Goal: Task Accomplishment & Management: Manage account settings

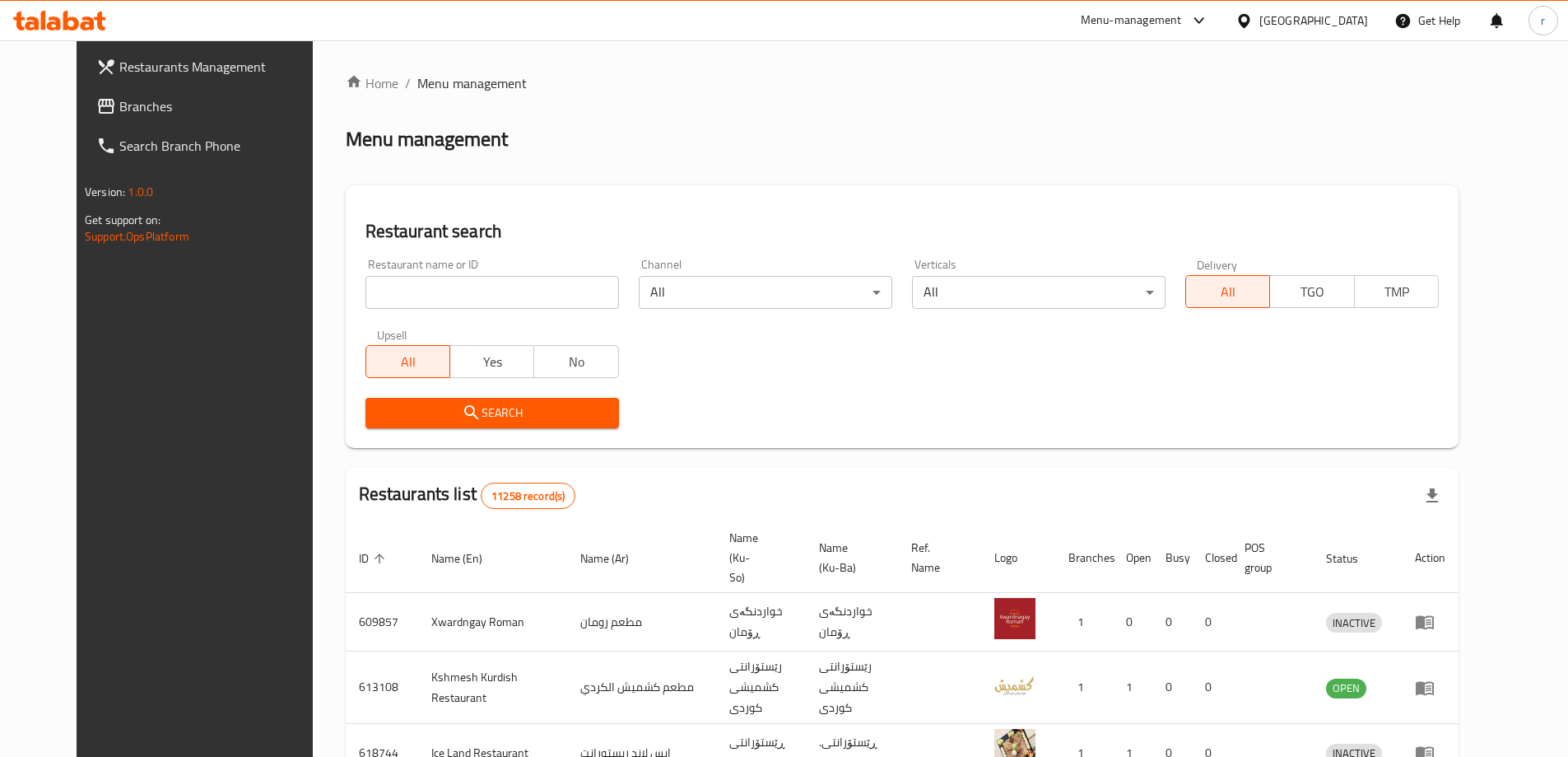
click at [120, 107] on span "Branches" at bounding box center [222, 107] width 206 height 20
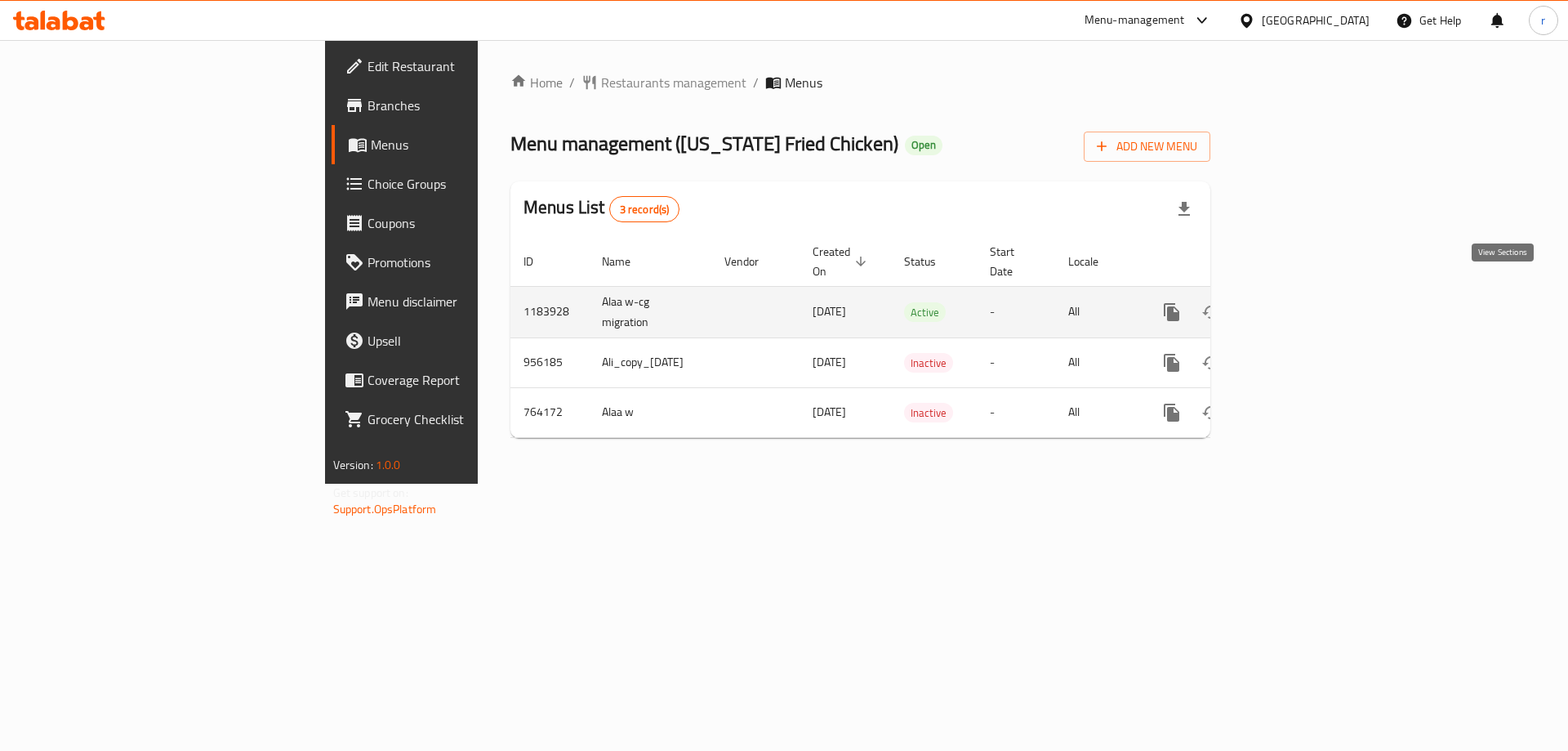
click at [1300, 303] on icon "enhanced table" at bounding box center [1290, 312] width 20 height 20
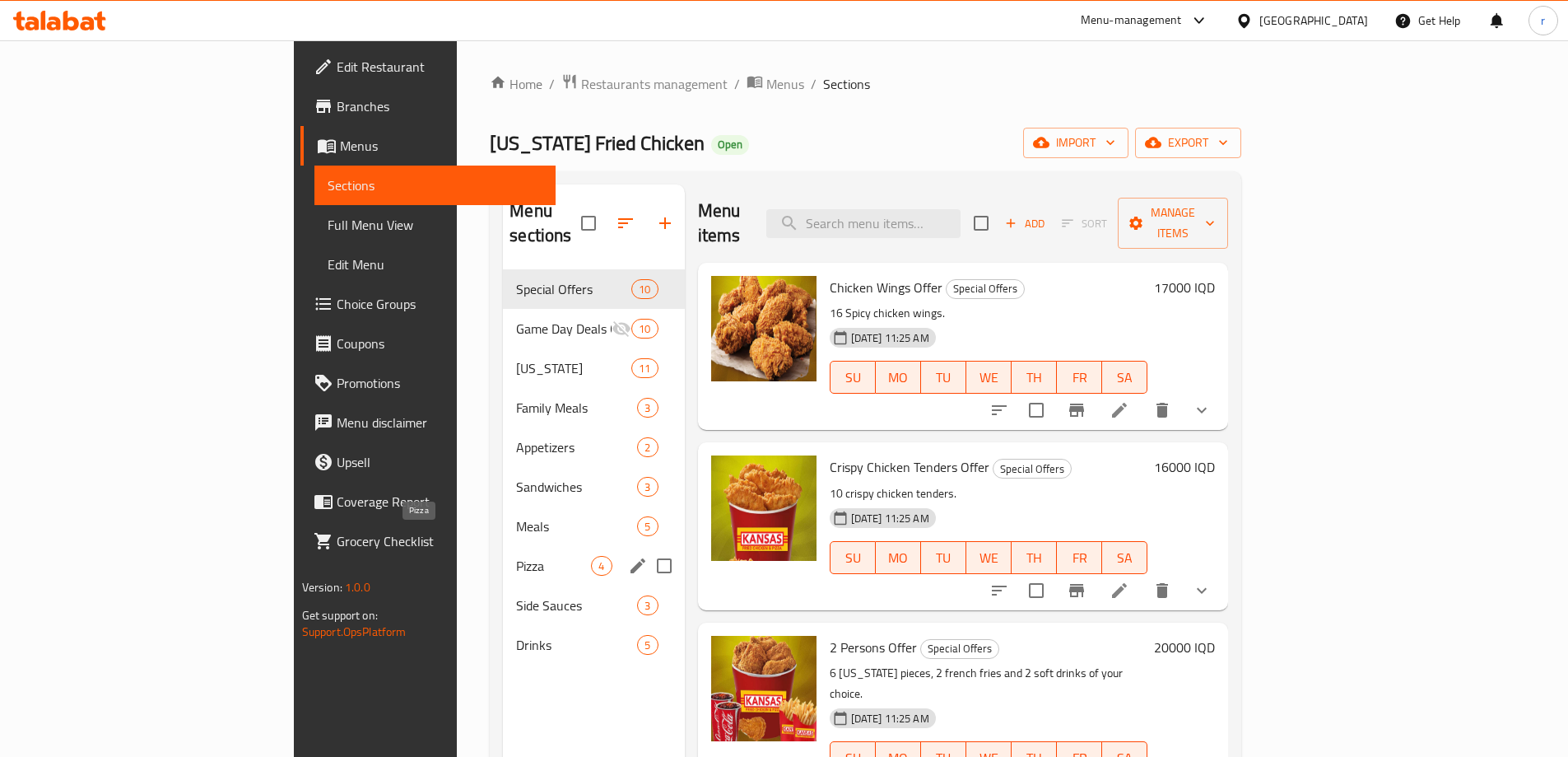
click at [516, 556] on span "Pizza" at bounding box center [554, 566] width 75 height 20
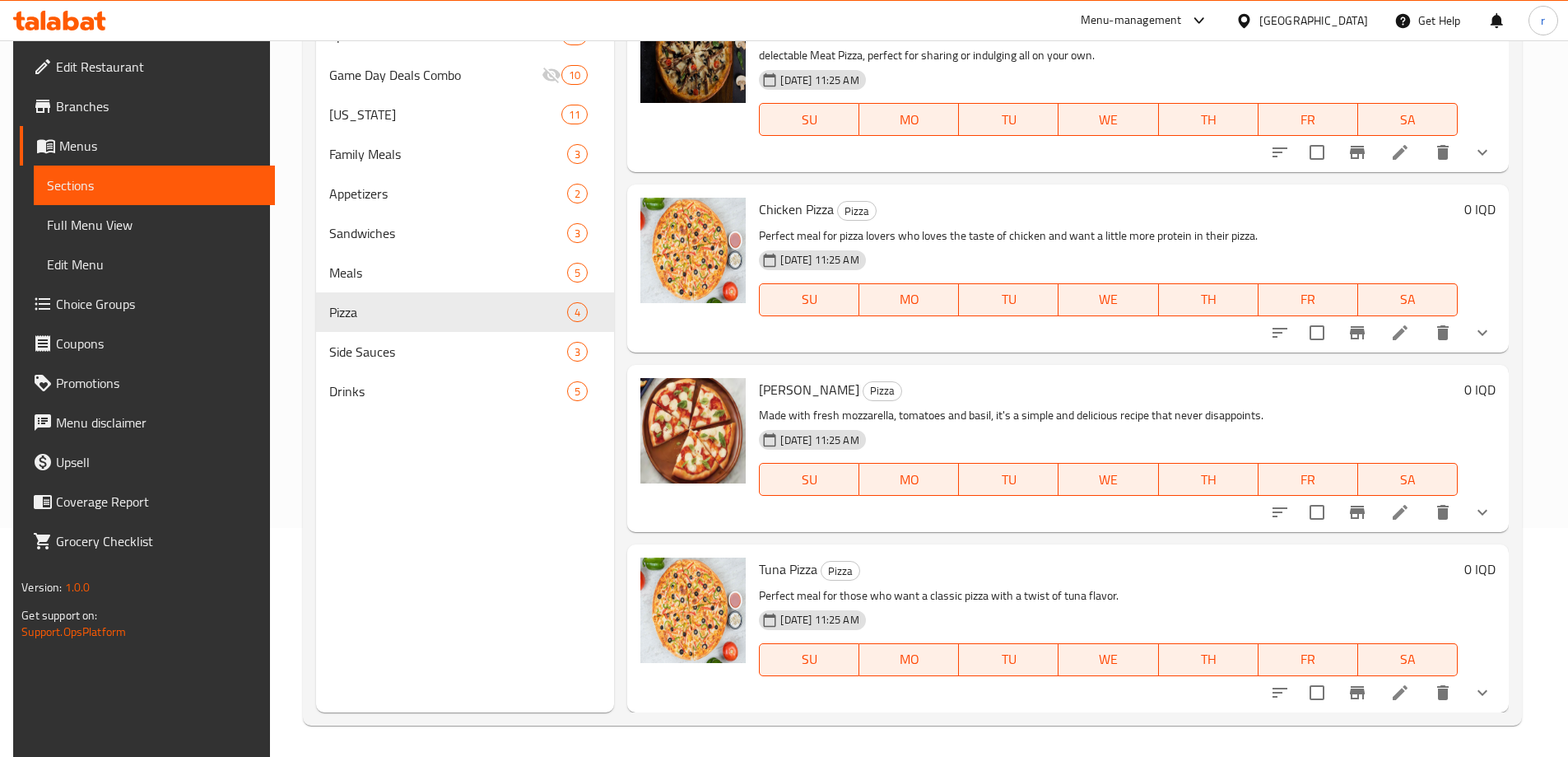
scroll to position [231, 0]
click at [1482, 150] on icon "show more" at bounding box center [1483, 150] width 10 height 6
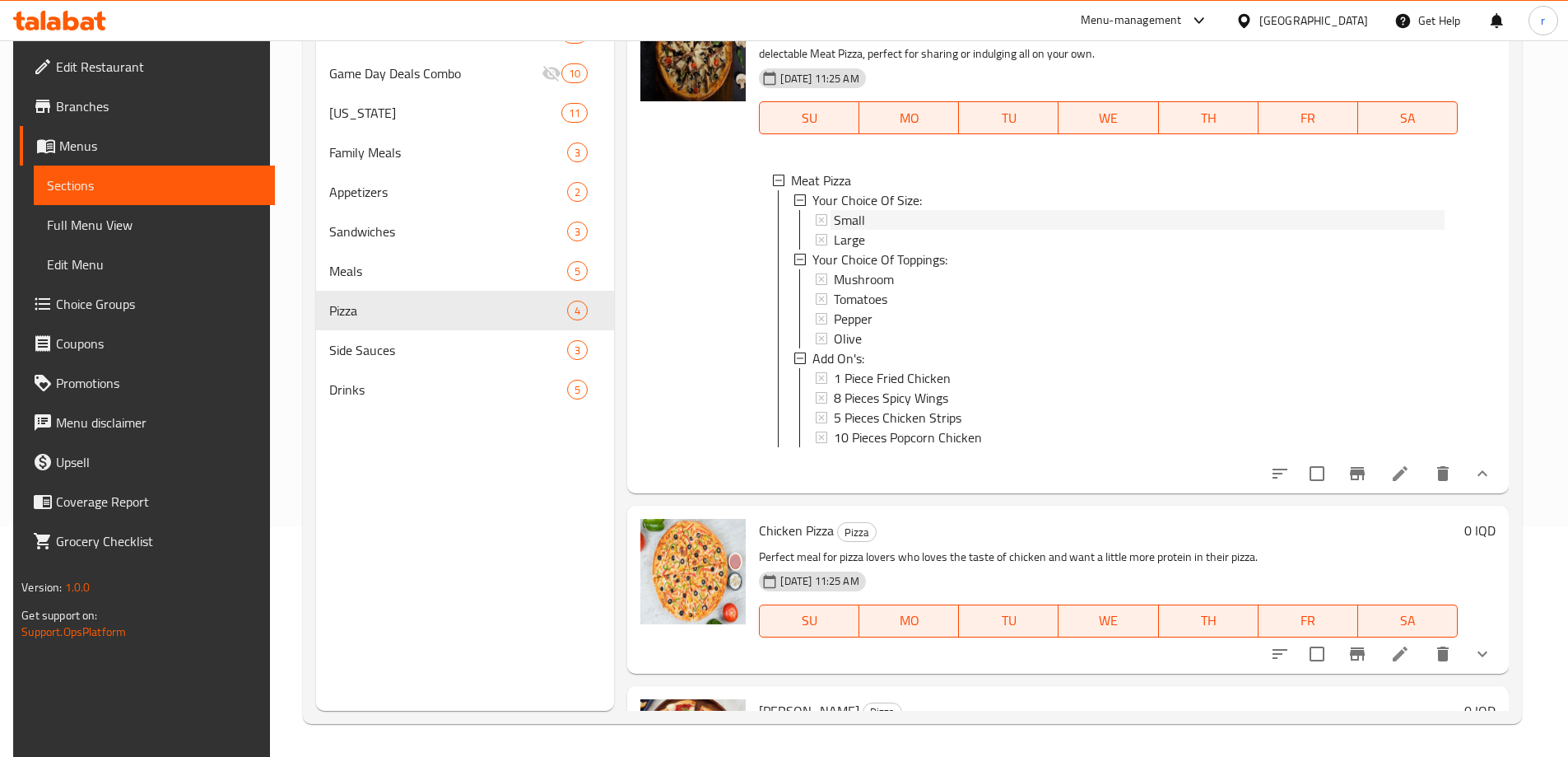
click at [862, 222] on div "Small" at bounding box center [1139, 220] width 610 height 20
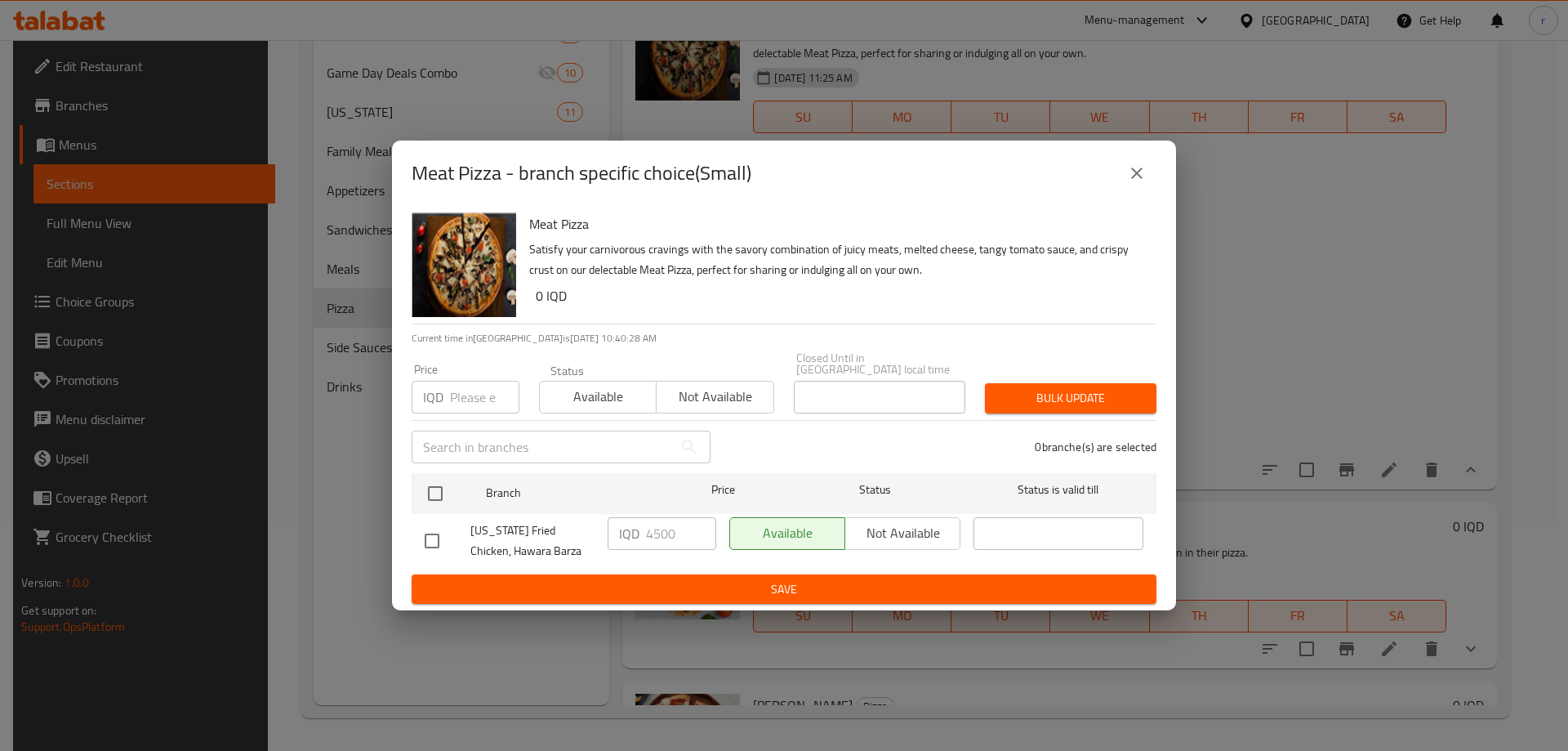
click at [1141, 181] on icon "close" at bounding box center [1137, 173] width 20 height 20
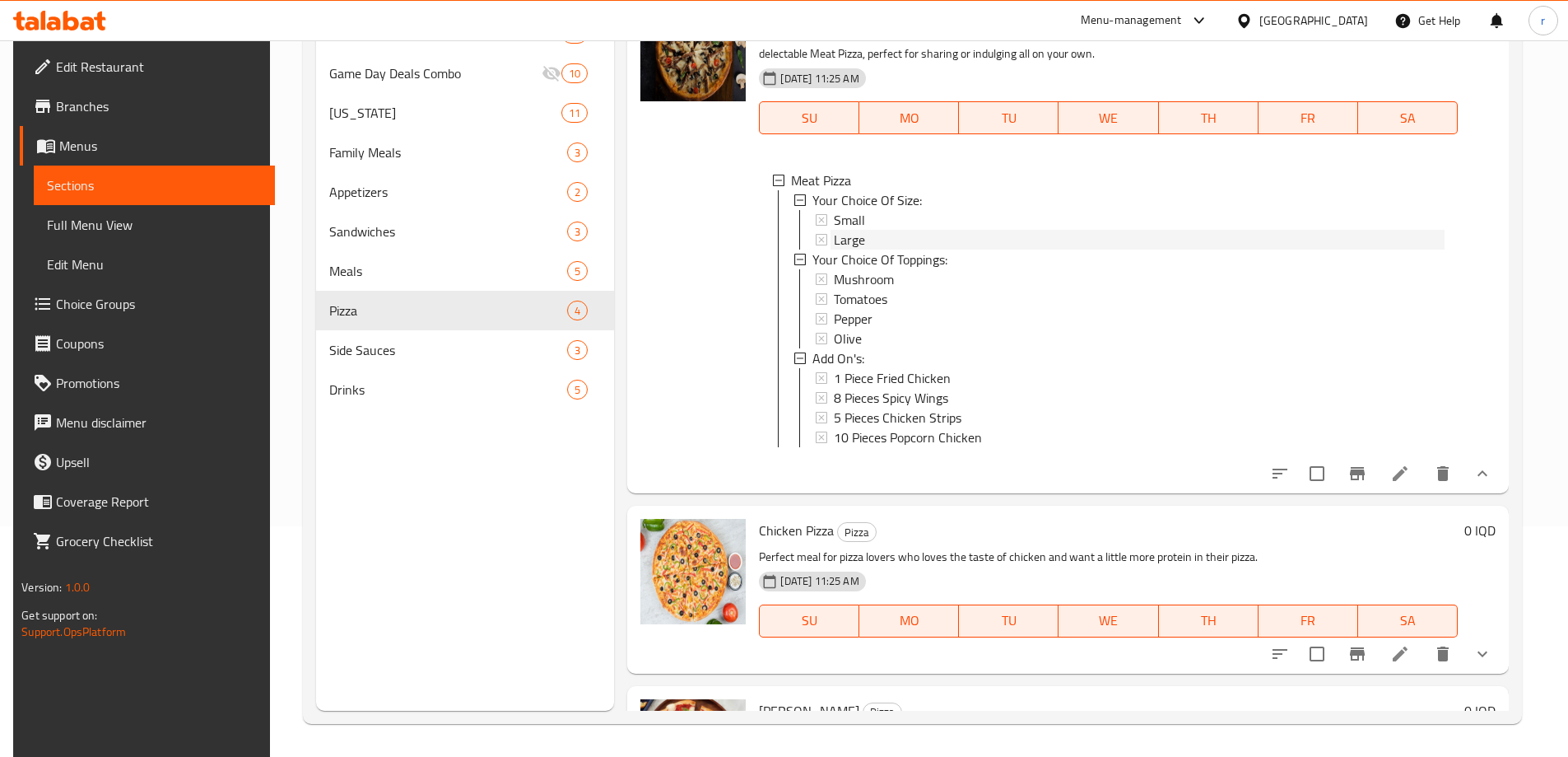
click at [845, 245] on span "Large" at bounding box center [850, 240] width 31 height 20
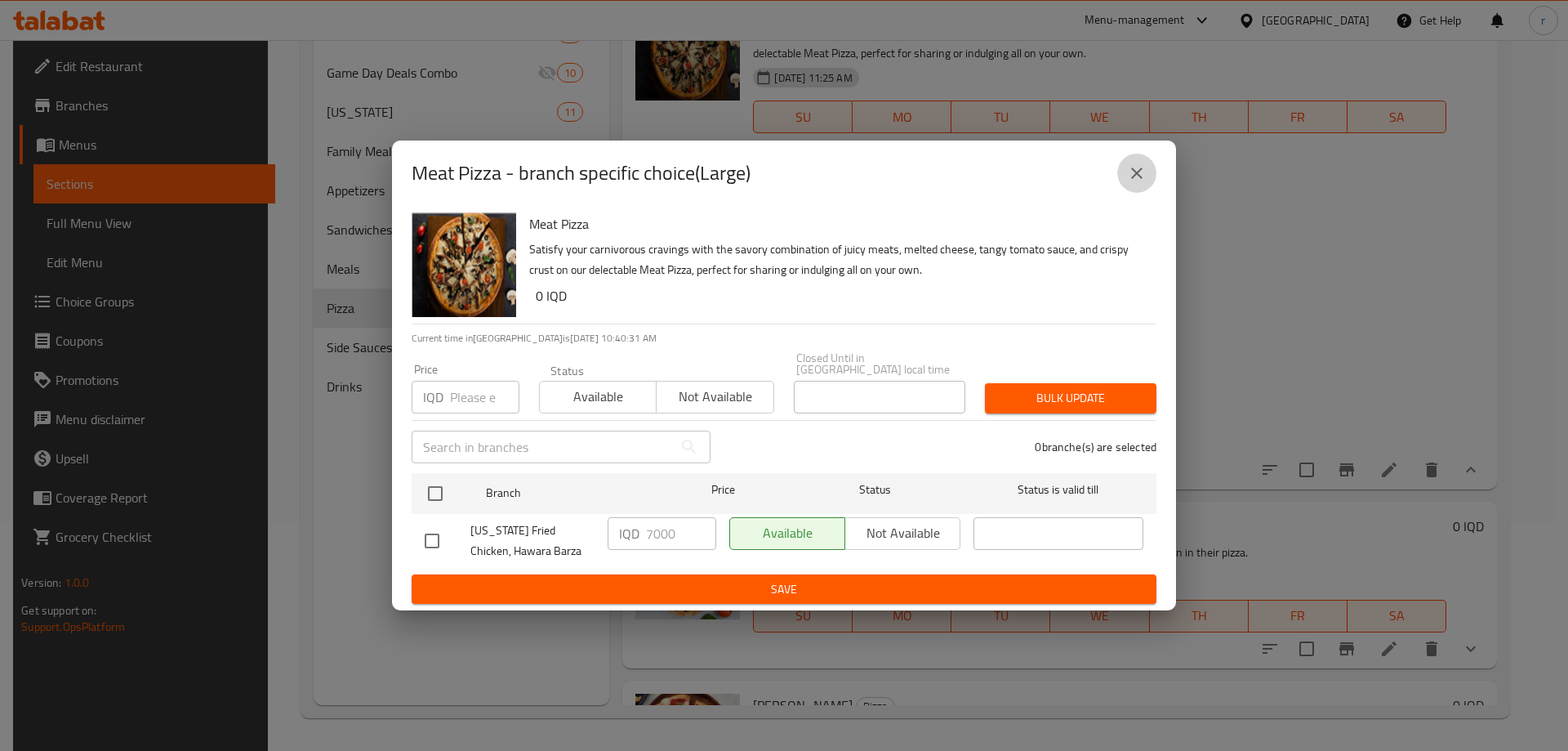
click at [1145, 180] on icon "close" at bounding box center [1137, 173] width 20 height 20
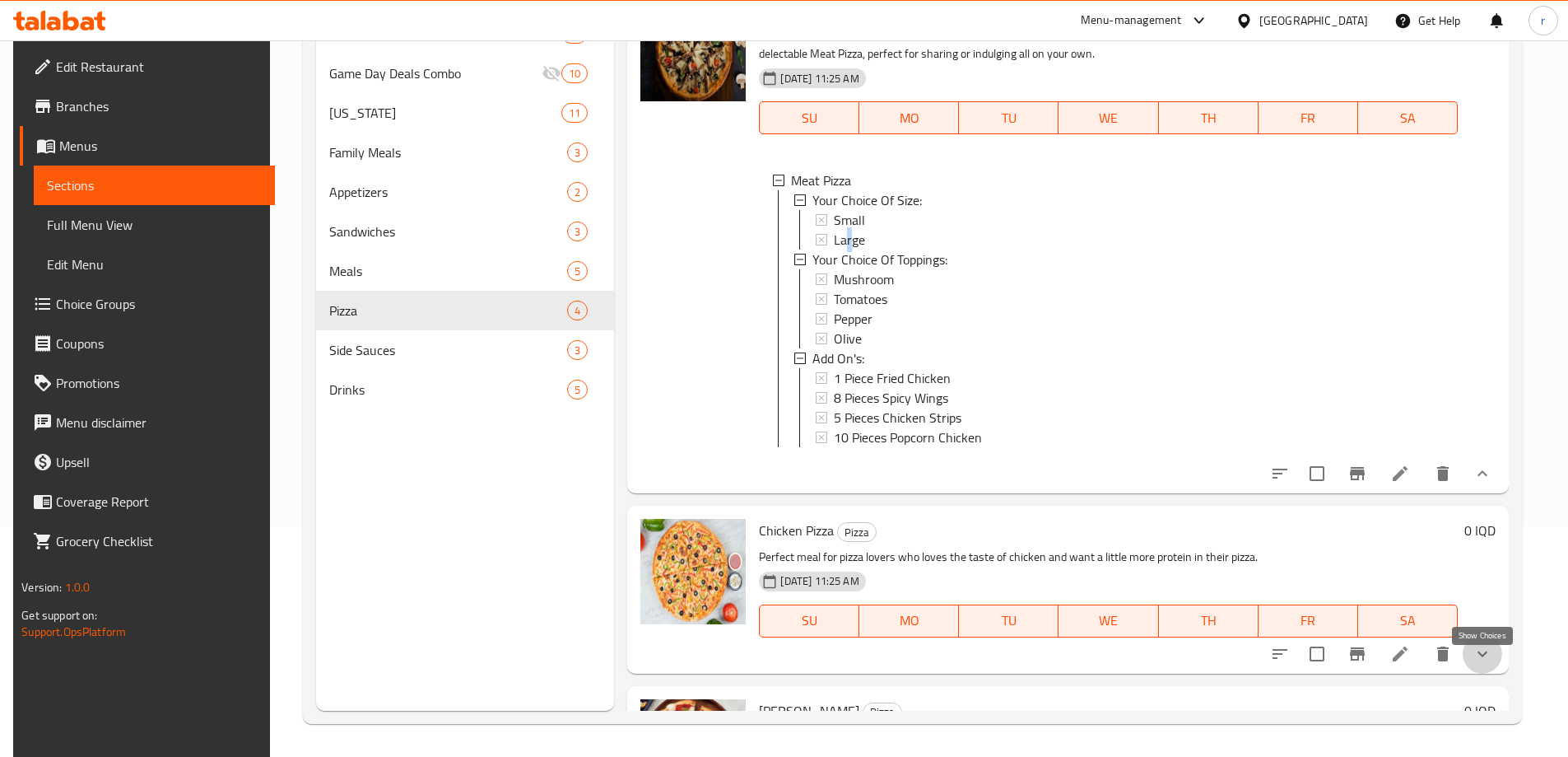
click at [1485, 657] on icon "show more" at bounding box center [1483, 654] width 20 height 20
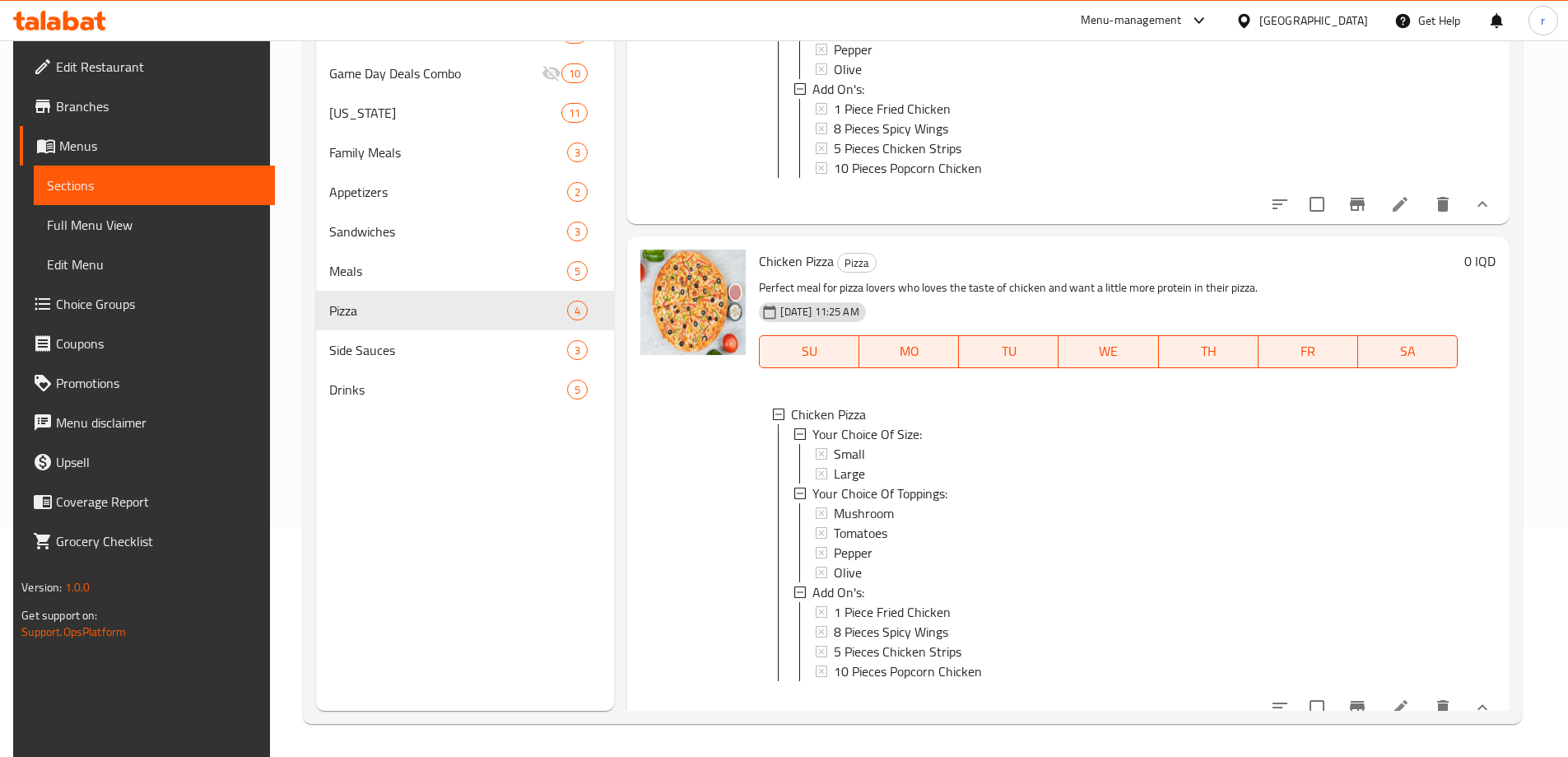
scroll to position [299, 0]
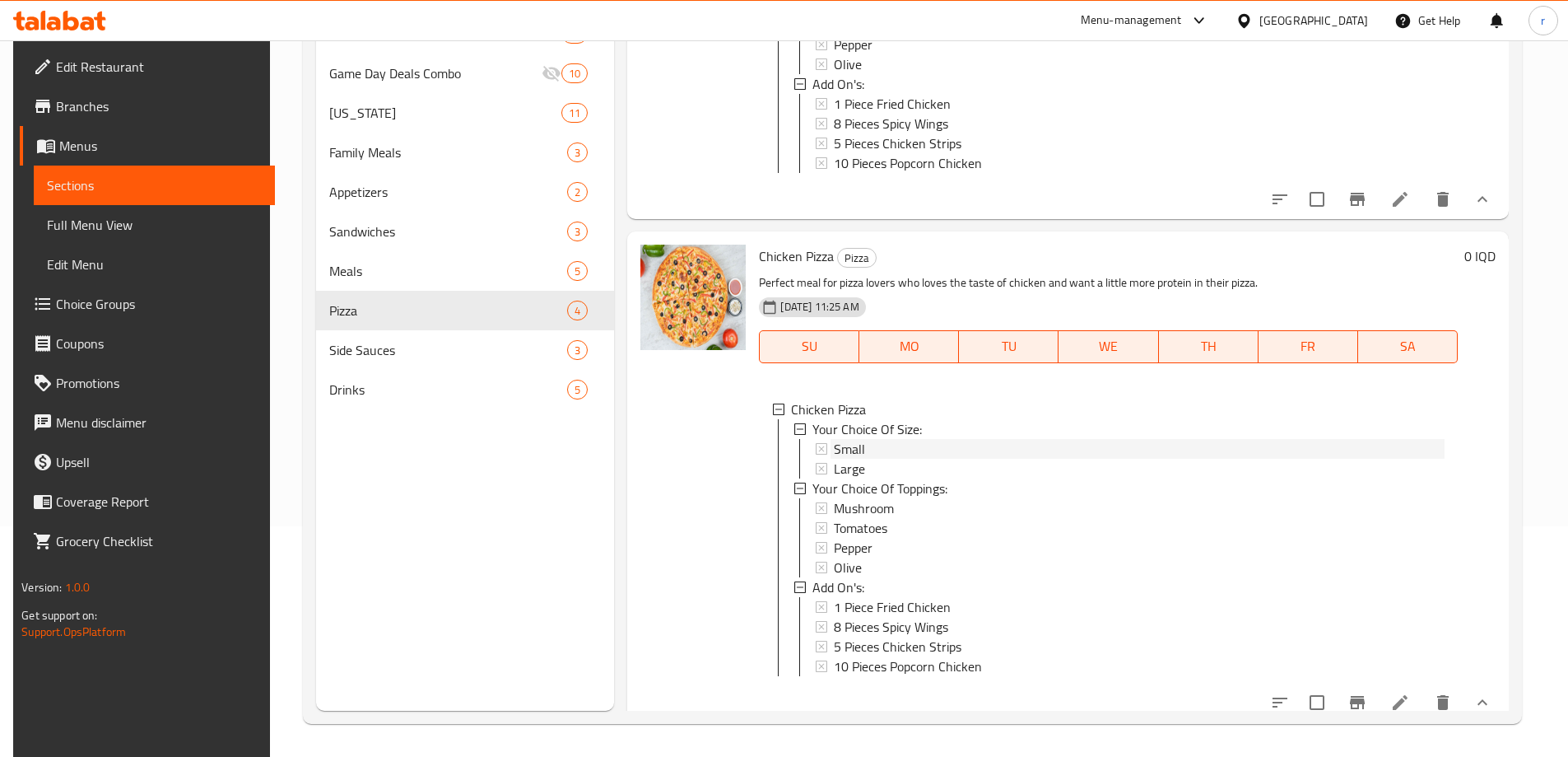
click at [867, 459] on div "Small" at bounding box center [1139, 449] width 610 height 20
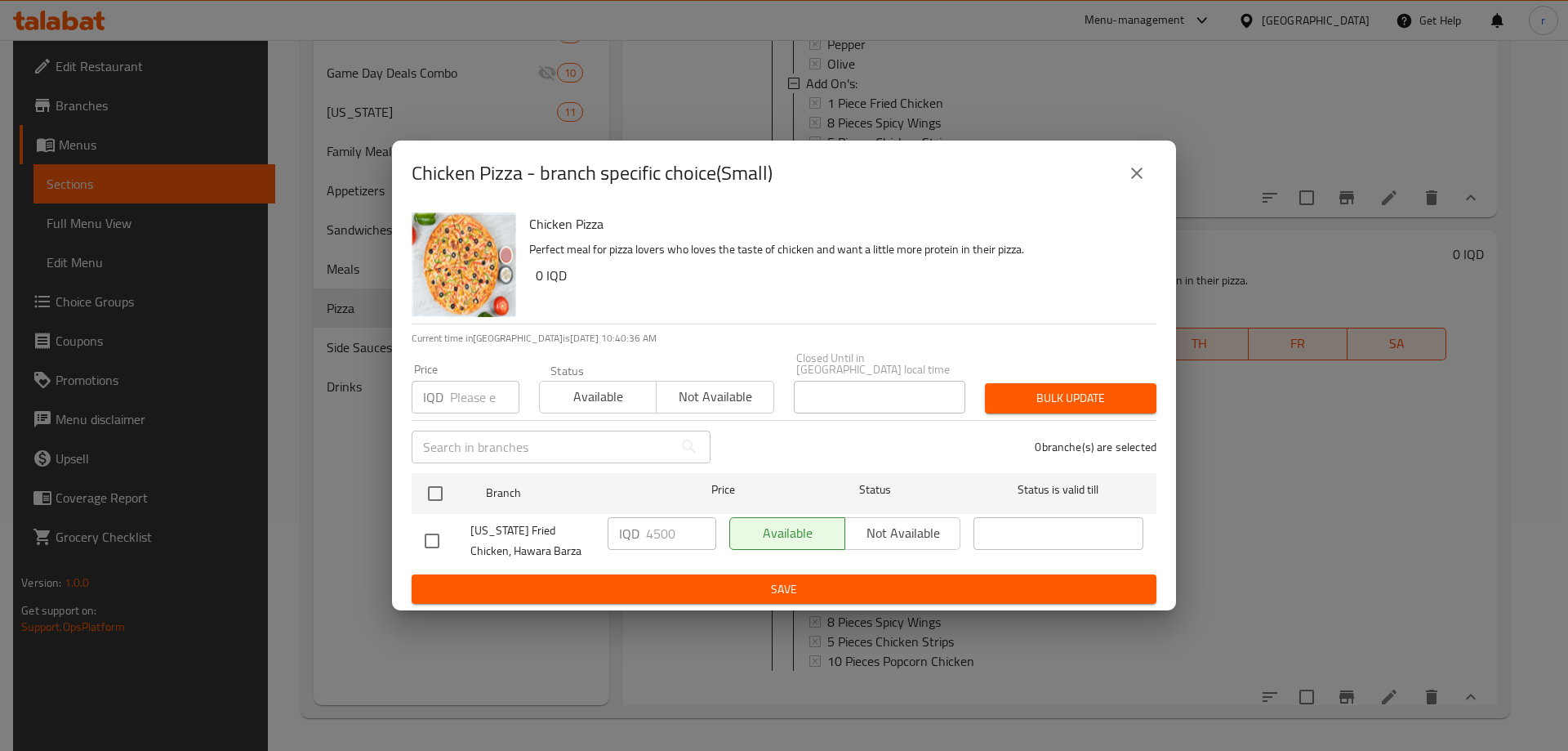
click at [1125, 182] on button "close" at bounding box center [1137, 173] width 39 height 39
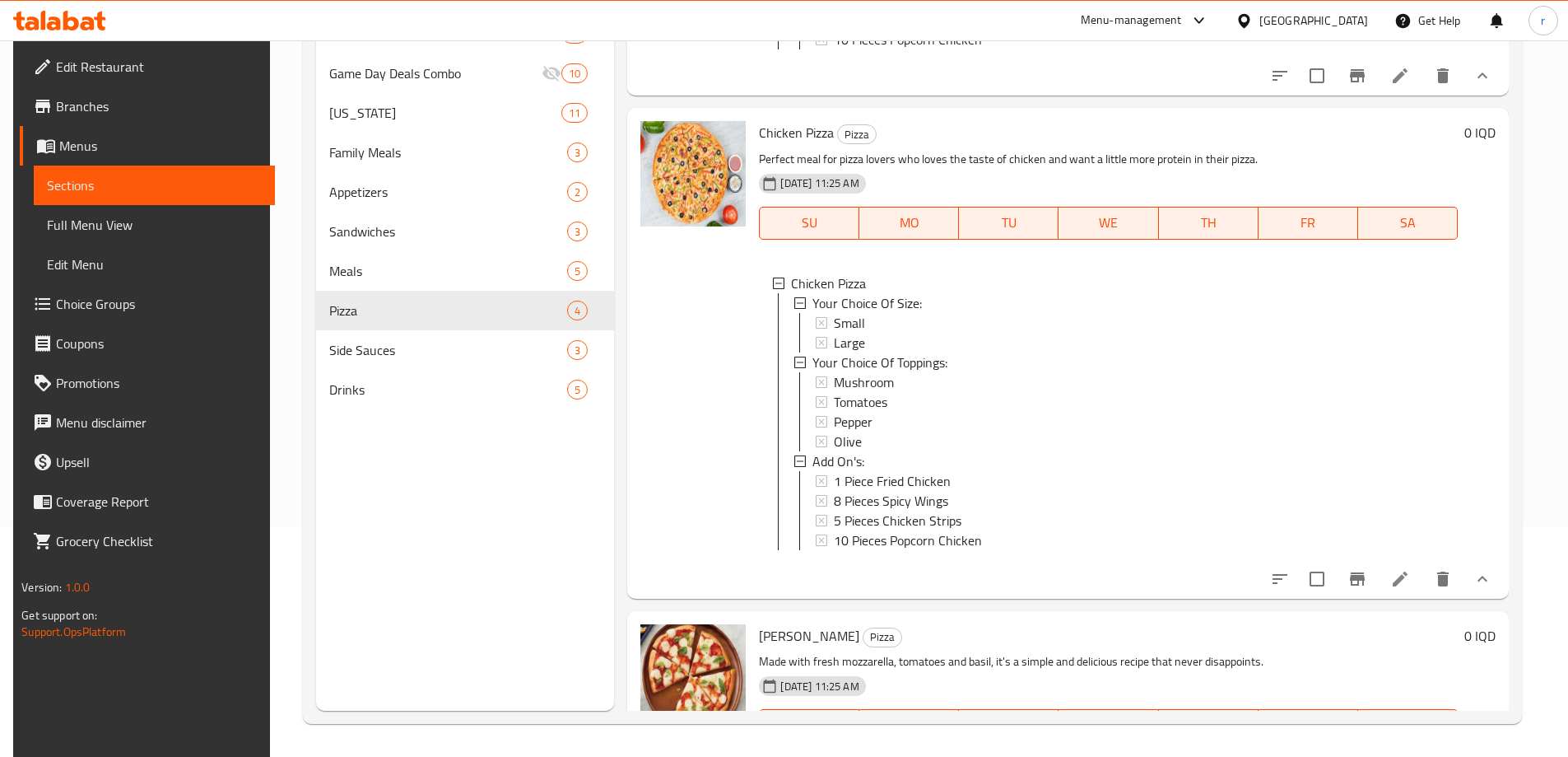
scroll to position [436, 0]
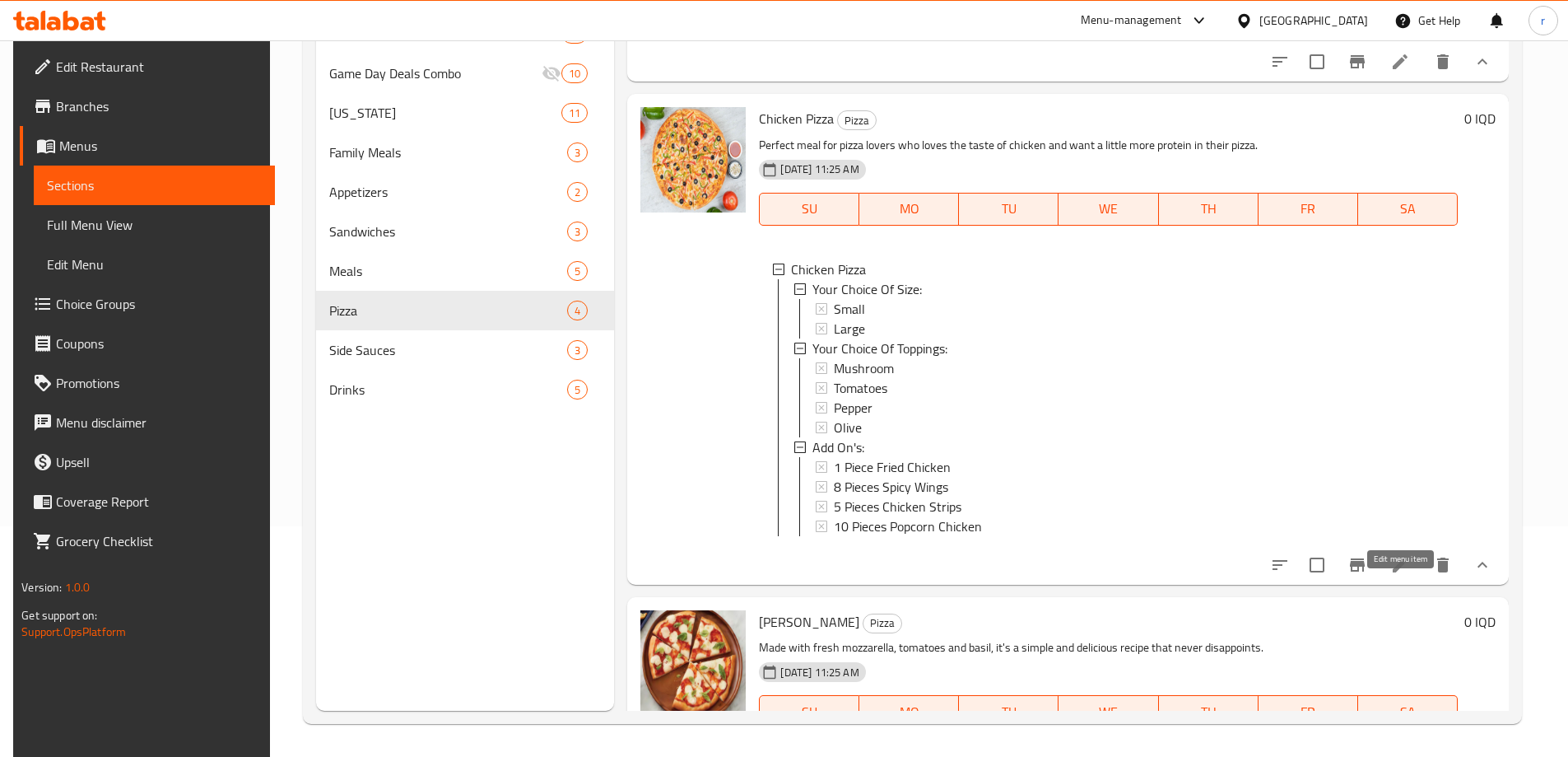
click at [1397, 575] on icon at bounding box center [1400, 565] width 20 height 20
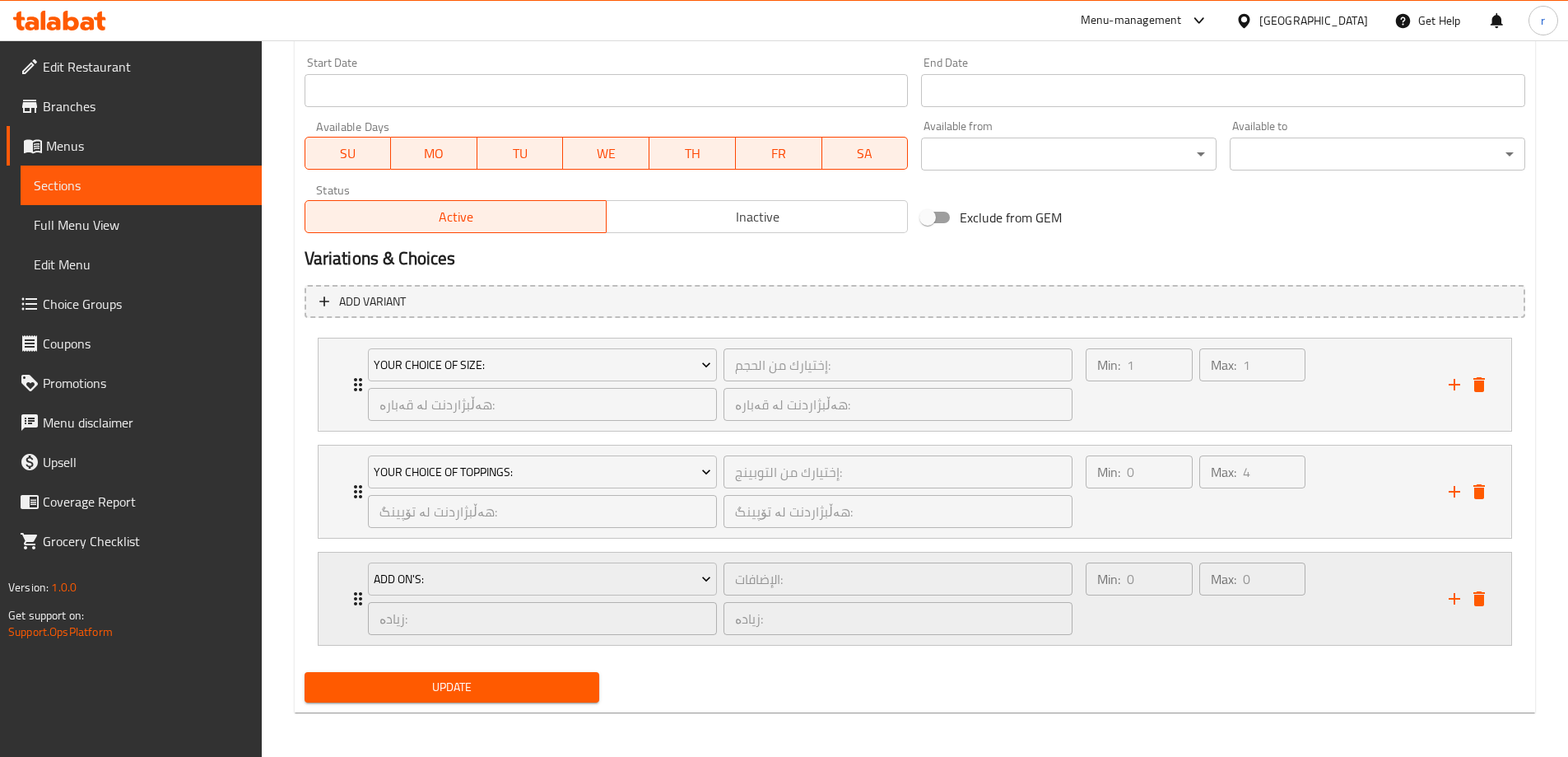
scroll to position [901, 0]
click at [342, 387] on div "Your Choice Of Size: إختيارك من الحجم: ​ هەڵبژاردنت لە قەبارە: ​ هەڵبژاردنت لە …" at bounding box center [915, 383] width 1193 height 93
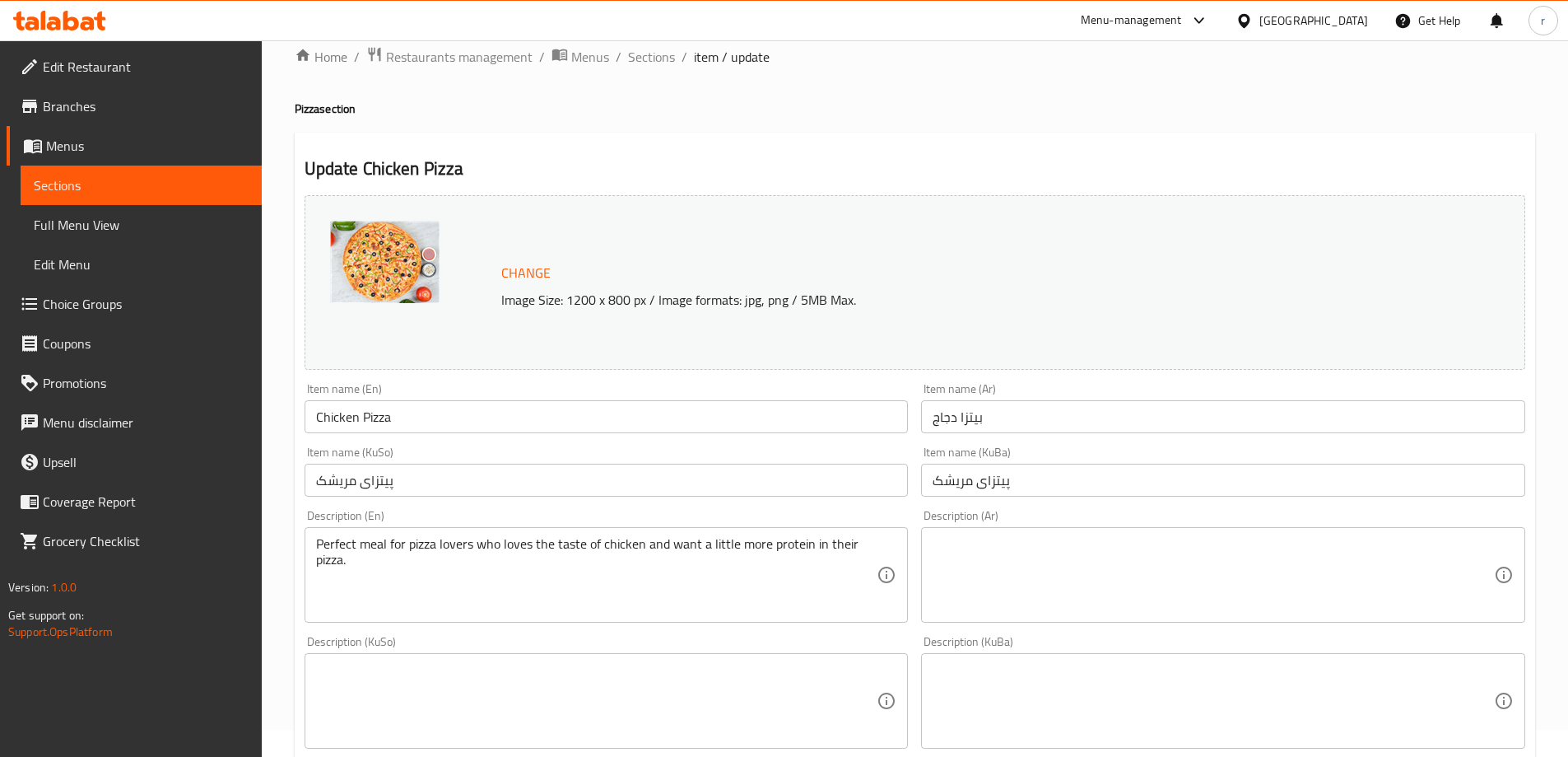
scroll to position [0, 0]
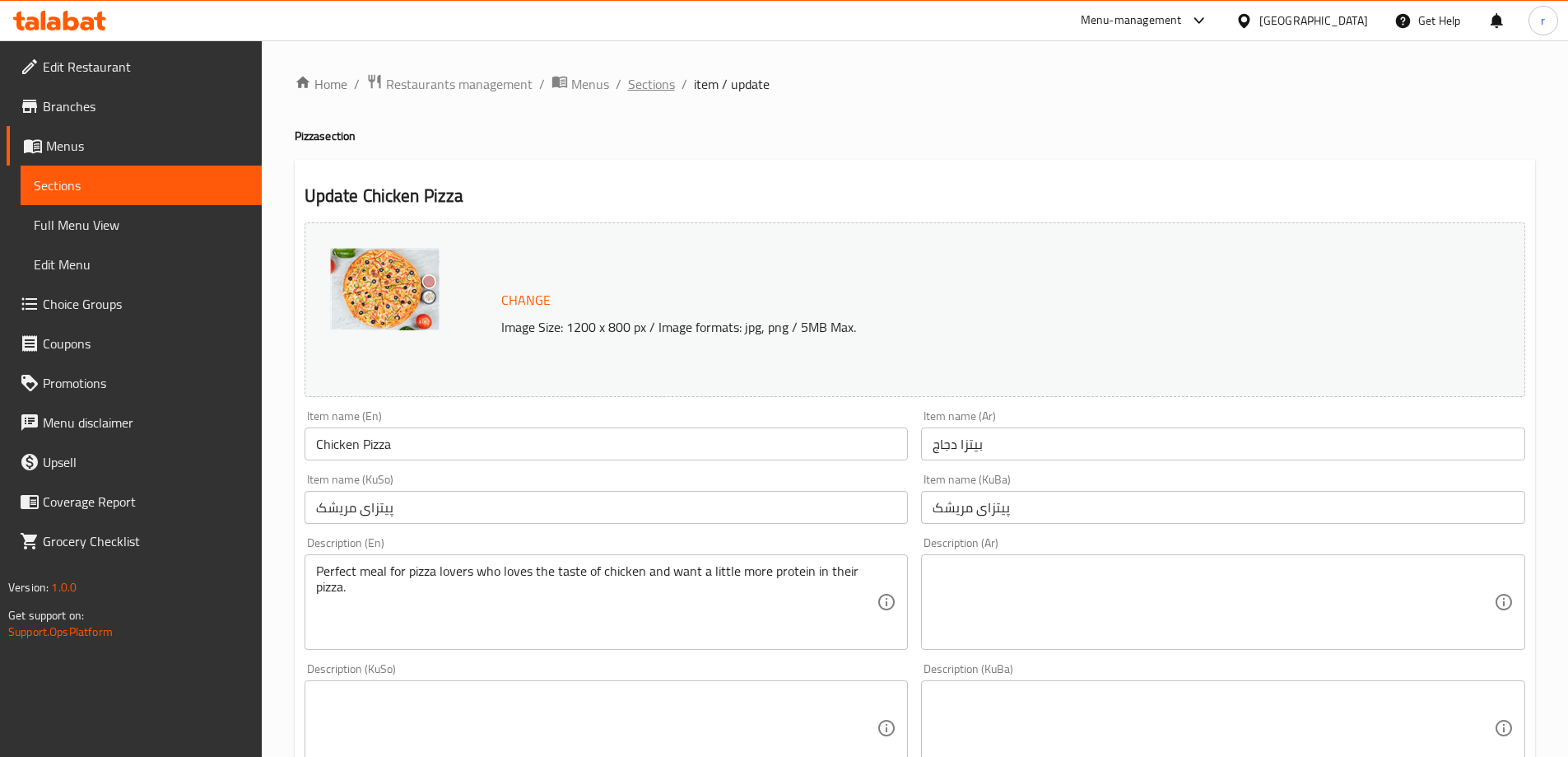
click at [665, 82] on span "Sections" at bounding box center [651, 84] width 47 height 20
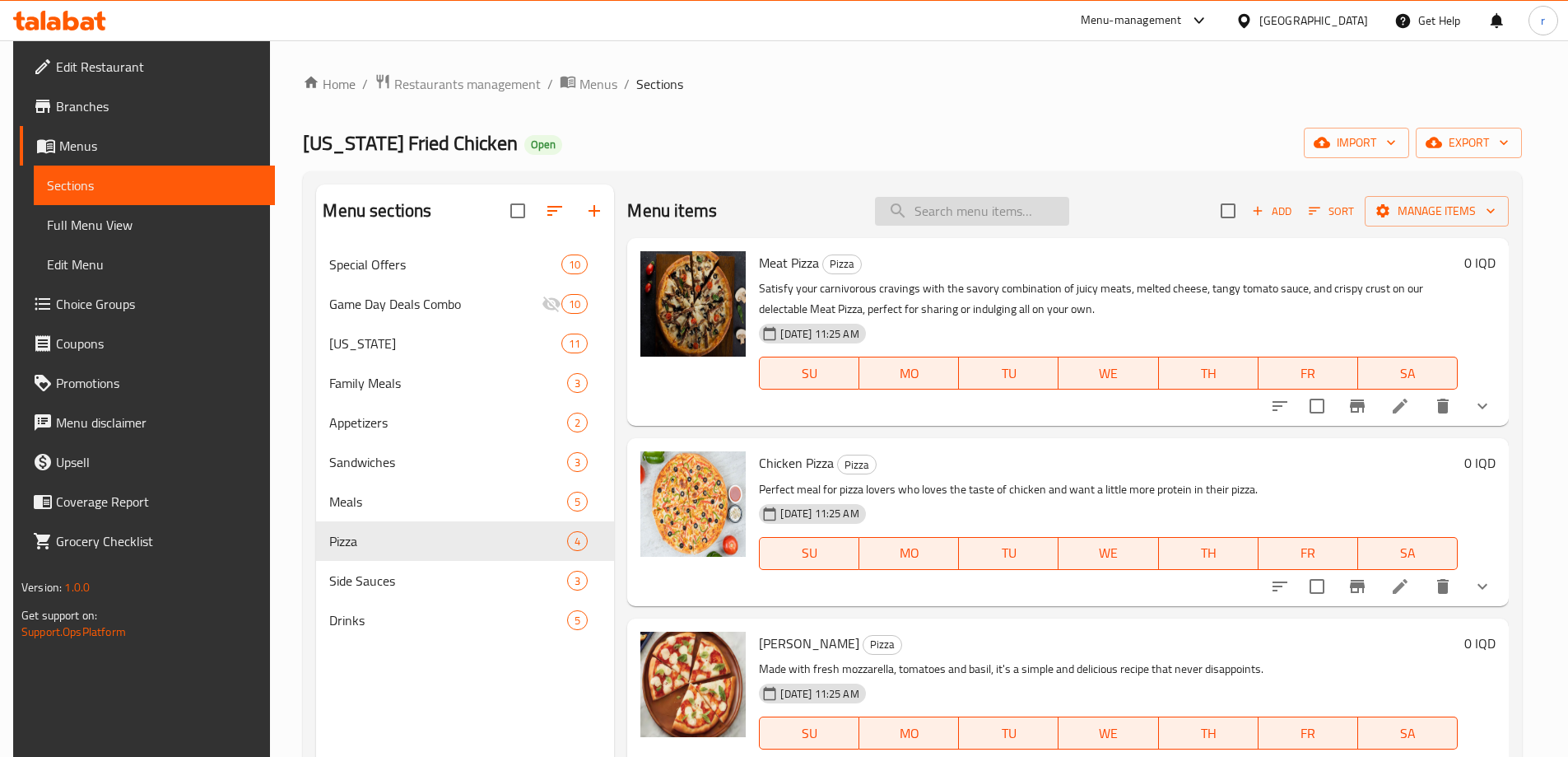
click at [932, 208] on input "search" at bounding box center [972, 211] width 194 height 29
paste input "Chicken popcorn offer"
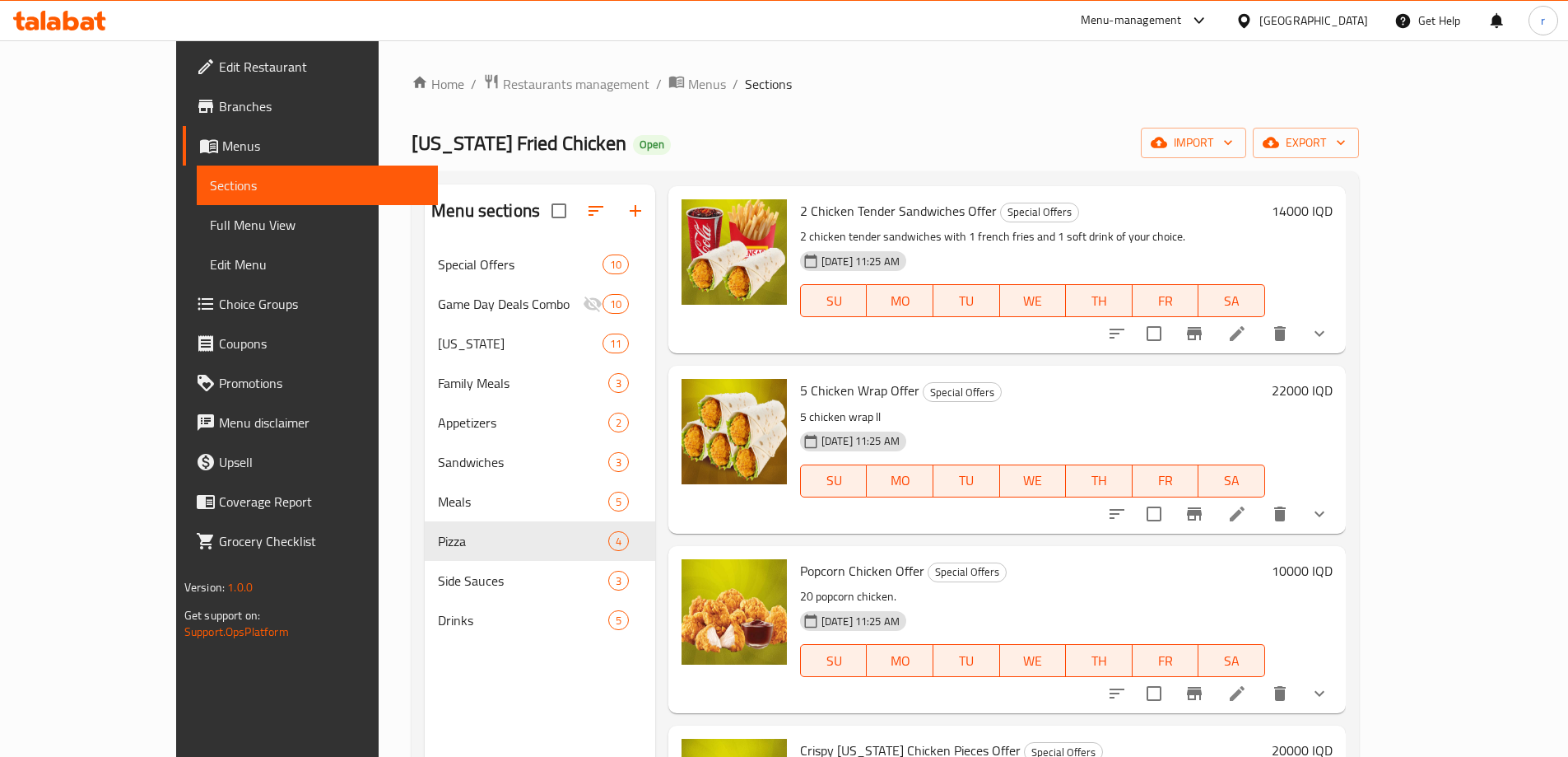
scroll to position [550, 0]
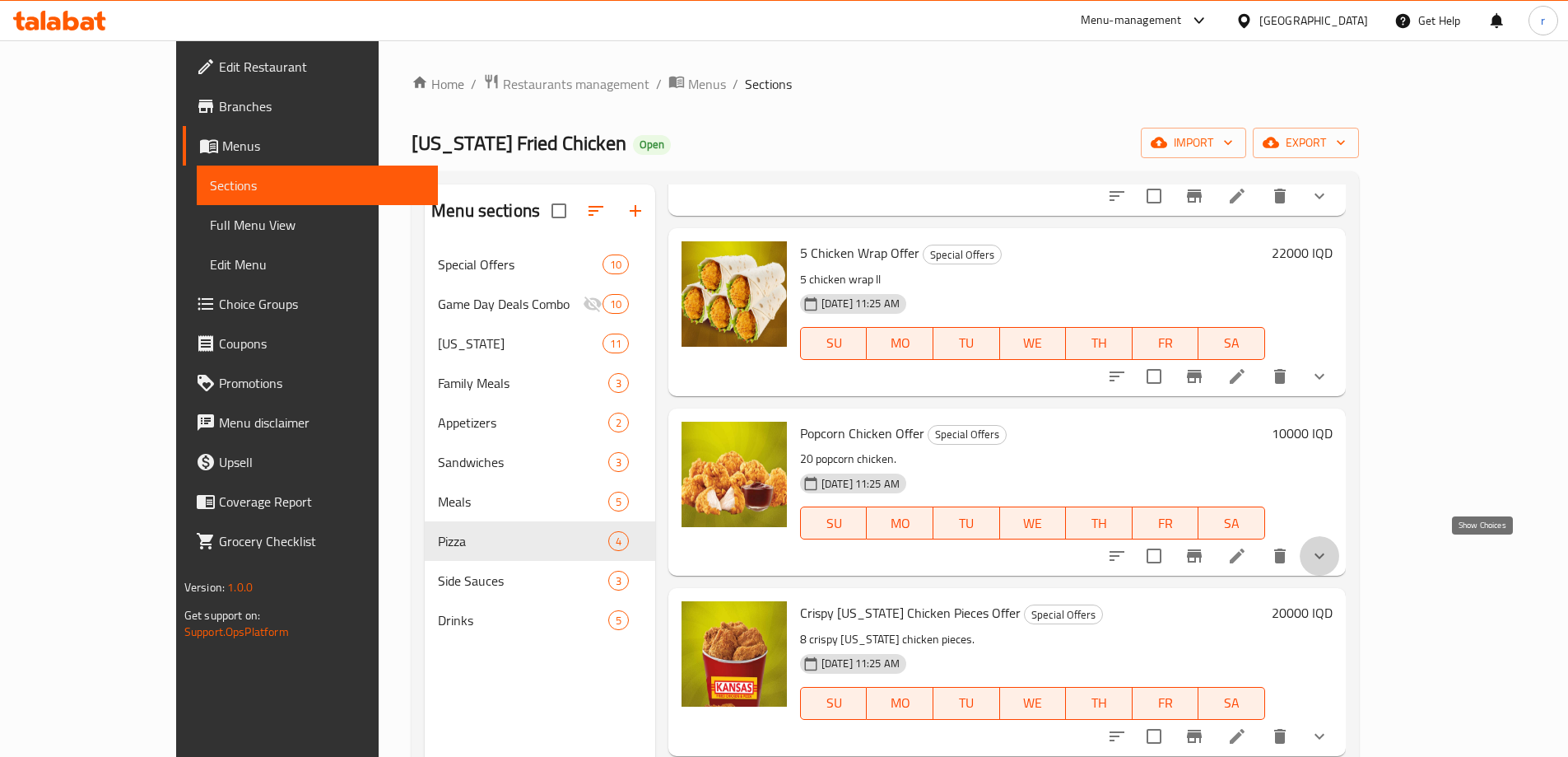
click at [1329, 547] on icon "show more" at bounding box center [1320, 556] width 20 height 20
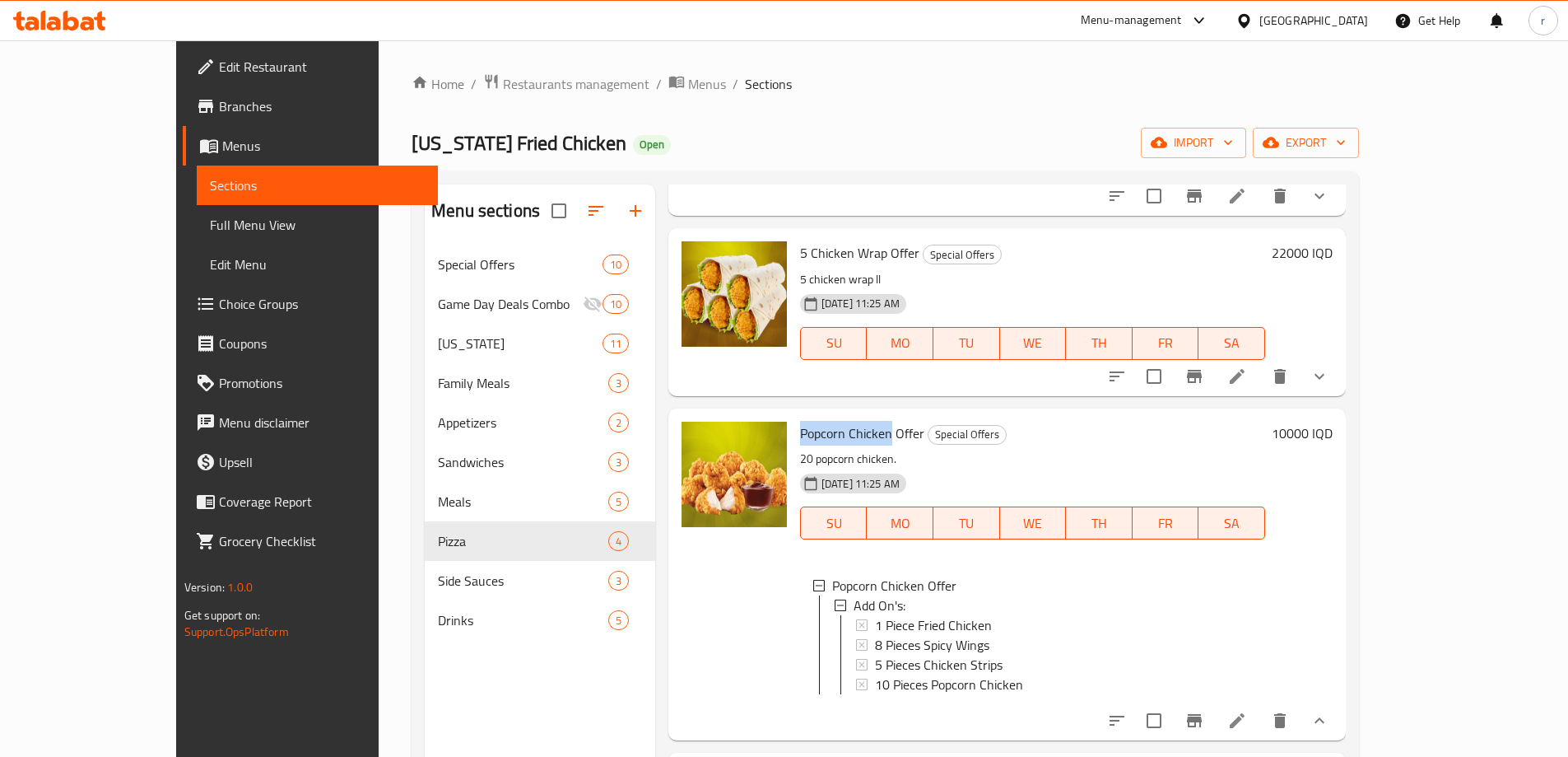
drag, startPoint x: 754, startPoint y: 430, endPoint x: 848, endPoint y: 437, distance: 94.3
click at [848, 437] on div "Popcorn Chicken Offer Special Offers 20 popcorn chicken. 18-08-2023 11:25 AM SU…" at bounding box center [1033, 574] width 478 height 319
copy span "Popcorn Chicken"
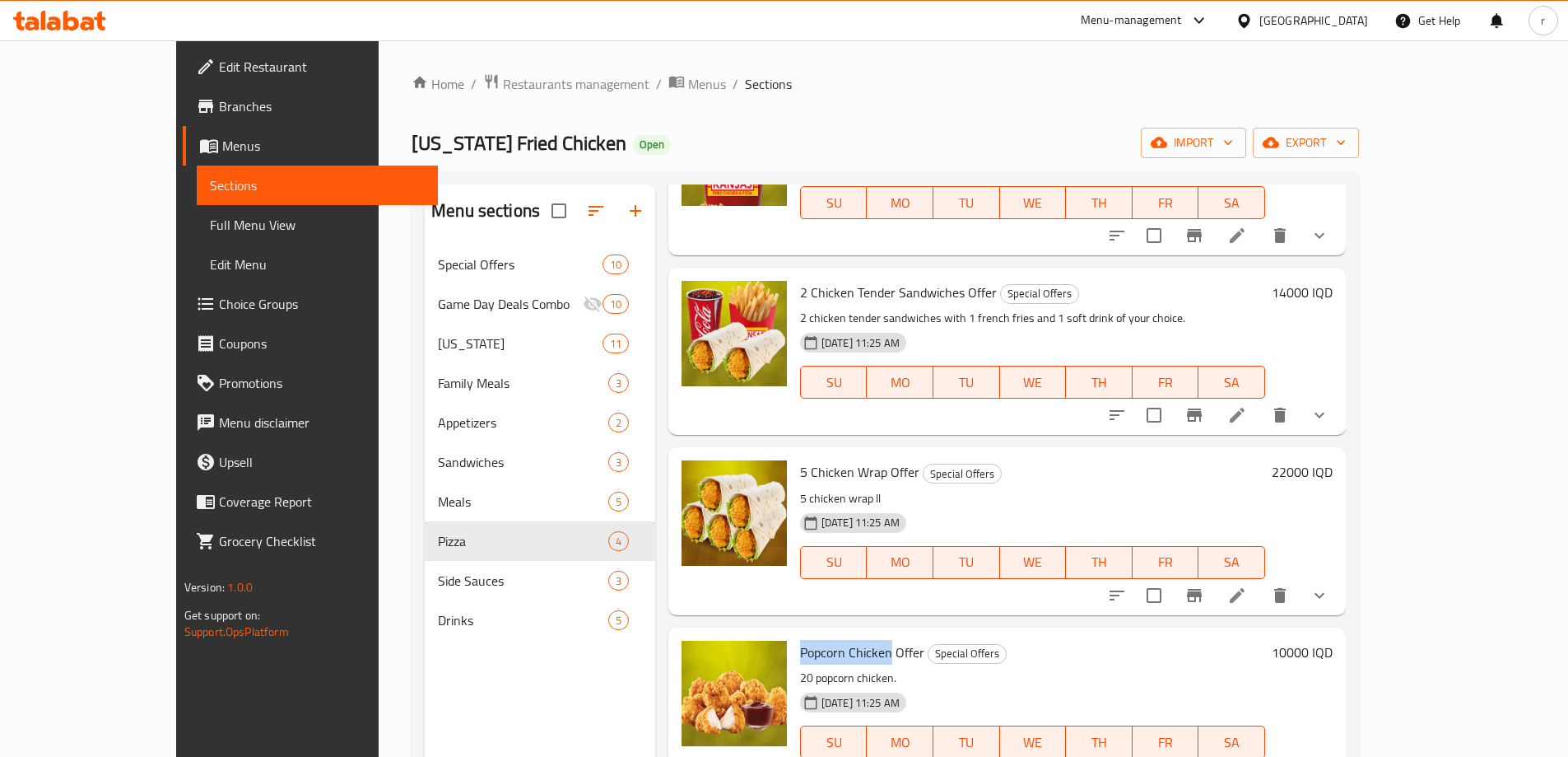
scroll to position [0, 0]
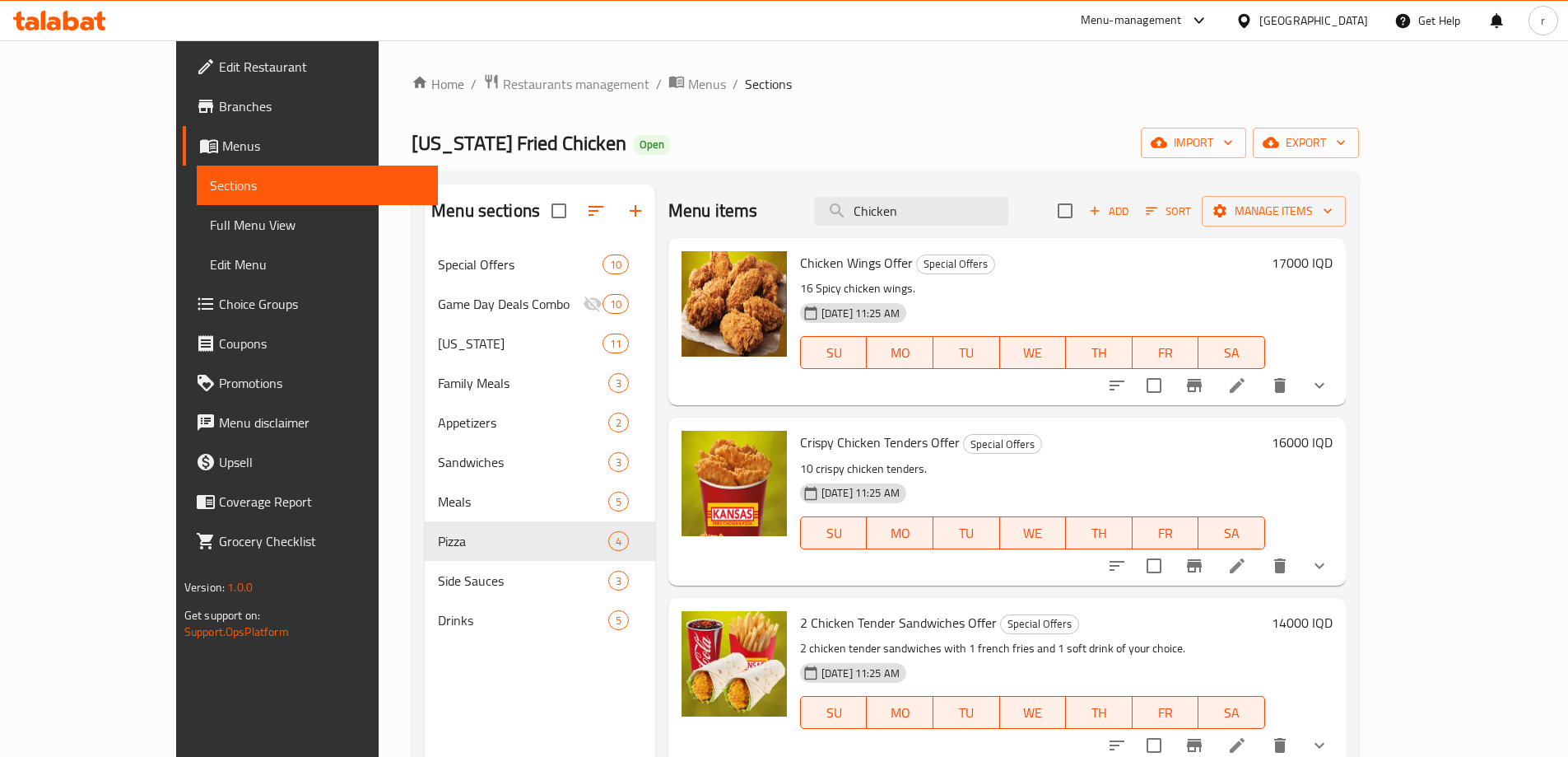
drag, startPoint x: 979, startPoint y: 211, endPoint x: 897, endPoint y: 226, distance: 83.4
click at [898, 226] on div "Menu items Chicken Add Sort Manage items" at bounding box center [1007, 211] width 677 height 54
paste input "Popcorn"
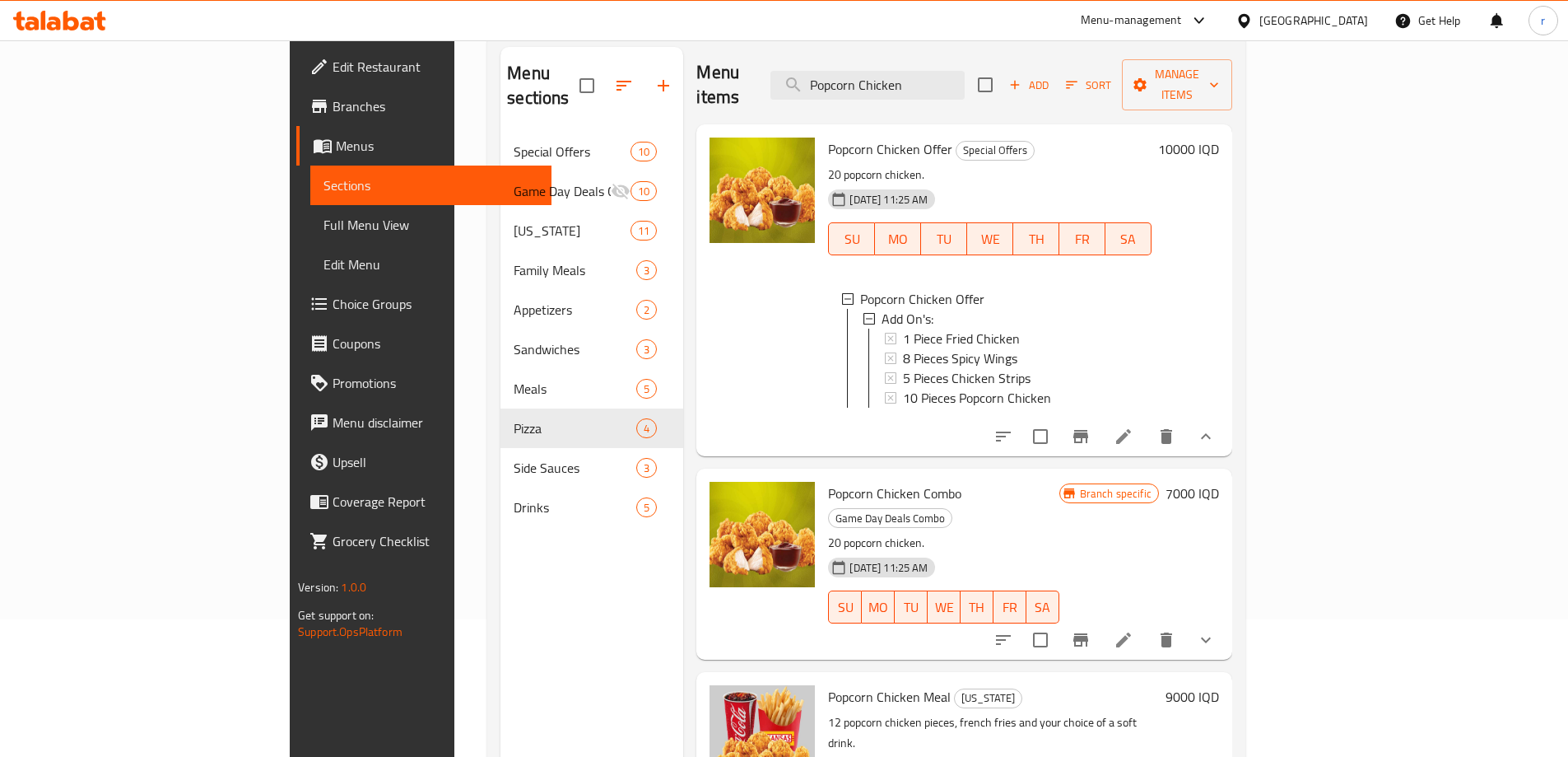
scroll to position [231, 0]
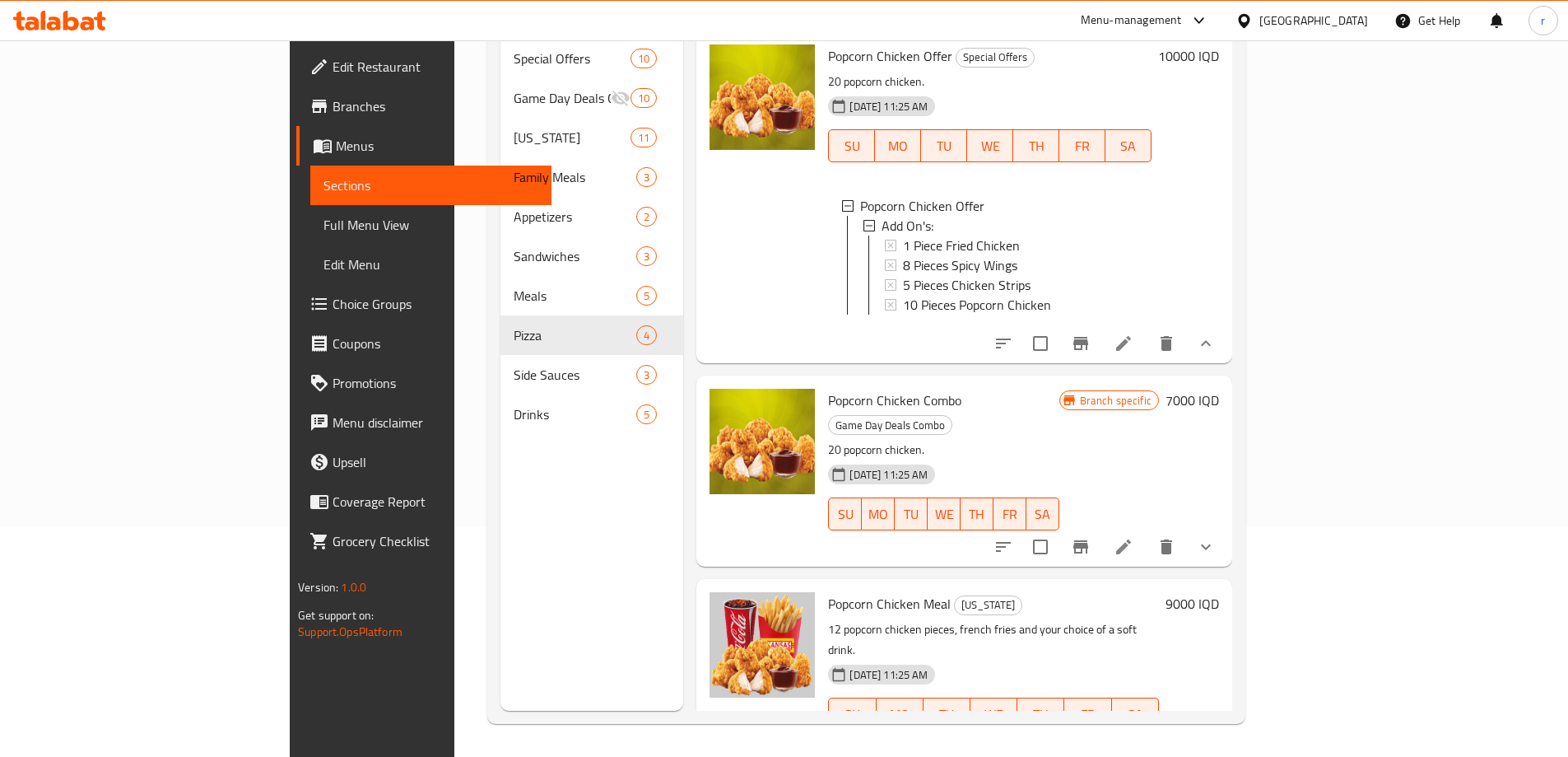
type input "Popcorn Chicken"
click at [1219, 593] on h6 "9000 IQD" at bounding box center [1192, 604] width 54 height 23
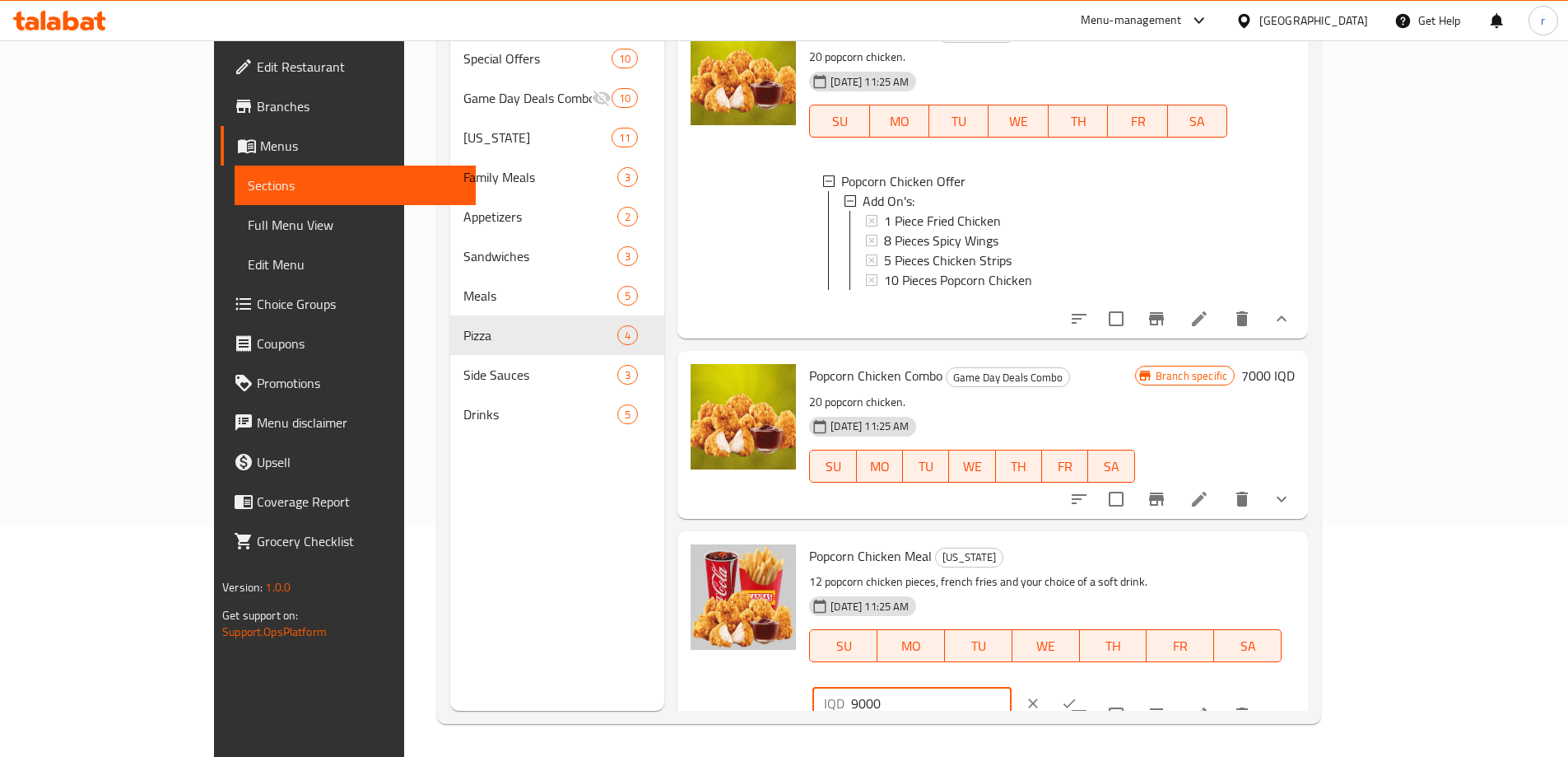
drag, startPoint x: 1269, startPoint y: 567, endPoint x: 1282, endPoint y: 567, distance: 13.0
click at [1011, 687] on div "IQD 9000 ​" at bounding box center [912, 703] width 198 height 33
type input "10000"
click at [1078, 695] on icon "ok" at bounding box center [1070, 703] width 17 height 17
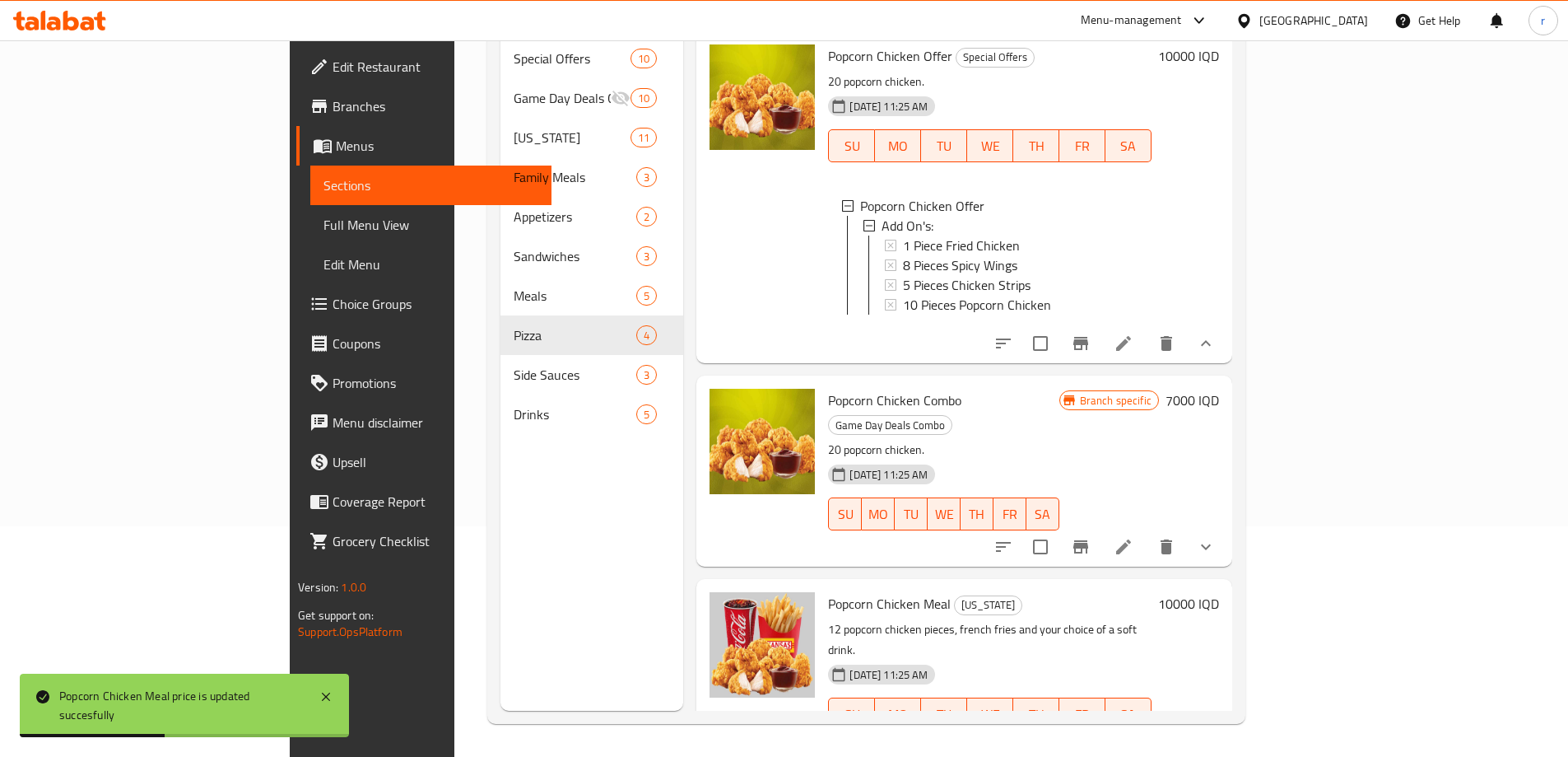
click at [324, 227] on span "Full Menu View" at bounding box center [431, 225] width 215 height 20
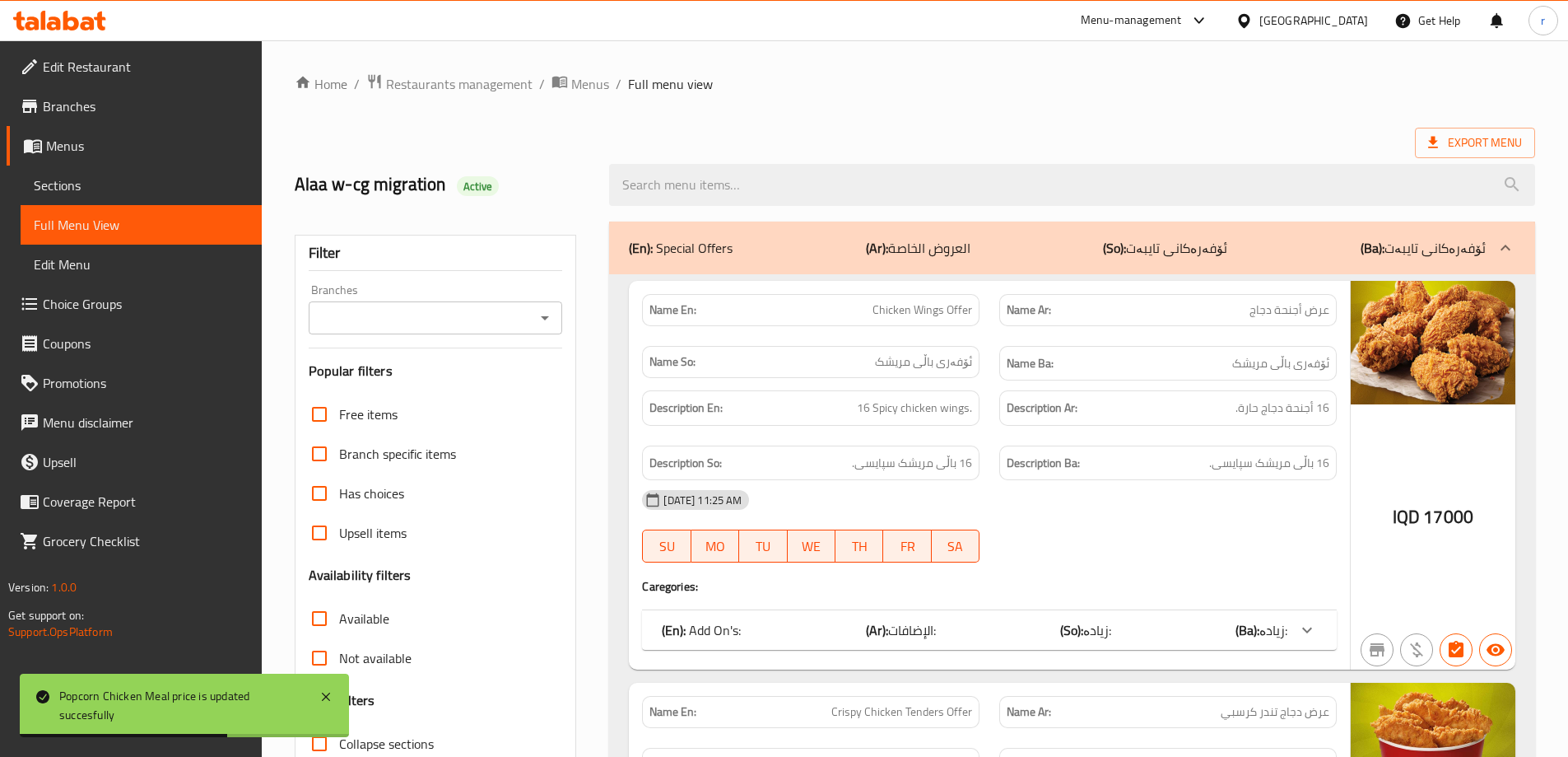
click at [86, 179] on span "Sections" at bounding box center [141, 185] width 215 height 20
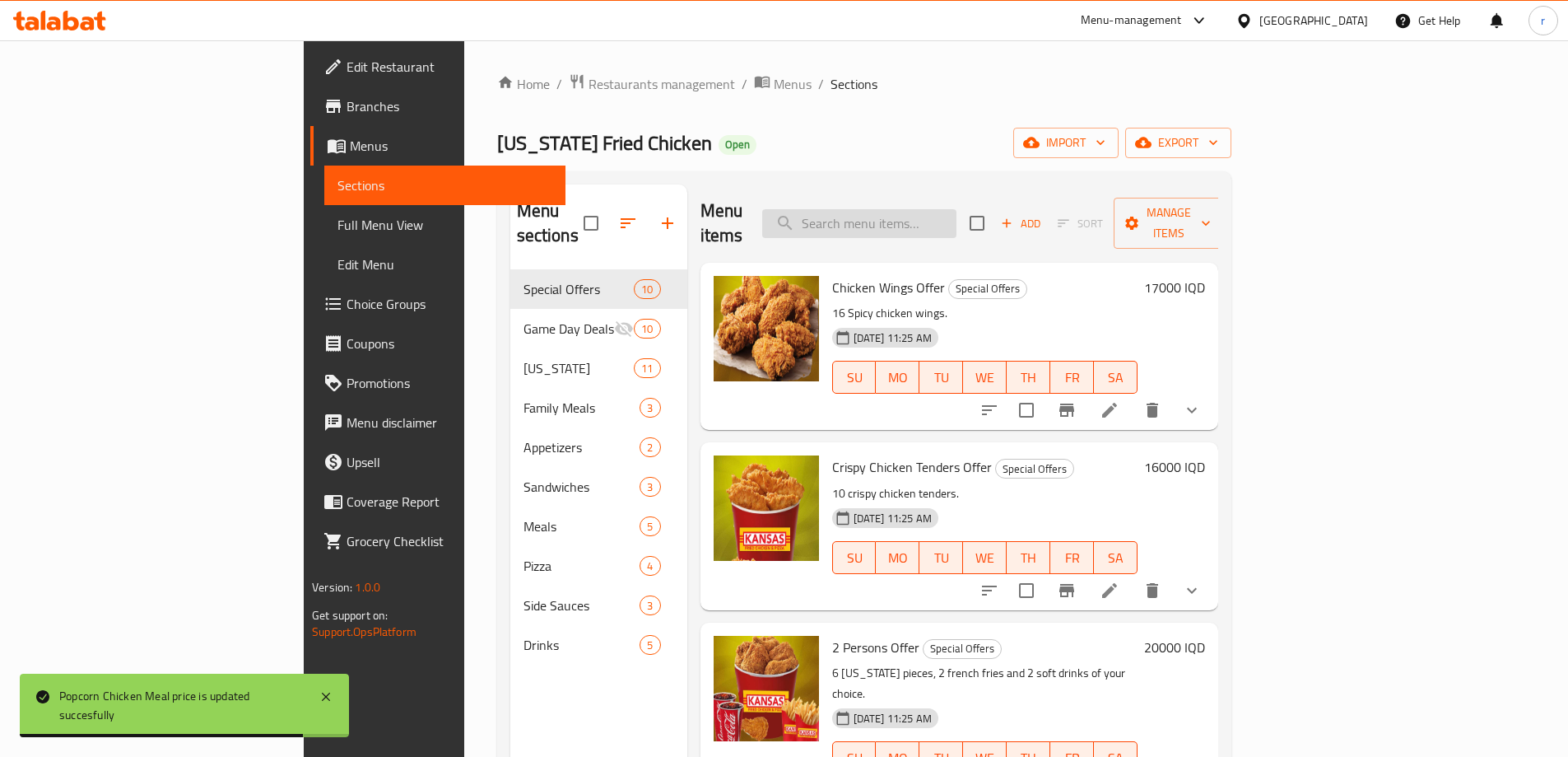
click at [955, 217] on input "search" at bounding box center [859, 223] width 194 height 29
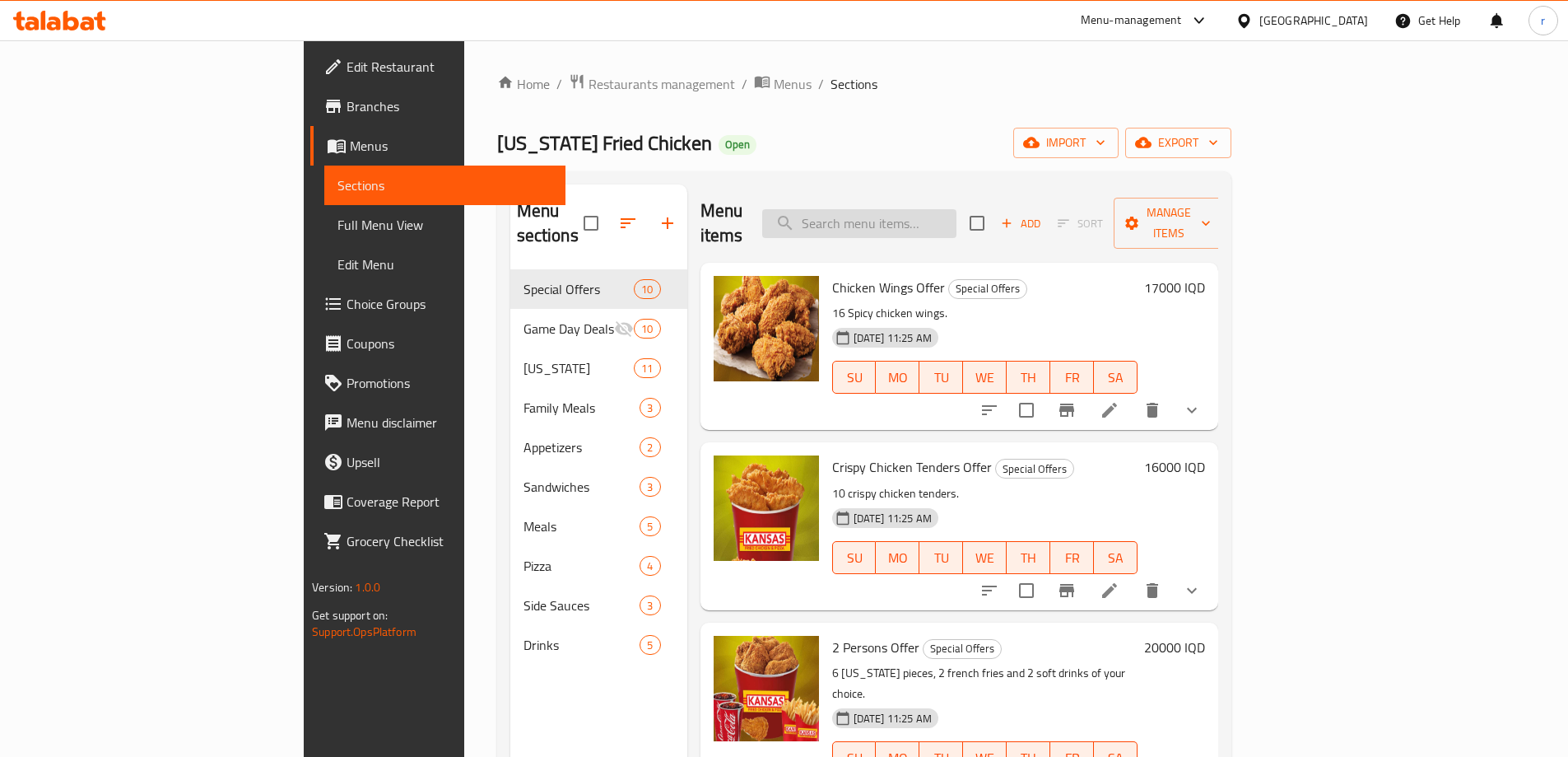
paste input "Popcorn Chicken"
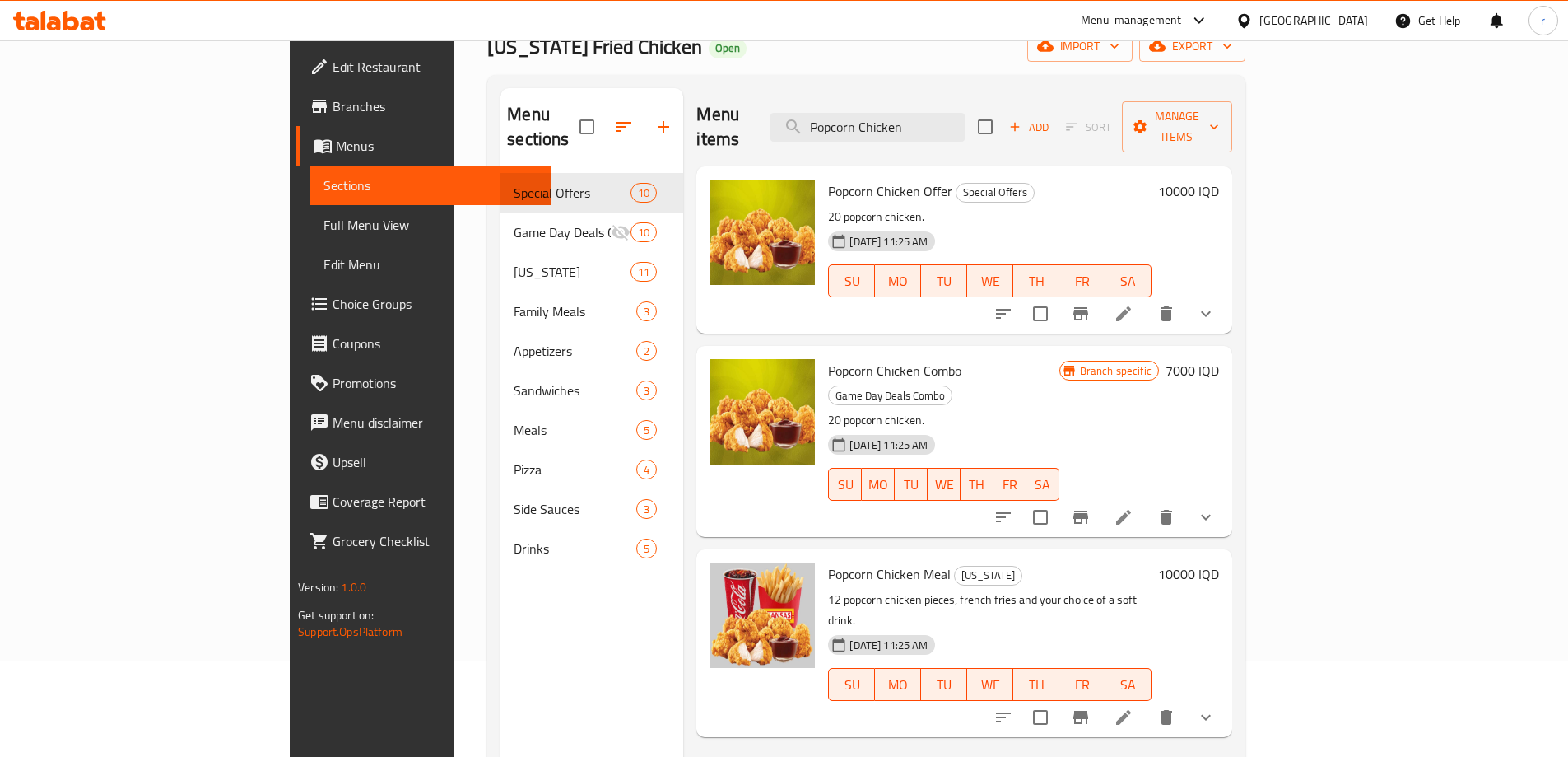
scroll to position [93, 0]
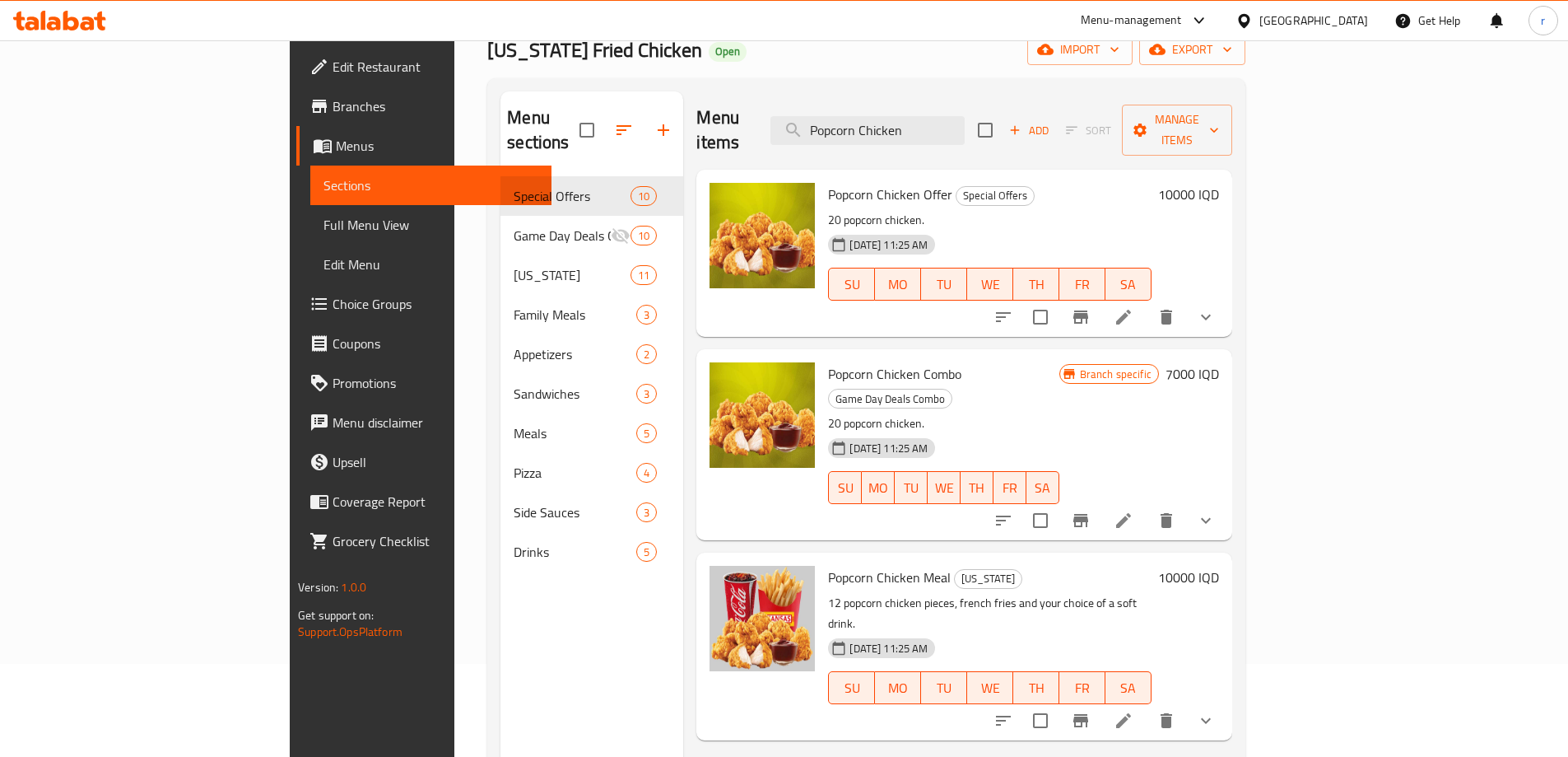
drag, startPoint x: 905, startPoint y: 132, endPoint x: 876, endPoint y: 128, distance: 29.3
click at [877, 129] on div "Menu items Popcorn Chicken Add Sort Manage items" at bounding box center [964, 131] width 536 height 79
paste input "1 pieces chicken"
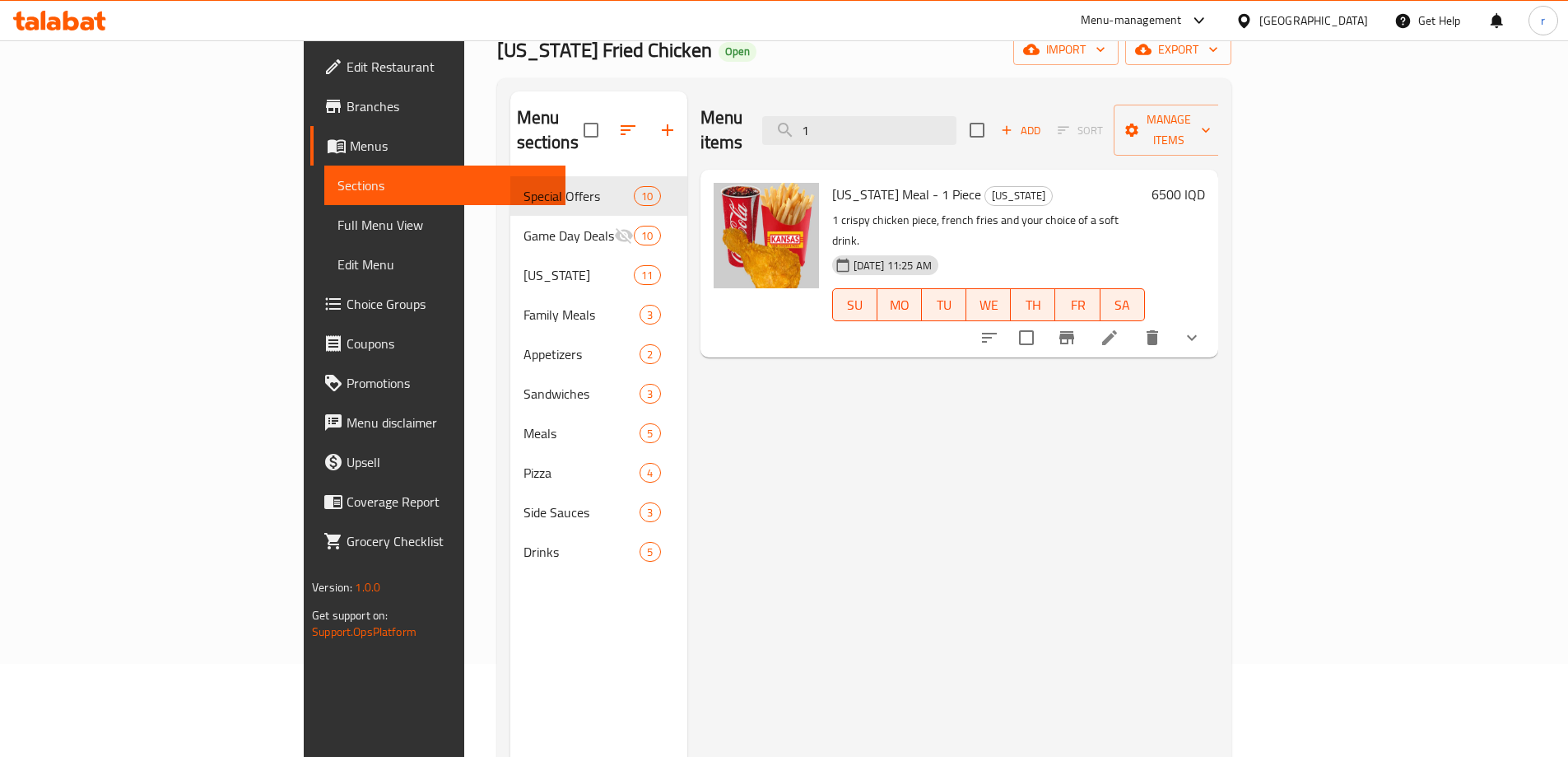
type input "1"
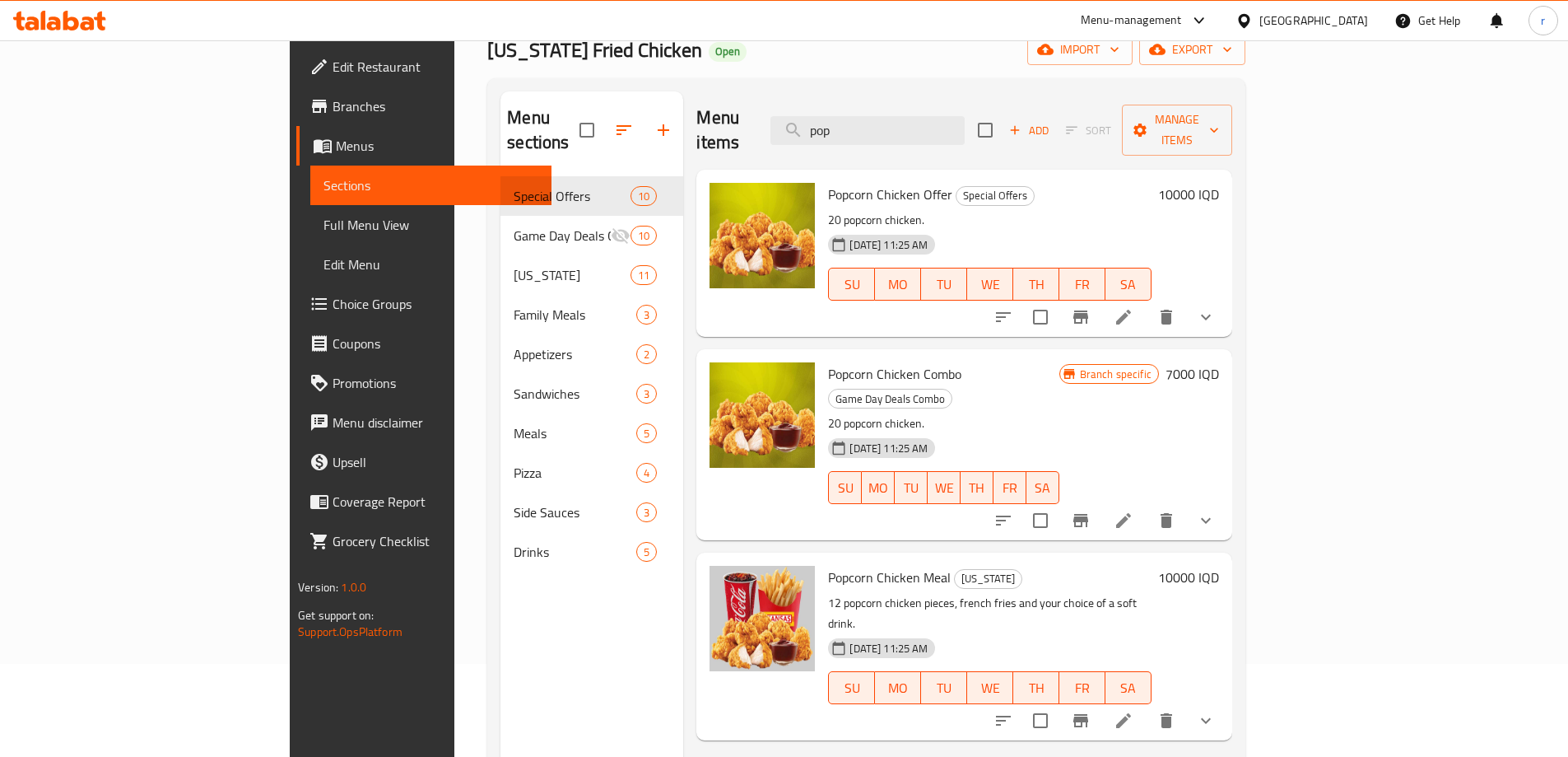
type input "pop"
click at [1226, 298] on button "show more" at bounding box center [1206, 317] width 40 height 40
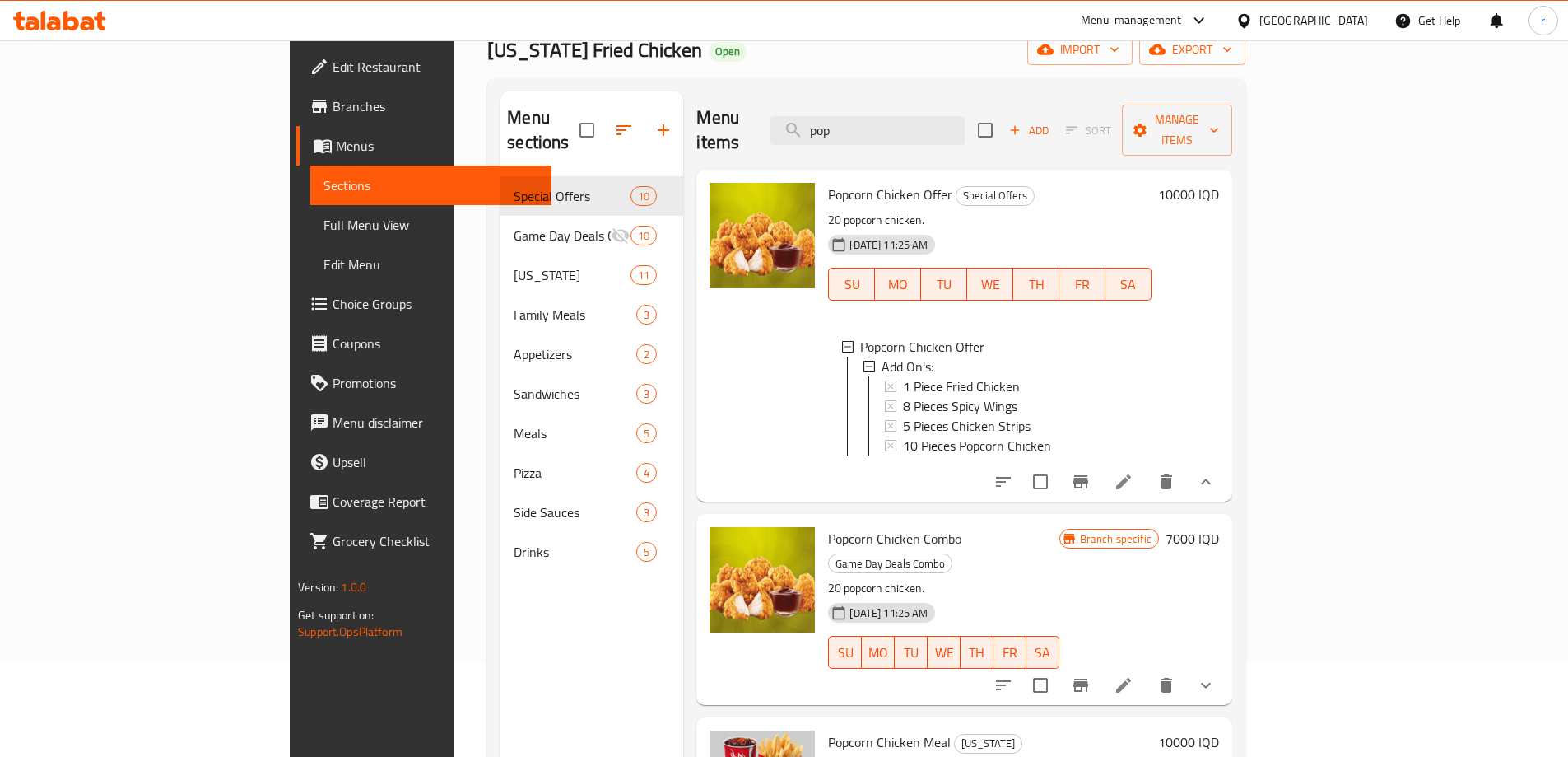
click at [324, 219] on span "Full Menu View" at bounding box center [431, 225] width 215 height 20
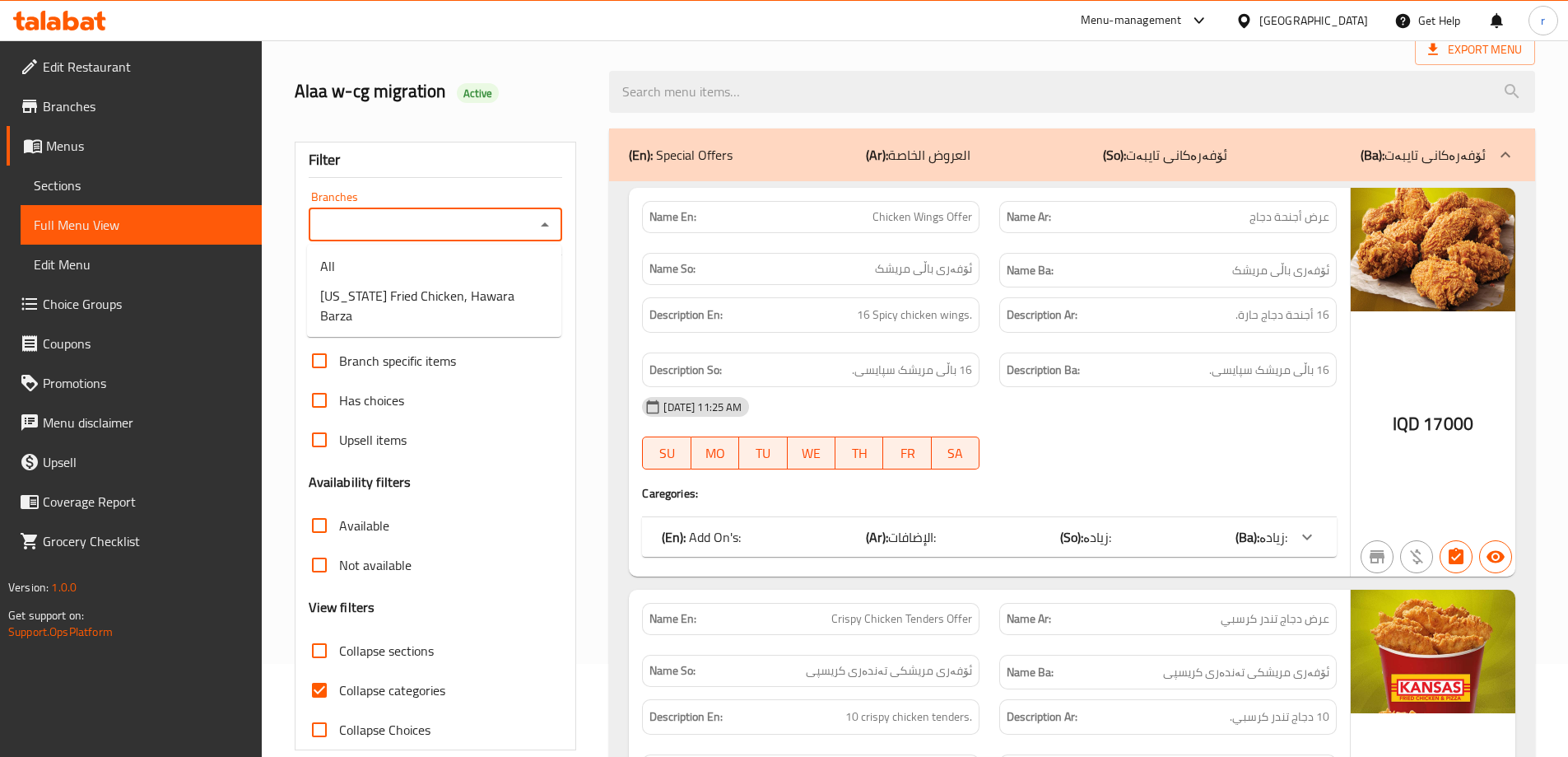
click at [368, 215] on input "Branches" at bounding box center [422, 225] width 217 height 23
click at [382, 311] on ul "All Kansas Fried Chicken, Hawara Barza" at bounding box center [435, 291] width 254 height 93
click at [422, 301] on span "Kansas Fried Chicken, Hawara Barza" at bounding box center [435, 306] width 228 height 40
type input "Kansas Fried Chicken, Hawara Barza"
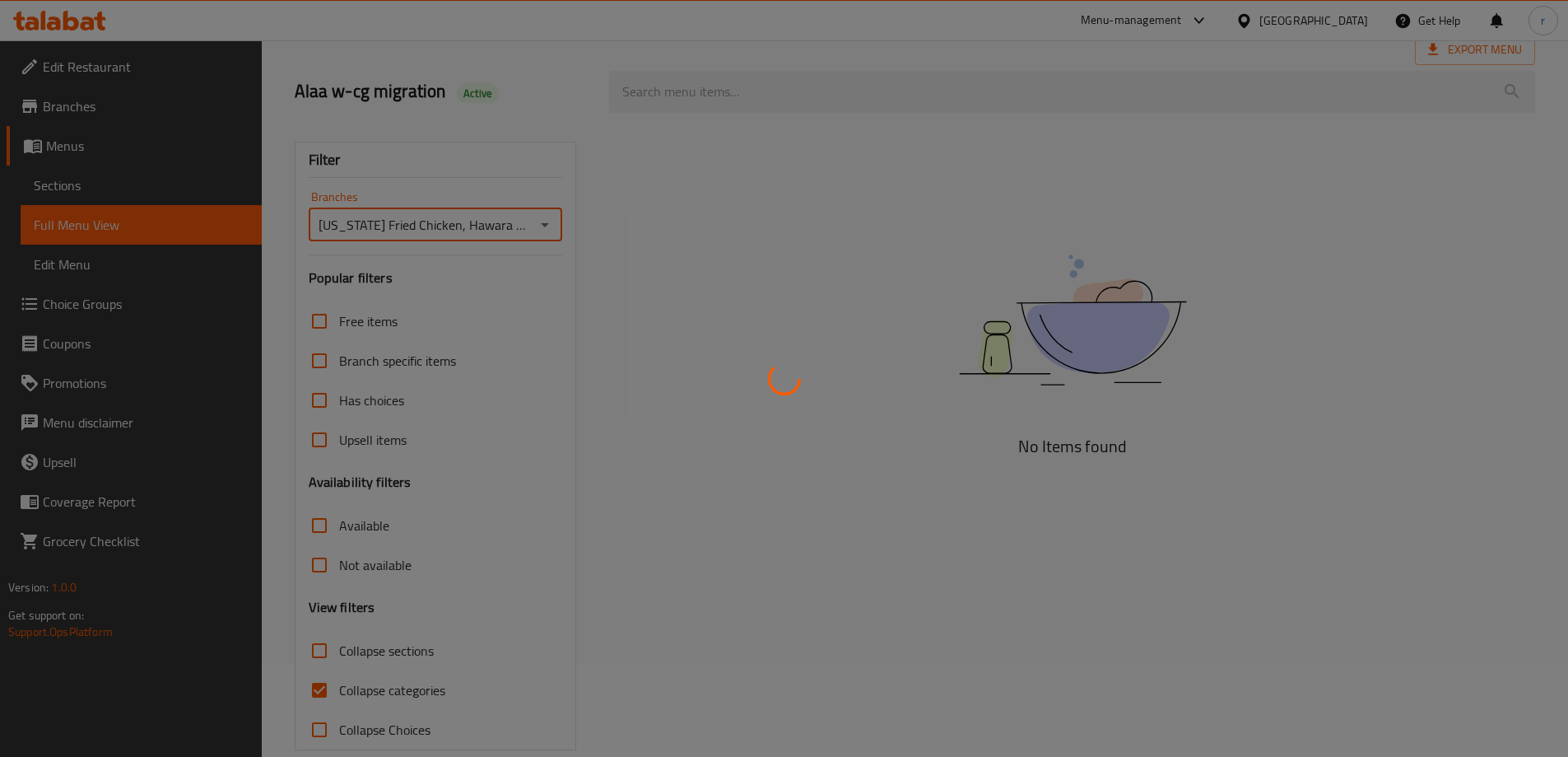
scroll to position [94, 0]
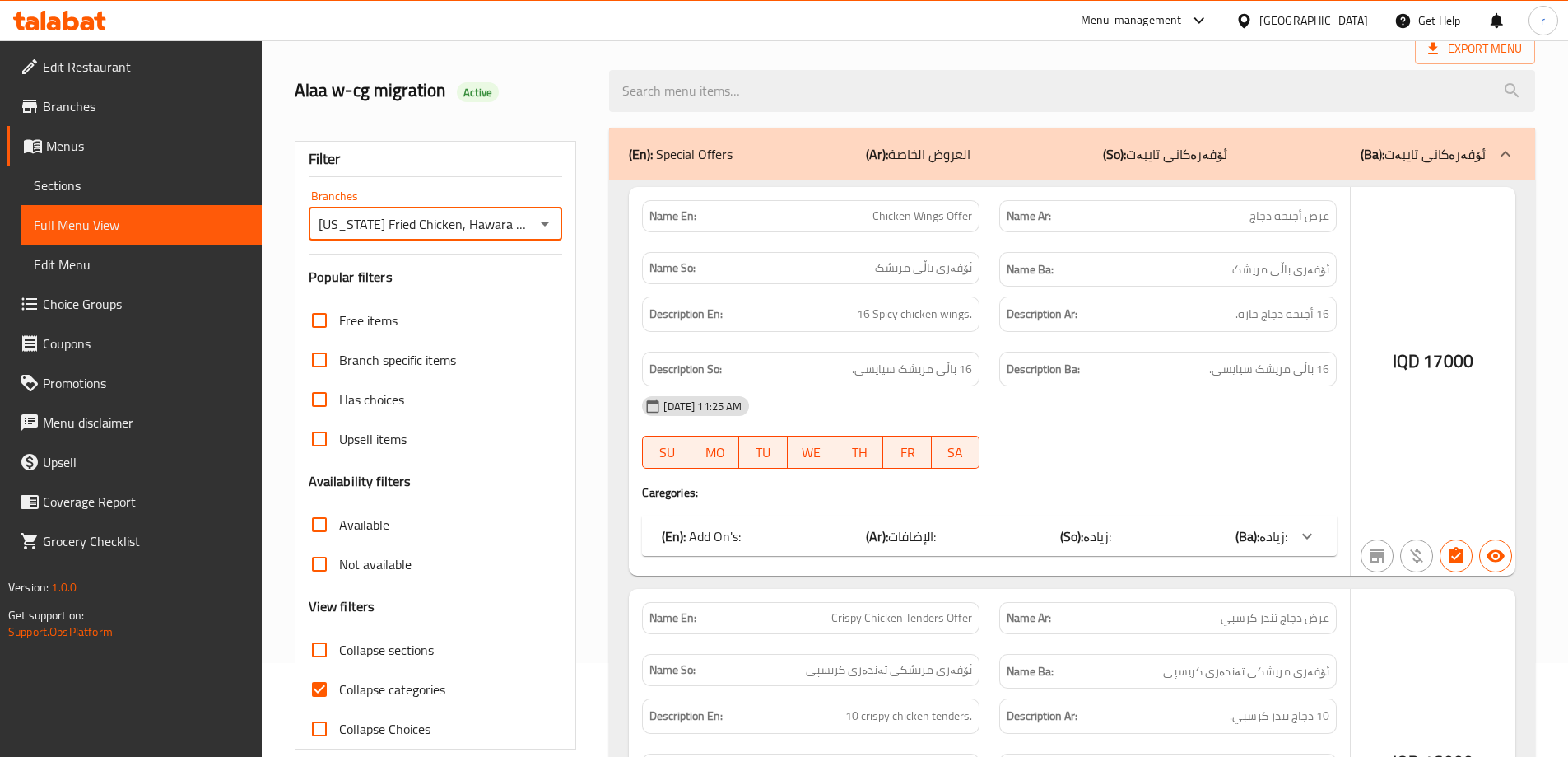
click at [372, 662] on div at bounding box center [784, 378] width 1568 height 757
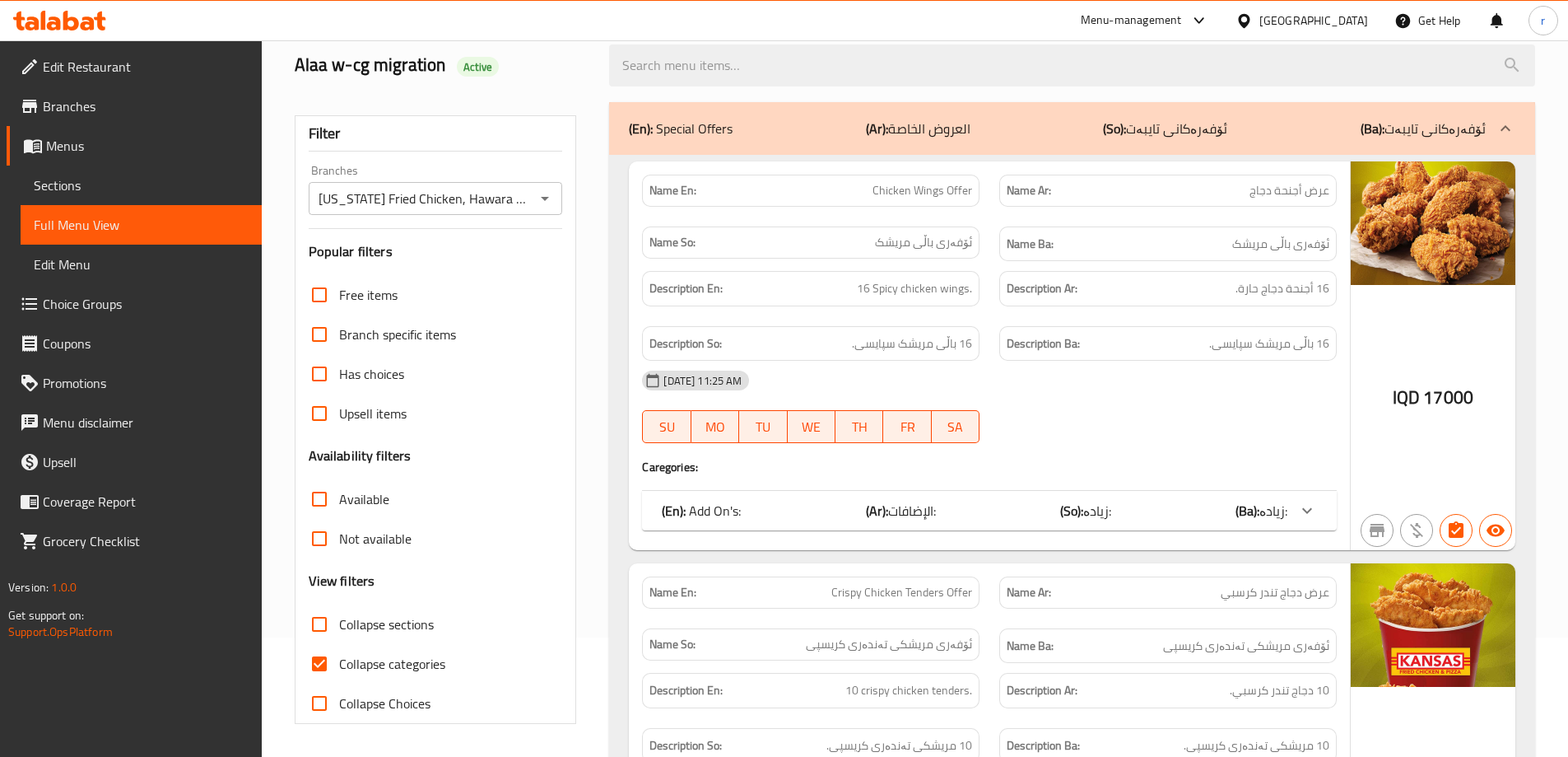
click at [372, 662] on span "Collapse categories" at bounding box center [392, 664] width 107 height 20
click at [340, 662] on input "Collapse categories" at bounding box center [320, 664] width 40 height 40
checkbox input "false"
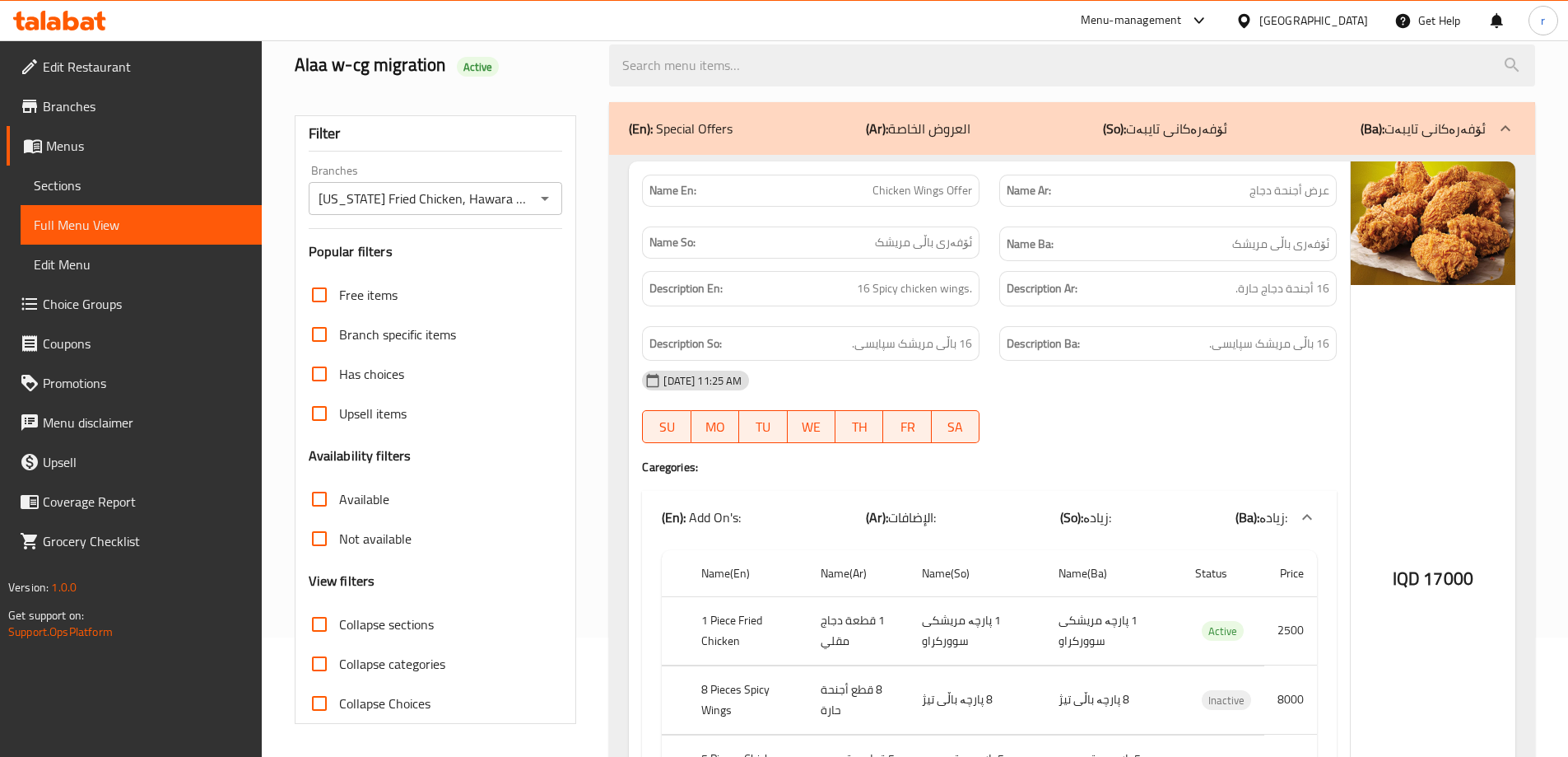
click at [388, 624] on span "Collapse sections" at bounding box center [387, 624] width 95 height 20
click at [340, 624] on input "Collapse sections" at bounding box center [320, 624] width 40 height 40
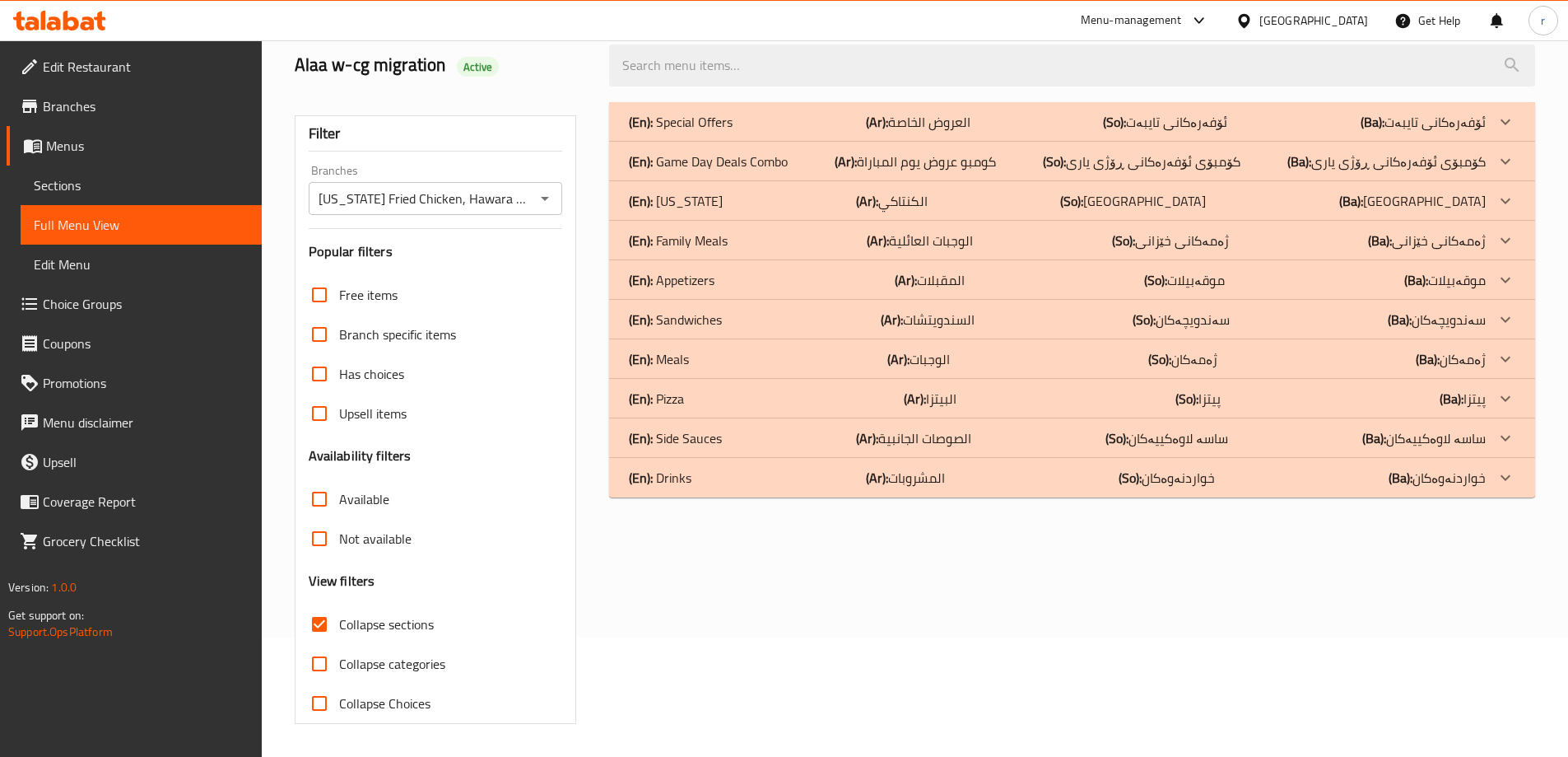
click at [837, 131] on div "(En): Pizza (Ar): البيتزا (So): پیتزا (Ba): پیتزا" at bounding box center [1057, 122] width 857 height 20
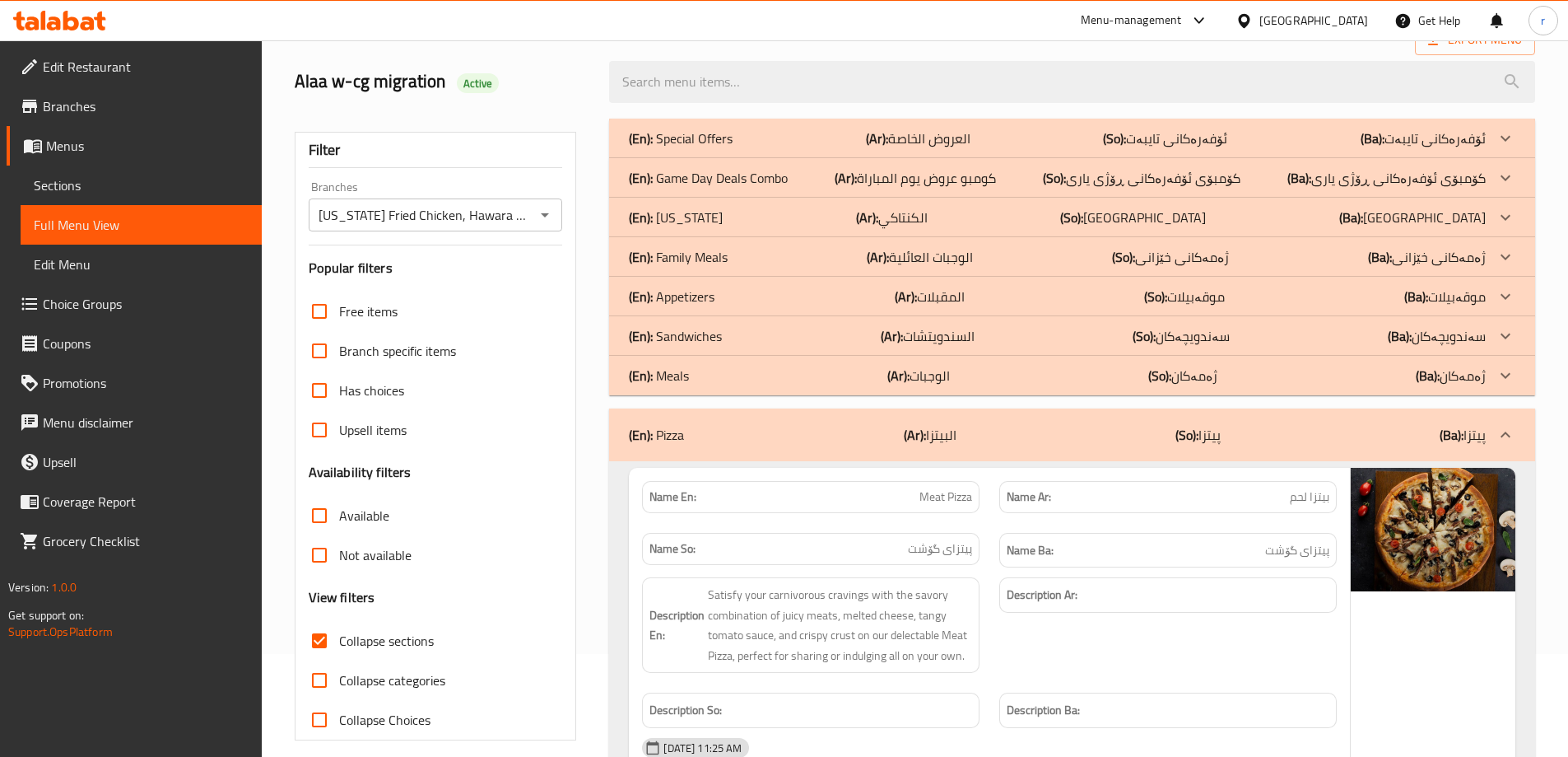
scroll to position [137, 0]
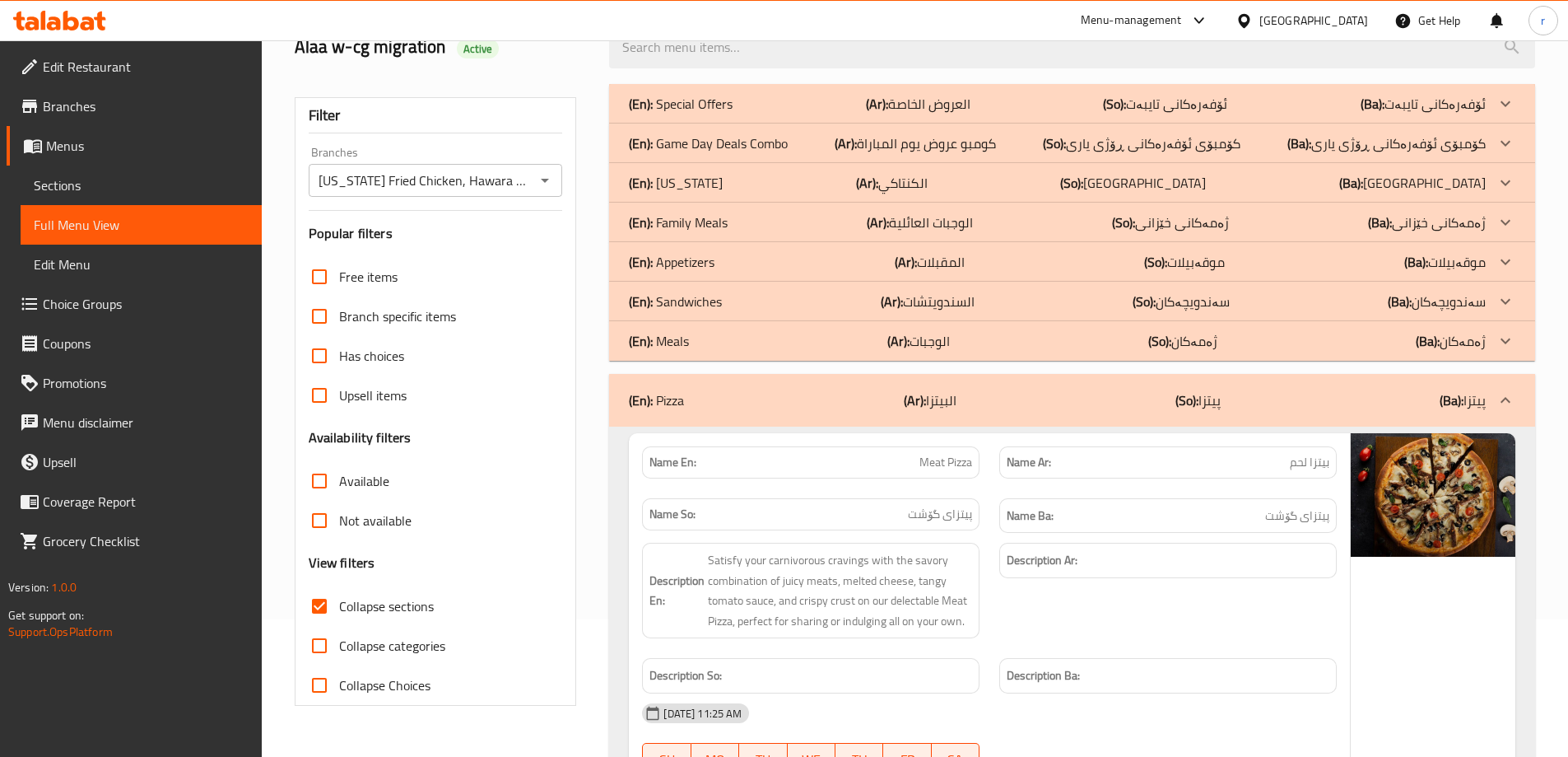
click at [347, 612] on span "Collapse sections" at bounding box center [387, 607] width 95 height 20
click at [340, 612] on input "Collapse sections" at bounding box center [320, 607] width 40 height 40
checkbox input "false"
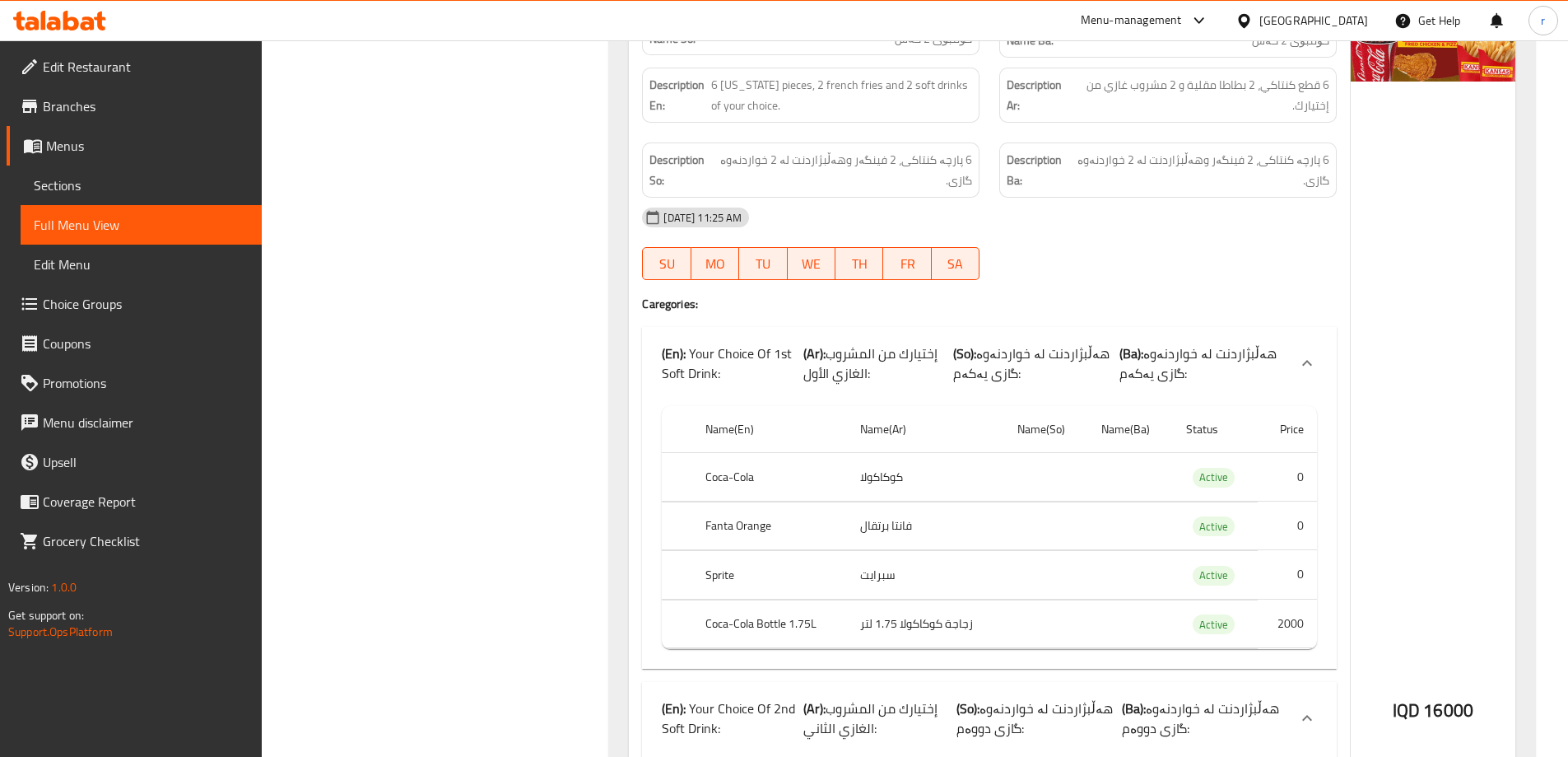
scroll to position [10158, 0]
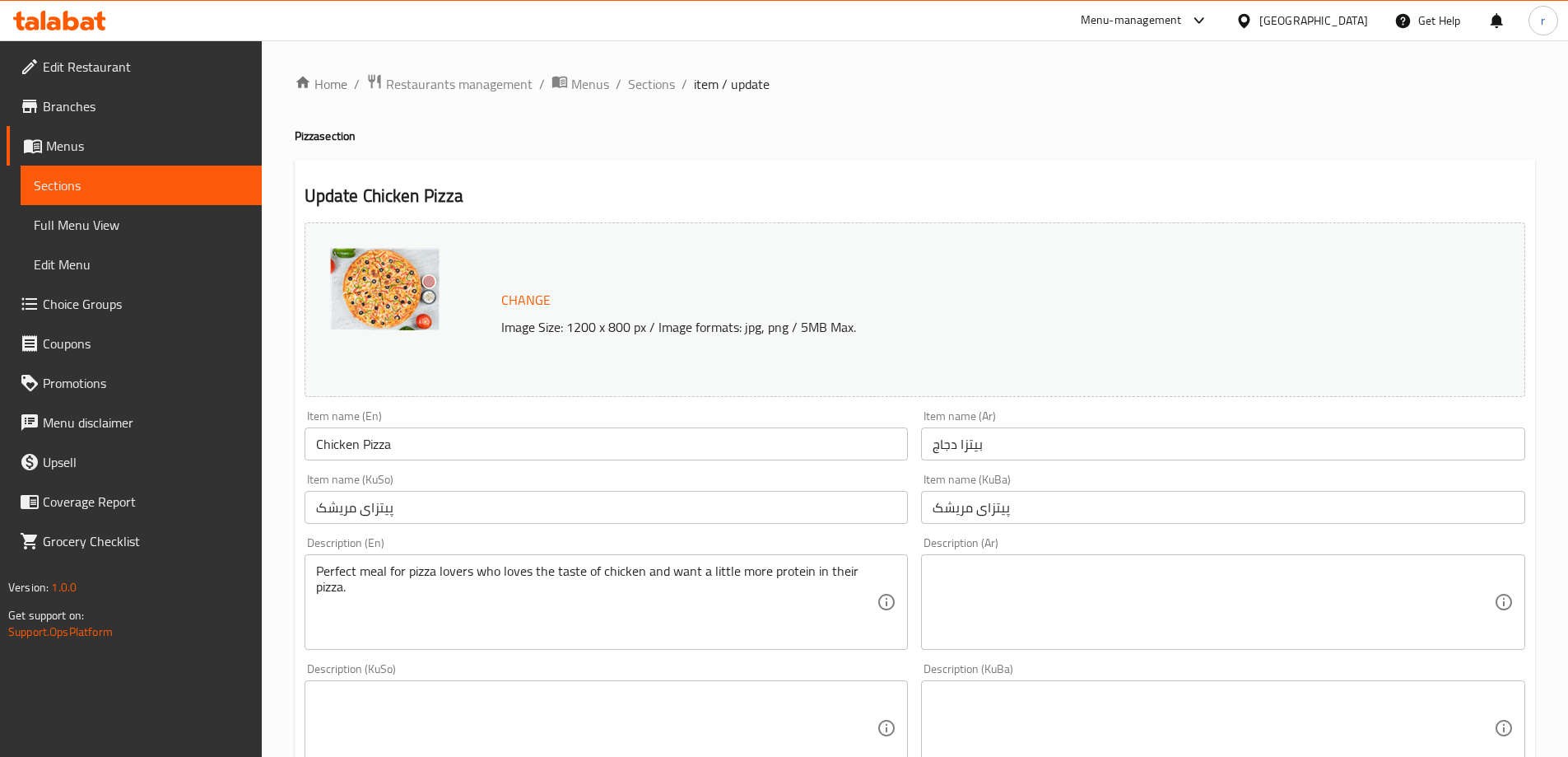
click at [83, 311] on span "Choice Groups" at bounding box center [145, 304] width 206 height 20
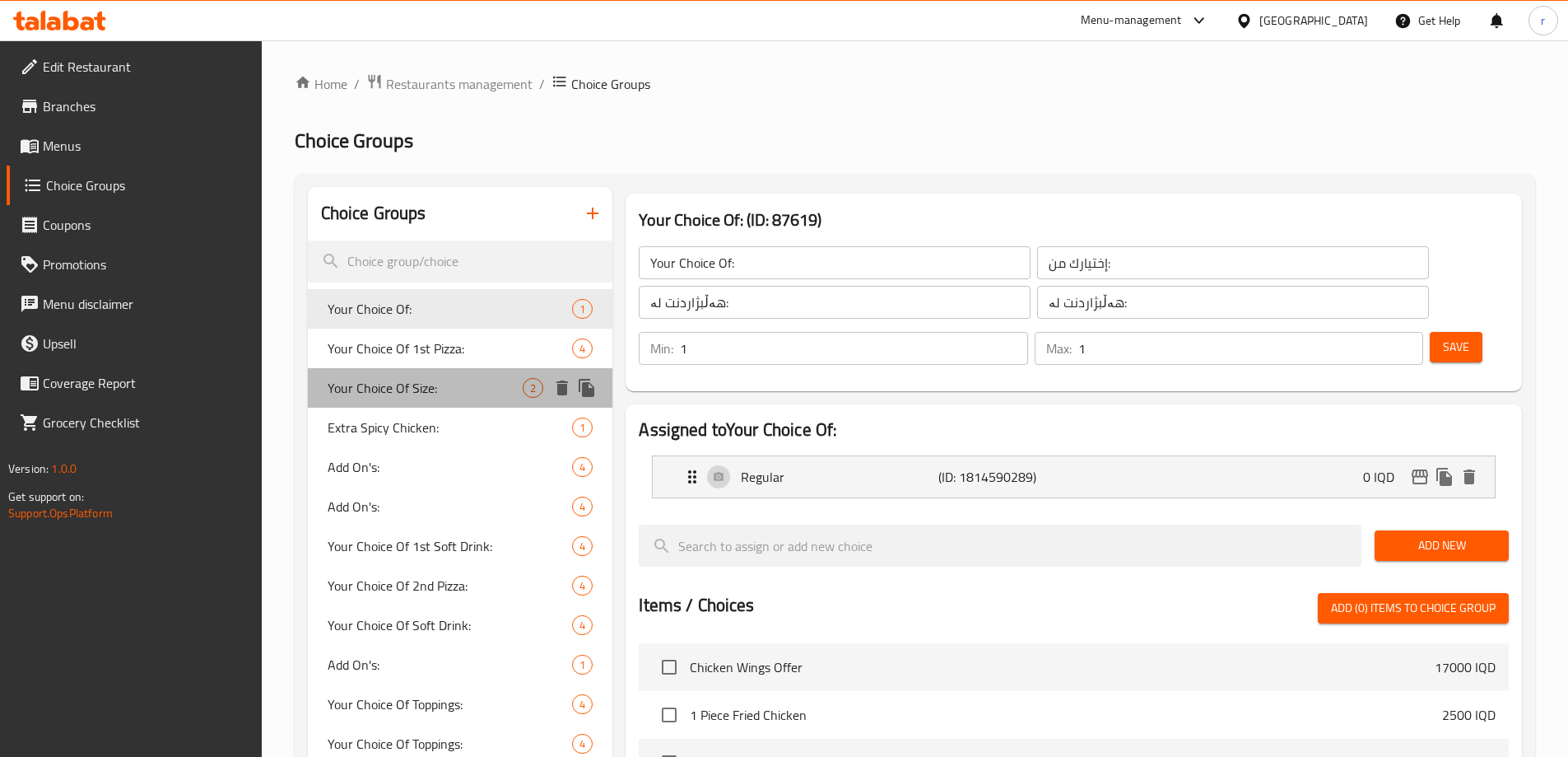
click at [396, 383] on span "Your Choice Of Size:" at bounding box center [425, 388] width 196 height 20
type input "Your Choice Of Size:"
type input "إختيارك من الحجم:"
type input "هەڵبژاردنت لە قەبارە:"
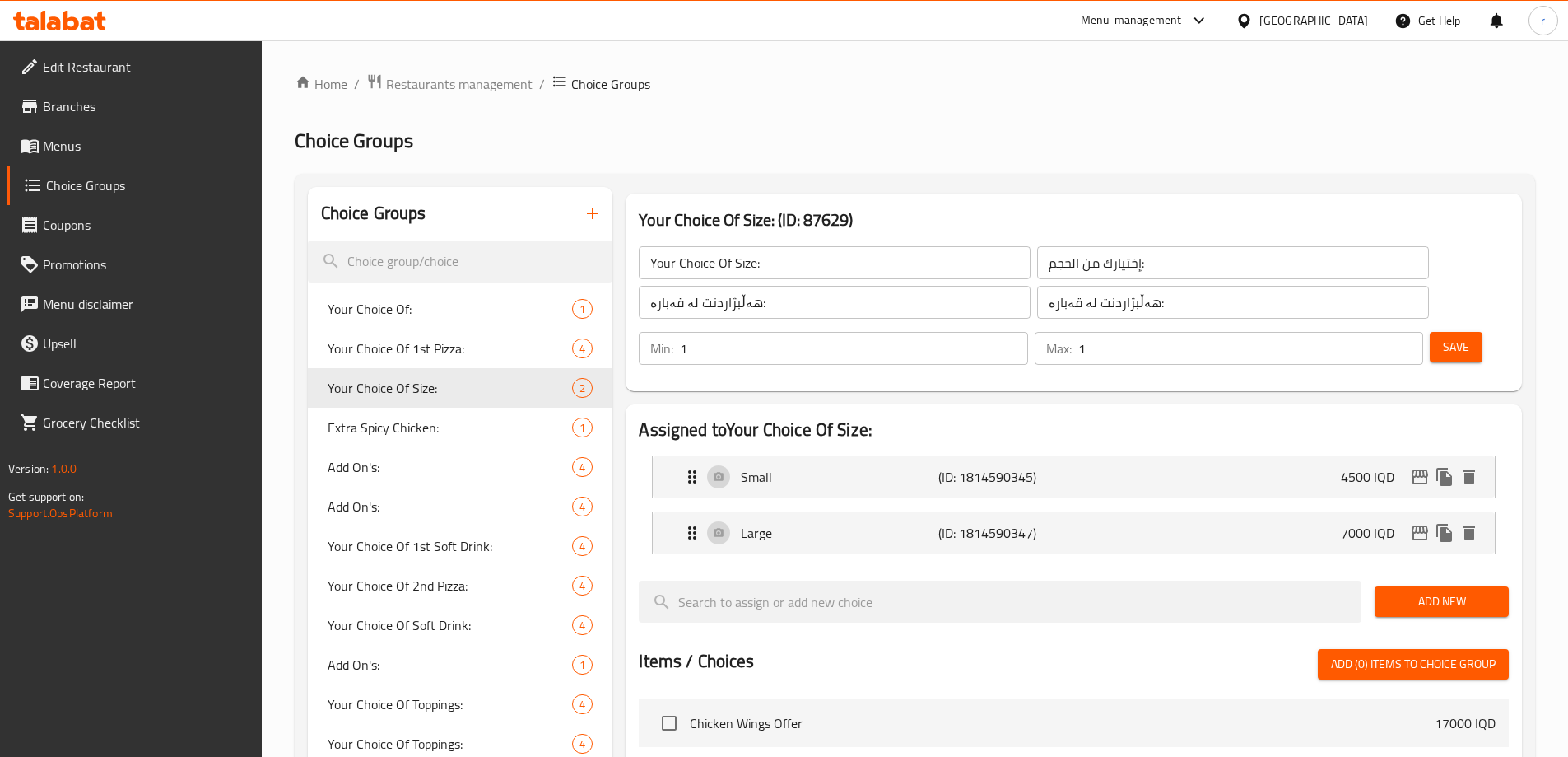
click at [72, 137] on span "Menus" at bounding box center [145, 145] width 206 height 20
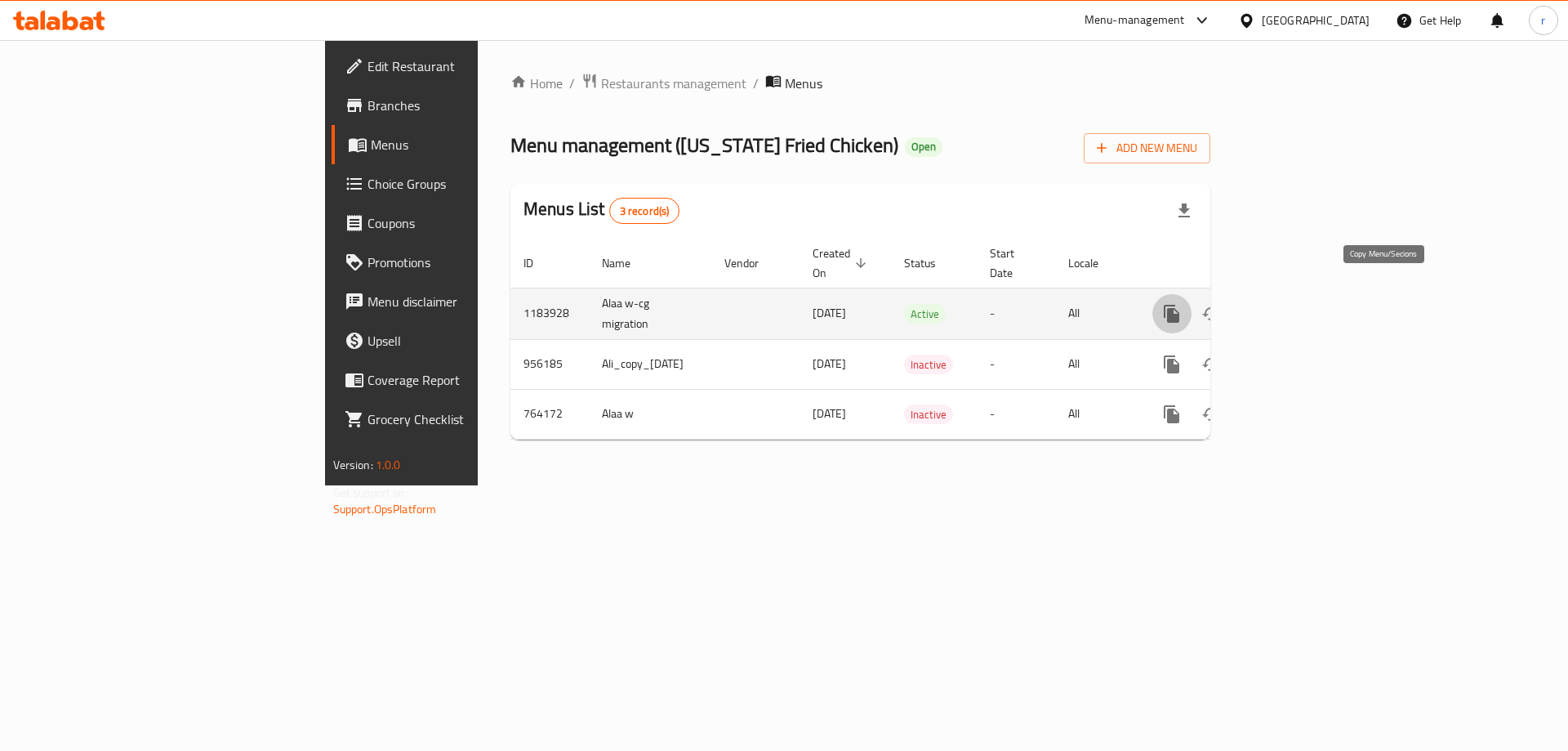
click at [1182, 304] on icon "more" at bounding box center [1172, 314] width 20 height 20
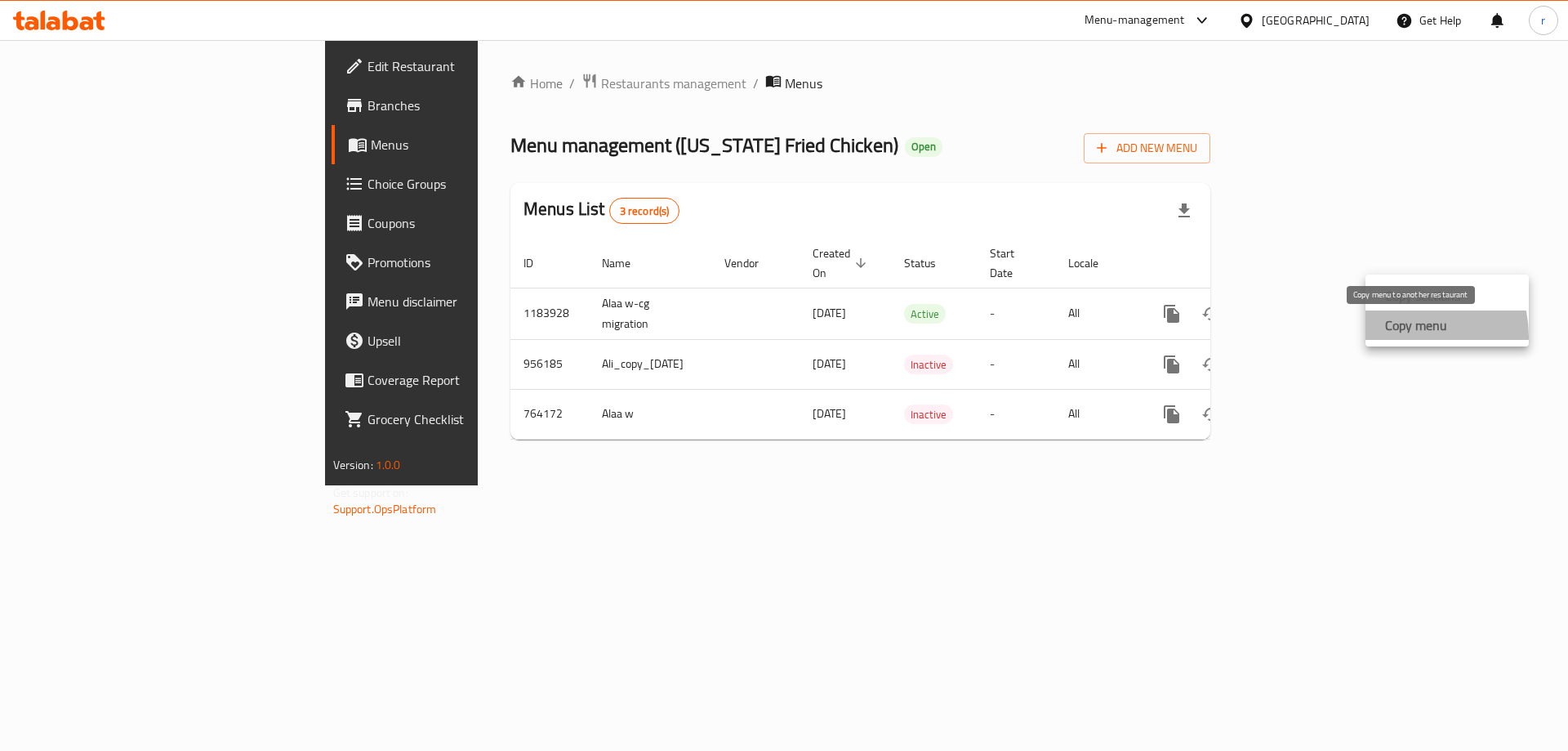
click at [1407, 335] on strong "Copy menu" at bounding box center [1416, 325] width 62 height 20
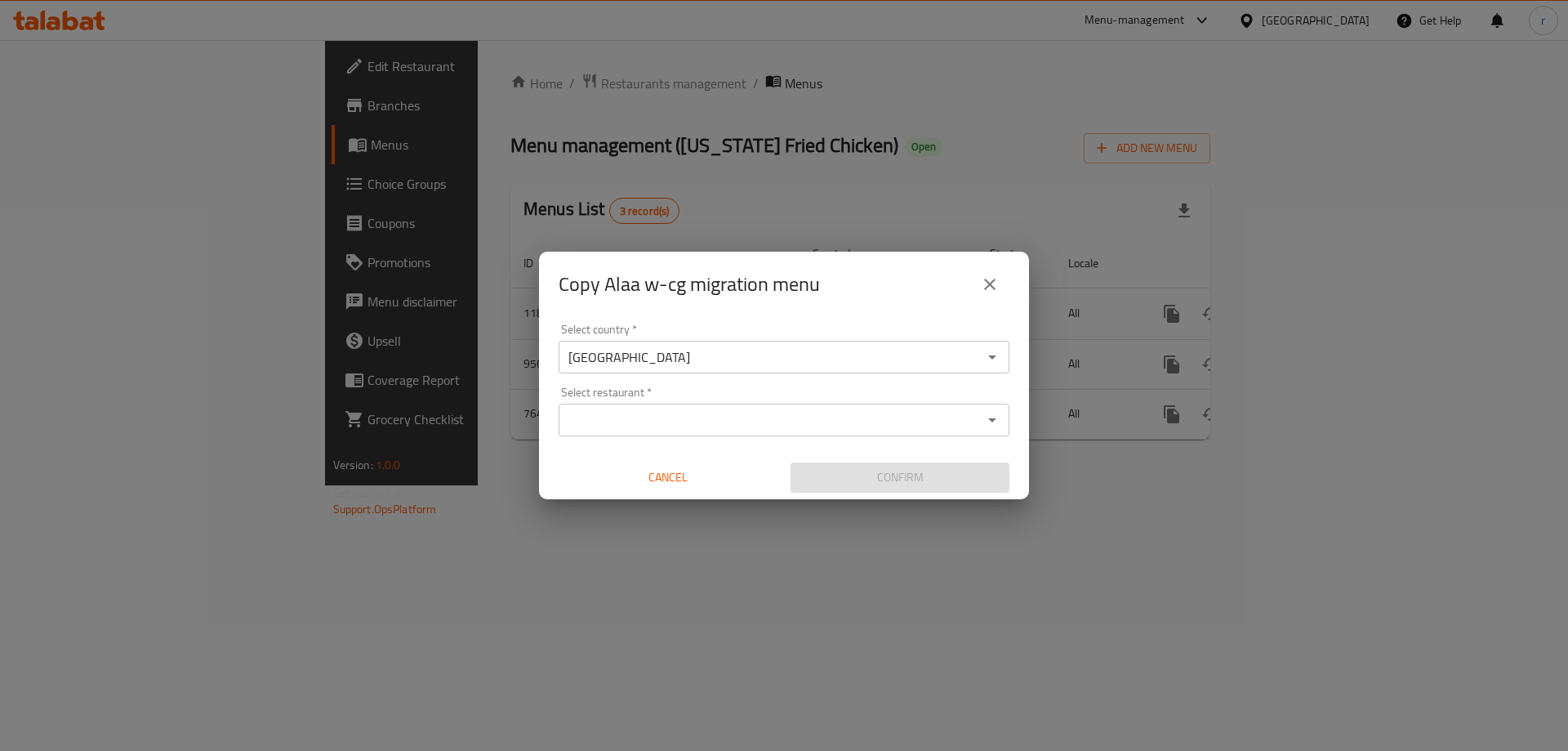
click at [703, 415] on input "Select restaurant   *" at bounding box center [770, 420] width 414 height 23
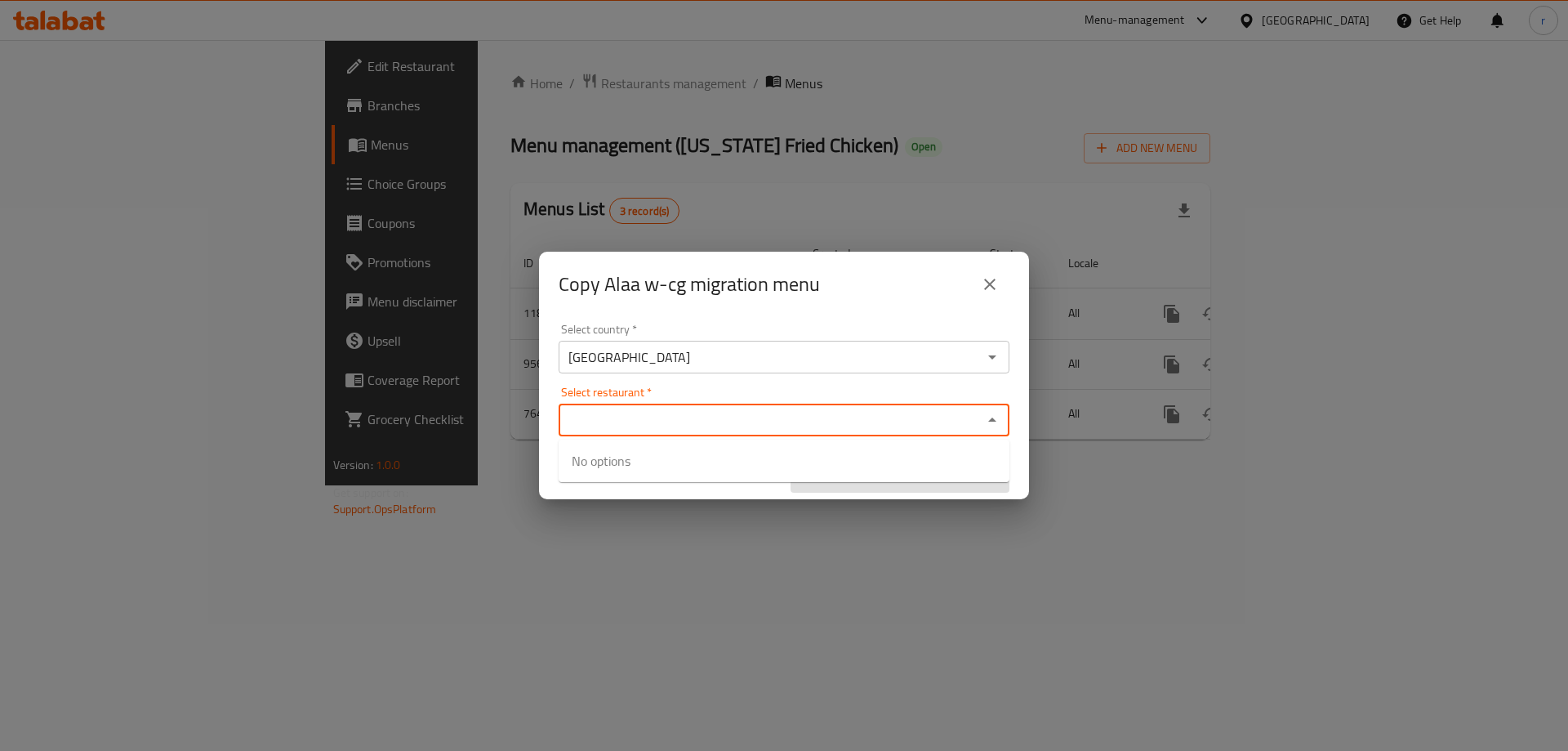
paste input "Kansas Fried Chicken"
type input "Kansas Fried Chicken"
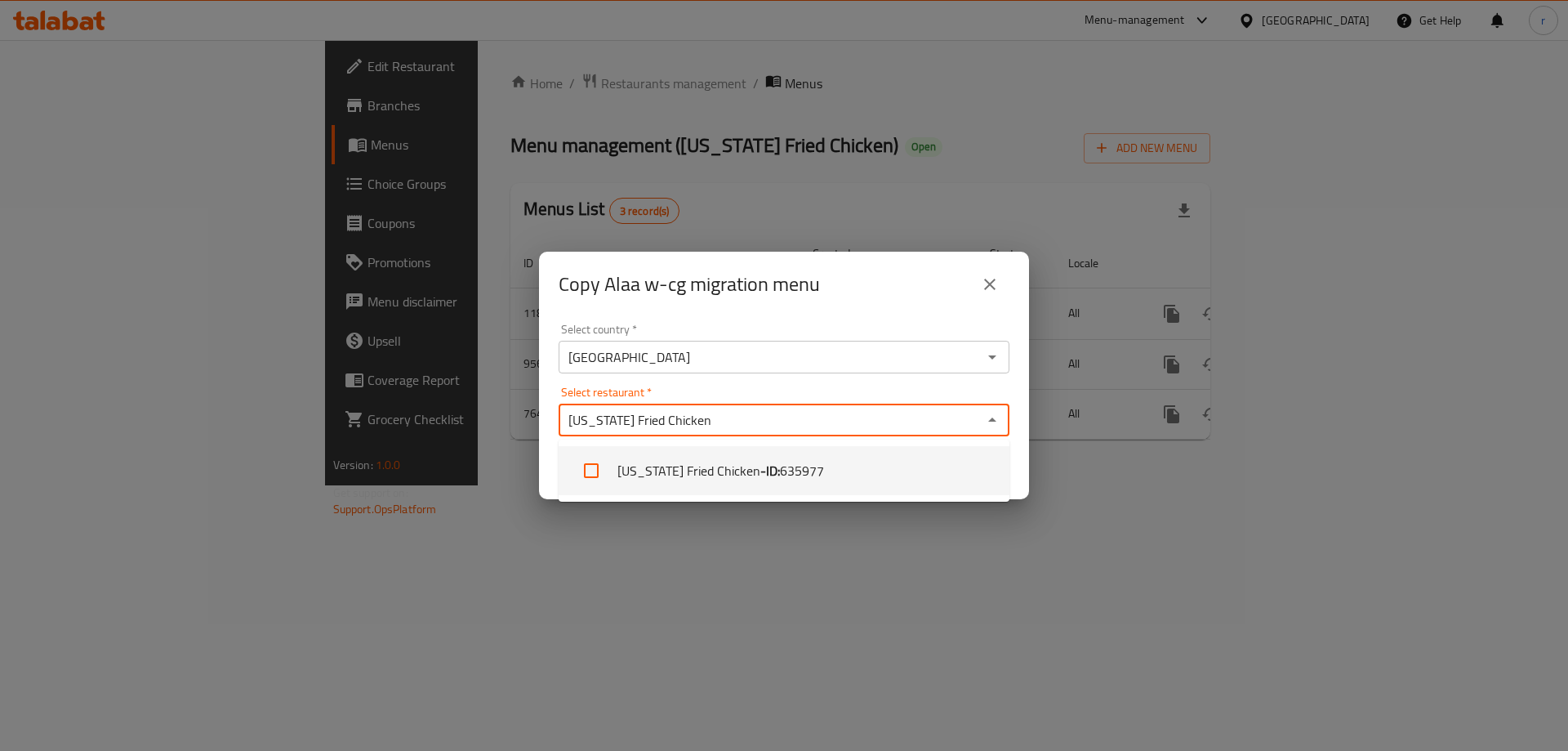
click at [667, 468] on li "Kansas Fried Chicken - ID: 635977" at bounding box center [784, 471] width 451 height 49
checkbox input "true"
click at [898, 610] on div "Copy Alaa w-cg migration menu Select country   * Iraq Select country * Select r…" at bounding box center [784, 376] width 1568 height 751
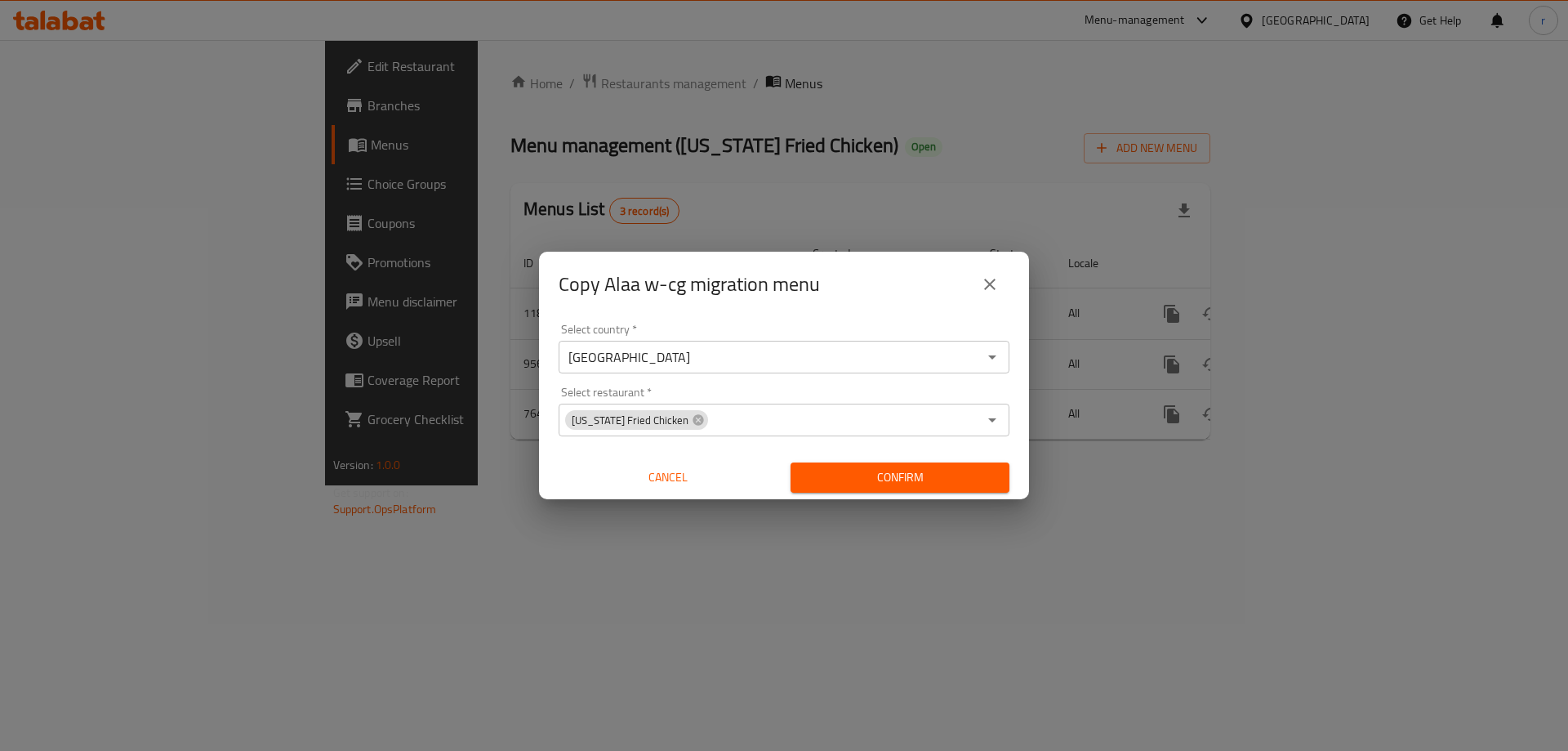
click at [926, 475] on span "Confirm" at bounding box center [900, 477] width 193 height 20
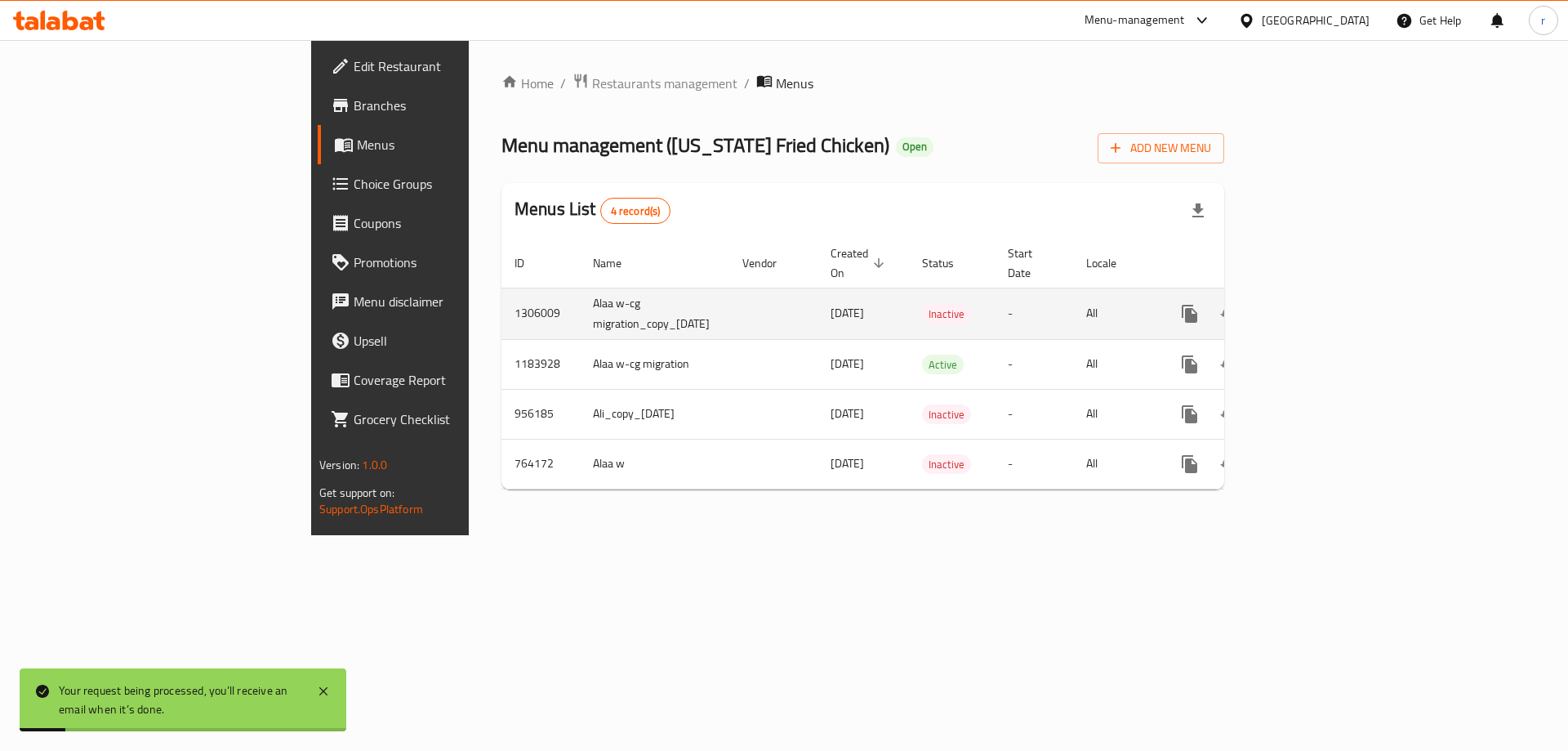
click at [1317, 304] on icon "enhanced table" at bounding box center [1308, 314] width 20 height 20
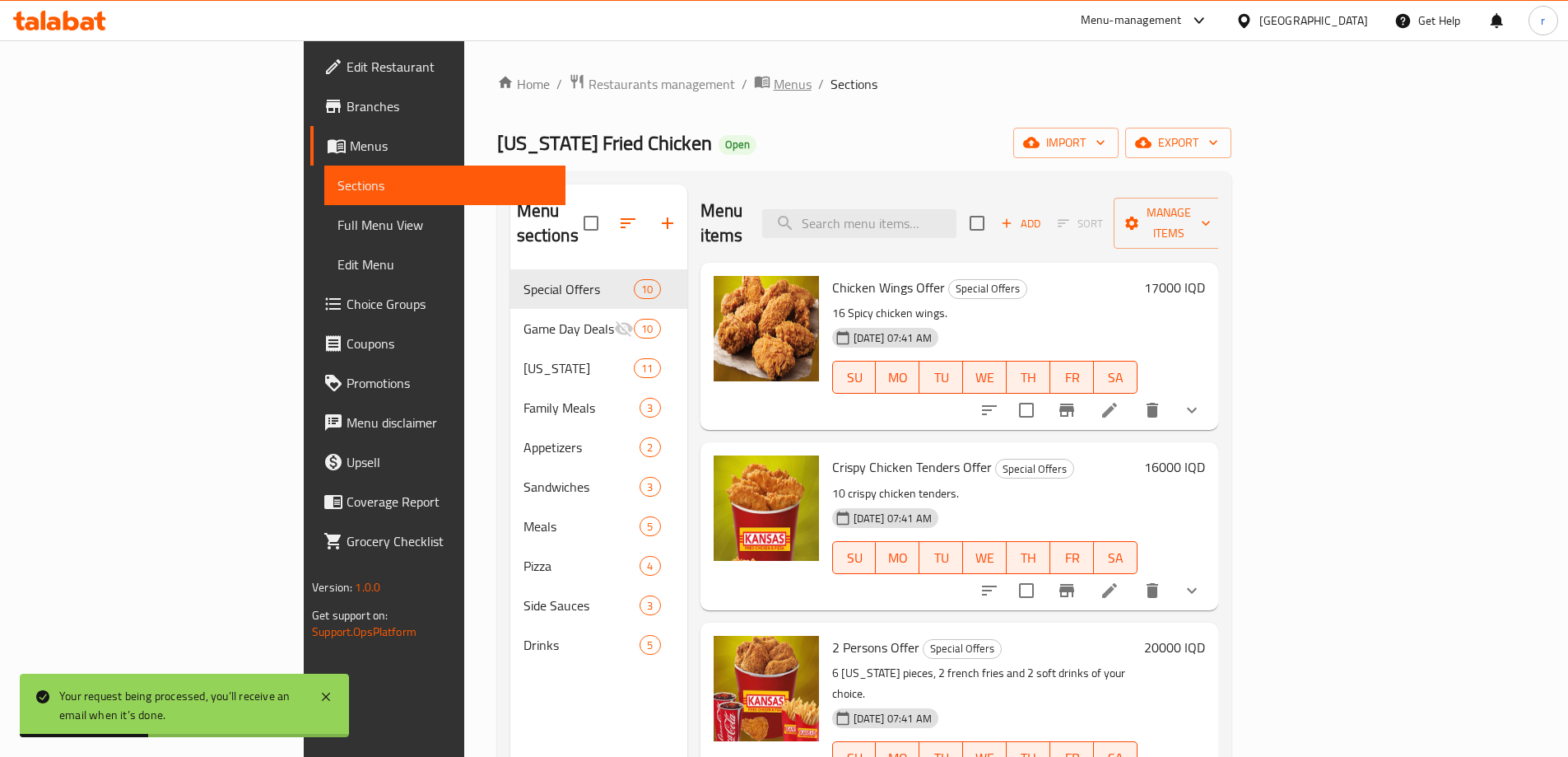
click at [774, 92] on span "Menus" at bounding box center [793, 84] width 38 height 20
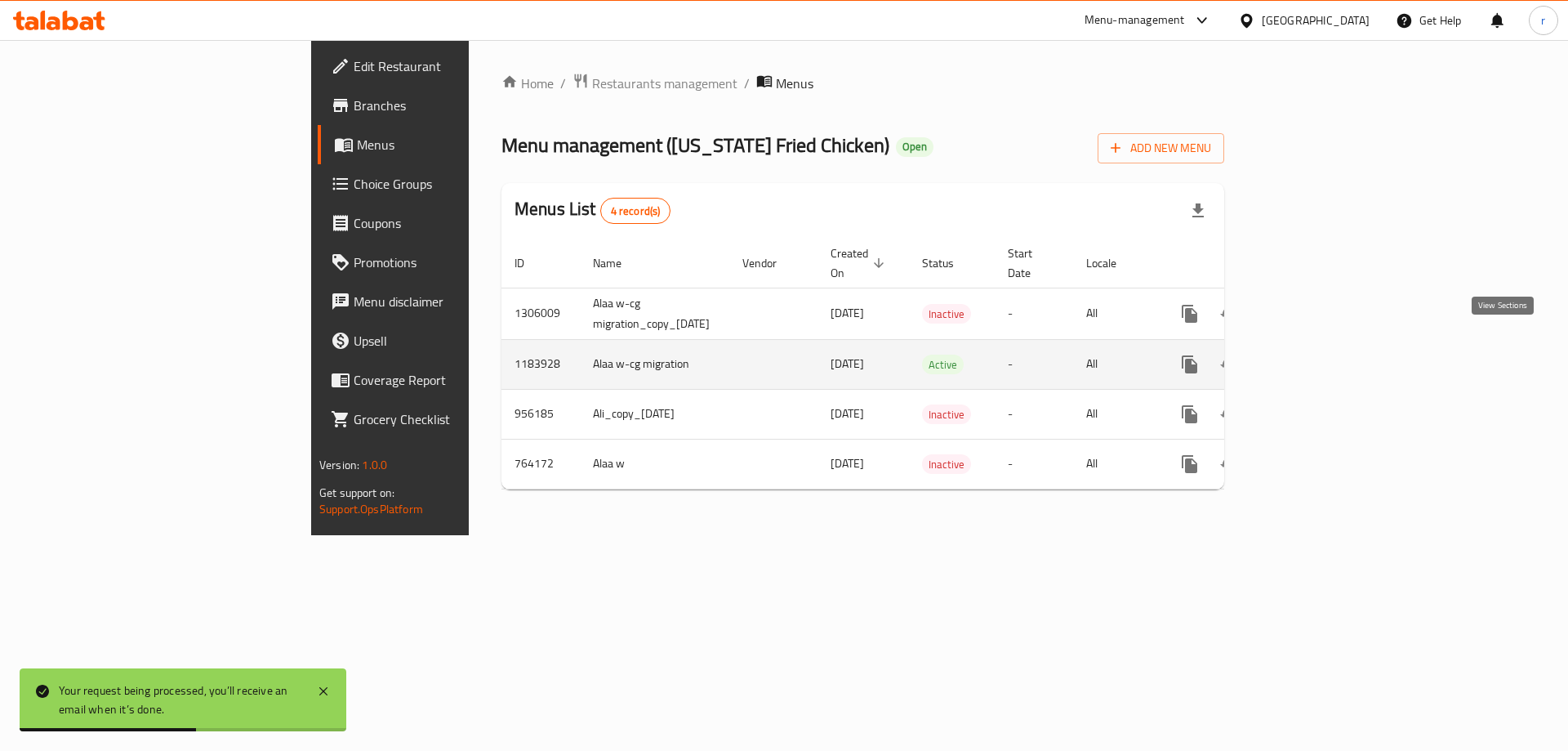
click at [1317, 355] on icon "enhanced table" at bounding box center [1308, 365] width 20 height 20
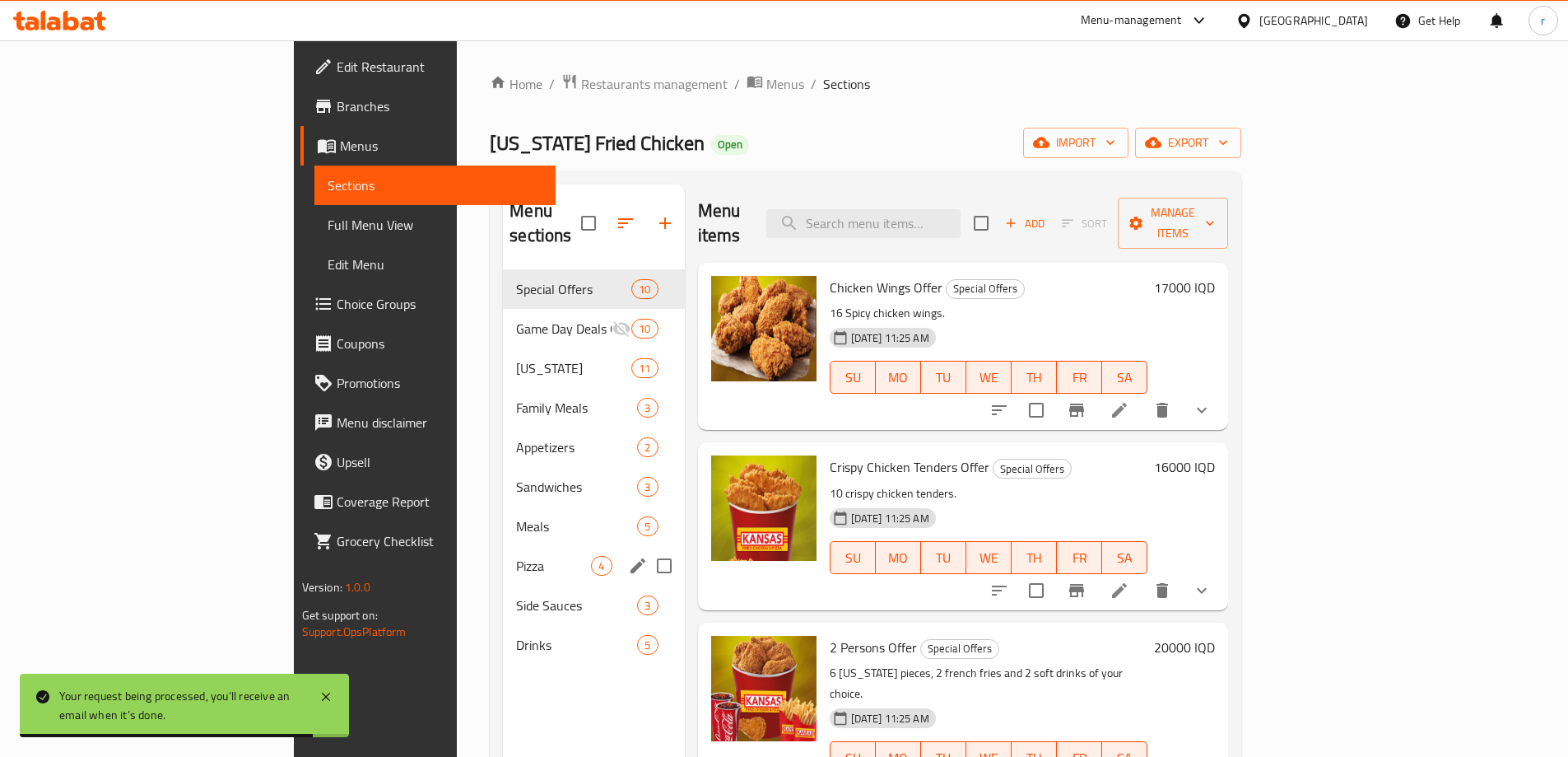
click at [503, 546] on div "Pizza 4" at bounding box center [593, 566] width 181 height 40
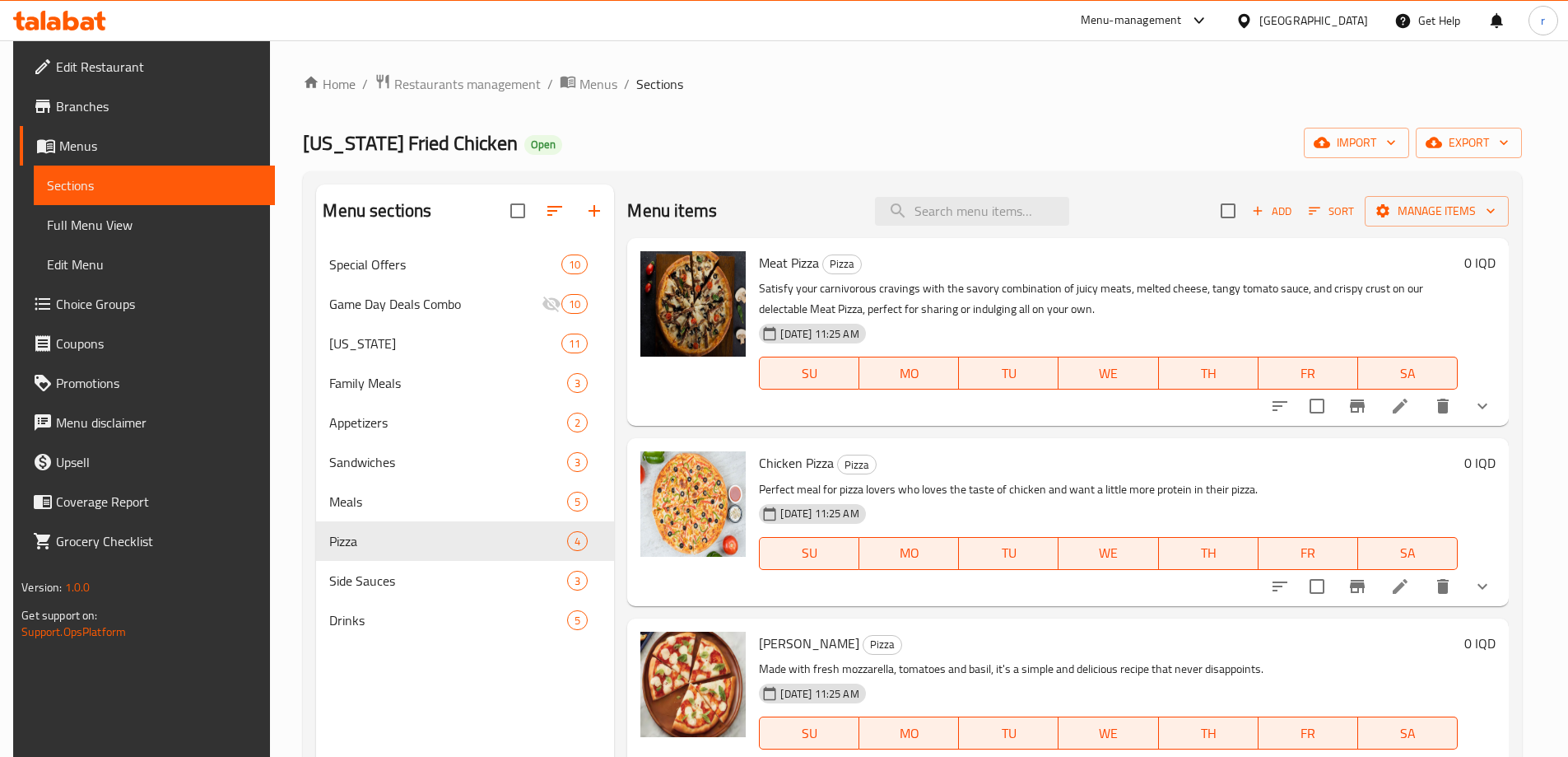
click at [88, 298] on span "Choice Groups" at bounding box center [159, 304] width 206 height 20
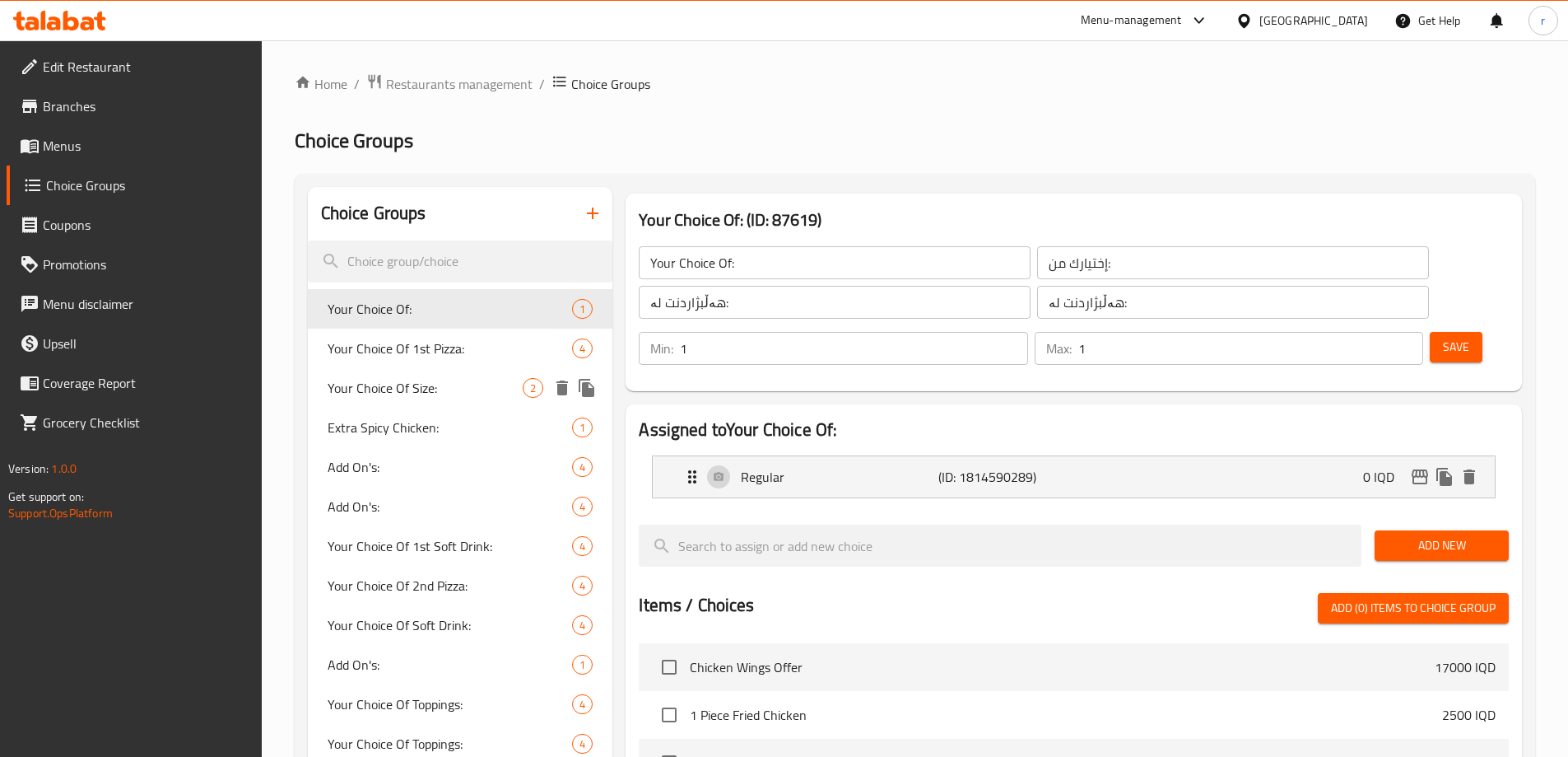
click at [413, 381] on span "Your Choice Of Size:" at bounding box center [425, 388] width 196 height 20
type input "Your Choice Of Size:"
type input "إختيارك من الحجم:"
type input "هەڵبژاردنت لە قەبارە:"
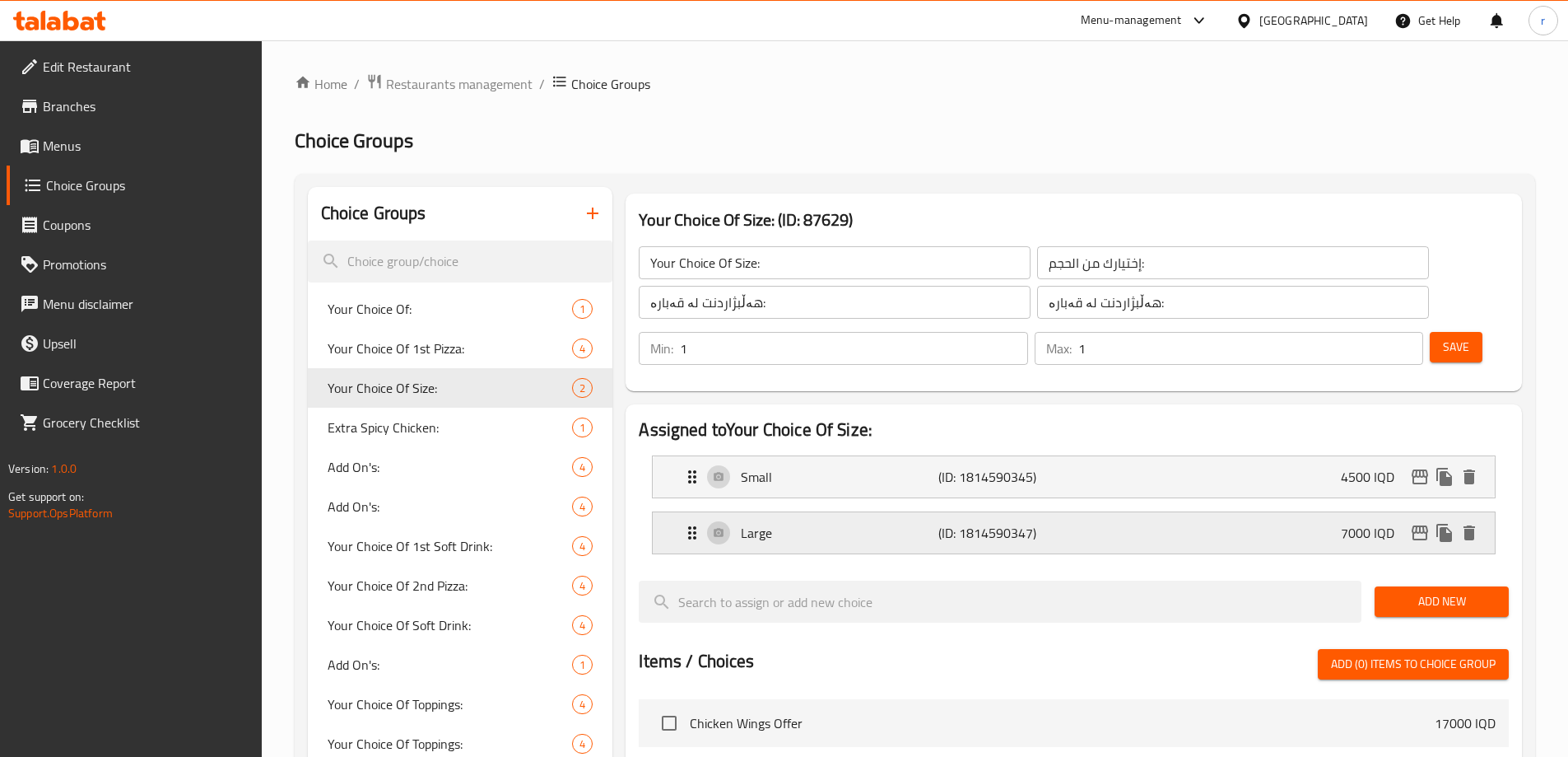
click at [1414, 526] on icon "edit" at bounding box center [1420, 533] width 17 height 15
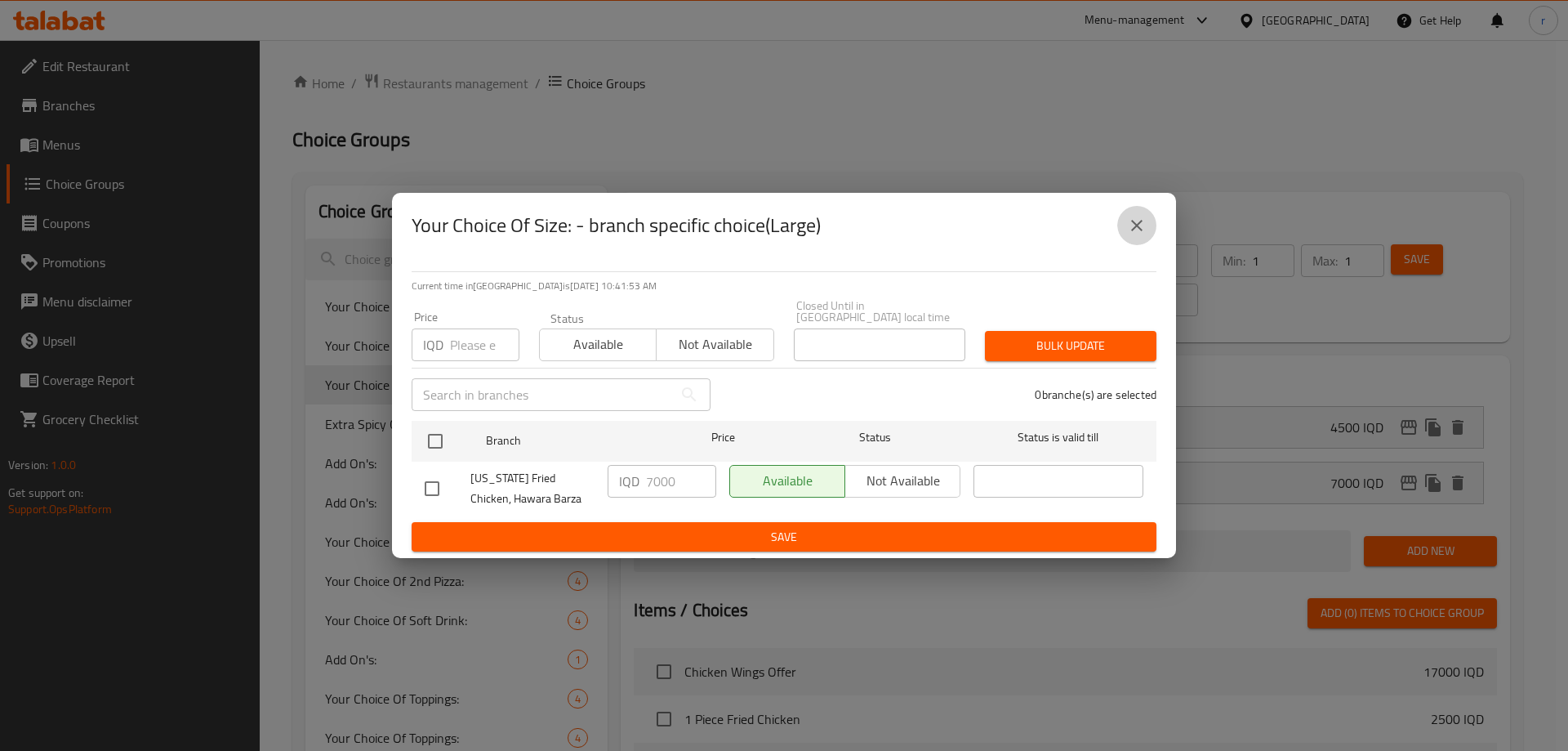
click at [1126, 227] on button "close" at bounding box center [1137, 225] width 39 height 39
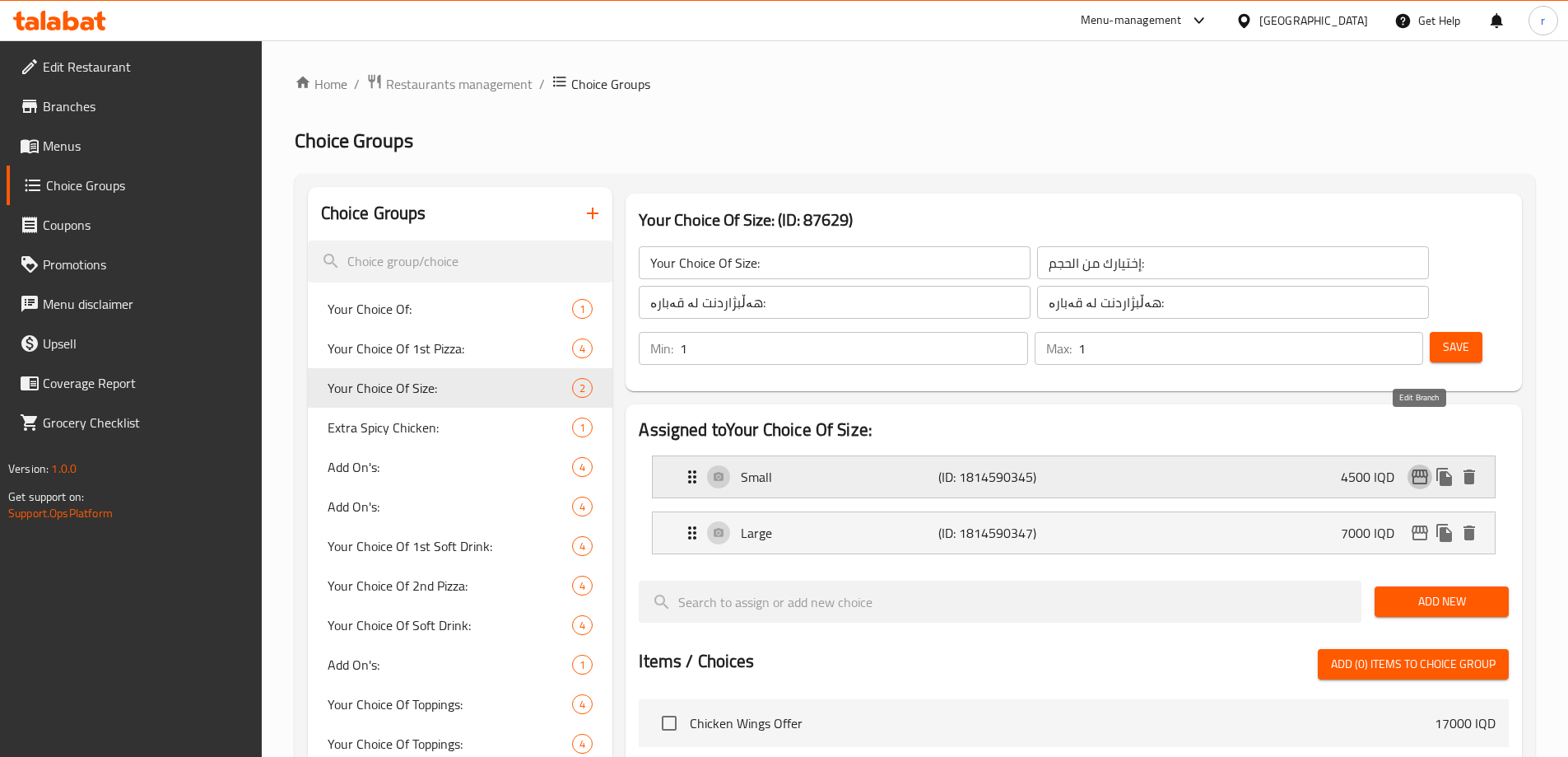
click at [1414, 469] on icon "edit" at bounding box center [1420, 477] width 17 height 15
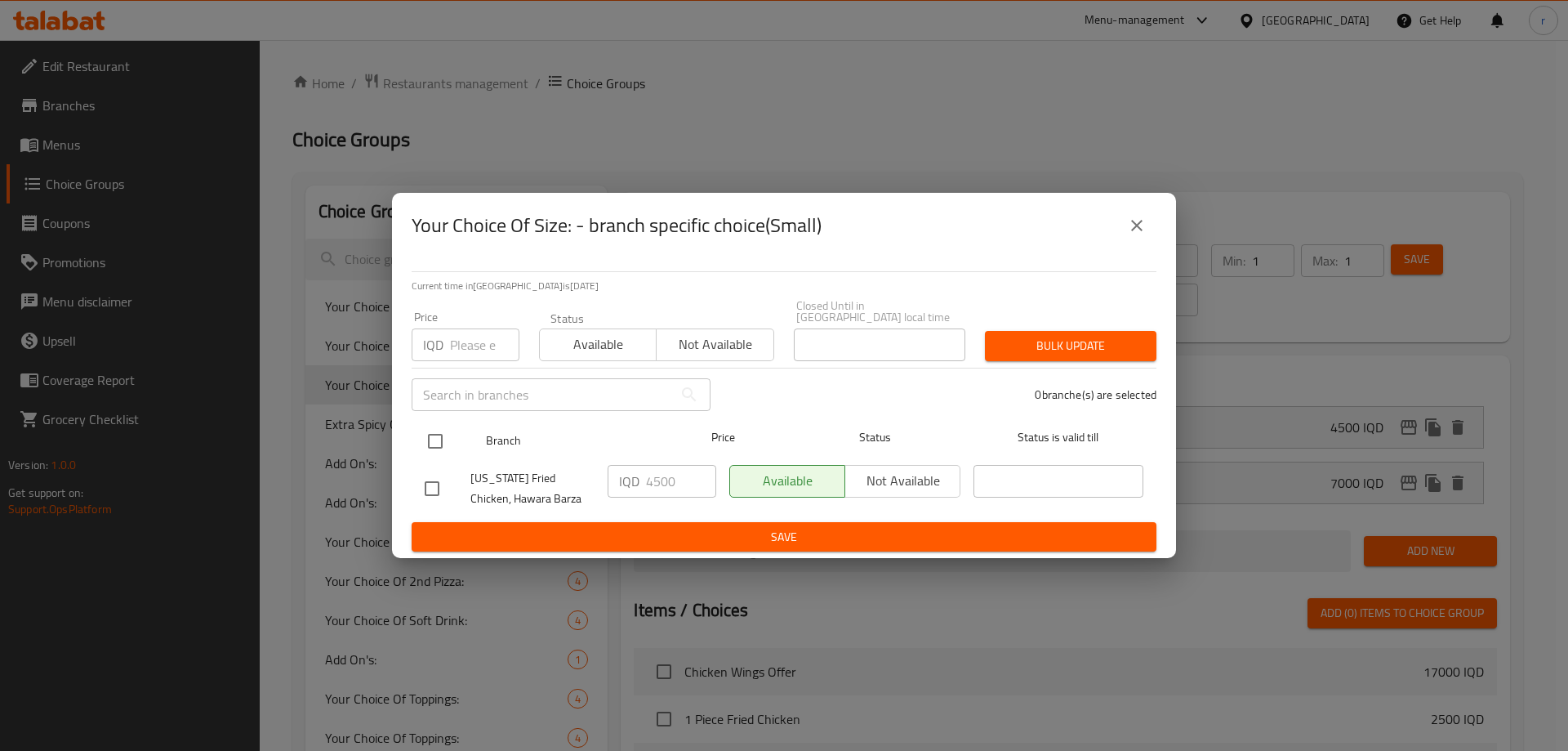
click at [438, 435] on input "checkbox" at bounding box center [435, 441] width 34 height 34
checkbox input "true"
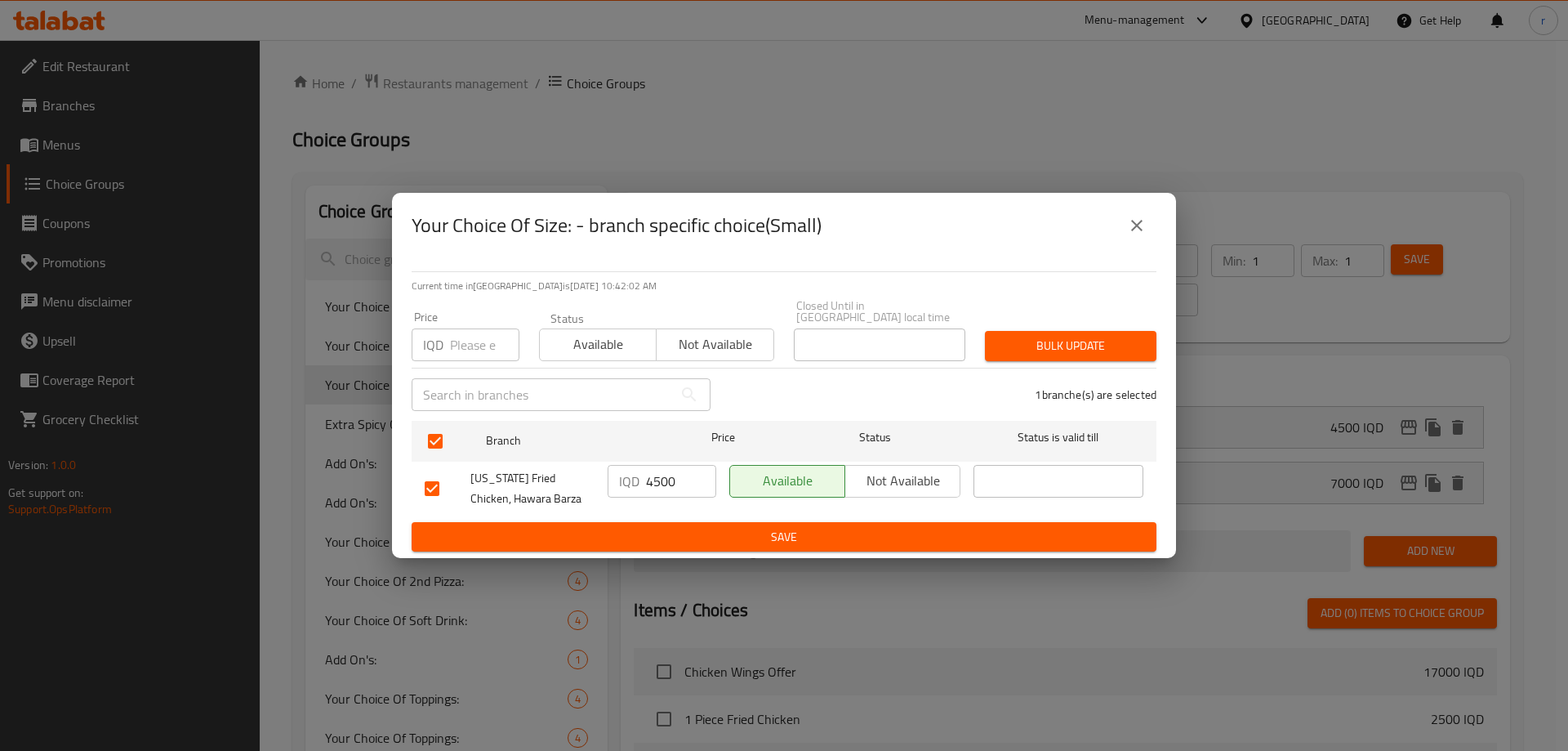
click at [660, 481] on input "4500" at bounding box center [681, 481] width 70 height 33
click at [657, 482] on input "4500" at bounding box center [681, 481] width 70 height 33
type input "5000"
click at [697, 527] on span "Save" at bounding box center [784, 537] width 719 height 20
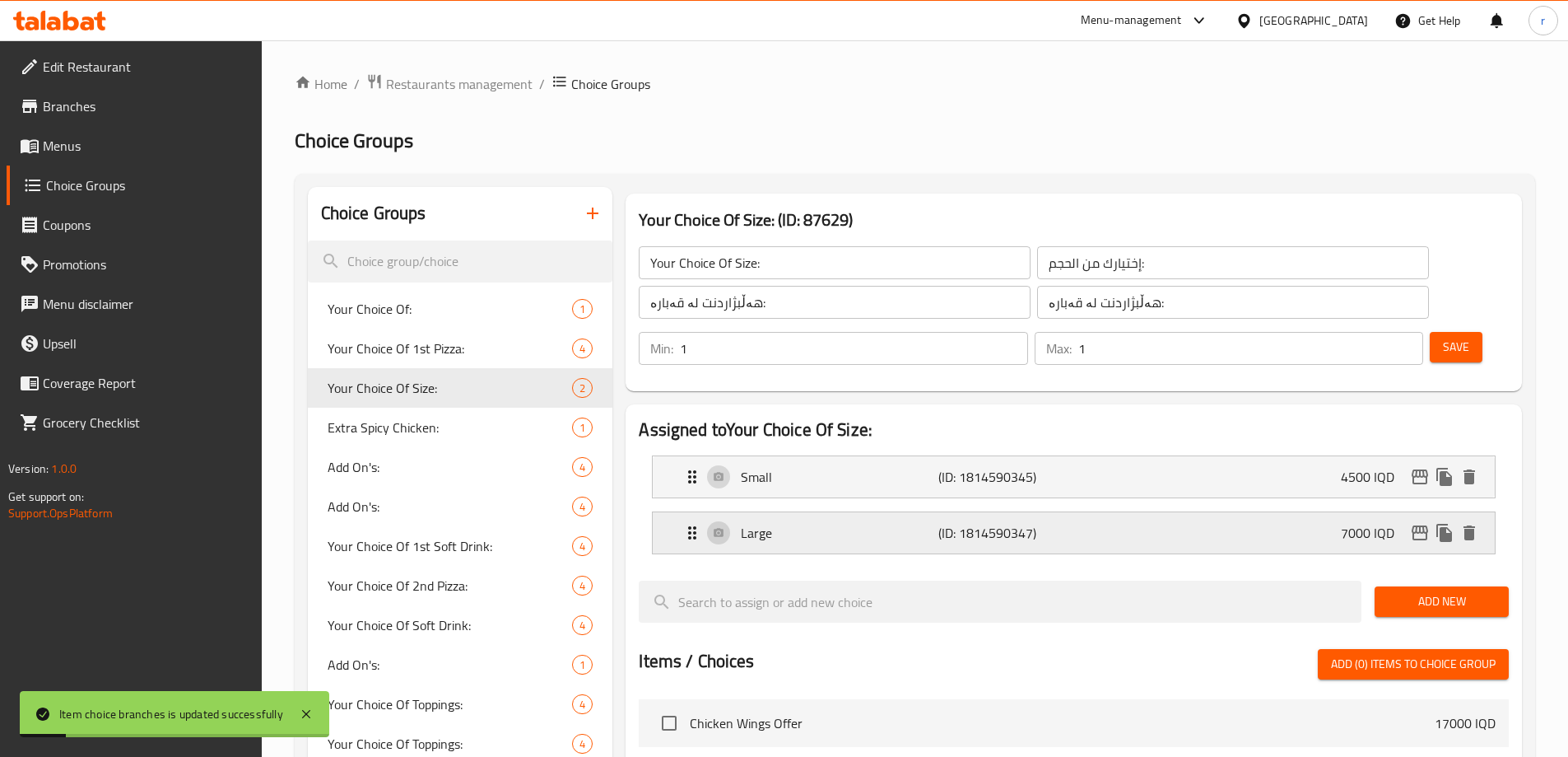
click at [1418, 526] on icon "edit" at bounding box center [1420, 533] width 17 height 15
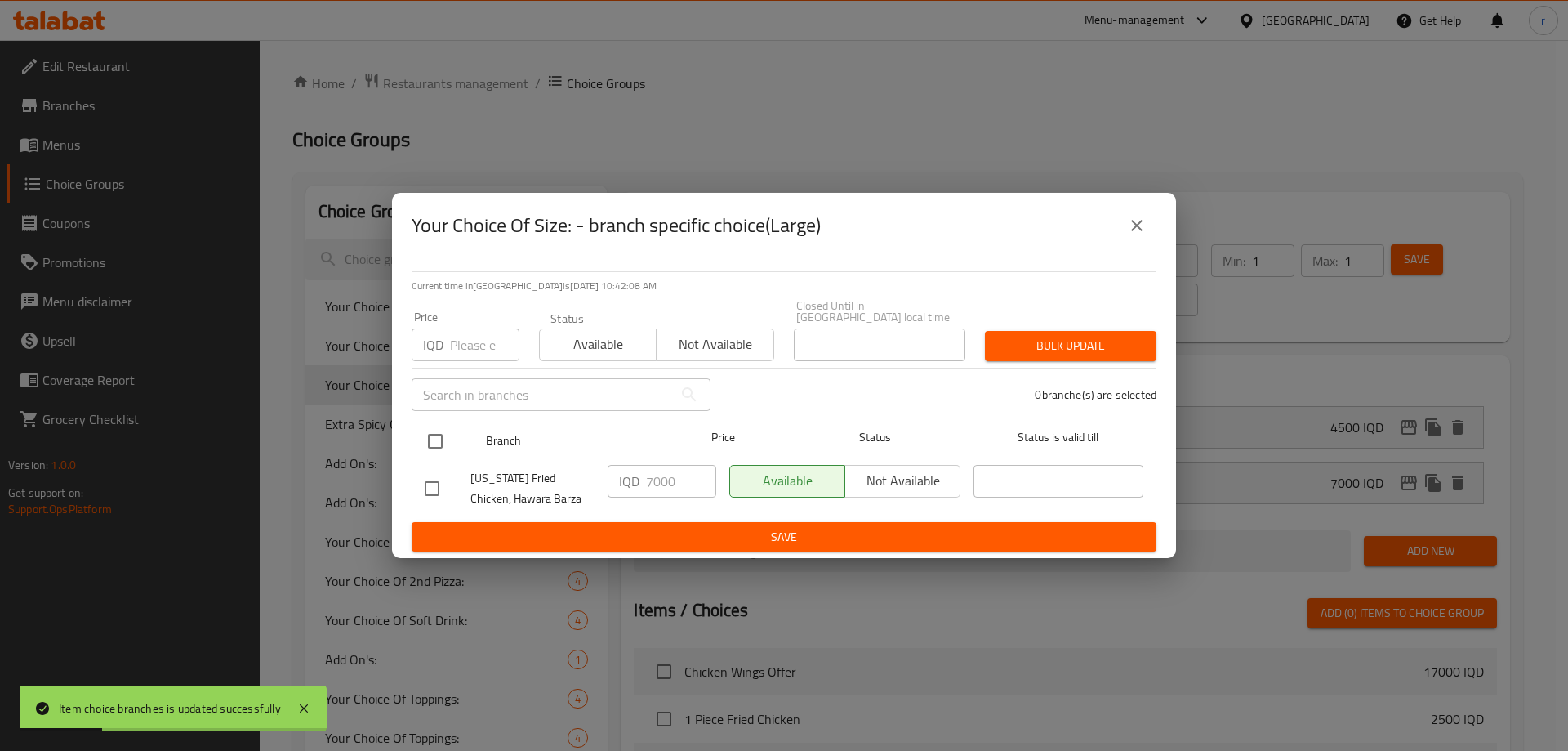
click at [425, 439] on input "checkbox" at bounding box center [435, 441] width 34 height 34
checkbox input "true"
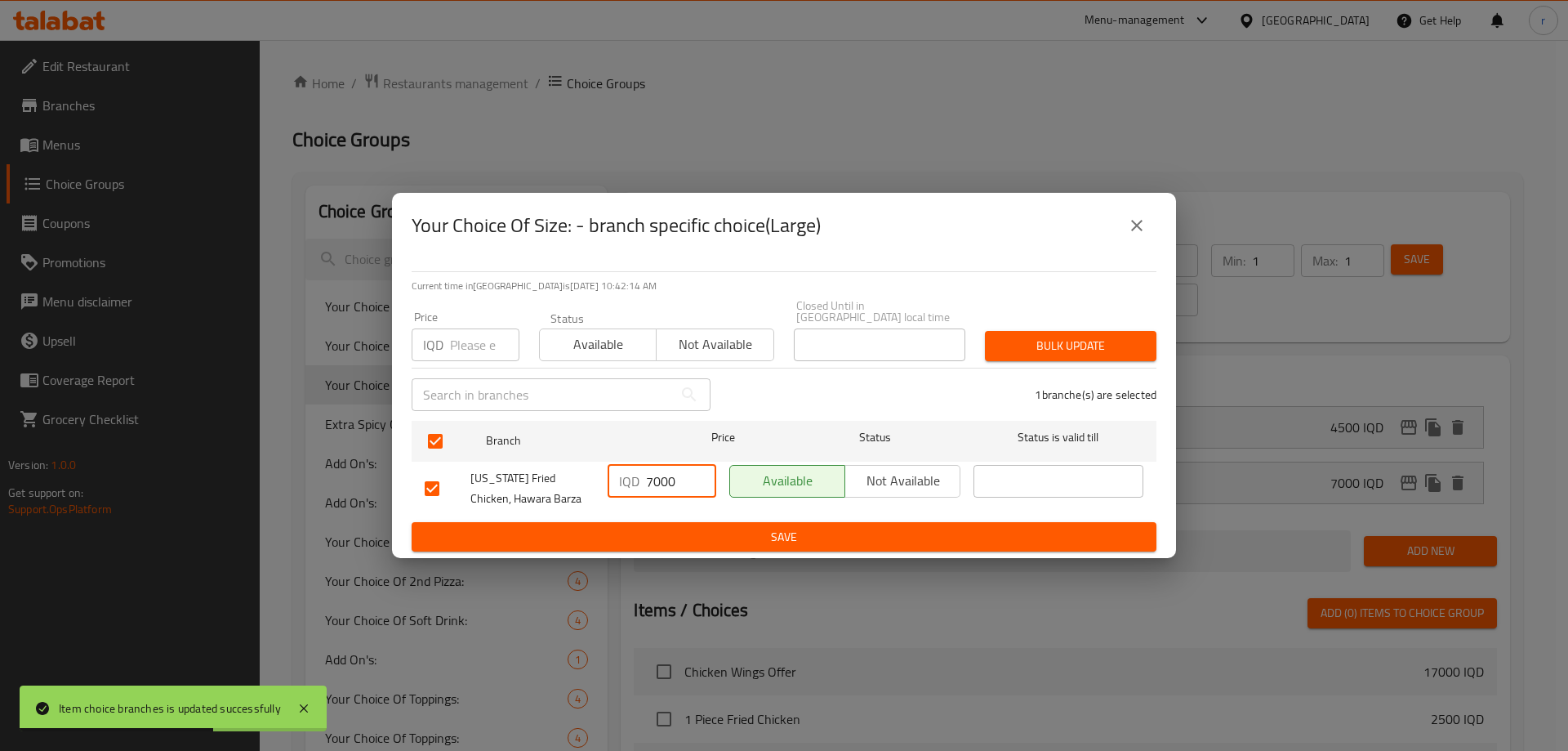
click at [648, 476] on input "7000" at bounding box center [681, 481] width 70 height 33
type input "8000"
click at [675, 522] on button "Save" at bounding box center [784, 537] width 745 height 30
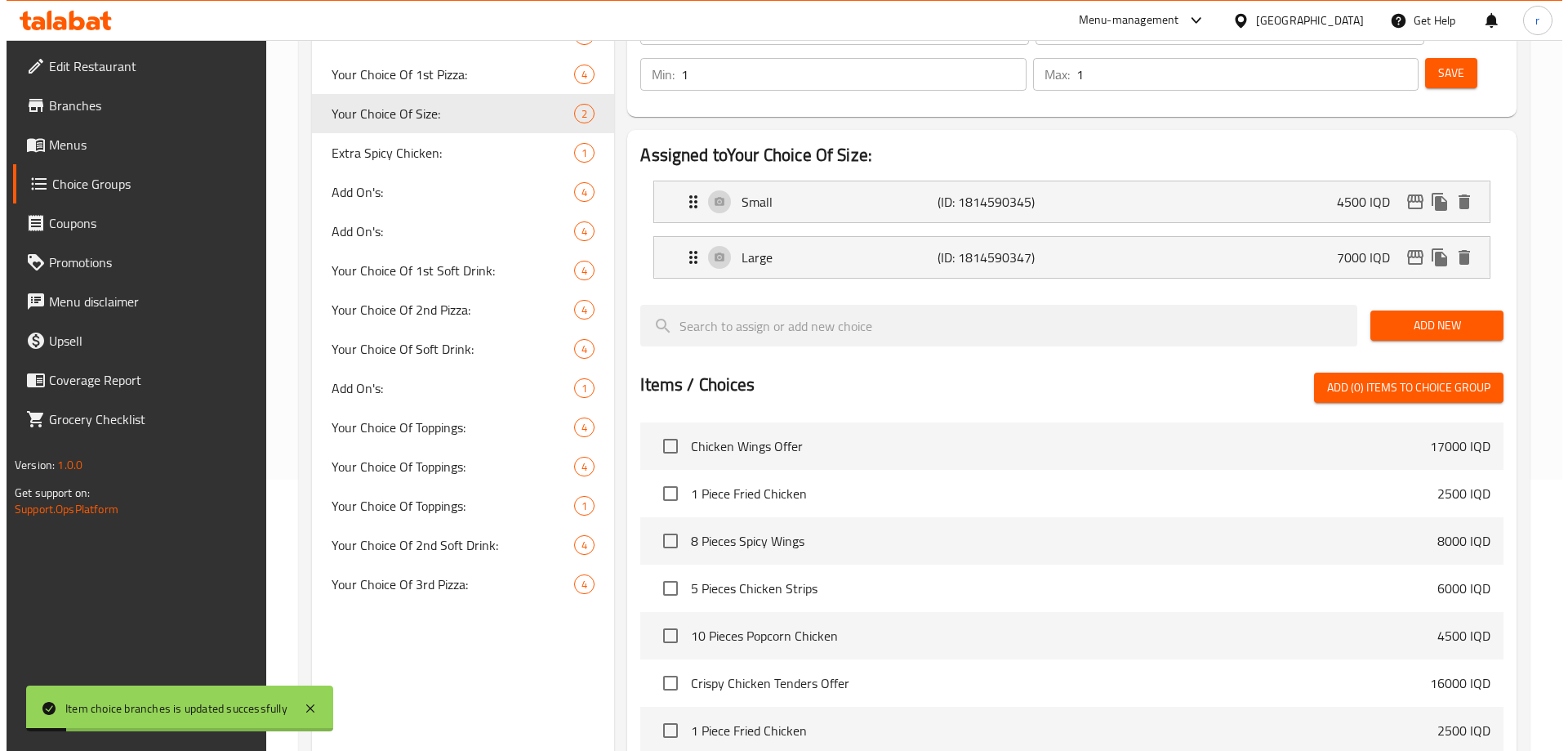
scroll to position [521, 0]
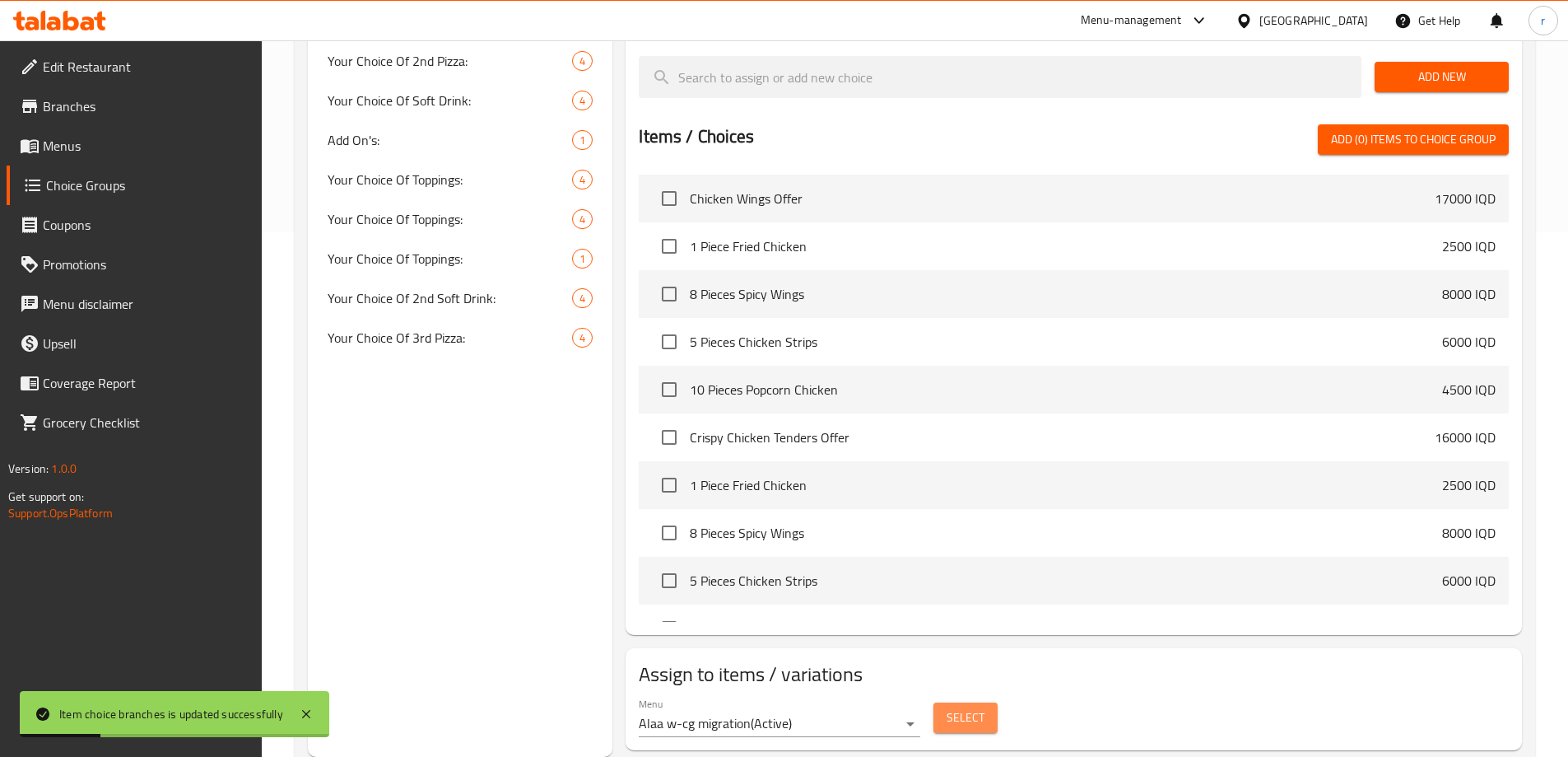
click at [976, 707] on span "Select" at bounding box center [966, 717] width 38 height 21
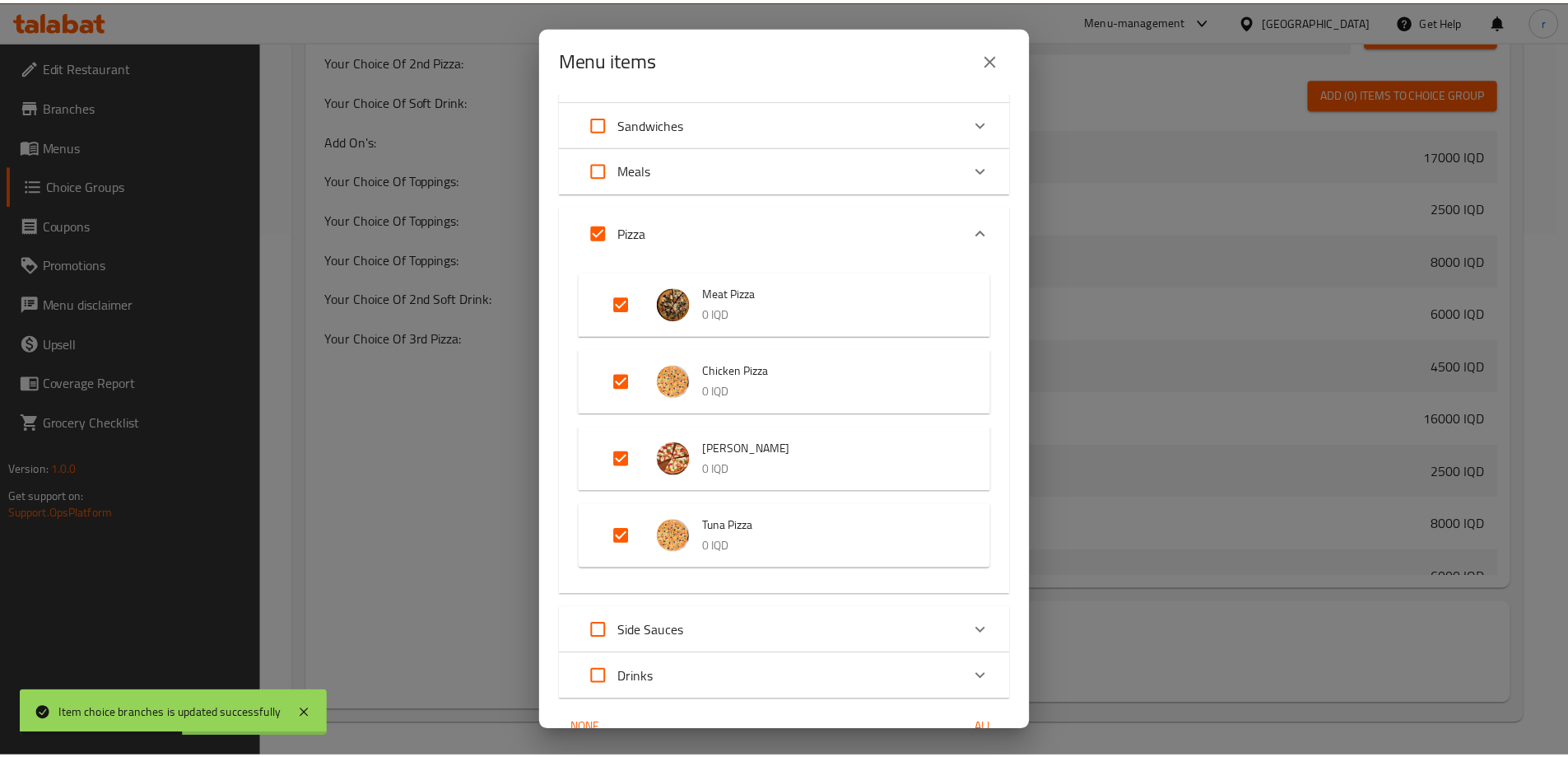
scroll to position [359, 0]
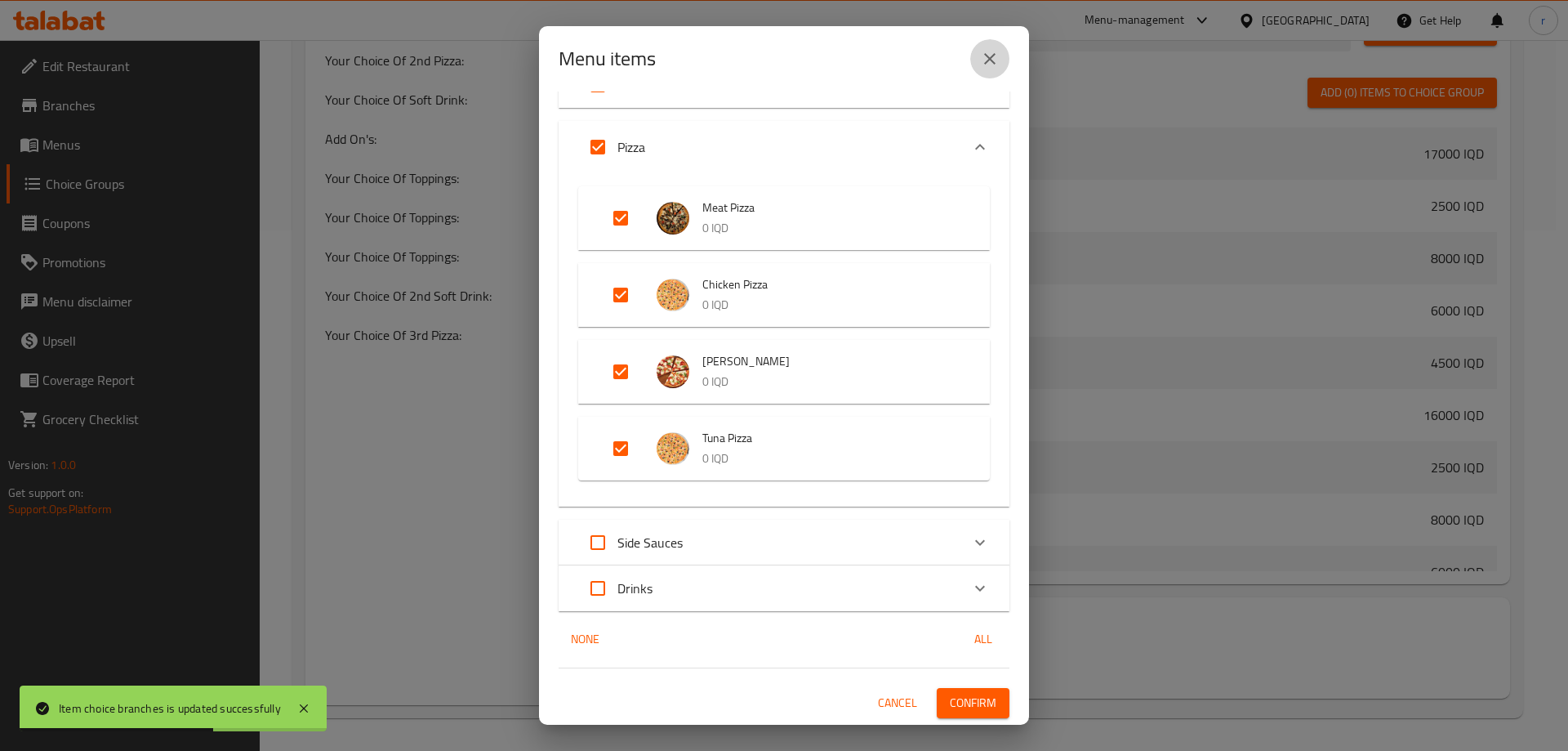
click at [982, 61] on icon "close" at bounding box center [990, 59] width 20 height 20
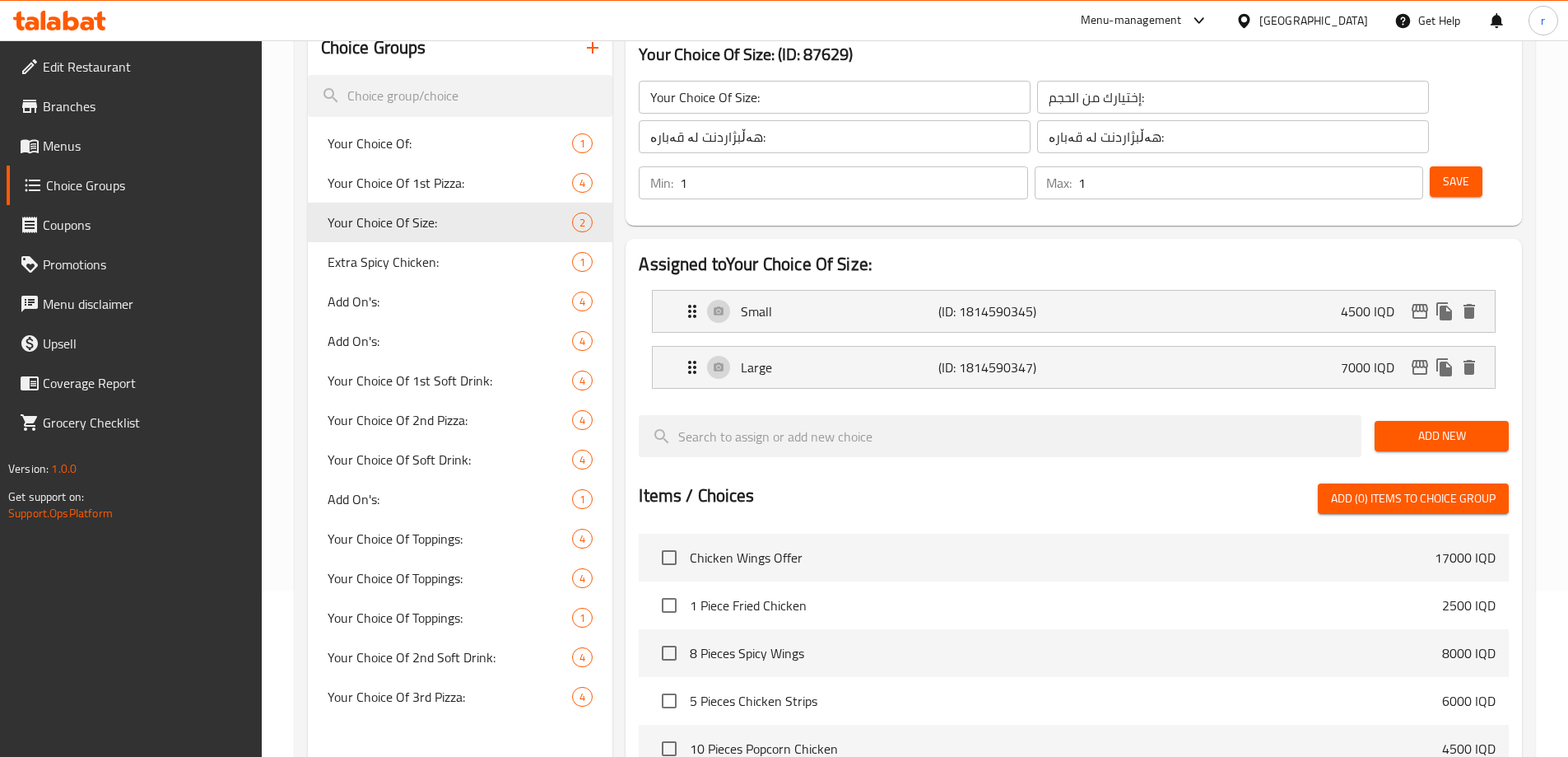
scroll to position [113, 0]
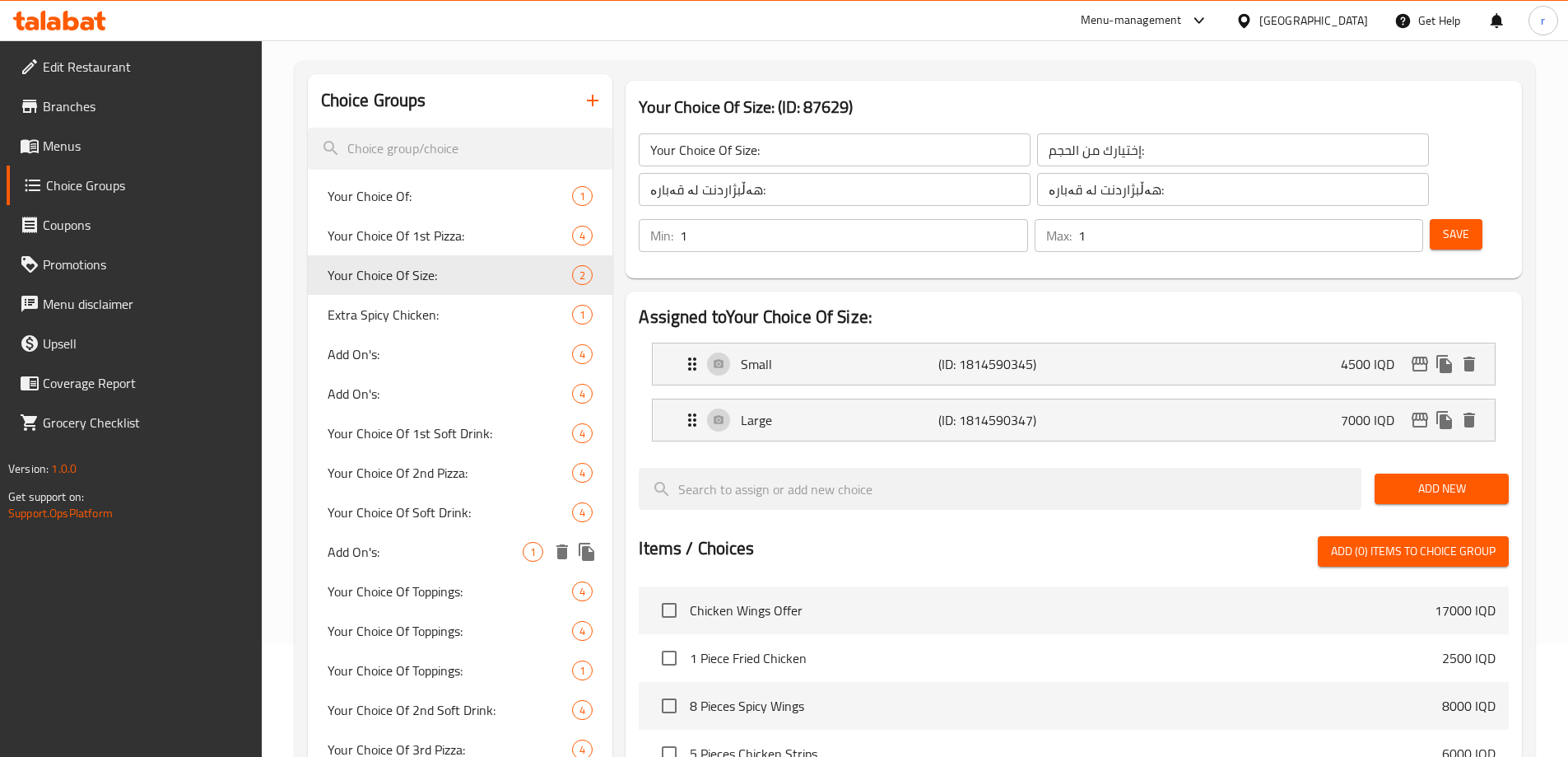
click at [395, 550] on span "Add On's:" at bounding box center [425, 552] width 196 height 20
type input "Add On's:"
type input "الإضافات:"
type input "زیادە:"
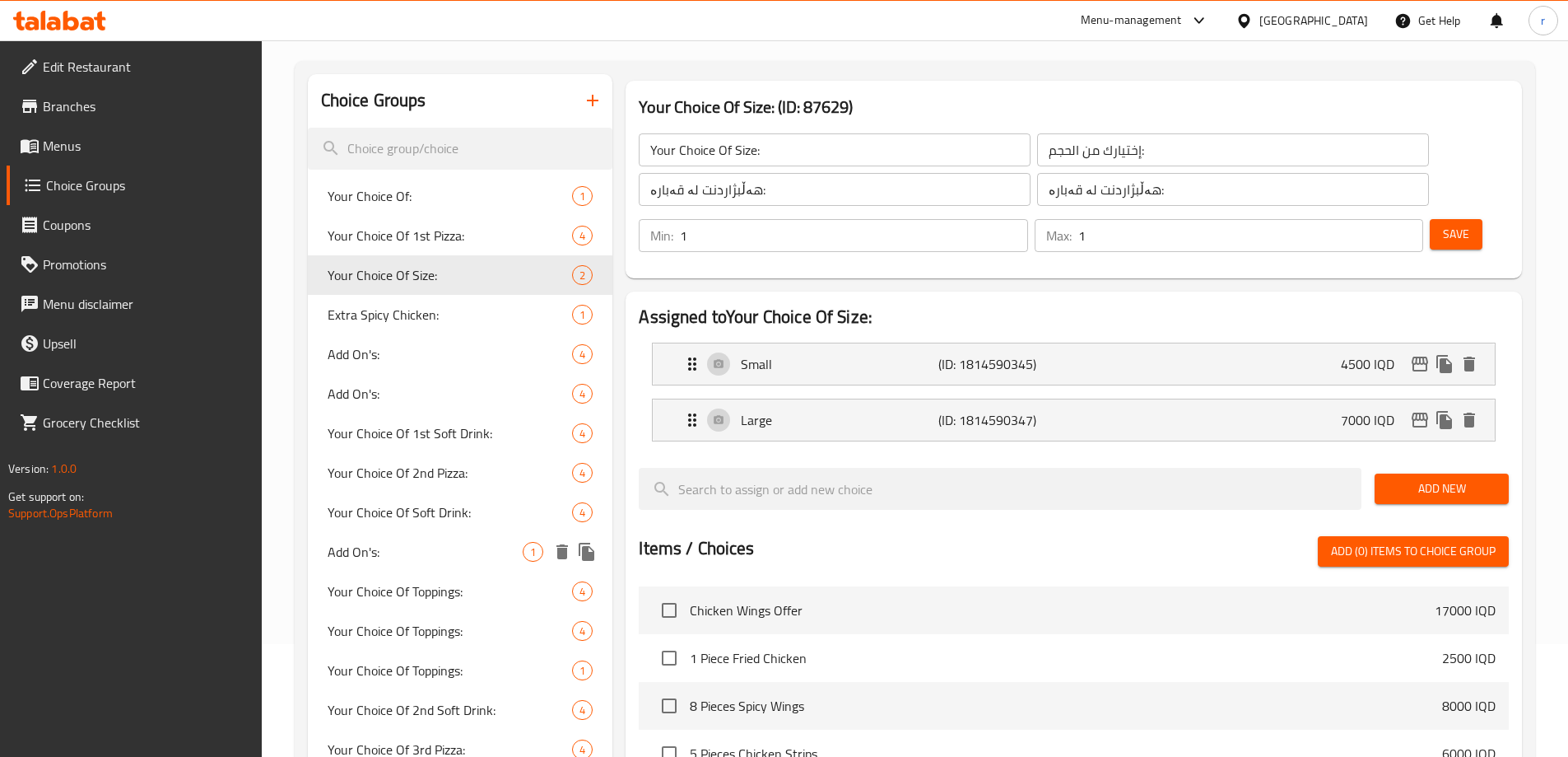
type input "0"
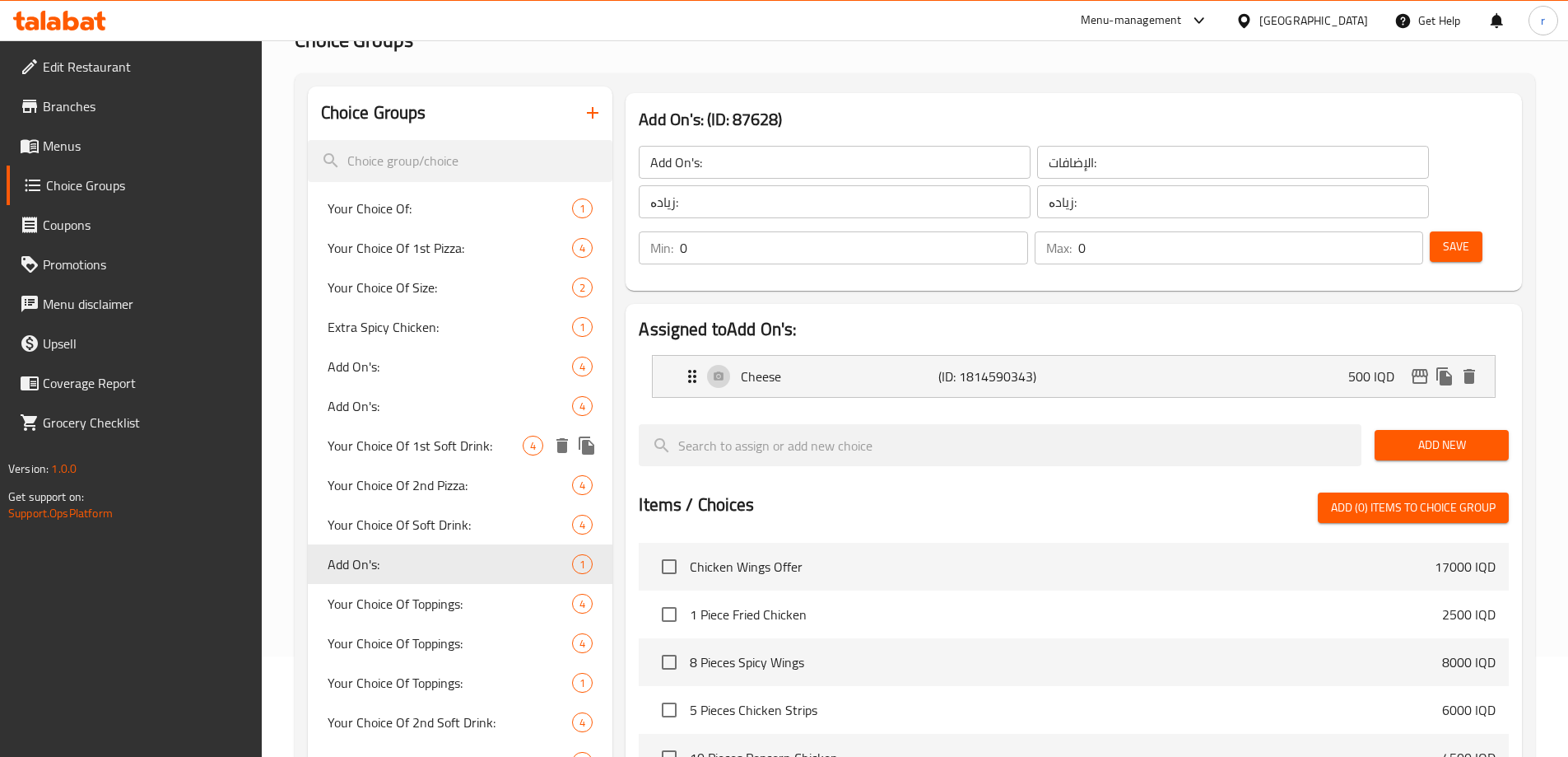
scroll to position [57, 0]
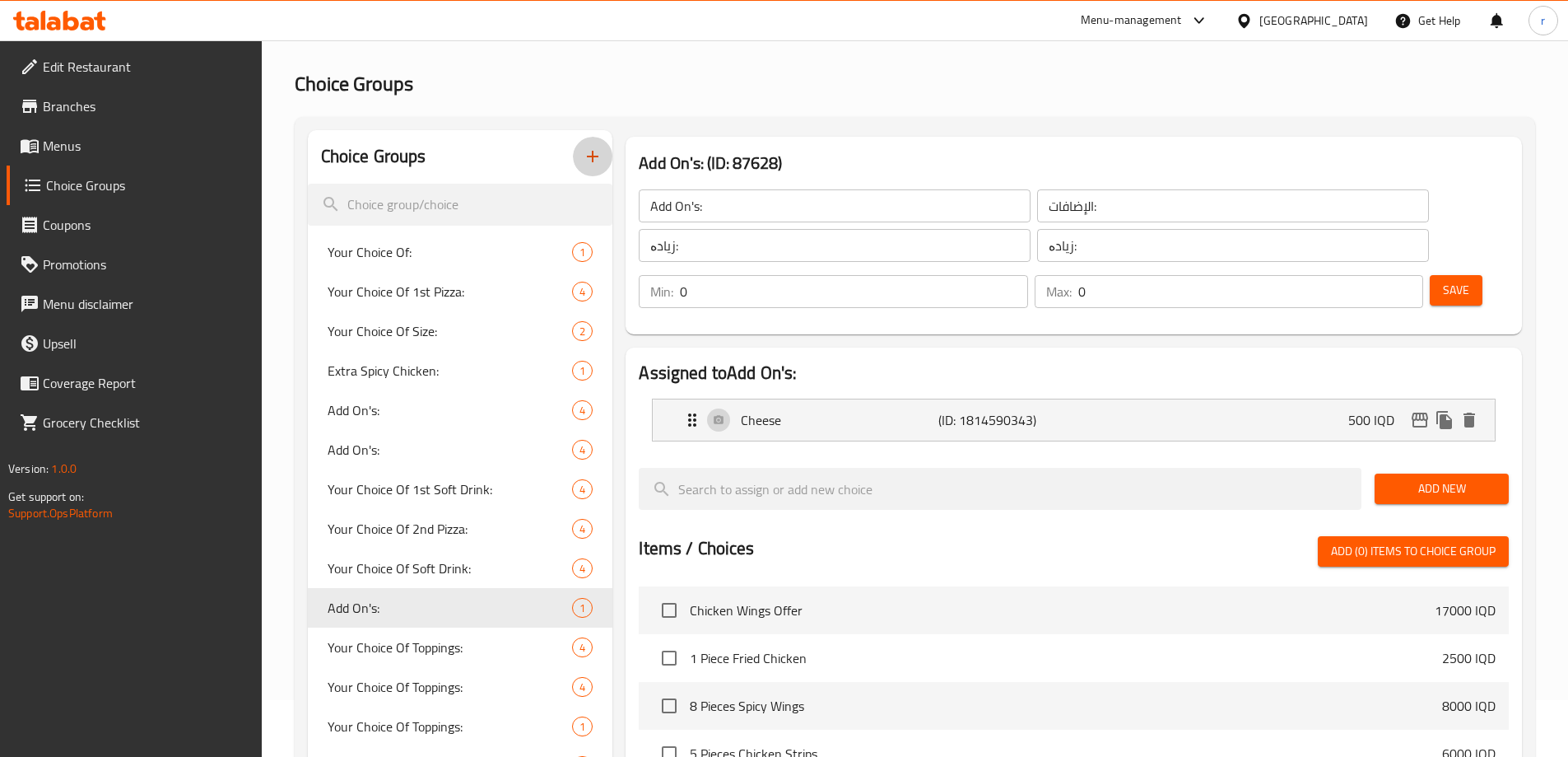
click at [595, 155] on icon "button" at bounding box center [593, 156] width 20 height 20
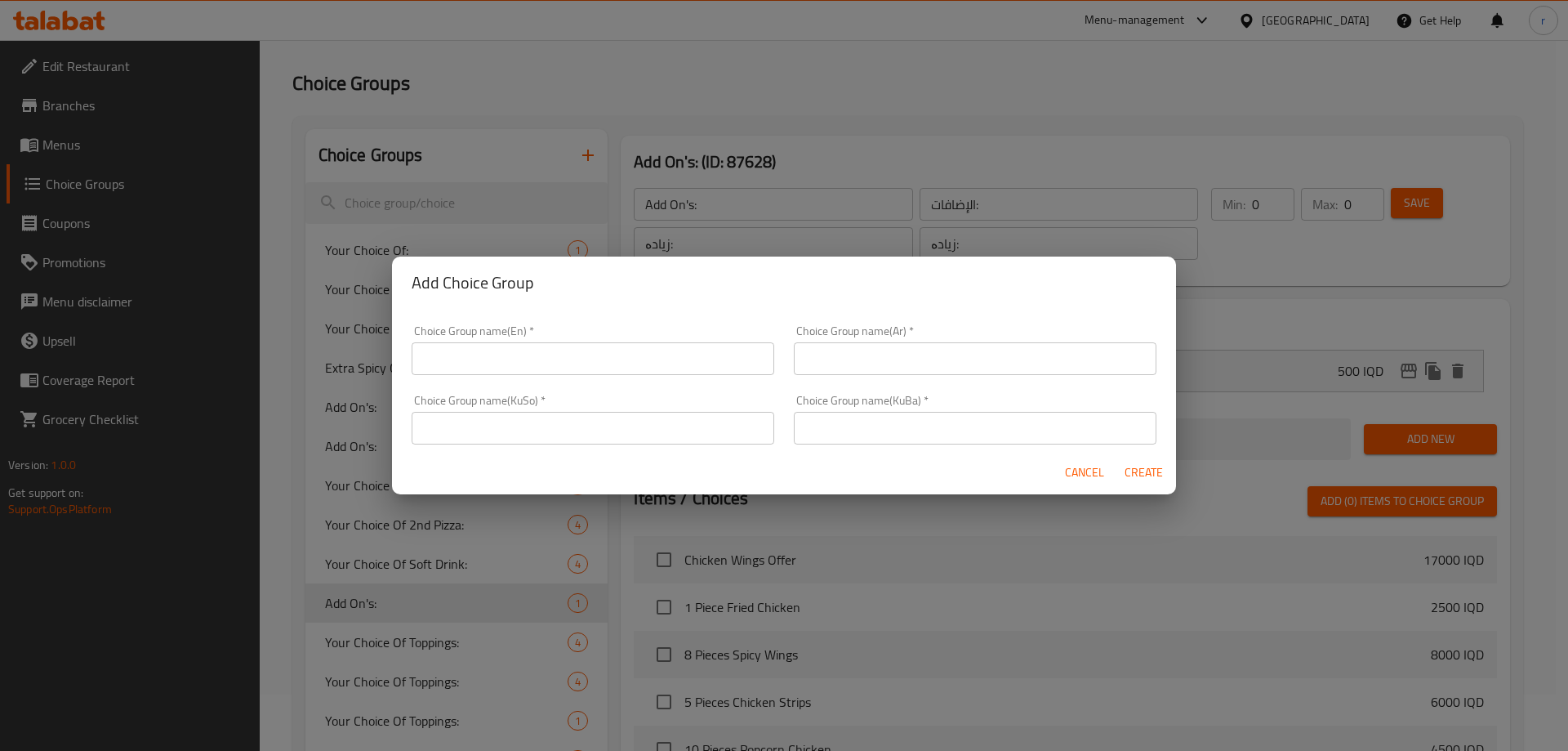
click at [525, 353] on input "text" at bounding box center [593, 359] width 362 height 33
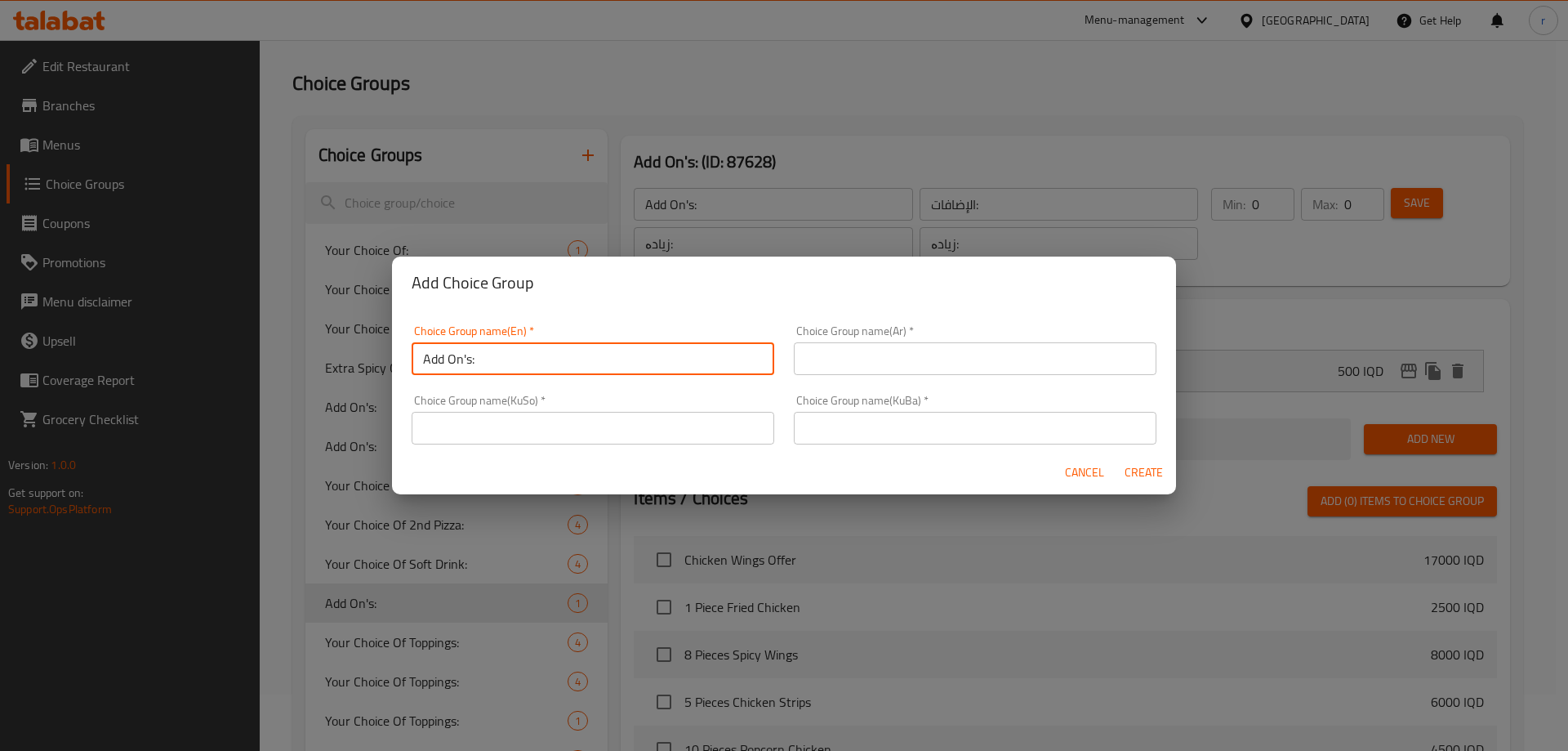
type input "Add On's:"
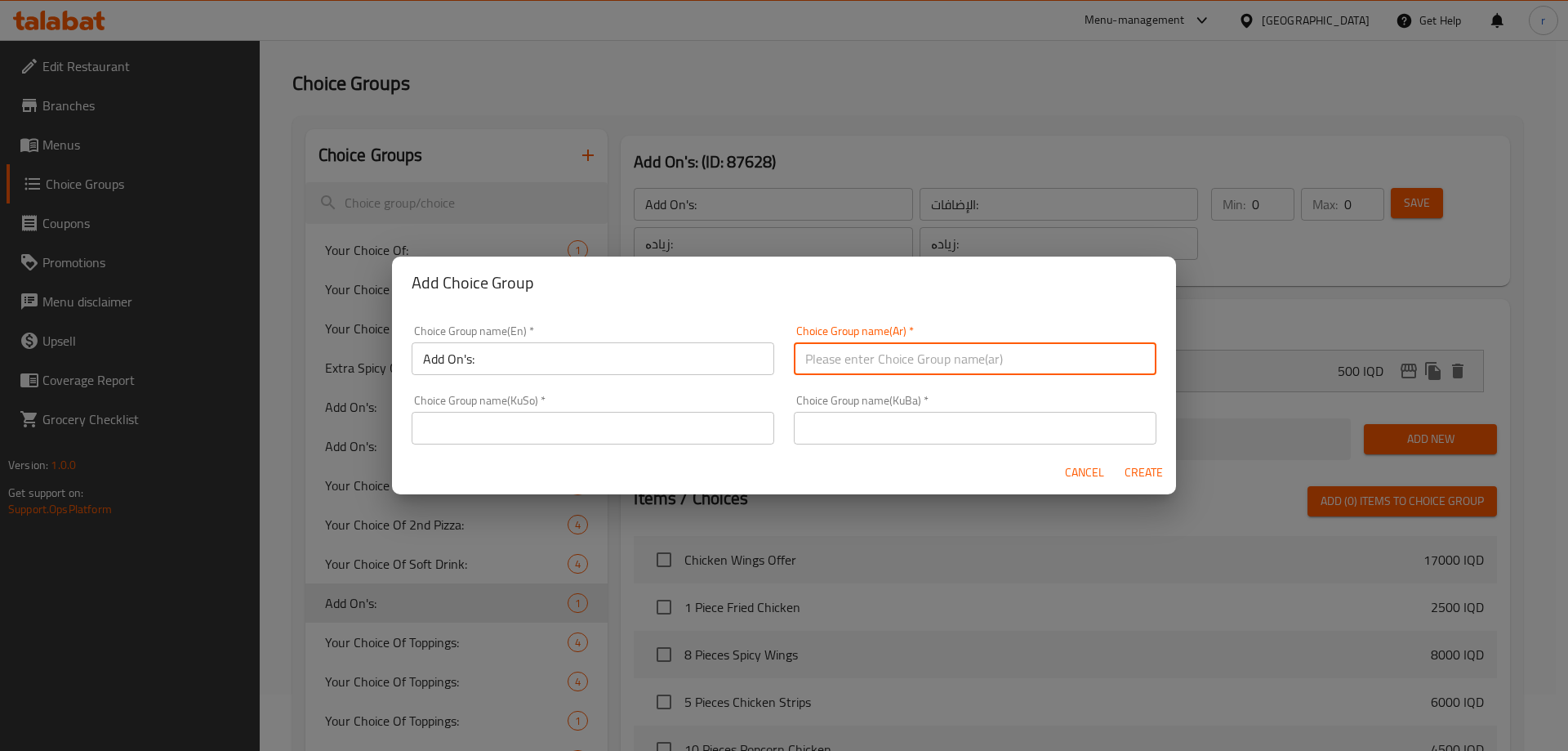
click at [836, 353] on input "text" at bounding box center [975, 359] width 362 height 33
type input "الإضافات:"
click at [672, 431] on input "text" at bounding box center [593, 428] width 362 height 33
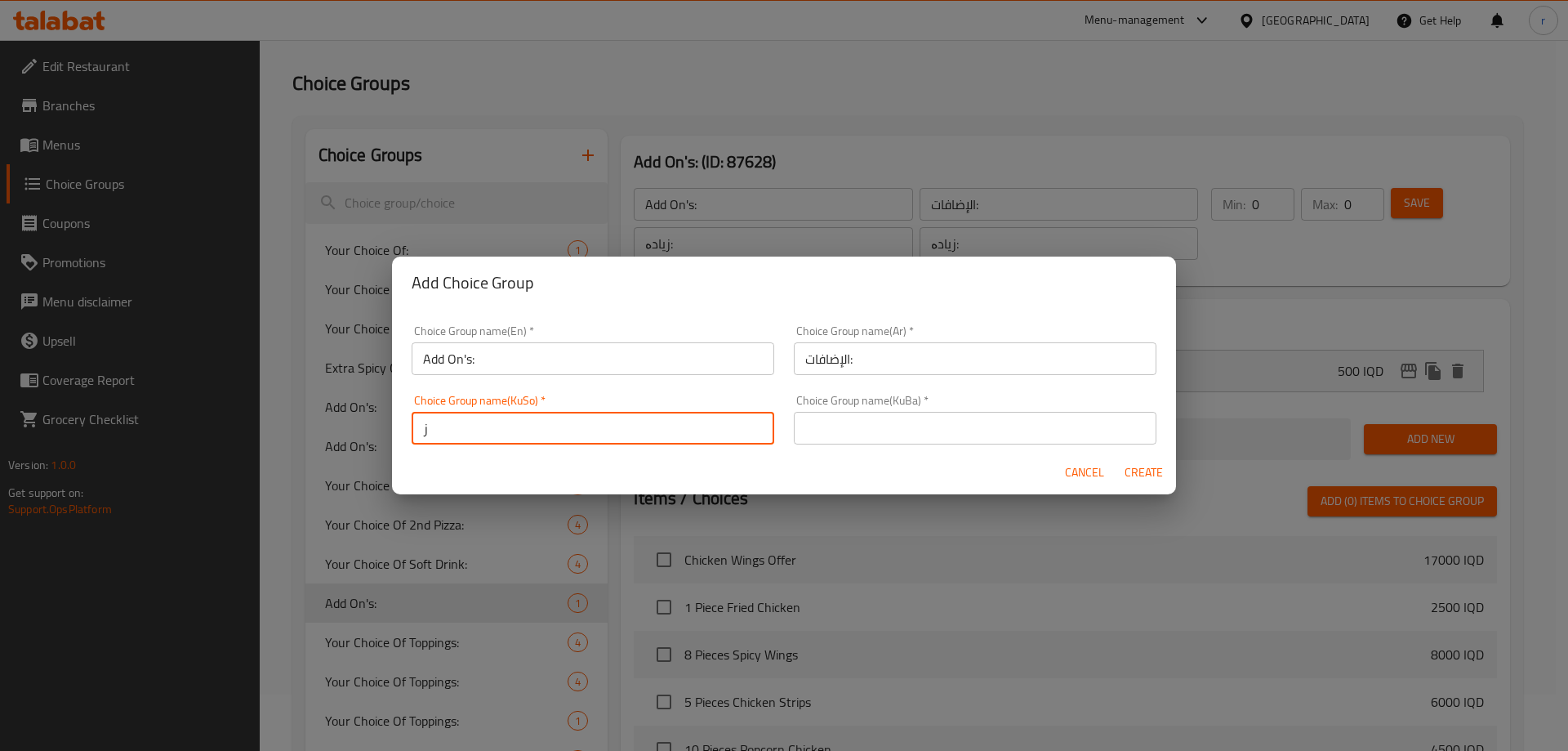
type input "زیادە:"
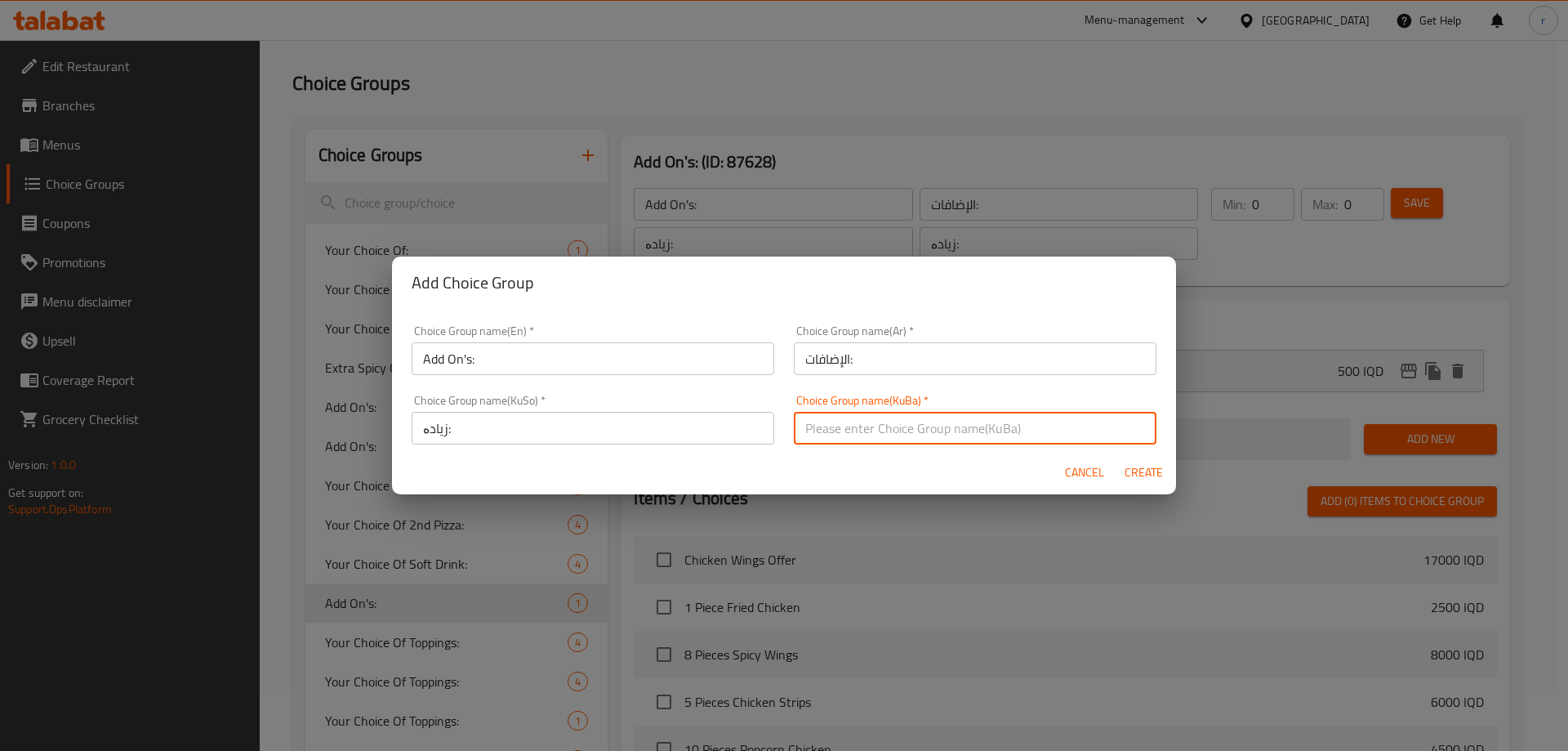
click at [822, 428] on input "text" at bounding box center [975, 428] width 362 height 33
type input "زیادە:"
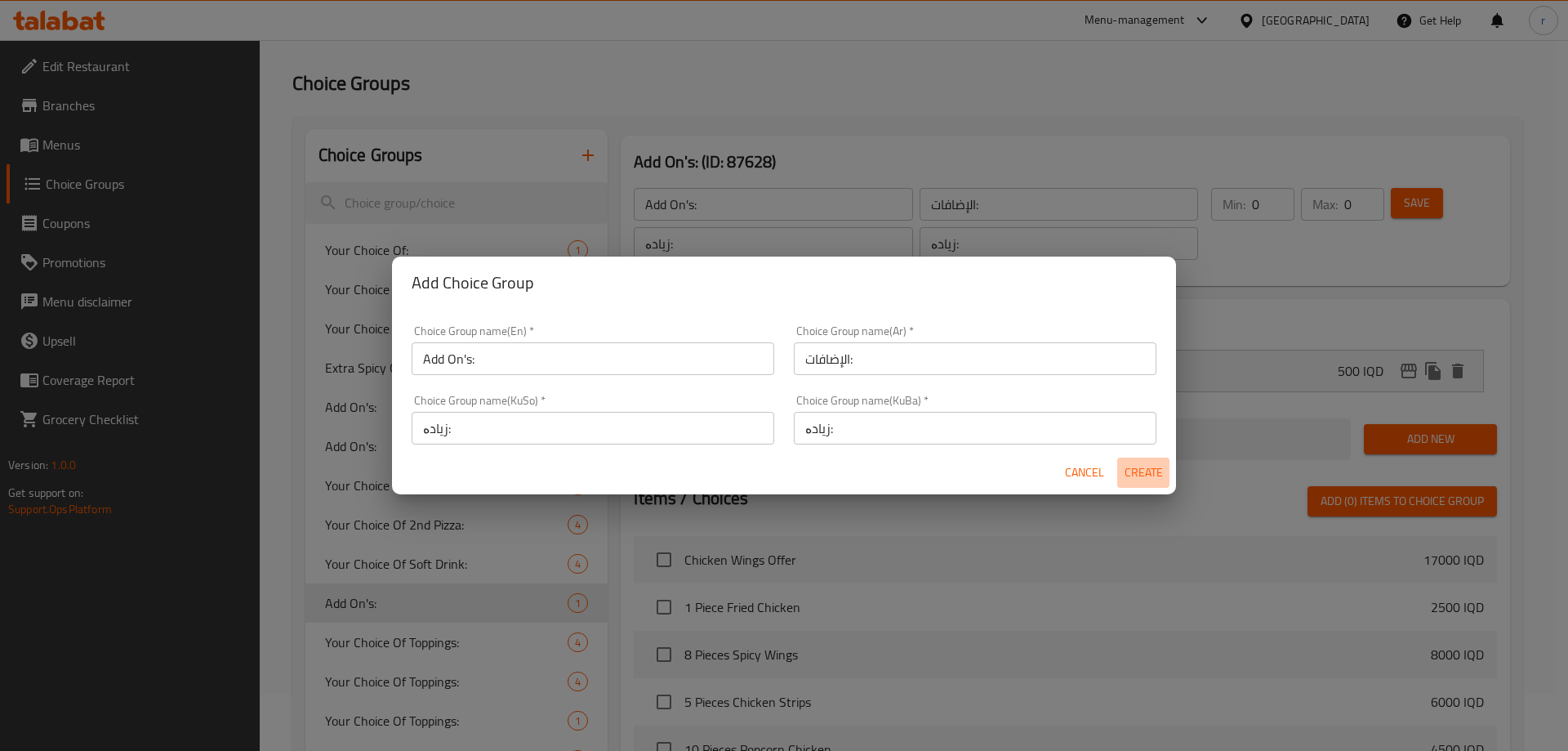
click at [1139, 470] on span "Create" at bounding box center [1143, 472] width 39 height 20
type input "Add On's:"
type input "الإضافات:"
type input "زیادە:"
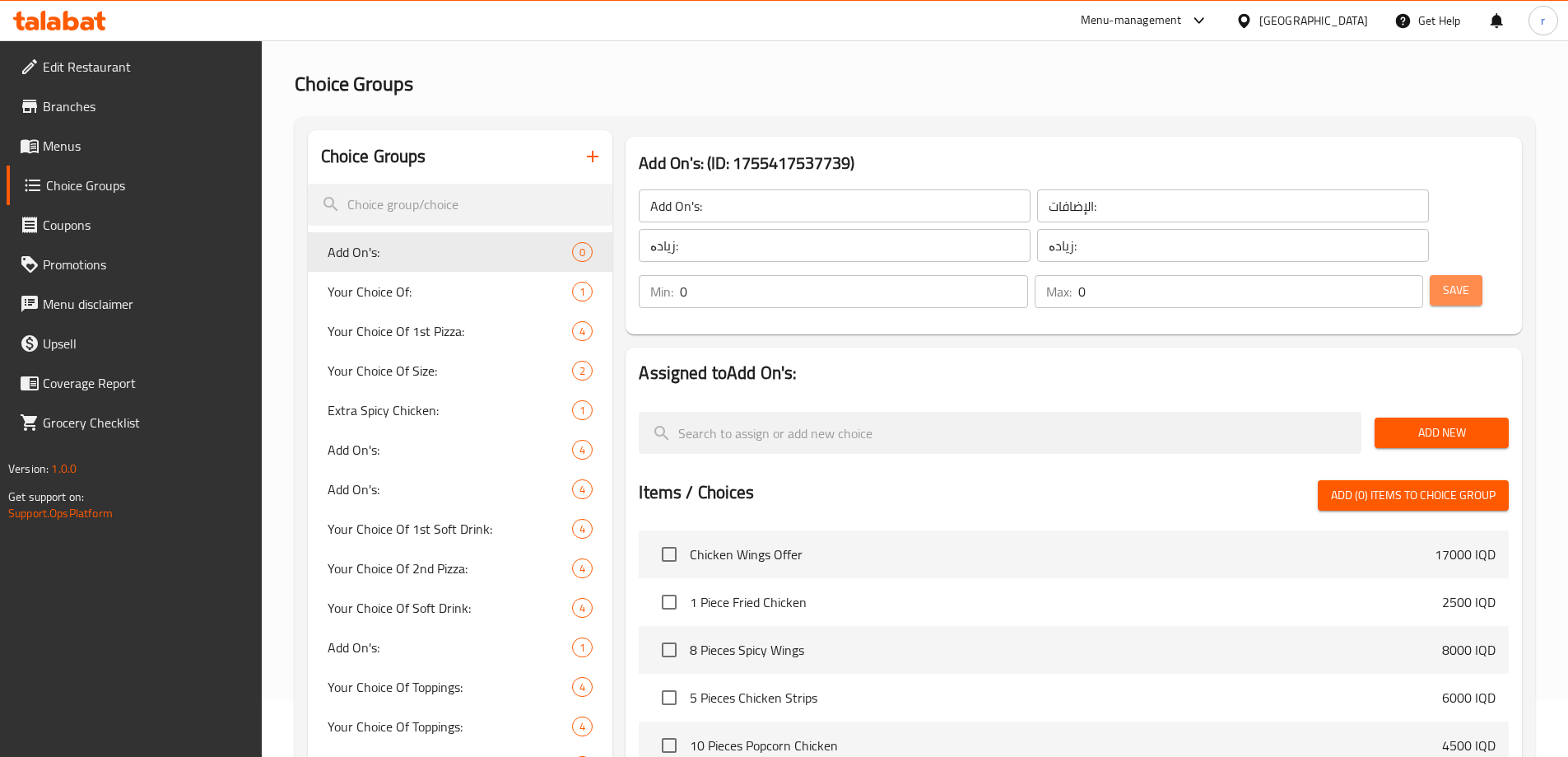
click at [1443, 280] on span "Save" at bounding box center [1456, 290] width 26 height 21
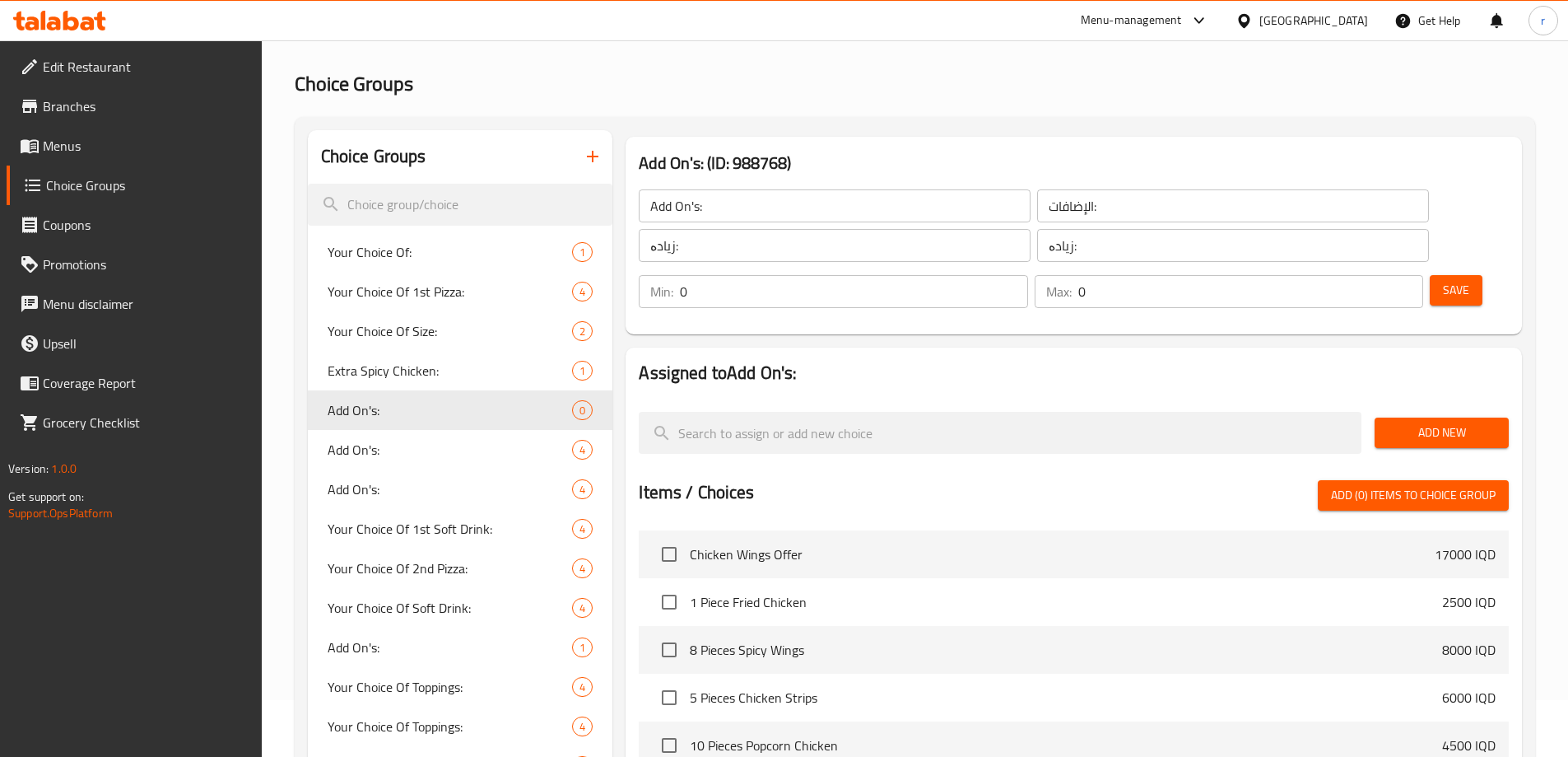
click at [1462, 422] on span "Add New" at bounding box center [1442, 432] width 108 height 21
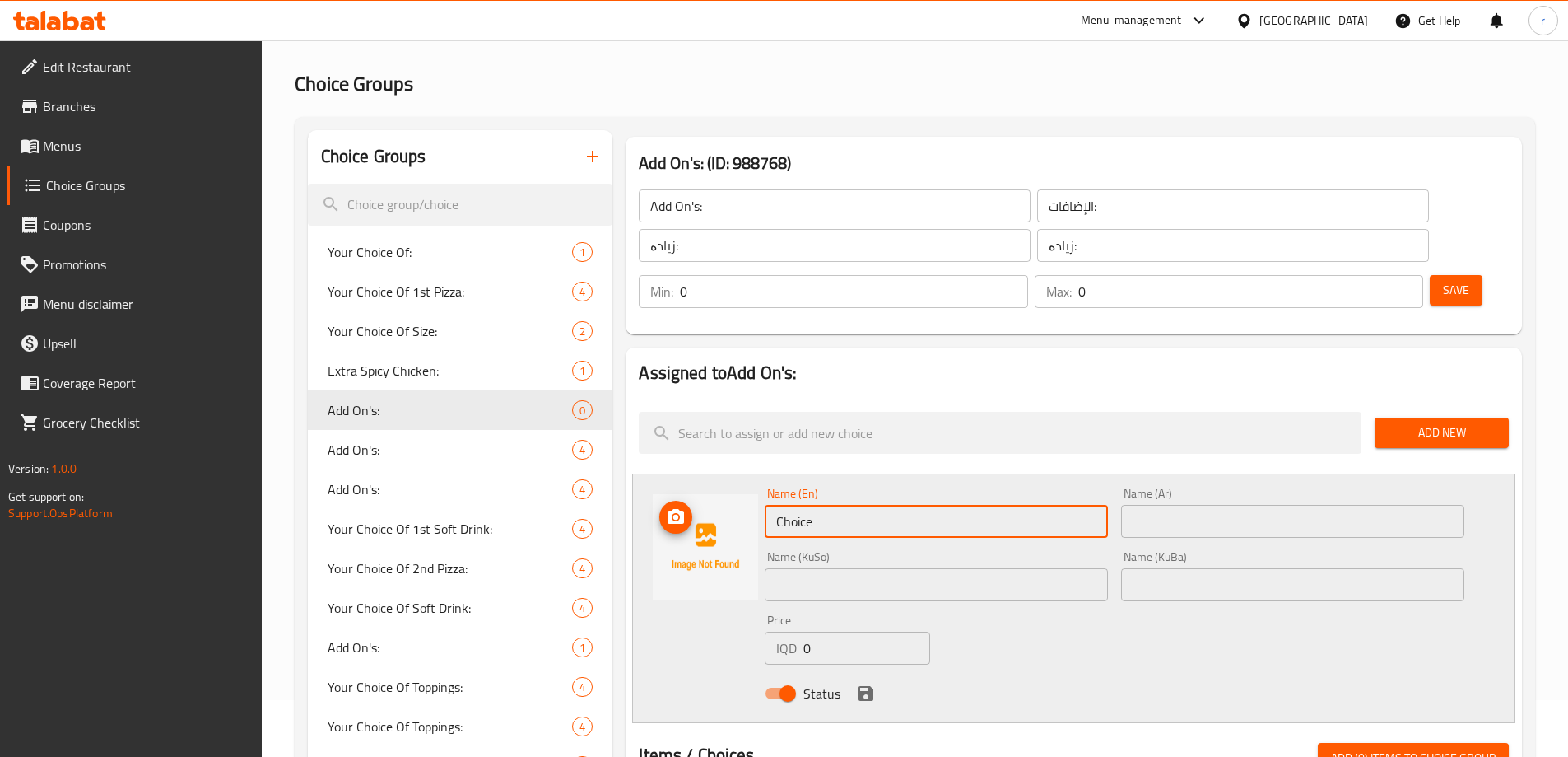
drag, startPoint x: 864, startPoint y: 483, endPoint x: 745, endPoint y: 490, distance: 119.2
click at [745, 490] on div "Name (En) Choice Name (En) Name (Ar) Name (Ar) Name (KuSo) Name (KuSo) Name (Ku…" at bounding box center [1073, 598] width 883 height 250
paste input "1 piece chicken"
drag, startPoint x: 1034, startPoint y: 480, endPoint x: 649, endPoint y: 477, distance: 385.0
click at [649, 477] on div "Name (En) 1 piece chicken Name (En) Name (Ar) Name (Ar) Name (KuSo) Name (KuSo)…" at bounding box center [1073, 598] width 883 height 250
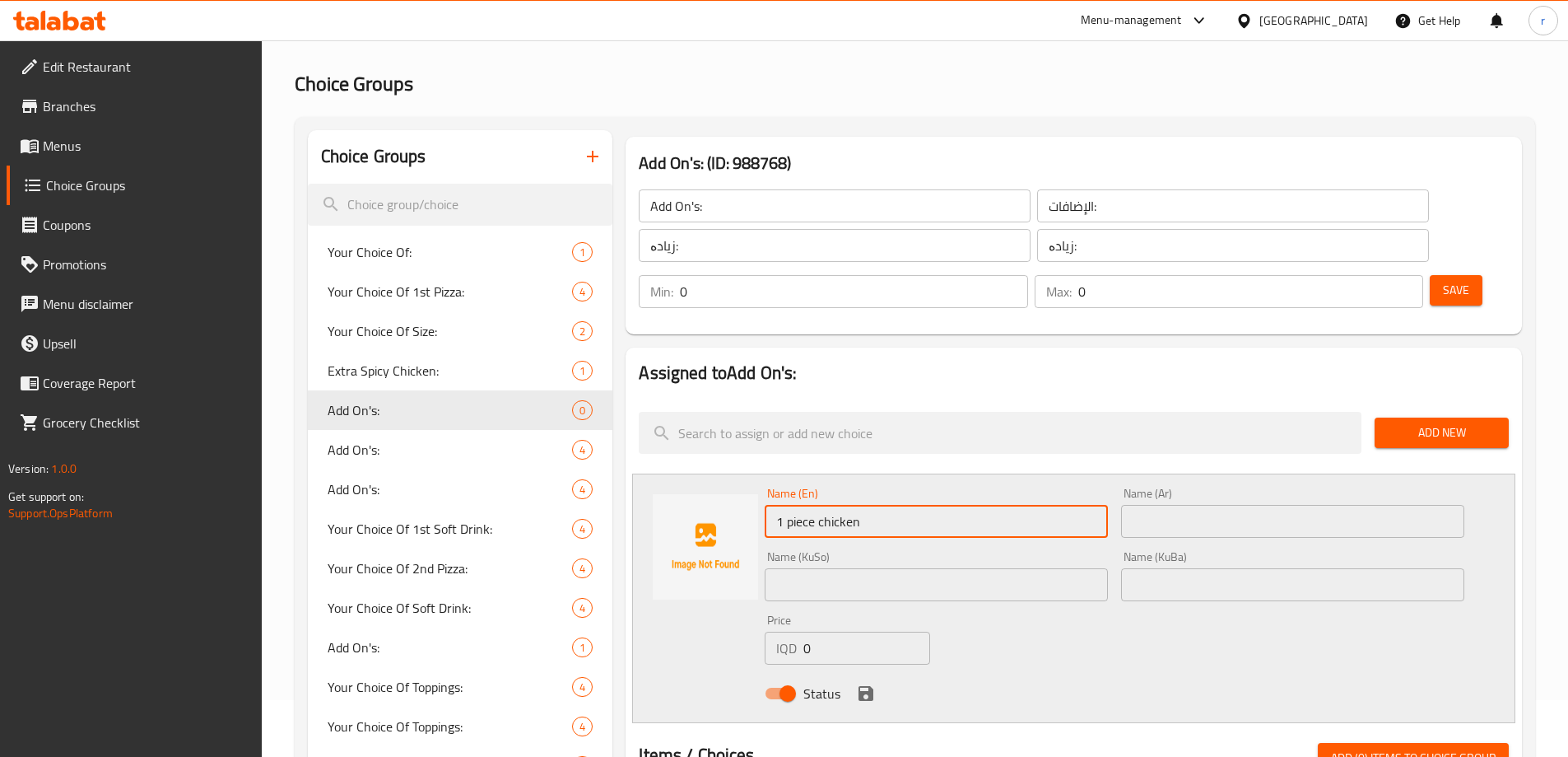
paste input "Piece C"
type input "1 Piece Chicken"
click at [1202, 505] on input "text" at bounding box center [1293, 521] width 344 height 33
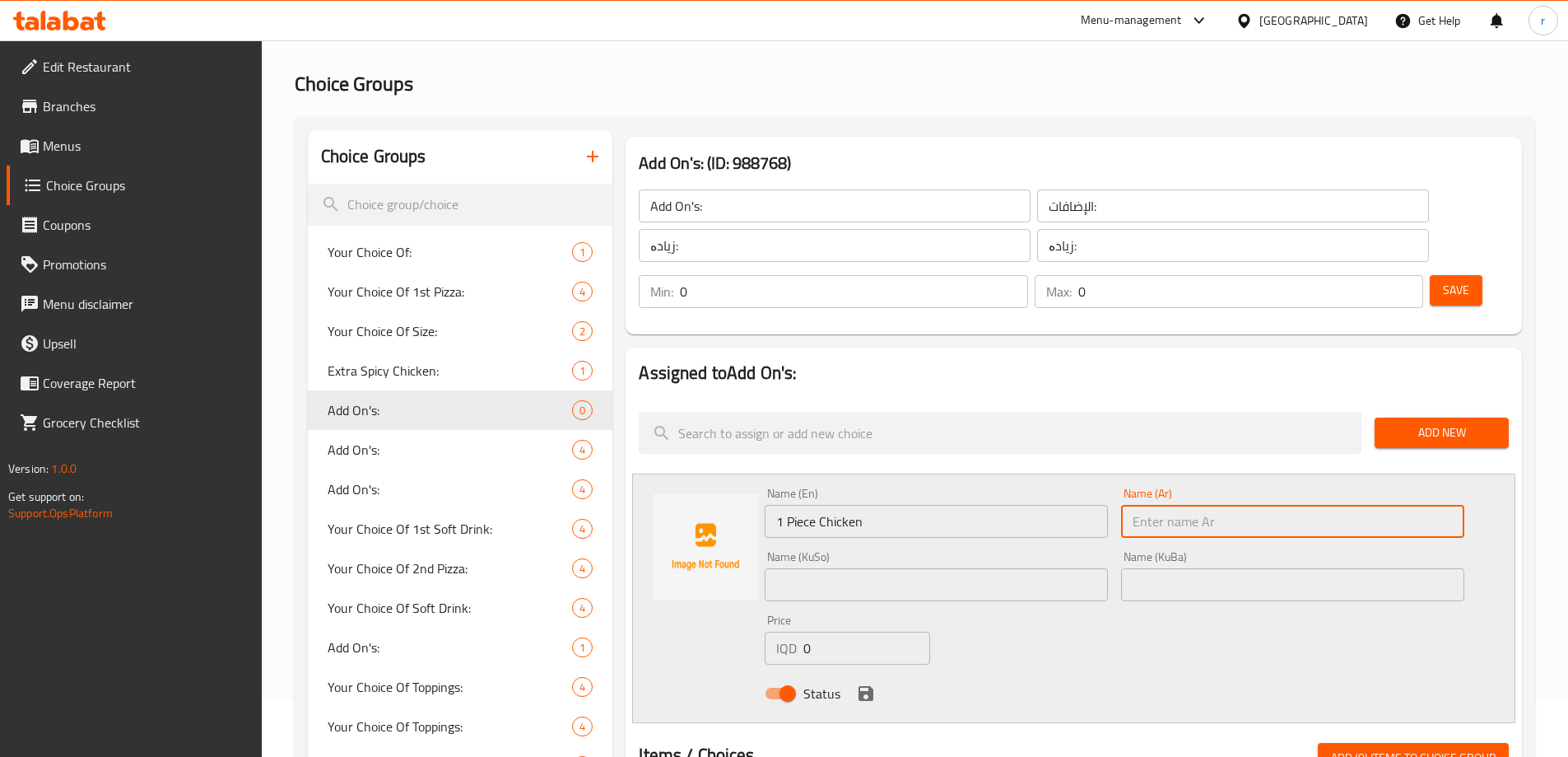
paste input "1 قطعة دجاج"
type input "1 قطعة دجاج"
click at [830, 569] on input "text" at bounding box center [937, 585] width 344 height 33
click at [830, 569] on input "1" at bounding box center [937, 585] width 344 height 33
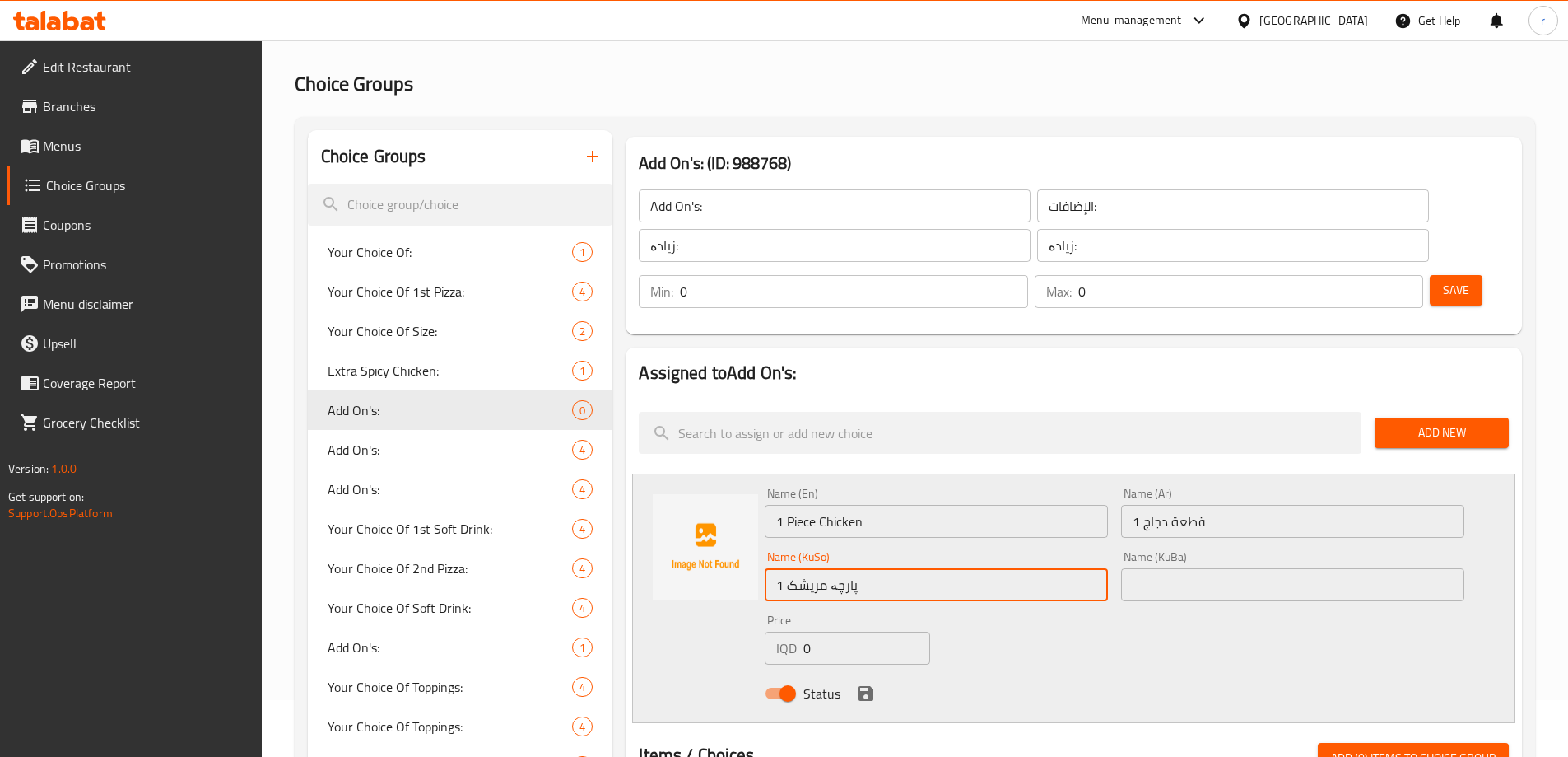
click at [830, 569] on input "1 پارچە مریشک" at bounding box center [937, 585] width 344 height 33
type input "1 پارچە مریشک"
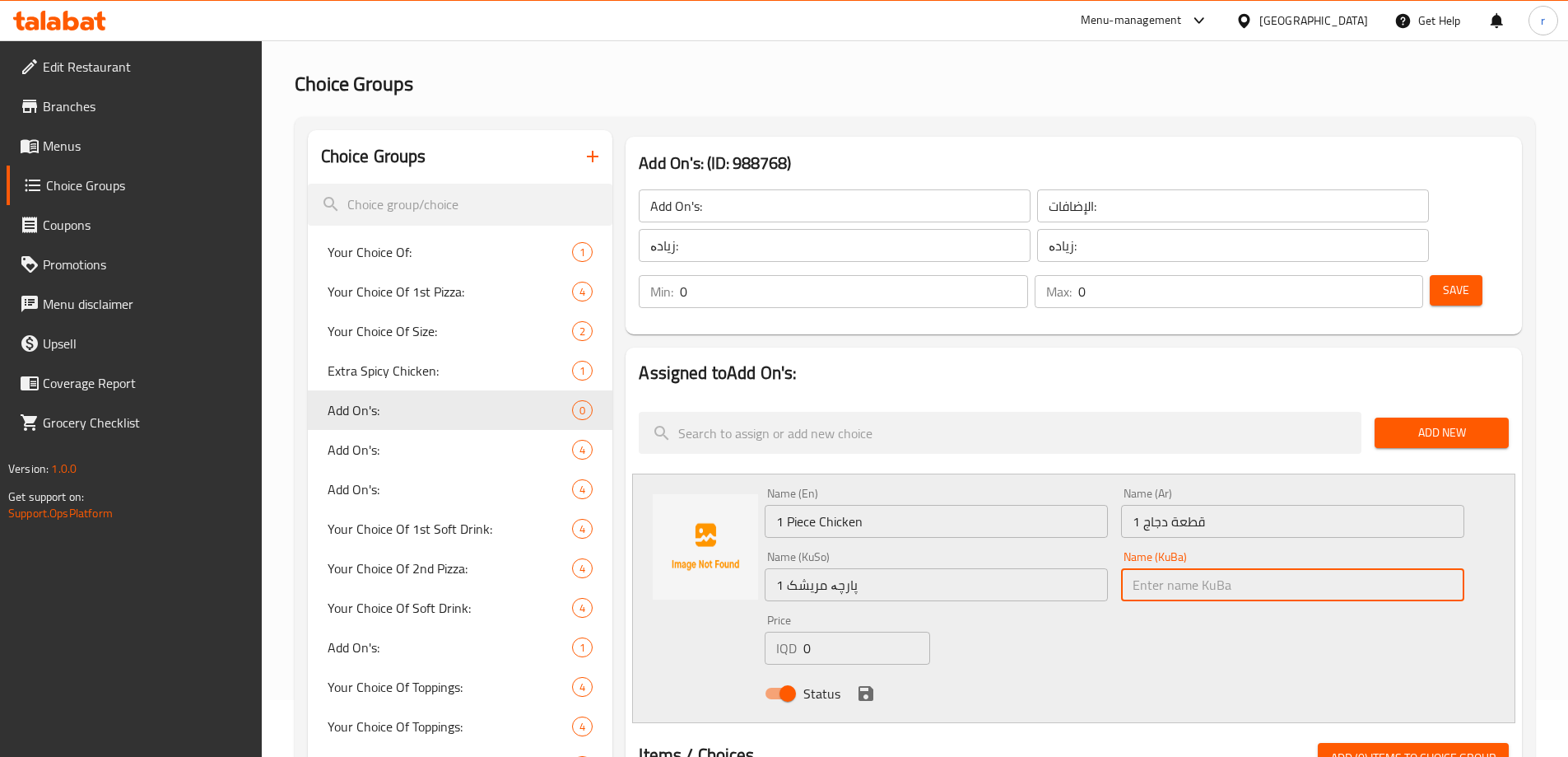
click at [1152, 569] on input "text" at bounding box center [1293, 585] width 344 height 33
paste input "1 پارچە مریشک"
type input "1 پارچە مریشک"
drag, startPoint x: 814, startPoint y: 600, endPoint x: 789, endPoint y: 612, distance: 27.7
click at [789, 631] on div "IQD 0 Price" at bounding box center [847, 648] width 164 height 33
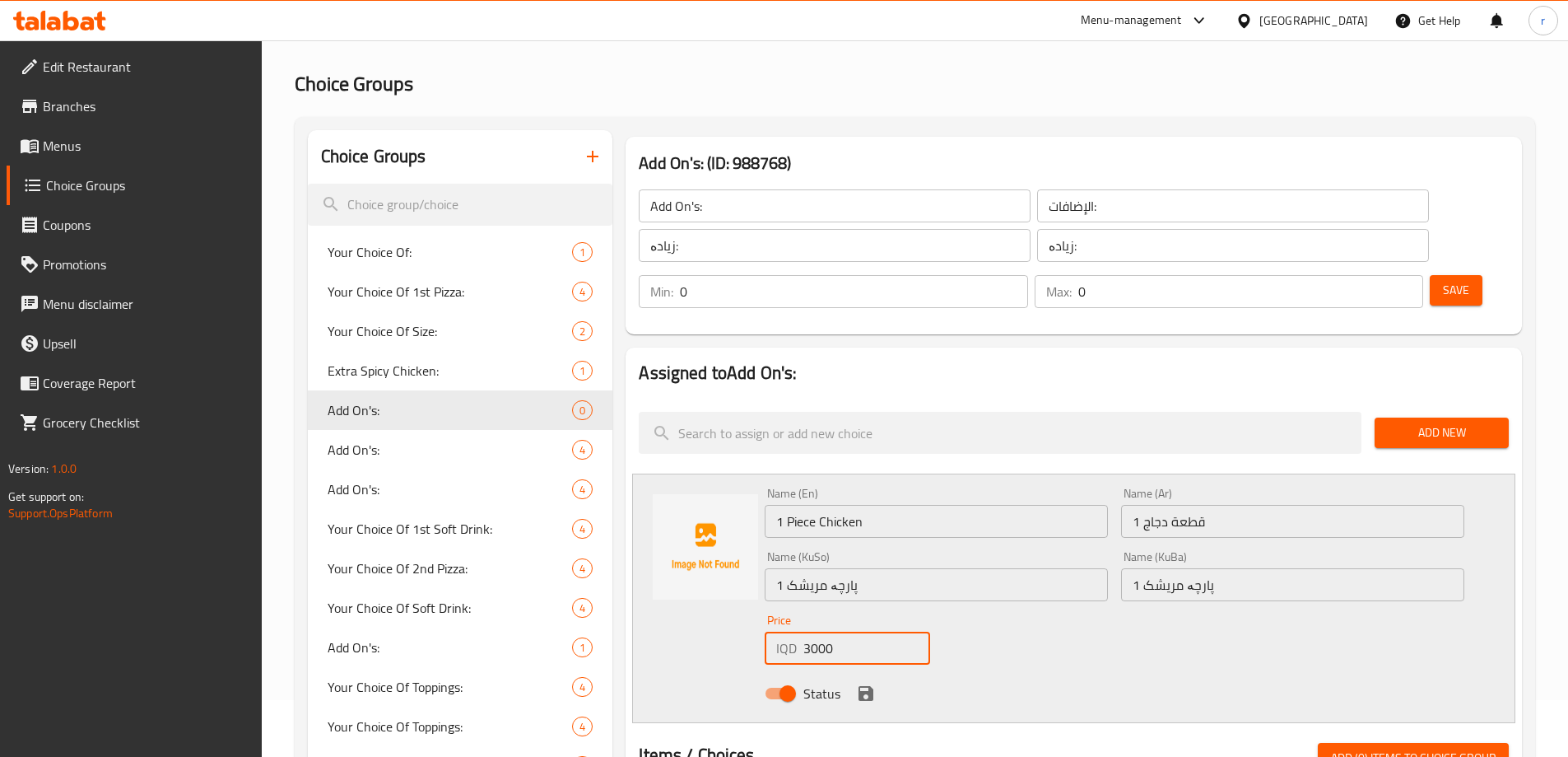
type input "3000"
click at [856, 683] on icon "save" at bounding box center [866, 693] width 20 height 20
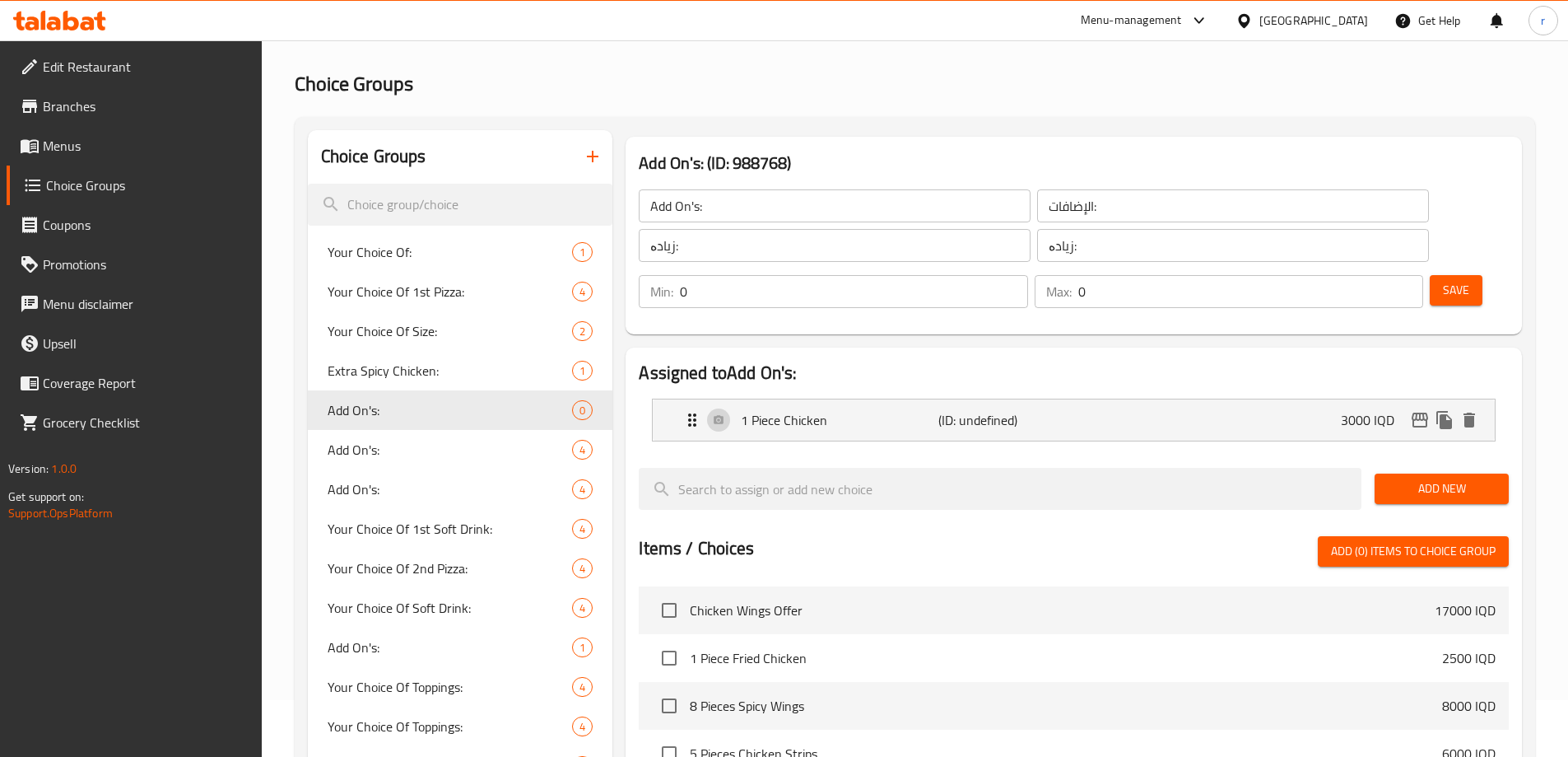
click at [1425, 478] on span "Add New" at bounding box center [1442, 488] width 108 height 21
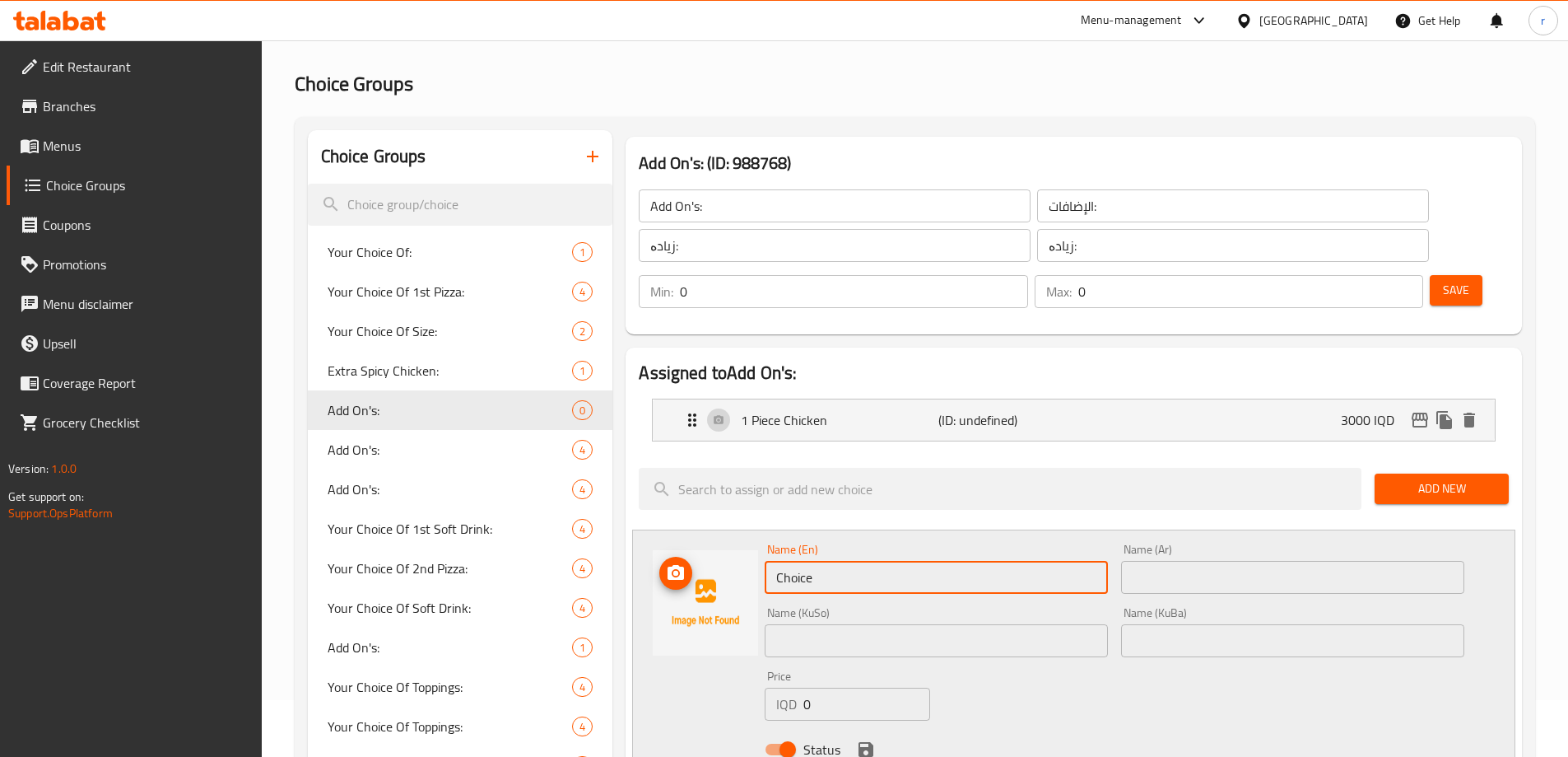
drag, startPoint x: 719, startPoint y: 554, endPoint x: 680, endPoint y: 555, distance: 39.0
click at [680, 555] on div "Name (En) Choice Name (En) Name (Ar) Name (Ar) Name (KuSo) Name (KuSo) Name (Ku…" at bounding box center [1073, 655] width 883 height 250
click at [826, 561] on input "text" at bounding box center [937, 578] width 344 height 33
paste input "1 Piece Chicken Tender"
type input "1 Piece Chicken Tender"
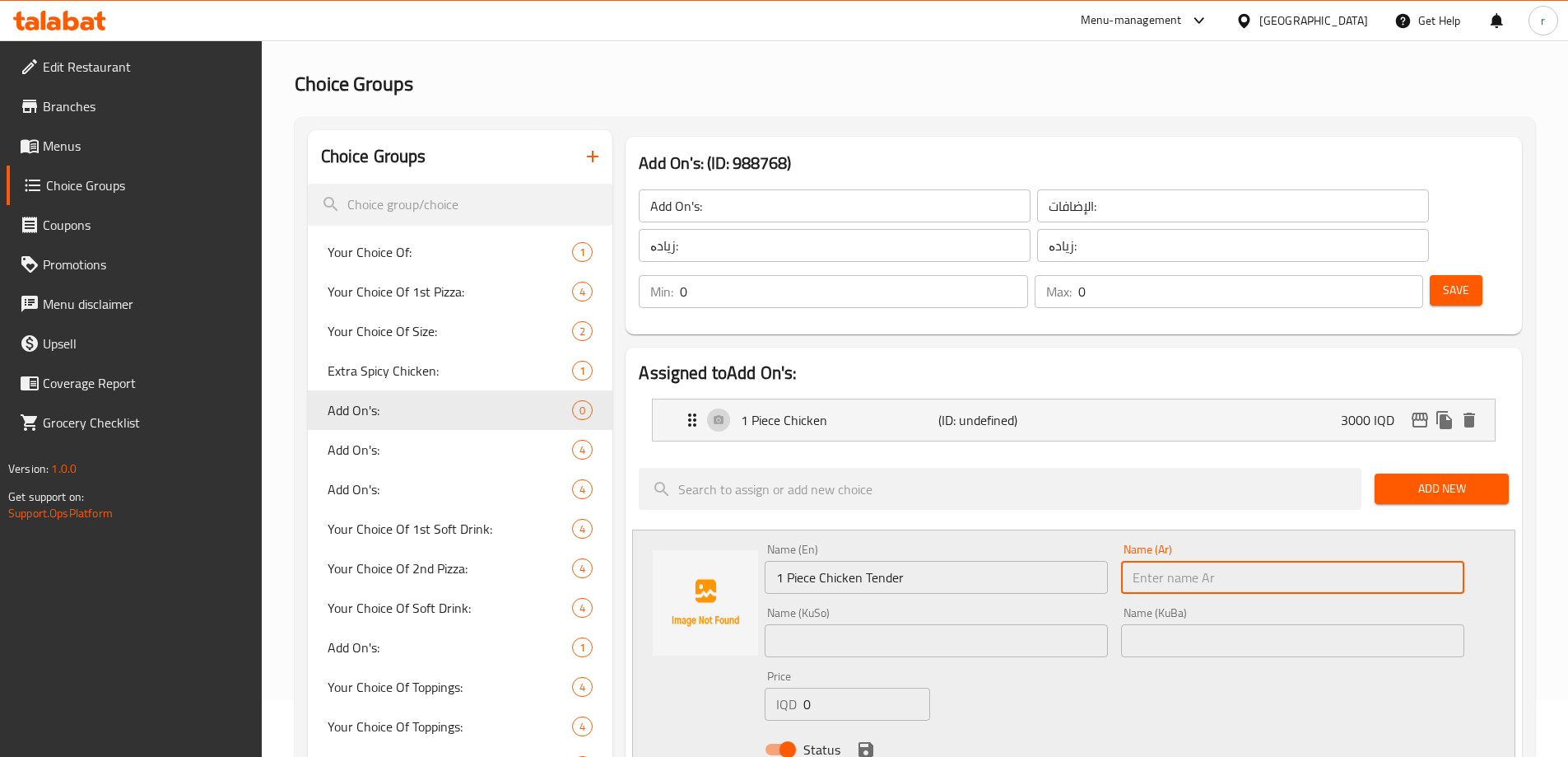
click at [1168, 561] on input "text" at bounding box center [1293, 578] width 344 height 33
paste input "1 قطعة دجاج تندر"
type input "1 قطعة دجاج تندر"
click at [838, 624] on input "text" at bounding box center [937, 640] width 344 height 33
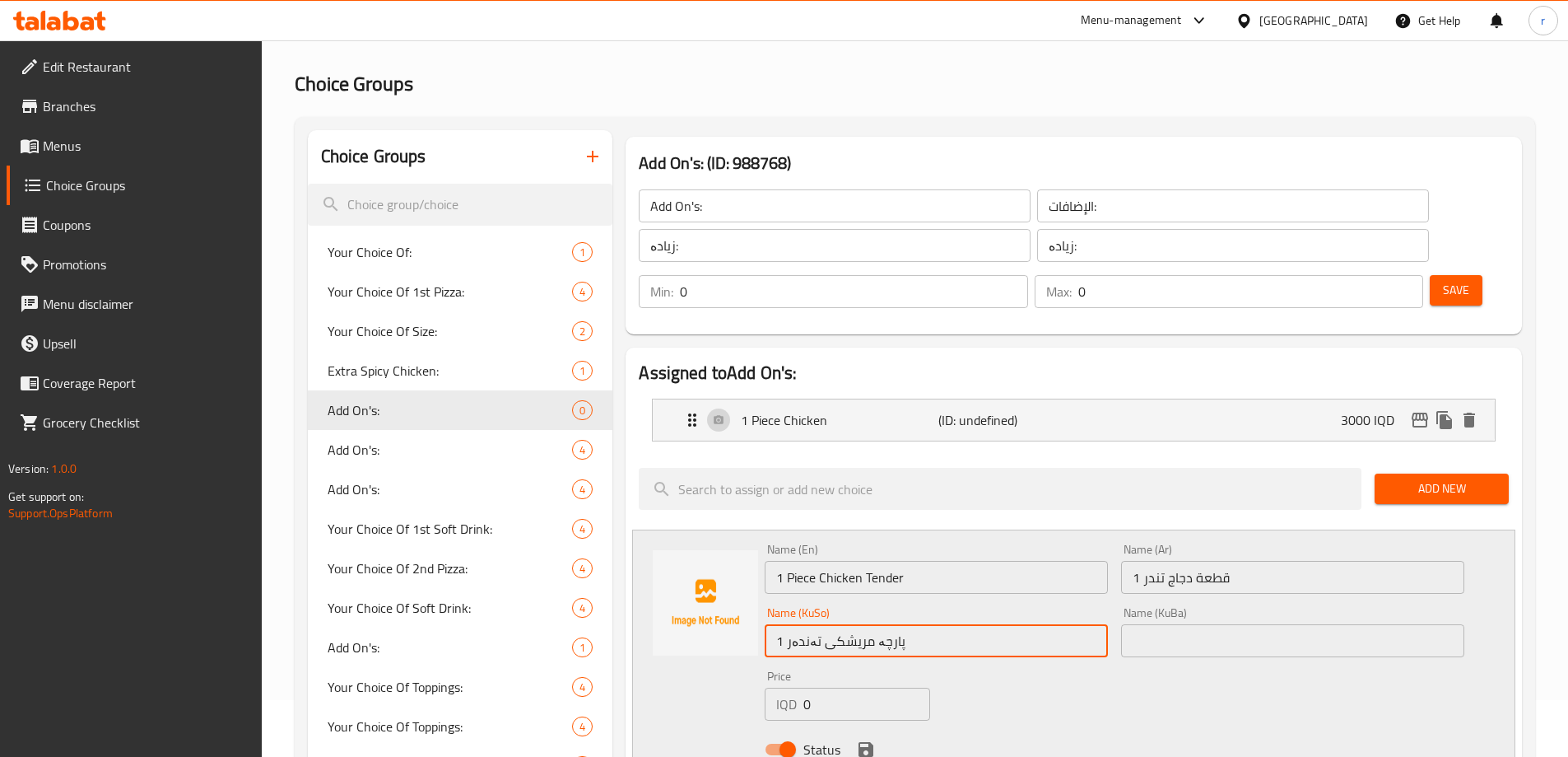
type input "1 پارچە مریشکی تەندەر"
click at [835, 624] on input "1 پارچە مریشکی تەندەر" at bounding box center [937, 640] width 344 height 33
click at [1148, 624] on input "text" at bounding box center [1293, 640] width 344 height 33
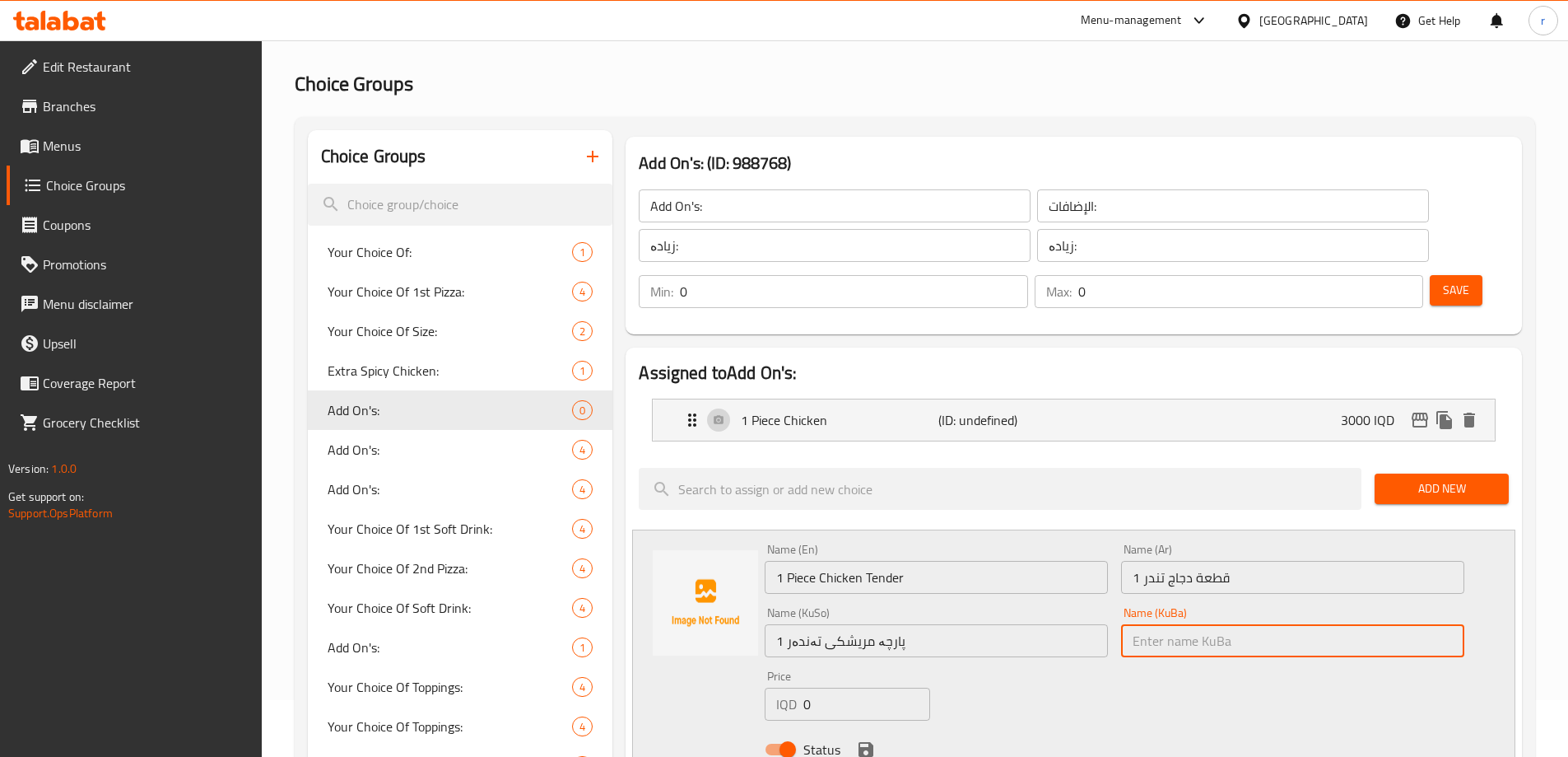
paste input "1 پارچە مریشکی تەندەر"
type input "1 پارچە مریشکی تەندەر"
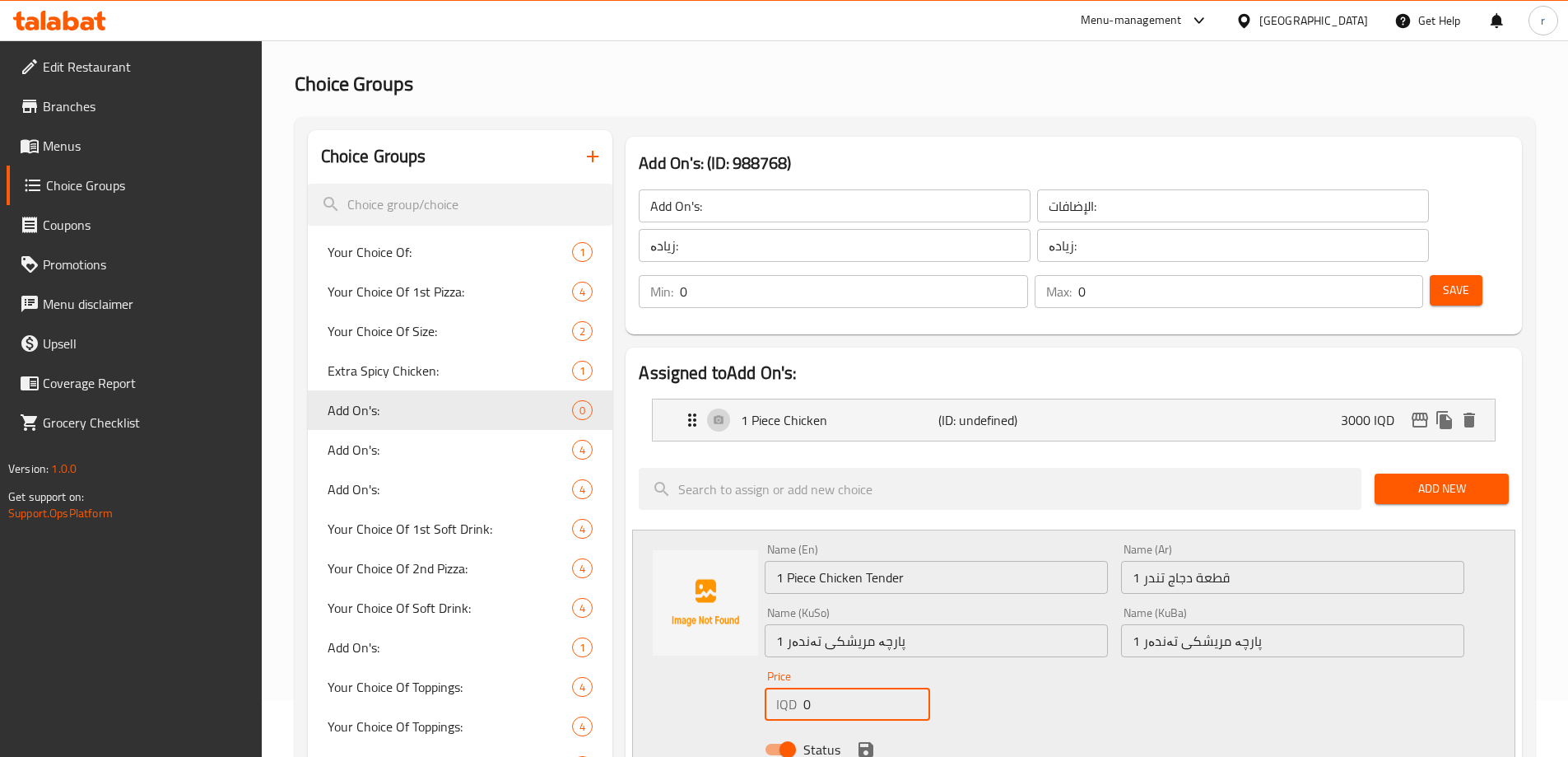
drag, startPoint x: 842, startPoint y: 668, endPoint x: 788, endPoint y: 674, distance: 54.3
click at [787, 674] on div "Price IQD 0 Price" at bounding box center [847, 695] width 178 height 64
type input "2000"
click at [867, 737] on button "save" at bounding box center [866, 750] width 25 height 25
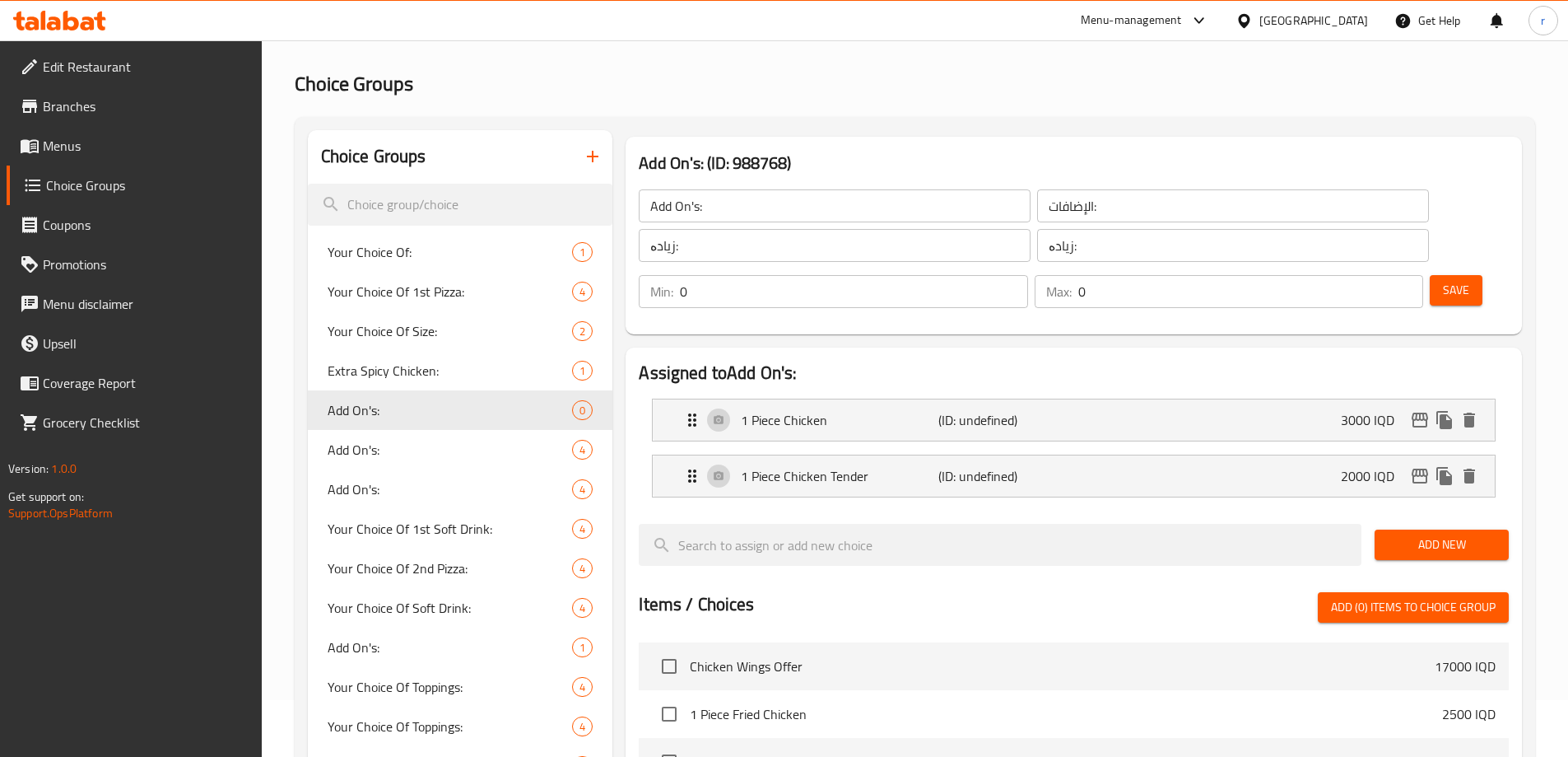
click at [1433, 535] on span "Add New" at bounding box center [1442, 545] width 108 height 21
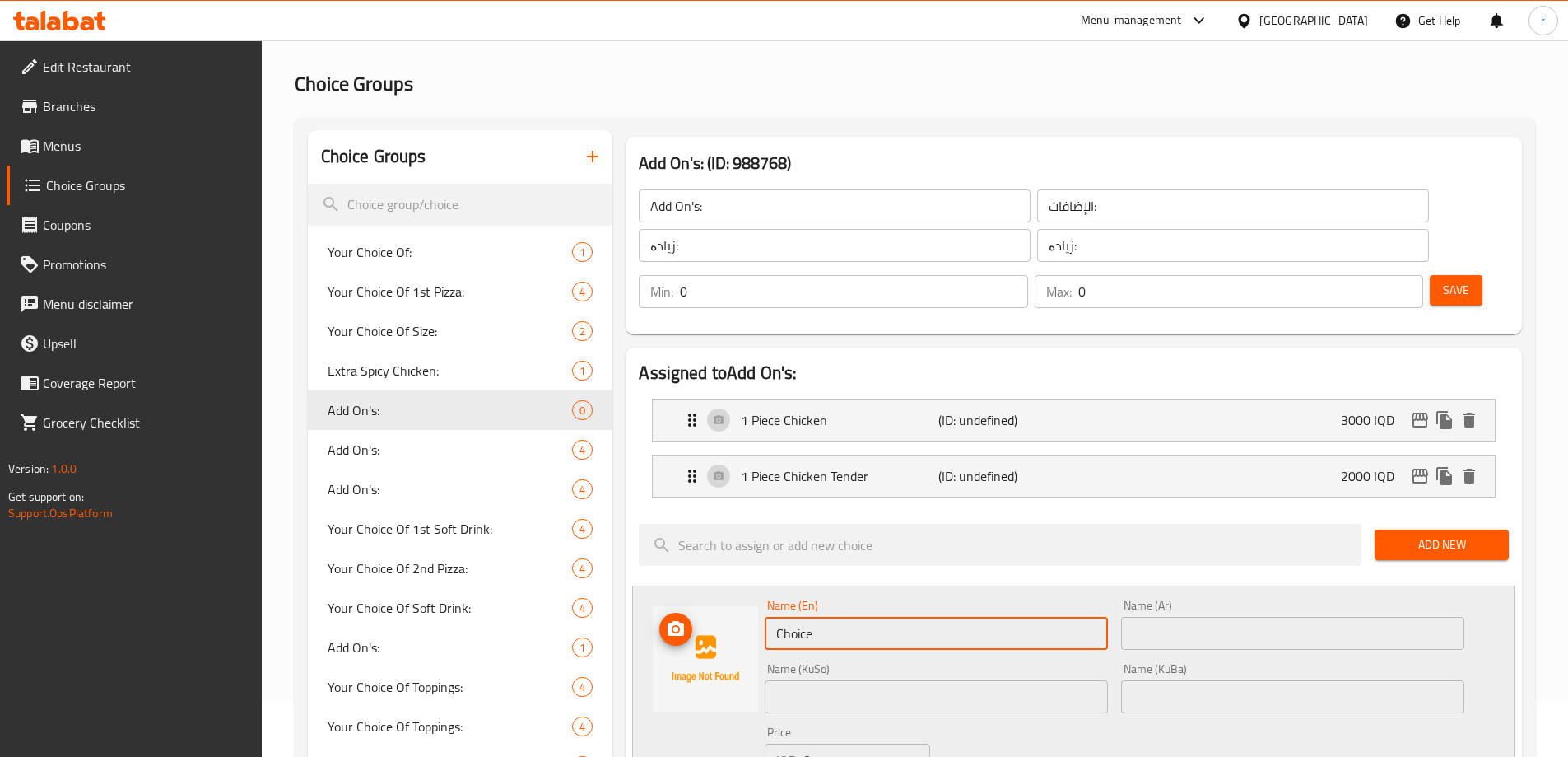
drag, startPoint x: 777, startPoint y: 623, endPoint x: 691, endPoint y: 648, distance: 89.6
click at [691, 648] on div "Name (En) Choice Name (En) Name (Ar) Name (Ar) Name (KuSo) Name (KuSo) Name (Ku…" at bounding box center [1073, 711] width 883 height 250
click at [1176, 617] on input "text" at bounding box center [1293, 633] width 344 height 33
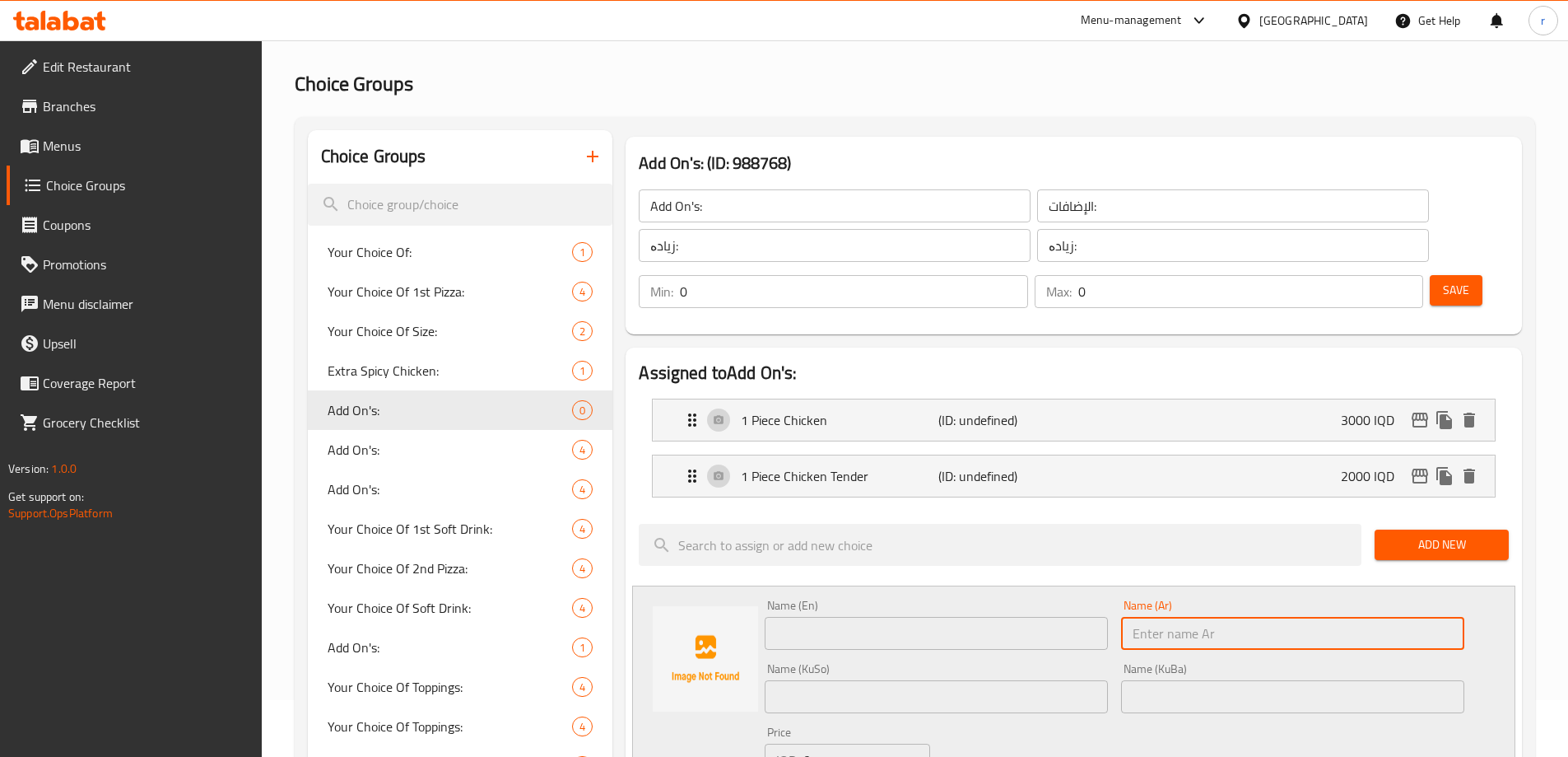
paste input "5 دجاج تندر"
type input "5 دجاج تندر"
click at [944, 617] on input "text" at bounding box center [937, 633] width 344 height 33
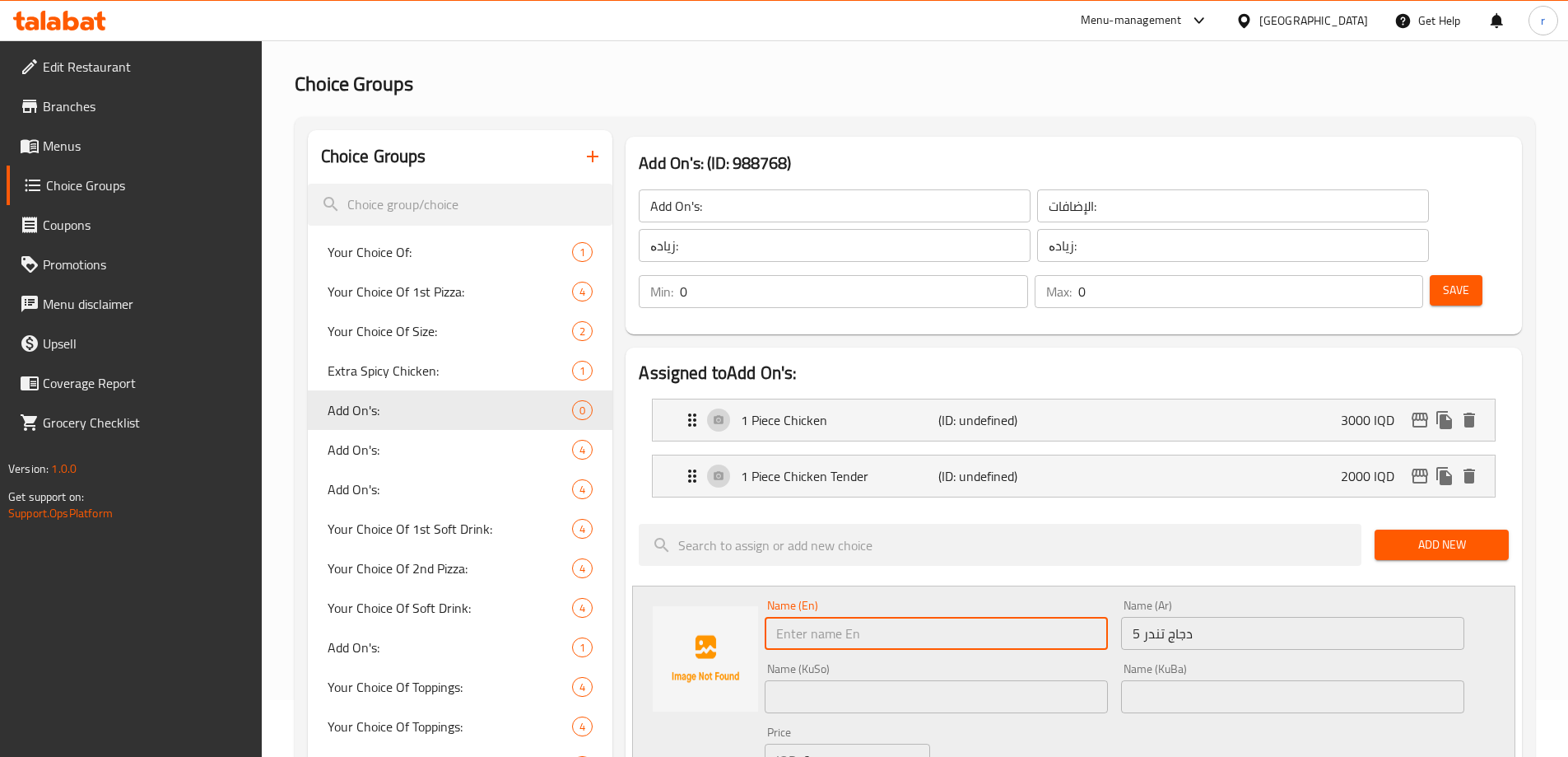
paste input "5 Chicken Tender"
type input "5 Chicken Tender"
click at [825, 680] on input "text" at bounding box center [937, 697] width 344 height 33
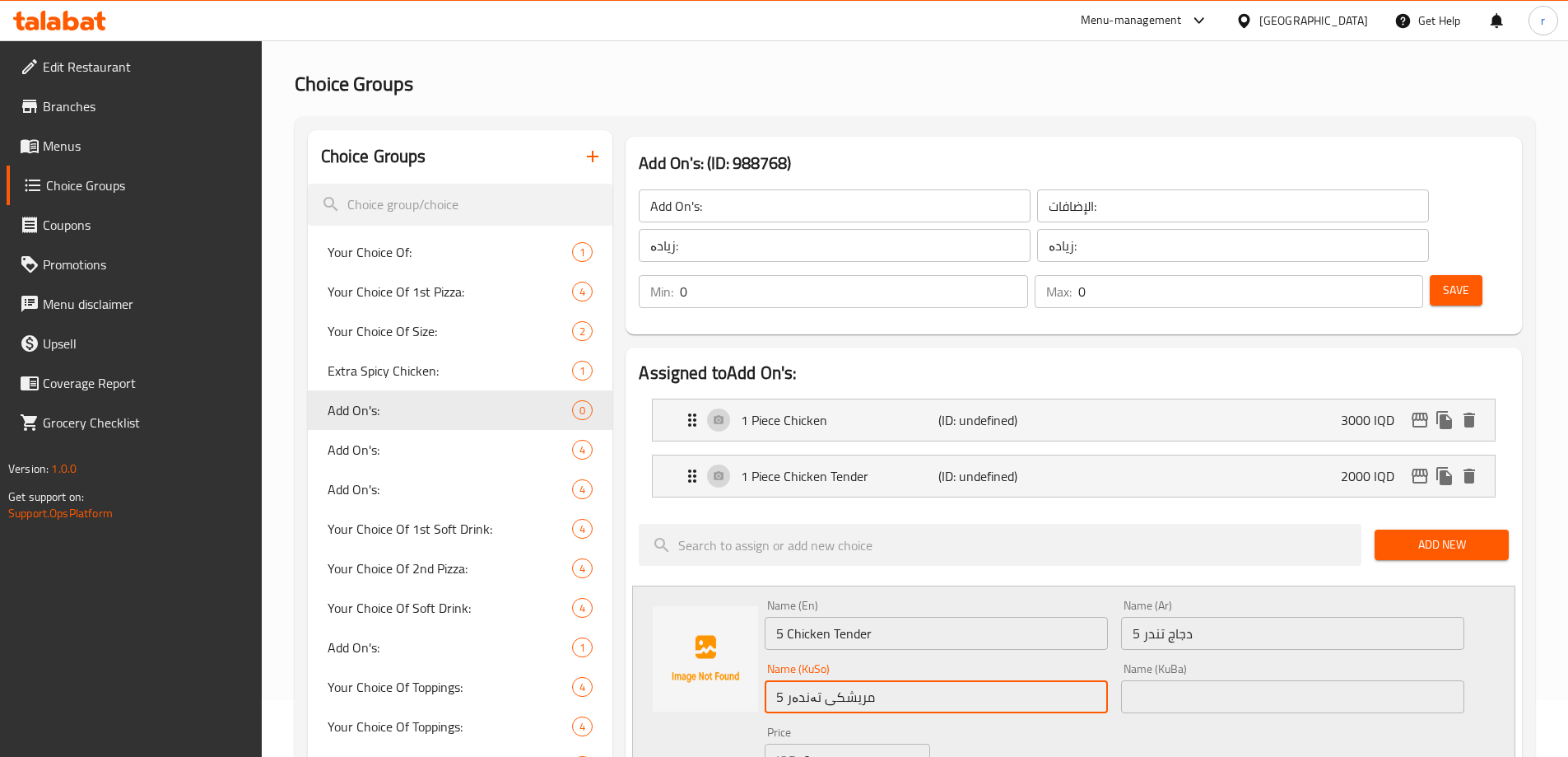
type input "5 مریشکی تەندەر"
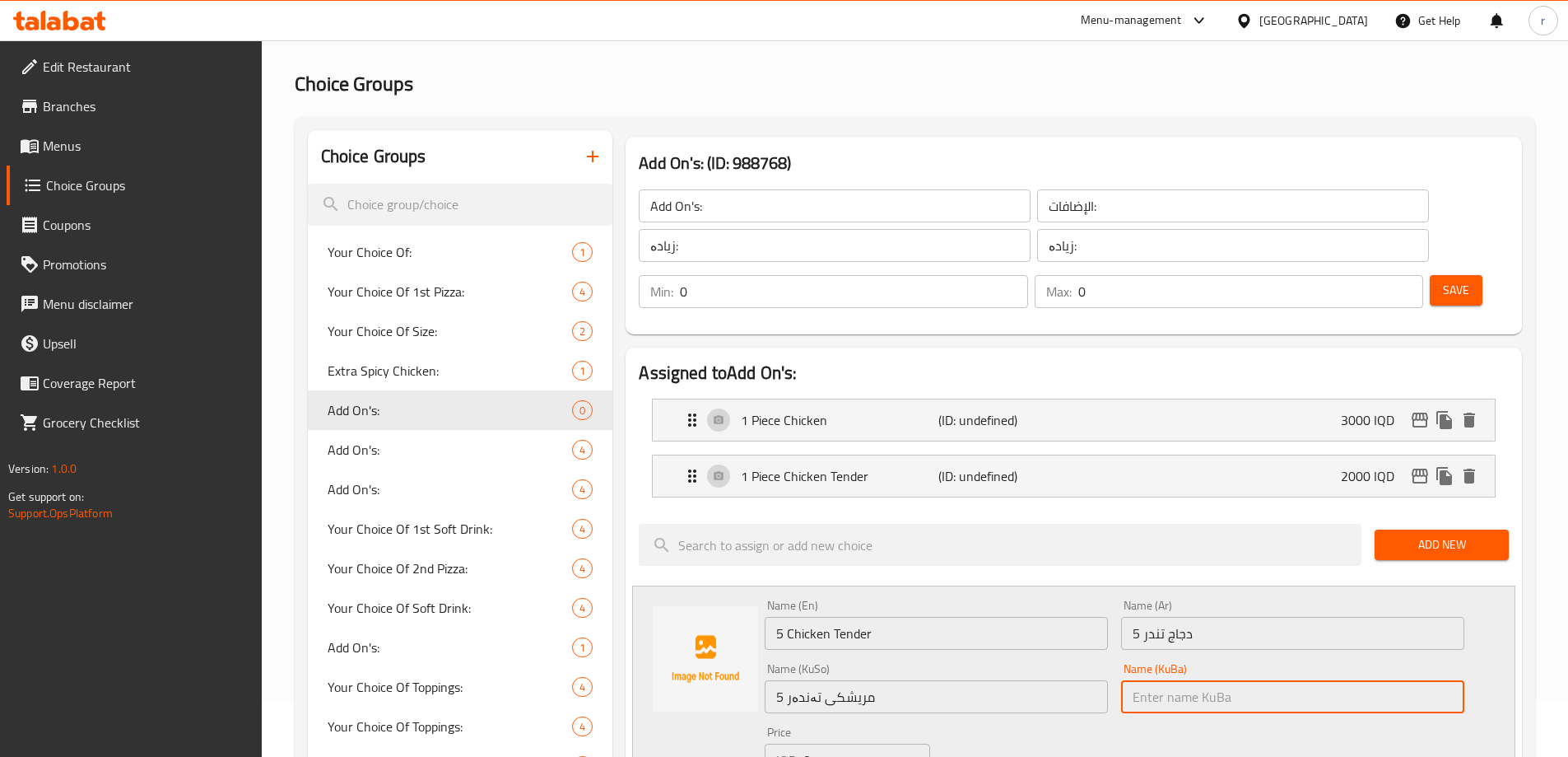
paste input "5 مریشکی تەندەر"
type input "5 مریشکی تەندەر"
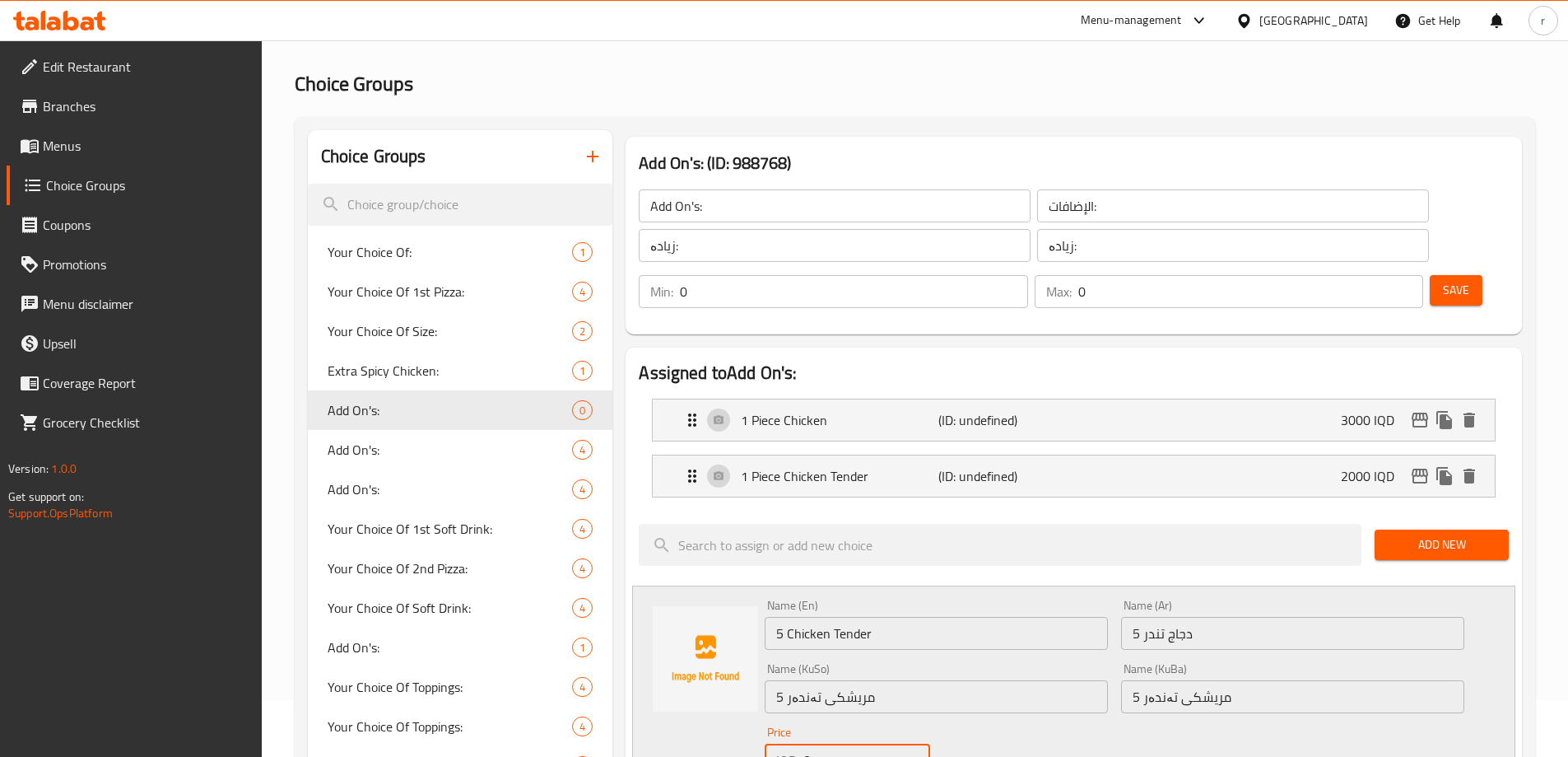
scroll to position [84, 0]
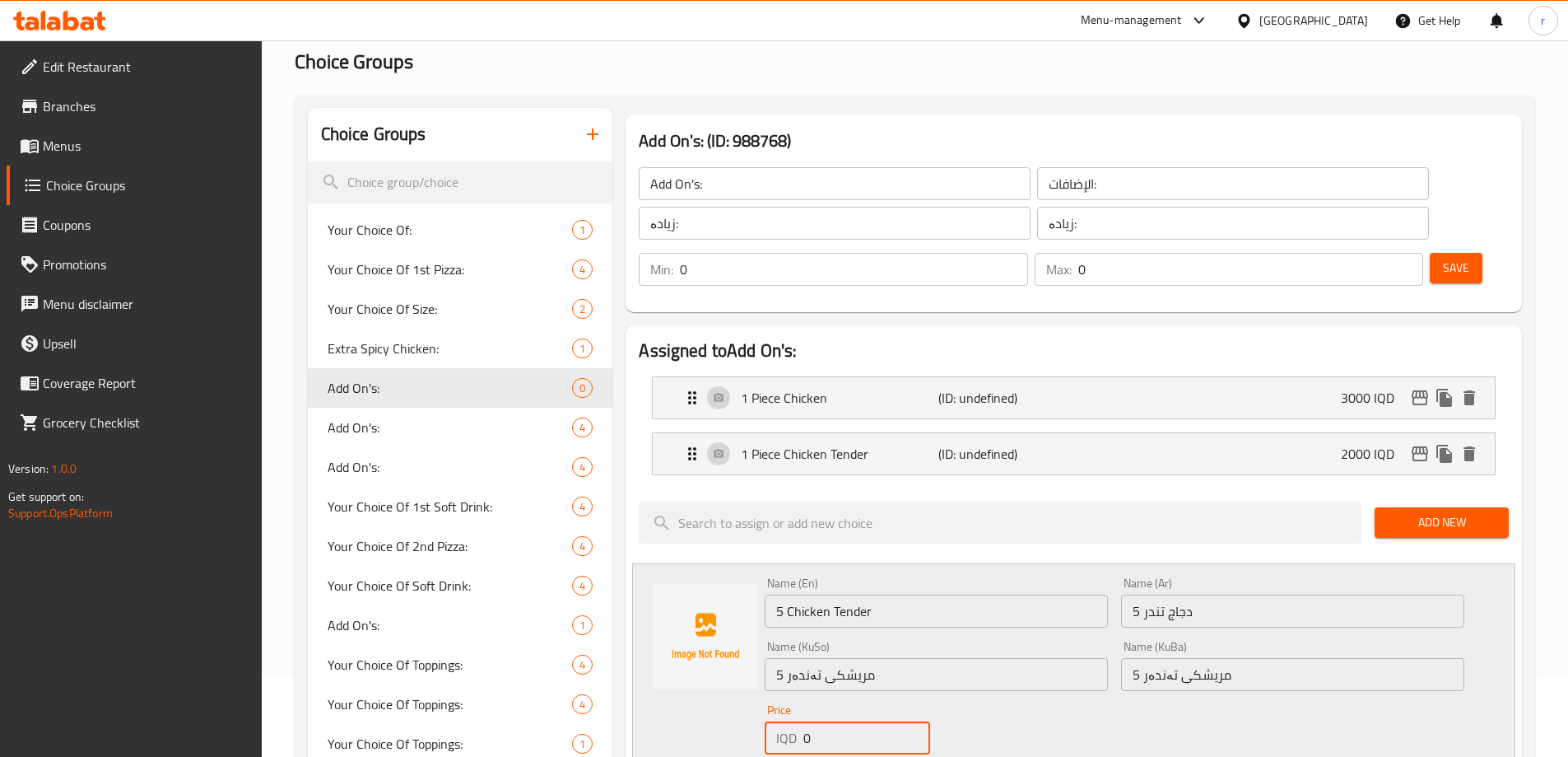
drag, startPoint x: 822, startPoint y: 720, endPoint x: 773, endPoint y: 745, distance: 55.0
click at [773, 745] on div "Name (En) 5 Chicken Tender Name (En) Name (Ar) 5 دجاج تندر Name (Ar) Name (KuSo…" at bounding box center [1114, 688] width 713 height 235
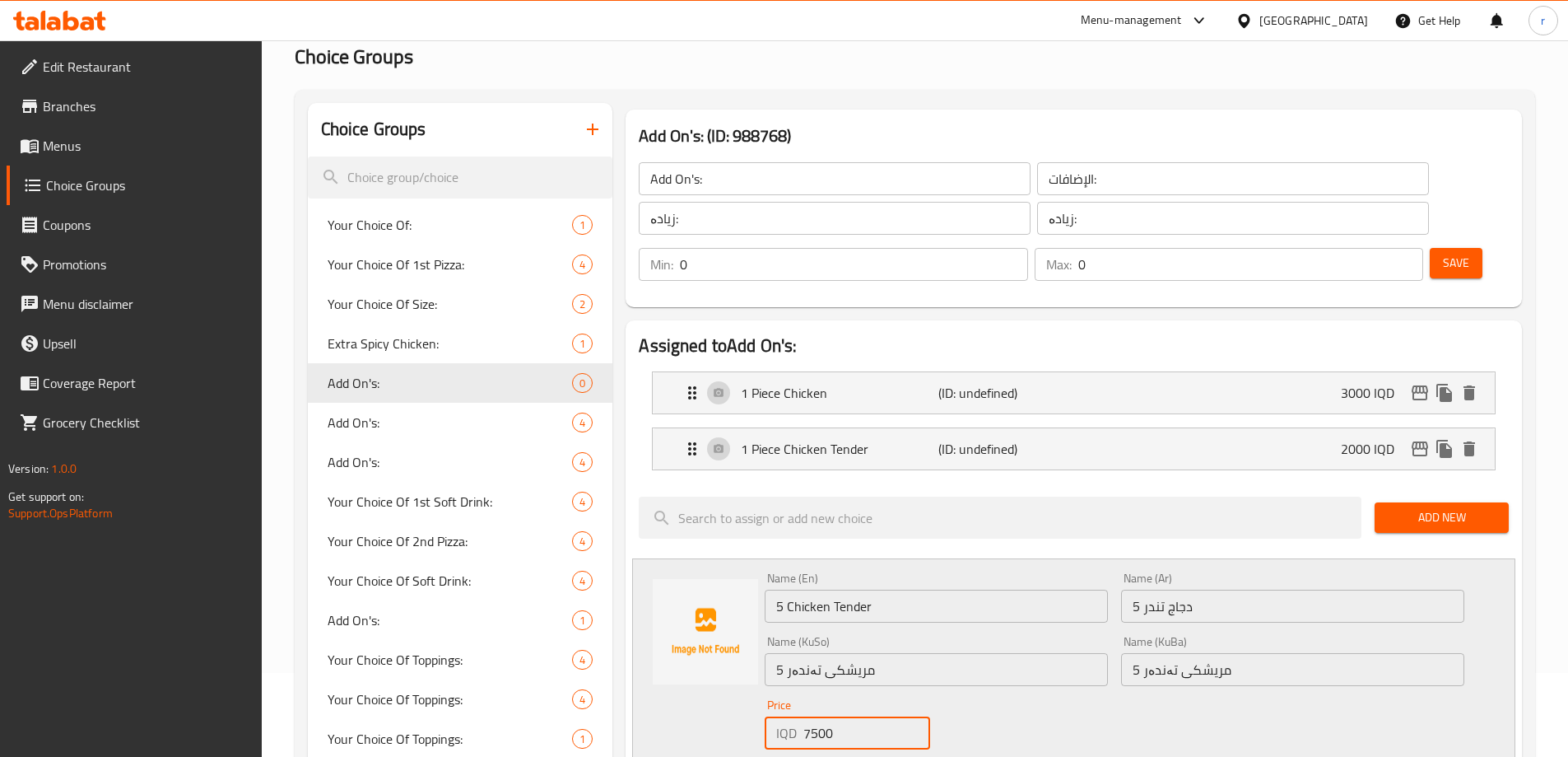
type input "7500"
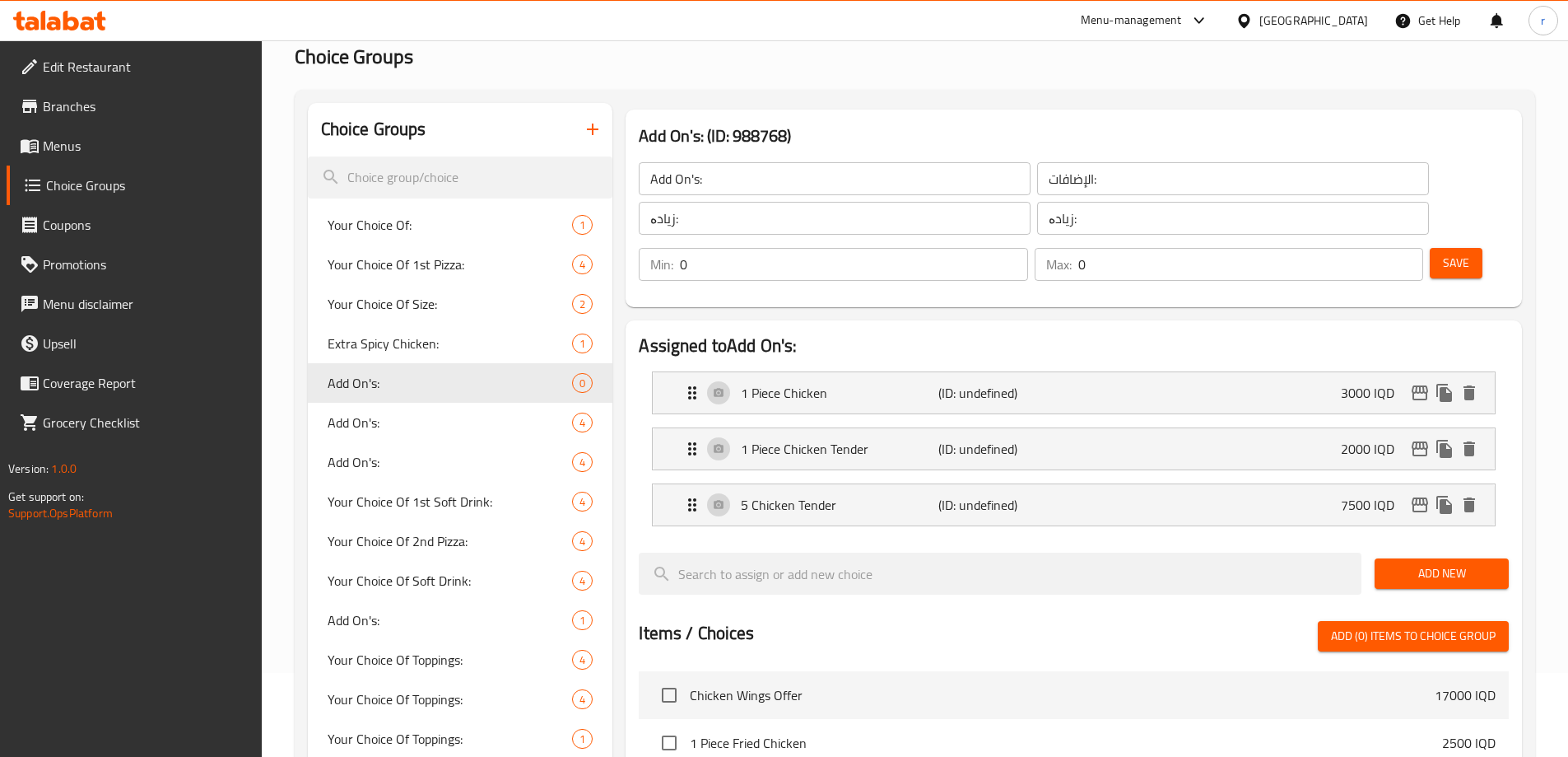
drag, startPoint x: 1417, startPoint y: 521, endPoint x: 1376, endPoint y: 535, distance: 43.3
click at [1417, 564] on span "Add New" at bounding box center [1442, 574] width 108 height 21
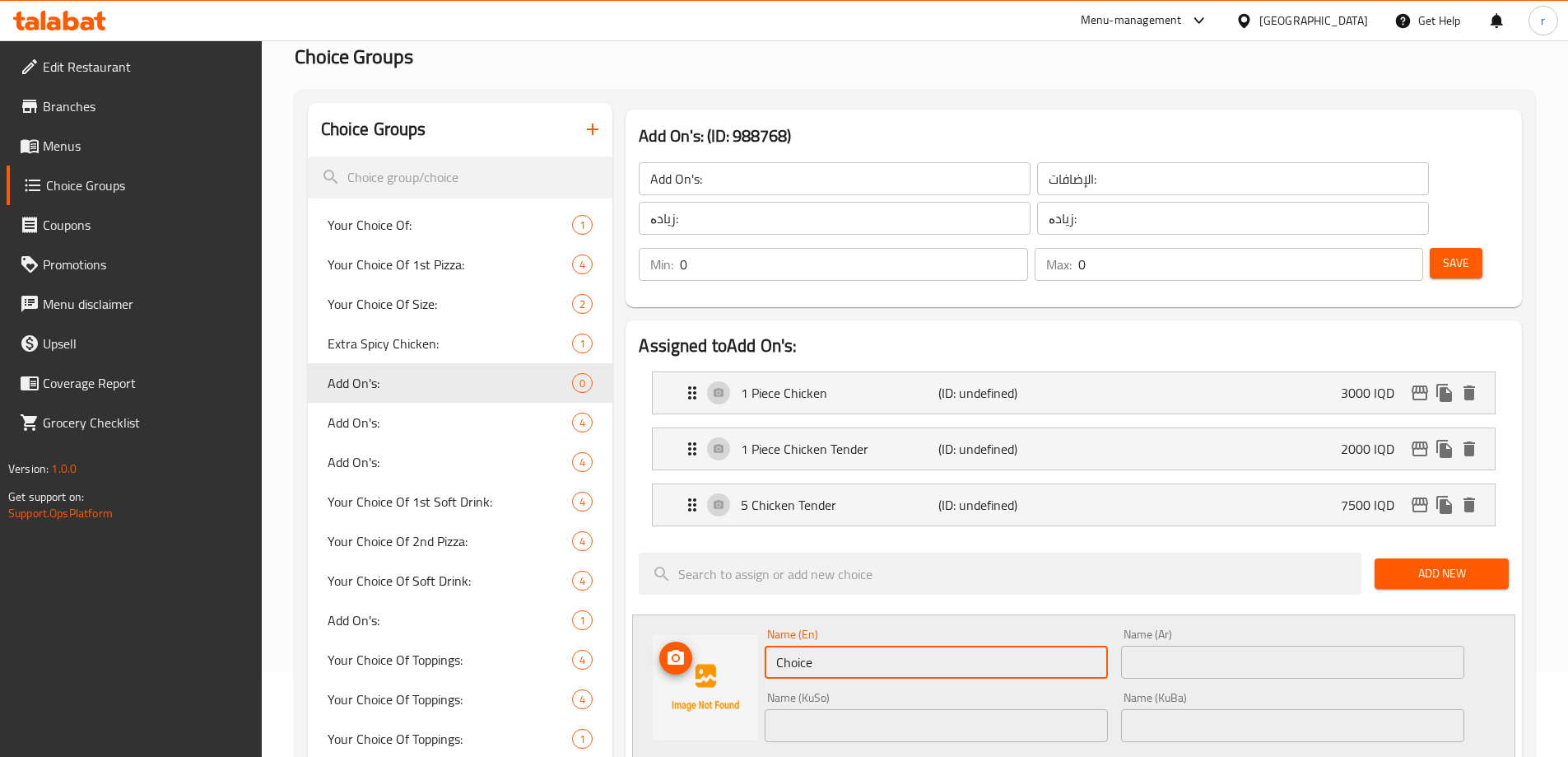
drag, startPoint x: 748, startPoint y: 662, endPoint x: 683, endPoint y: 690, distance: 70.8
click at [683, 690] on div "Name (En) Choice Name (En) Name (Ar) Name (Ar) Name (KuSo) Name (KuSo) Name (Ku…" at bounding box center [1073, 739] width 883 height 250
paste input "ips"
type input "Small Chips"
click at [1152, 645] on input "text" at bounding box center [1293, 662] width 344 height 33
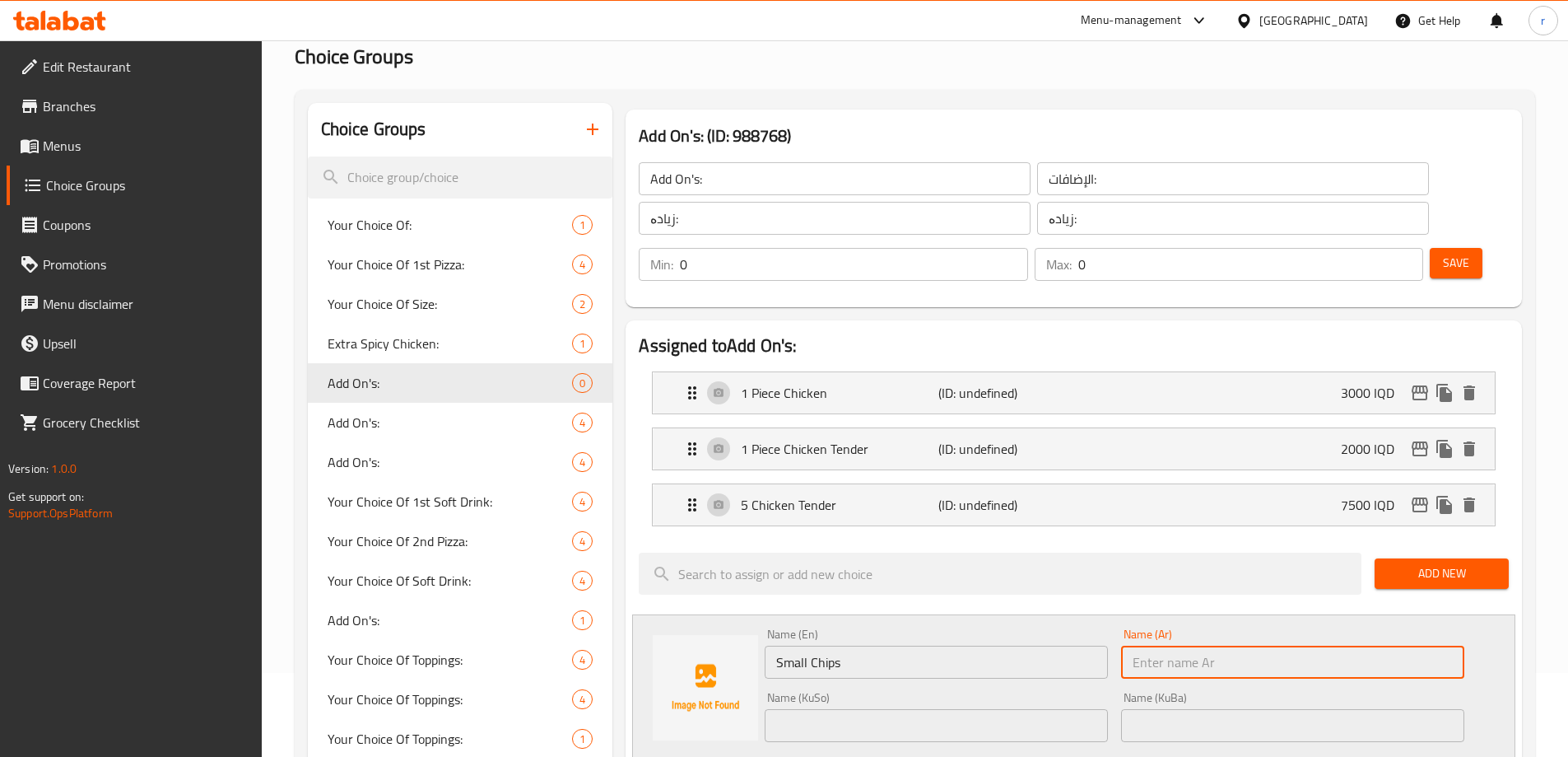
paste input "رقائق بطاطا"
type input "رقائق بطاطا صغير"
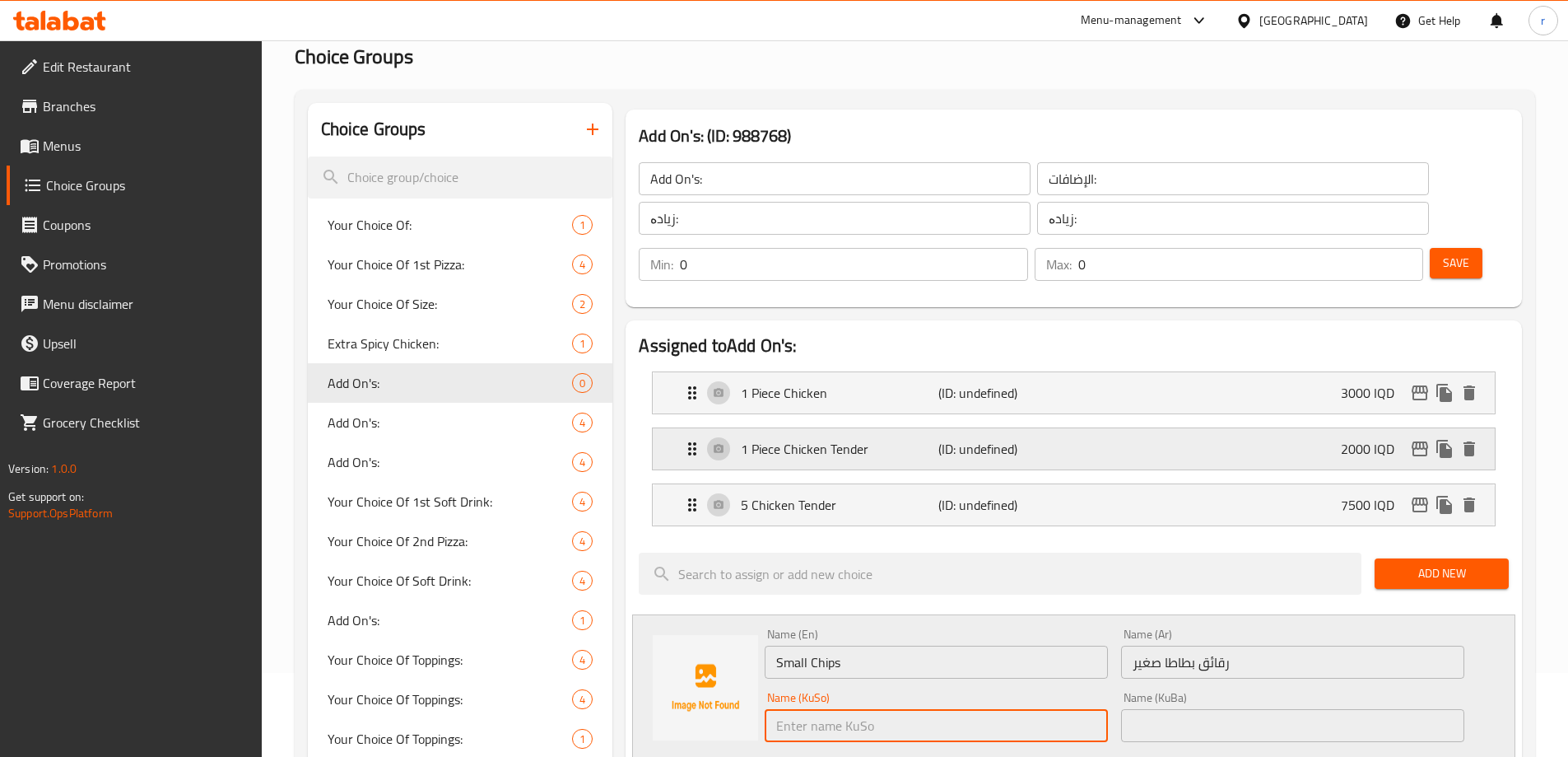
paste input "چپسی پەتاتە"
type input "چپسی پەتاتەی بچووک"
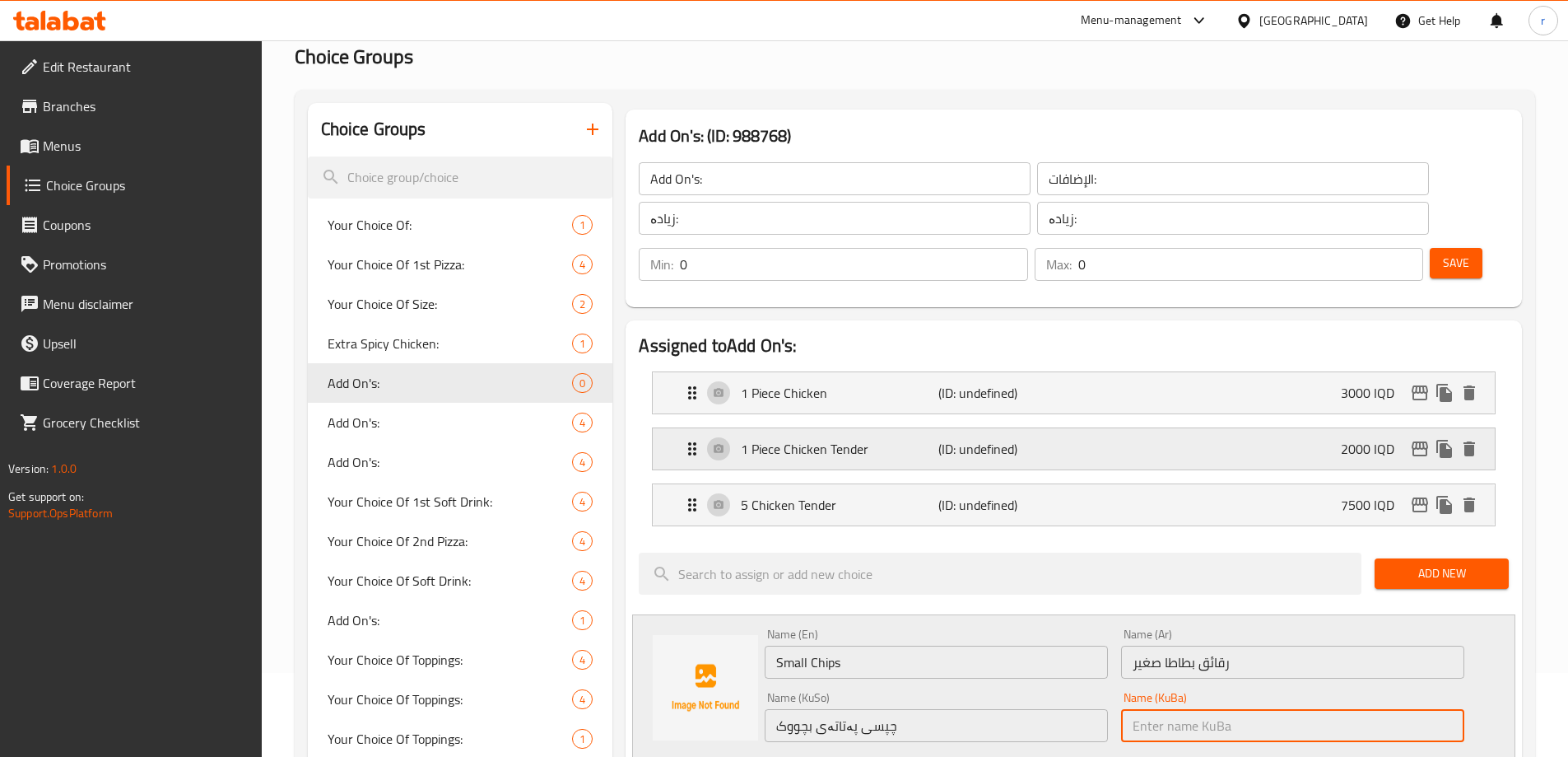
paste input "چپسی پەتاتەی بچووک"
type input "چپسی پەتاتەی بچووک"
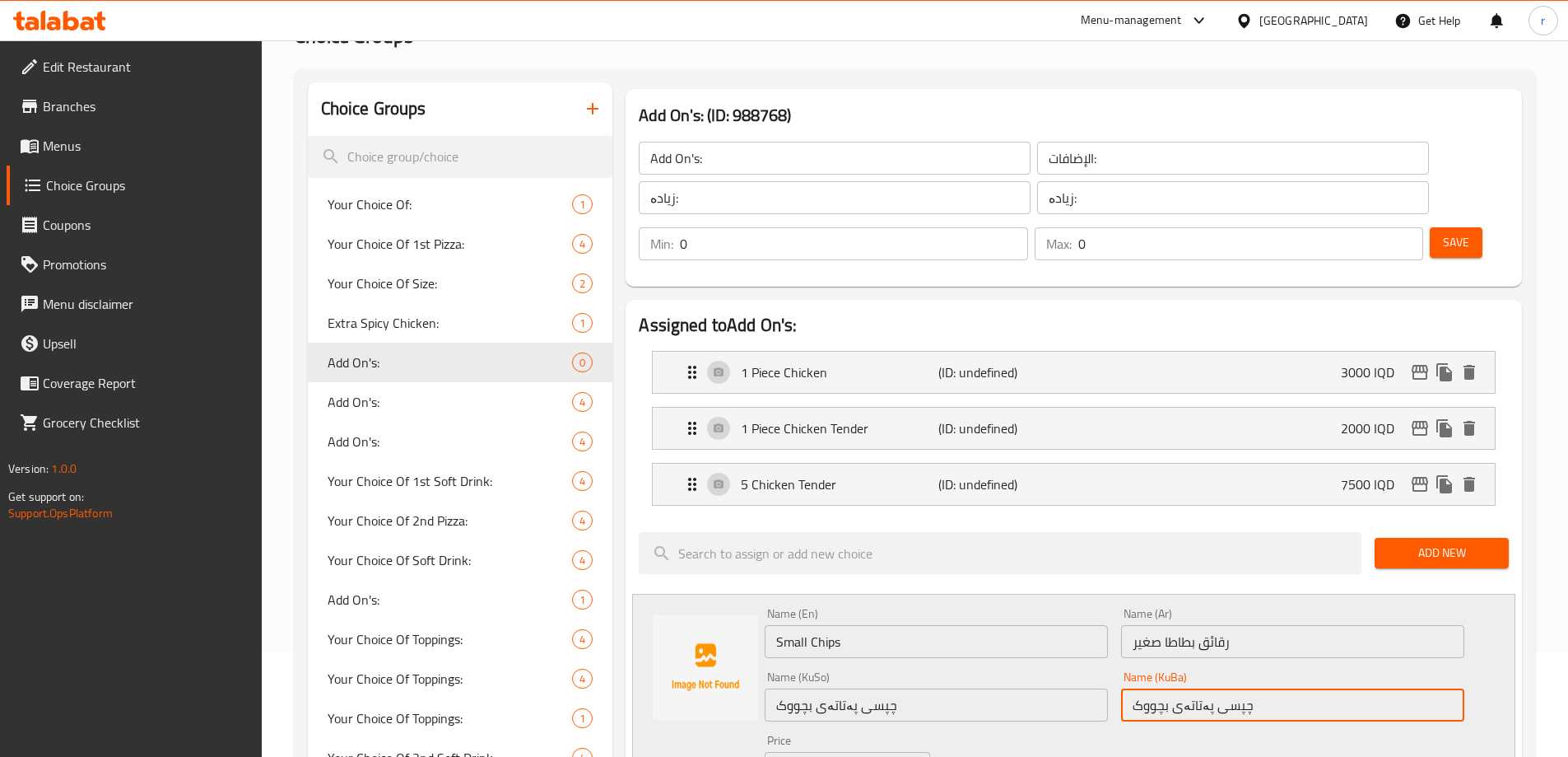
scroll to position [221, 0]
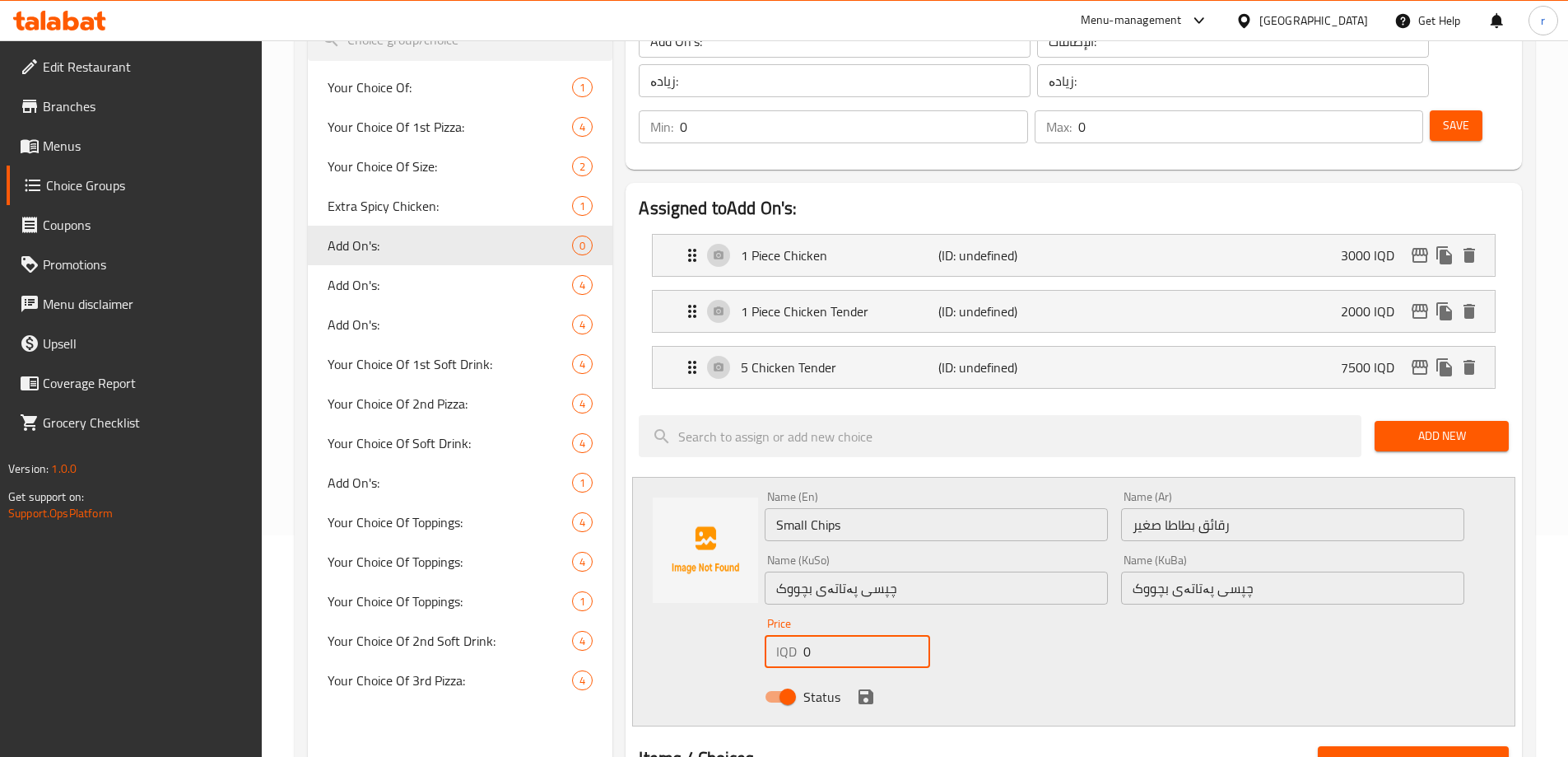
drag, startPoint x: 817, startPoint y: 607, endPoint x: 779, endPoint y: 627, distance: 42.9
click at [779, 627] on div "Price IQD 0 Price" at bounding box center [847, 642] width 178 height 64
type input "2000"
click at [857, 687] on icon "save" at bounding box center [866, 697] width 20 height 20
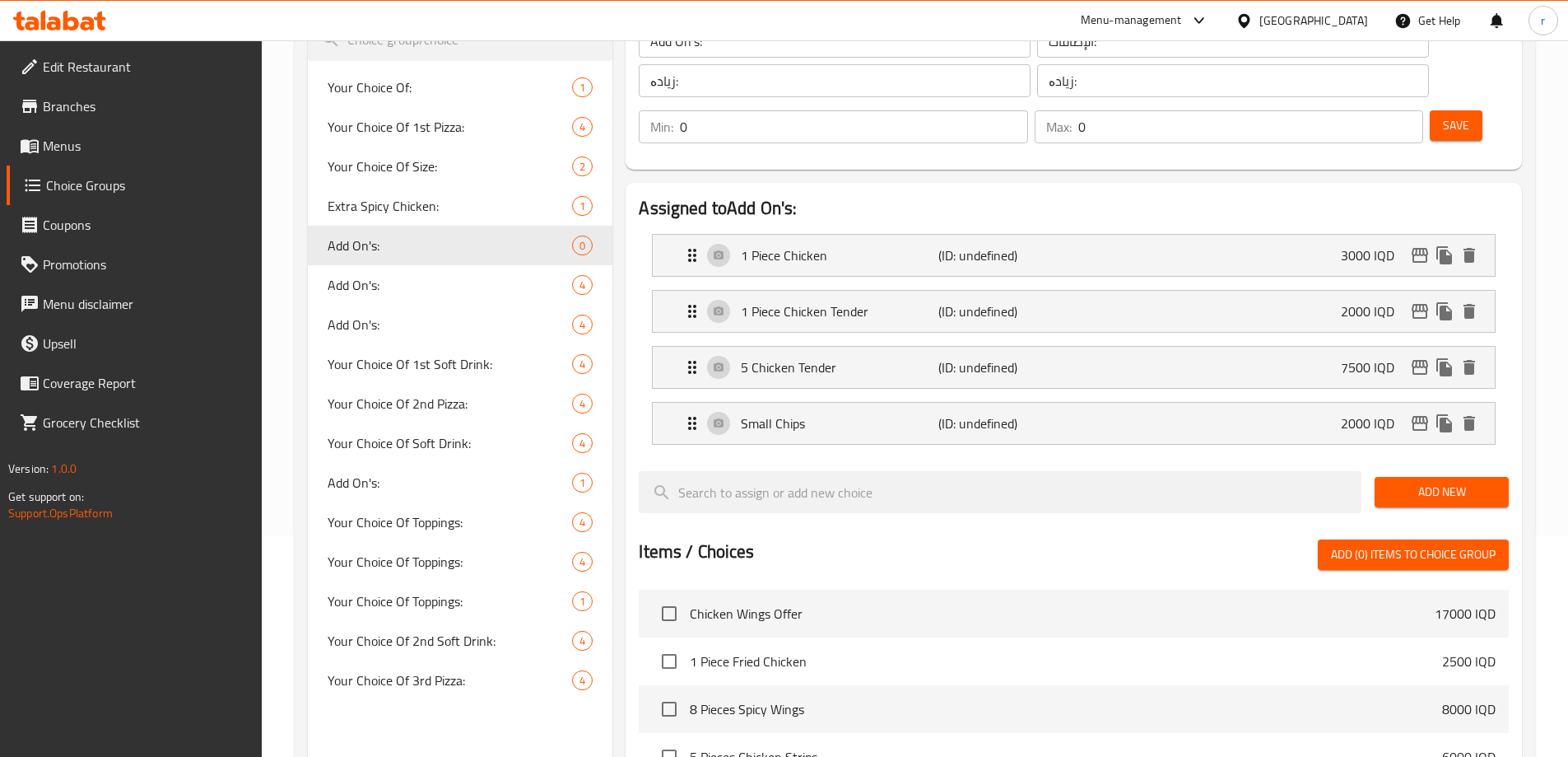
click at [1447, 482] on span "Add New" at bounding box center [1442, 492] width 108 height 21
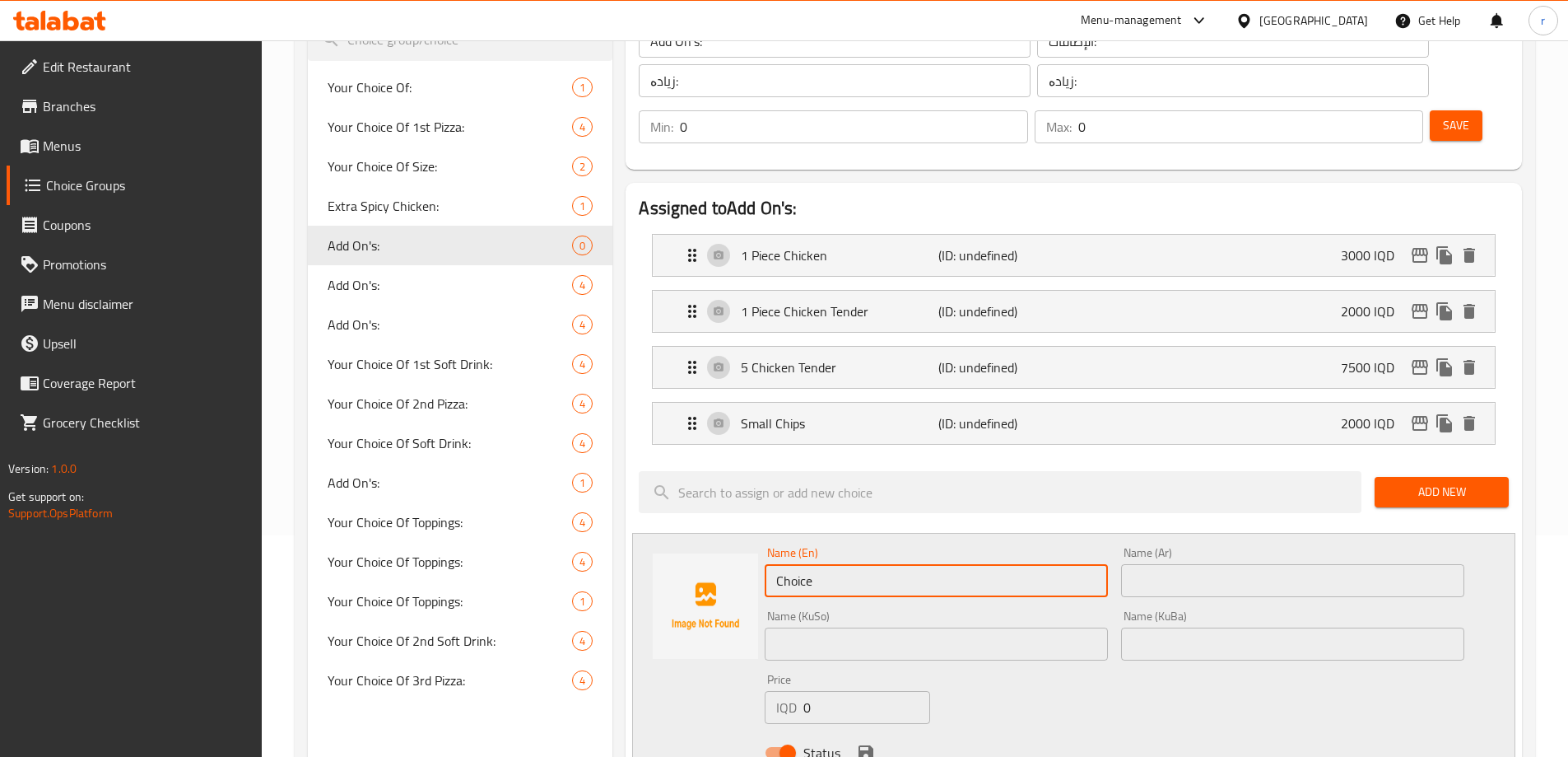
drag, startPoint x: 824, startPoint y: 538, endPoint x: 752, endPoint y: 569, distance: 78.4
click at [752, 569] on div "Name (En) Choice Name (En) Name (Ar) Name (Ar) Name (KuSo) Name (KuSo) Name (Ku…" at bounding box center [1073, 658] width 883 height 250
paste input "Chips"
type input "Large Chips"
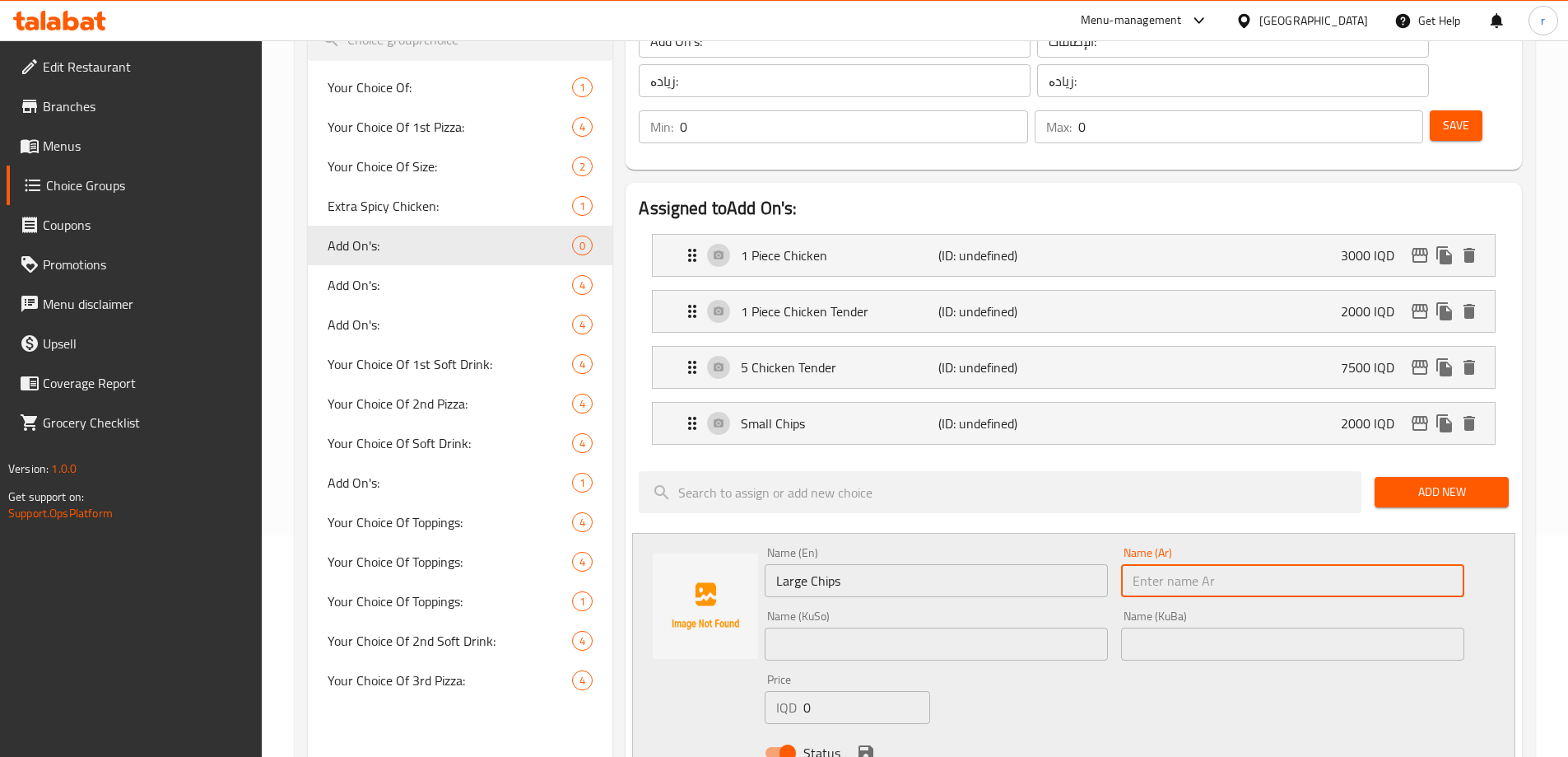
paste input "رقائق بطاطا"
type input "رقائق بطاطا كبير"
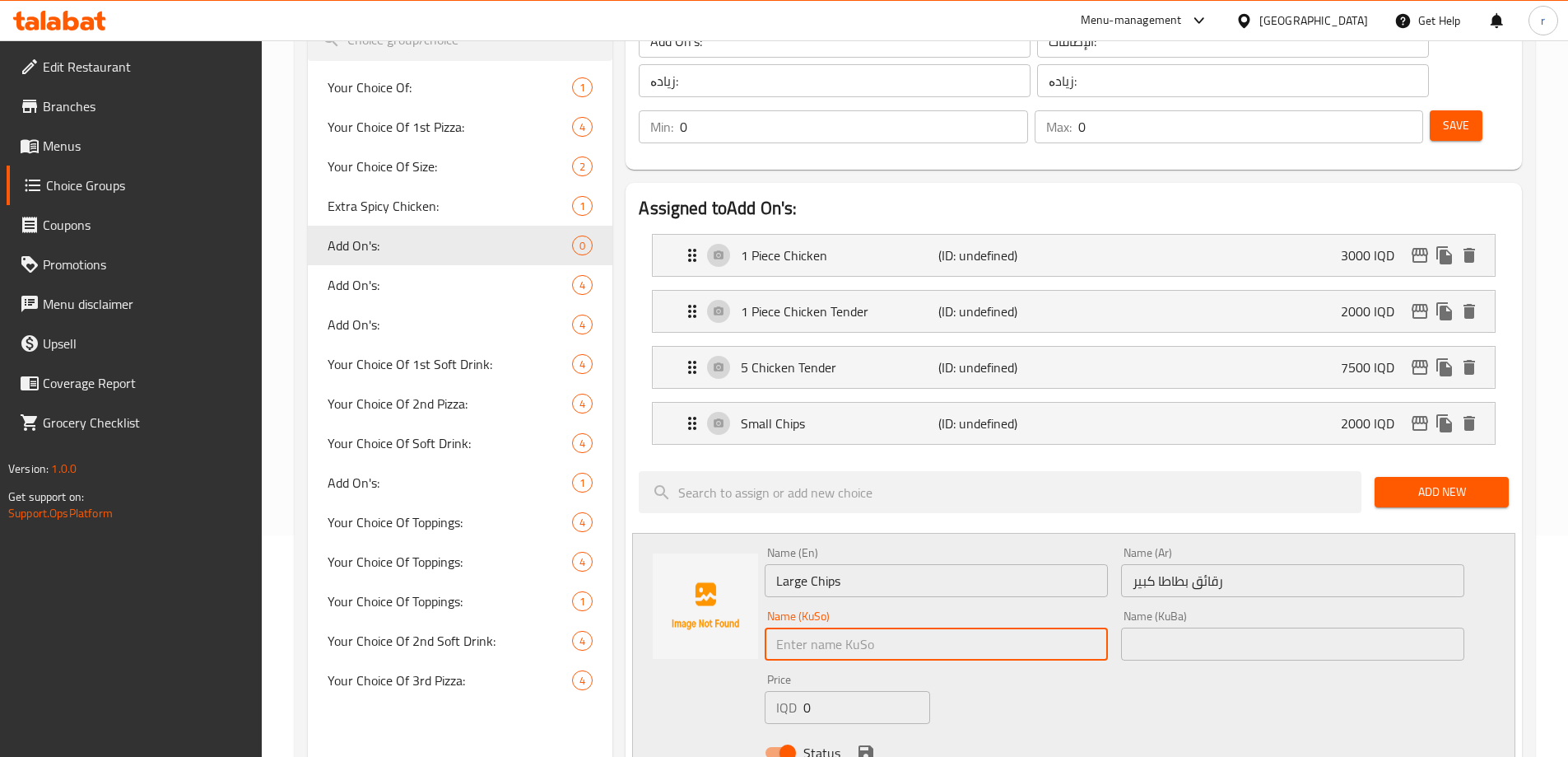
paste input "چپسی پەتاتە"
type input "چپسی پەتاتەی گەورە"
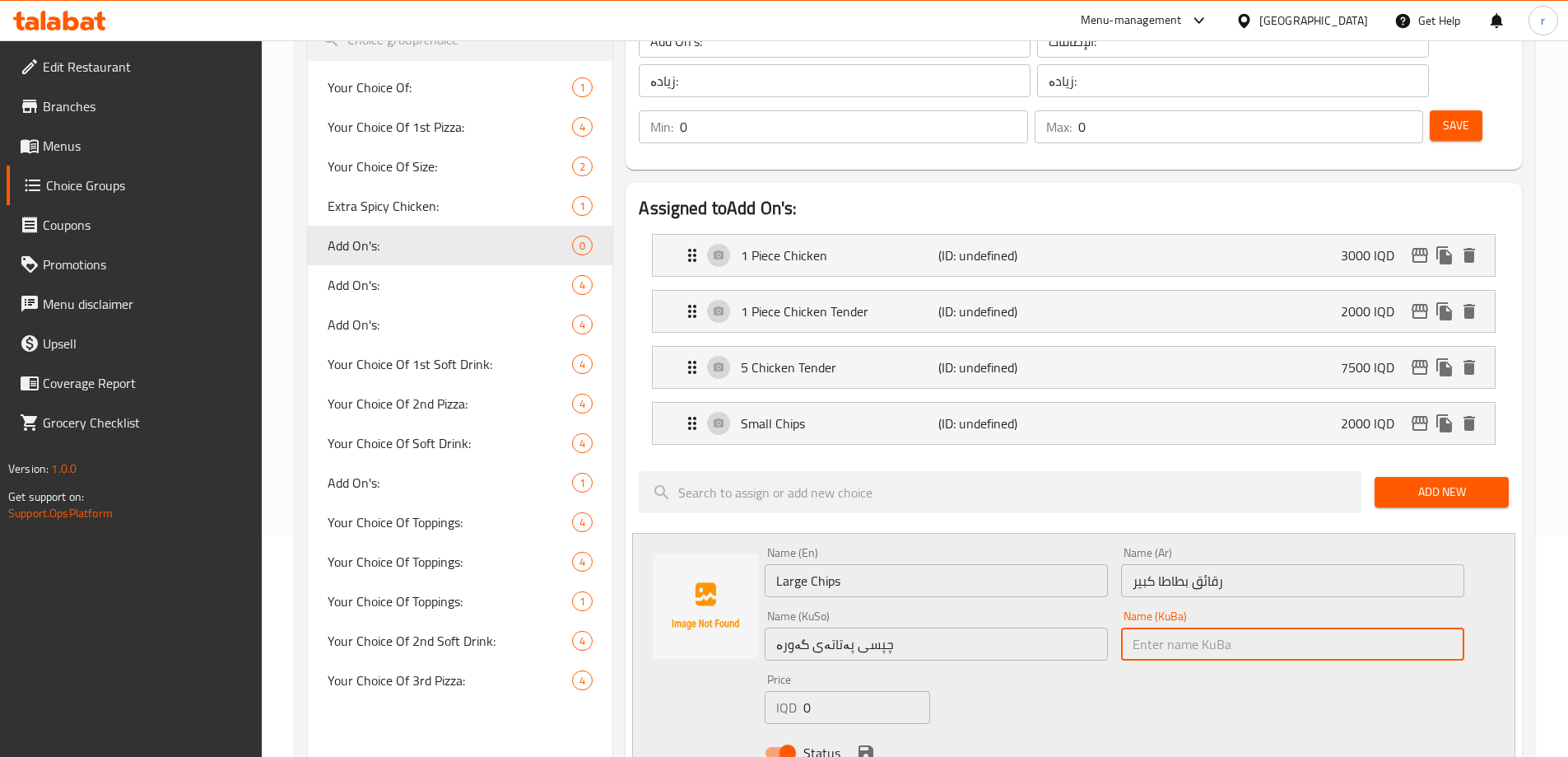
paste input "چپسی پەتاتەی گەورە"
type input "چپسی پەتاتەی گەورە"
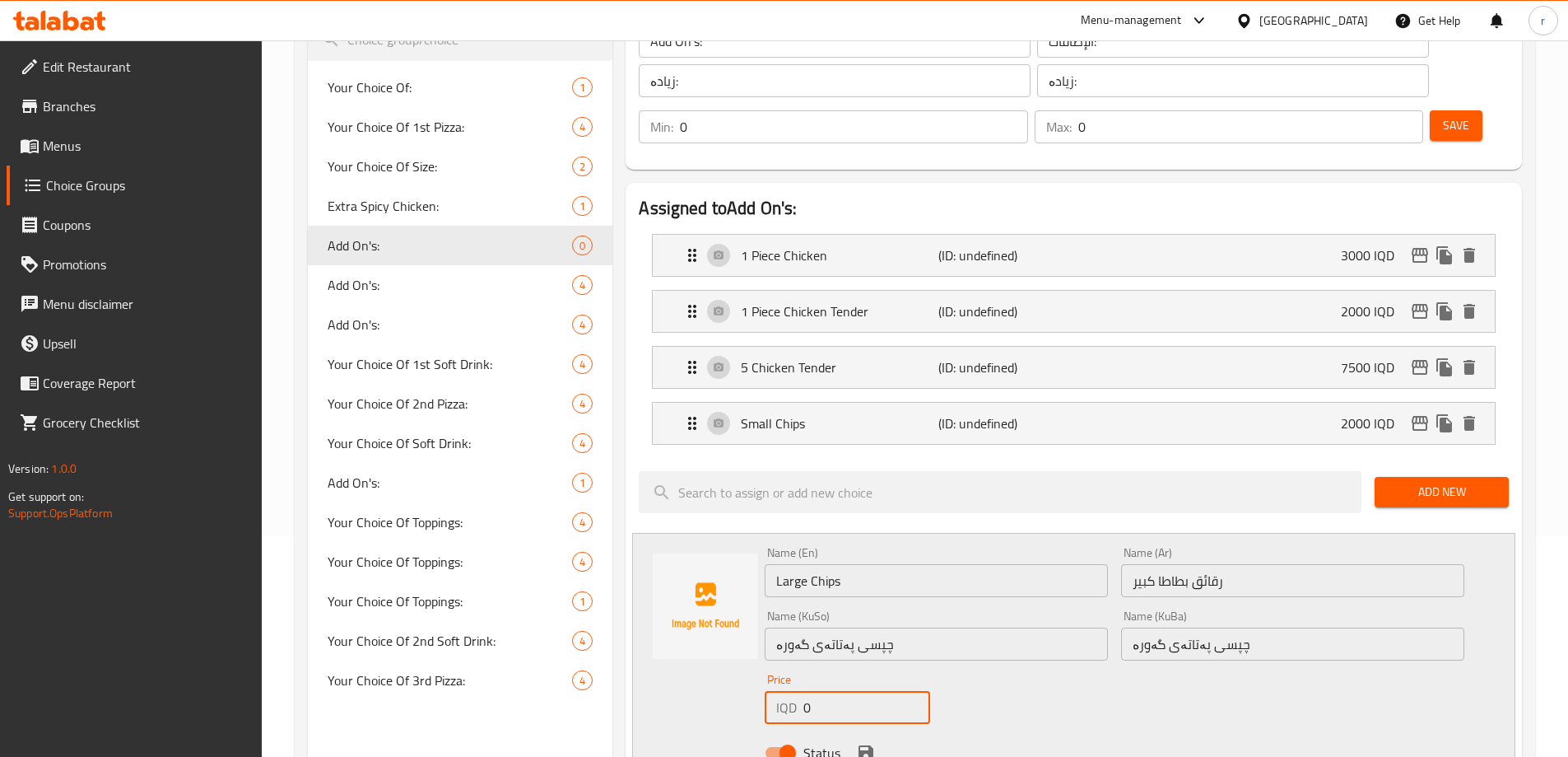
drag, startPoint x: 839, startPoint y: 661, endPoint x: 745, endPoint y: 697, distance: 100.7
click at [745, 697] on div "Name (En) Large Chips Name (En) Name (Ar) رقائق بطاطا كبير Name (Ar) Name (KuSo…" at bounding box center [1073, 658] width 883 height 250
click at [1194, 402] on div "Small Chips (ID: undefined) 2000 IQD" at bounding box center [1079, 423] width 793 height 41
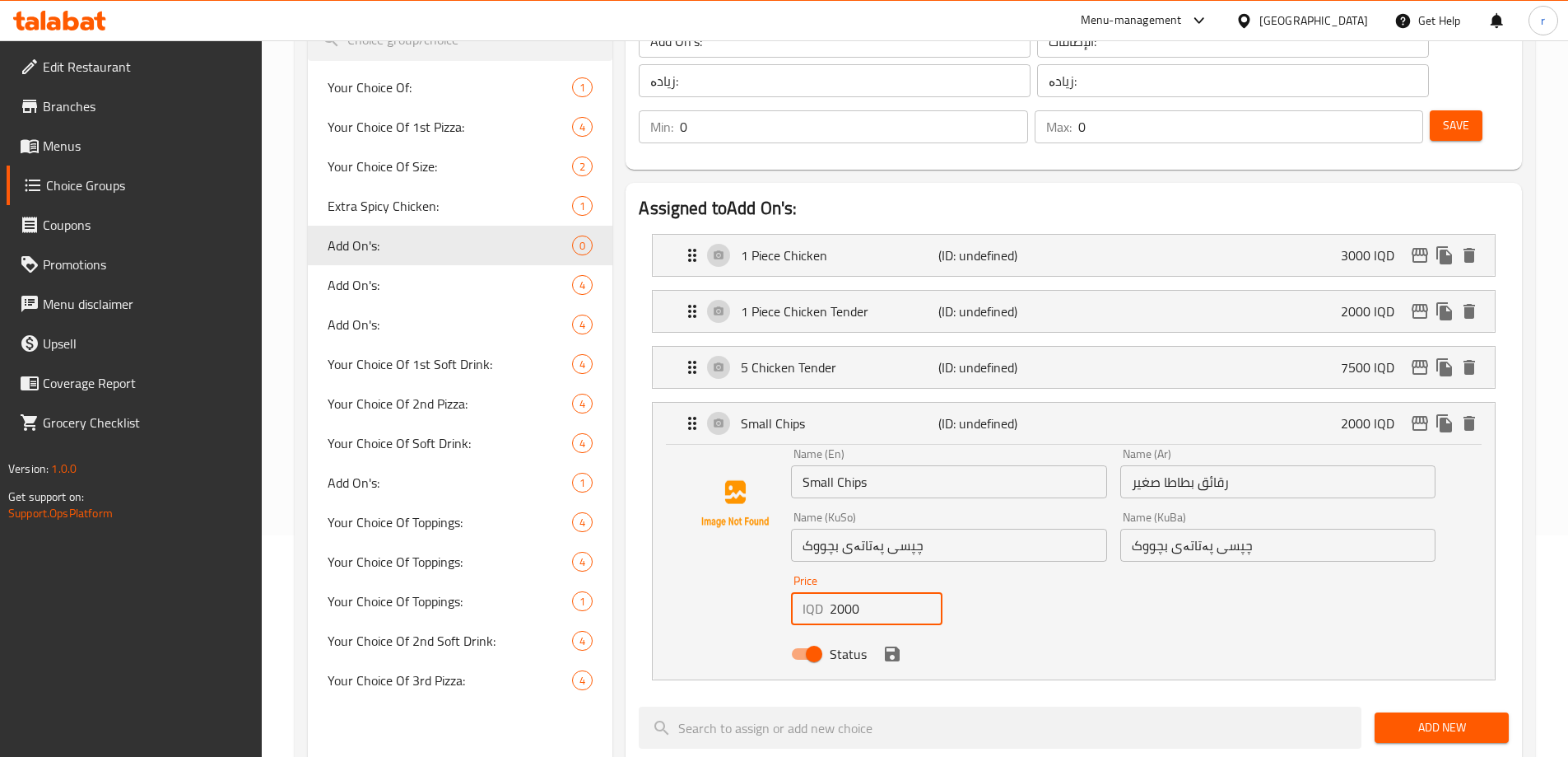
drag, startPoint x: 834, startPoint y: 570, endPoint x: 826, endPoint y: 573, distance: 8.5
click at [826, 593] on div "IQD 2000 Price" at bounding box center [867, 609] width 151 height 33
click at [893, 646] on icon "save" at bounding box center [892, 654] width 15 height 15
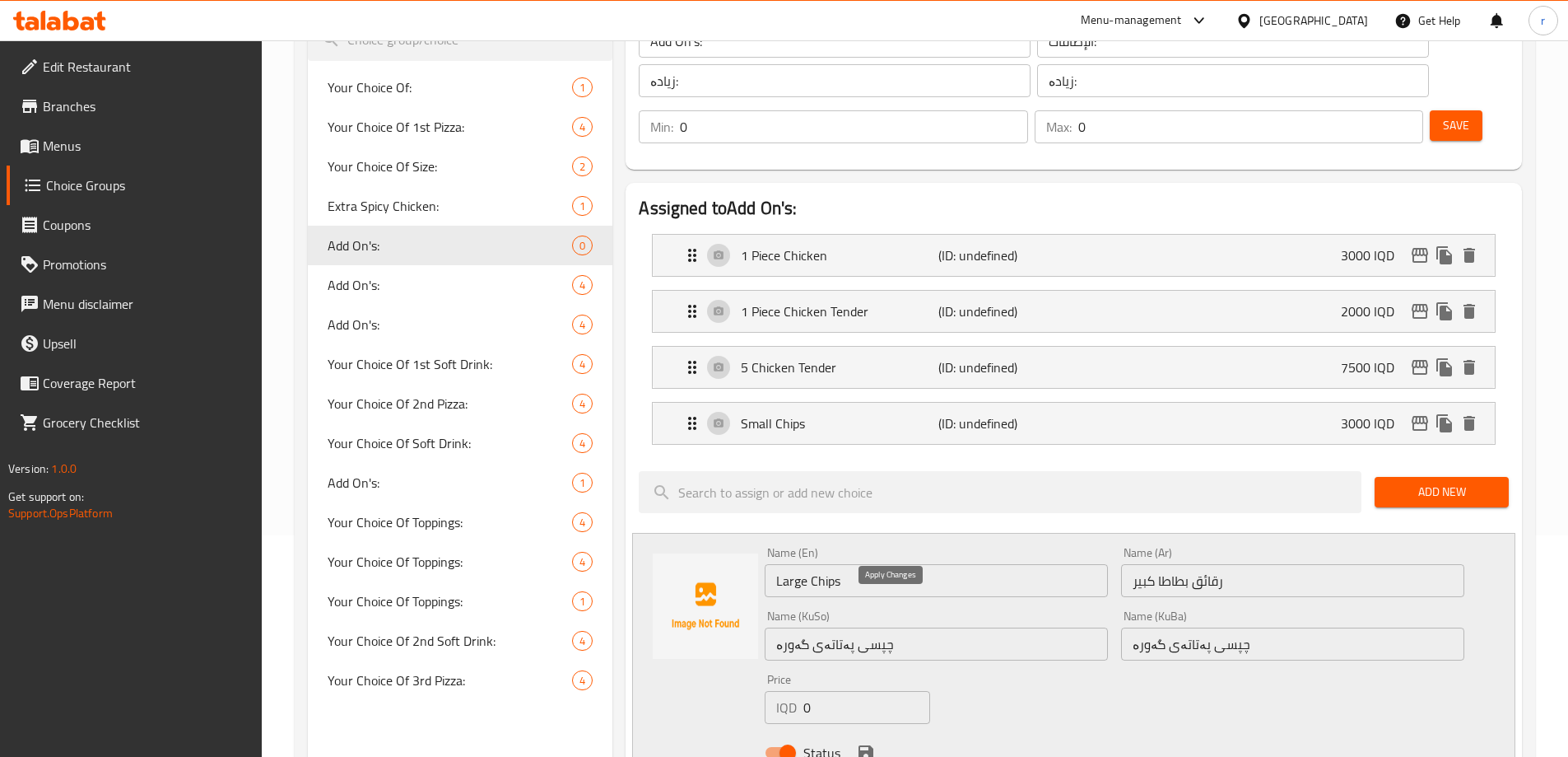
type input "3000"
drag, startPoint x: 802, startPoint y: 667, endPoint x: 812, endPoint y: 662, distance: 11.2
click at [812, 691] on div "IQD 0 Price" at bounding box center [847, 707] width 164 height 33
type input "5000"
click at [860, 743] on icon "save" at bounding box center [866, 753] width 20 height 20
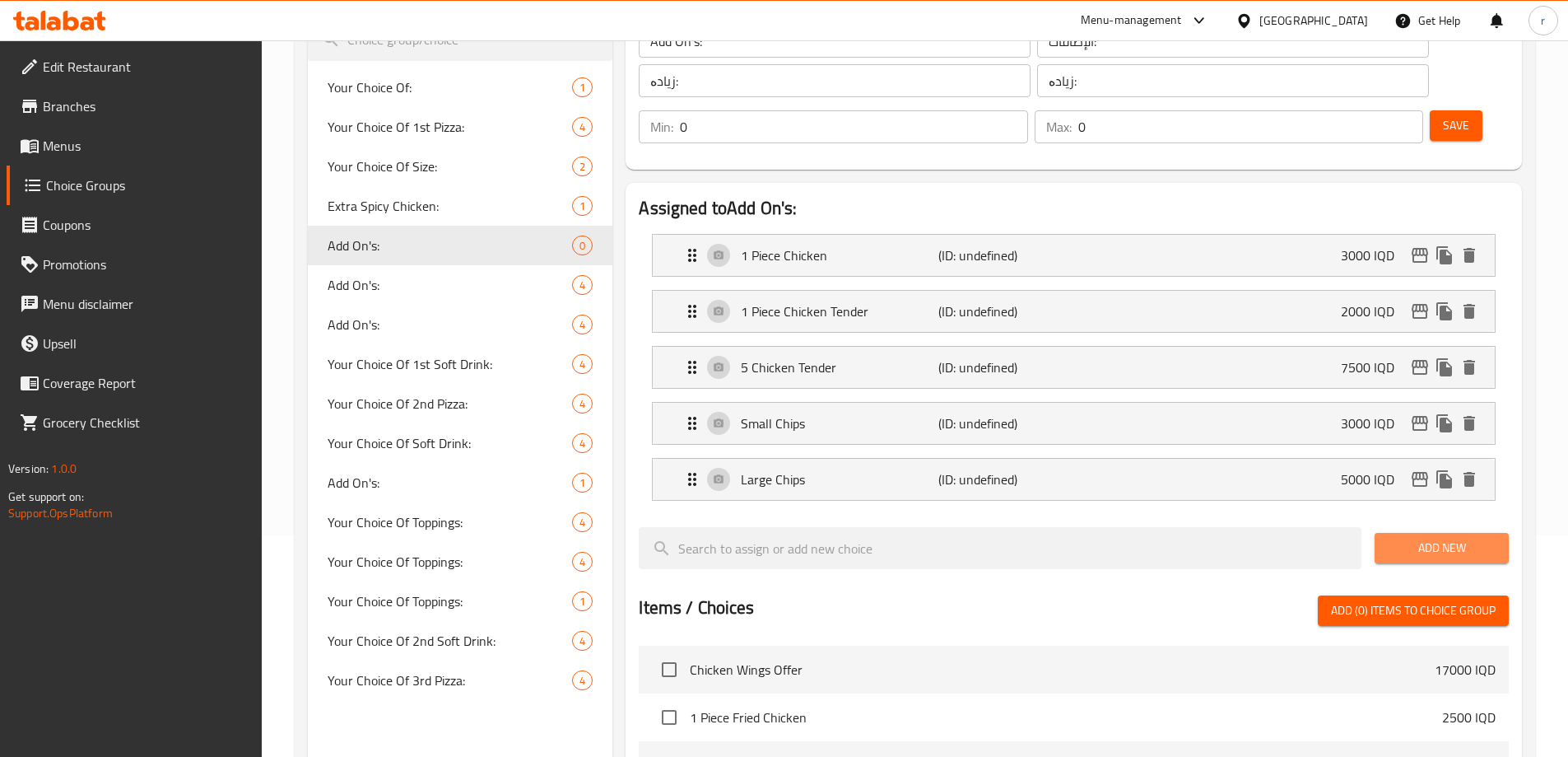
click at [1468, 538] on span "Add New" at bounding box center [1442, 548] width 108 height 21
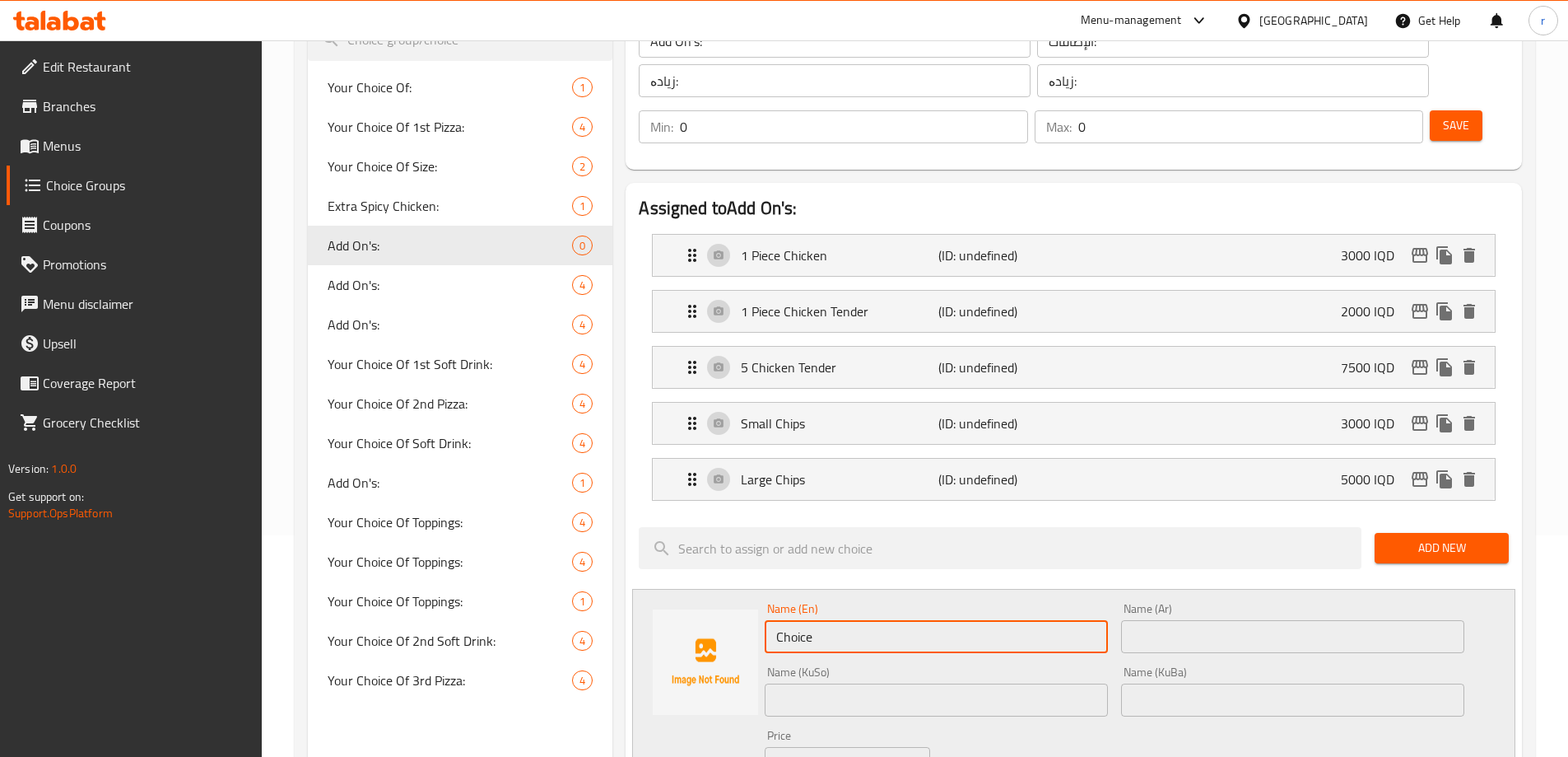
drag, startPoint x: 825, startPoint y: 598, endPoint x: 758, endPoint y: 607, distance: 67.6
click at [758, 607] on div "Name (En) Choice Name (En) Name (Ar) Name (Ar) Name (KuSo) Name (KuSo) Name (Ku…" at bounding box center [1073, 714] width 883 height 250
paste input "BBQ Sau"
type input "BBQ Sauce"
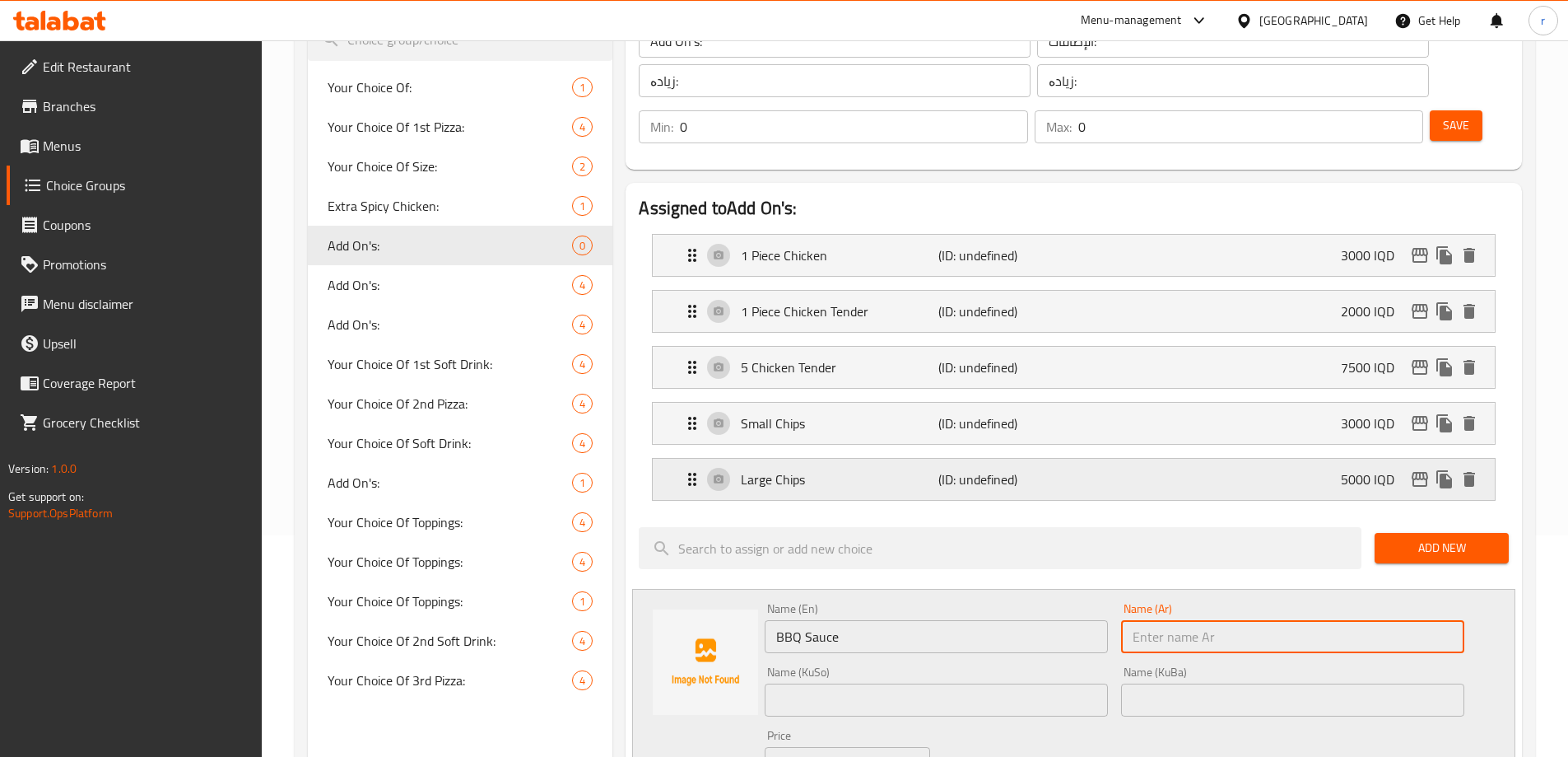
paste input "صوص باربيكيو"
type input "صوص باربيكيو"
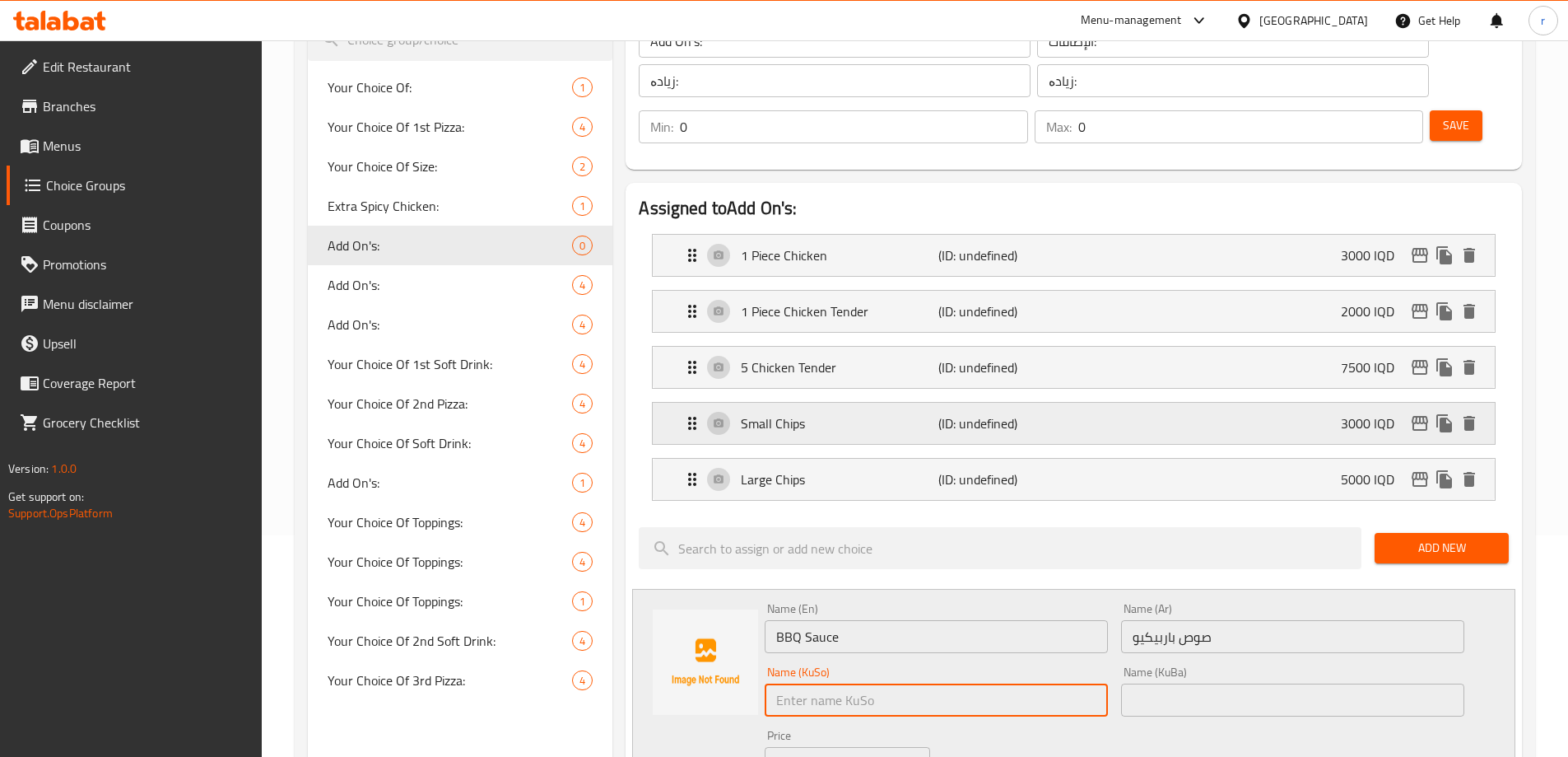
paste input "ساسی باڕبیکیو"
type input "ساسی باڕبیکیو"
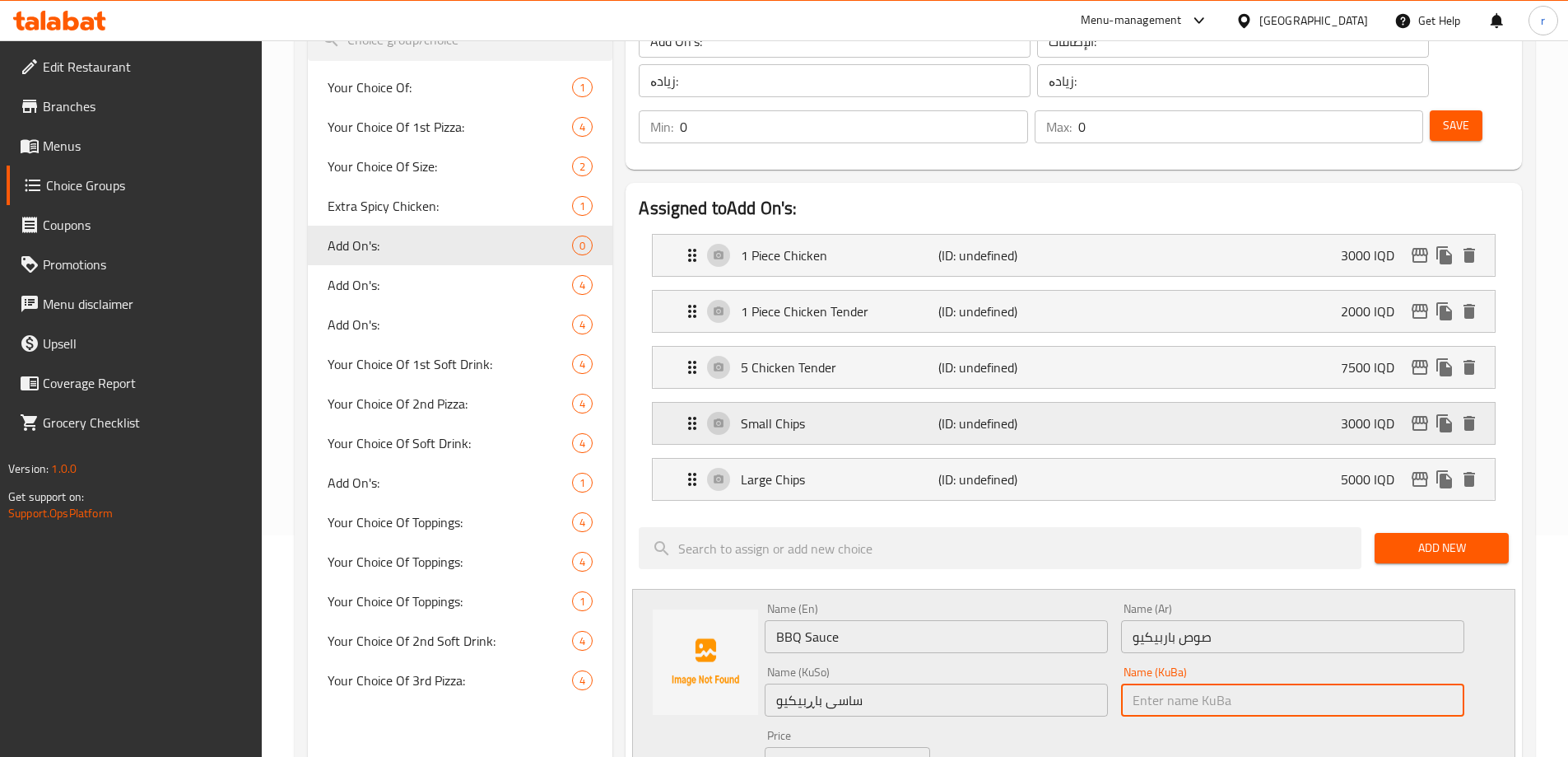
paste input "ساسی باڕبیکیو"
type input "ساسی باڕبیکیو"
click at [799, 747] on div "IQD 0 Price" at bounding box center [847, 764] width 164 height 33
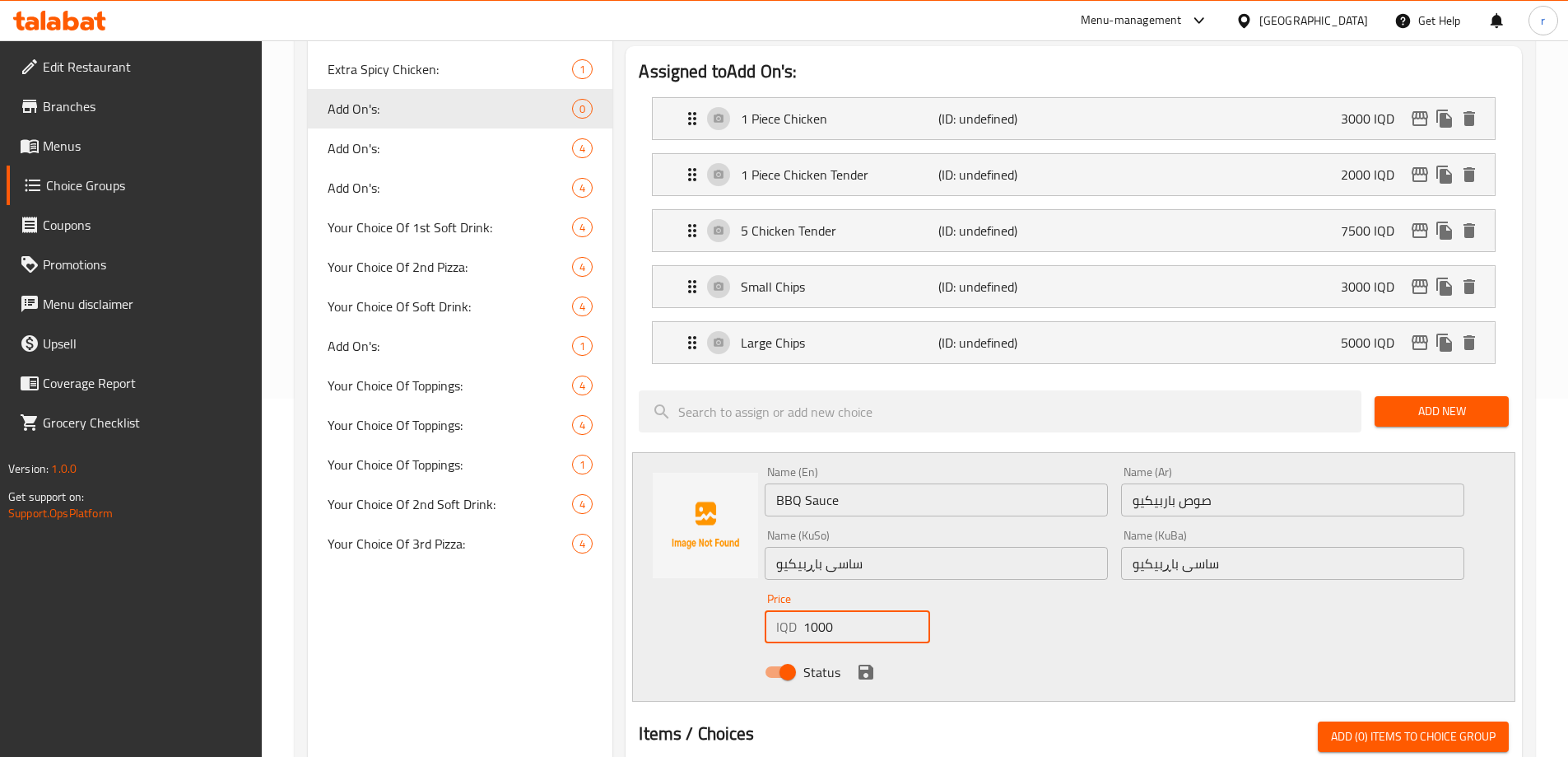
type input "1000"
click at [859, 664] on icon "save" at bounding box center [866, 672] width 15 height 15
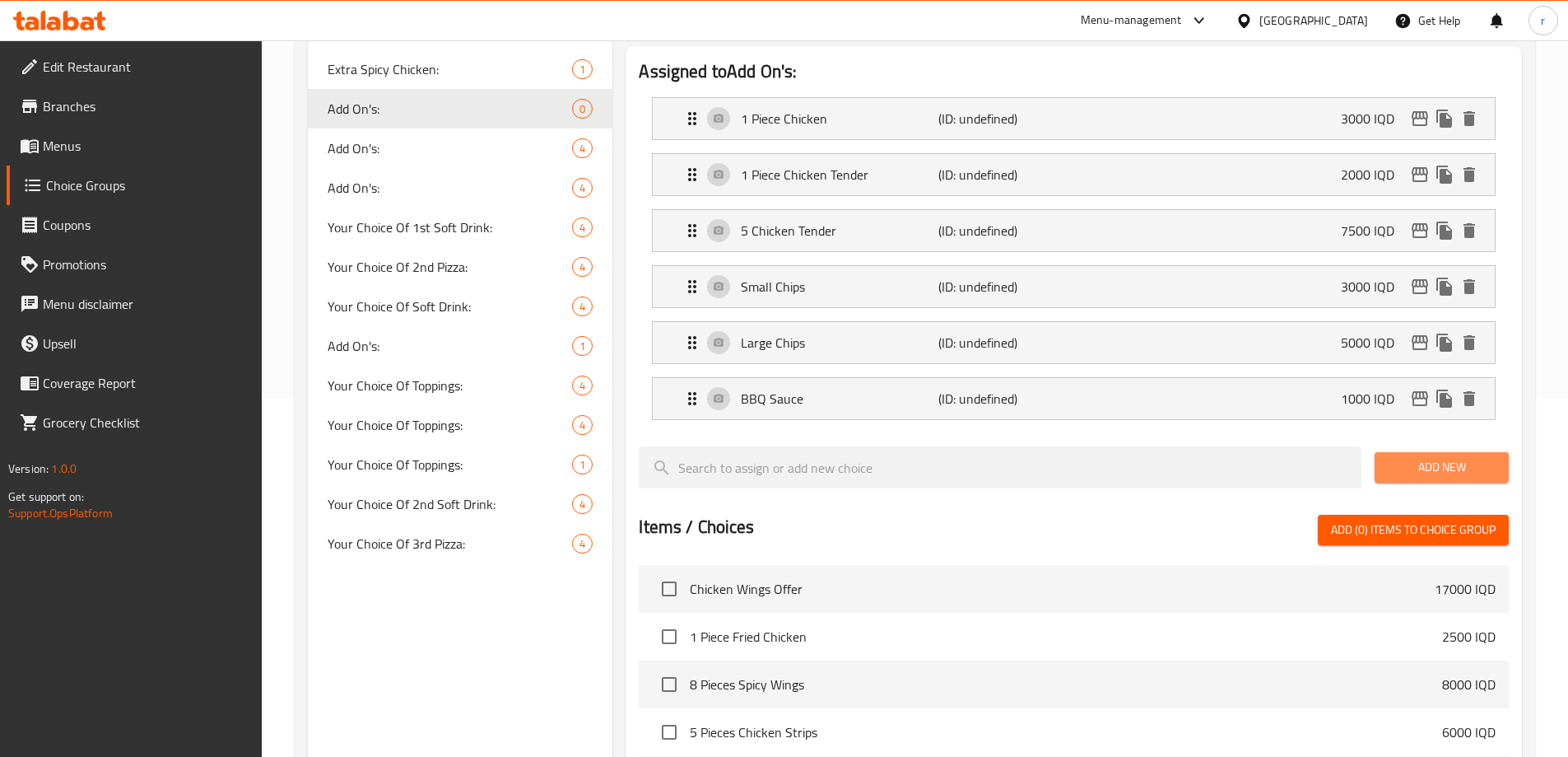
click at [1434, 457] on span "Add New" at bounding box center [1442, 467] width 108 height 21
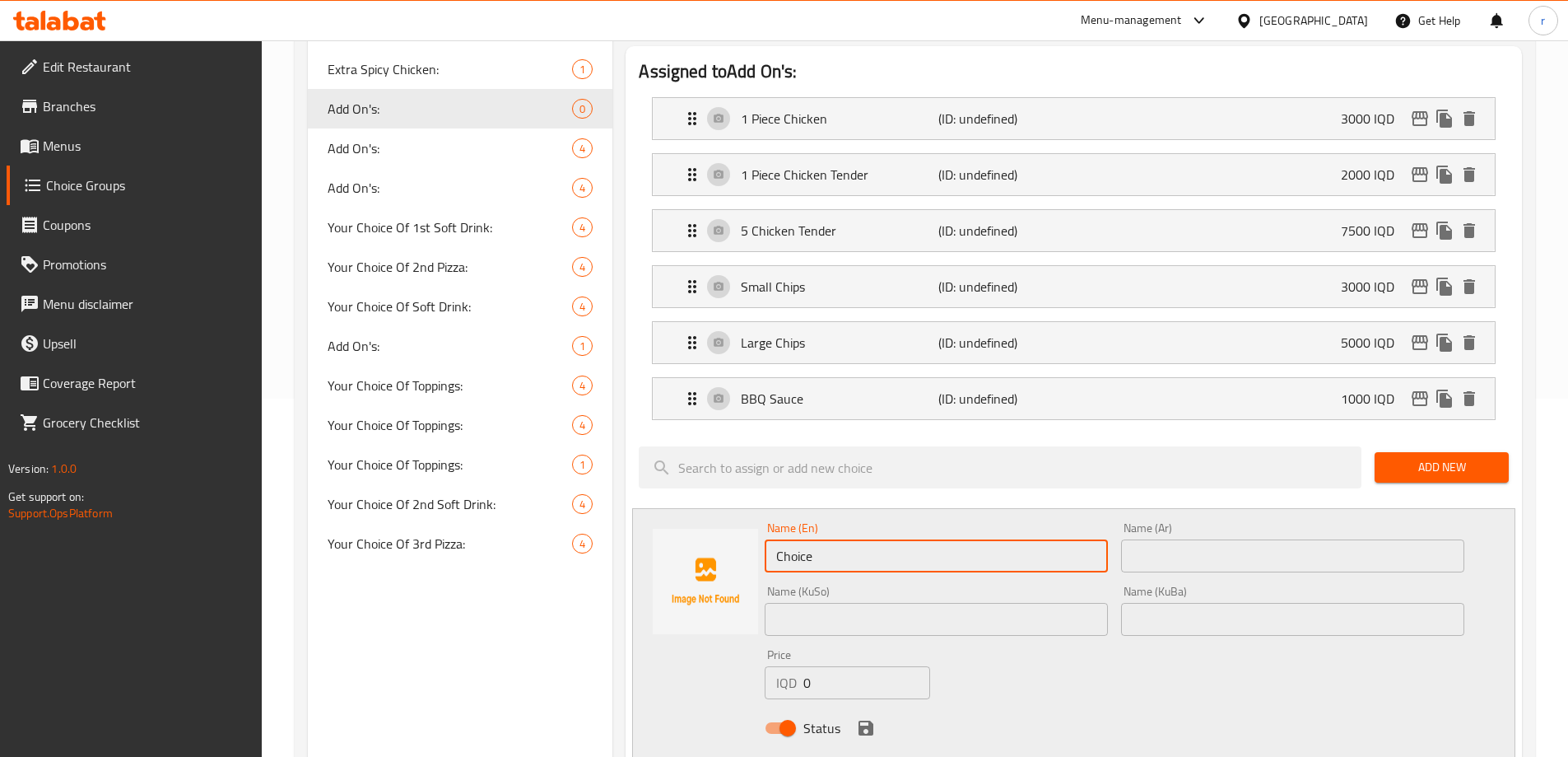
drag, startPoint x: 841, startPoint y: 514, endPoint x: 726, endPoint y: 534, distance: 116.7
click at [726, 534] on div "Name (En) Choice Name (En) Name (Ar) Name (Ar) Name (KuSo) Name (KuSo) Name (Ku…" at bounding box center [1073, 633] width 883 height 250
click at [809, 540] on input "text" at bounding box center [937, 556] width 344 height 33
paste input "Sweet Chili"
type input "Sweet Chili"
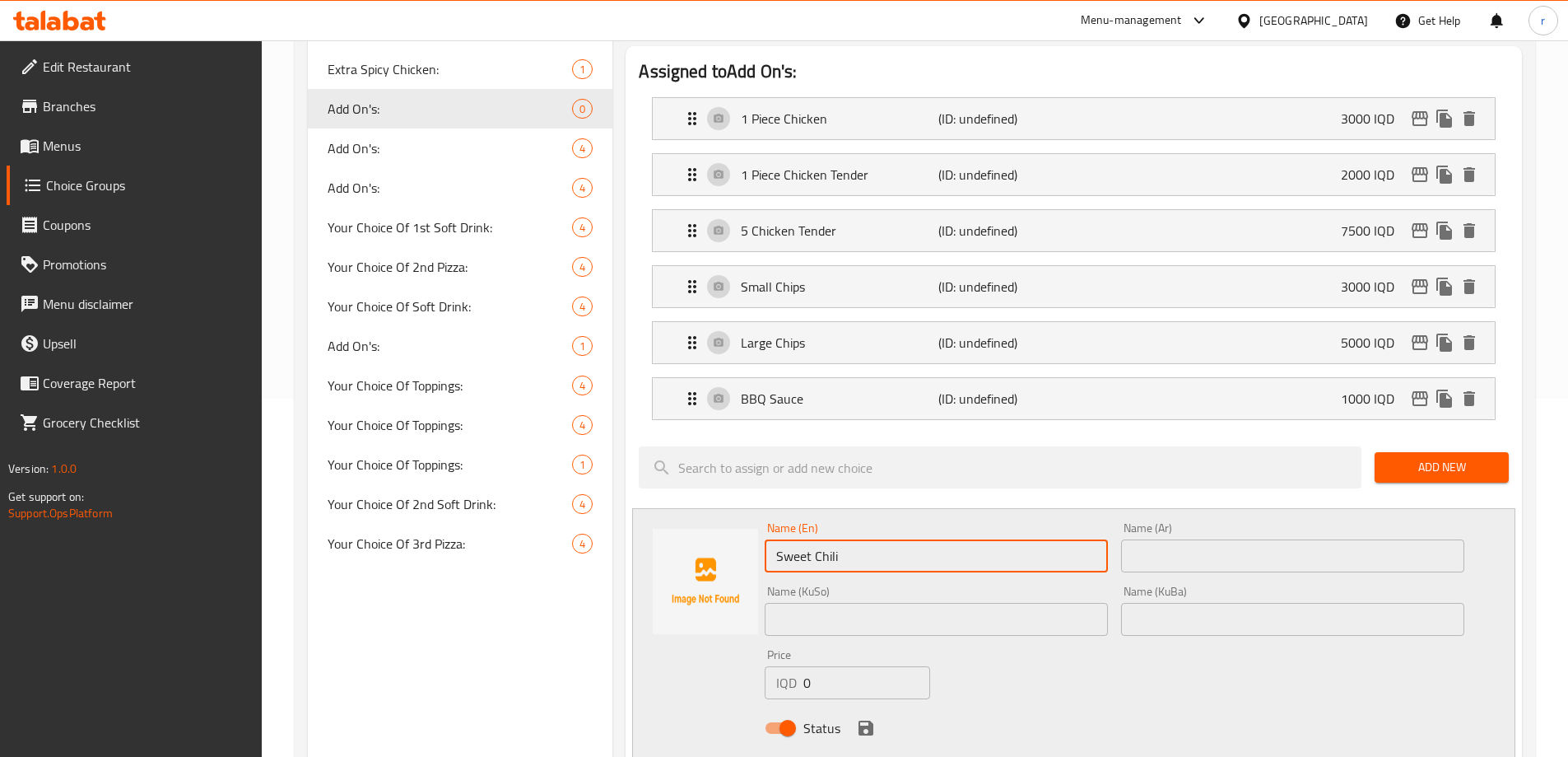
click at [1180, 540] on input "text" at bounding box center [1293, 556] width 344 height 33
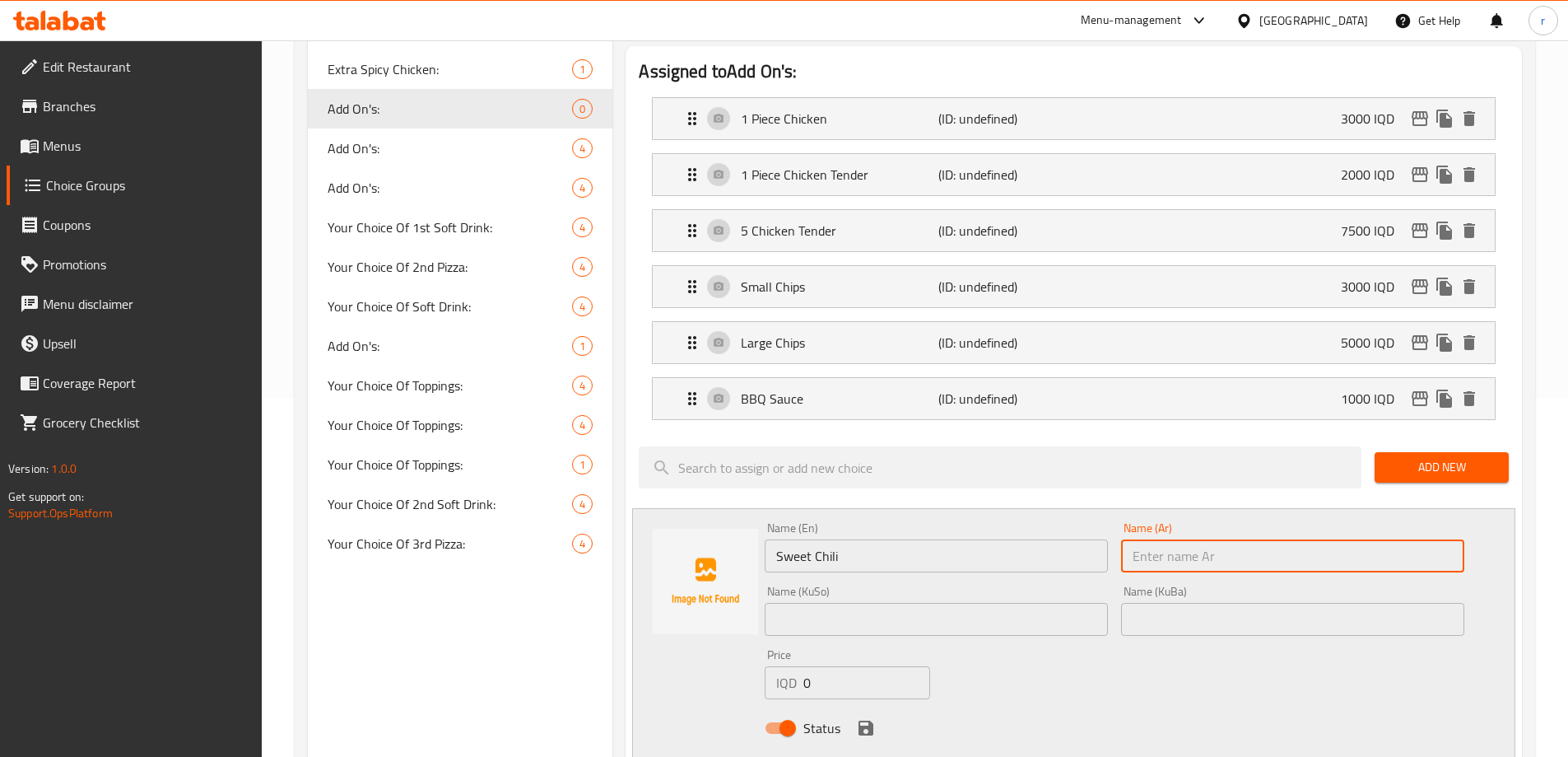
paste input "فلفل حار حلو"
type input "فلفل حار حلو"
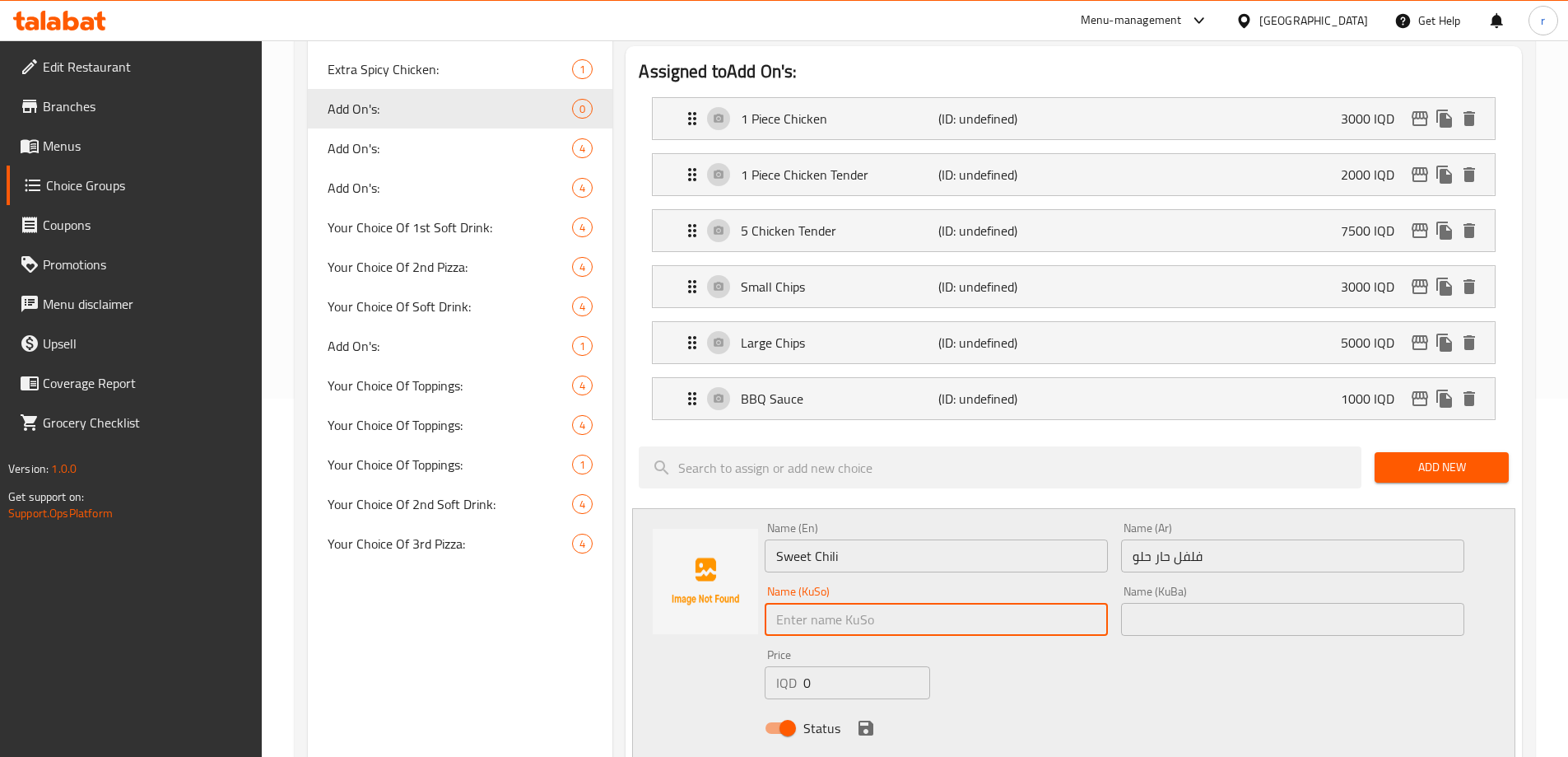
click at [894, 602] on input "text" at bounding box center [937, 619] width 344 height 33
drag, startPoint x: 894, startPoint y: 578, endPoint x: 774, endPoint y: 590, distance: 120.6
click at [774, 590] on div "Name (KuSo) بیبەری تیژی شیرین Name (KuSo)" at bounding box center [937, 611] width 357 height 64
type input "بیبەری تیژی شیرین"
click at [1145, 586] on div "Name (KuBa) Name (KuBa)" at bounding box center [1293, 611] width 344 height 50
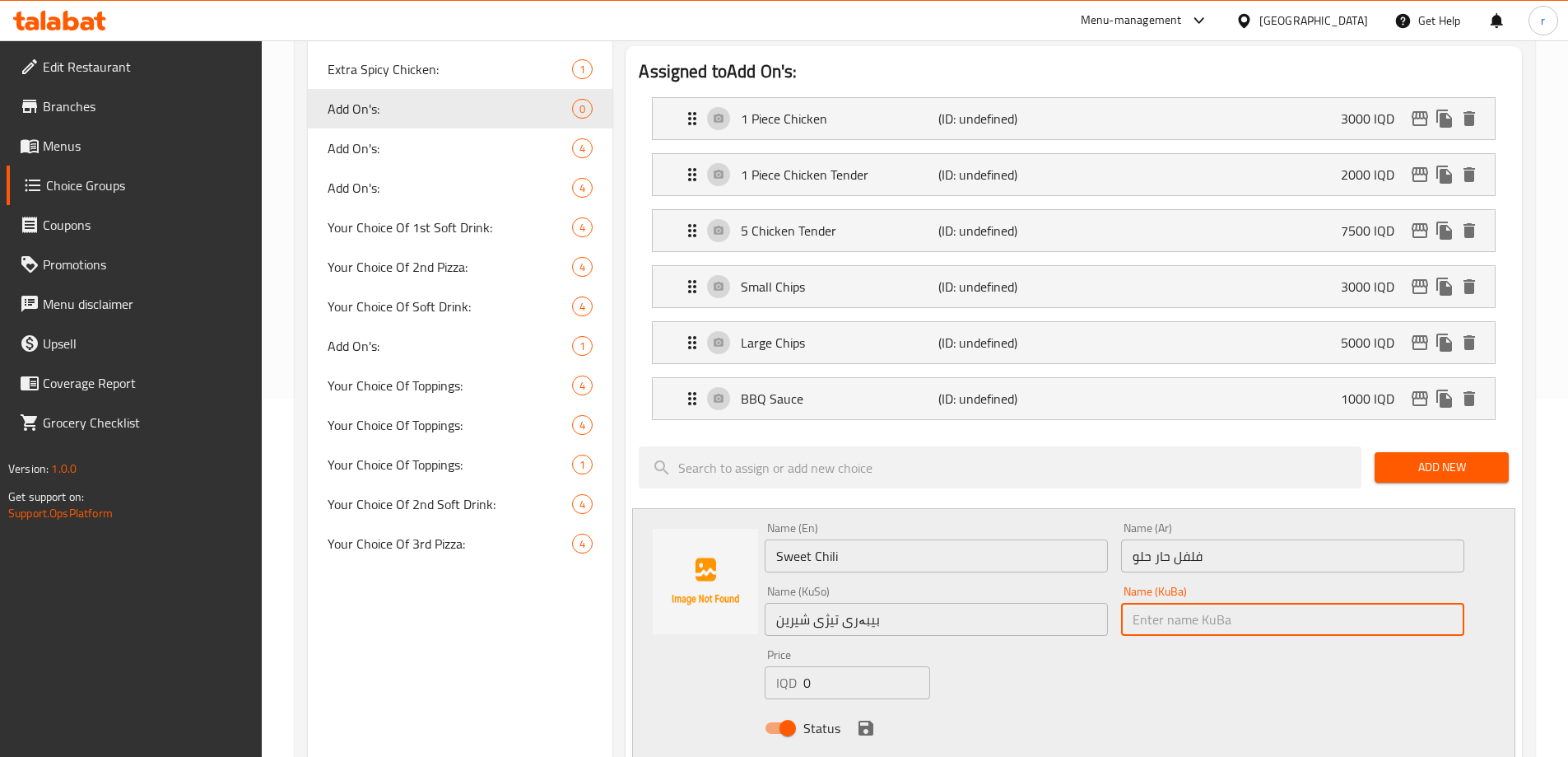
click at [1146, 602] on input "text" at bounding box center [1293, 619] width 344 height 33
paste input "بیبەری تیژی شیرین"
type input "بیبەری تیژی شیرین"
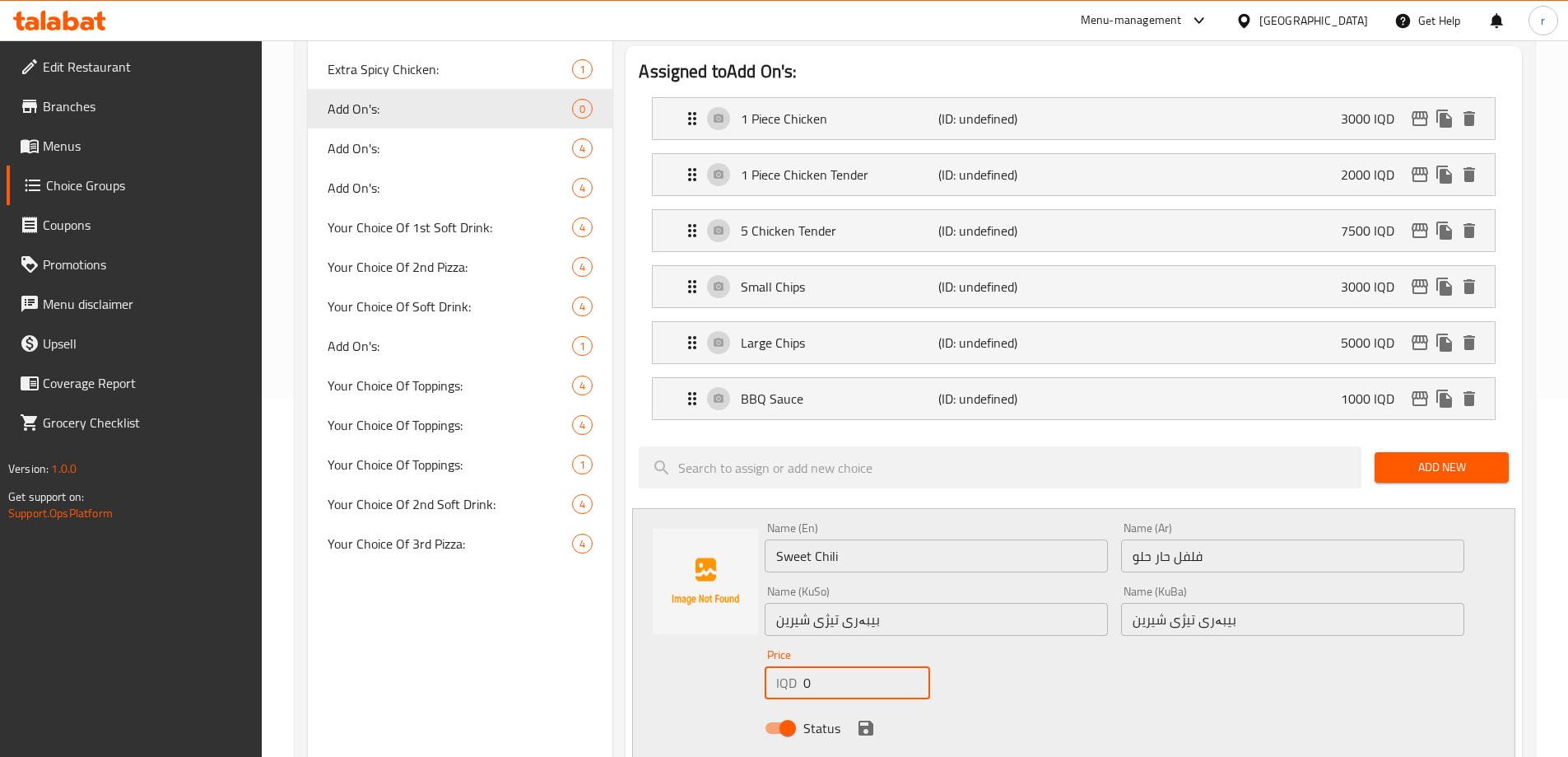
drag, startPoint x: 803, startPoint y: 631, endPoint x: 816, endPoint y: 629, distance: 13.2
click at [816, 666] on div "IQD 0 Price" at bounding box center [847, 683] width 164 height 33
type input "1000"
click at [865, 721] on icon "save" at bounding box center [866, 728] width 15 height 15
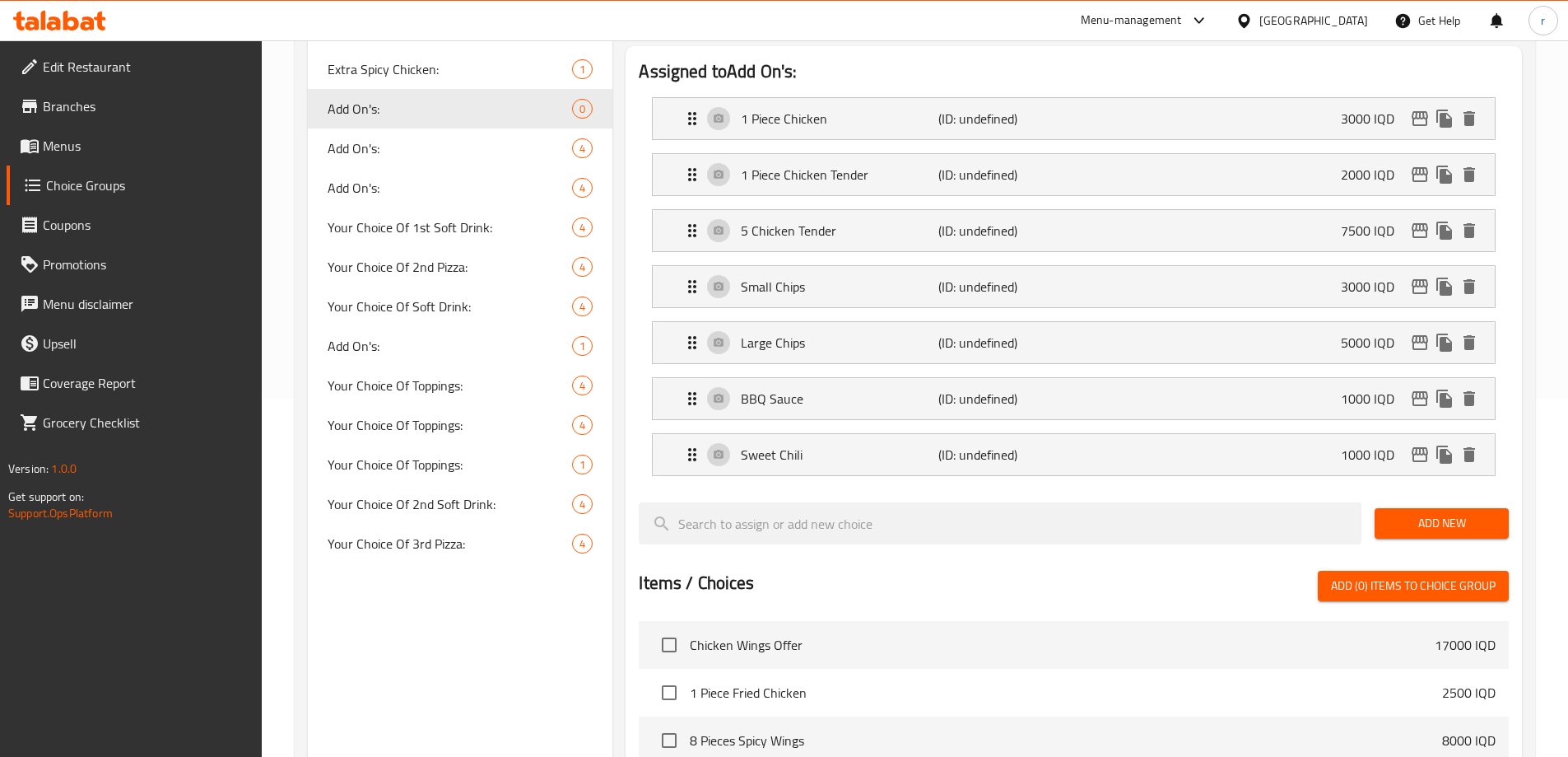
click at [1422, 508] on button "Add New" at bounding box center [1442, 523] width 134 height 31
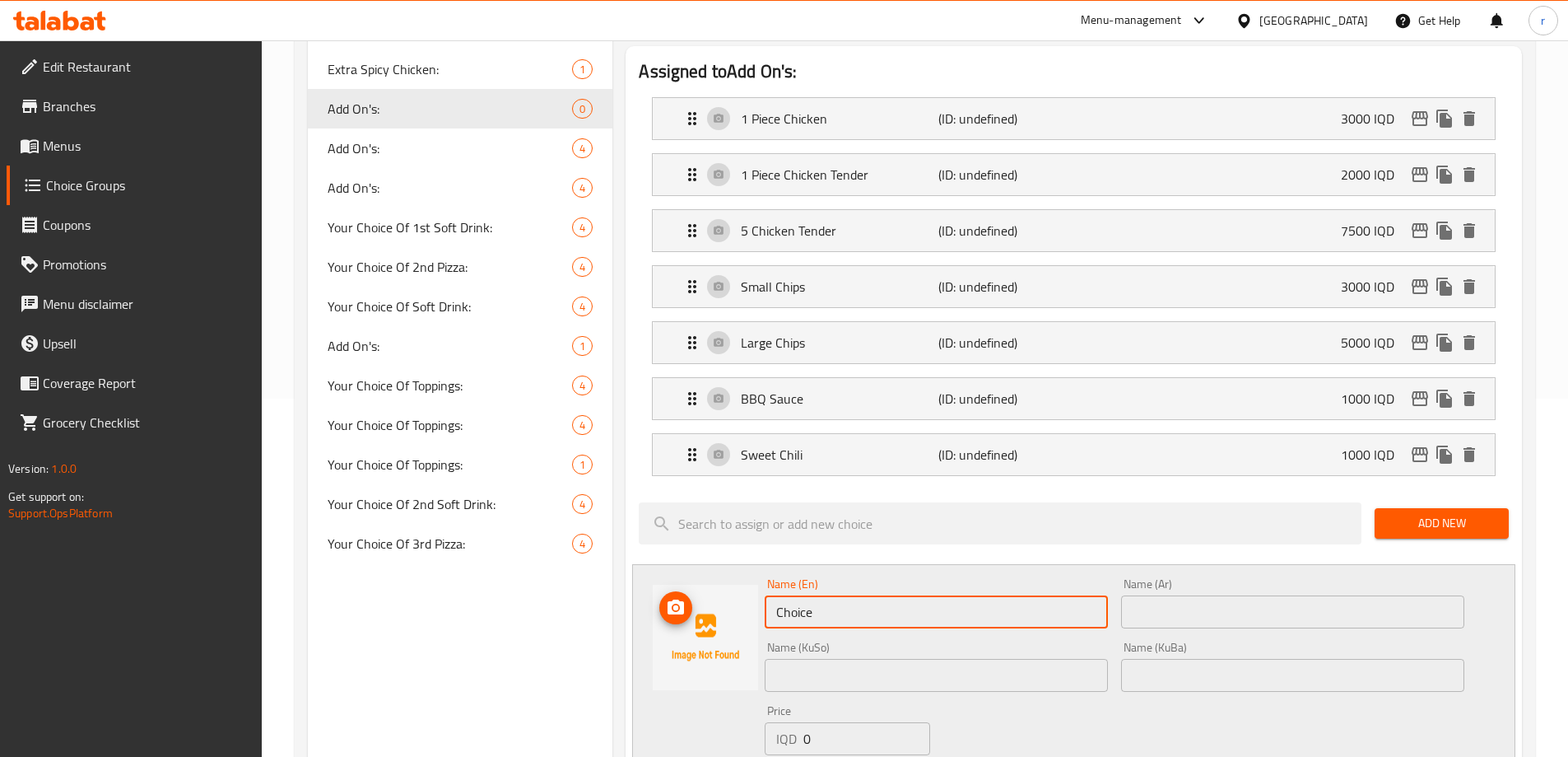
drag, startPoint x: 822, startPoint y: 573, endPoint x: 687, endPoint y: 612, distance: 140.5
click at [687, 612] on div "Name (En) Choice Name (En) Name (Ar) Name (Ar) Name (KuSo) Name (KuSo) Name (Ku…" at bounding box center [1073, 689] width 883 height 250
paste input "Spicy Sau"
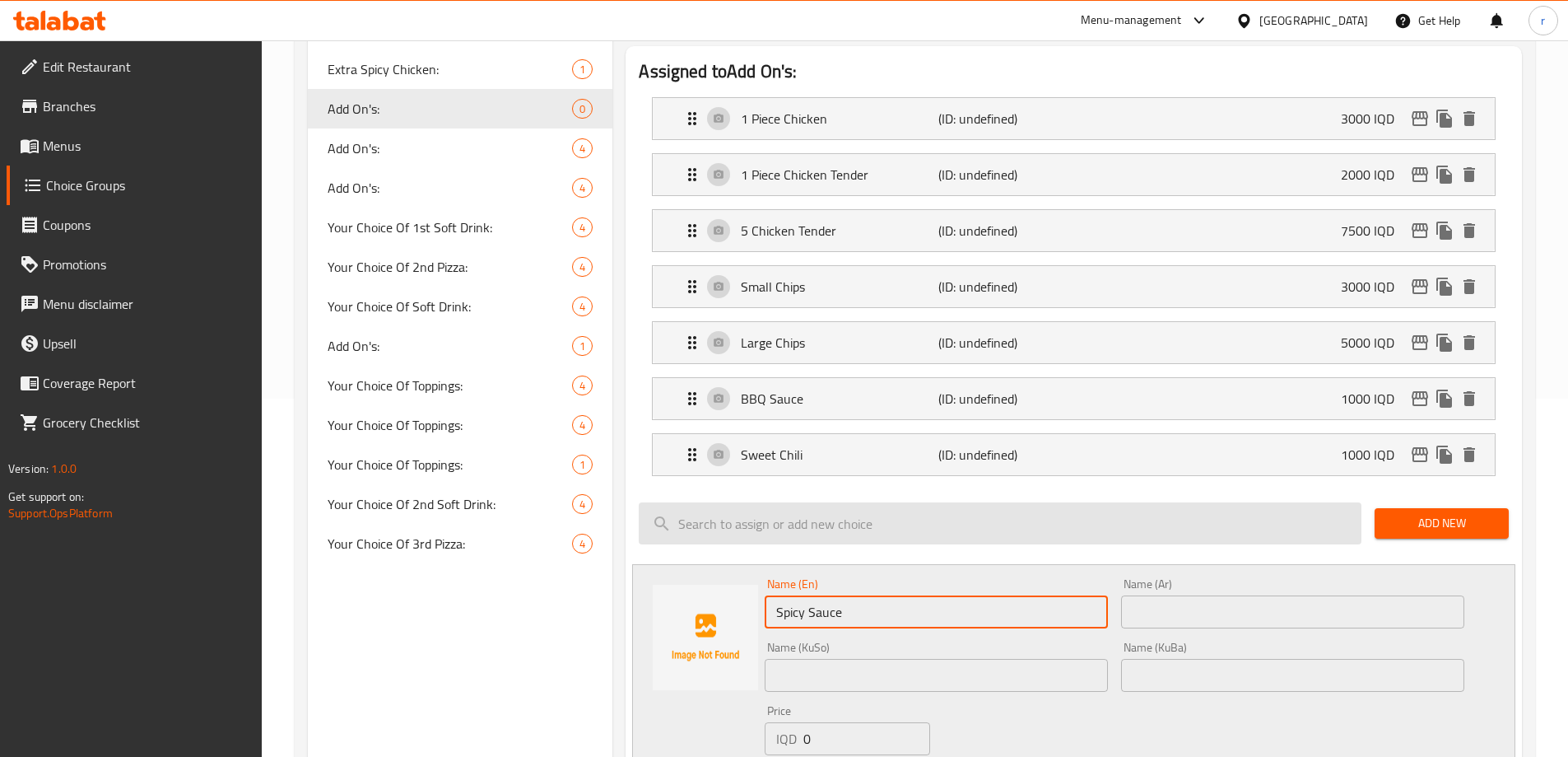
type input "Spicy Sauce"
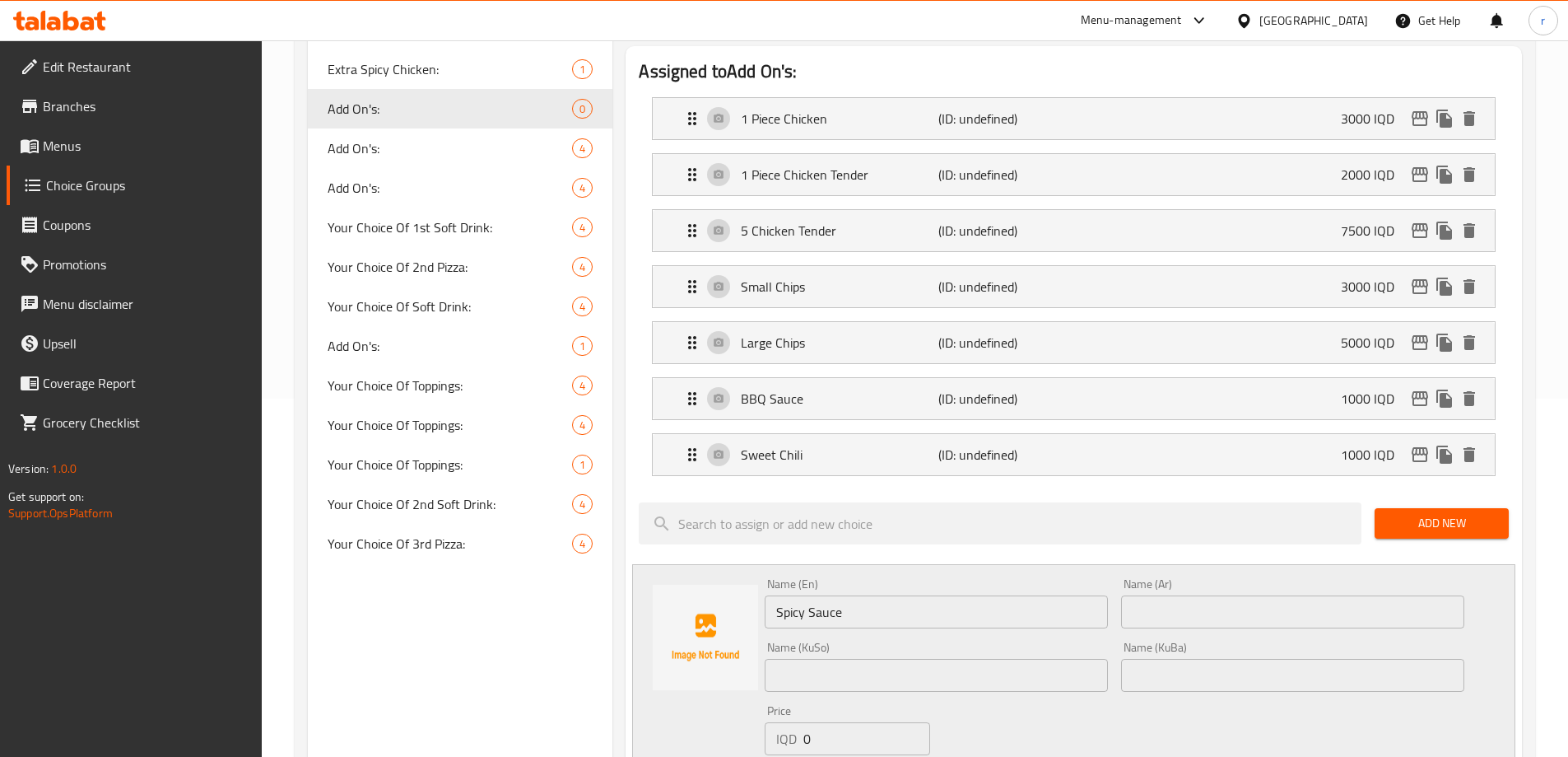
click at [1151, 596] on input "text" at bounding box center [1293, 612] width 344 height 33
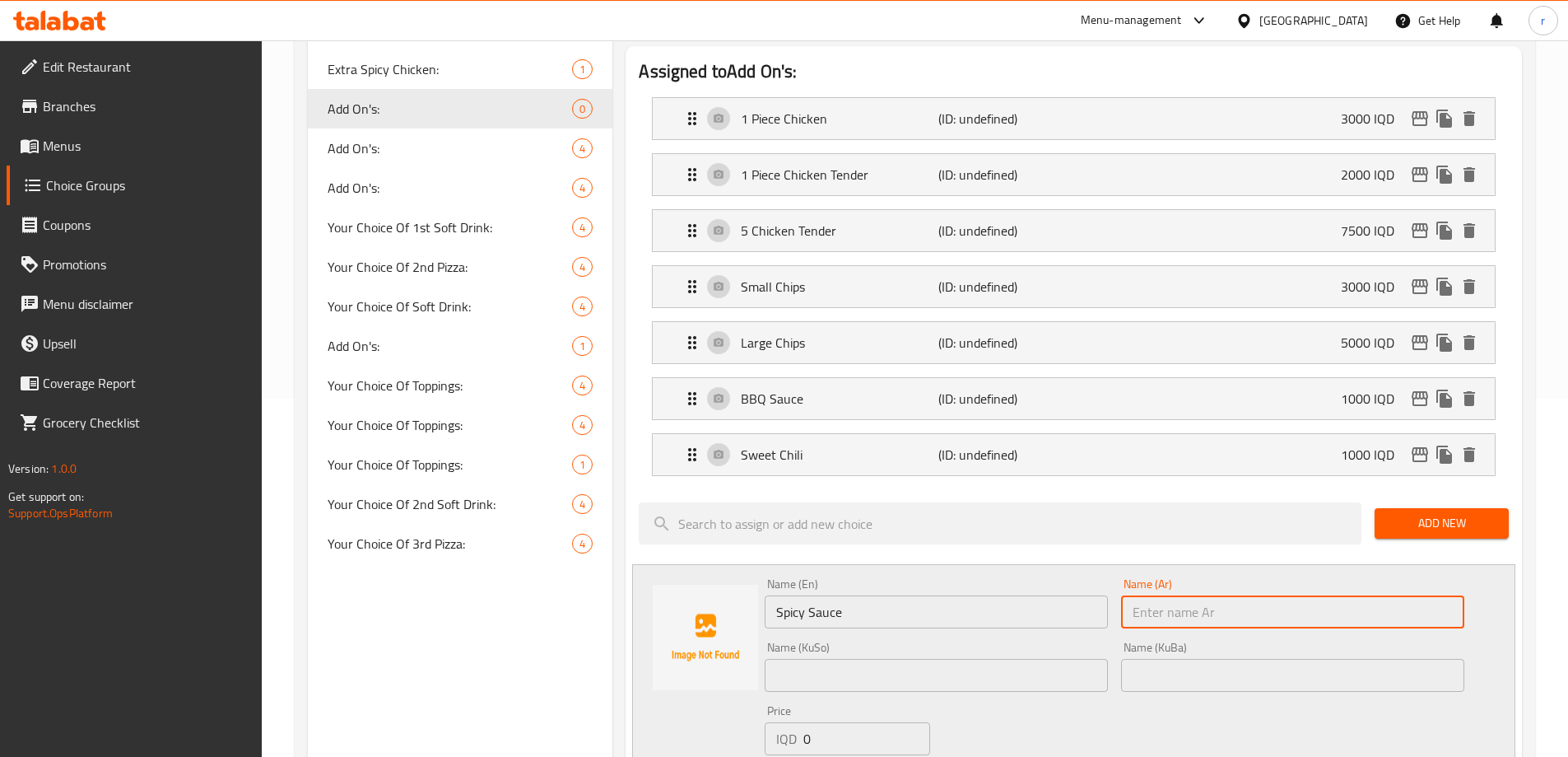
paste input "صوص حار"
type input "صوص حار"
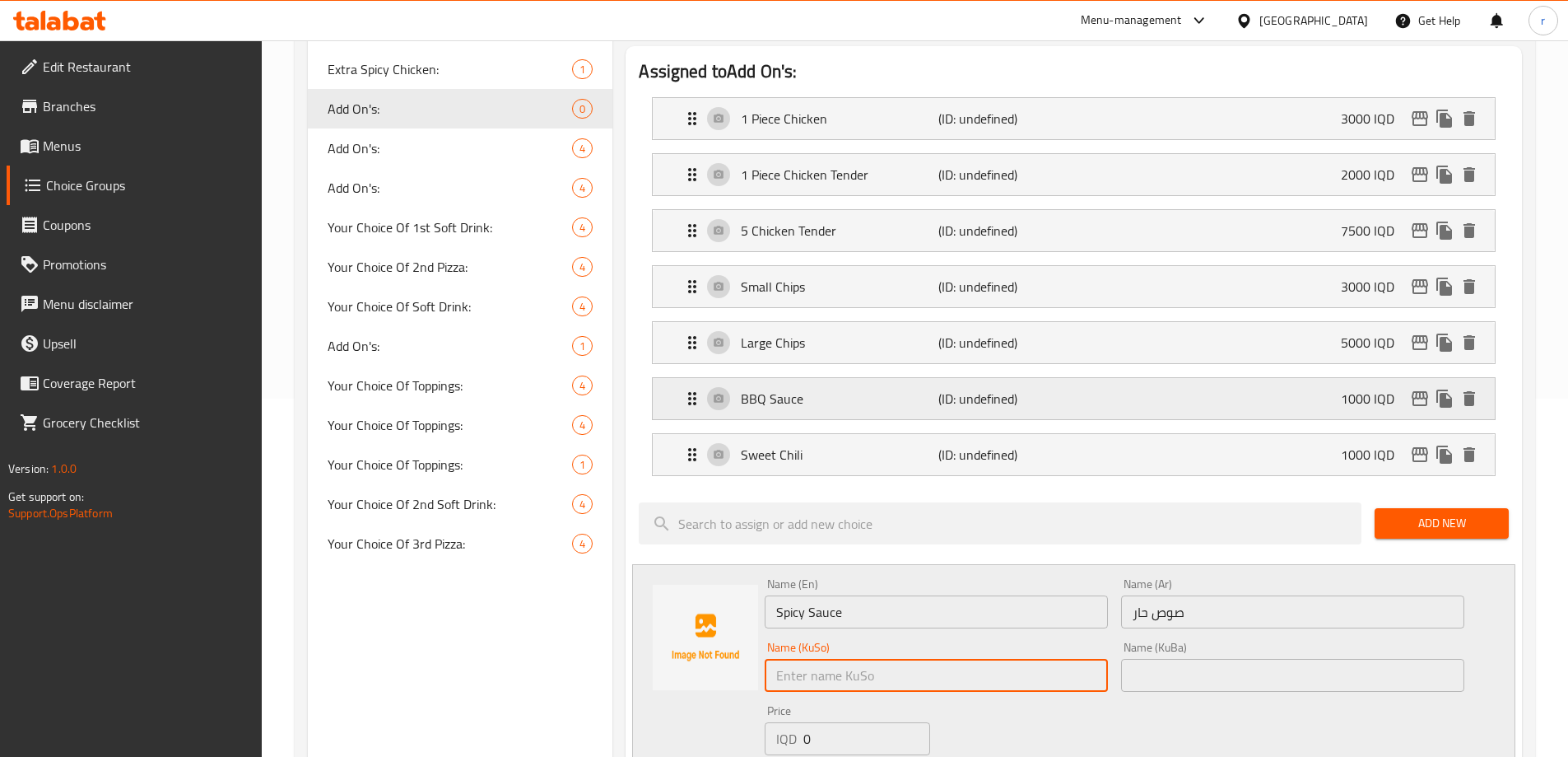
paste input "ساسی تیژ"
type input "ساسی تیژ"
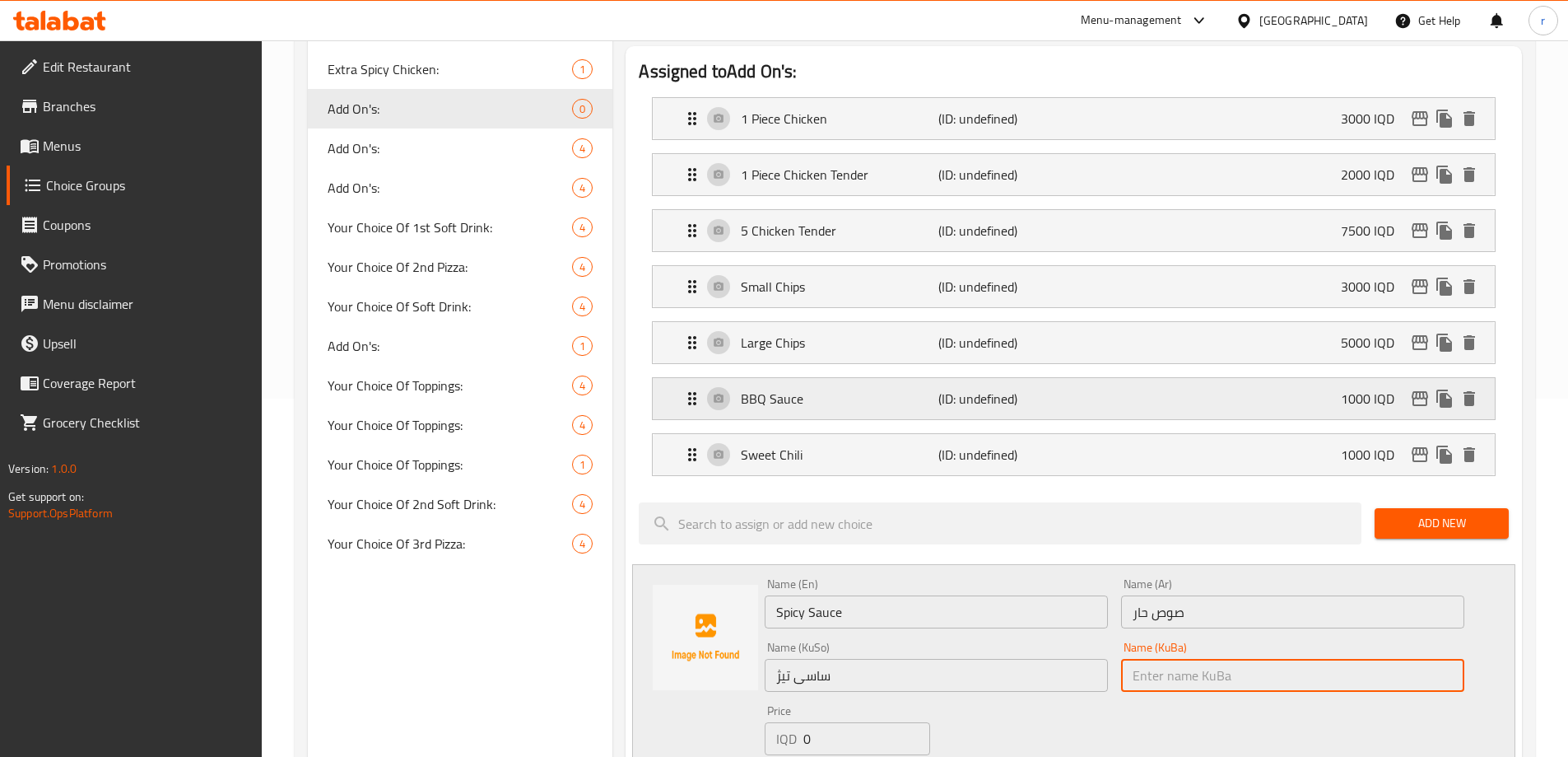
paste input "ساسی تیژ"
type input "ساسی تیژ"
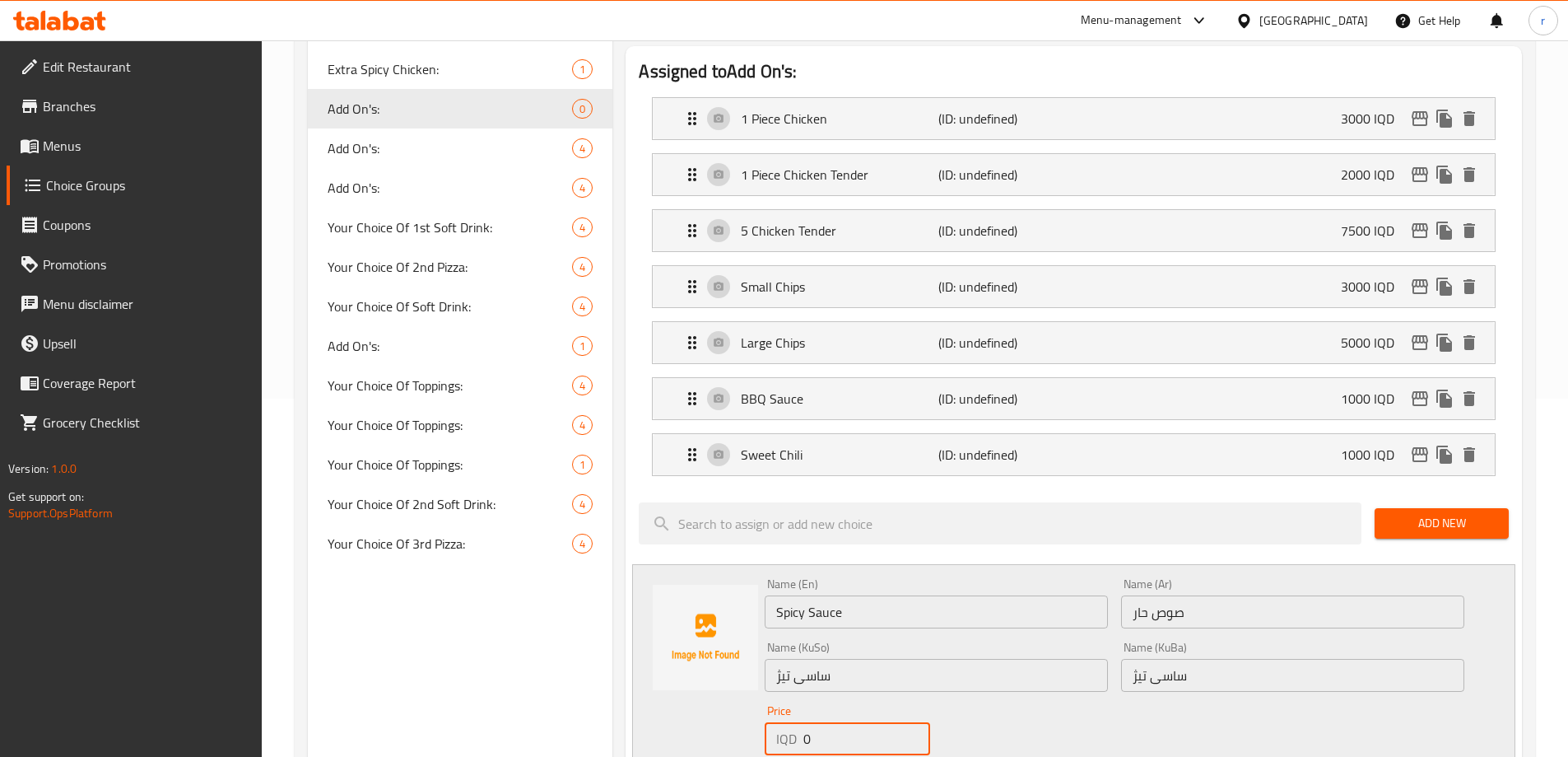
drag, startPoint x: 818, startPoint y: 688, endPoint x: 802, endPoint y: 695, distance: 17.5
click at [802, 722] on div "IQD 0 Price" at bounding box center [847, 739] width 164 height 33
type input "1000"
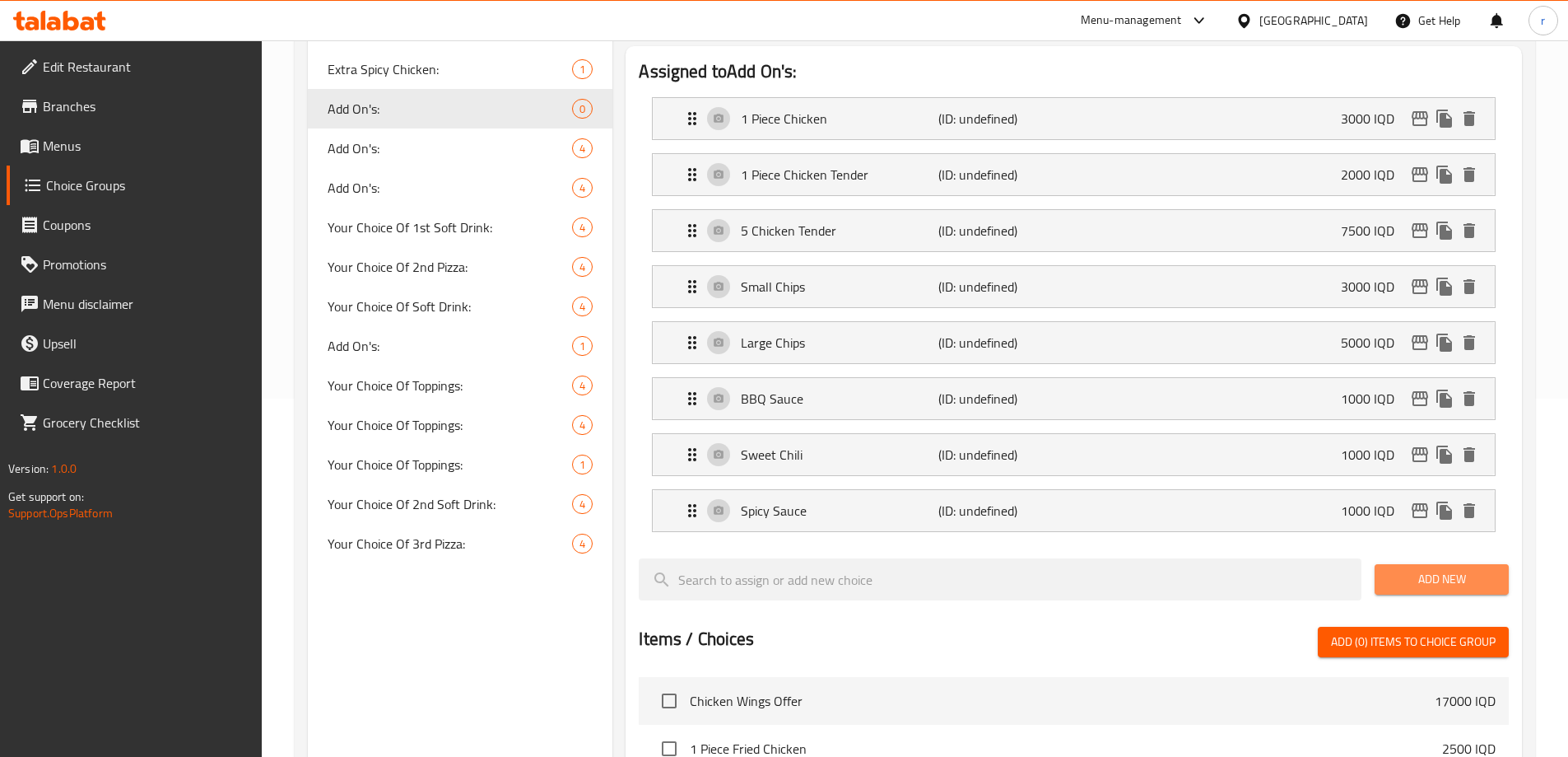
click at [1421, 569] on span "Add New" at bounding box center [1442, 579] width 108 height 21
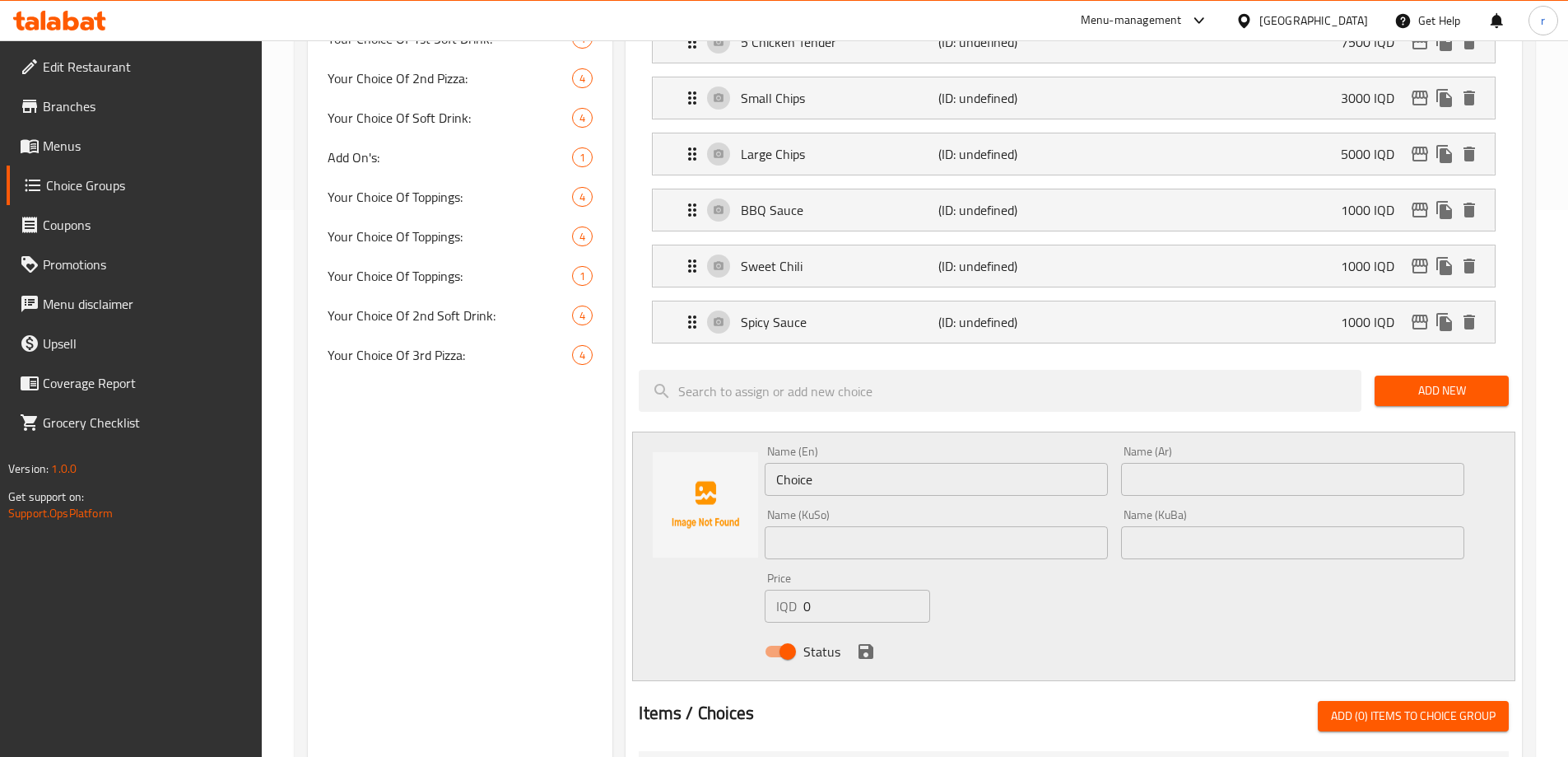
scroll to position [633, 0]
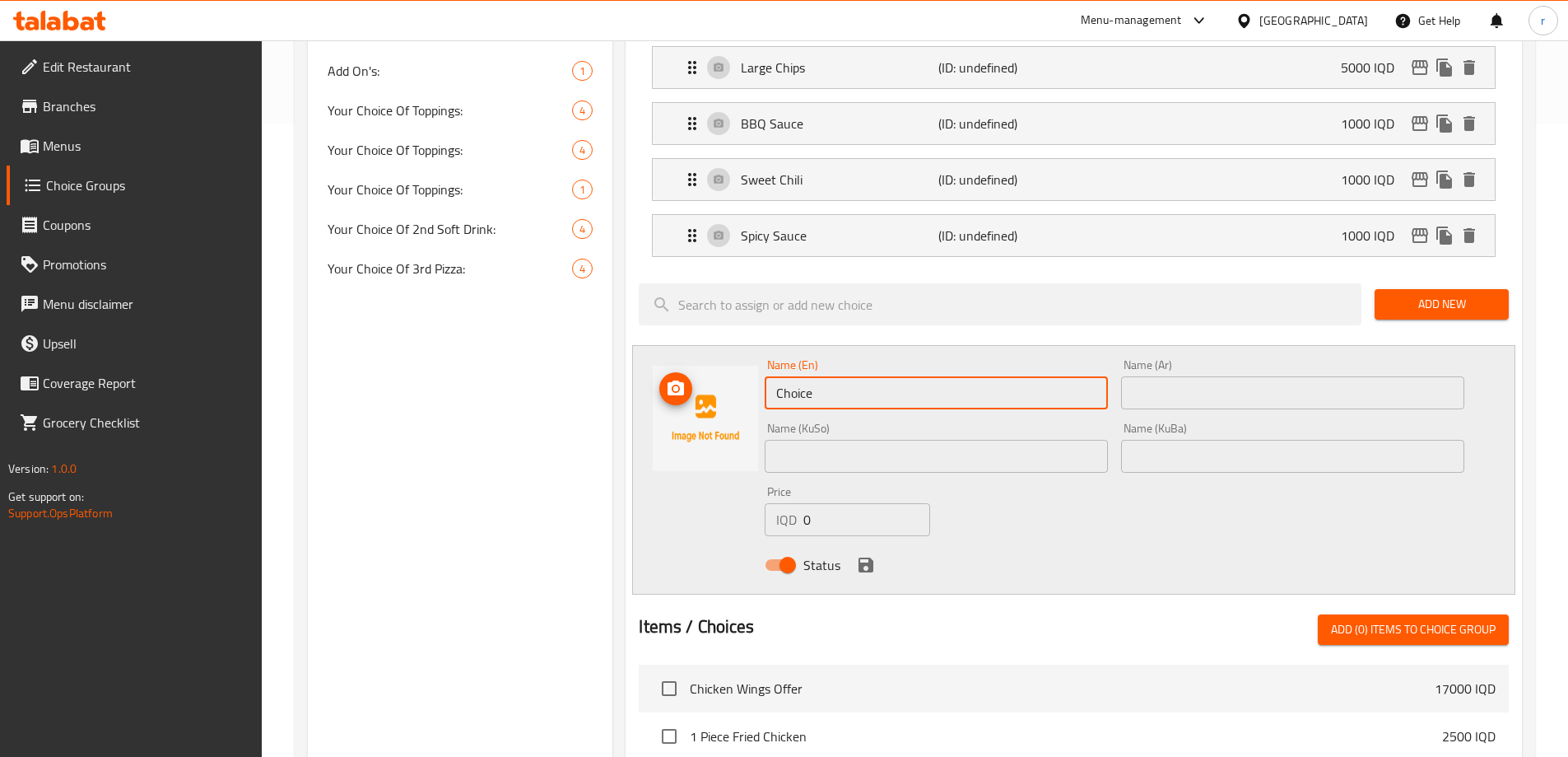
drag, startPoint x: 763, startPoint y: 341, endPoint x: 692, endPoint y: 333, distance: 71.4
click at [692, 345] on div "Name (En) Choice Name (En) Name (Ar) Name (Ar) Name (KuSo) Name (KuSo) Name (Ku…" at bounding box center [1073, 470] width 883 height 250
paste input "Ketchup"
type input "Ketchup"
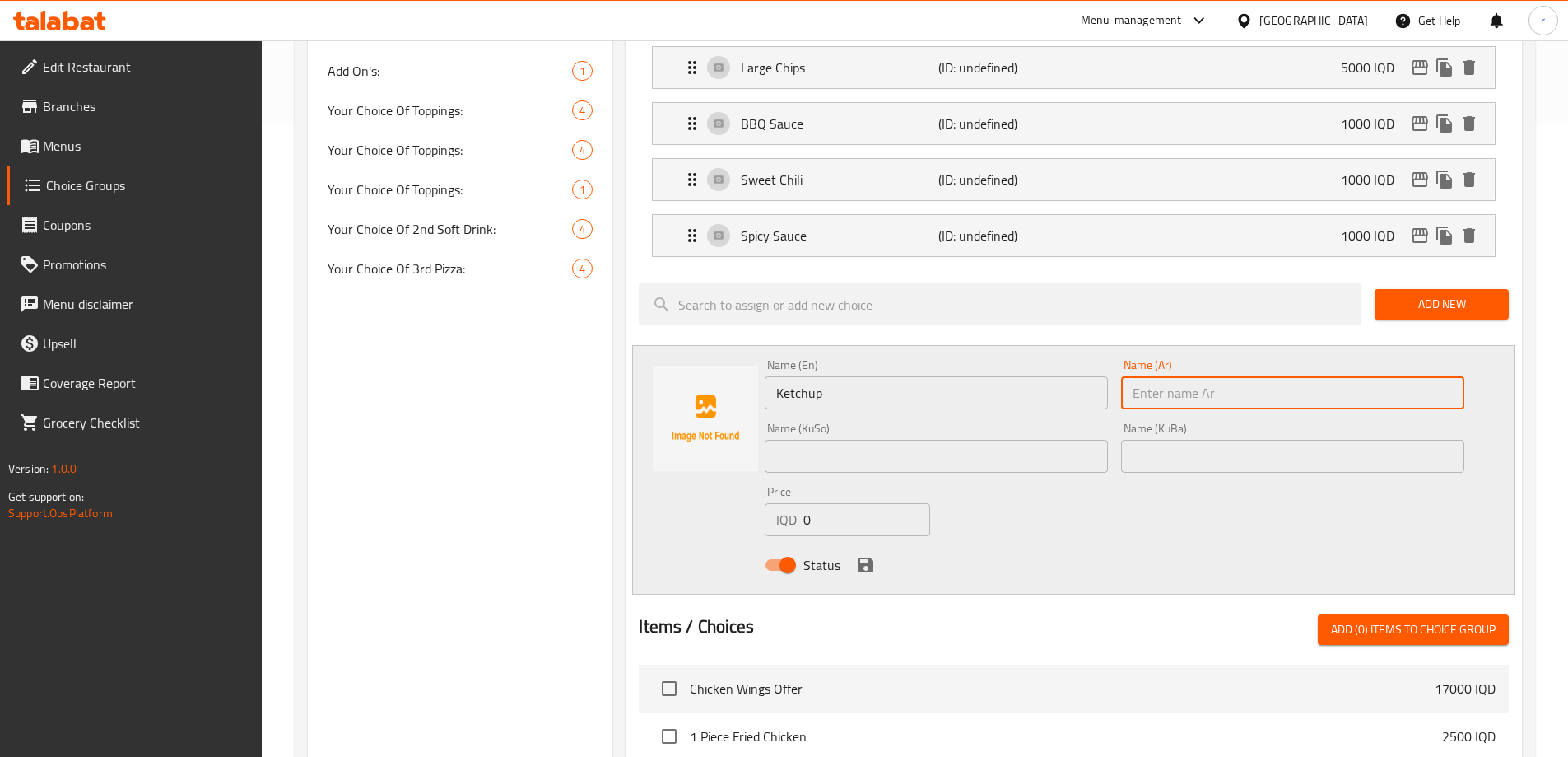
paste input "كاتشب"
type input "كاتشب"
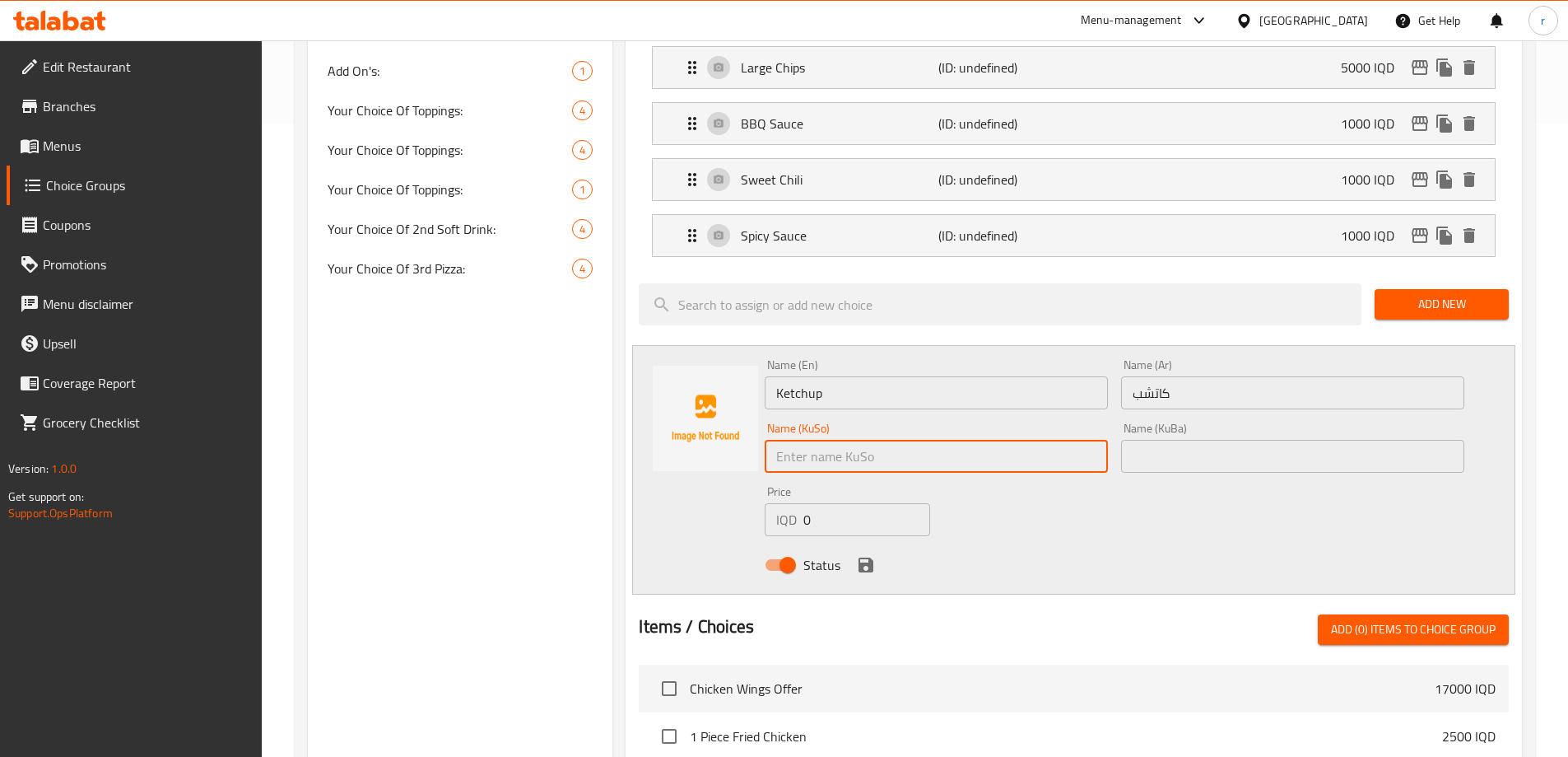
paste input "کەچەپ"
type input "کەچەپ"
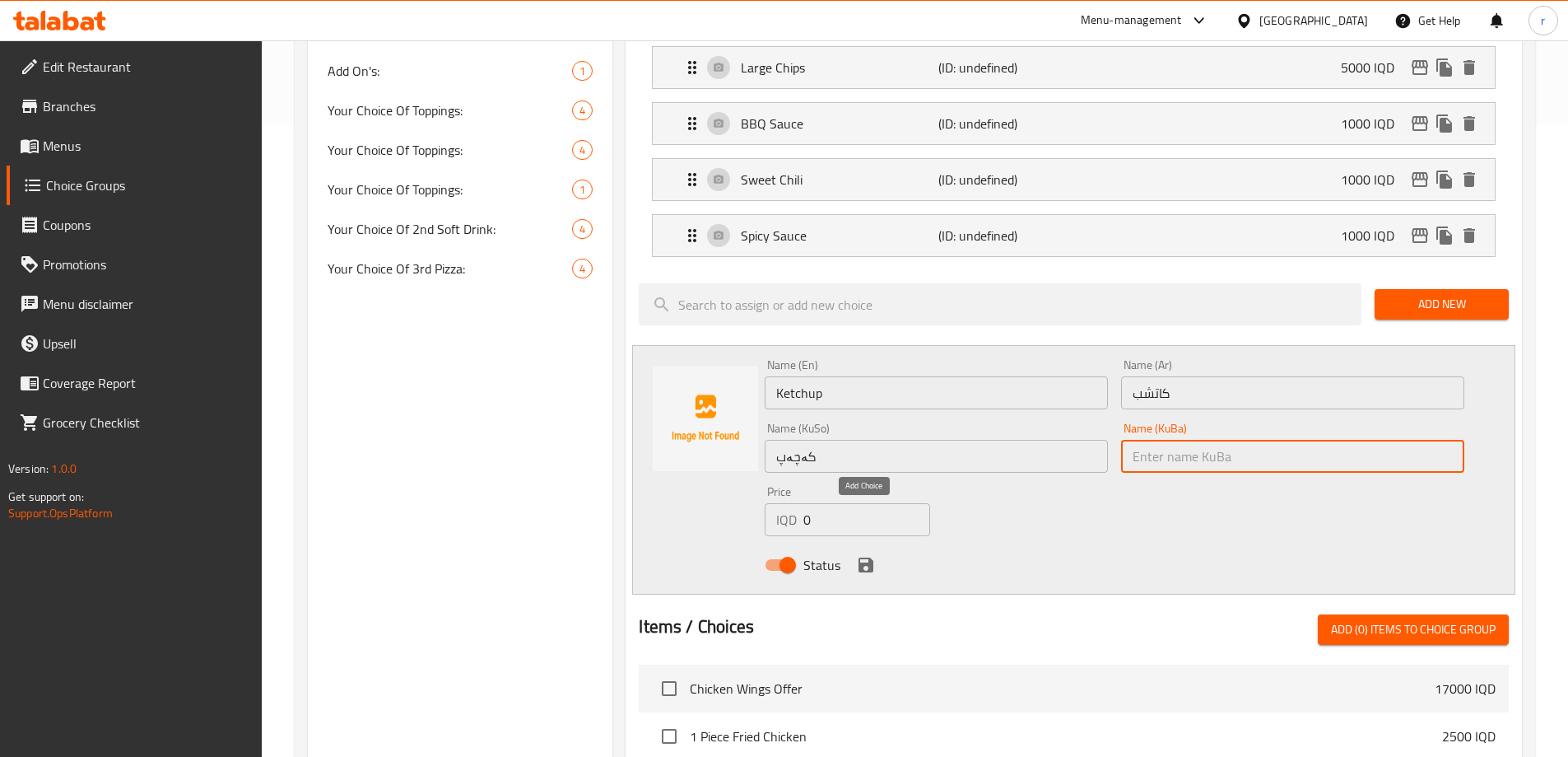
paste input "کەچەپ"
type input "کەچەپ"
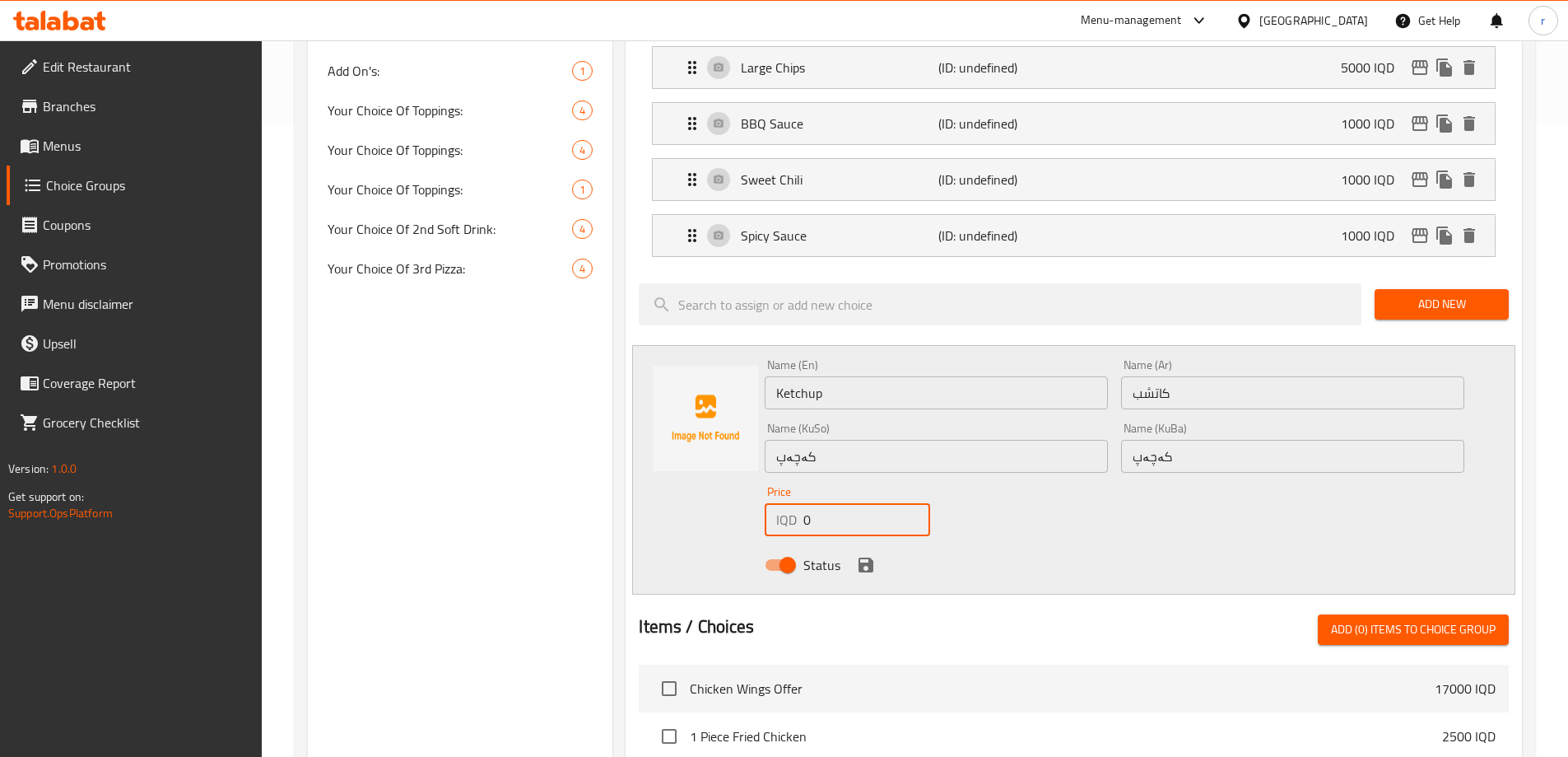
drag, startPoint x: 805, startPoint y: 478, endPoint x: 815, endPoint y: 474, distance: 10.8
click at [815, 503] on input "0" at bounding box center [867, 520] width 126 height 33
type input "750"
click at [856, 555] on icon "save" at bounding box center [866, 565] width 20 height 20
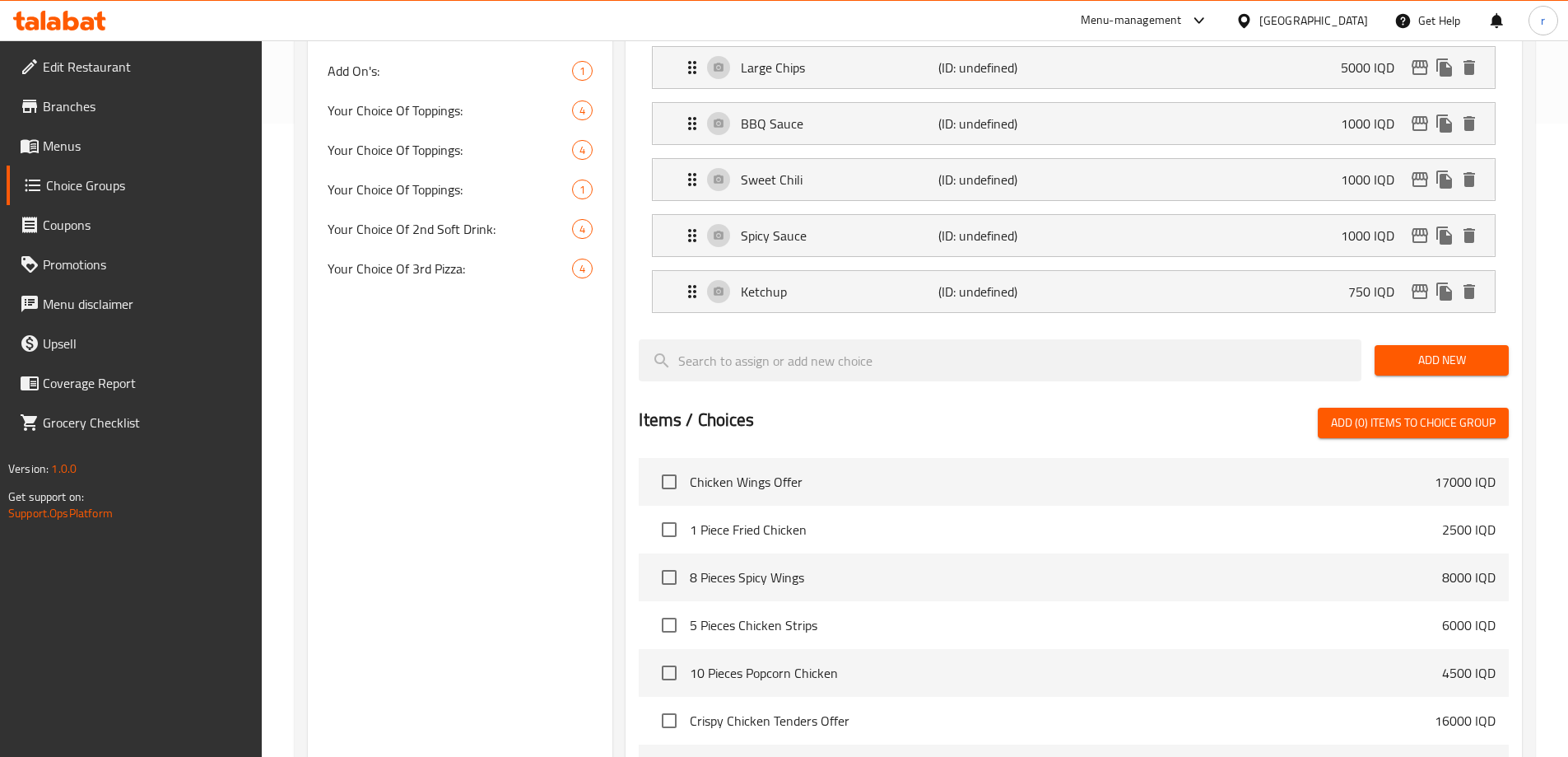
click at [1414, 350] on span "Add New" at bounding box center [1442, 360] width 108 height 21
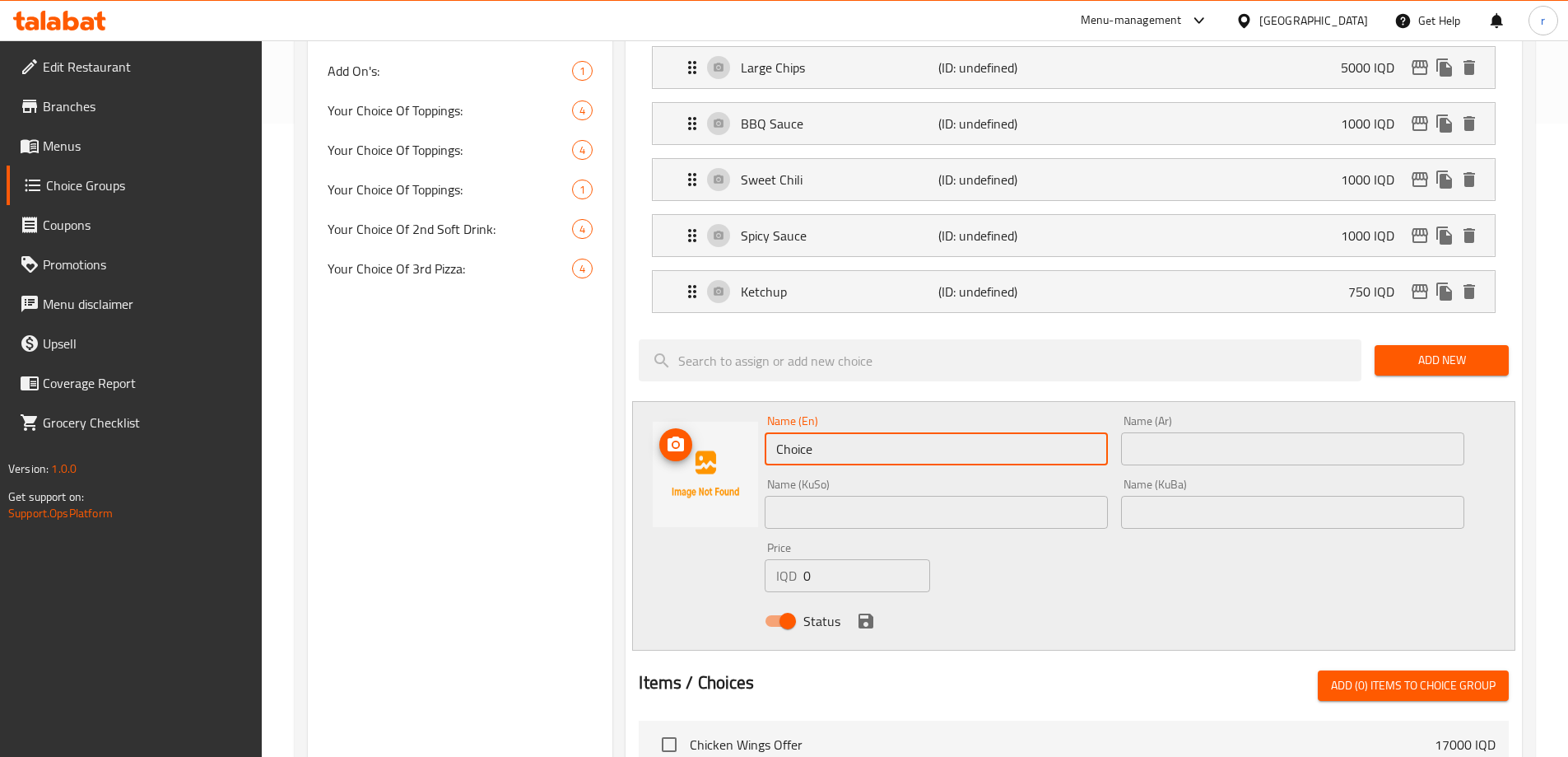
drag, startPoint x: 858, startPoint y: 404, endPoint x: 681, endPoint y: 417, distance: 177.5
click at [682, 417] on div "Name (En) Choice Name (En) Name (Ar) Name (Ar) Name (KuSo) Name (KuSo) Name (Ku…" at bounding box center [1073, 526] width 883 height 250
paste input "Mayonnaise"
type input "Mayonnaise"
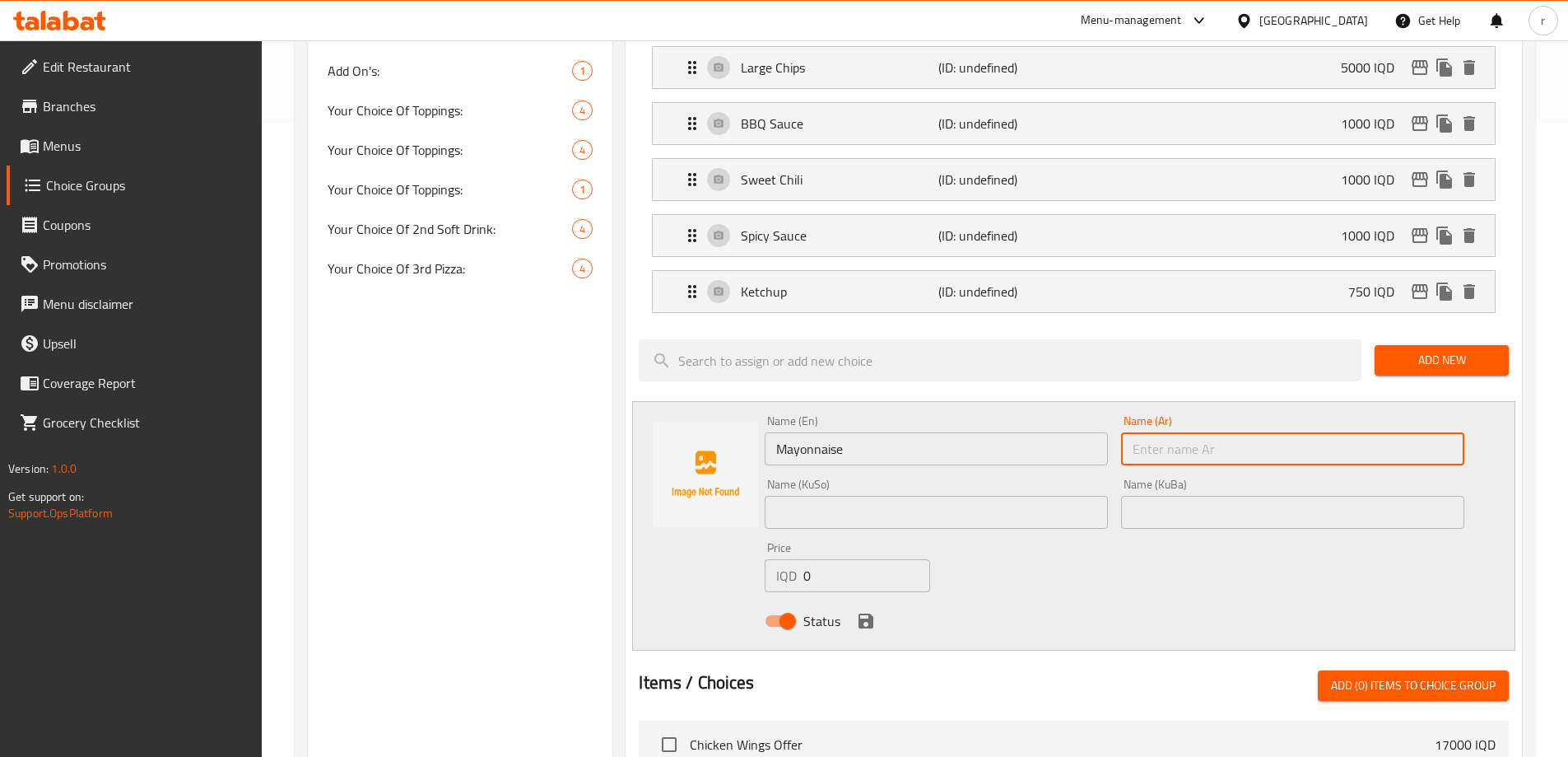
paste input "مايونيز"
type input "مايونيز"
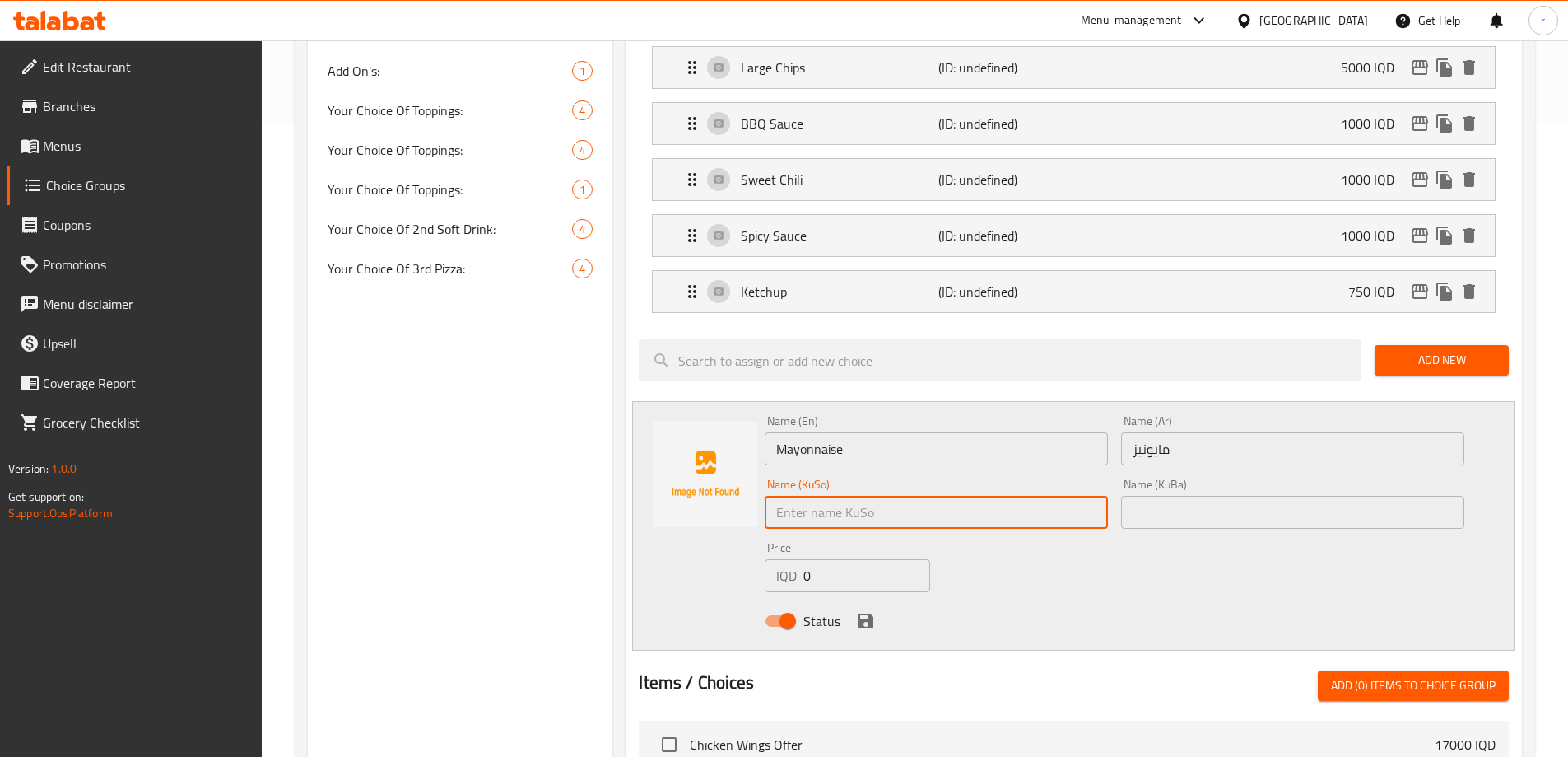
paste input "مایۆنیز"
type input "مایۆنیز"
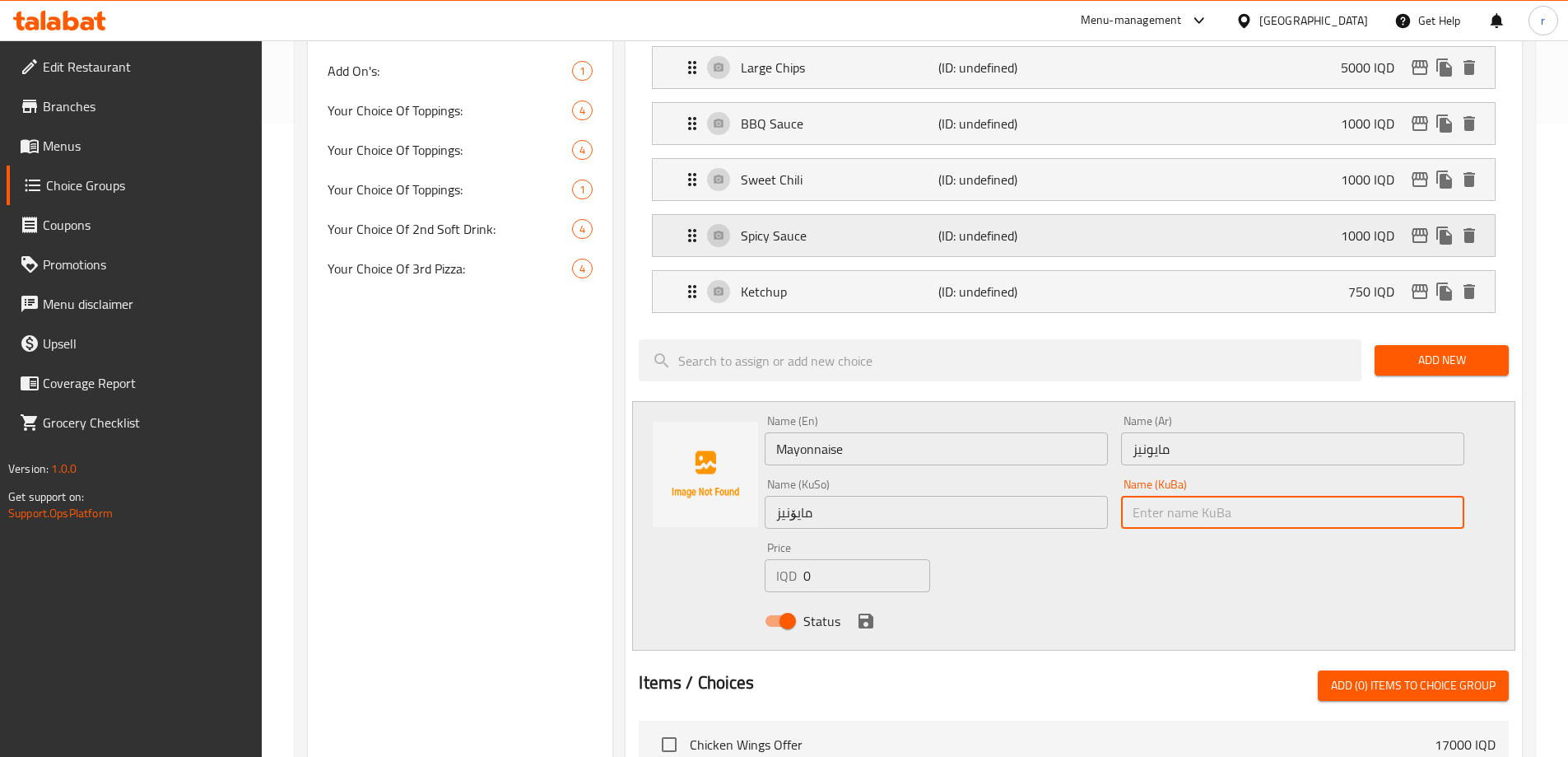
paste input "مایۆنیز"
type input "مایۆنیز"
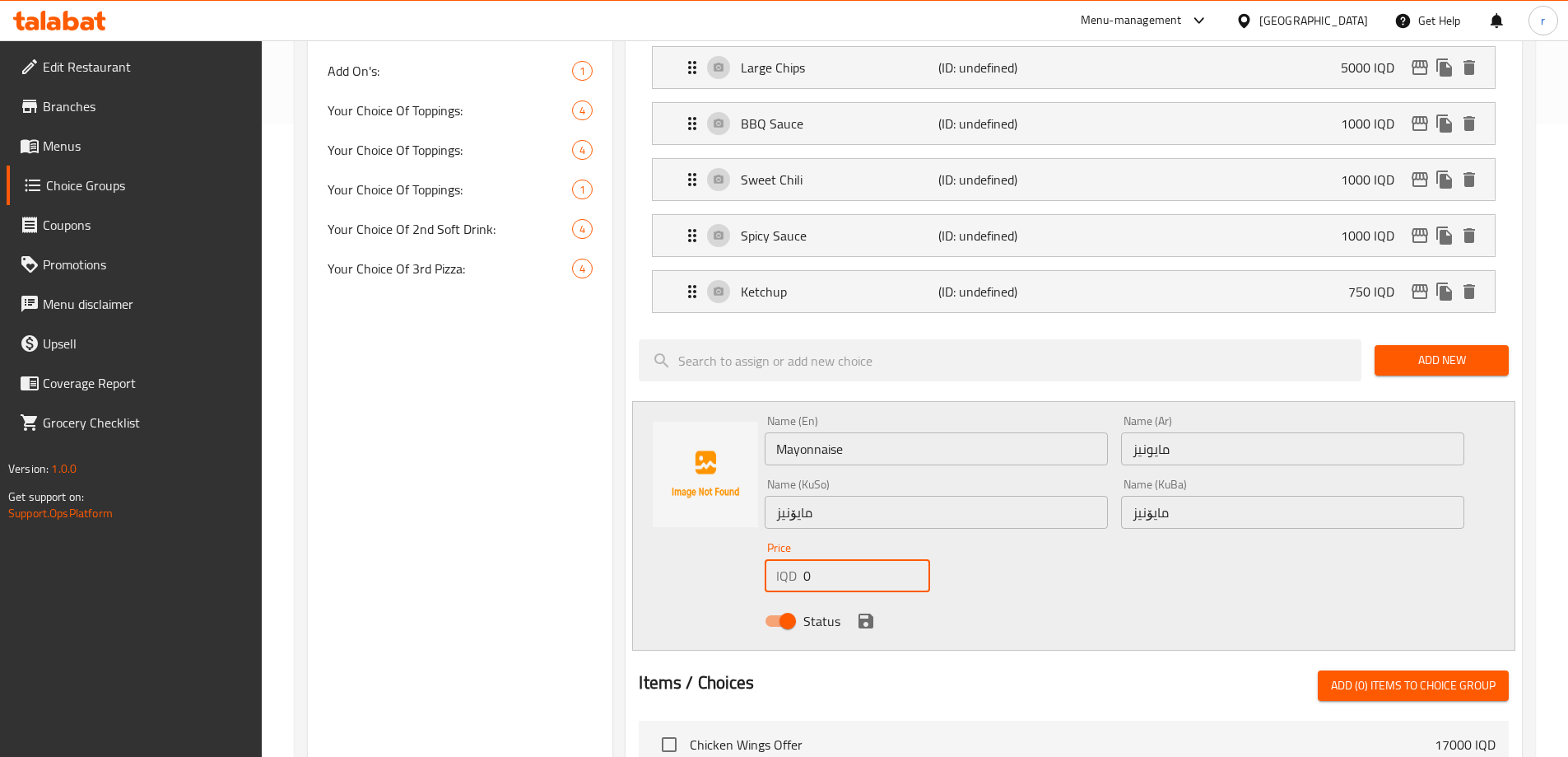
drag, startPoint x: 803, startPoint y: 524, endPoint x: 781, endPoint y: 534, distance: 24.2
click at [781, 559] on div "IQD 0 Price" at bounding box center [847, 576] width 164 height 33
type input "750"
click at [862, 611] on icon "save" at bounding box center [866, 621] width 20 height 20
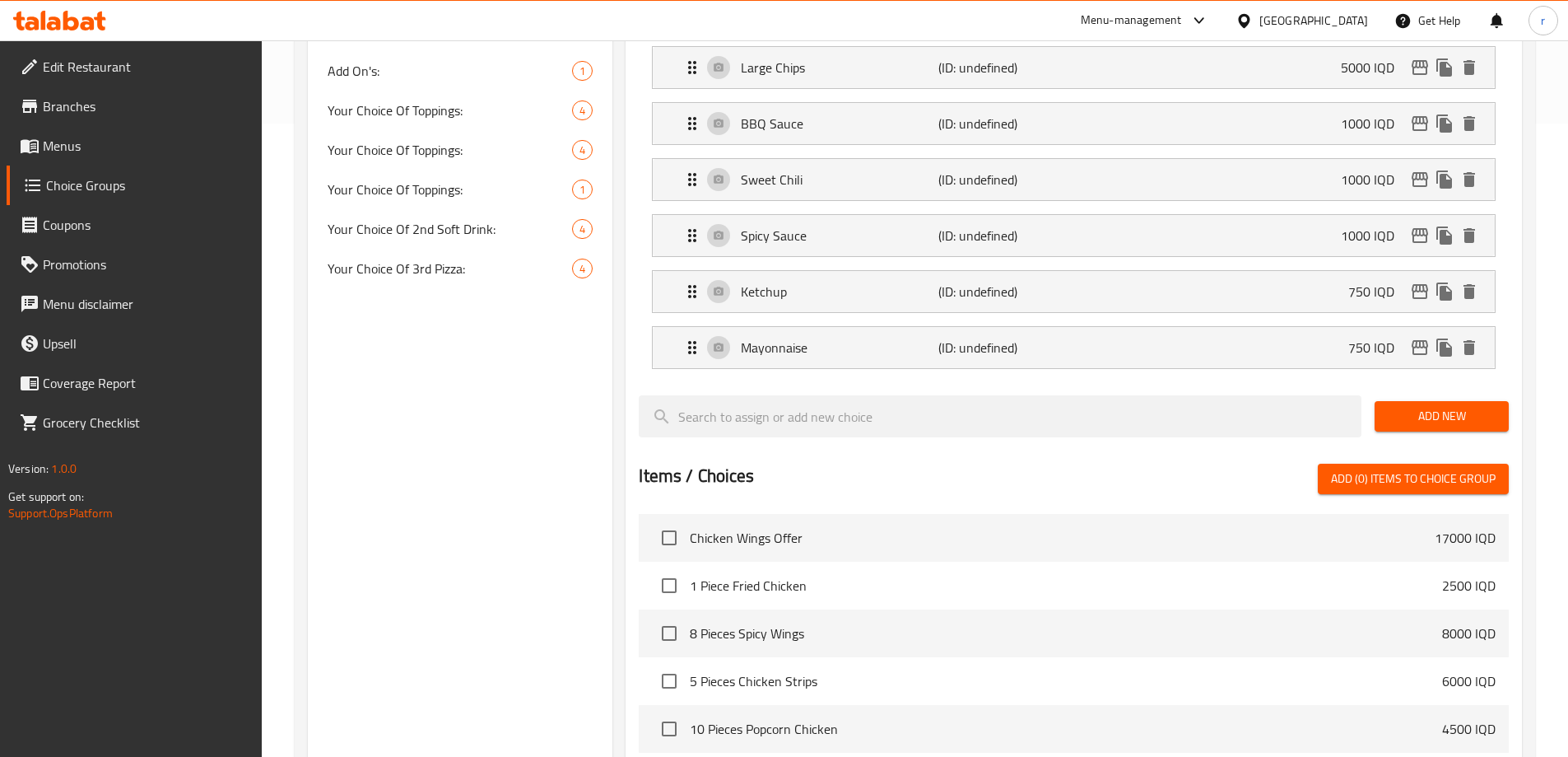
click at [1395, 401] on button "Add New" at bounding box center [1442, 416] width 134 height 31
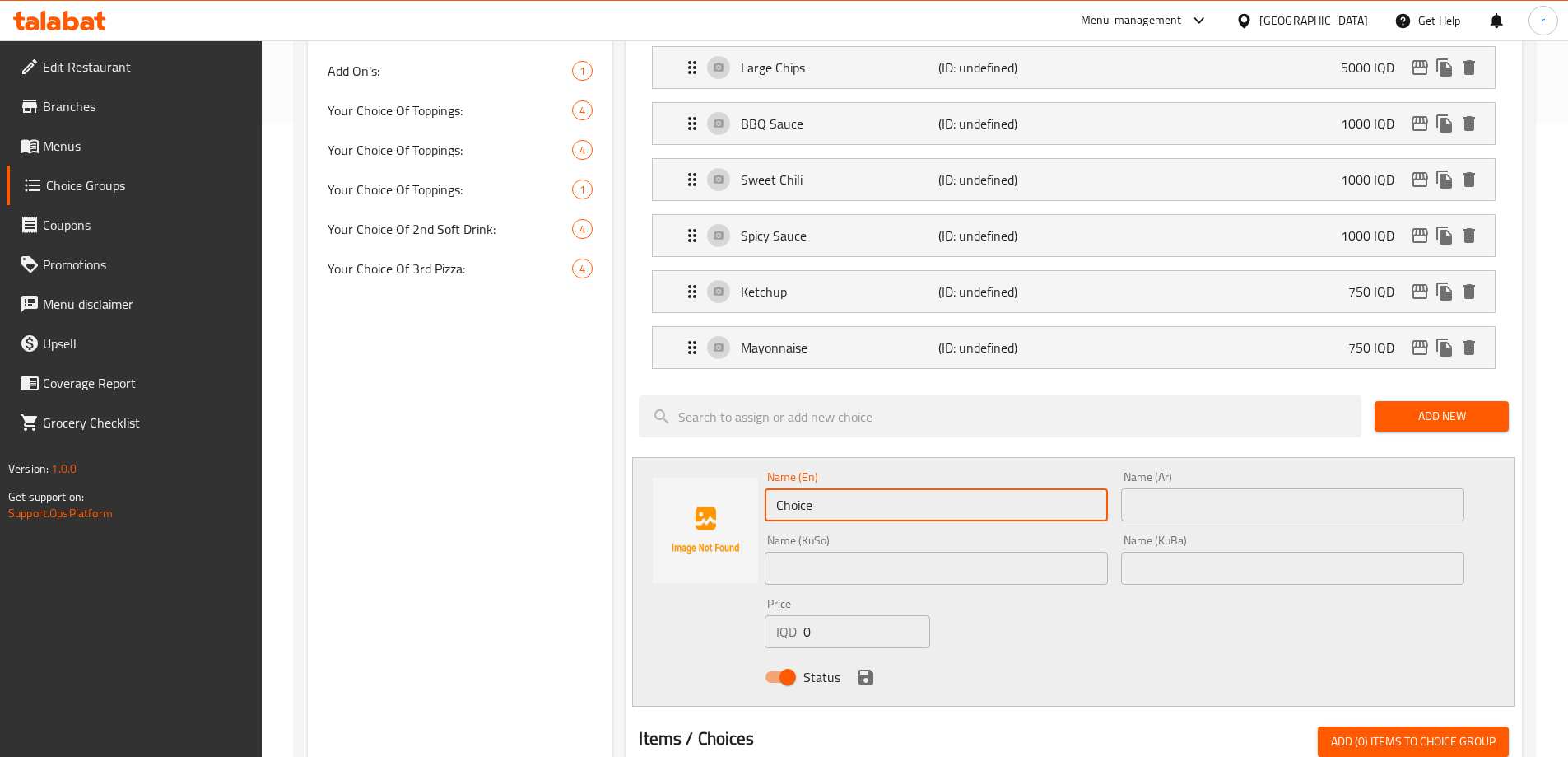
drag, startPoint x: 813, startPoint y: 460, endPoint x: 675, endPoint y: 485, distance: 140.2
click at [676, 485] on div "Name (En) Choice Name (En) Name (Ar) Name (Ar) Name (KuSo) Name (KuSo) Name (Ku…" at bounding box center [1073, 582] width 883 height 250
paste input "Coca-Cola"
type input "Coca-Cola"
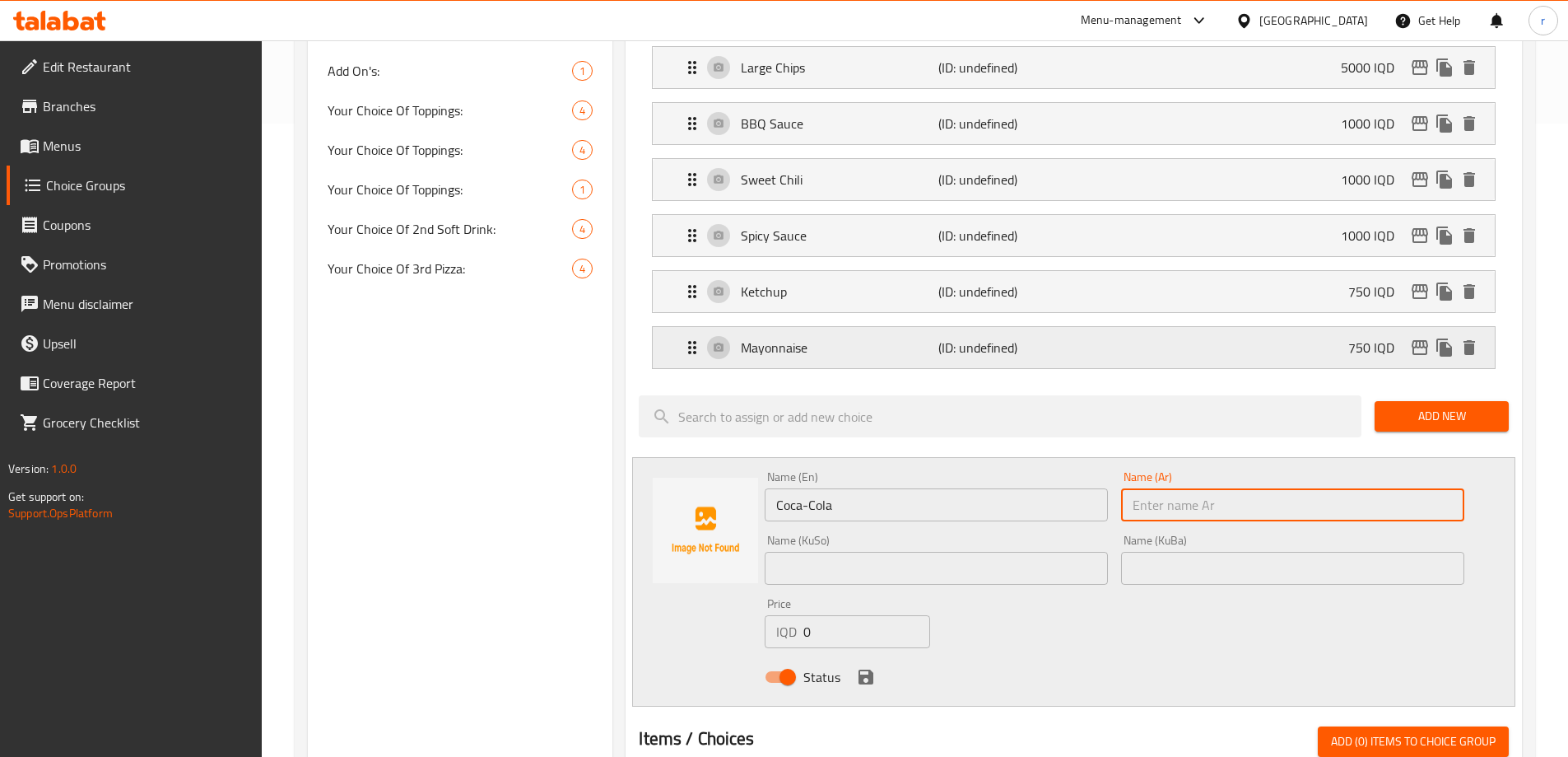
paste input "كوكاكولا"
type input "كوكاكولا"
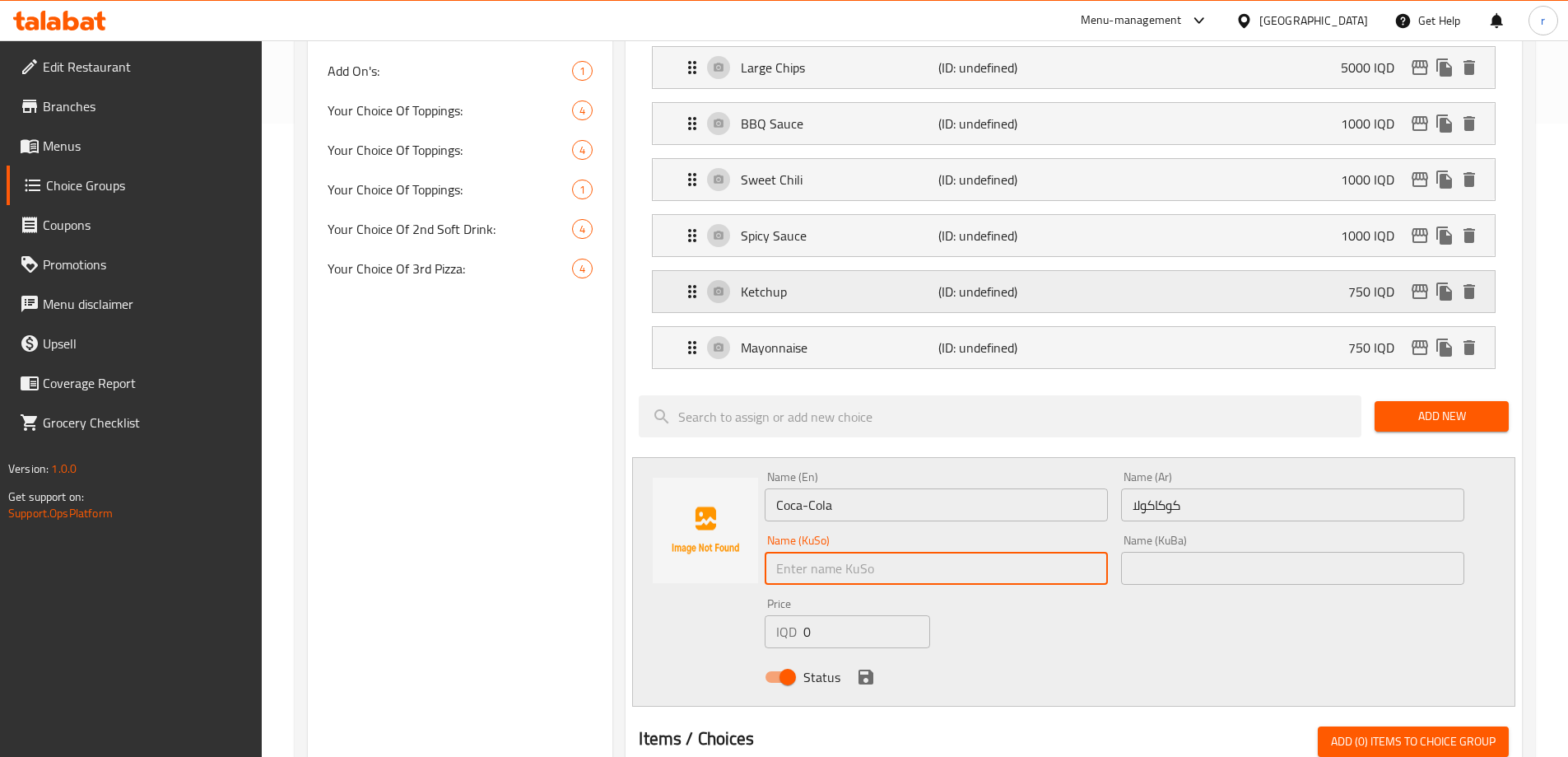
paste input "کۆکاکۆلا"
type input "کۆکاکۆلا"
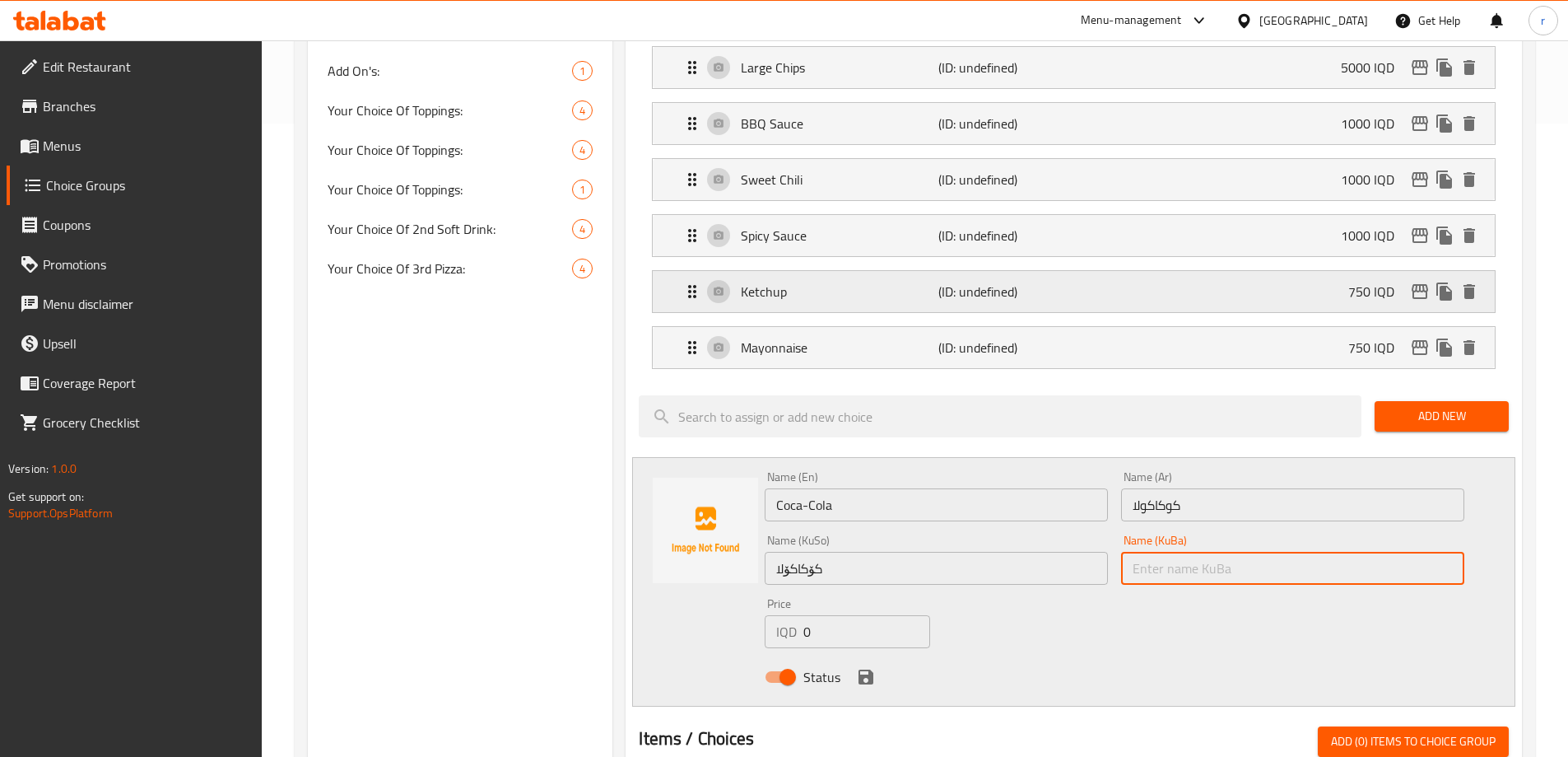
paste input "کۆکاکۆلا"
type input "کۆکاکۆلا"
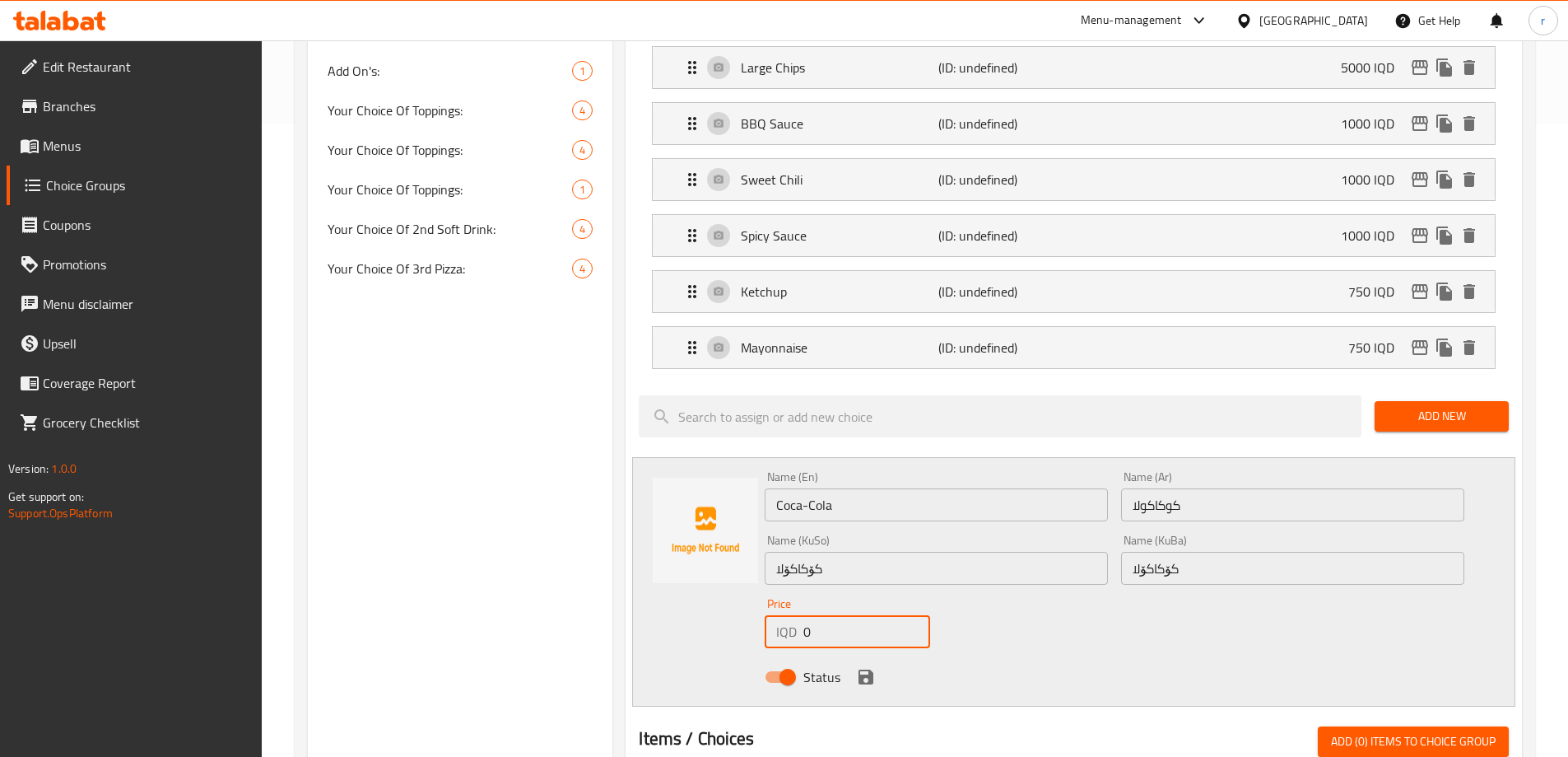
drag, startPoint x: 801, startPoint y: 582, endPoint x: 815, endPoint y: 580, distance: 14.1
click at [815, 615] on div "IQD 0 Price" at bounding box center [847, 631] width 164 height 33
type input "750"
click at [859, 669] on icon "save" at bounding box center [866, 677] width 15 height 15
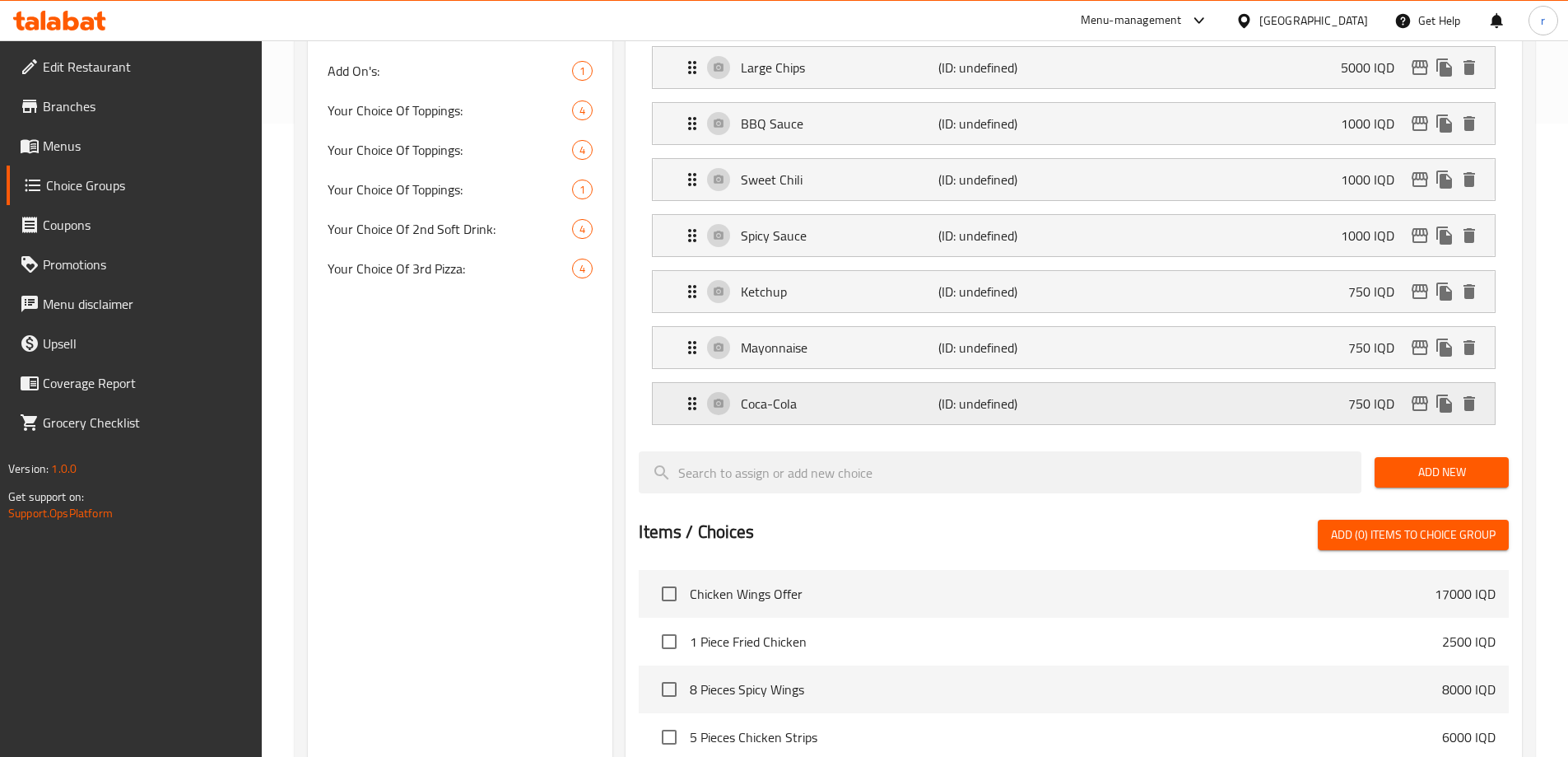
click at [1313, 383] on div "Coca-Cola (ID: undefined) 750 IQD" at bounding box center [1079, 403] width 793 height 41
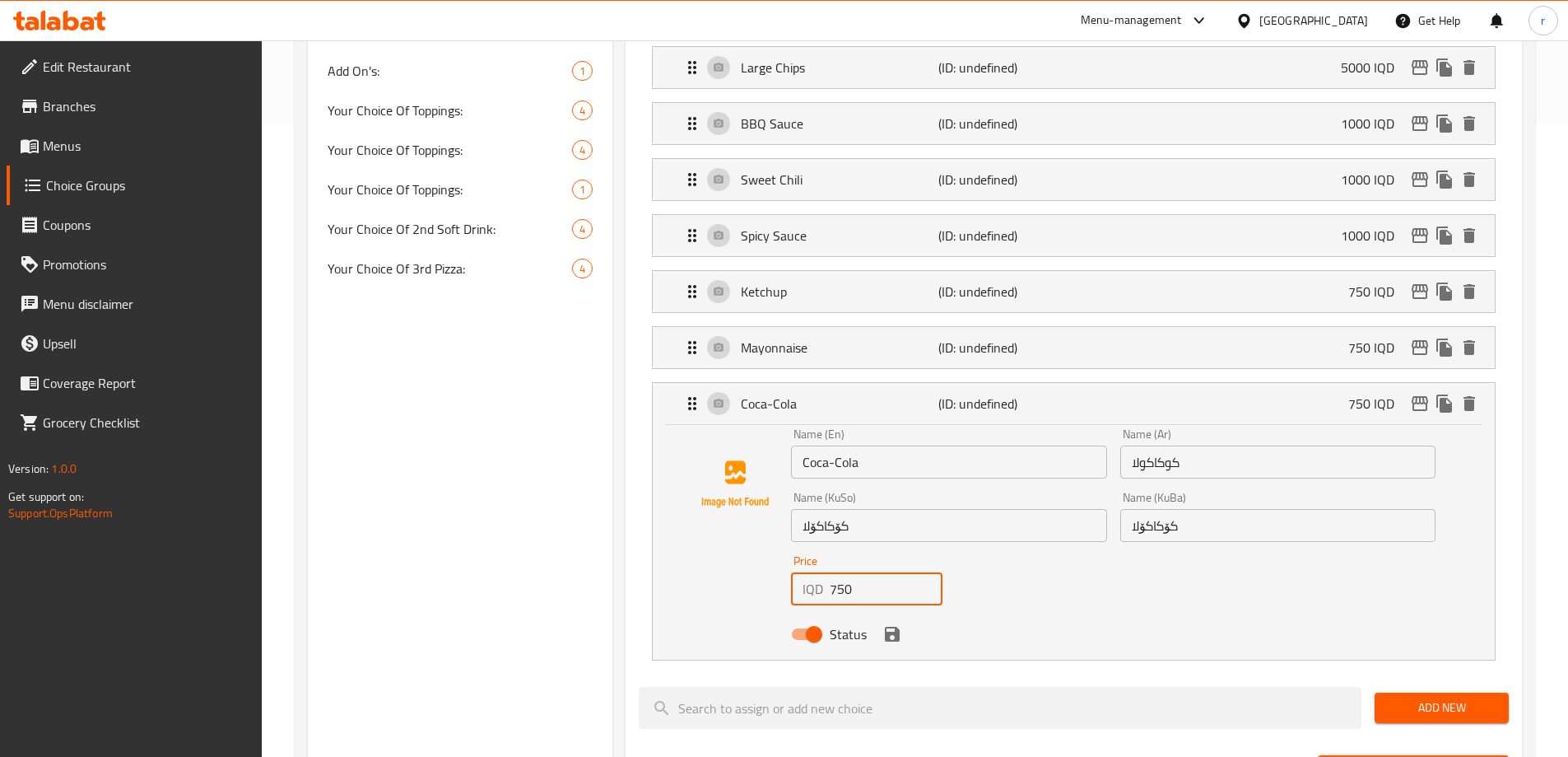
drag, startPoint x: 791, startPoint y: 556, endPoint x: 764, endPoint y: 558, distance: 27.1
click at [764, 558] on div "Name (En) Coca-Cola Name (En) Name (Ar) كوكاكولا Name (Ar) Name (KuSo) کۆکاکۆلا…" at bounding box center [1074, 539] width 790 height 221
click at [893, 626] on icon "save" at bounding box center [892, 634] width 15 height 15
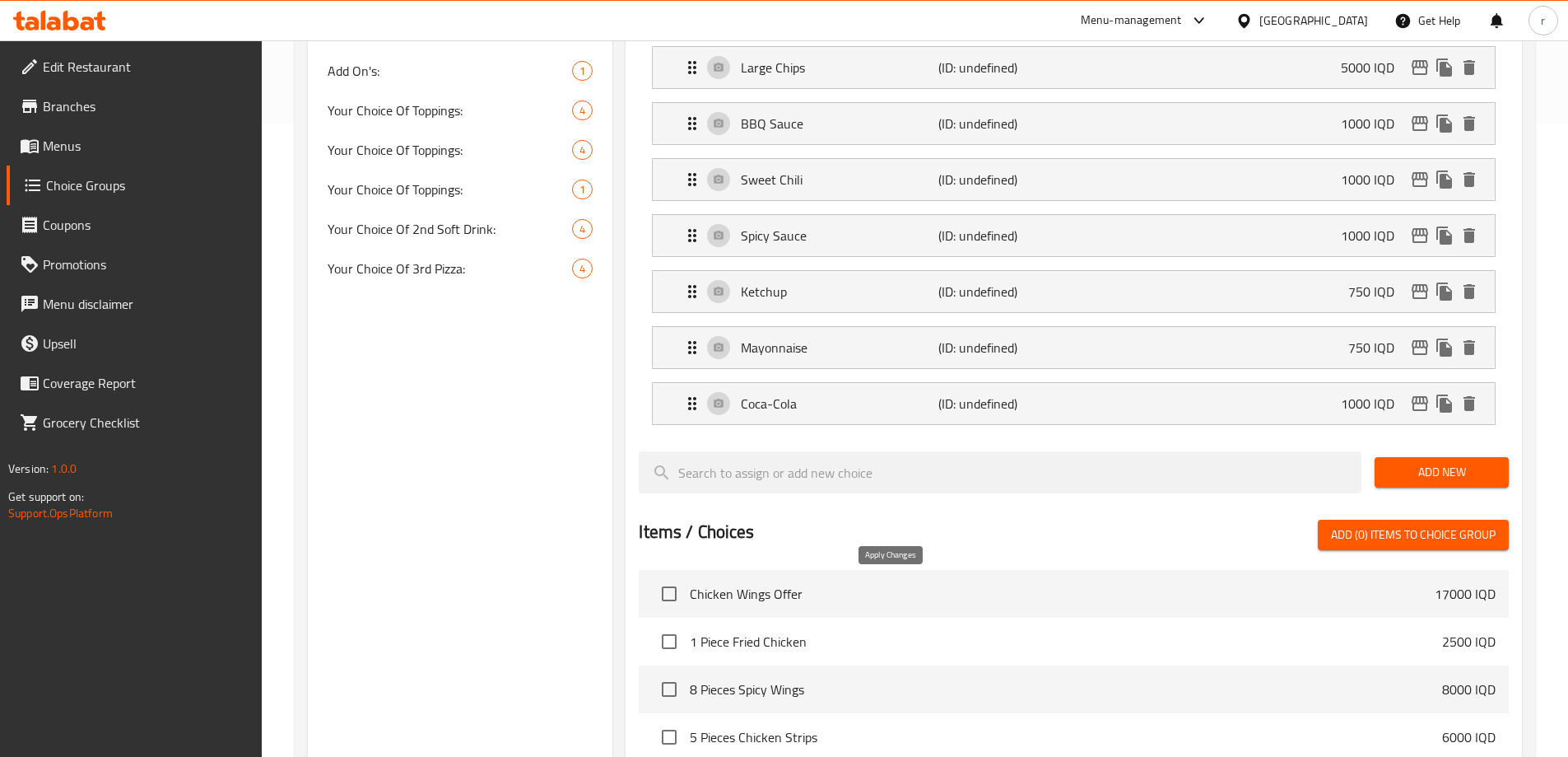
type input "1000"
click at [1404, 462] on span "Add New" at bounding box center [1442, 472] width 108 height 21
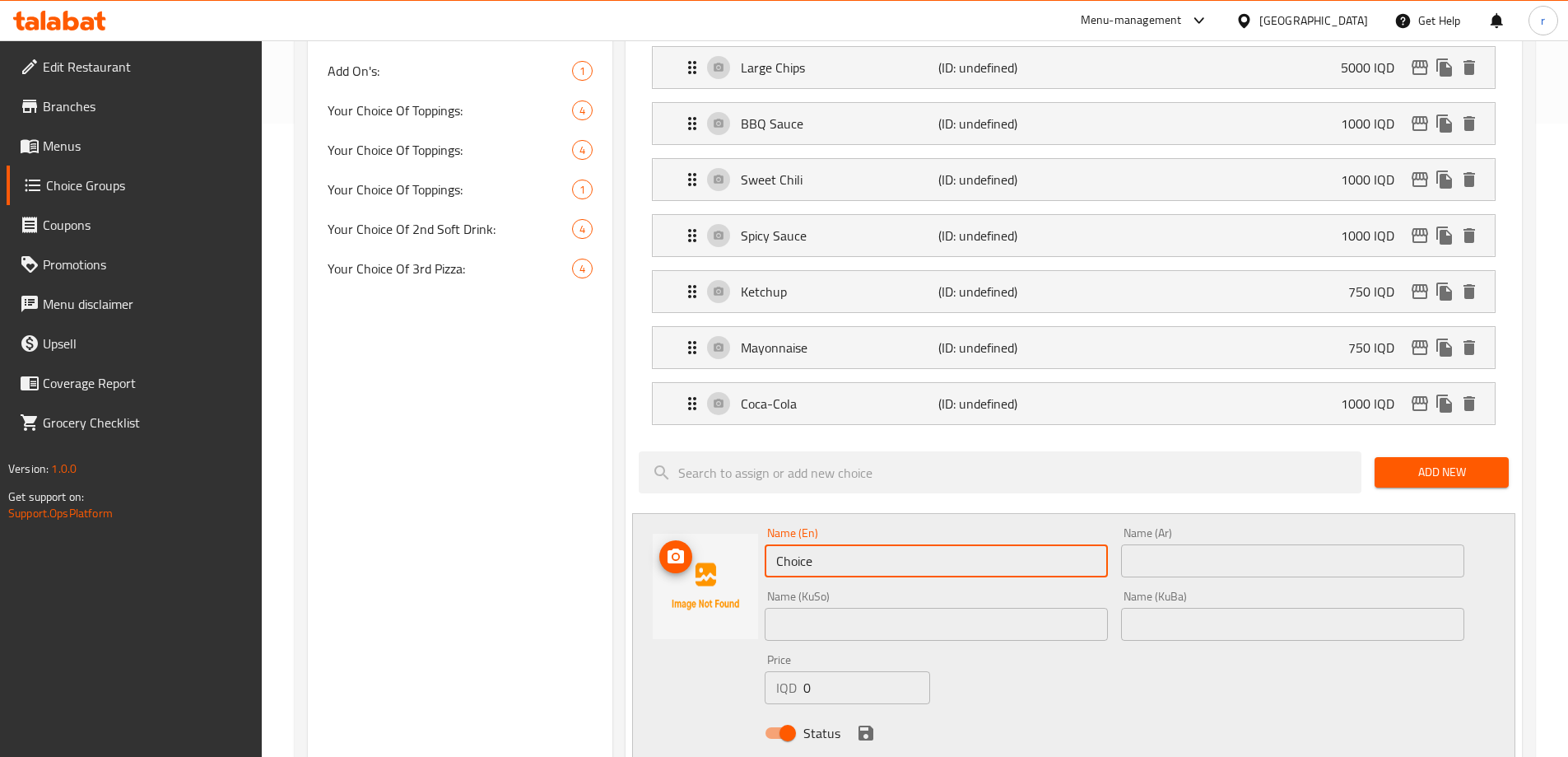
drag, startPoint x: 790, startPoint y: 540, endPoint x: 715, endPoint y: 554, distance: 76.3
click at [715, 554] on div "Name (En) Choice Name (En) Name (Ar) Name (Ar) Name (KuSo) Name (KuSo) Name (Ku…" at bounding box center [1073, 638] width 883 height 250
paste input "Mineral Water"
type input "Mineral Water"
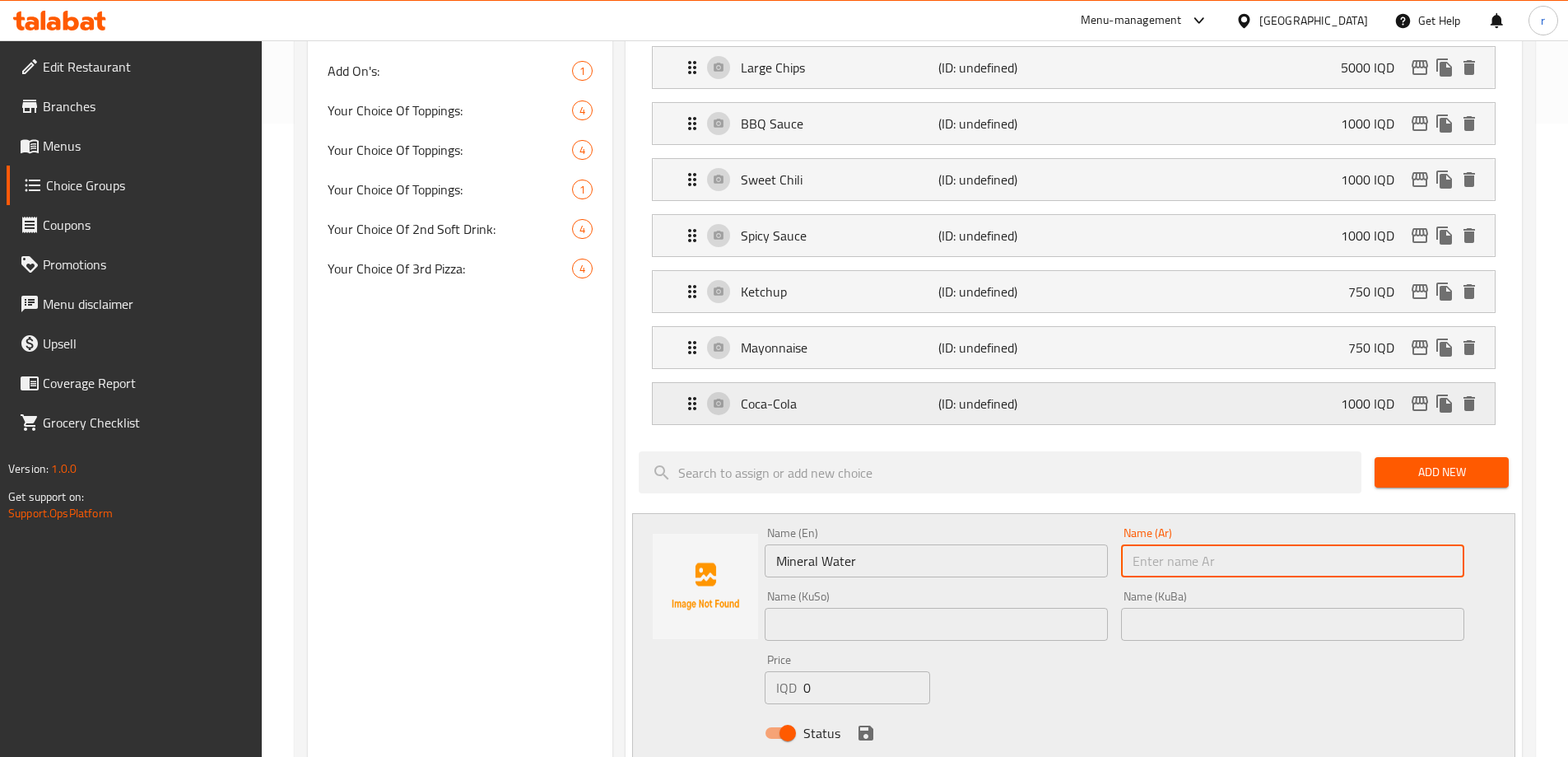
paste input "مياه معدنية"
type input "مياه معدنية"
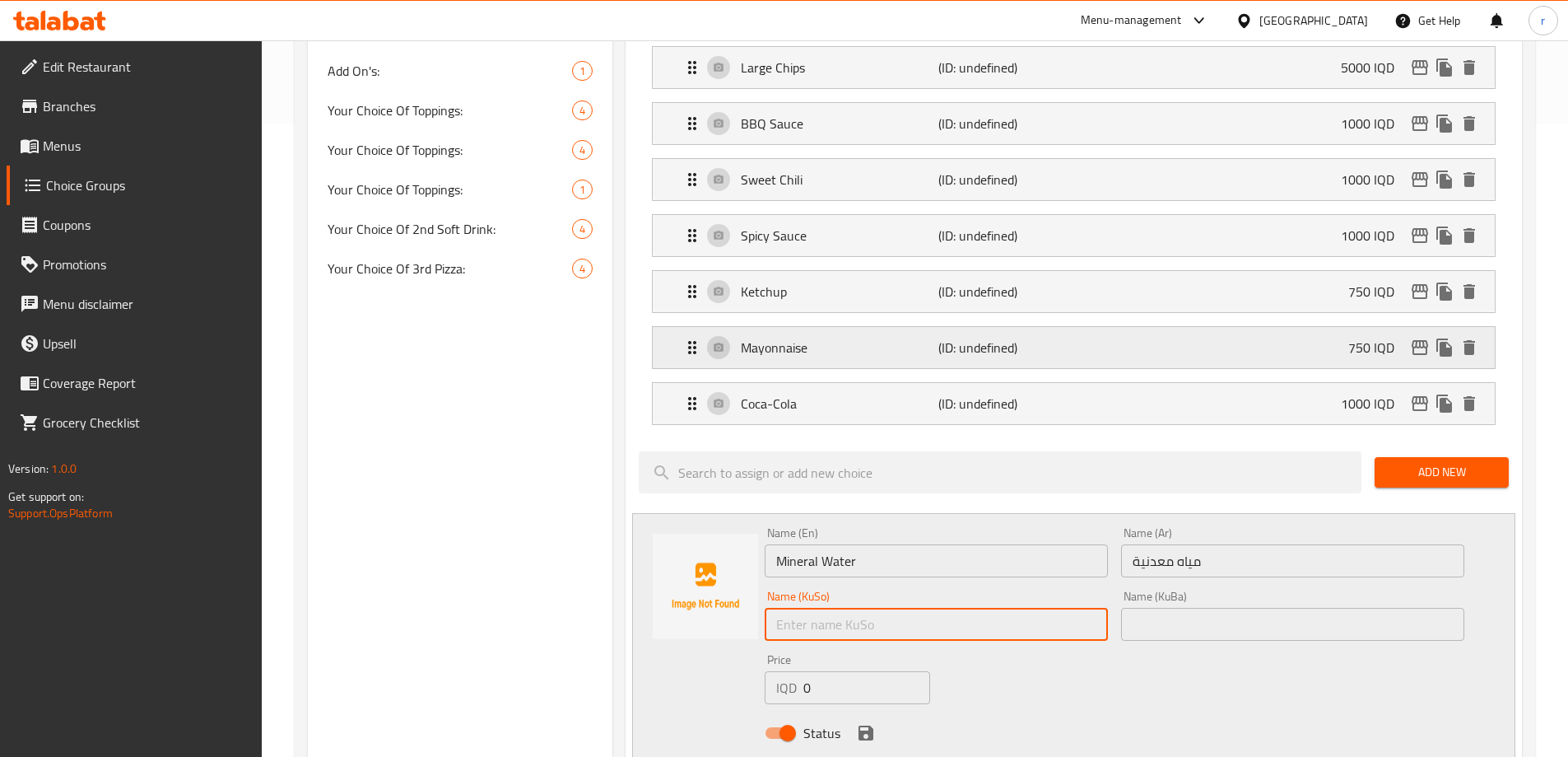
paste input "ئاوی کانزایی"
type input "ئاوی کانزایی"
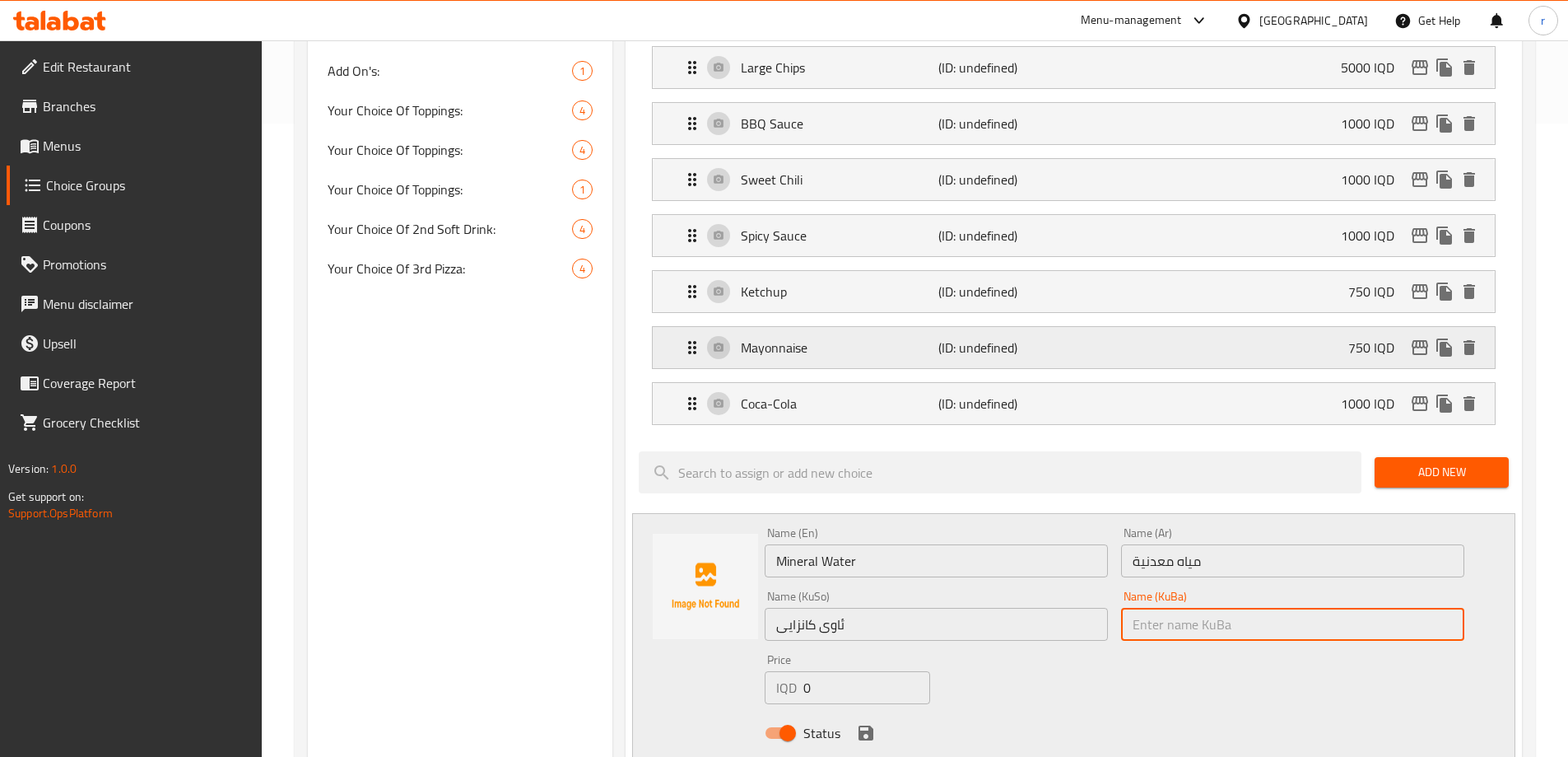
paste input "ئاوی کانزایی"
type input "ئاوی کانزایی"
drag, startPoint x: 810, startPoint y: 649, endPoint x: 771, endPoint y: 671, distance: 44.8
click at [771, 671] on div "Name (En) Mineral Water Name (En) Name (Ar) مياه معدنية Name (Ar) Name (KuSo) ئ…" at bounding box center [1114, 638] width 713 height 235
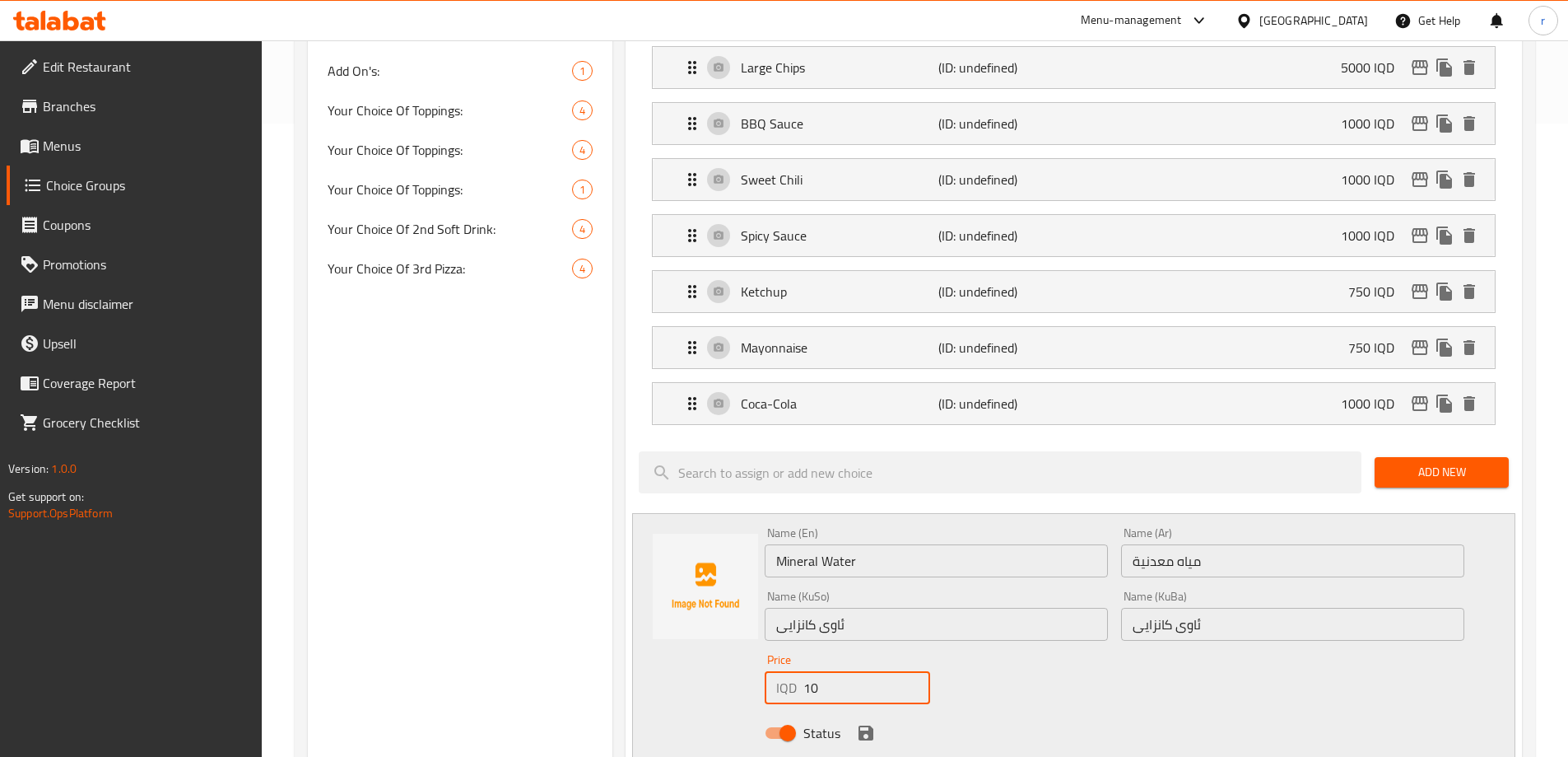
type input "1"
drag, startPoint x: 736, startPoint y: 678, endPoint x: 722, endPoint y: 681, distance: 14.3
click at [723, 681] on div "Name (En) Mineral Water Name (En) Name (Ar) مياه معدنية Name (Ar) Name (KuSo) ئ…" at bounding box center [1073, 638] width 883 height 250
type input "500"
click at [869, 726] on icon "save" at bounding box center [866, 733] width 15 height 15
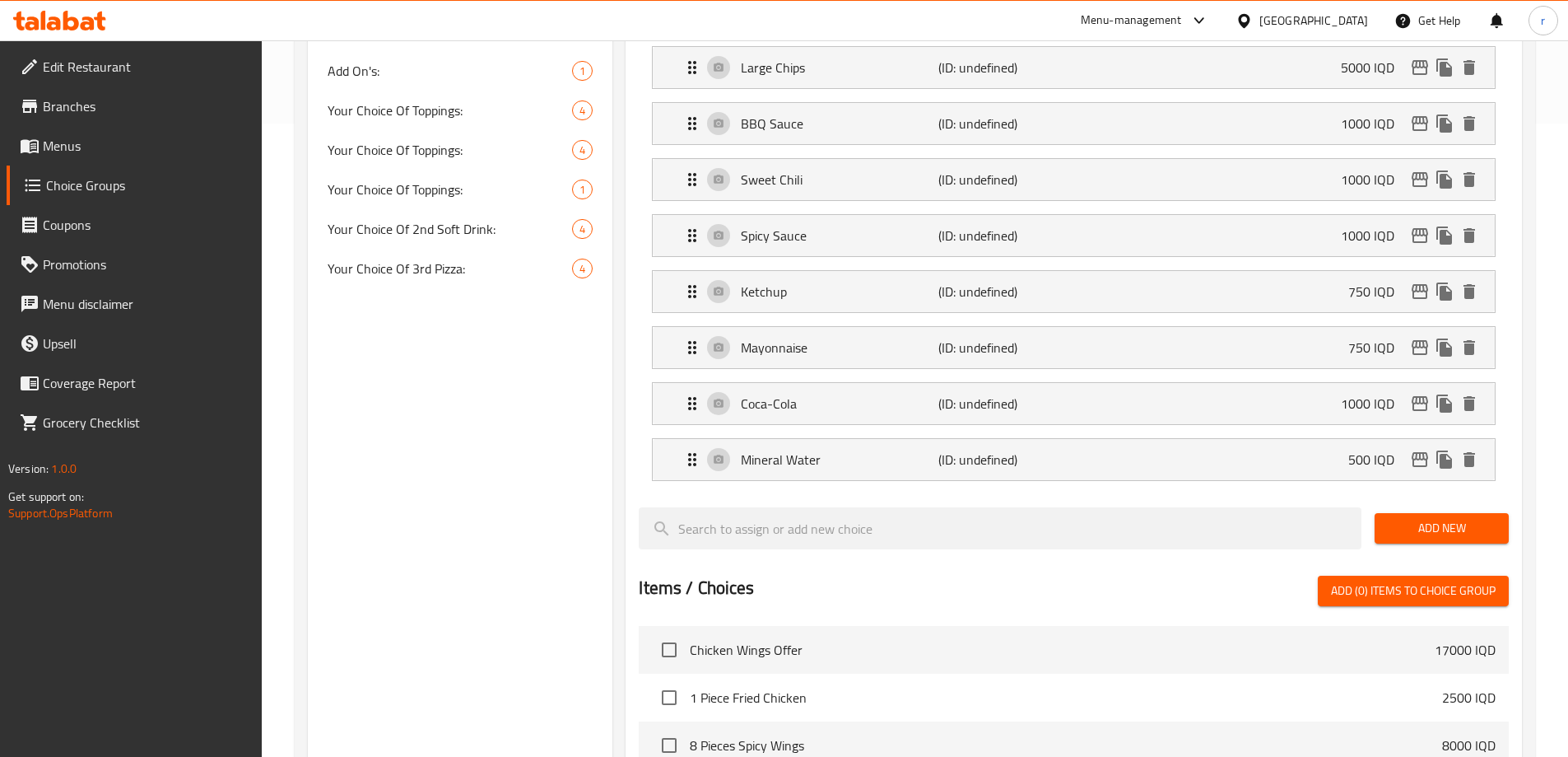
click at [1436, 513] on button "Add New" at bounding box center [1442, 528] width 134 height 31
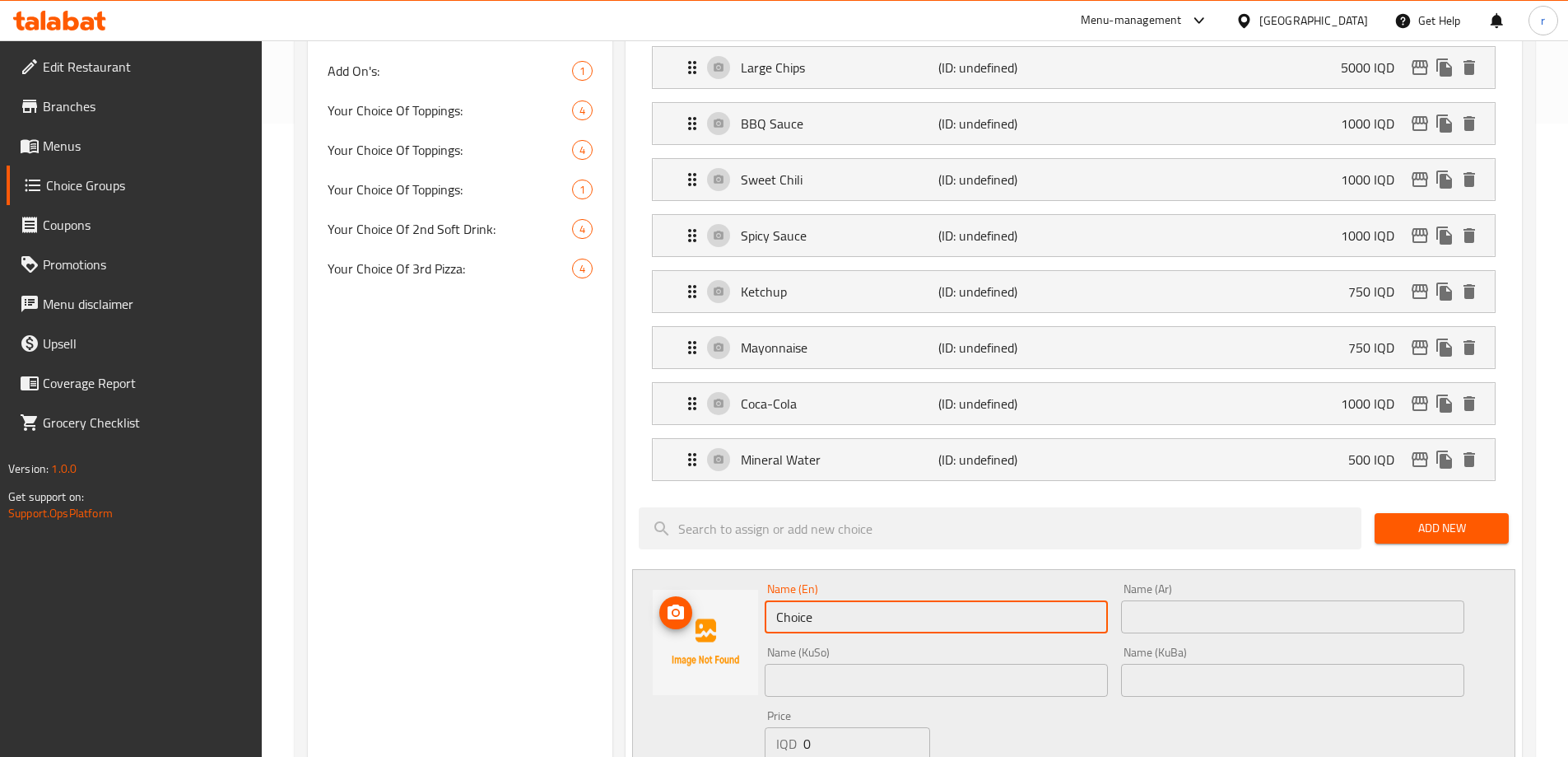
drag, startPoint x: 791, startPoint y: 583, endPoint x: 690, endPoint y: 592, distance: 101.4
click at [690, 592] on div "Name (En) Choice Name (En) Name (Ar) Name (Ar) Name (KuSo) Name (KuSo) Name (Ku…" at bounding box center [1073, 694] width 883 height 250
paste input "Pop Corn"
type input "Pop Corn"
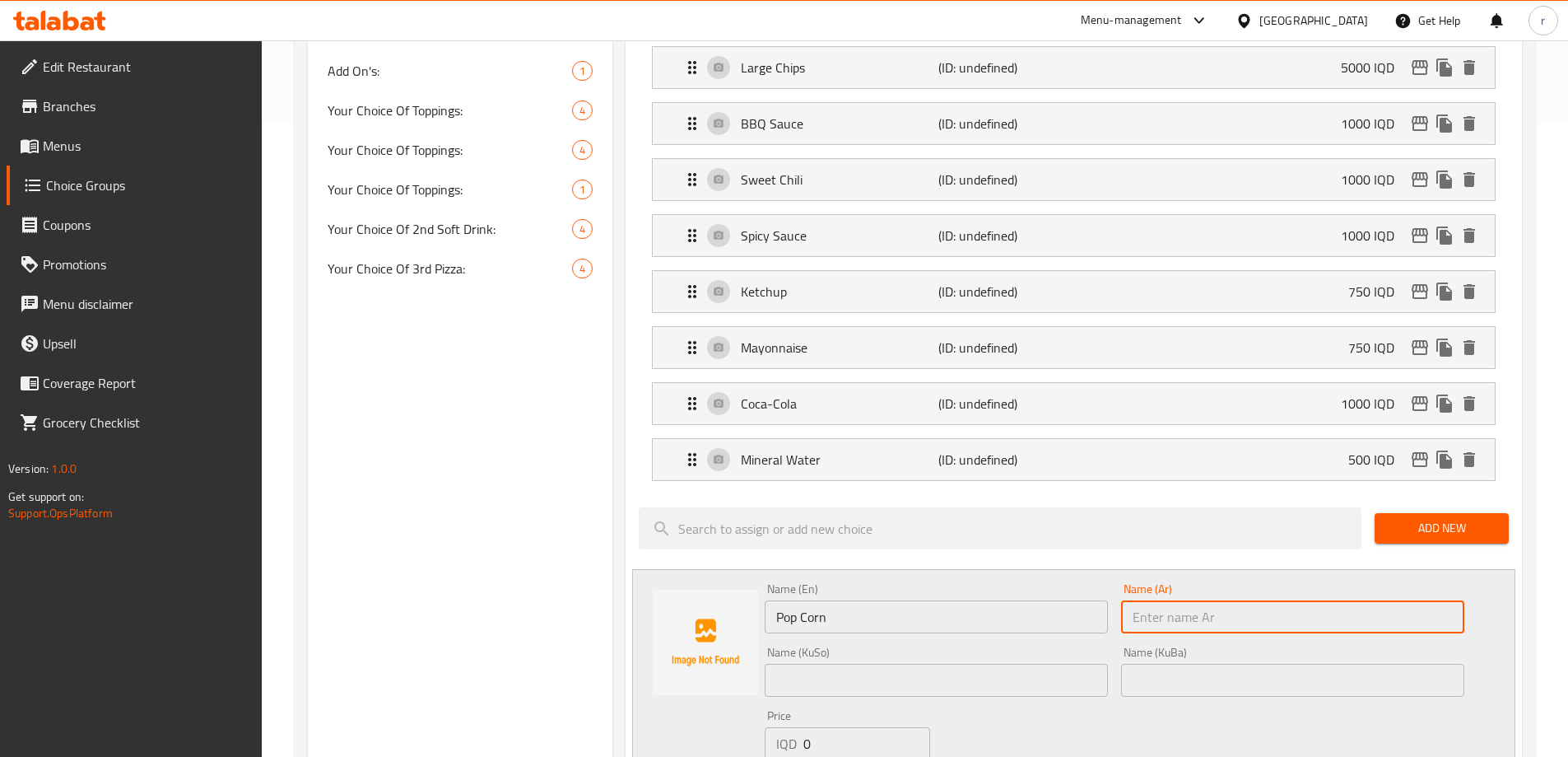
click at [1189, 601] on input "text" at bounding box center [1293, 617] width 344 height 33
paste input "10 فشار"
type input "10 فشار"
click at [775, 601] on input "Pop Corn" at bounding box center [937, 617] width 344 height 33
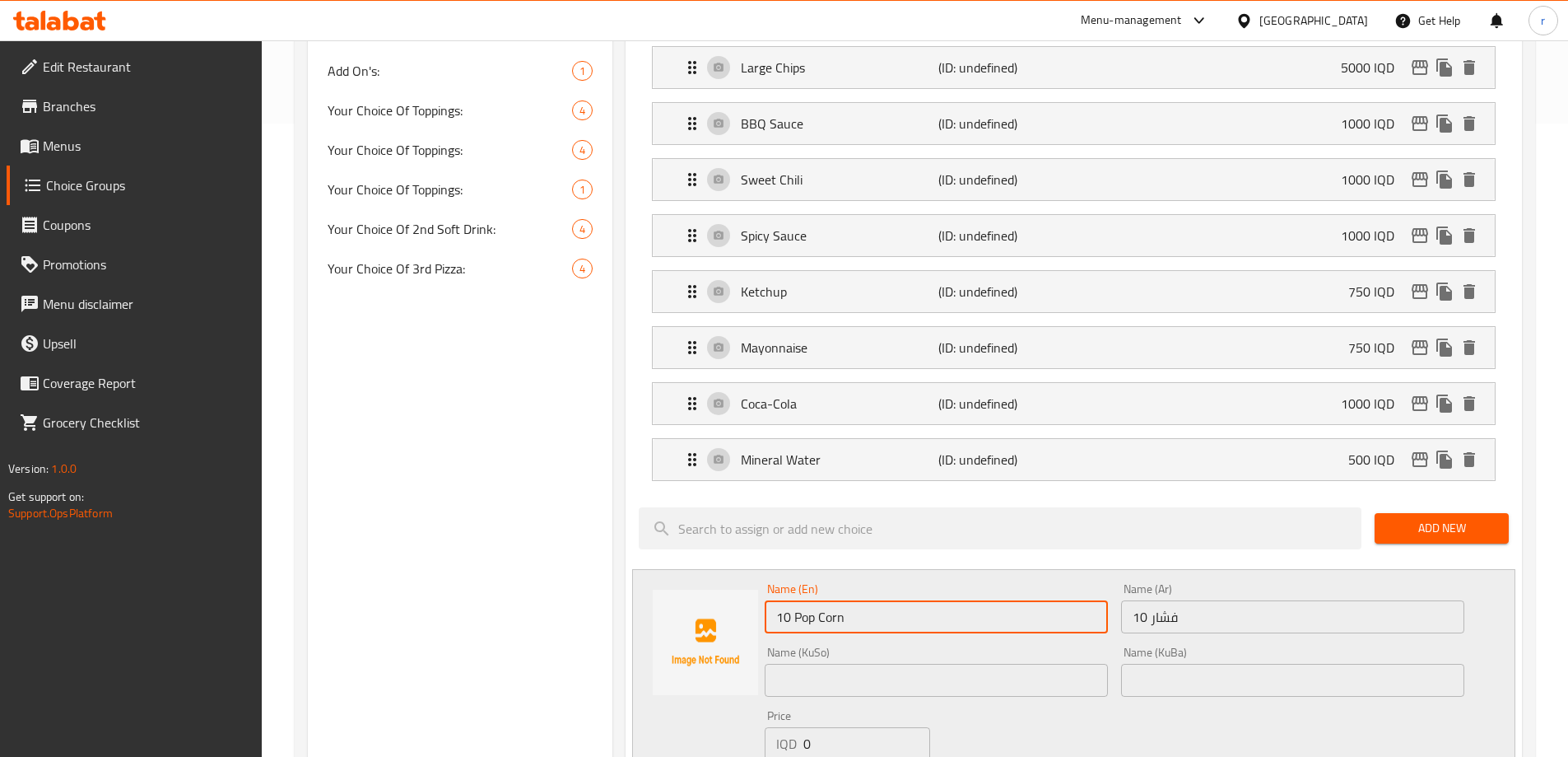
type input "10 Pop Corn"
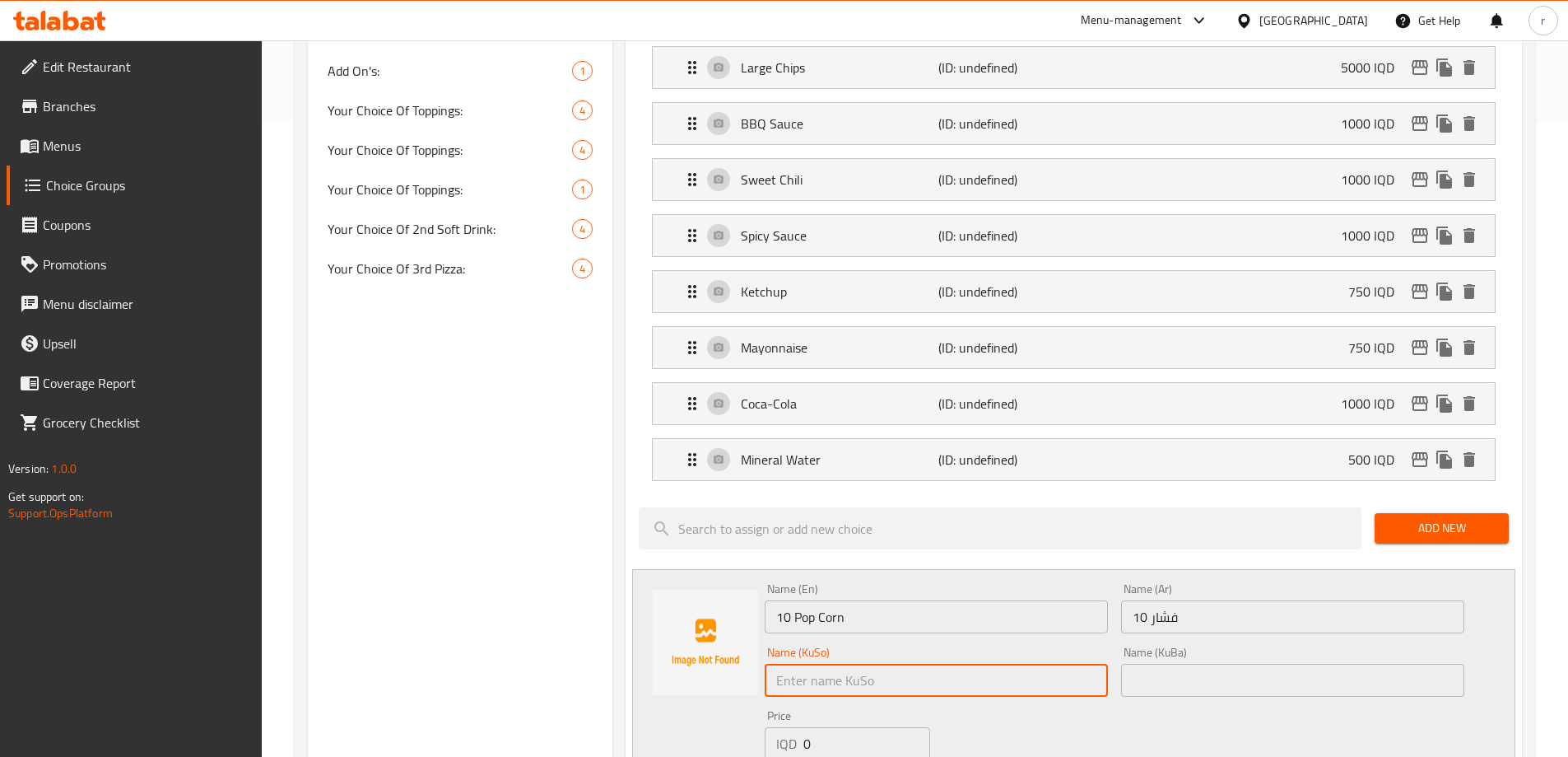
click at [796, 664] on input "text" at bounding box center [937, 680] width 344 height 33
paste input "گەنمەشامی"
drag, startPoint x: 894, startPoint y: 632, endPoint x: 696, endPoint y: 642, distance: 198.3
click at [696, 642] on div "Name (En) 10 Pop Corn Name (En) Name (Ar) 10 فشار Name (Ar) Name (KuSo) 10 گەنم…" at bounding box center [1073, 694] width 883 height 250
type input "10 گەنمەشامی"
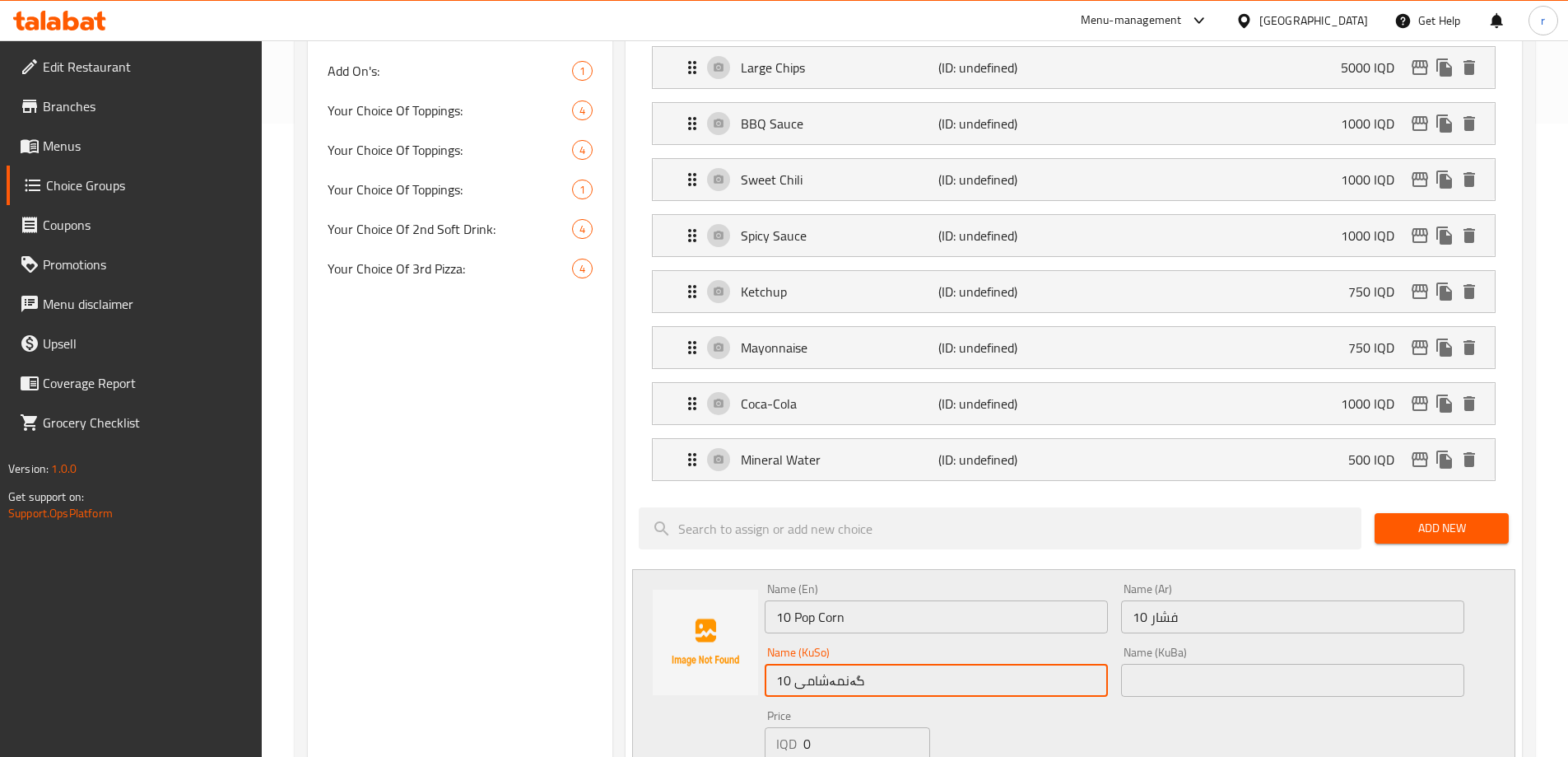
click at [1227, 664] on input "text" at bounding box center [1293, 680] width 344 height 33
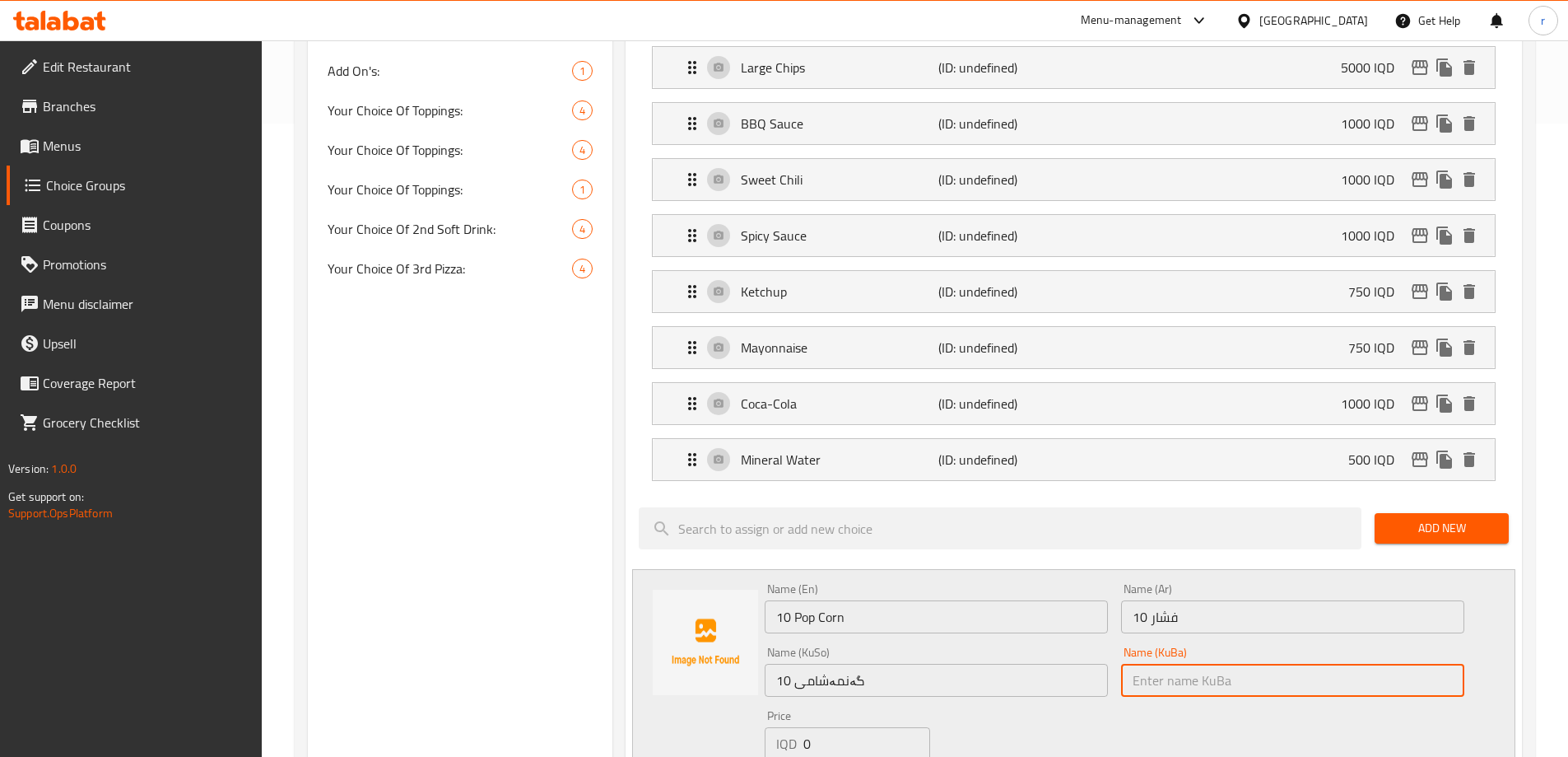
paste input "10 گەنمەشامی"
type input "10 گەنمەشامی"
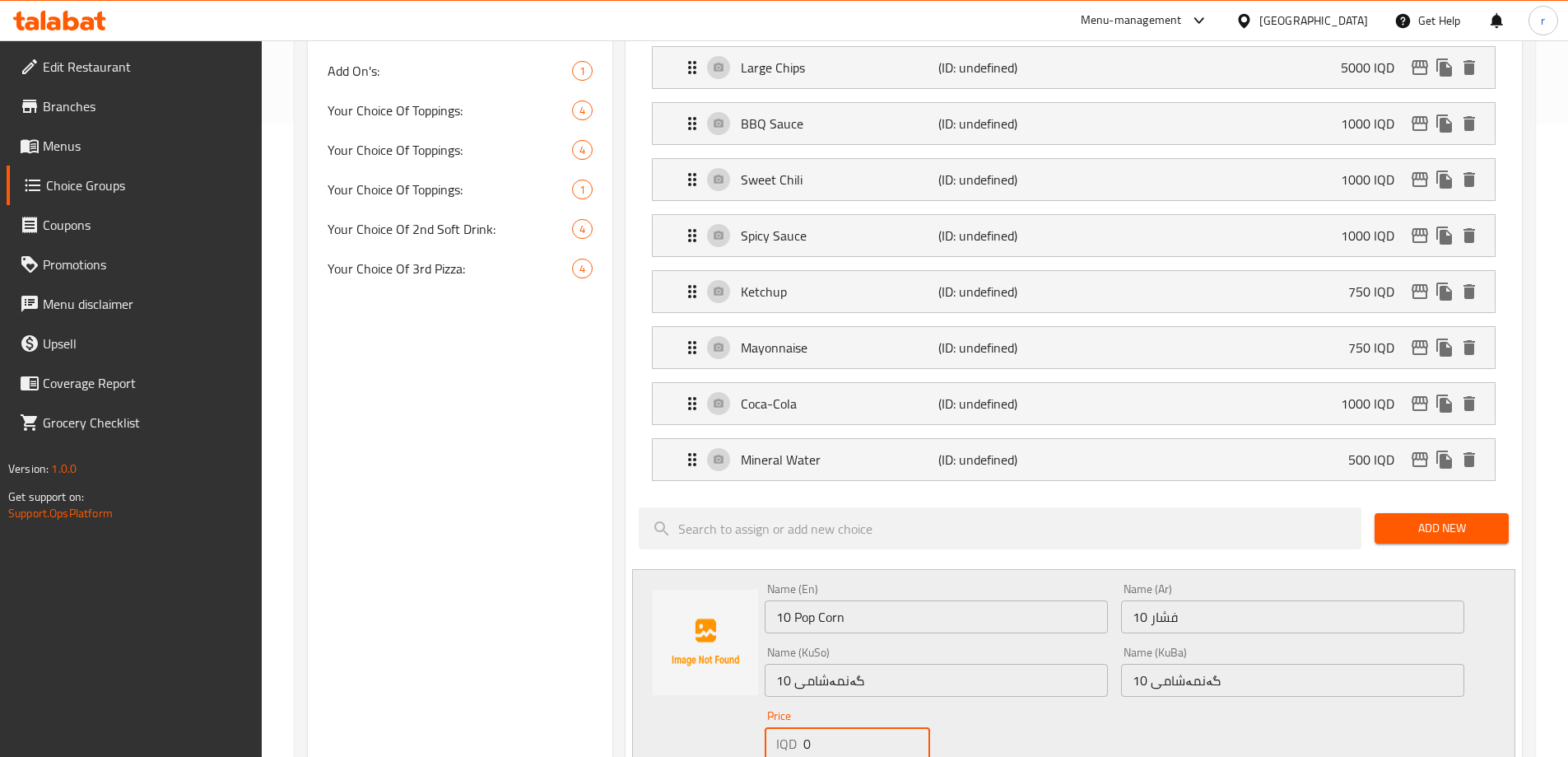
drag, startPoint x: 818, startPoint y: 708, endPoint x: 782, endPoint y: 721, distance: 38.3
click at [782, 721] on div "Name (En) 10 Pop Corn Name (En) Name (Ar) 10 فشار Name (Ar) Name (KuSo) 10 گەنم…" at bounding box center [1114, 694] width 713 height 235
type input "5000"
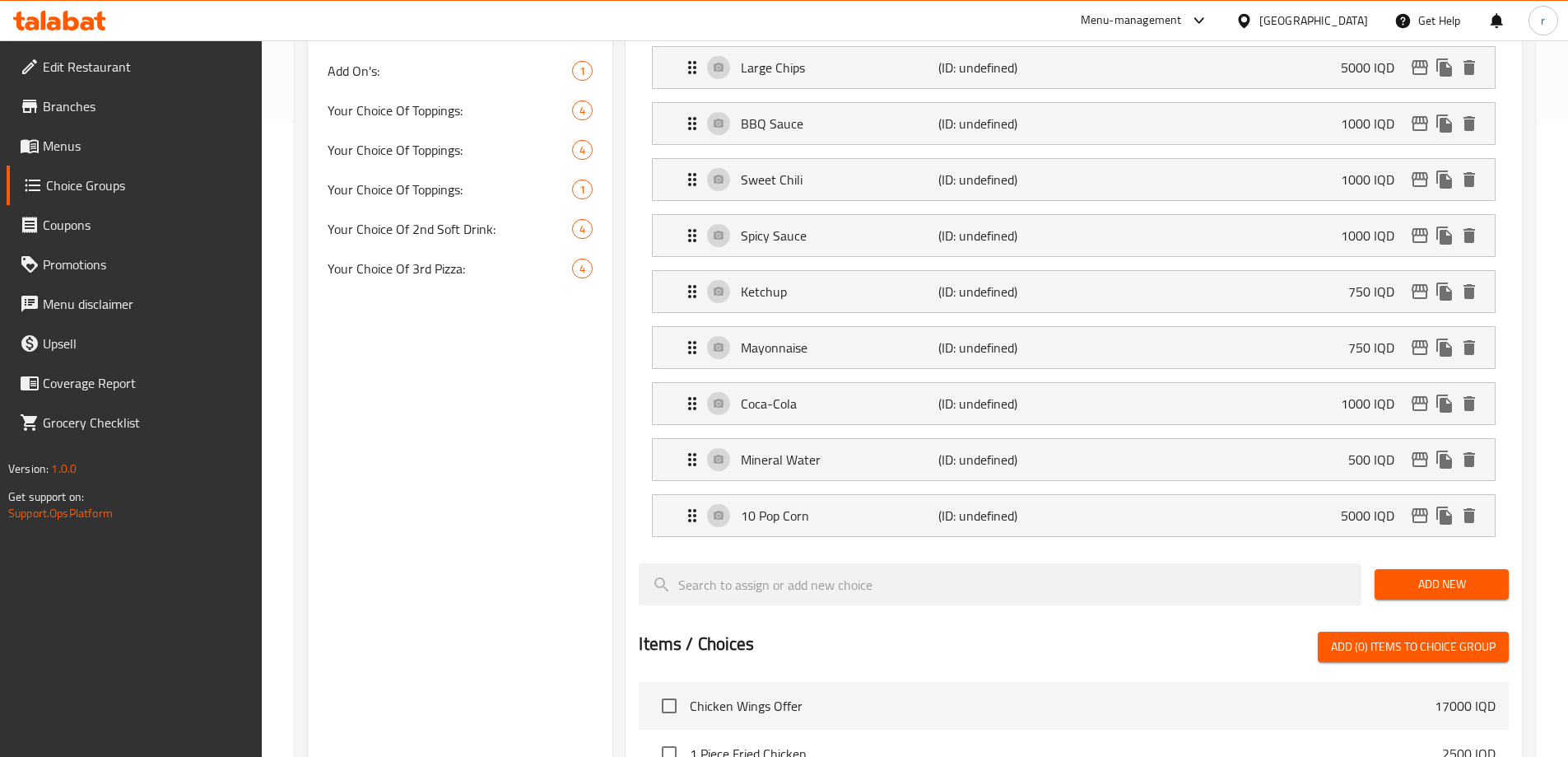
click at [1418, 574] on span "Add New" at bounding box center [1442, 584] width 108 height 21
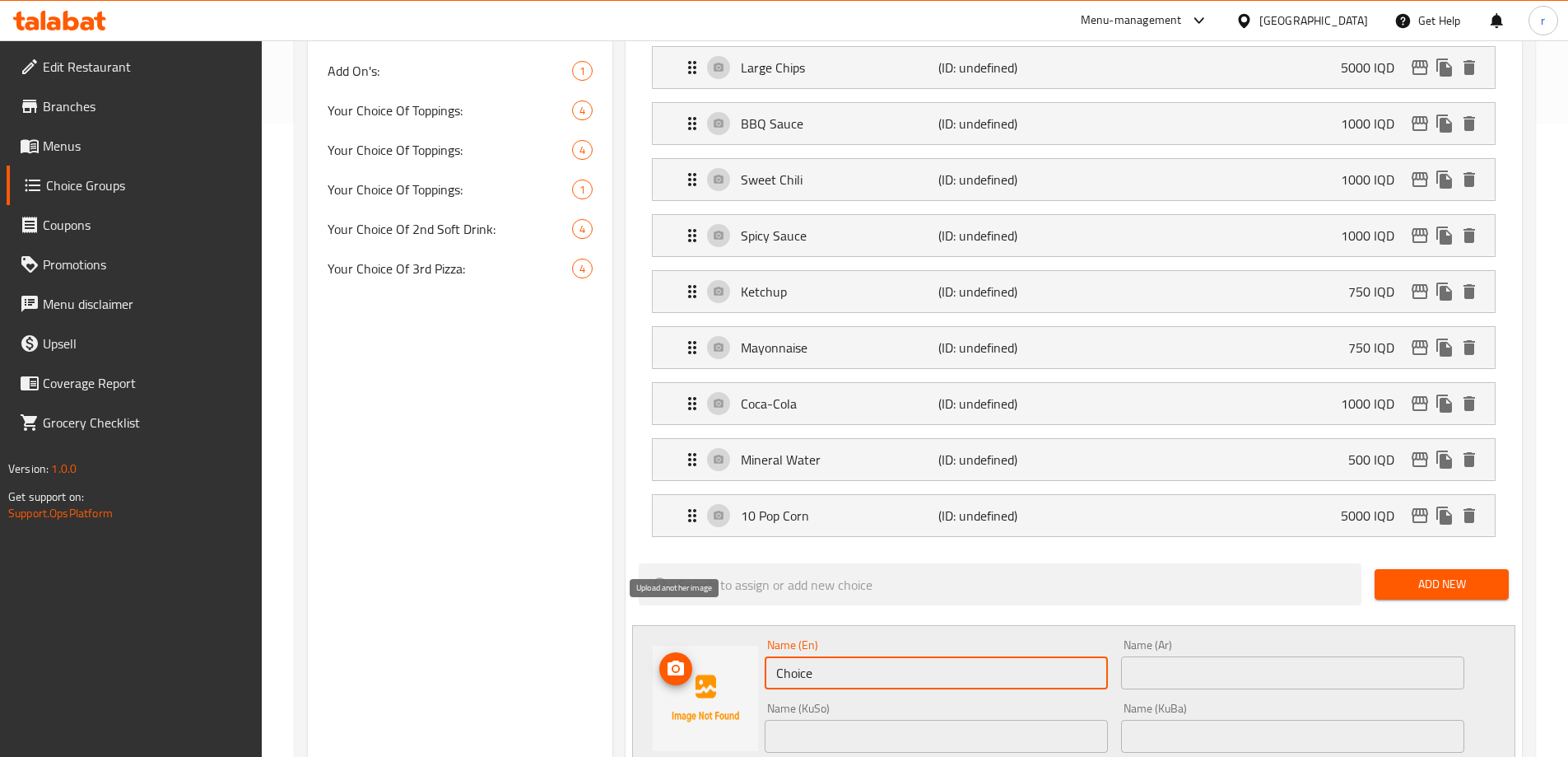
drag, startPoint x: 852, startPoint y: 626, endPoint x: 673, endPoint y: 635, distance: 179.2
click at [672, 635] on div "Name (En) Choice Name (En) Name (Ar) Name (Ar) Name (KuSo) Name (KuSo) Name (Ku…" at bounding box center [1073, 750] width 883 height 250
click at [962, 656] on input "text" at bounding box center [937, 673] width 344 height 33
paste input "Chicken Bite"
type input "Chicken Bite"
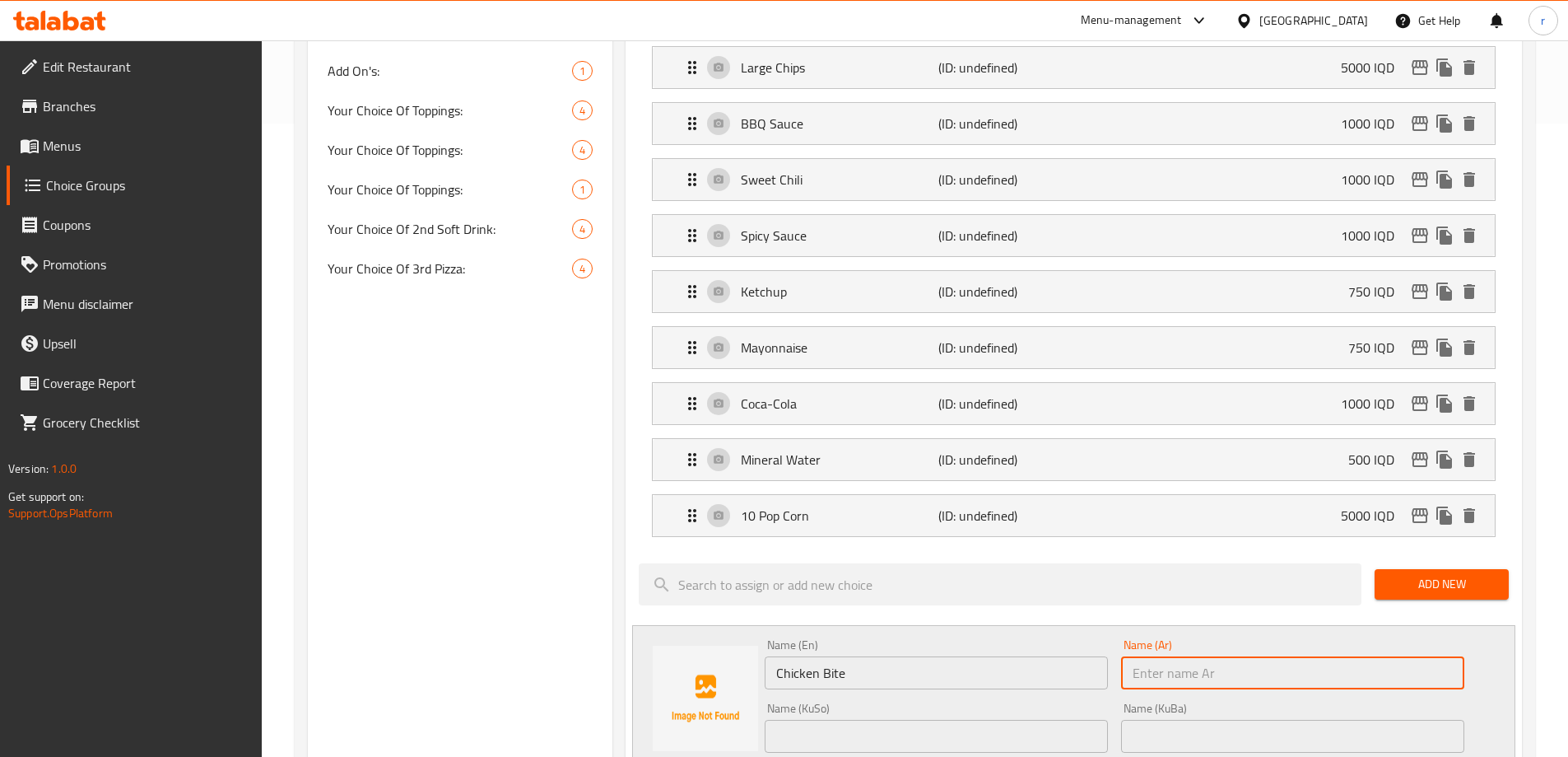
click at [1166, 656] on input "text" at bounding box center [1293, 673] width 344 height 33
paste input "دجاج بايت"
type input "دجاج بايت"
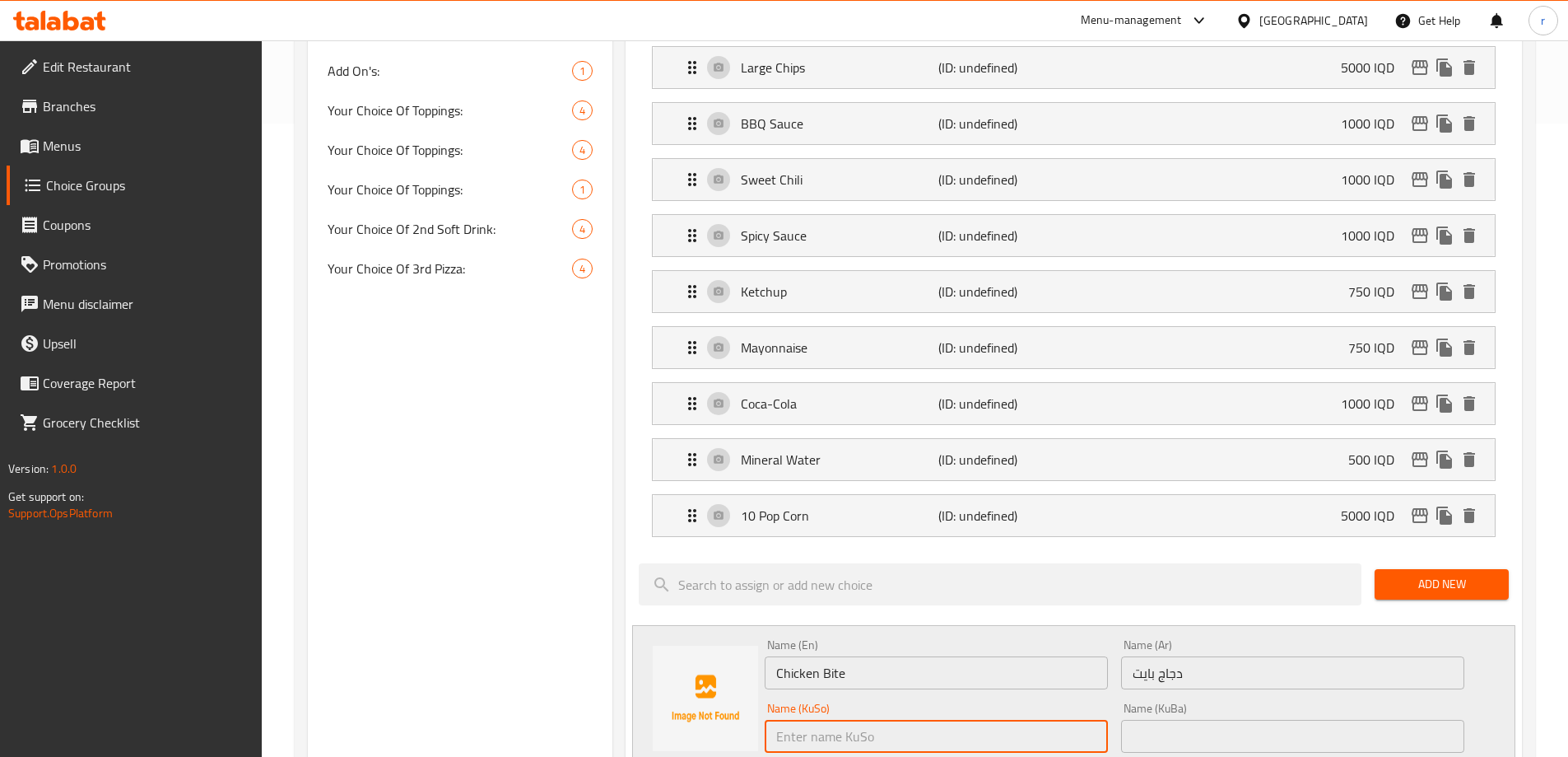
click at [882, 720] on input "text" at bounding box center [937, 736] width 344 height 33
type input "مریشکی بایت"
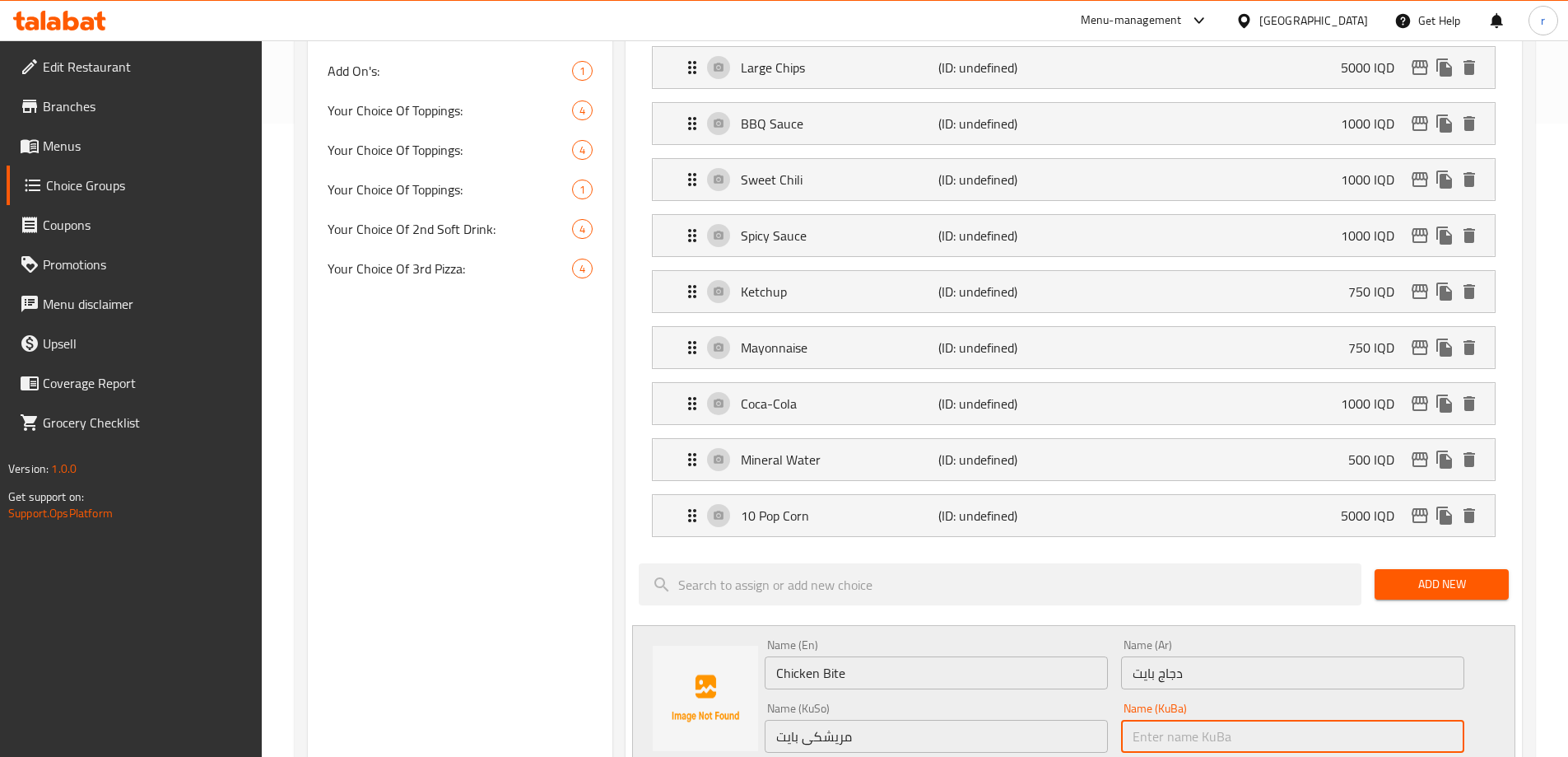
paste input "مریشکی بایت"
type input "مریشکی بایت"
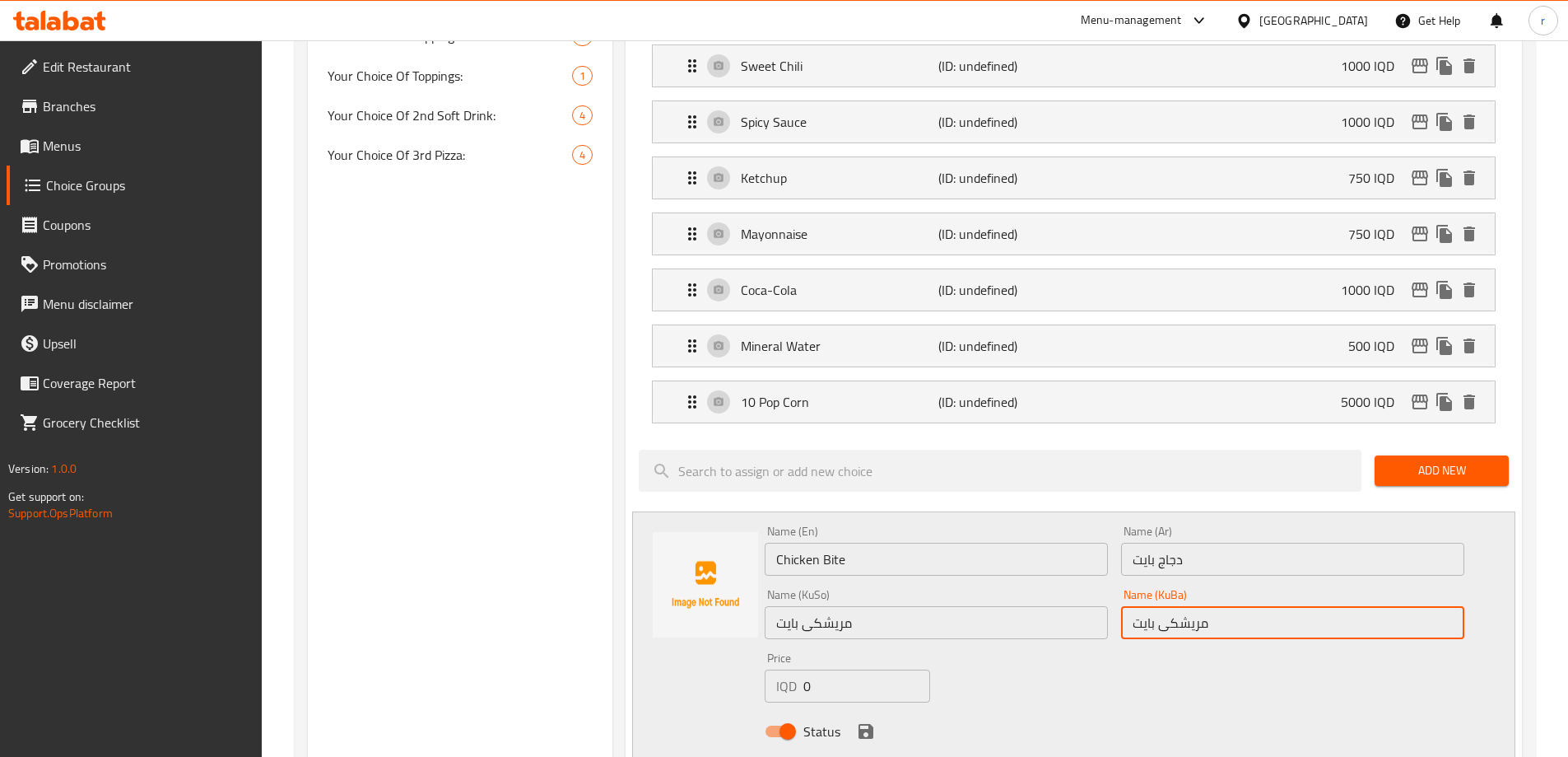
scroll to position [907, 0]
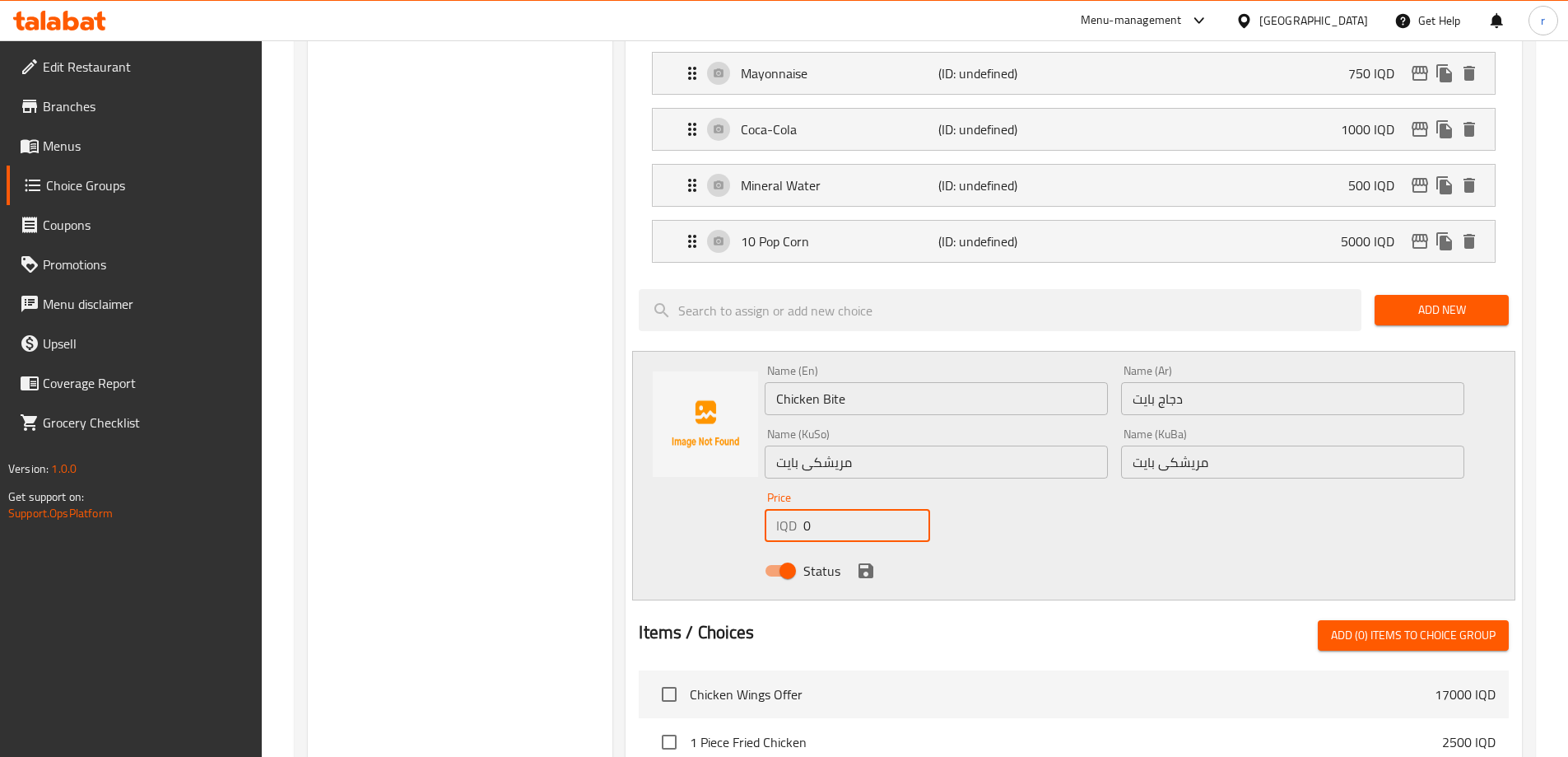
drag, startPoint x: 808, startPoint y: 486, endPoint x: 818, endPoint y: 481, distance: 11.2
click at [818, 509] on input "0" at bounding box center [867, 526] width 126 height 33
drag, startPoint x: 818, startPoint y: 481, endPoint x: 781, endPoint y: 487, distance: 37.5
click at [781, 509] on div "IQD 0 Price" at bounding box center [847, 526] width 164 height 33
type input "6000"
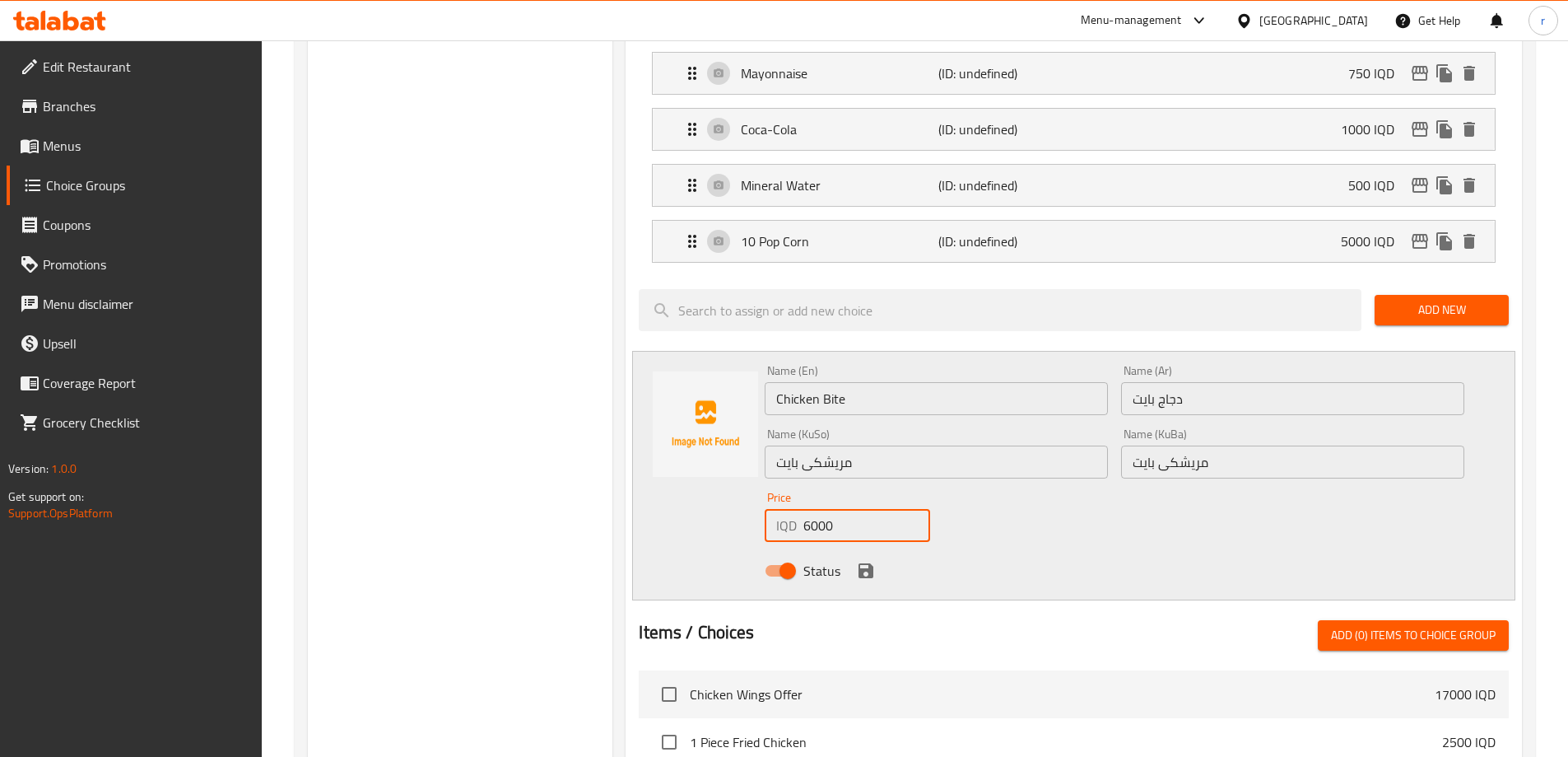
click at [862, 549] on div "Status" at bounding box center [1114, 571] width 713 height 45
click at [873, 561] on icon "save" at bounding box center [866, 571] width 20 height 20
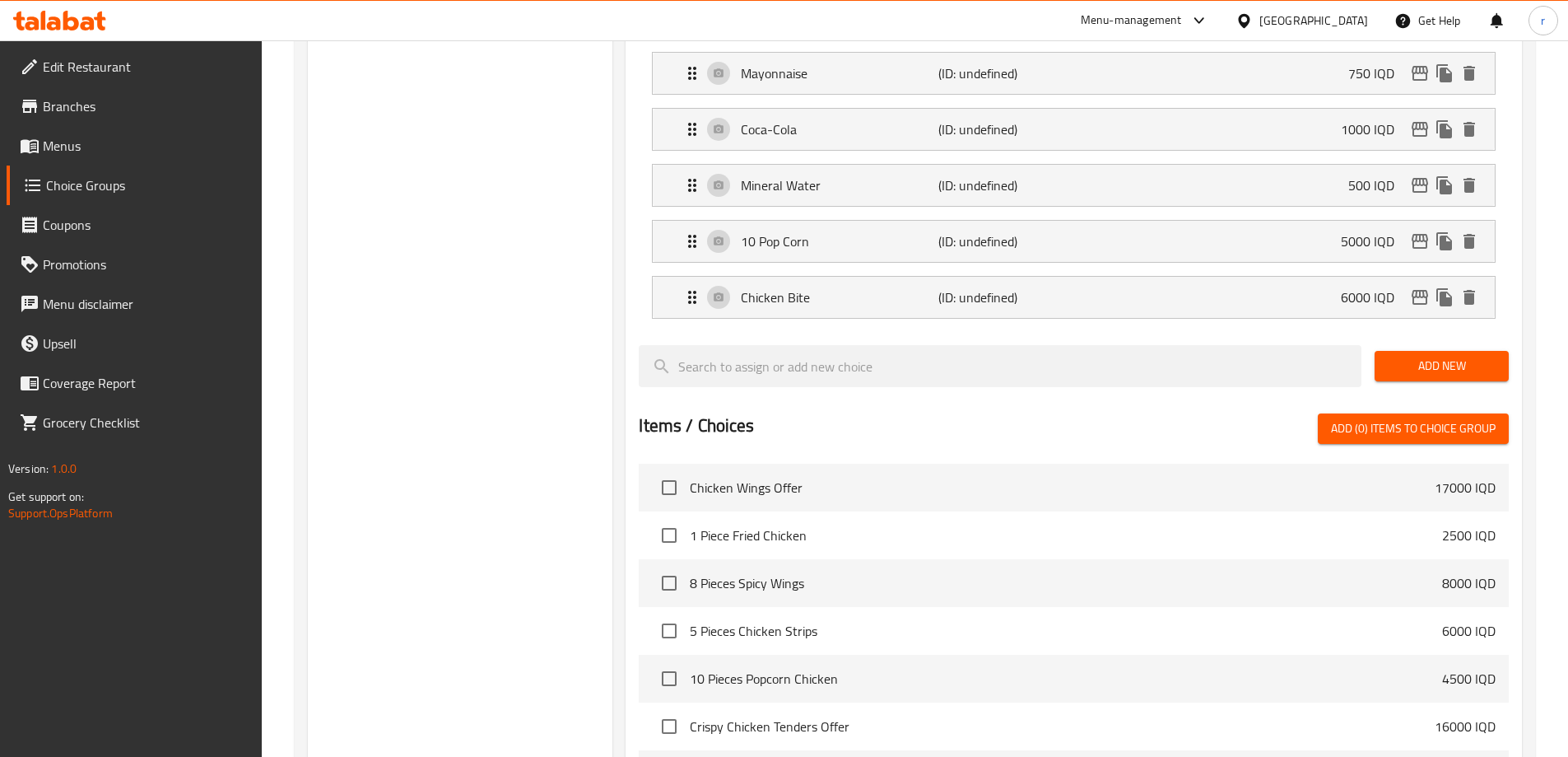
click at [1417, 339] on div "Add New" at bounding box center [1442, 366] width 147 height 55
click at [1413, 356] on span "Add New" at bounding box center [1442, 366] width 108 height 21
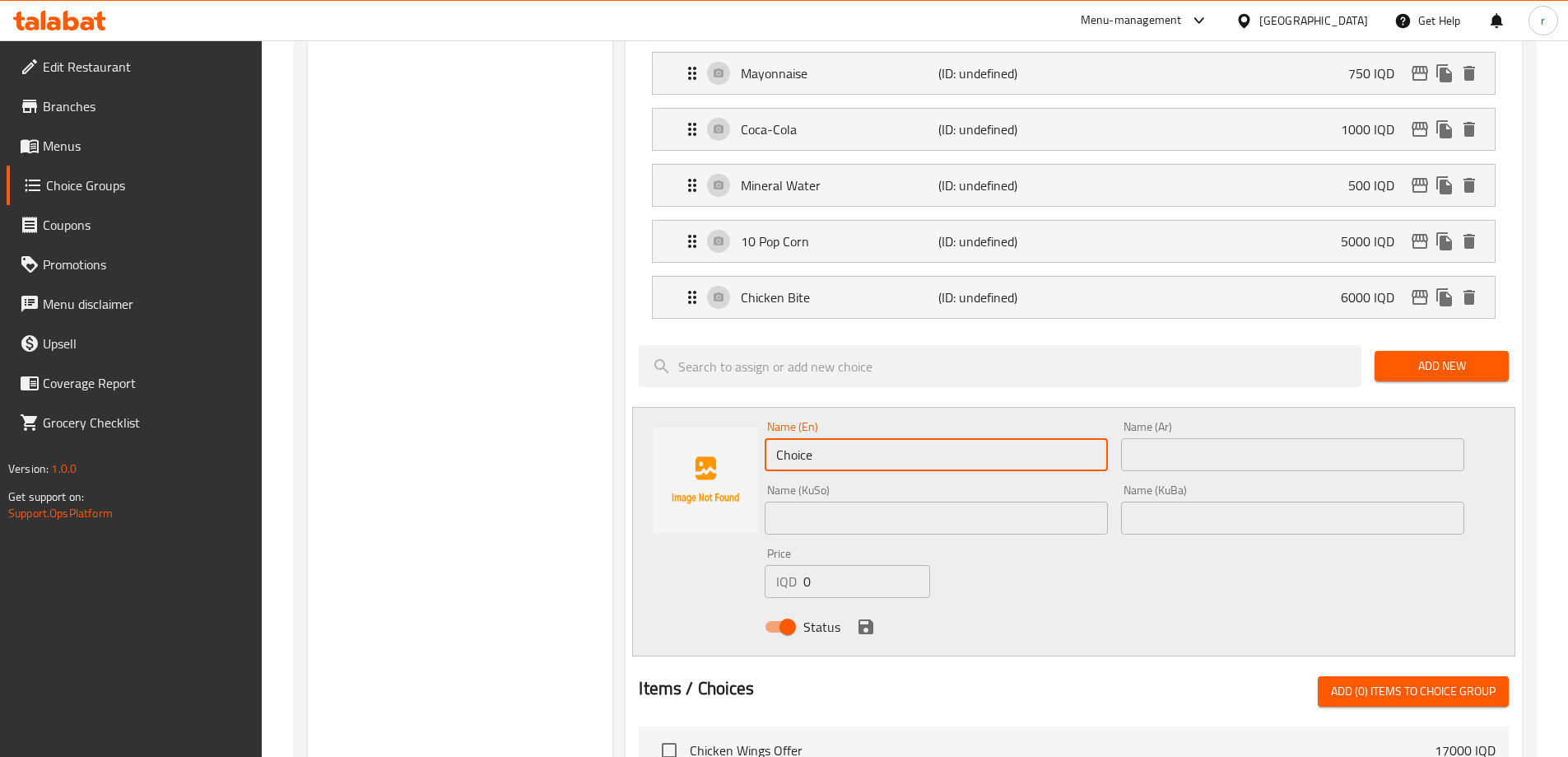
drag, startPoint x: 864, startPoint y: 417, endPoint x: 399, endPoint y: 459, distance: 466.9
click at [399, 459] on div "Choice Groups Your Choice Of: 1 Your Choice Of 1st Pizza: 4 Your Choice Of Size…" at bounding box center [919, 294] width 1221 height 2030
paste input "Bun"
click at [804, 438] on input "Bun" at bounding box center [937, 455] width 344 height 33
type input "Bun"
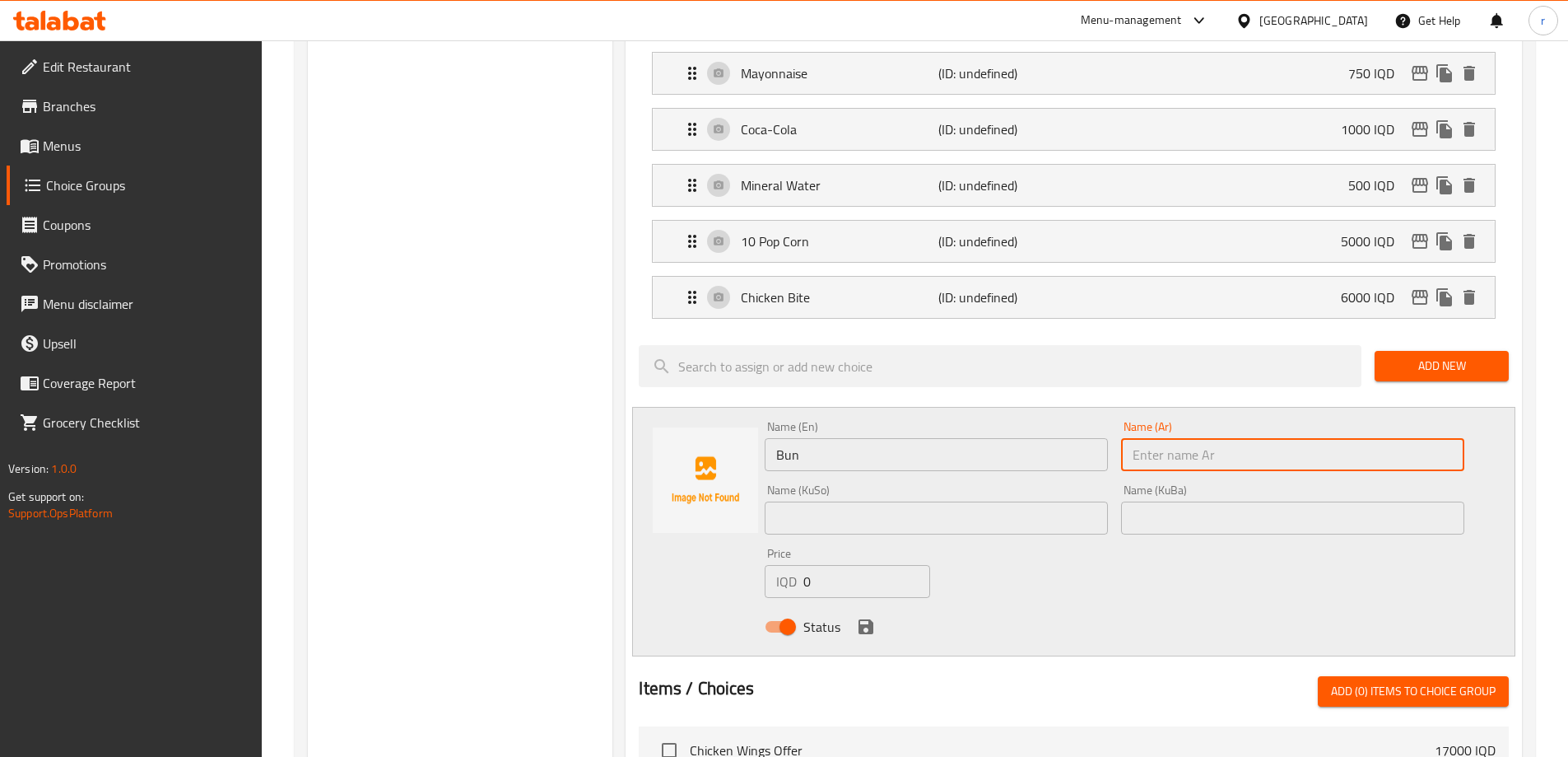
click at [1178, 438] on input "text" at bounding box center [1293, 455] width 344 height 33
paste input "خبز"
type input "خبز"
drag, startPoint x: 1157, startPoint y: 409, endPoint x: 1094, endPoint y: 413, distance: 63.1
click at [1094, 414] on div "Name (En) Bun Name (En) Name (Ar) خبز Name (Ar) Name (KuSo) Name (KuSo) Name (K…" at bounding box center [1114, 531] width 713 height 235
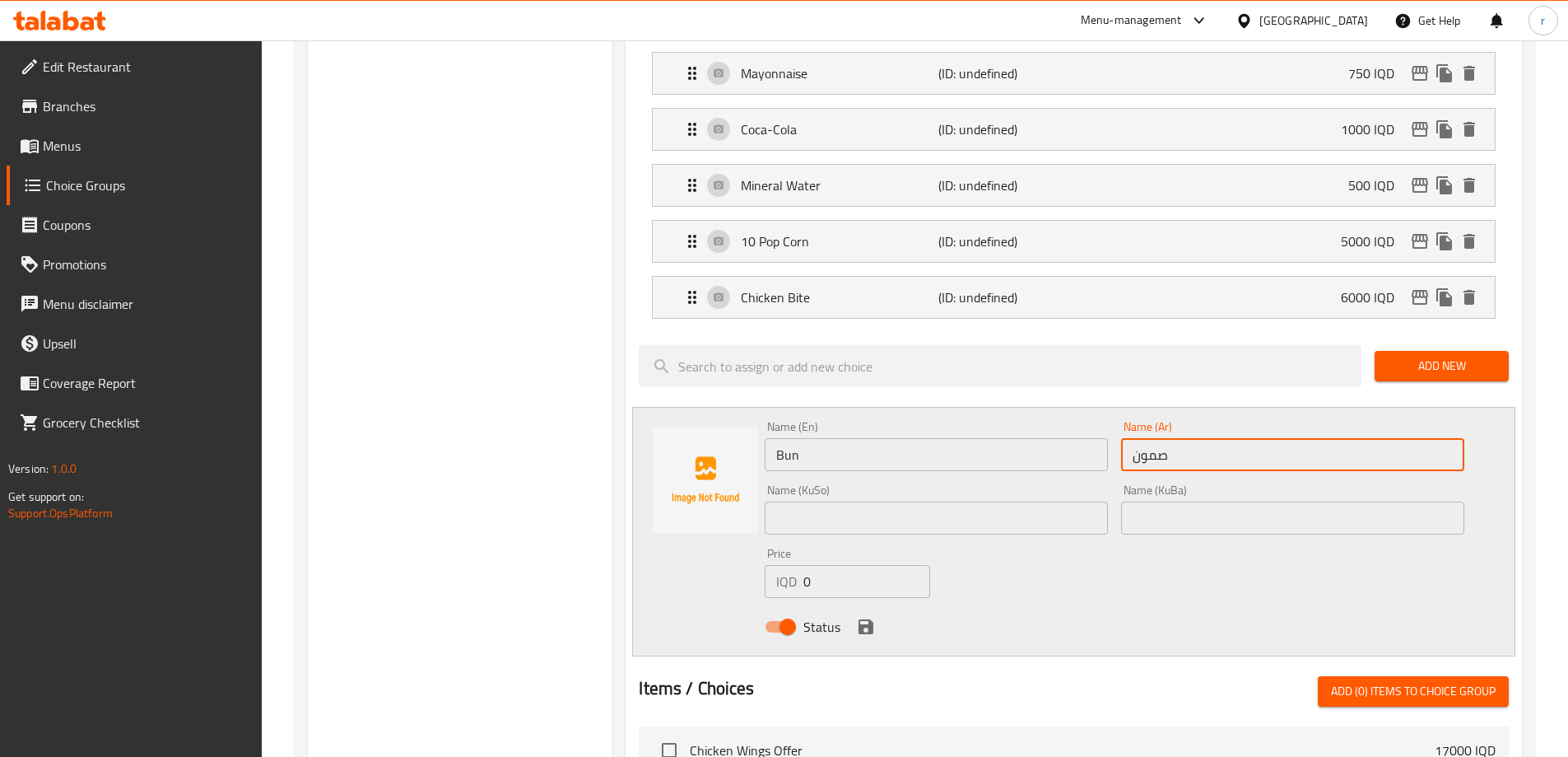
type input "صمون"
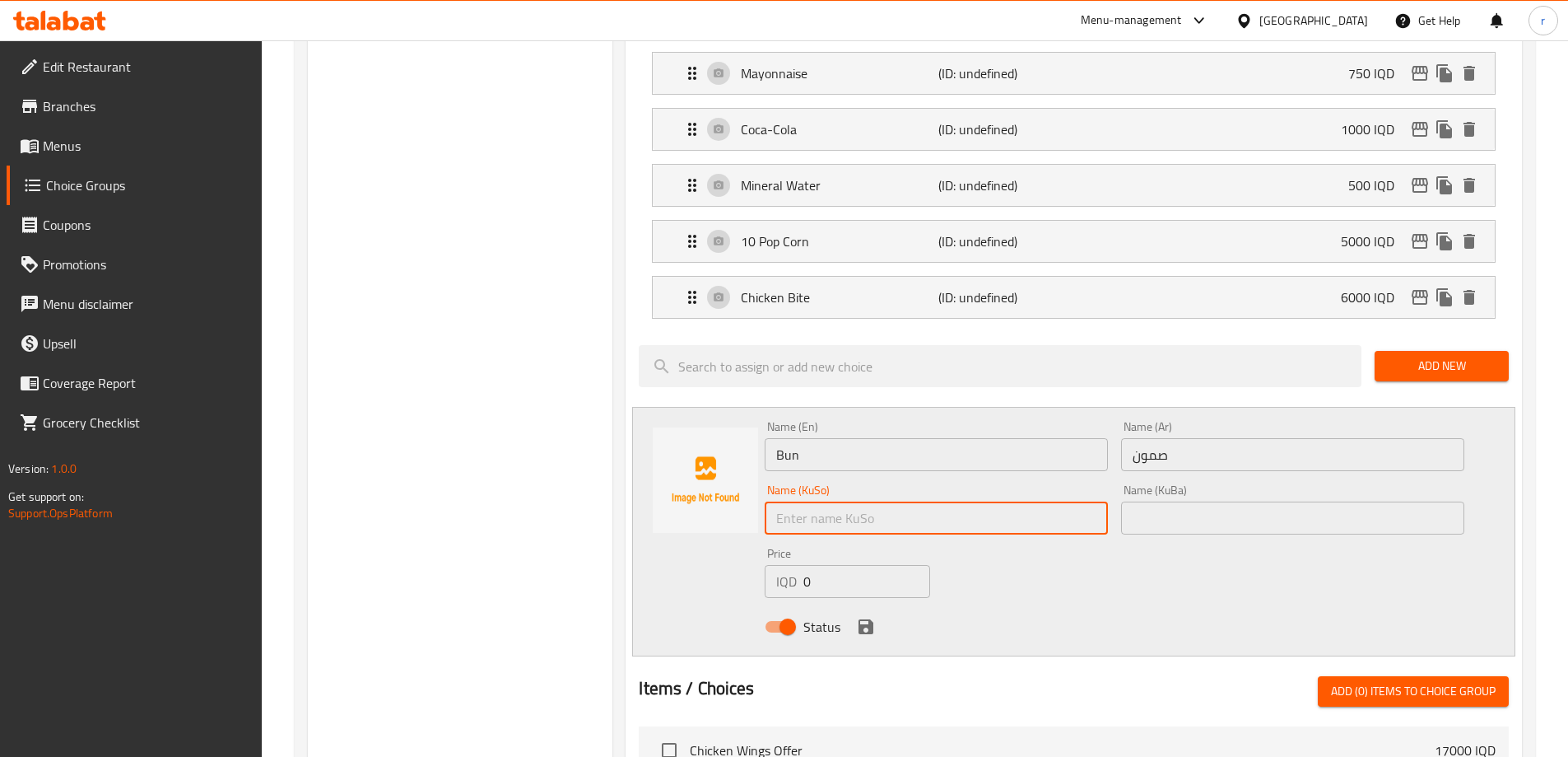
paste input "بەن"
type input "بەن"
click at [1138, 502] on input "text" at bounding box center [1293, 518] width 344 height 33
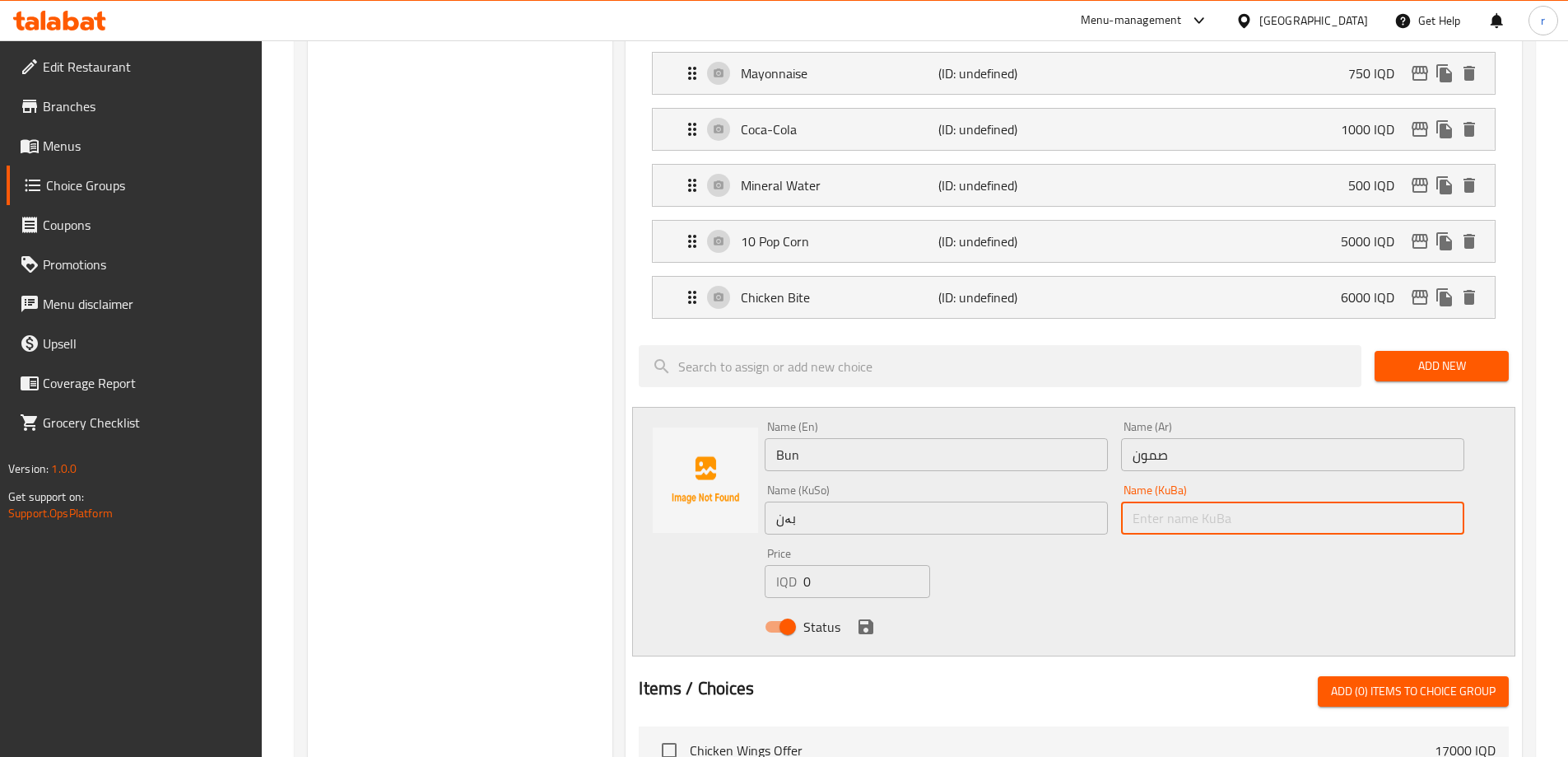
paste input "بەن"
type input "بەن"
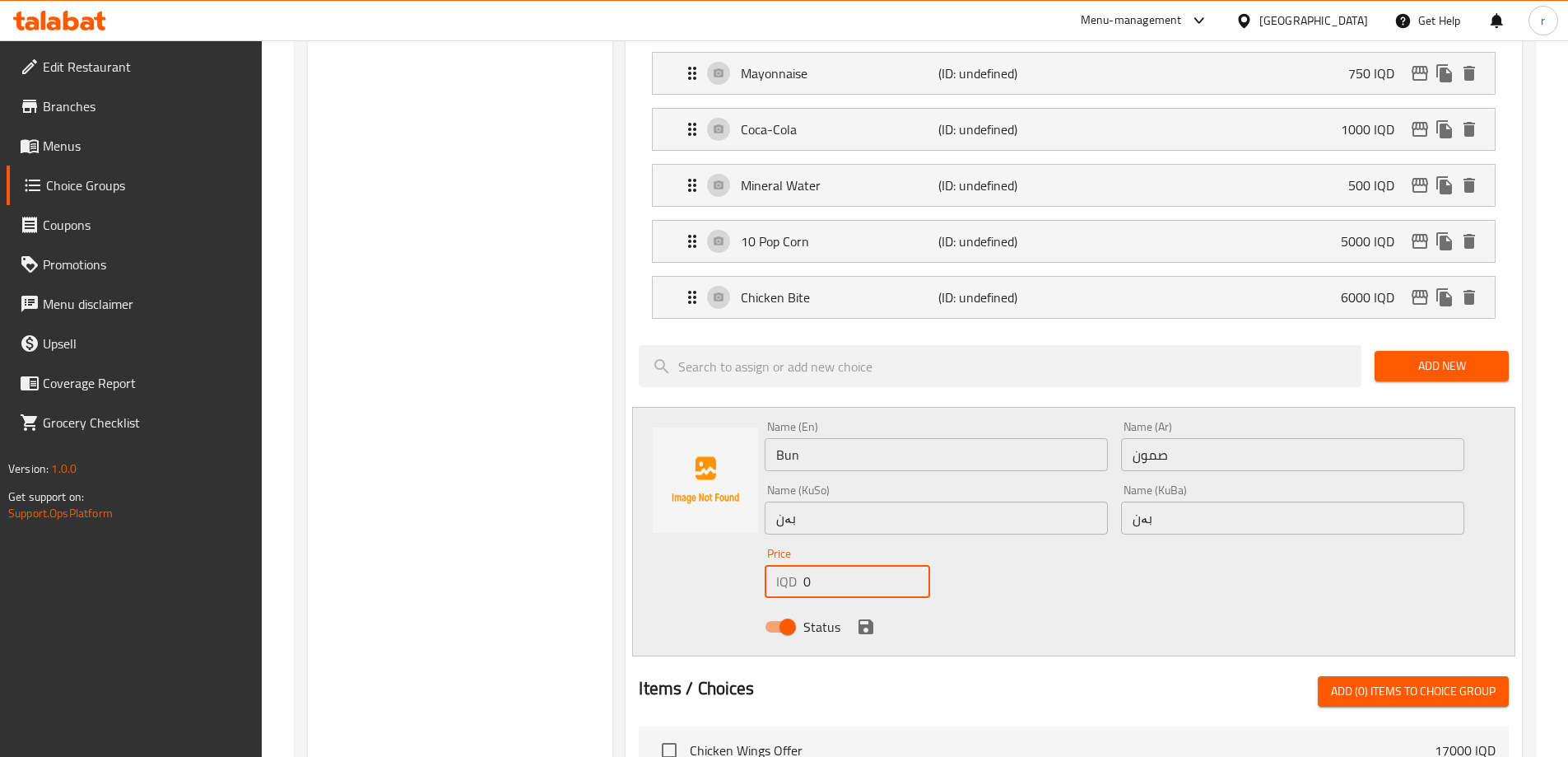
click at [772, 565] on div "IQD 0 Price" at bounding box center [847, 582] width 164 height 33
type input "500"
click at [870, 619] on icon "save" at bounding box center [866, 626] width 15 height 15
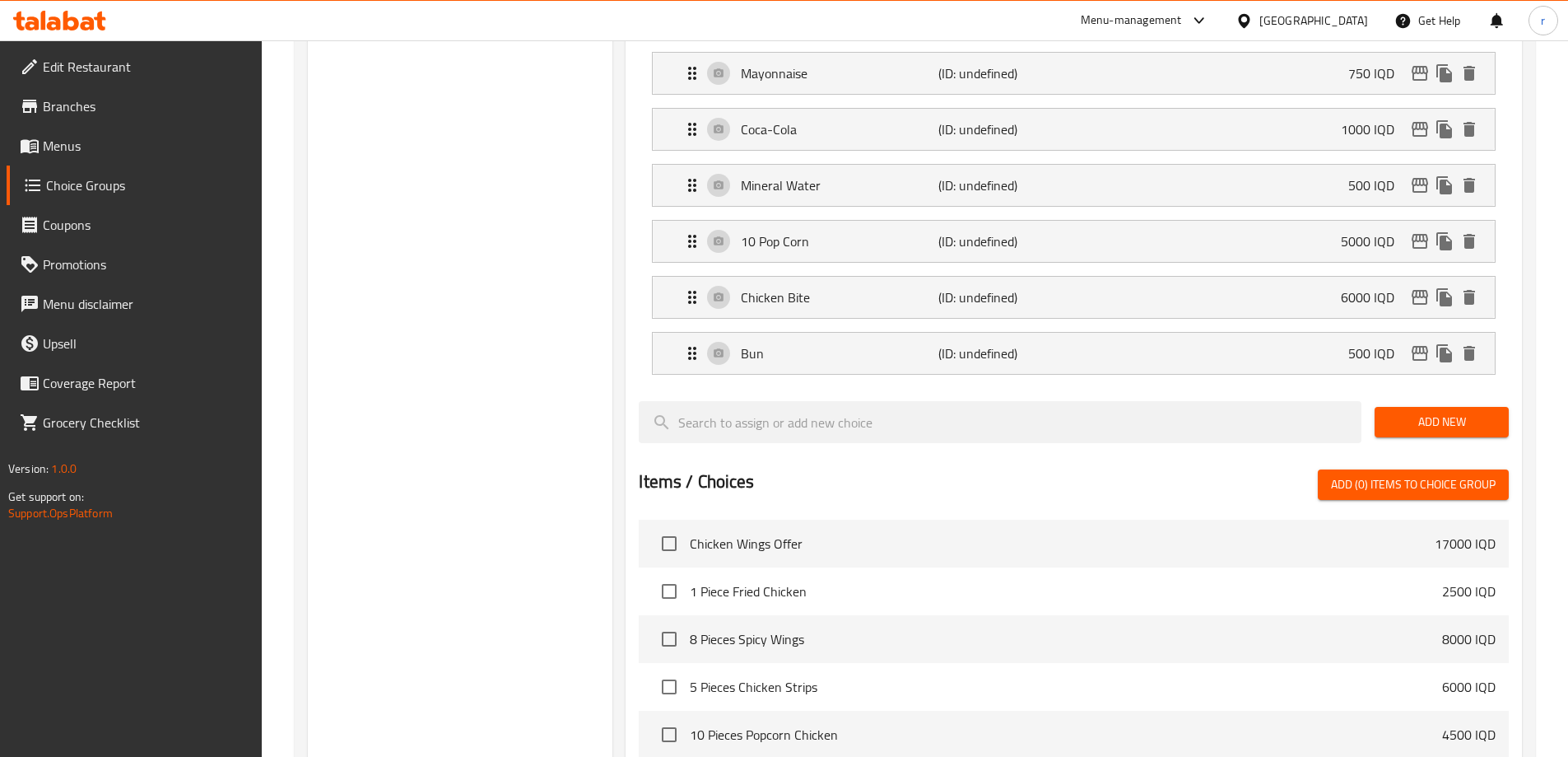
click at [1438, 412] on span "Add New" at bounding box center [1442, 421] width 108 height 21
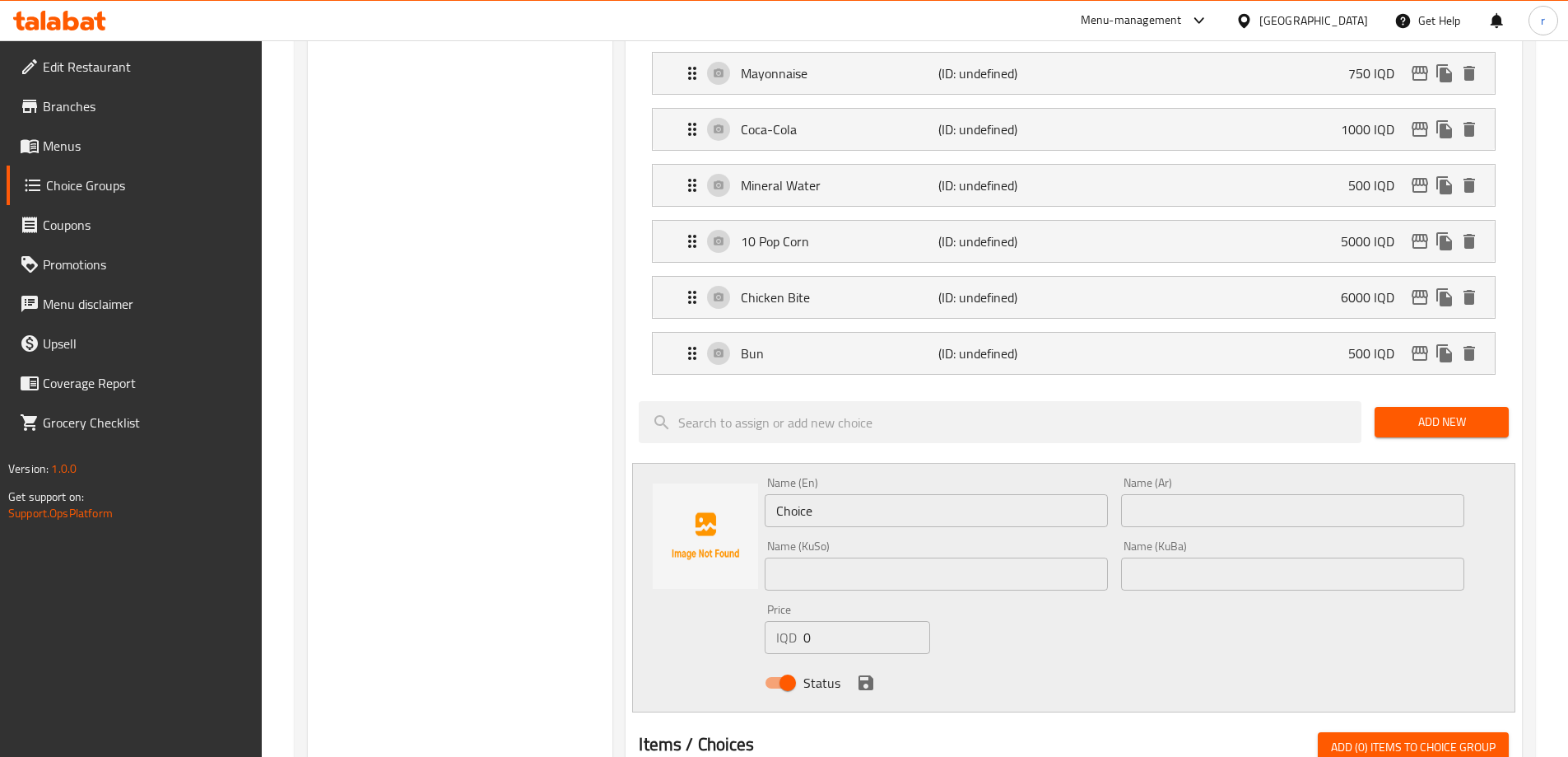
click at [1214, 494] on input "text" at bounding box center [1293, 511] width 344 height 33
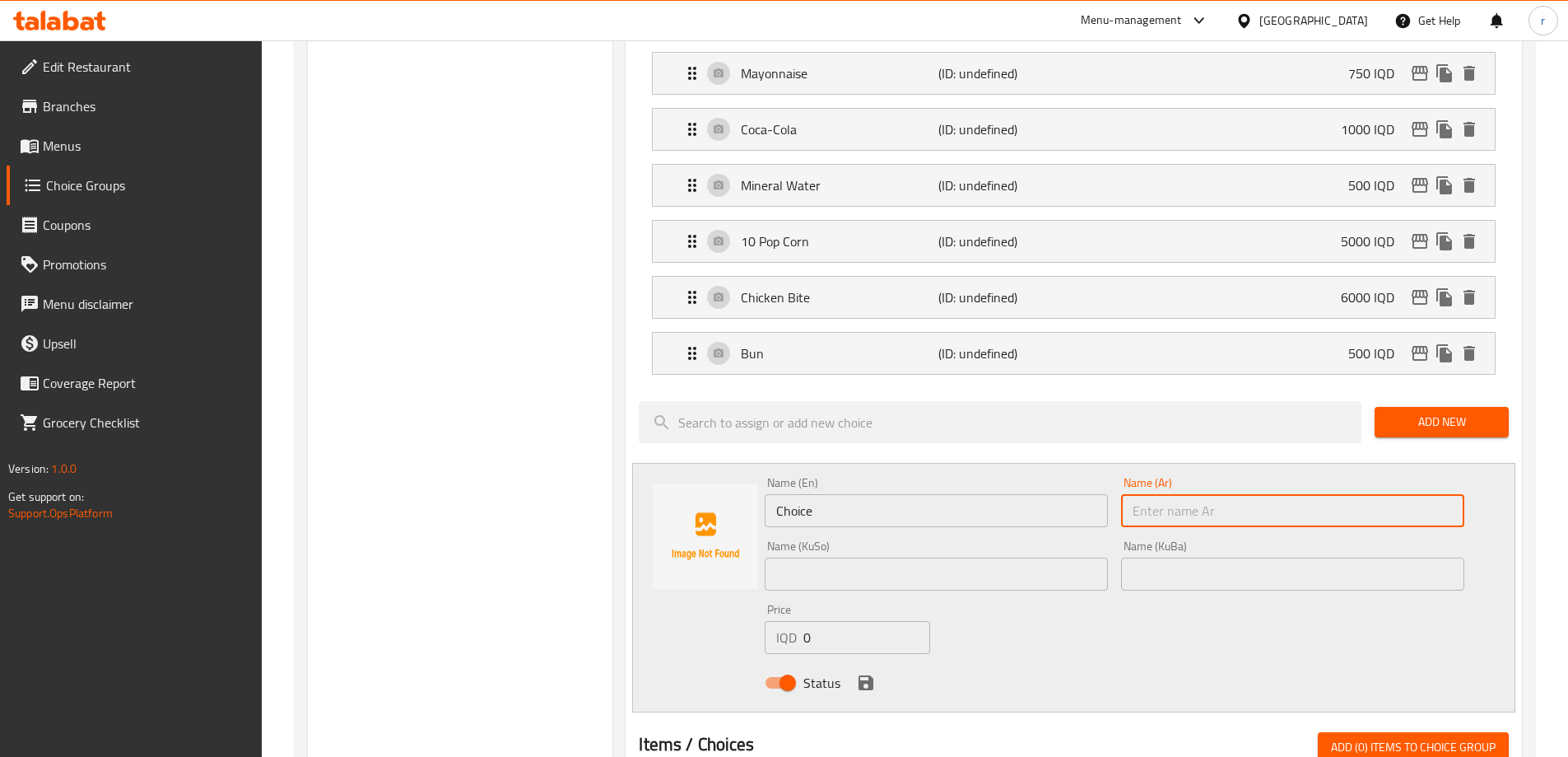
paste input "8 ناجيت"
type input "8 ناجيت"
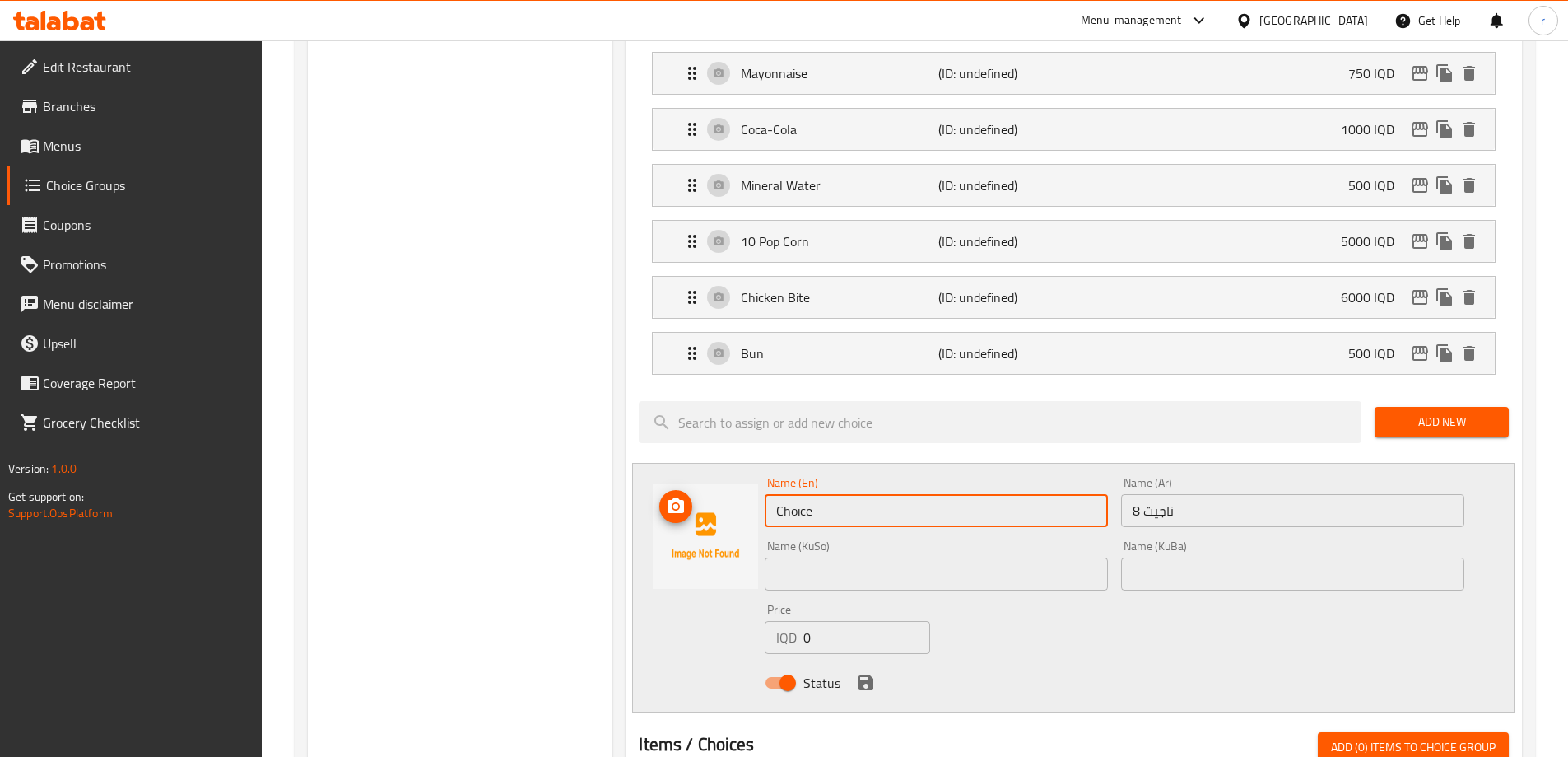
drag, startPoint x: 900, startPoint y: 466, endPoint x: 682, endPoint y: 485, distance: 218.8
click at [682, 485] on div "Name (En) Choice Name (En) Name (Ar) 8 ناجيت Name (Ar) Name (KuSo) Name (KuSo) …" at bounding box center [1073, 588] width 883 height 250
paste input "Nugget"
drag, startPoint x: 848, startPoint y: 455, endPoint x: 723, endPoint y: 478, distance: 127.1
click at [723, 478] on div "Name (En) Nugget Name (En) Name (Ar) 8 ناجيت Name (Ar) Name (KuSo) Name (KuSo) …" at bounding box center [1073, 588] width 883 height 250
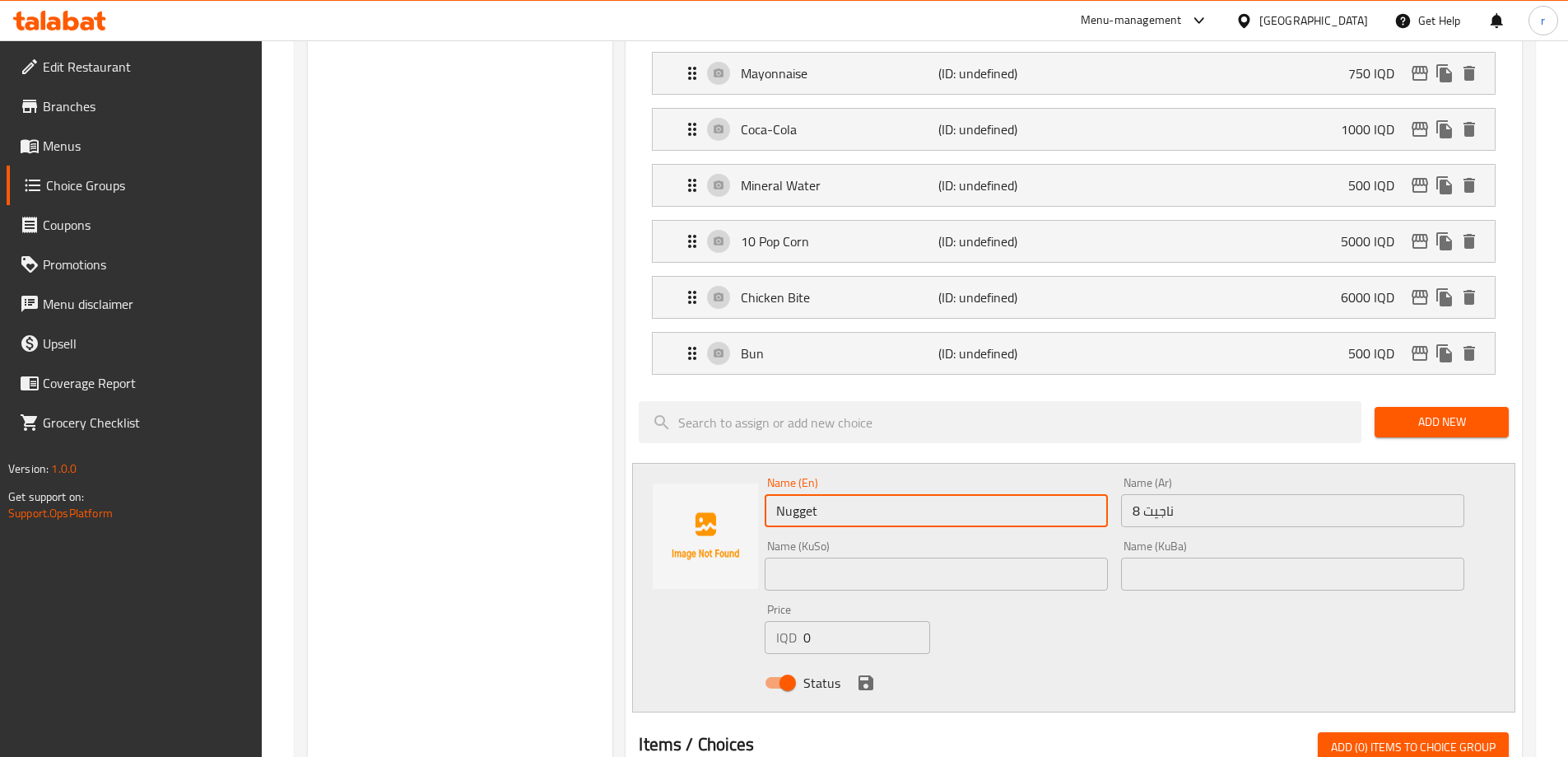
paste input "8"
type input "8 Nugget"
click at [857, 558] on input "text" at bounding box center [937, 574] width 344 height 33
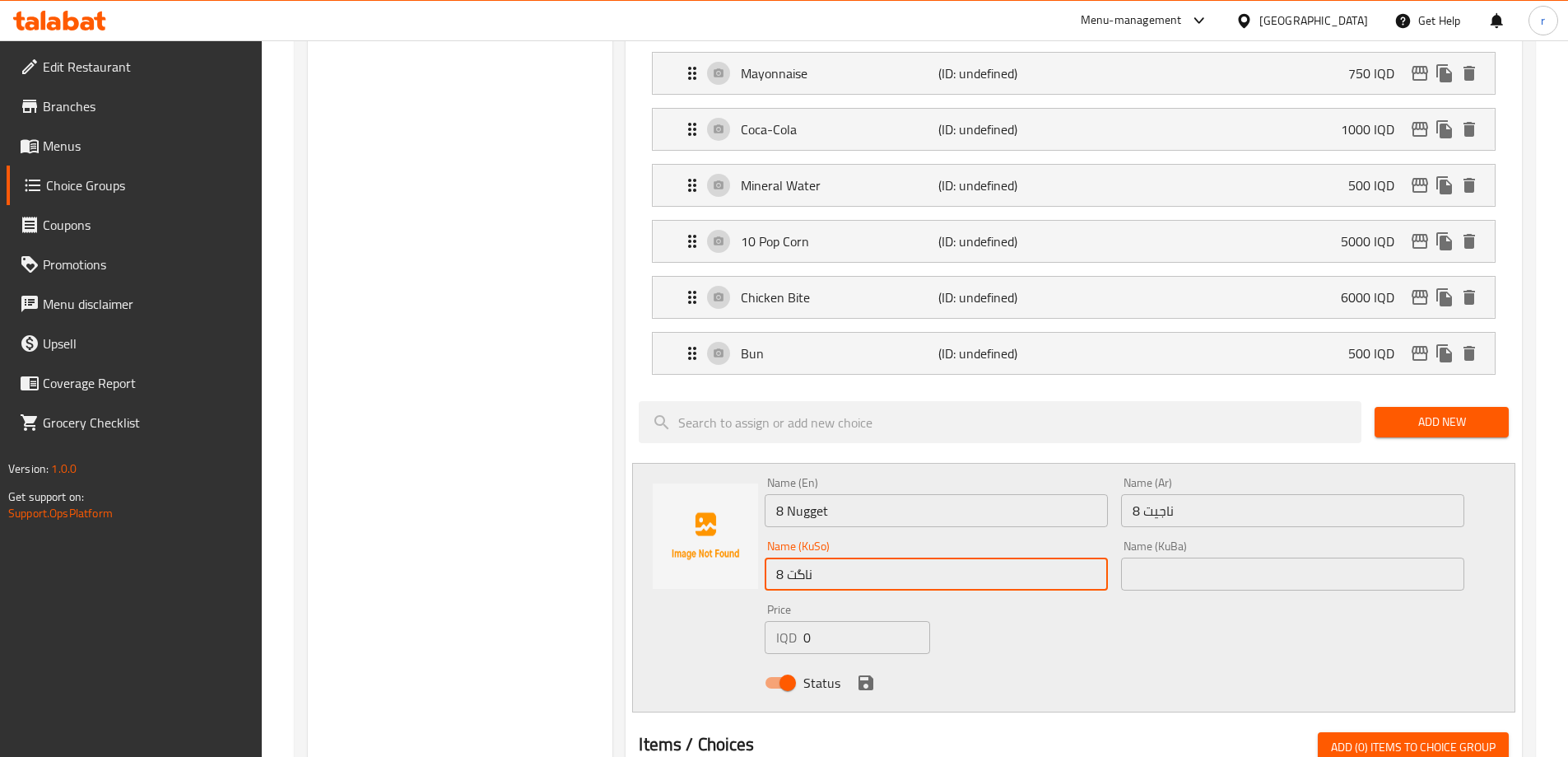
drag, startPoint x: 825, startPoint y: 529, endPoint x: 791, endPoint y: 531, distance: 34.1
click at [791, 558] on input "8 ناگت" at bounding box center [937, 574] width 344 height 33
paste input "ێ"
drag, startPoint x: 861, startPoint y: 537, endPoint x: 718, endPoint y: 567, distance: 146.1
click at [718, 567] on div "Name (En) 8 Nugget Name (En) Name (Ar) 8 ناجيت Name (Ar) Name (KuSo) 8 ناگێت Na…" at bounding box center [1073, 588] width 883 height 250
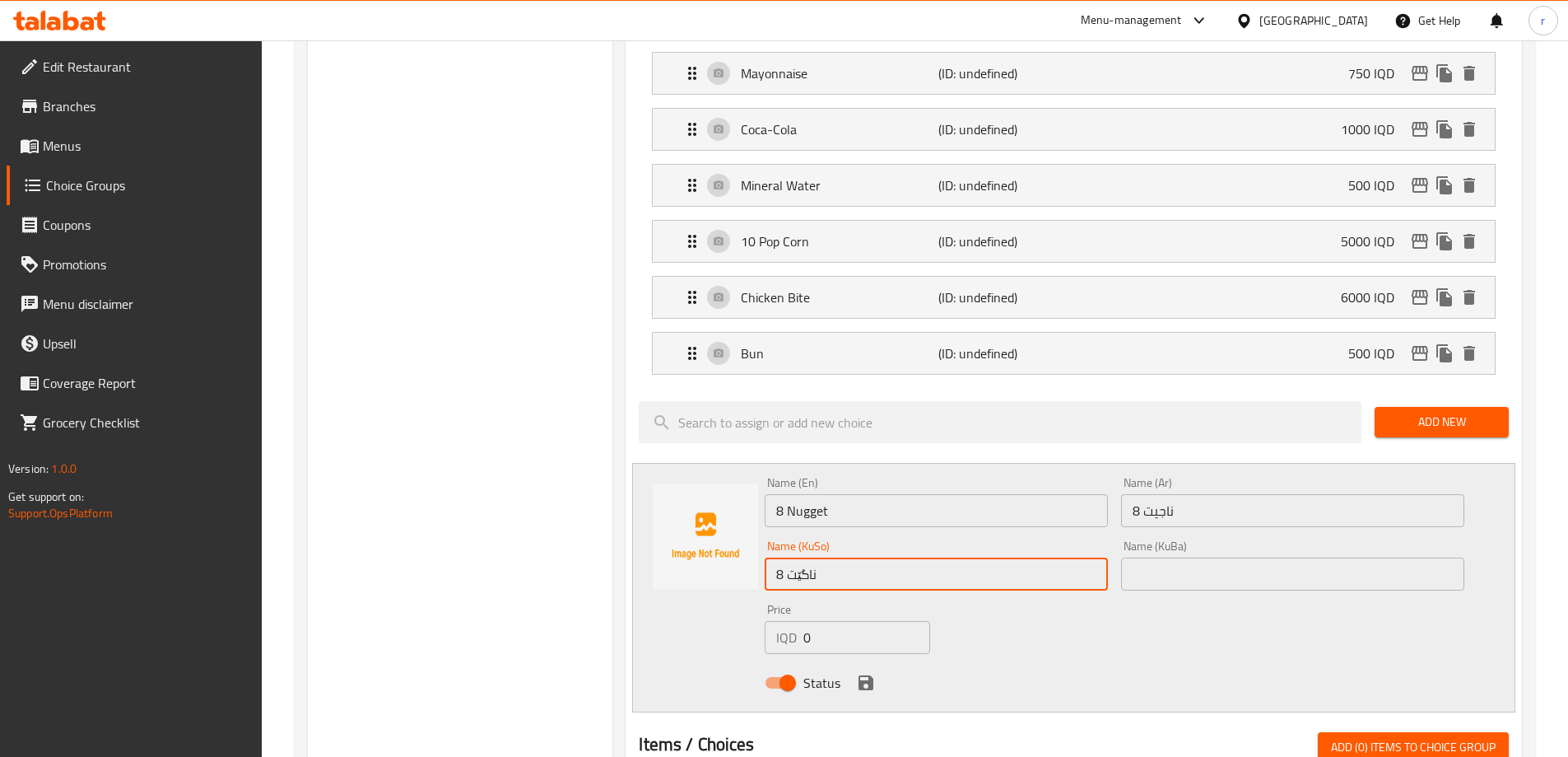
paste input "text"
type input "8 ناگێت"
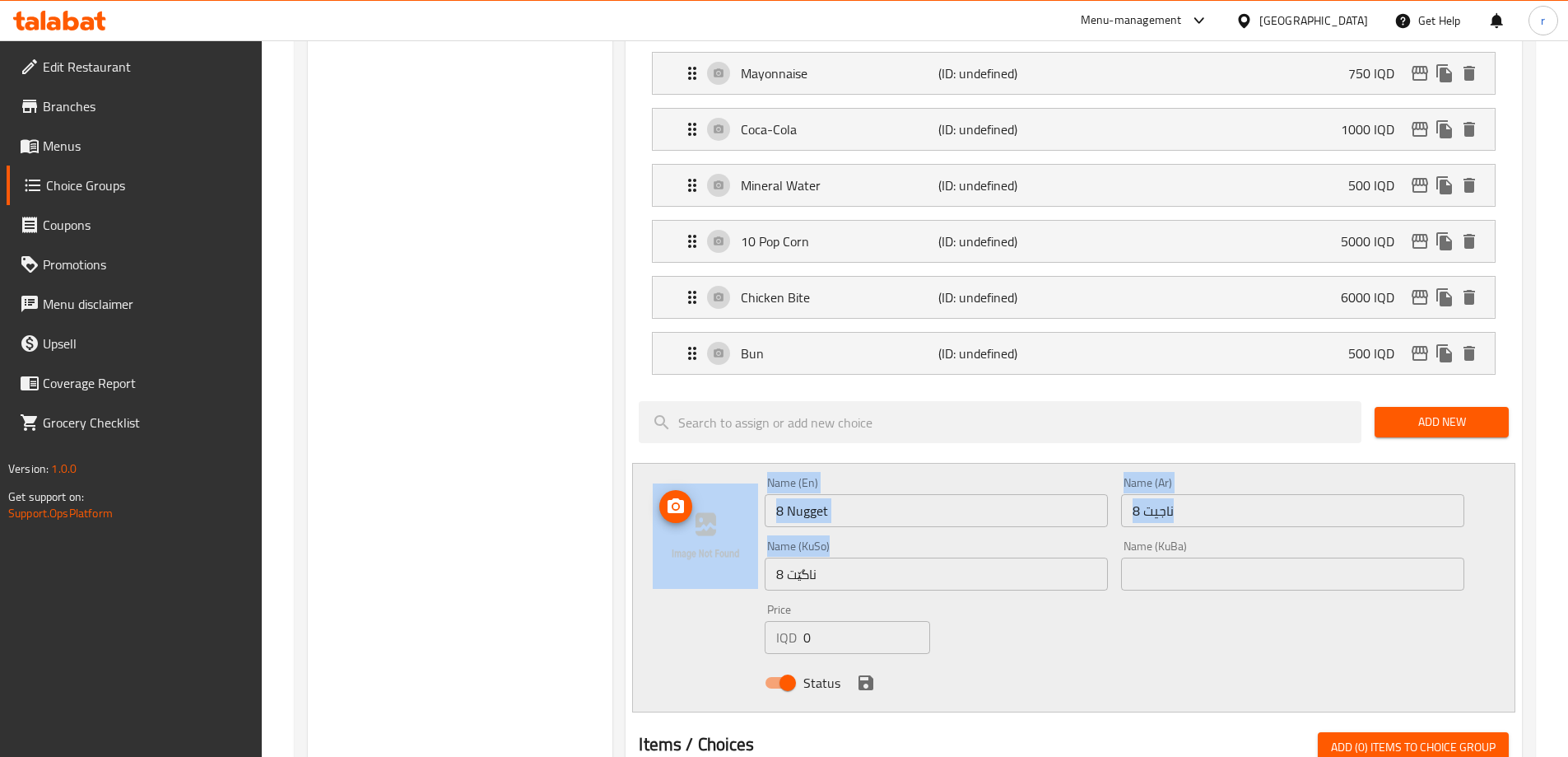
drag, startPoint x: 967, startPoint y: 545, endPoint x: 815, endPoint y: 536, distance: 152.3
click at [739, 530] on div "Name (En) 8 Nugget Name (En) Name (Ar) 8 ناجيت Name (Ar) Name (KuSo) 8 ناگێت Na…" at bounding box center [1073, 588] width 883 height 250
click at [834, 558] on input "8 ناگێت" at bounding box center [937, 574] width 344 height 33
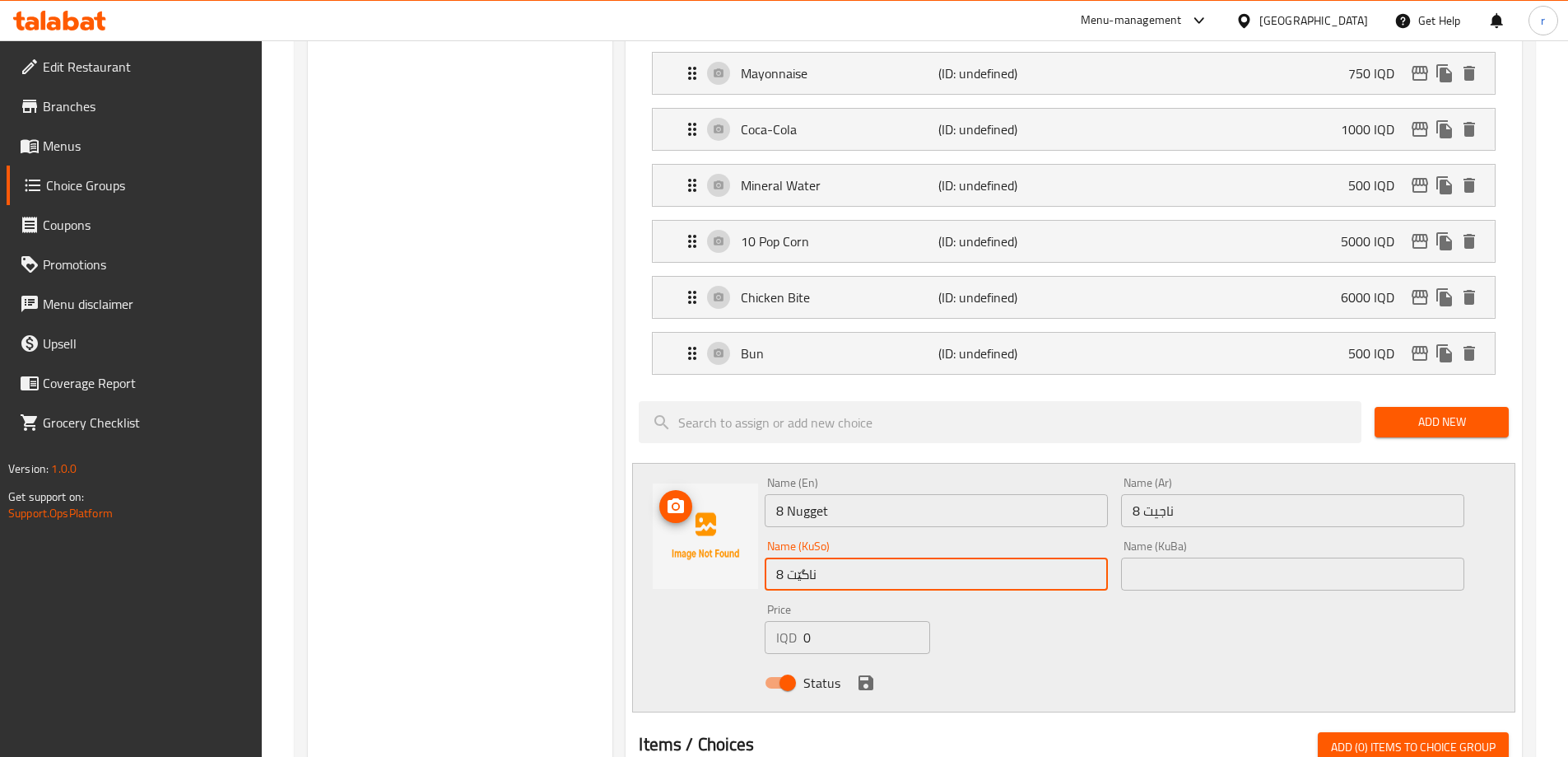
drag, startPoint x: 758, startPoint y: 541, endPoint x: 687, endPoint y: 542, distance: 71.0
click at [687, 542] on div "Name (En) 8 Nugget Name (En) Name (Ar) 8 ناجيت Name (Ar) Name (KuSo) 8 ناگێت Na…" at bounding box center [1073, 588] width 883 height 250
click at [1169, 558] on input "text" at bounding box center [1293, 574] width 344 height 33
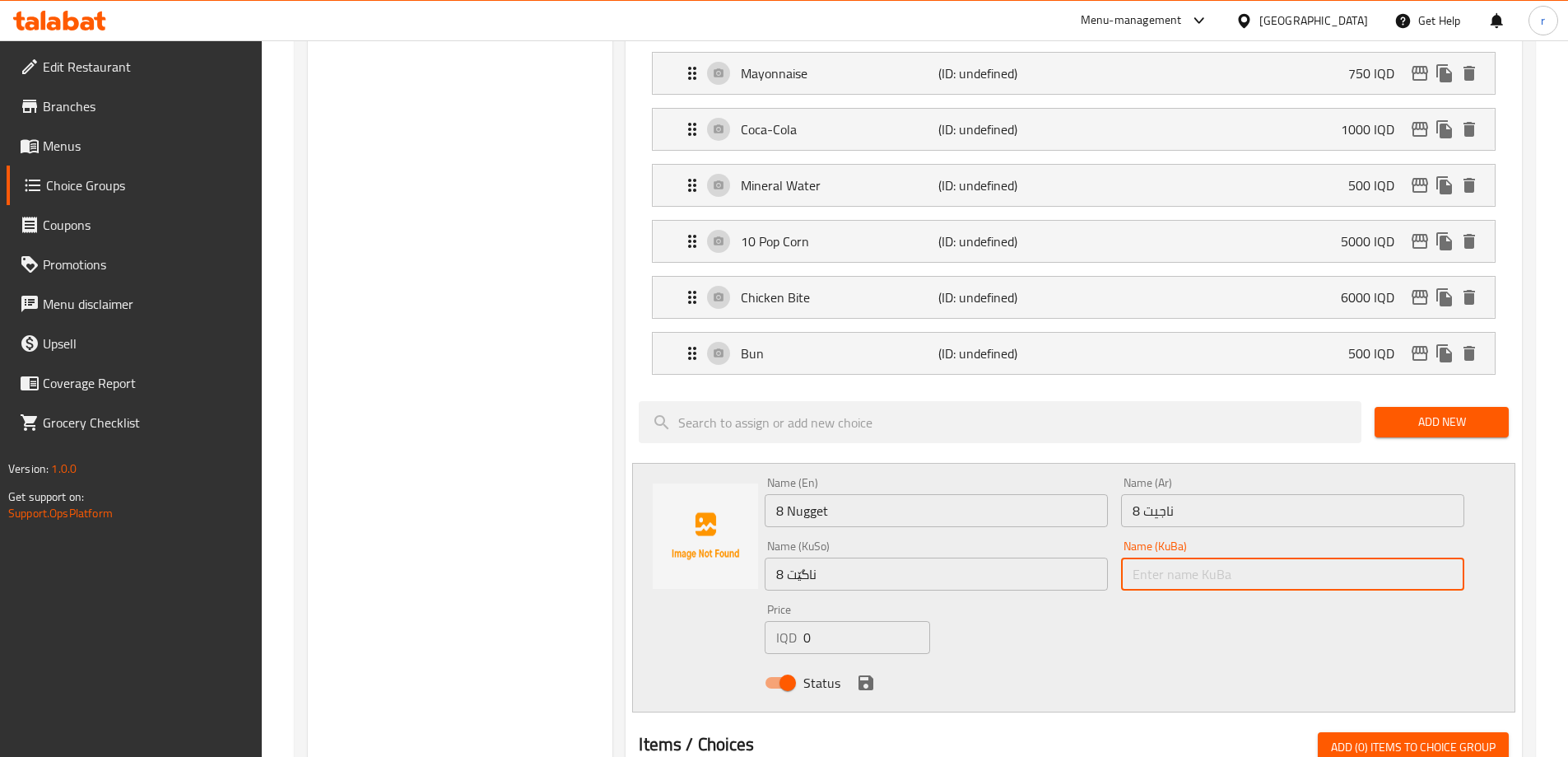
paste input "8 ناگێت"
type input "8 ناگێت"
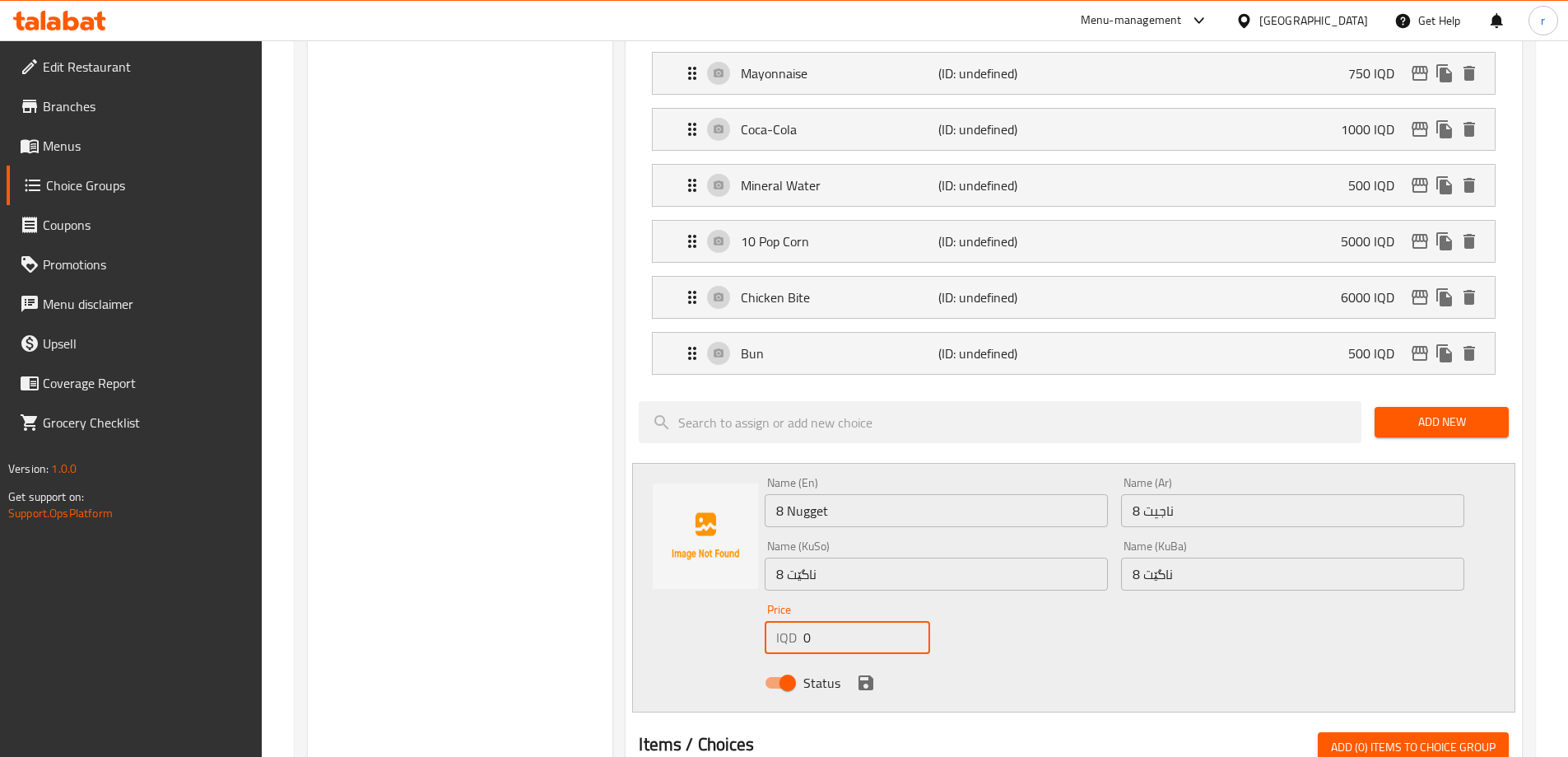
drag, startPoint x: 811, startPoint y: 596, endPoint x: 789, endPoint y: 607, distance: 24.6
click at [789, 621] on div "IQD 0 Price" at bounding box center [847, 637] width 164 height 33
type input "5000"
click at [860, 675] on icon "save" at bounding box center [866, 683] width 15 height 15
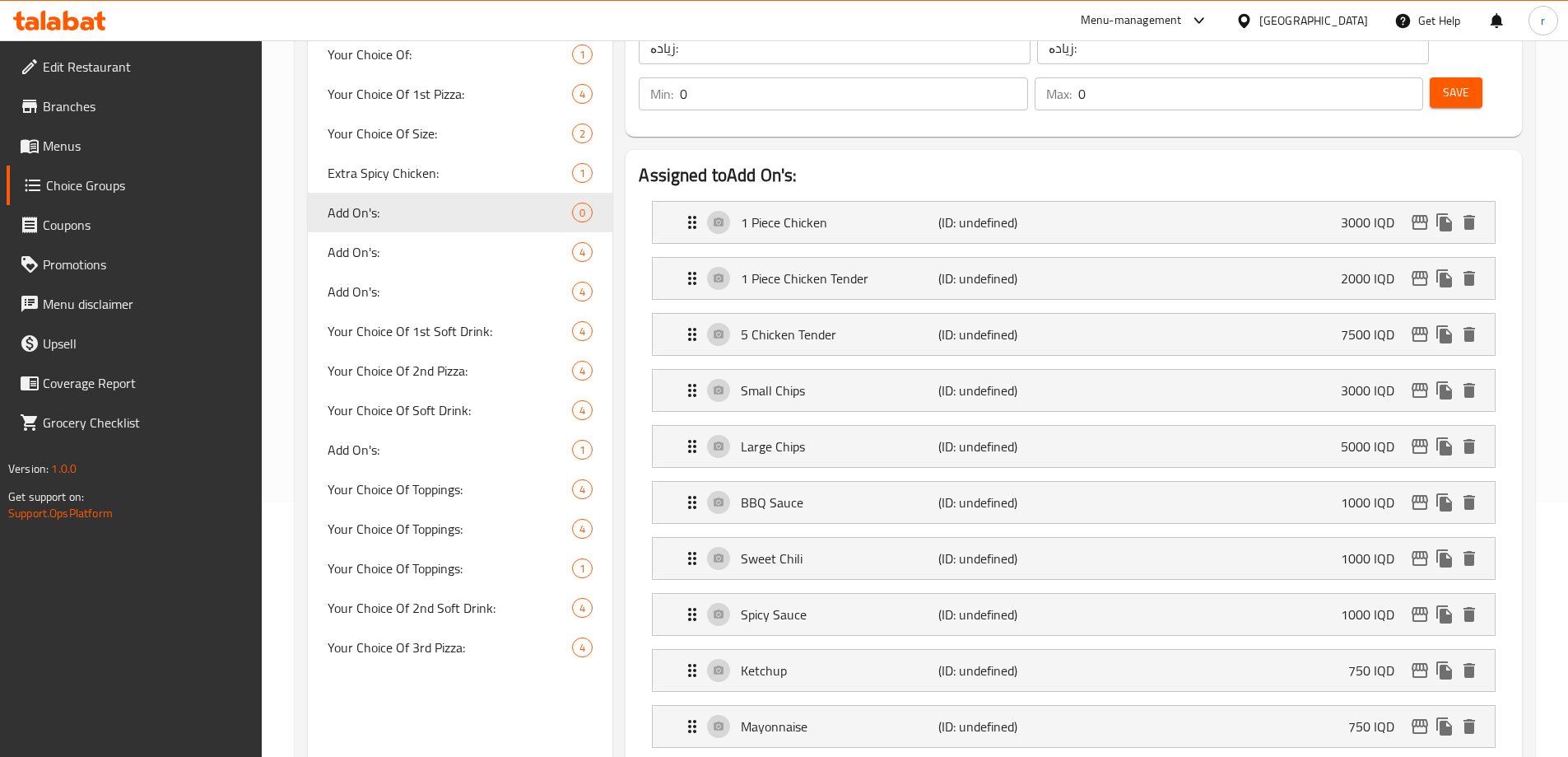
scroll to position [84, 0]
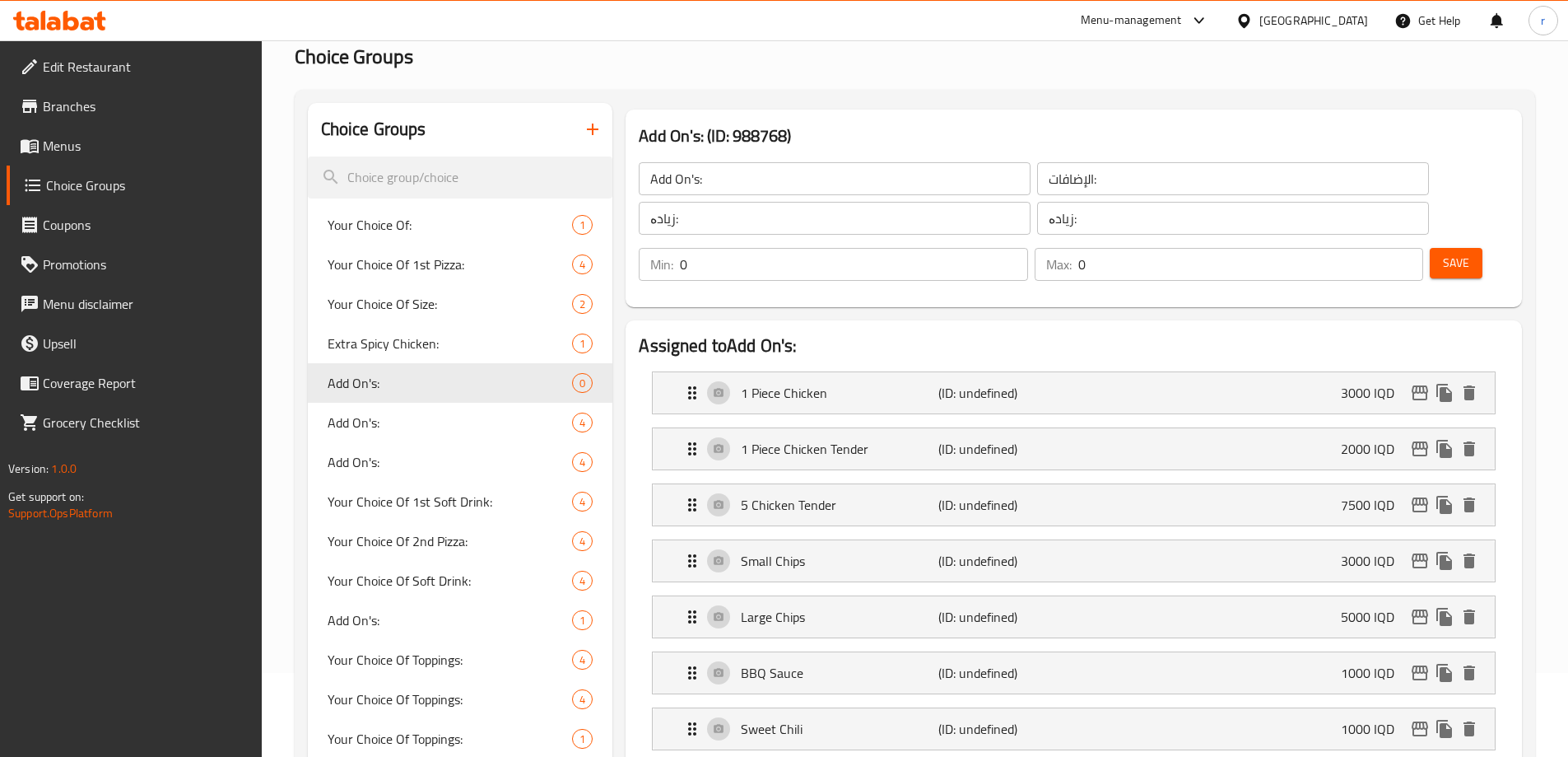
click at [1430, 248] on button "Save" at bounding box center [1456, 263] width 53 height 31
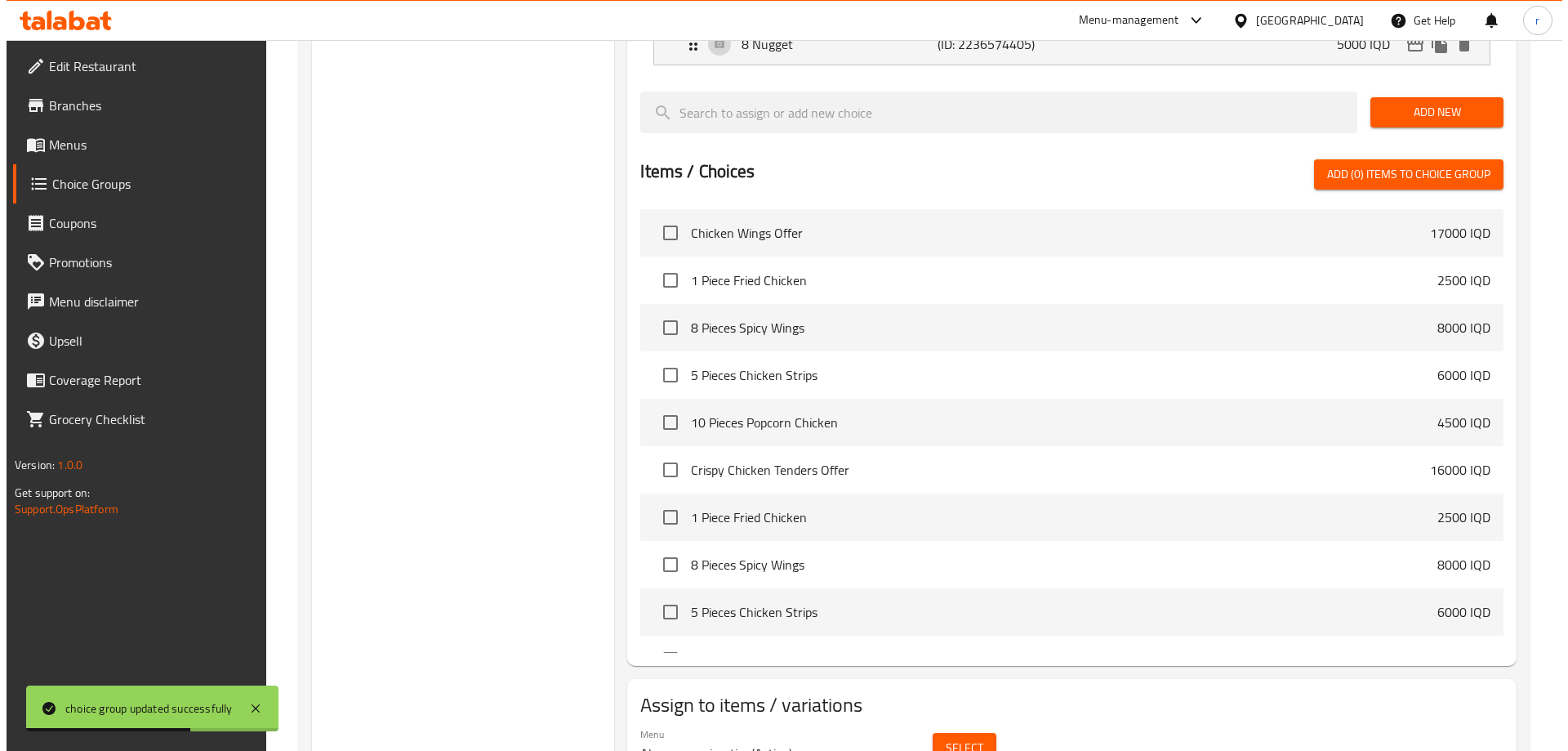
scroll to position [1299, 0]
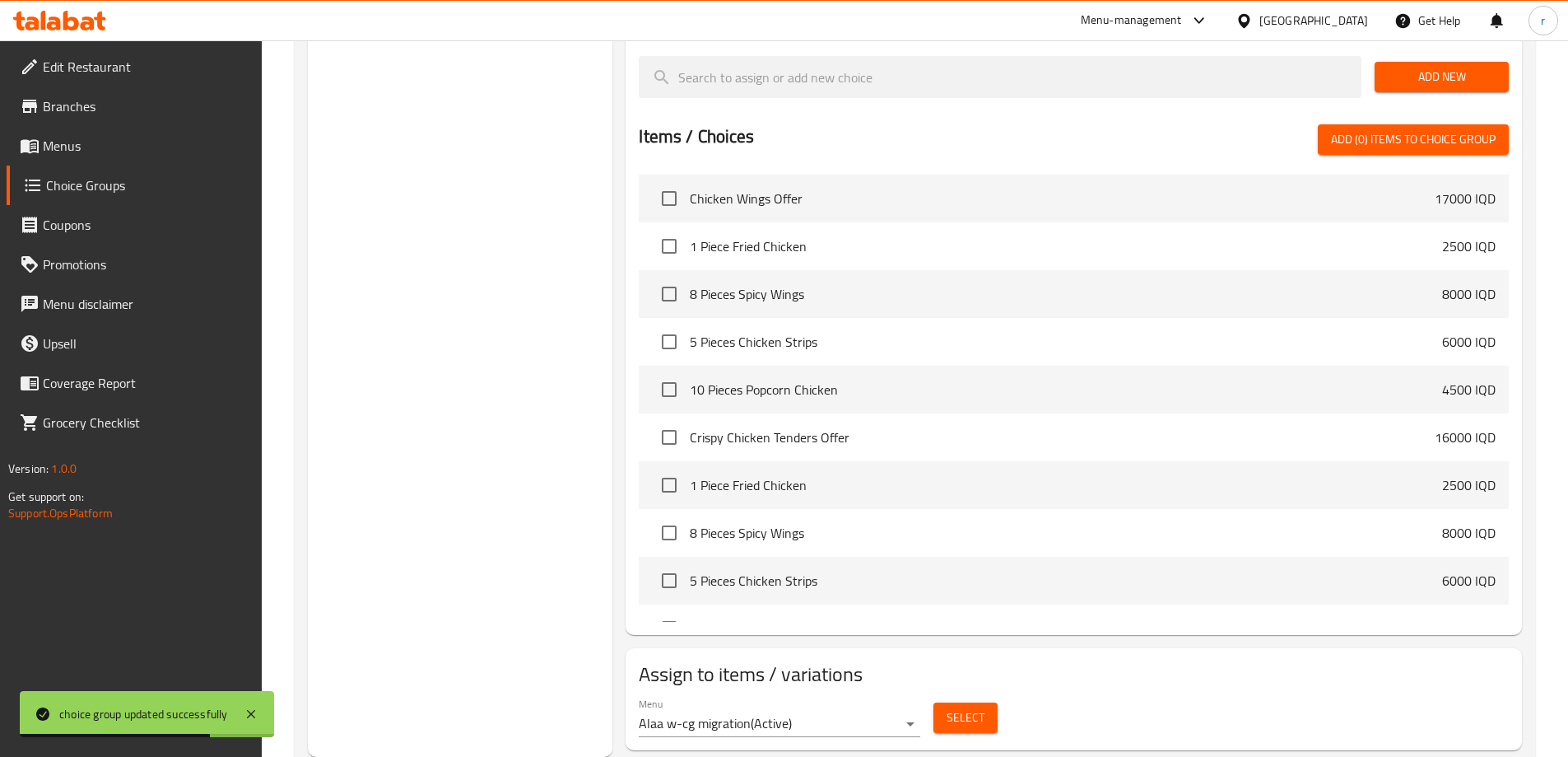
click at [965, 707] on span "Select" at bounding box center [966, 717] width 38 height 21
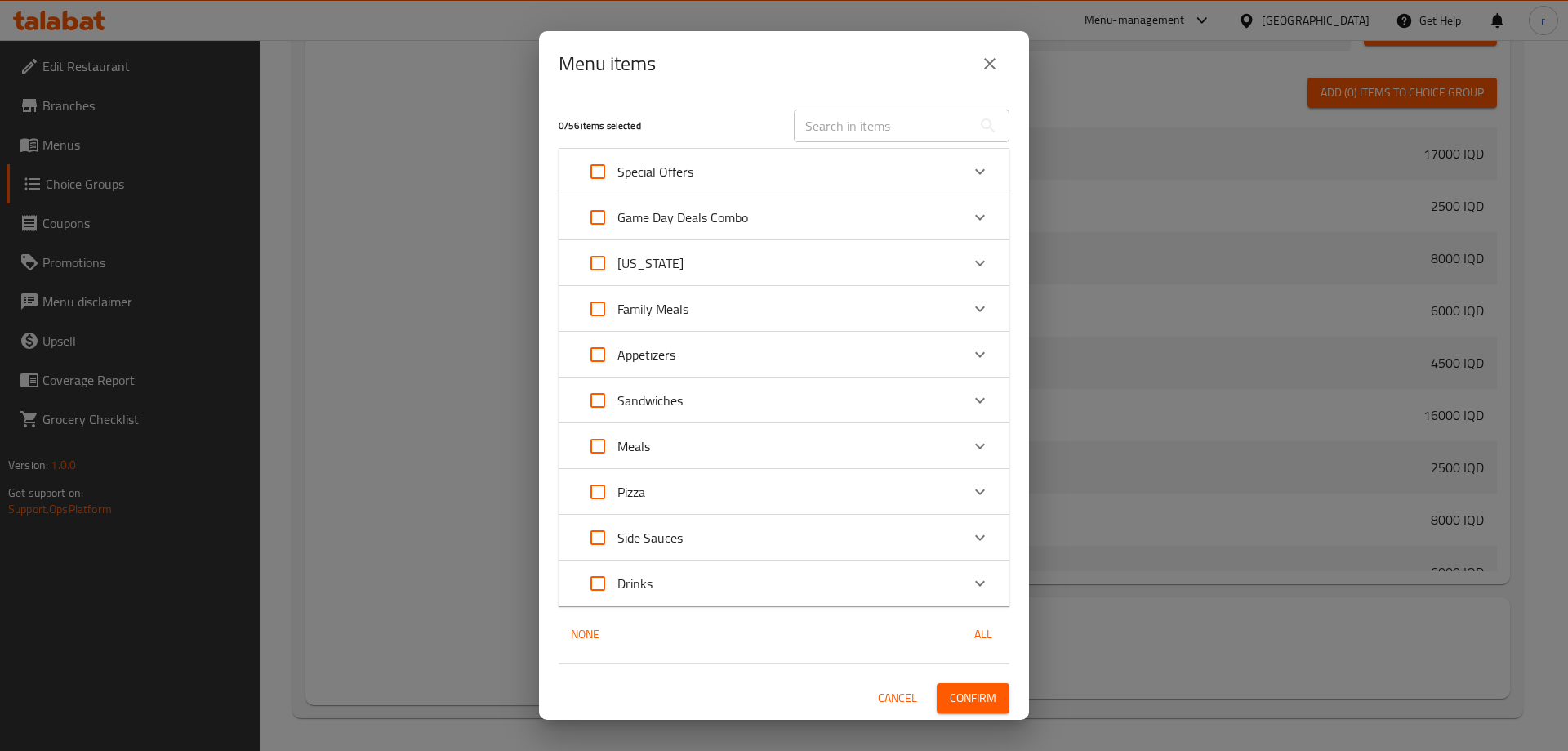
click at [979, 541] on icon "Expand" at bounding box center [980, 538] width 20 height 20
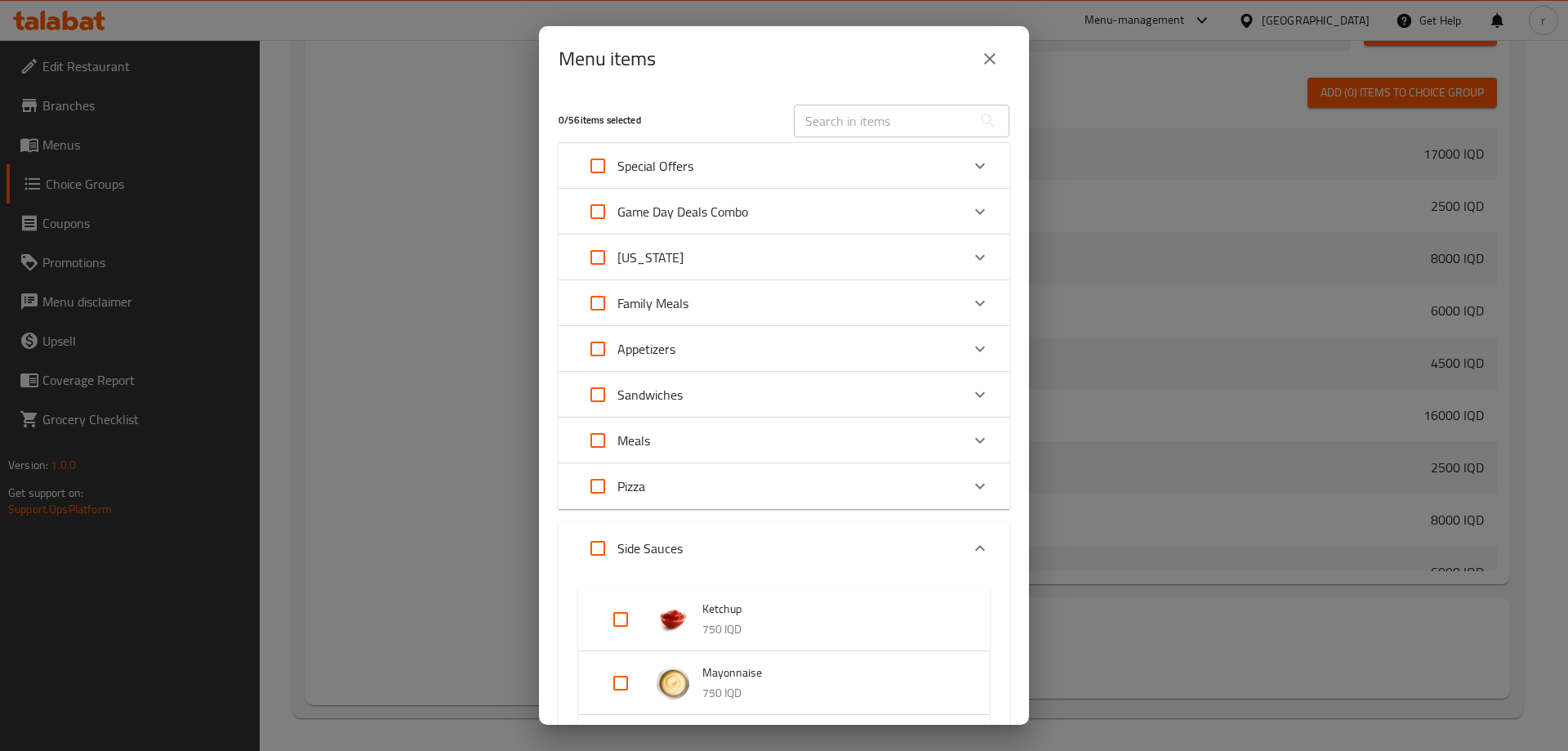
click at [977, 541] on icon "Expand" at bounding box center [980, 548] width 20 height 20
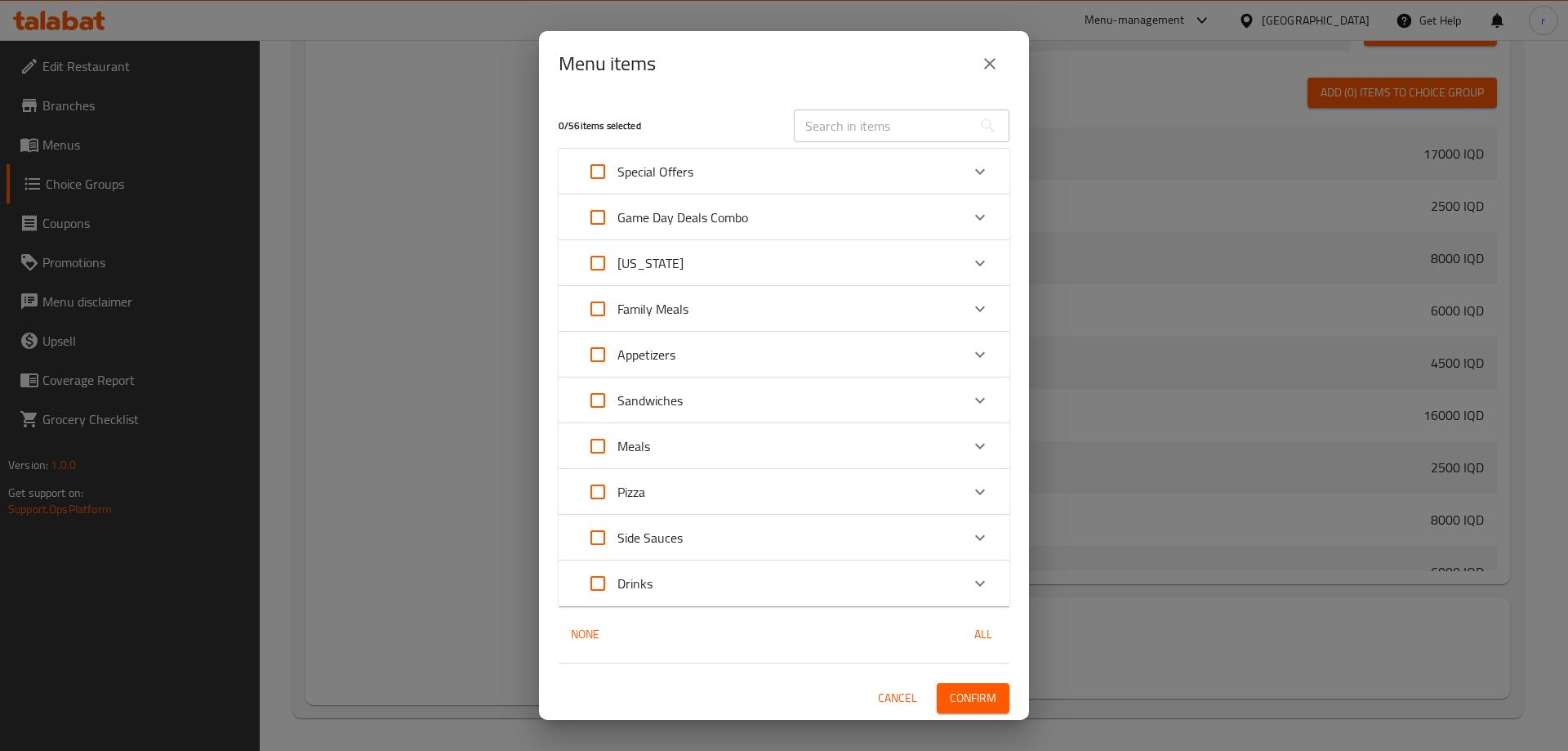
click at [602, 483] on input "Expand" at bounding box center [598, 492] width 39 height 39
checkbox input "true"
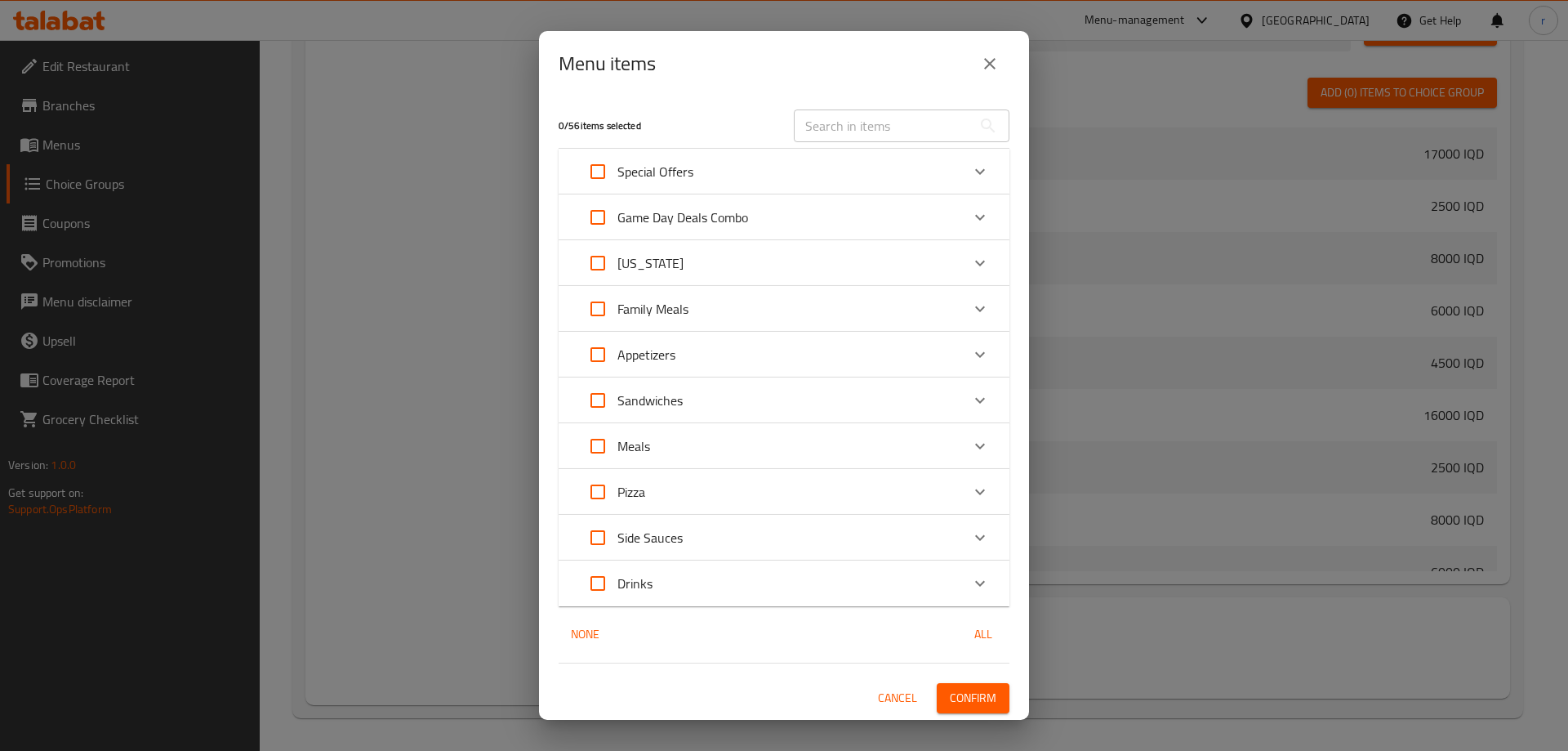
checkbox input "true"
click at [594, 439] on input "Expand" at bounding box center [598, 446] width 39 height 39
checkbox input "true"
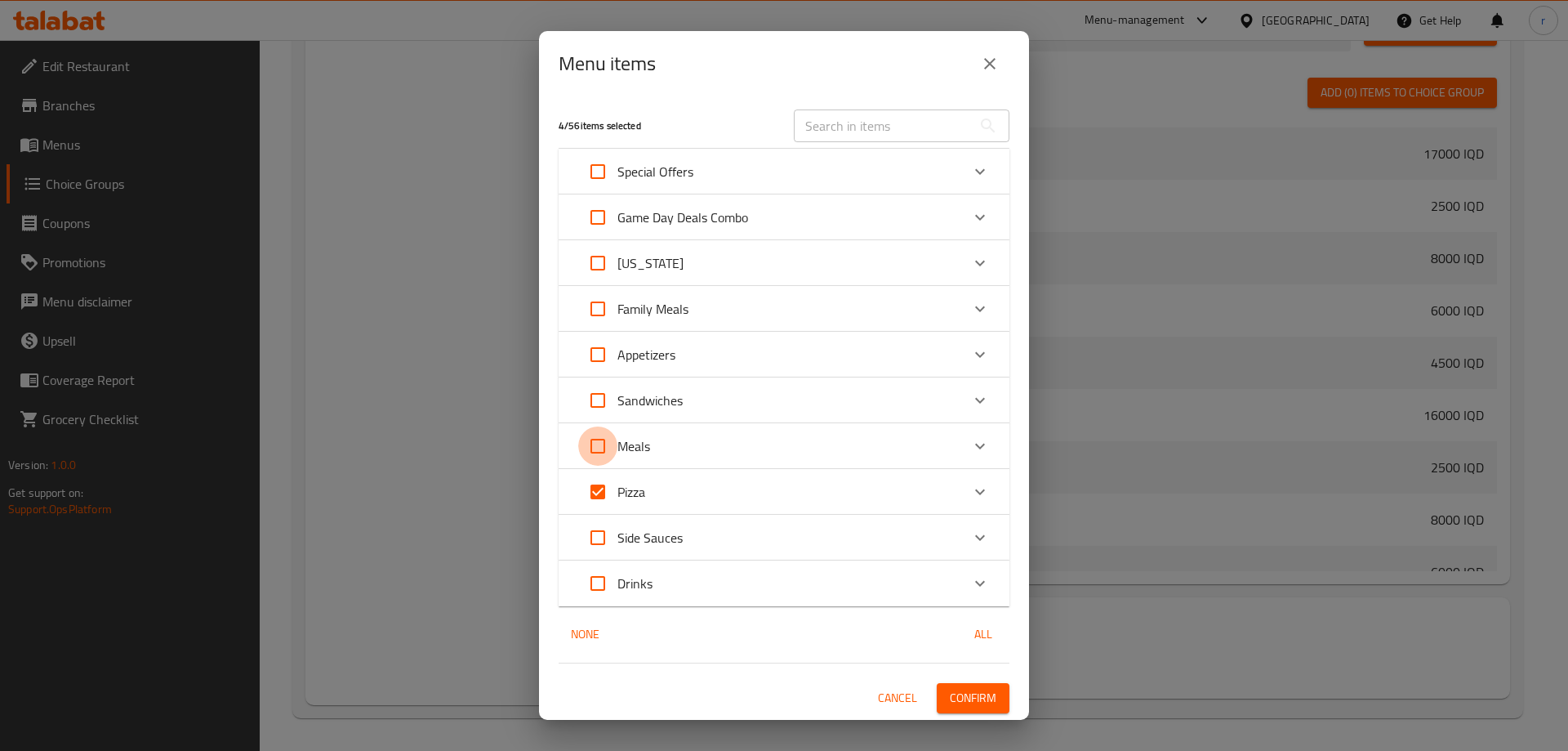
checkbox input "true"
click at [592, 384] on input "Expand" at bounding box center [598, 400] width 39 height 39
checkbox input "true"
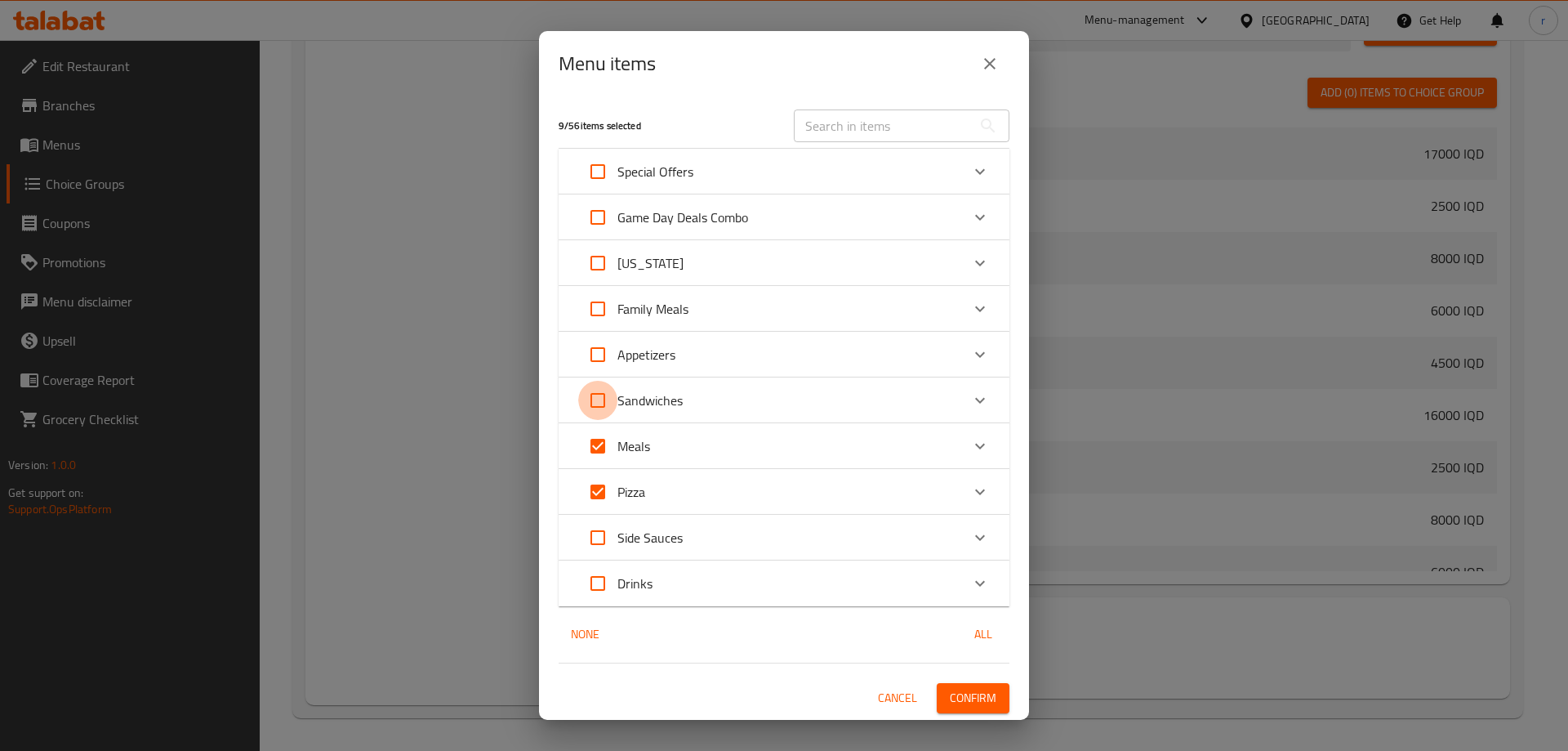
checkbox input "true"
click at [593, 351] on input "Expand" at bounding box center [598, 355] width 39 height 39
checkbox input "true"
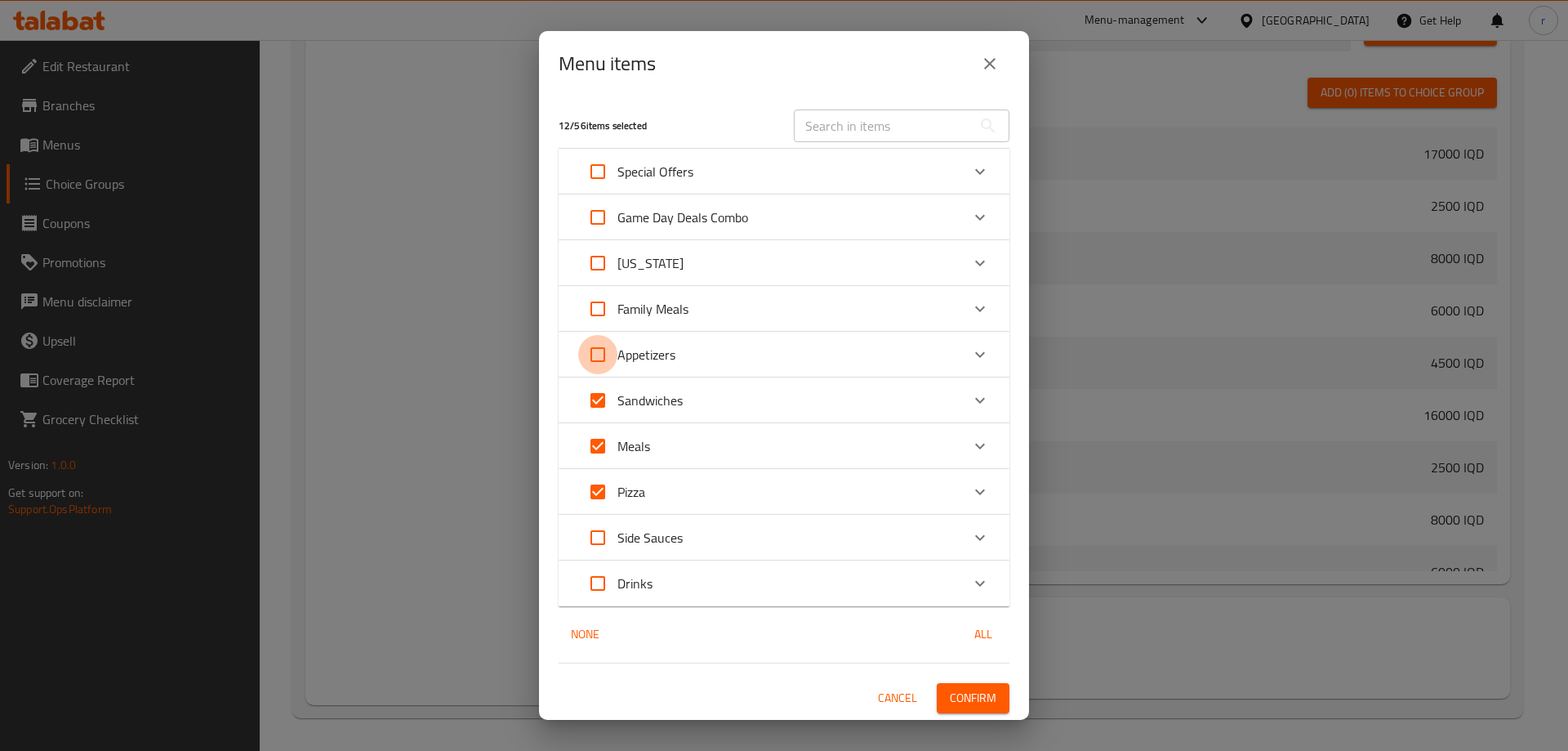
checkbox input "true"
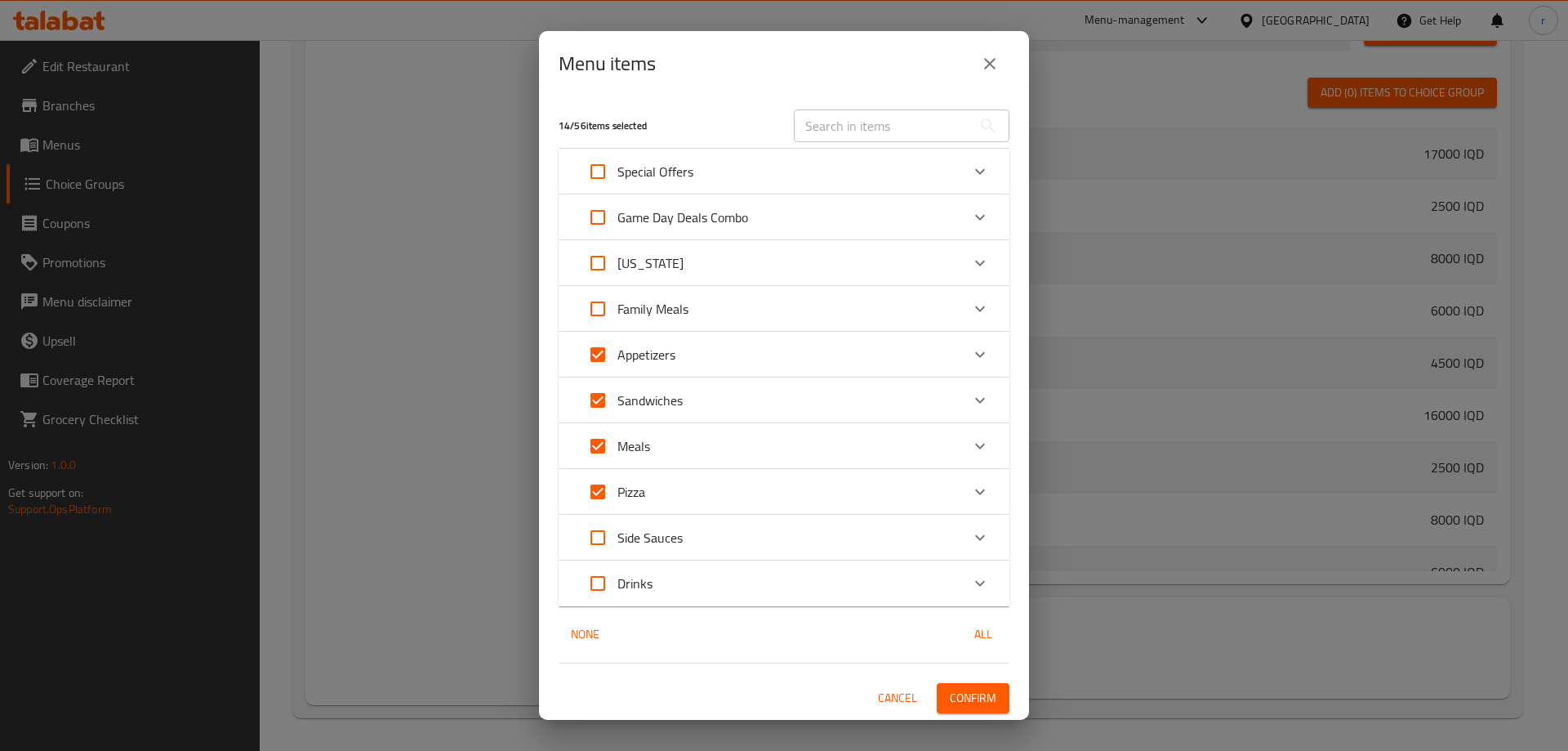
click at [593, 305] on input "Expand" at bounding box center [598, 309] width 39 height 39
checkbox input "true"
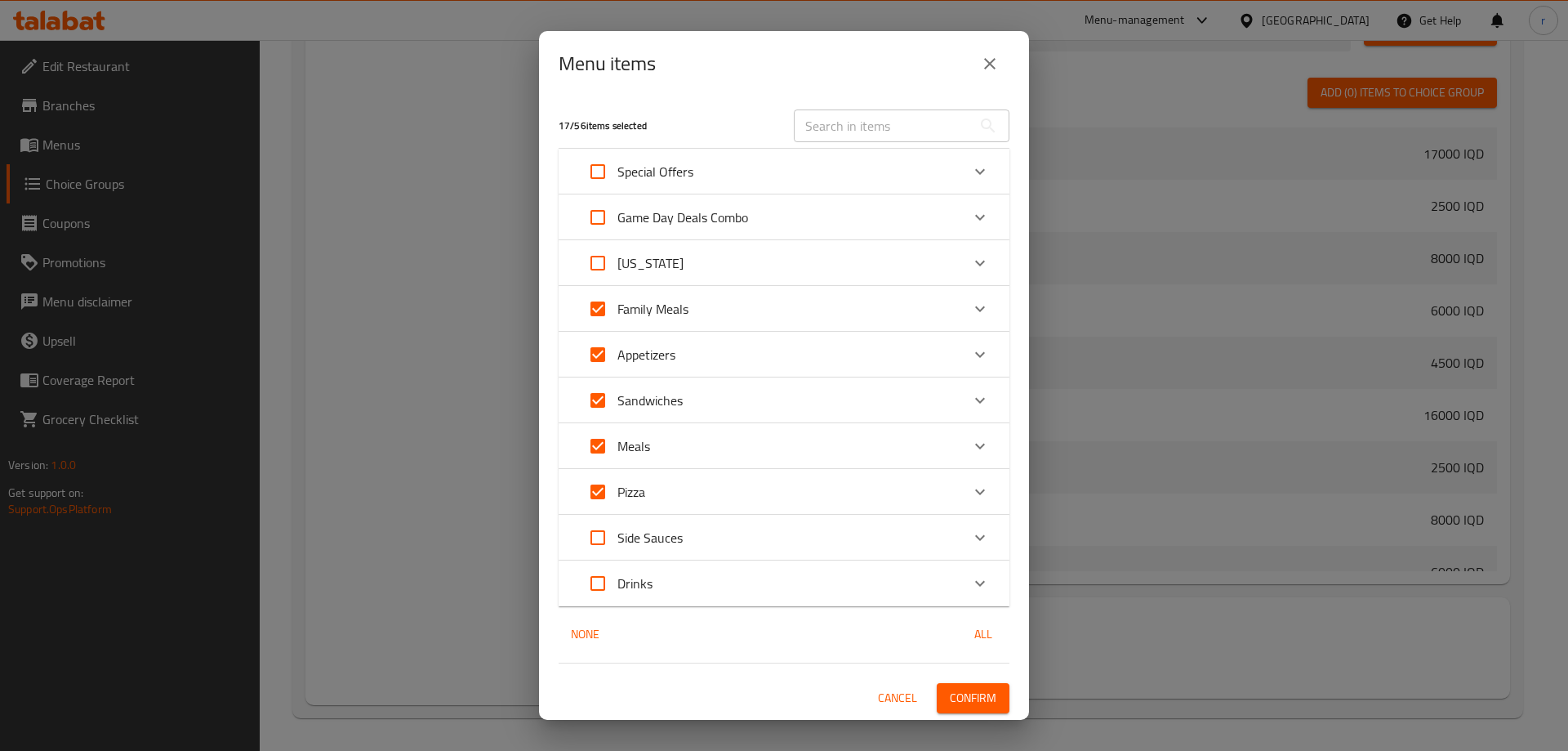
click at [594, 257] on input "Expand" at bounding box center [598, 263] width 39 height 39
checkbox input "true"
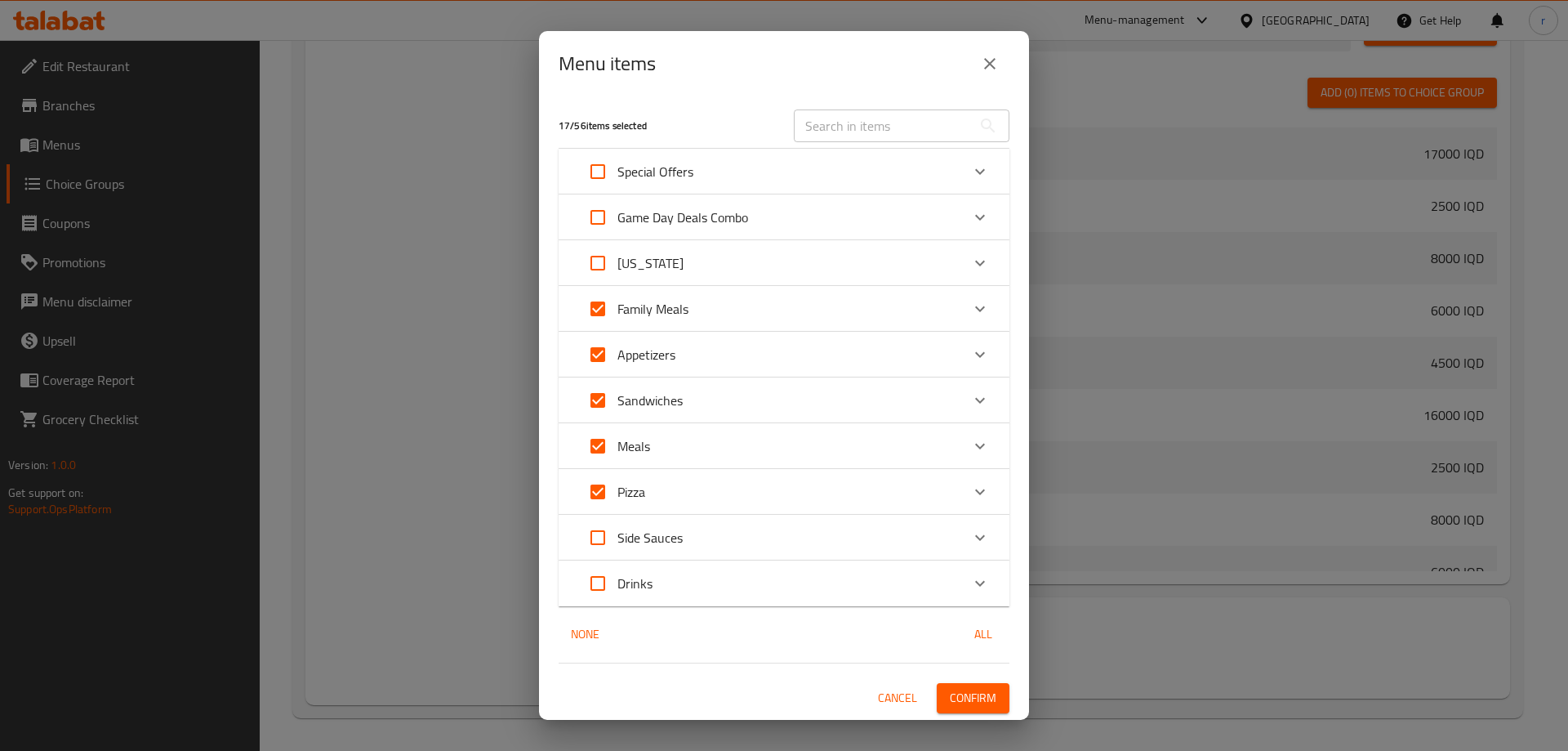
checkbox input "true"
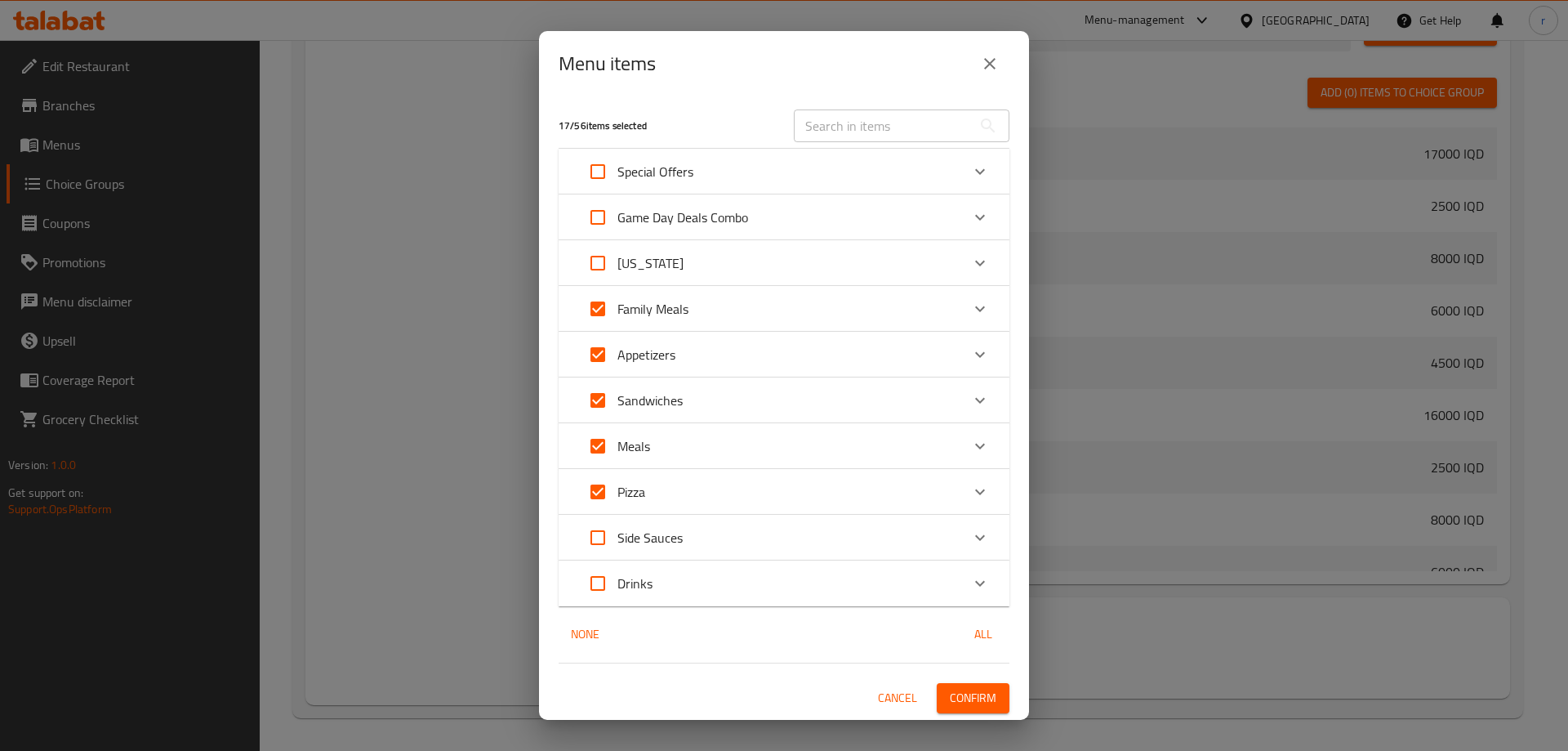
checkbox input "true"
click at [599, 198] on input "Expand" at bounding box center [598, 217] width 39 height 39
checkbox input "true"
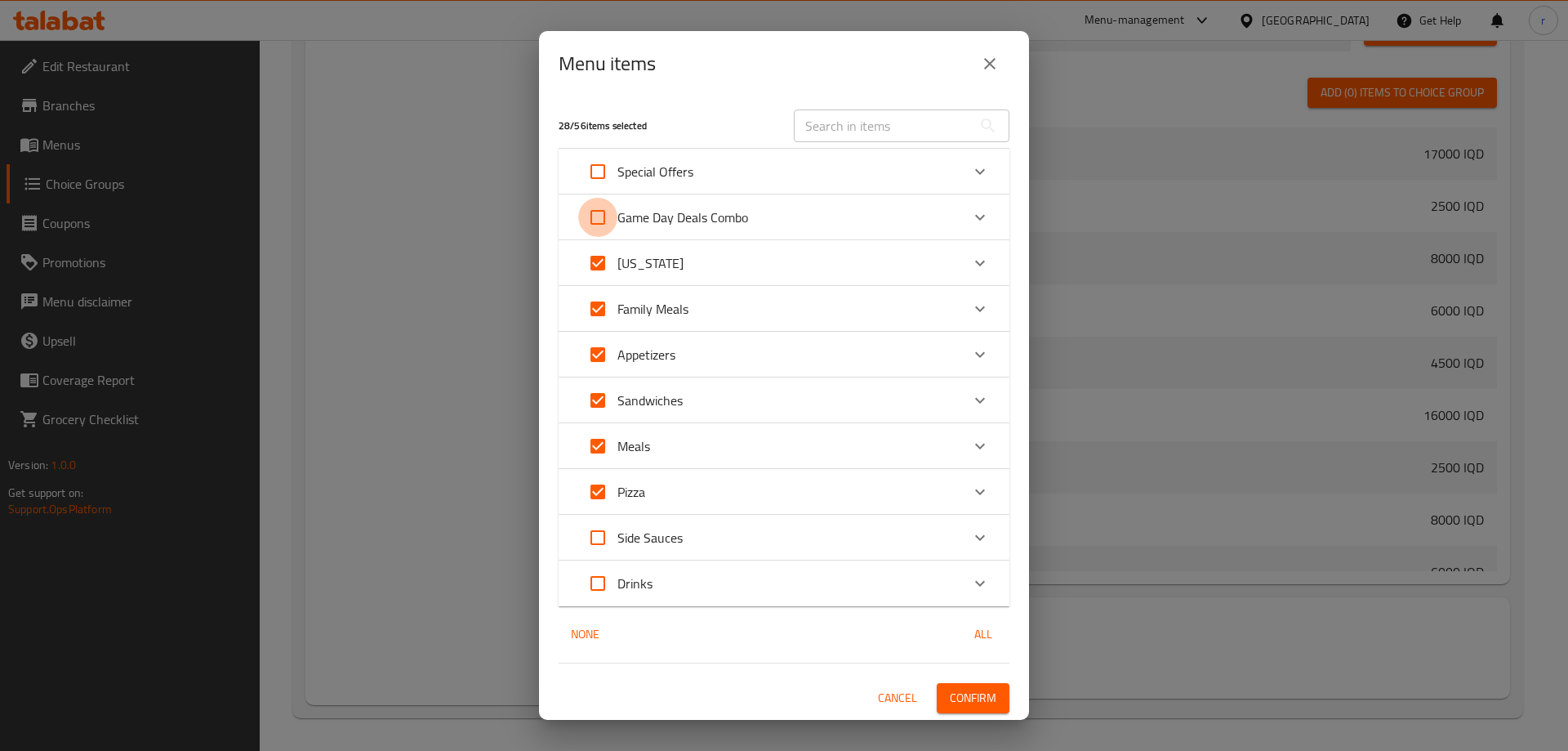
checkbox input "true"
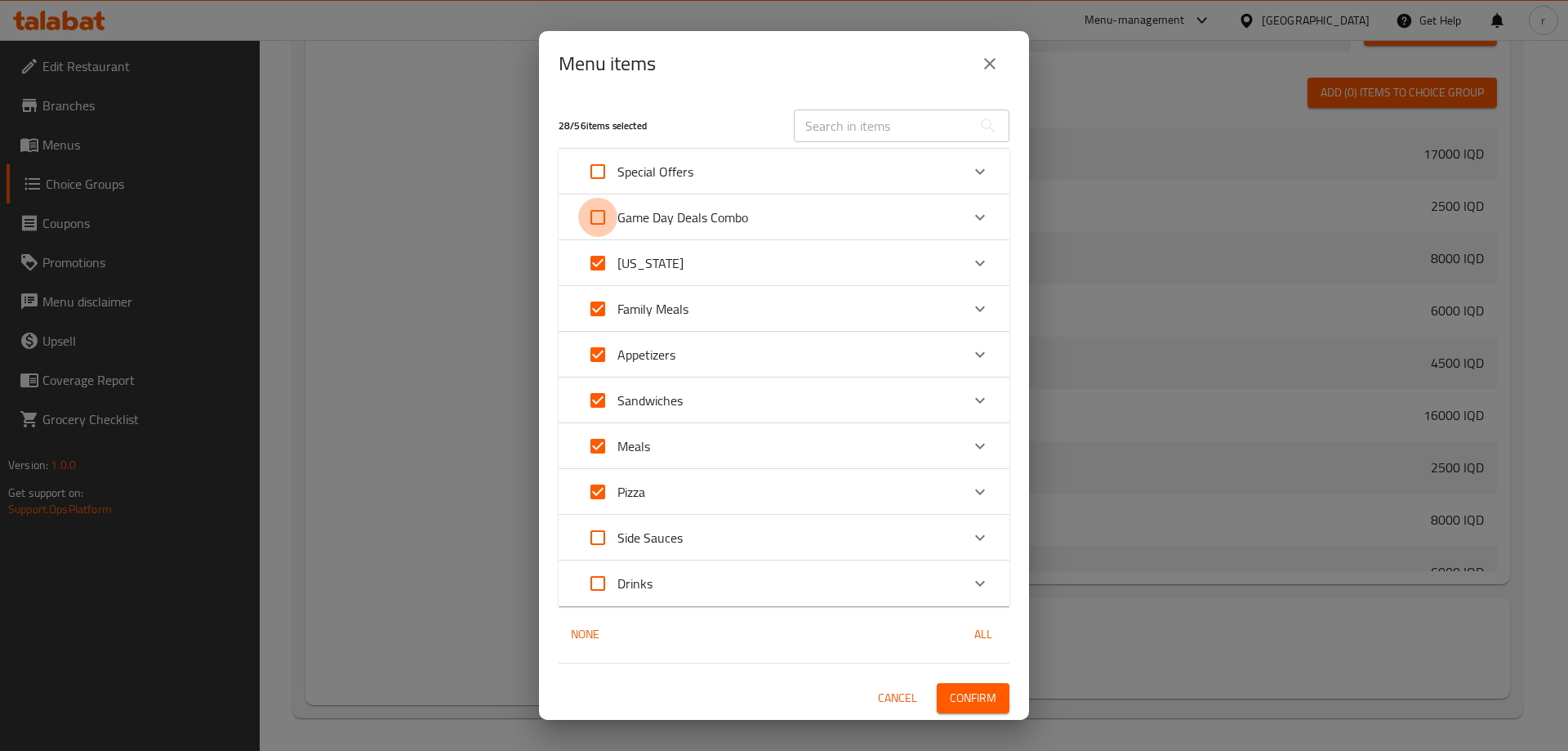
checkbox input "true"
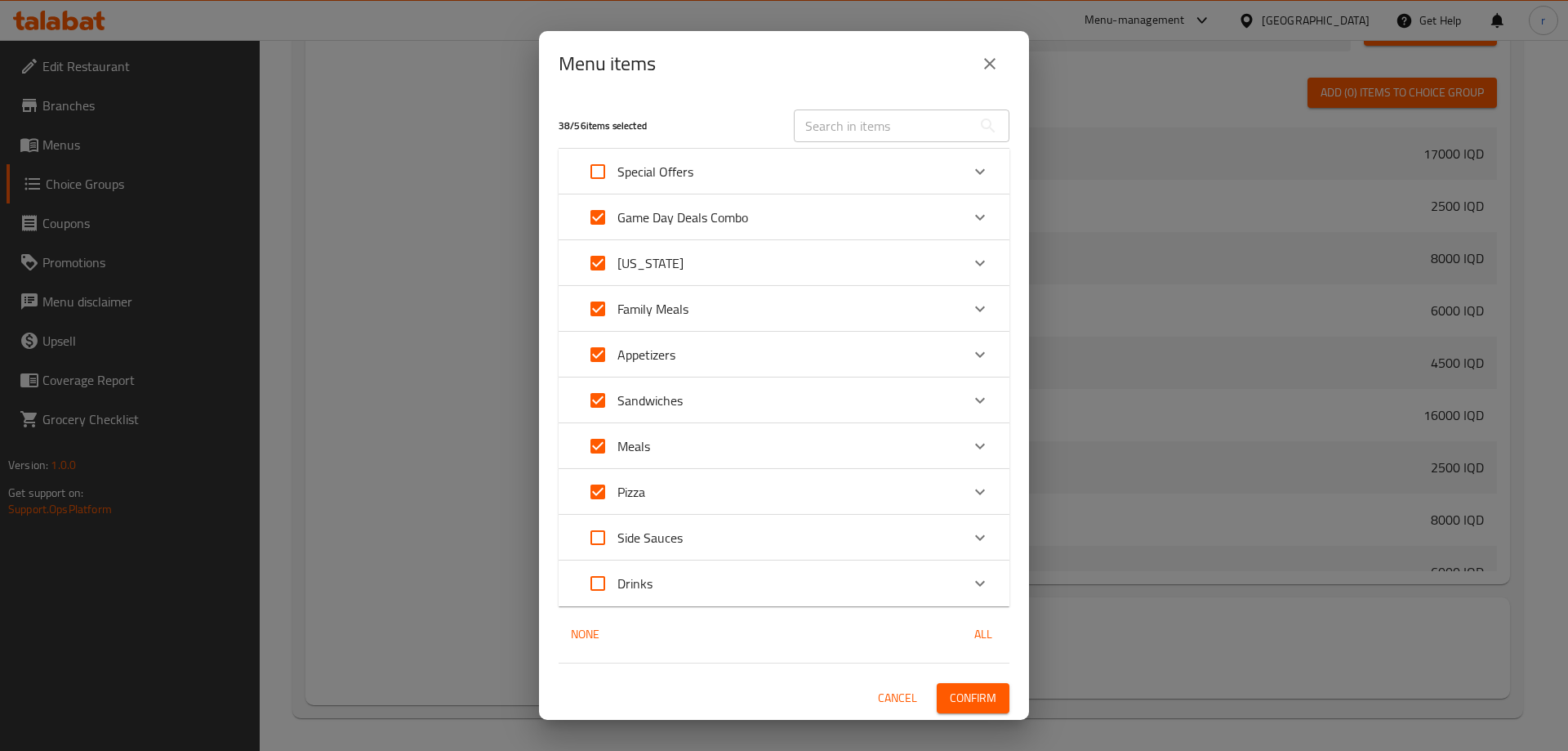
click at [599, 171] on input "Expand" at bounding box center [598, 171] width 39 height 39
checkbox input "true"
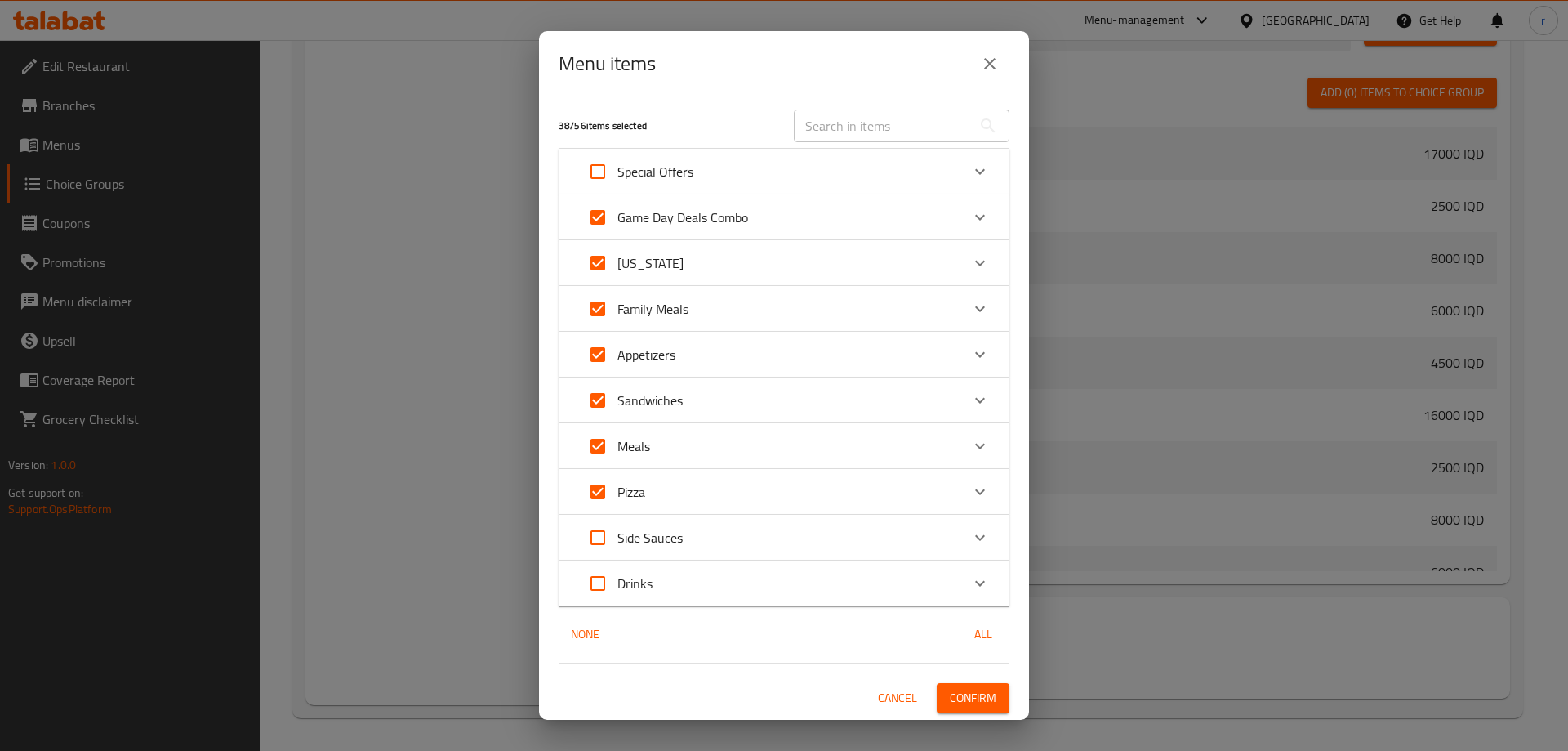
checkbox input "true"
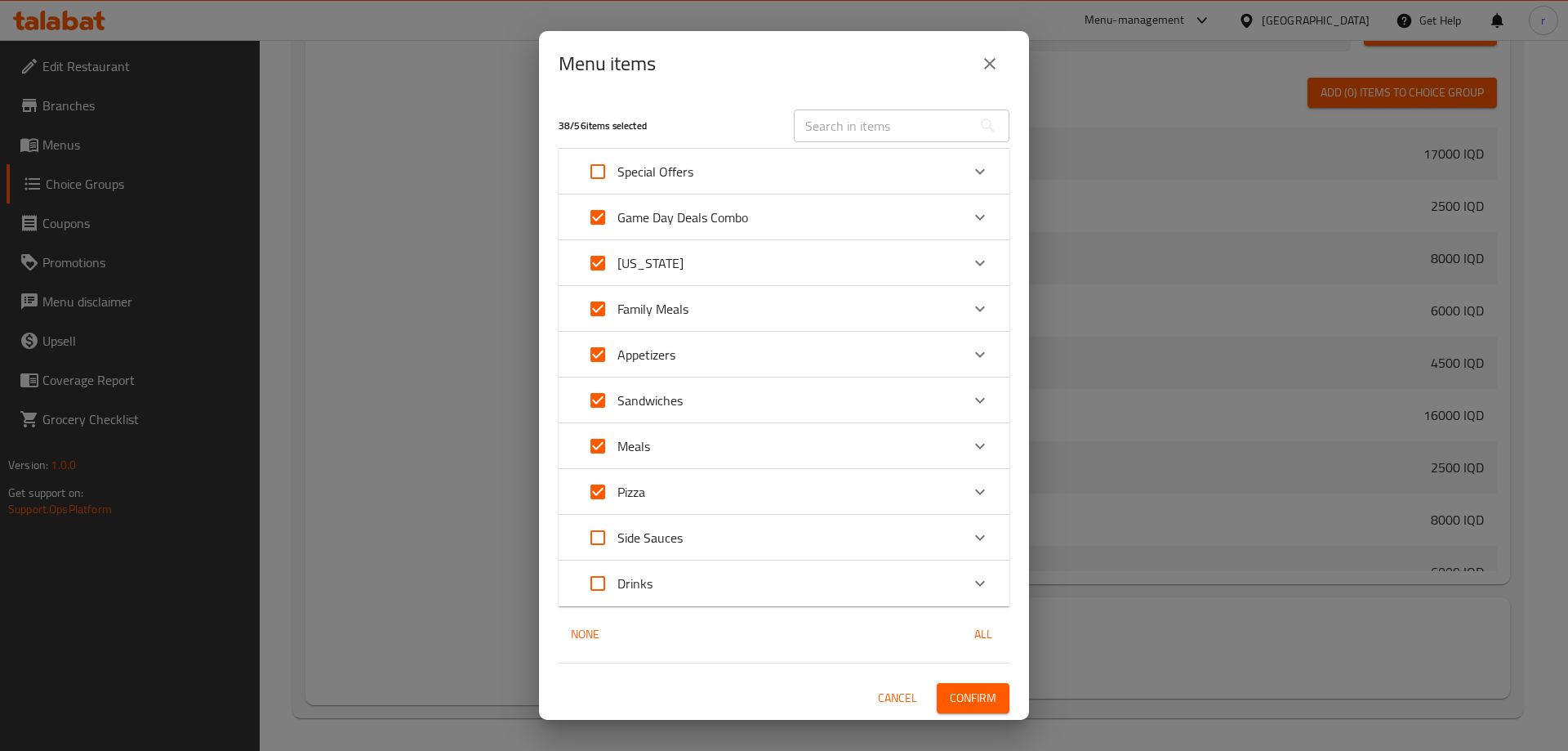
checkbox input "true"
click at [977, 571] on div "Expand" at bounding box center [980, 584] width 39 height 39
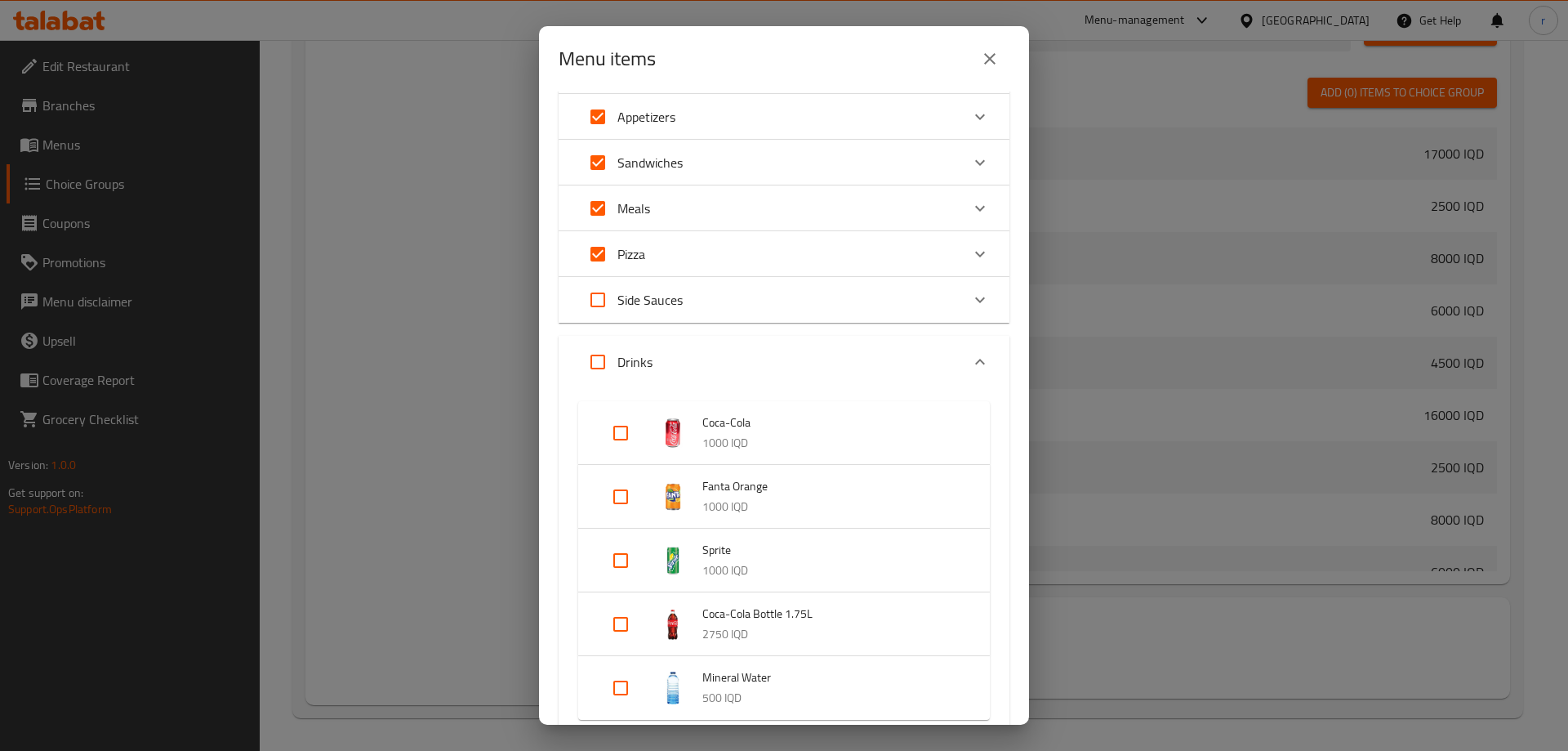
scroll to position [136, 0]
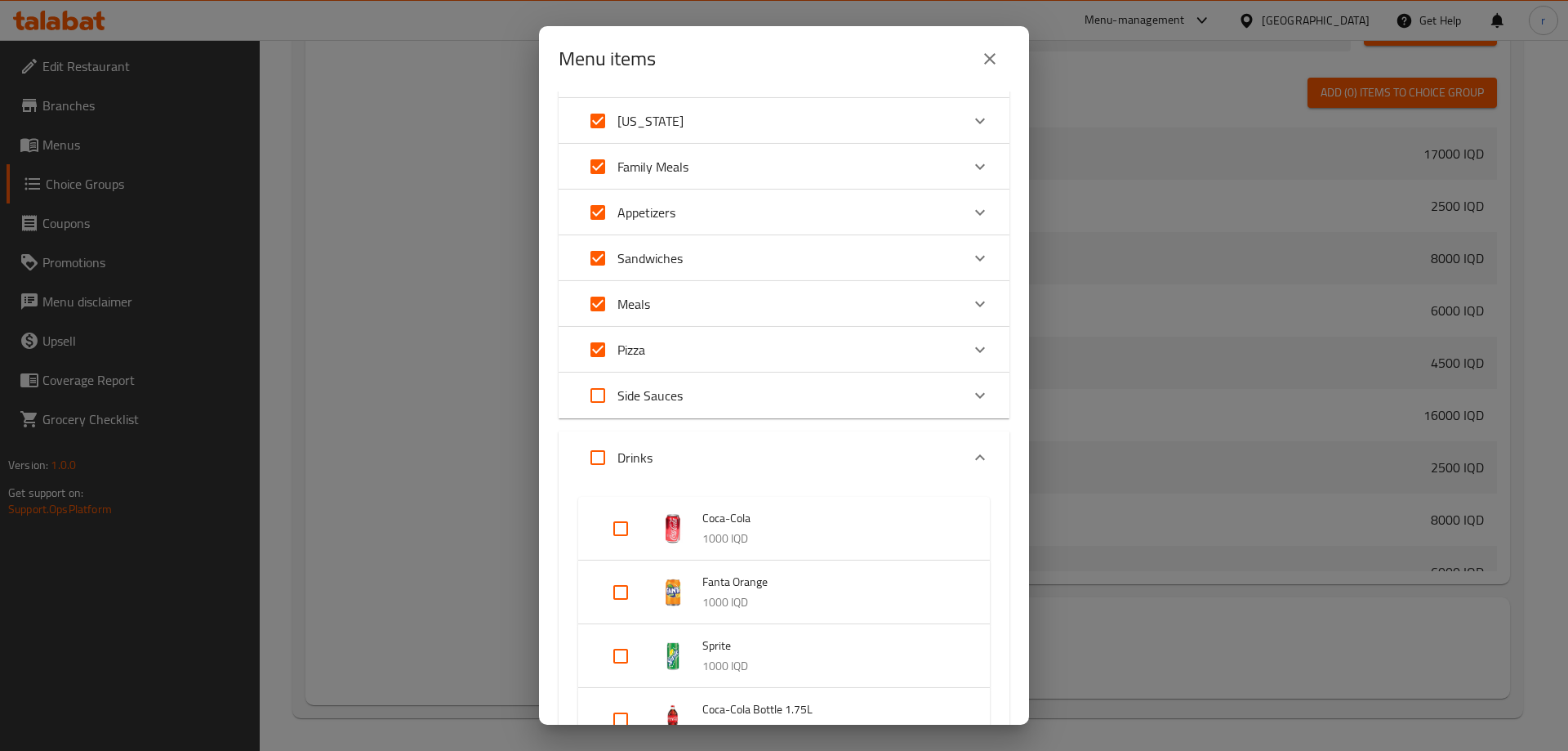
click at [970, 457] on icon "Expand" at bounding box center [980, 457] width 20 height 20
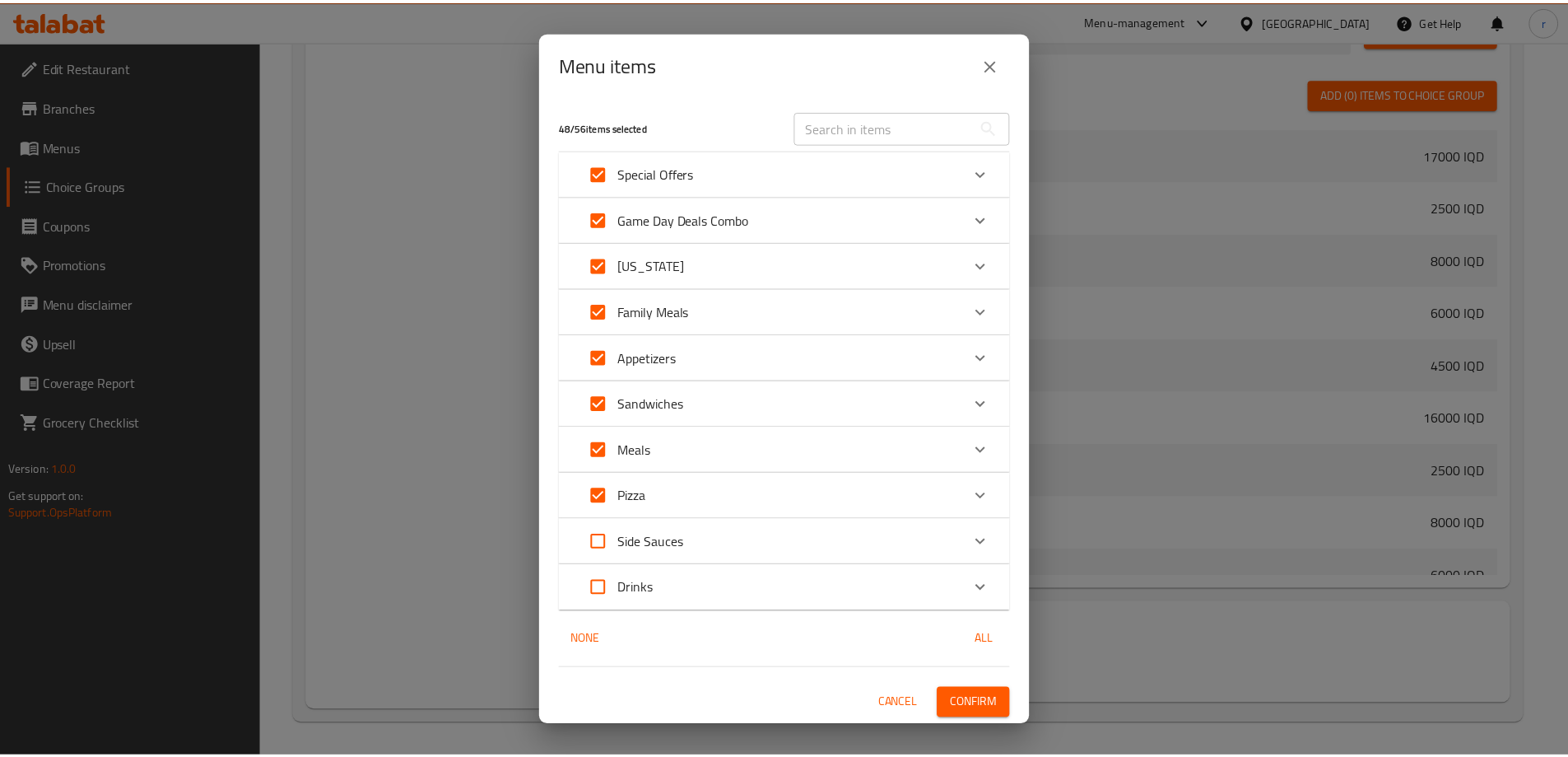
scroll to position [0, 0]
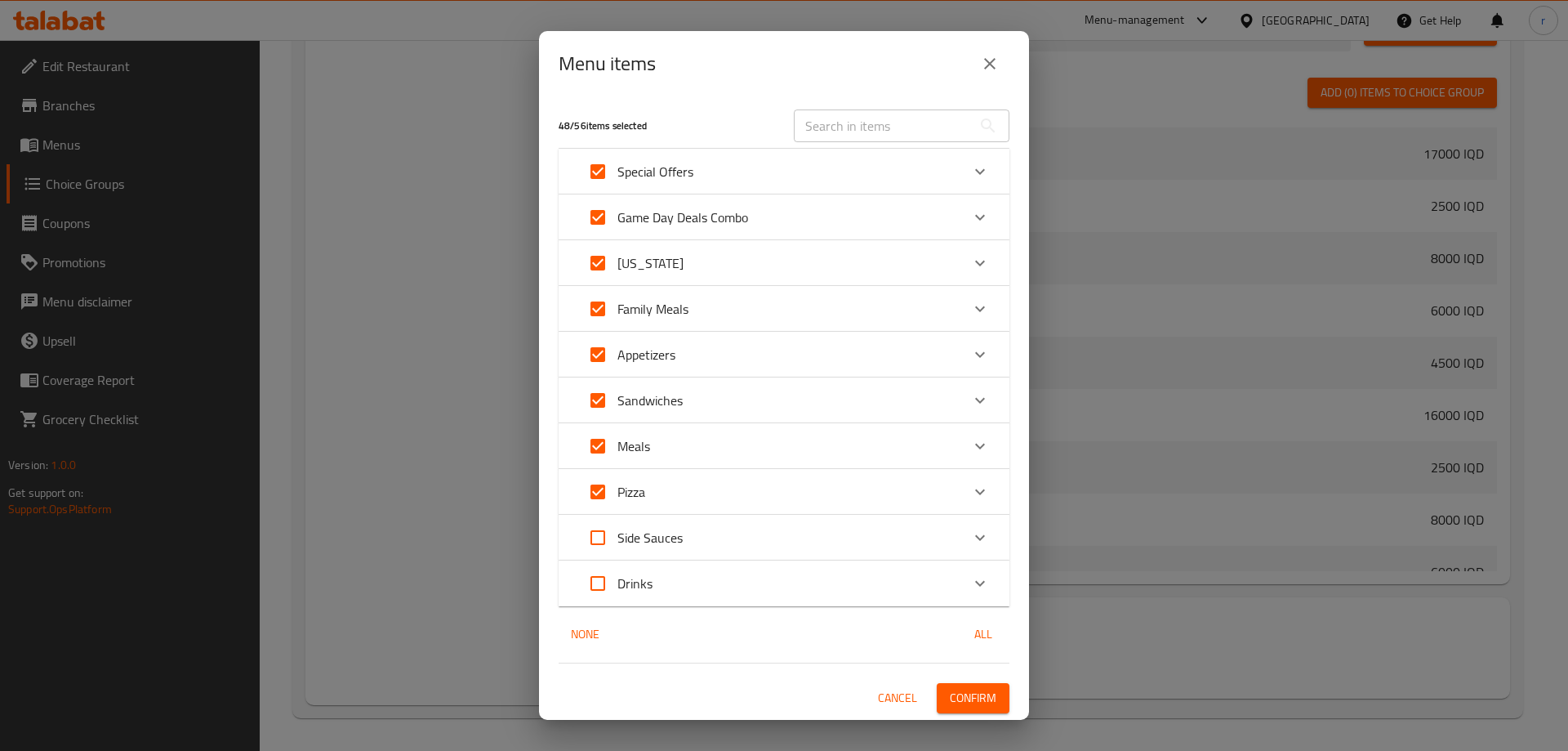
click at [998, 688] on button "Confirm" at bounding box center [973, 698] width 73 height 30
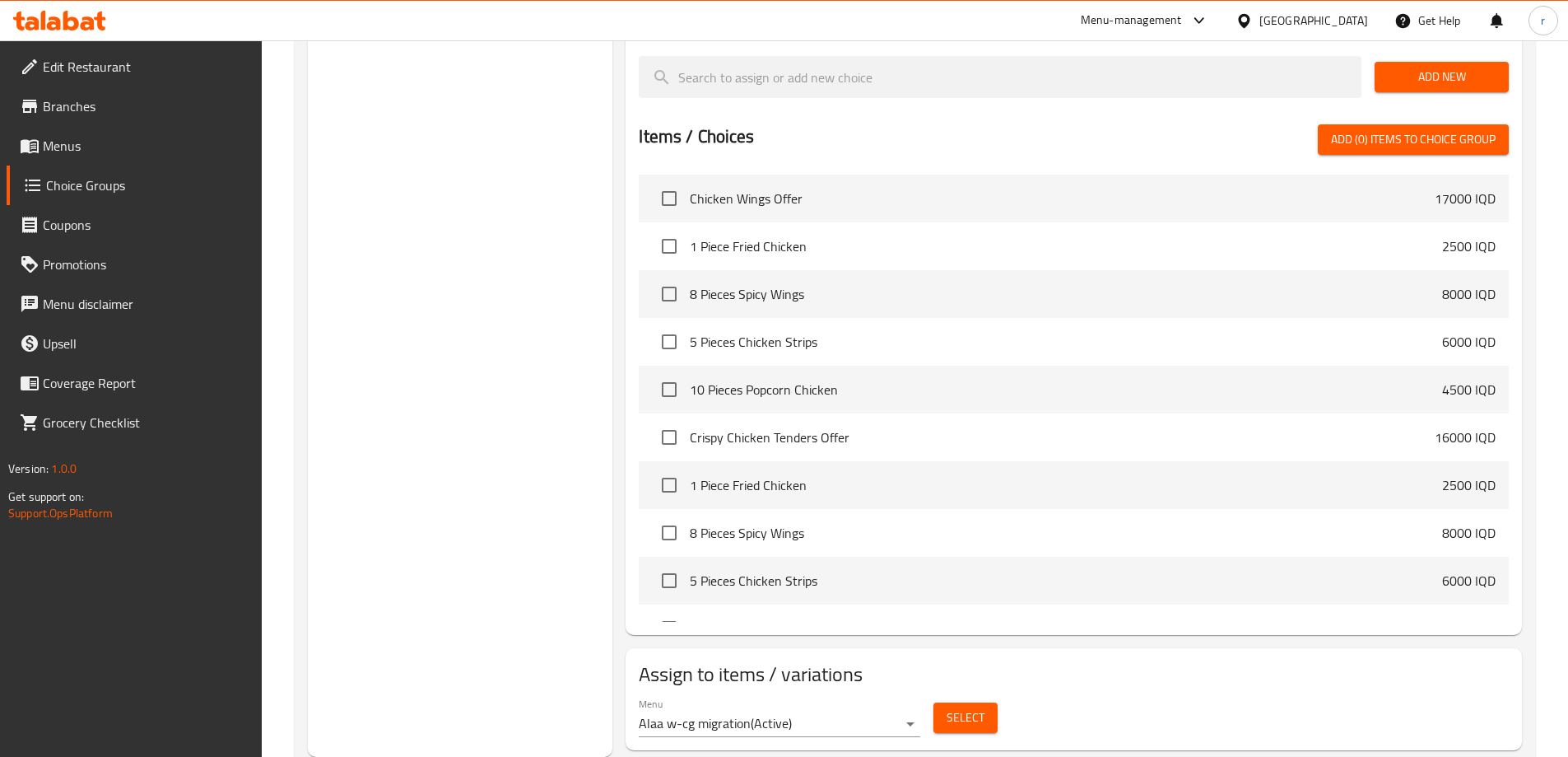
click at [117, 155] on link "Menus" at bounding box center [134, 145] width 255 height 40
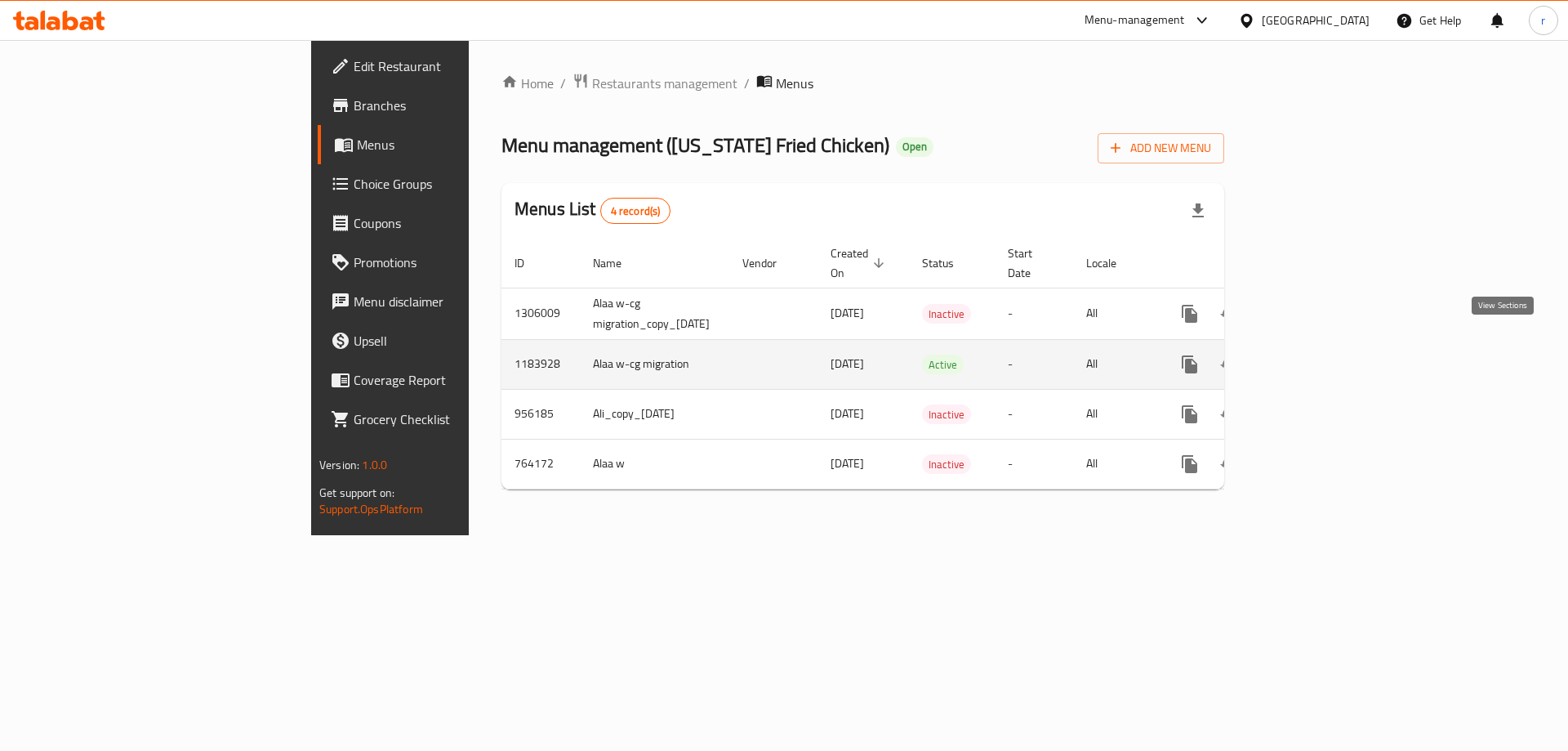
click at [1317, 355] on icon "enhanced table" at bounding box center [1308, 365] width 20 height 20
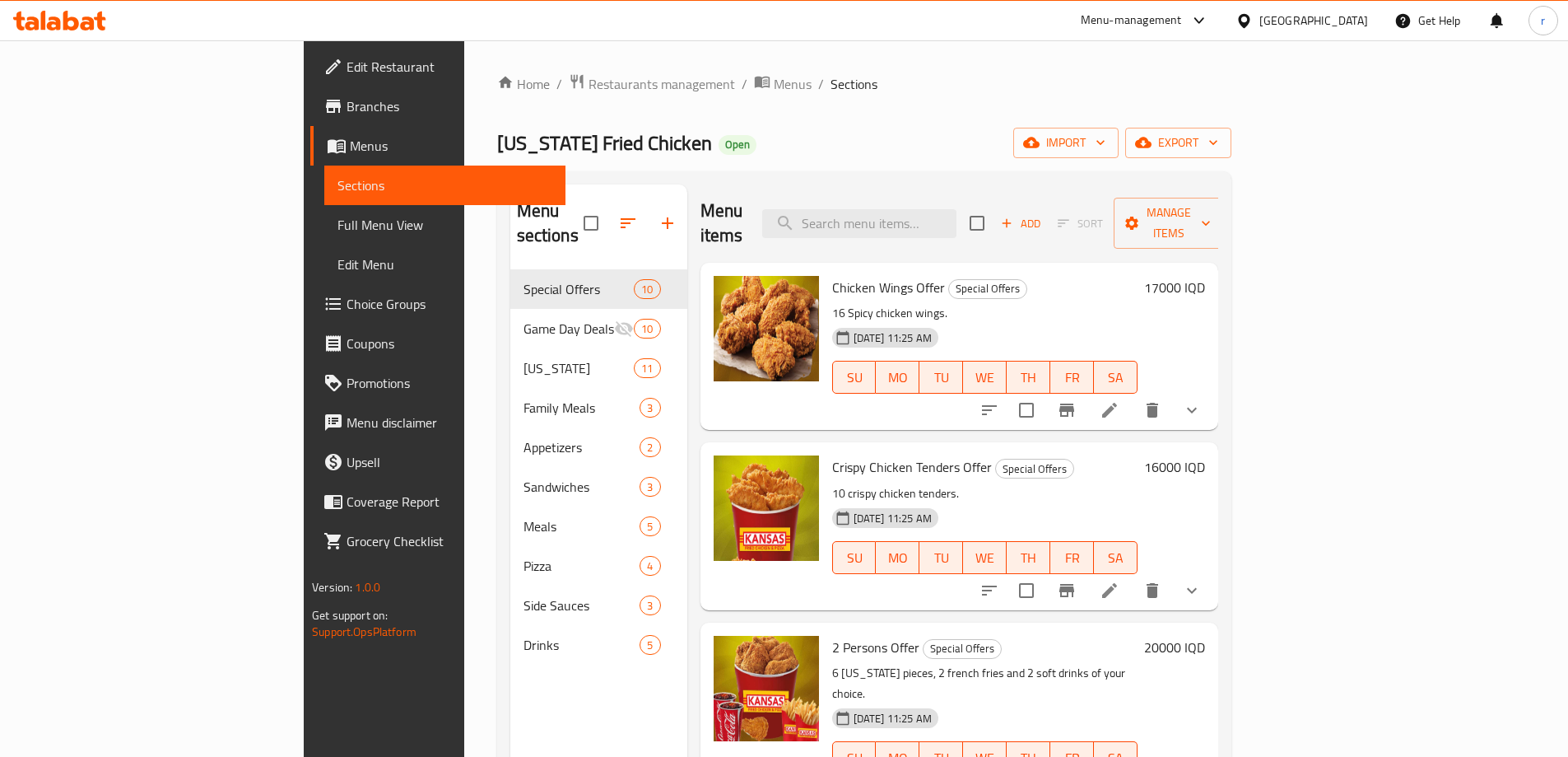
click at [338, 222] on span "Full Menu View" at bounding box center [445, 225] width 215 height 20
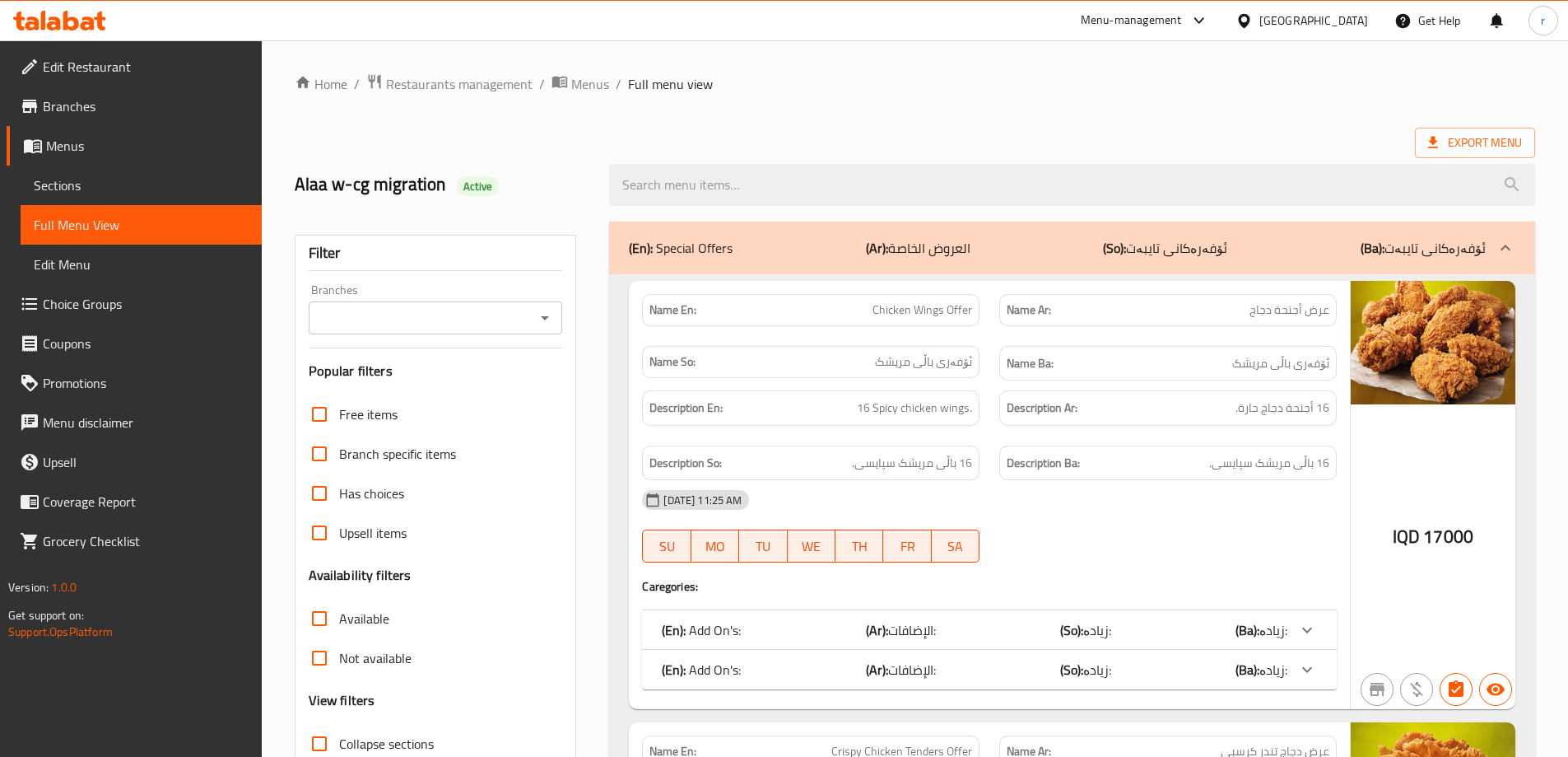
click at [368, 320] on input "Branches" at bounding box center [422, 318] width 217 height 23
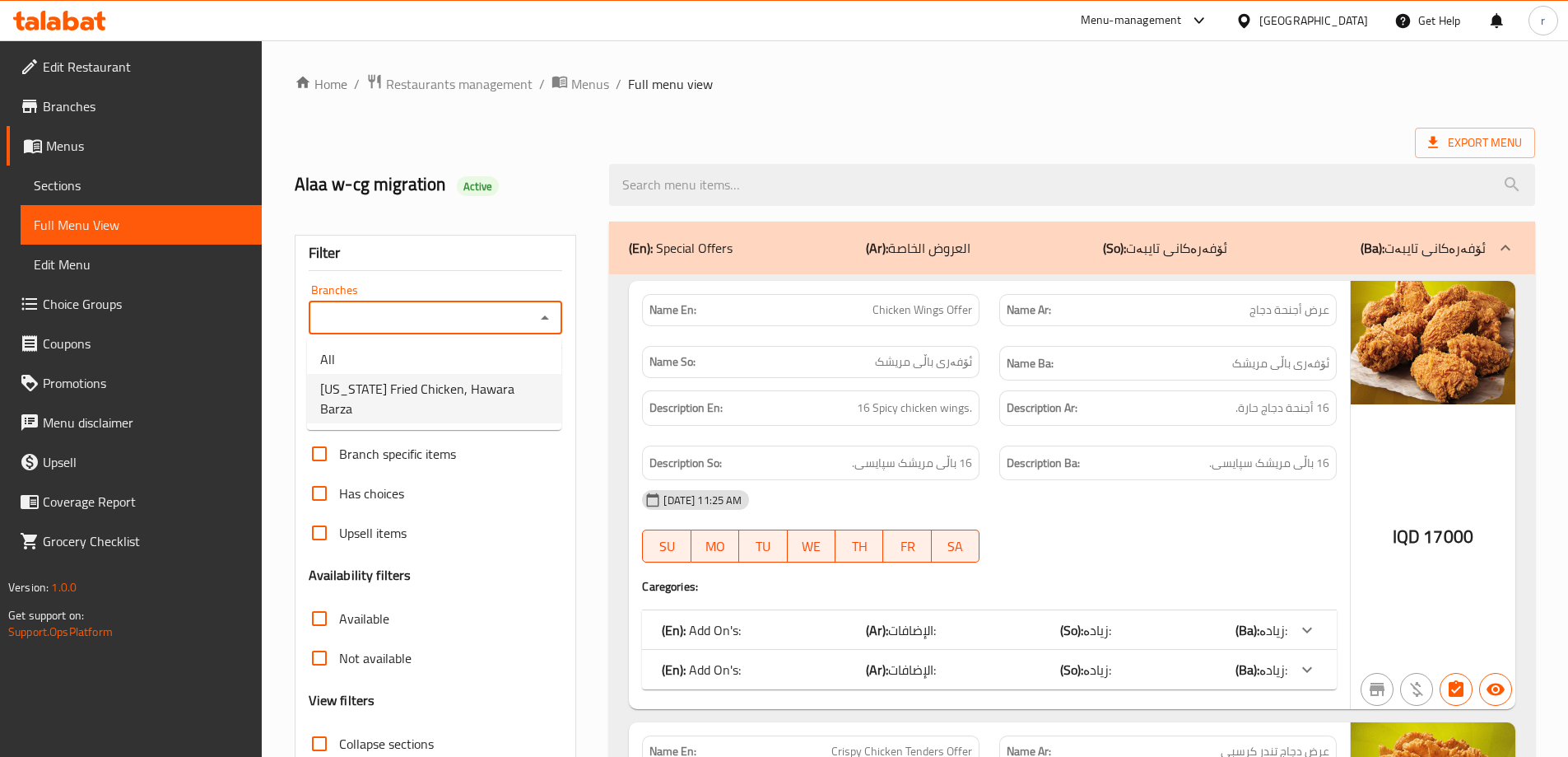
click at [390, 400] on span "Kansas Fried Chicken, Hawara Barza" at bounding box center [435, 398] width 228 height 40
type input "Kansas Fried Chicken, Hawara Barza"
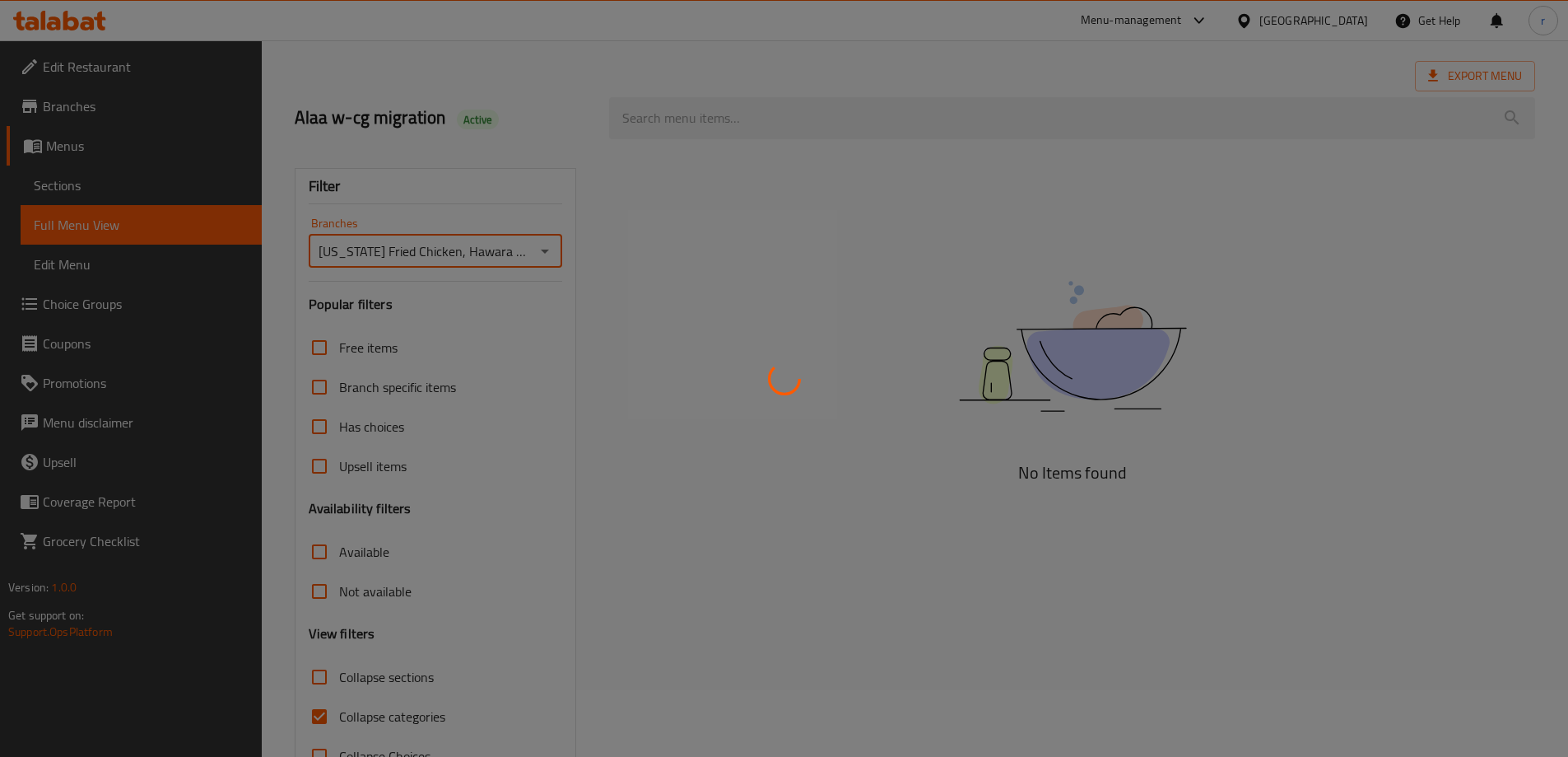
scroll to position [12, 0]
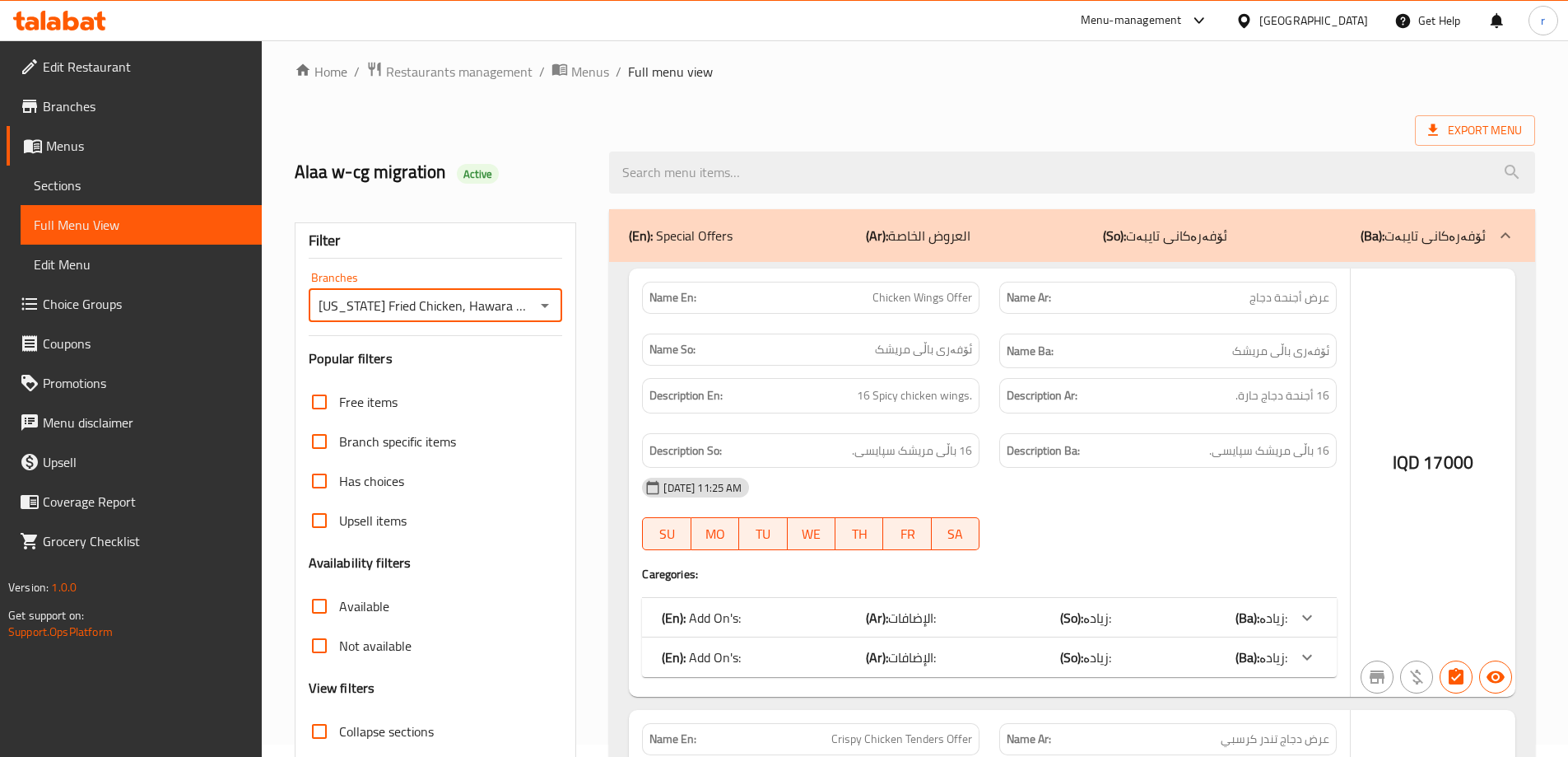
click at [371, 756] on span "Collapse categories" at bounding box center [392, 771] width 107 height 20
click at [340, 751] on input "Collapse categories" at bounding box center [320, 771] width 40 height 40
checkbox input "false"
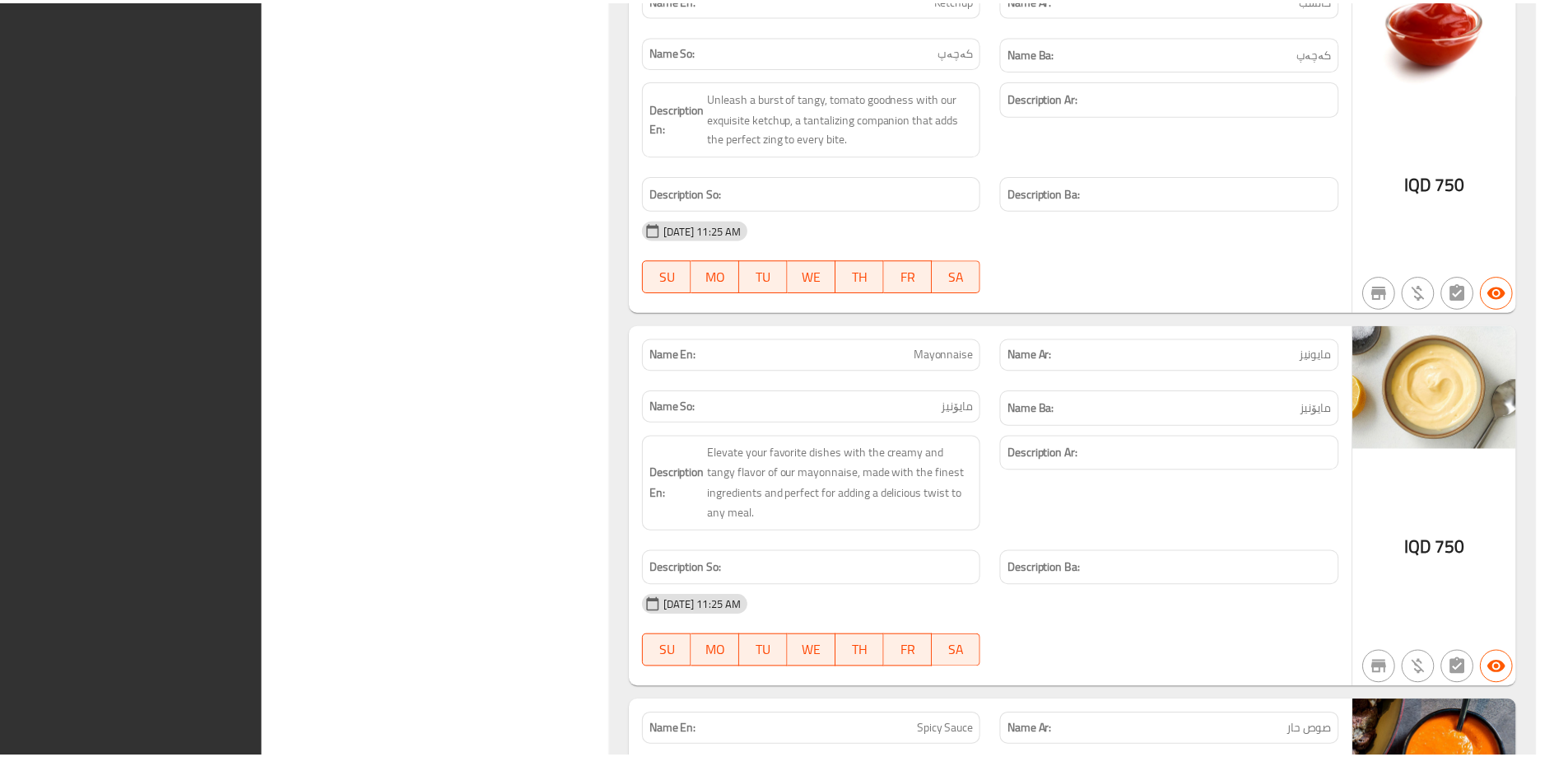
scroll to position [93475, 0]
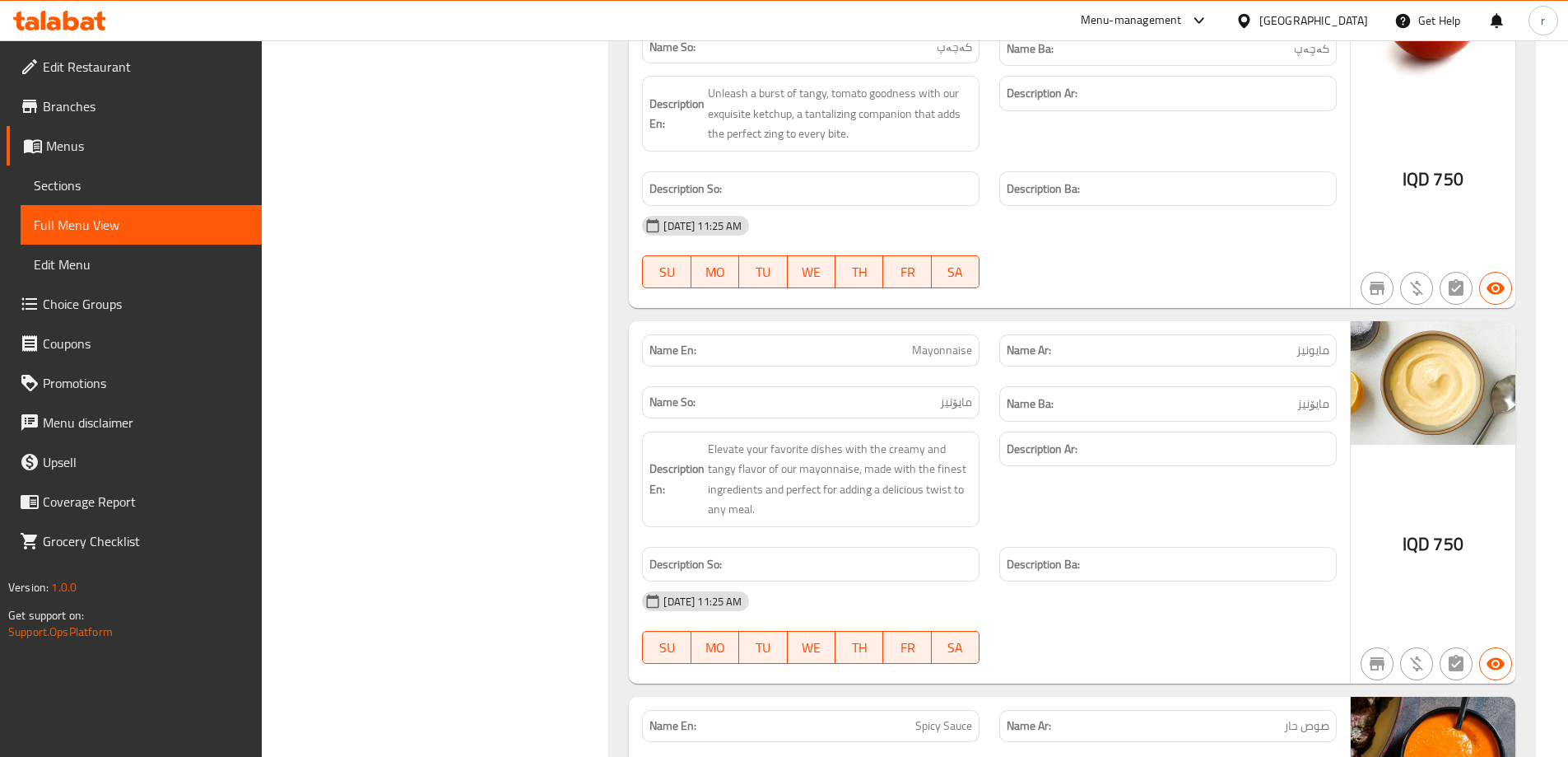
click at [82, 30] on icon at bounding box center [59, 21] width 93 height 20
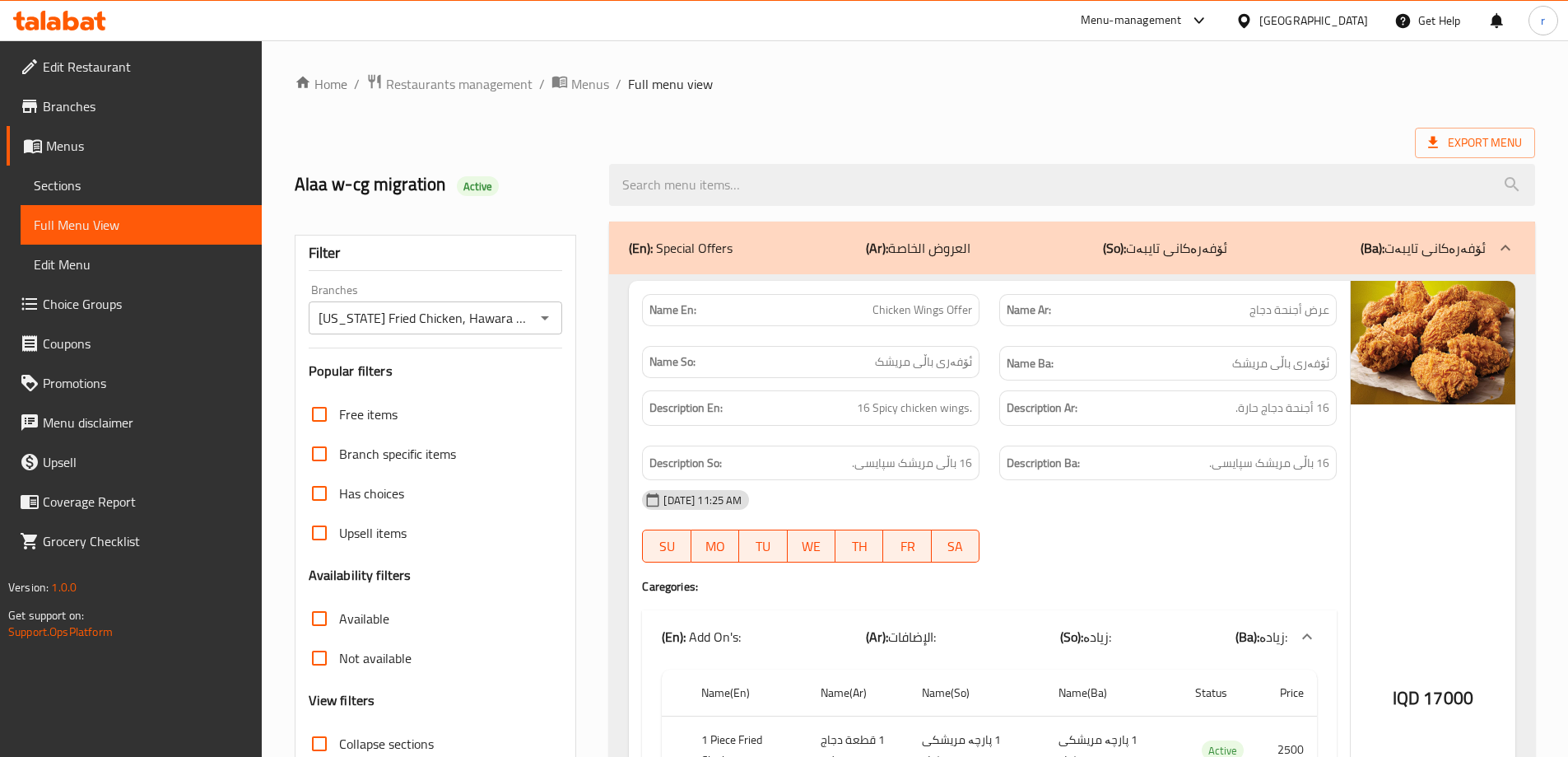
scroll to position [10158, 0]
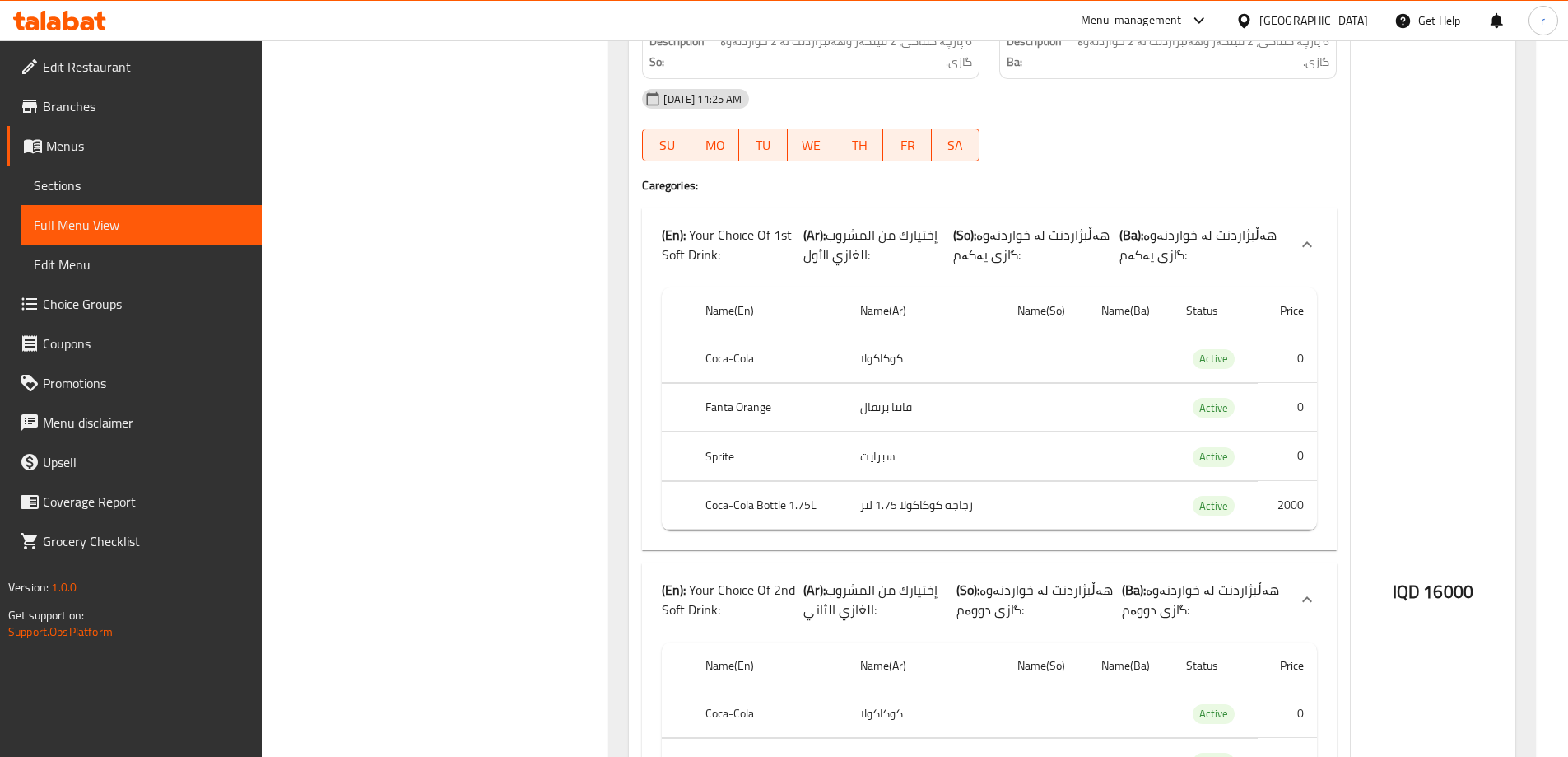
click at [78, 26] on icon at bounding box center [71, 21] width 16 height 20
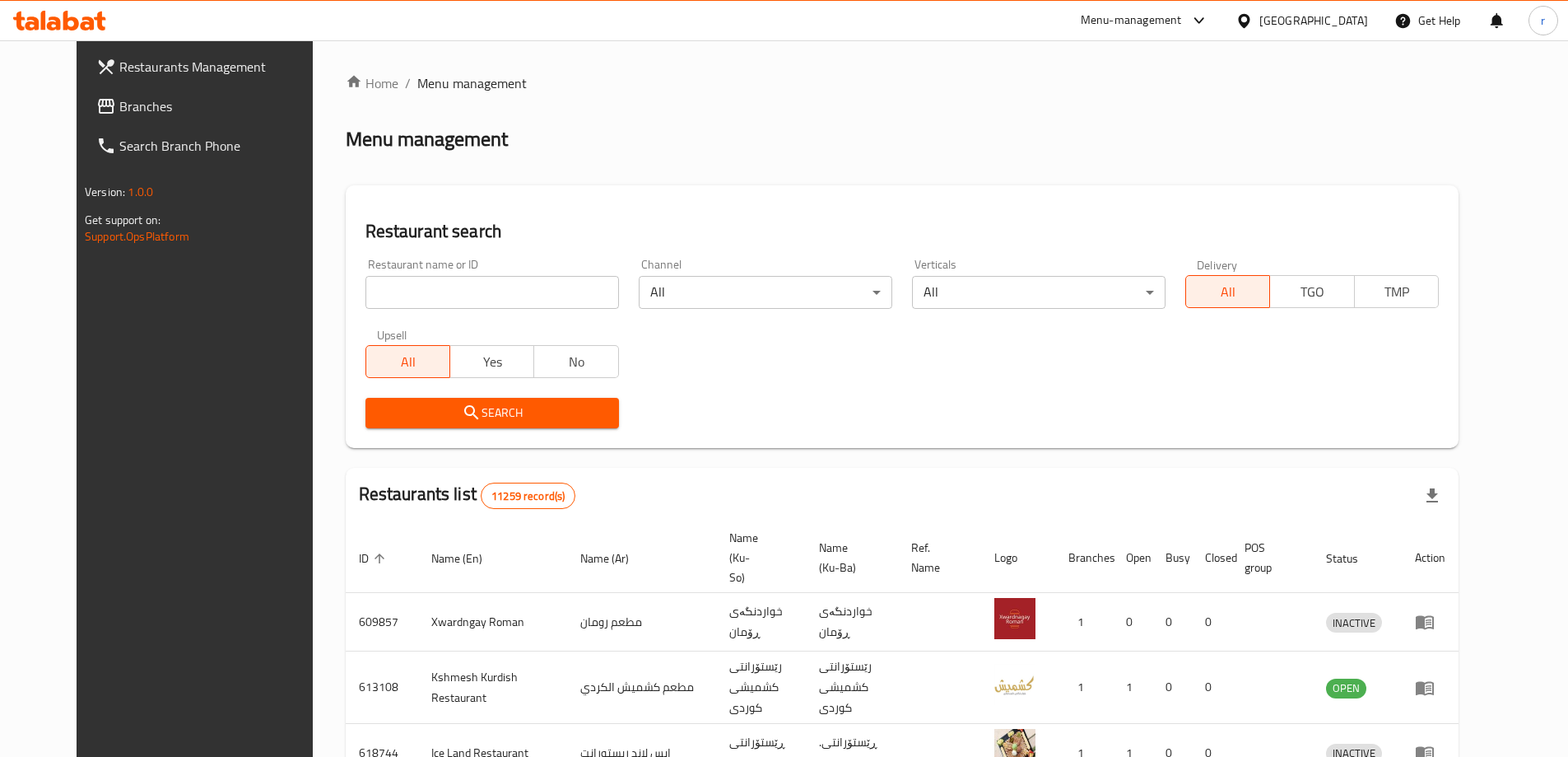
click at [120, 109] on span "Branches" at bounding box center [222, 107] width 206 height 20
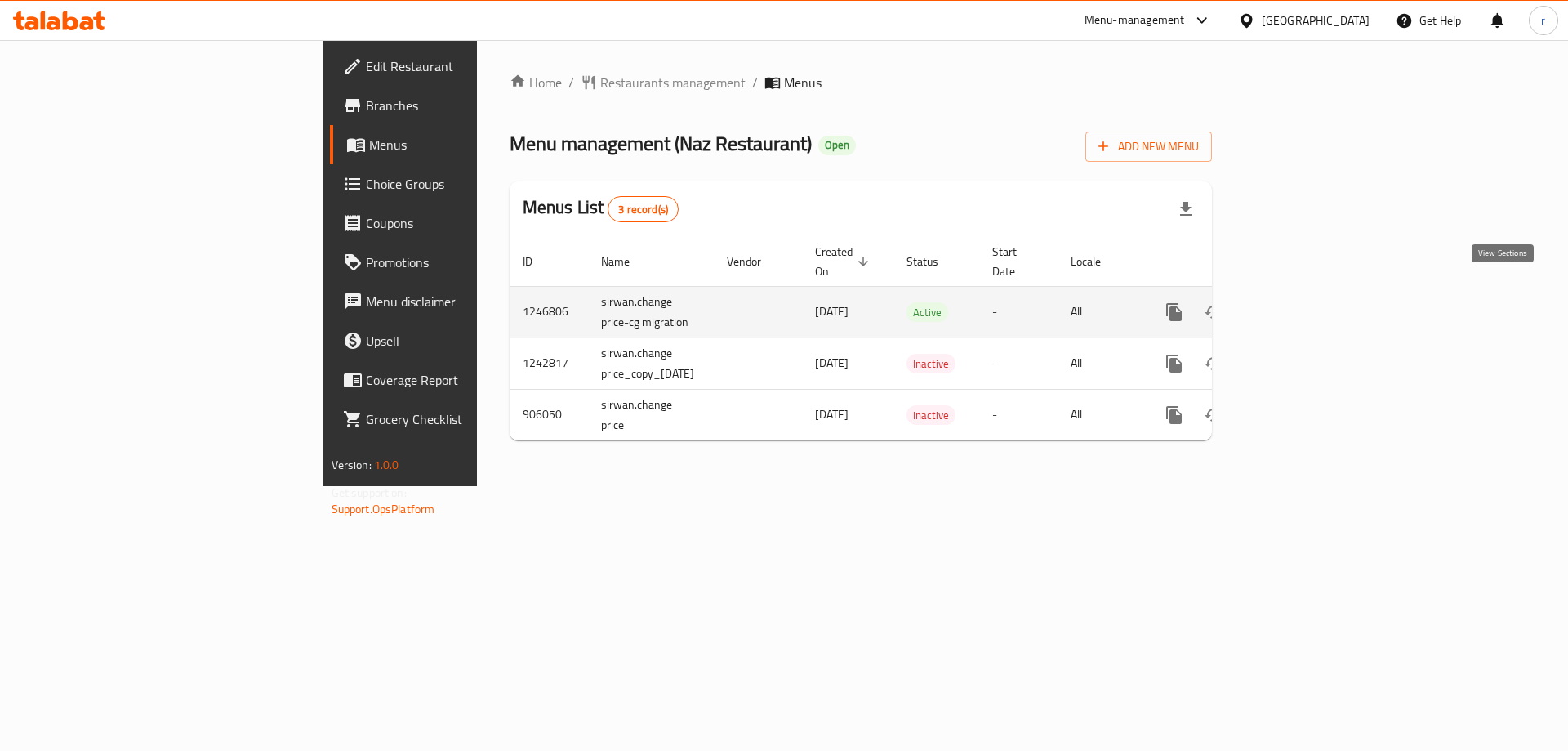
click at [1302, 303] on icon "enhanced table" at bounding box center [1293, 312] width 20 height 20
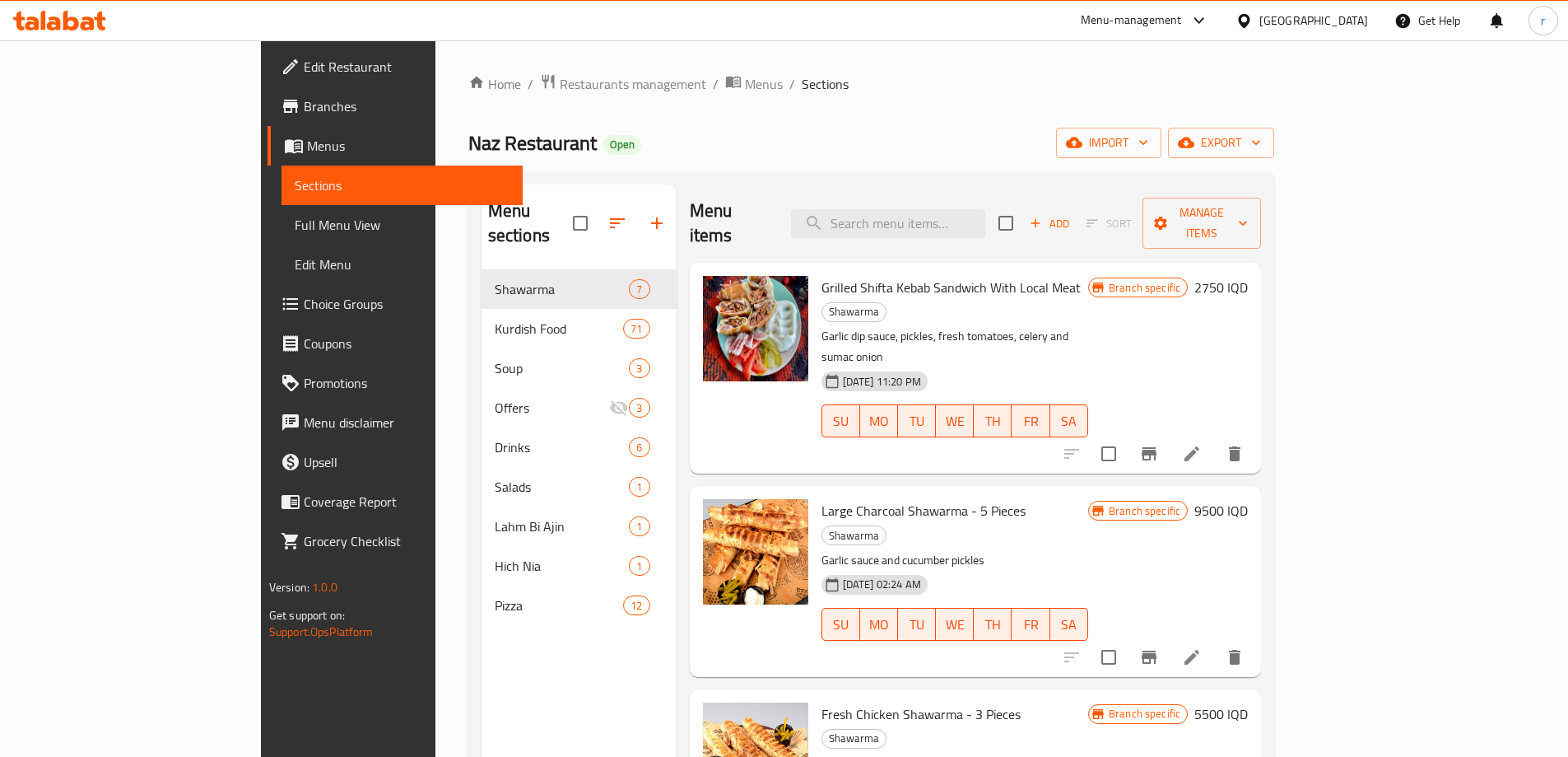
click at [98, 21] on icon at bounding box center [100, 21] width 12 height 19
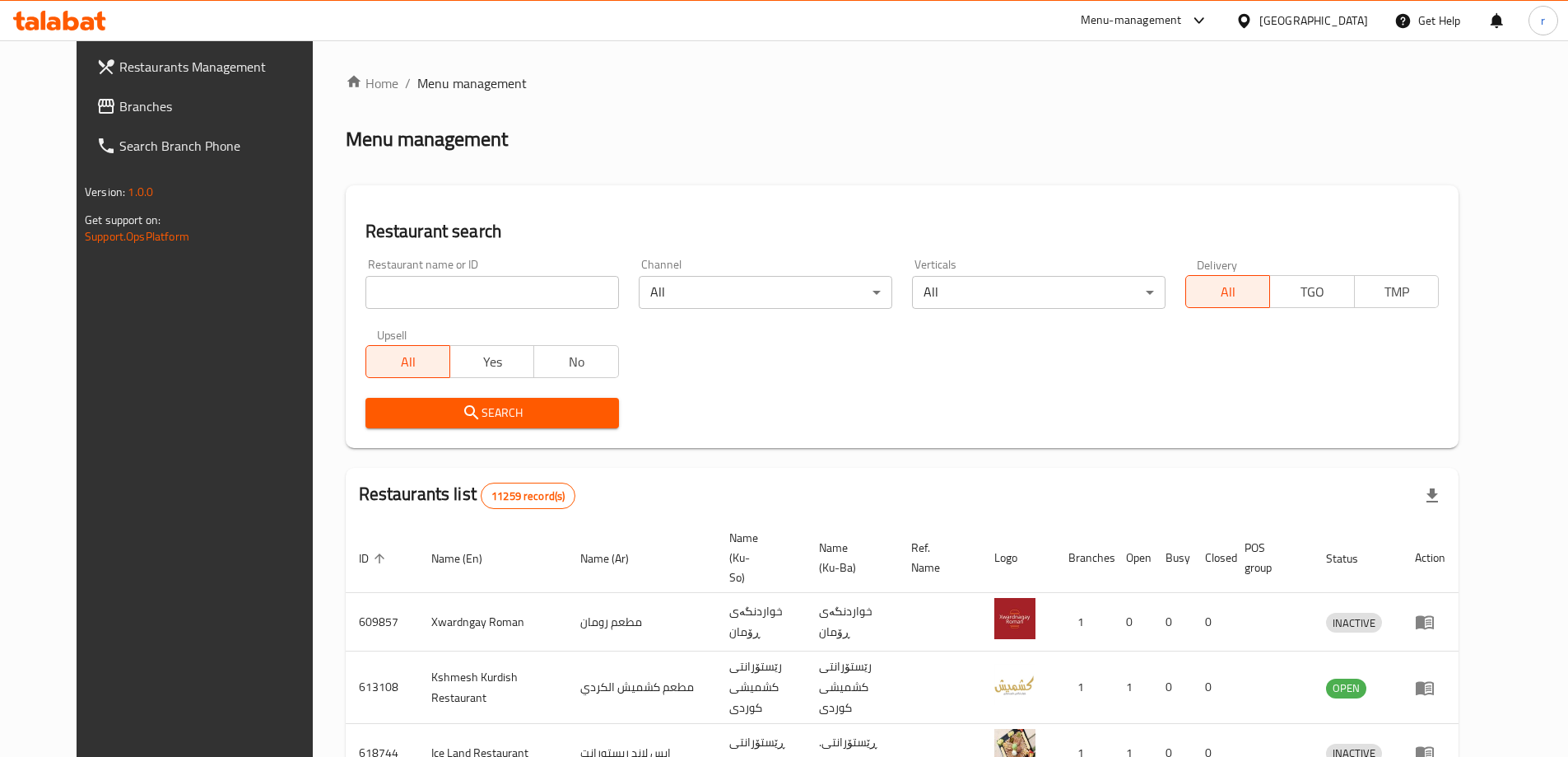
click at [120, 107] on span "Branches" at bounding box center [222, 107] width 206 height 20
click at [104, 98] on span "Branches" at bounding box center [215, 107] width 221 height 20
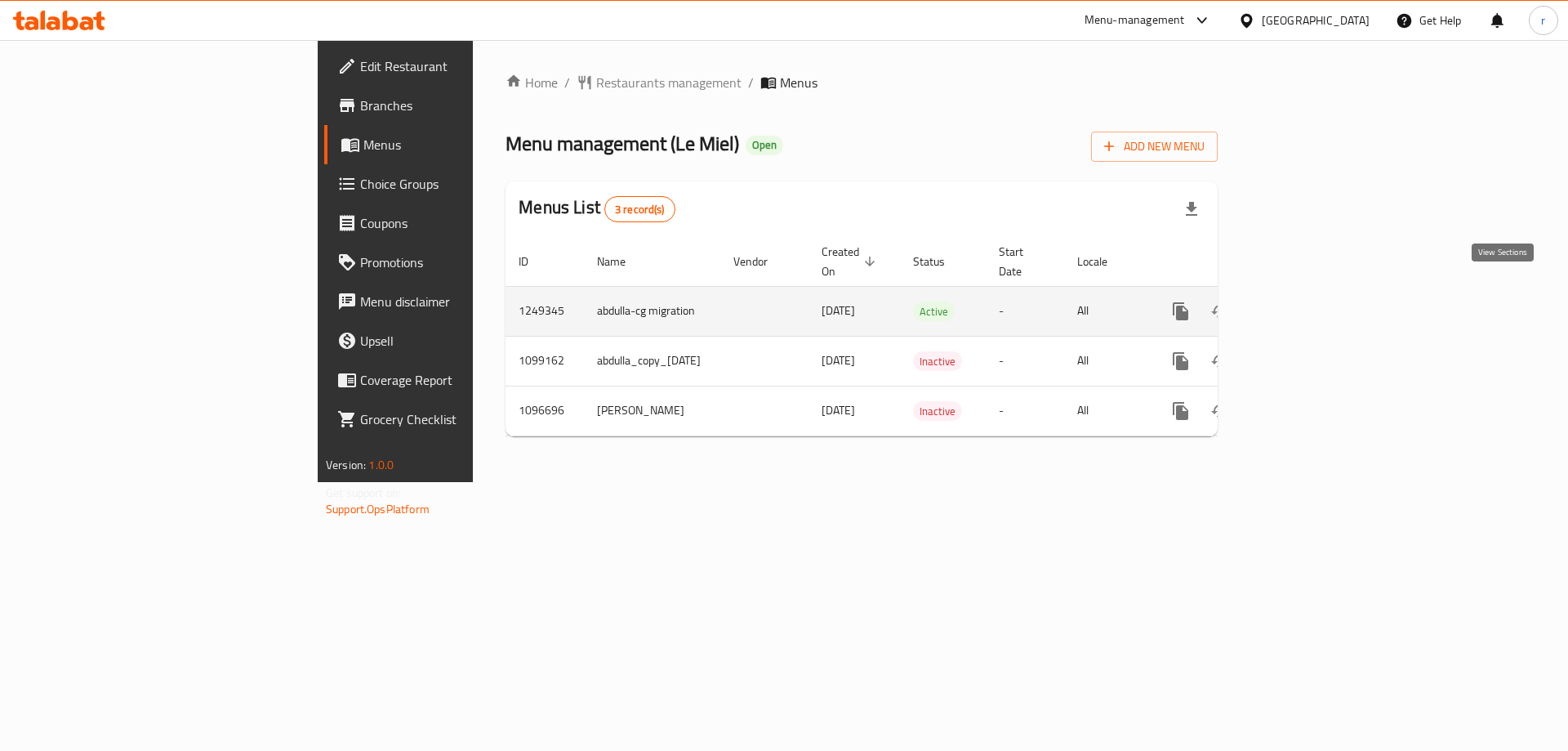
click at [1309, 302] on icon "enhanced table" at bounding box center [1299, 312] width 20 height 20
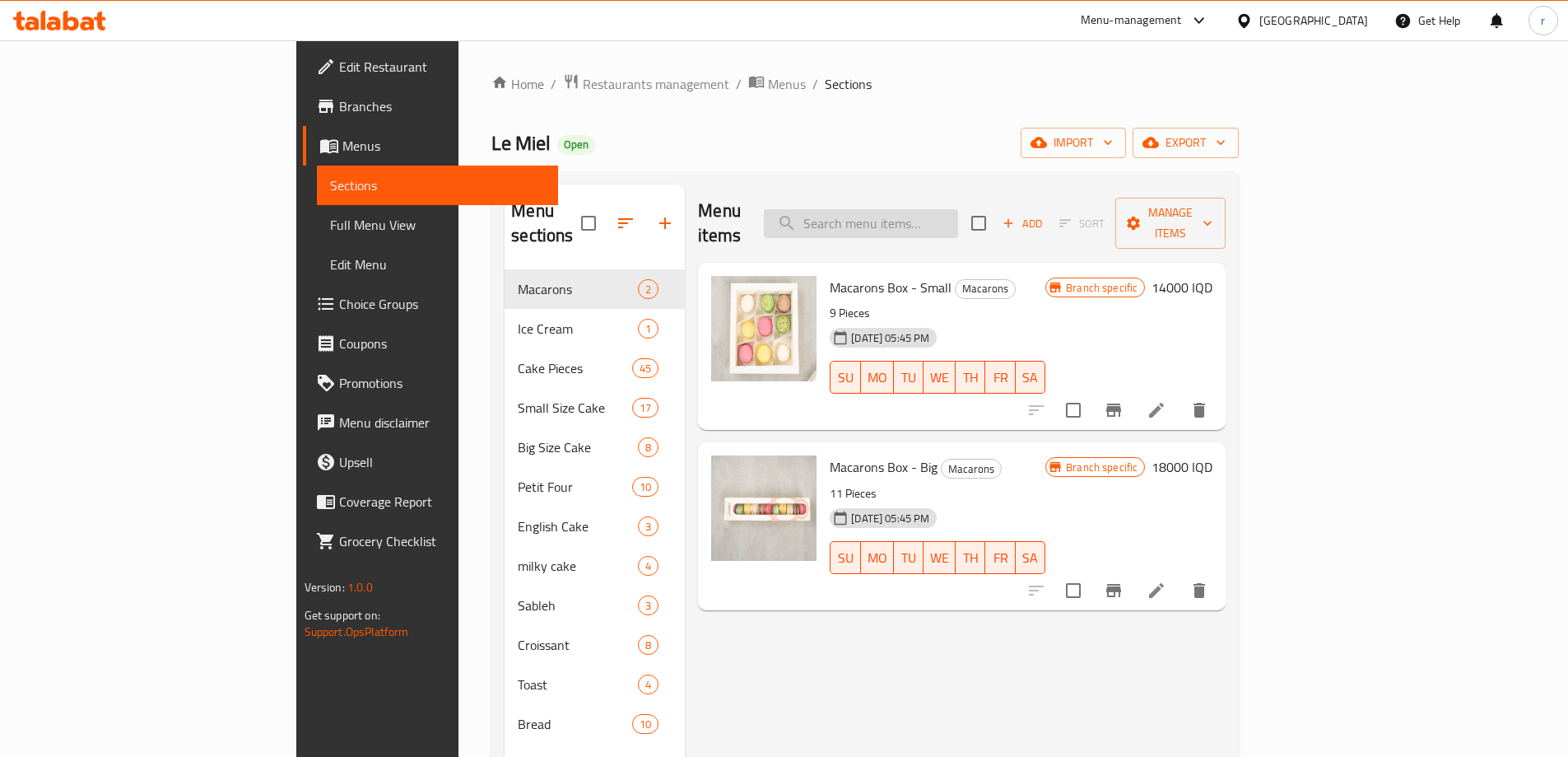
click at [958, 221] on input "search" at bounding box center [861, 223] width 194 height 29
paste input "WALNUT TART"
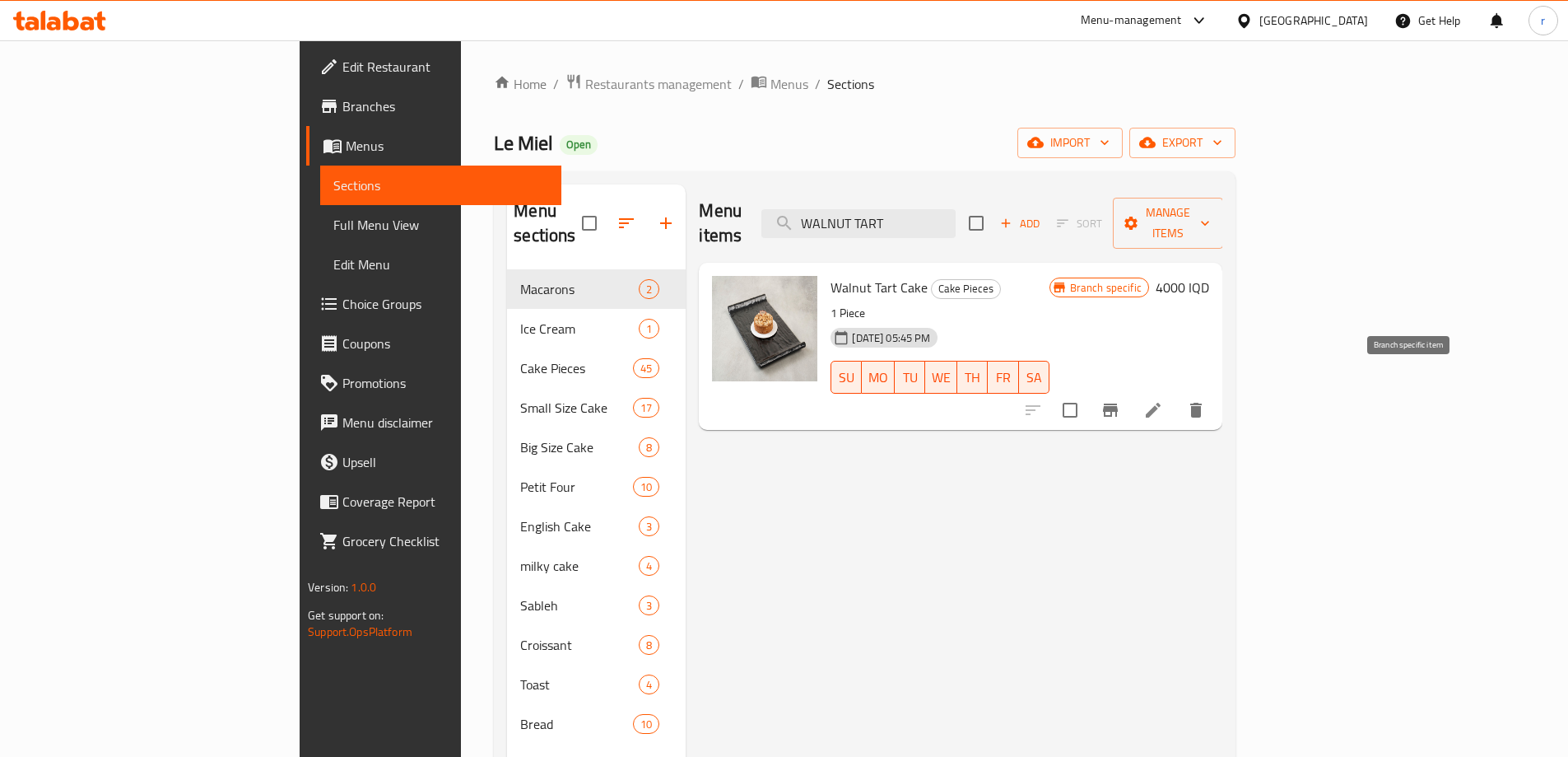
type input "WALNUT TART"
click at [1120, 400] on icon "Branch-specific-item" at bounding box center [1110, 410] width 20 height 20
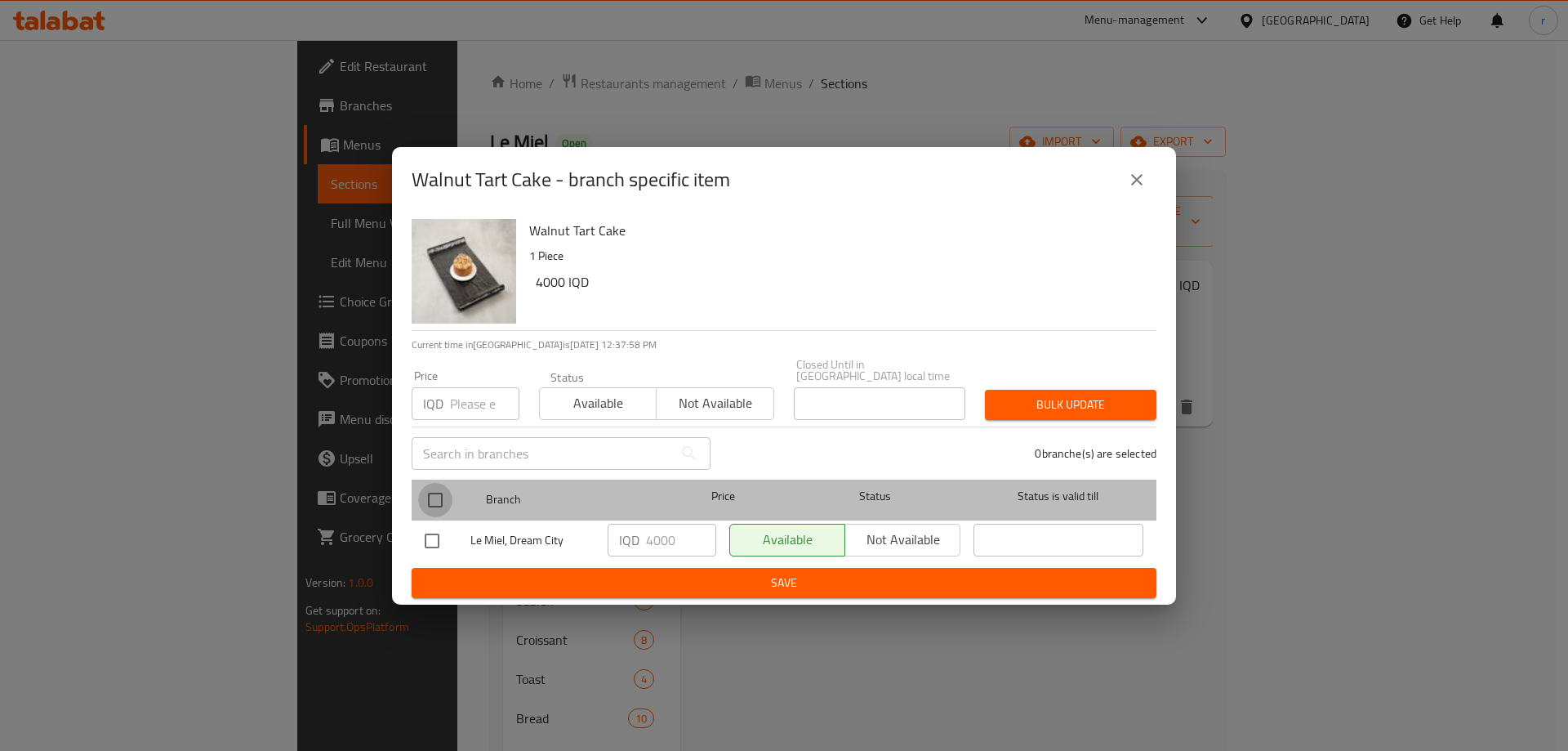
click at [430, 500] on input "checkbox" at bounding box center [435, 500] width 34 height 34
checkbox input "true"
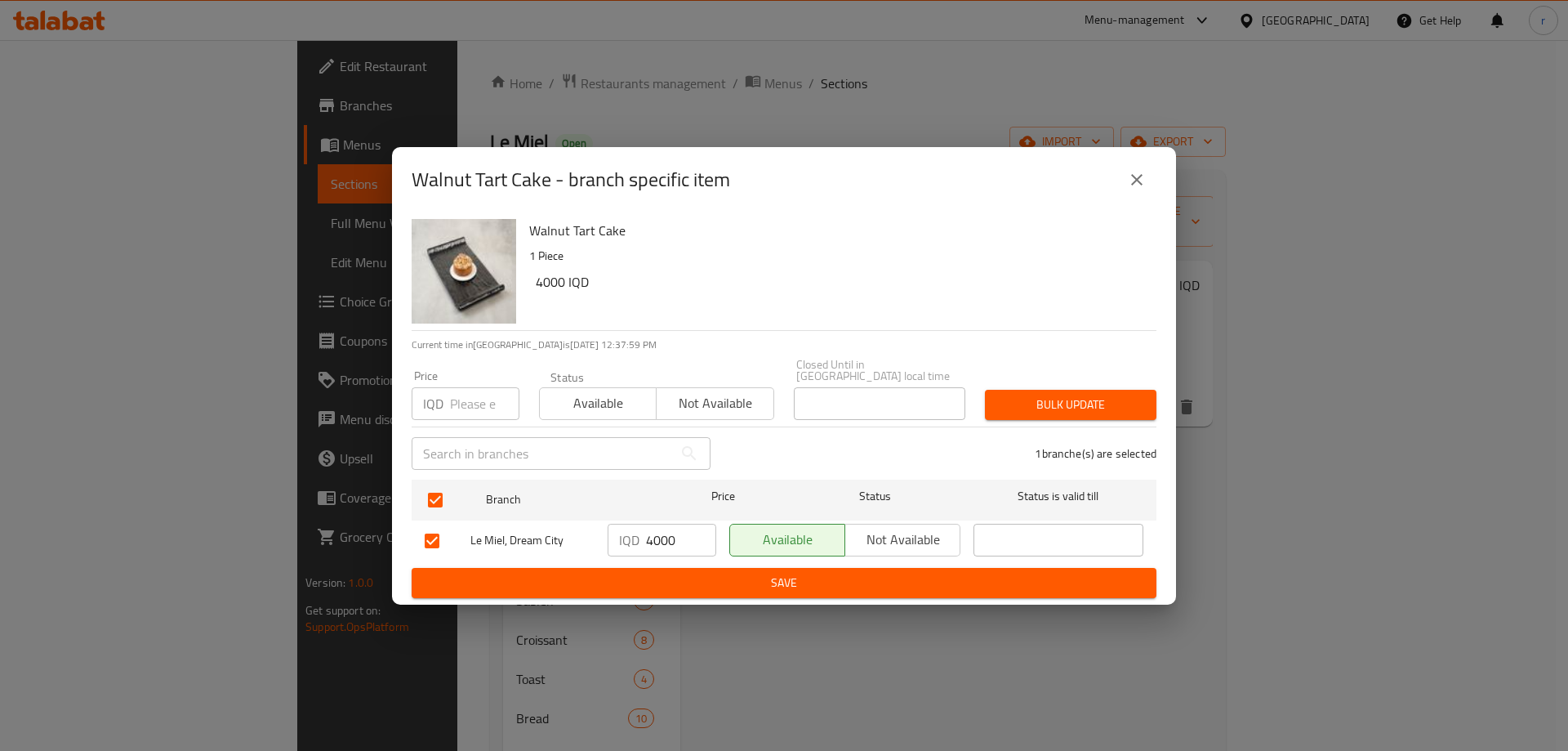
click at [1139, 189] on icon "close" at bounding box center [1137, 180] width 20 height 20
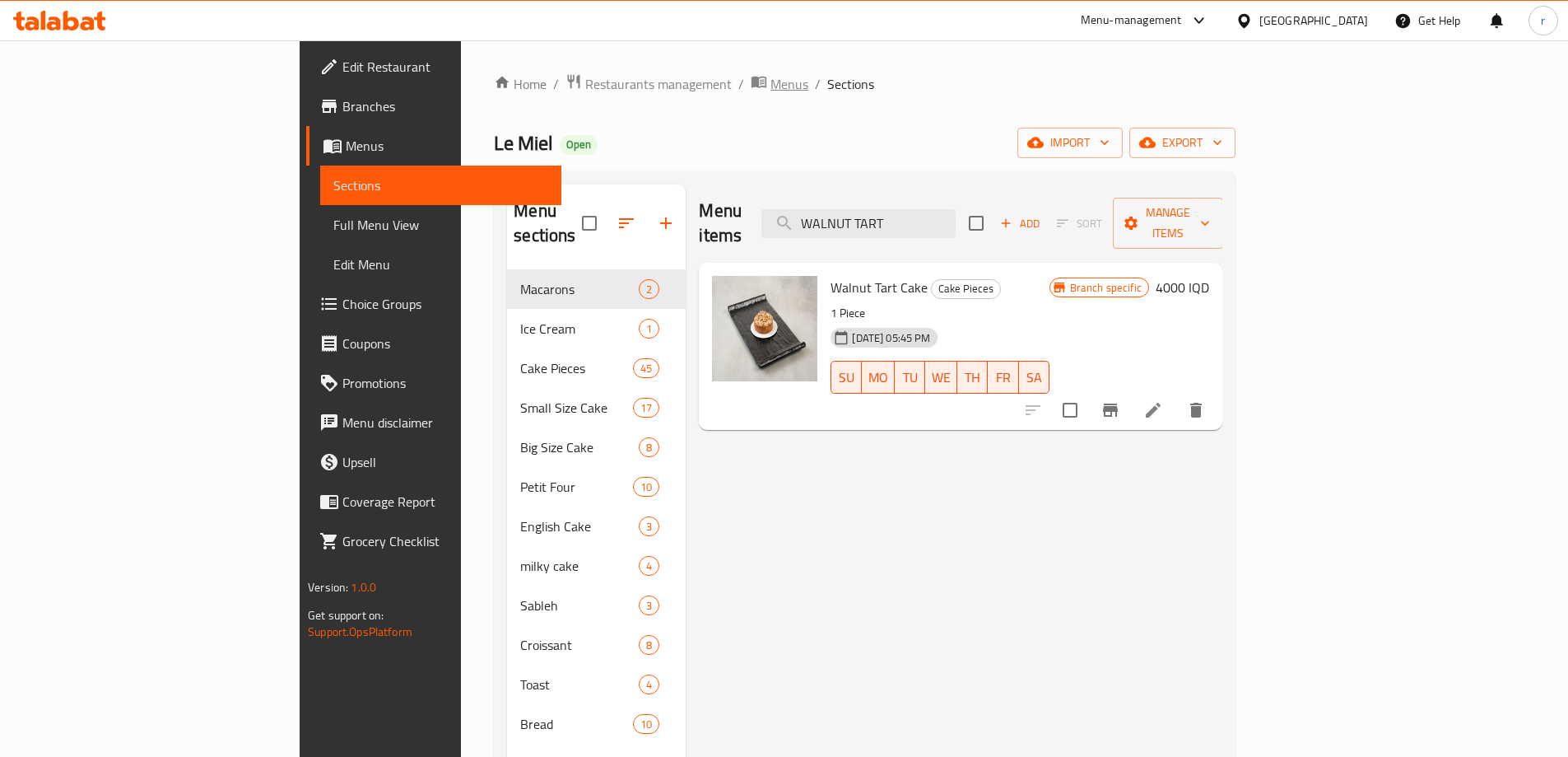
click at [771, 83] on span "Menus" at bounding box center [790, 84] width 38 height 20
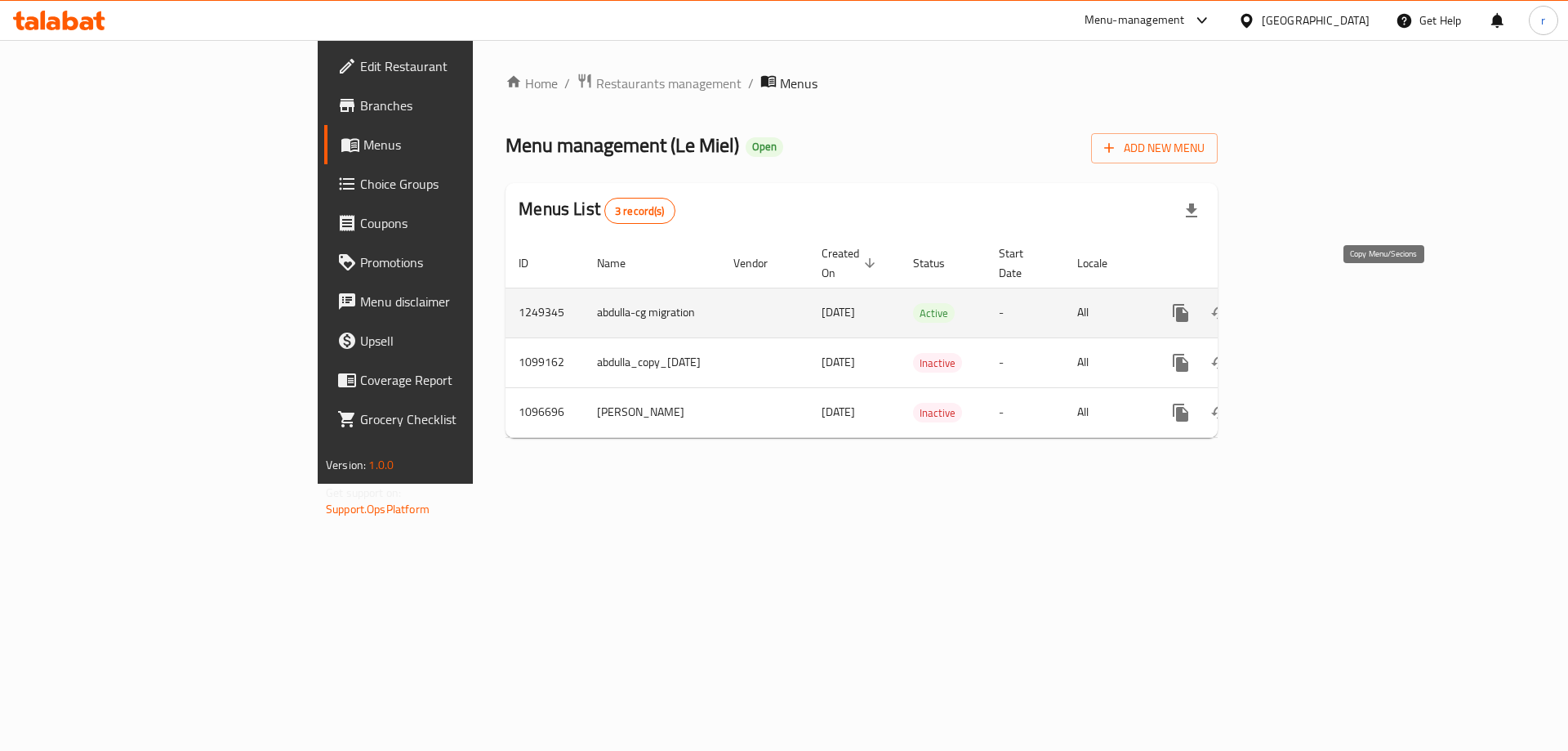
click at [1188, 304] on icon "more" at bounding box center [1180, 313] width 16 height 18
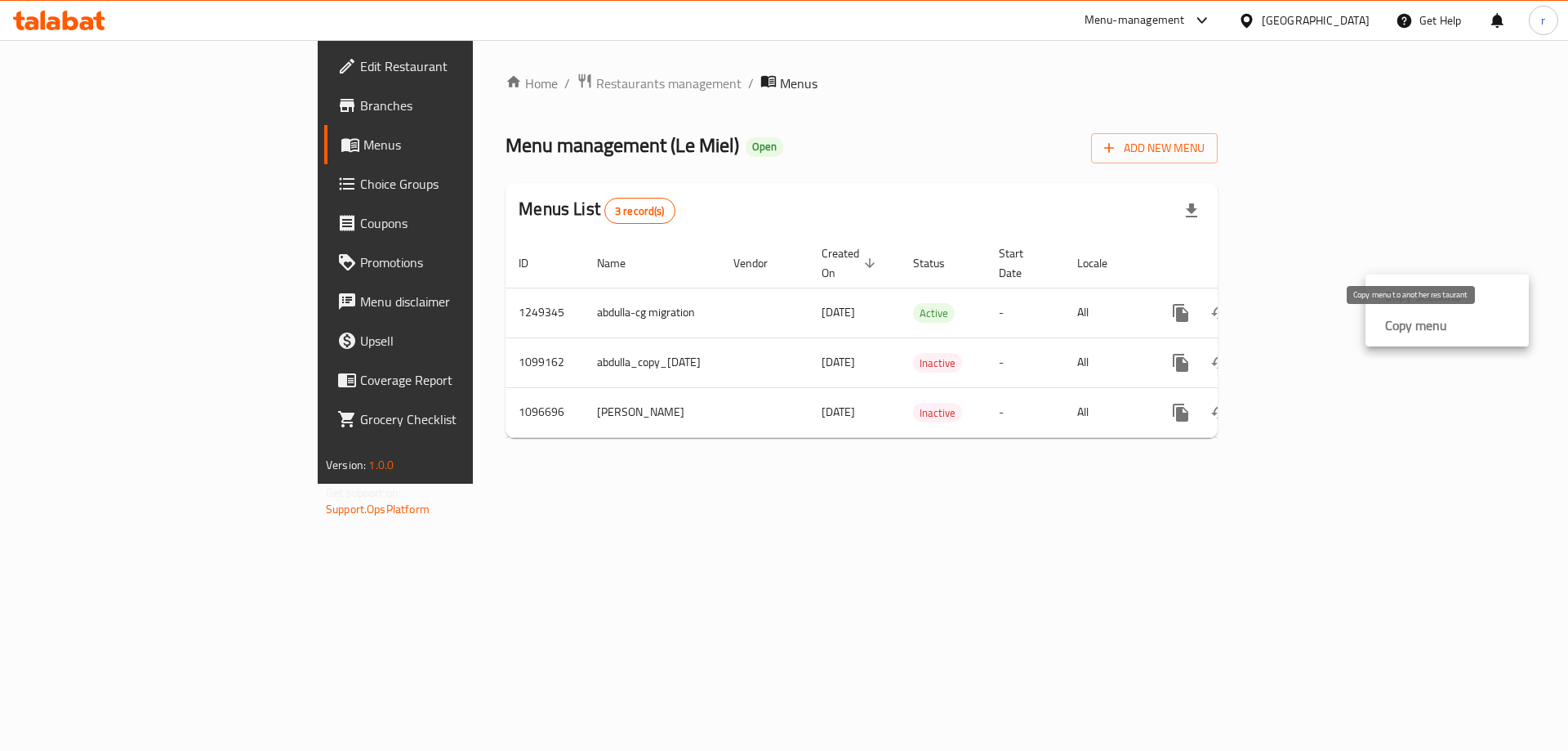
click at [1397, 331] on strong "Copy menu" at bounding box center [1416, 325] width 62 height 20
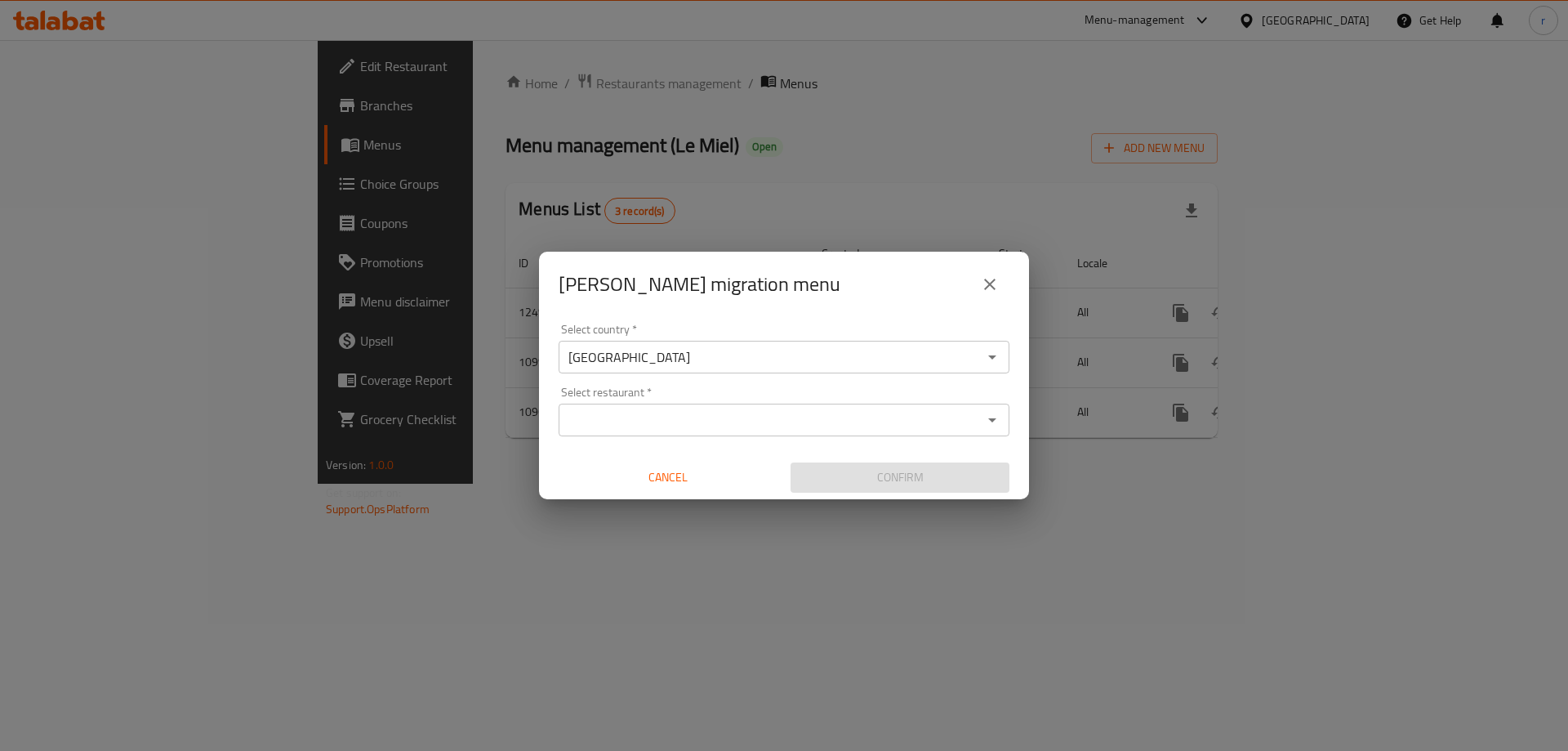
click at [588, 428] on input "Select restaurant   *" at bounding box center [770, 420] width 414 height 23
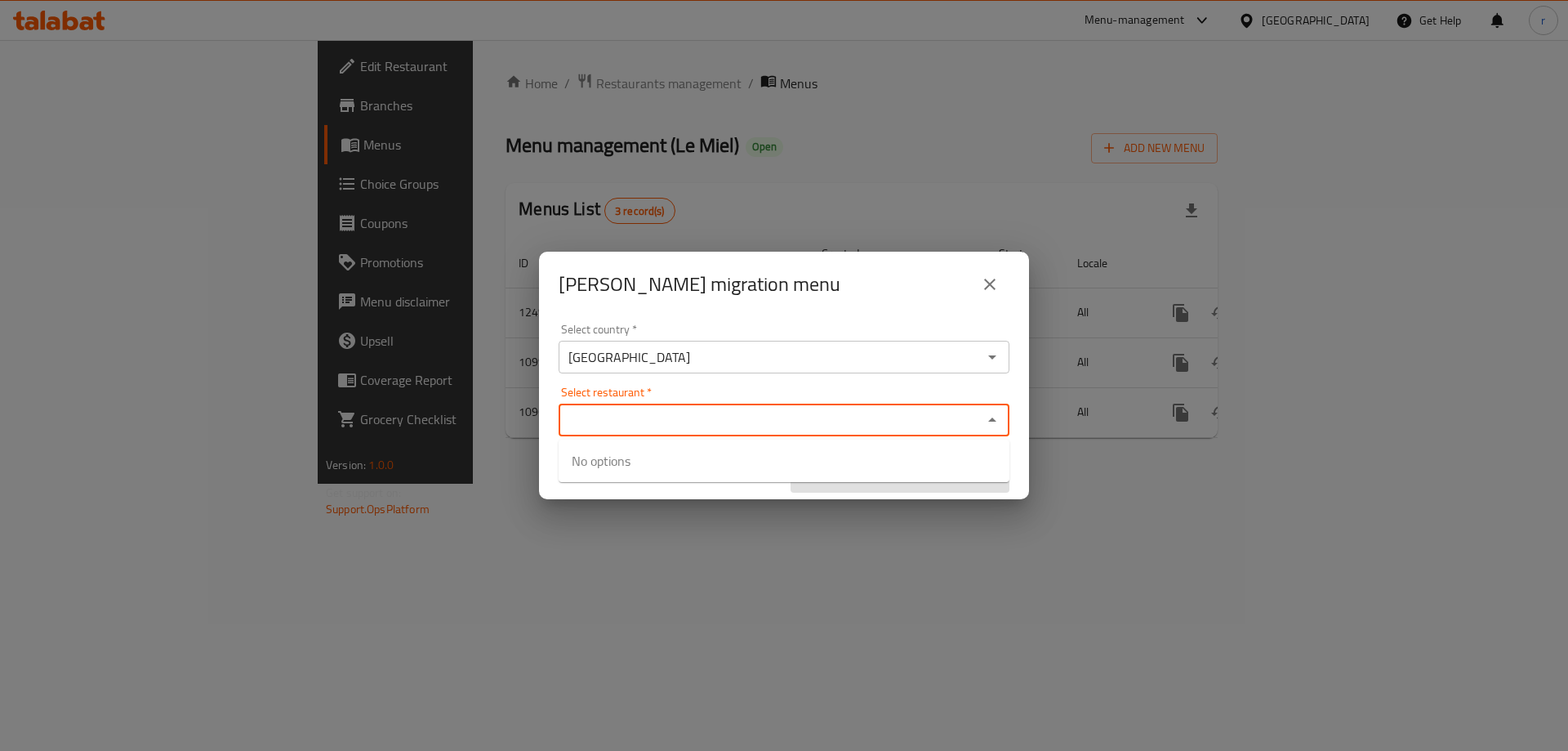
paste input "Le Miel"
type input "Le Miel"
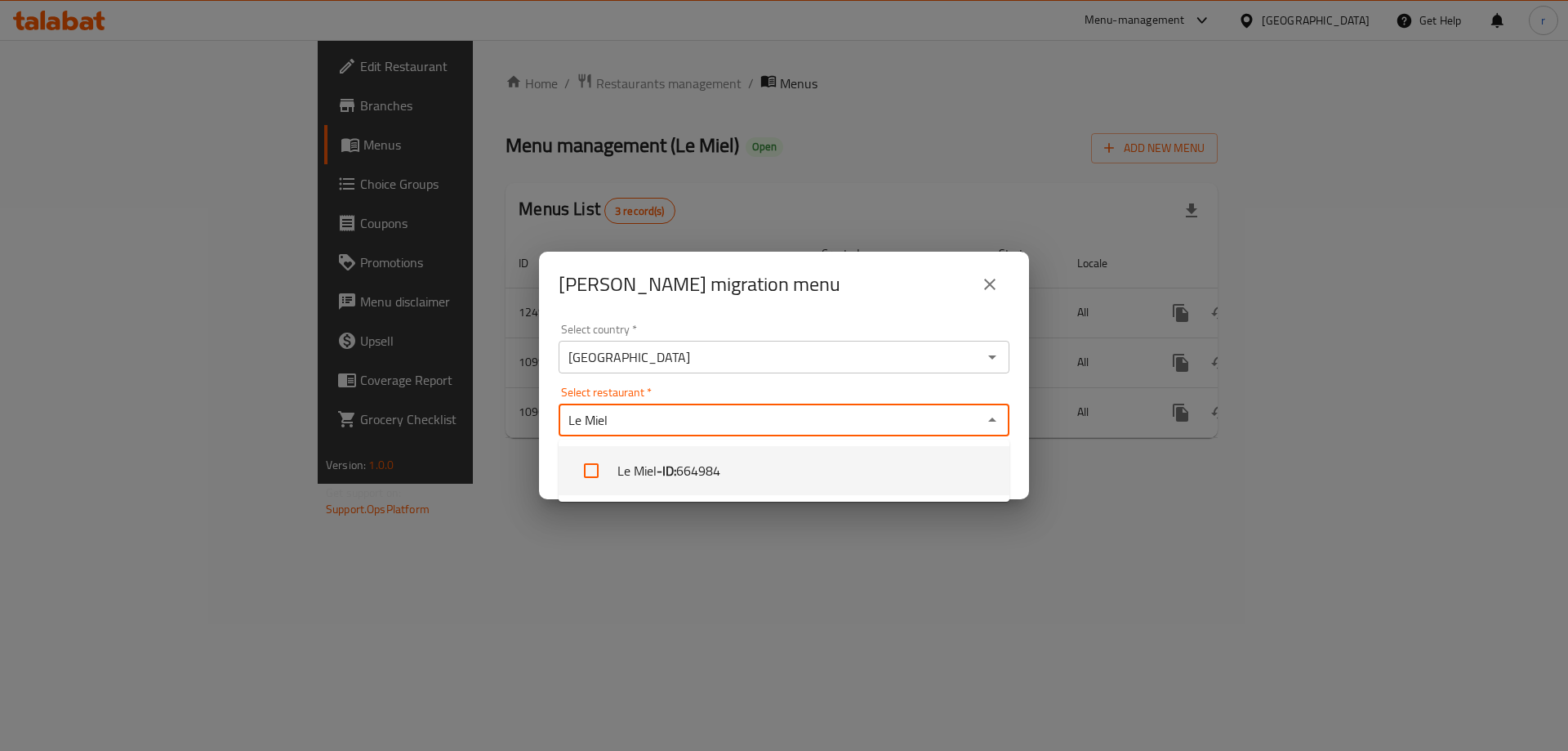
click at [720, 479] on span "664984" at bounding box center [698, 471] width 44 height 20
checkbox input "true"
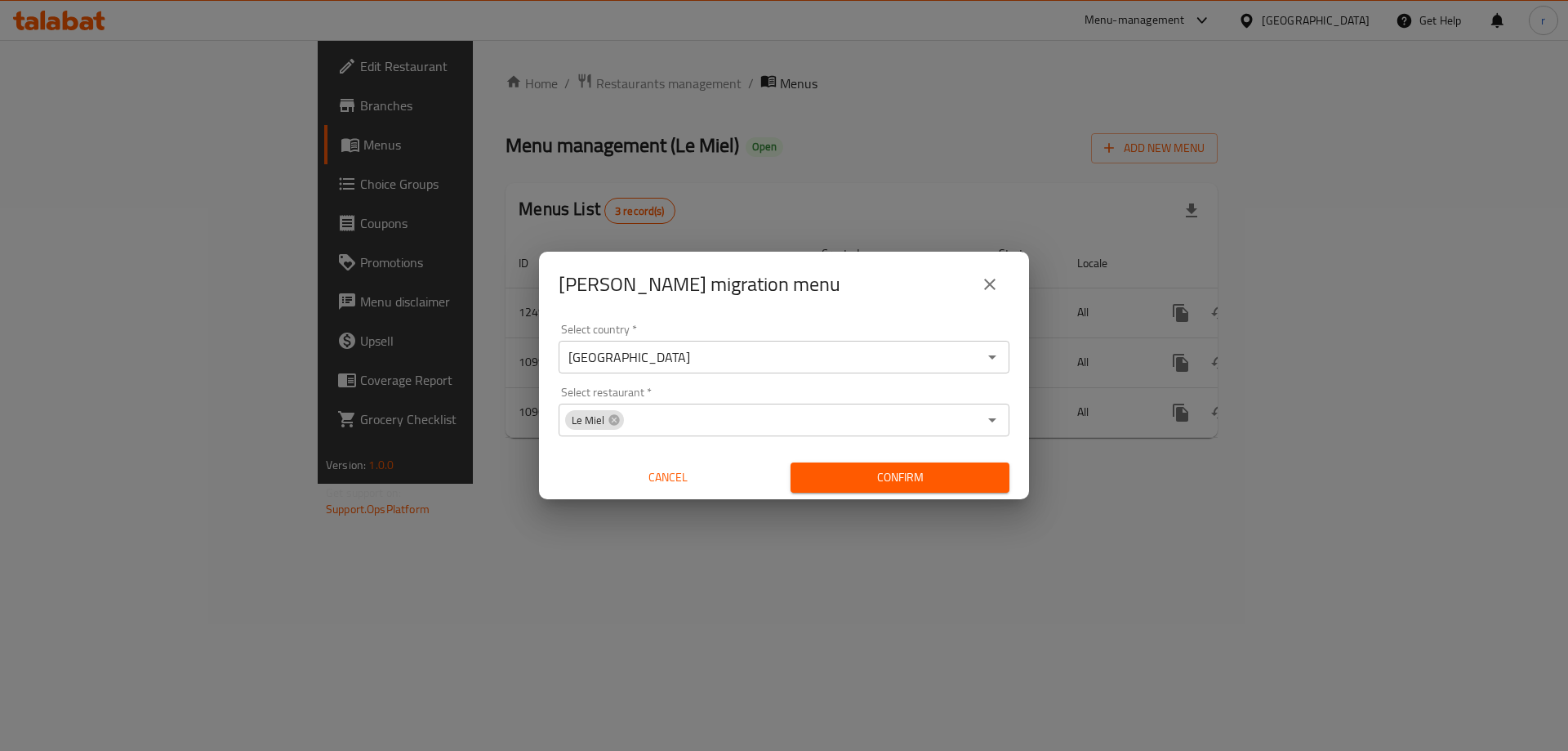
click at [790, 596] on div "Copy [PERSON_NAME] migration menu Select country   * [GEOGRAPHIC_DATA] Select c…" at bounding box center [784, 376] width 1568 height 751
click at [894, 481] on span "Confirm" at bounding box center [900, 477] width 193 height 20
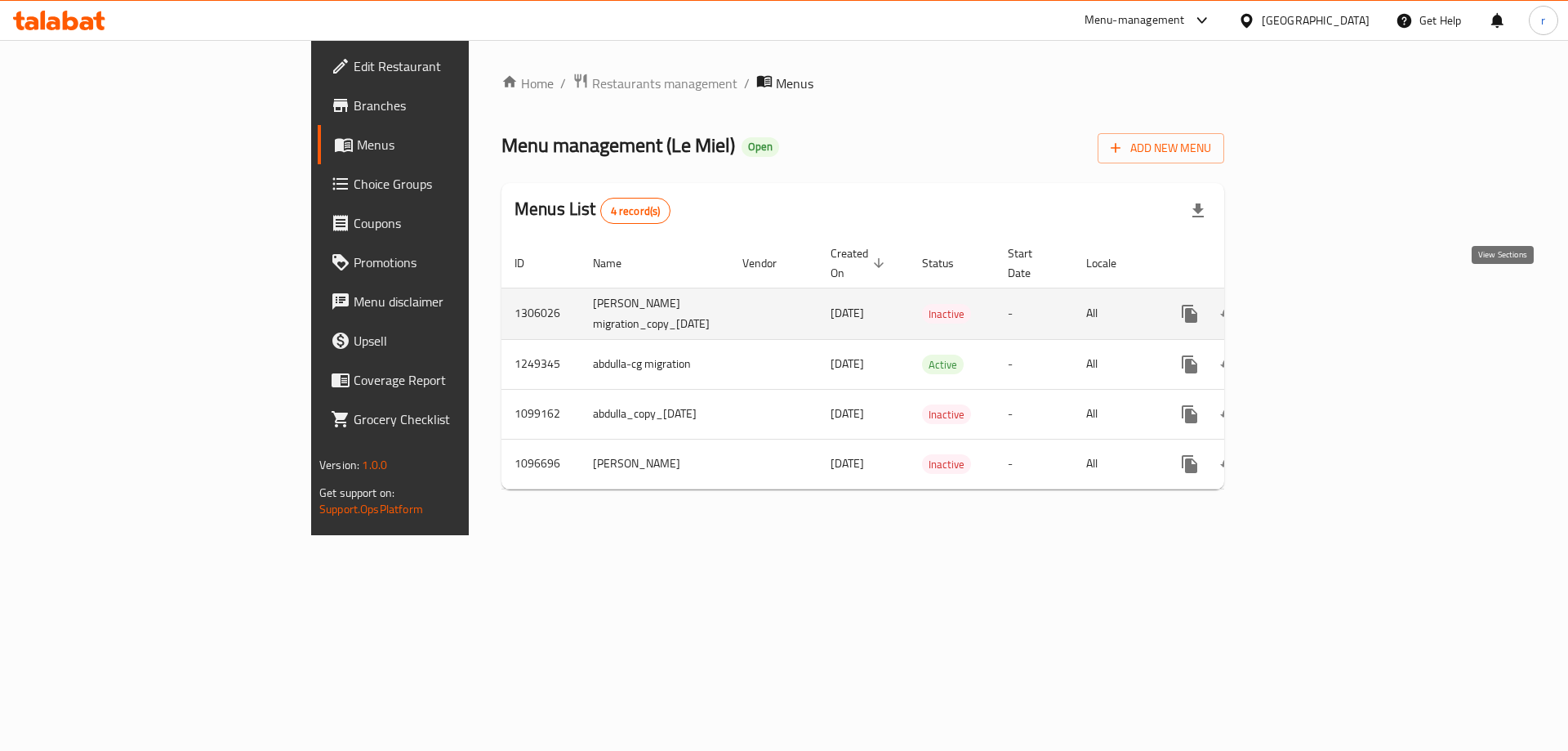
click at [1317, 304] on icon "enhanced table" at bounding box center [1308, 314] width 20 height 20
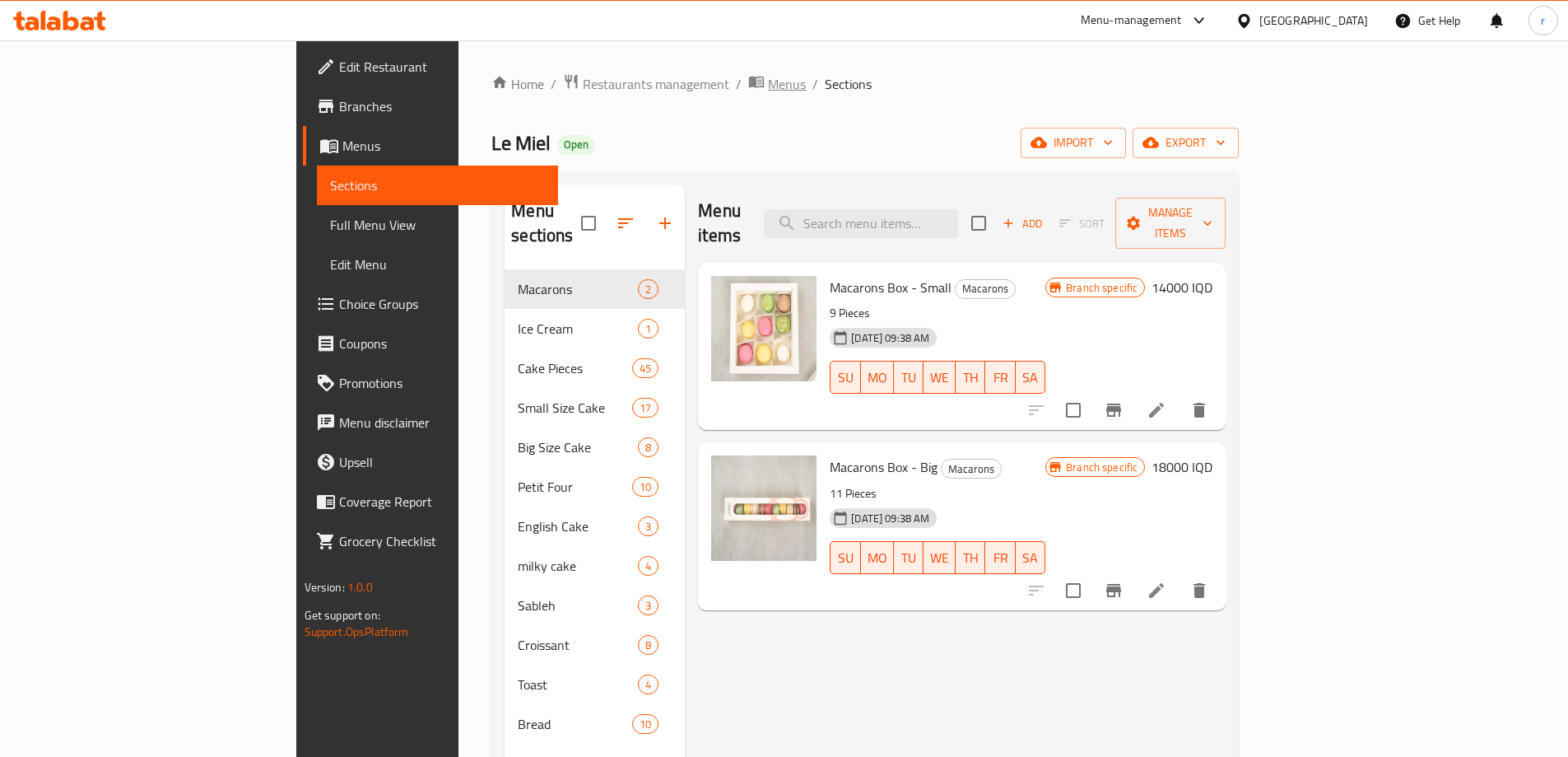
click at [748, 83] on span "breadcrumb" at bounding box center [758, 84] width 20 height 21
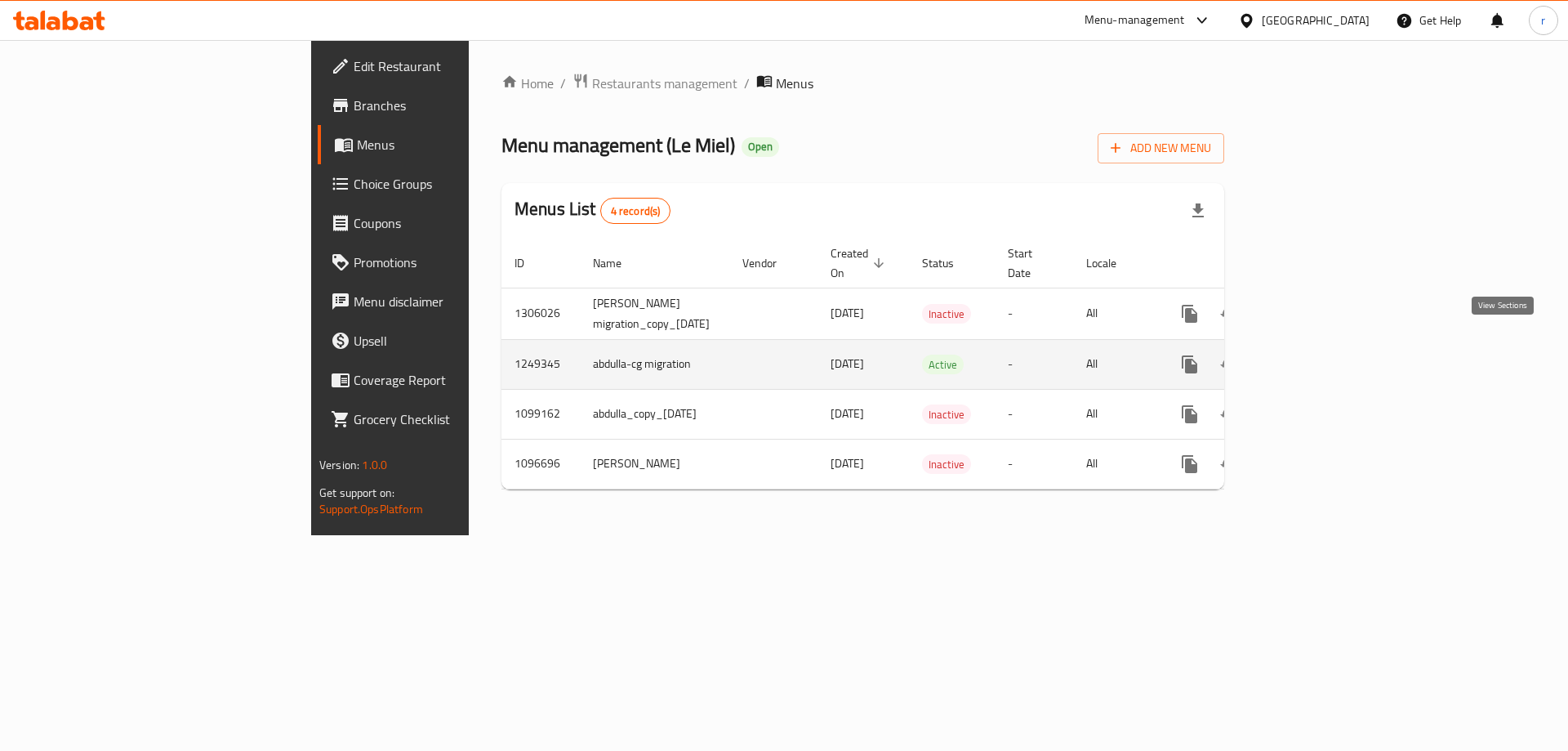
click at [1327, 350] on link "enhanced table" at bounding box center [1308, 365] width 39 height 39
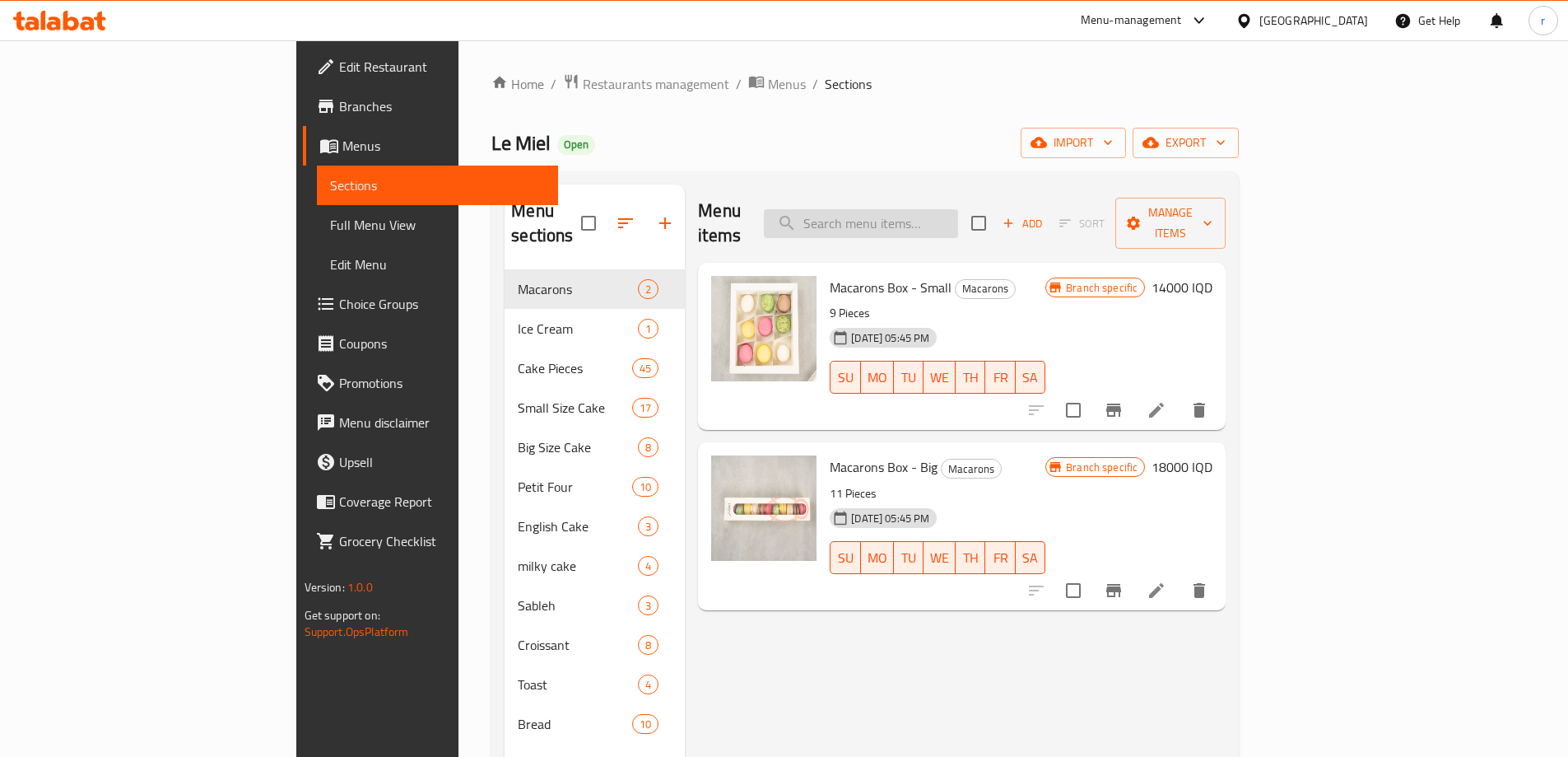
click at [958, 209] on input "search" at bounding box center [861, 223] width 194 height 29
paste input "WALNUT TART"
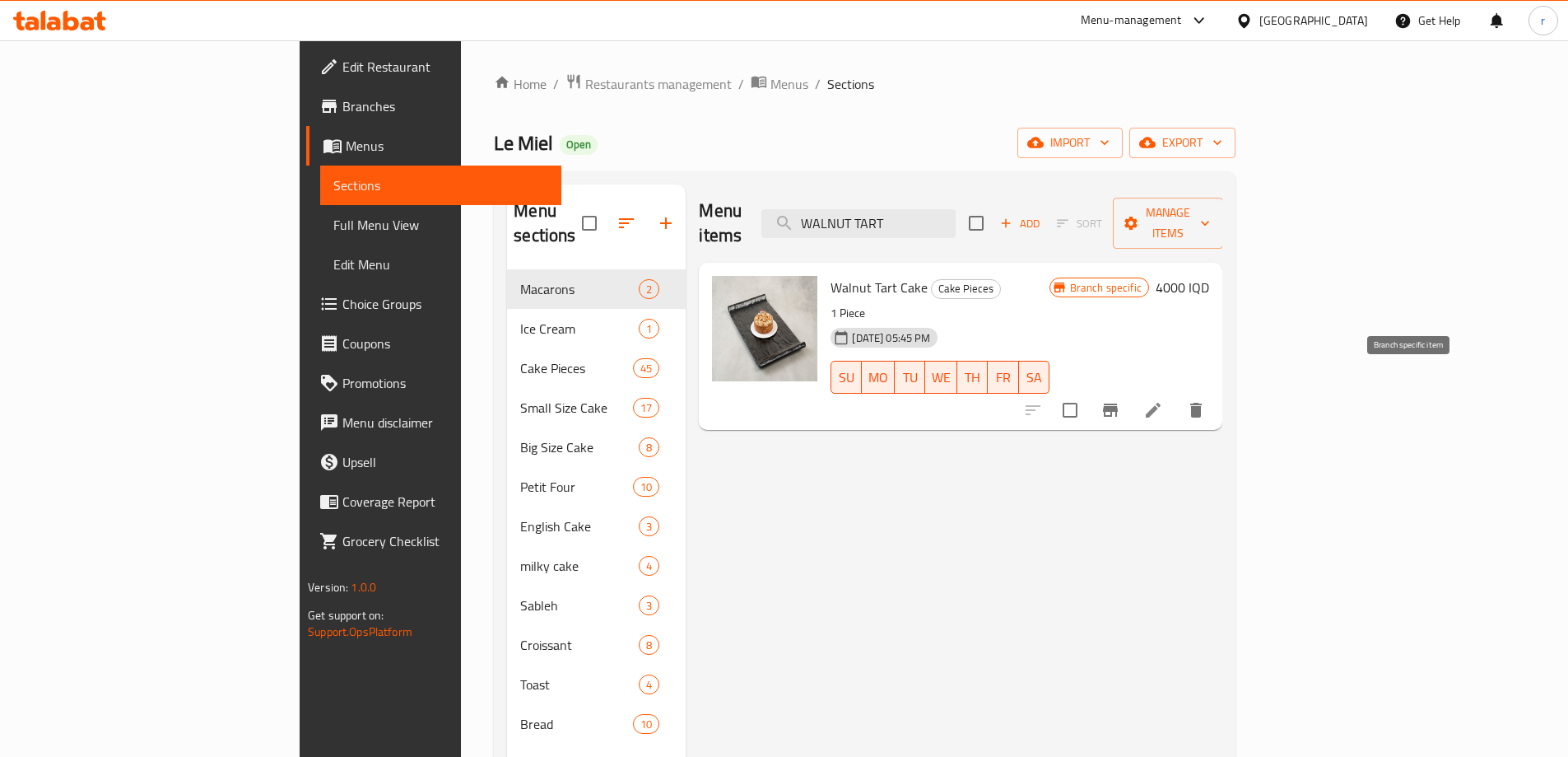
type input "WALNUT TART"
click at [1118, 403] on icon "Branch-specific-item" at bounding box center [1110, 410] width 15 height 13
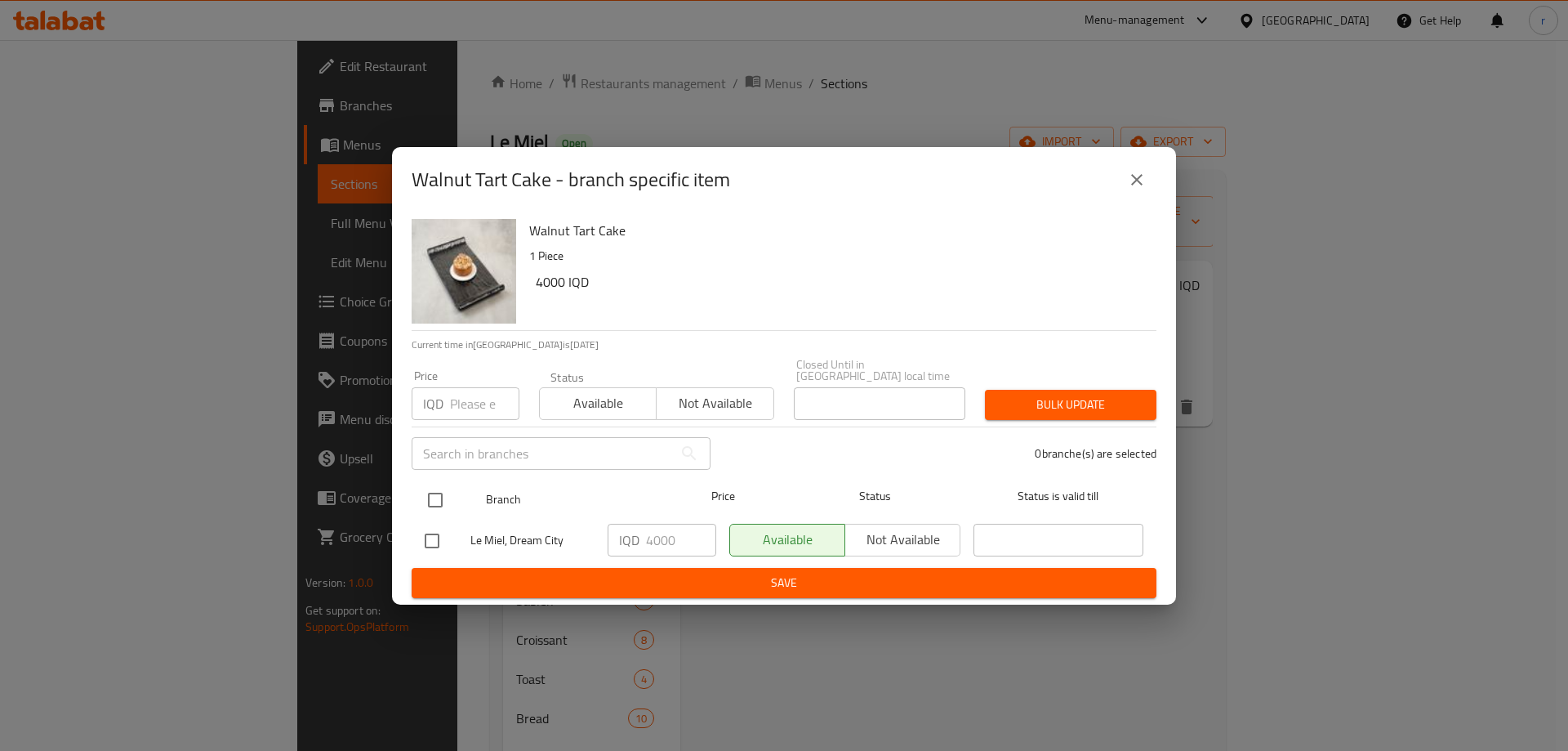
click at [424, 500] on input "checkbox" at bounding box center [435, 500] width 34 height 34
checkbox input "true"
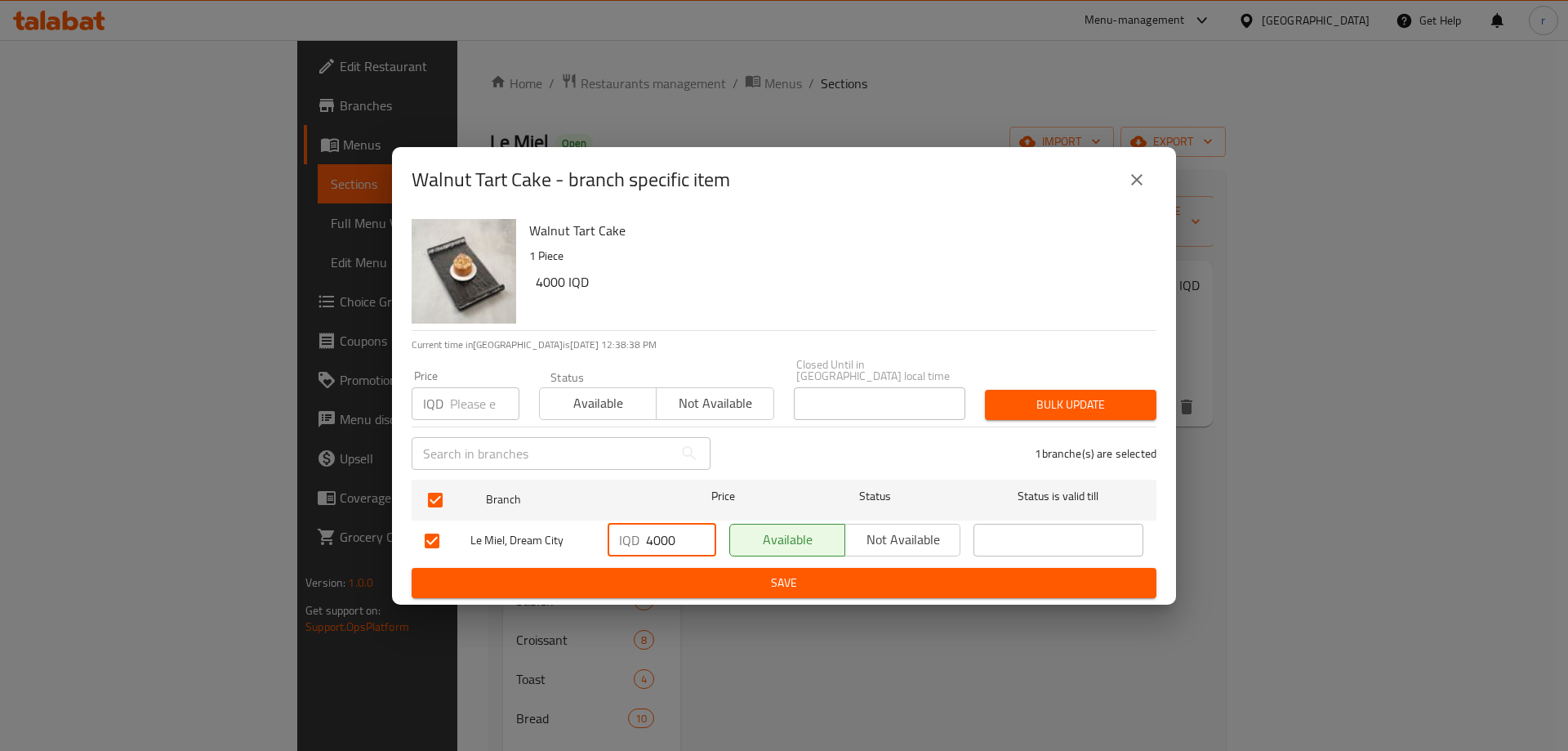
click at [650, 535] on div "IQD 4000 ​" at bounding box center [661, 540] width 109 height 33
type input "5000"
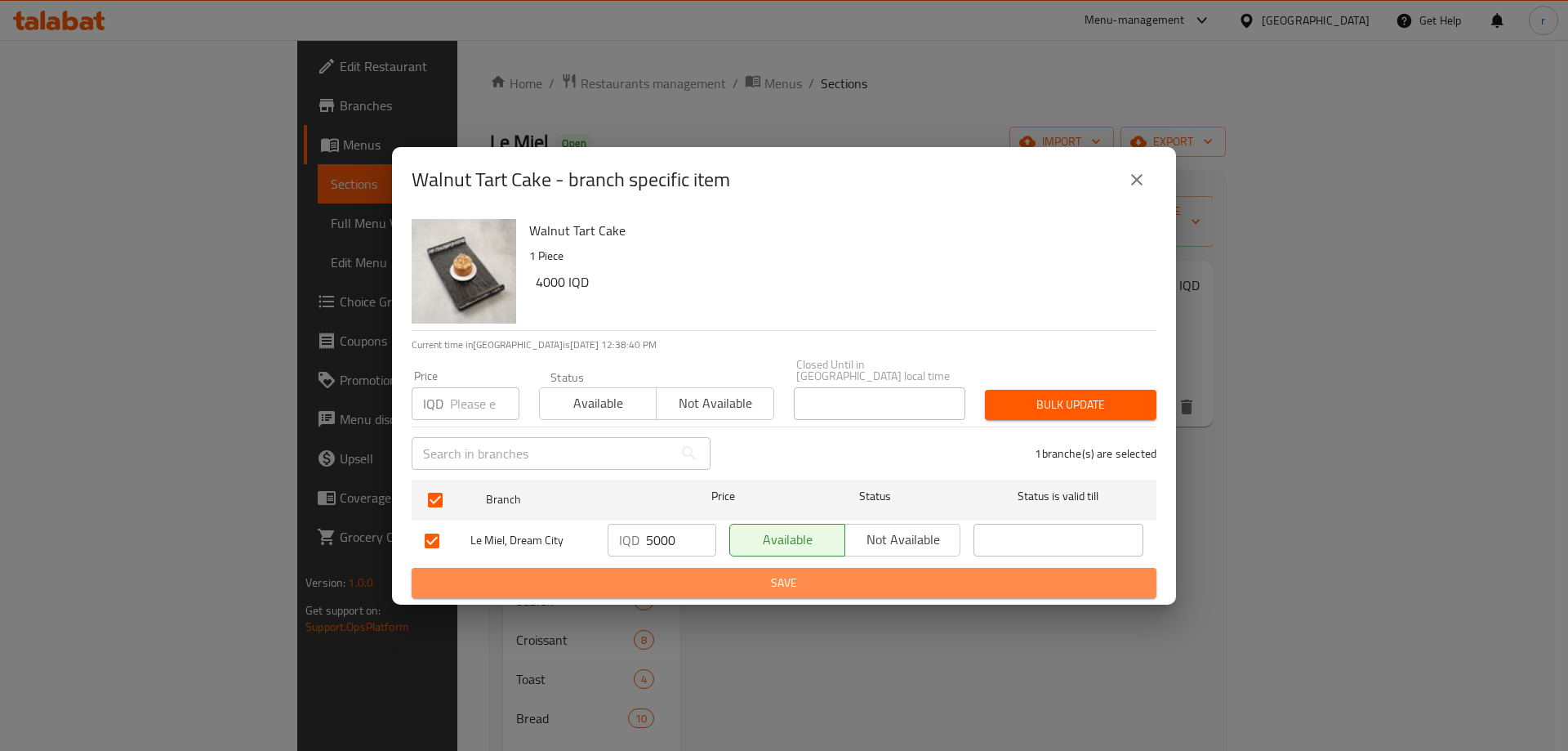
click at [679, 581] on span "Save" at bounding box center [784, 583] width 719 height 20
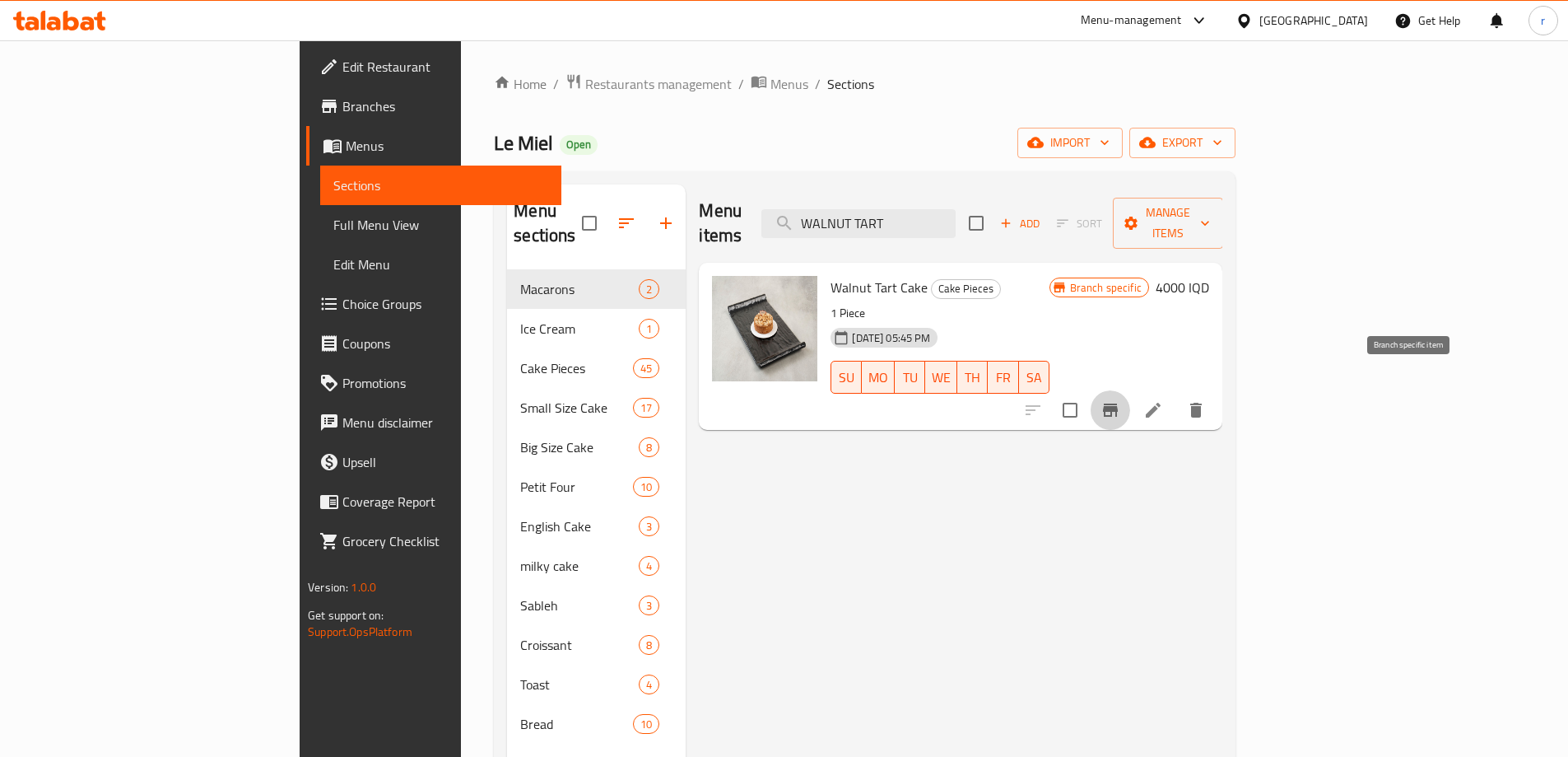
click at [1120, 400] on icon "Branch-specific-item" at bounding box center [1110, 410] width 20 height 20
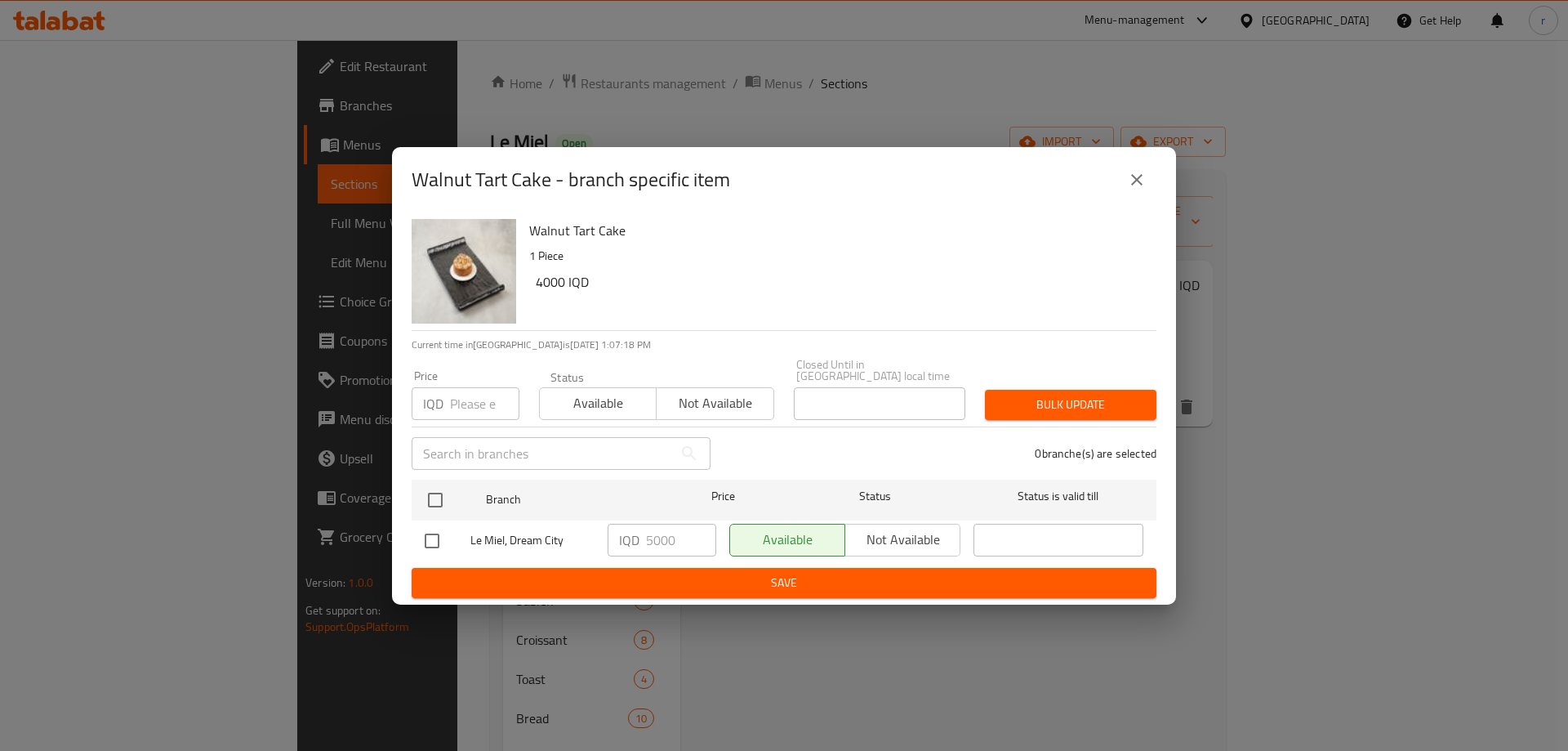
click at [1125, 187] on button "close" at bounding box center [1137, 180] width 39 height 39
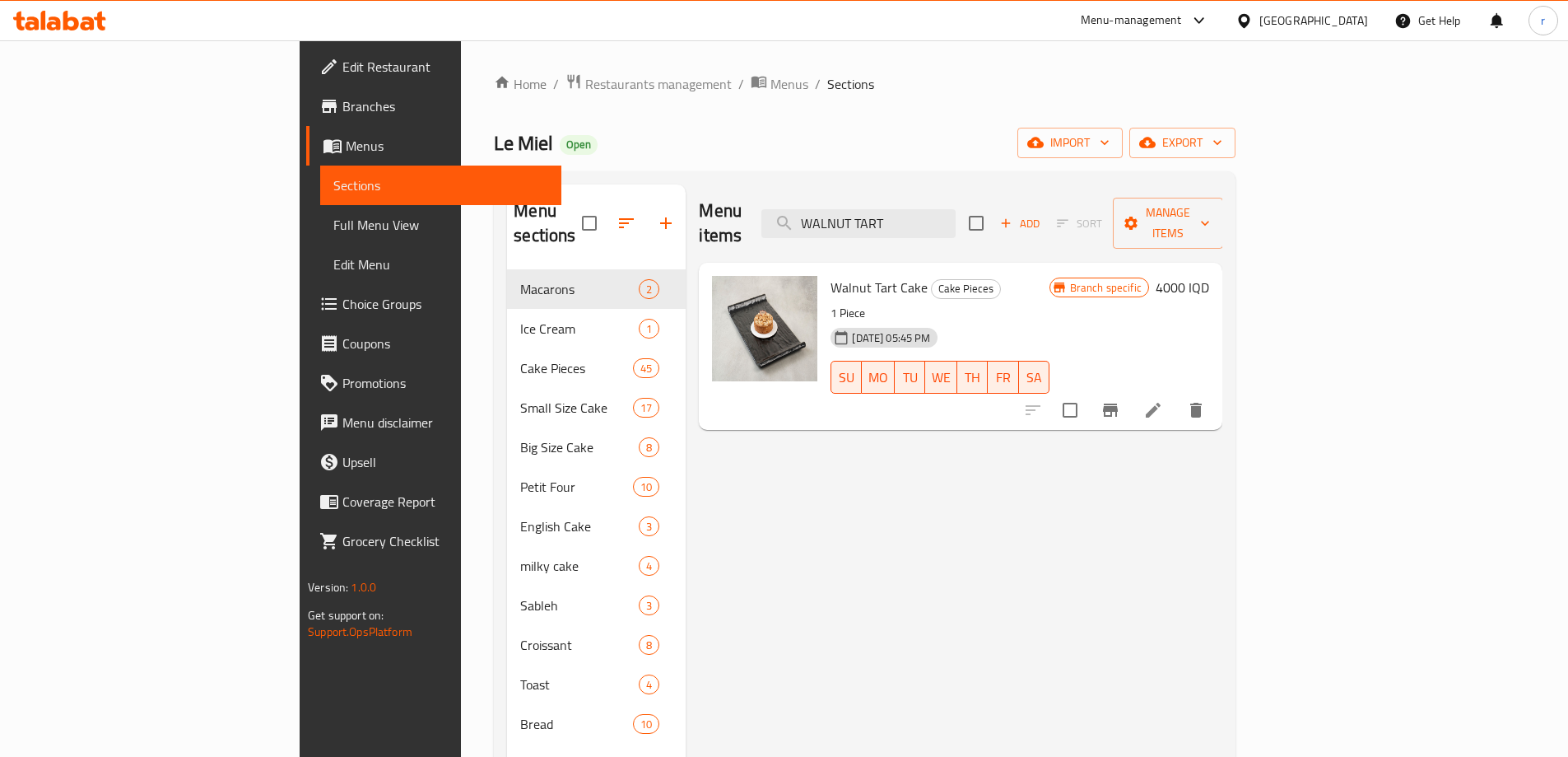
drag, startPoint x: 1016, startPoint y: 213, endPoint x: 848, endPoint y: 204, distance: 168.2
click at [848, 204] on div "Menu items WALNUT TART Add Sort Manage items" at bounding box center [961, 223] width 524 height 79
paste input "STRAWBERRY"
type input "STRAWBERRY TART"
click at [1130, 390] on button "Branch-specific-item" at bounding box center [1110, 410] width 40 height 40
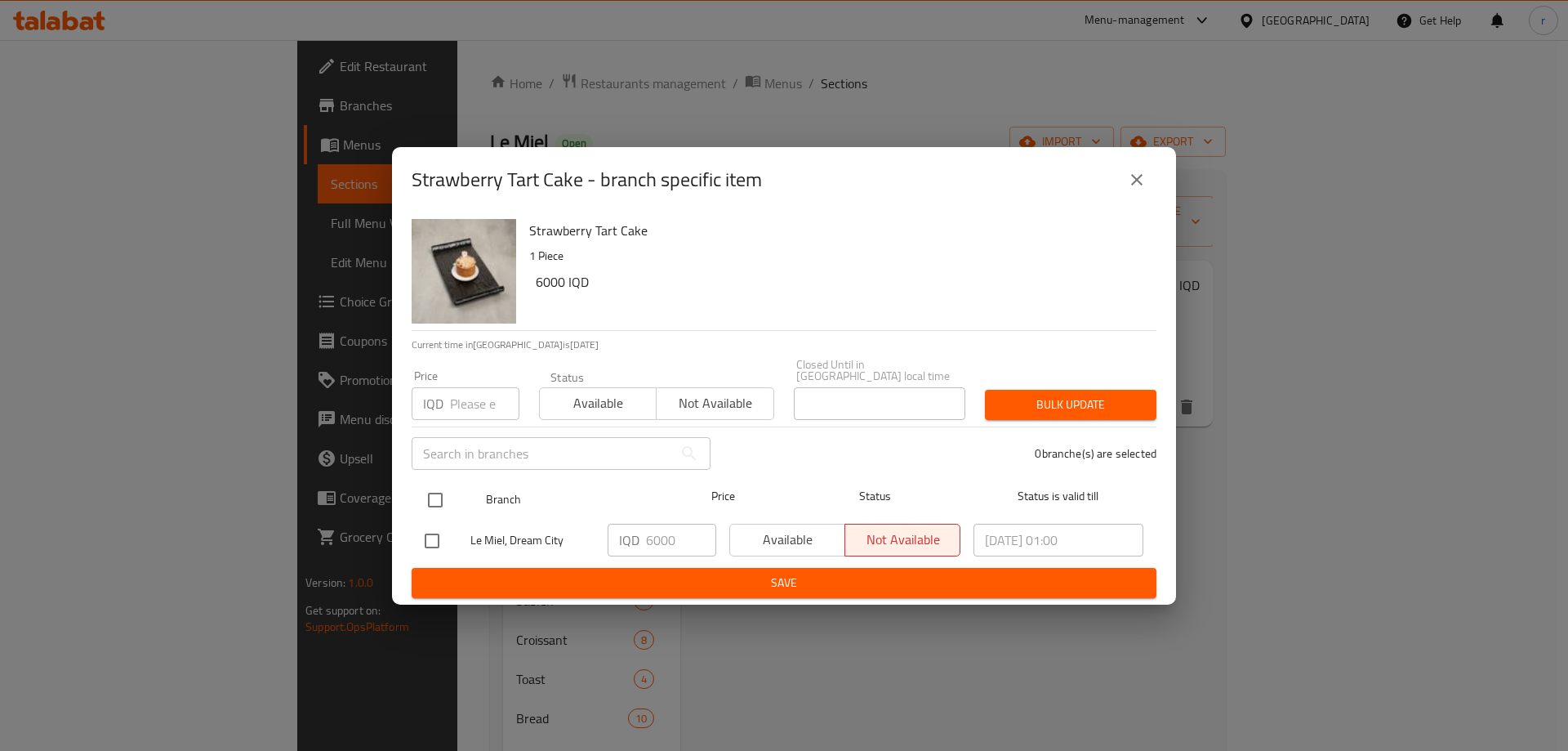
click at [426, 489] on input "checkbox" at bounding box center [435, 500] width 34 height 34
checkbox input "true"
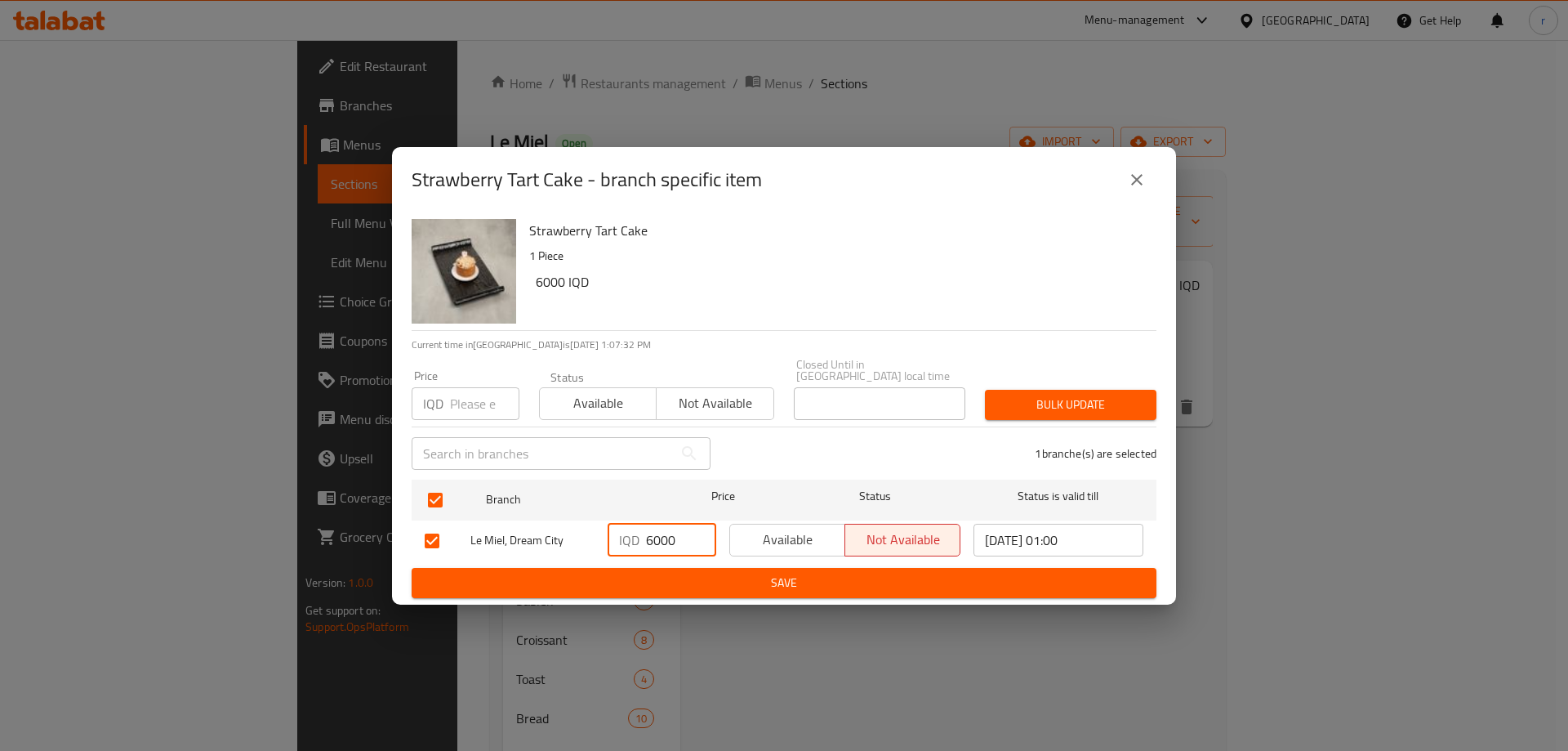
drag, startPoint x: 652, startPoint y: 535, endPoint x: 627, endPoint y: 548, distance: 28.2
click at [627, 548] on div "IQD 6000 ​" at bounding box center [661, 540] width 109 height 33
type input "7000"
click at [668, 585] on span "Save" at bounding box center [784, 583] width 719 height 20
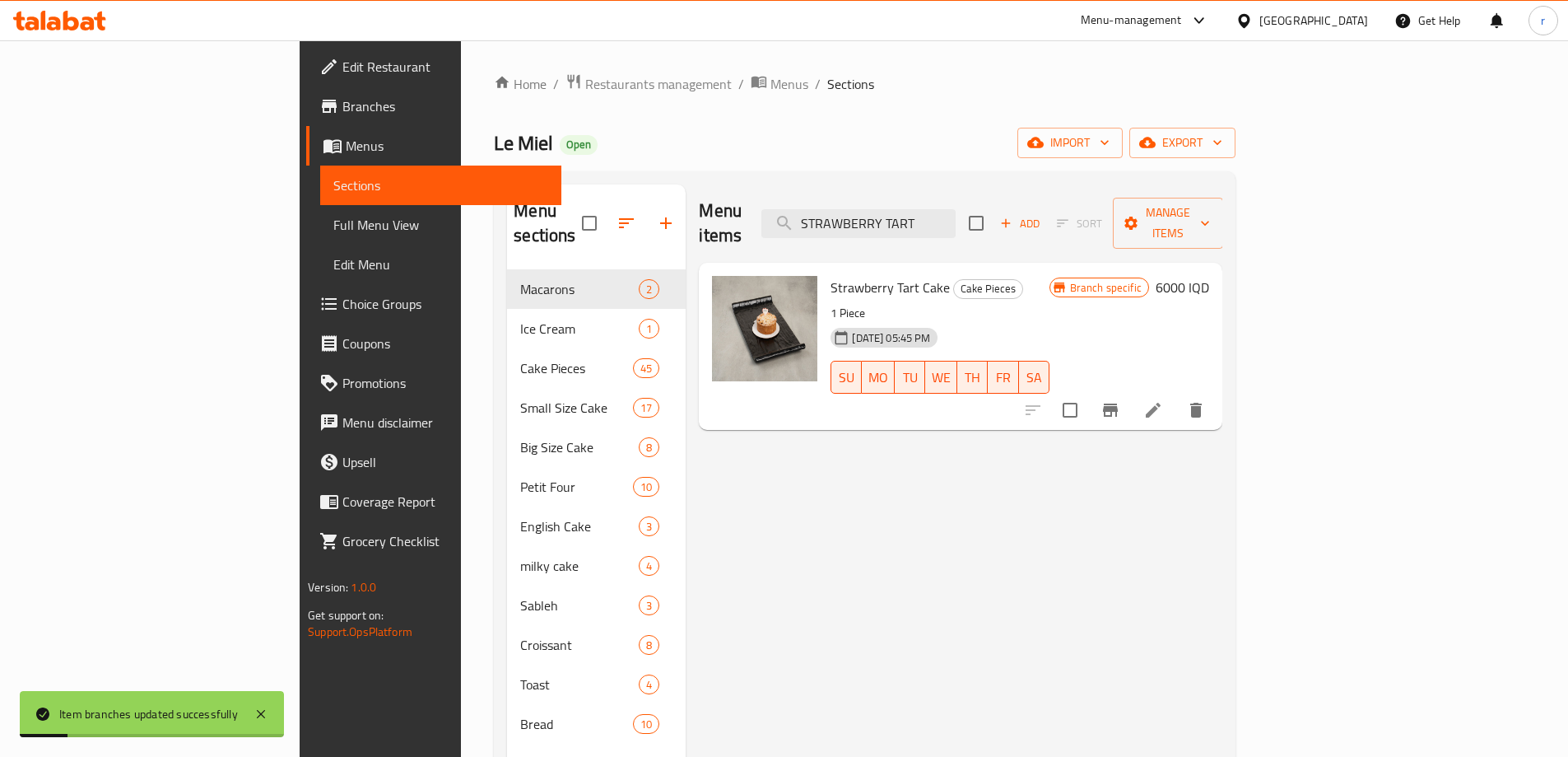
drag, startPoint x: 1038, startPoint y: 210, endPoint x: 878, endPoint y: 229, distance: 161.1
click at [878, 229] on div "Menu items STRAWBERRY TART Add Sort Manage items" at bounding box center [961, 223] width 524 height 79
paste input "ALMOUND"
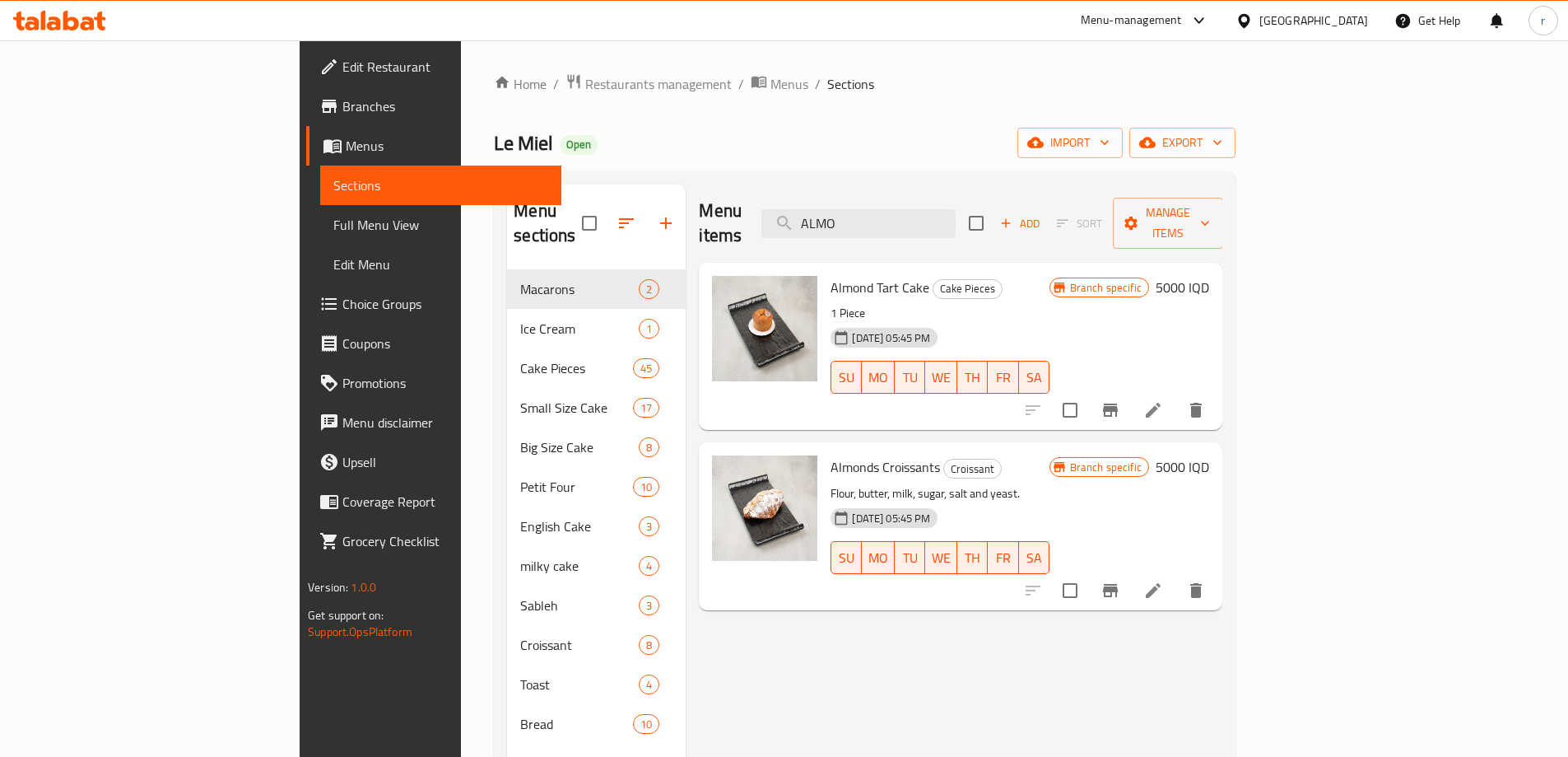
type input "ALMO"
click at [1130, 397] on button "Branch-specific-item" at bounding box center [1110, 410] width 40 height 40
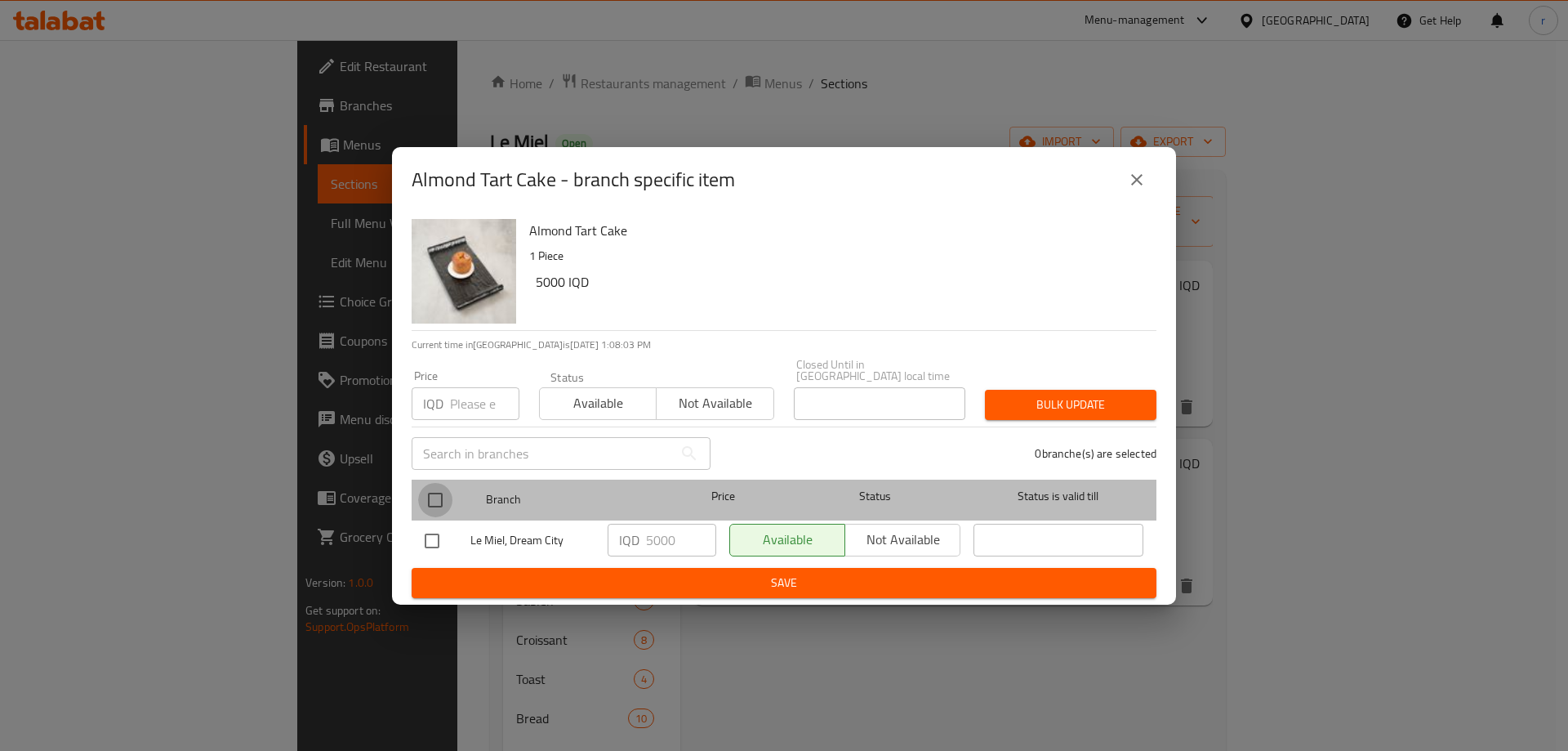
click at [427, 483] on input "checkbox" at bounding box center [435, 500] width 34 height 34
checkbox input "true"
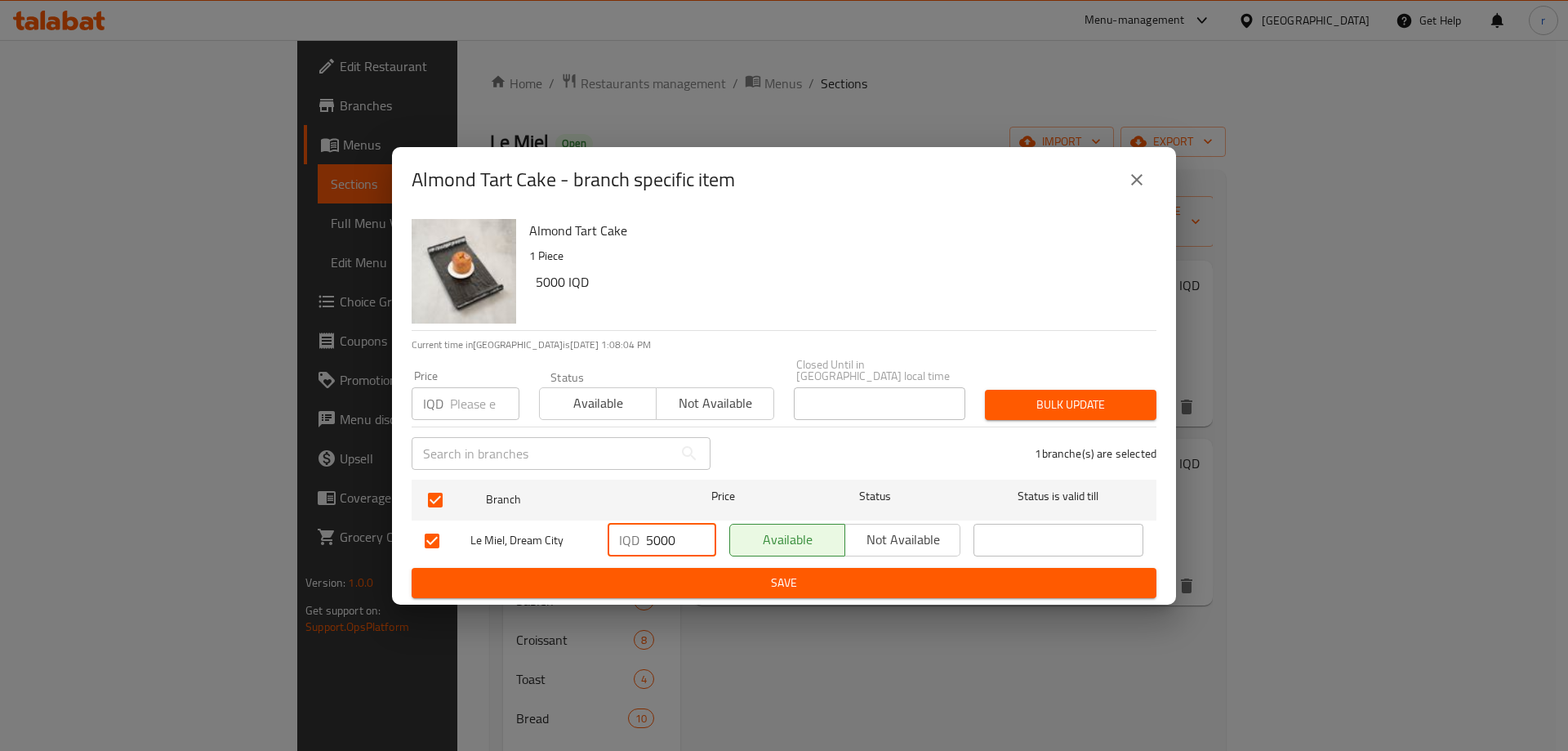
drag, startPoint x: 661, startPoint y: 544, endPoint x: 636, endPoint y: 553, distance: 26.6
click at [636, 553] on div "IQD 5000 ​" at bounding box center [661, 541] width 121 height 48
type input "6500"
click at [675, 573] on span "Save" at bounding box center [784, 583] width 719 height 20
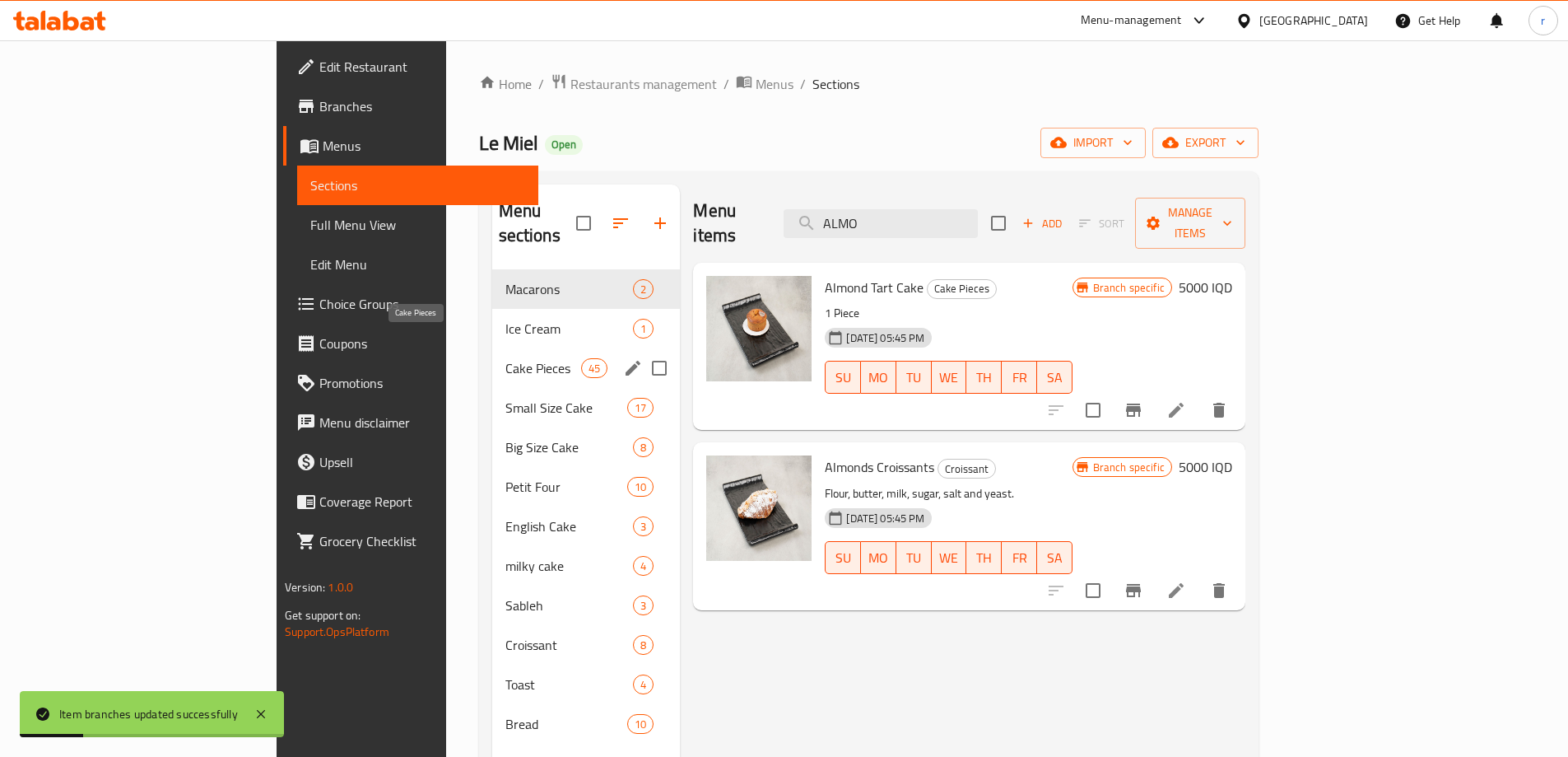
click at [506, 359] on span "Cake Pieces" at bounding box center [544, 369] width 77 height 20
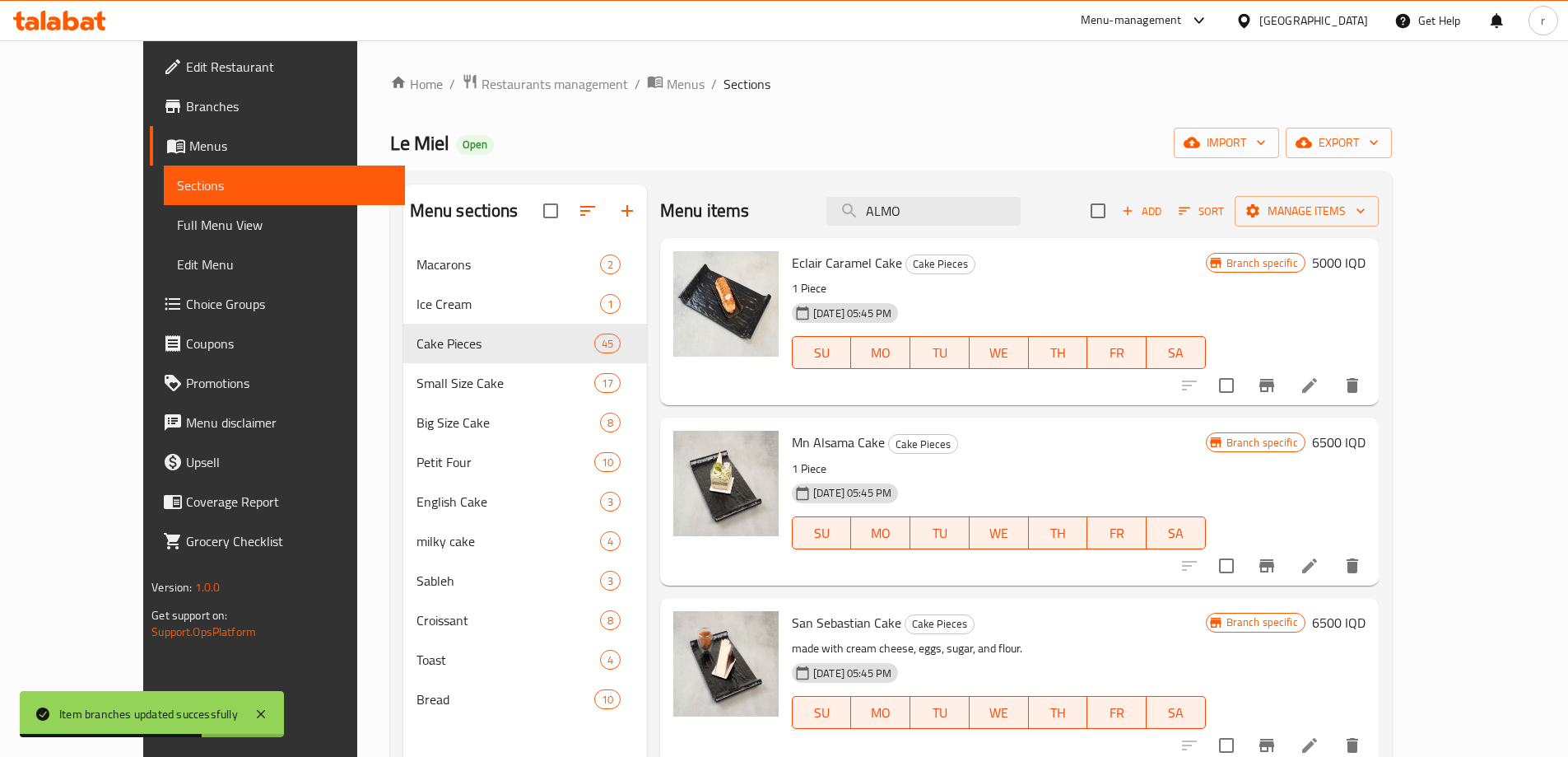
drag, startPoint x: 968, startPoint y: 207, endPoint x: 903, endPoint y: 238, distance: 72.0
click at [903, 238] on div "Menu items ALMO Add Sort Manage items Eclair Caramel Cake Cake Pieces 1 Piece […" at bounding box center [1013, 563] width 732 height 757
paste input "PPLE BIE"
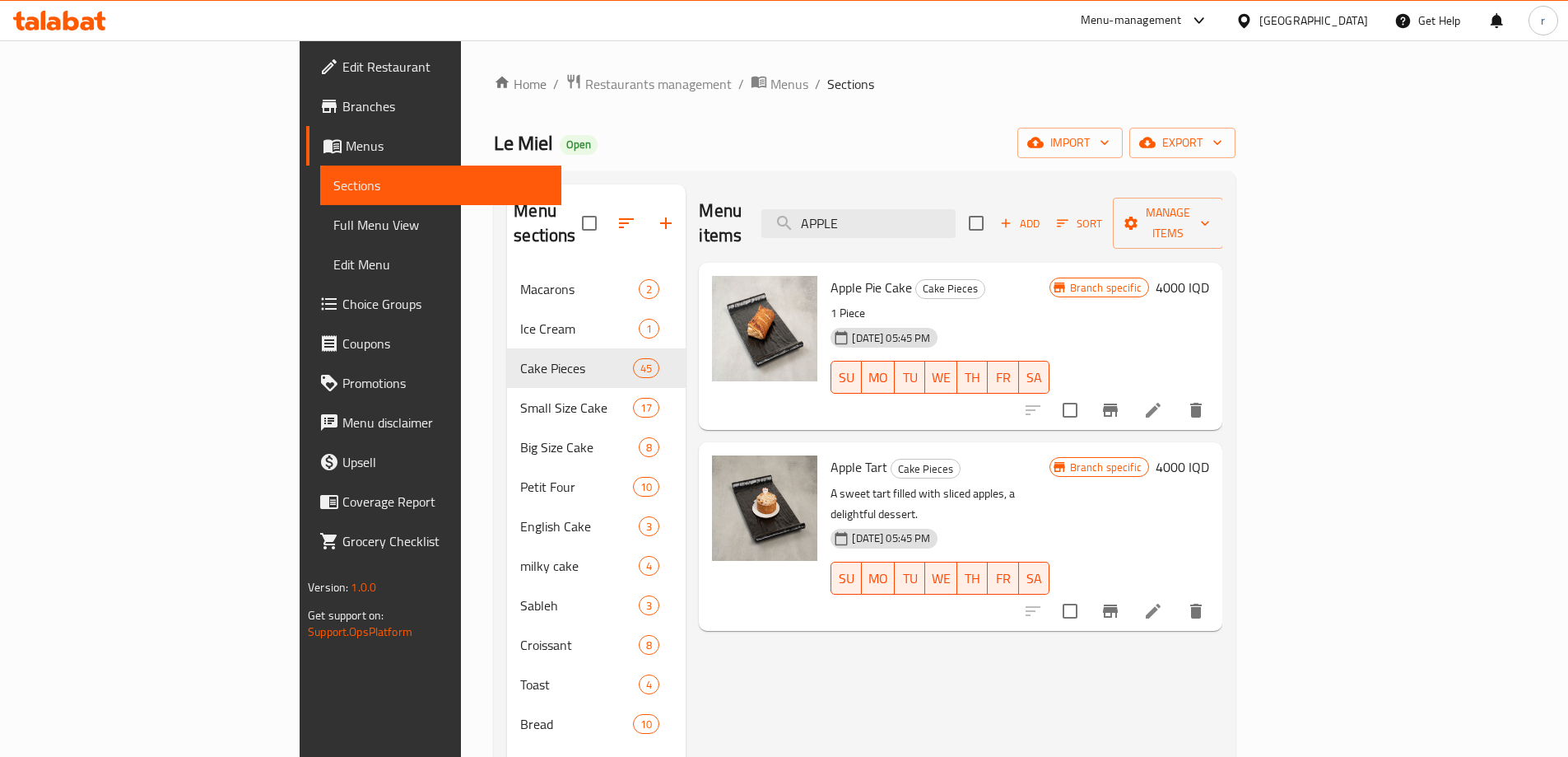
type input "APPLE"
click at [1118, 403] on icon "Branch-specific-item" at bounding box center [1110, 410] width 15 height 13
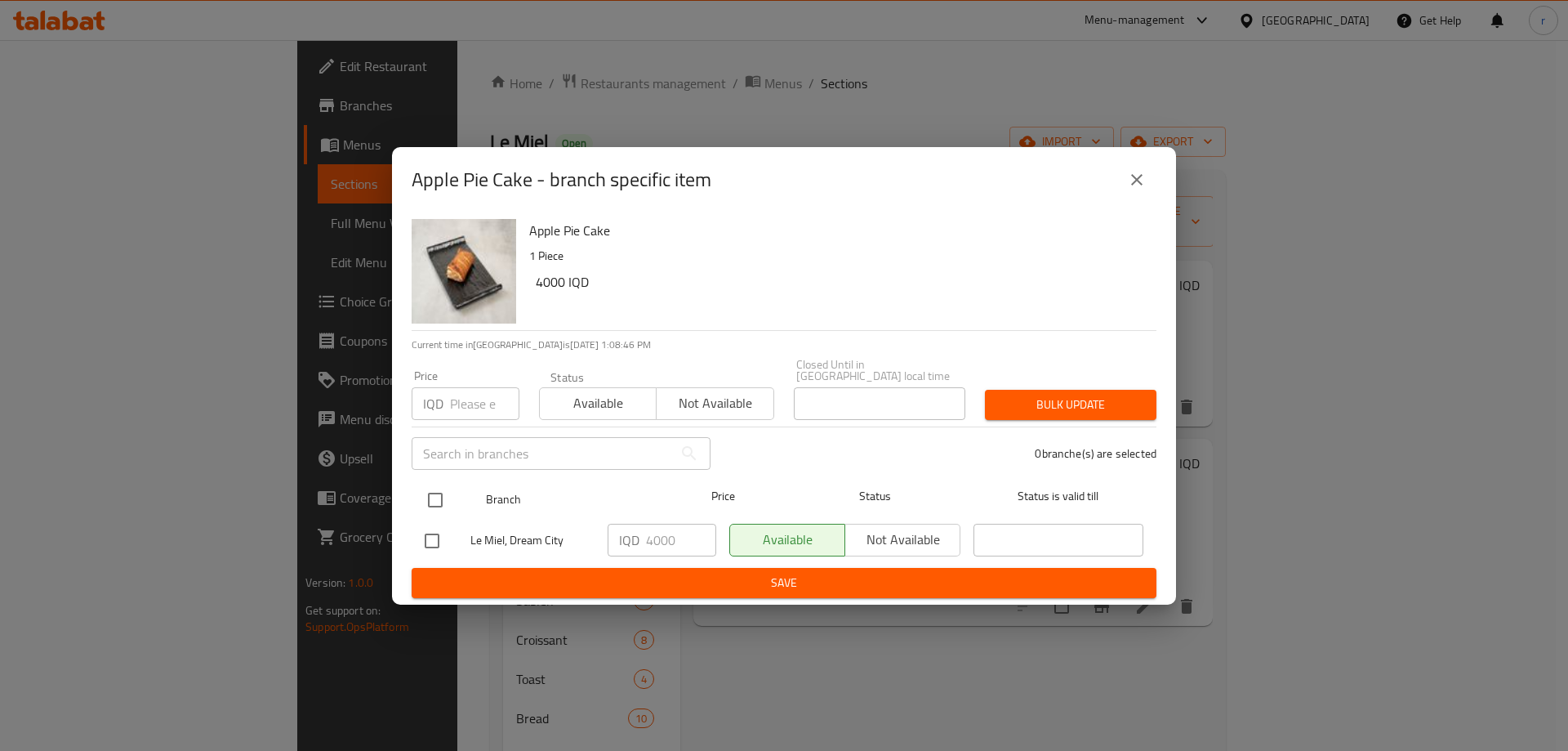
click at [437, 501] on input "checkbox" at bounding box center [435, 500] width 34 height 34
checkbox input "true"
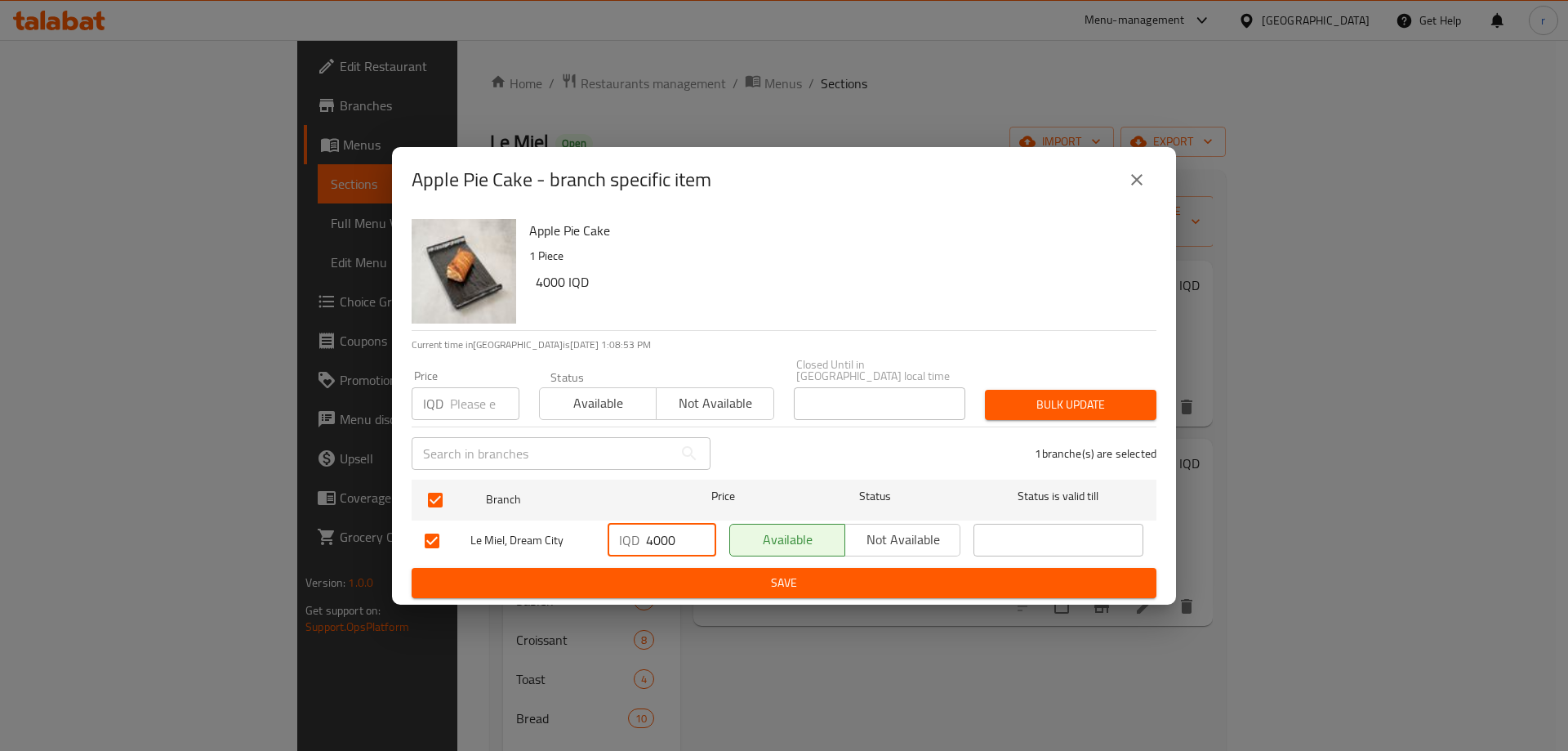
click at [652, 538] on div "IQD 4000 ​" at bounding box center [661, 540] width 109 height 33
type input "5000"
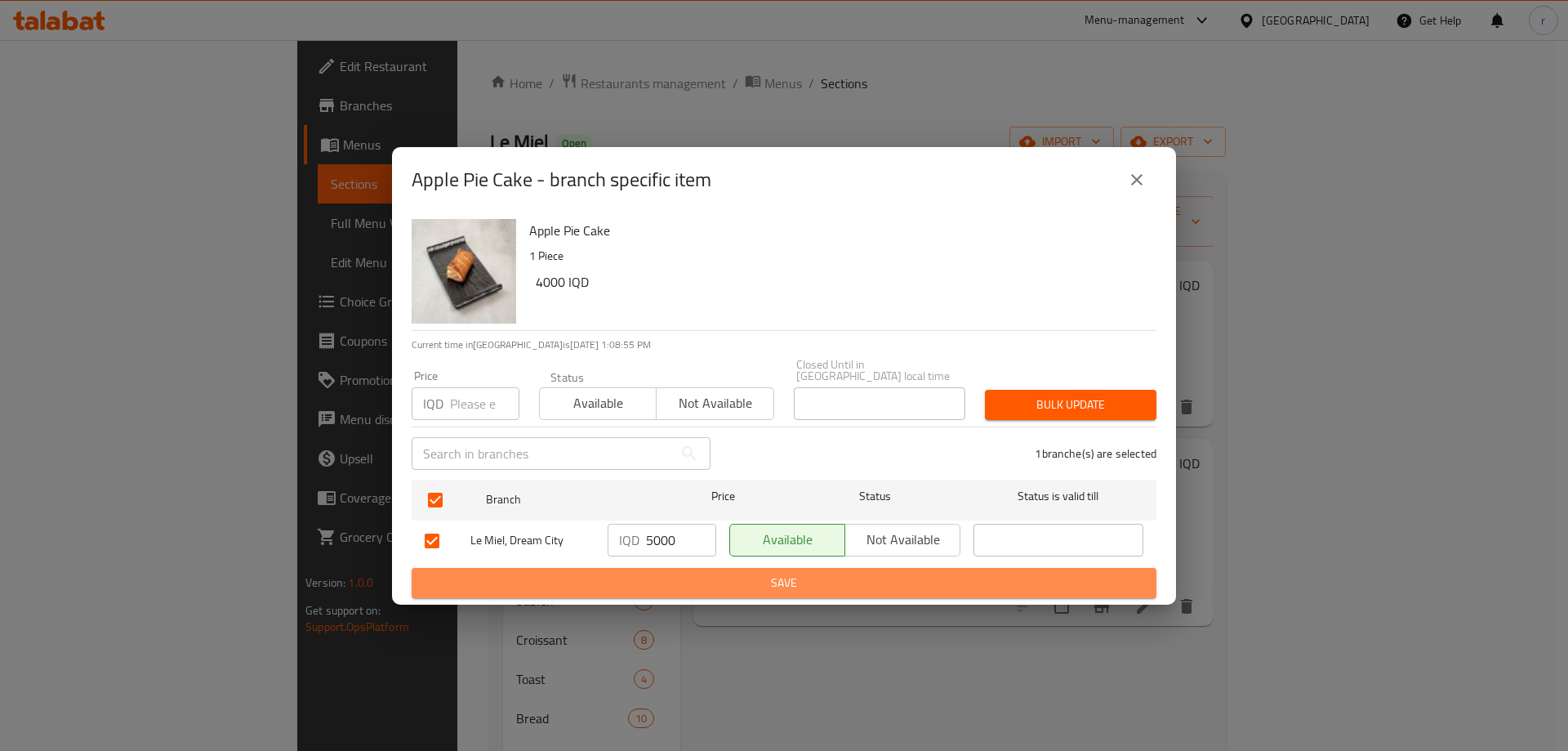
click at [657, 573] on span "Save" at bounding box center [784, 583] width 719 height 20
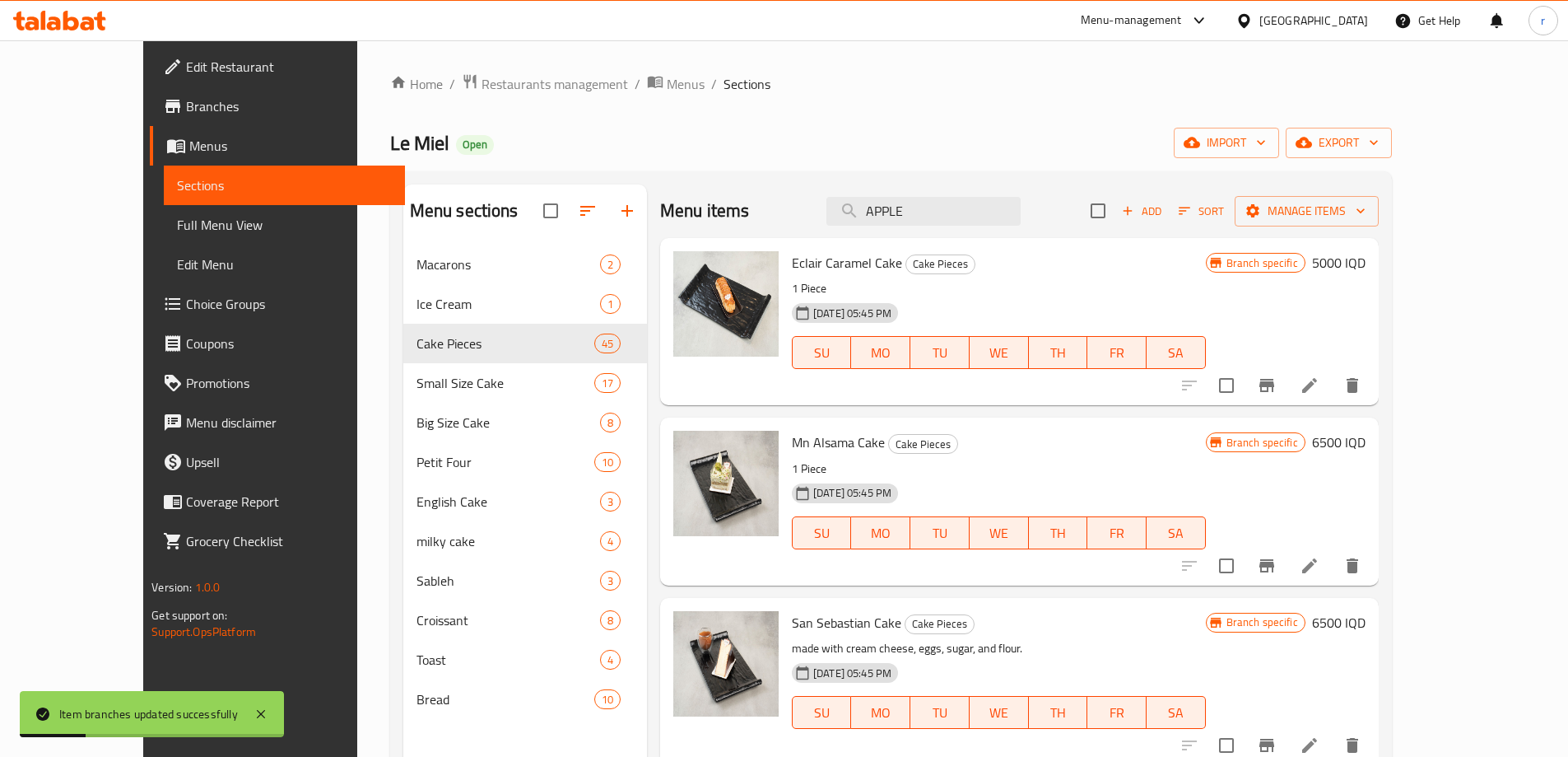
drag, startPoint x: 1011, startPoint y: 210, endPoint x: 745, endPoint y: 244, distance: 268.2
click at [768, 251] on div "Menu items APPLE Add Sort Manage items Eclair Caramel Cake Cake Pieces 1 Piece …" at bounding box center [1013, 563] width 732 height 757
paste input "RED VELVET"
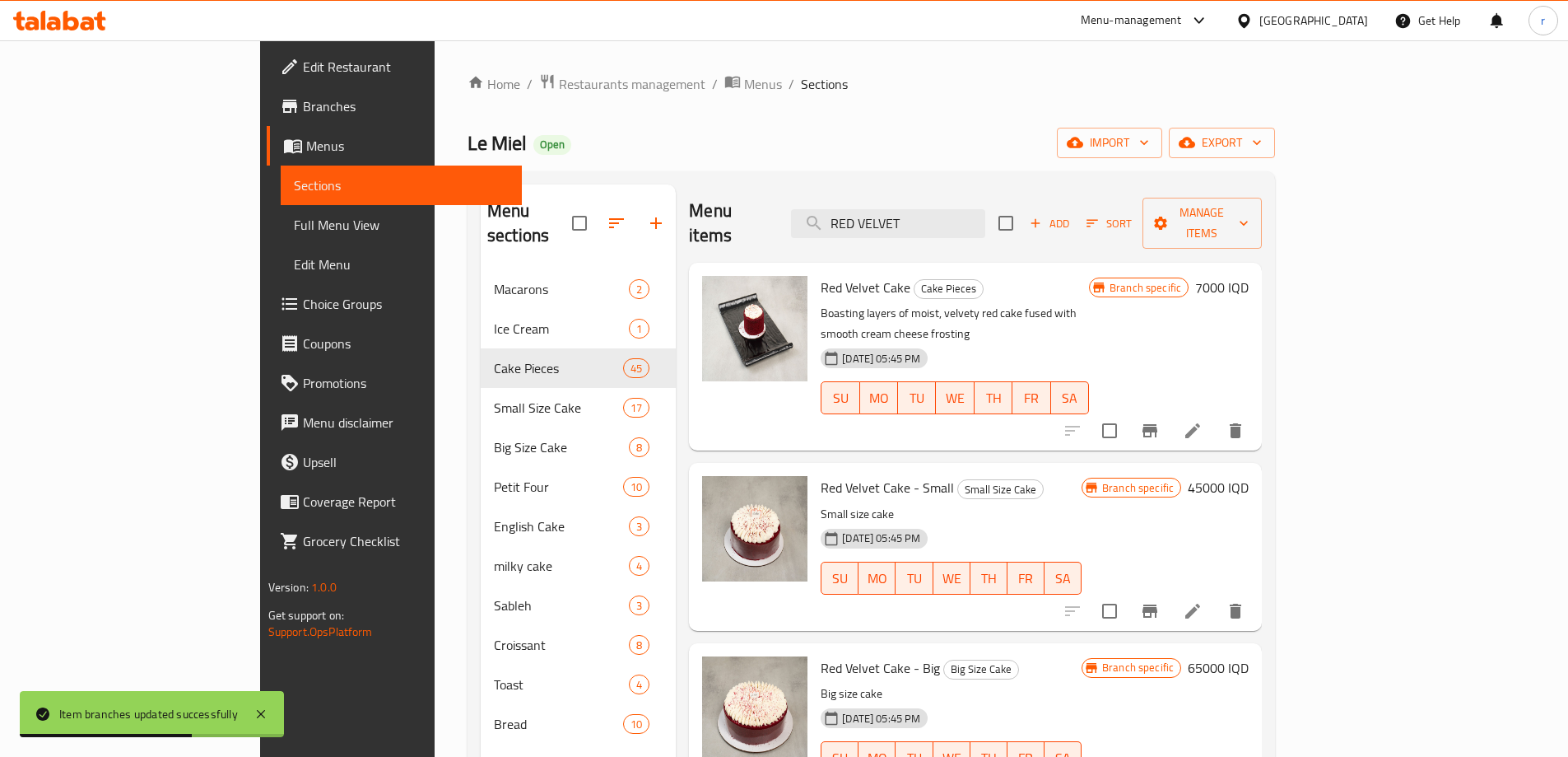
type input "RED VELVET"
click at [1170, 411] on button "Branch-specific-item" at bounding box center [1150, 431] width 40 height 40
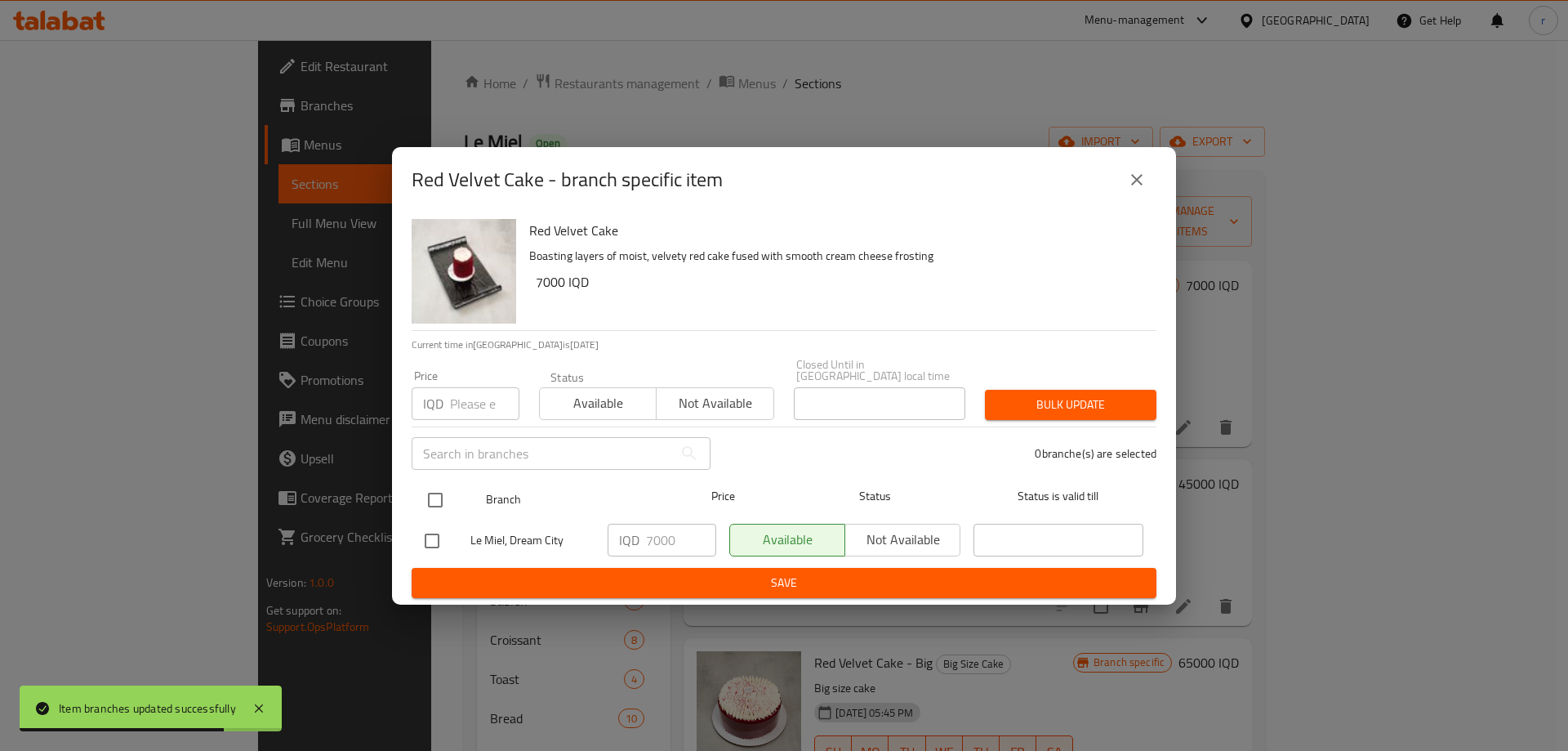
click at [423, 484] on input "checkbox" at bounding box center [435, 500] width 34 height 34
checkbox input "true"
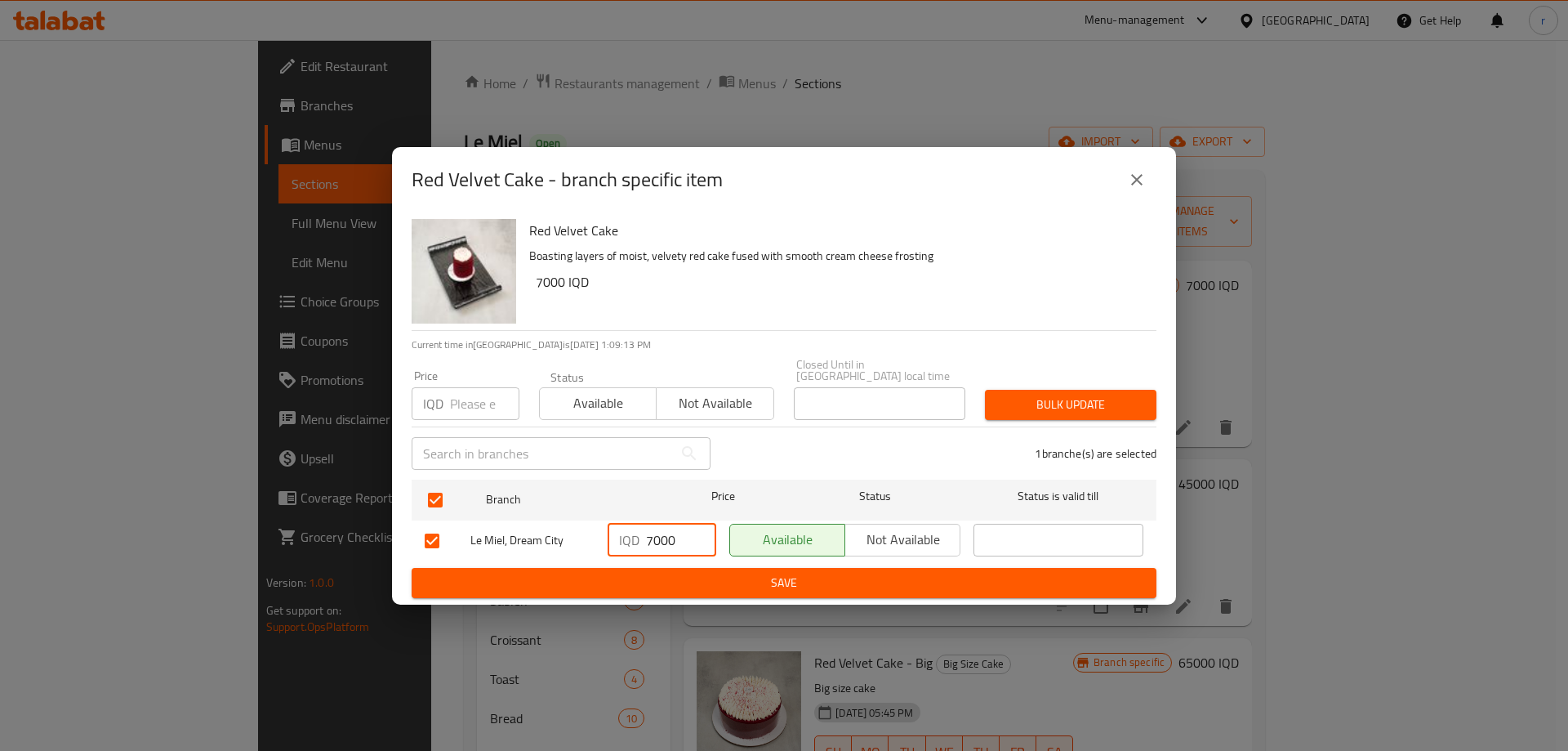
drag, startPoint x: 658, startPoint y: 541, endPoint x: 616, endPoint y: 550, distance: 43.0
click at [616, 550] on div "IQD 7000 ​" at bounding box center [661, 540] width 109 height 33
type input "8500"
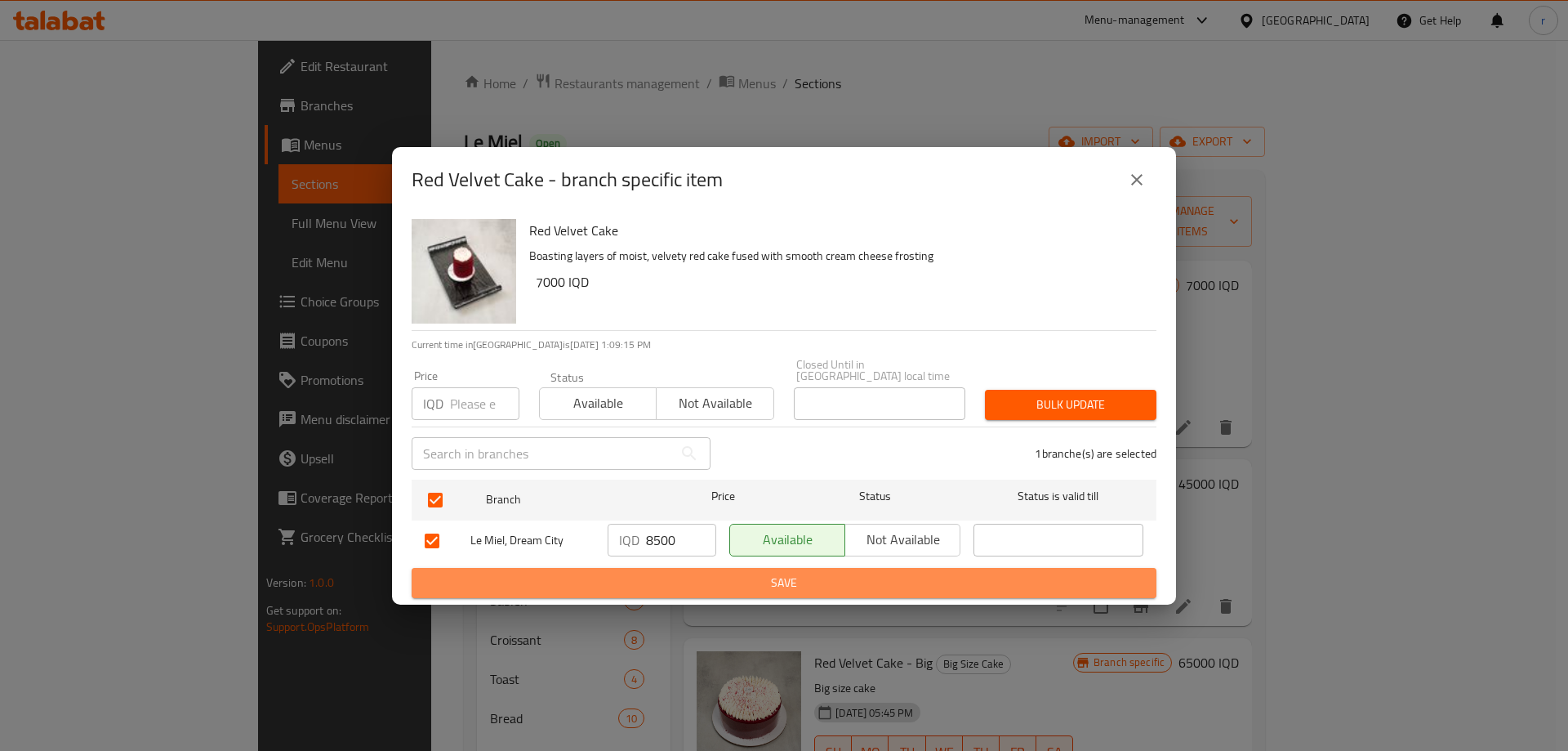
click at [597, 573] on span "Save" at bounding box center [784, 583] width 719 height 20
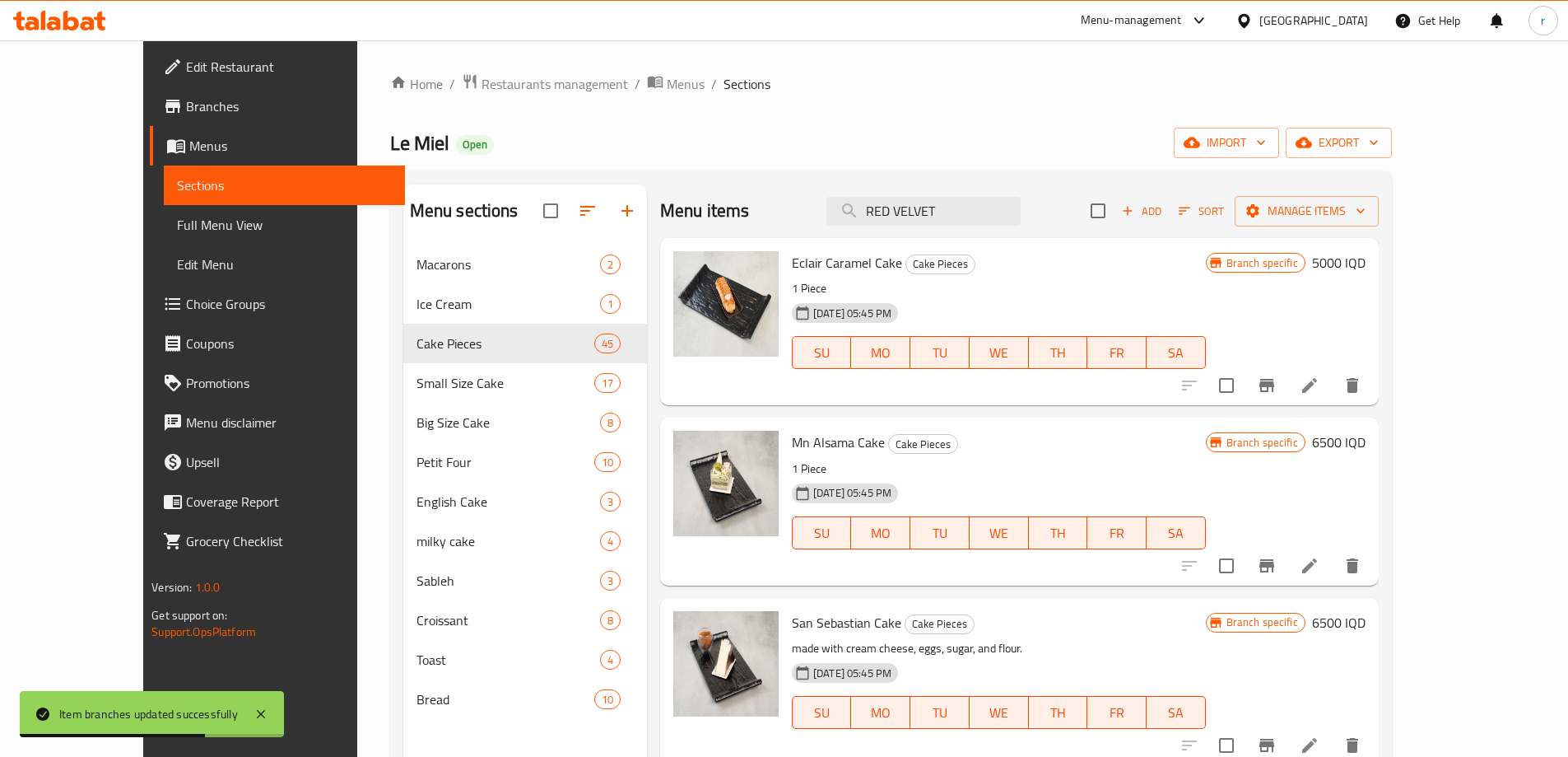
drag, startPoint x: 1004, startPoint y: 208, endPoint x: 783, endPoint y: 239, distance: 223.2
click at [783, 239] on div "Menu items RED VELVET Add Sort Manage items Eclair Caramel Cake Cake Pieces 1 P…" at bounding box center [1013, 563] width 732 height 757
paste input "BLACK"
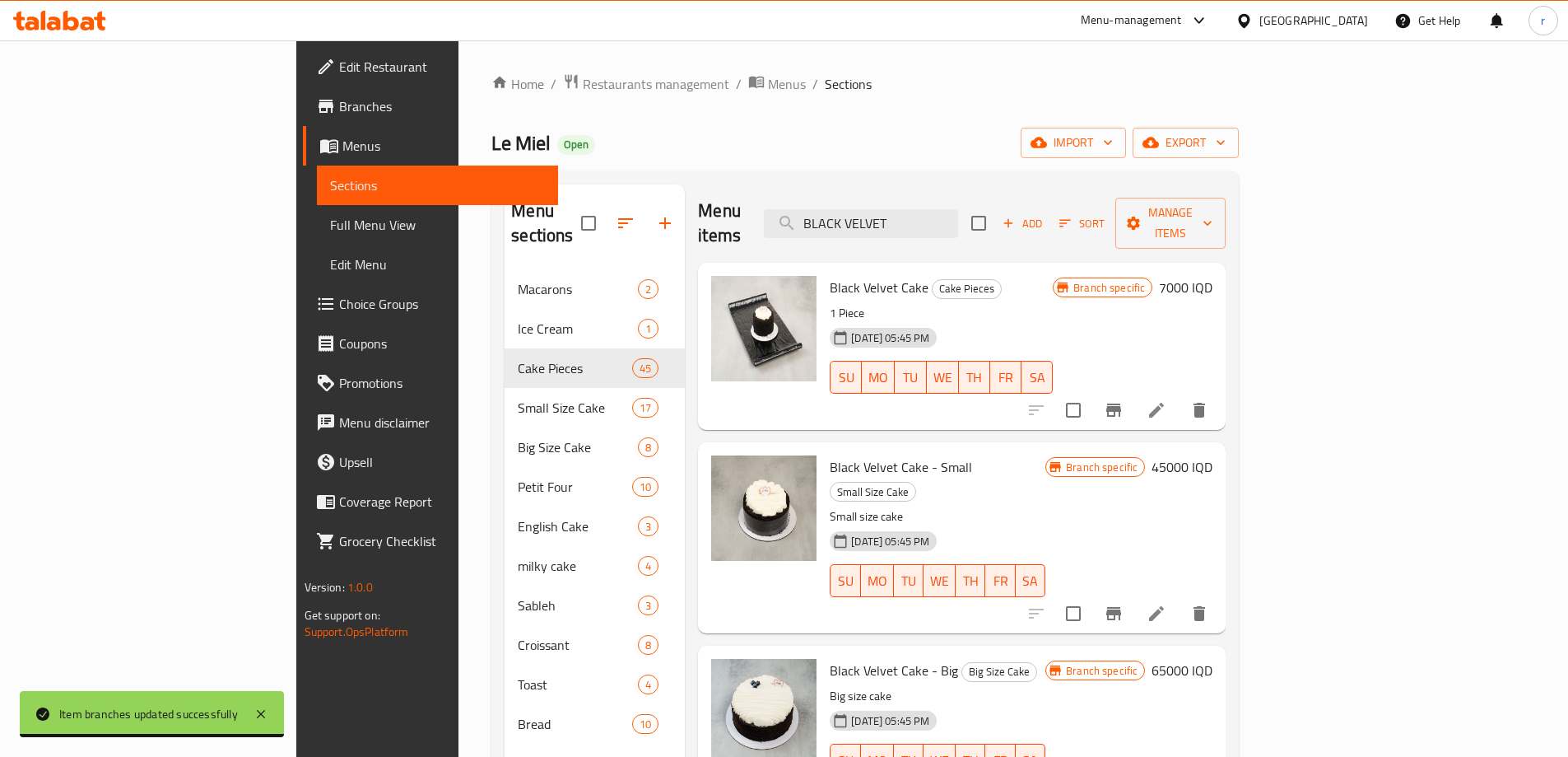
type input "BLACK VELVET"
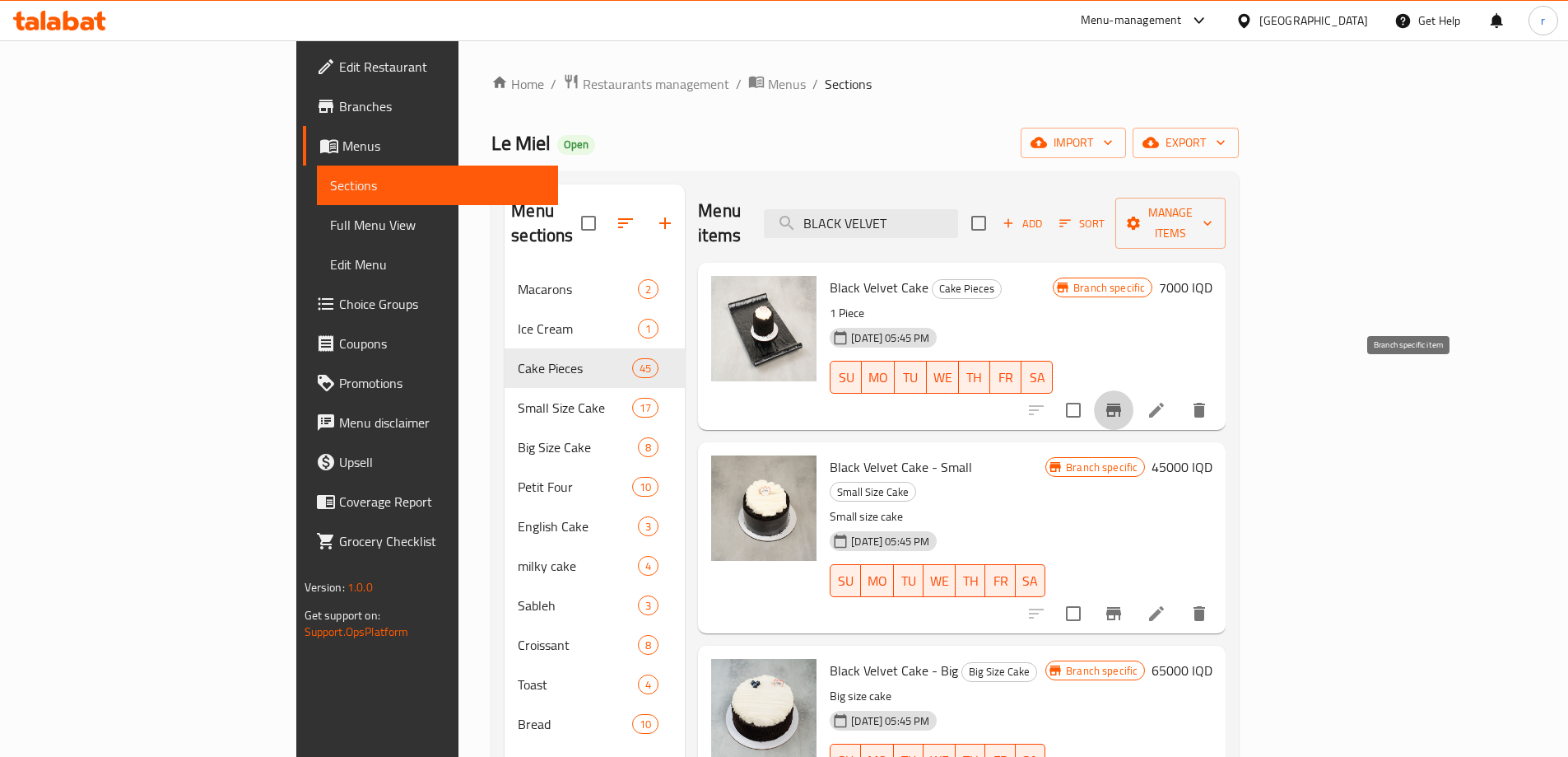
click at [1124, 400] on icon "Branch-specific-item" at bounding box center [1114, 410] width 20 height 20
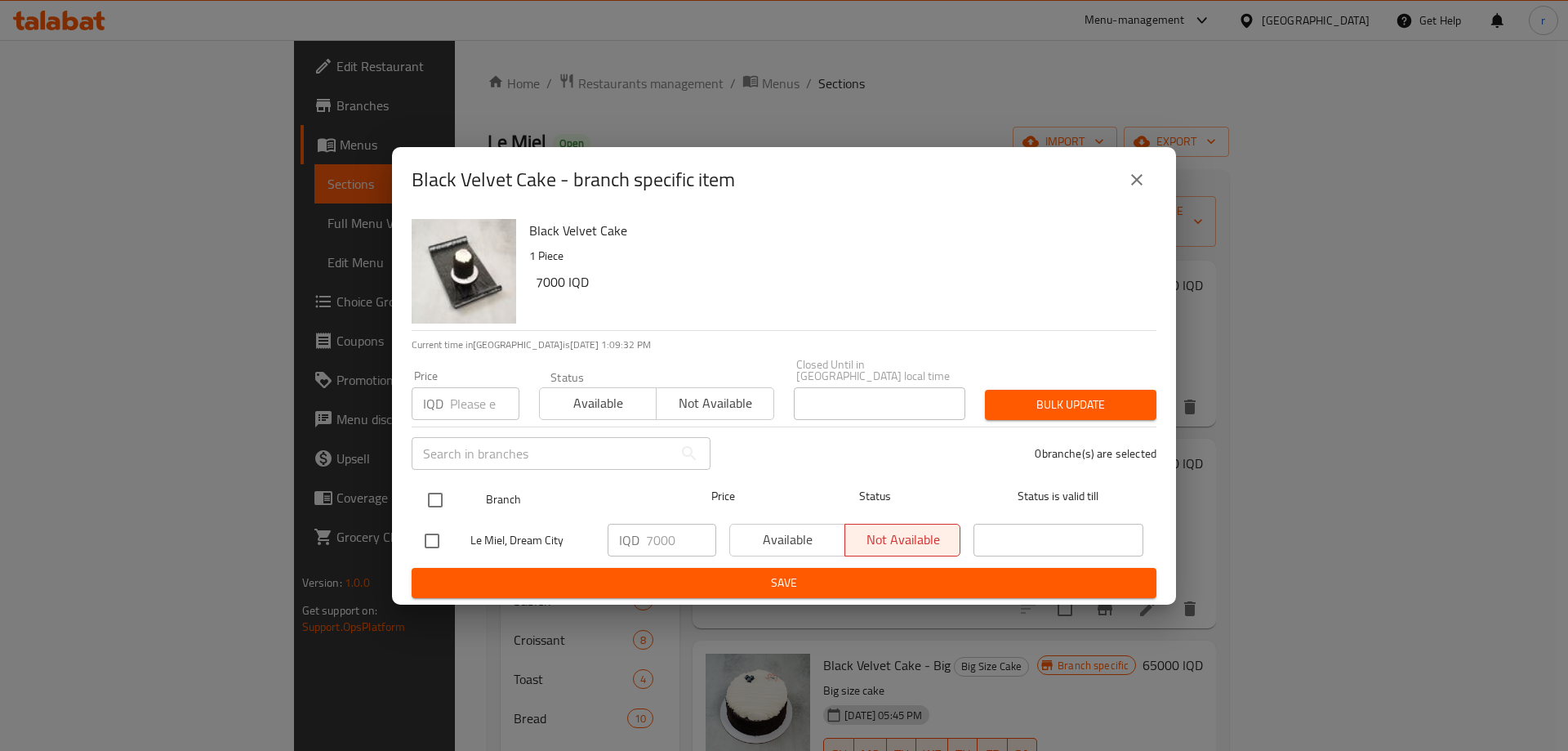
click at [437, 493] on input "checkbox" at bounding box center [435, 500] width 34 height 34
checkbox input "true"
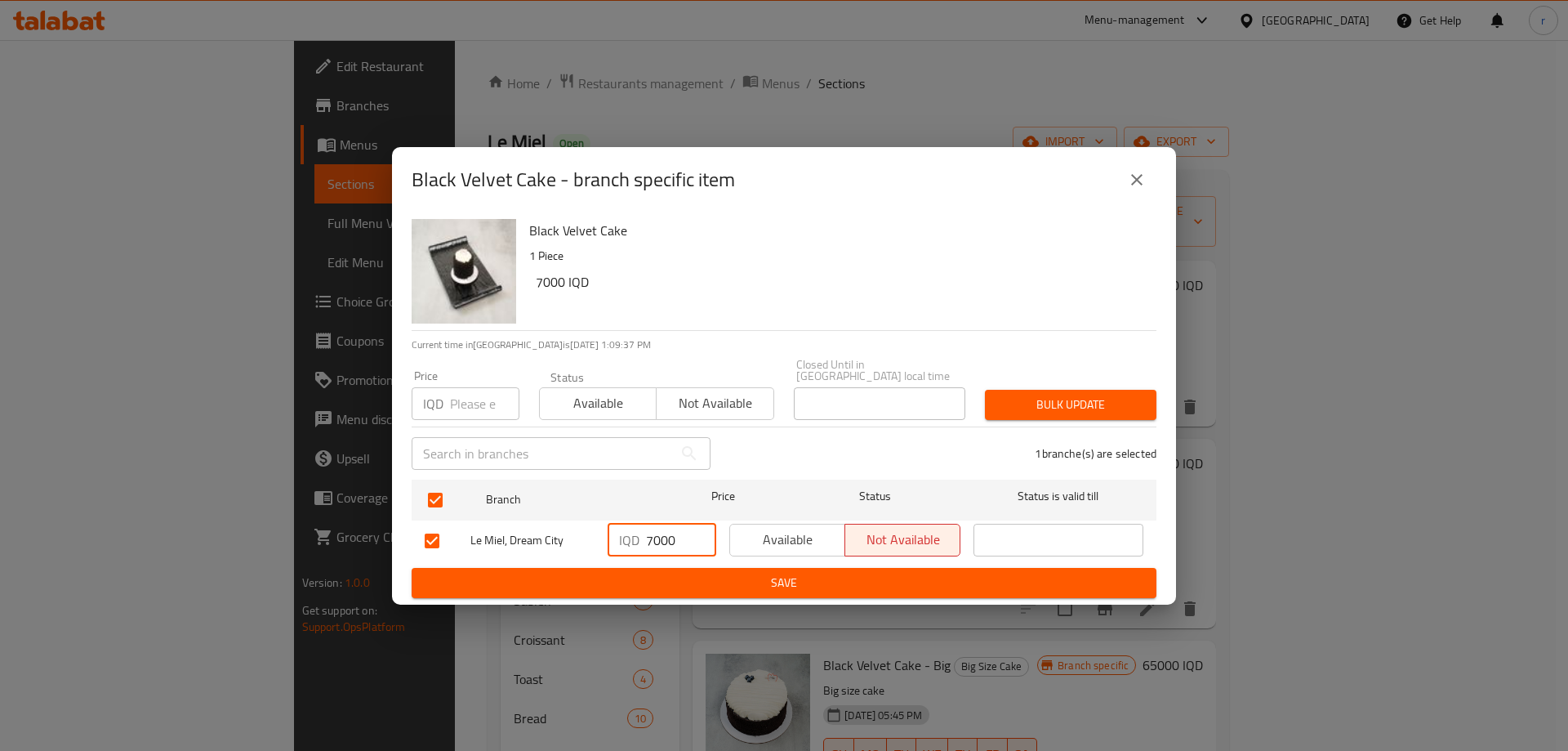
drag, startPoint x: 662, startPoint y: 547, endPoint x: 623, endPoint y: 545, distance: 39.1
click at [623, 545] on div "IQD 7000 ​" at bounding box center [661, 540] width 109 height 33
type input "8500"
click at [648, 573] on span "Save" at bounding box center [784, 583] width 719 height 20
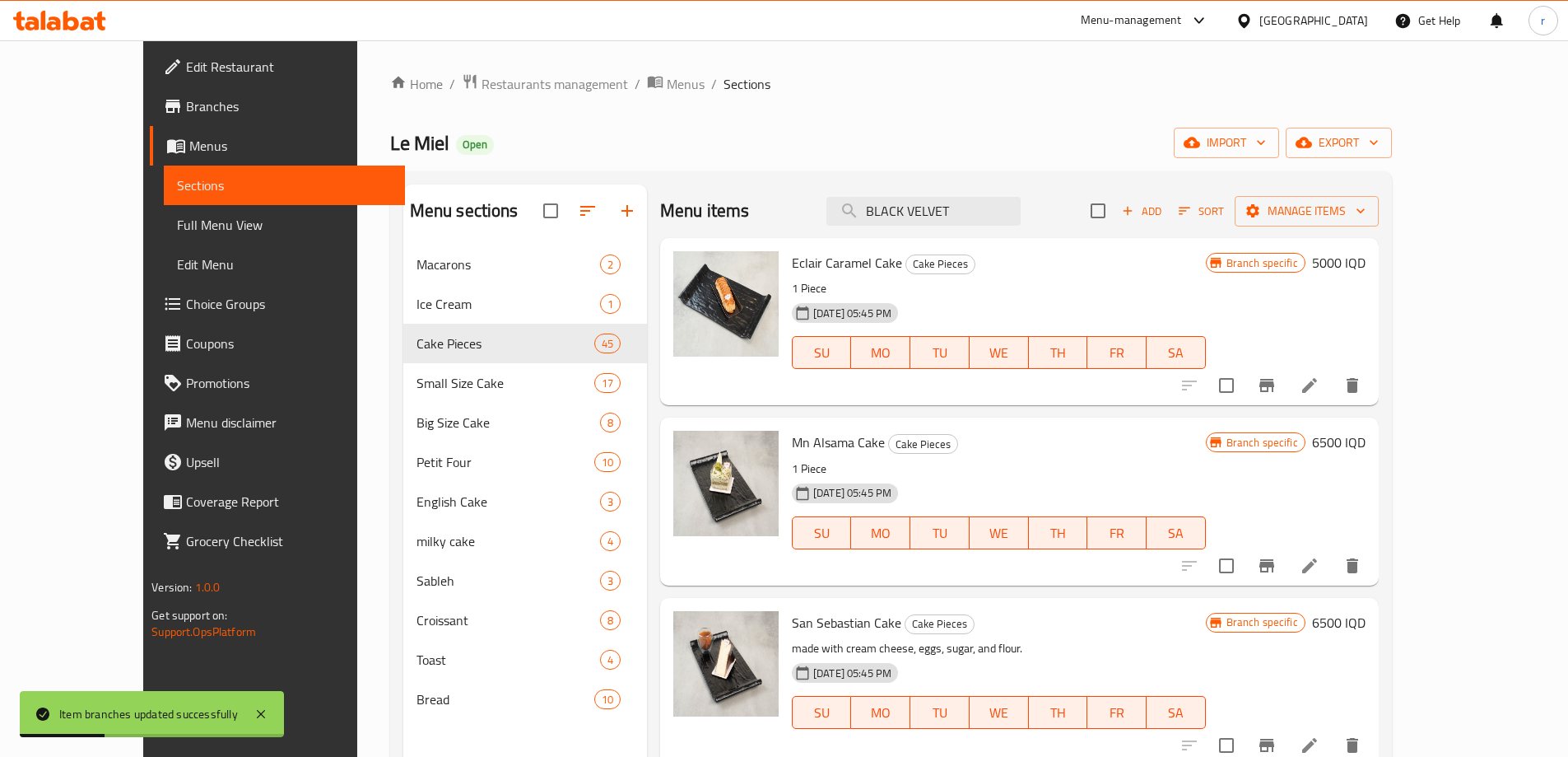
drag, startPoint x: 1012, startPoint y: 209, endPoint x: 896, endPoint y: 237, distance: 119.3
click at [896, 237] on div "Menu items BLACK VELVET Add Sort Manage items Eclair Caramel Cake Cake Pieces 1…" at bounding box center [1013, 563] width 732 height 757
paste input "SNICKERS"
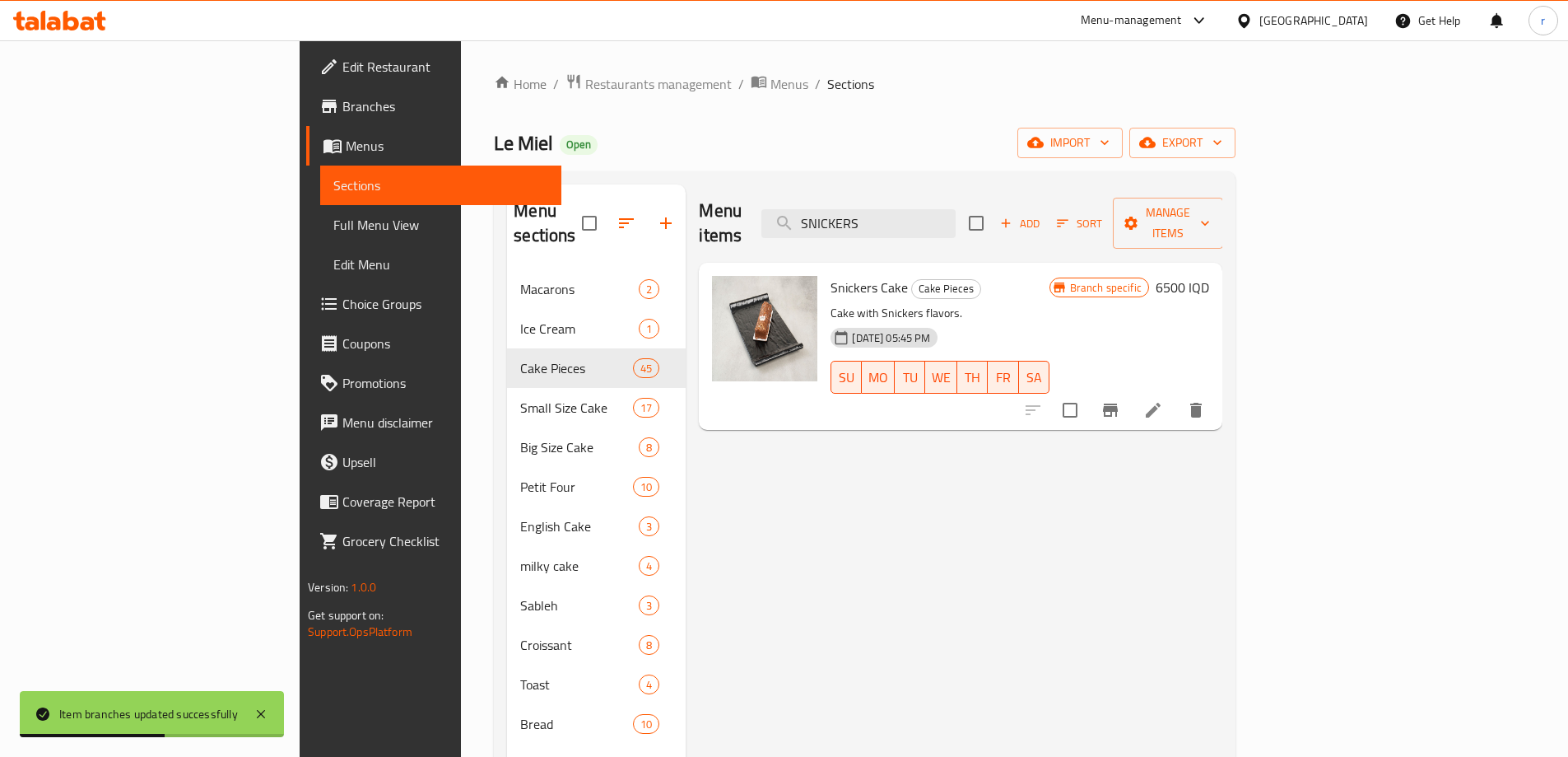
type input "SNICKERS"
click at [1118, 403] on icon "Branch-specific-item" at bounding box center [1110, 410] width 15 height 13
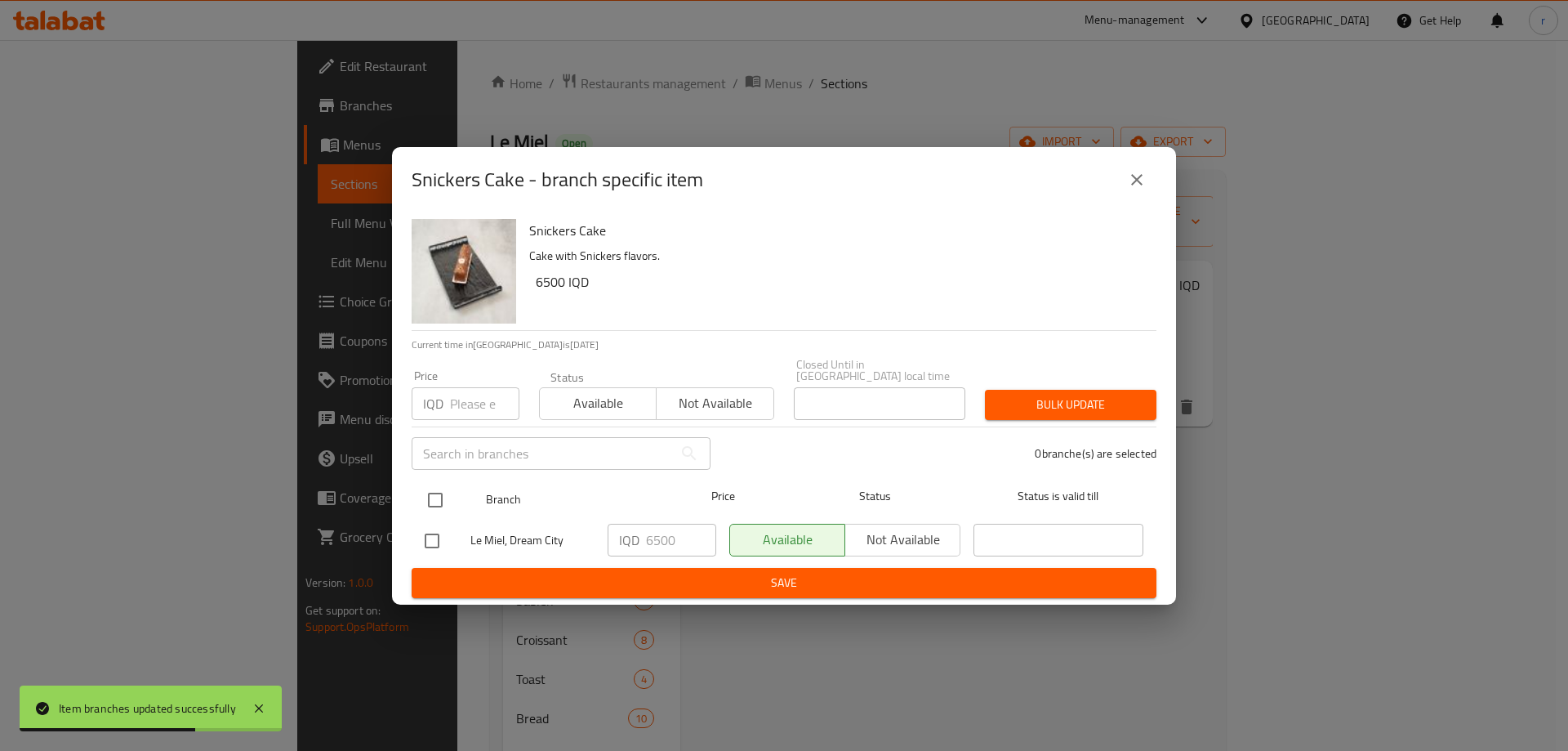
click at [439, 489] on input "checkbox" at bounding box center [435, 500] width 34 height 34
checkbox input "true"
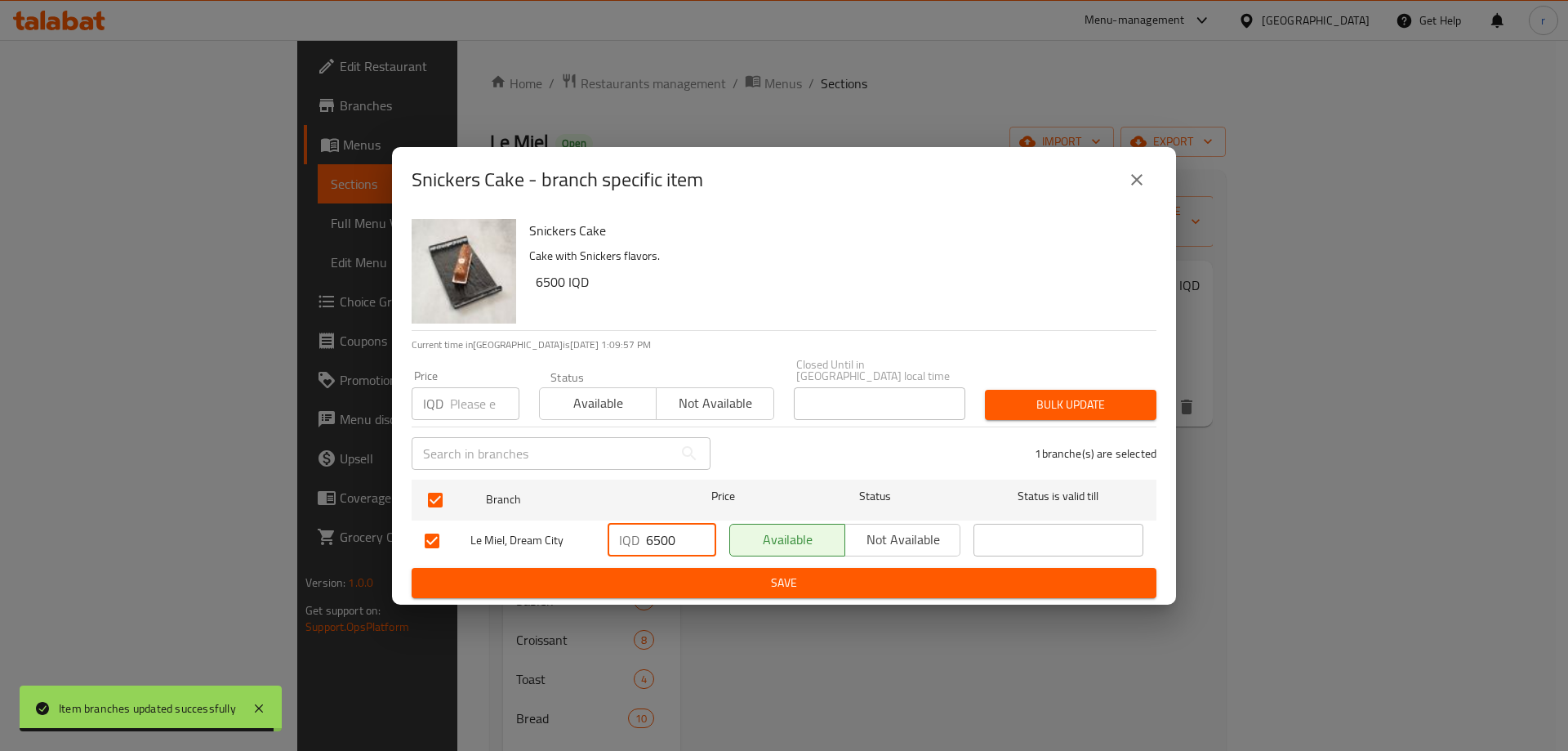
drag, startPoint x: 675, startPoint y: 530, endPoint x: 626, endPoint y: 552, distance: 53.7
click at [626, 552] on div "IQD 6500 ​" at bounding box center [661, 541] width 121 height 48
type input "7000"
click at [608, 589] on button "Save" at bounding box center [784, 583] width 745 height 30
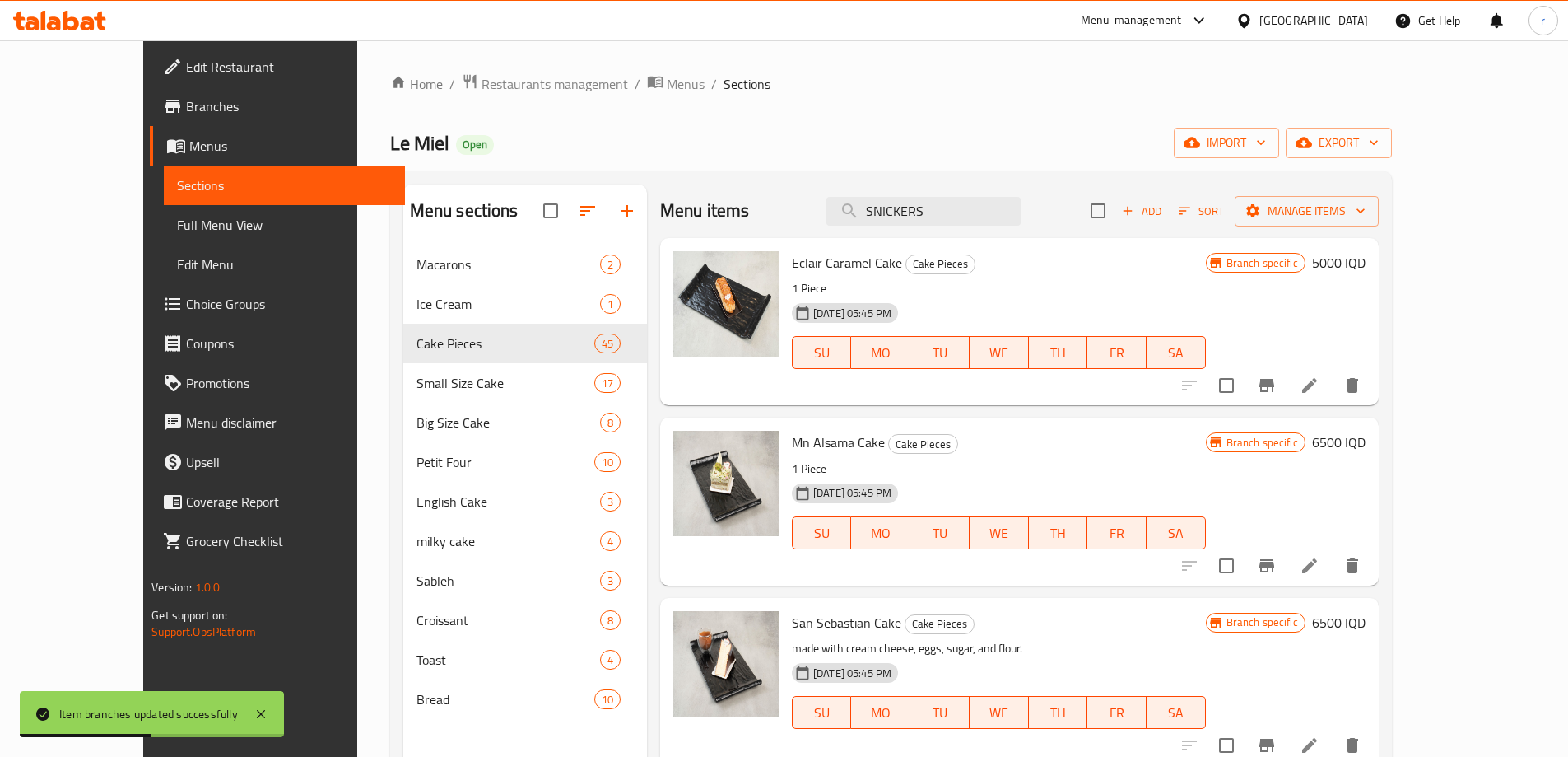
drag, startPoint x: 1033, startPoint y: 219, endPoint x: 867, endPoint y: 212, distance: 166.1
click at [867, 212] on div "Menu items SNICKERS Add Sort Manage items" at bounding box center [1019, 211] width 719 height 54
paste input "TWIX"
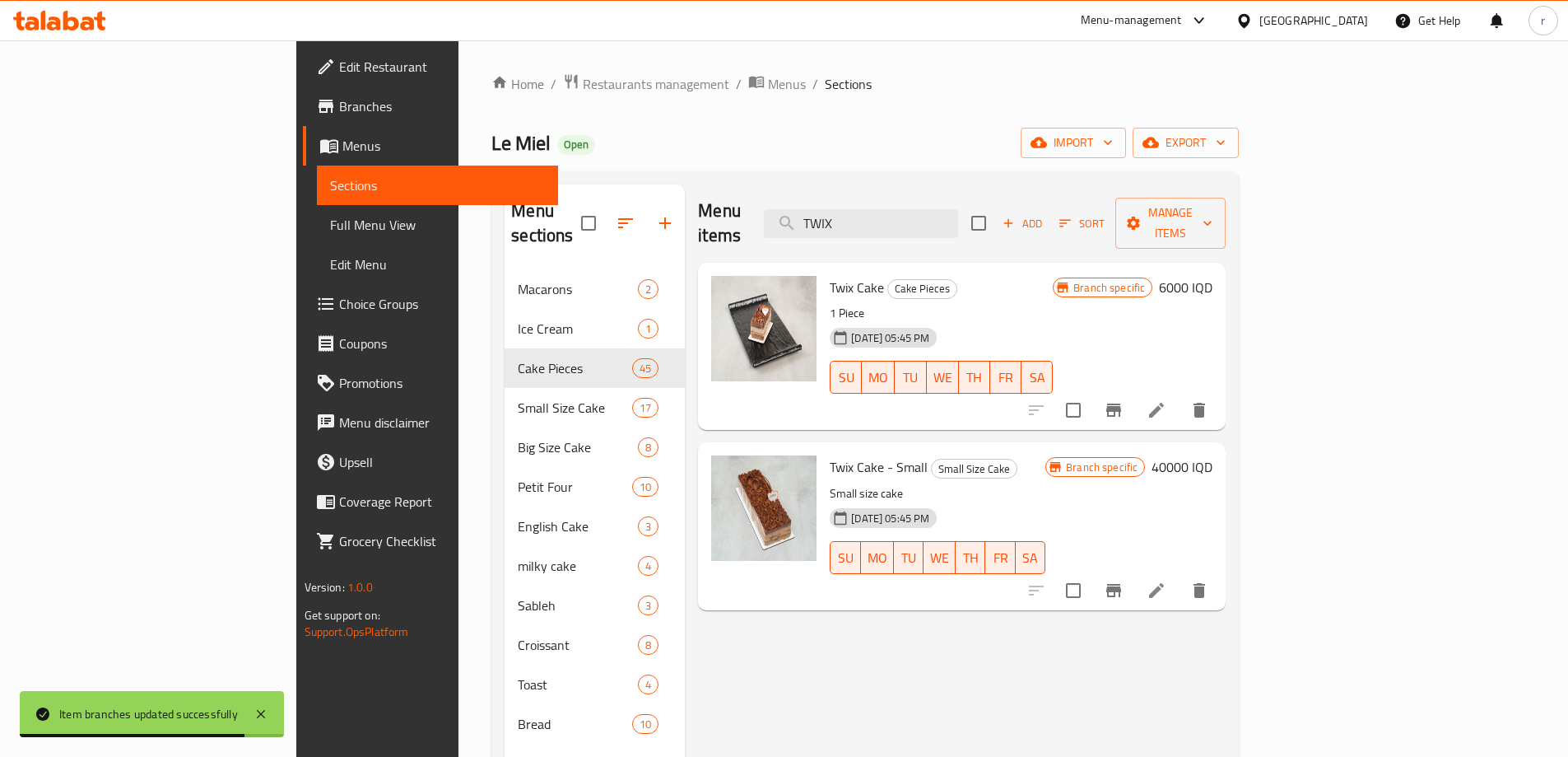
type input "TWIX"
click at [1124, 400] on icon "Branch-specific-item" at bounding box center [1114, 410] width 20 height 20
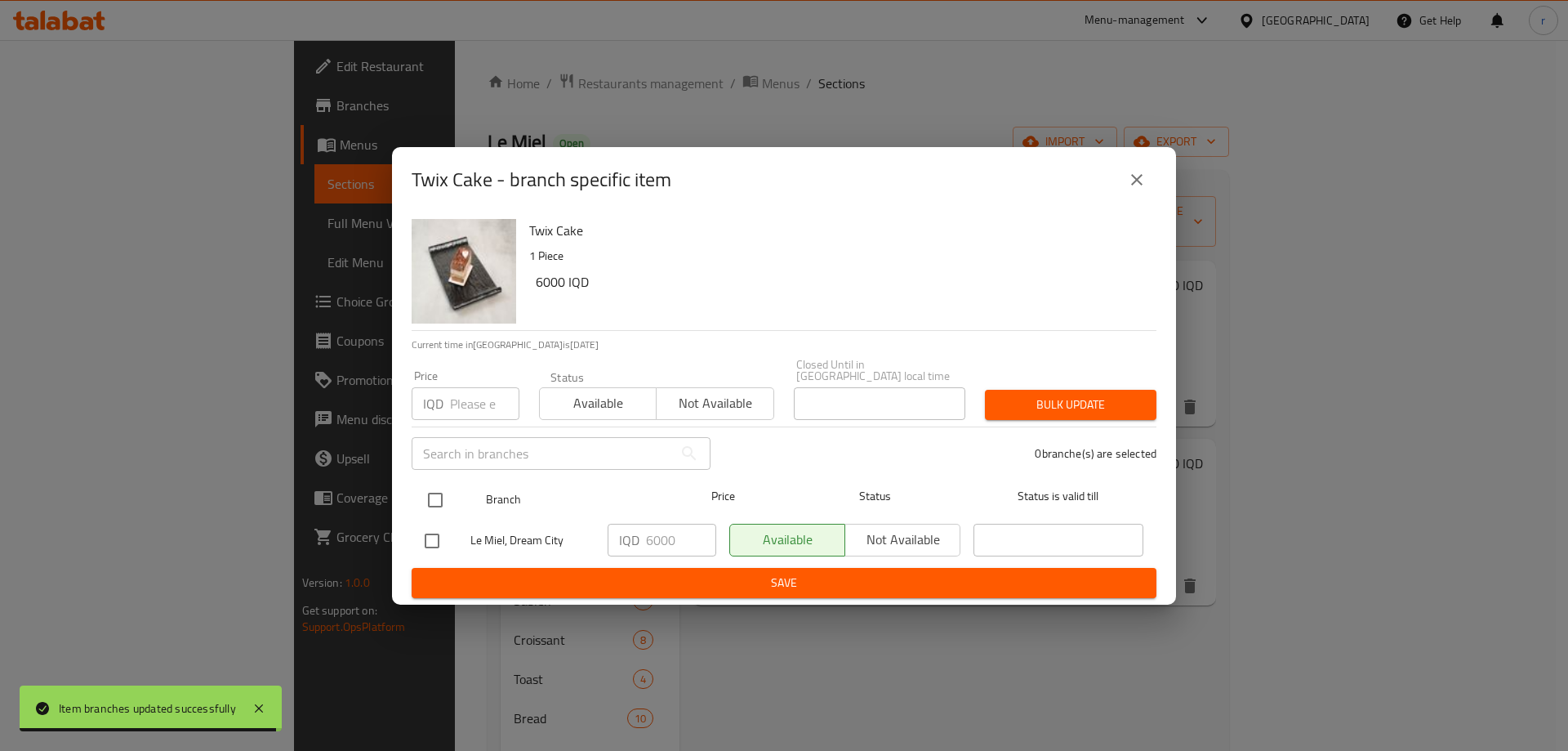
click at [430, 493] on input "checkbox" at bounding box center [435, 500] width 34 height 34
checkbox input "true"
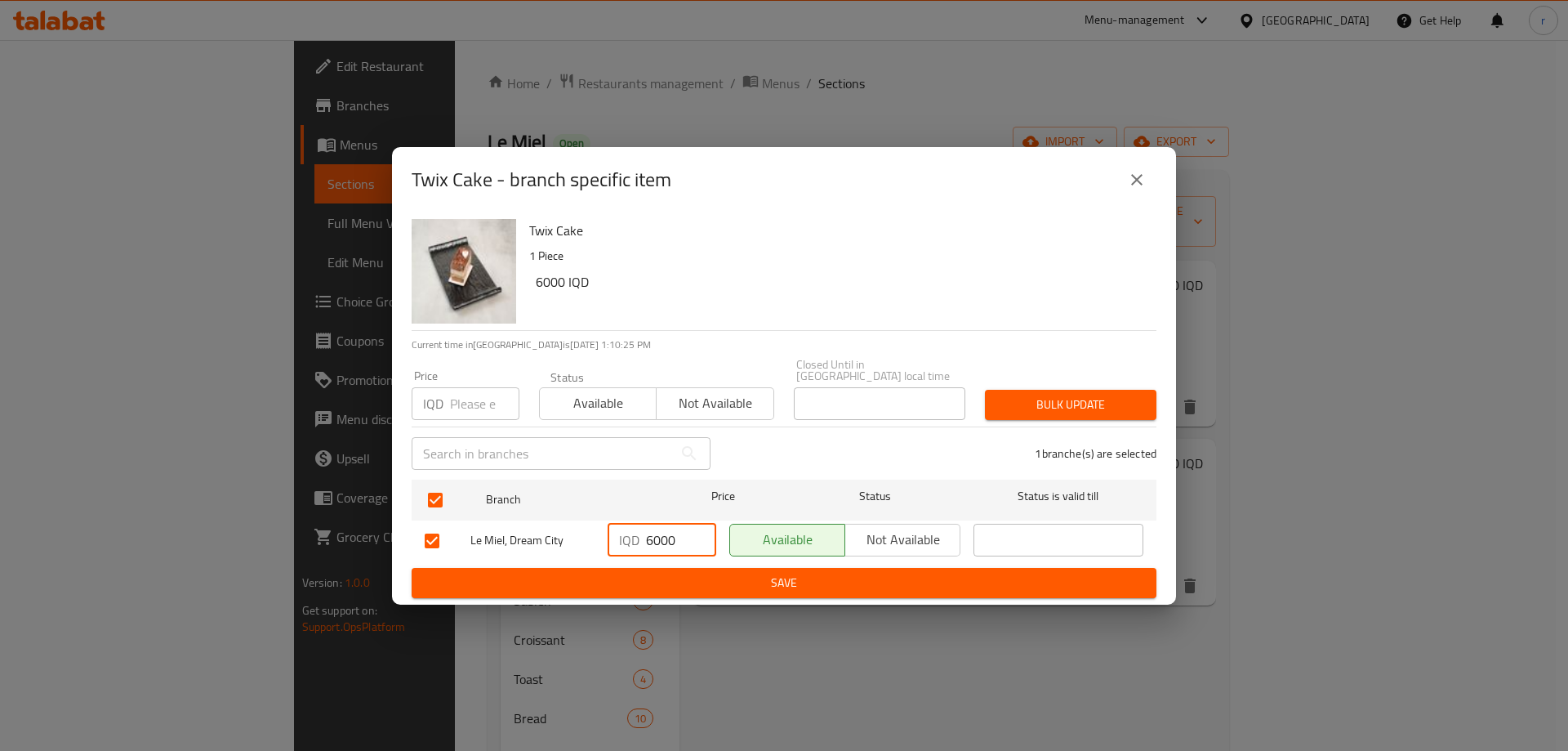
drag, startPoint x: 656, startPoint y: 538, endPoint x: 632, endPoint y: 548, distance: 26.0
click at [632, 548] on div "IQD 6000 ​" at bounding box center [661, 540] width 109 height 33
type input "8000"
click at [803, 576] on span "Save" at bounding box center [784, 583] width 719 height 20
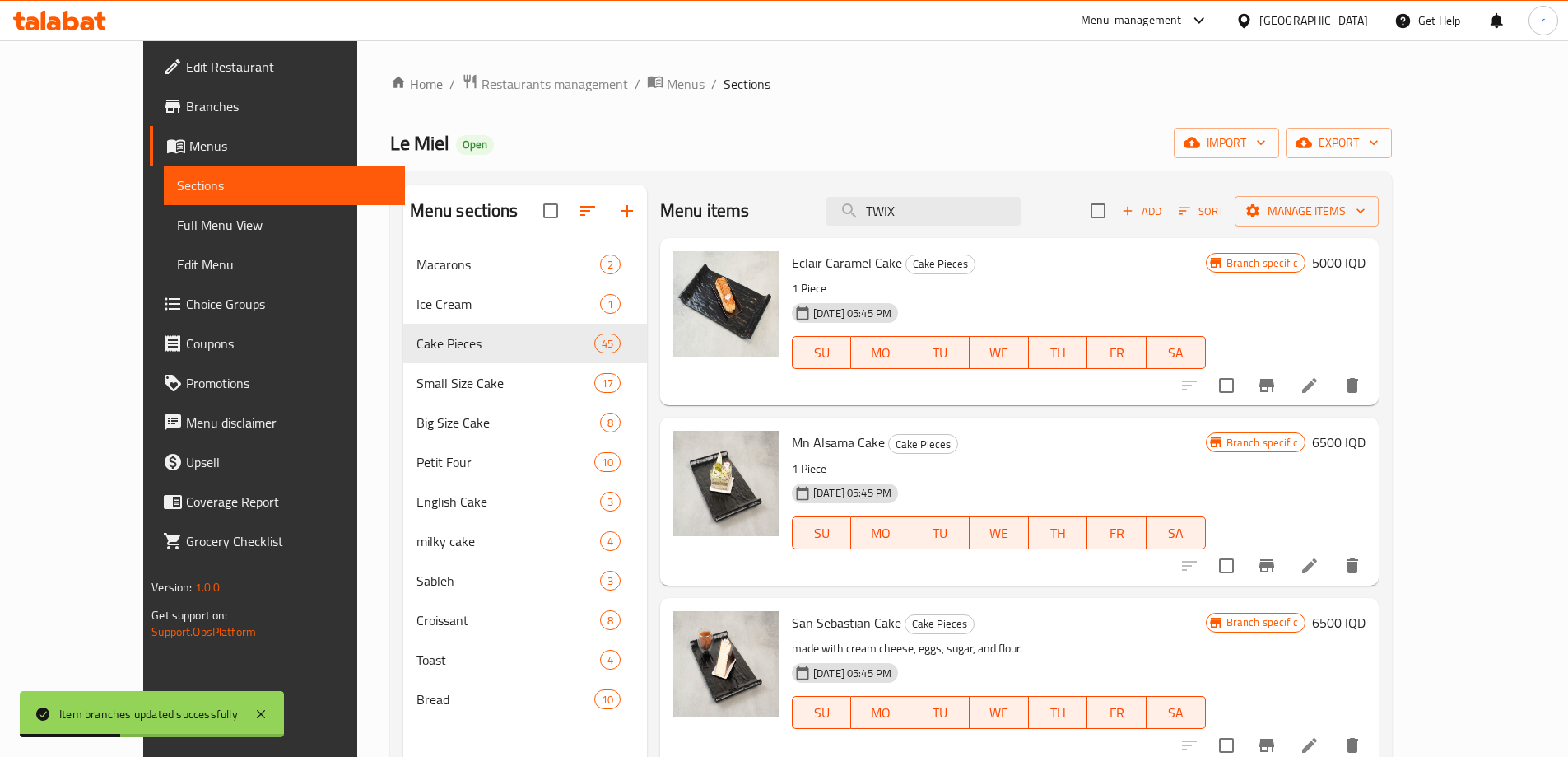
drag, startPoint x: 1001, startPoint y: 222, endPoint x: 871, endPoint y: 235, distance: 130.6
click at [871, 235] on div "Menu items TWIX Add Sort Manage items" at bounding box center [1019, 211] width 719 height 54
paste input "PICTASHIO CAKE"
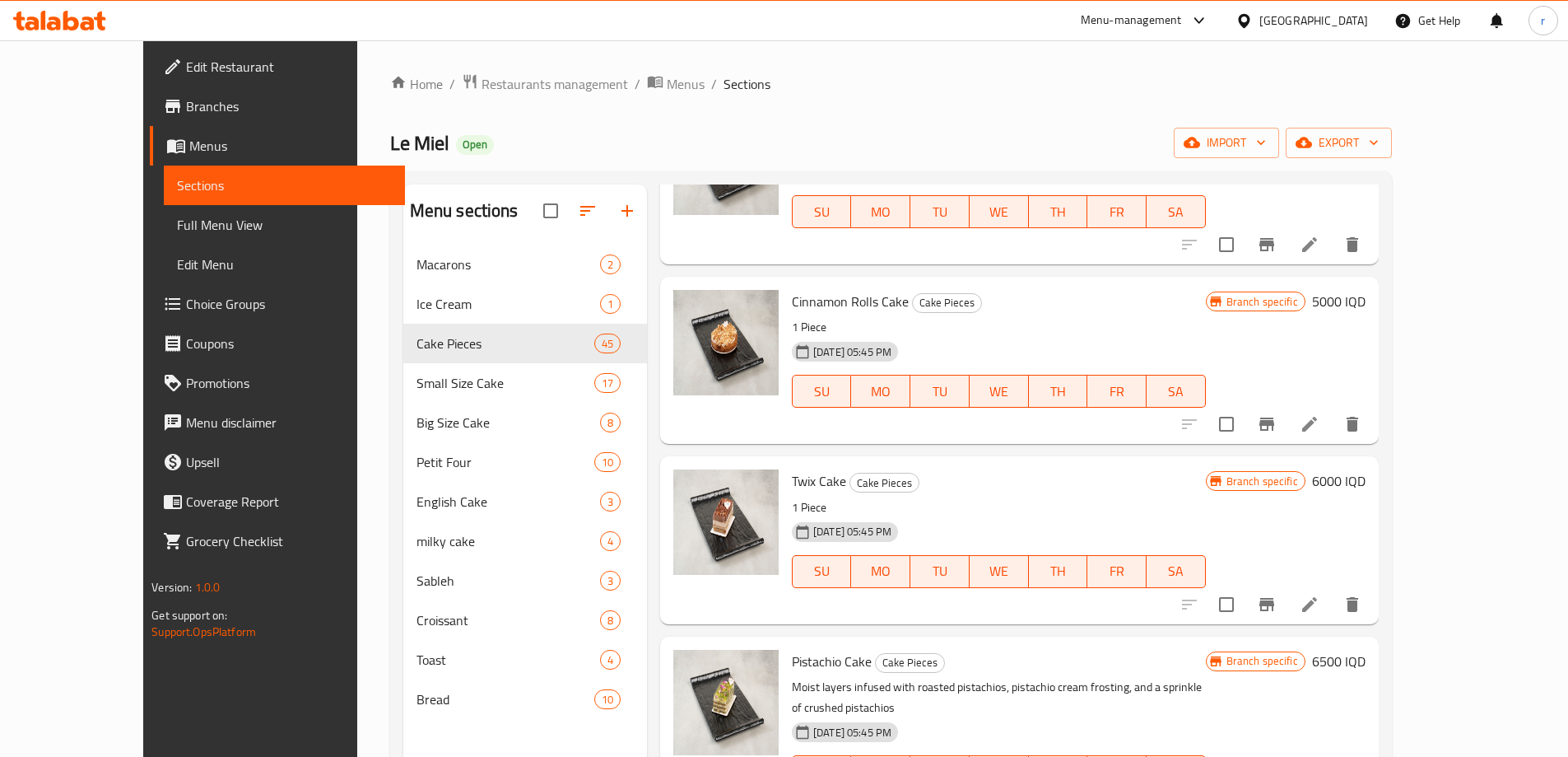
scroll to position [3157, 0]
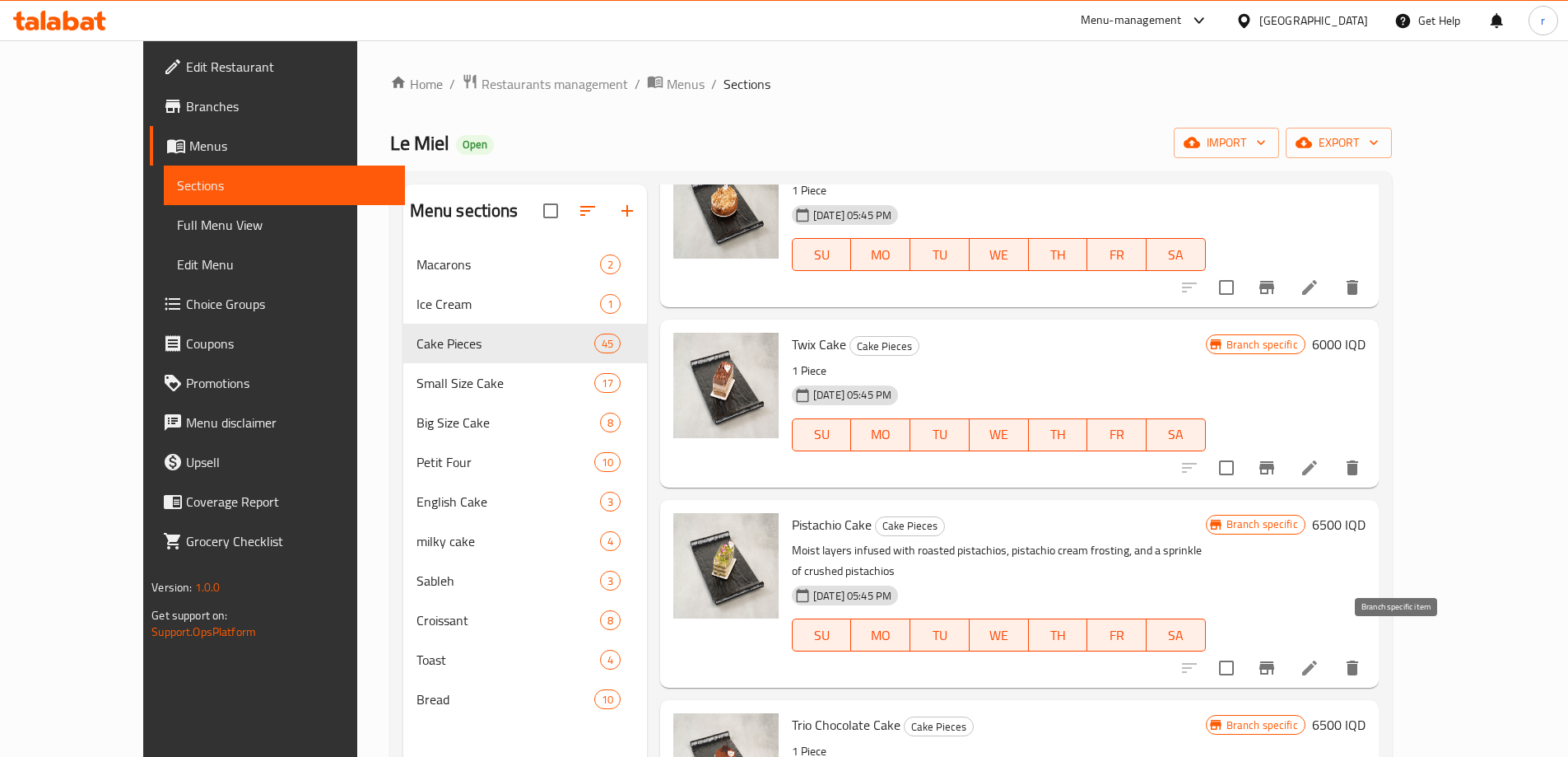
type input "PI"
click at [1287, 648] on button "Branch-specific-item" at bounding box center [1267, 668] width 40 height 40
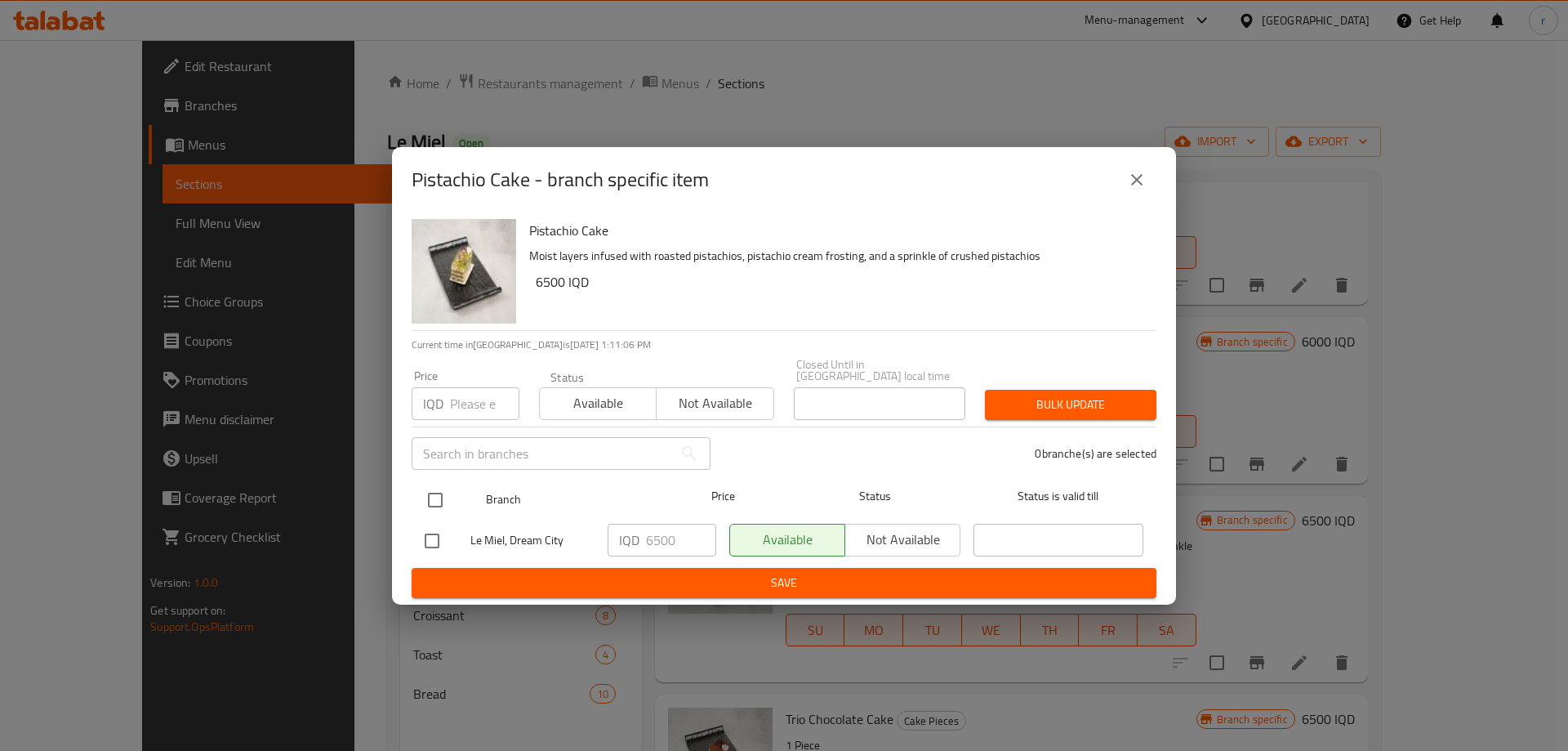
click at [434, 488] on input "checkbox" at bounding box center [435, 500] width 34 height 34
checkbox input "true"
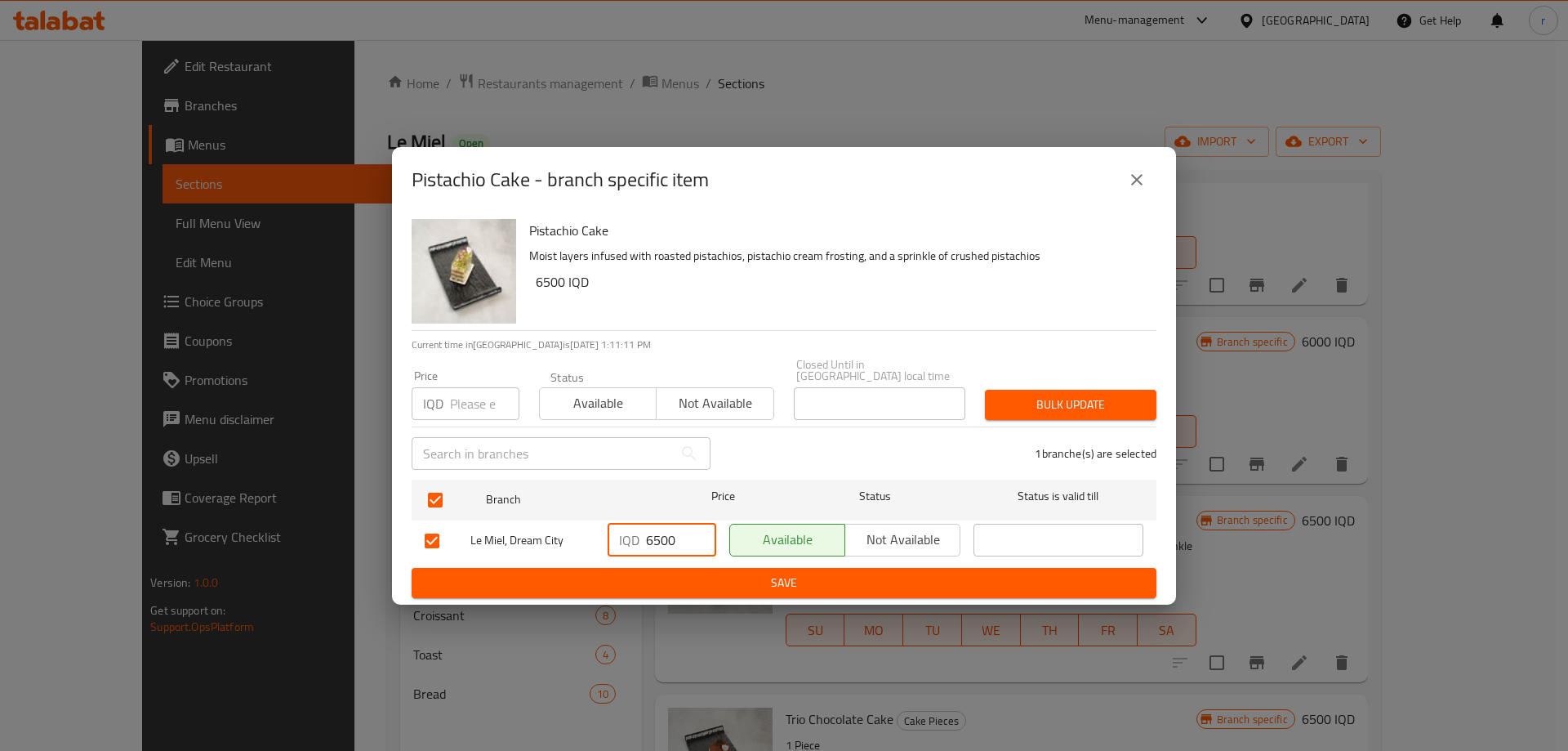
drag, startPoint x: 644, startPoint y: 538, endPoint x: 633, endPoint y: 543, distance: 12.1
click at [633, 543] on div "IQD 6500 ​" at bounding box center [661, 540] width 109 height 33
click at [652, 540] on input "6500" at bounding box center [681, 540] width 70 height 33
type input "8500"
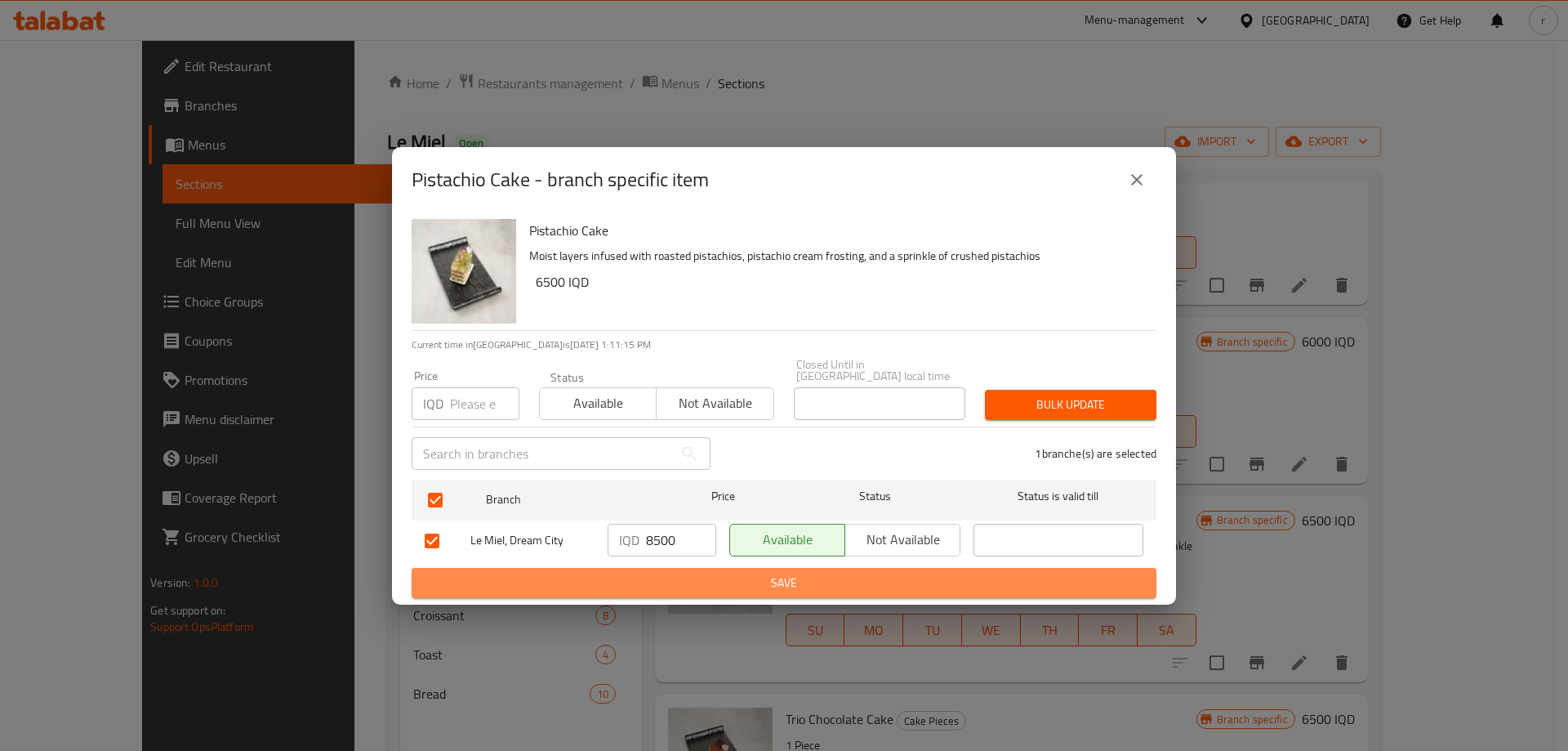
click at [679, 591] on button "Save" at bounding box center [784, 583] width 745 height 30
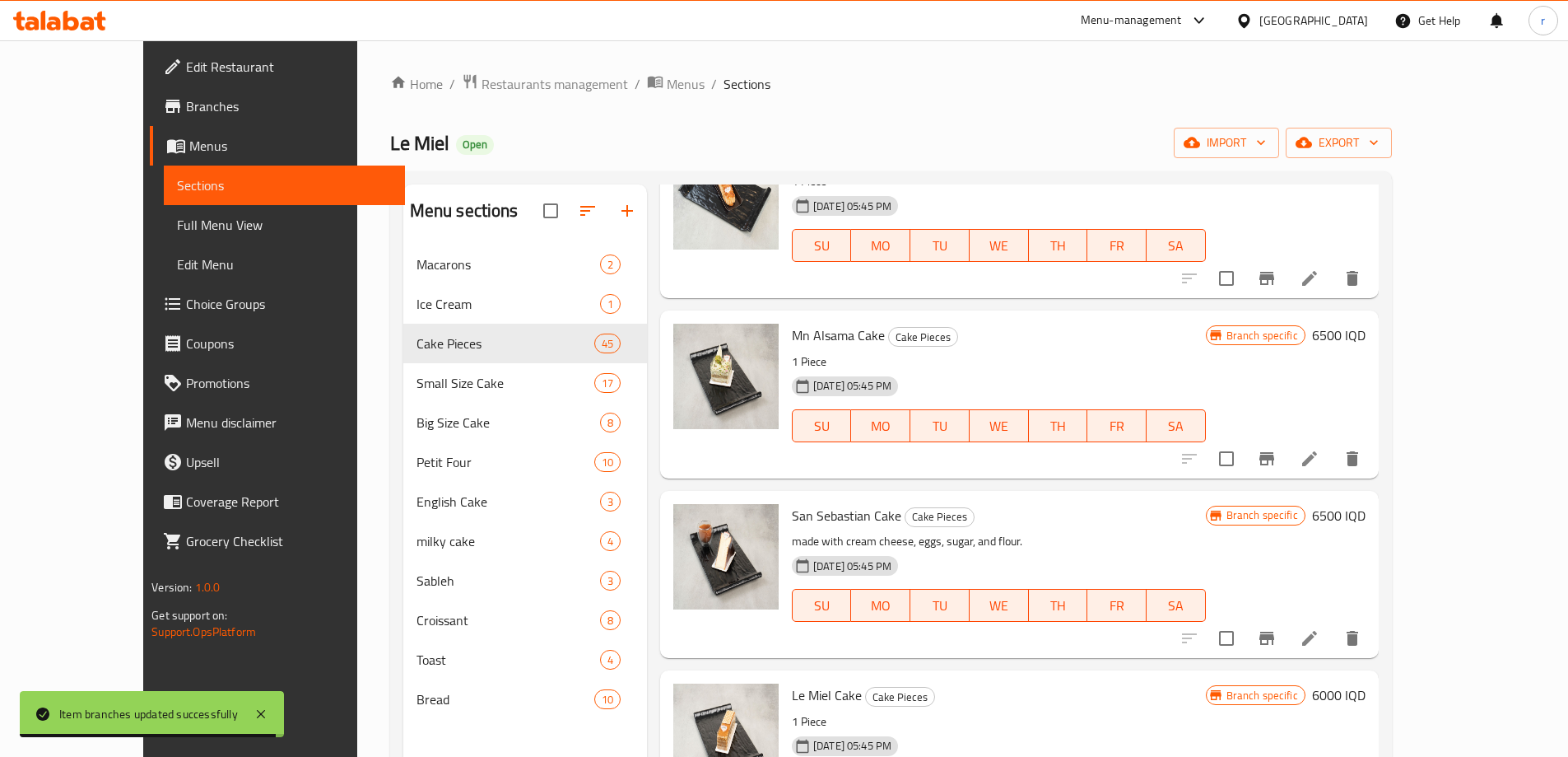
scroll to position [0, 0]
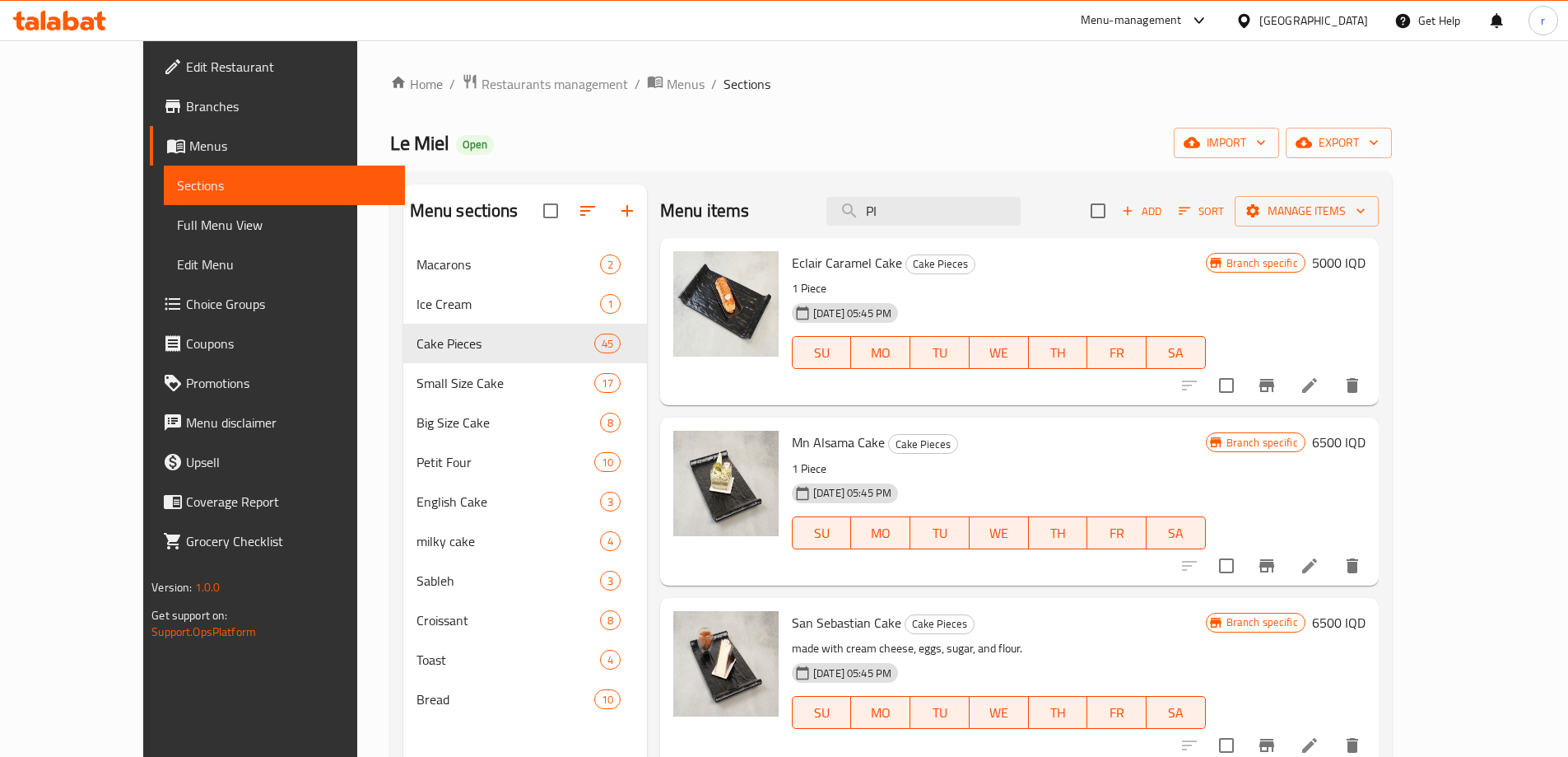
drag, startPoint x: 929, startPoint y: 212, endPoint x: 843, endPoint y: 227, distance: 87.3
click at [843, 227] on div "Menu items PI Add Sort Manage items" at bounding box center [1019, 211] width 719 height 54
paste input "GALAXY"
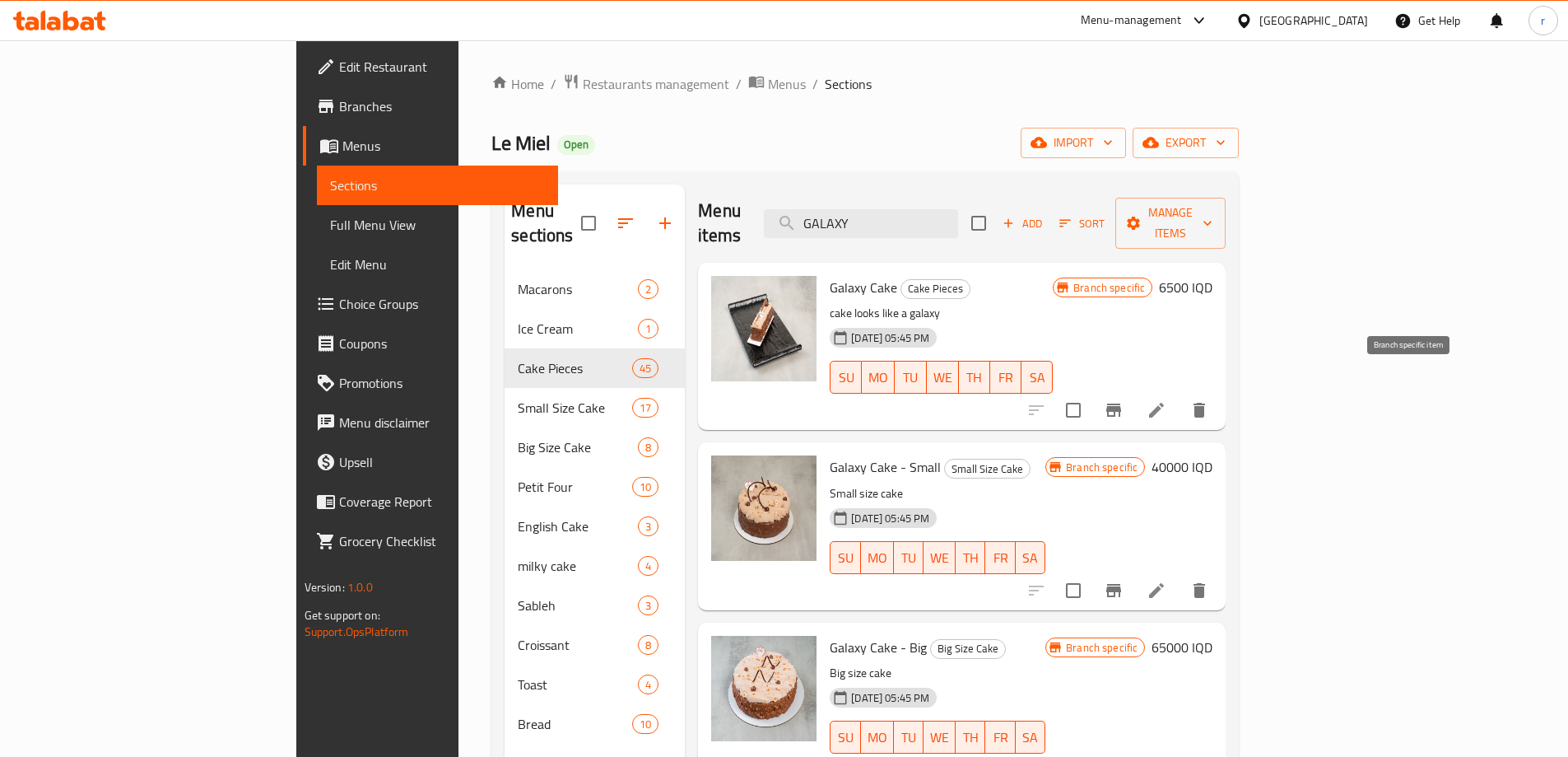
type input "GALAXY"
click at [1124, 400] on icon "Branch-specific-item" at bounding box center [1114, 410] width 20 height 20
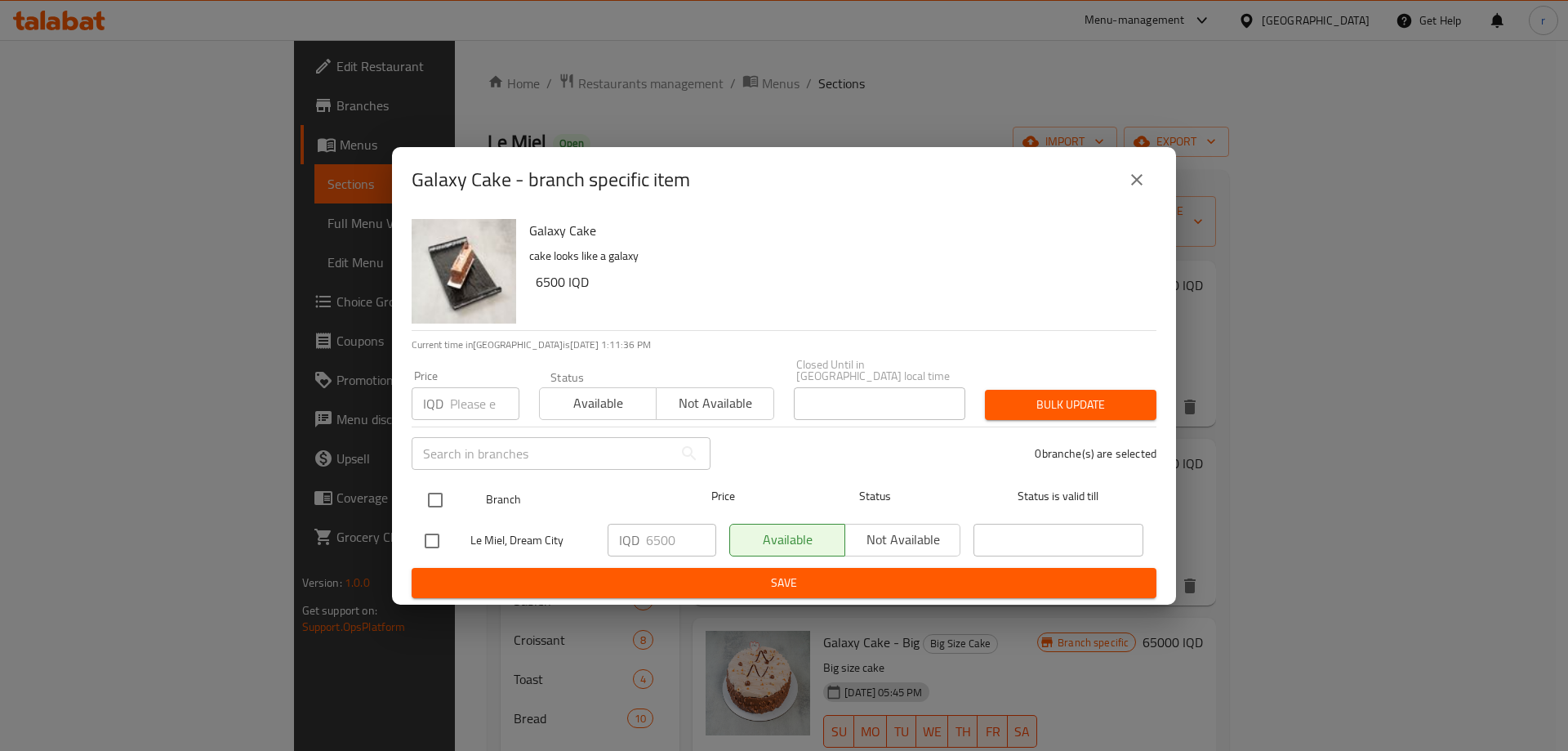
click at [428, 501] on input "checkbox" at bounding box center [435, 500] width 34 height 34
checkbox input "true"
click at [652, 533] on div "IQD 6500 ​" at bounding box center [661, 540] width 109 height 33
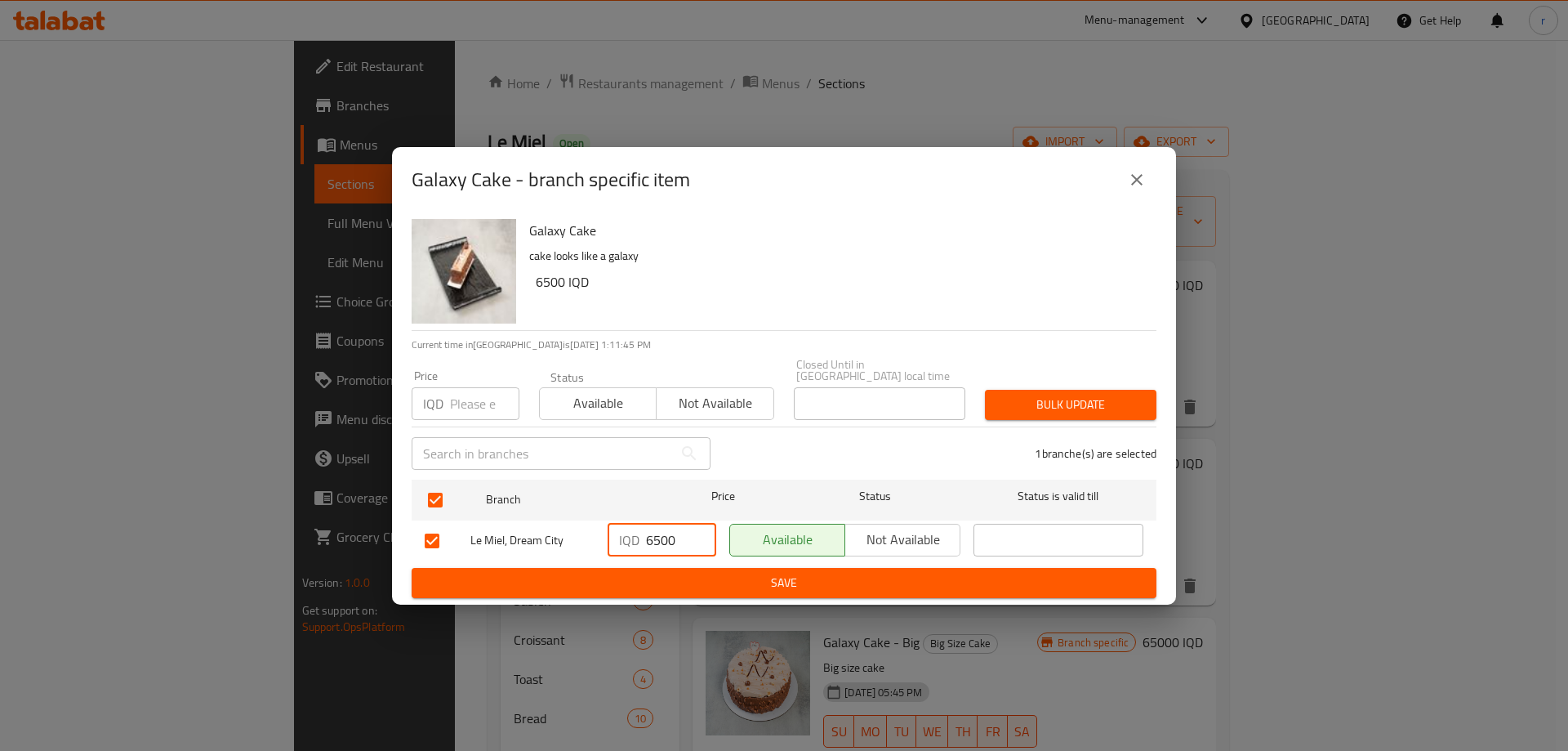
drag, startPoint x: 652, startPoint y: 533, endPoint x: 643, endPoint y: 537, distance: 9.8
click at [643, 537] on div "IQD 6500 ​" at bounding box center [661, 540] width 109 height 33
type input "7500"
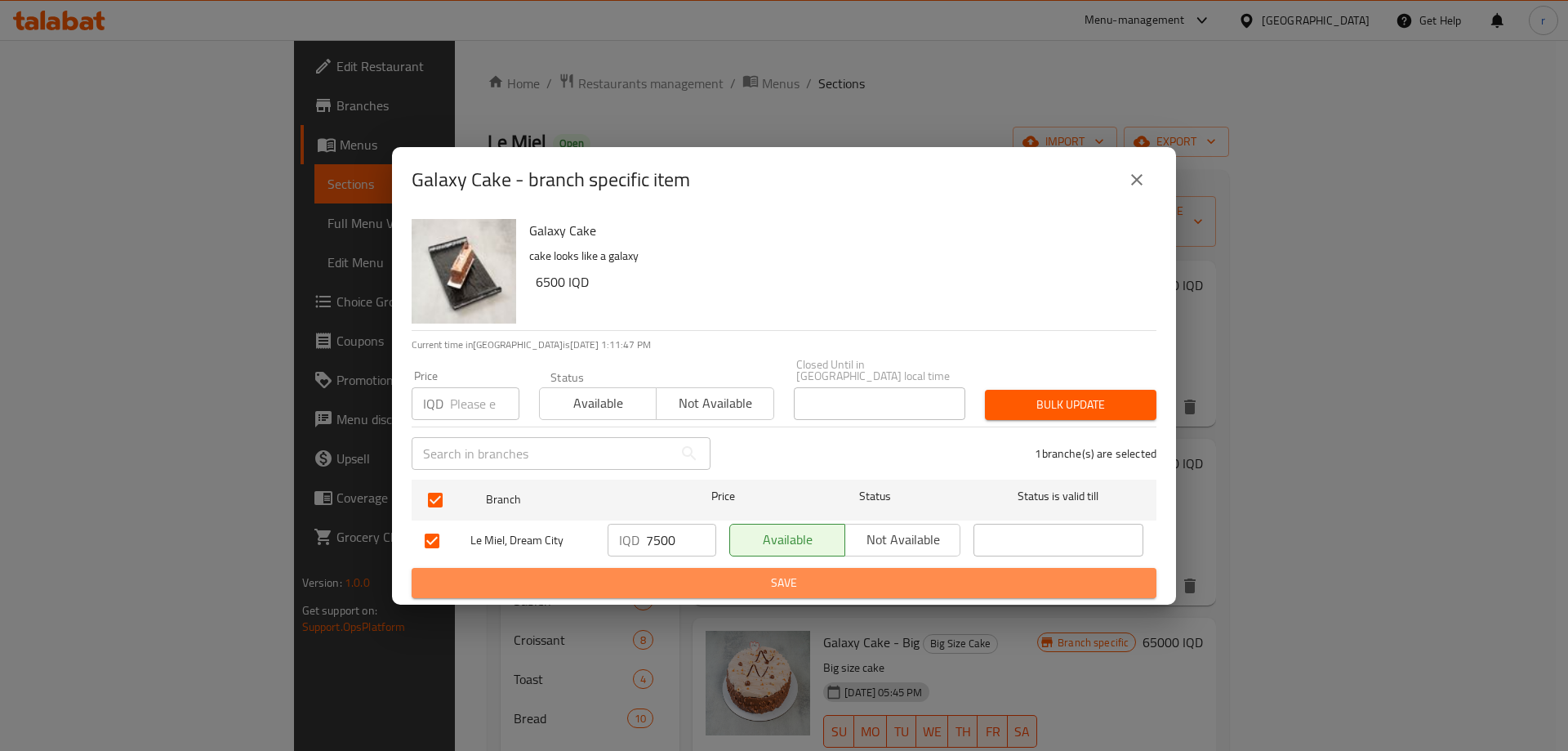
click at [670, 568] on button "Save" at bounding box center [784, 583] width 745 height 30
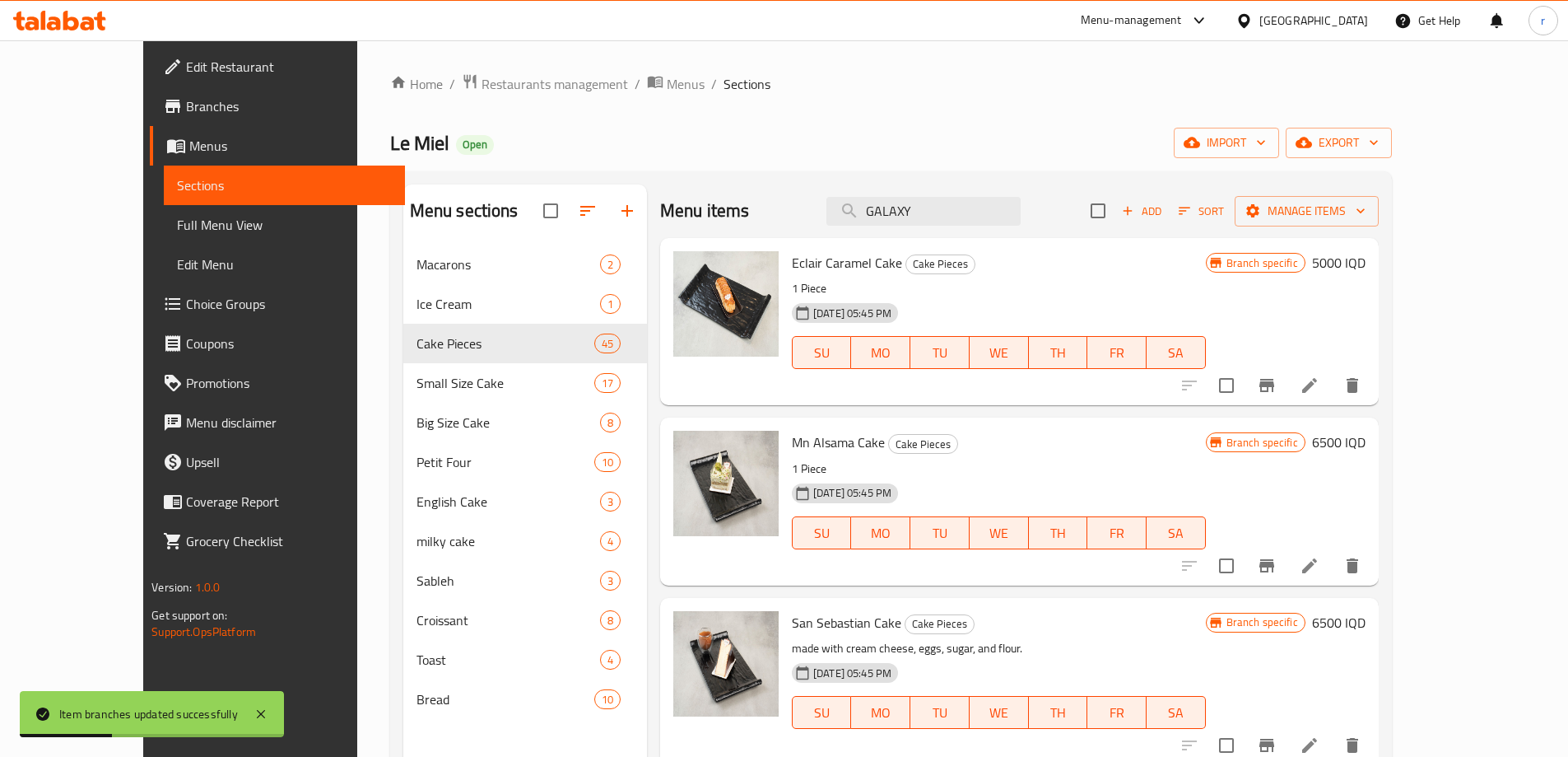
drag, startPoint x: 991, startPoint y: 203, endPoint x: 822, endPoint y: 245, distance: 174.1
click at [831, 250] on div "Menu items GALAXY Add Sort Manage items Eclair Caramel Cake Cake Pieces 1 Piece…" at bounding box center [1013, 563] width 732 height 757
paste input "TRIO CHOCOLATE"
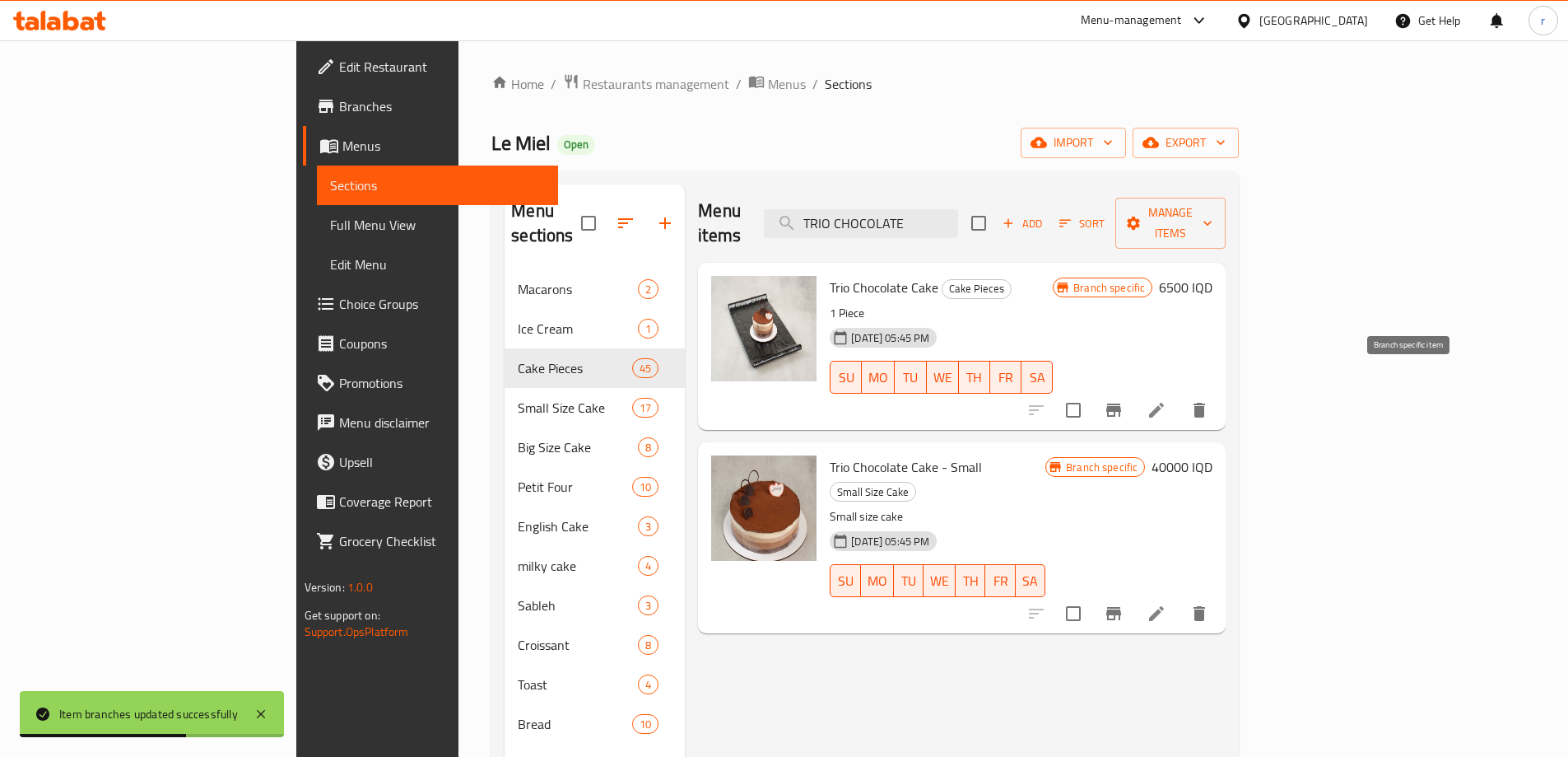
type input "TRIO CHOCOLATE"
click at [1133, 390] on button "Branch-specific-item" at bounding box center [1114, 410] width 40 height 40
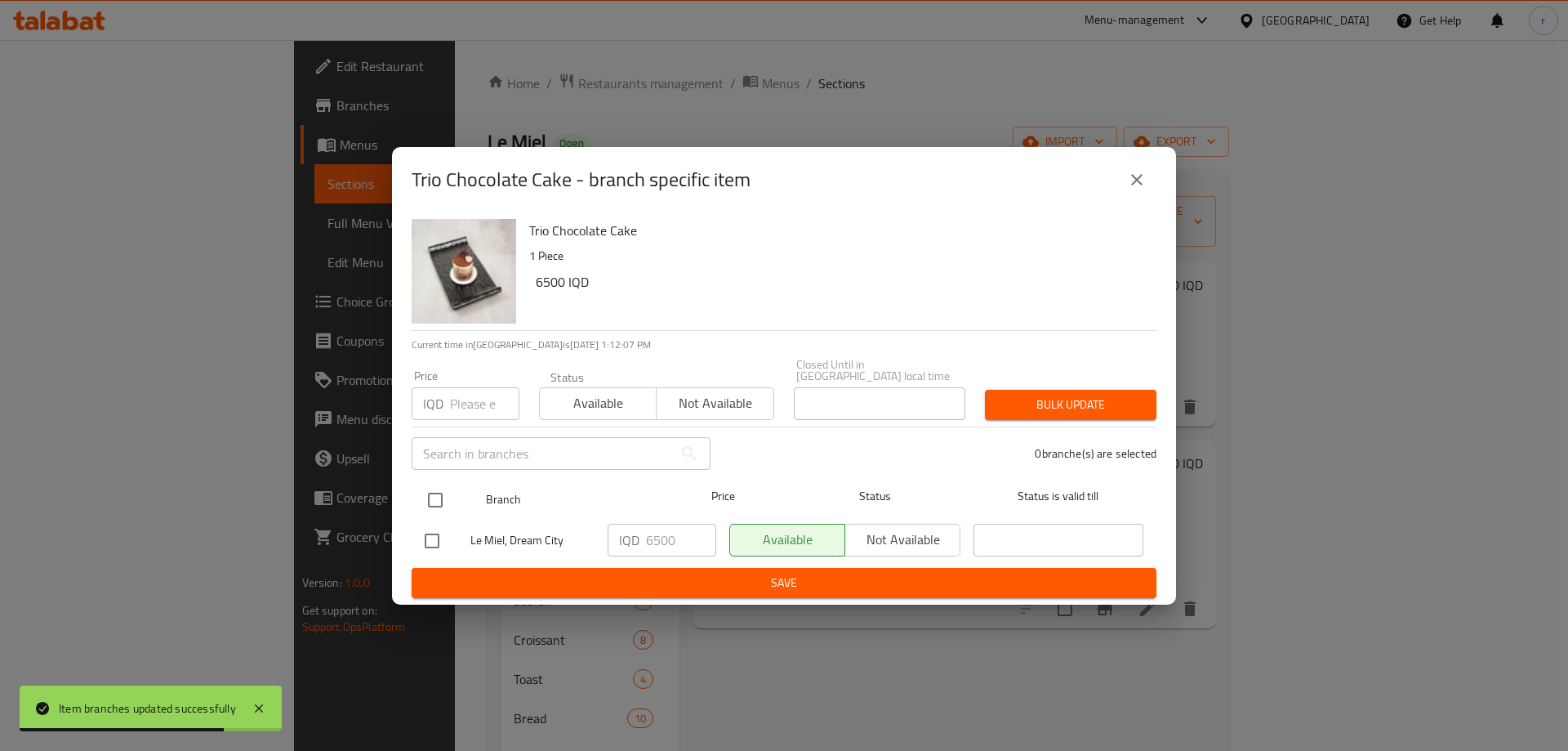
click at [432, 484] on input "checkbox" at bounding box center [435, 500] width 34 height 34
checkbox input "true"
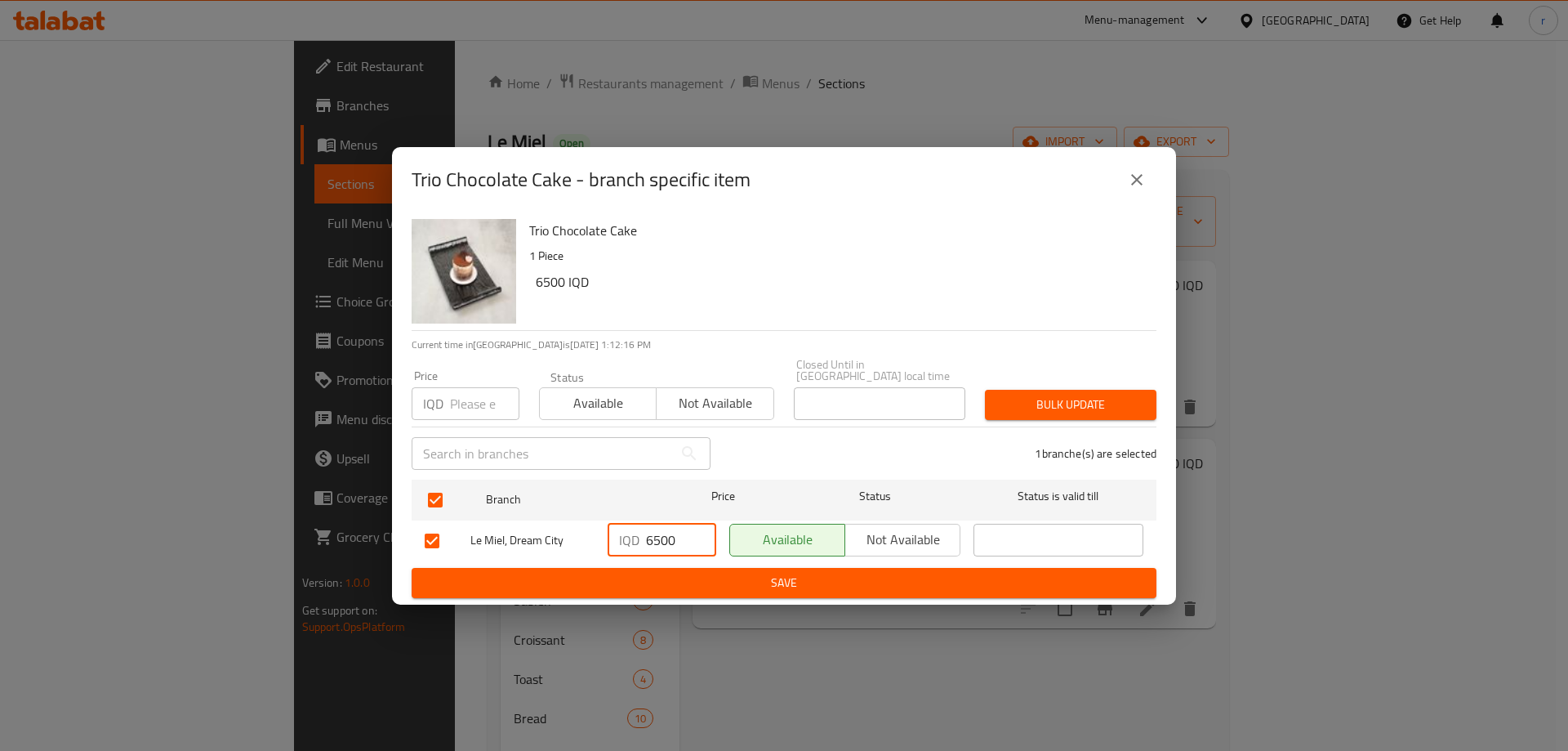
drag, startPoint x: 652, startPoint y: 535, endPoint x: 635, endPoint y: 544, distance: 19.2
click at [635, 544] on div "IQD 6500 ​" at bounding box center [661, 540] width 109 height 33
type input "7500"
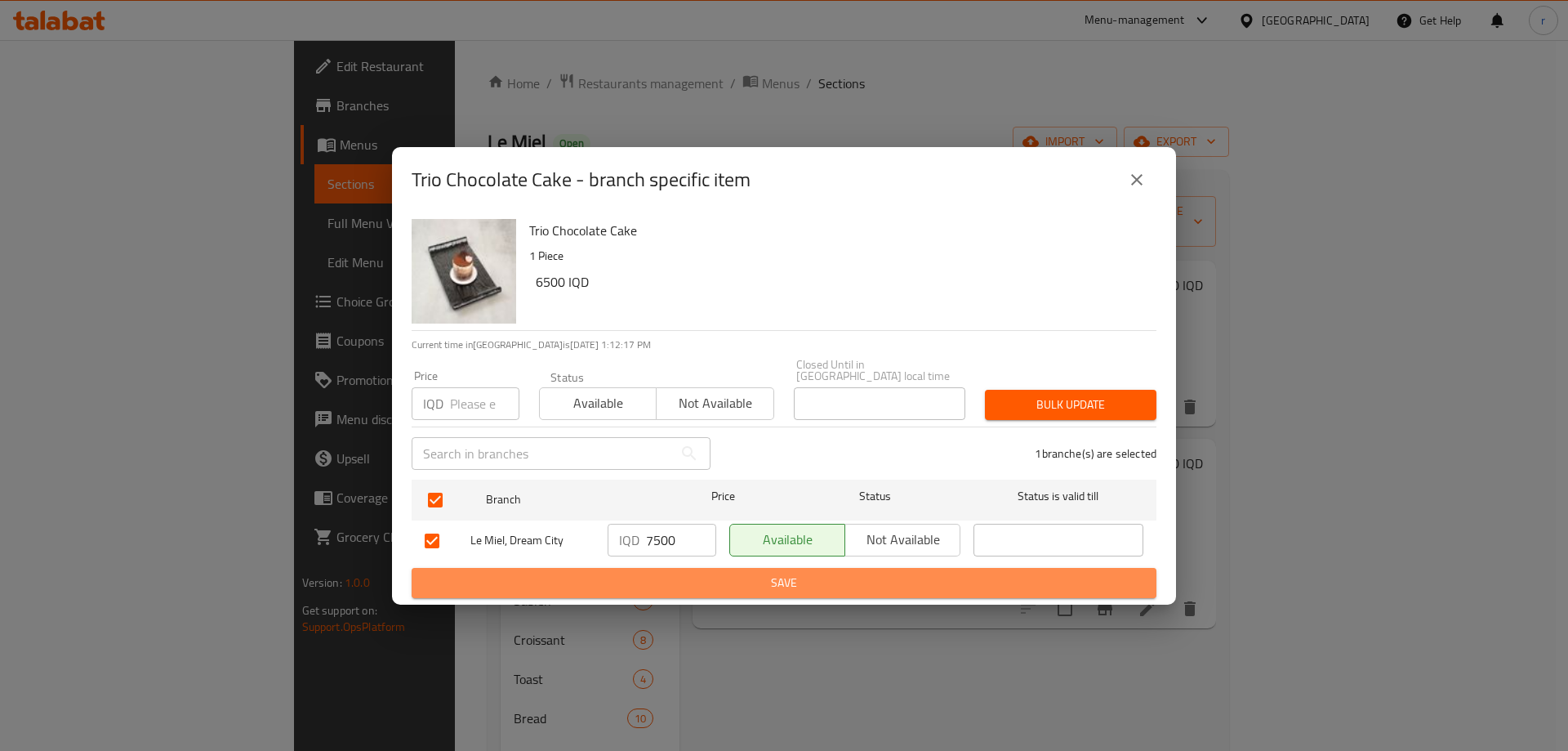
click at [670, 568] on button "Save" at bounding box center [784, 583] width 745 height 30
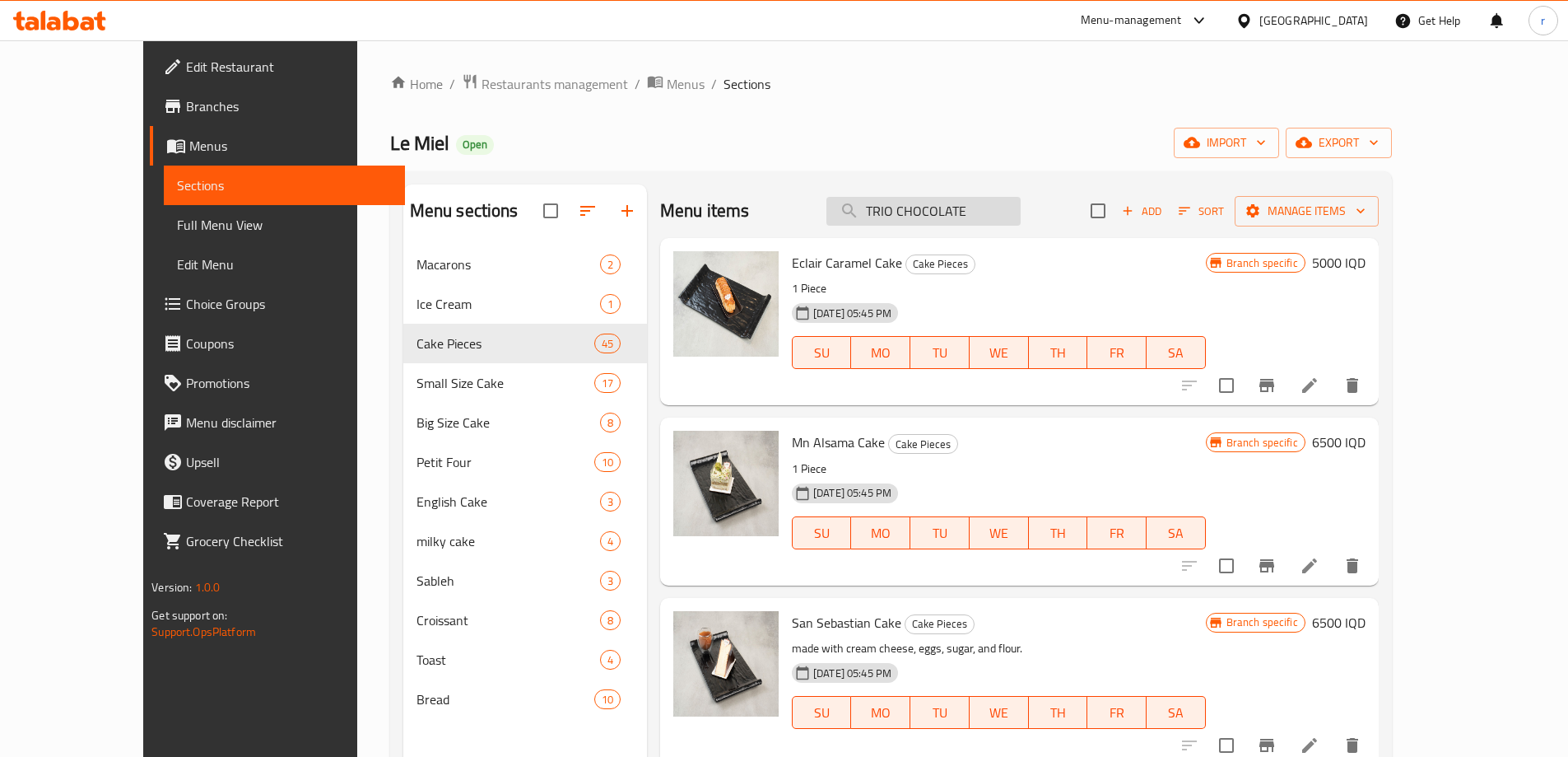
click at [1021, 207] on input "TRIO CHOCOLATE" at bounding box center [924, 211] width 194 height 29
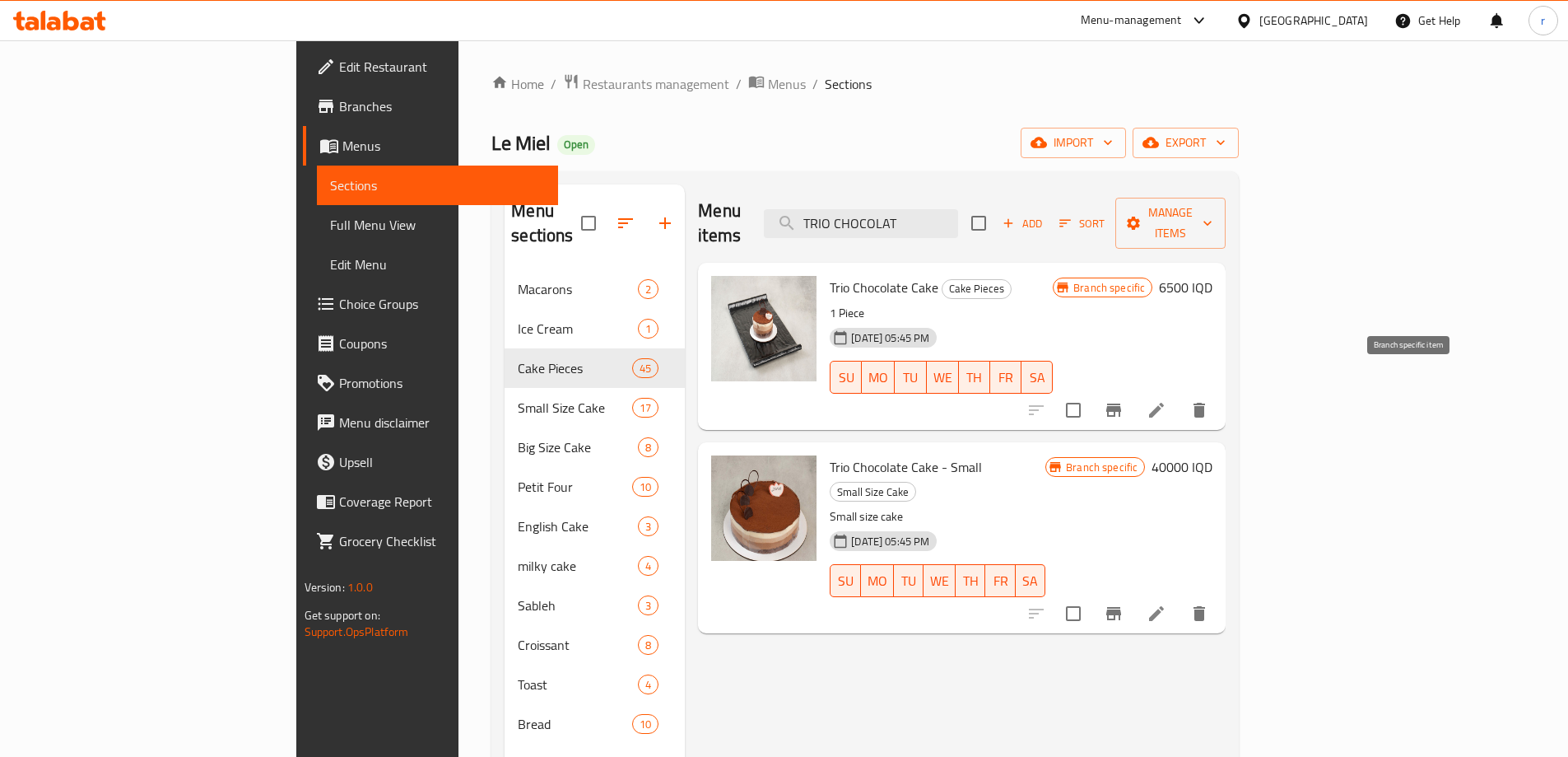
click at [1124, 400] on icon "Branch-specific-item" at bounding box center [1114, 410] width 20 height 20
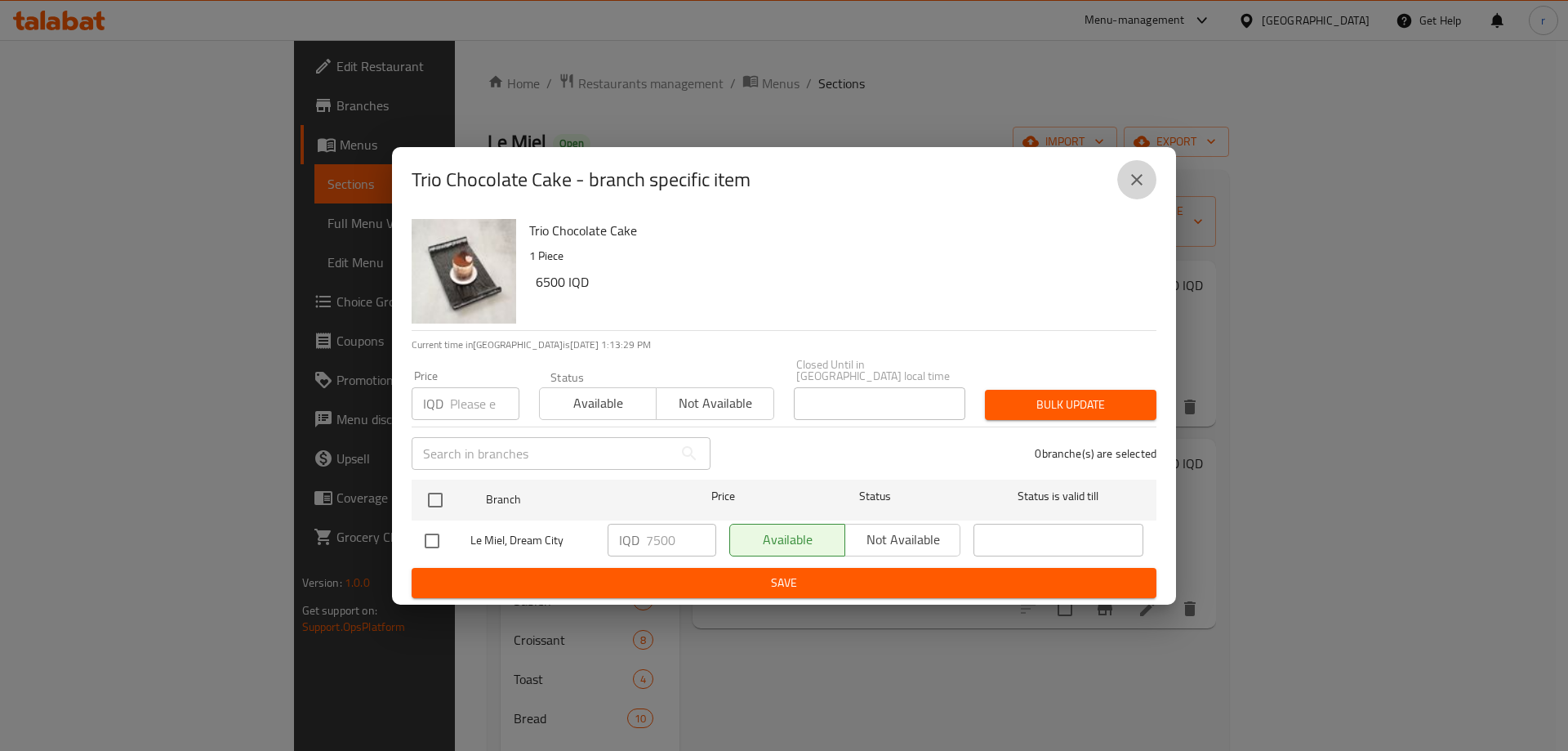
click at [1131, 199] on button "close" at bounding box center [1137, 180] width 39 height 39
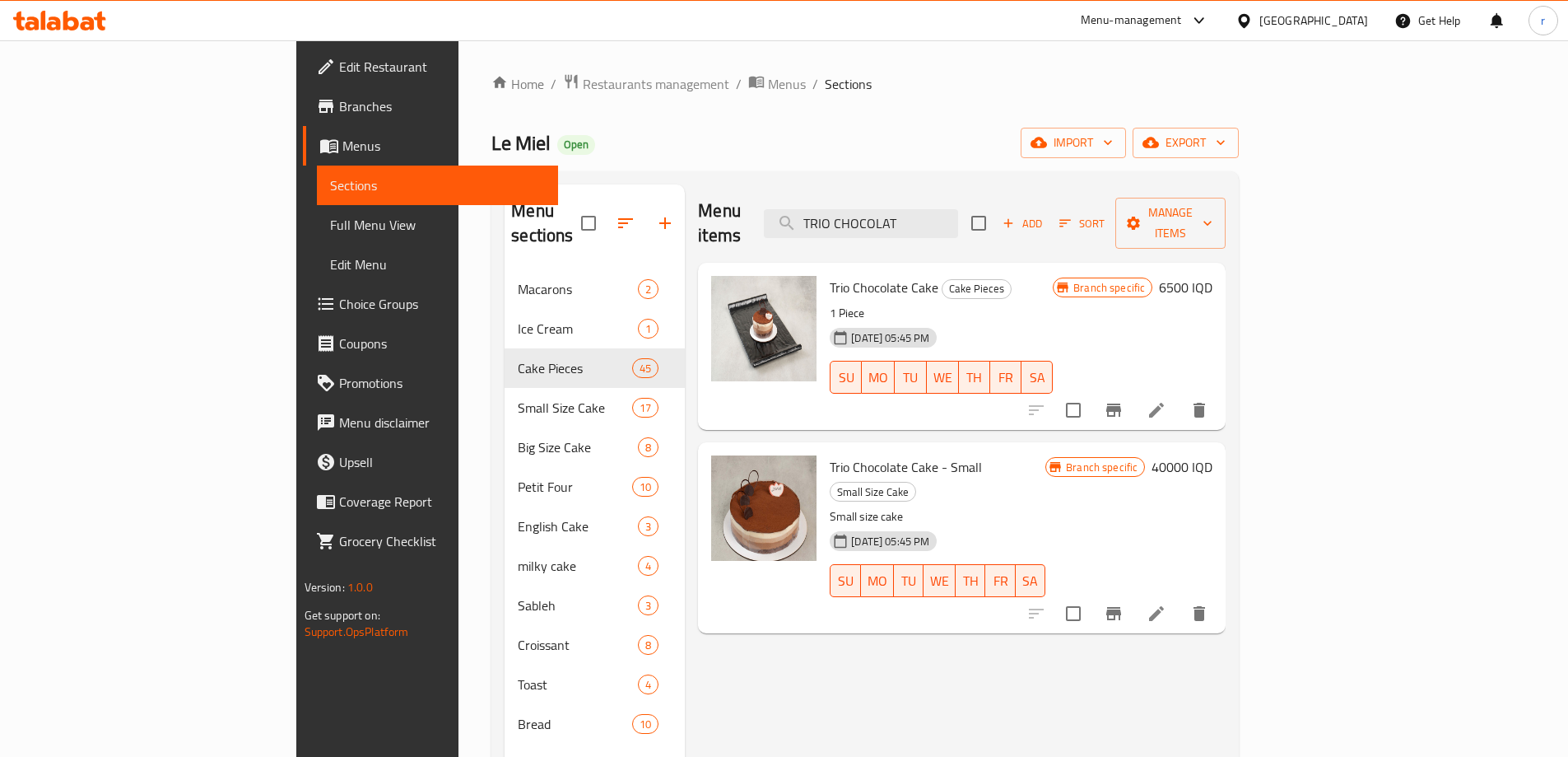
drag, startPoint x: 1024, startPoint y: 208, endPoint x: 776, endPoint y: 218, distance: 248.2
click at [778, 219] on div "Menu items TRIO CHOCOLAT Add Sort Manage items" at bounding box center [962, 223] width 528 height 79
paste input "LOUTS"
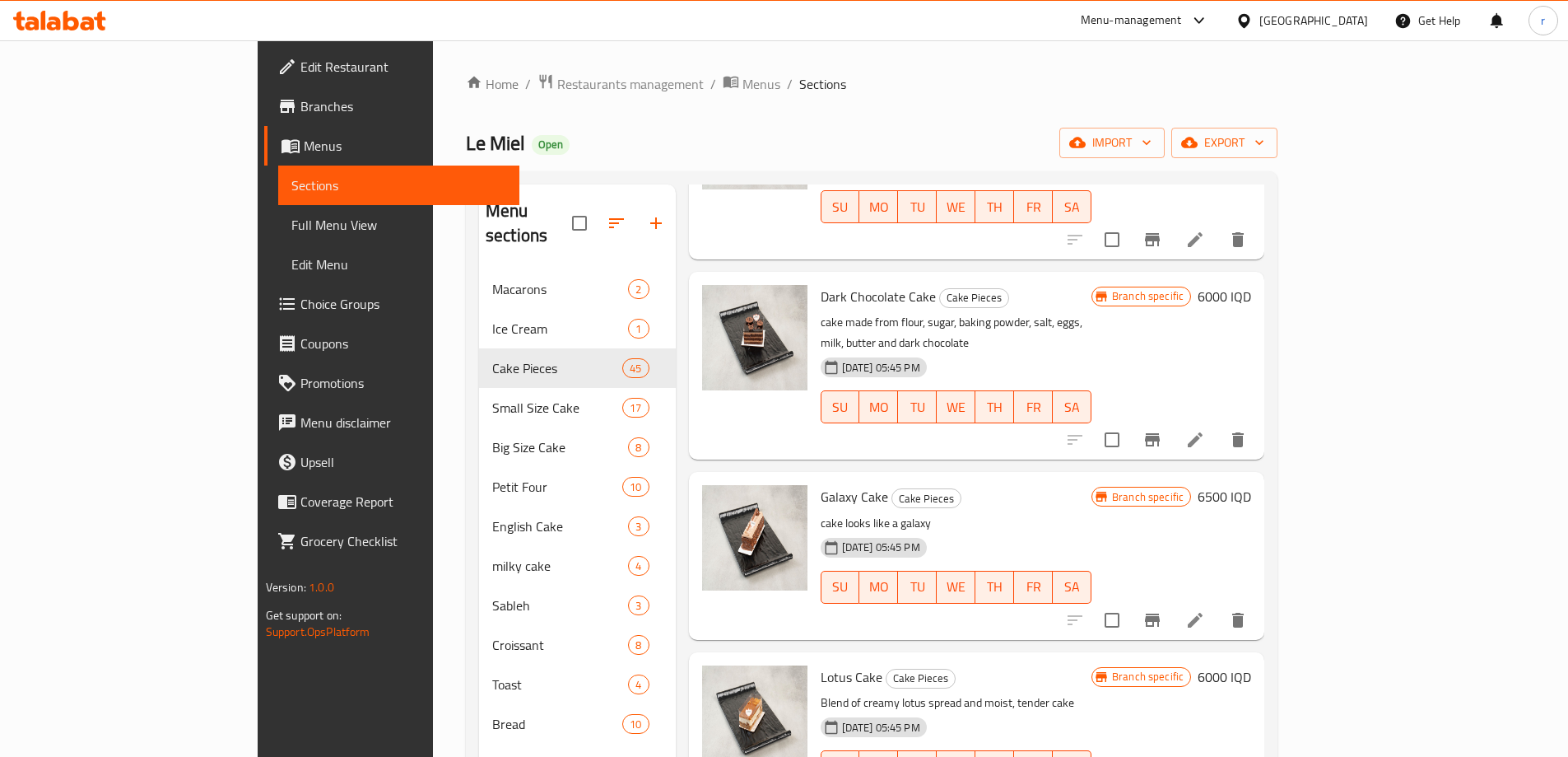
scroll to position [412, 0]
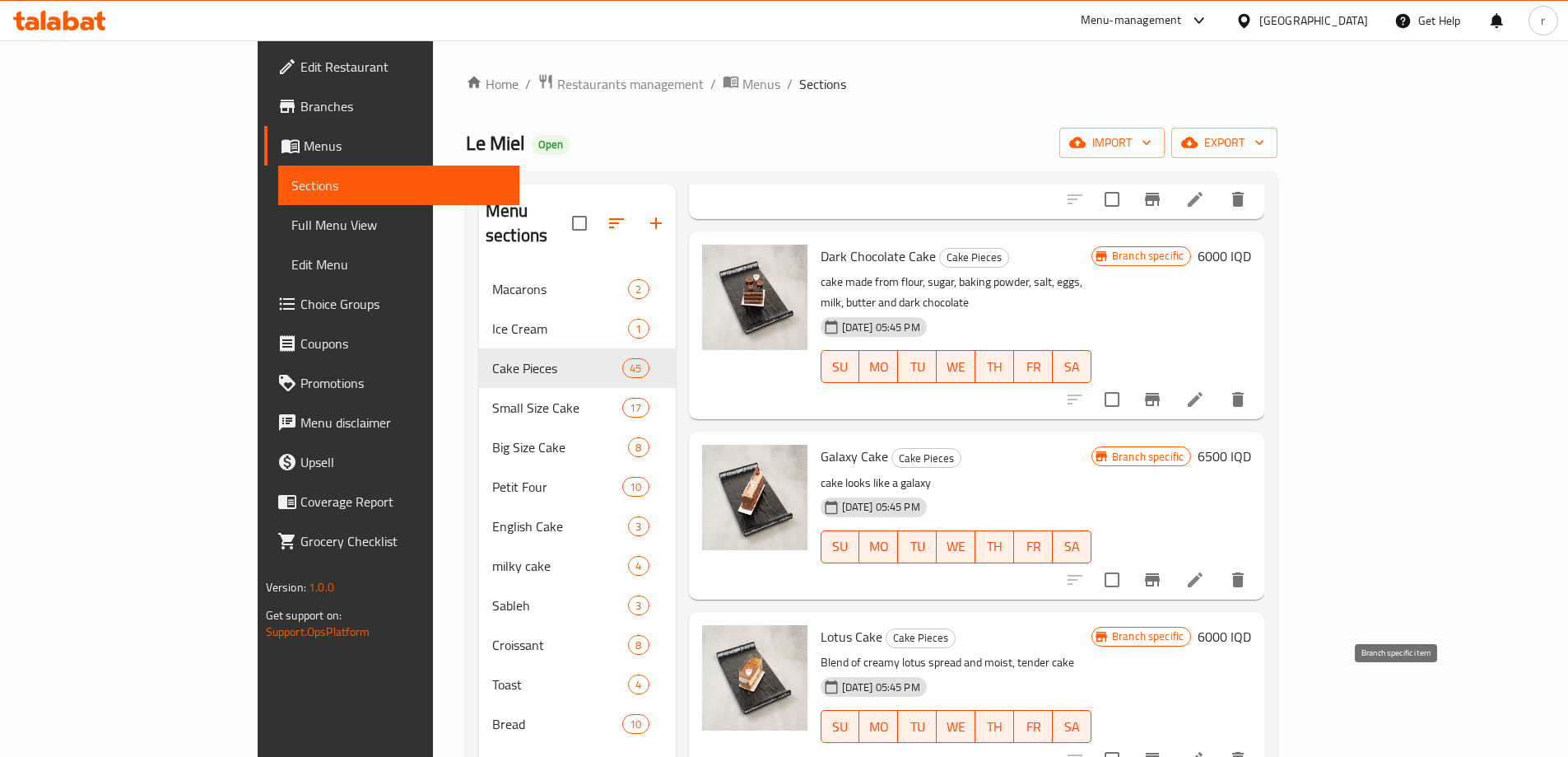
type input "LO"
click at [1162, 750] on icon "Branch-specific-item" at bounding box center [1152, 759] width 20 height 20
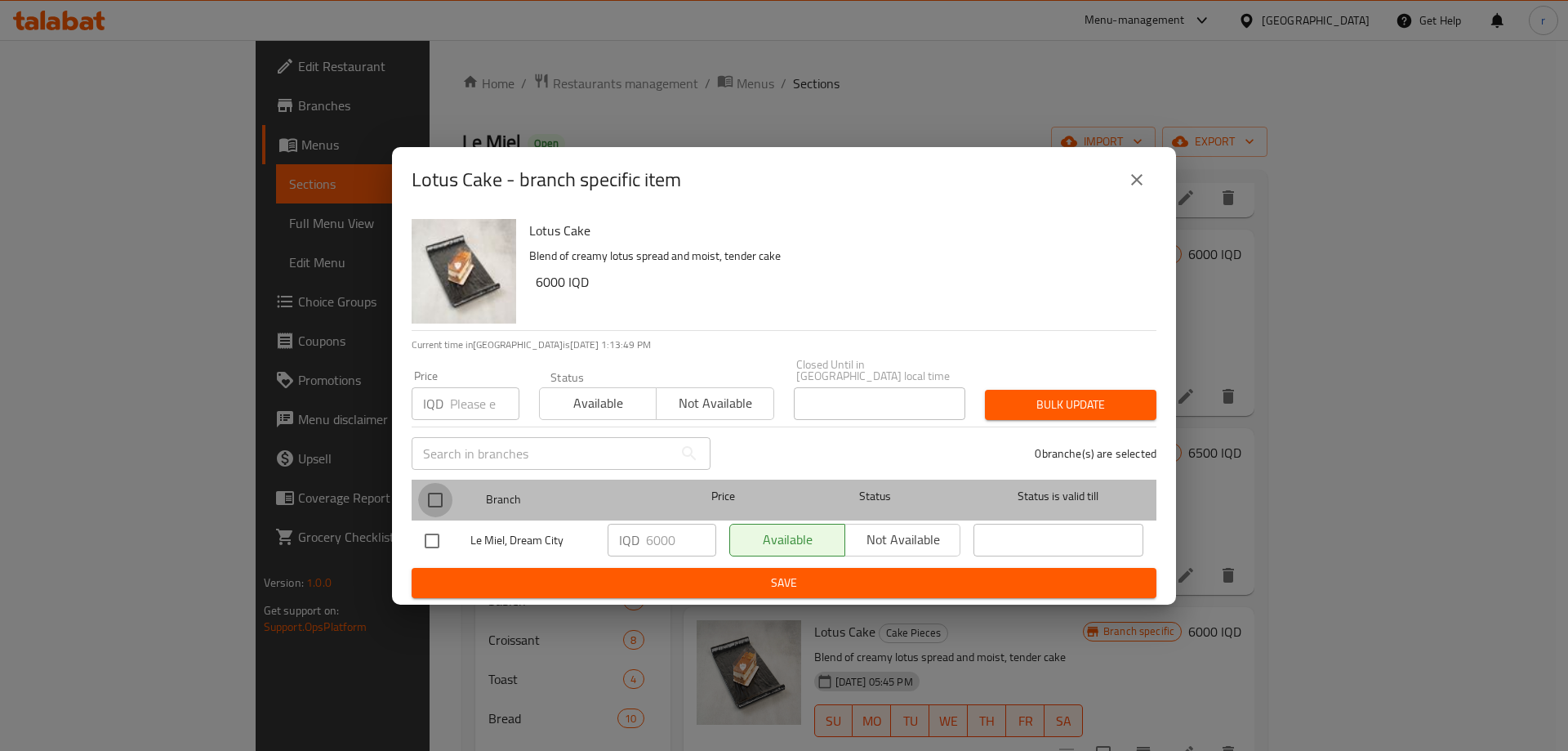
click at [439, 496] on input "checkbox" at bounding box center [435, 500] width 34 height 34
checkbox input "true"
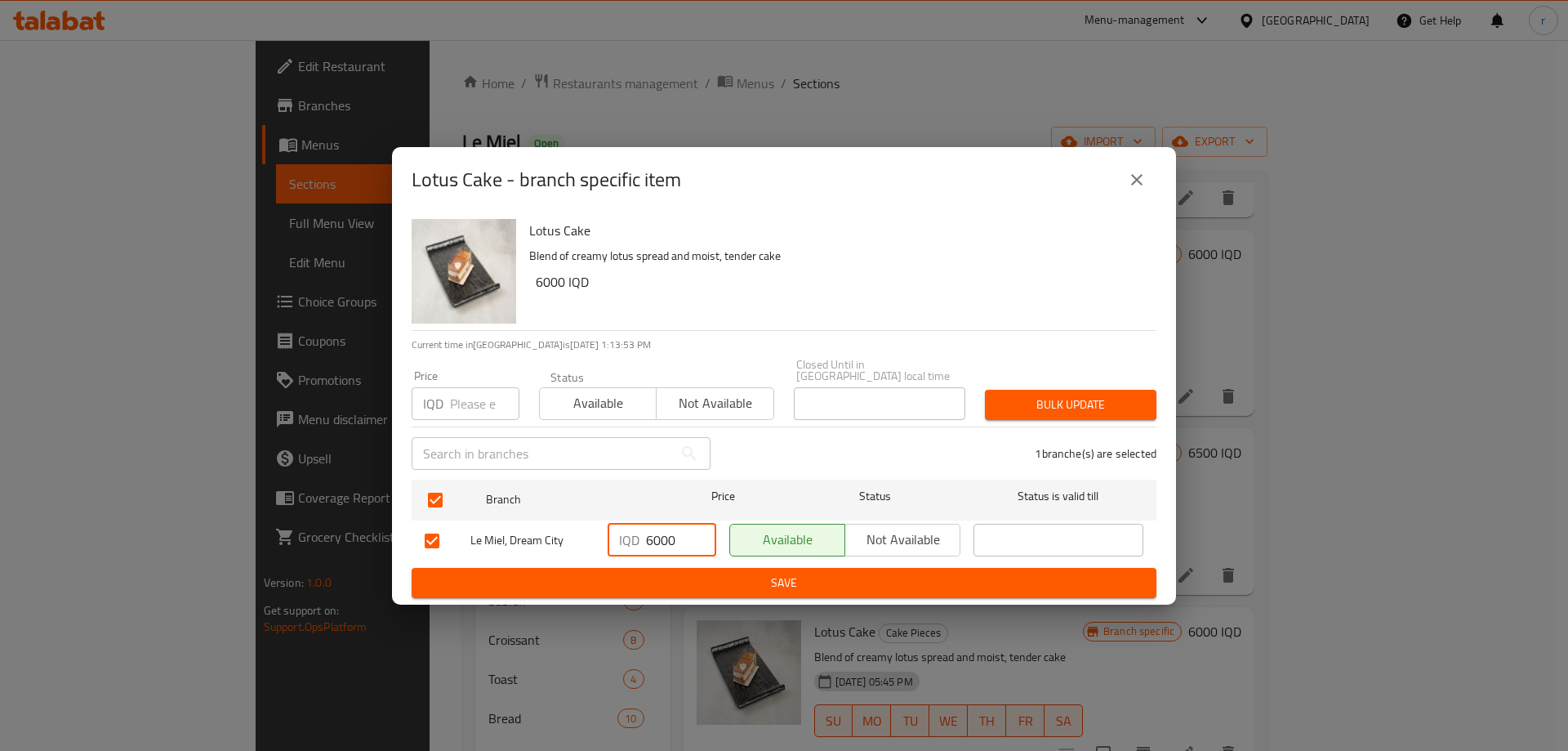
drag, startPoint x: 660, startPoint y: 535, endPoint x: 612, endPoint y: 540, distance: 48.3
click at [612, 540] on div "IQD 6000 ​" at bounding box center [661, 540] width 109 height 33
type input "7500"
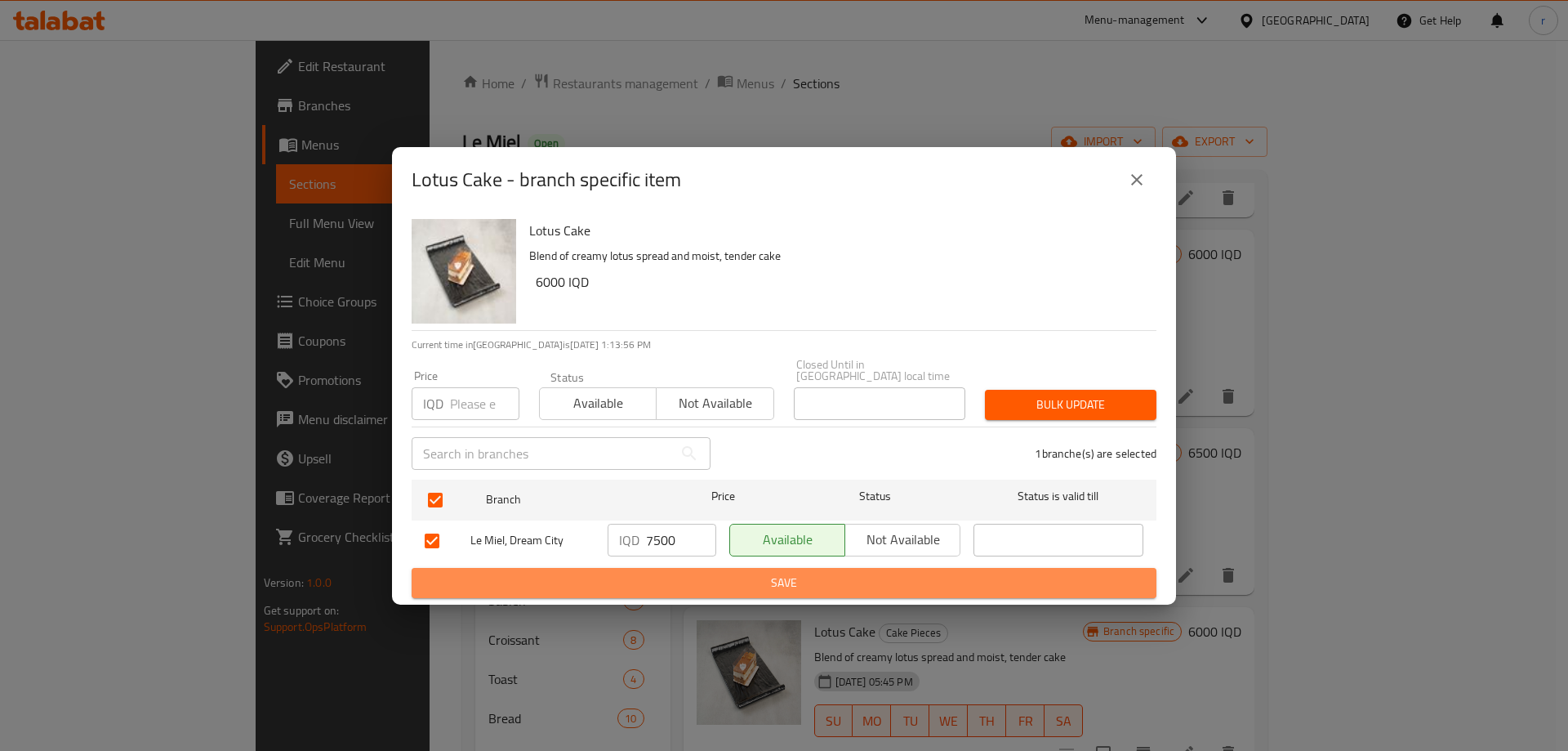
click at [685, 582] on span "Save" at bounding box center [784, 583] width 719 height 20
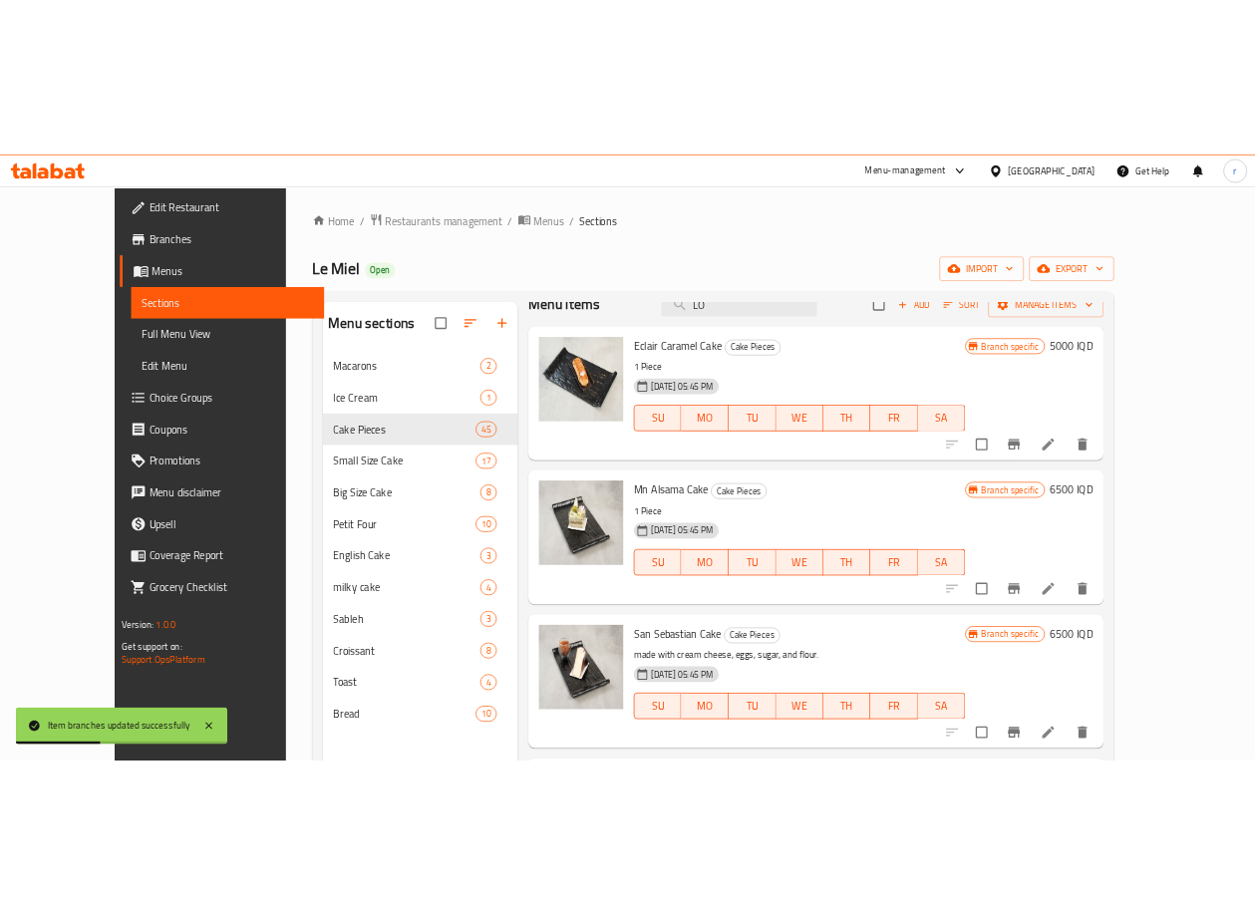
scroll to position [0, 0]
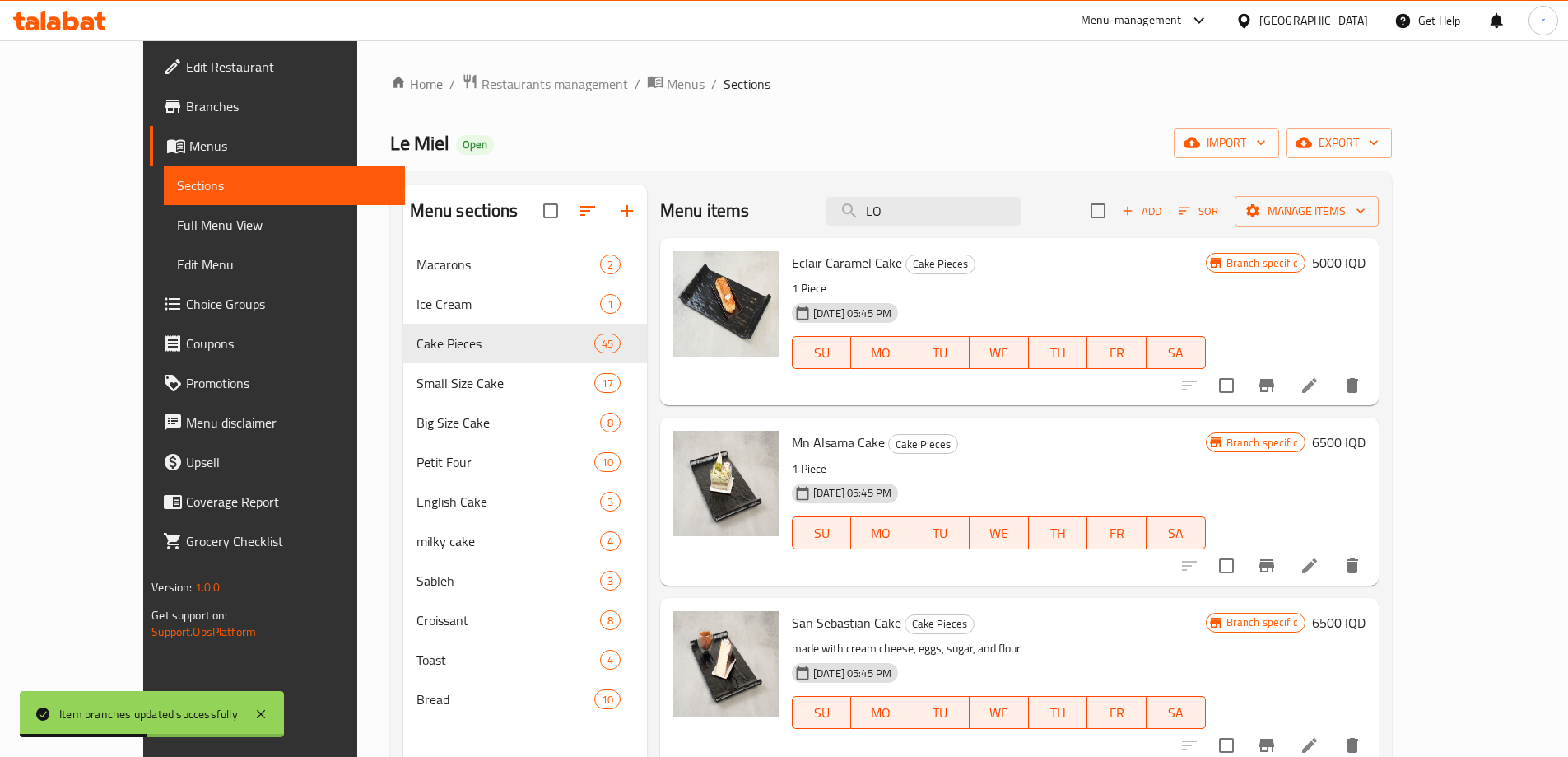
drag, startPoint x: 917, startPoint y: 226, endPoint x: 855, endPoint y: 226, distance: 62.0
click at [855, 226] on div "Menu items LO Add Sort Manage items" at bounding box center [1019, 211] width 719 height 54
paste input "BAHAMAS"
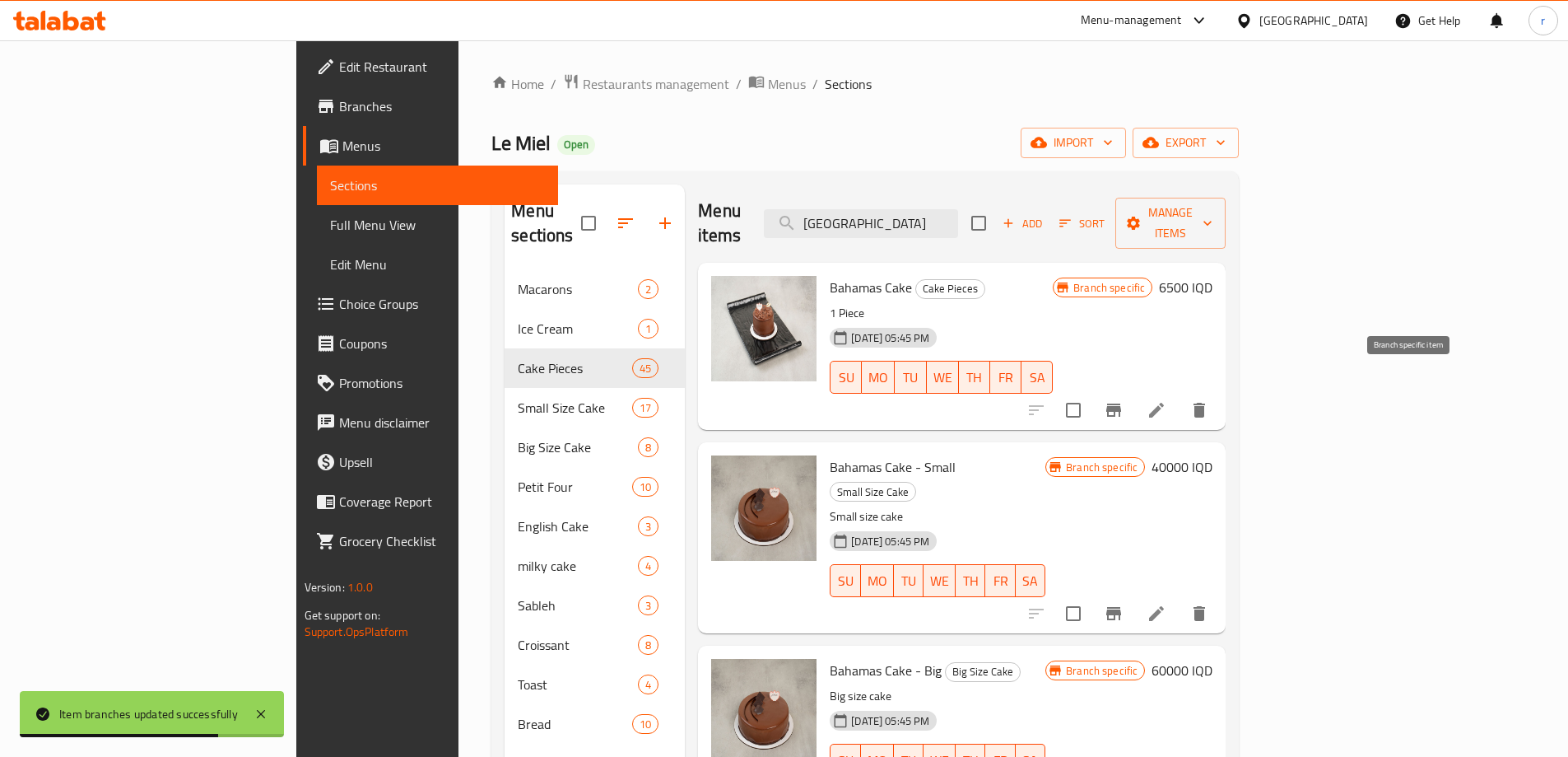
type input "BAHAMAS"
click at [1121, 403] on icon "Branch-specific-item" at bounding box center [1114, 410] width 15 height 13
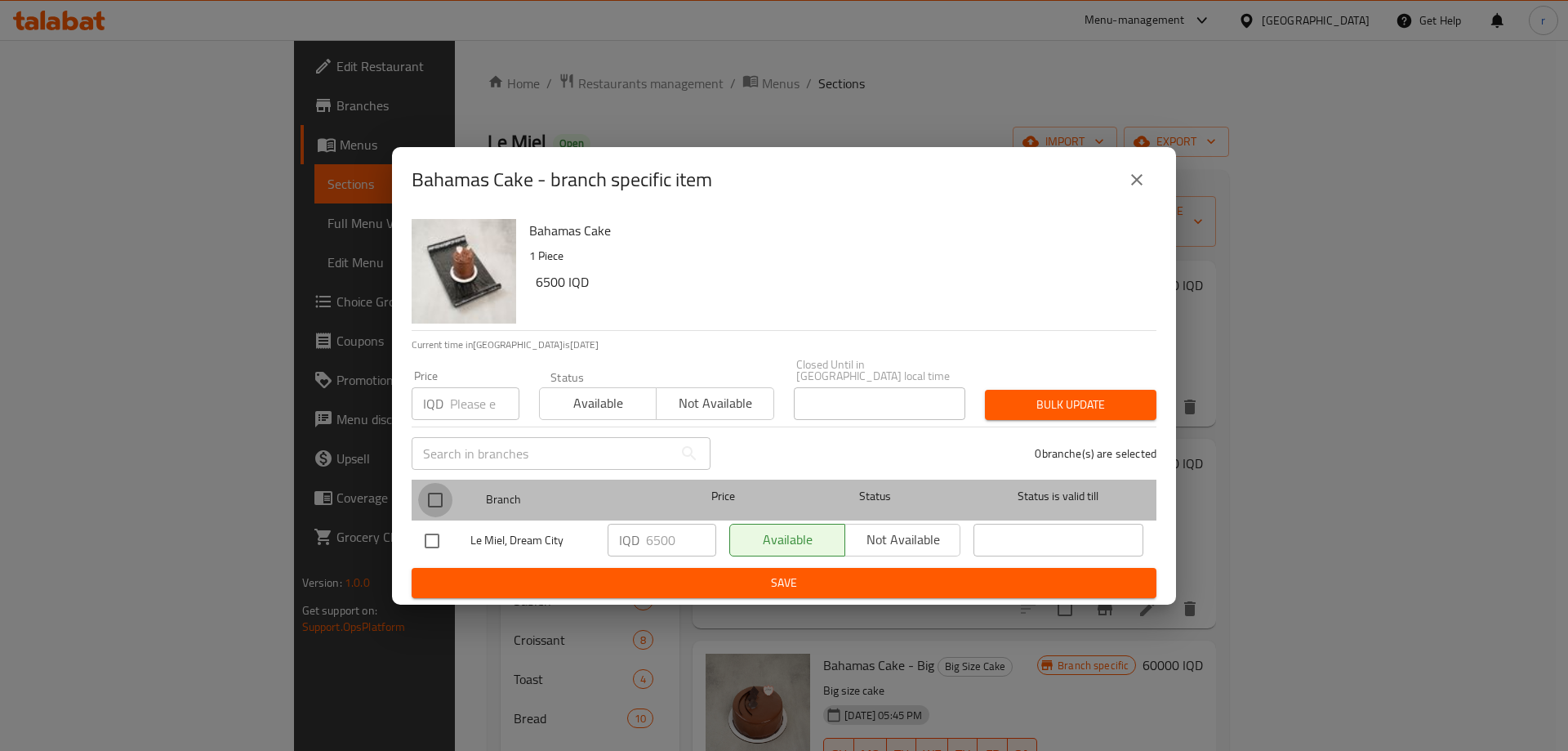
click at [434, 486] on input "checkbox" at bounding box center [435, 500] width 34 height 34
checkbox input "true"
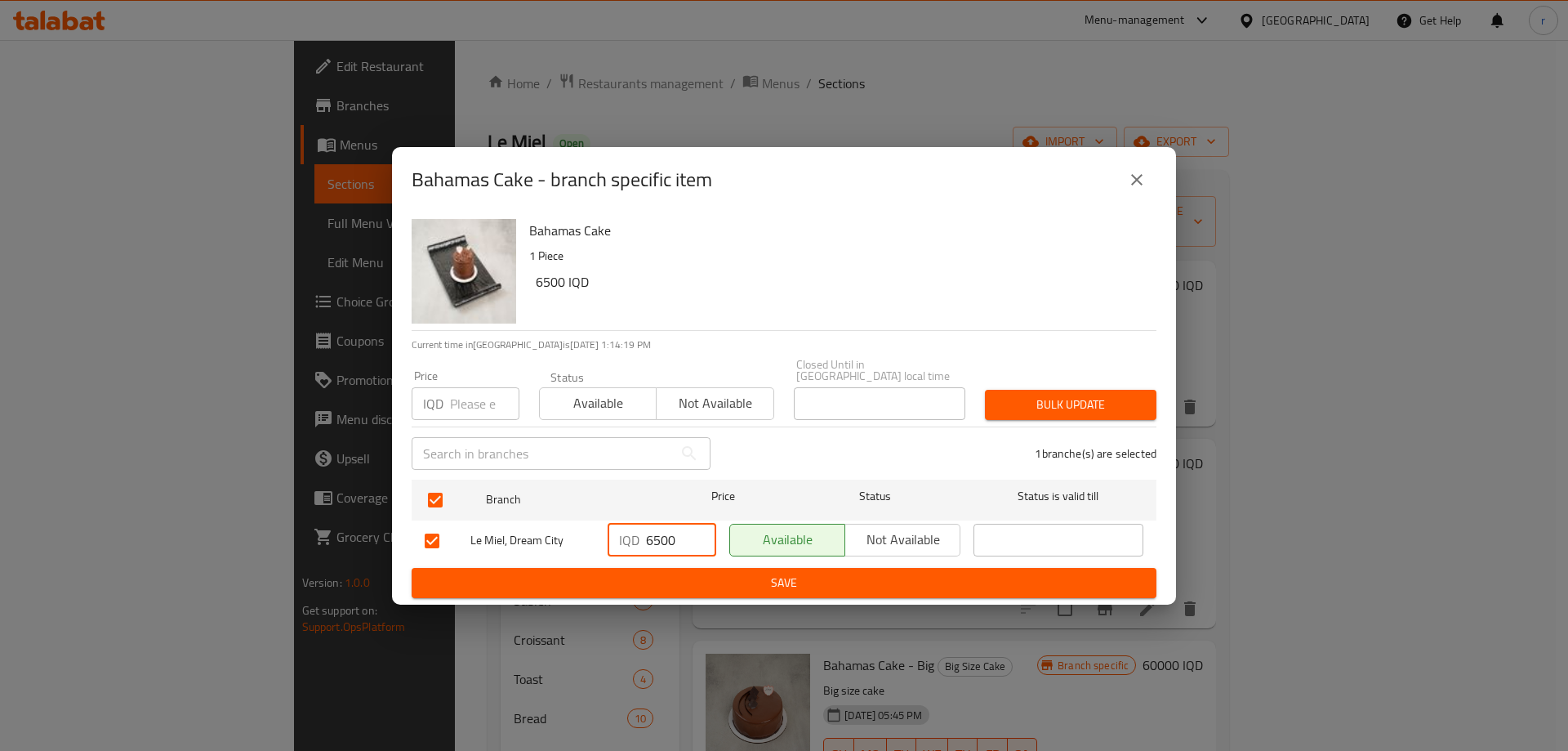
click at [651, 534] on input "6500" at bounding box center [681, 540] width 70 height 33
type input "7500"
click at [681, 568] on button "Save" at bounding box center [784, 583] width 745 height 30
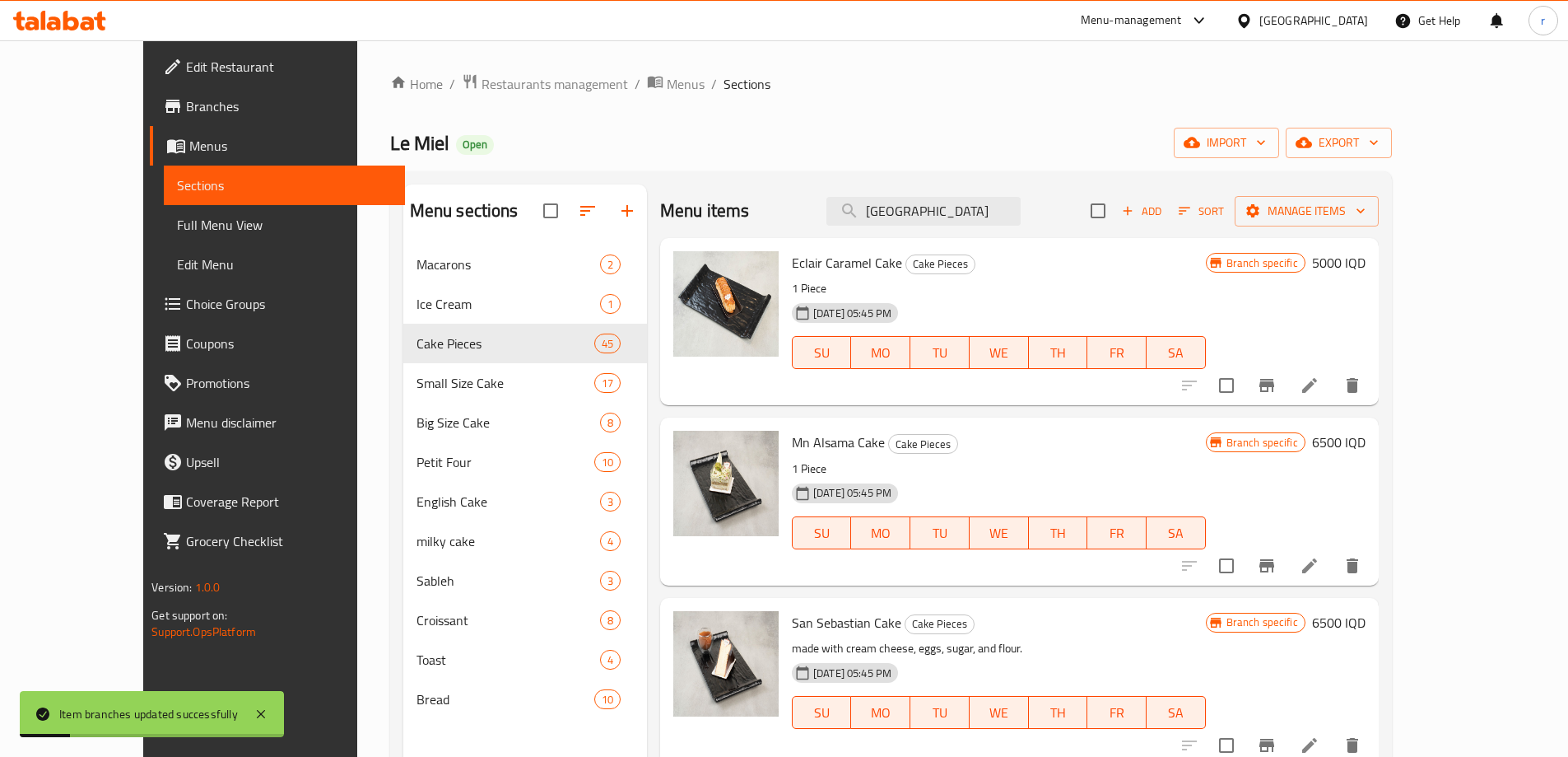
drag, startPoint x: 992, startPoint y: 213, endPoint x: 793, endPoint y: 236, distance: 200.3
click at [800, 238] on div "Menu items BAHAMAS Add Sort Manage items Eclair Caramel Cake Cake Pieces 1 Piec…" at bounding box center [1013, 563] width 732 height 757
paste input "CHEESE CAKE"
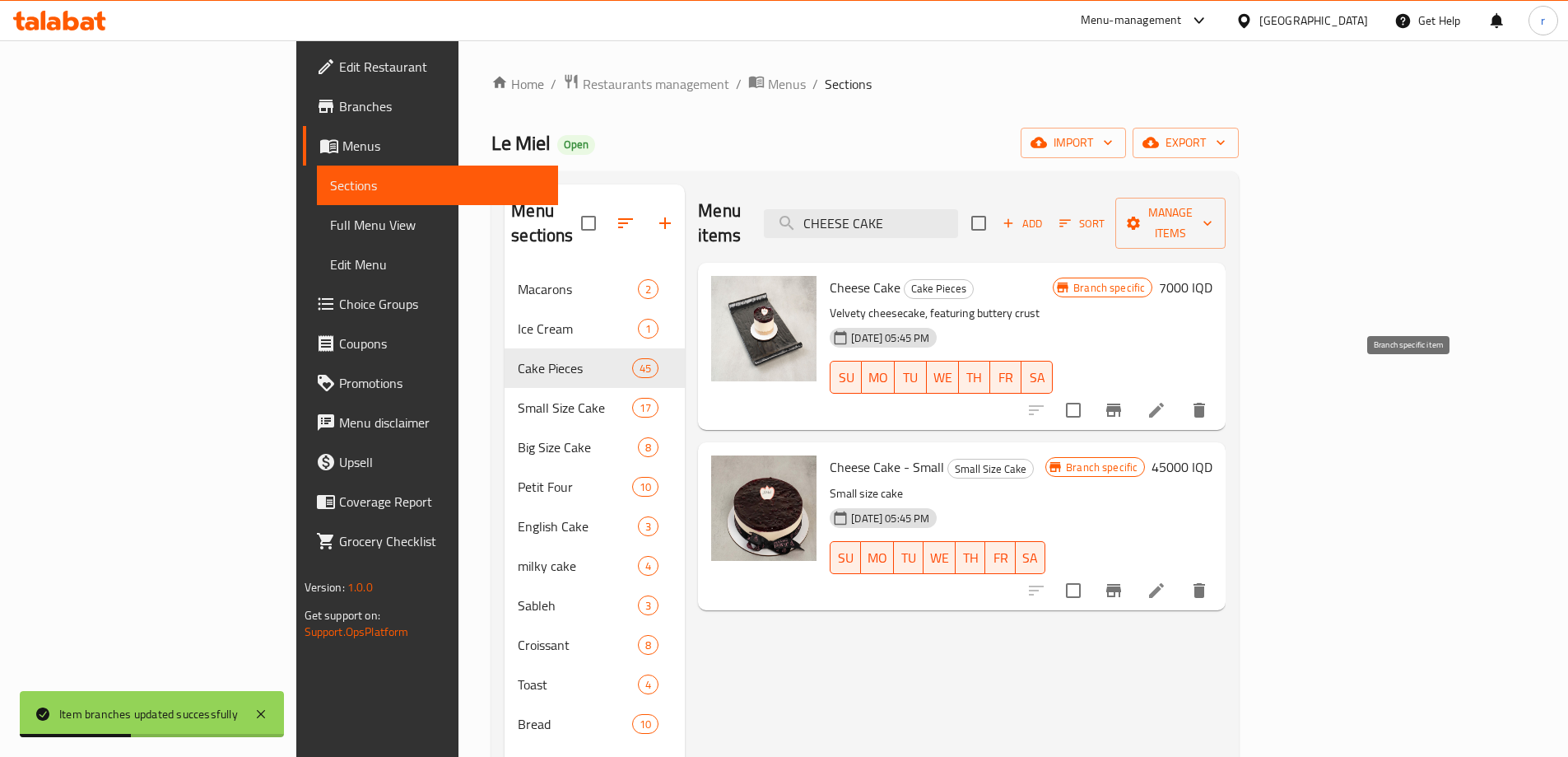
type input "CHEESE CAKE"
click at [1121, 403] on icon "Branch-specific-item" at bounding box center [1114, 410] width 15 height 13
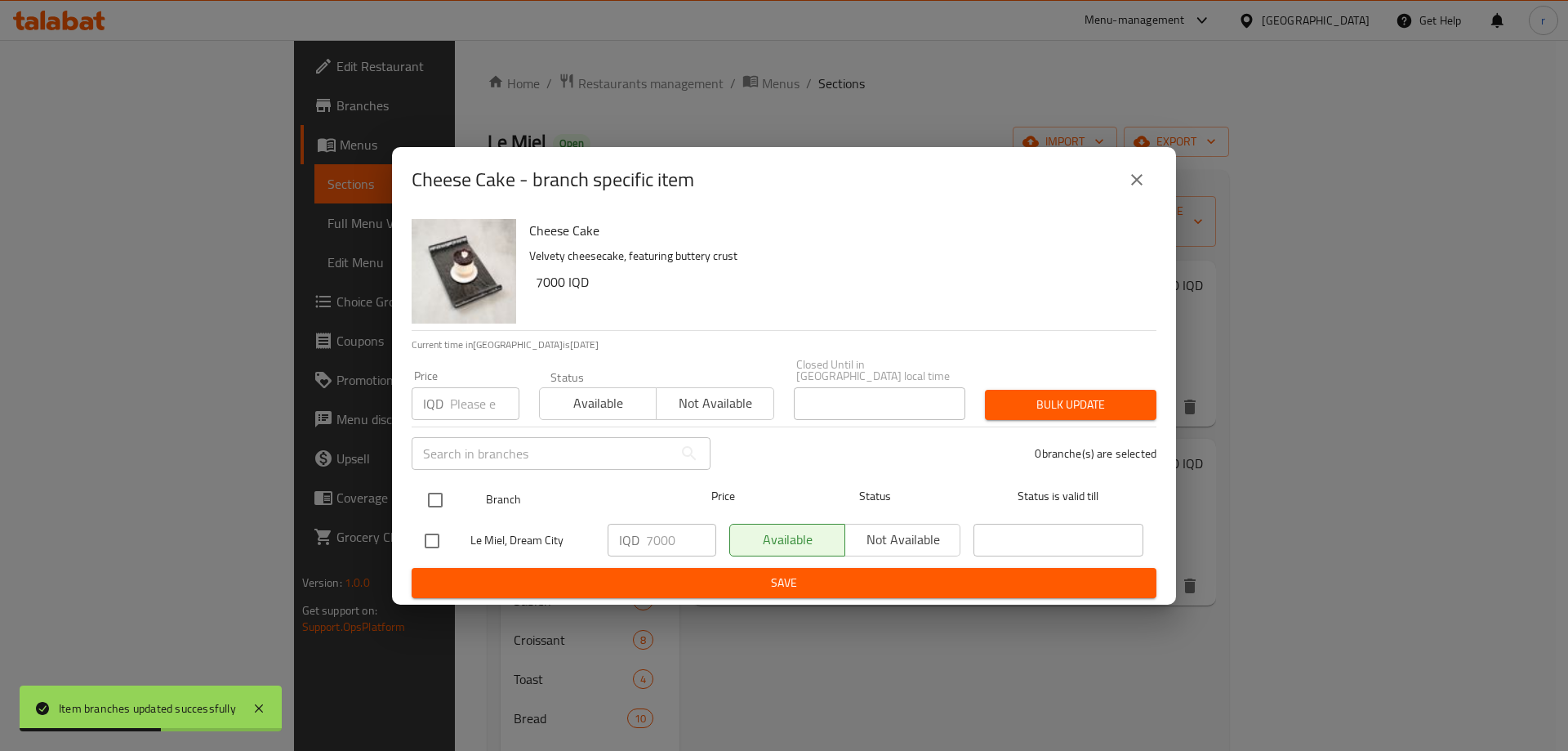
click at [442, 497] on input "checkbox" at bounding box center [435, 500] width 34 height 34
checkbox input "true"
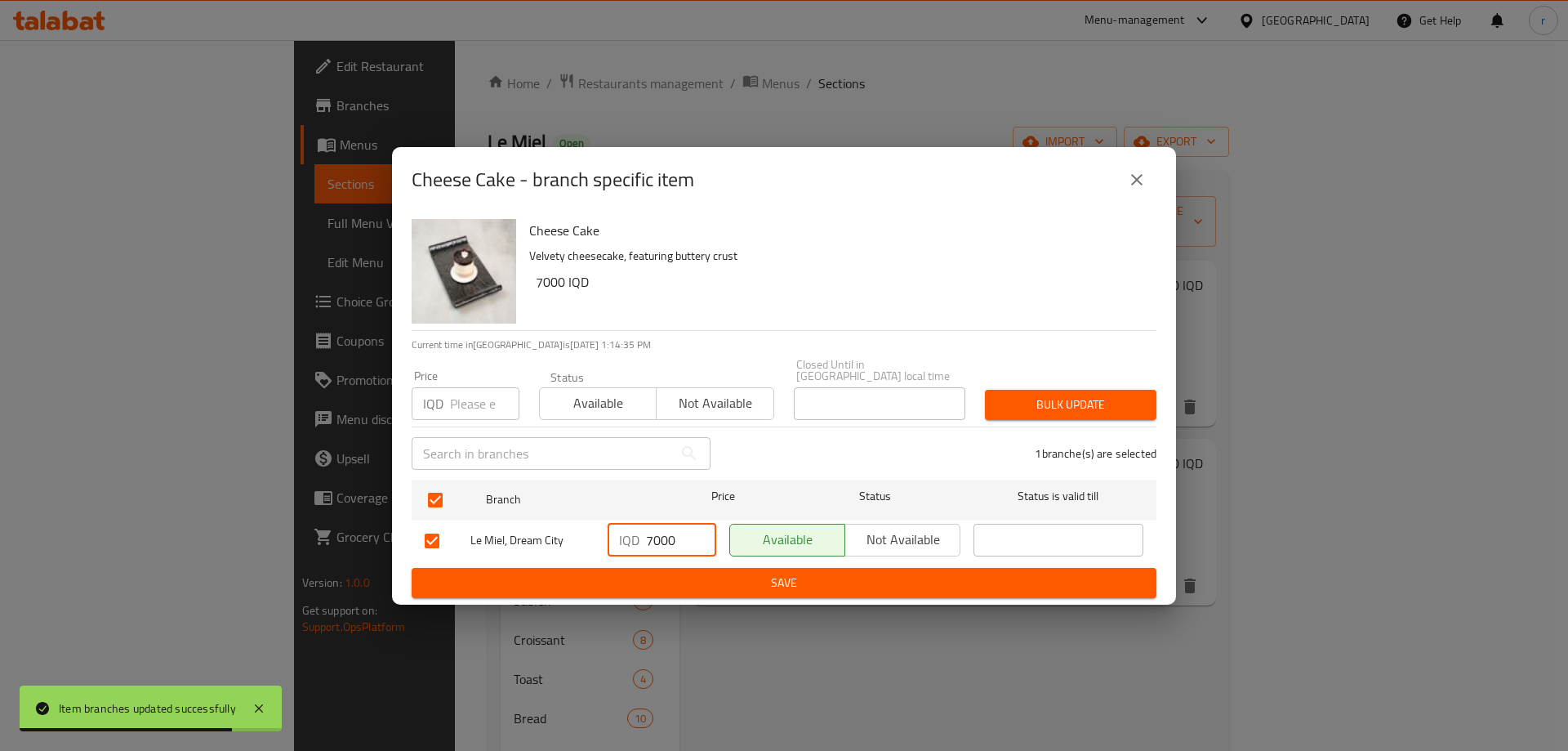
drag, startPoint x: 664, startPoint y: 535, endPoint x: 636, endPoint y: 544, distance: 29.4
click at [636, 544] on div "IQD 7000 ​" at bounding box center [661, 540] width 109 height 33
type input "8500"
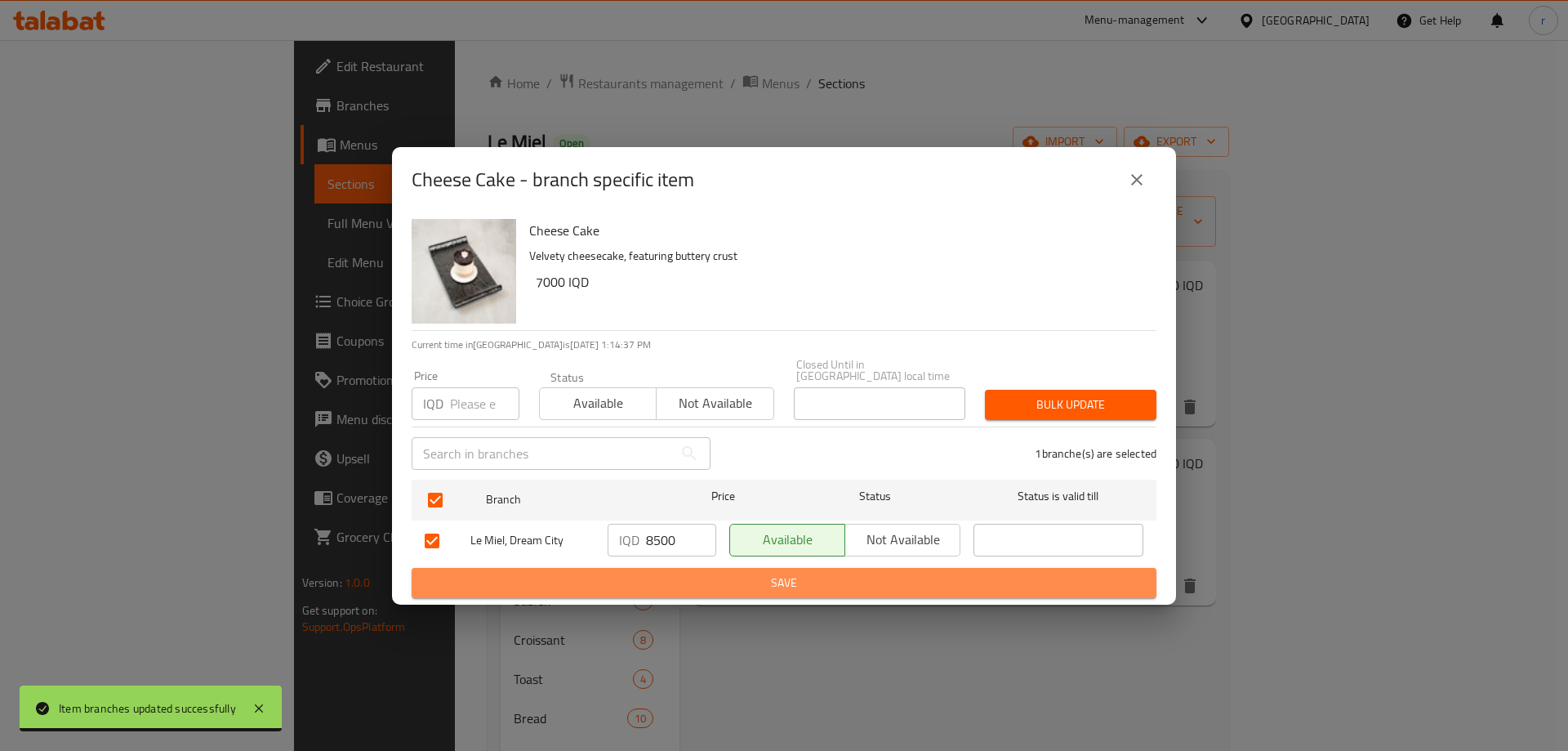
click at [657, 573] on span "Save" at bounding box center [784, 583] width 719 height 20
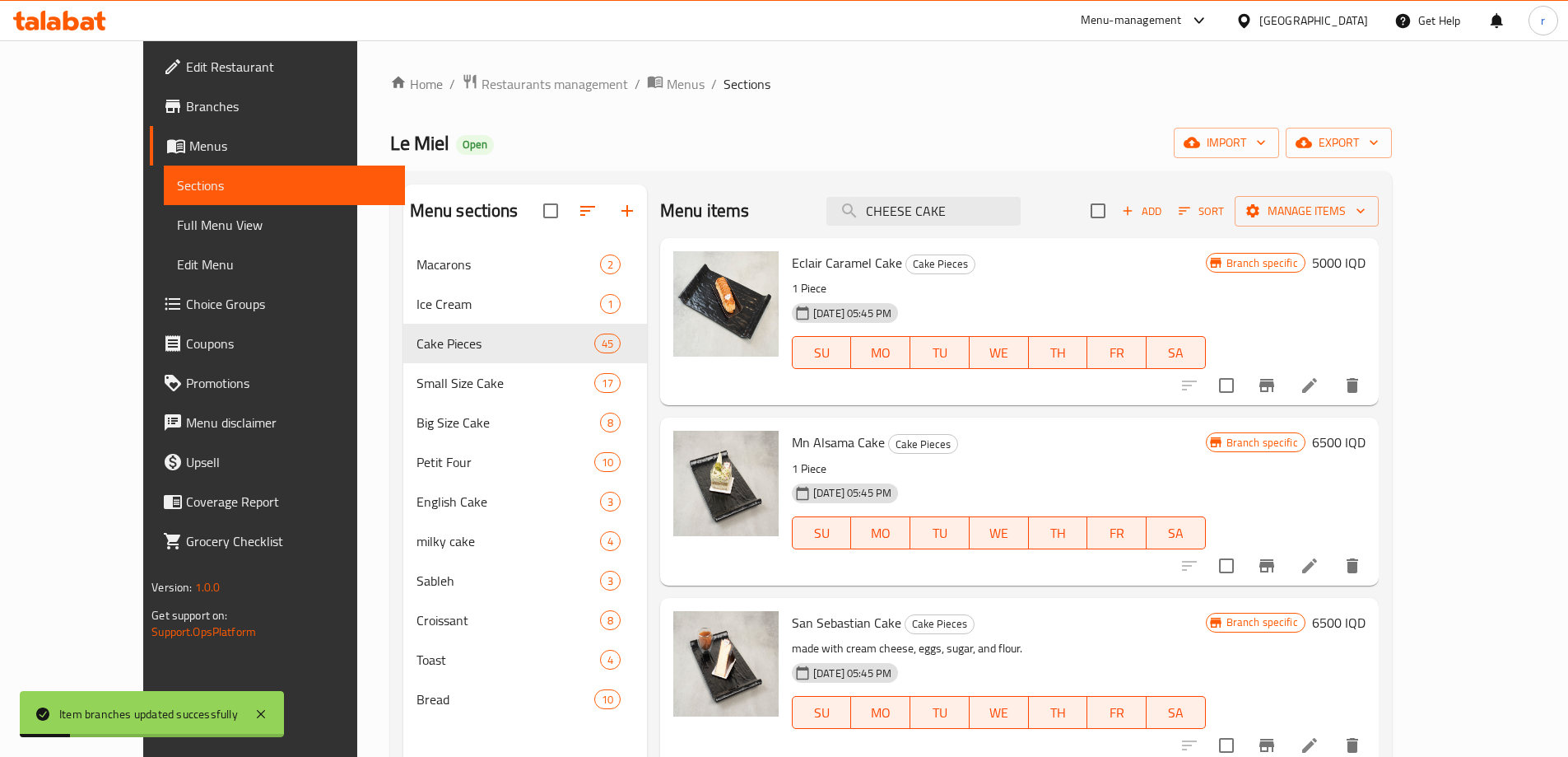
drag, startPoint x: 1008, startPoint y: 212, endPoint x: 857, endPoint y: 225, distance: 151.6
click at [857, 225] on div "Menu items CHEESE CAKE Add Sort Manage items" at bounding box center [1019, 211] width 719 height 54
paste input "DARK CHOCOLAT"
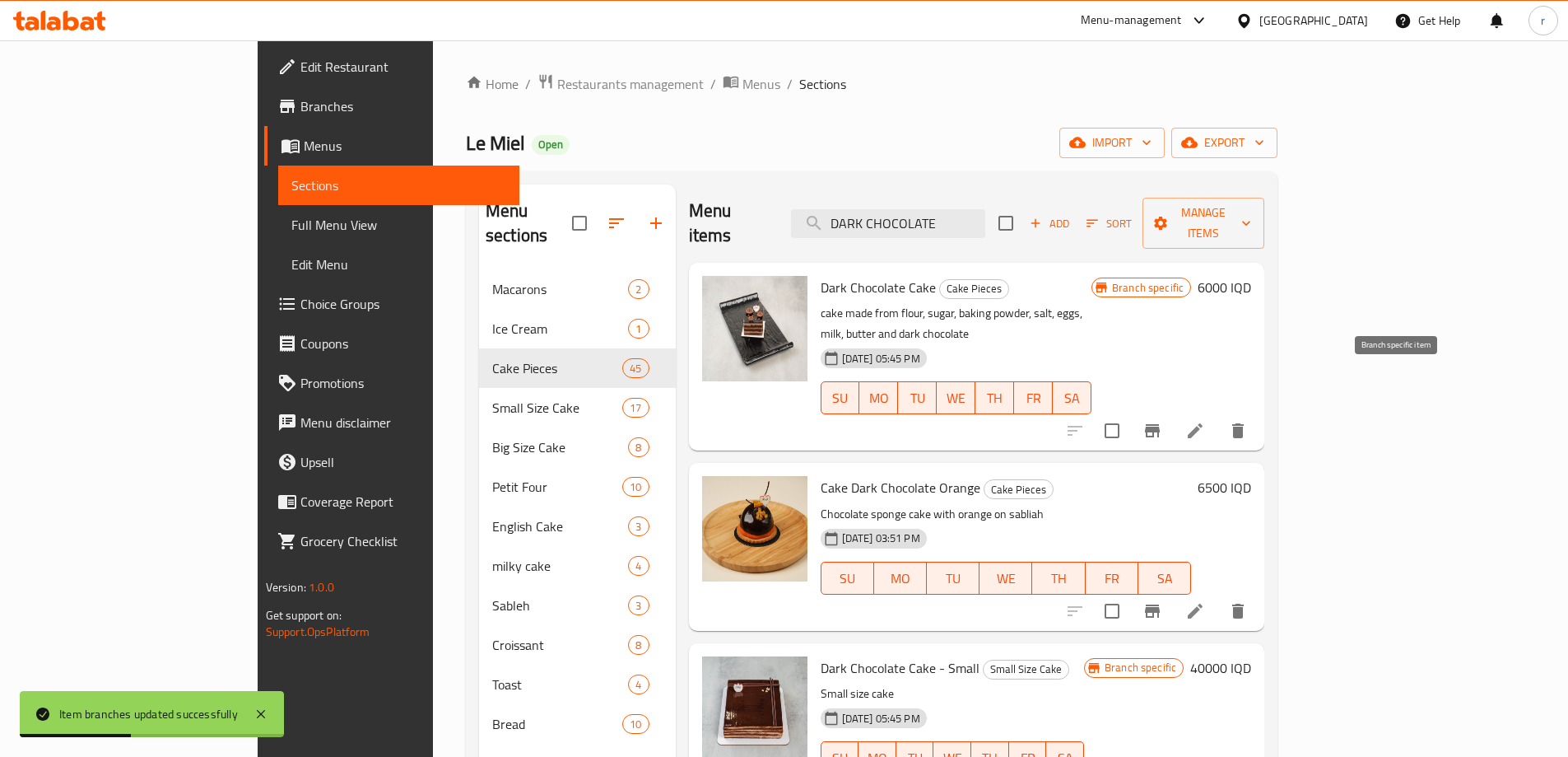
type input "DARK CHOCOLATE"
click at [1160, 424] on icon "Branch-specific-item" at bounding box center [1152, 431] width 15 height 13
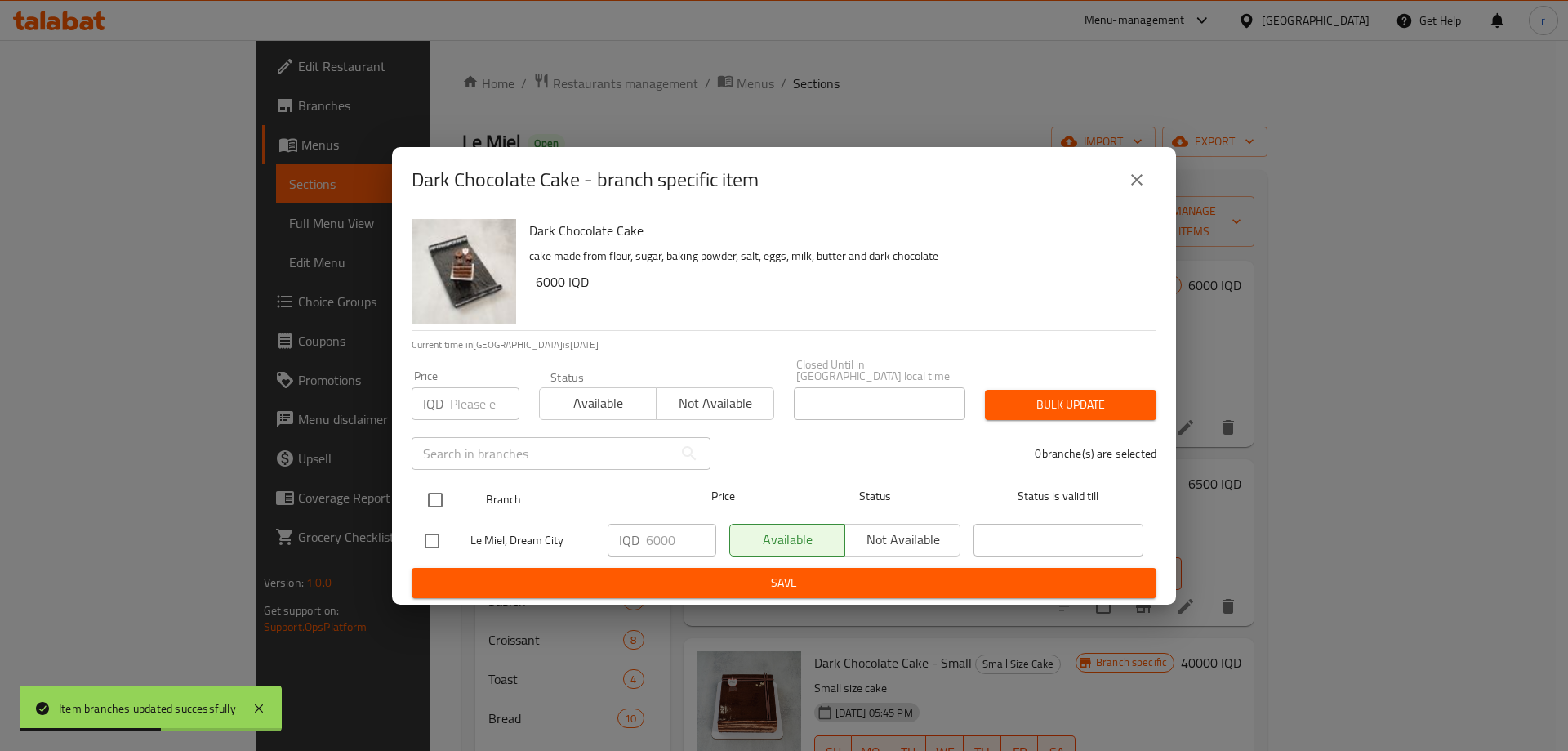
click at [438, 489] on input "checkbox" at bounding box center [435, 500] width 34 height 34
checkbox input "true"
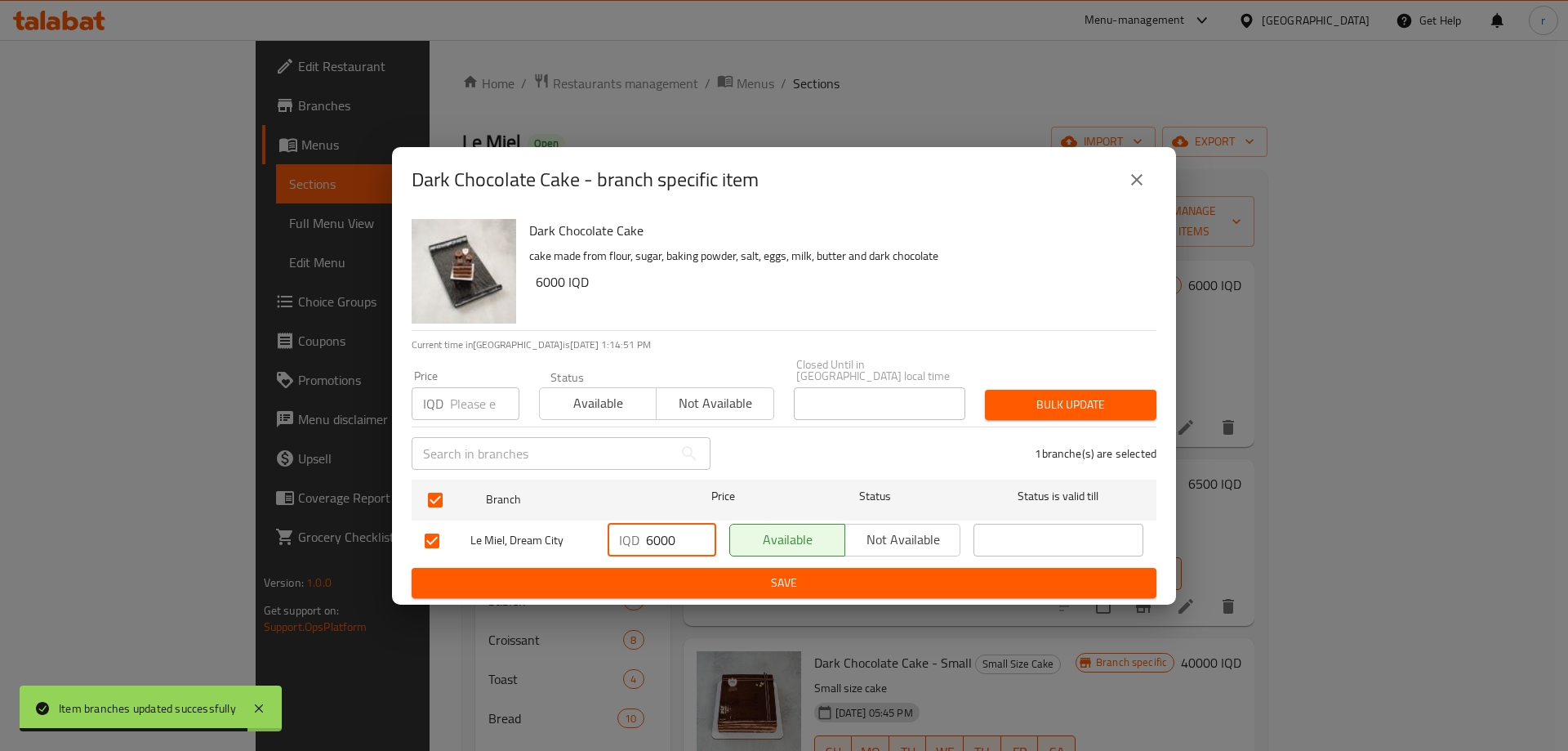
click at [652, 530] on div "IQD 6000 ​" at bounding box center [661, 540] width 109 height 33
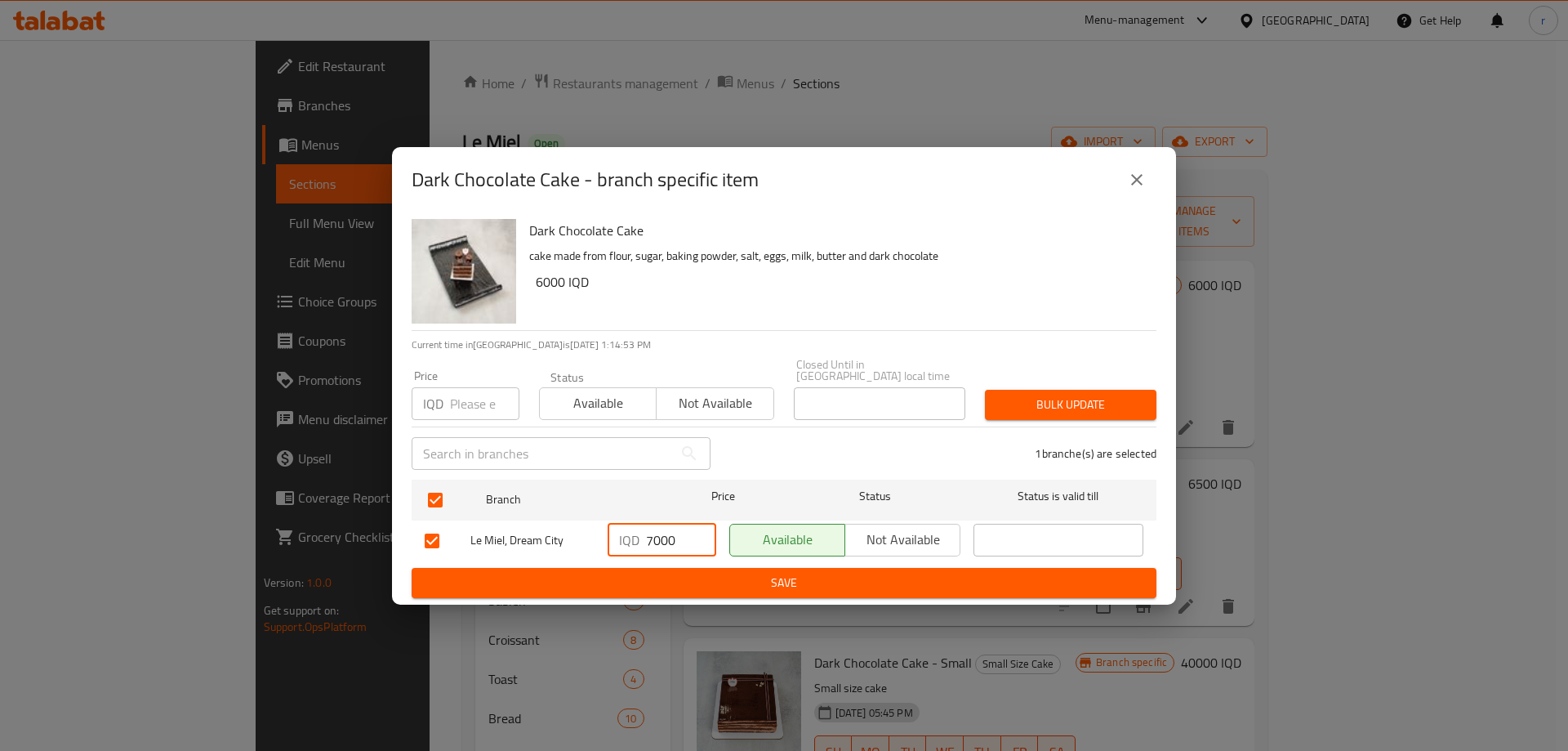
type input "7000"
click at [675, 576] on span "Save" at bounding box center [784, 583] width 719 height 20
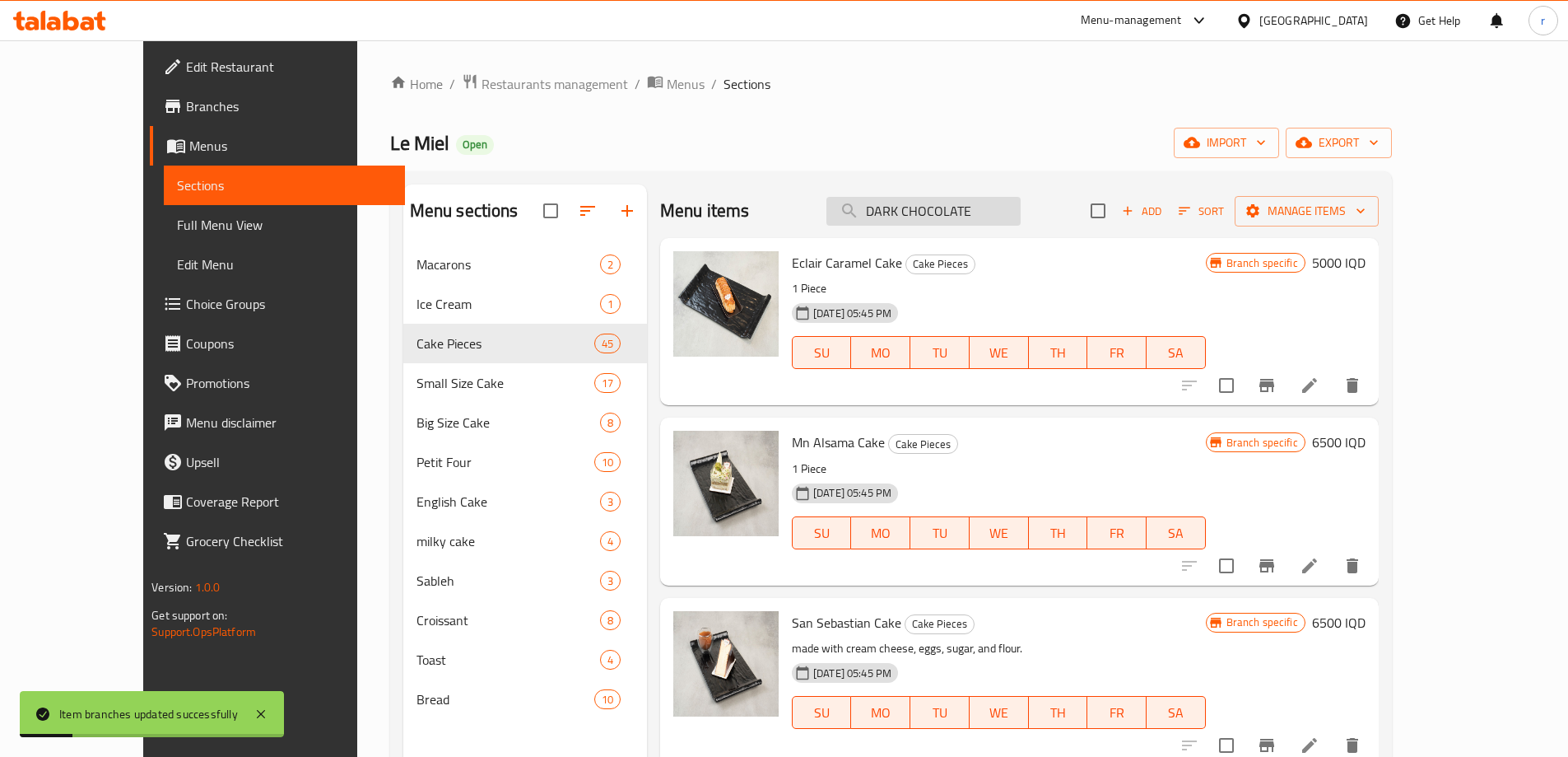
drag, startPoint x: 1024, startPoint y: 211, endPoint x: 877, endPoint y: 221, distance: 147.3
click at [877, 221] on input "DARK CHOCOLATE" at bounding box center [924, 211] width 194 height 29
paste input "BLACK FOREST"
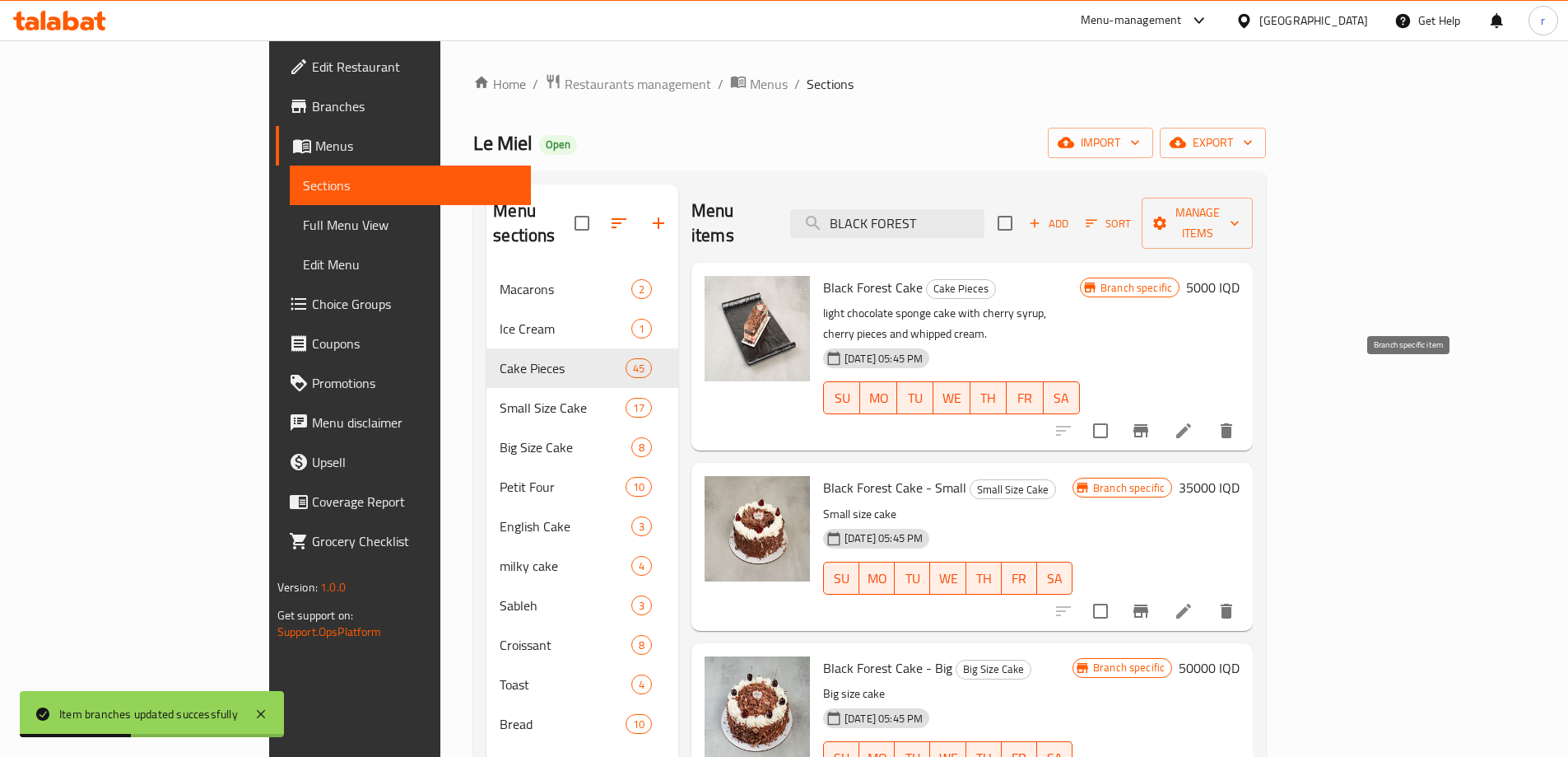
type input "BLACK FOREST"
click at [1148, 424] on icon "Branch-specific-item" at bounding box center [1141, 431] width 15 height 13
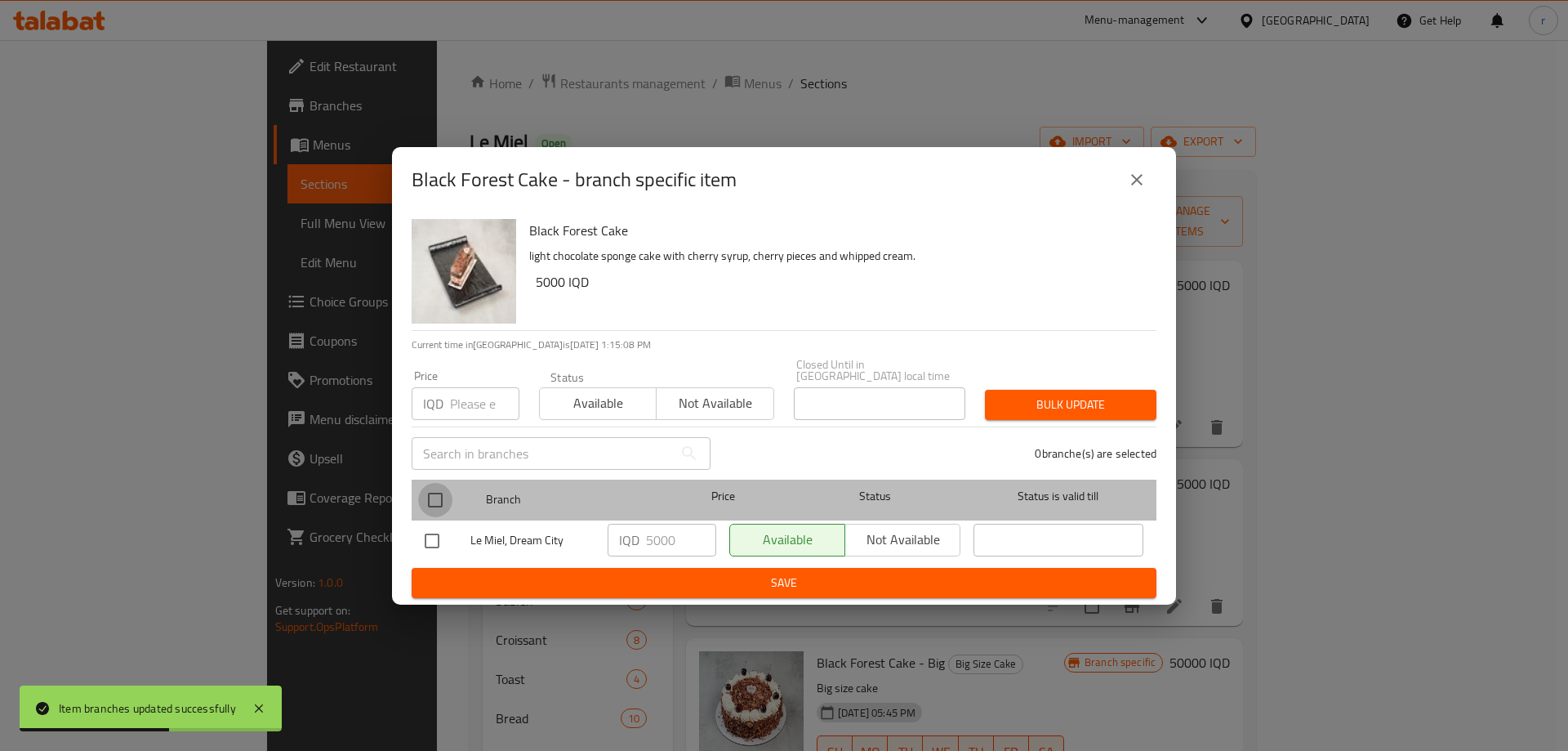
click at [436, 505] on input "checkbox" at bounding box center [435, 500] width 34 height 34
checkbox input "true"
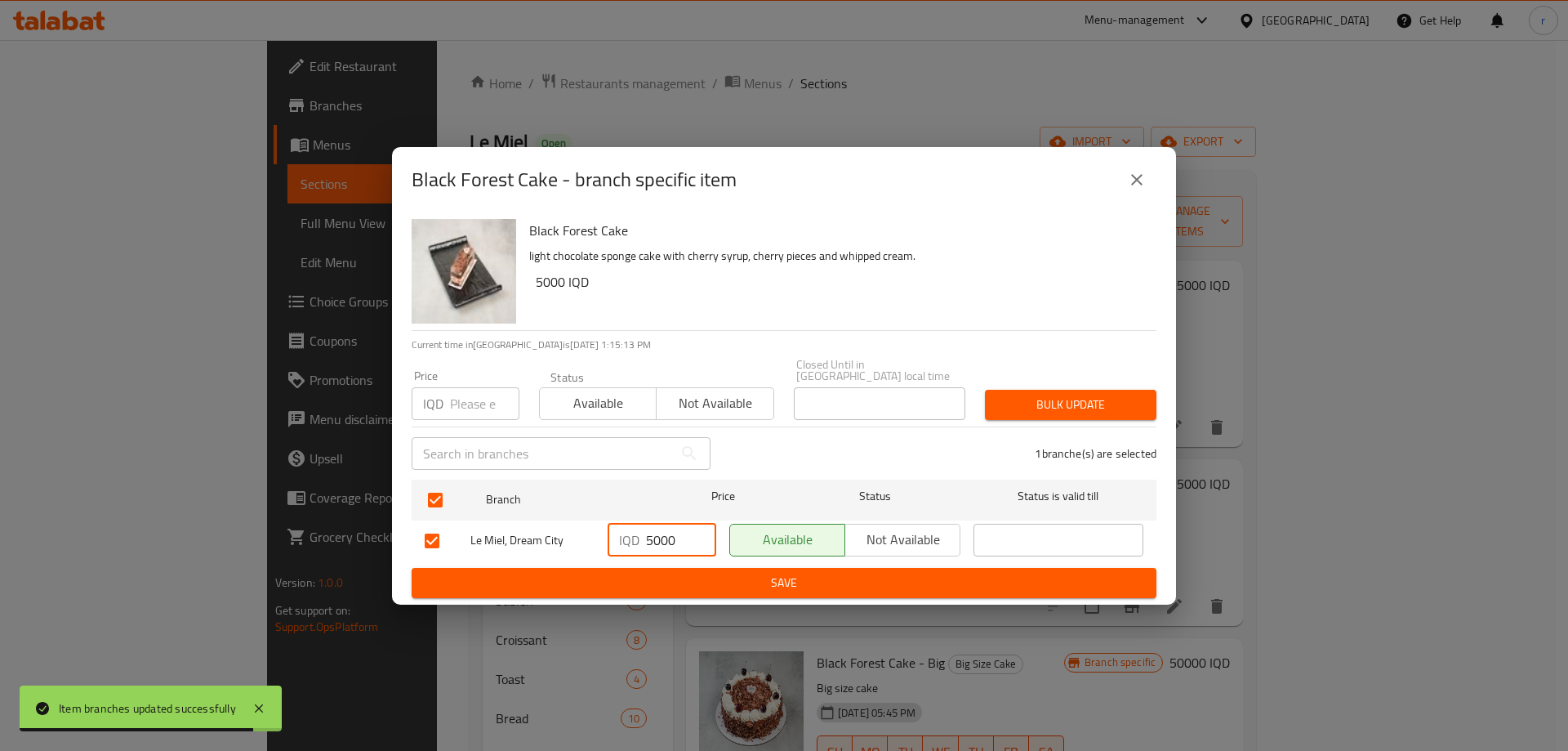
click at [649, 535] on input "5000" at bounding box center [681, 540] width 70 height 33
drag, startPoint x: 653, startPoint y: 532, endPoint x: 639, endPoint y: 539, distance: 15.7
click at [639, 539] on div "IQD 5000 ​" at bounding box center [661, 540] width 109 height 33
type input "6000"
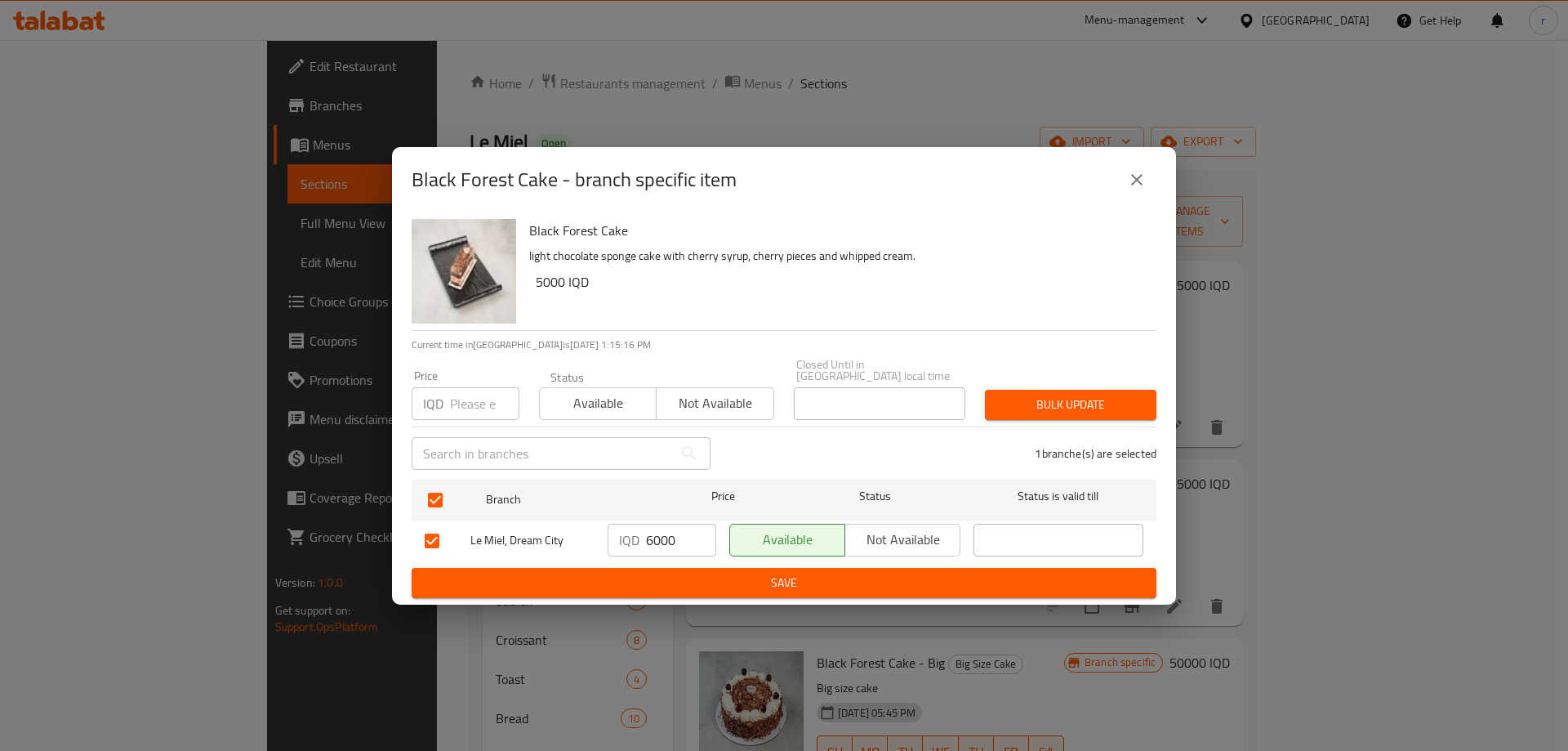
click at [662, 560] on ul "Branch Price Status Status is valid till Le Miel, Dream City IQD 6000 ​ Availab…" at bounding box center [784, 521] width 745 height 95
click at [669, 573] on span "Save" at bounding box center [784, 583] width 719 height 20
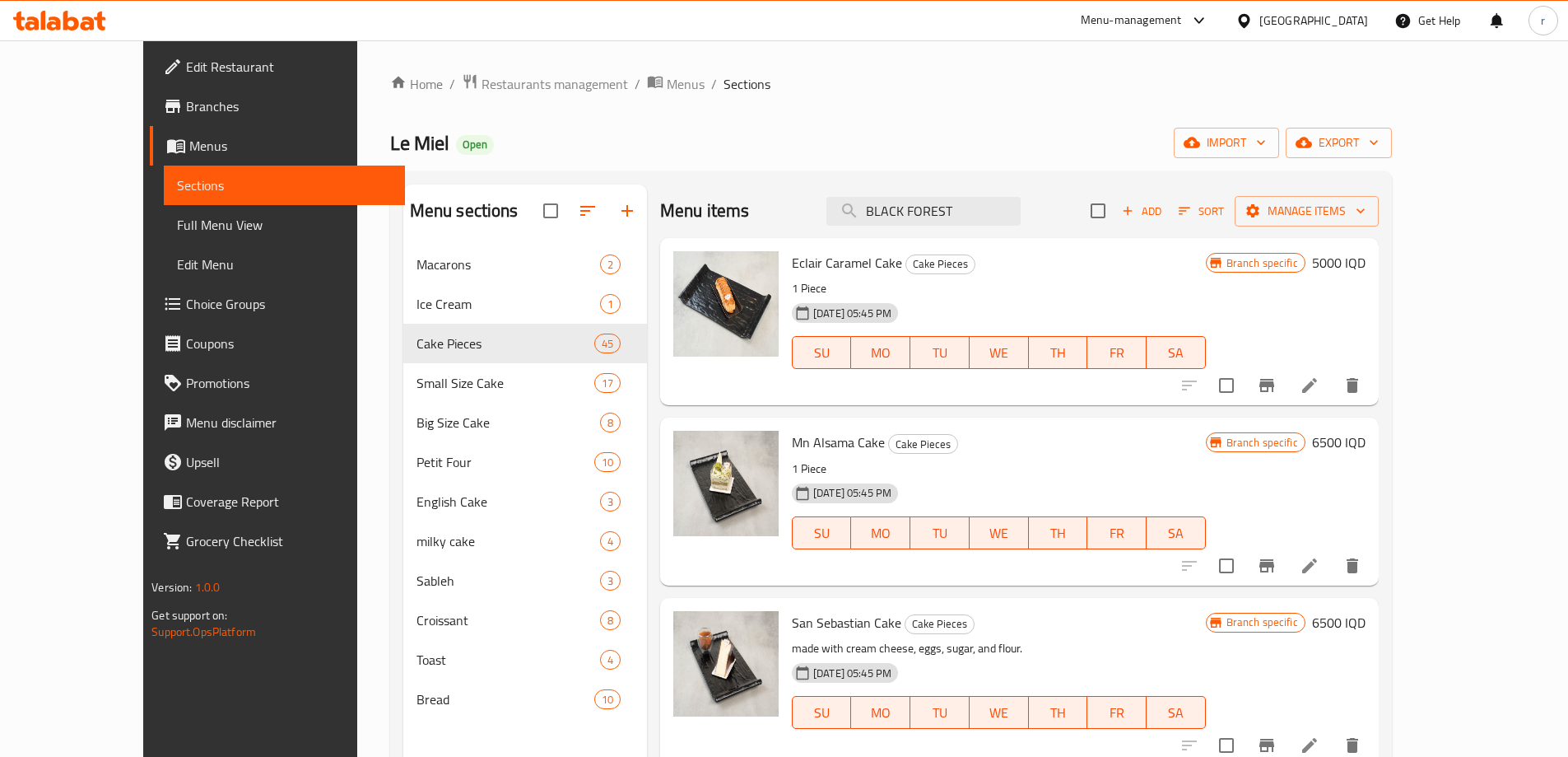
drag, startPoint x: 1018, startPoint y: 216, endPoint x: 797, endPoint y: 245, distance: 222.9
click at [797, 245] on div "Menu items BLACK FOREST Add Sort Manage items Eclair Caramel Cake Cake Pieces 1…" at bounding box center [1013, 563] width 732 height 757
paste input "WHITE"
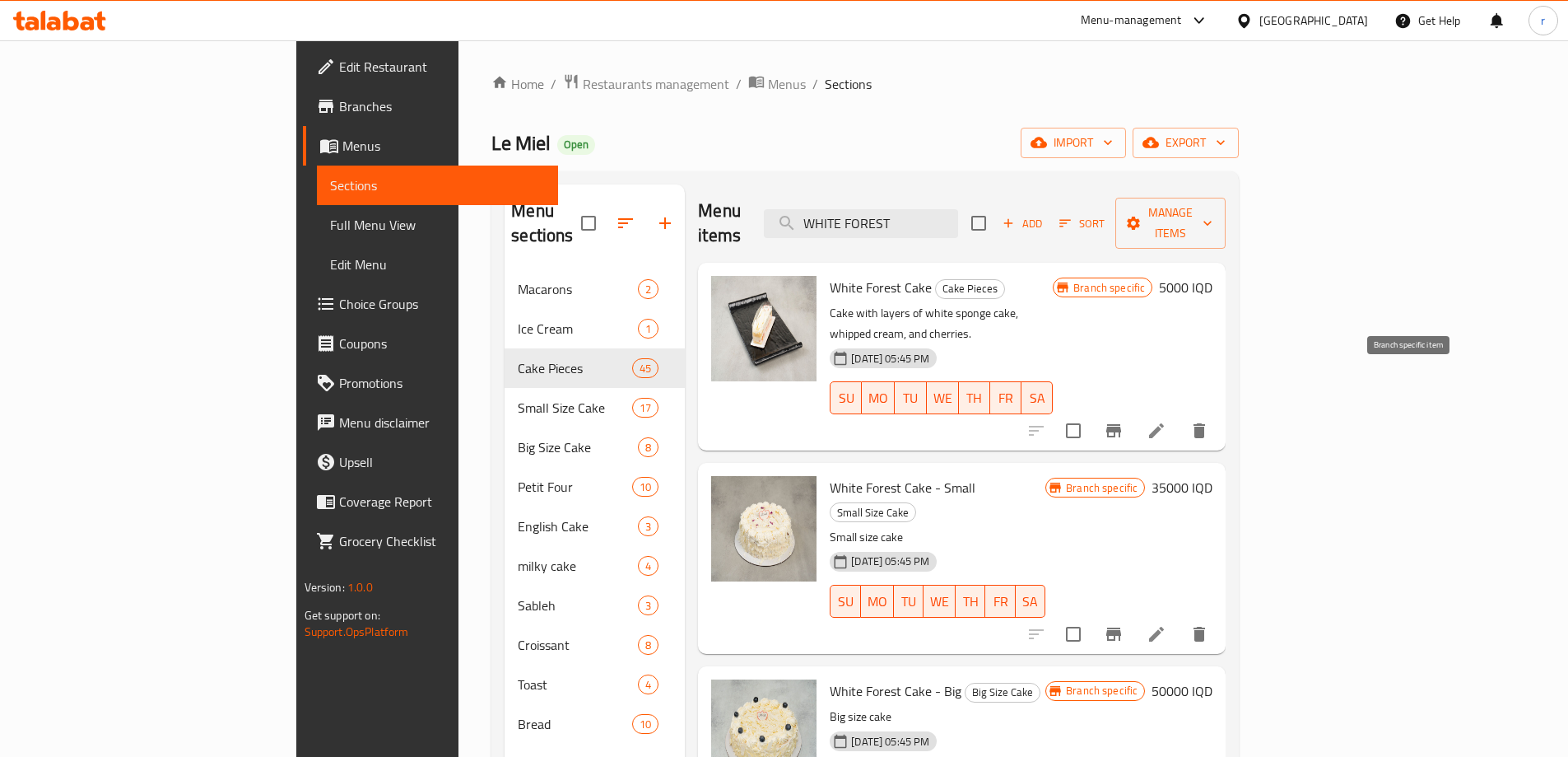
type input "WHITE FOREST"
click at [1121, 424] on icon "Branch-specific-item" at bounding box center [1114, 431] width 15 height 13
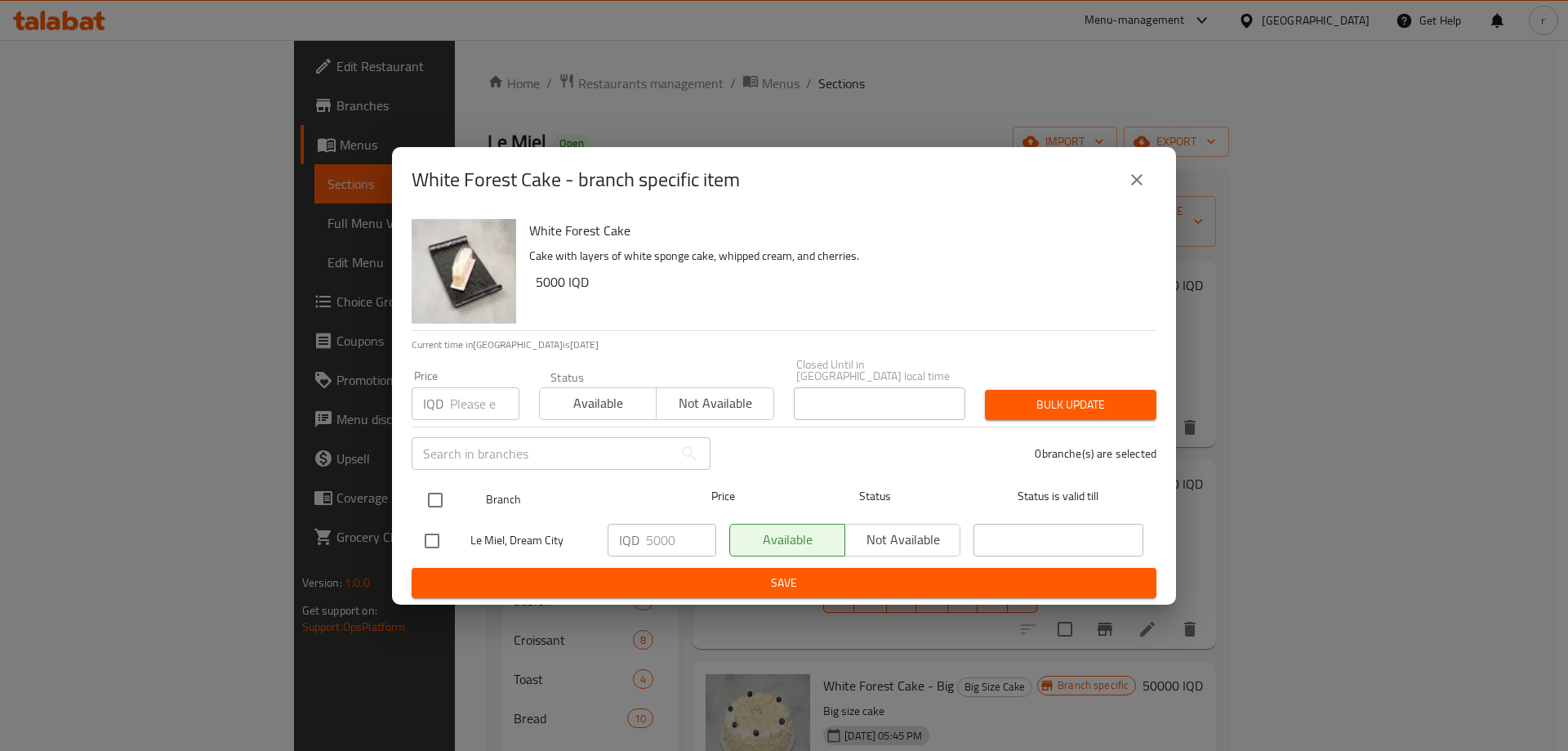
click at [438, 496] on input "checkbox" at bounding box center [435, 500] width 34 height 34
checkbox input "true"
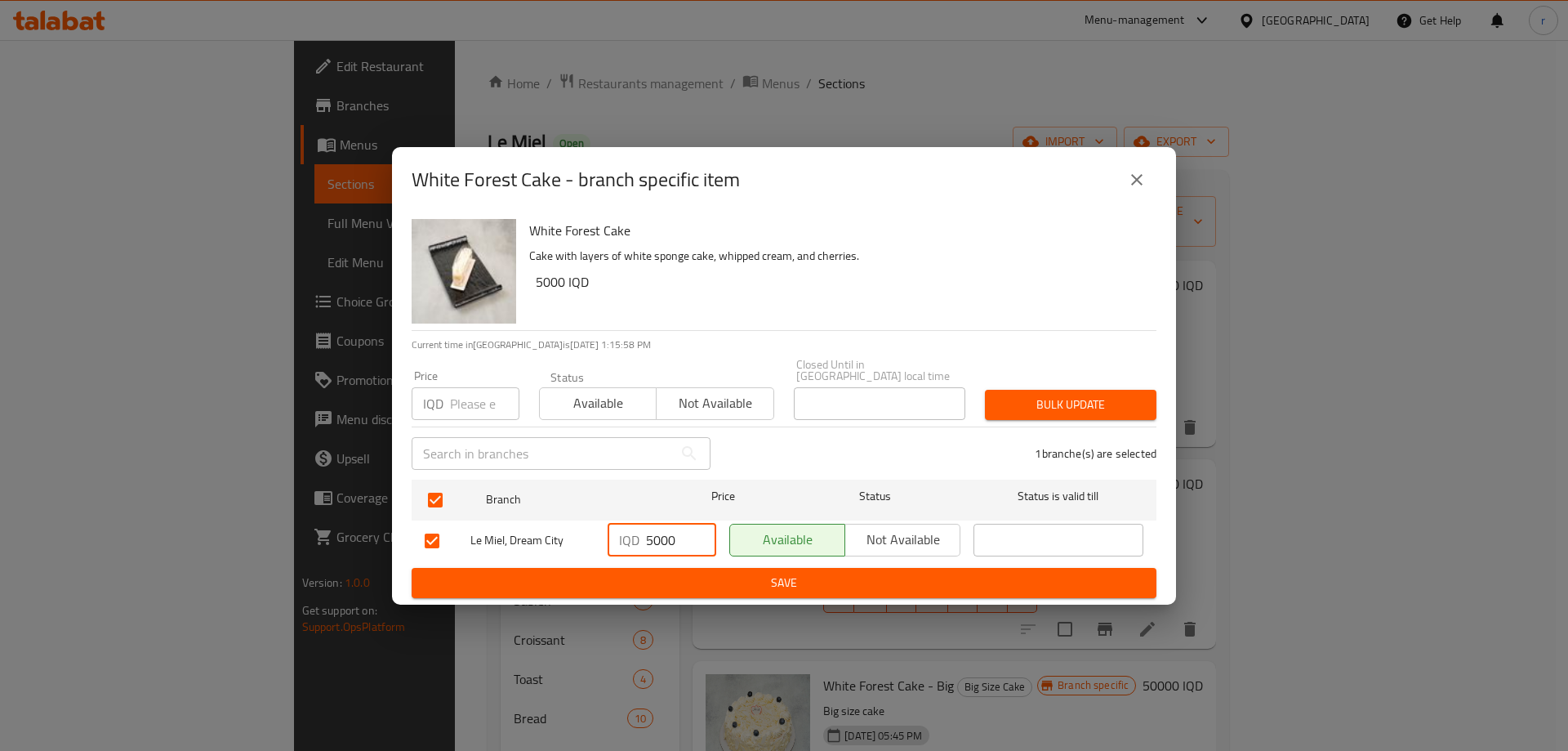
drag, startPoint x: 644, startPoint y: 534, endPoint x: 653, endPoint y: 534, distance: 9.0
click at [653, 534] on div "IQD 5000 ​" at bounding box center [661, 540] width 109 height 33
type input "6000"
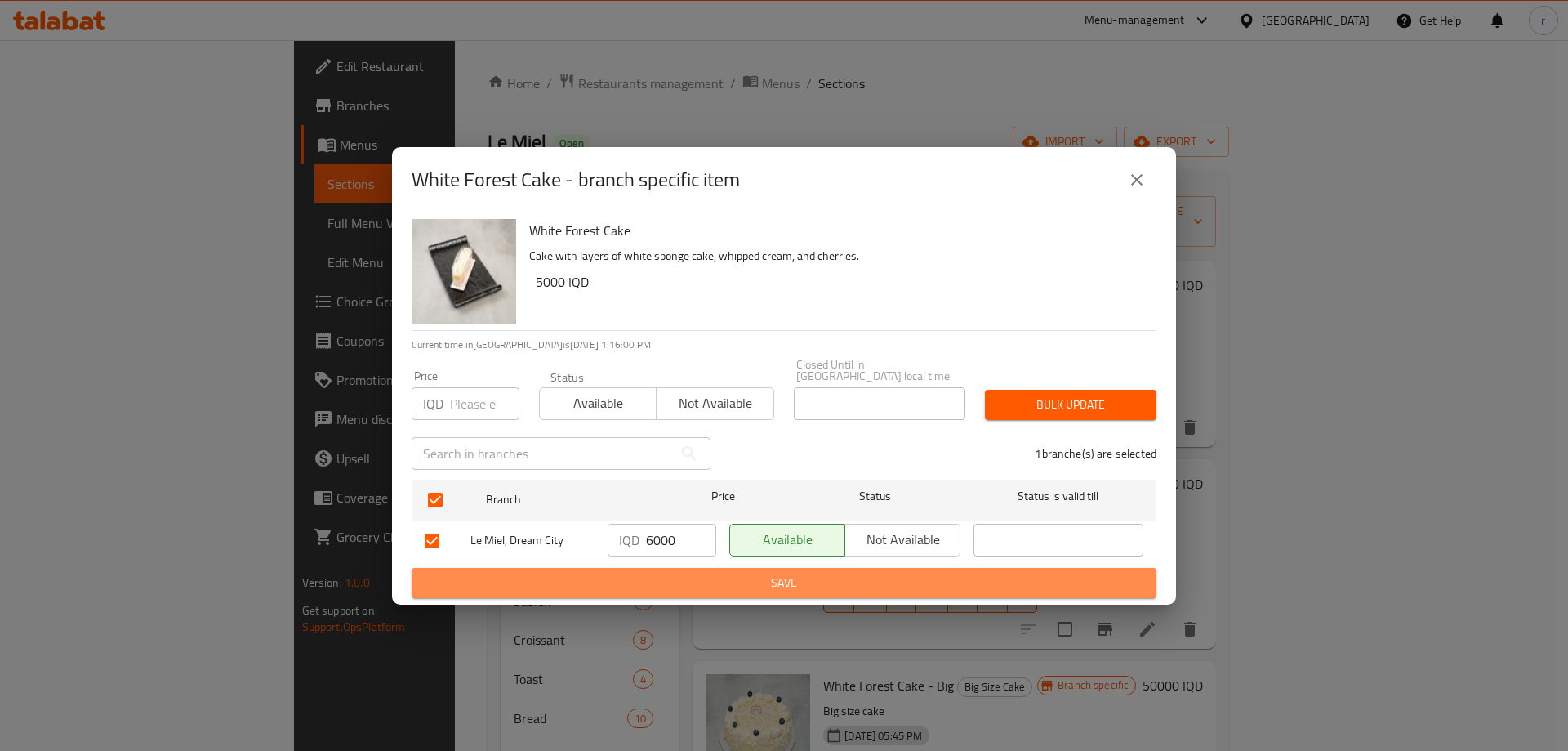
click at [684, 573] on span "Save" at bounding box center [784, 583] width 719 height 20
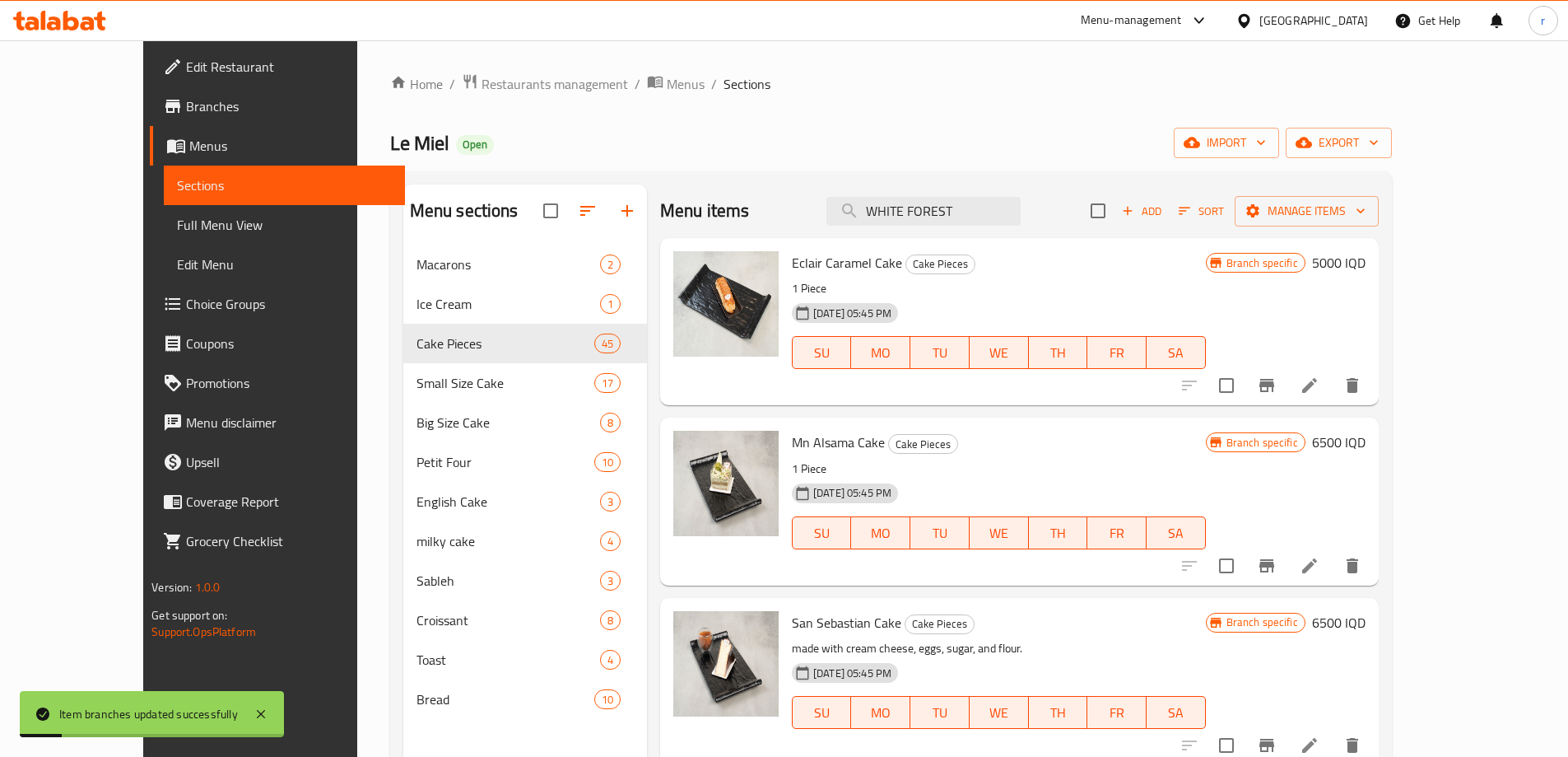
drag, startPoint x: 1031, startPoint y: 215, endPoint x: 804, endPoint y: 233, distance: 227.7
click at [805, 233] on div "Menu items WHITE FOREST Add Sort Manage items" at bounding box center [1019, 211] width 719 height 54
paste input "Kinder"
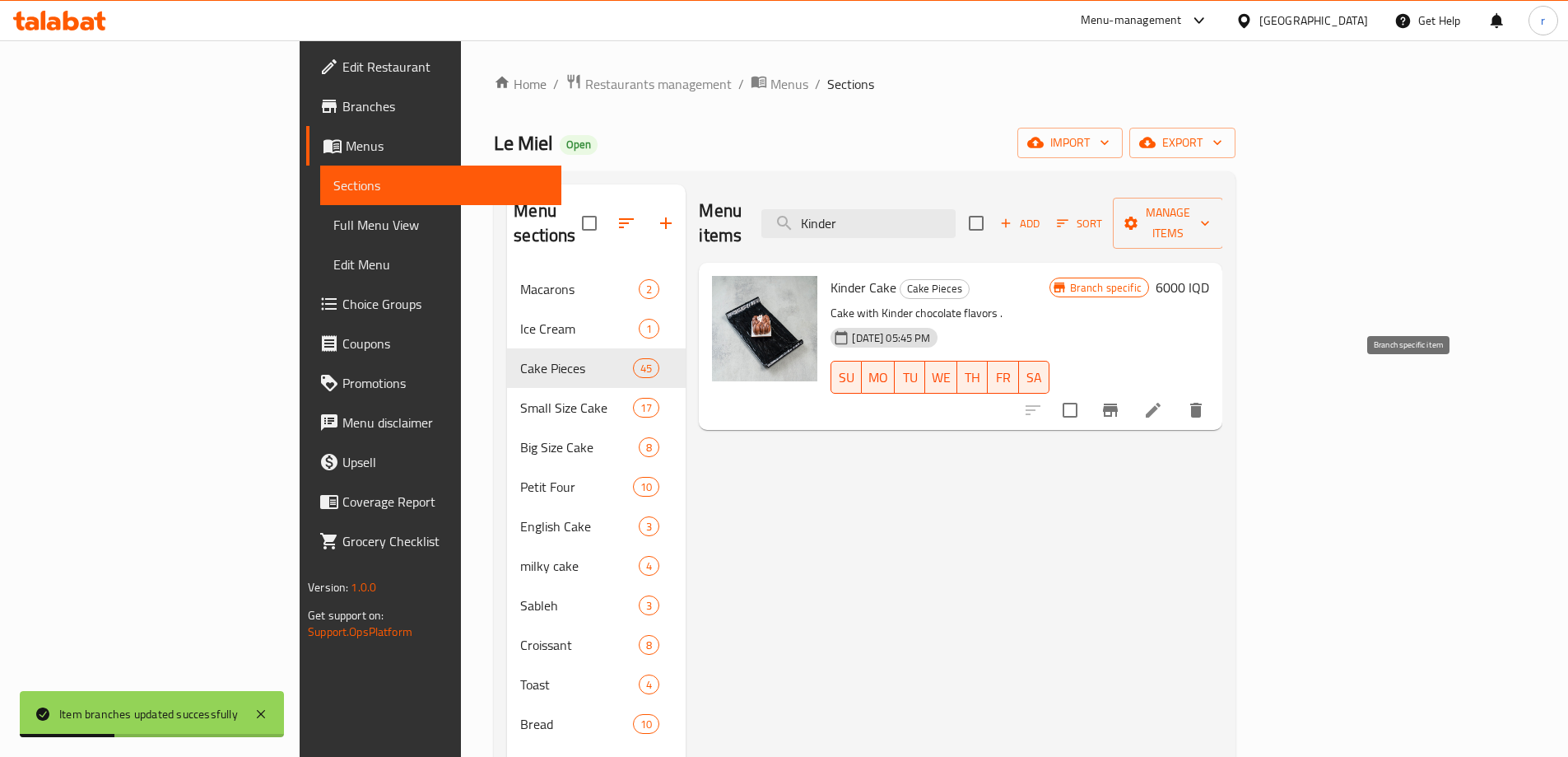
type input "Kinder"
click at [1118, 403] on icon "Branch-specific-item" at bounding box center [1110, 410] width 15 height 13
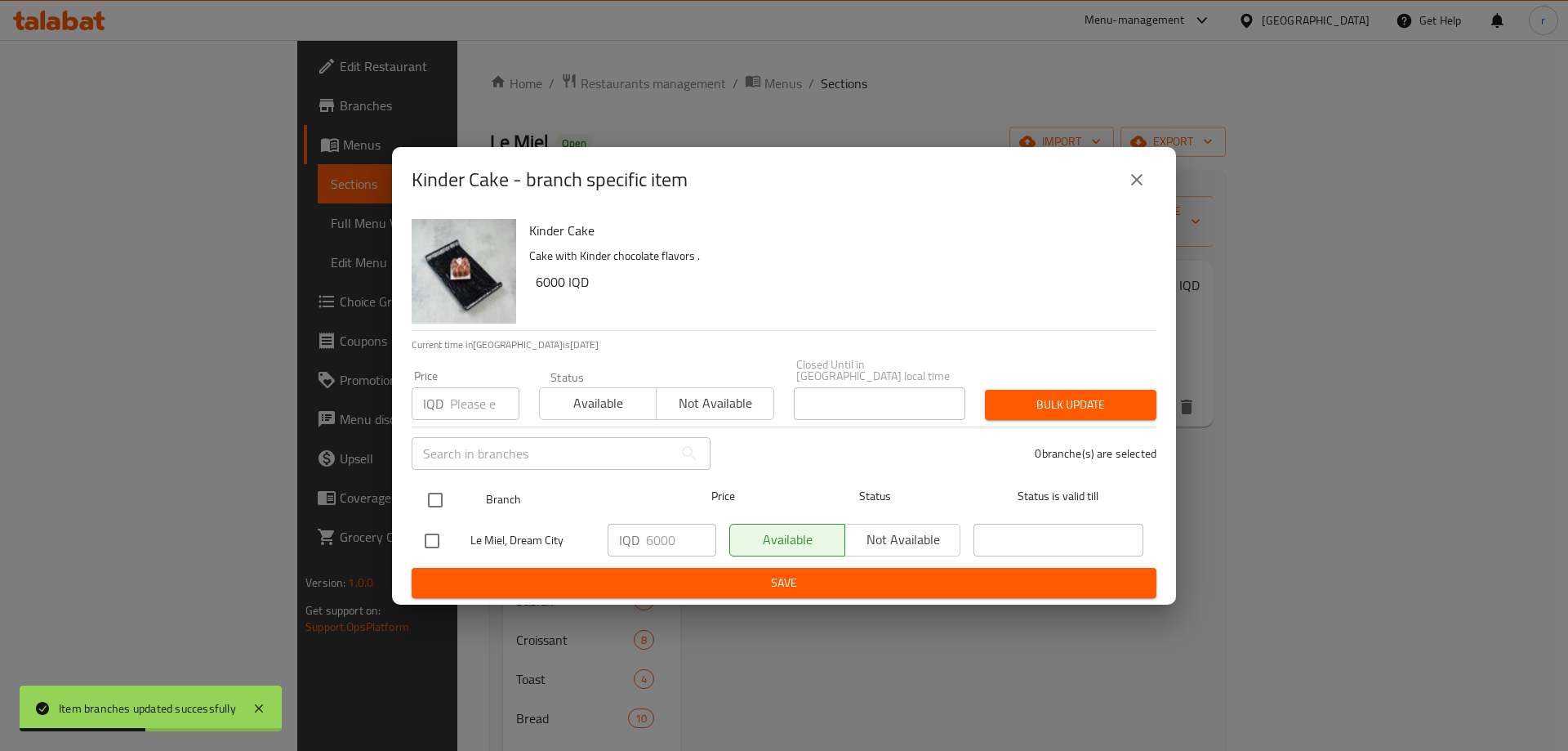
click at [437, 494] on input "checkbox" at bounding box center [435, 500] width 34 height 34
checkbox input "true"
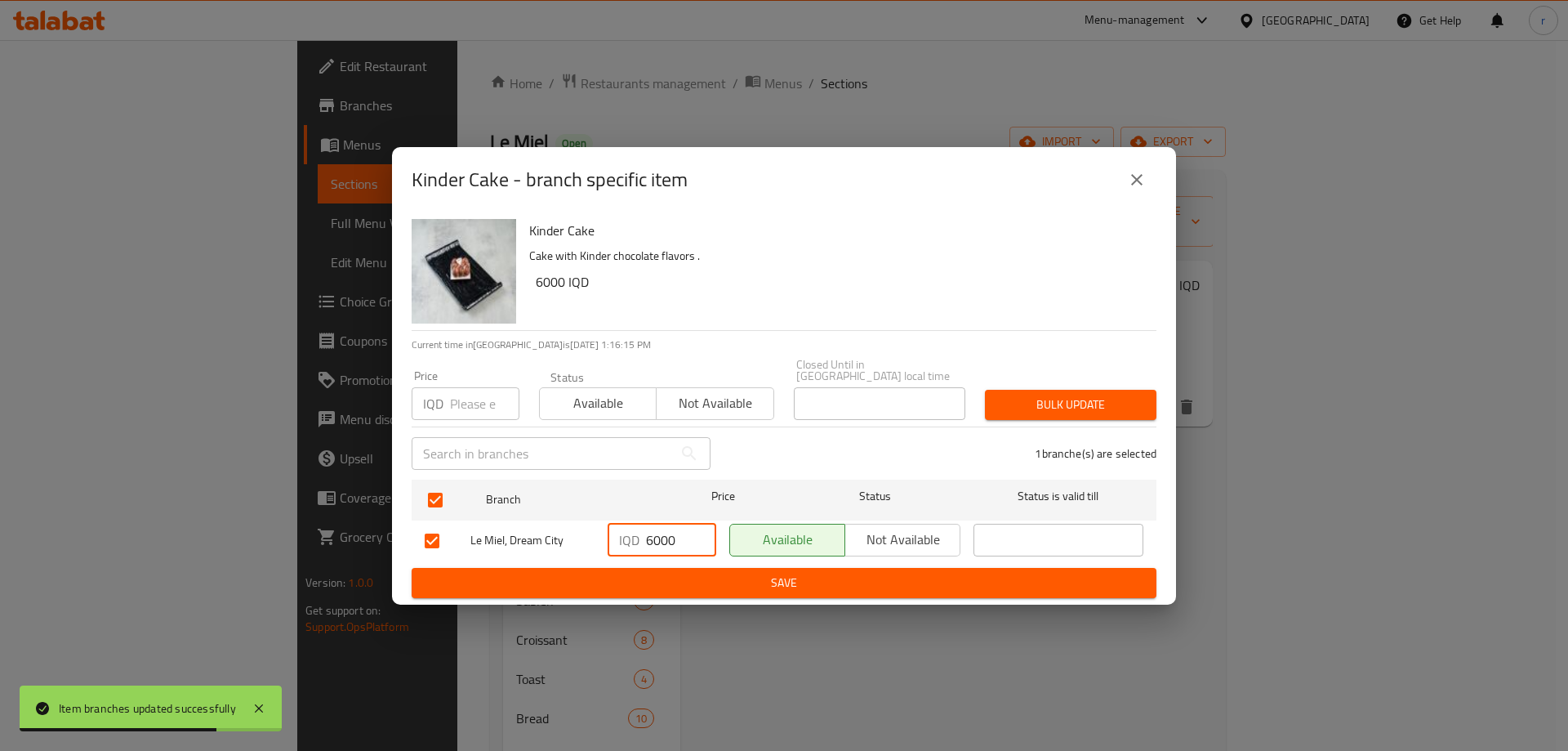
drag, startPoint x: 651, startPoint y: 536, endPoint x: 642, endPoint y: 540, distance: 9.8
click at [642, 539] on div "IQD 6000 ​" at bounding box center [661, 540] width 109 height 33
type input "7000"
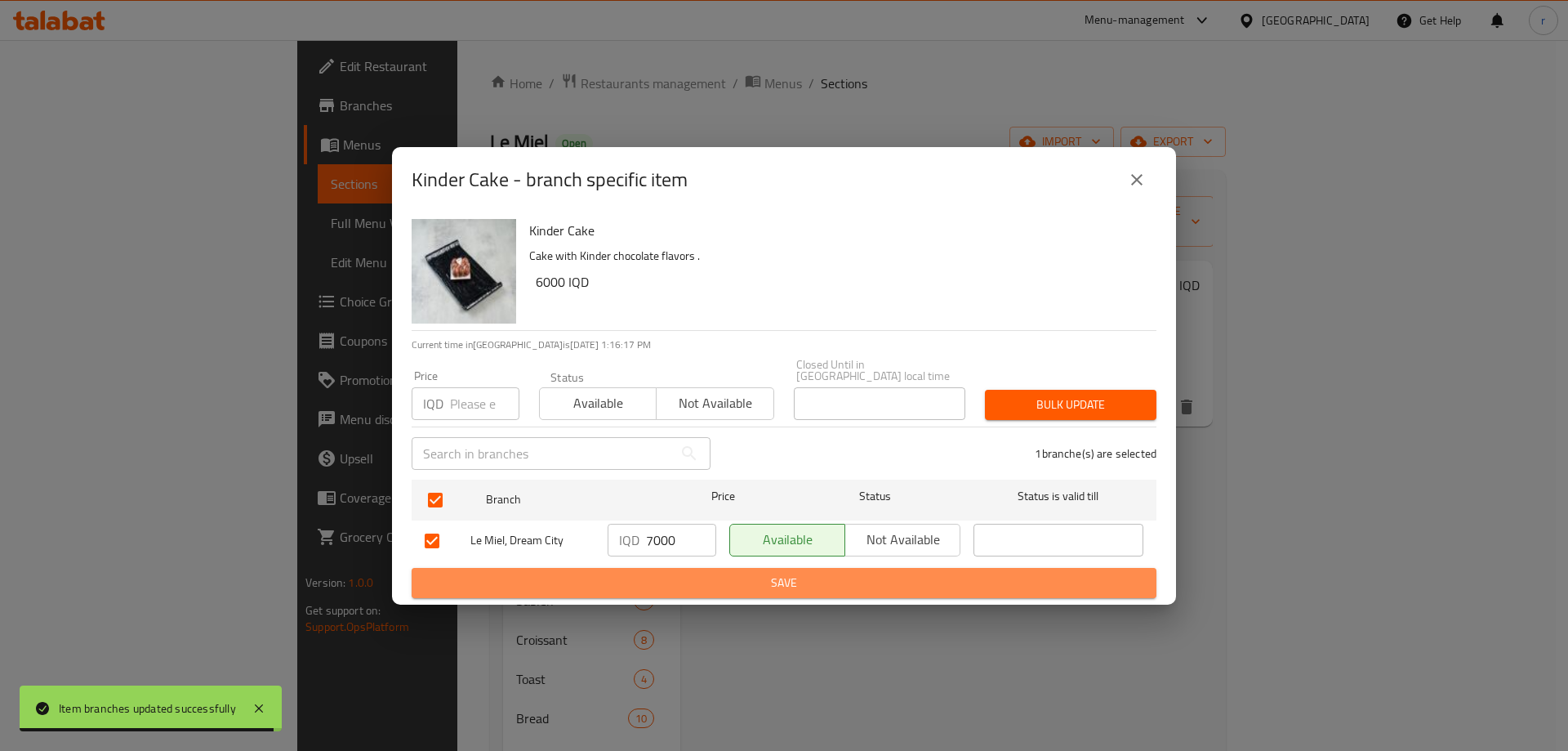
click at [673, 580] on span "Save" at bounding box center [784, 583] width 719 height 20
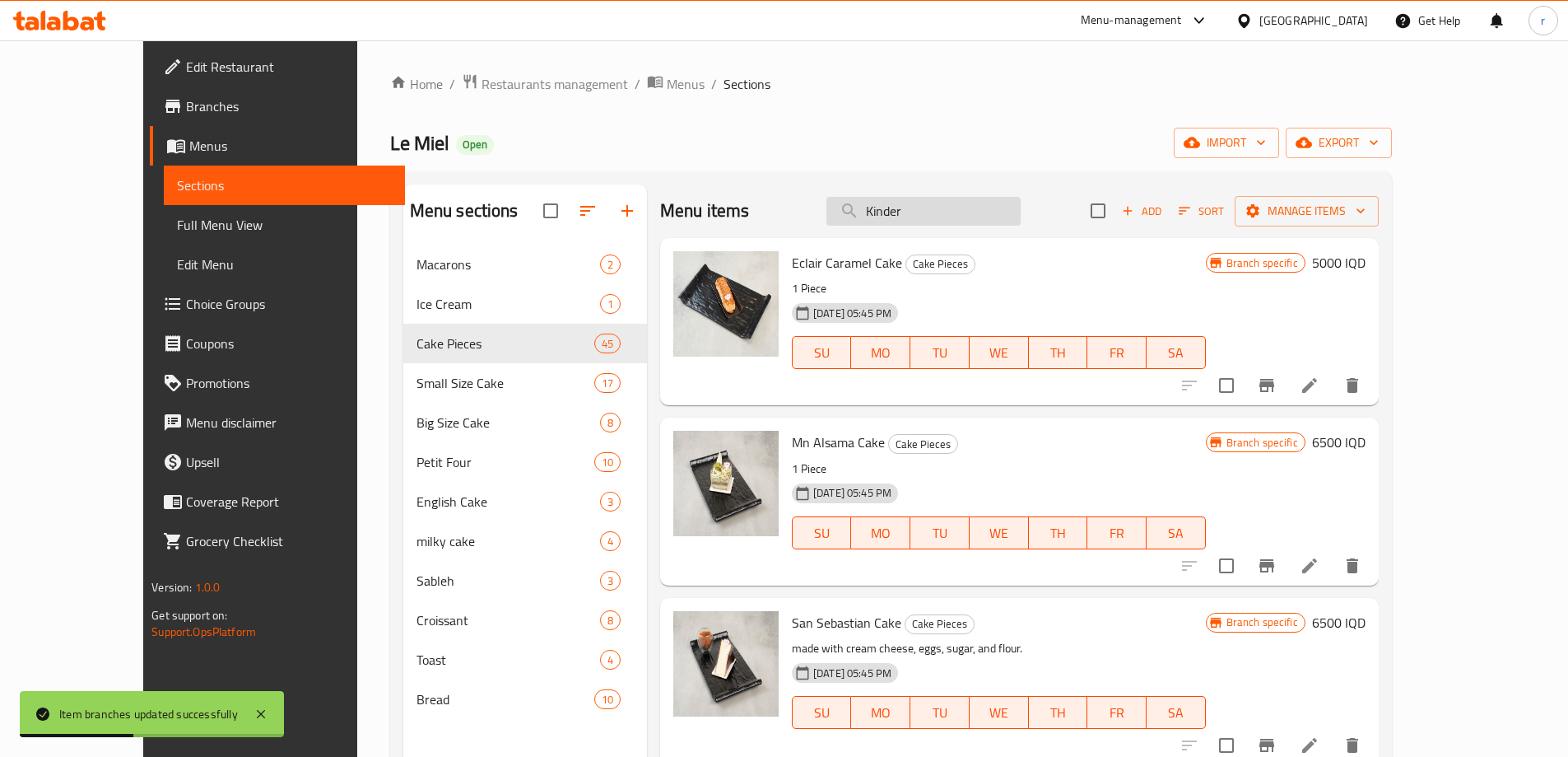
drag, startPoint x: 953, startPoint y: 208, endPoint x: 880, endPoint y: 219, distance: 73.8
click at [880, 219] on input "Kinder" at bounding box center [924, 211] width 194 height 29
paste input "TIRAMISU"
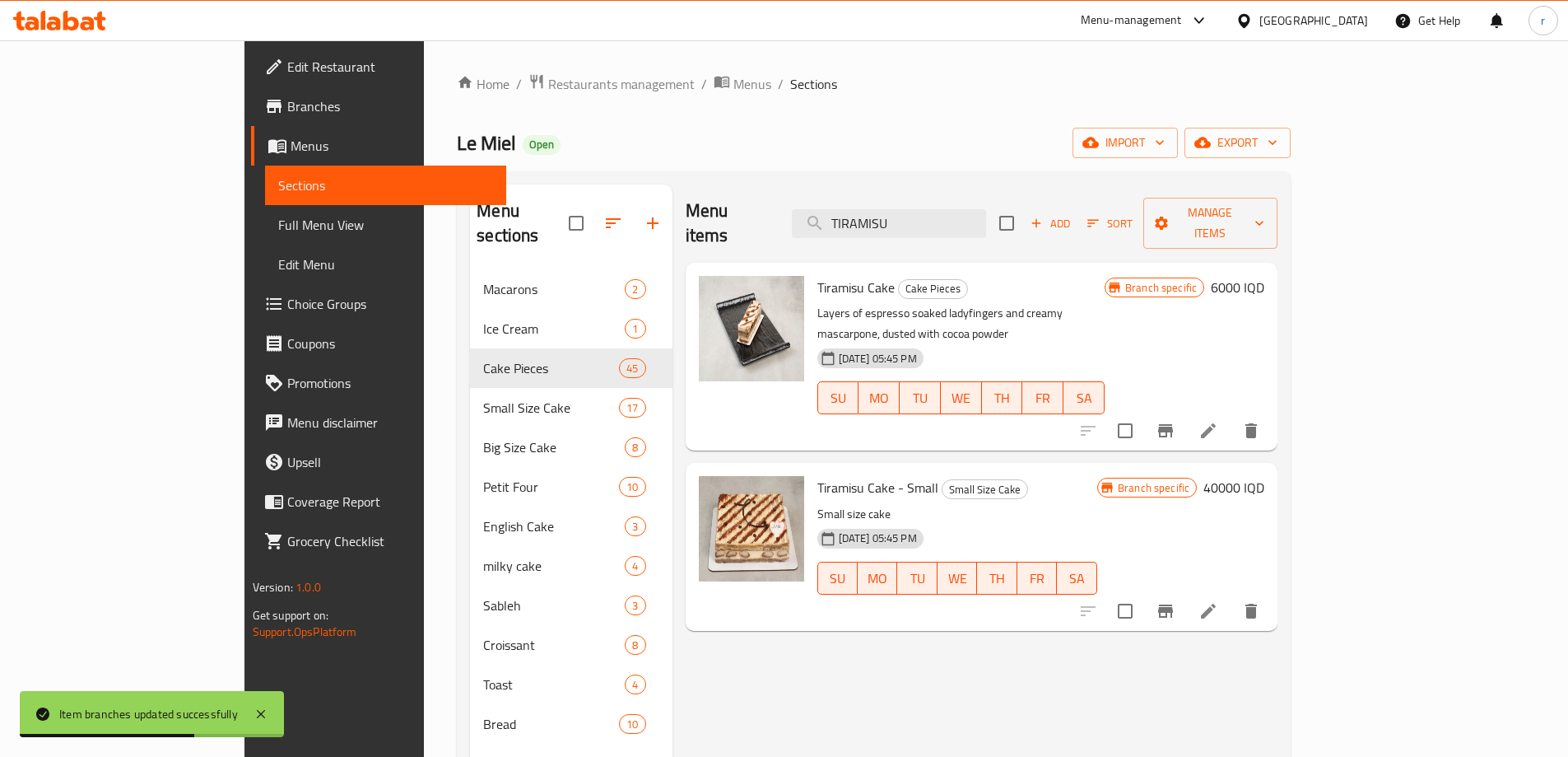
type input "TIRAMISU"
click at [1173, 424] on icon "Branch-specific-item" at bounding box center [1166, 431] width 15 height 13
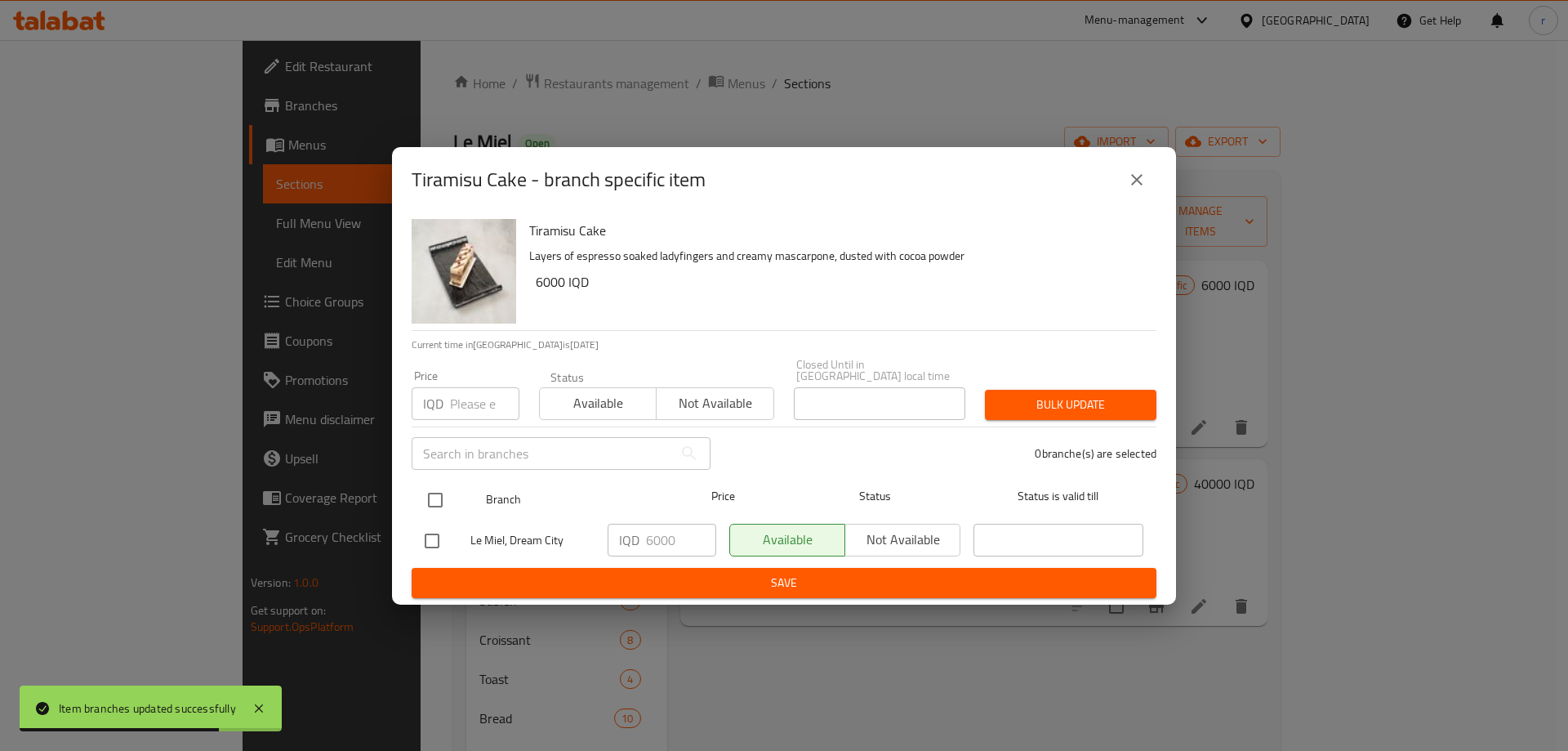
click at [432, 483] on input "checkbox" at bounding box center [435, 500] width 34 height 34
checkbox input "true"
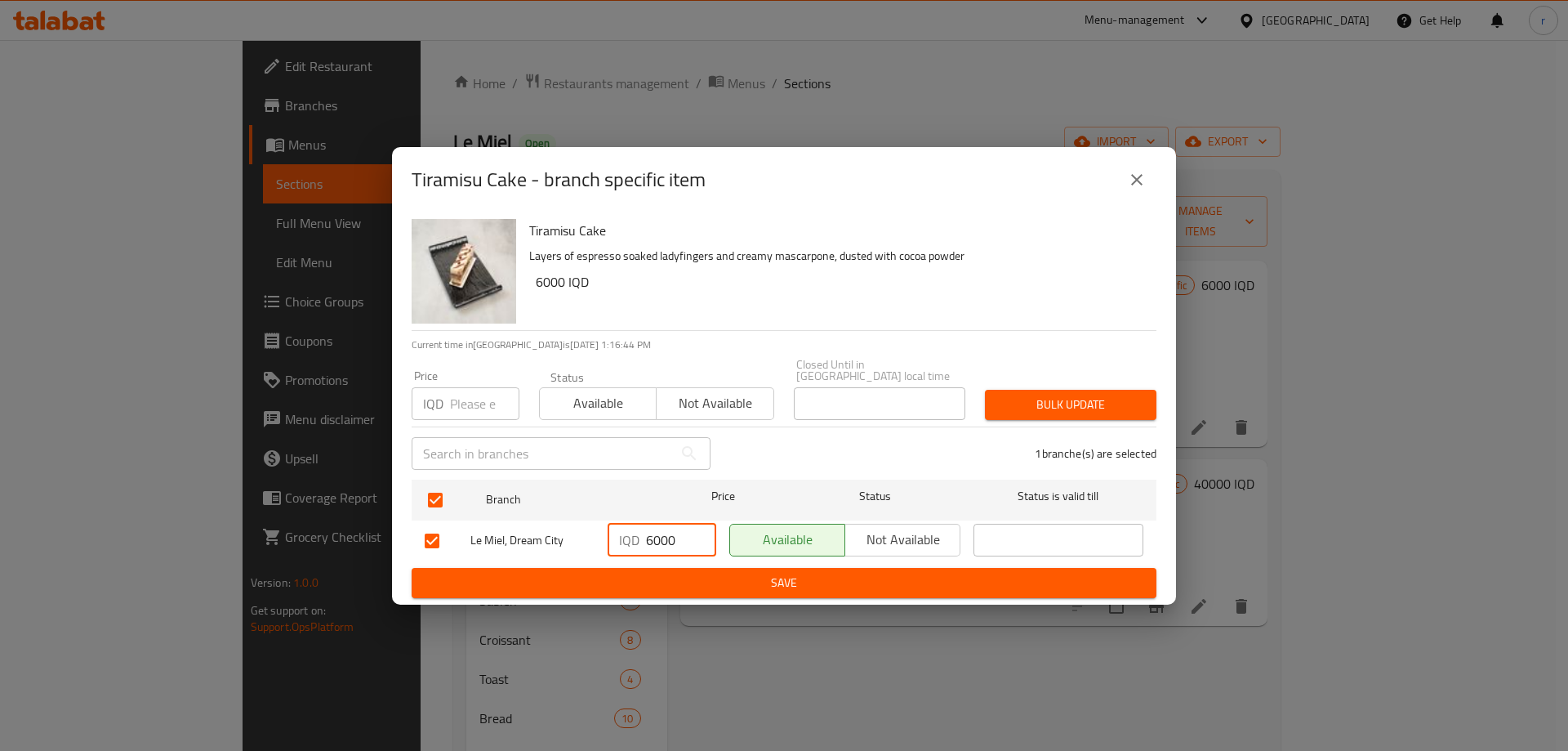
drag, startPoint x: 643, startPoint y: 523, endPoint x: 654, endPoint y: 525, distance: 11.2
click at [654, 525] on div "IQD 6000 ​" at bounding box center [661, 540] width 109 height 33
type input "7000"
click at [712, 573] on span "Save" at bounding box center [784, 583] width 719 height 20
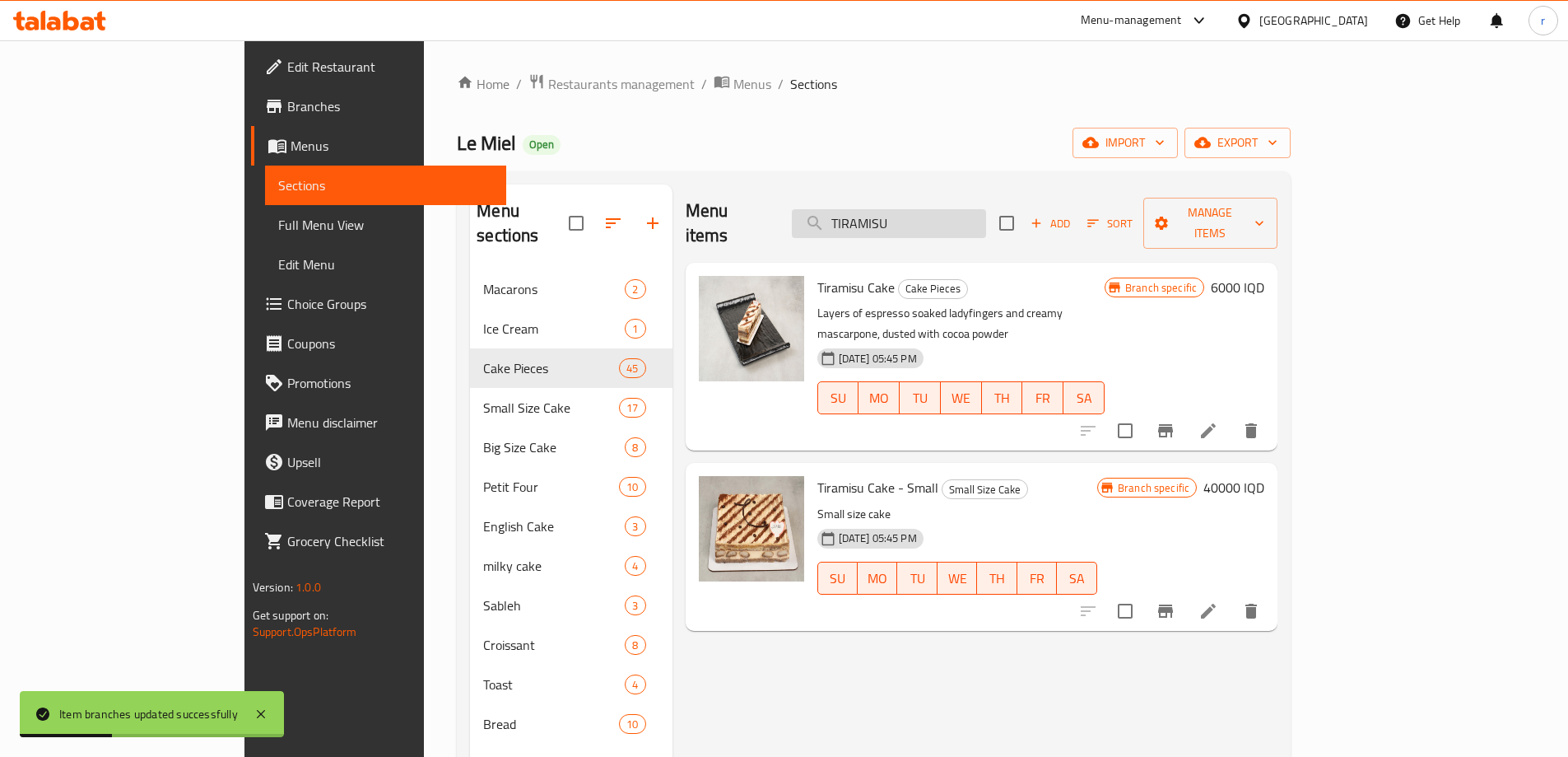
paste input "MILLE FEUILLES"
drag, startPoint x: 1002, startPoint y: 210, endPoint x: 903, endPoint y: 200, distance: 99.5
click at [904, 209] on input "TIRAMISU" at bounding box center [889, 223] width 194 height 29
type input "MILLE FEUILLES"
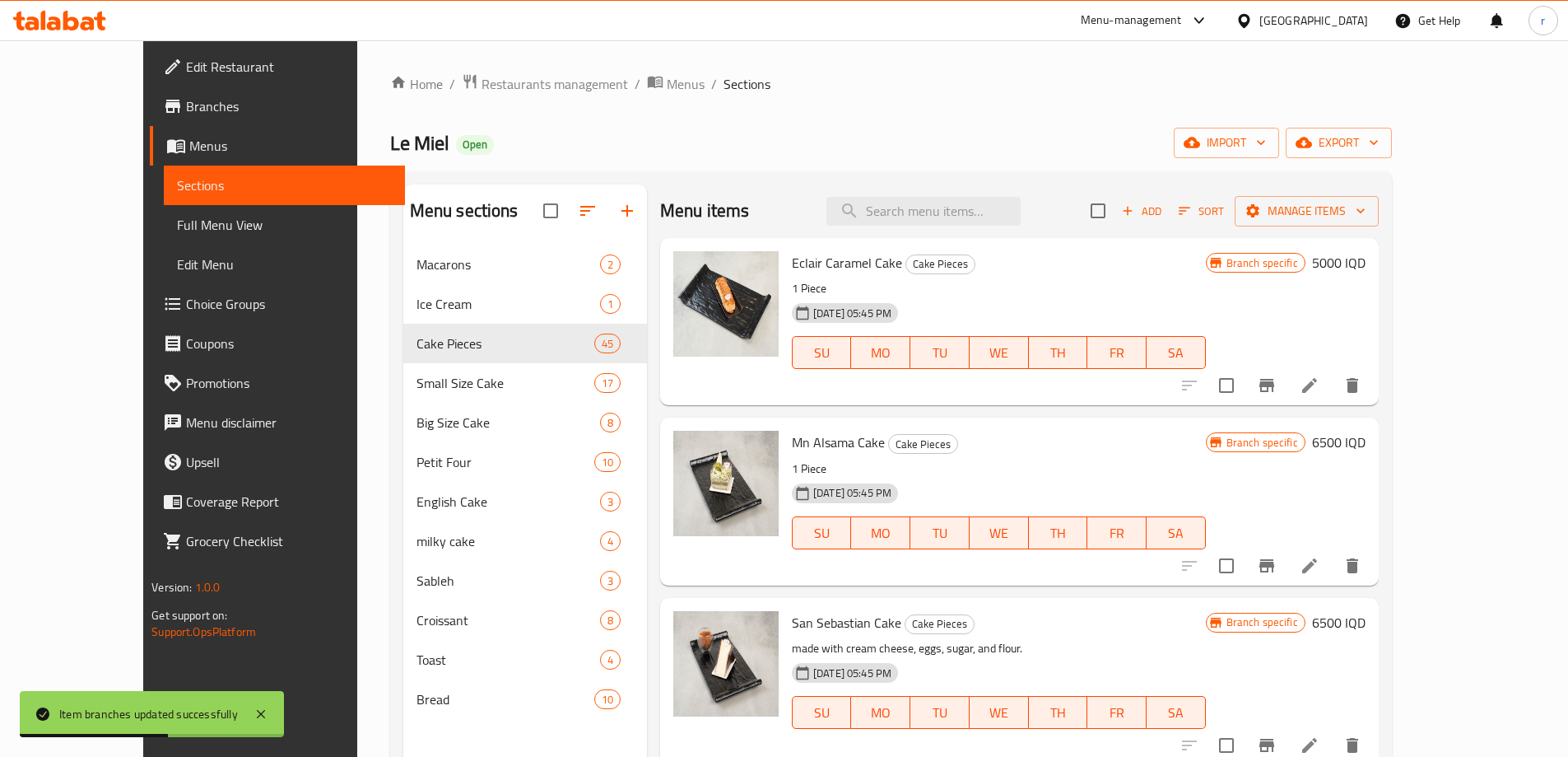
click at [973, 228] on div "Menu items Add Sort Manage items" at bounding box center [1019, 211] width 719 height 54
click at [972, 224] on input "search" at bounding box center [924, 211] width 194 height 29
paste input "MILLE FEUILLES"
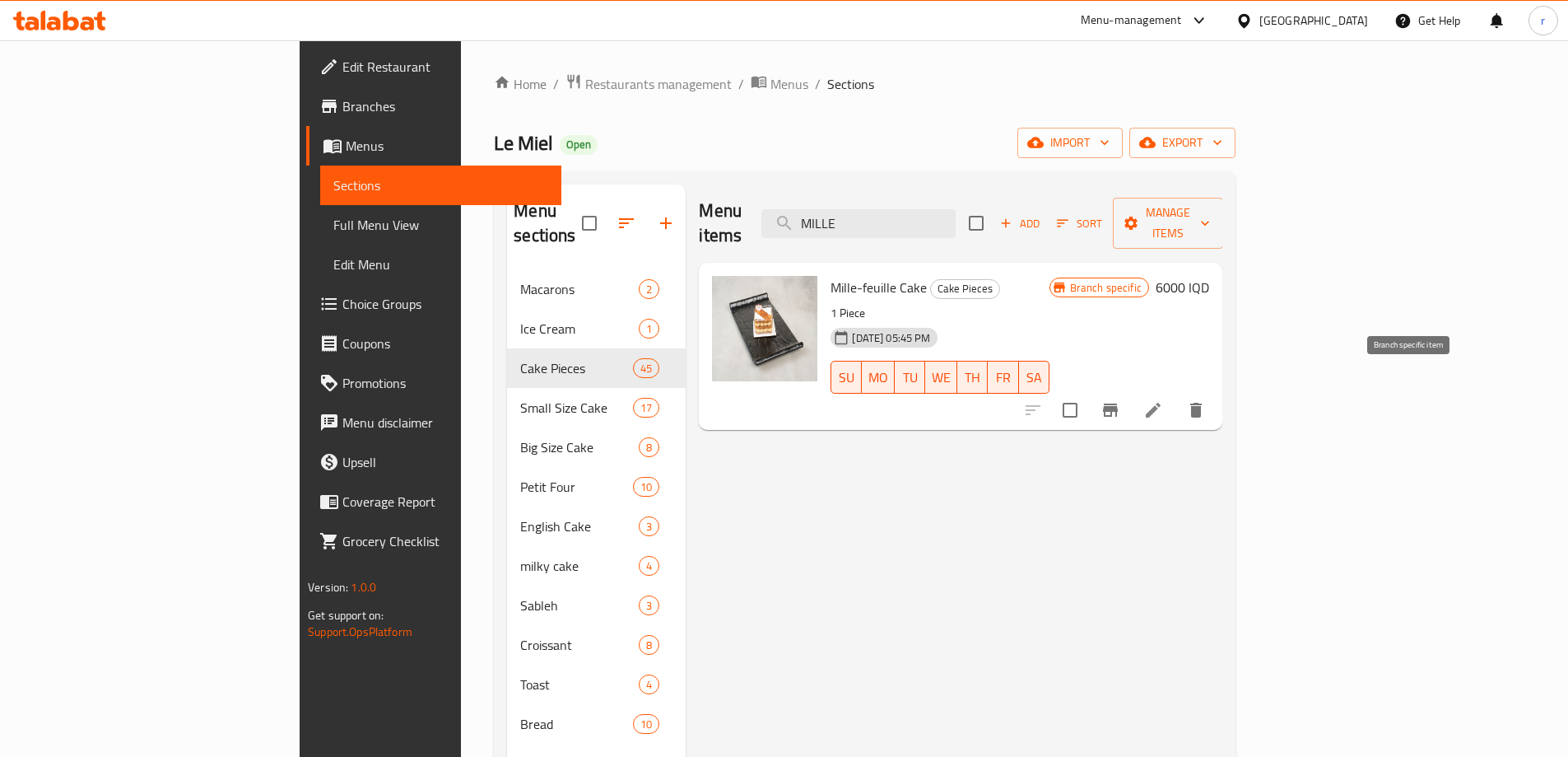
type input "MILLE"
click at [1118, 403] on icon "Branch-specific-item" at bounding box center [1110, 410] width 15 height 13
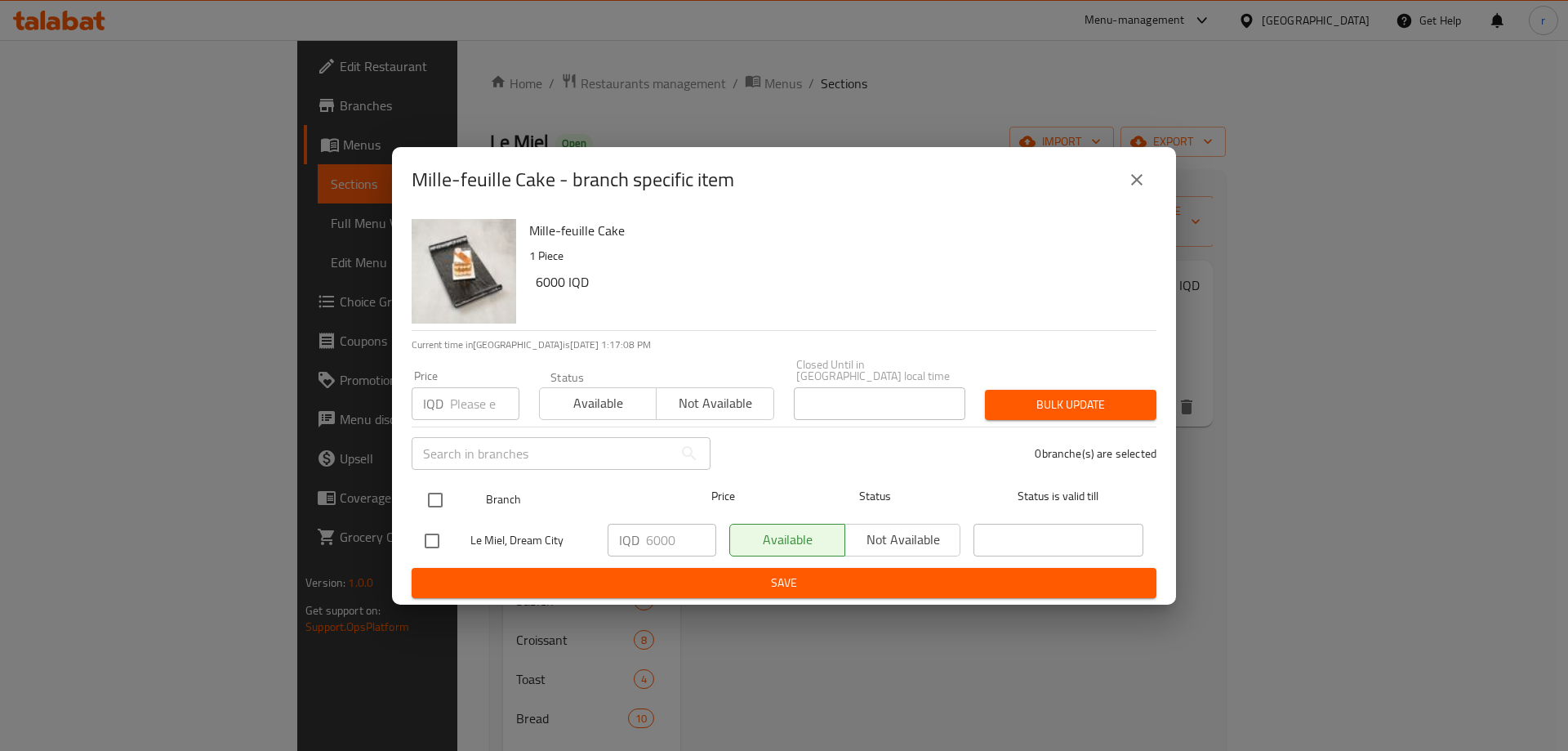
click at [438, 494] on input "checkbox" at bounding box center [435, 500] width 34 height 34
checkbox input "true"
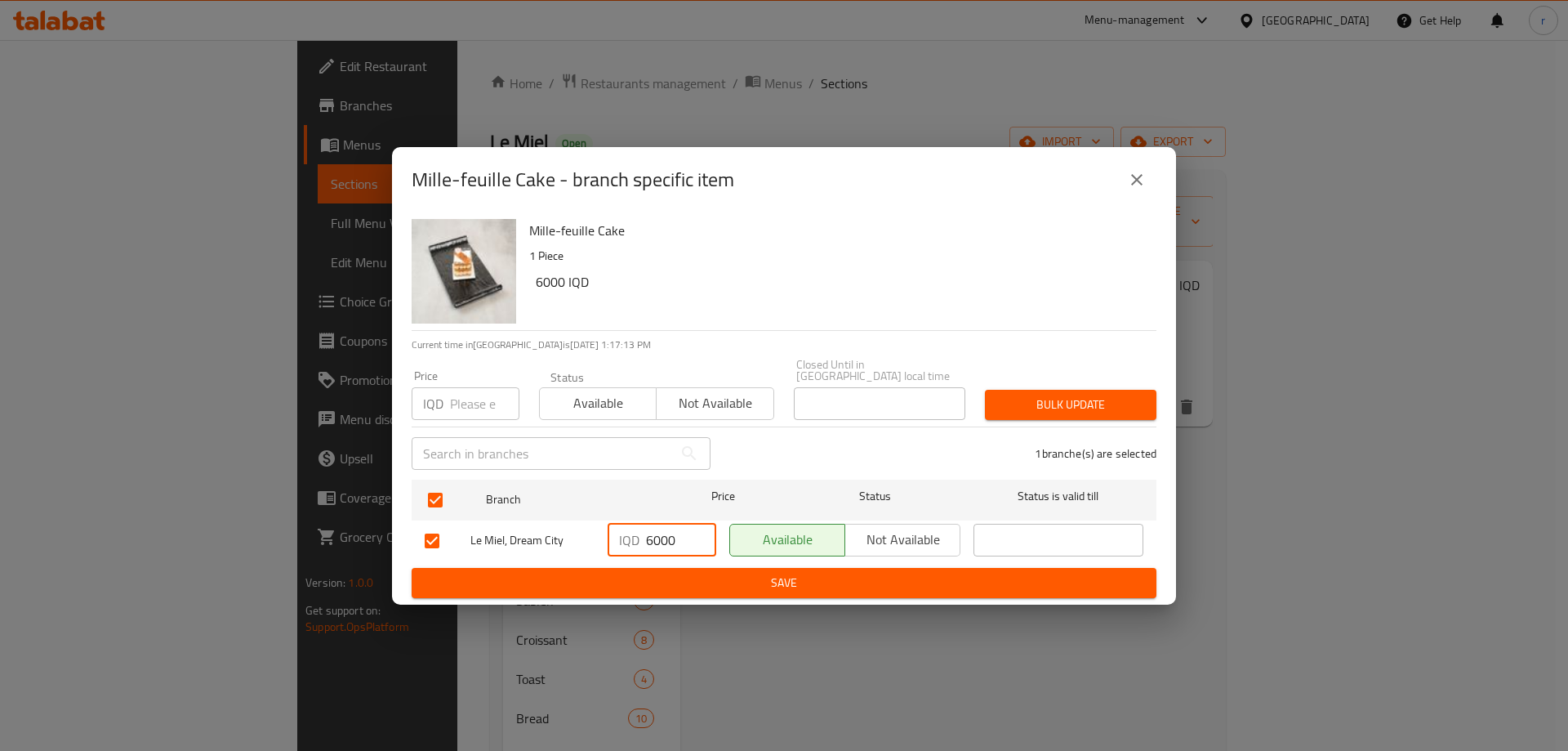
click at [651, 530] on input "6000" at bounding box center [681, 540] width 70 height 33
type input "7000"
click at [683, 585] on span "Save" at bounding box center [784, 583] width 719 height 20
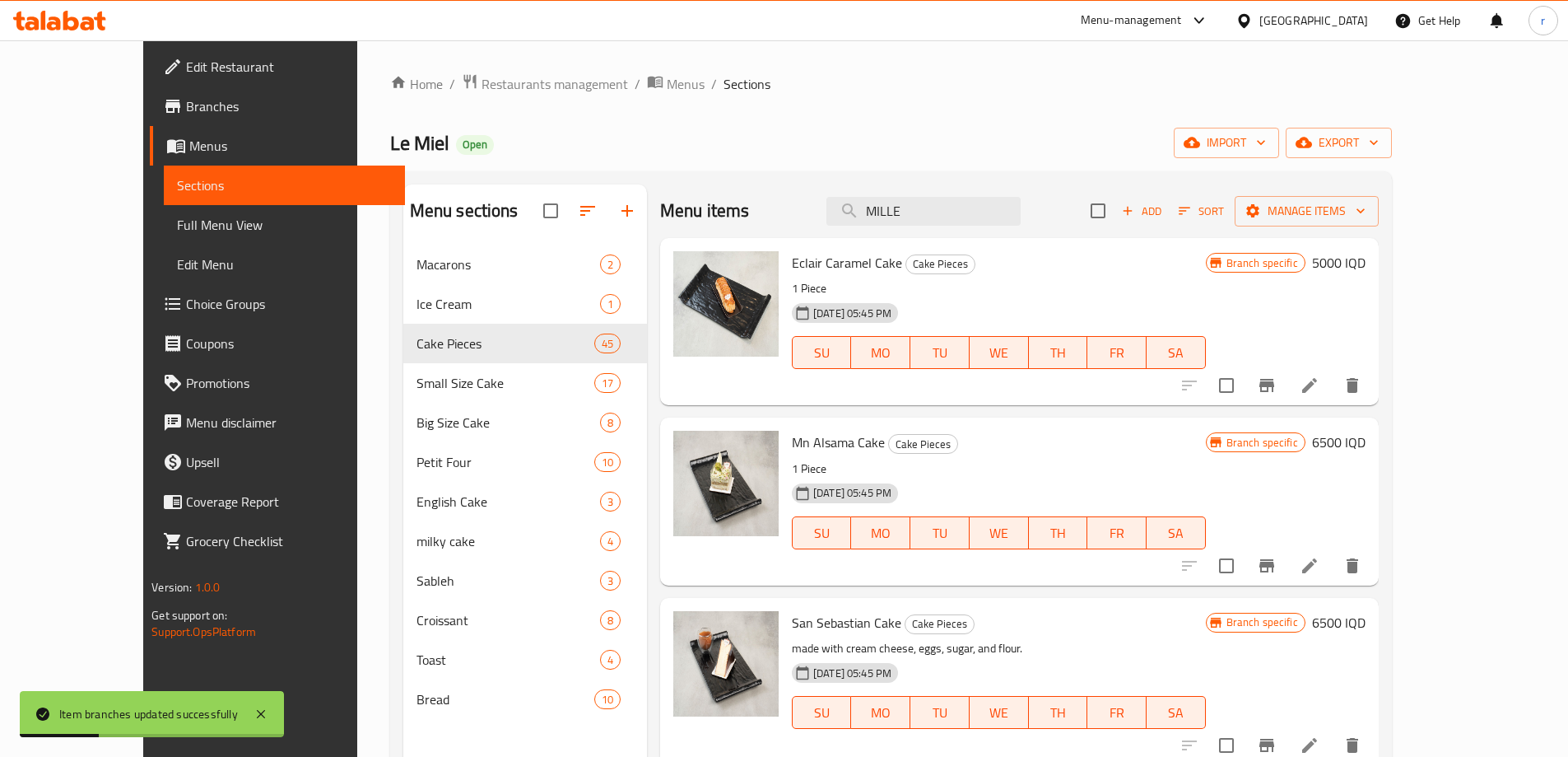
drag, startPoint x: 960, startPoint y: 207, endPoint x: 820, endPoint y: 238, distance: 143.4
click at [820, 245] on div "Menu items MILLE Add Sort Manage items Eclair Caramel Cake Cake Pieces 1 Piece …" at bounding box center [1013, 563] width 732 height 757
paste input "FUDG"
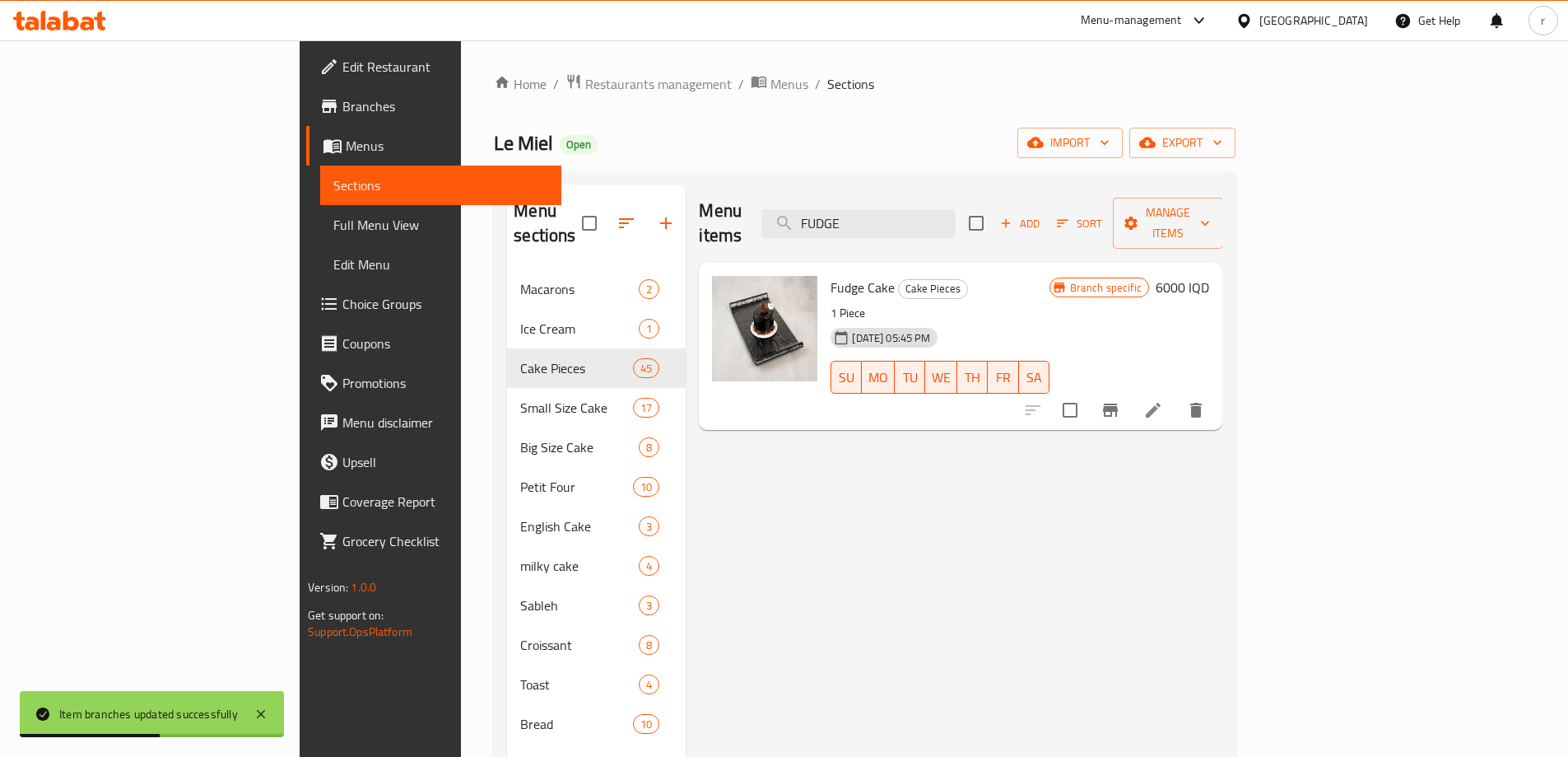
type input "FUDGE"
click at [1130, 390] on button "Branch-specific-item" at bounding box center [1110, 410] width 40 height 40
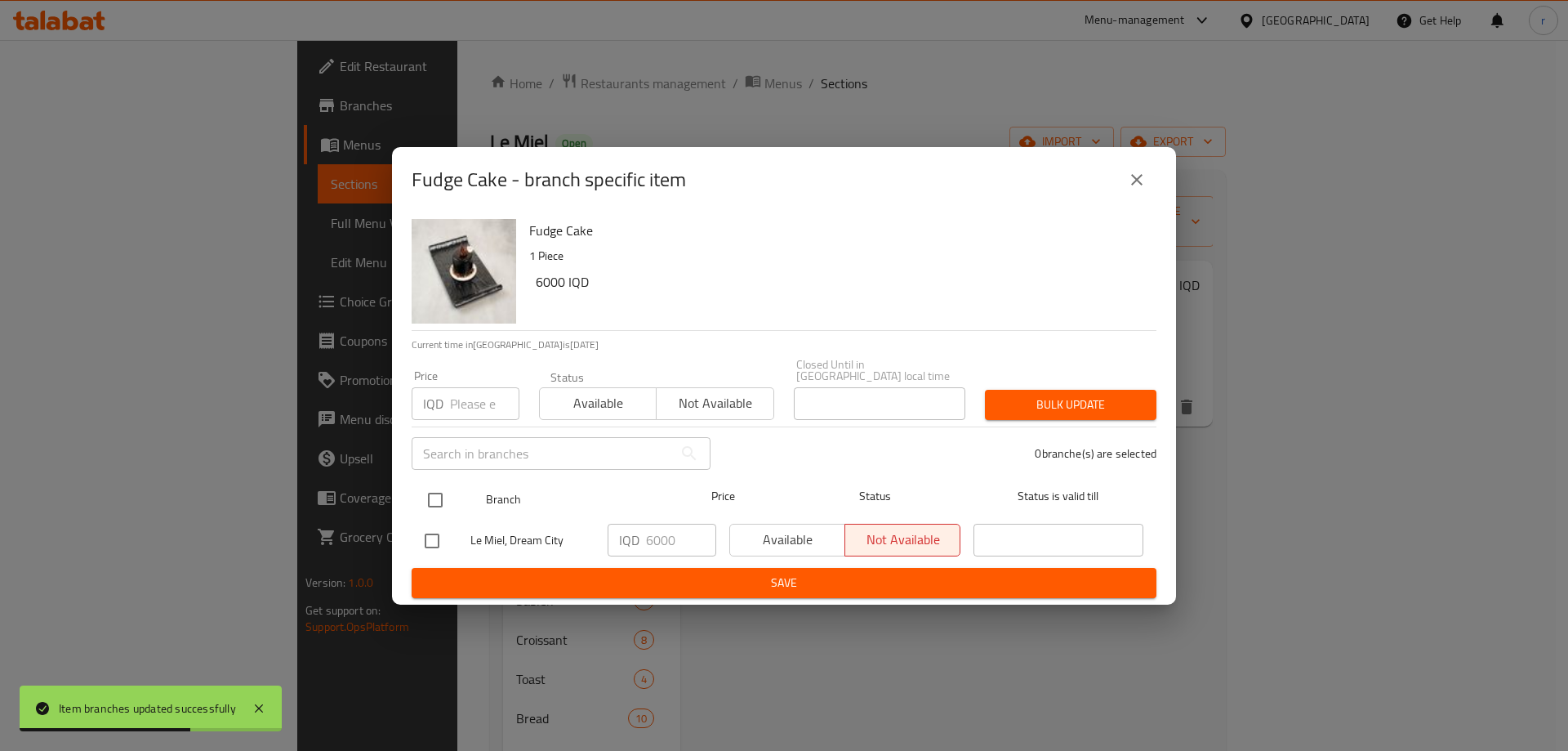
click at [439, 498] on input "checkbox" at bounding box center [435, 500] width 34 height 34
checkbox input "true"
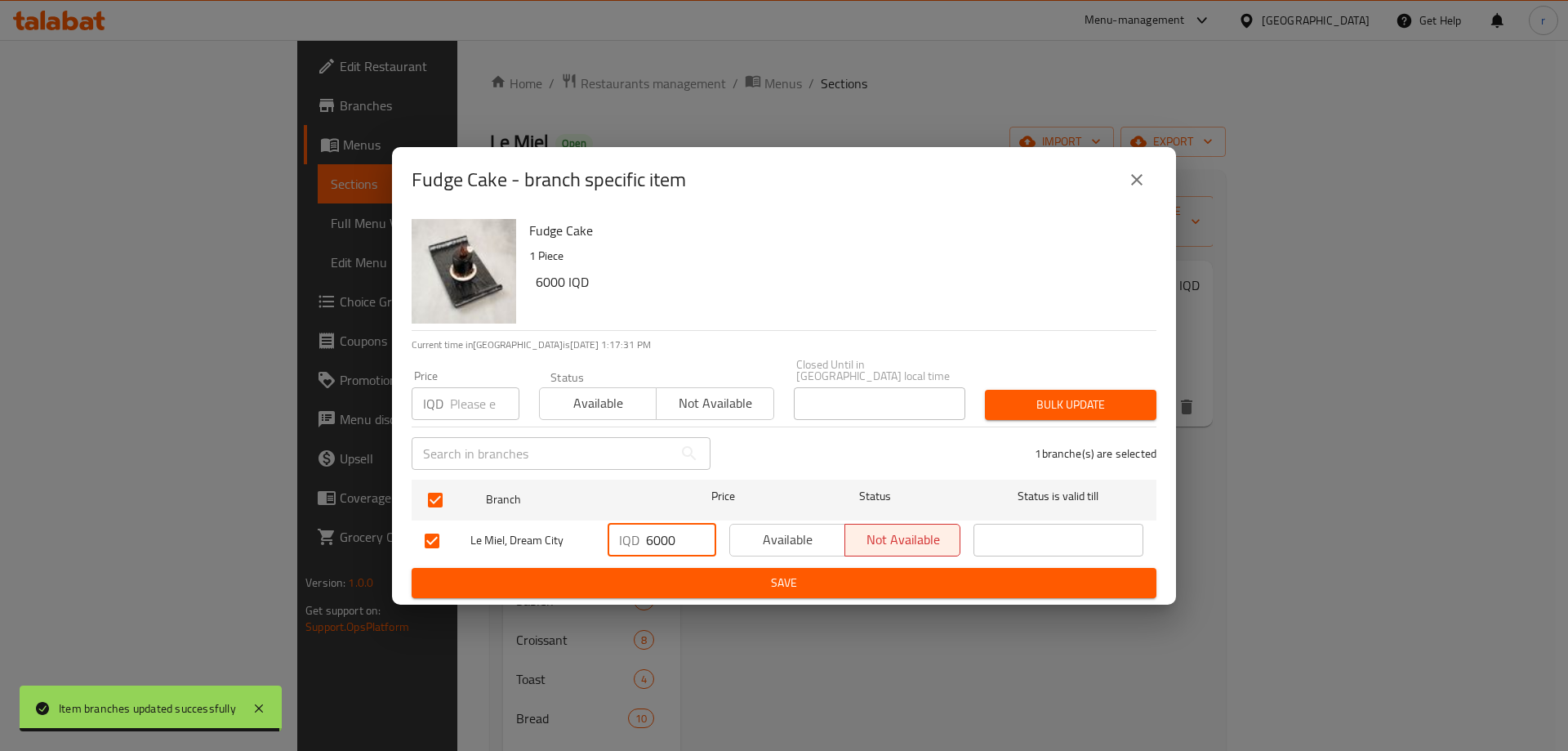
click at [646, 543] on input "6000" at bounding box center [681, 540] width 70 height 33
type input "7000"
click at [678, 594] on div "Fudge Cake 1 Piece 6000 IQD Current time in Iraq is 17 Aug 2025 1:17:32 PM Pric…" at bounding box center [784, 408] width 784 height 392
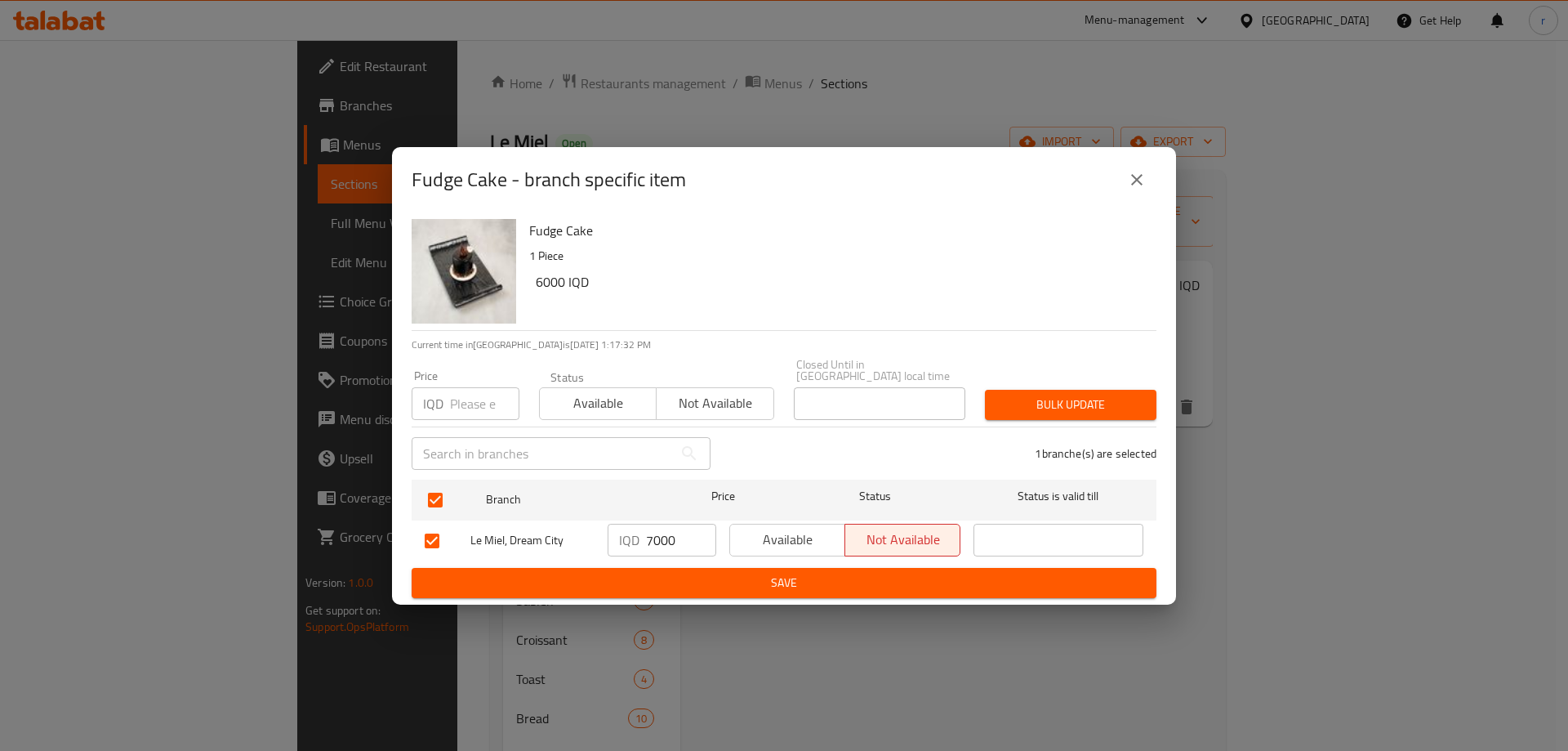
click at [684, 583] on span "Save" at bounding box center [784, 583] width 719 height 20
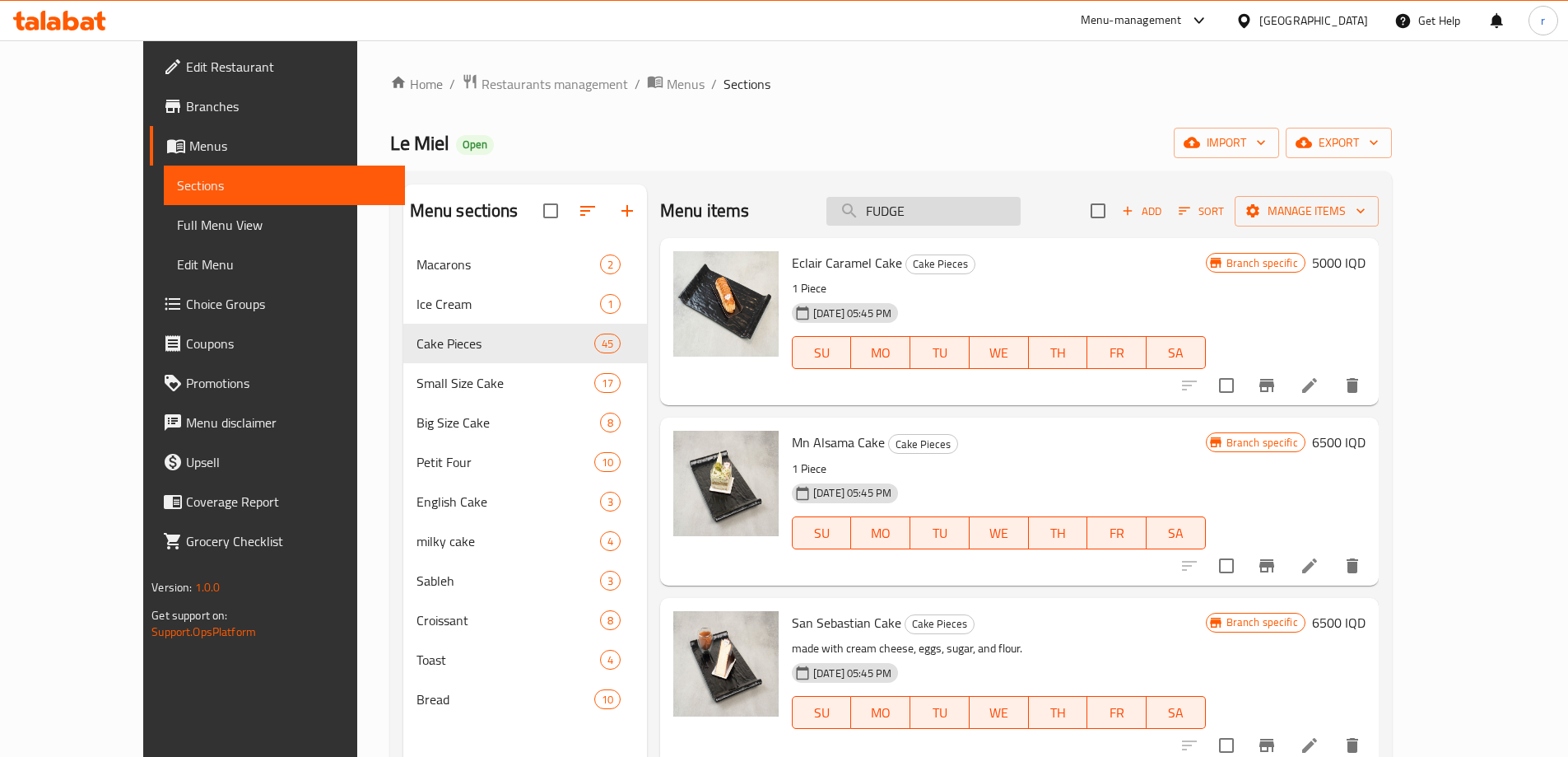
drag, startPoint x: 971, startPoint y: 205, endPoint x: 888, endPoint y: 219, distance: 84.2
click at [888, 219] on input "FUDGE" at bounding box center [924, 211] width 194 height 29
paste input "RASPBERRY"
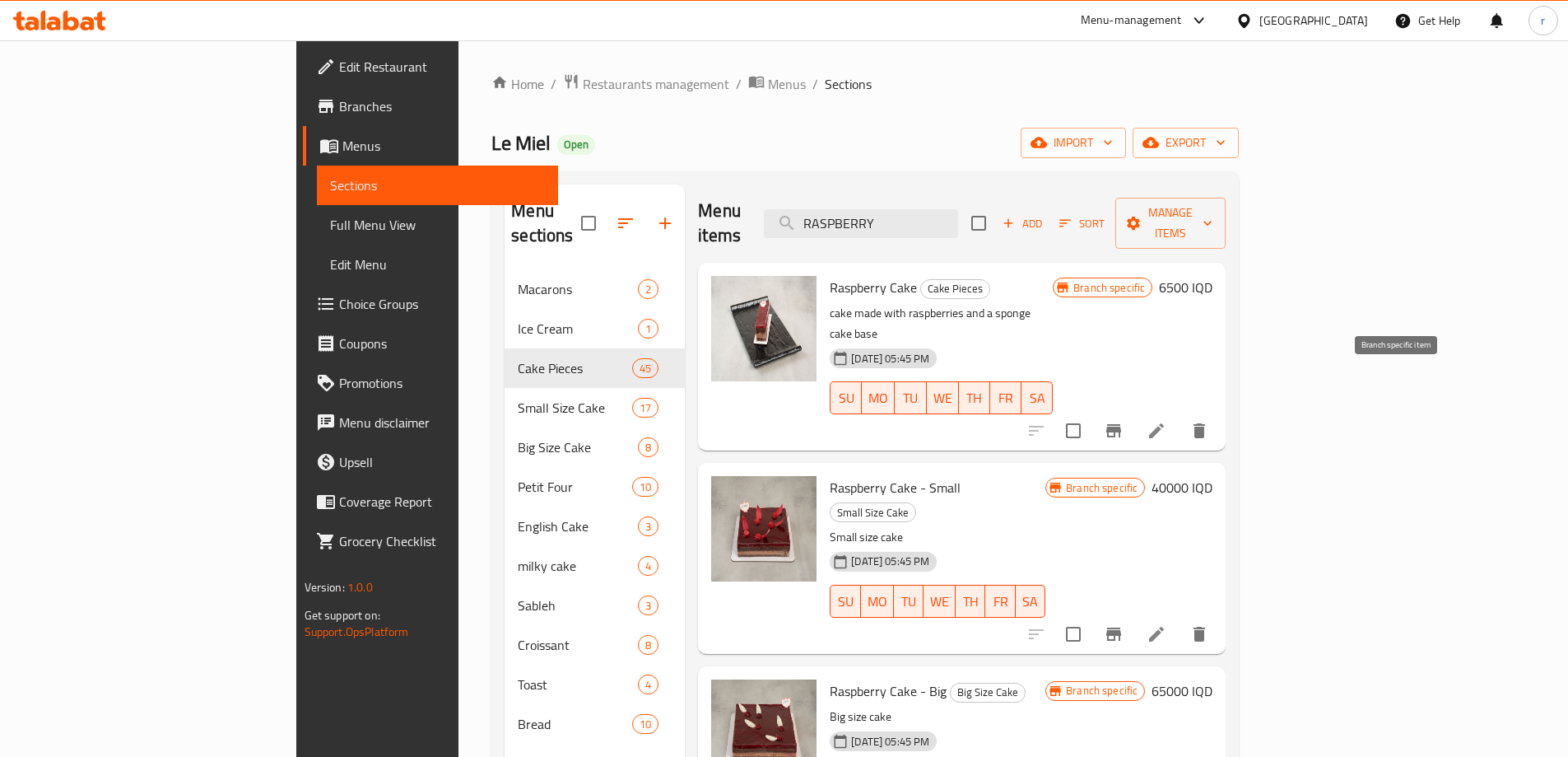
type input "RASPBERRY"
click at [1133, 411] on button "Branch-specific-item" at bounding box center [1114, 431] width 40 height 40
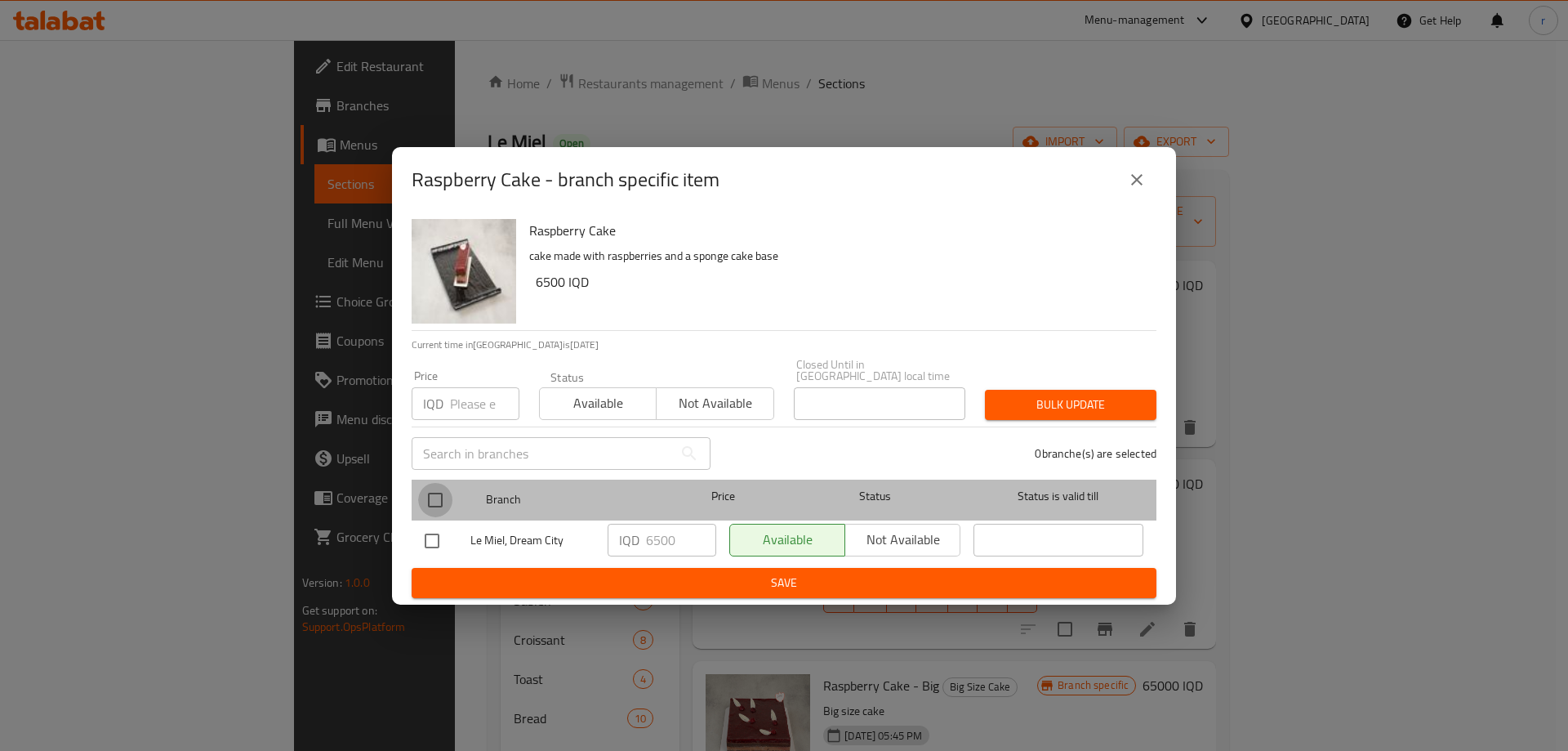
click at [424, 484] on input "checkbox" at bounding box center [435, 500] width 34 height 34
checkbox input "true"
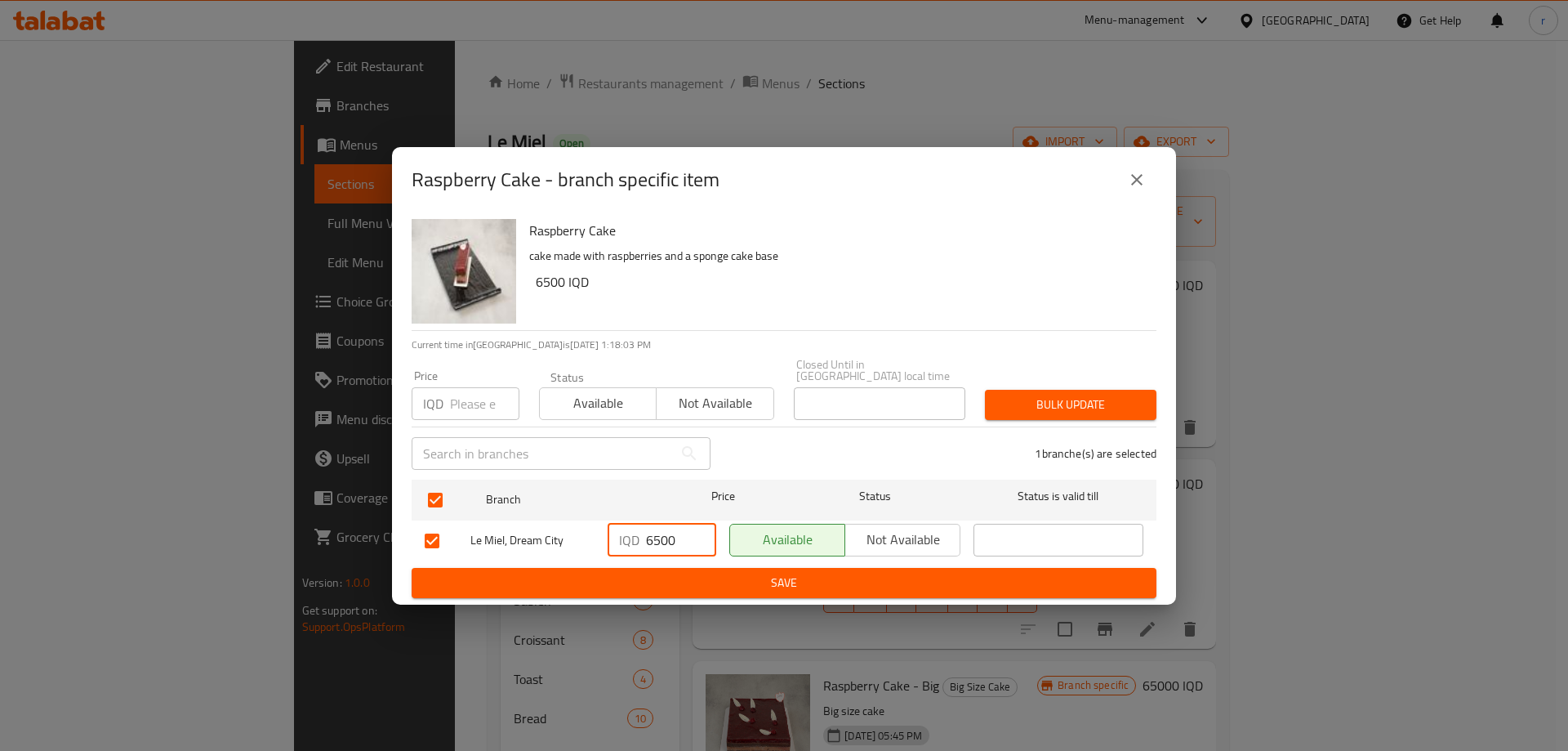
drag, startPoint x: 644, startPoint y: 538, endPoint x: 653, endPoint y: 533, distance: 10.3
click at [653, 533] on div "IQD 6500 ​" at bounding box center [661, 540] width 109 height 33
type input "7500"
click at [713, 579] on span "Save" at bounding box center [784, 583] width 719 height 20
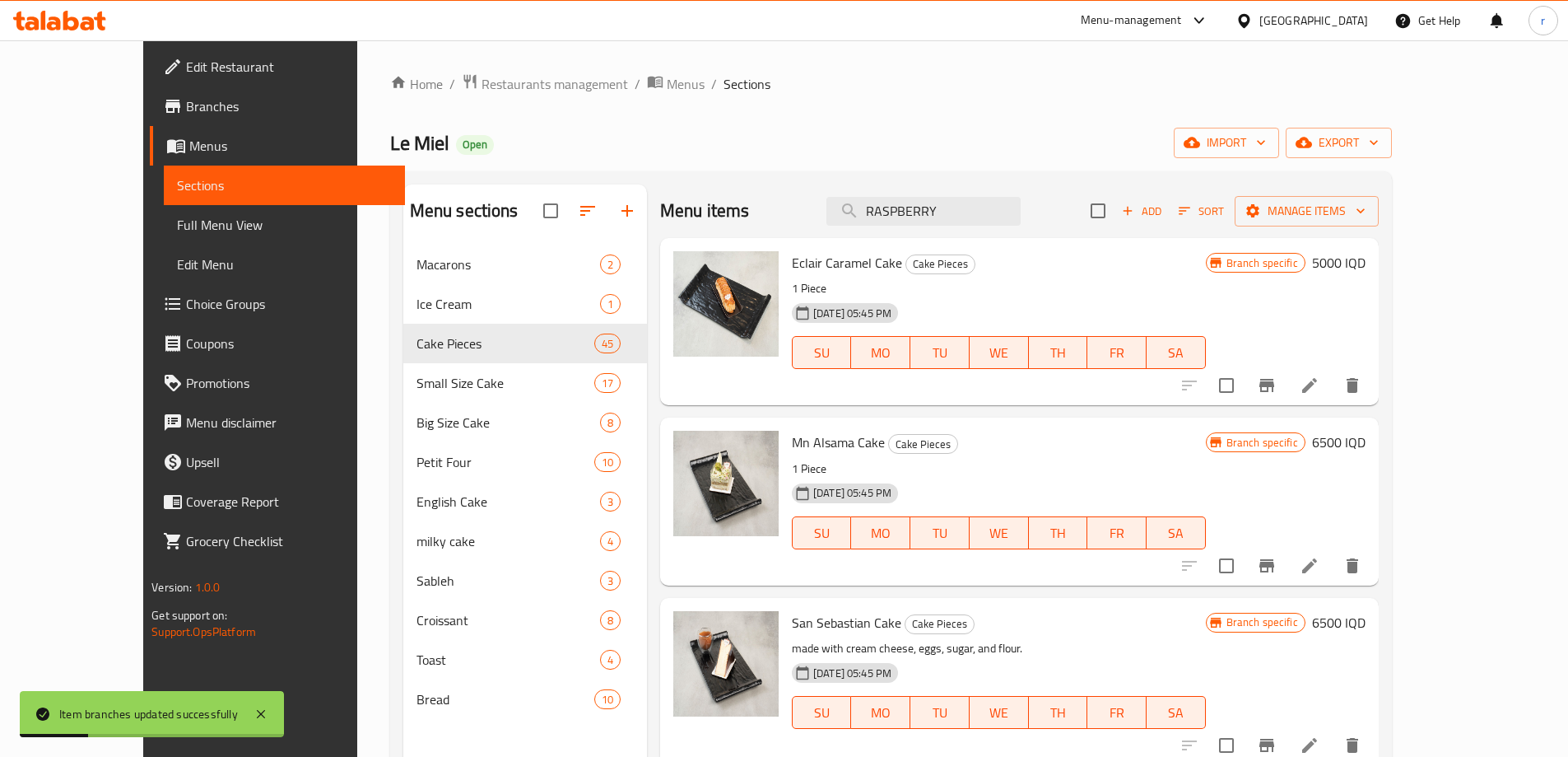
drag, startPoint x: 943, startPoint y: 240, endPoint x: 921, endPoint y: 240, distance: 22.0
click at [921, 240] on div "Menu items RASPBERRY Add Sort Manage items Eclair Caramel Cake Cake Pieces 1 Pi…" at bounding box center [1013, 563] width 732 height 757
paste input "CRUNCHY NUTELLA"
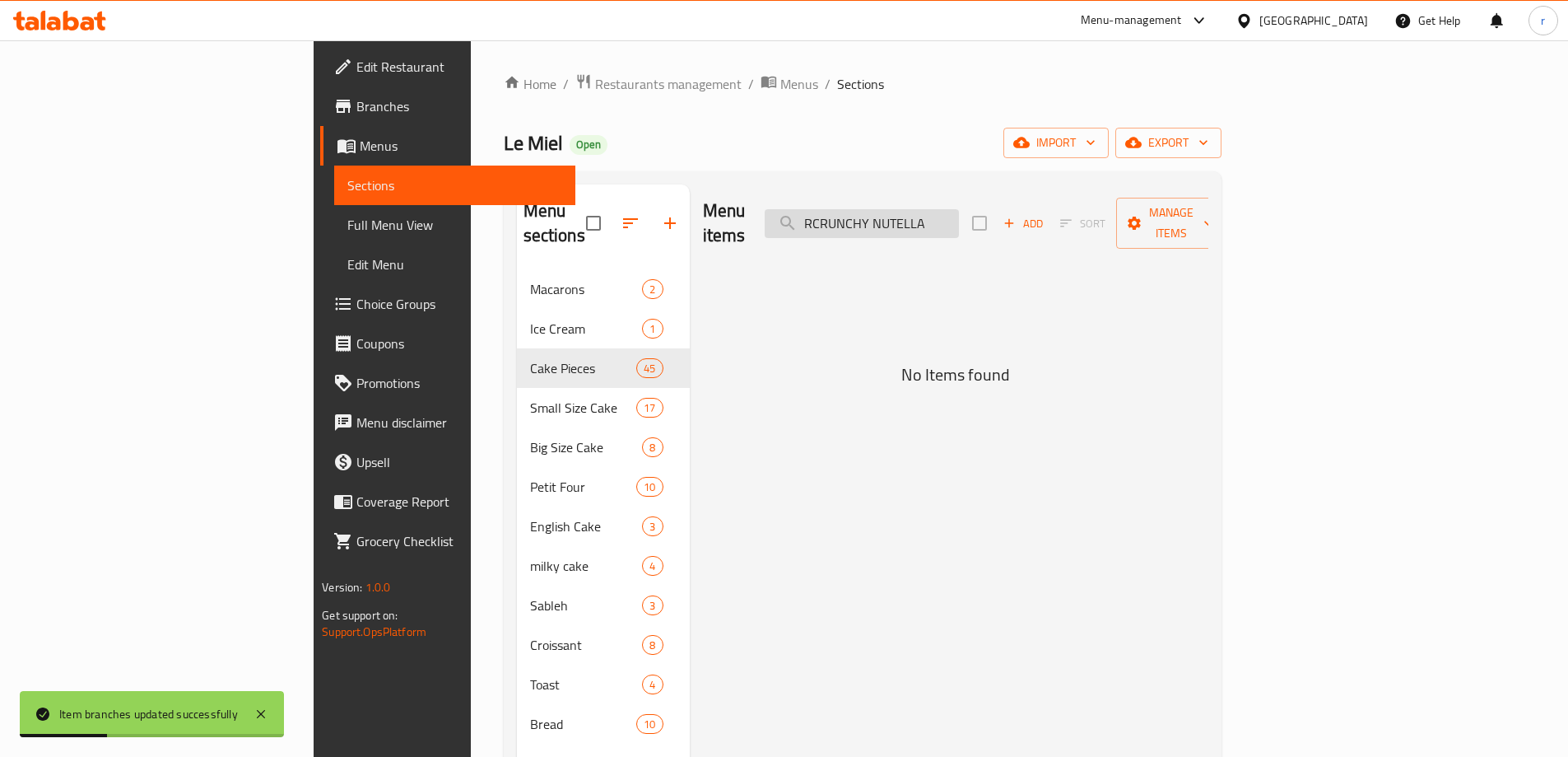
click at [959, 213] on input "RCRUNCHY NUTELLA" at bounding box center [862, 223] width 194 height 29
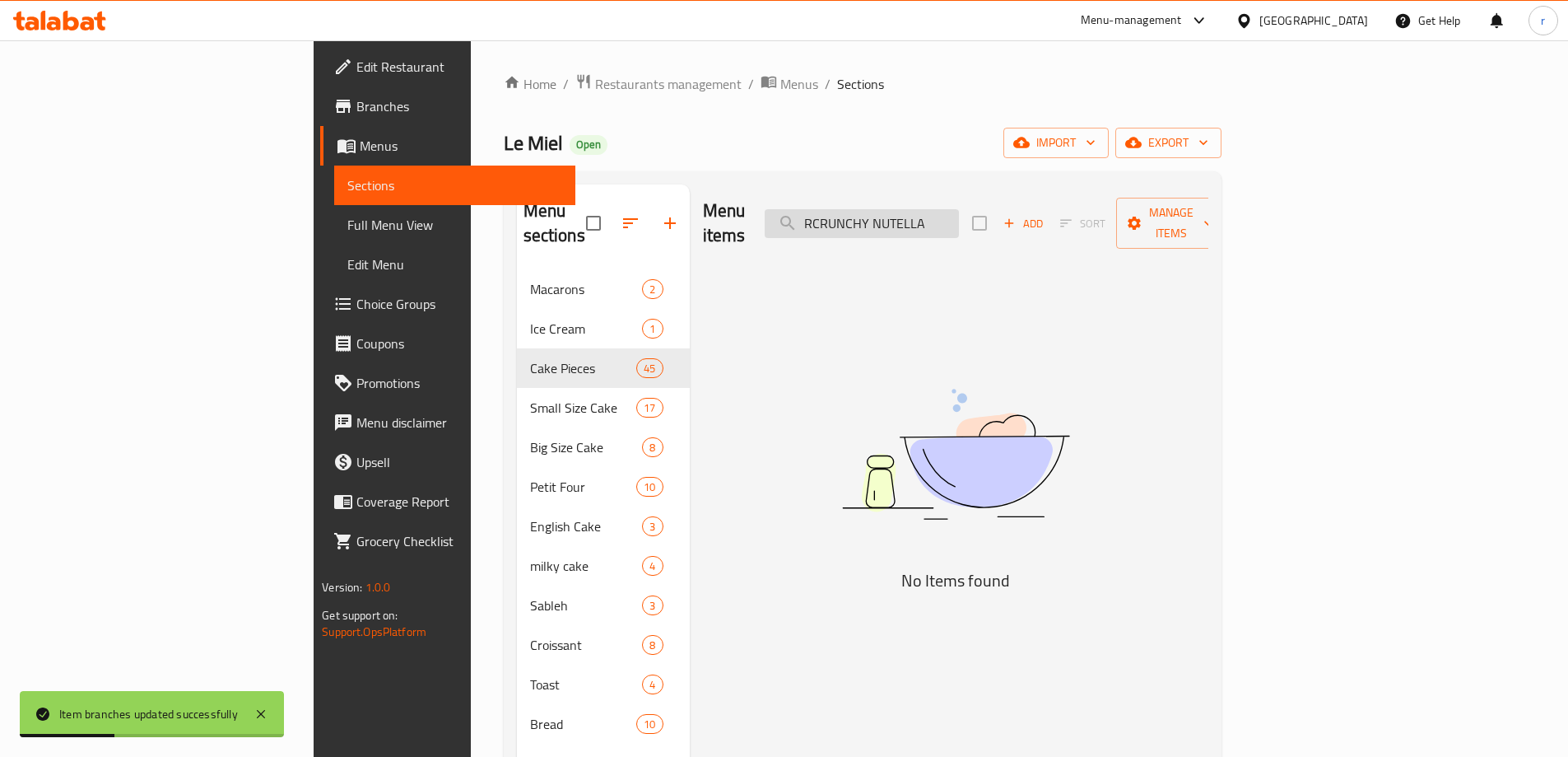
click at [959, 213] on input "RCRUNCHY NUTELLA" at bounding box center [862, 223] width 194 height 29
paste input "search"
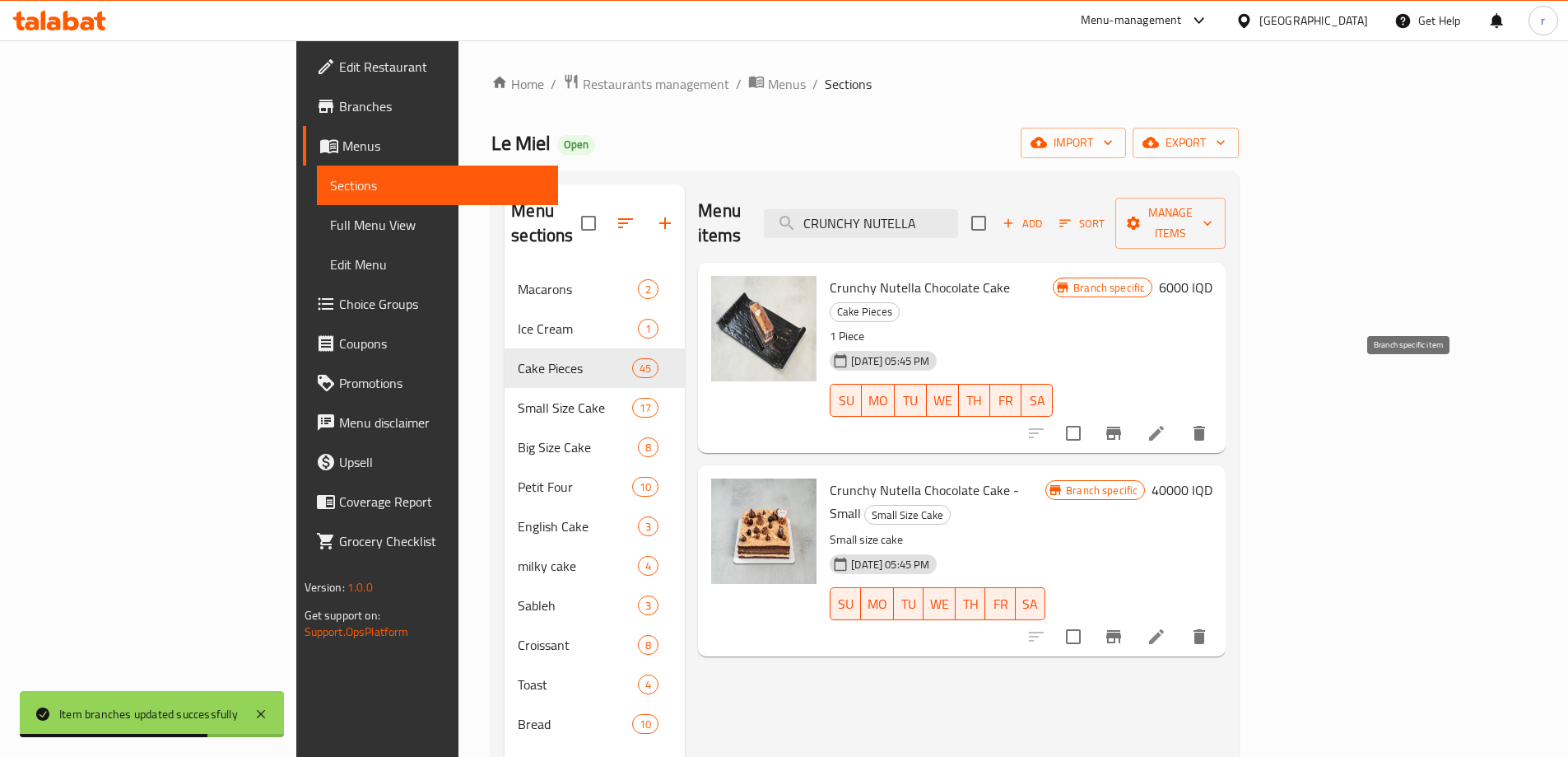
type input "CRUNCHY NUTELLA"
click at [1124, 423] on icon "Branch-specific-item" at bounding box center [1114, 433] width 20 height 20
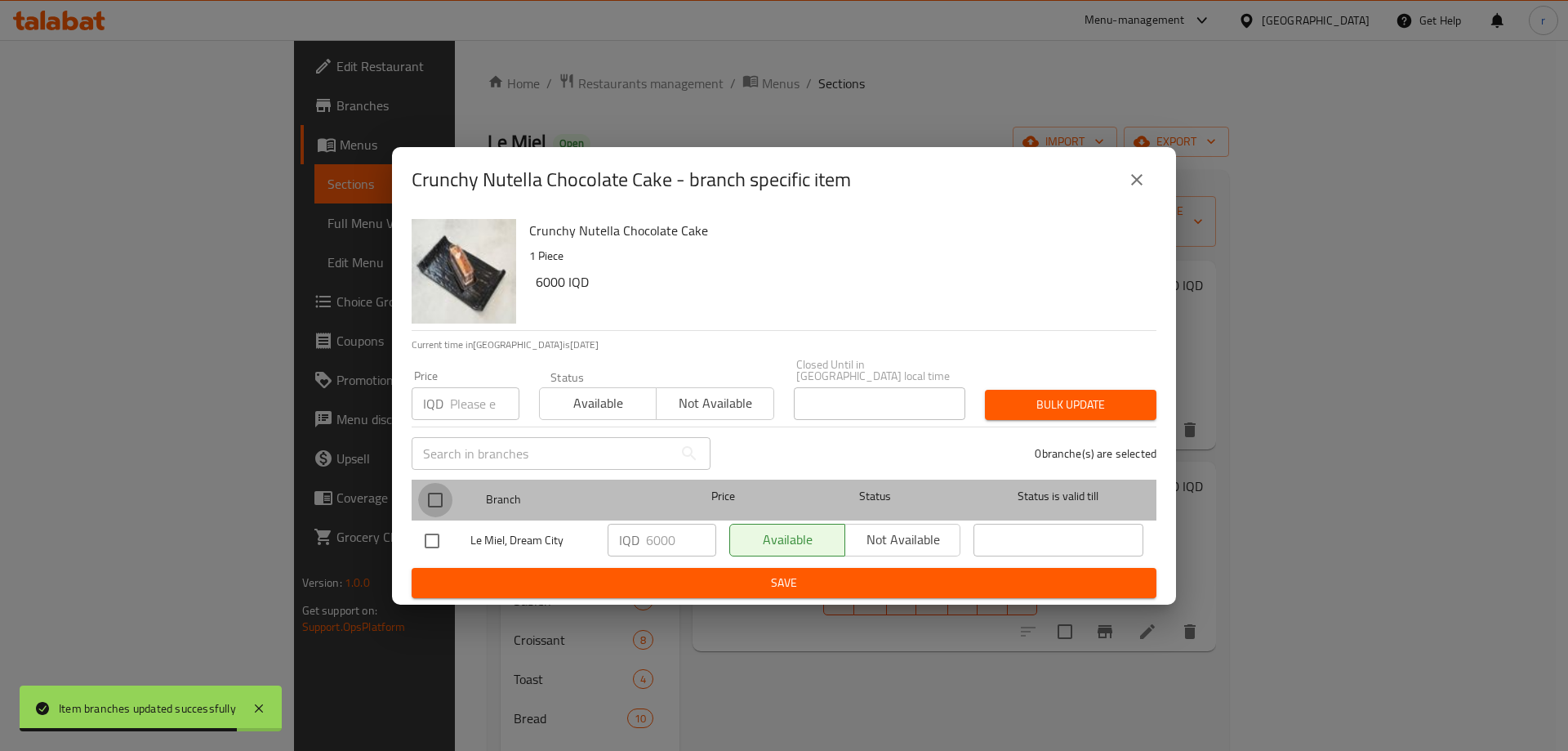
click at [420, 489] on input "checkbox" at bounding box center [435, 500] width 34 height 34
checkbox input "true"
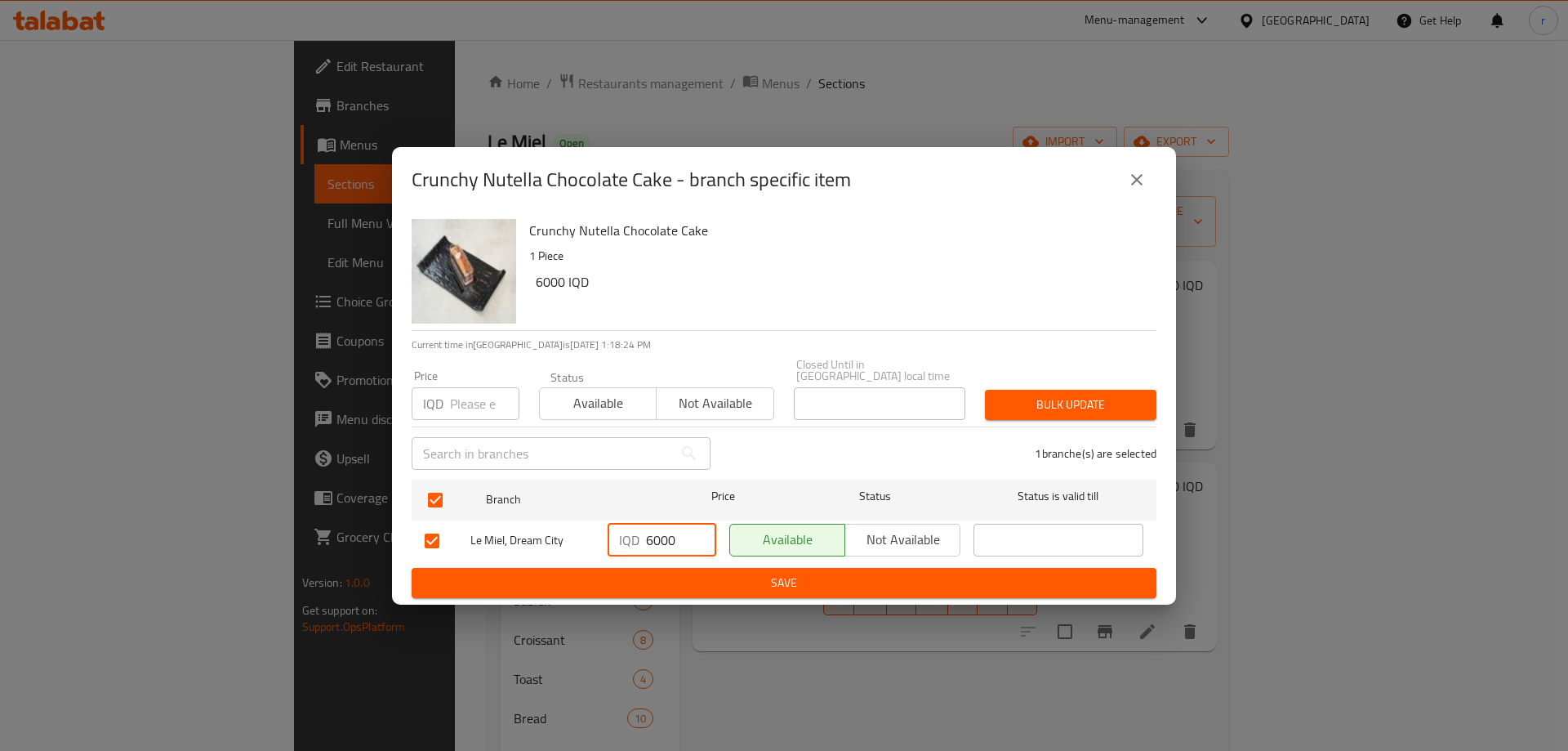
drag, startPoint x: 660, startPoint y: 530, endPoint x: 648, endPoint y: 529, distance: 12.0
click at [625, 539] on div "IQD 6000 ​" at bounding box center [661, 540] width 109 height 33
type input "7500"
click at [688, 568] on button "Save" at bounding box center [784, 583] width 745 height 30
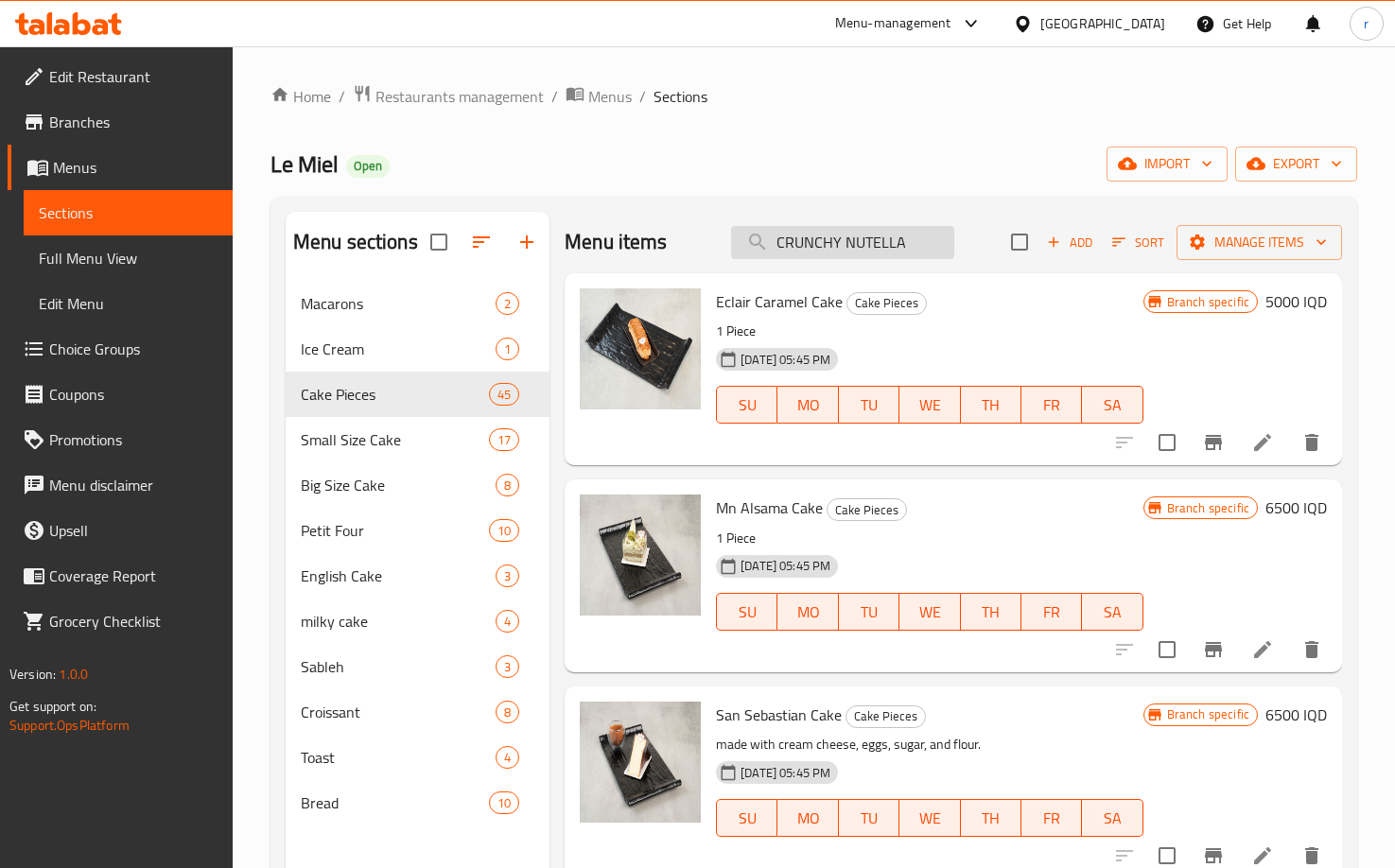
click at [918, 241] on input "CRUNCHY NUTELLA" at bounding box center [842, 242] width 223 height 33
drag, startPoint x: 918, startPoint y: 241, endPoint x: 676, endPoint y: 261, distance: 242.8
click at [676, 261] on div "Menu items CRUNCHY NUTELLA Add Sort Manage items" at bounding box center [953, 242] width 777 height 62
paste input "ARAMEL"
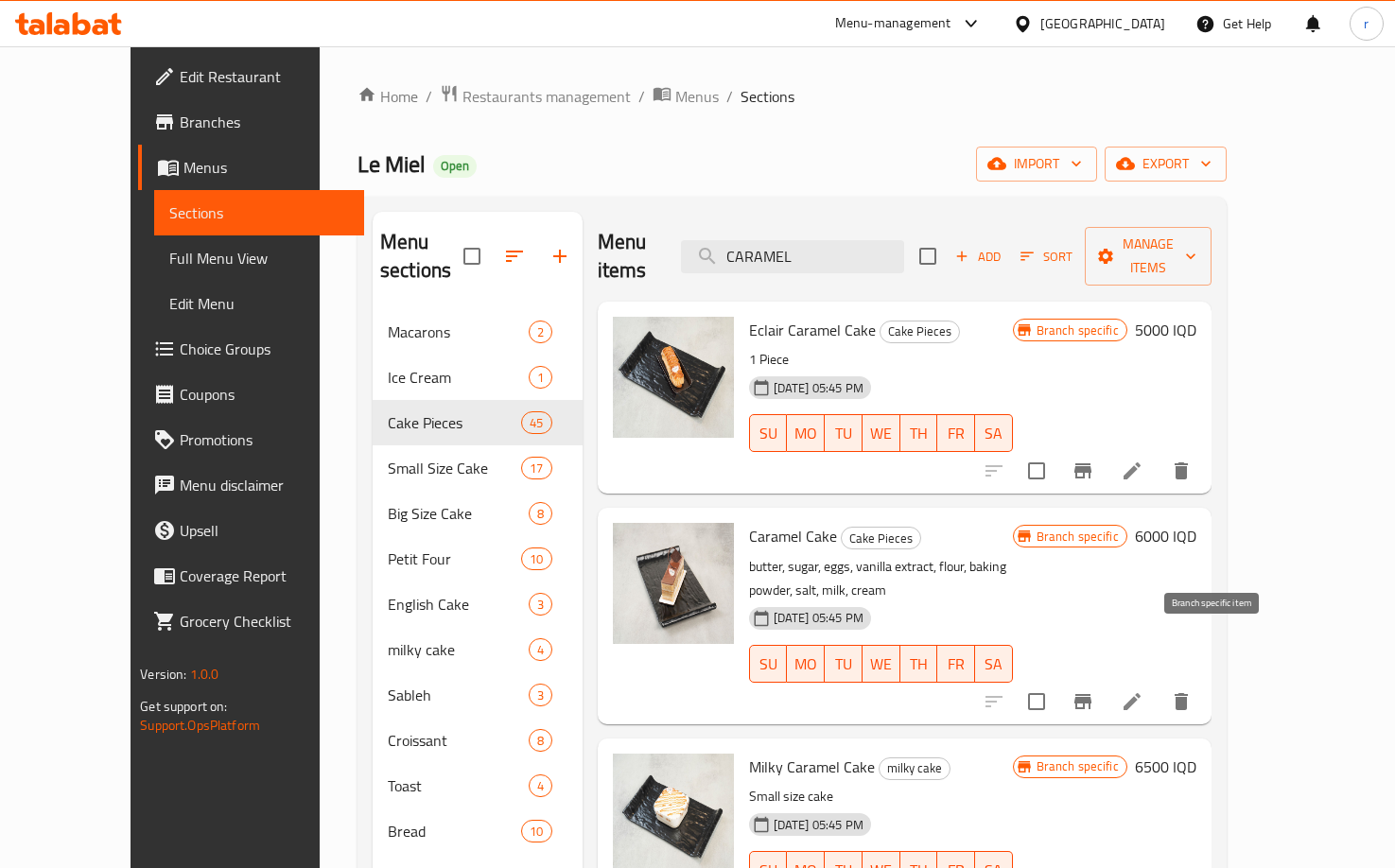
type input "CARAMEL"
click at [1094, 690] on icon "Branch-specific-item" at bounding box center [1083, 701] width 23 height 23
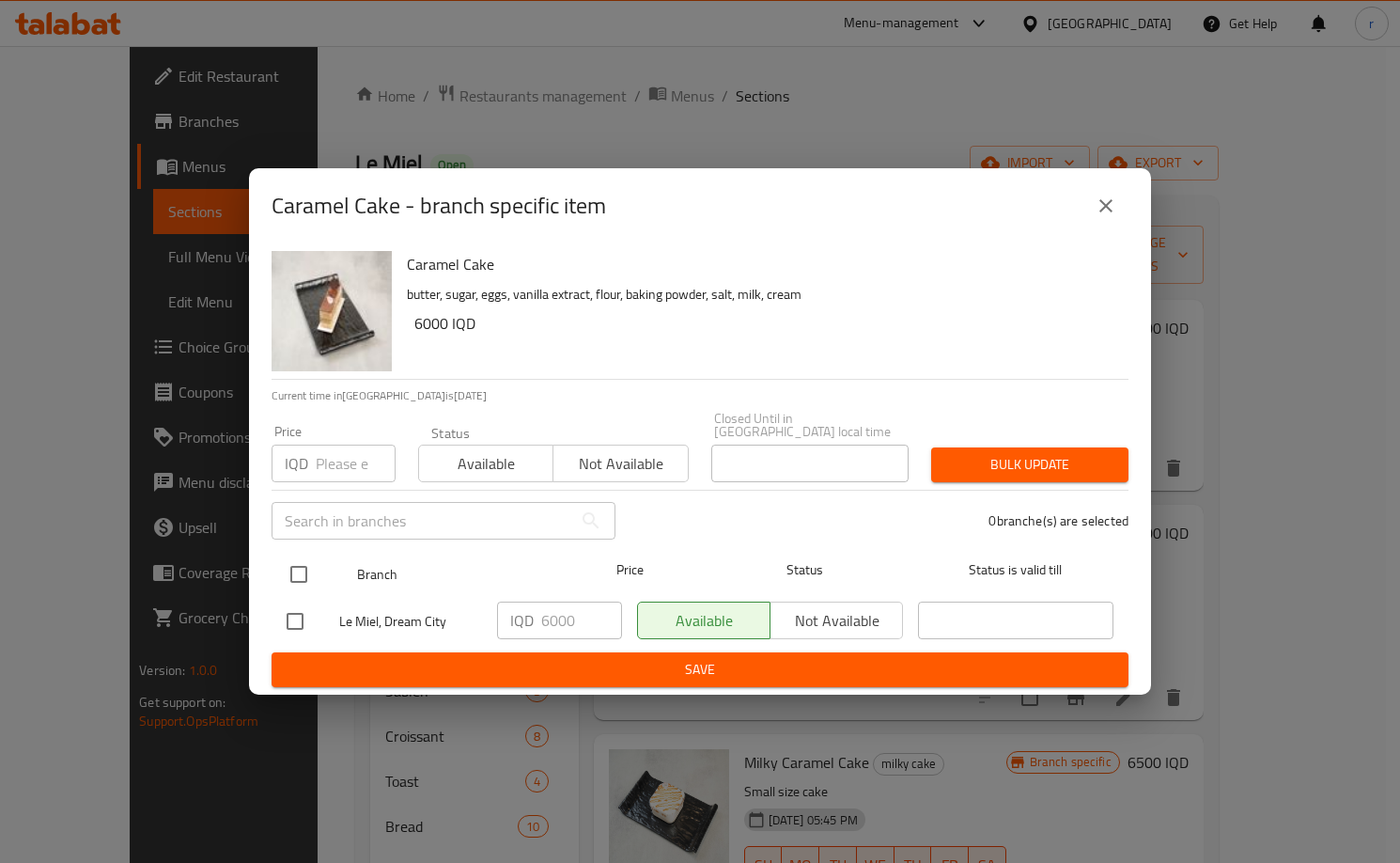
click at [294, 555] on input "checkbox" at bounding box center [299, 574] width 40 height 40
checkbox input "true"
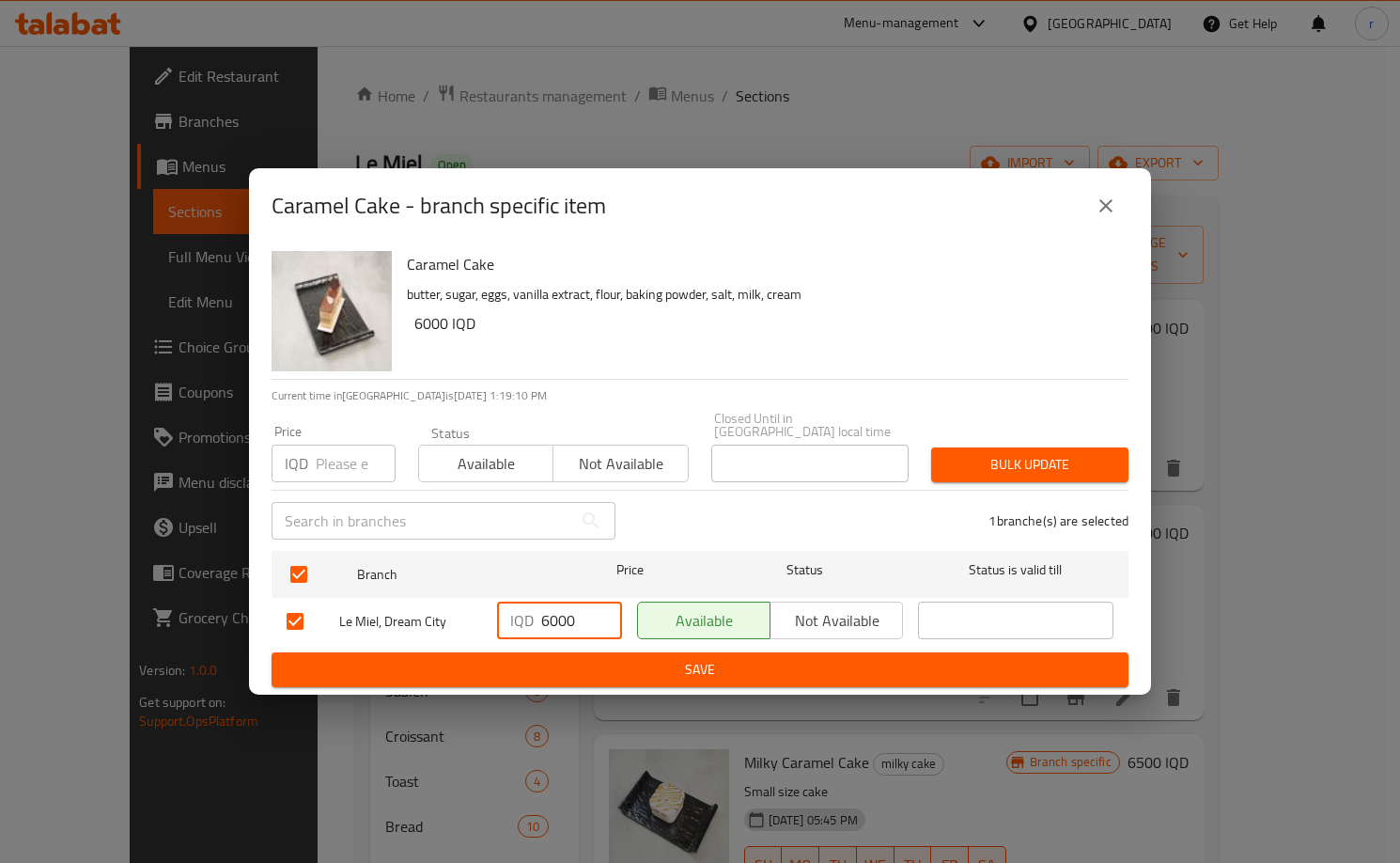
drag, startPoint x: 549, startPoint y: 622, endPoint x: 538, endPoint y: 626, distance: 11.7
click at [538, 626] on div "IQD 6000 ​" at bounding box center [559, 621] width 125 height 38
type input "7000"
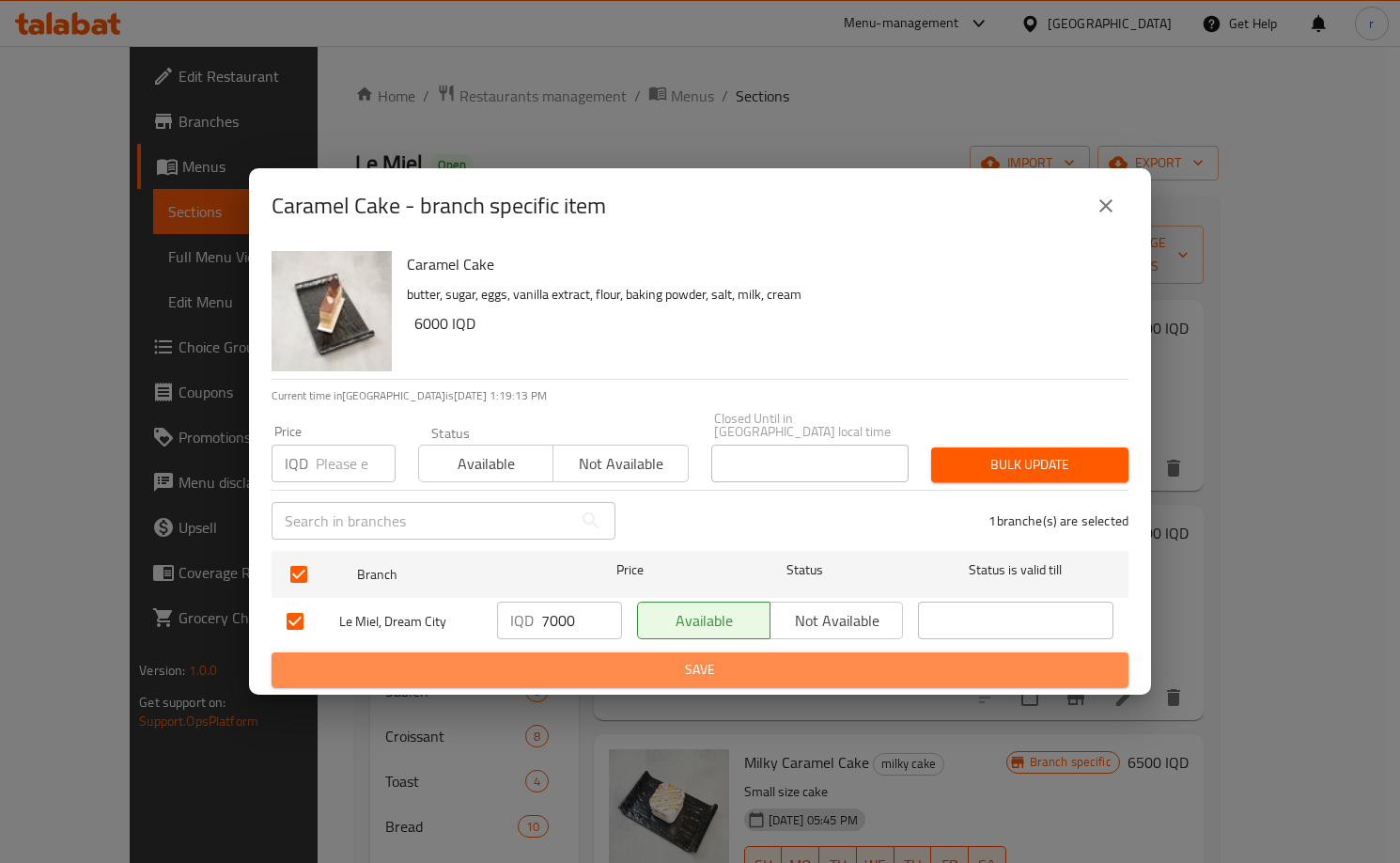
click at [586, 670] on span "Save" at bounding box center [700, 670] width 827 height 24
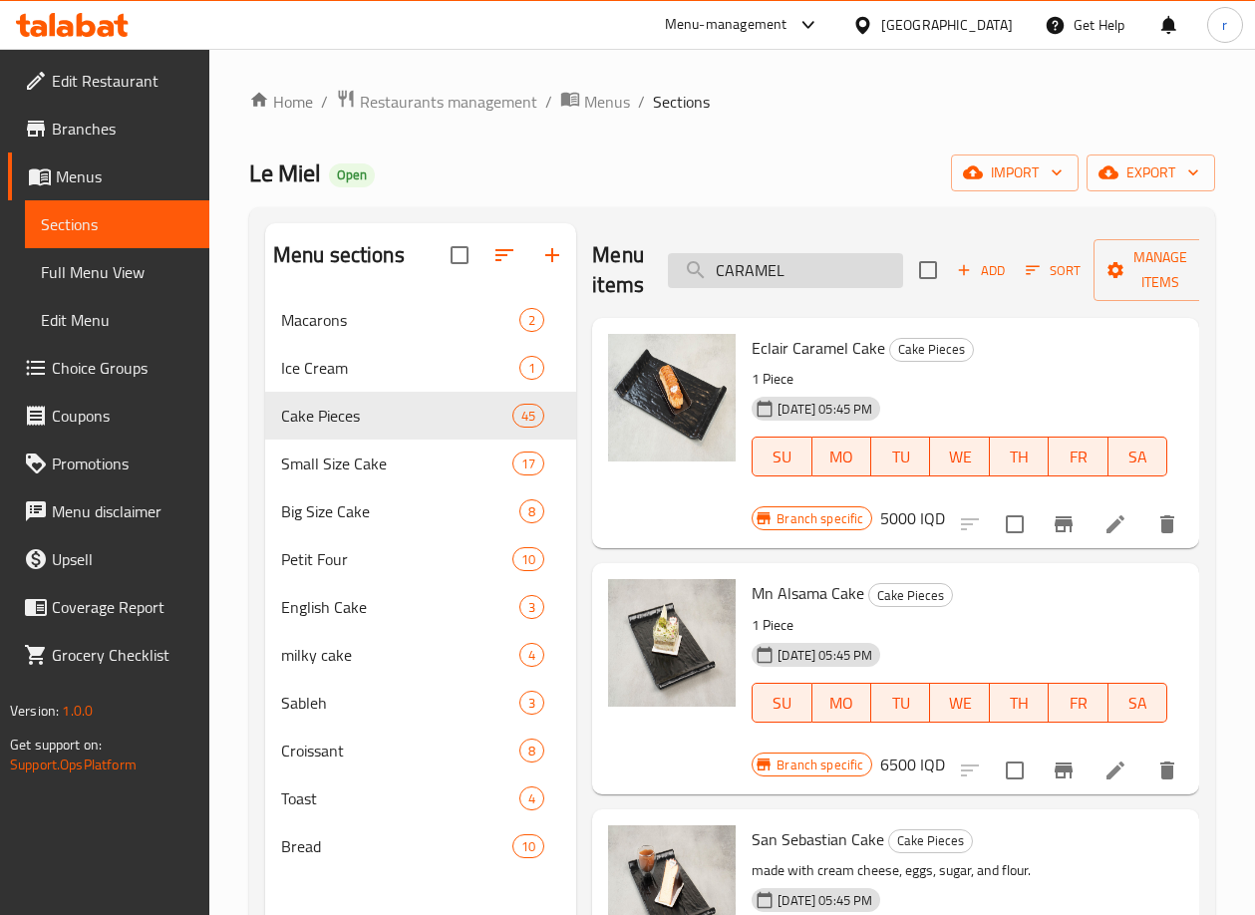
click at [797, 263] on input "CARAMEL" at bounding box center [785, 270] width 235 height 35
drag, startPoint x: 754, startPoint y: 283, endPoint x: 629, endPoint y: 315, distance: 129.6
click at [629, 315] on div "Menu items CARAMEL Add Sort Manage items" at bounding box center [895, 270] width 607 height 95
paste input "LE MI"
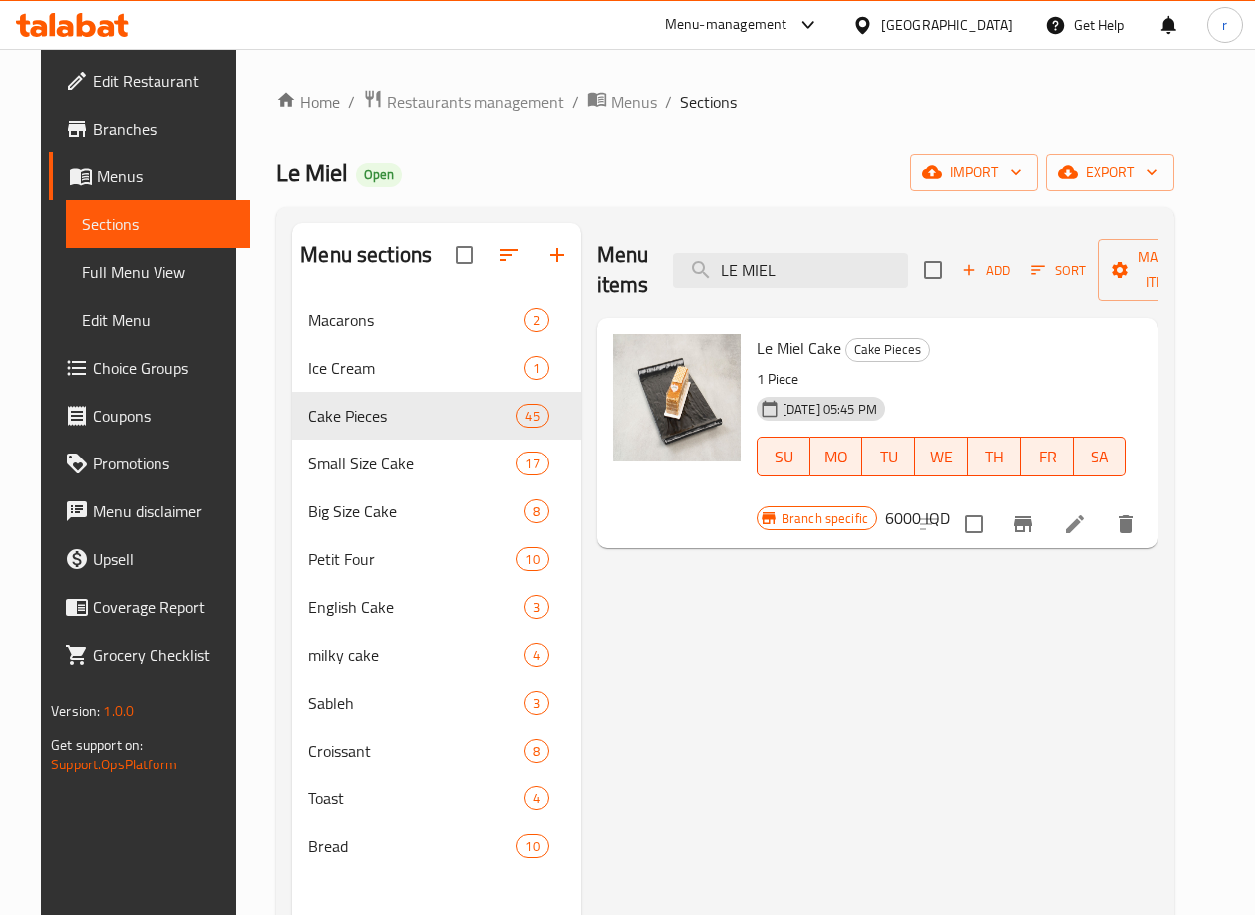
type input "LE MIEL"
click at [1031, 523] on icon "Branch-specific-item" at bounding box center [1023, 524] width 18 height 16
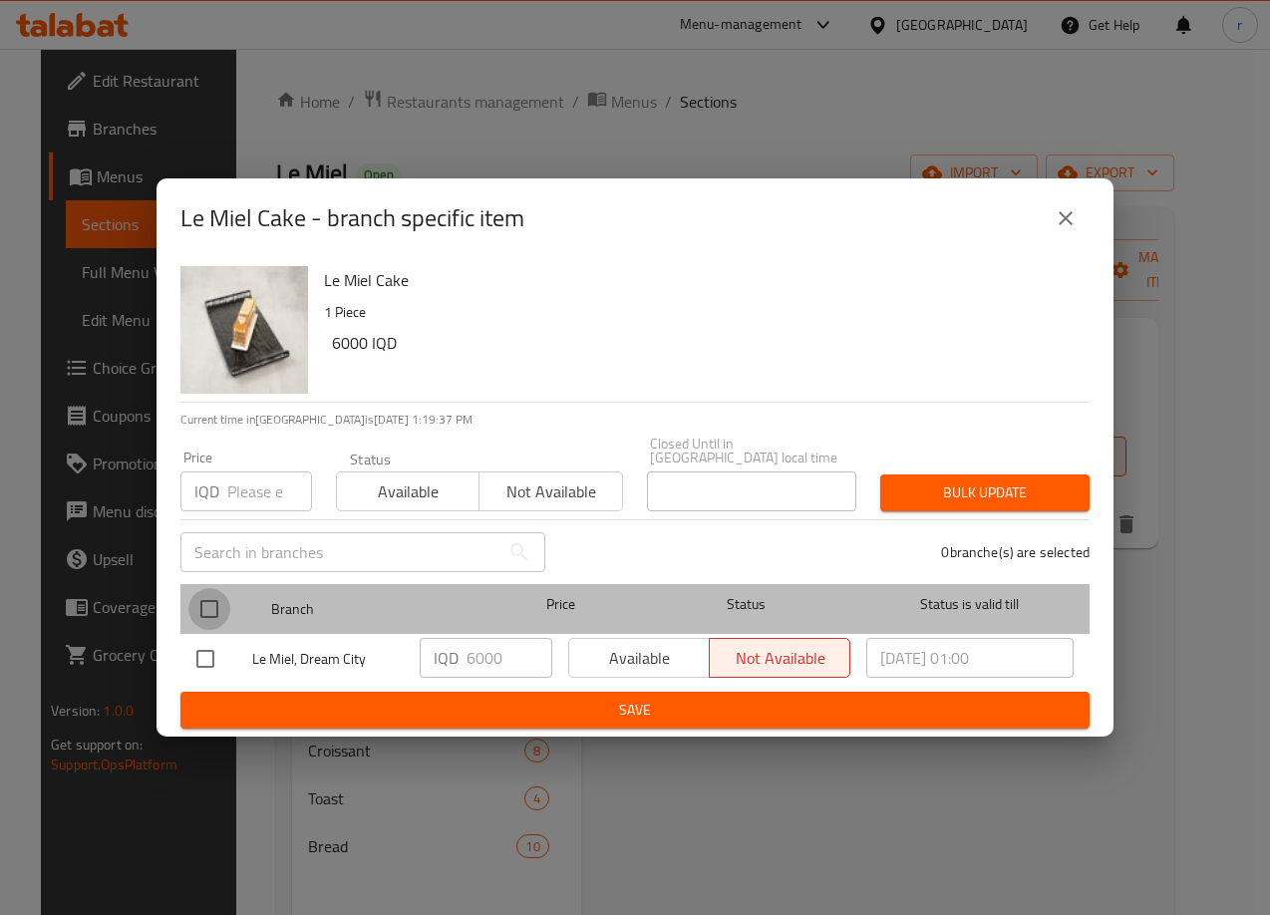
click at [200, 601] on input "checkbox" at bounding box center [209, 609] width 42 height 42
checkbox input "true"
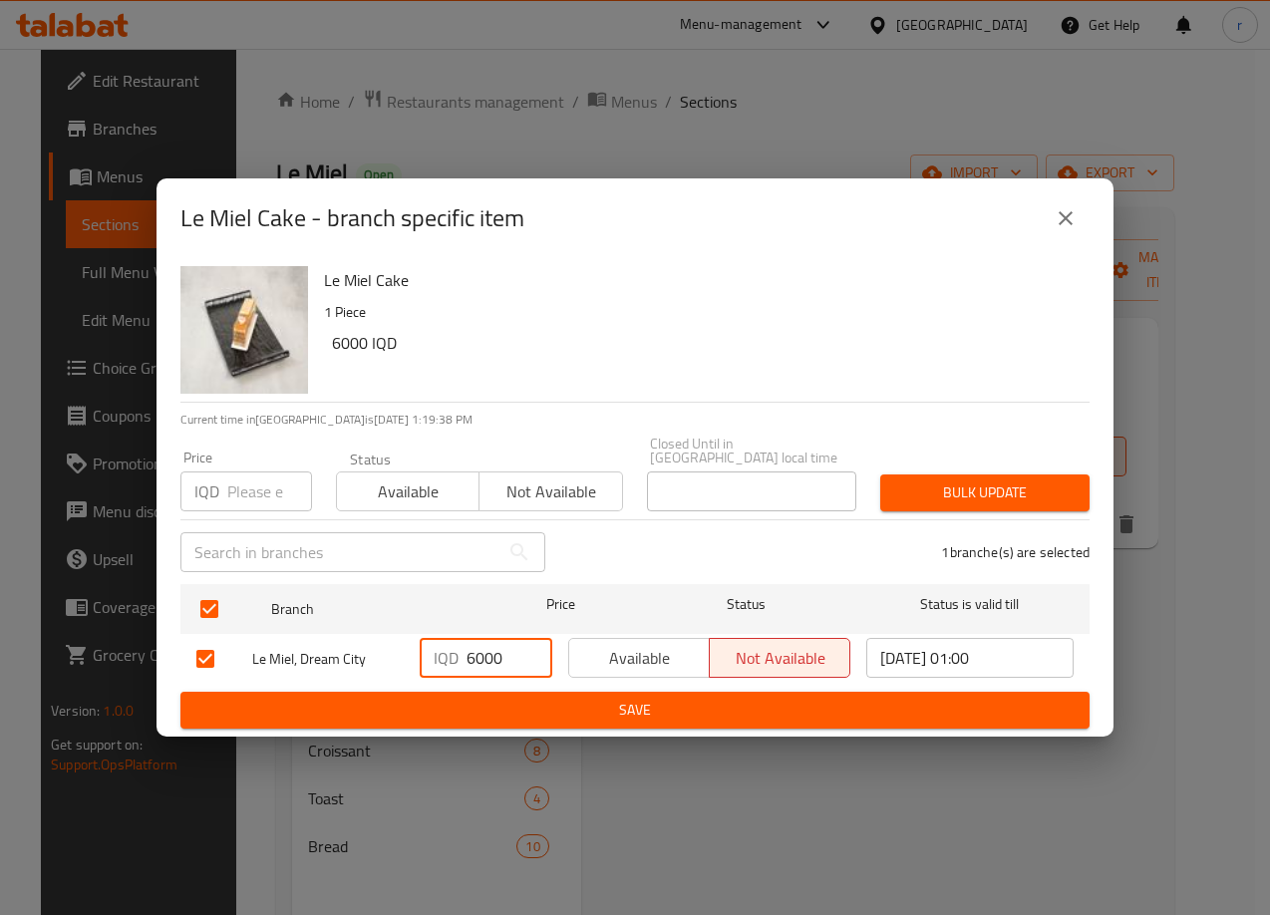
drag, startPoint x: 464, startPoint y: 655, endPoint x: 484, endPoint y: 651, distance: 20.3
click at [484, 651] on div "IQD 6000 ​" at bounding box center [486, 658] width 133 height 40
type input "7000"
click at [484, 707] on span "Save" at bounding box center [634, 710] width 877 height 25
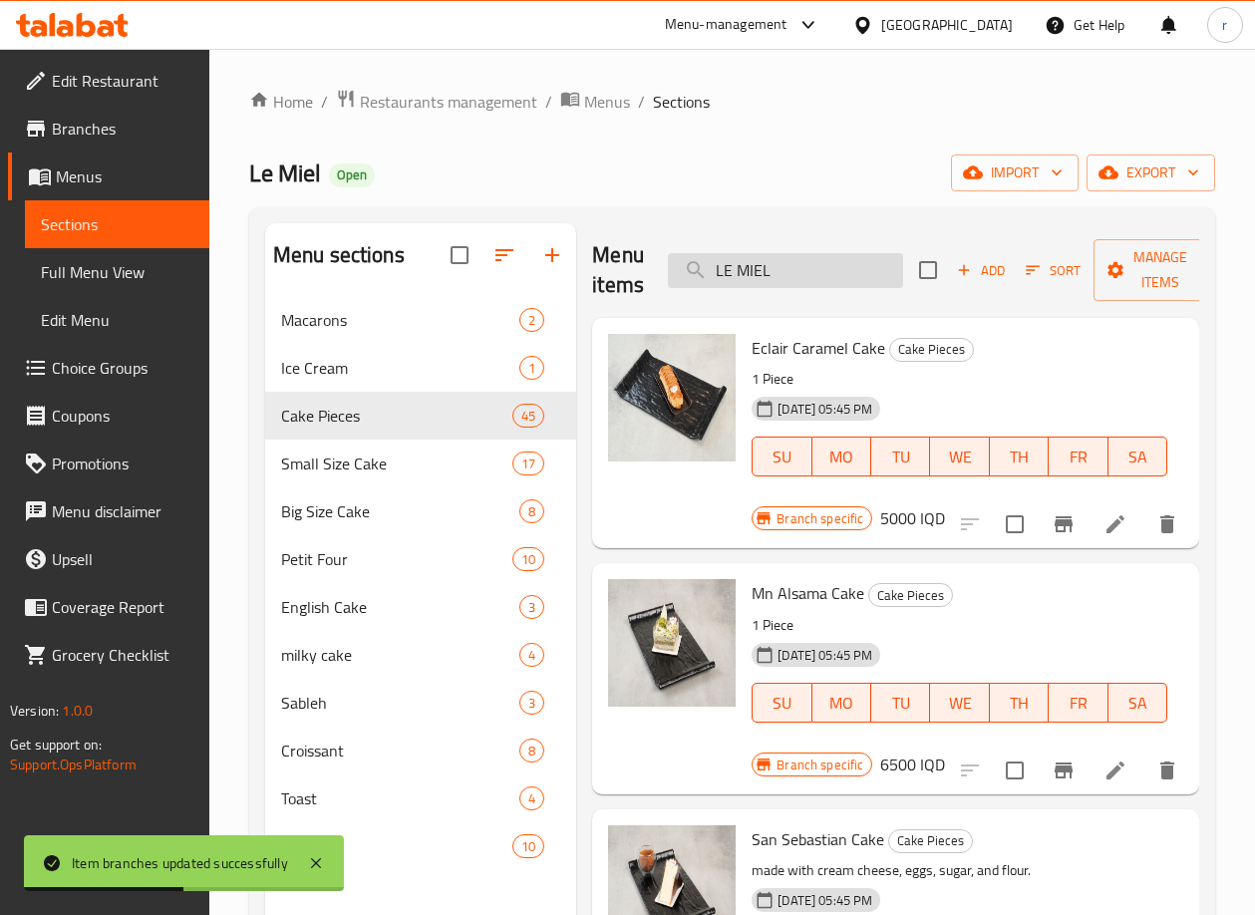
click at [787, 265] on input "LE MIEL" at bounding box center [785, 270] width 235 height 35
drag, startPoint x: 776, startPoint y: 268, endPoint x: 588, endPoint y: 284, distance: 189.0
click at [588, 284] on div "Menu items LE MIEL Add Sort Manage items Eclair Caramel Cake Cake Pieces 1 Piec…" at bounding box center [887, 680] width 623 height 915
paste input "SAN SEBASTIN"
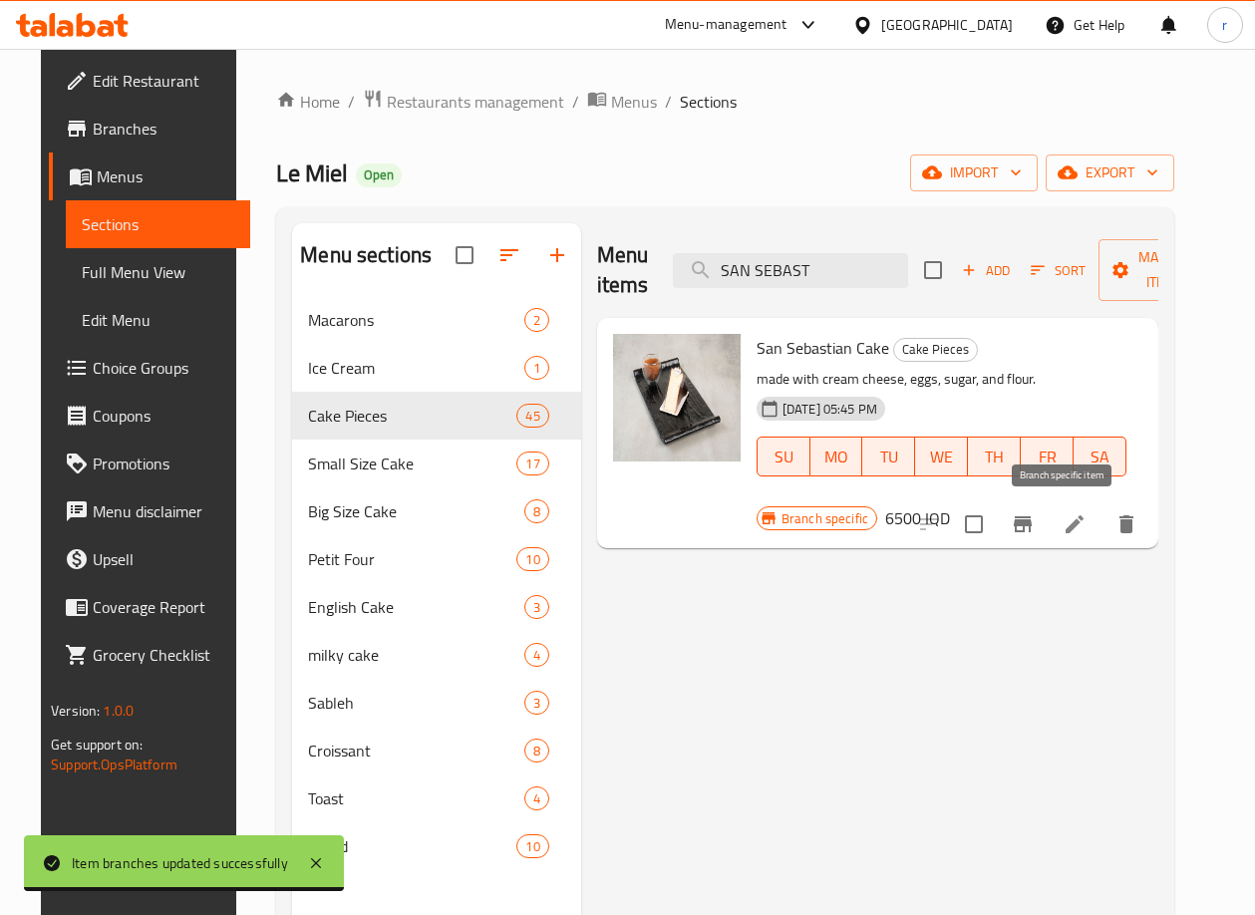
type input "SAN SEBAST"
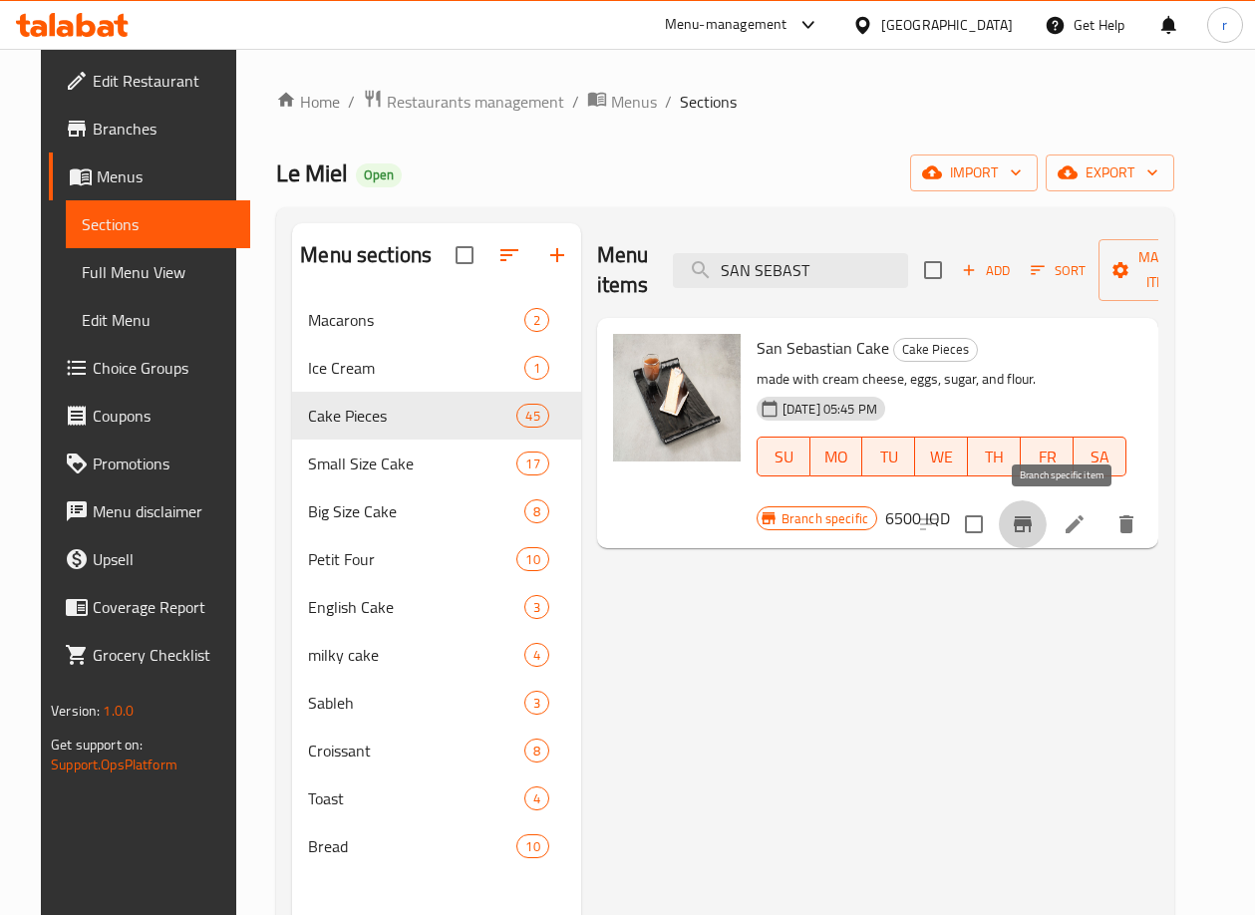
click at [1034, 515] on icon "Branch-specific-item" at bounding box center [1023, 524] width 24 height 24
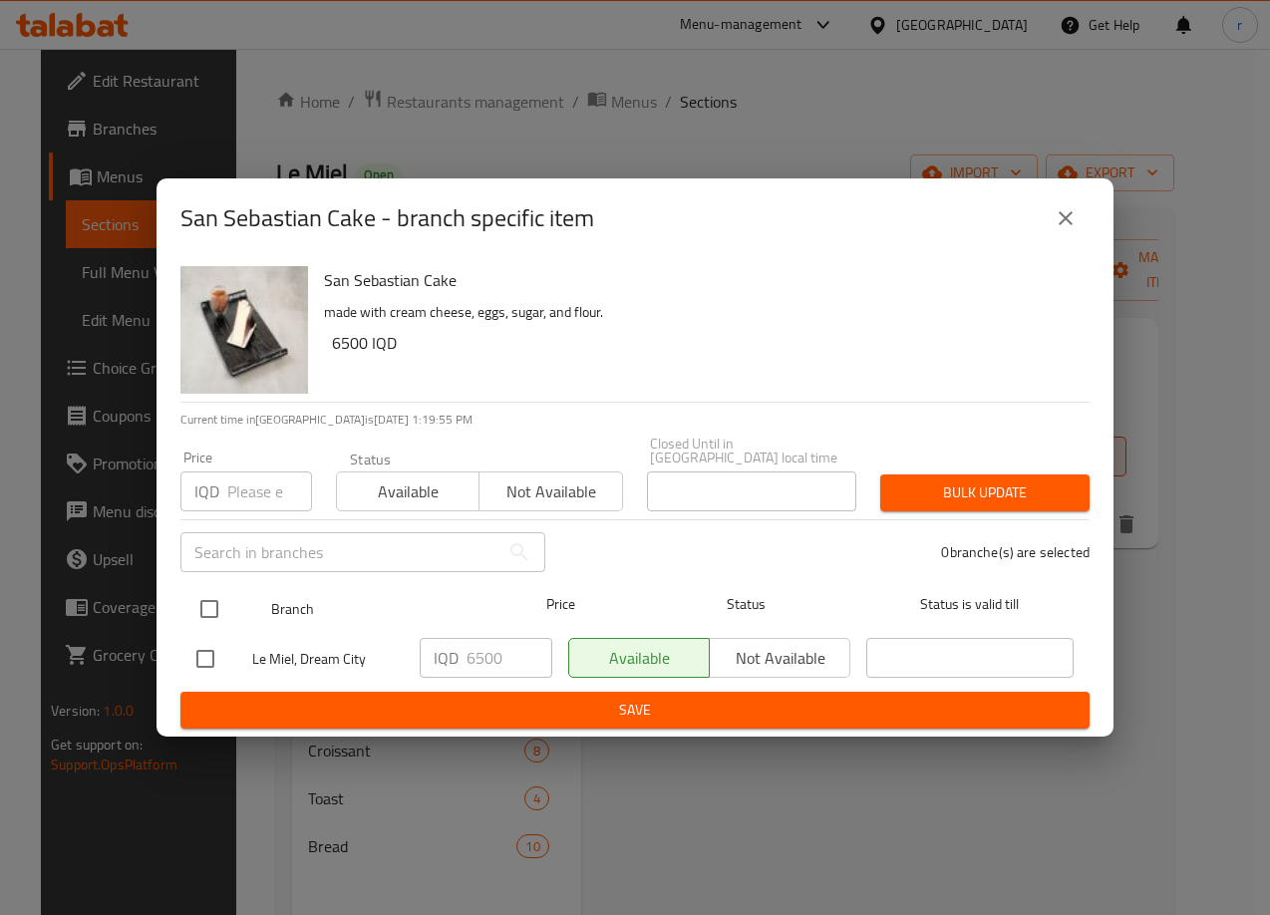
click at [209, 605] on input "checkbox" at bounding box center [209, 609] width 42 height 42
checkbox input "true"
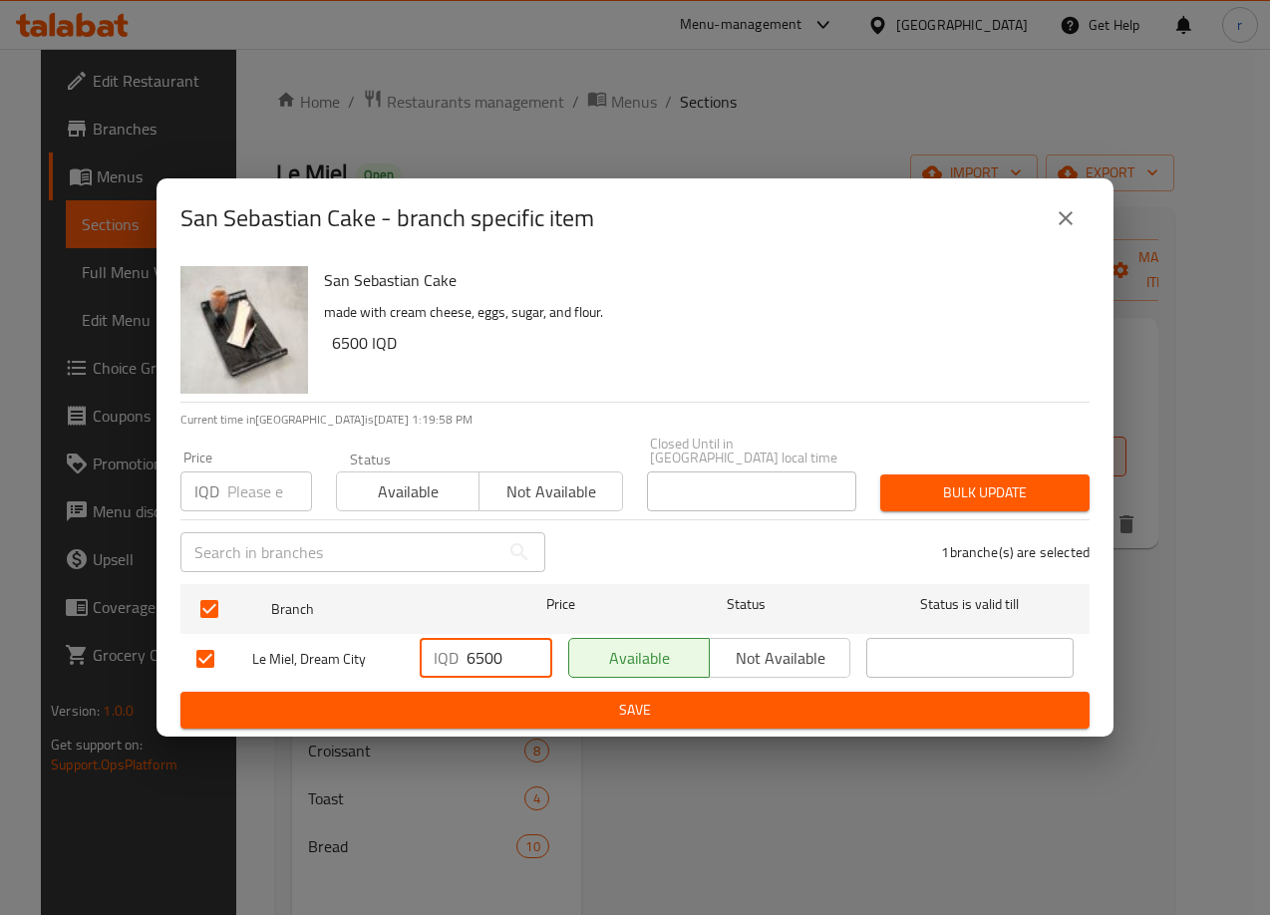
drag, startPoint x: 475, startPoint y: 651, endPoint x: 430, endPoint y: 663, distance: 47.4
click at [430, 663] on div "IQD 6500 ​" at bounding box center [486, 658] width 133 height 40
type input "8500"
click at [496, 692] on button "Save" at bounding box center [634, 710] width 909 height 37
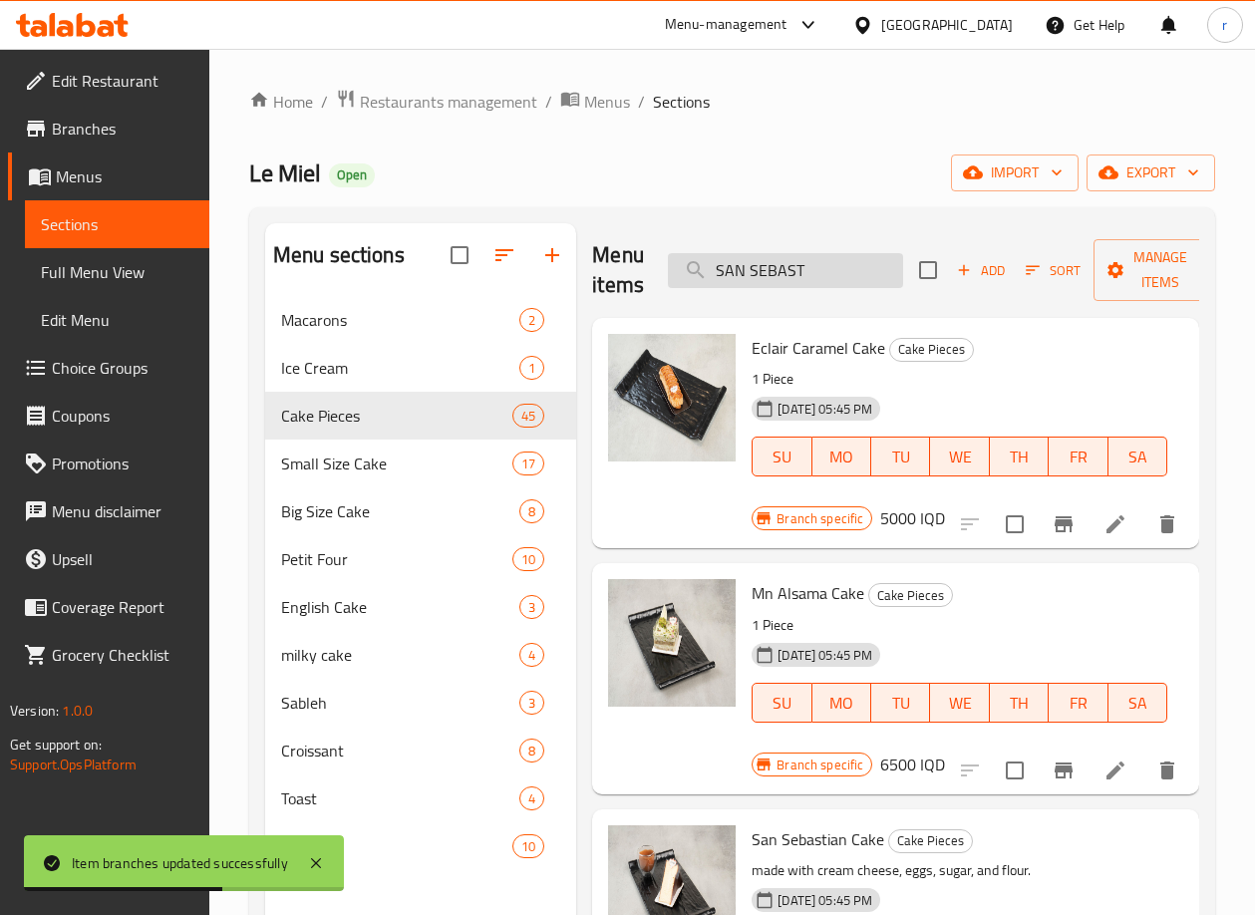
click at [815, 273] on input "SAN SEBAST" at bounding box center [785, 270] width 235 height 35
drag, startPoint x: 819, startPoint y: 269, endPoint x: 586, endPoint y: 273, distance: 233.2
click at [589, 277] on div "Menu items SAN SEBAST Add Sort Manage items Eclair Caramel Cake Cake Pieces 1 P…" at bounding box center [887, 680] width 623 height 915
paste input "MNN ALSAMA"
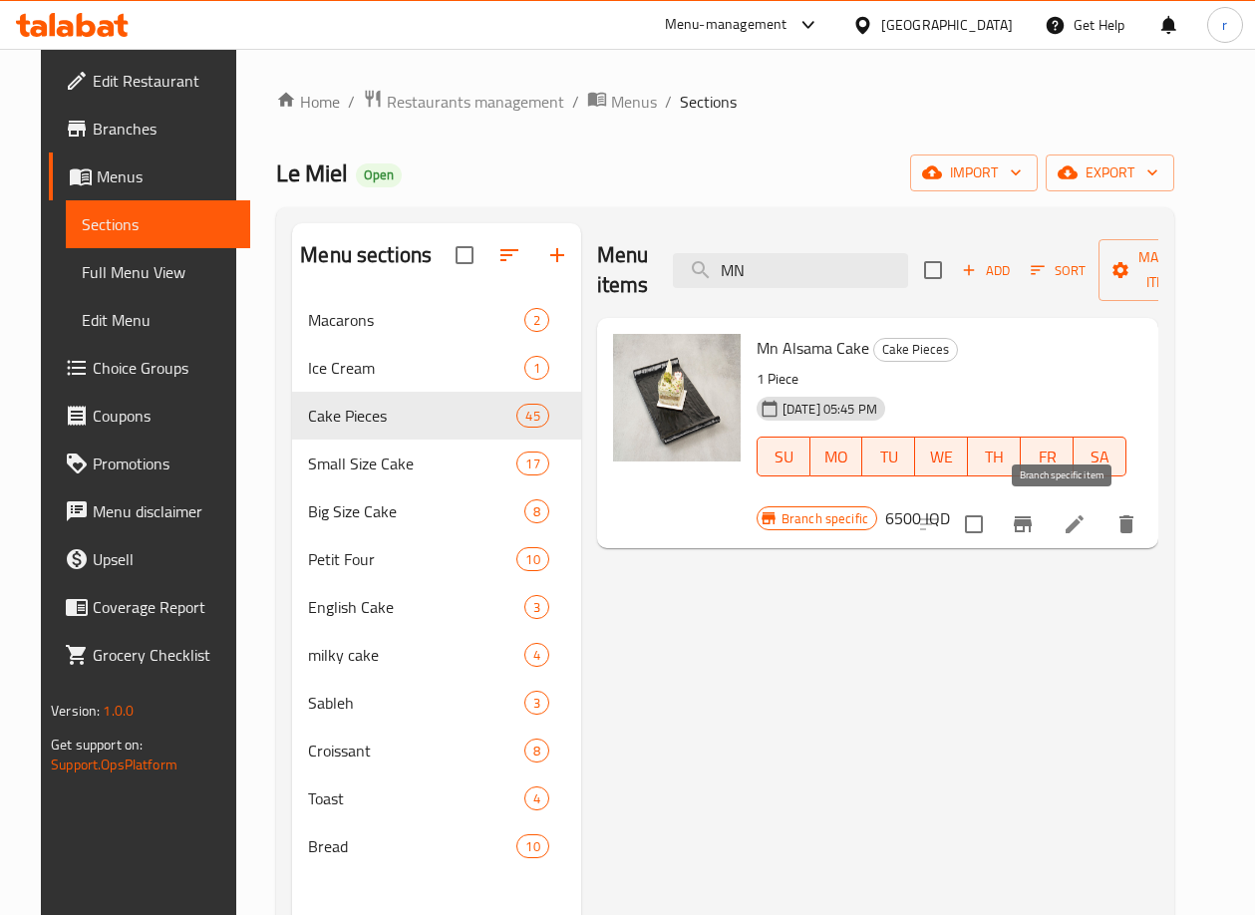
type input "MN"
click at [1031, 525] on icon "Branch-specific-item" at bounding box center [1023, 524] width 18 height 16
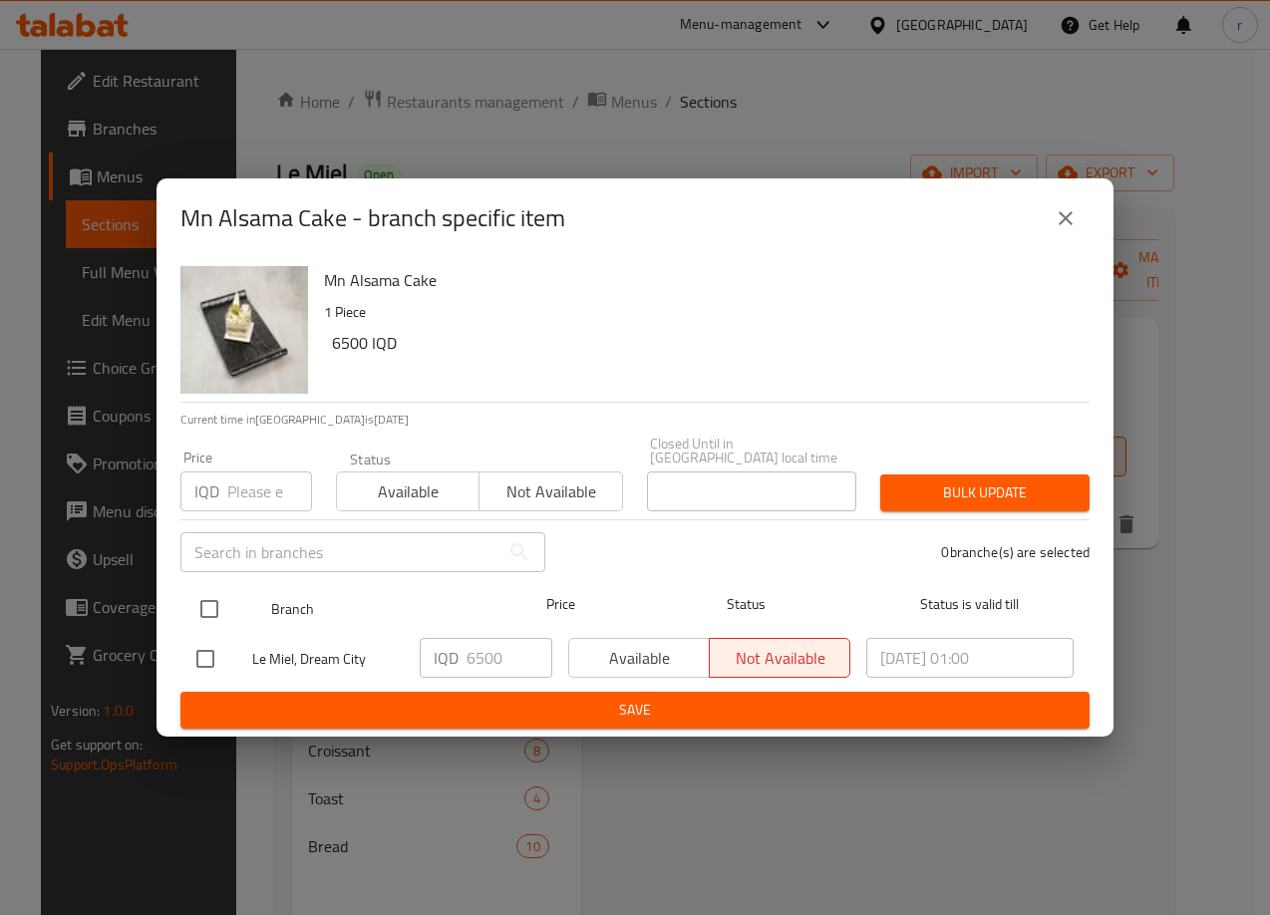
click at [197, 595] on input "checkbox" at bounding box center [209, 609] width 42 height 42
checkbox input "true"
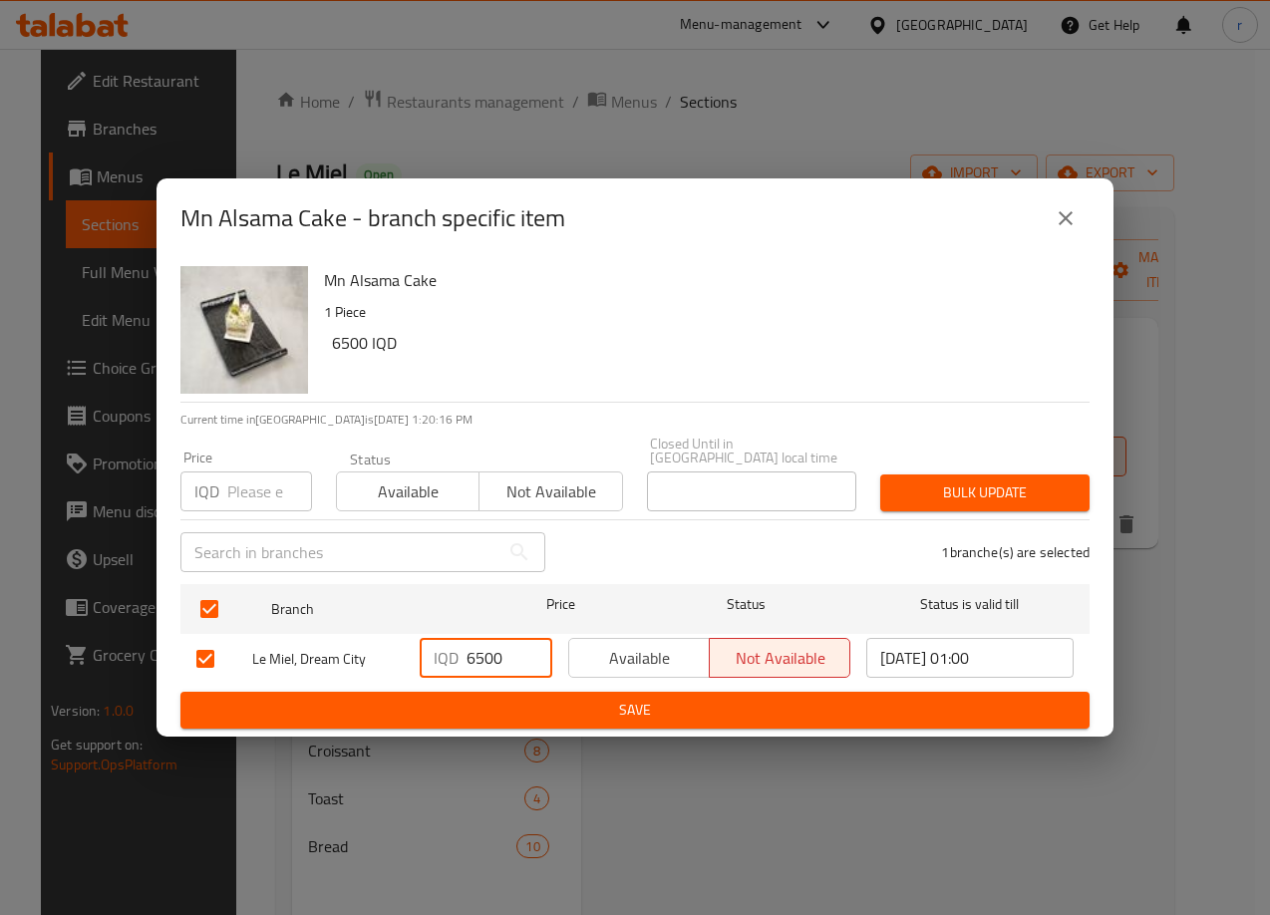
drag, startPoint x: 481, startPoint y: 649, endPoint x: 442, endPoint y: 668, distance: 43.2
click at [442, 668] on div "IQD 6500 ​" at bounding box center [486, 658] width 133 height 40
type input "8000"
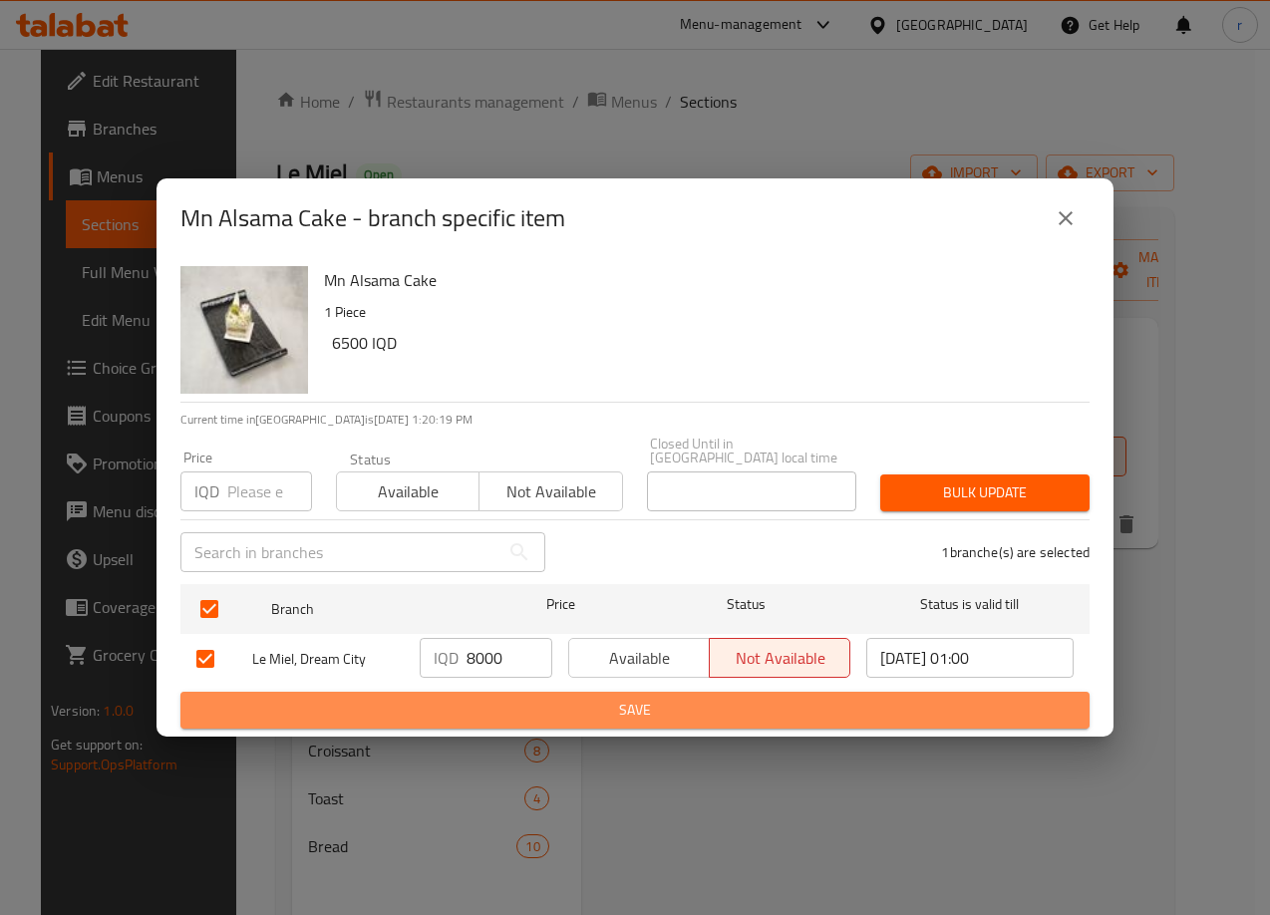
click at [544, 698] on span "Save" at bounding box center [634, 710] width 877 height 25
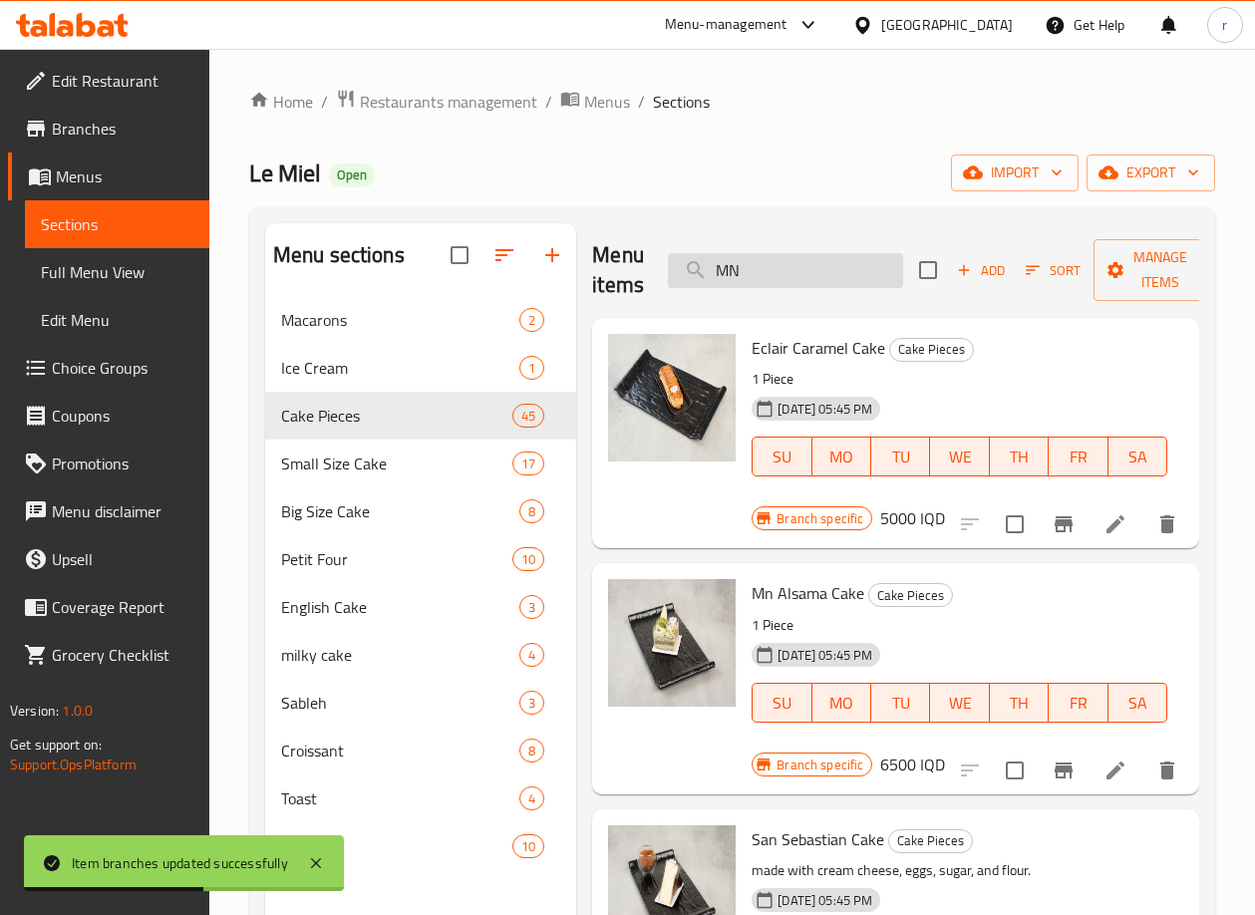
click at [785, 266] on input "MN" at bounding box center [785, 270] width 235 height 35
drag, startPoint x: 674, startPoint y: 278, endPoint x: 655, endPoint y: 279, distance: 19.0
click at [655, 279] on div "Menu items MN Add Sort Manage items" at bounding box center [895, 270] width 607 height 95
paste input "CINNAMON ROL"
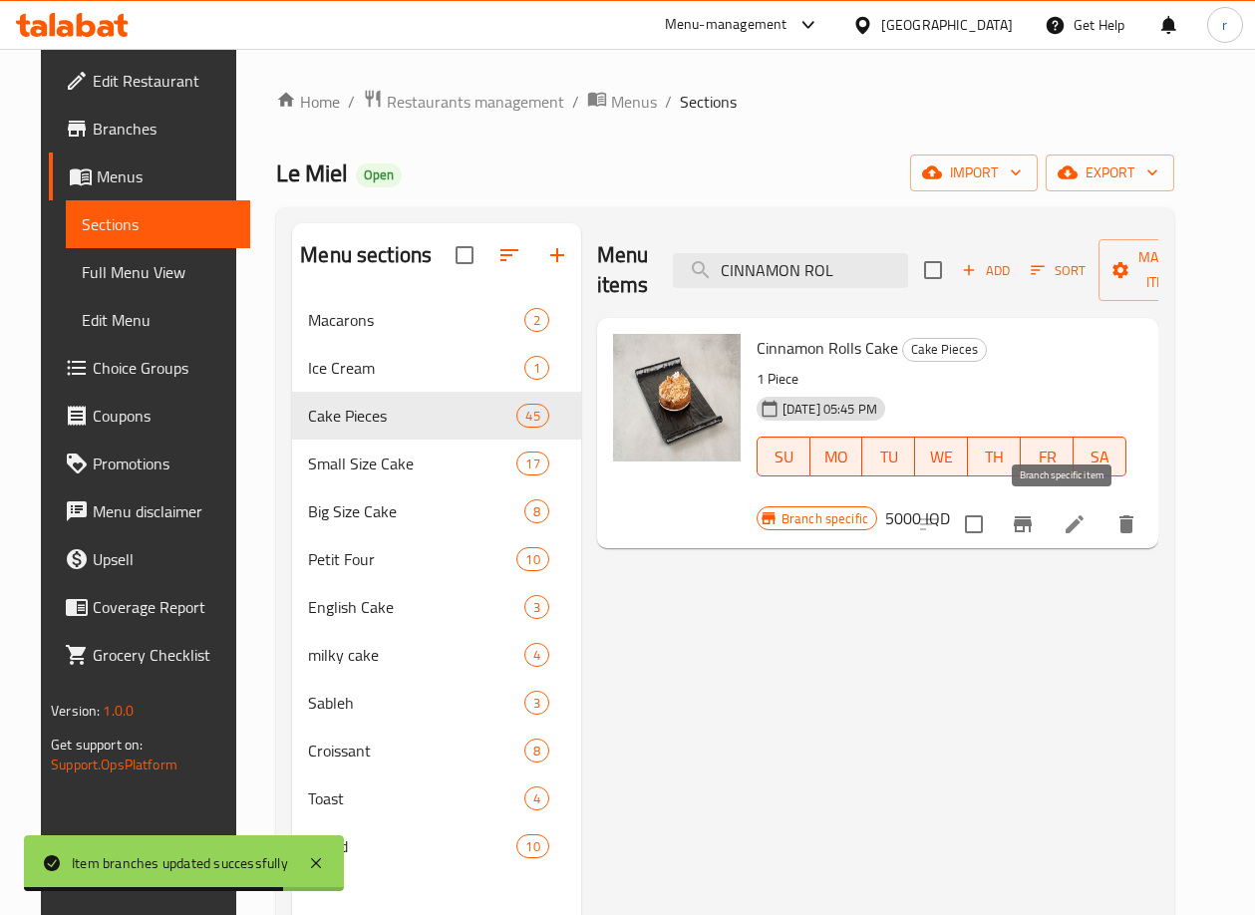
type input "CINNAMON ROL"
click at [1031, 528] on icon "Branch-specific-item" at bounding box center [1023, 524] width 18 height 16
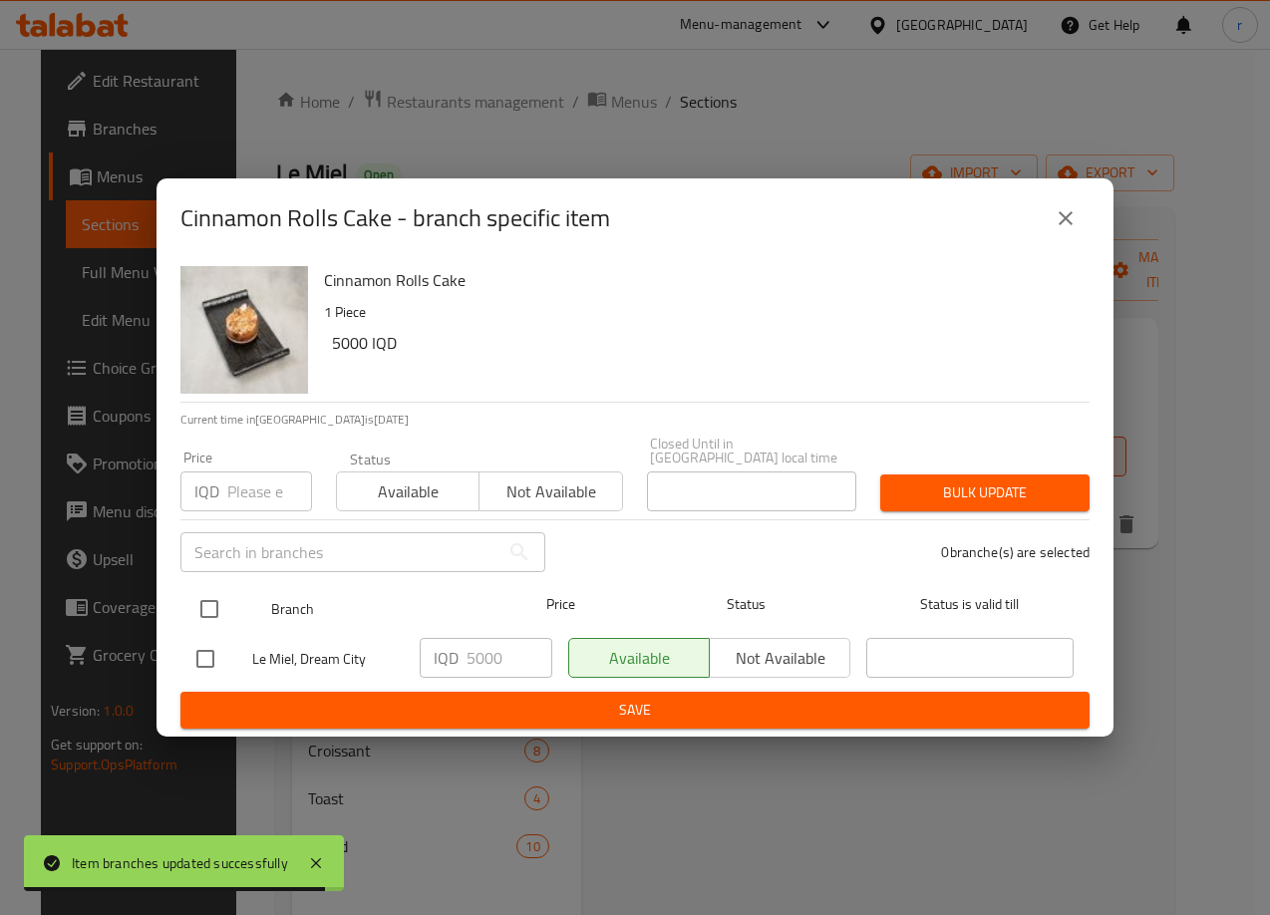
click at [210, 607] on input "checkbox" at bounding box center [209, 609] width 42 height 42
checkbox input "true"
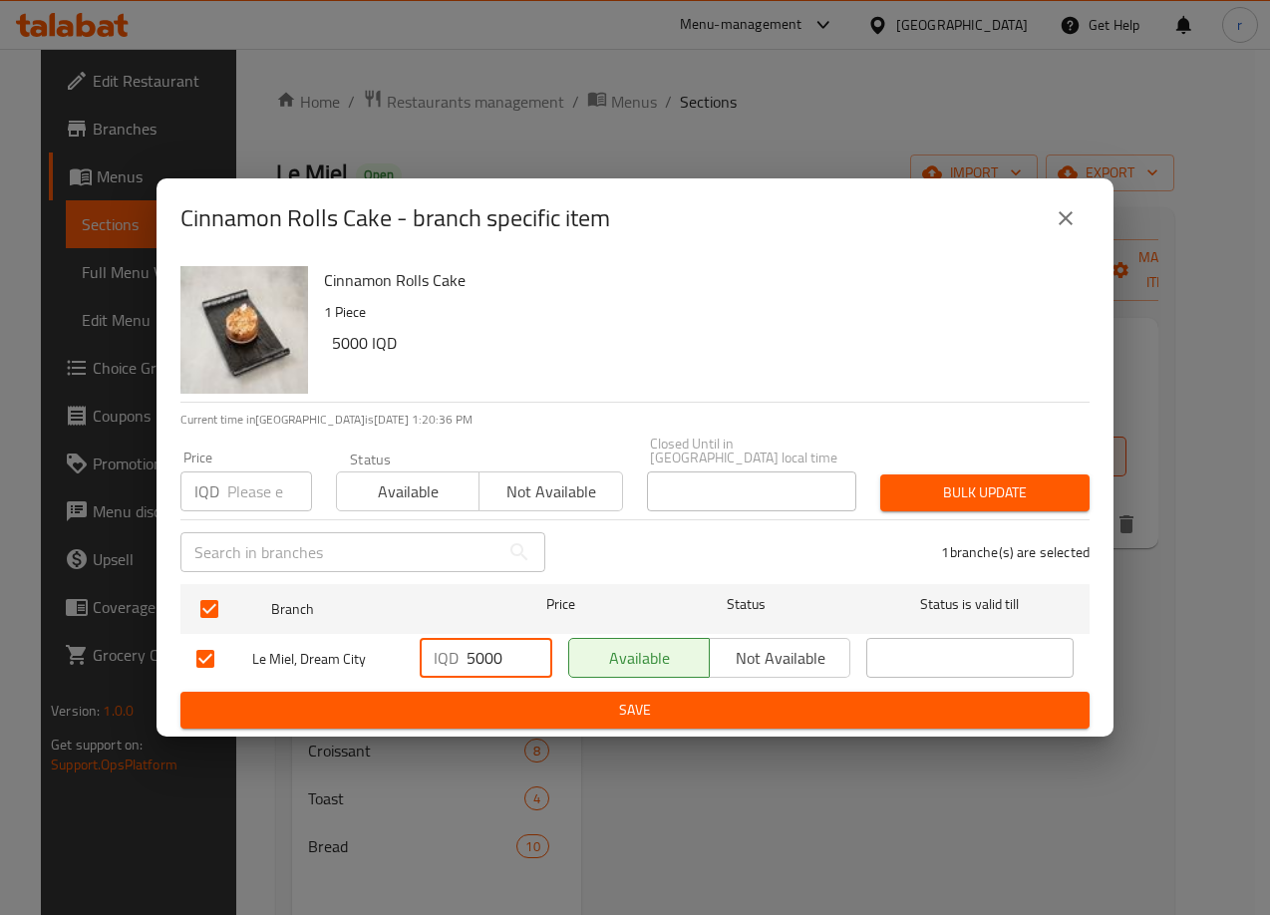
drag, startPoint x: 463, startPoint y: 657, endPoint x: 483, endPoint y: 646, distance: 22.7
click at [483, 646] on div "IQD 5000 ​" at bounding box center [486, 658] width 133 height 40
type input "6000"
click at [486, 698] on span "Save" at bounding box center [634, 710] width 877 height 25
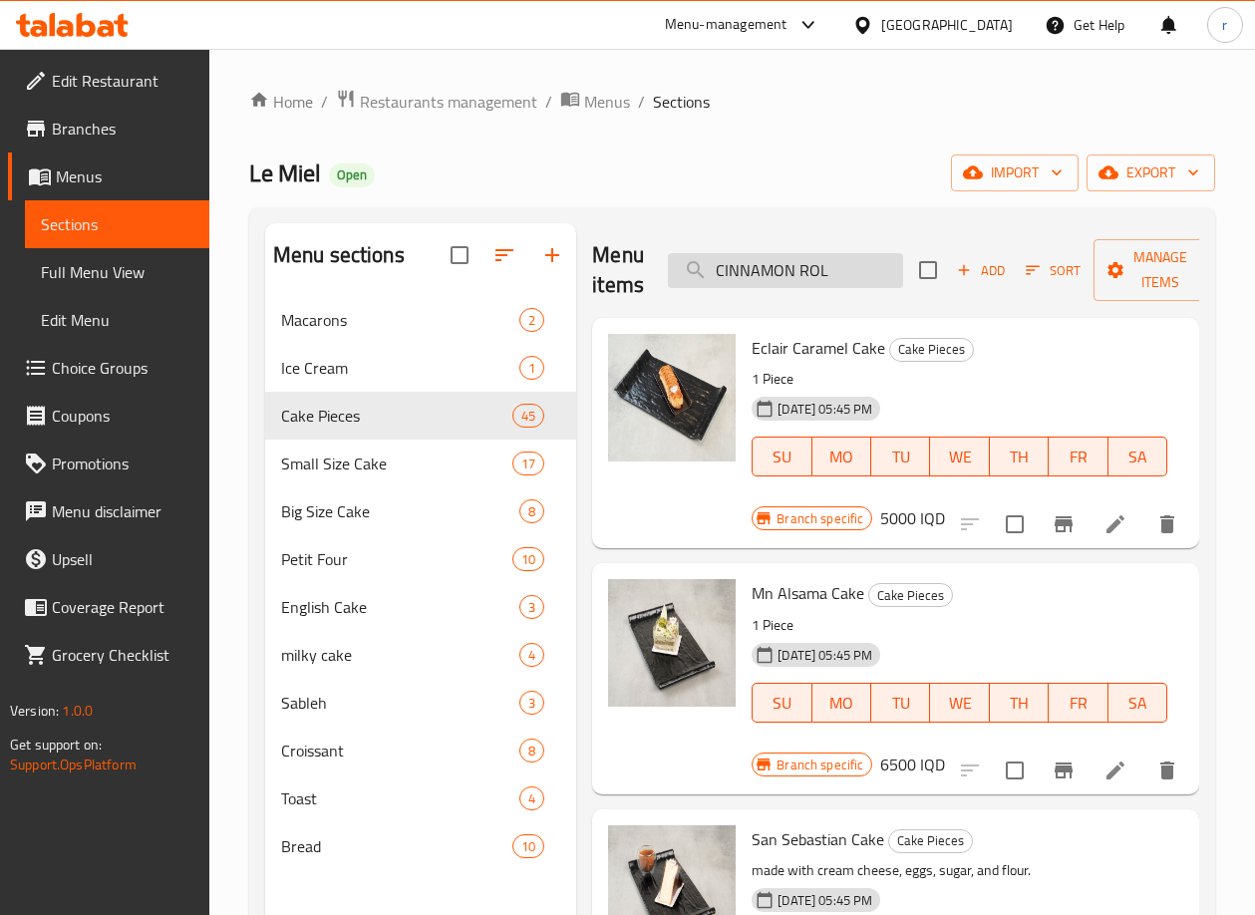
click at [829, 267] on input "CINNAMON ROL" at bounding box center [785, 270] width 235 height 35
drag, startPoint x: 831, startPoint y: 273, endPoint x: 609, endPoint y: 295, distance: 223.3
click at [609, 295] on div "Menu items CINNAMON ROL Add Sort Manage items" at bounding box center [895, 270] width 607 height 95
paste input "BLUEBERRY TART"
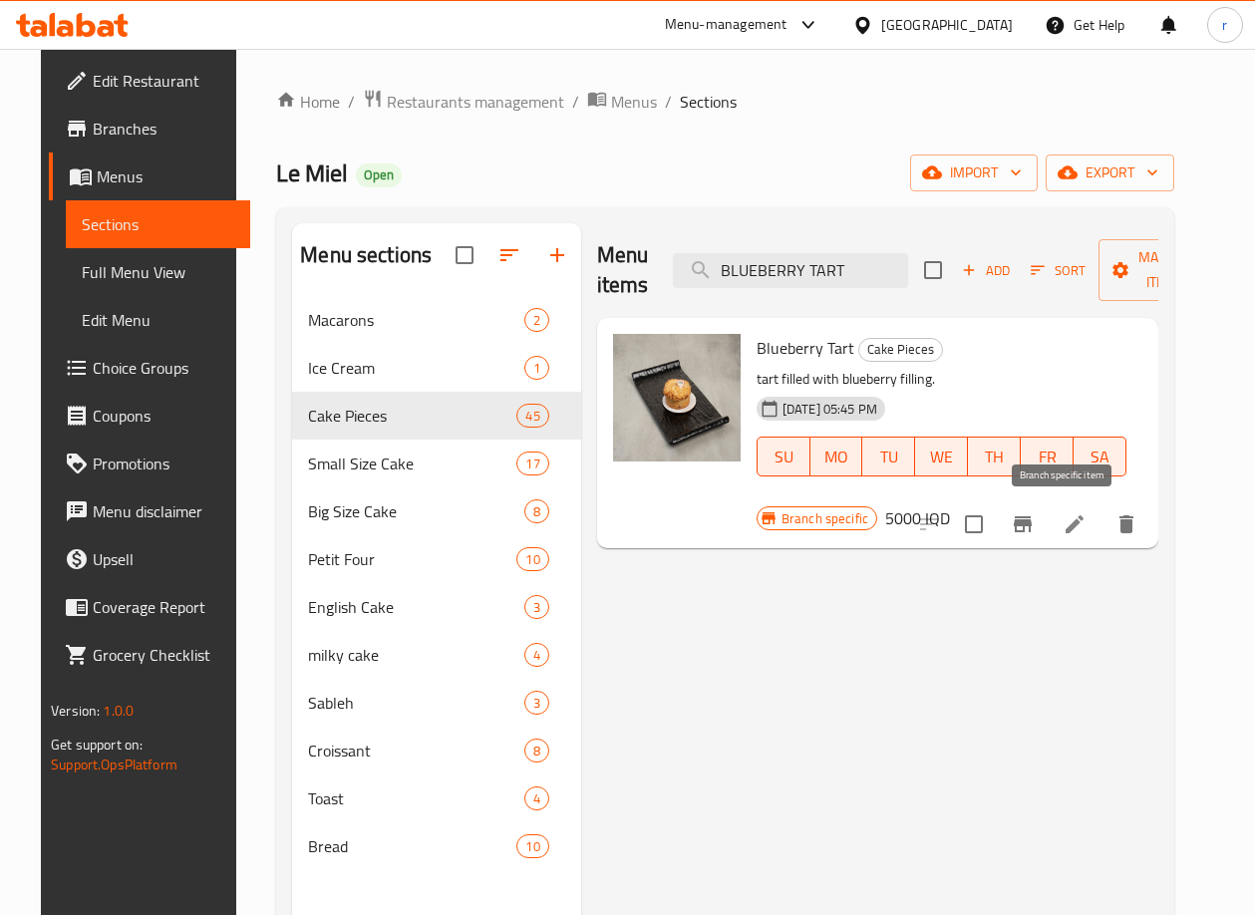
type input "BLUEBERRY TART"
click at [1031, 518] on icon "Branch-specific-item" at bounding box center [1023, 524] width 18 height 16
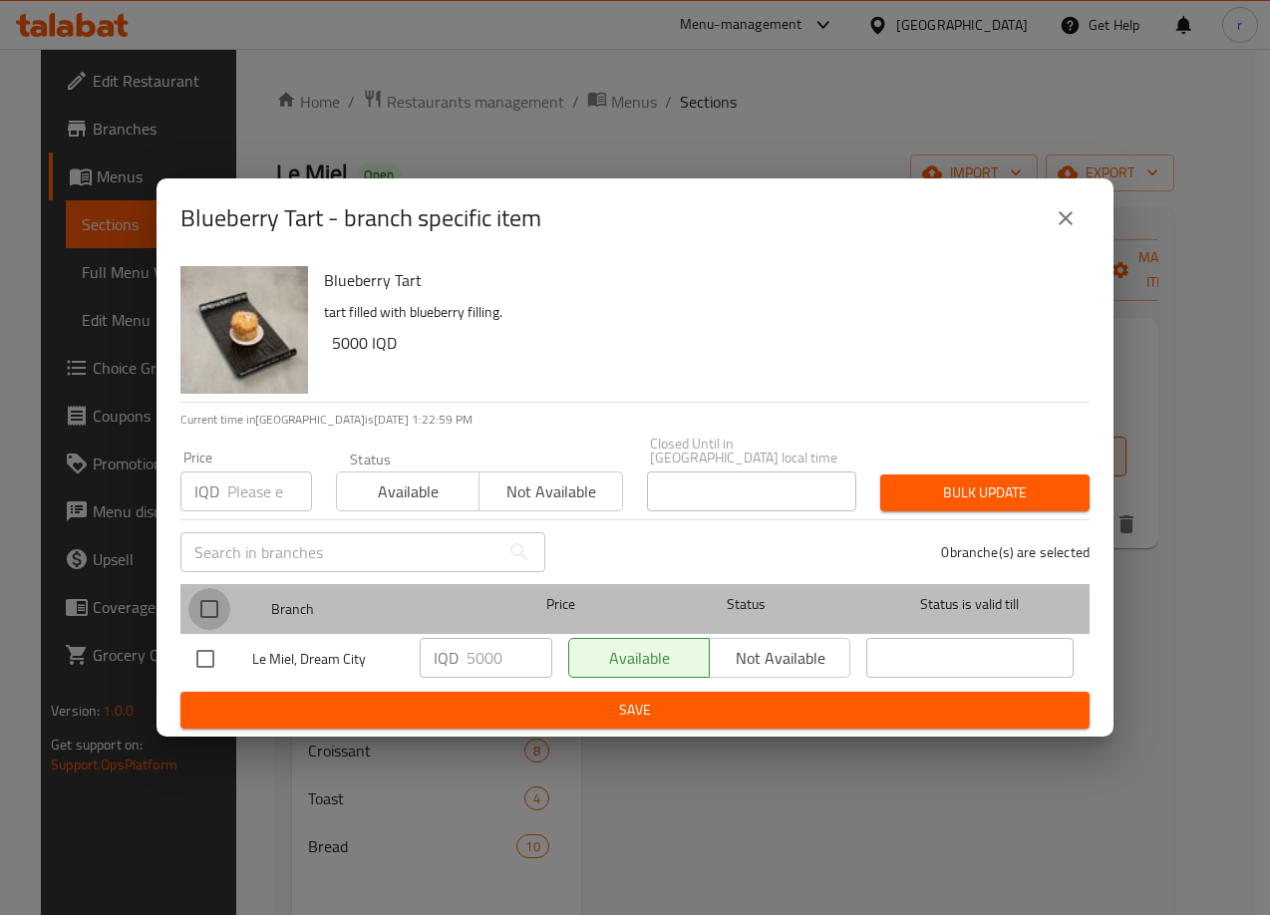
click at [221, 601] on input "checkbox" at bounding box center [209, 609] width 42 height 42
checkbox input "true"
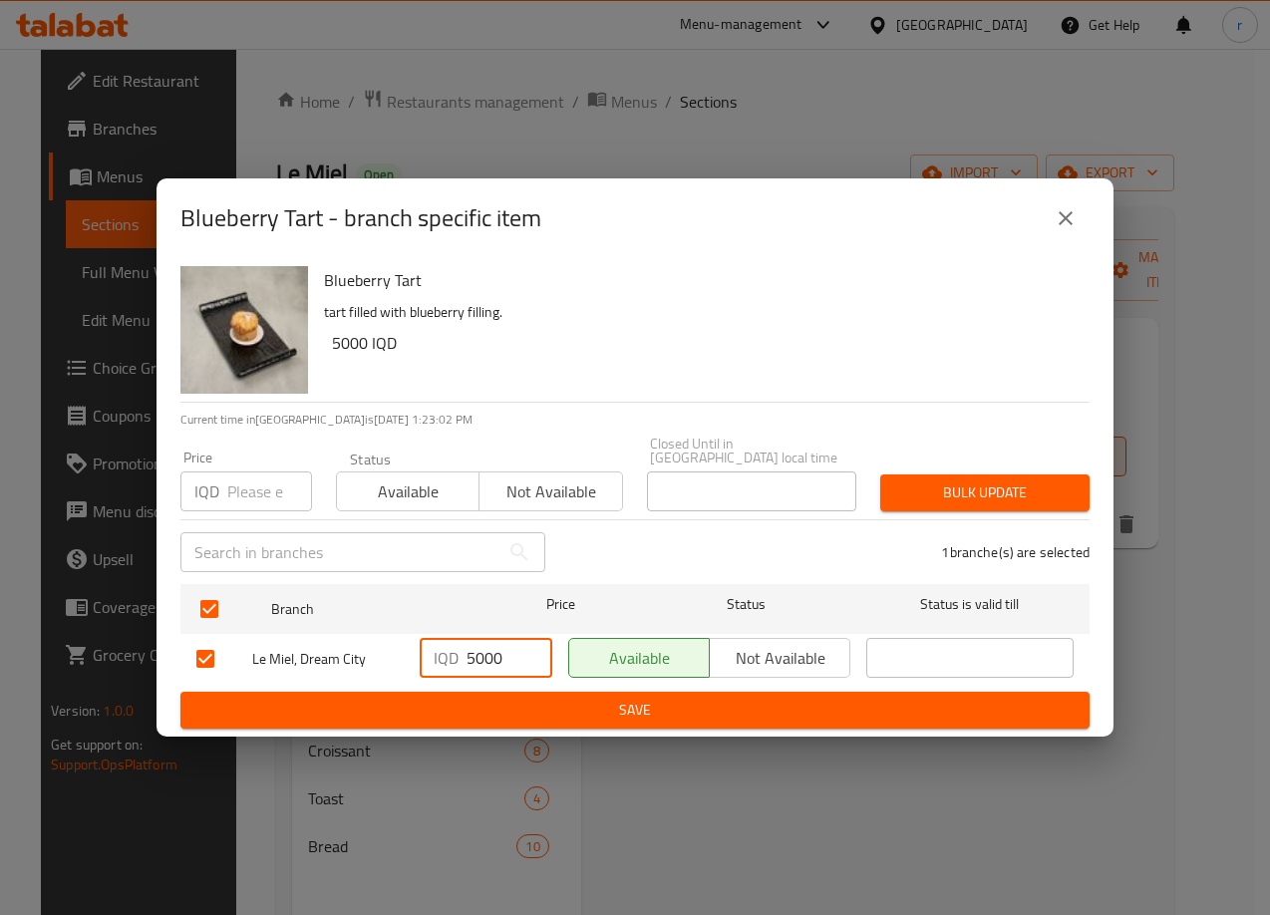
click at [474, 643] on input "5000" at bounding box center [509, 658] width 86 height 40
type input "6000"
click at [508, 708] on span "Save" at bounding box center [634, 710] width 877 height 25
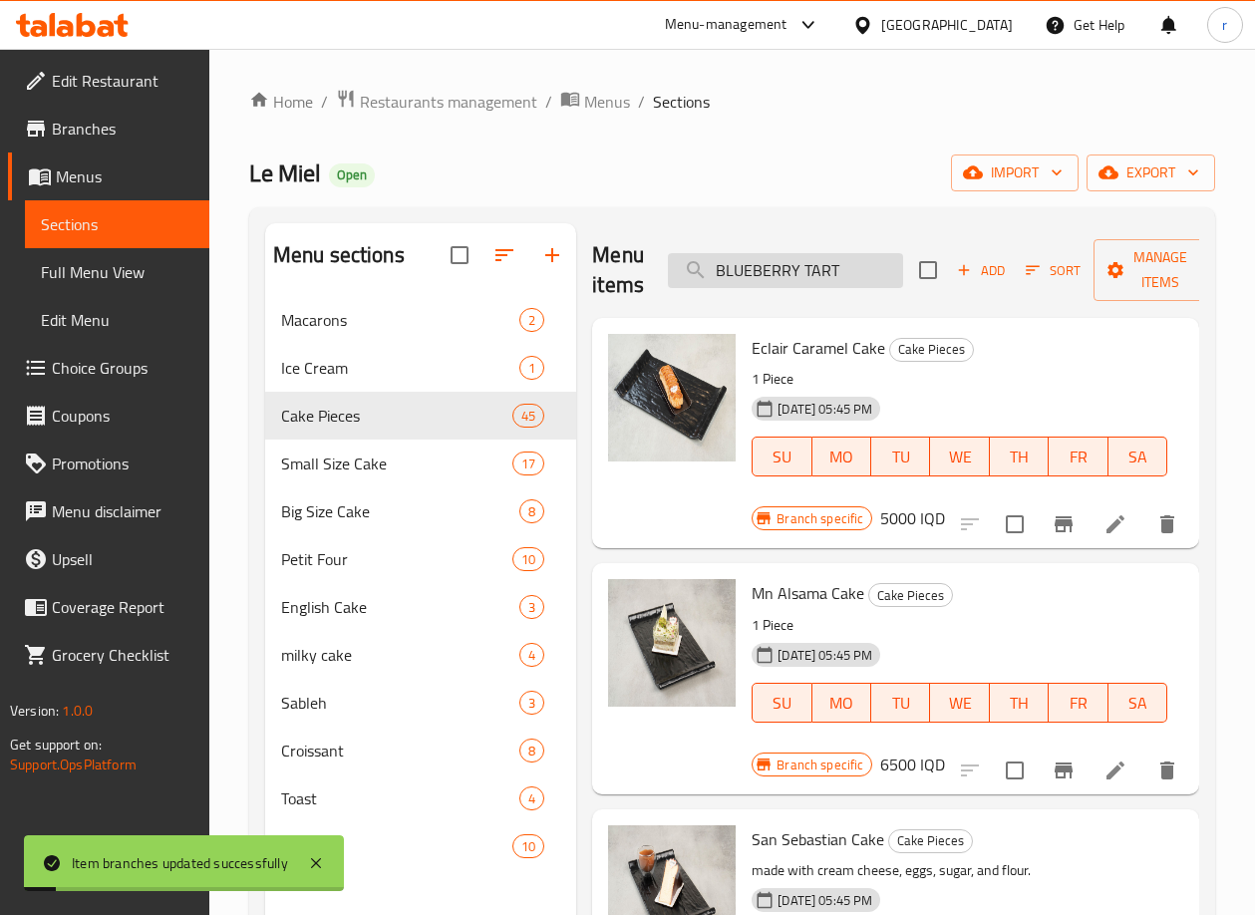
click at [851, 276] on input "BLUEBERRY TART" at bounding box center [785, 270] width 235 height 35
drag, startPoint x: 853, startPoint y: 269, endPoint x: 642, endPoint y: 299, distance: 213.4
click at [642, 299] on div "Menu items BLUEBERRY TART Add Sort Manage items" at bounding box center [895, 270] width 607 height 95
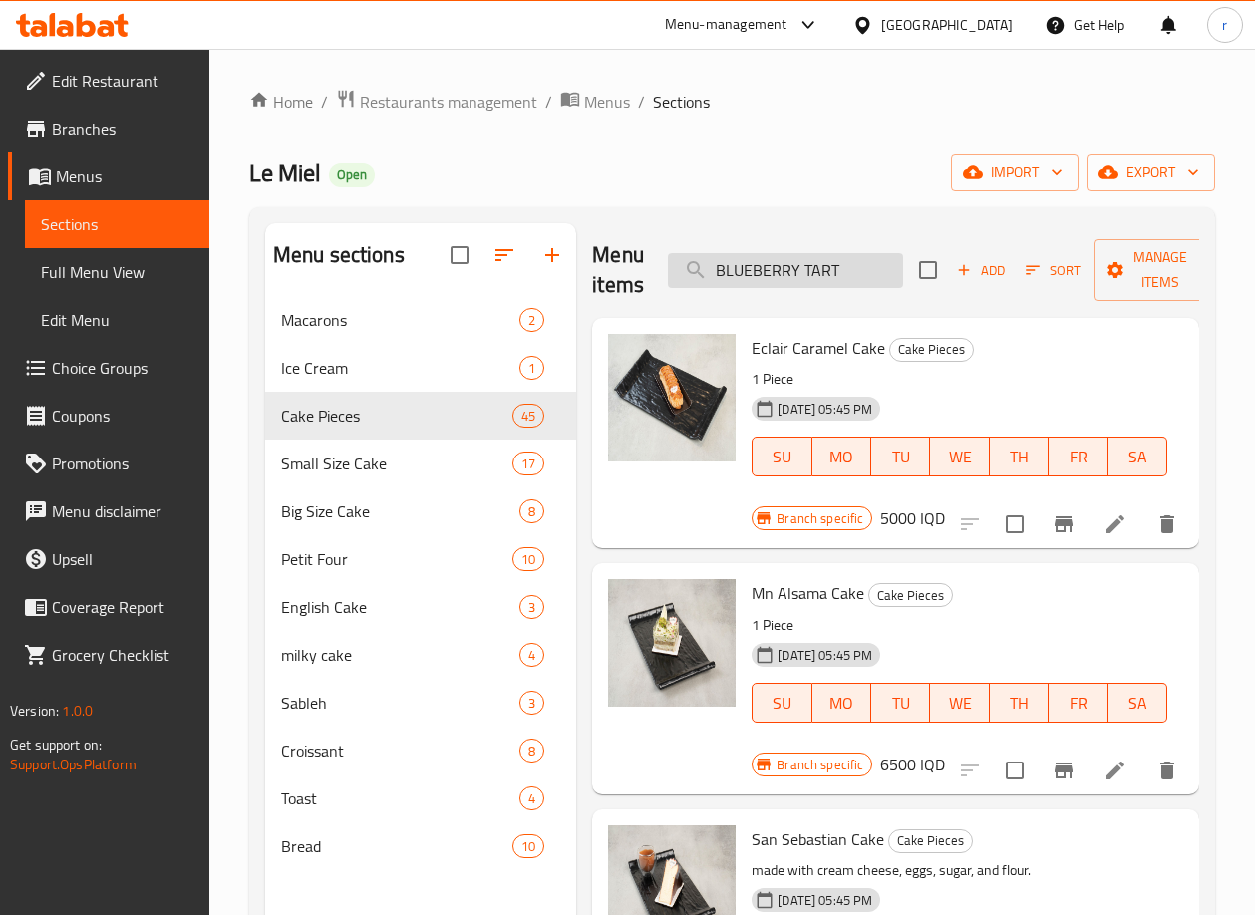
click at [847, 270] on input "BLUEBERRY TART" at bounding box center [785, 270] width 235 height 35
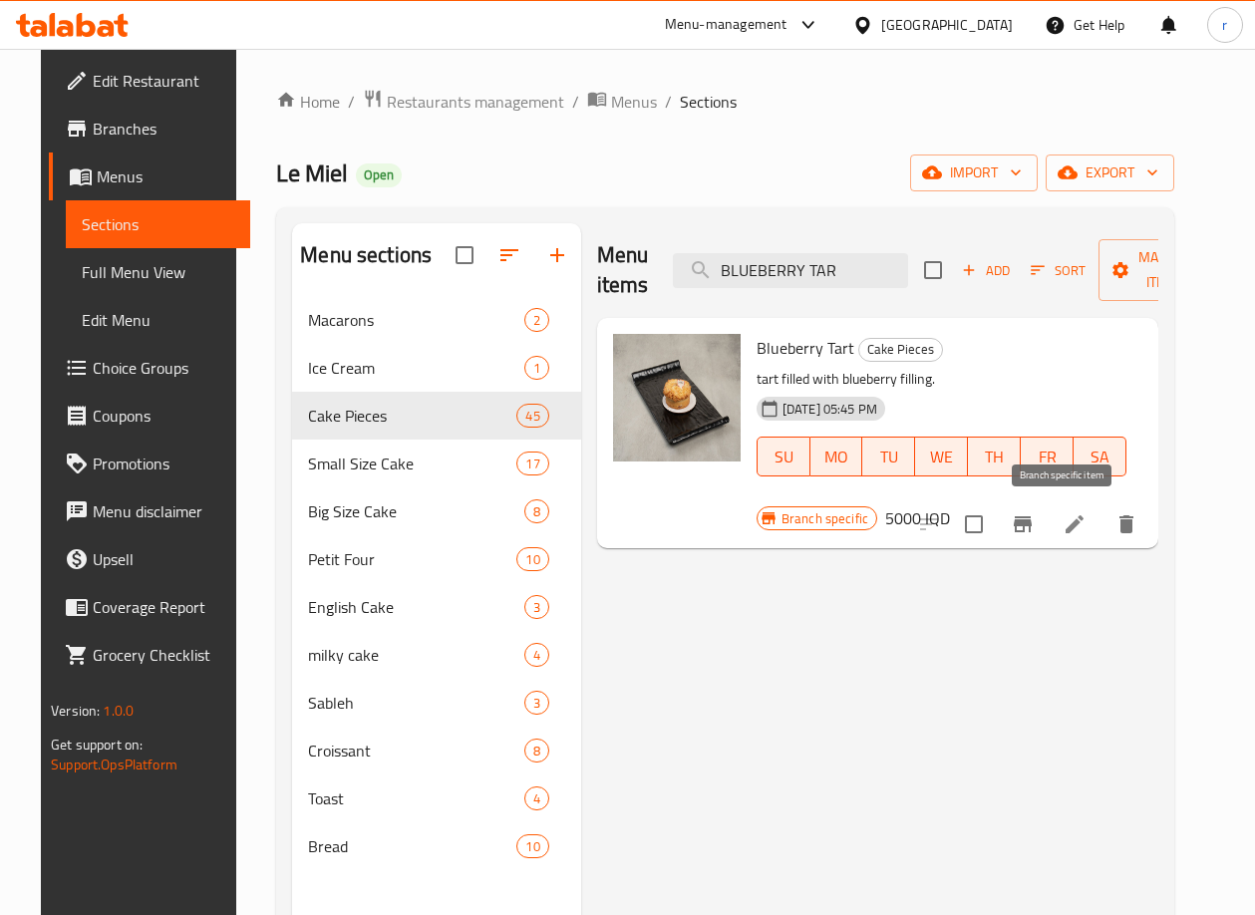
click at [1034, 533] on icon "Branch-specific-item" at bounding box center [1023, 524] width 24 height 24
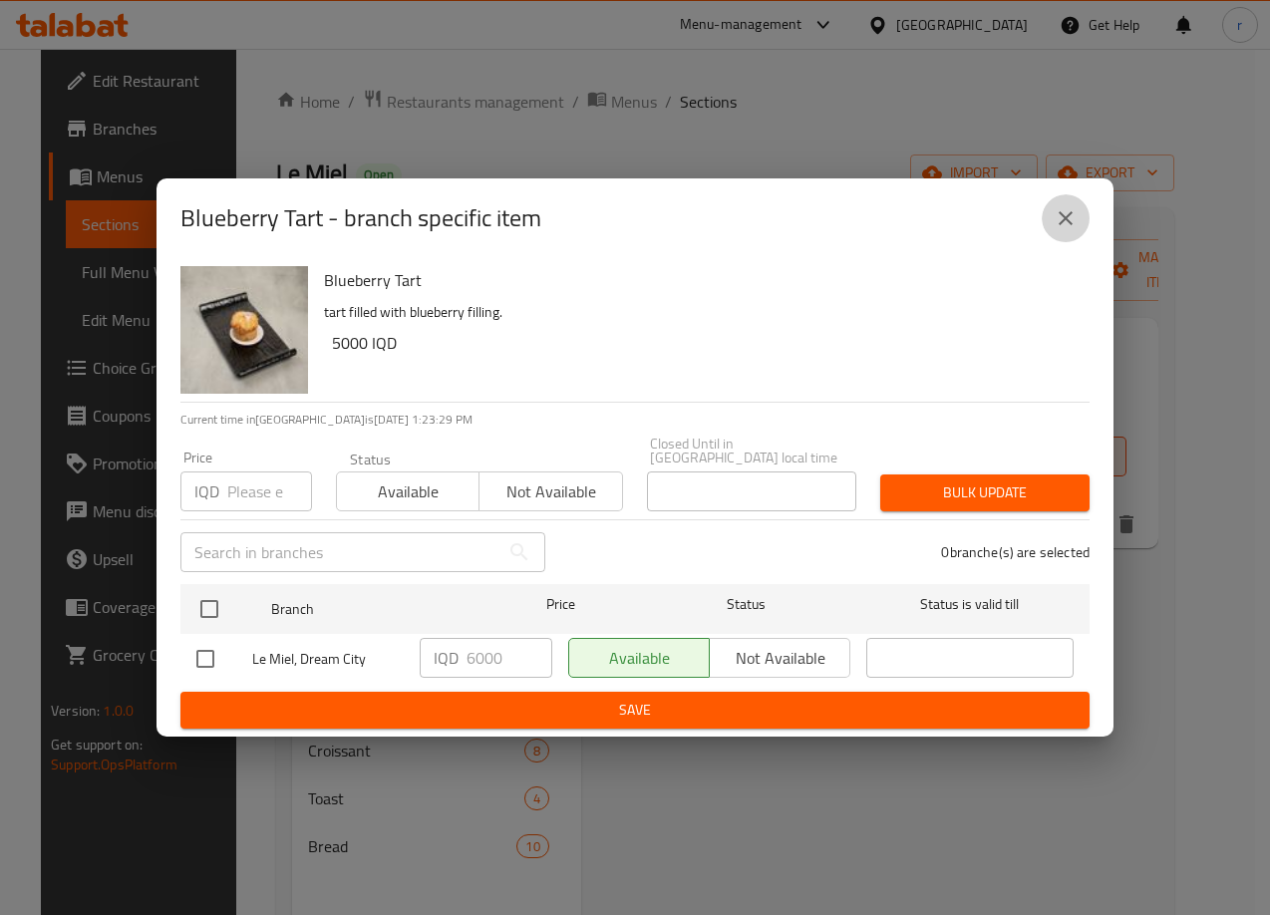
click at [1064, 230] on icon "close" at bounding box center [1065, 218] width 24 height 24
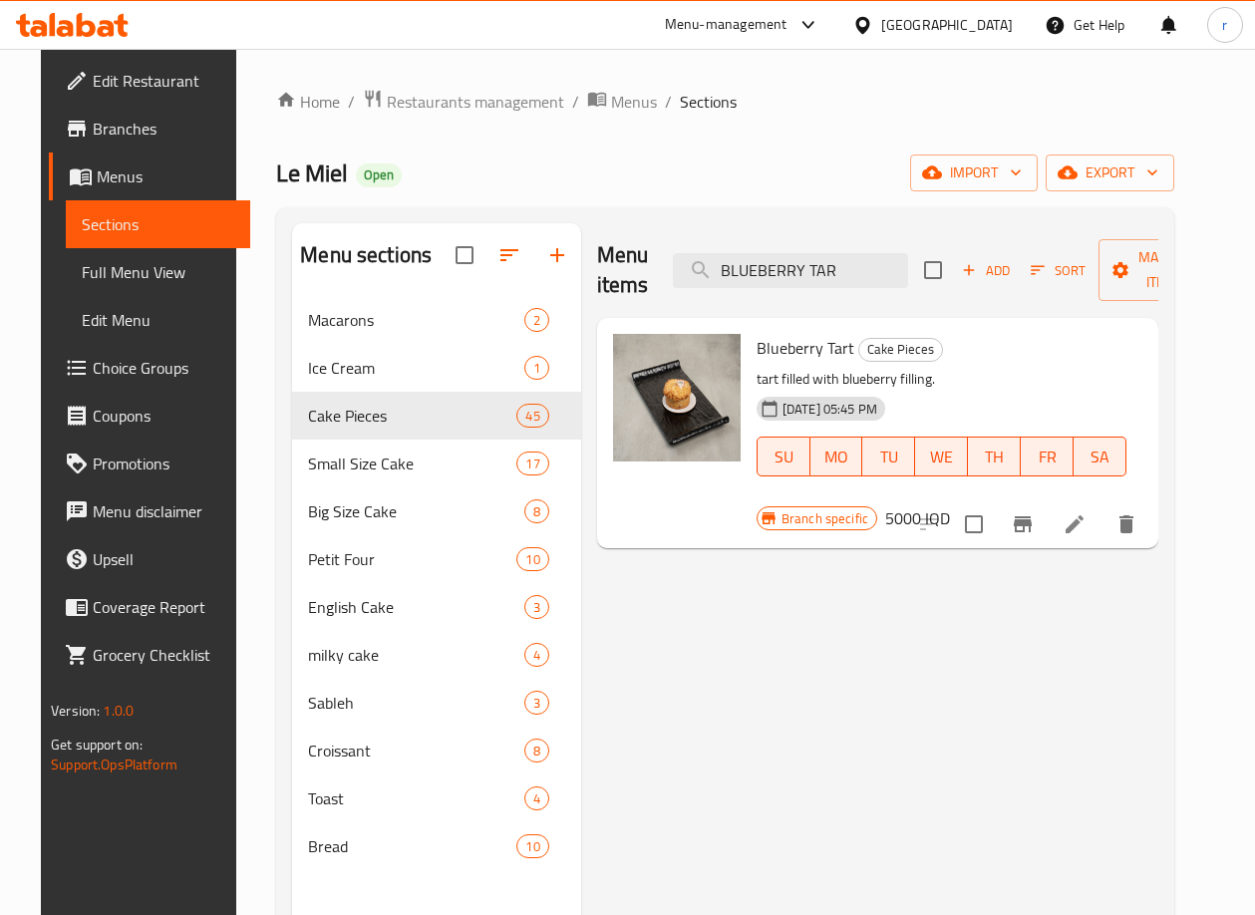
drag, startPoint x: 842, startPoint y: 259, endPoint x: 523, endPoint y: 288, distance: 320.2
click at [523, 288] on div "Menu sections Macarons 2 Ice Cream 1 Cake Pieces 45 Small Size Cake 17 Big Size…" at bounding box center [725, 680] width 866 height 915
paste input "APPLE TART"
type input "APPLE TART"
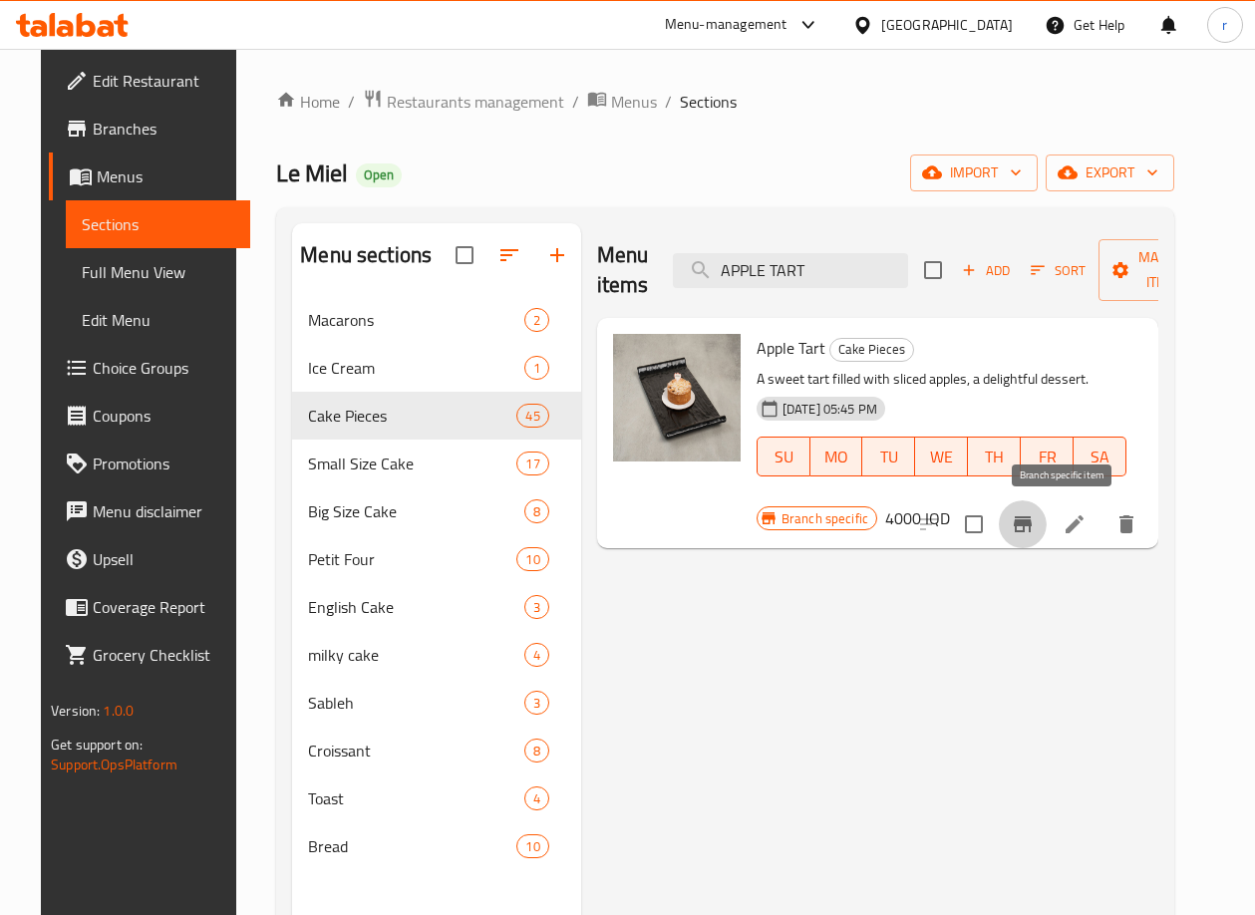
click at [1031, 521] on icon "Branch-specific-item" at bounding box center [1023, 524] width 18 height 16
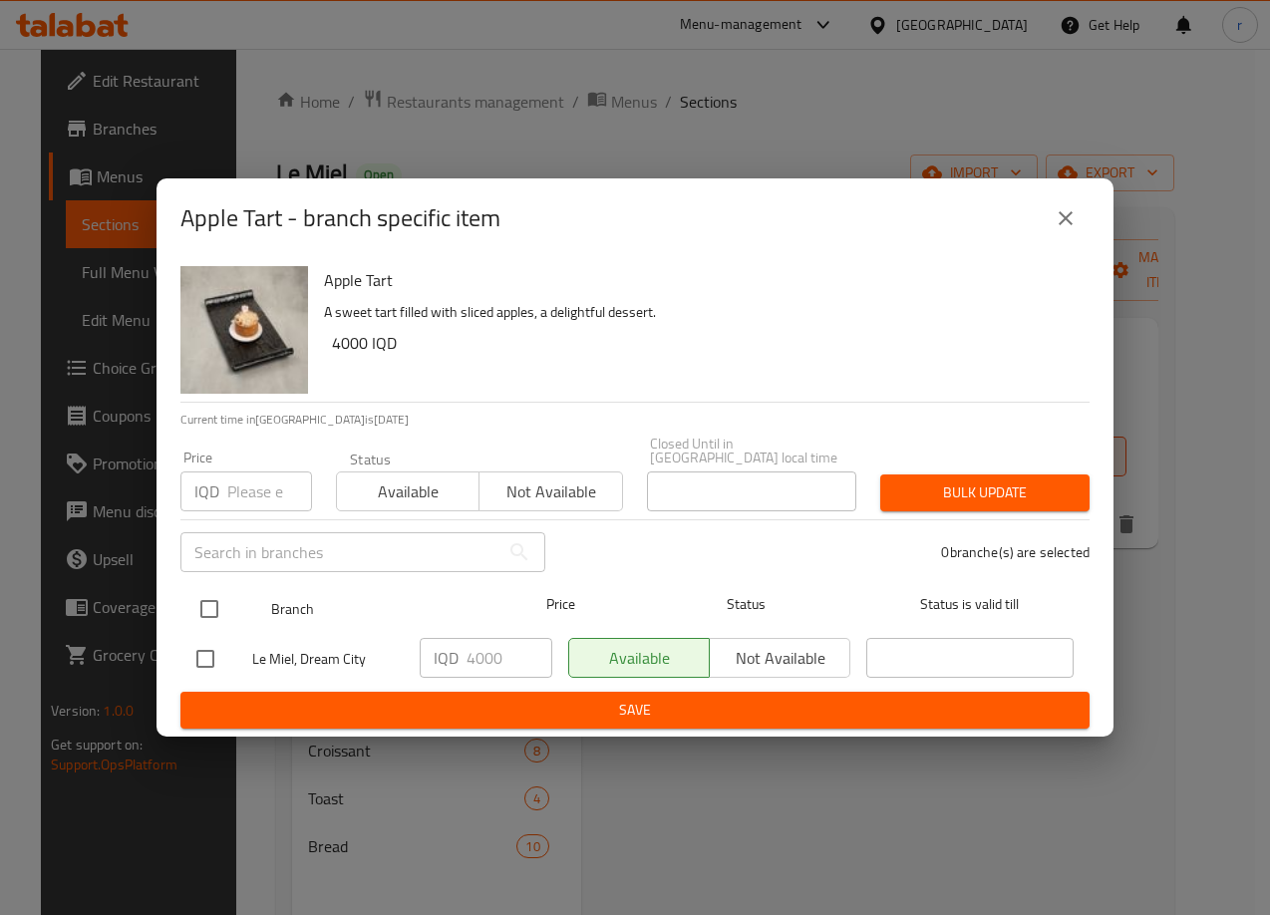
click at [208, 592] on input "checkbox" at bounding box center [209, 609] width 42 height 42
checkbox input "true"
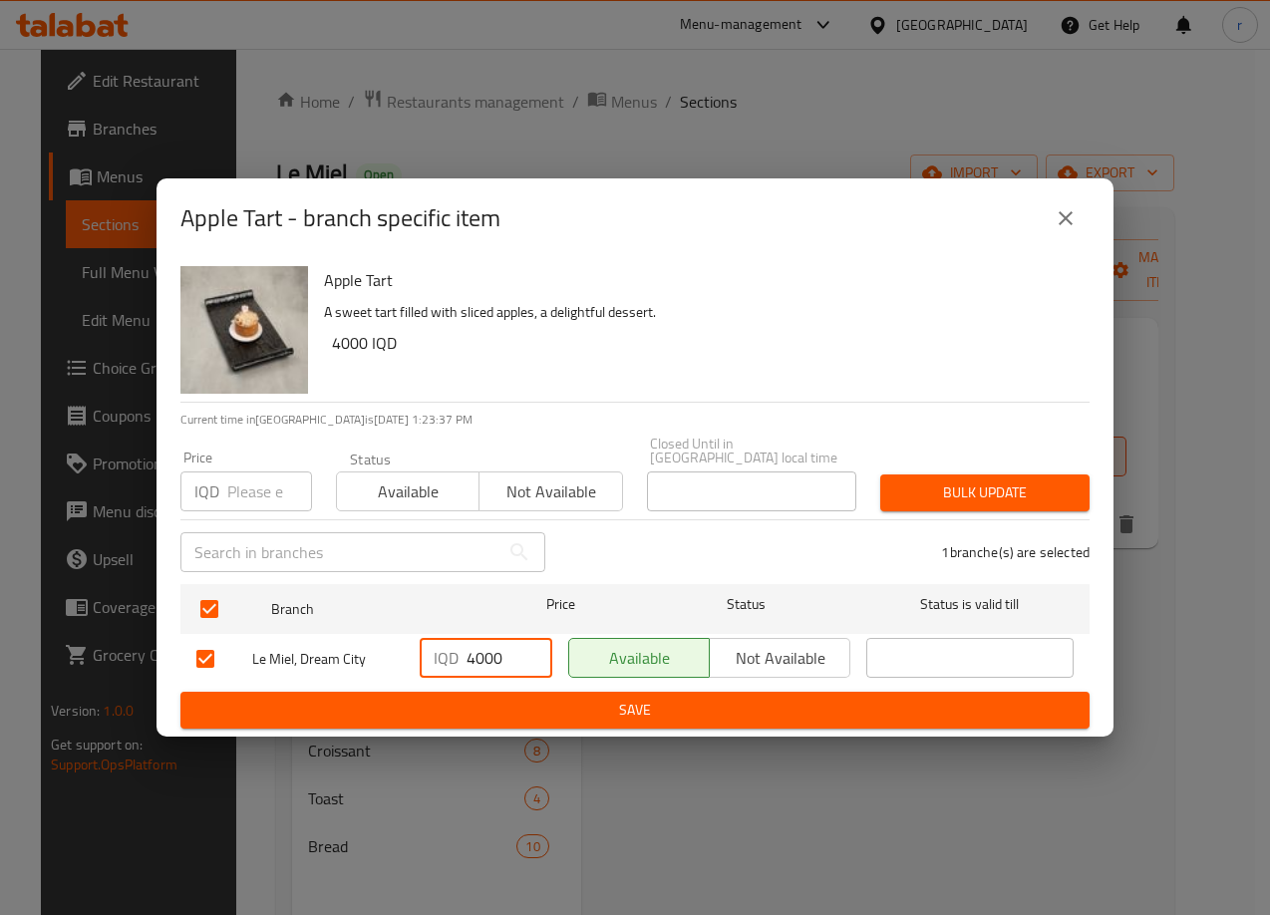
drag, startPoint x: 488, startPoint y: 650, endPoint x: 435, endPoint y: 669, distance: 57.0
click at [435, 669] on div "IQD 4000 ​" at bounding box center [486, 658] width 133 height 40
type input "5500"
click at [494, 699] on span "Save" at bounding box center [634, 710] width 877 height 25
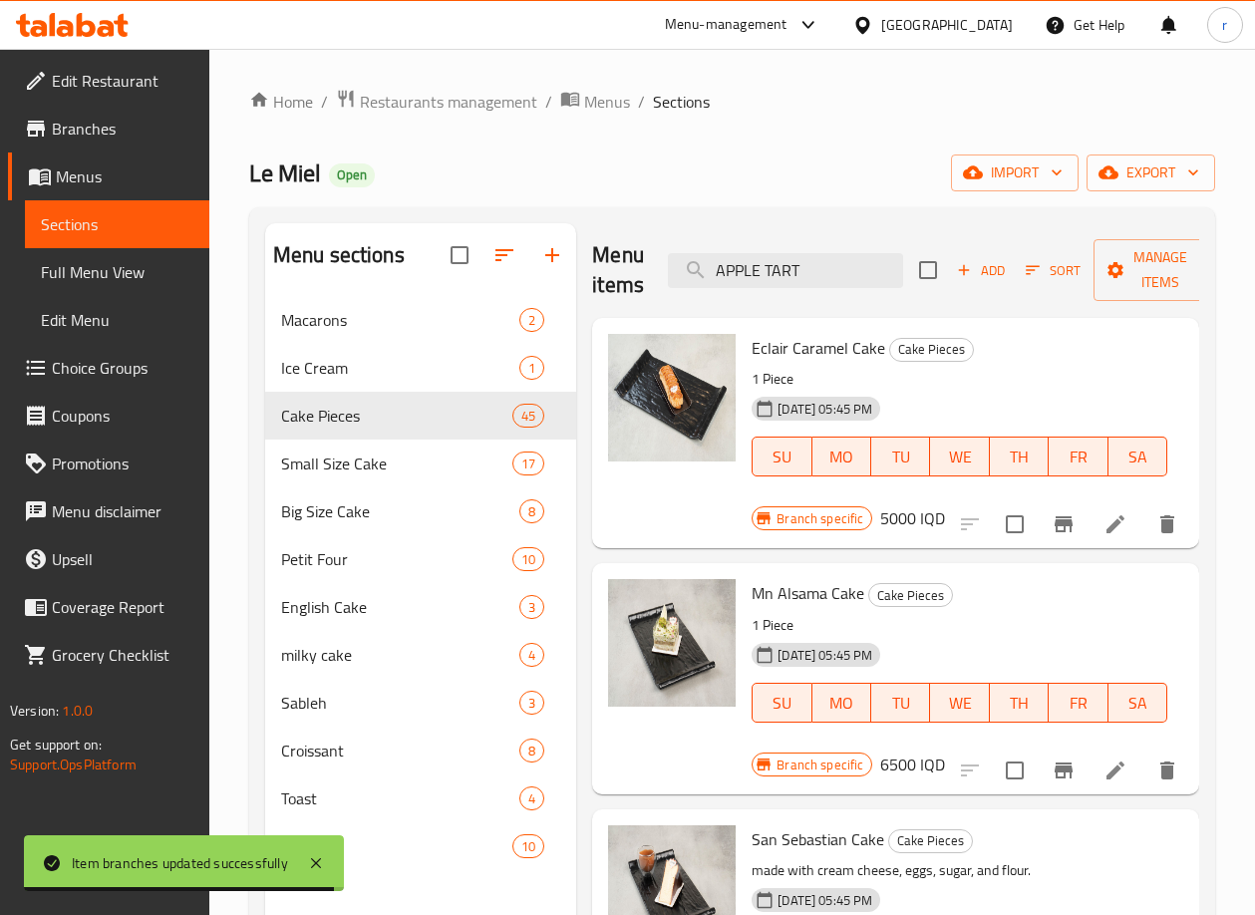
drag, startPoint x: 801, startPoint y: 274, endPoint x: 635, endPoint y: 305, distance: 169.3
click at [635, 305] on div "Menu items APPLE TART Add Sort Manage items" at bounding box center [895, 270] width 607 height 95
paste input "PRALIN"
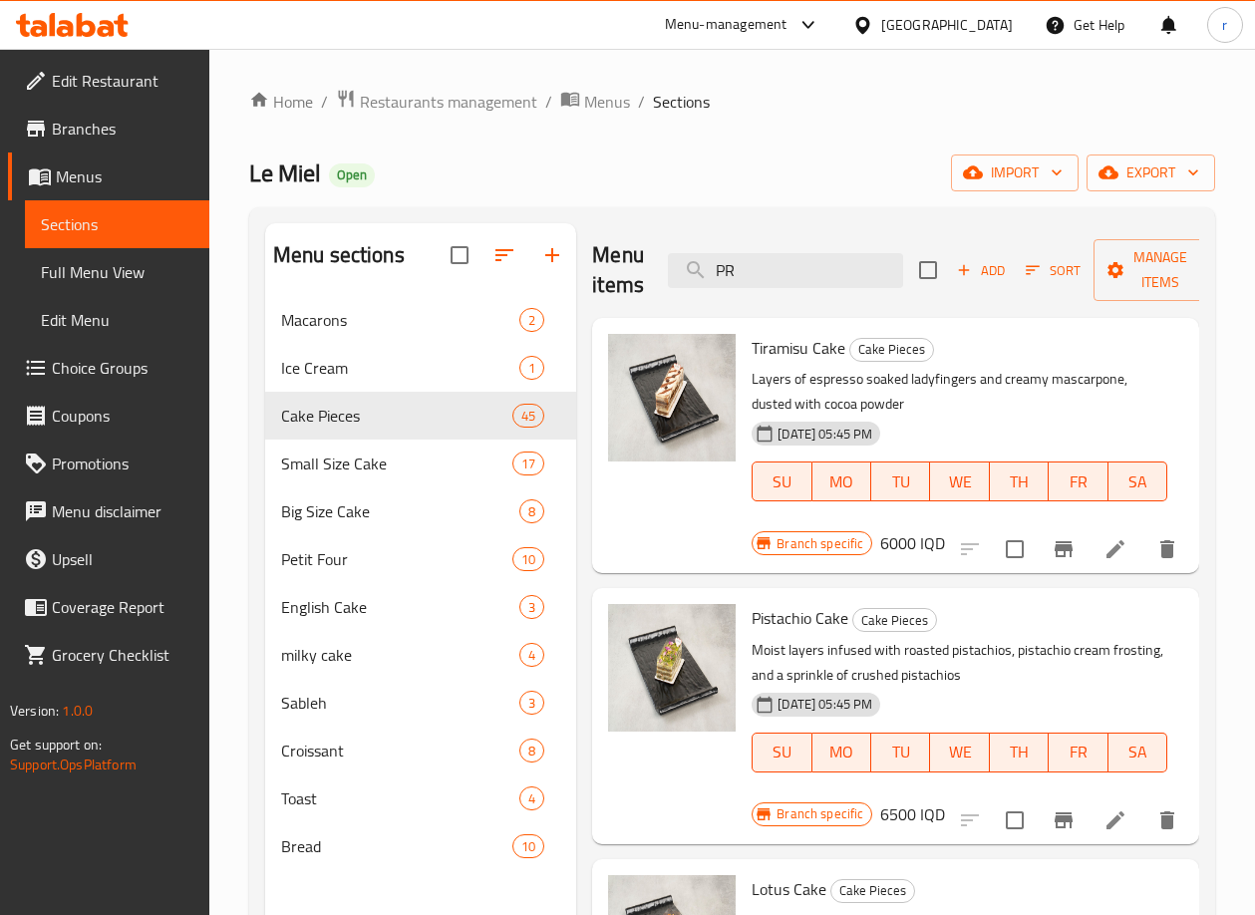
click at [547, 333] on div "Menu sections Macarons 2 Ice Cream 1 Cake Pieces 45 Small Size Cake 17 Big Size…" at bounding box center [732, 680] width 934 height 915
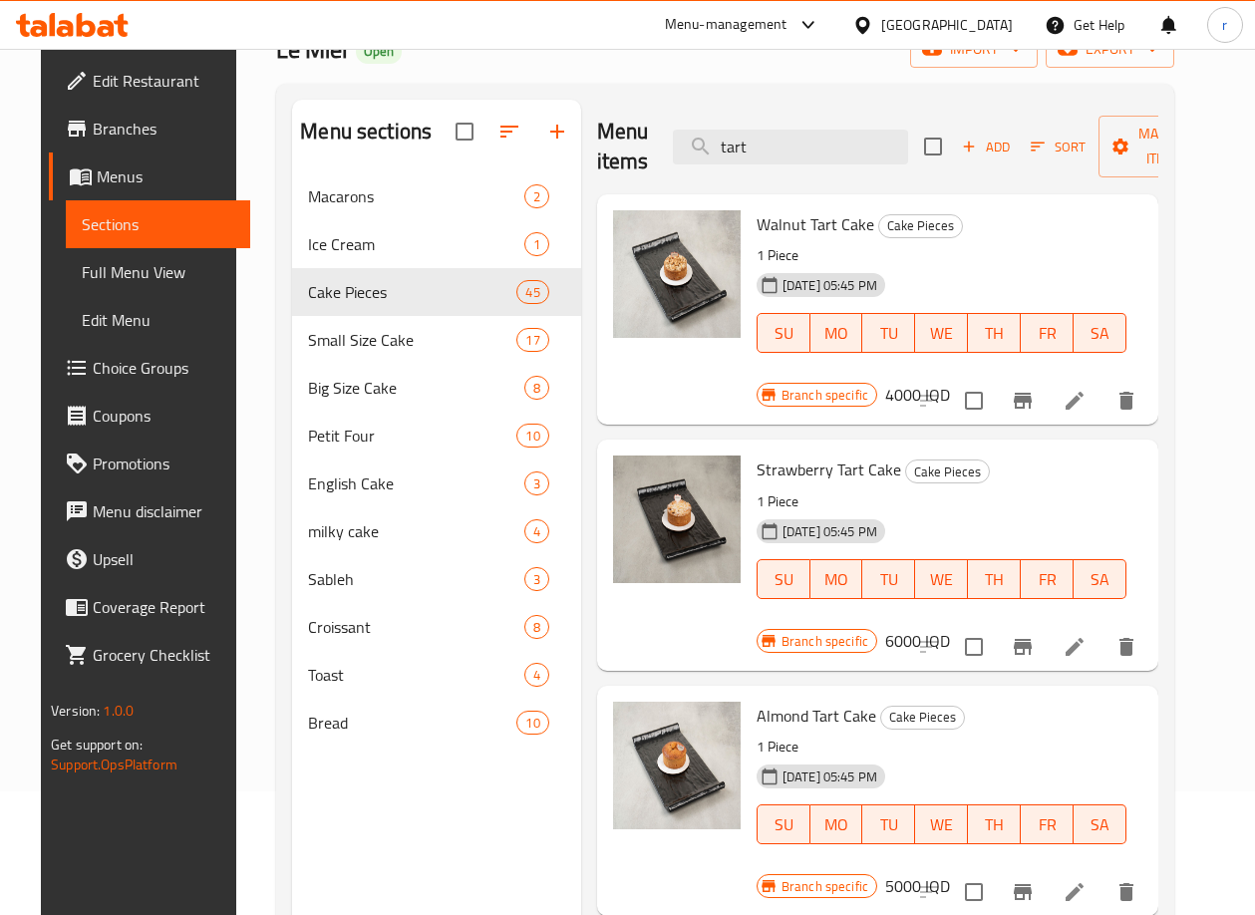
scroll to position [113, 0]
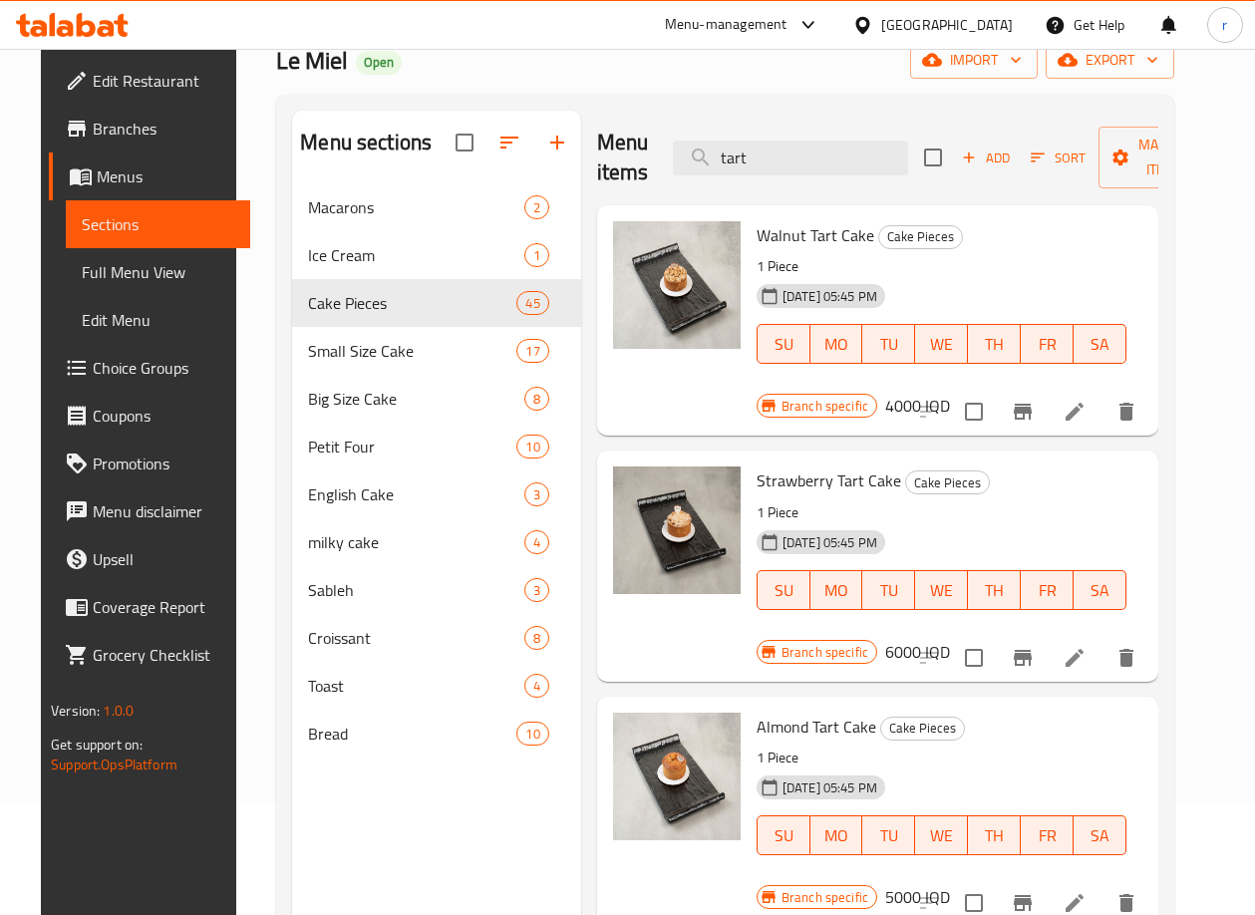
drag, startPoint x: 765, startPoint y: 164, endPoint x: 643, endPoint y: 149, distance: 123.5
click at [643, 149] on div "Menu items tart Add Sort Manage items" at bounding box center [877, 158] width 561 height 95
paste input "CARROT CAKE"
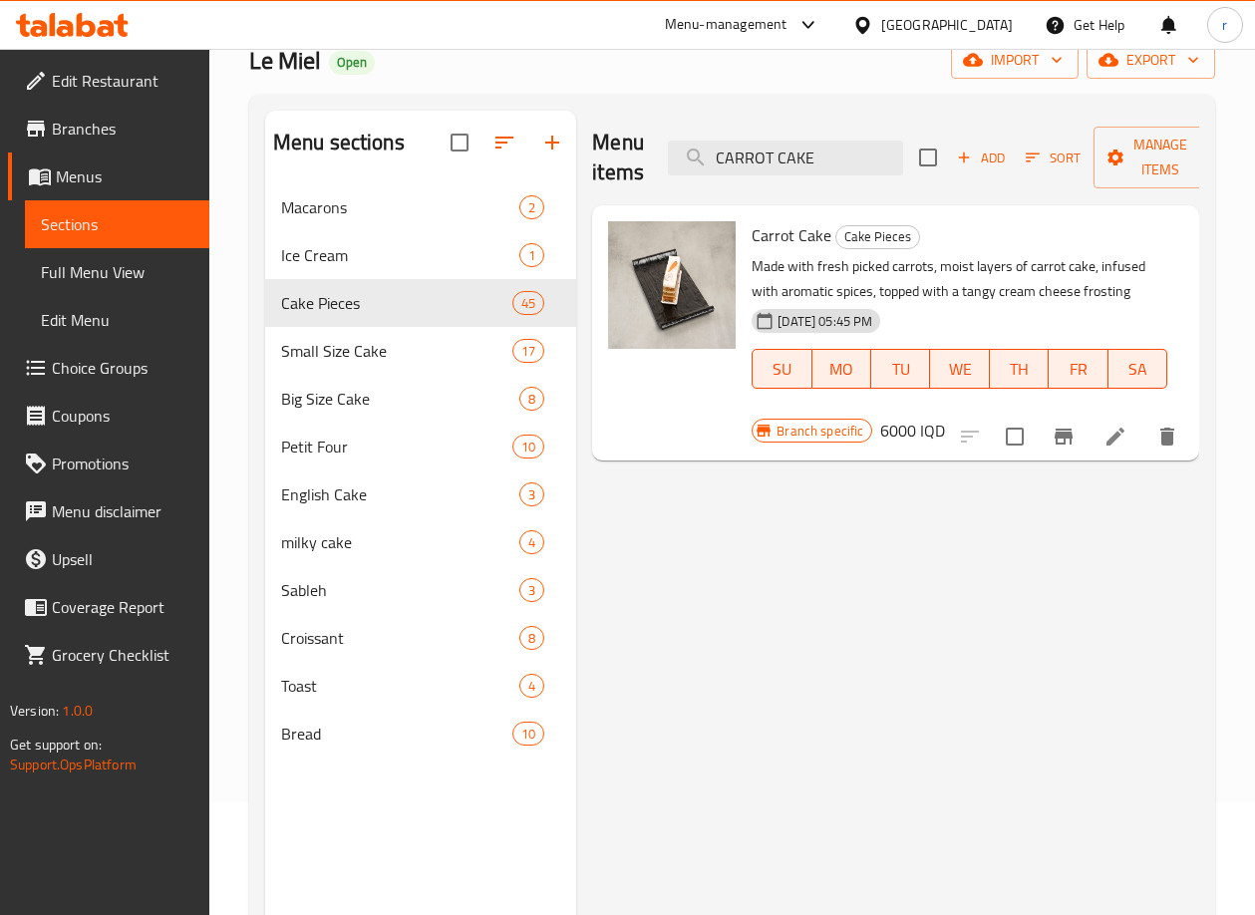
type input "CARROT CAKE"
click at [1065, 419] on button "Branch-specific-item" at bounding box center [1063, 437] width 48 height 48
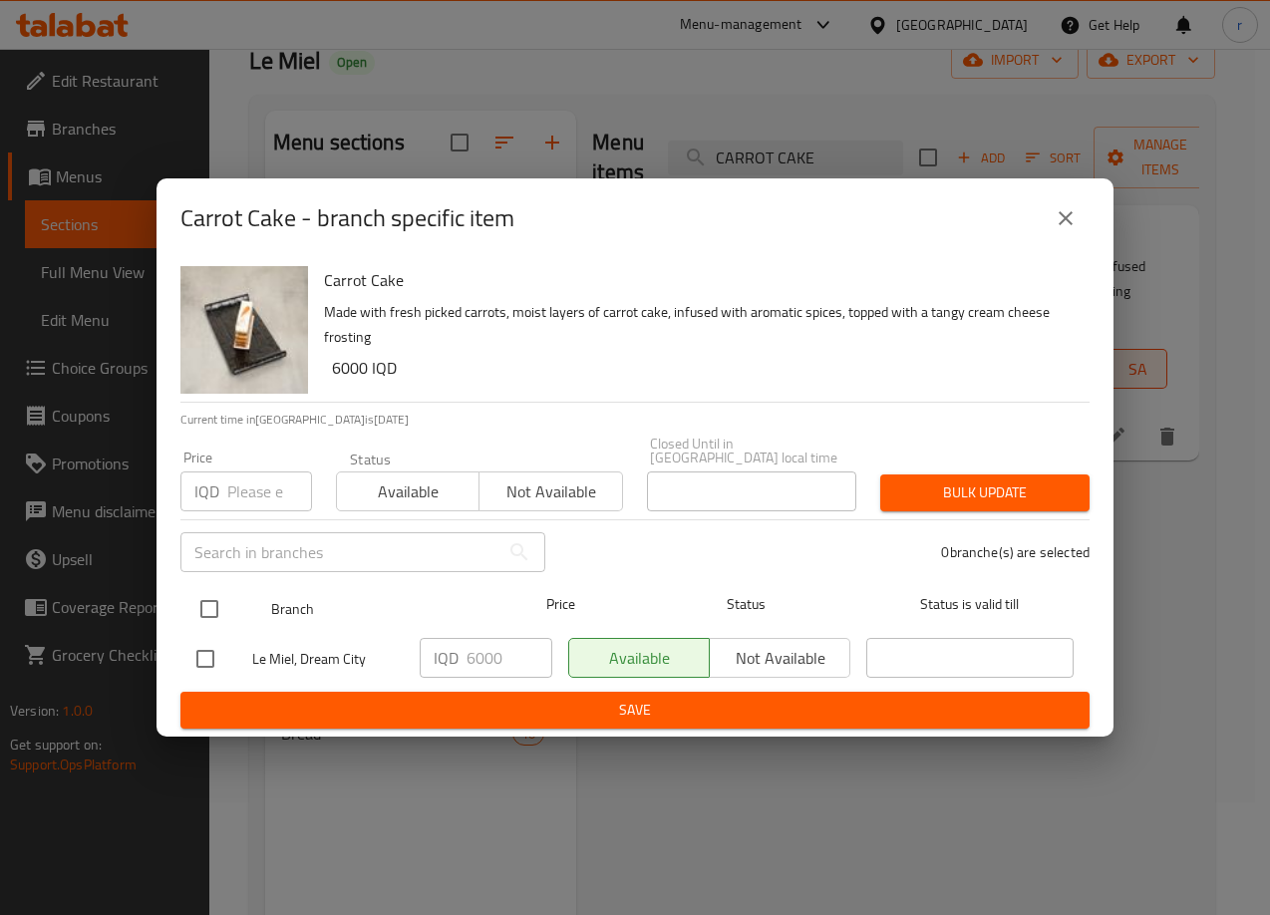
click at [193, 588] on input "checkbox" at bounding box center [209, 609] width 42 height 42
checkbox input "true"
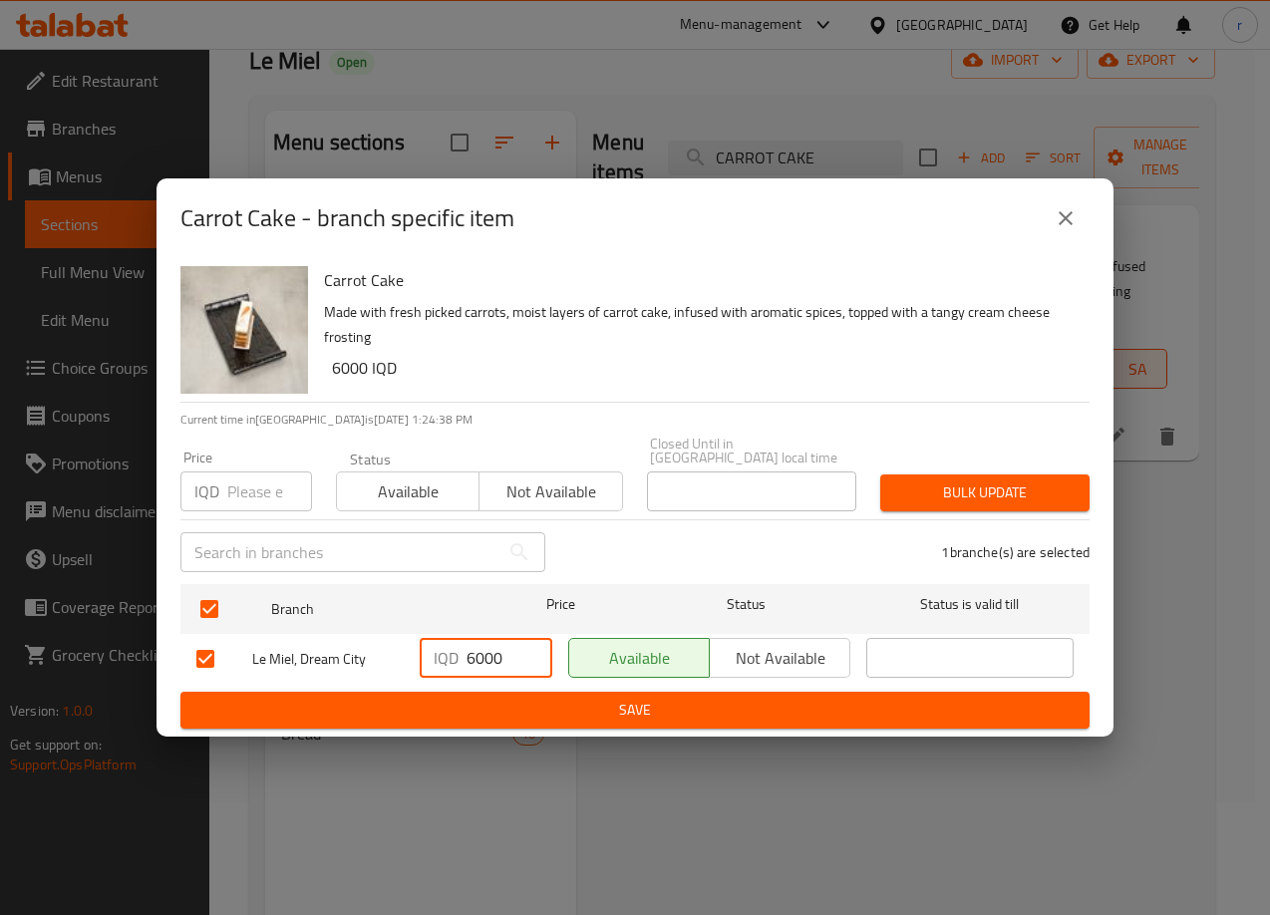
drag, startPoint x: 474, startPoint y: 651, endPoint x: 460, endPoint y: 653, distance: 14.1
click at [460, 653] on div "IQD 6000 ​" at bounding box center [486, 658] width 133 height 40
type input "7000"
click at [530, 710] on span "Save" at bounding box center [634, 710] width 877 height 25
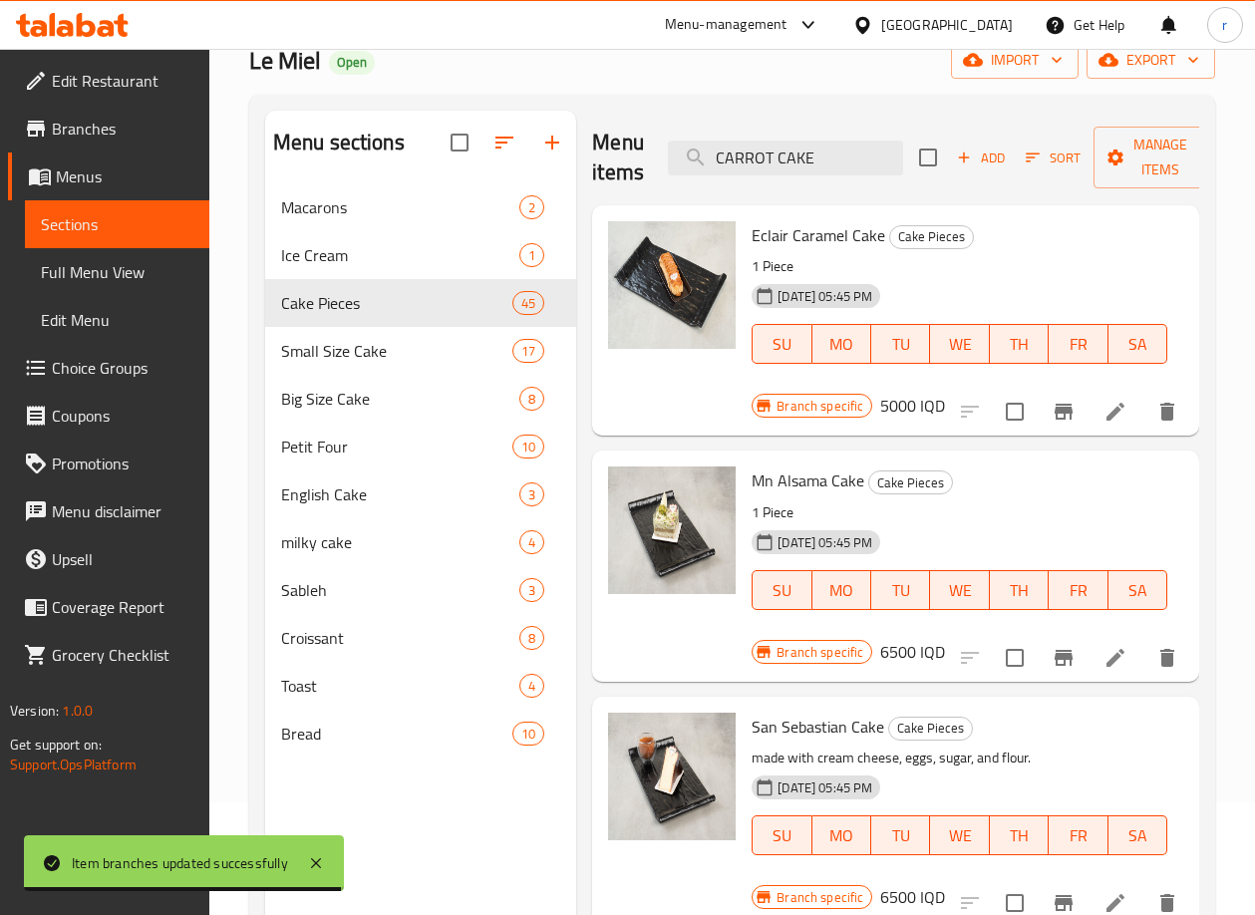
drag, startPoint x: 809, startPoint y: 165, endPoint x: 689, endPoint y: 200, distance: 125.5
click at [689, 200] on div "Menu items CARROT CAKE Add Sort Manage items" at bounding box center [895, 158] width 607 height 95
paste input "DARK CHOCOLATE TART"
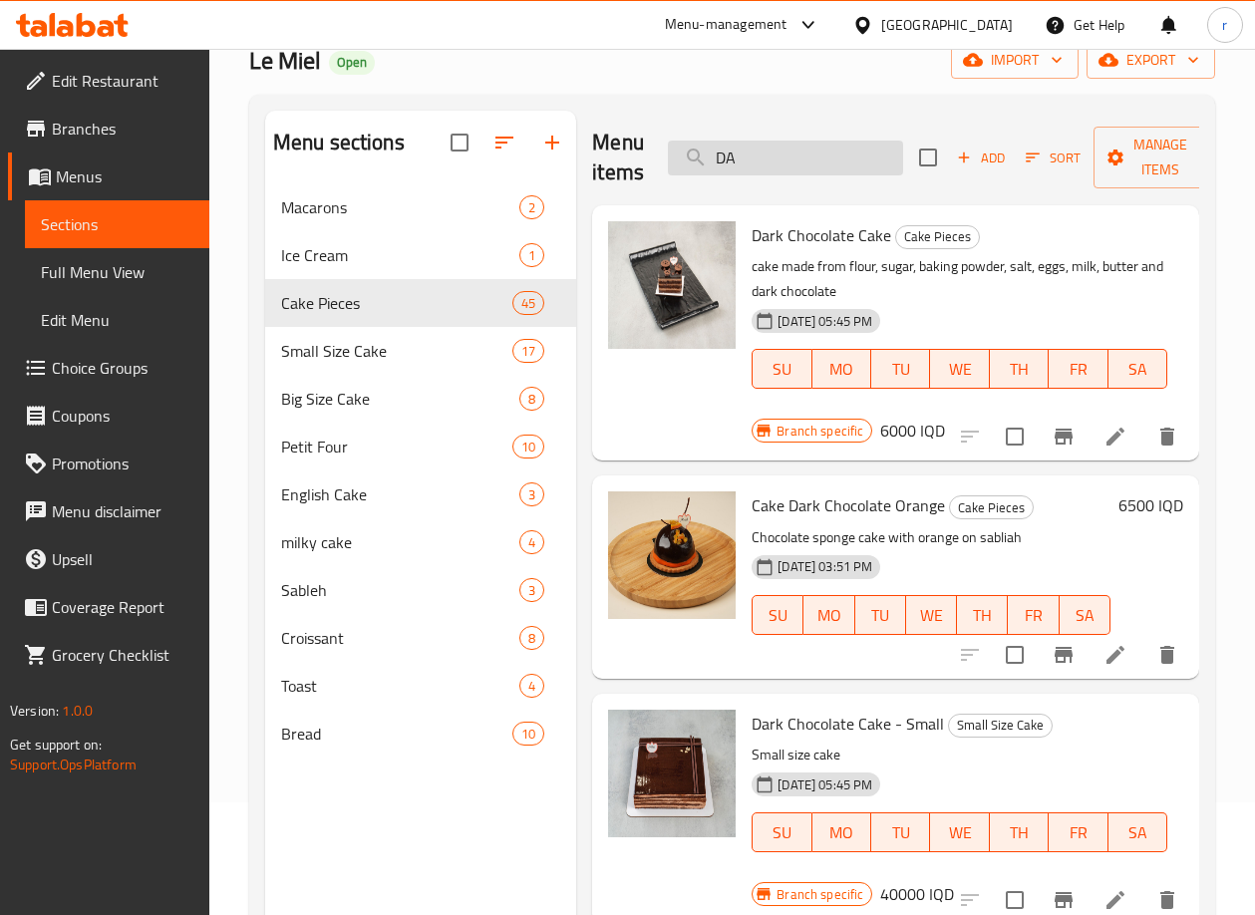
type input "D"
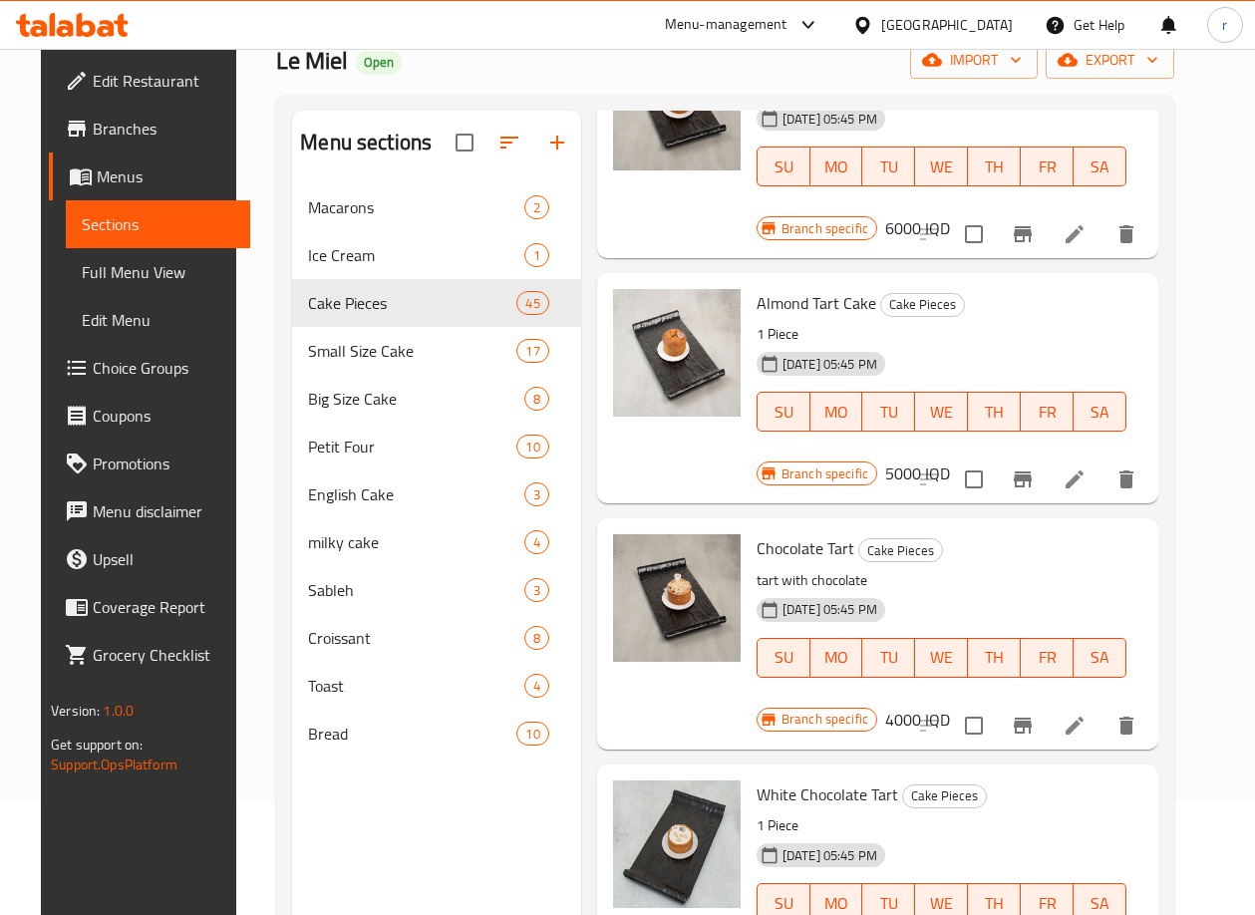
scroll to position [498, 0]
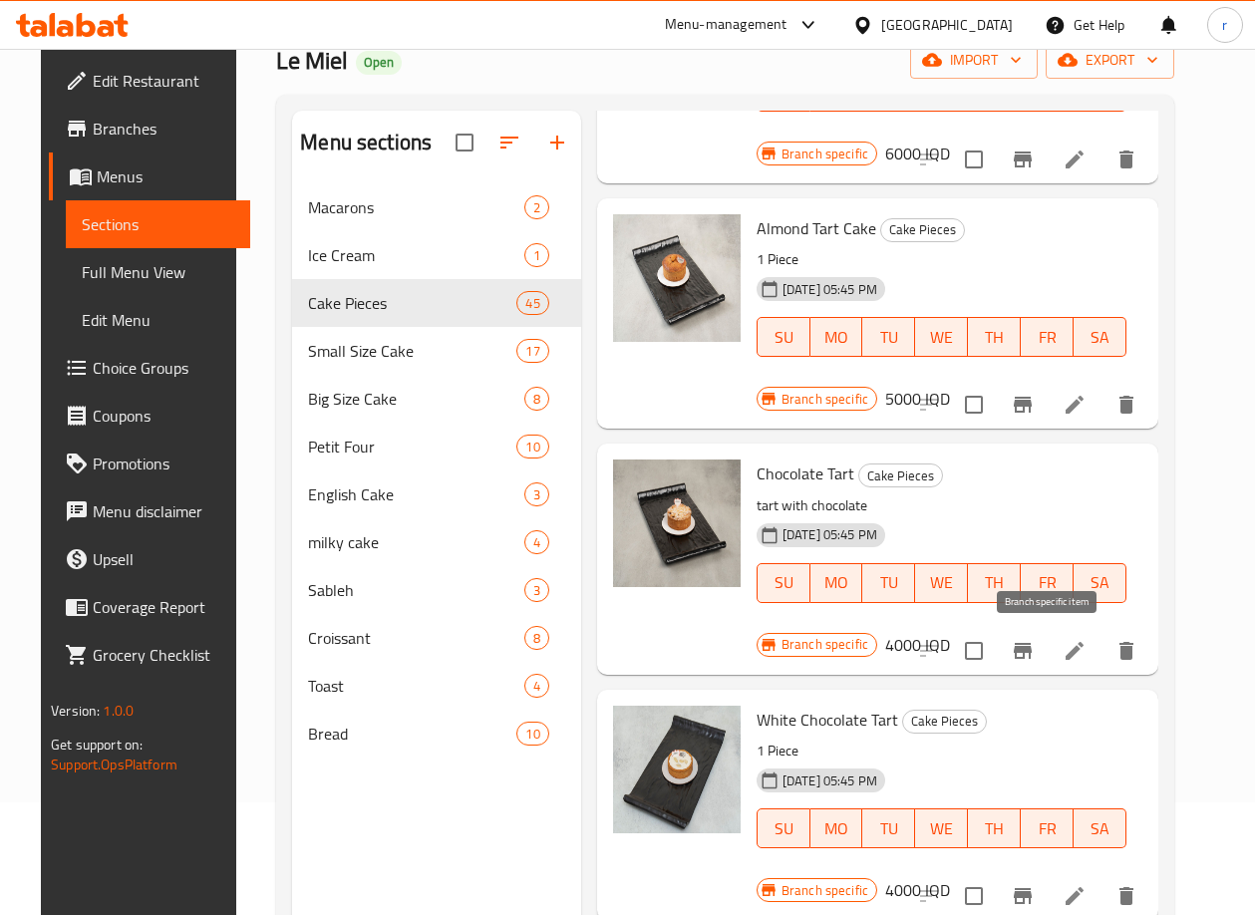
type input "tart"
click at [1031, 646] on icon "Branch-specific-item" at bounding box center [1023, 651] width 18 height 16
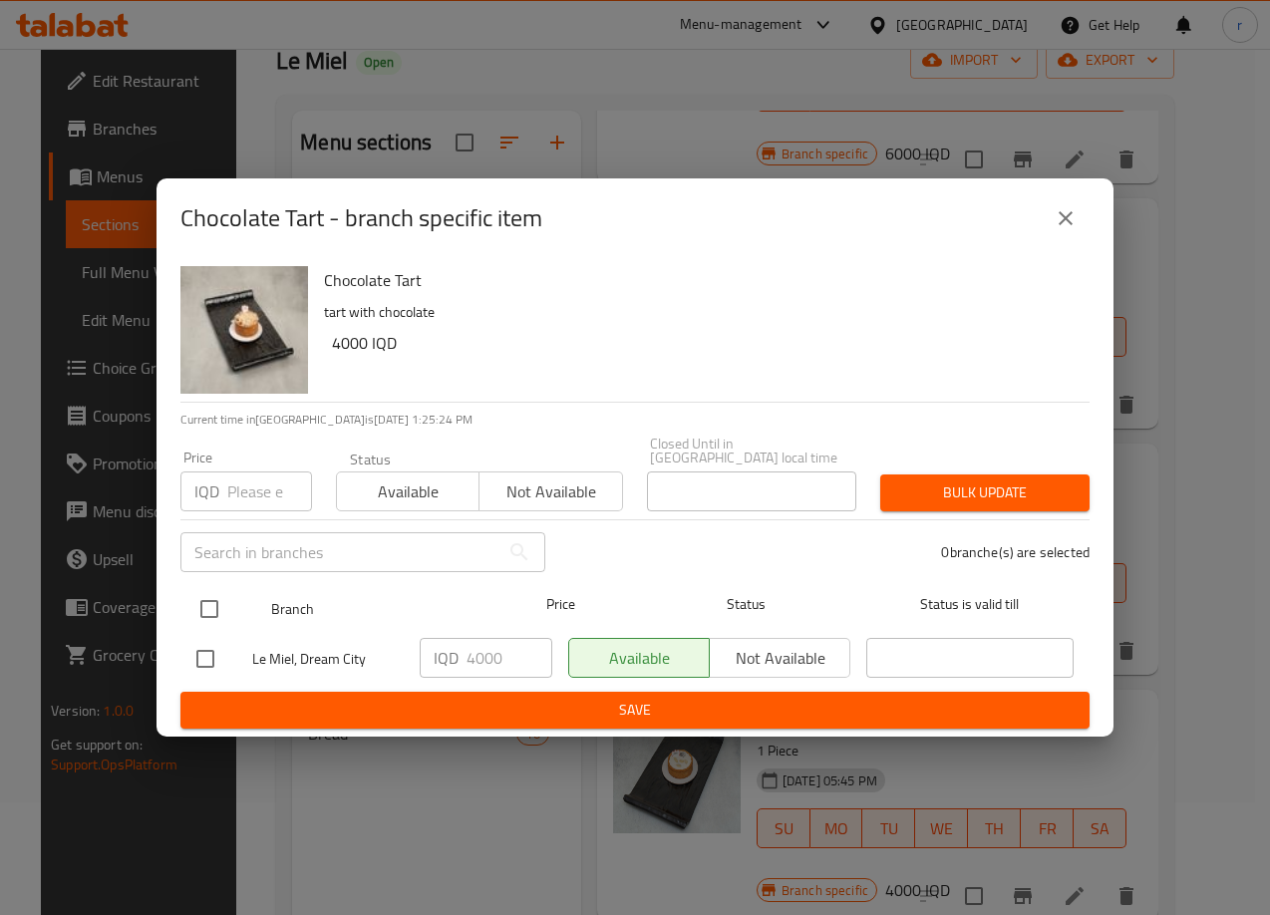
click at [204, 606] on input "checkbox" at bounding box center [209, 609] width 42 height 42
checkbox input "true"
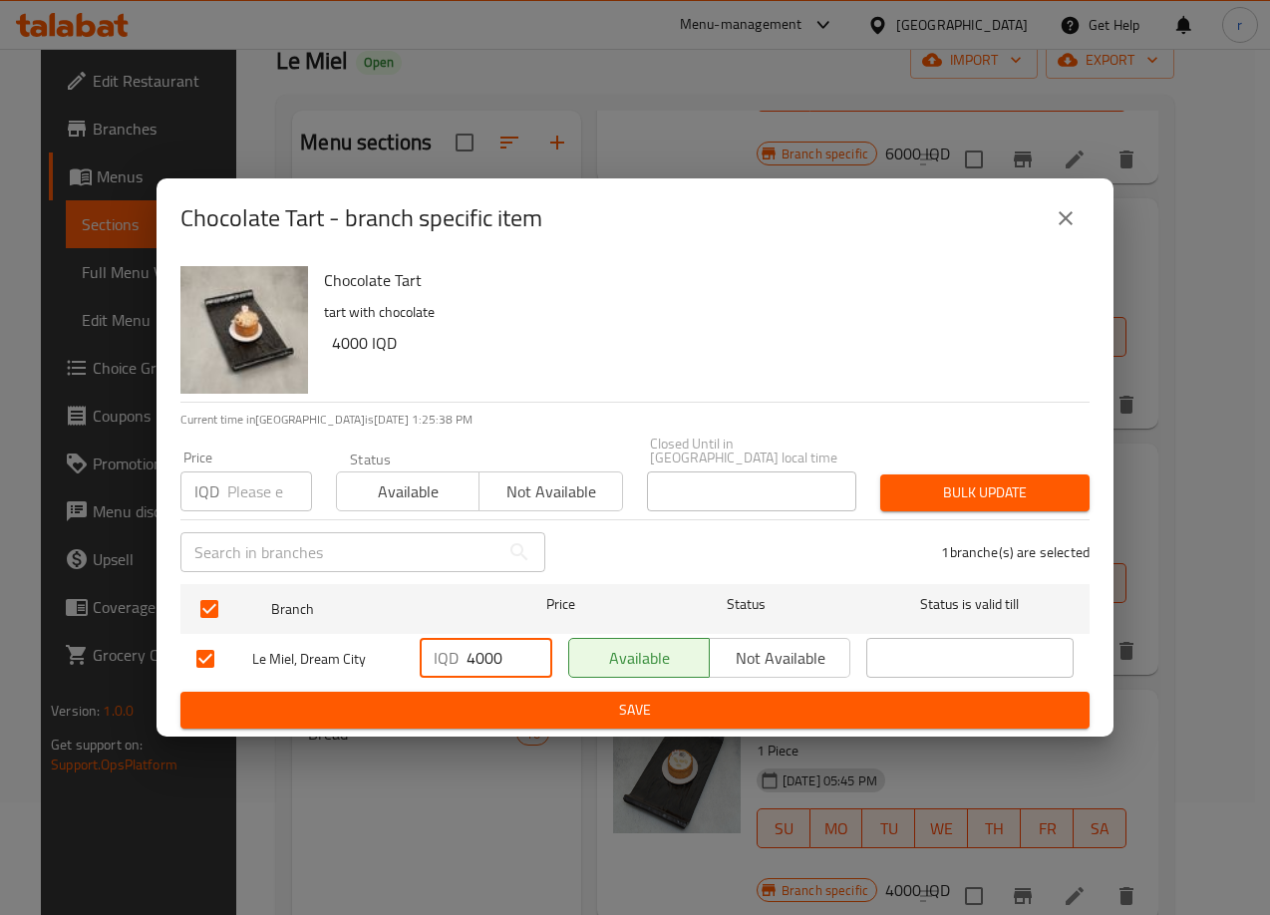
drag, startPoint x: 473, startPoint y: 647, endPoint x: 462, endPoint y: 652, distance: 12.0
click at [462, 652] on div "IQD 4000 ​" at bounding box center [486, 658] width 133 height 40
type input "5000"
click at [491, 698] on span "Save" at bounding box center [634, 710] width 877 height 25
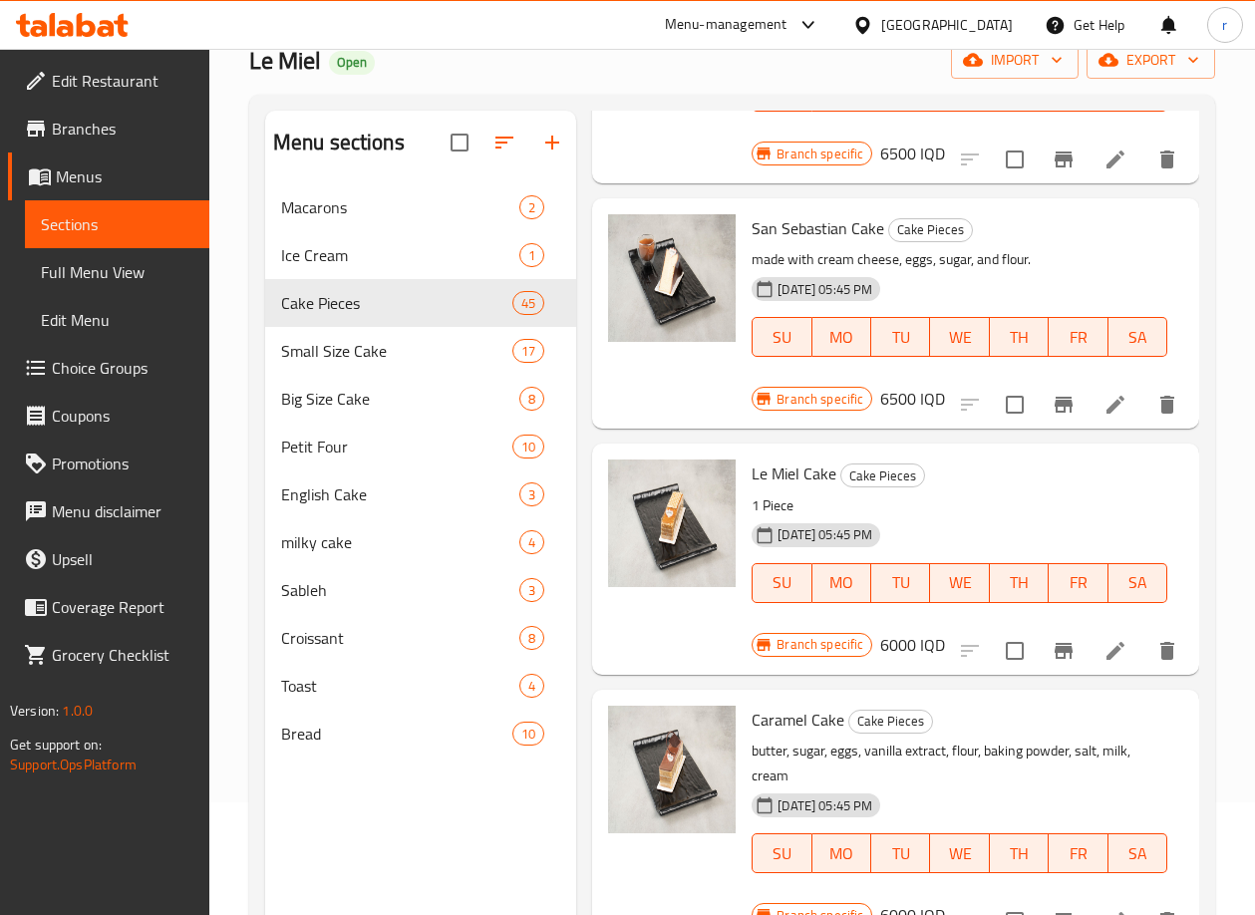
click at [1059, 296] on div "30-08-2024 05:45 PM SU MO TU WE TH FR SA" at bounding box center [959, 323] width 432 height 108
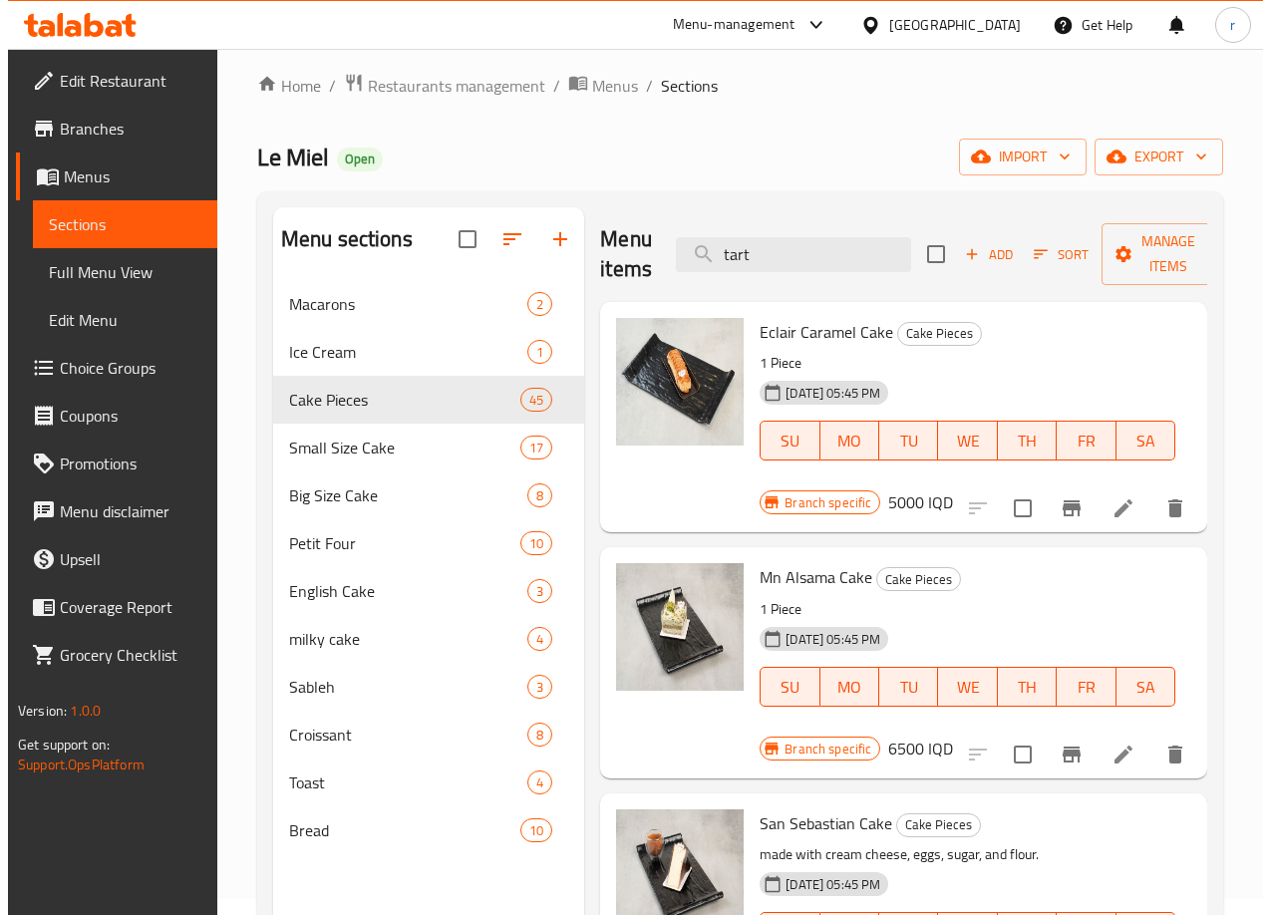
scroll to position [0, 0]
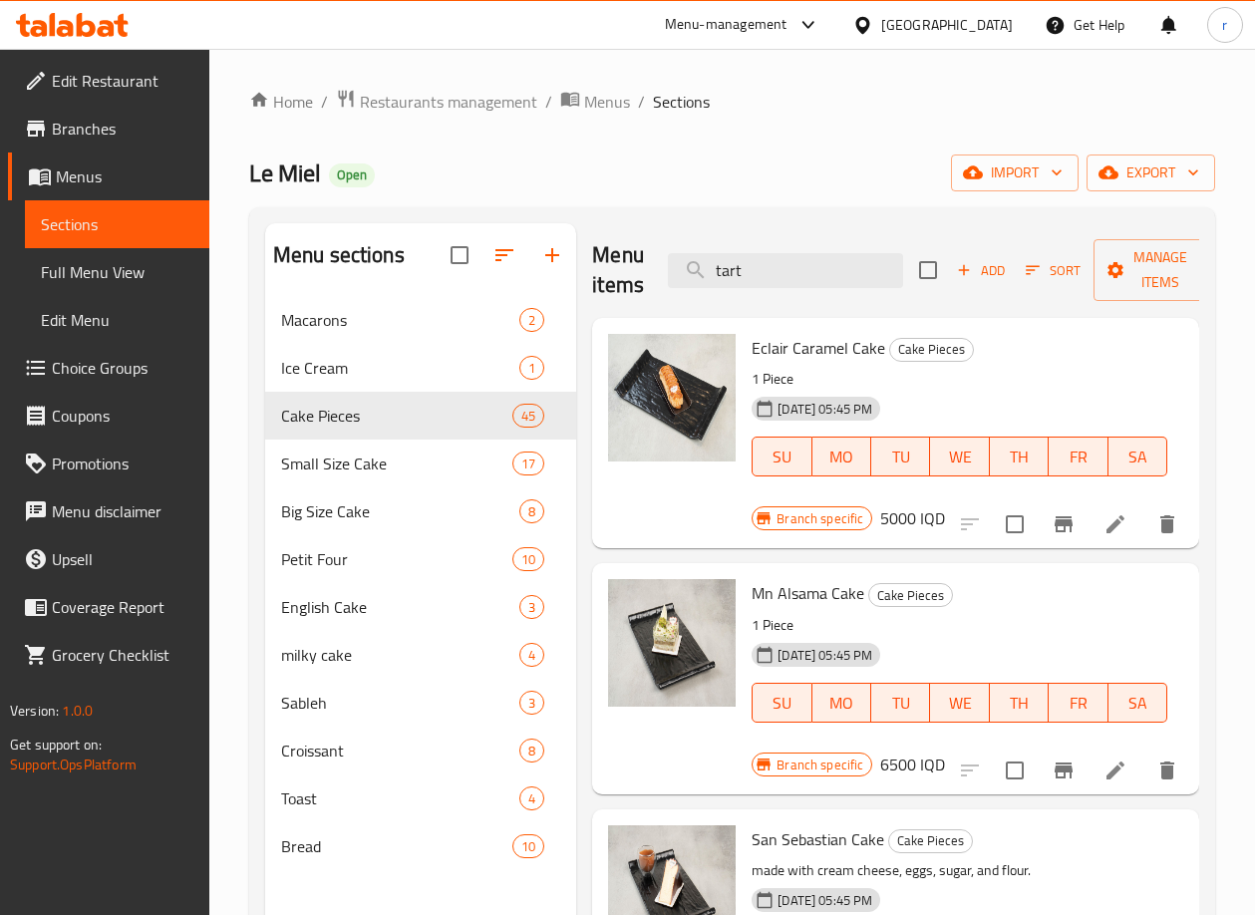
drag, startPoint x: 749, startPoint y: 274, endPoint x: 653, endPoint y: 276, distance: 96.7
click at [653, 276] on div "Menu items tart Add Sort Manage items" at bounding box center [895, 270] width 607 height 95
paste input "CARROT CAKE"
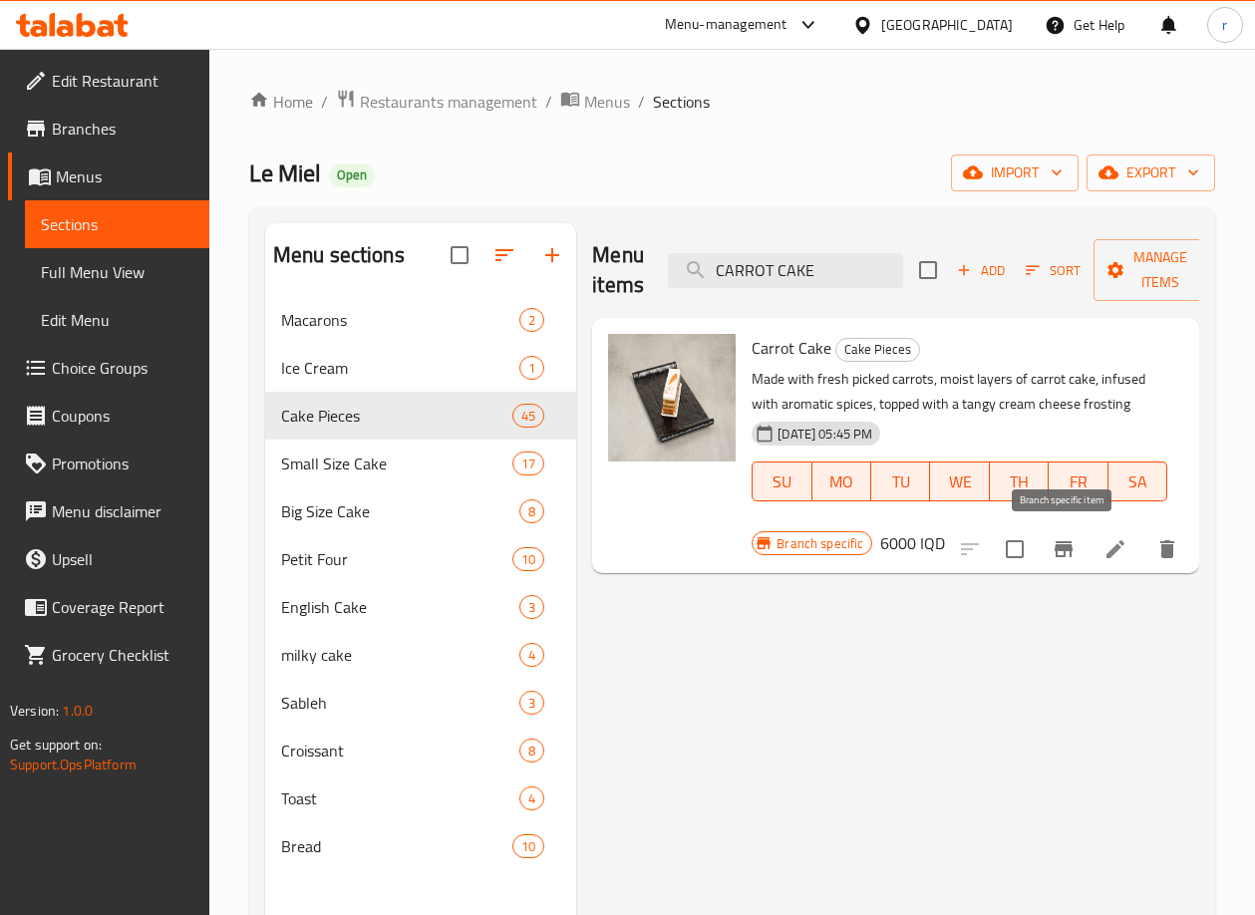
click at [1075, 554] on button "Branch-specific-item" at bounding box center [1063, 549] width 48 height 48
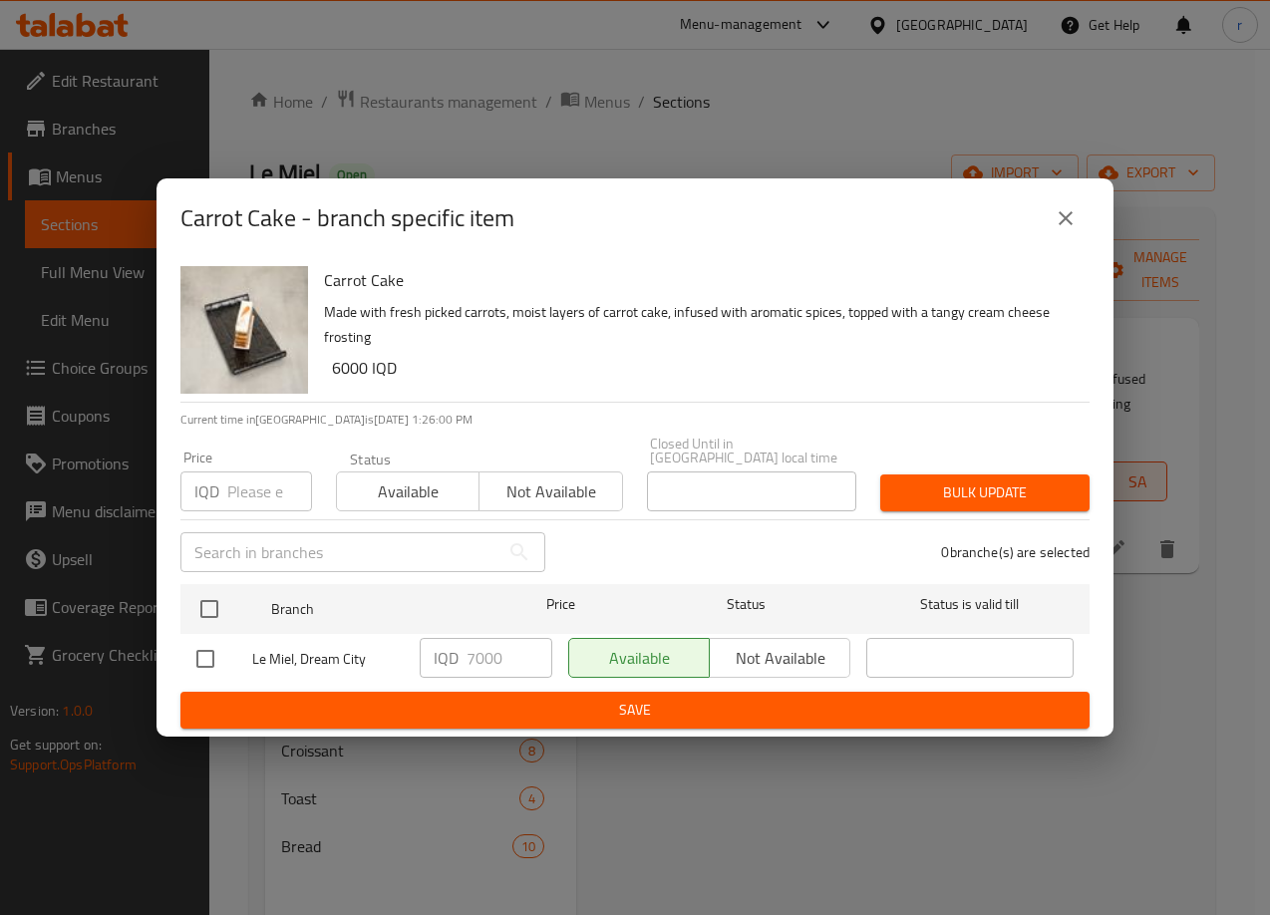
click at [1049, 230] on button "close" at bounding box center [1065, 218] width 48 height 48
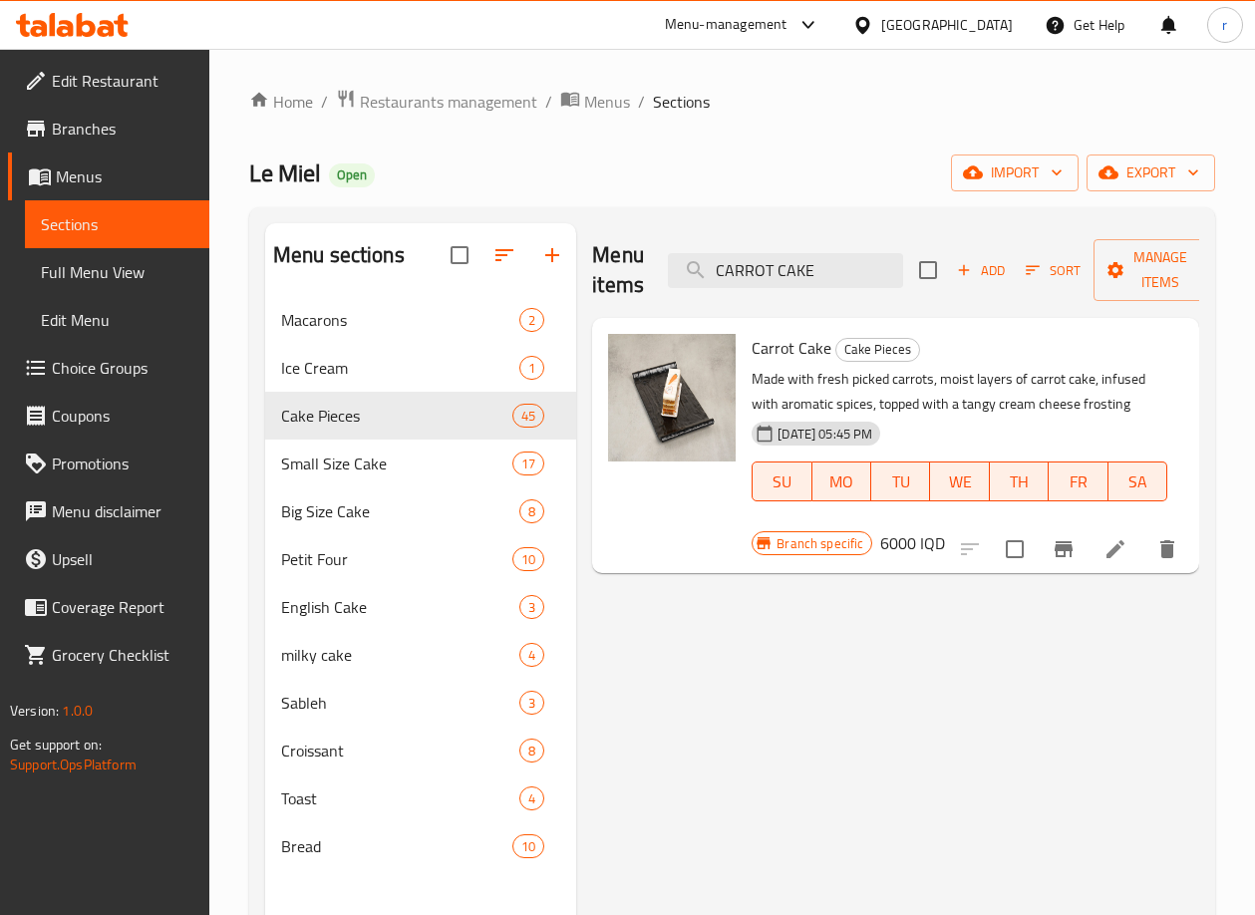
drag, startPoint x: 840, startPoint y: 269, endPoint x: 642, endPoint y: 270, distance: 198.3
click at [655, 275] on div "Menu items CARROT CAKE Add Sort Manage items" at bounding box center [895, 270] width 607 height 95
paste input "WHITE CHOCOLATE TART"
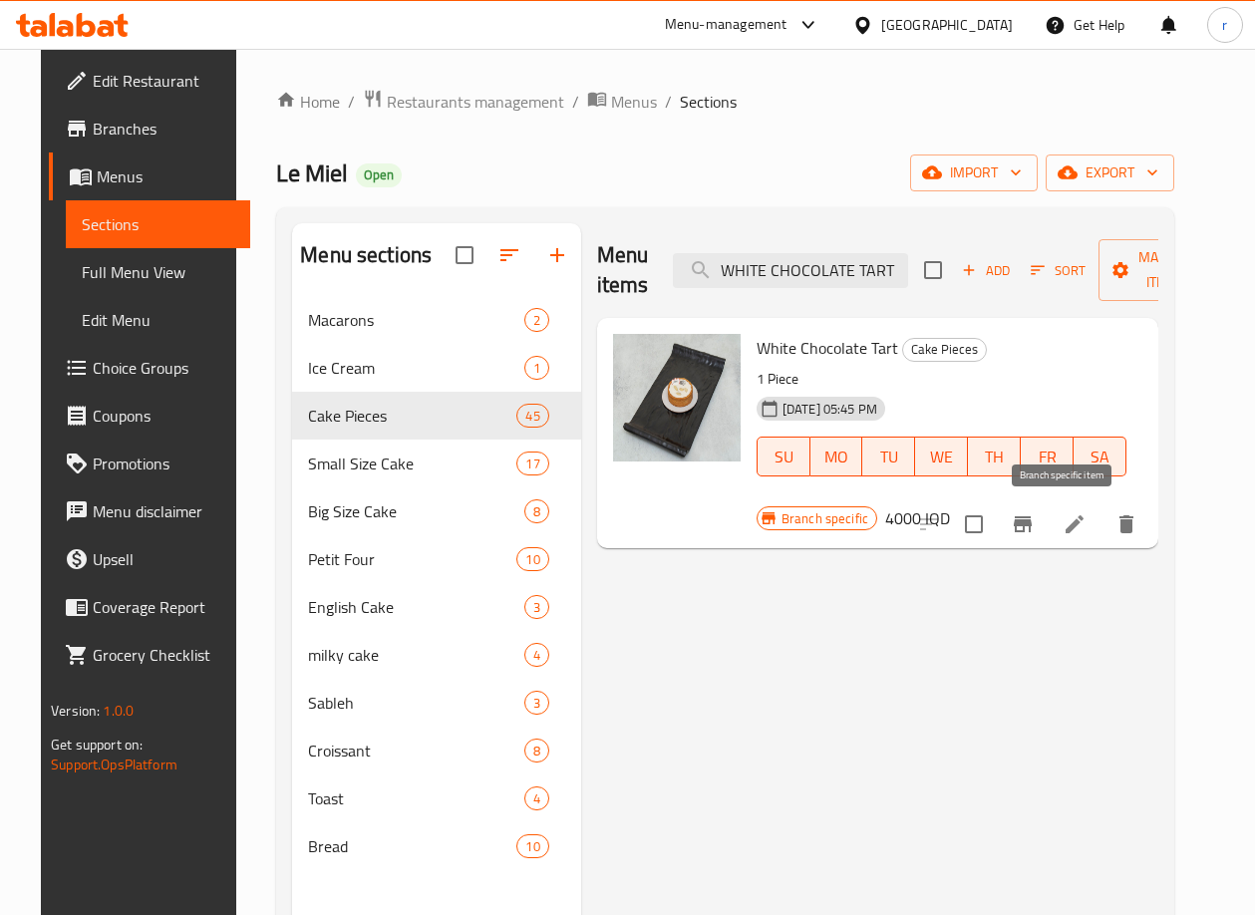
type input "WHITE CHOCOLATE TART"
click at [1034, 530] on icon "Branch-specific-item" at bounding box center [1023, 524] width 24 height 24
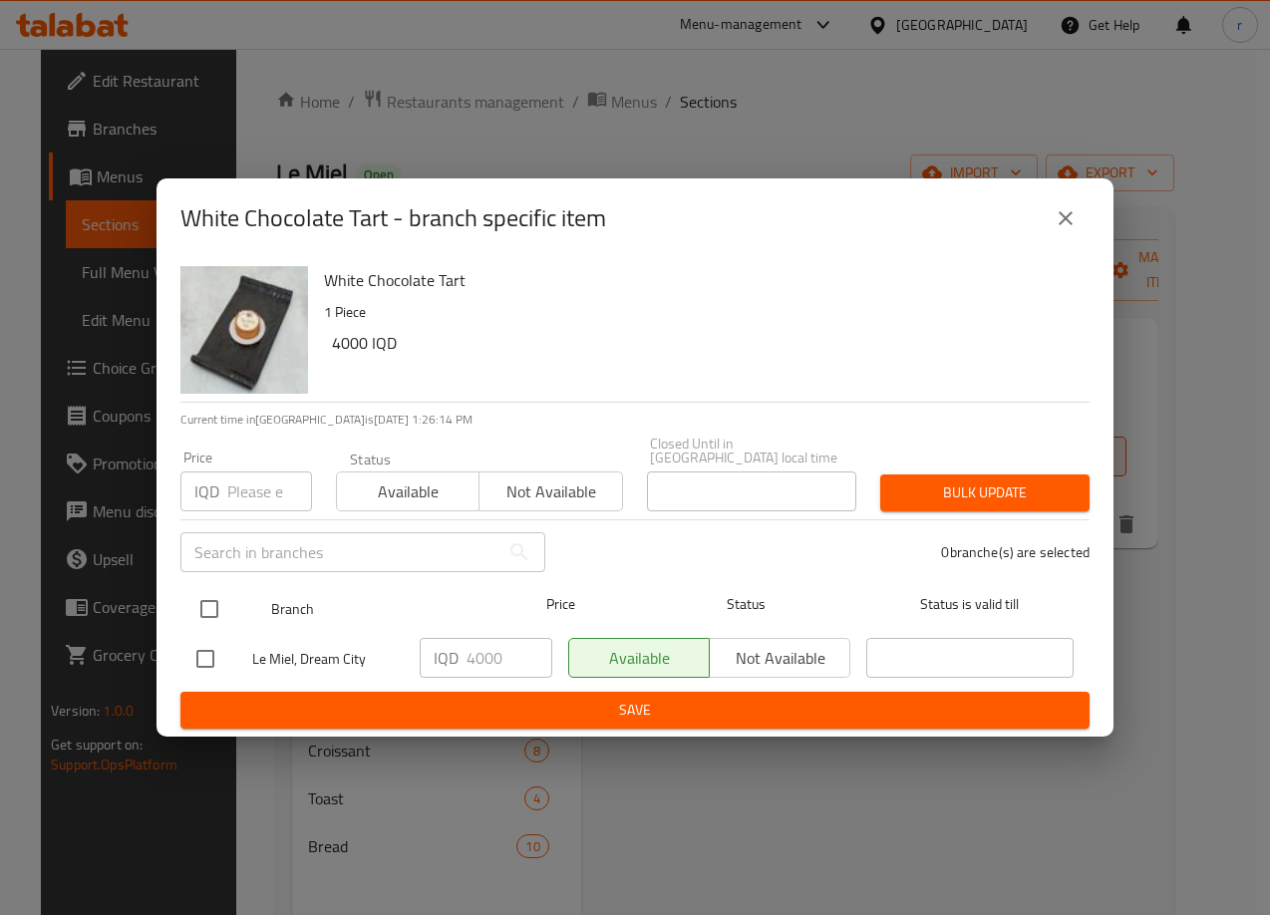
click at [193, 602] on input "checkbox" at bounding box center [209, 609] width 42 height 42
checkbox input "true"
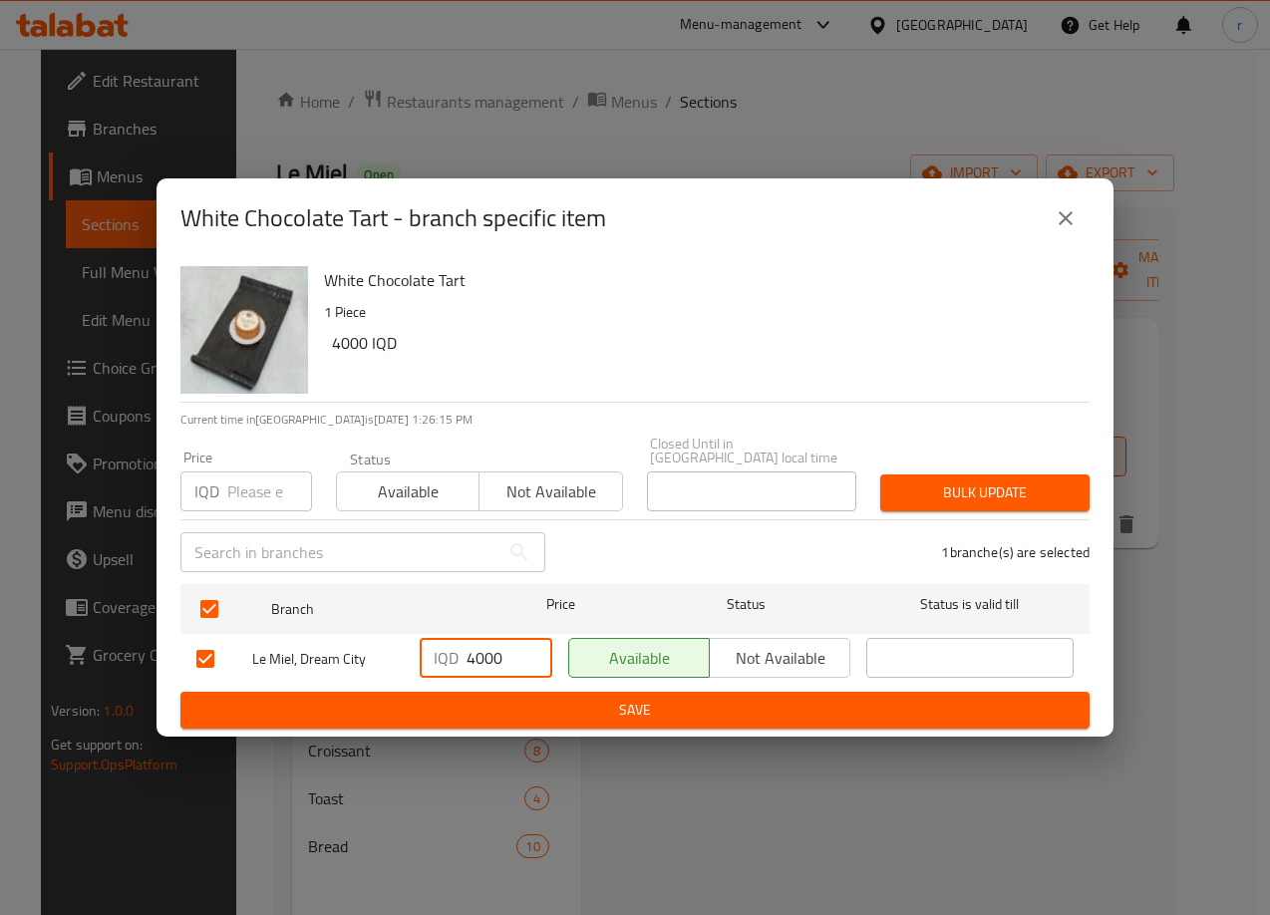
drag, startPoint x: 464, startPoint y: 649, endPoint x: 475, endPoint y: 647, distance: 11.1
click at [475, 647] on div "IQD 4000 ​" at bounding box center [486, 658] width 133 height 40
type input "5000"
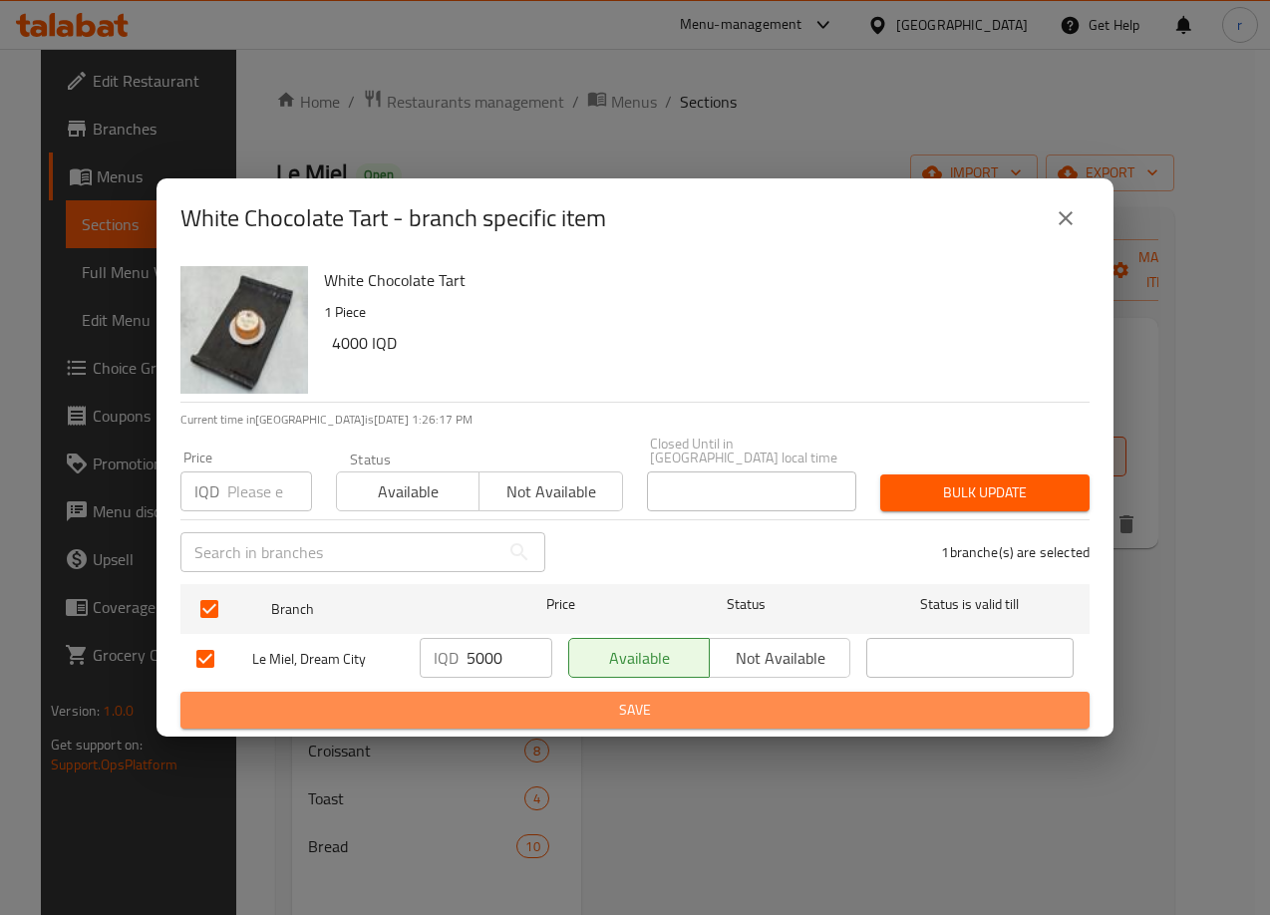
click at [487, 701] on span "Save" at bounding box center [634, 710] width 877 height 25
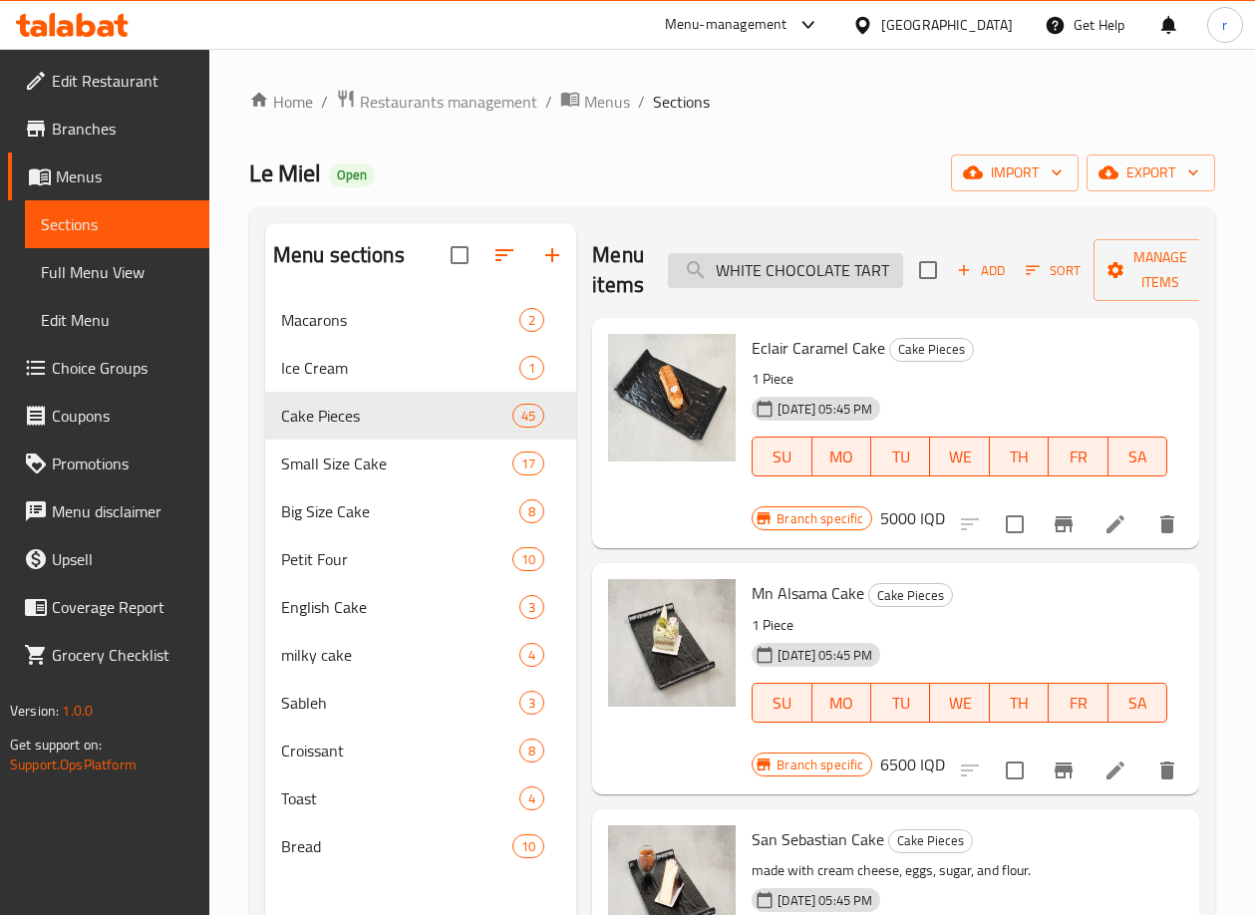
click at [771, 262] on input "WHITE CHOCOLATE TART" at bounding box center [785, 270] width 235 height 35
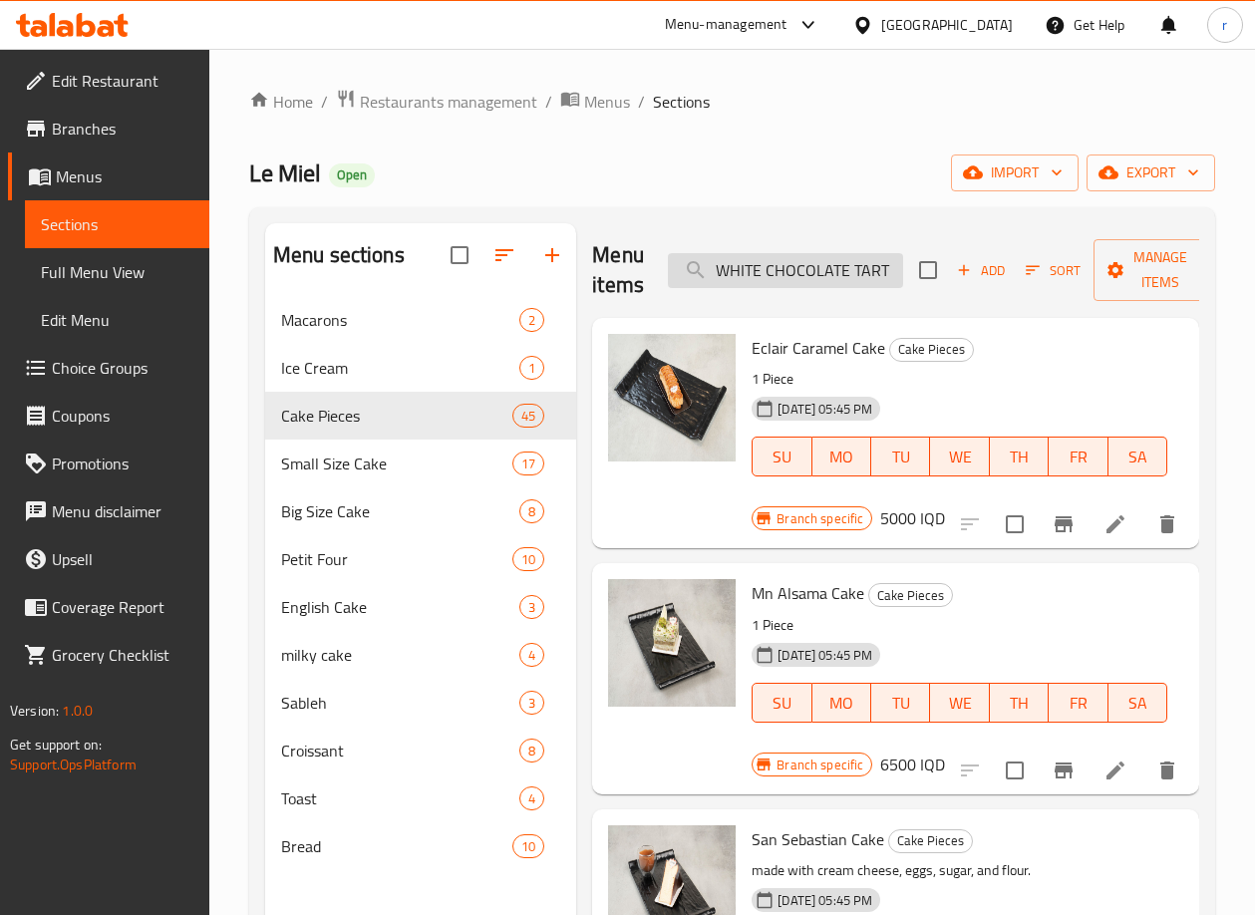
paste input "KINDER BUENO"
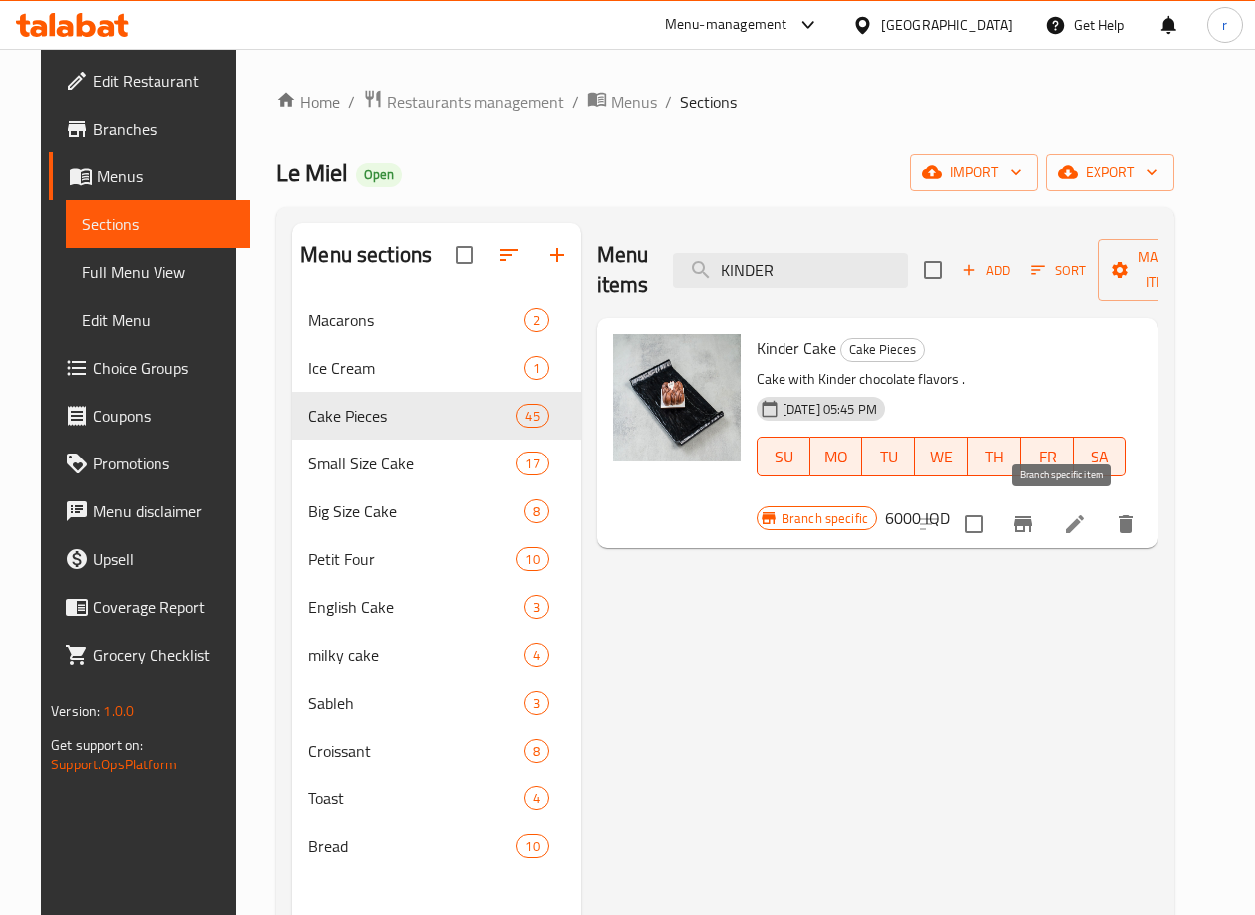
type input "KINDER"
click at [1034, 516] on icon "Branch-specific-item" at bounding box center [1023, 524] width 24 height 24
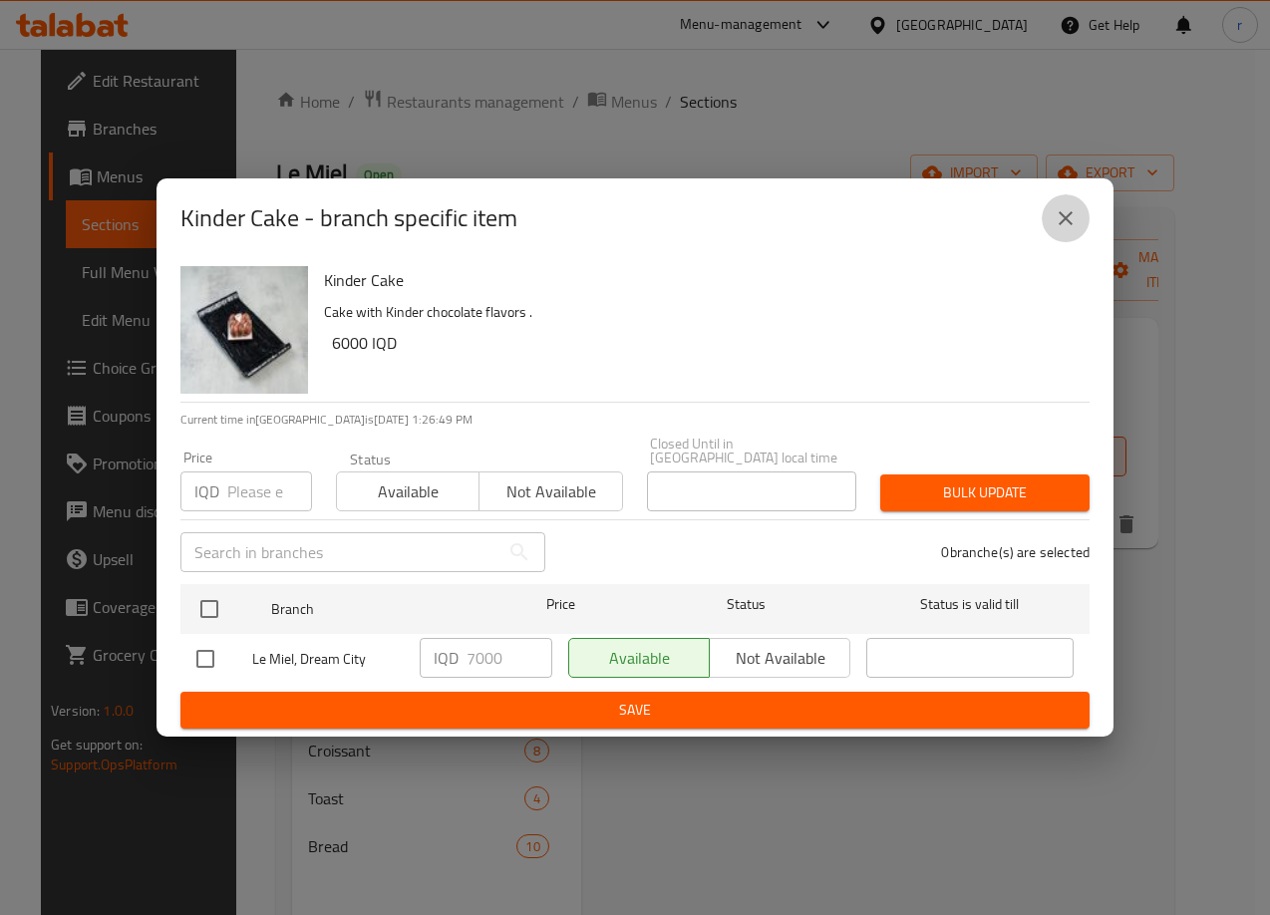
click at [1051, 239] on button "close" at bounding box center [1065, 218] width 48 height 48
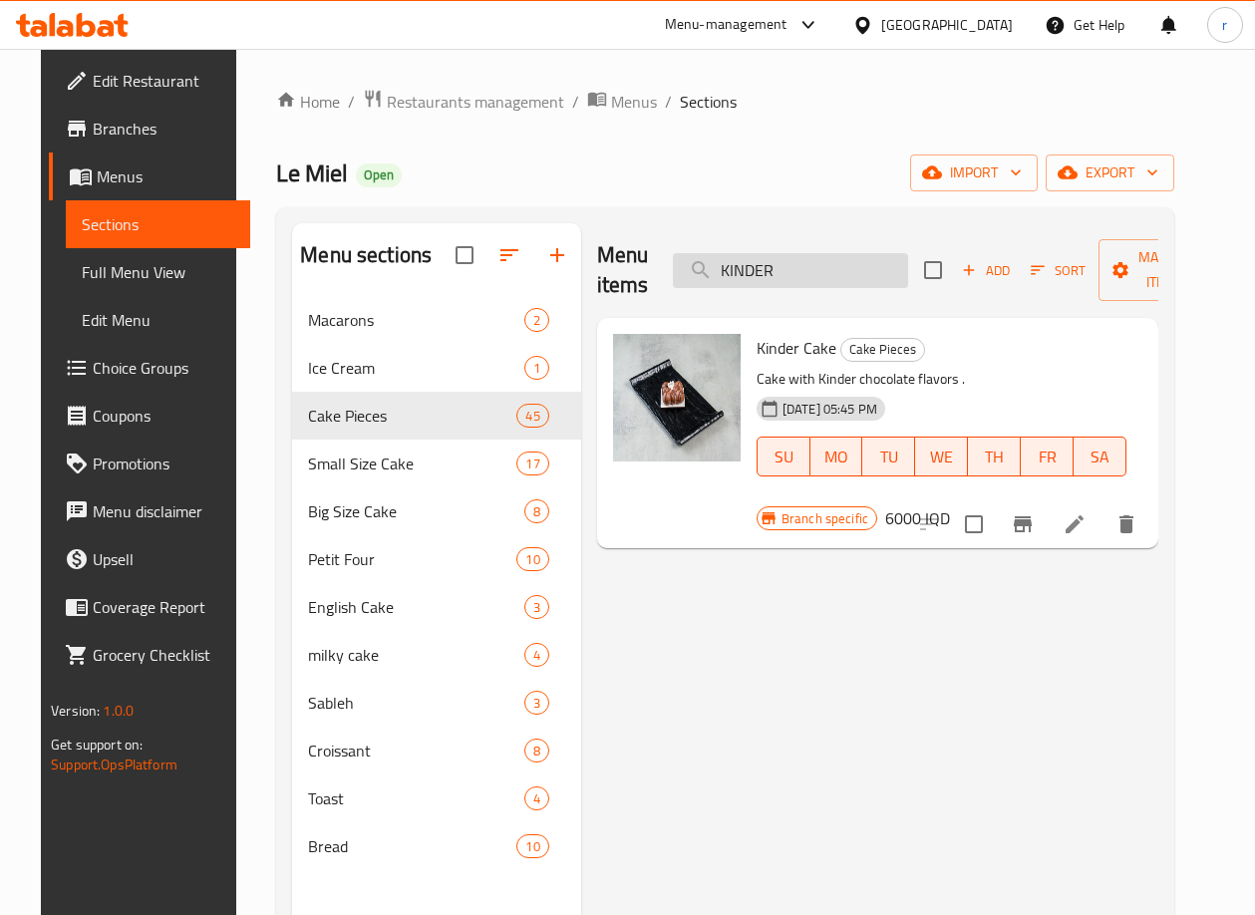
click at [839, 275] on input "KINDER" at bounding box center [790, 270] width 235 height 35
drag, startPoint x: 839, startPoint y: 275, endPoint x: 522, endPoint y: 303, distance: 318.1
click at [522, 303] on div "Menu sections Macarons 2 Ice Cream 1 Cake Pieces 45 Small Size Cake 17 Big Size…" at bounding box center [725, 680] width 866 height 915
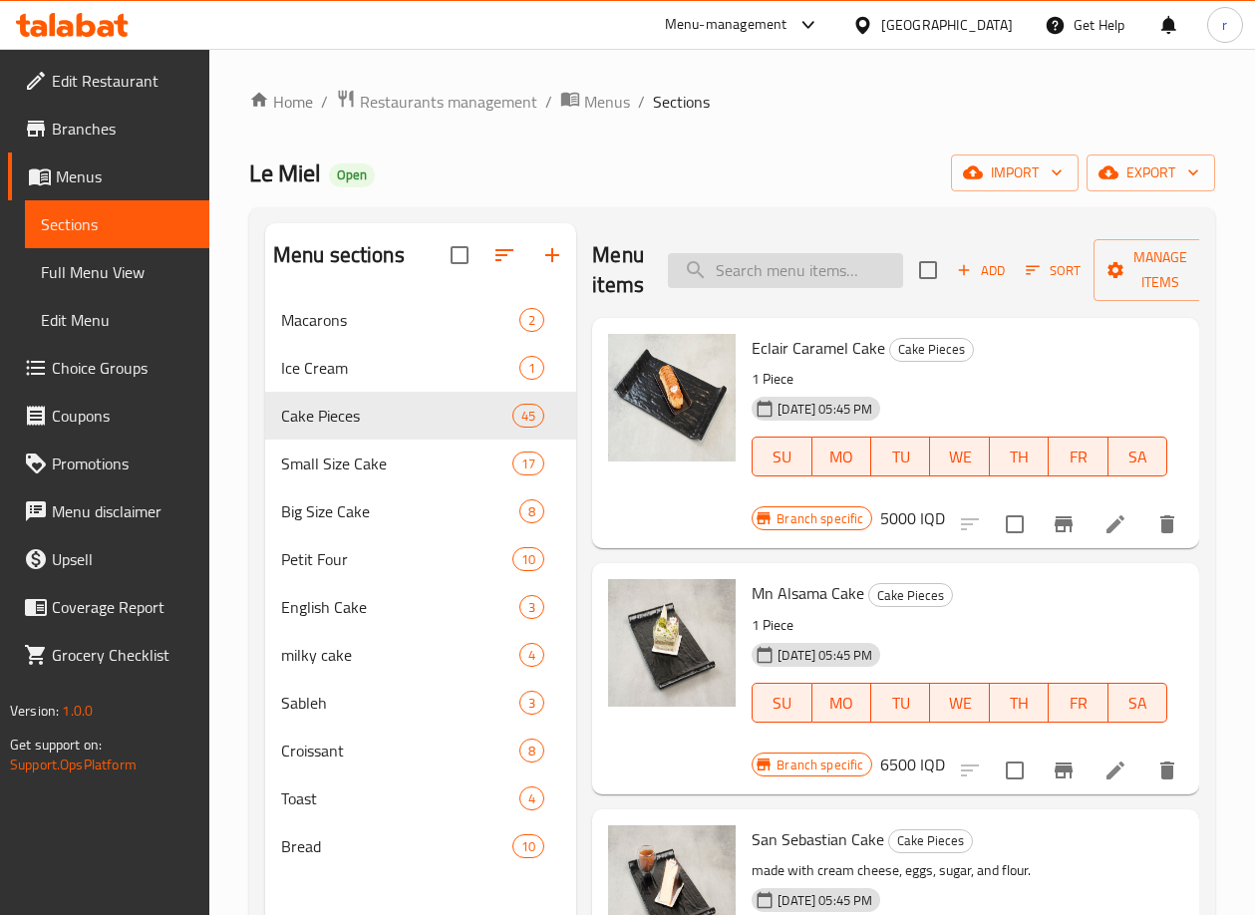
click at [826, 272] on input "search" at bounding box center [785, 270] width 235 height 35
paste input "FRAGOLA"
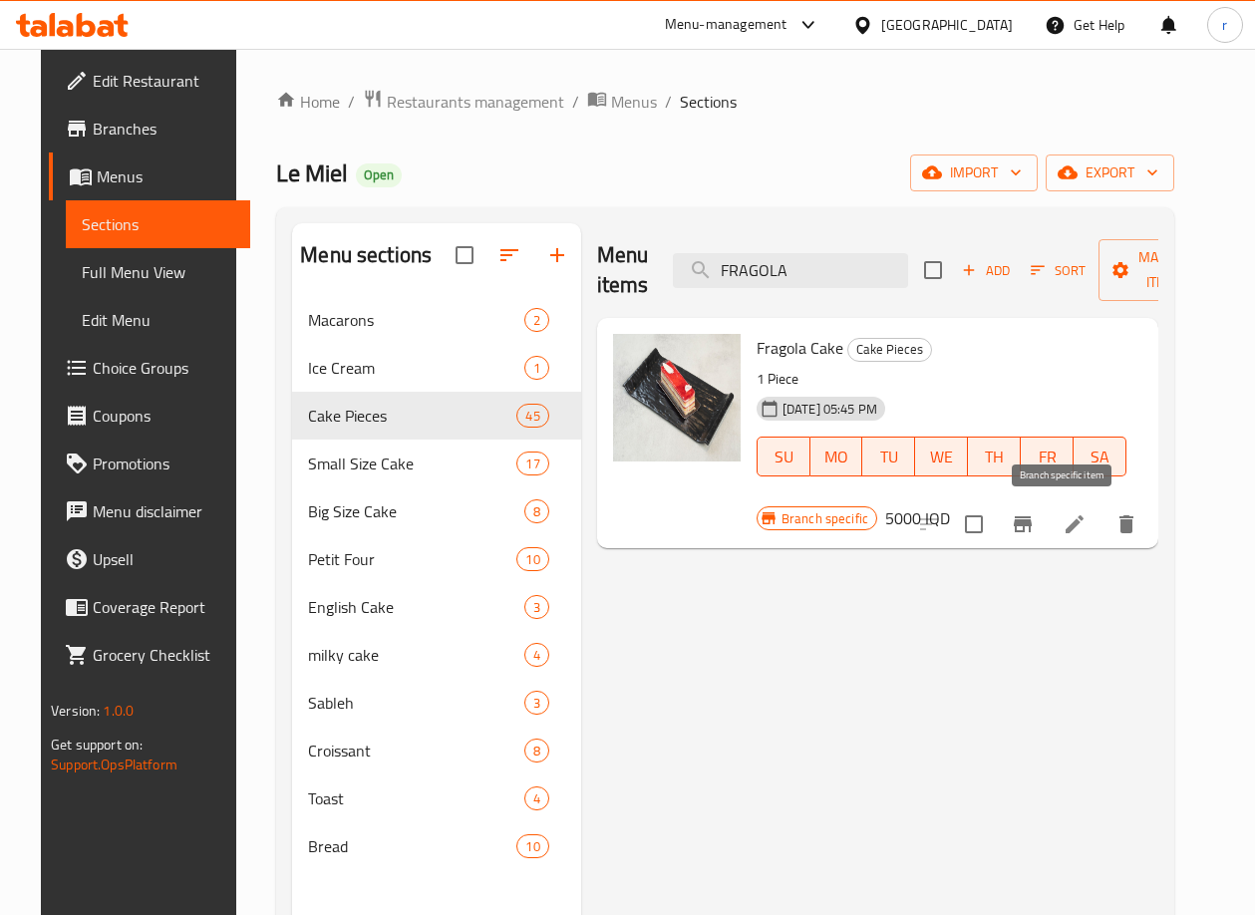
type input "FRAGOLA"
click at [1031, 523] on icon "Branch-specific-item" at bounding box center [1023, 524] width 18 height 16
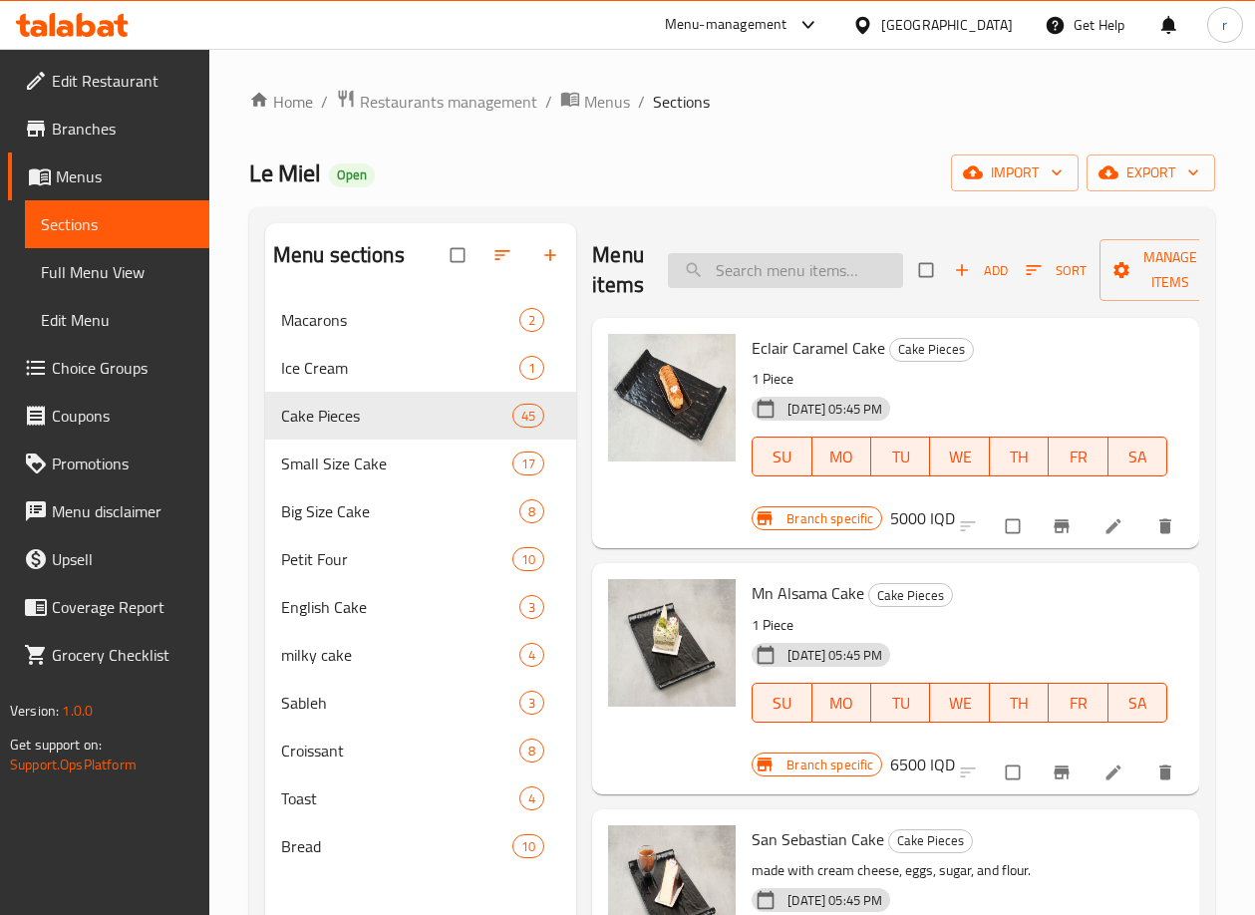
click at [720, 276] on input "search" at bounding box center [785, 270] width 235 height 35
paste input "FRAGOLA"
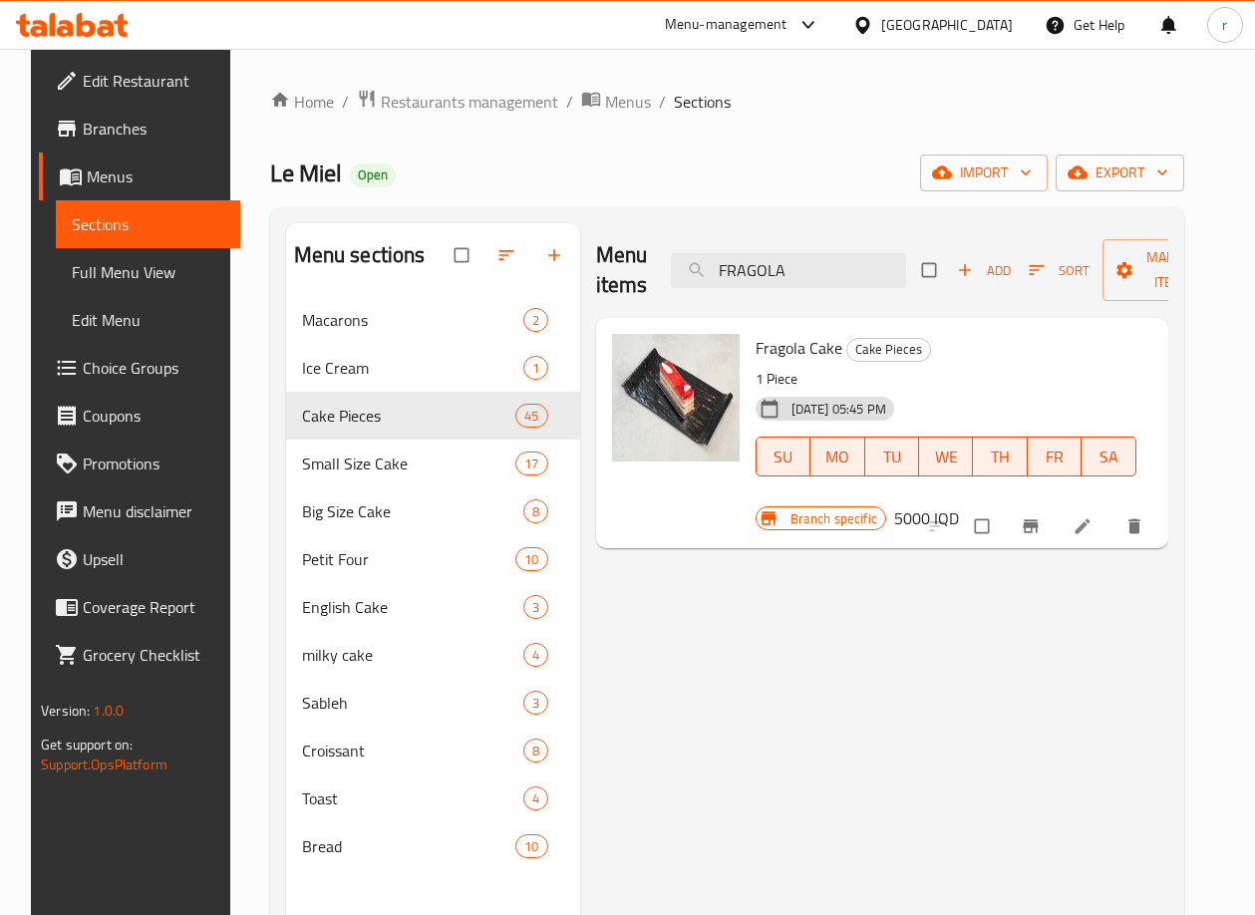
type input "FRAGOLA"
click at [1051, 511] on button "Branch-specific-item" at bounding box center [1033, 526] width 48 height 44
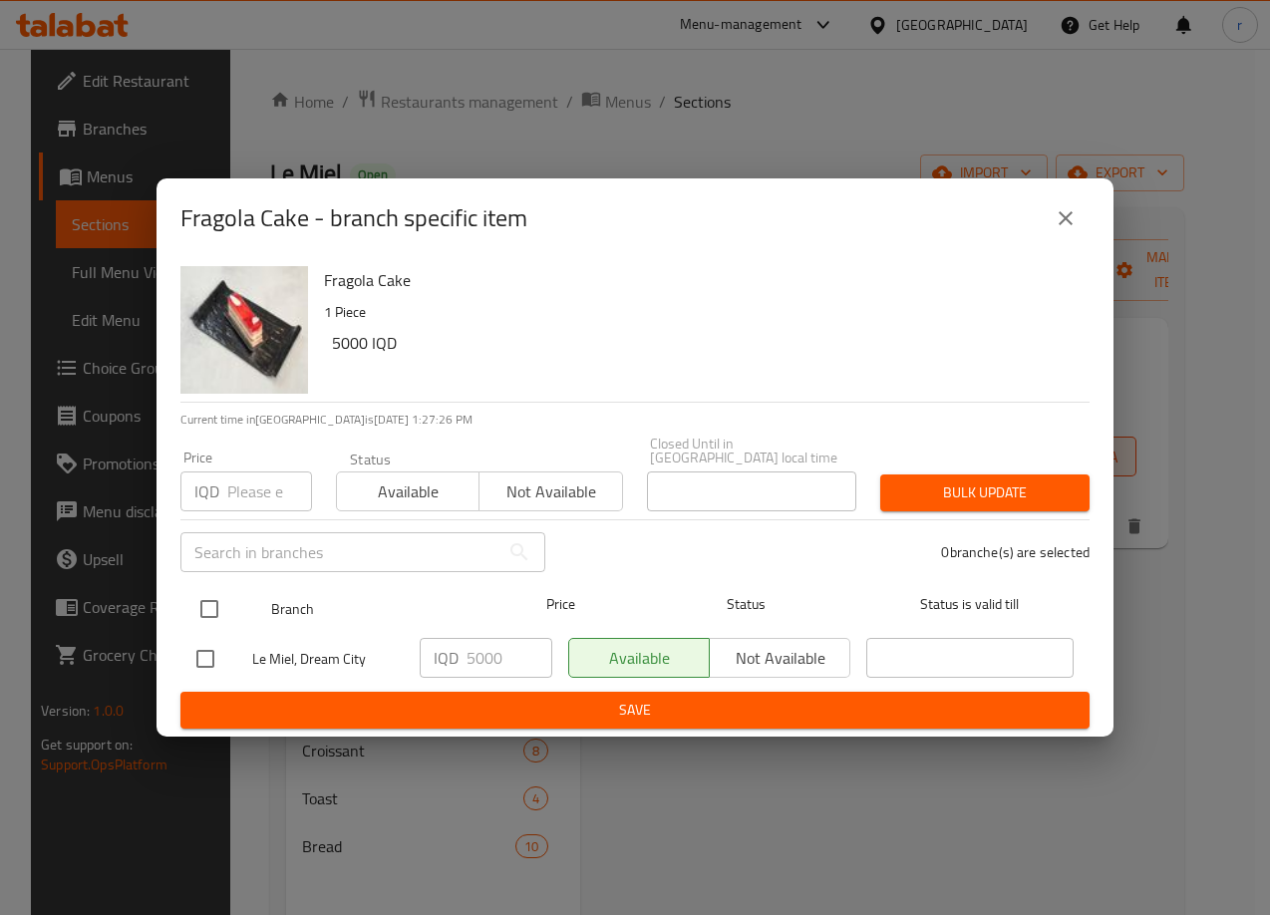
click at [224, 606] on input "checkbox" at bounding box center [209, 609] width 42 height 42
checkbox input "true"
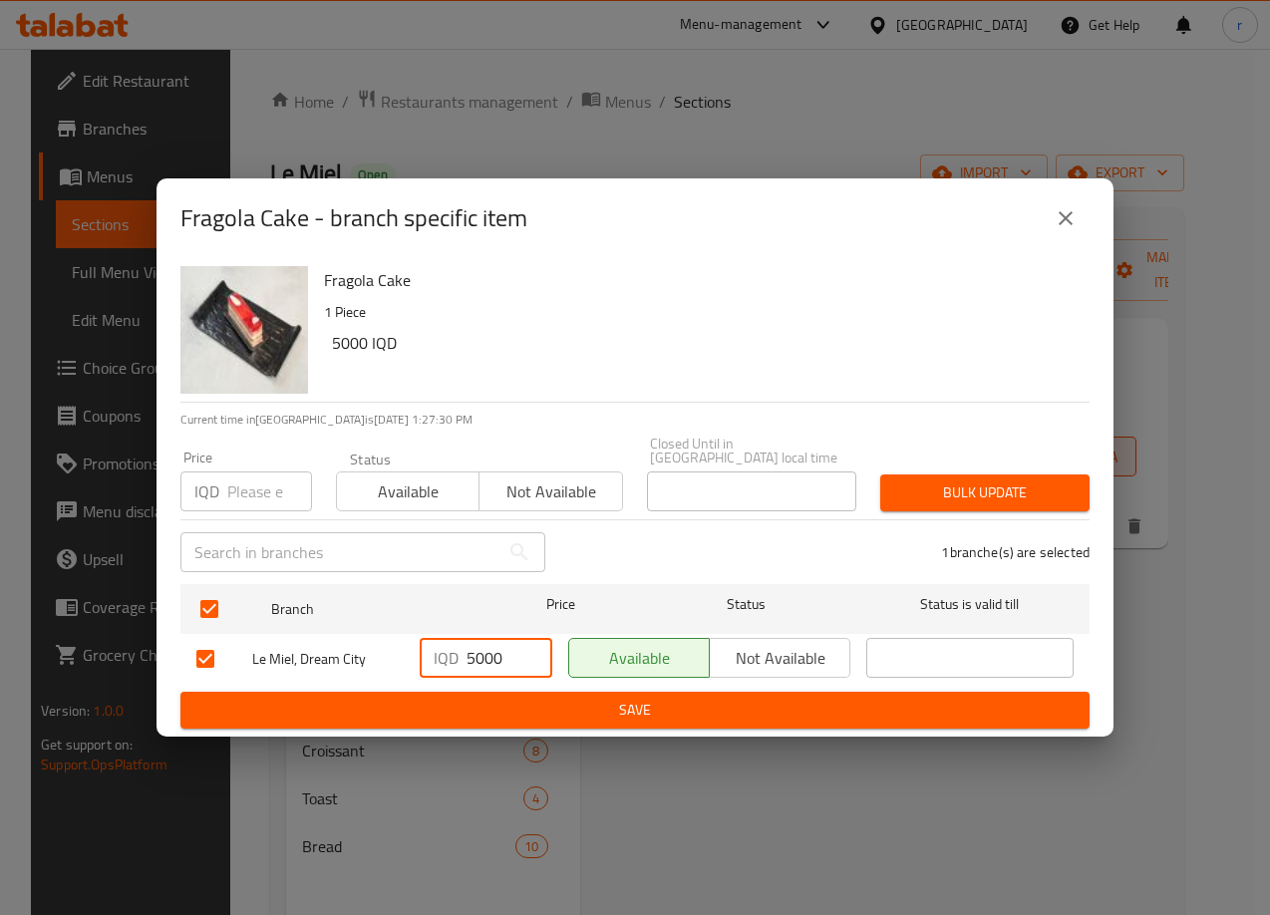
drag, startPoint x: 481, startPoint y: 654, endPoint x: 442, endPoint y: 665, distance: 40.4
click at [442, 665] on div "IQD 5000 ​" at bounding box center [486, 658] width 133 height 40
type input "6500"
click at [473, 698] on span "Save" at bounding box center [634, 710] width 877 height 25
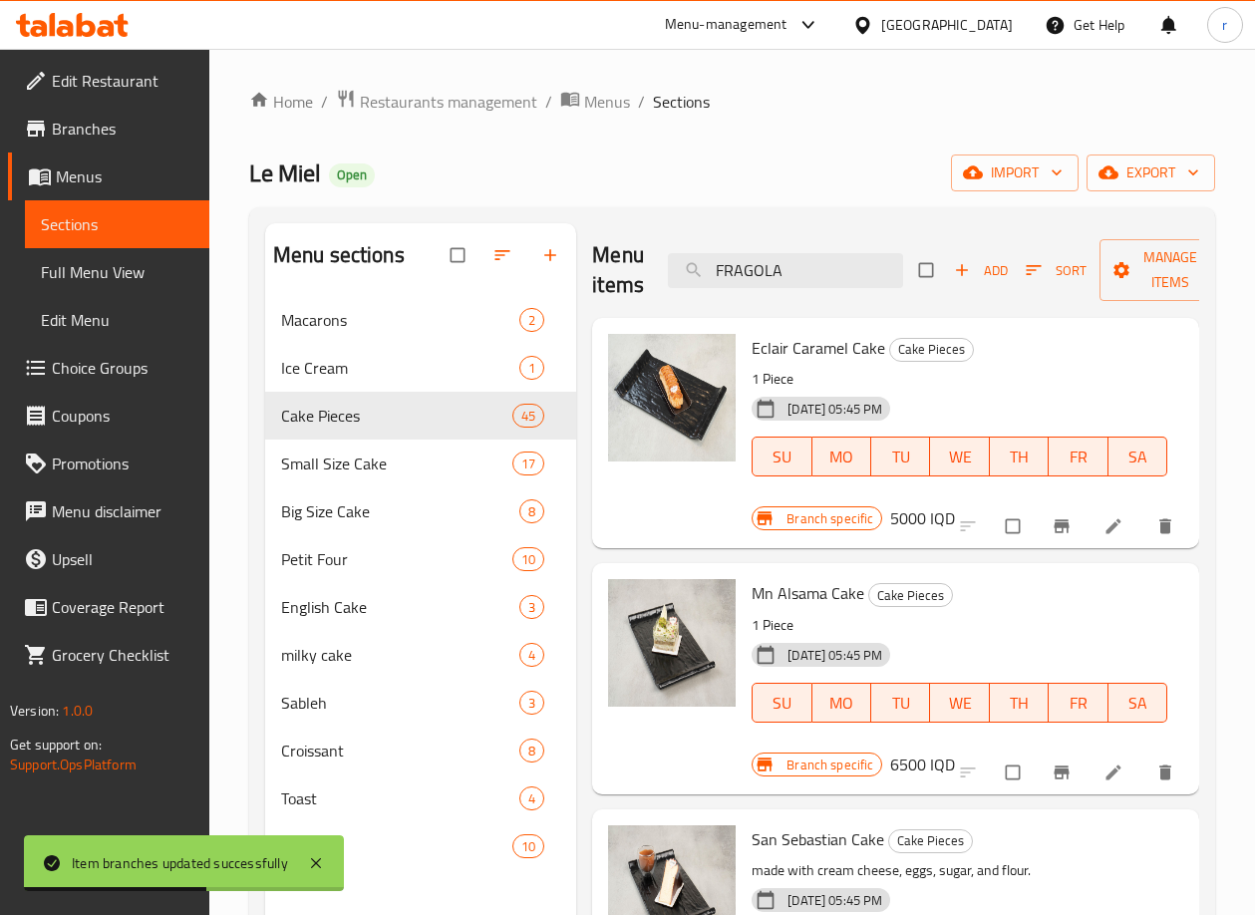
drag, startPoint x: 836, startPoint y: 275, endPoint x: 654, endPoint y: 292, distance: 183.2
click at [654, 292] on div "Menu items FRAGOLA Add Sort Manage items" at bounding box center [895, 270] width 607 height 95
paste input "Dome Tart"
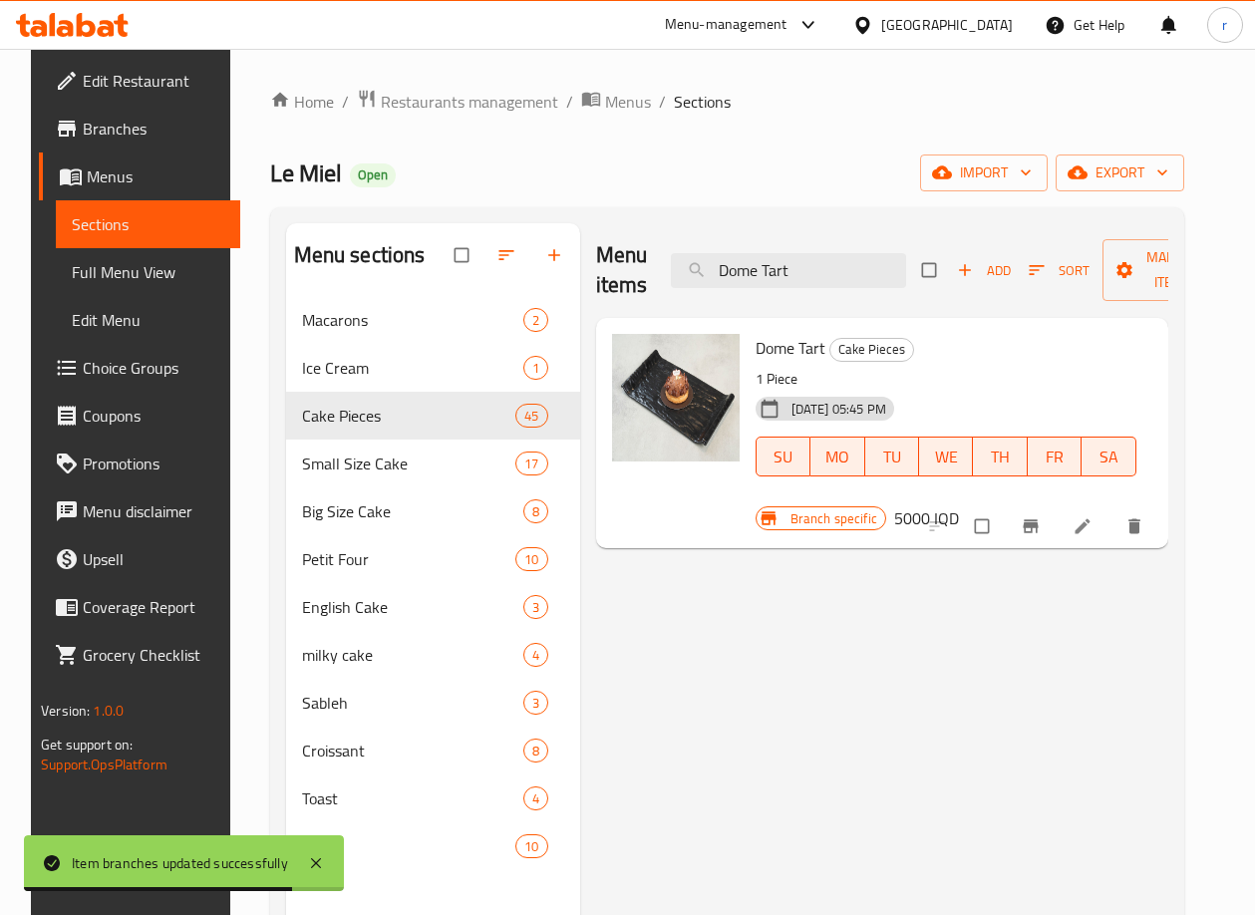
type input "Dome Tart"
click at [1037, 521] on icon "Branch-specific-item" at bounding box center [1029, 526] width 15 height 13
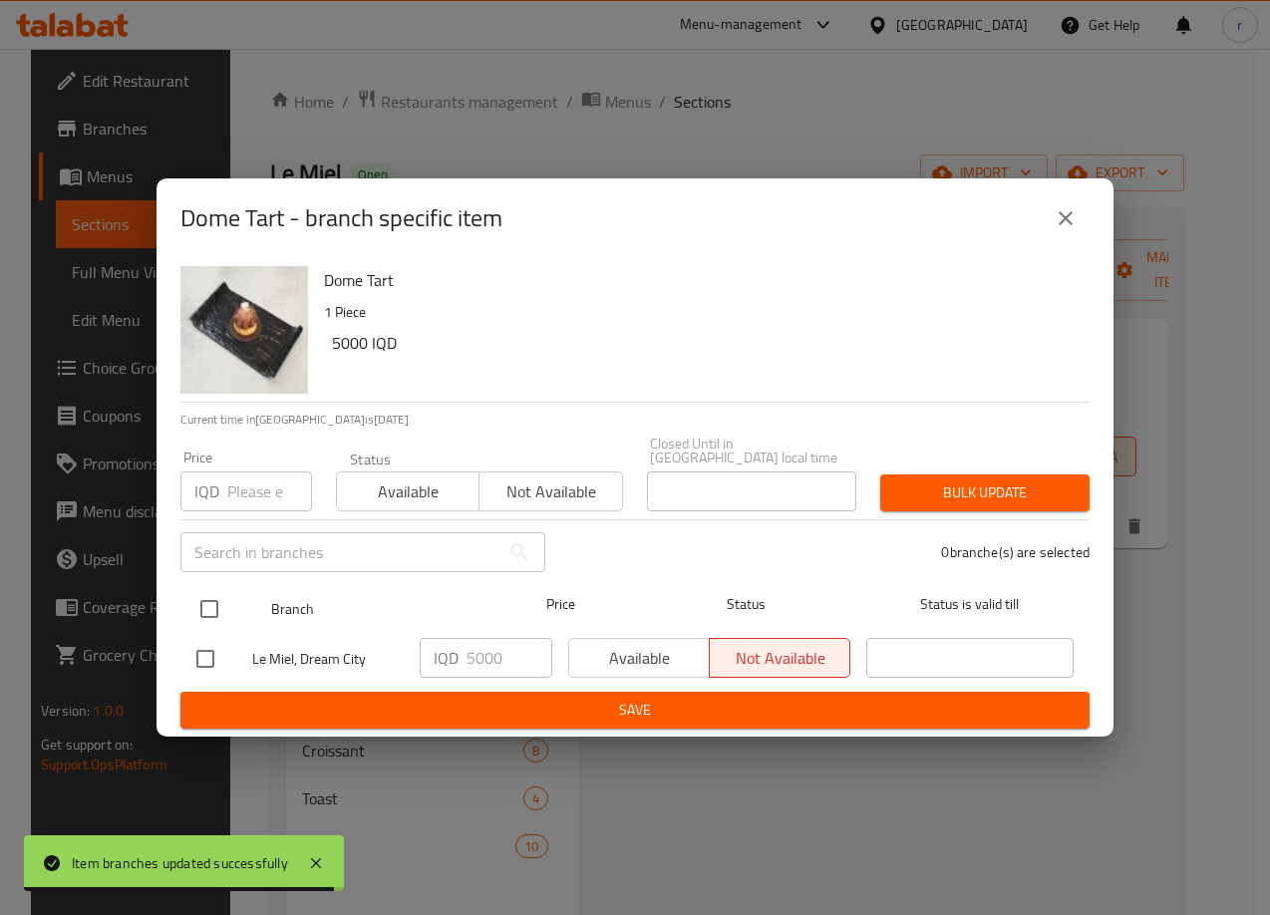
click at [220, 610] on input "checkbox" at bounding box center [209, 609] width 42 height 42
checkbox input "true"
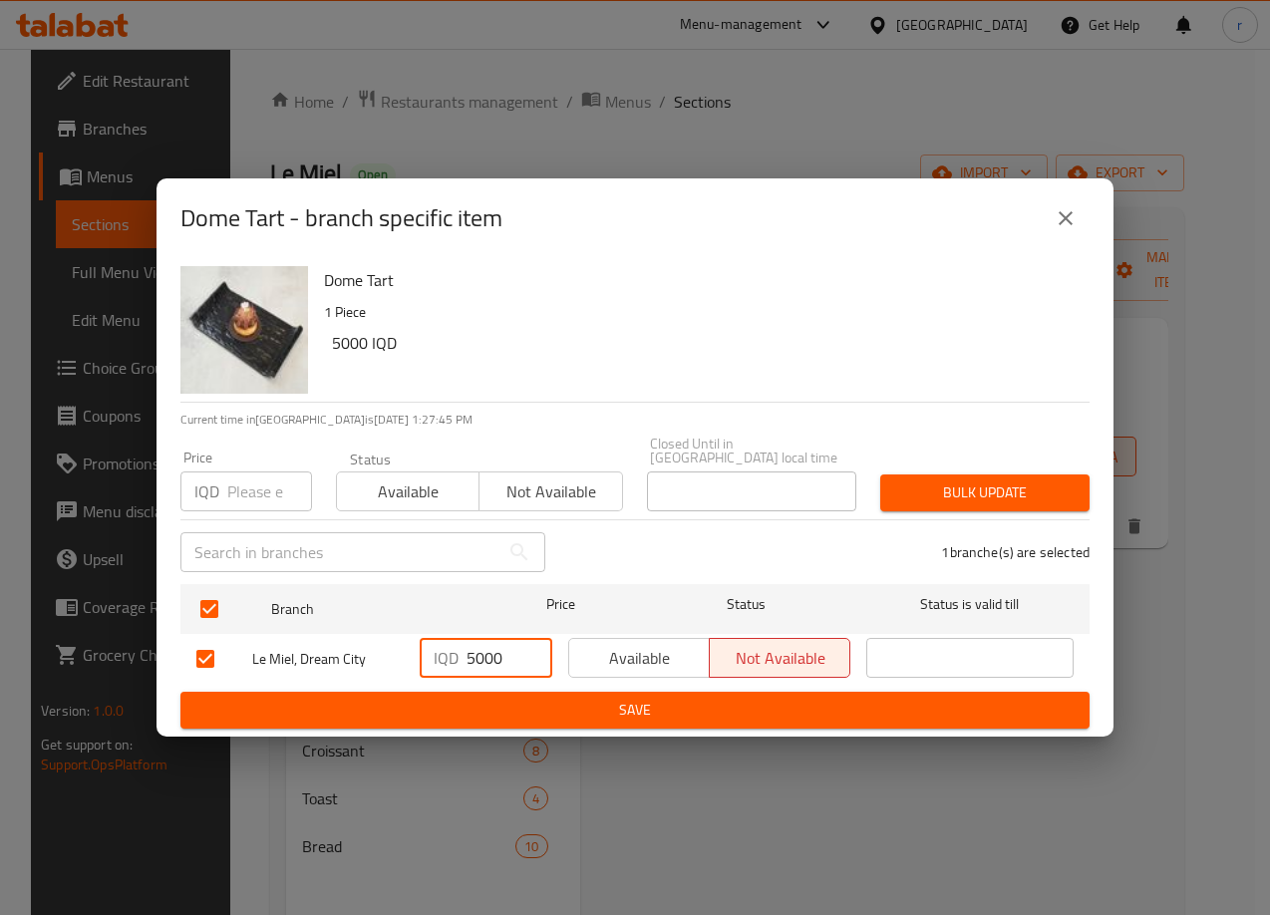
click at [475, 652] on input "5000" at bounding box center [509, 658] width 86 height 40
type input "6000"
click at [513, 684] on ul "Branch Price Status Status is valid till Le Miel, Dream City IQD 6000 ​ Availab…" at bounding box center [634, 634] width 909 height 116
click at [532, 701] on span "Save" at bounding box center [634, 710] width 877 height 25
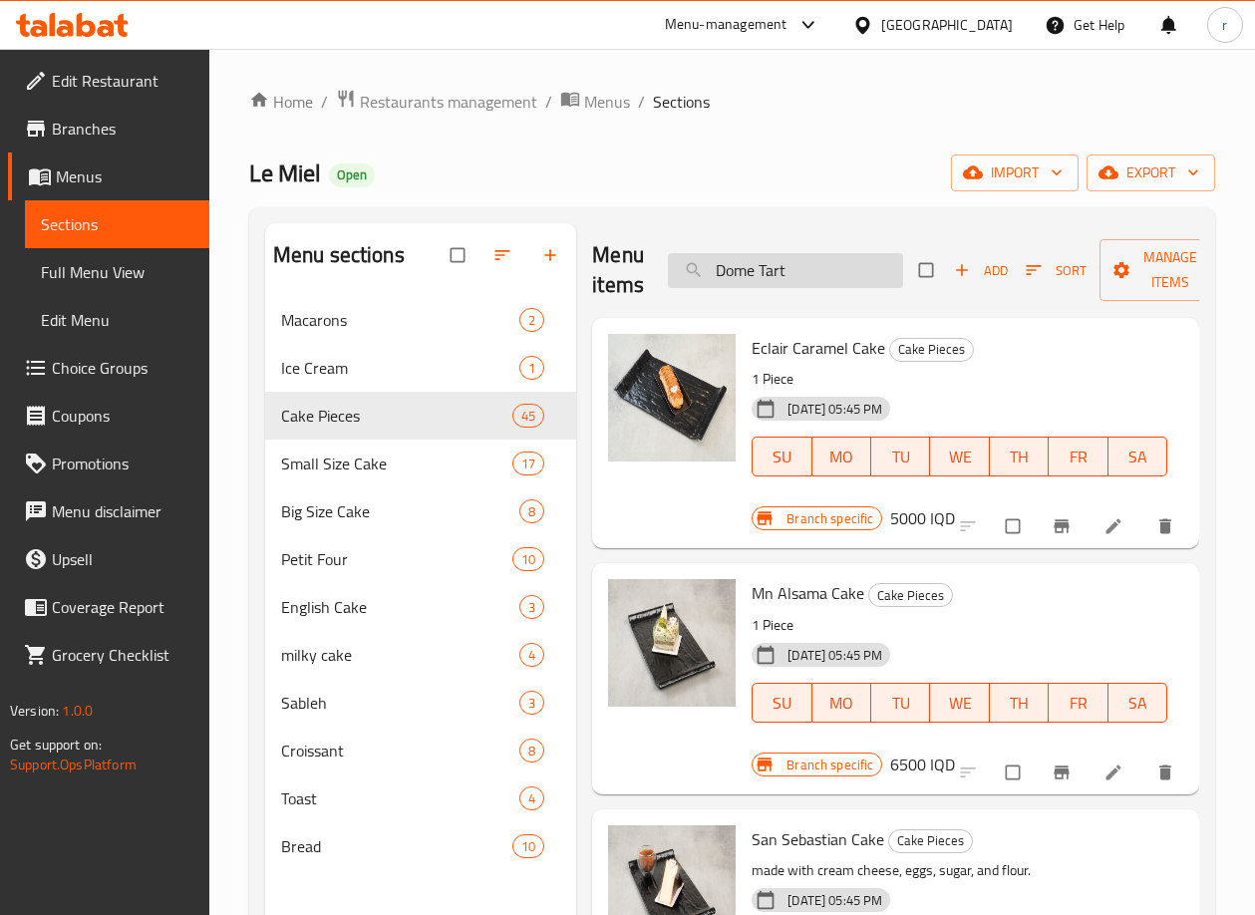
click at [807, 254] on input "Dome Tart" at bounding box center [785, 270] width 235 height 35
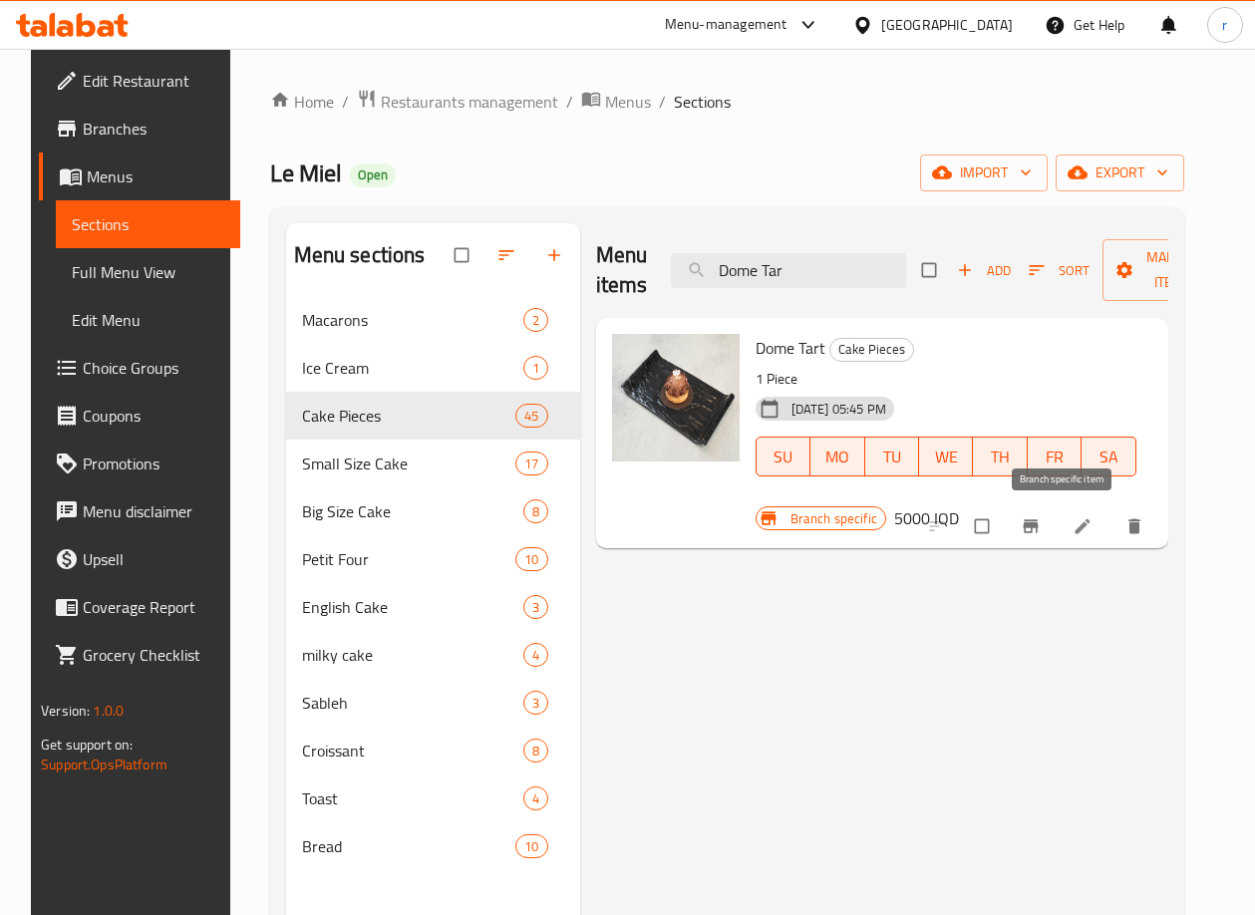
click at [1056, 515] on button "Branch-specific-item" at bounding box center [1033, 526] width 48 height 44
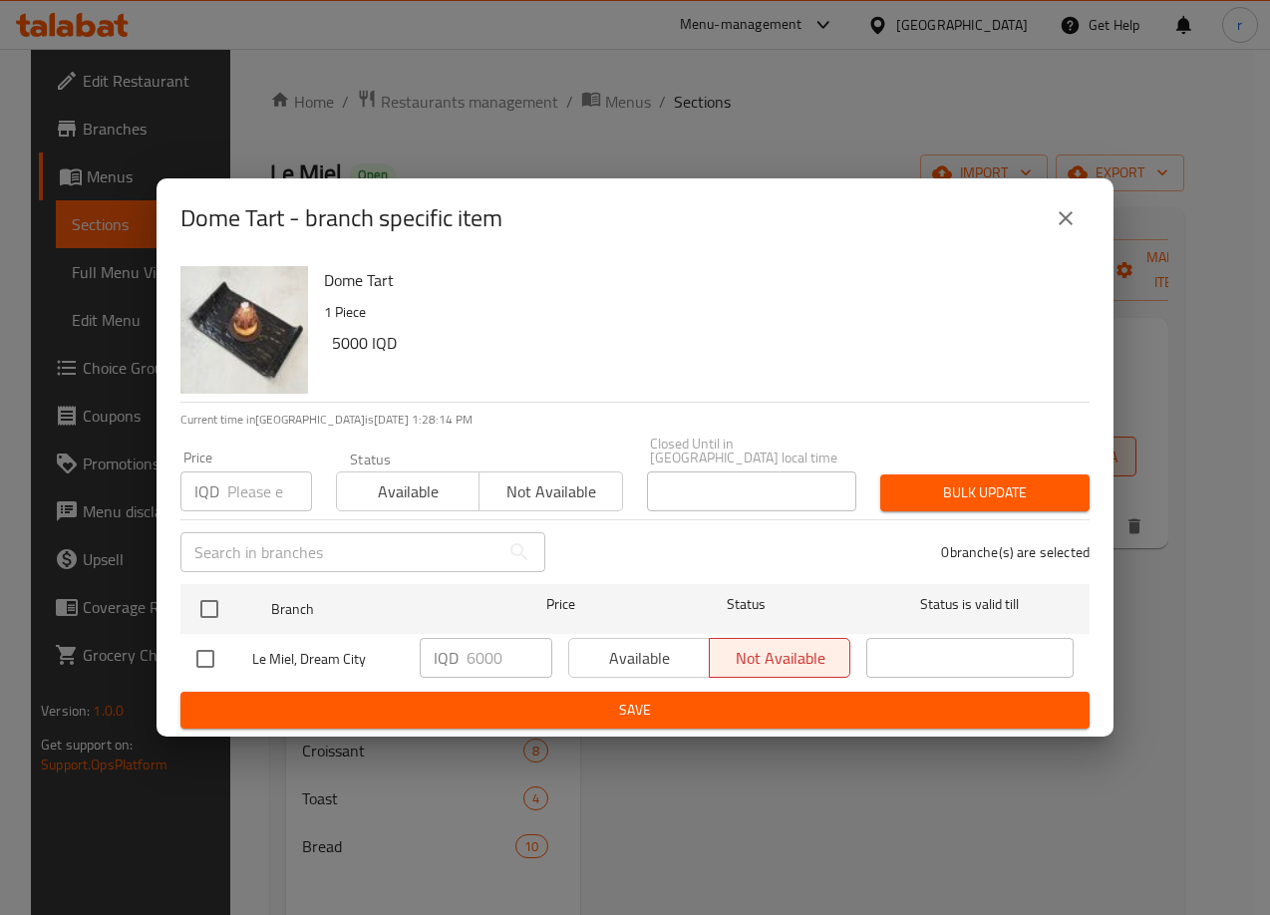
click at [1067, 239] on button "close" at bounding box center [1065, 218] width 48 height 48
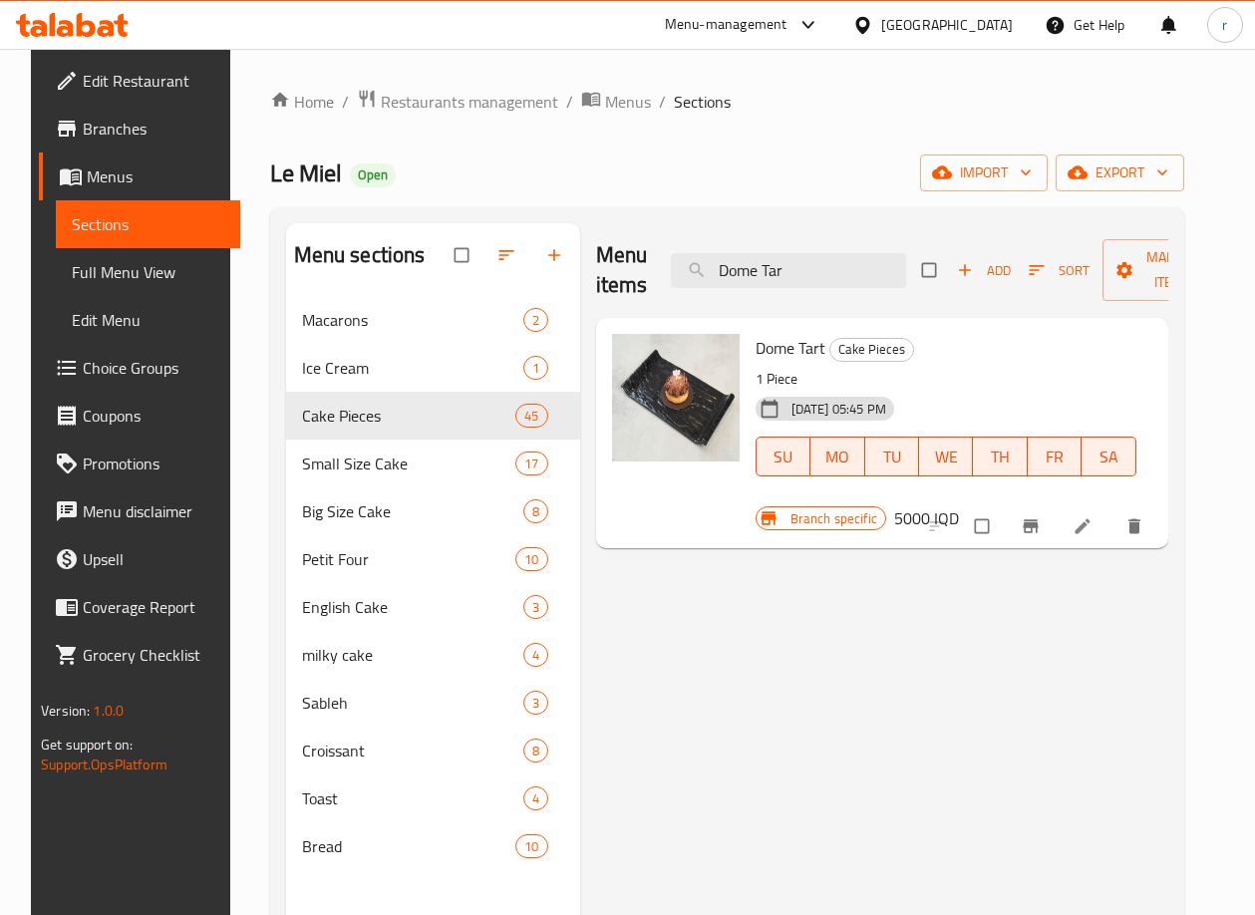
drag, startPoint x: 814, startPoint y: 275, endPoint x: 634, endPoint y: 281, distance: 180.5
click at [634, 281] on div "Menu items Dome Tar Add Sort Manage items" at bounding box center [882, 270] width 572 height 95
paste input "Amandes"
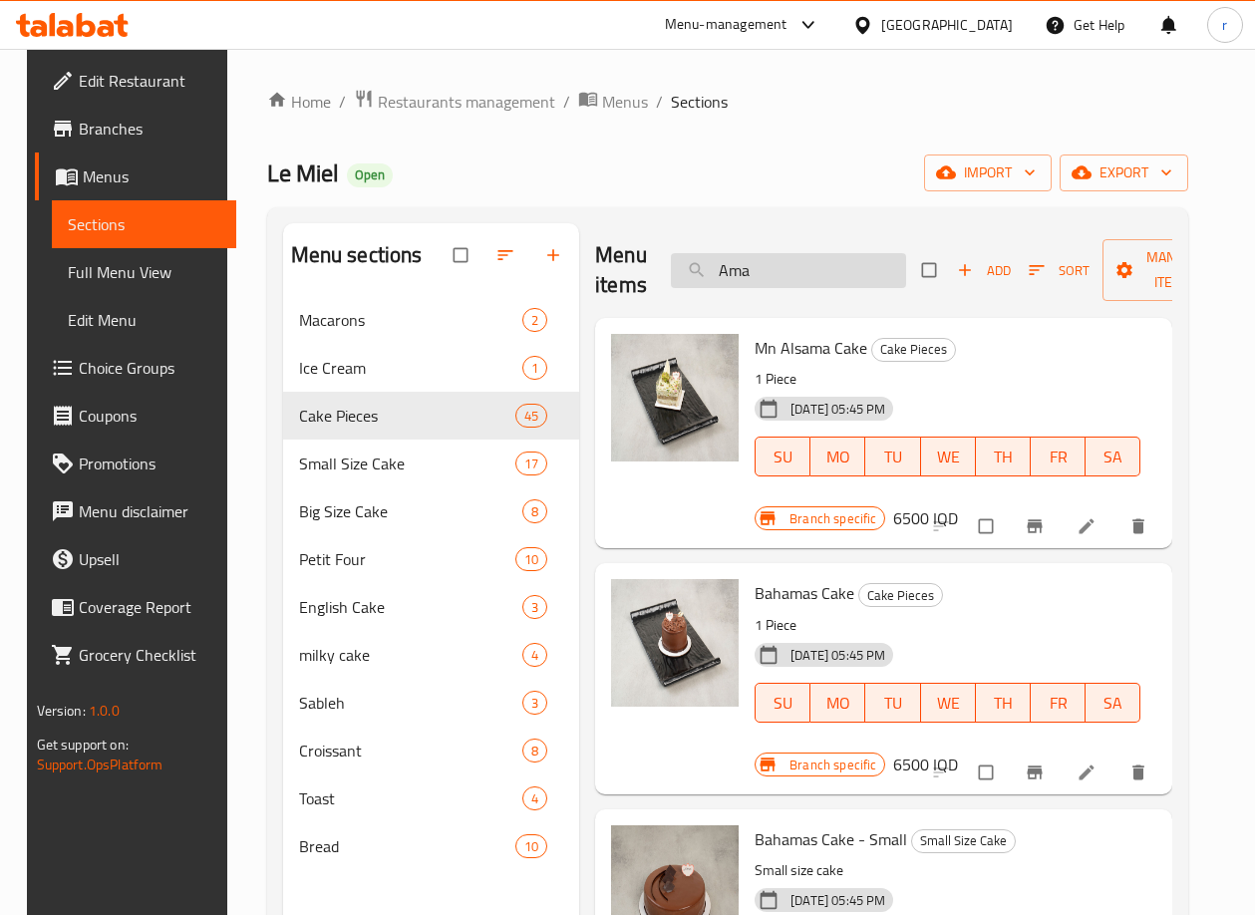
click at [822, 277] on input "Ama" at bounding box center [788, 270] width 235 height 35
drag, startPoint x: 781, startPoint y: 274, endPoint x: 655, endPoint y: 294, distance: 128.1
click at [655, 294] on div "Menu items Ama Add Sort Manage items" at bounding box center [883, 270] width 577 height 95
paste input "Cake Lemone"
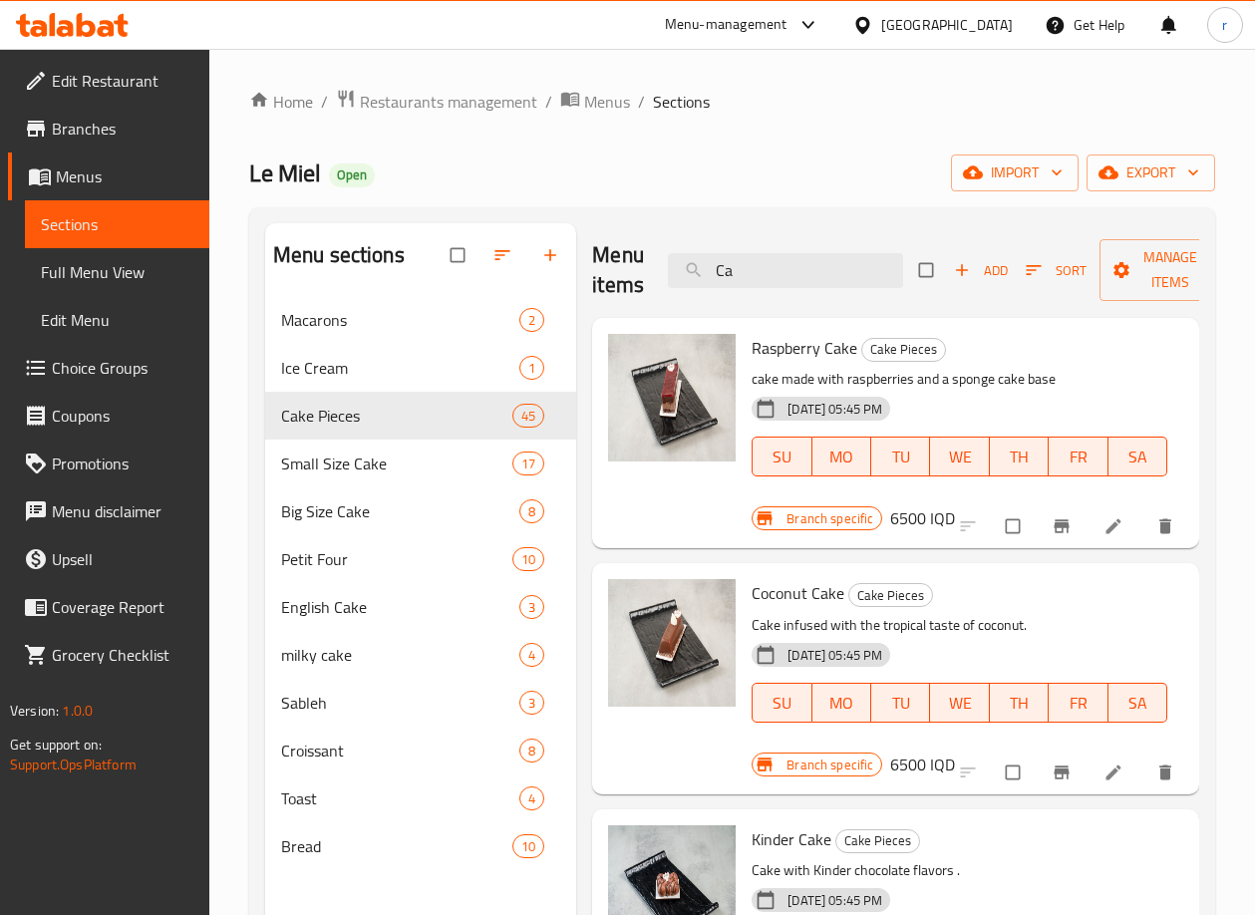
type input "C"
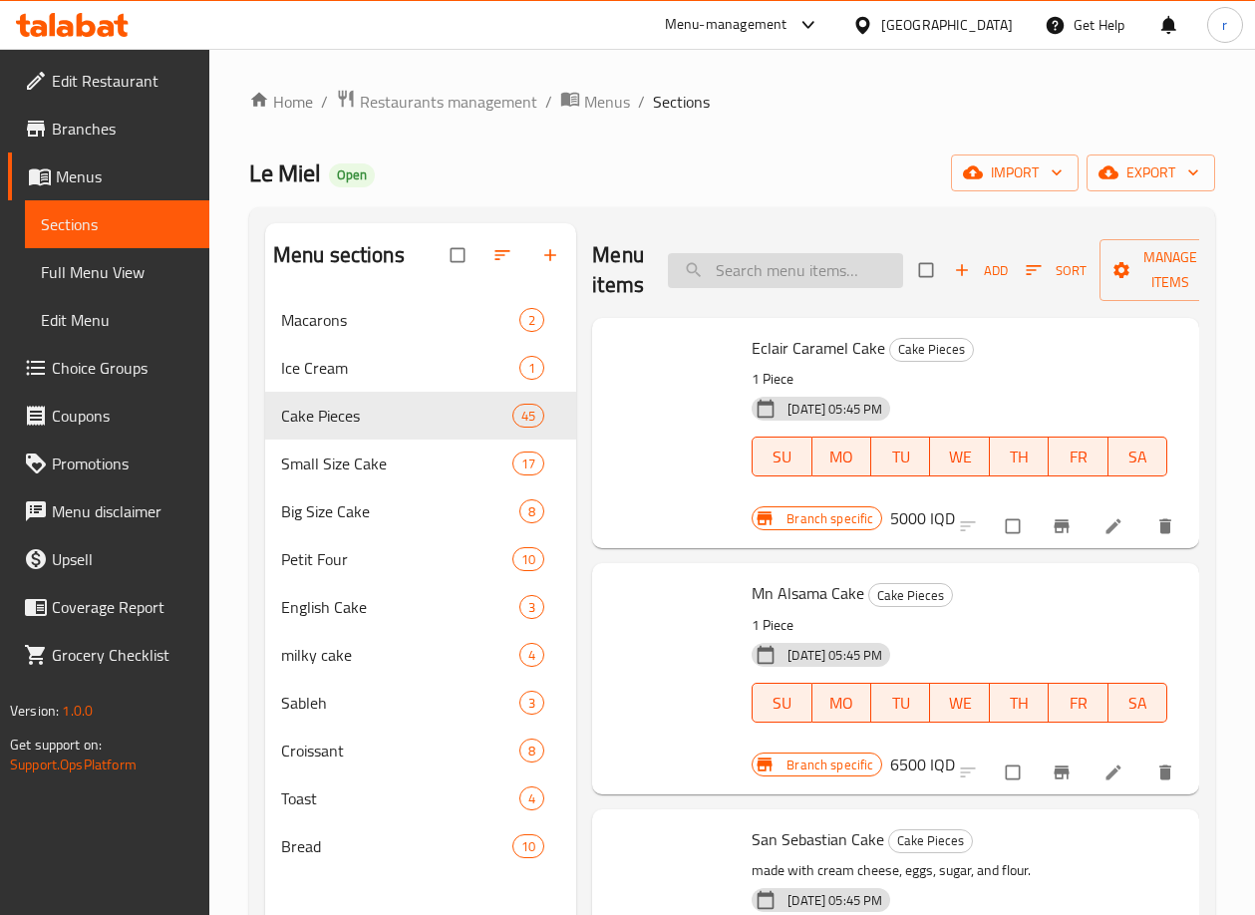
click at [745, 273] on input "search" at bounding box center [785, 270] width 235 height 35
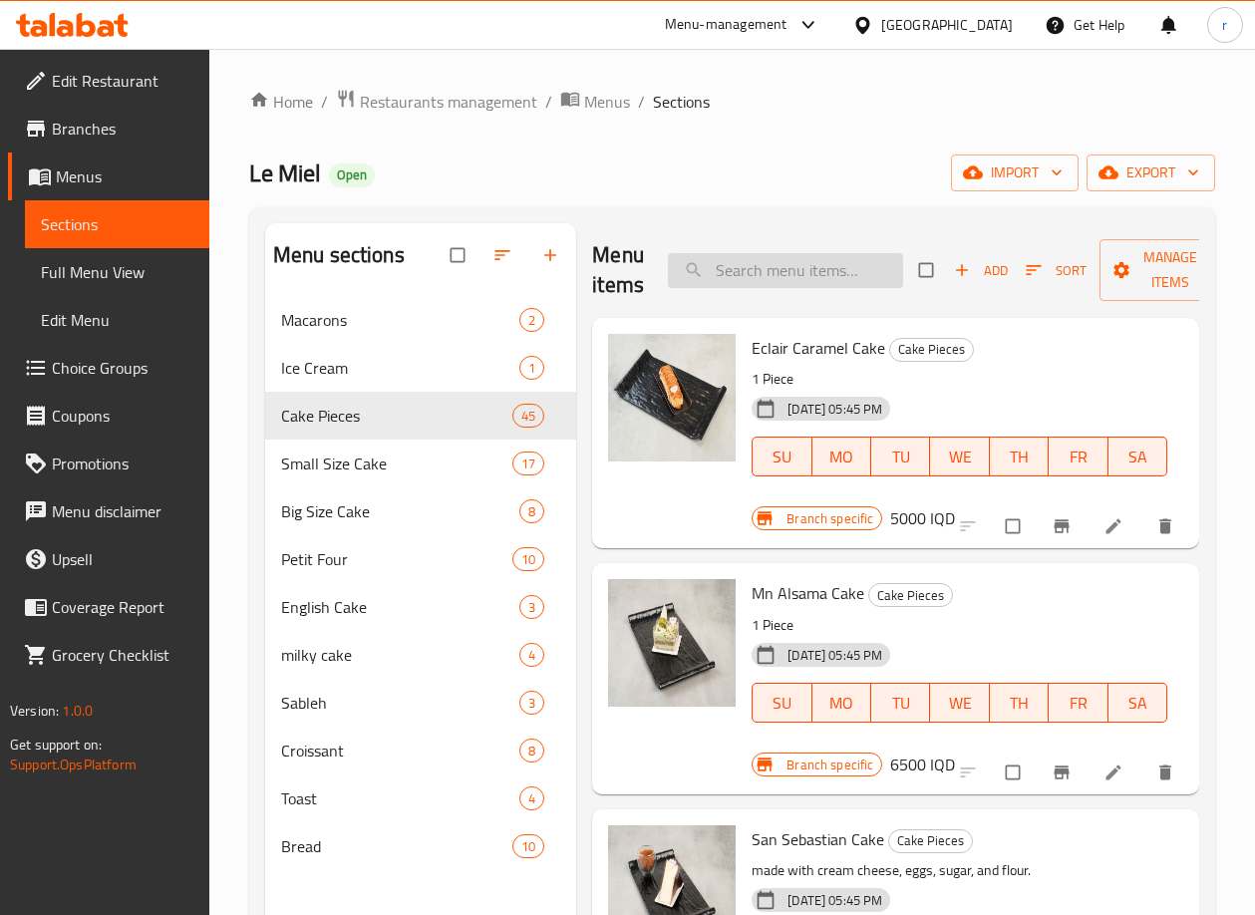
paste input "Cake Lemone"
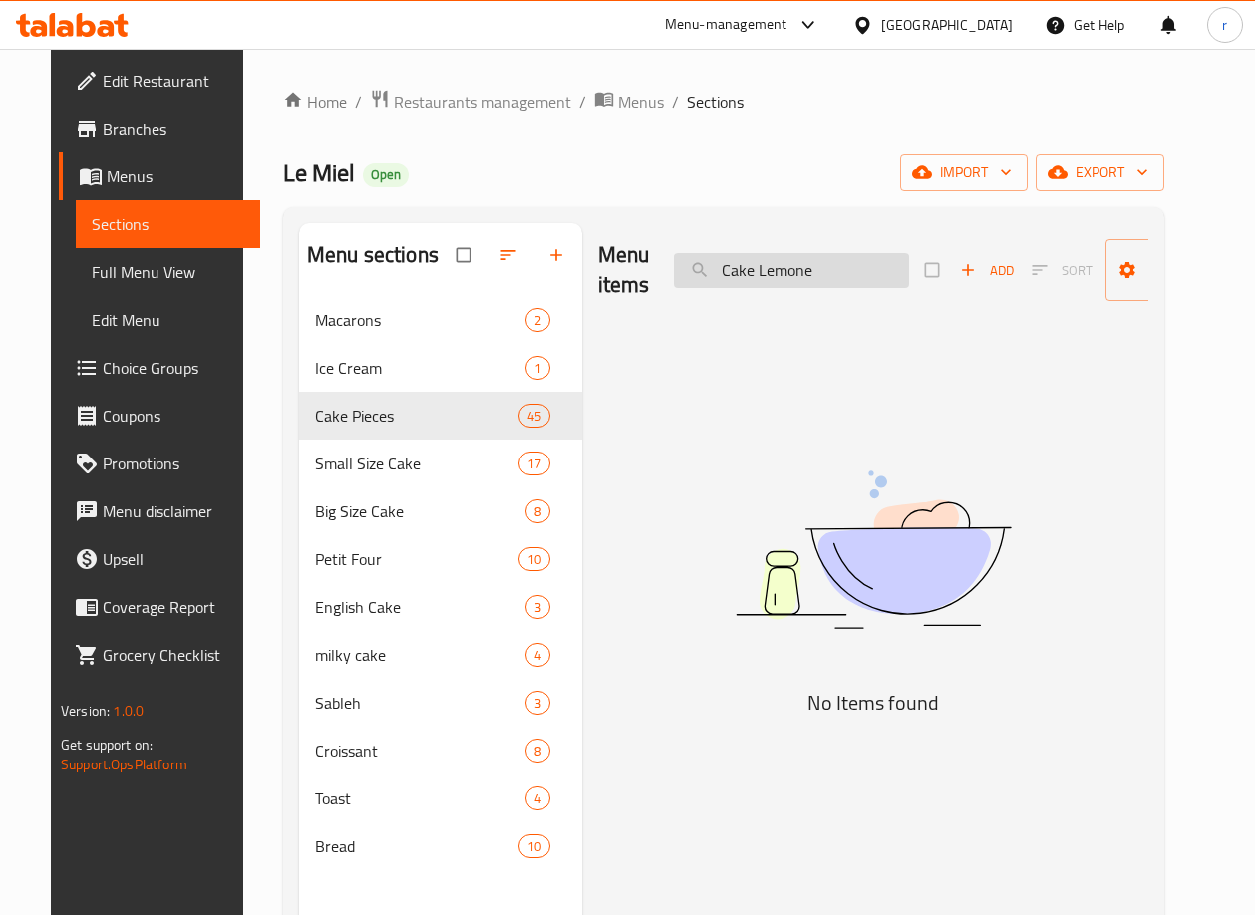
click at [755, 272] on input "Cake Lemone" at bounding box center [791, 270] width 235 height 35
click at [748, 272] on input "Cake Lemone" at bounding box center [791, 270] width 235 height 35
click at [823, 276] on input "Lemone" at bounding box center [791, 270] width 235 height 35
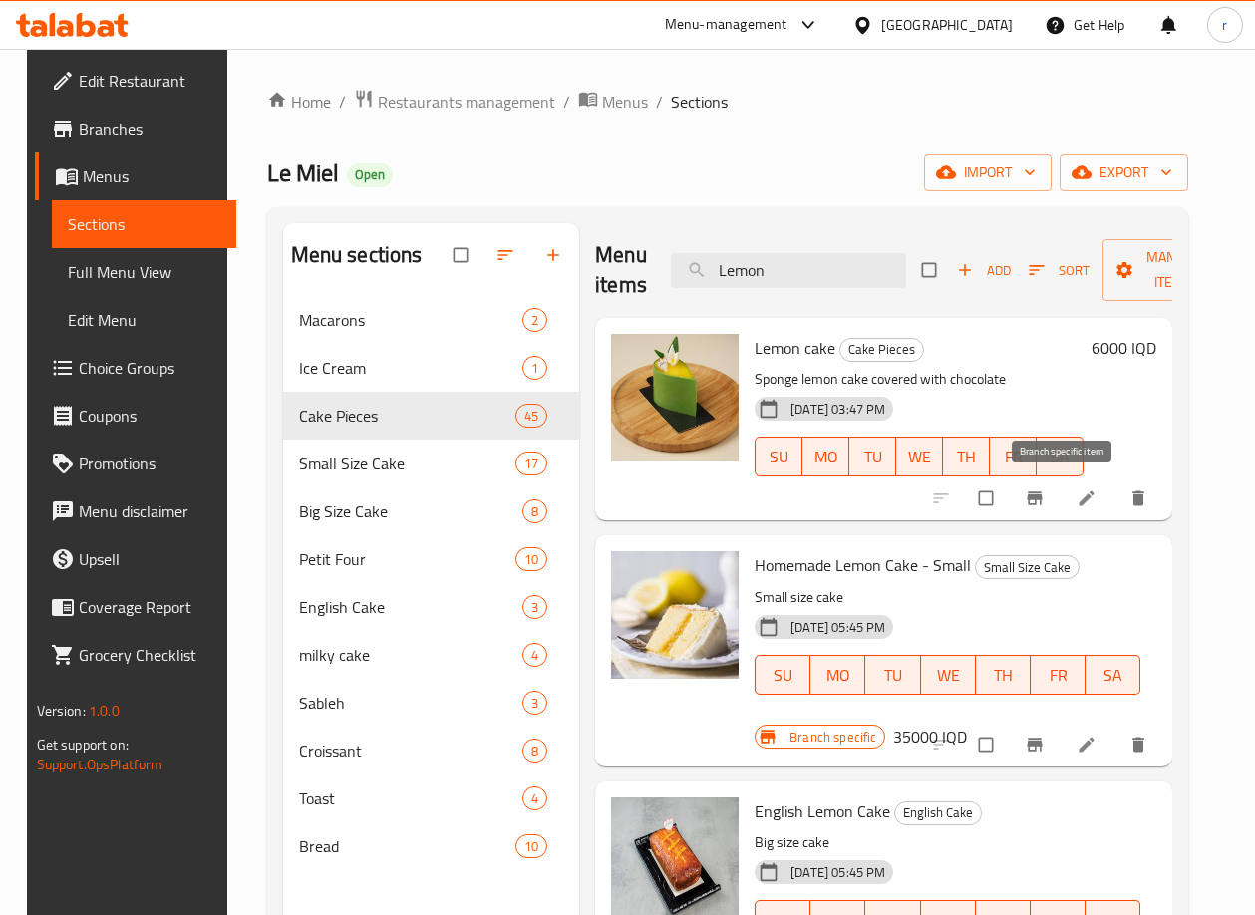
type input "Lemon"
click at [1044, 501] on icon "Branch-specific-item" at bounding box center [1034, 498] width 20 height 20
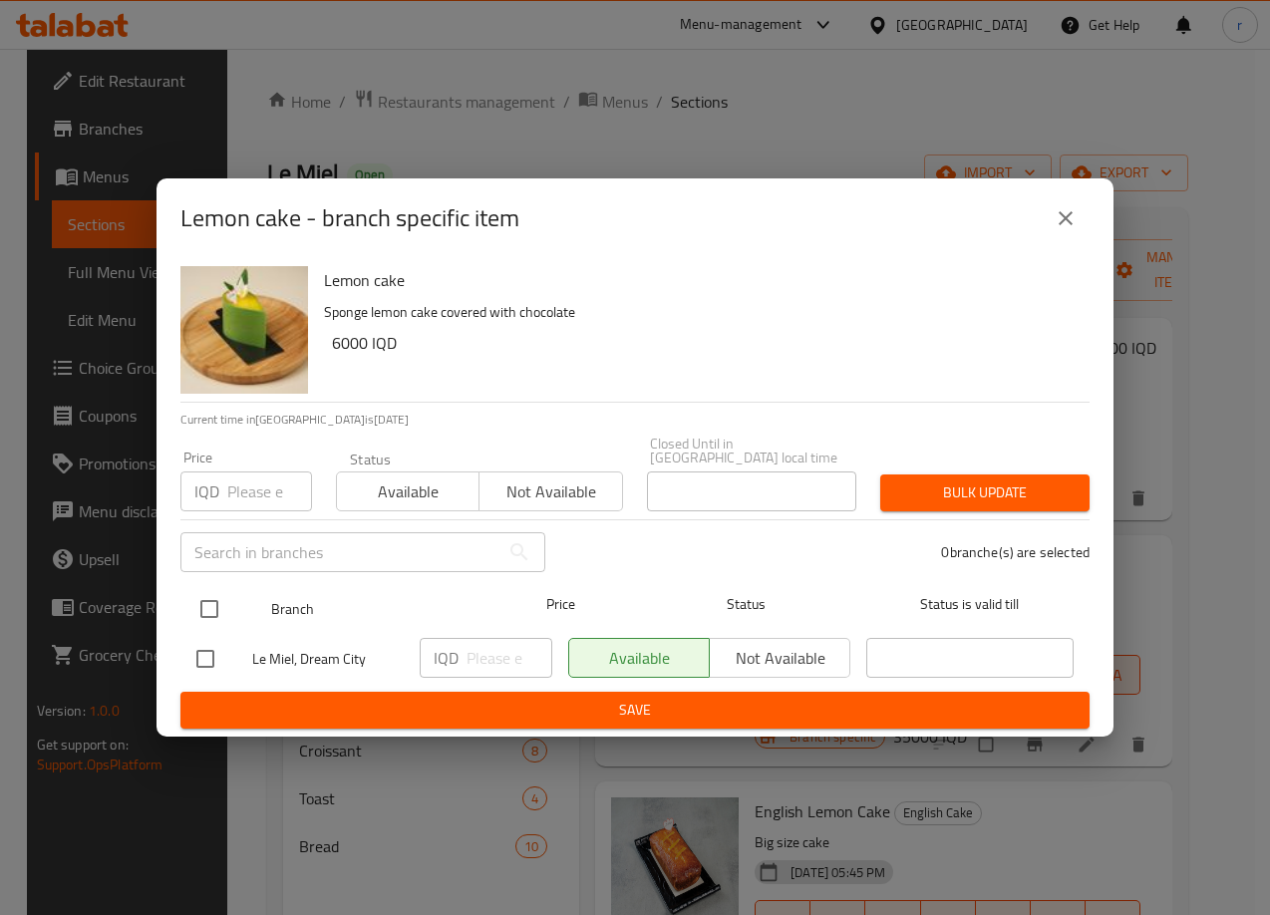
click at [220, 608] on input "checkbox" at bounding box center [209, 609] width 42 height 42
checkbox input "true"
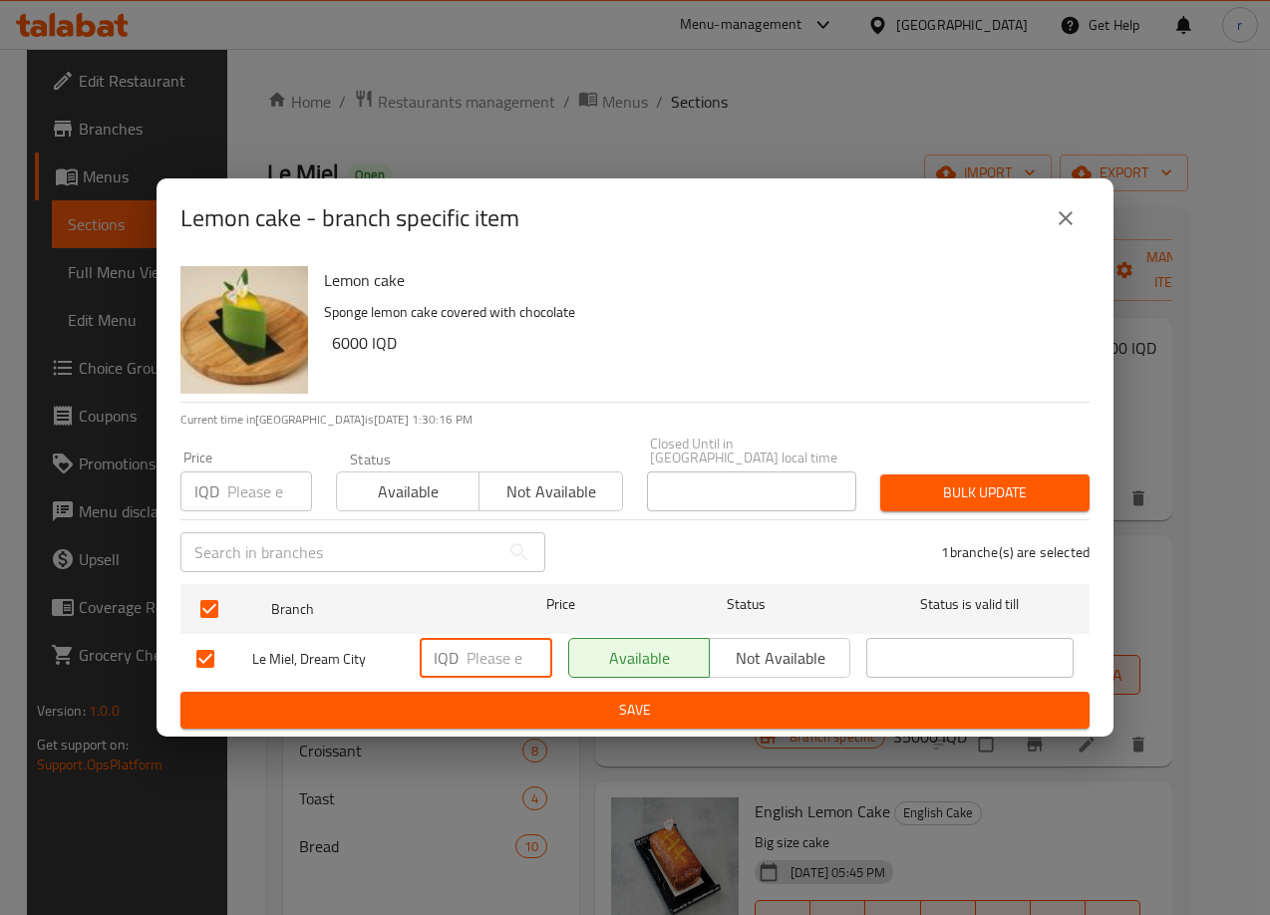
click at [473, 645] on input "number" at bounding box center [509, 658] width 86 height 40
type input "7500"
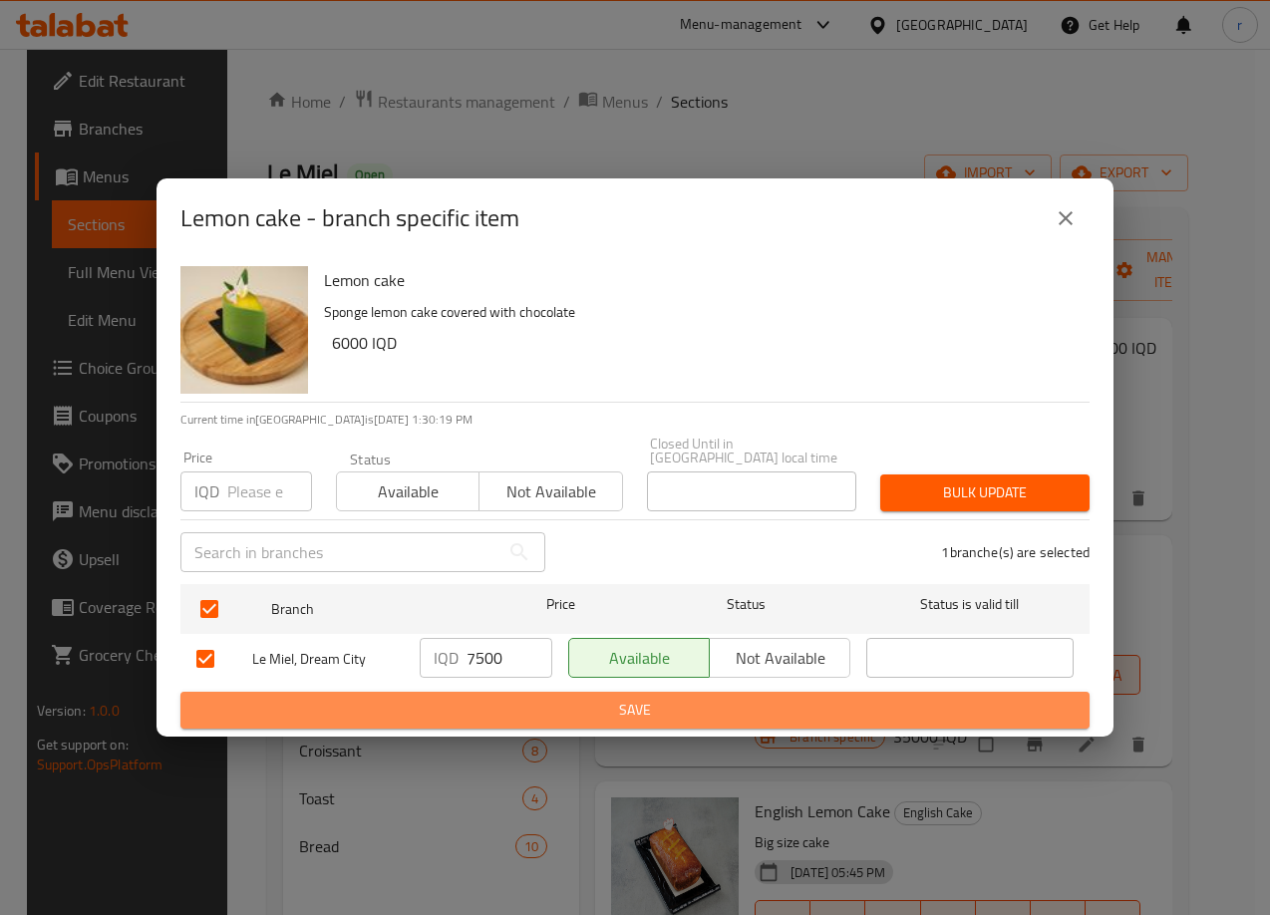
click at [529, 698] on span "Save" at bounding box center [634, 710] width 877 height 25
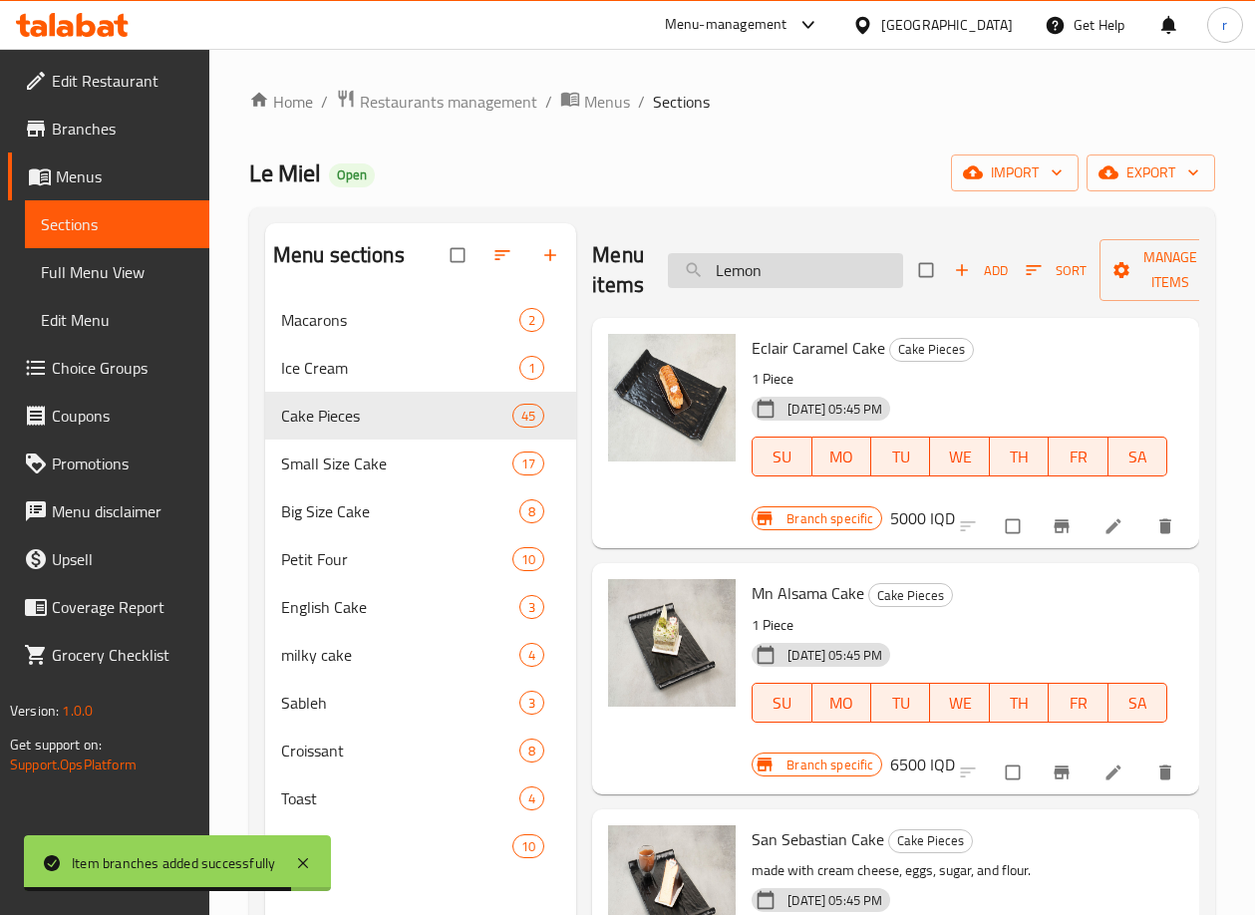
click at [780, 260] on input "Lemon" at bounding box center [785, 270] width 235 height 35
drag, startPoint x: 780, startPoint y: 262, endPoint x: 643, endPoint y: 284, distance: 139.3
click at [646, 286] on div "Menu items Lemon Add Sort Manage items" at bounding box center [895, 270] width 607 height 95
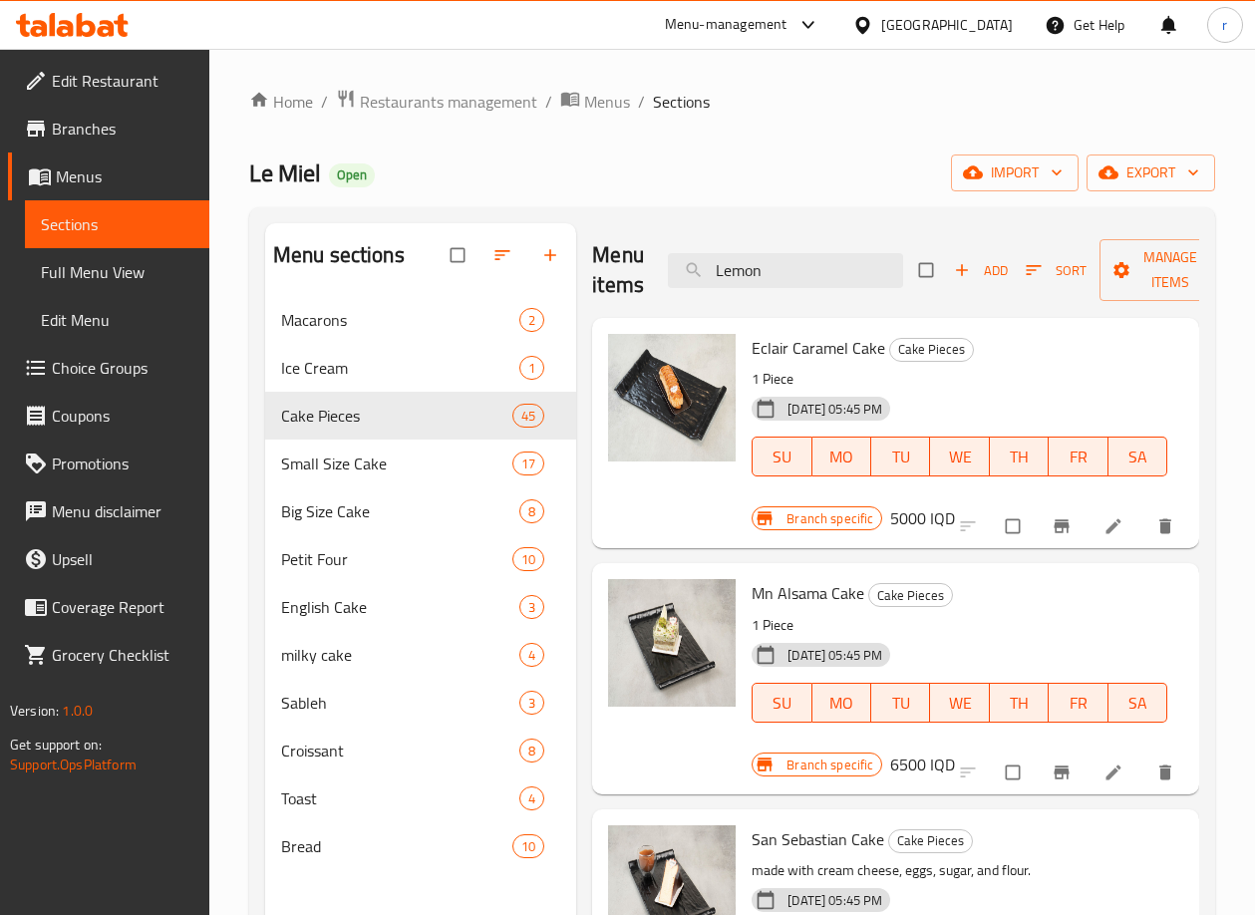
paste input "Cake Dark Chocolet Orang"
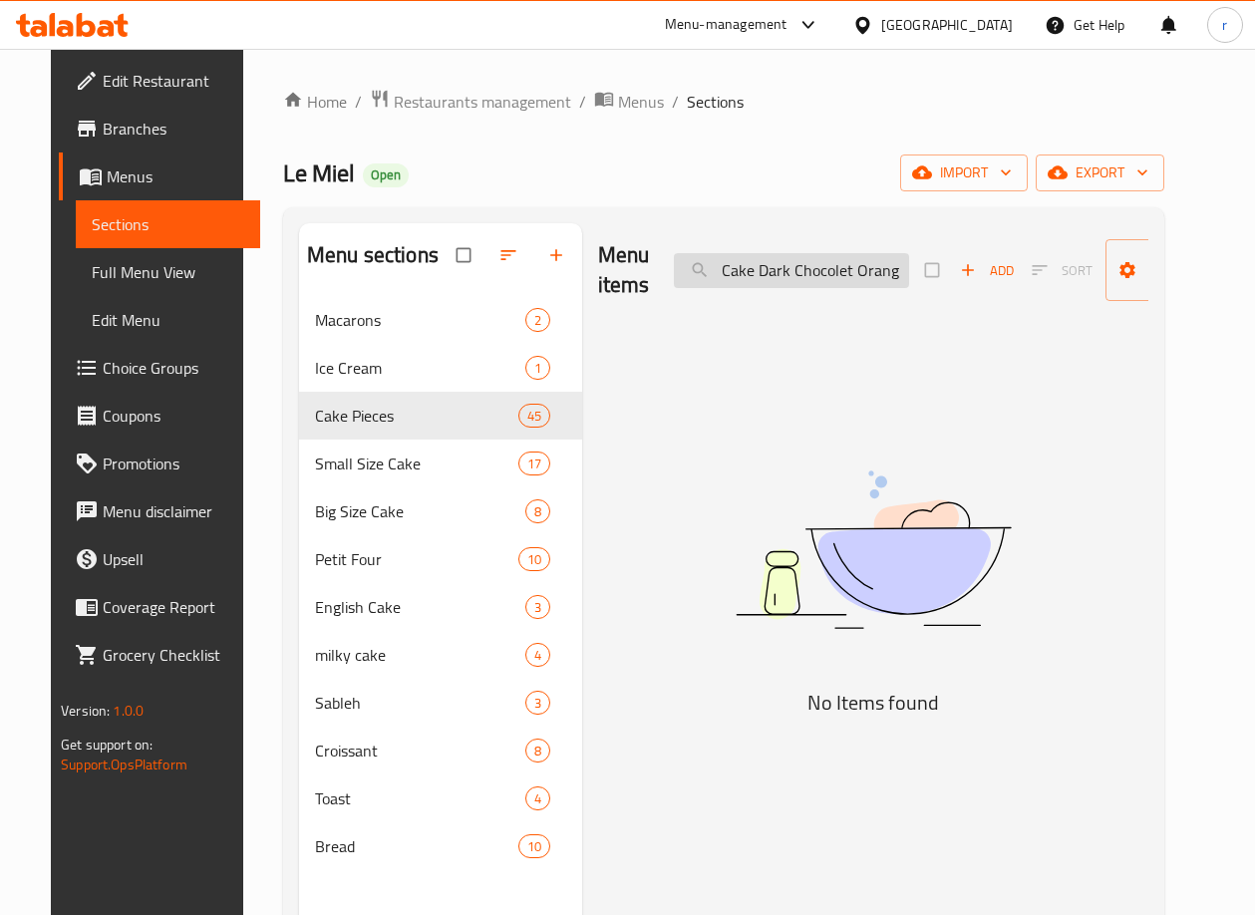
click at [751, 284] on input "Cake Dark Chocolet Orang" at bounding box center [791, 270] width 235 height 35
click at [808, 272] on input "Dark Chocolet Orang" at bounding box center [791, 270] width 235 height 35
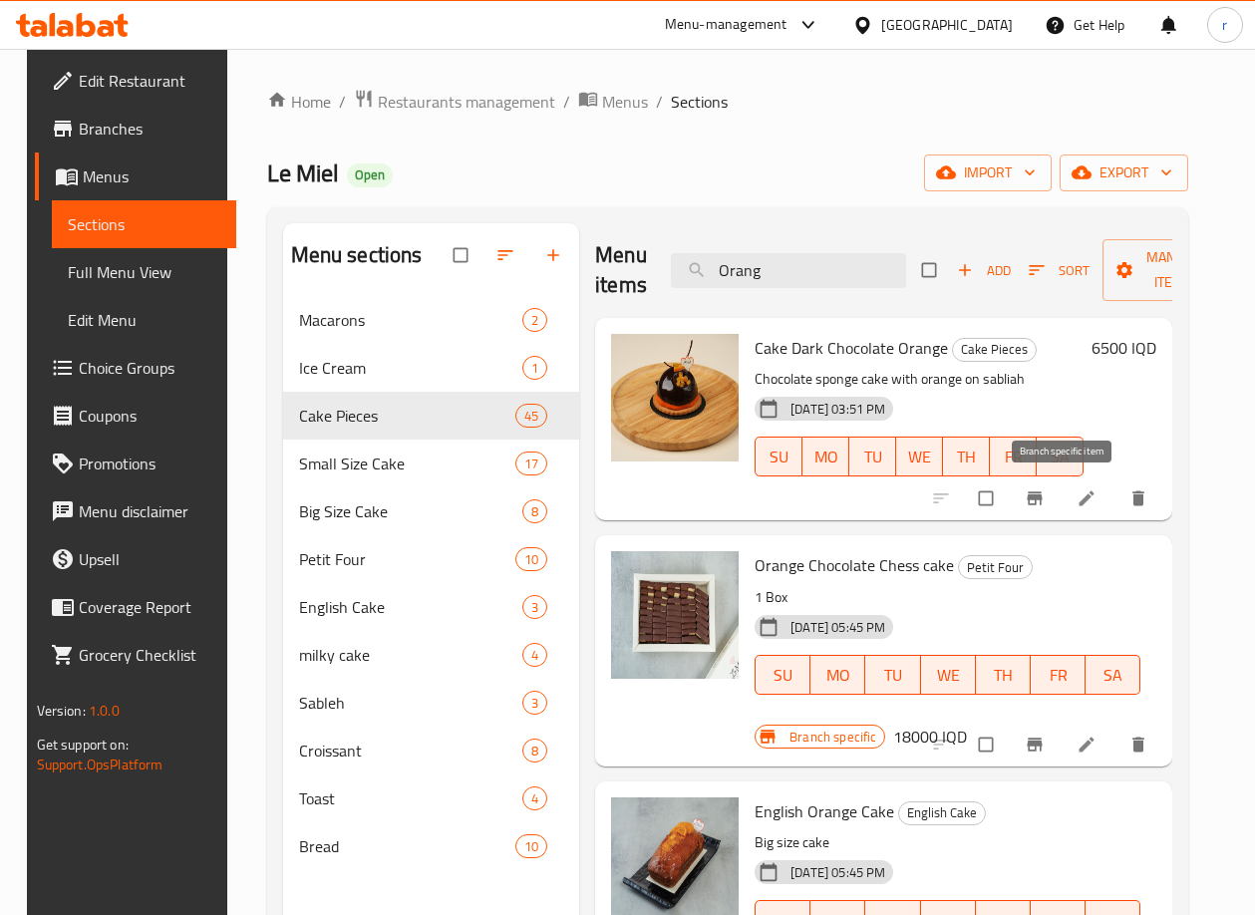
type input "Orang"
click at [1044, 493] on icon "Branch-specific-item" at bounding box center [1034, 498] width 20 height 20
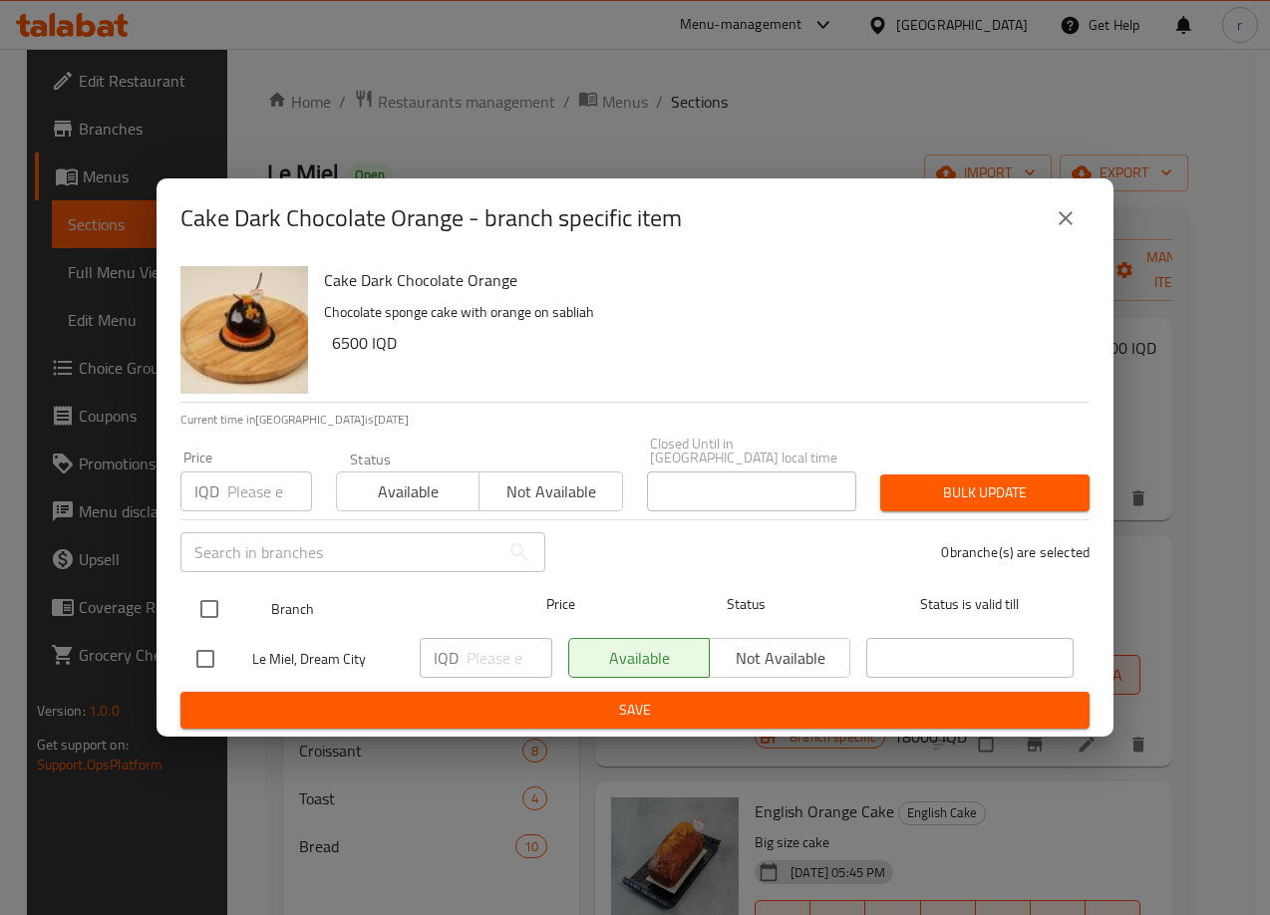
click at [218, 598] on input "checkbox" at bounding box center [209, 609] width 42 height 42
checkbox input "true"
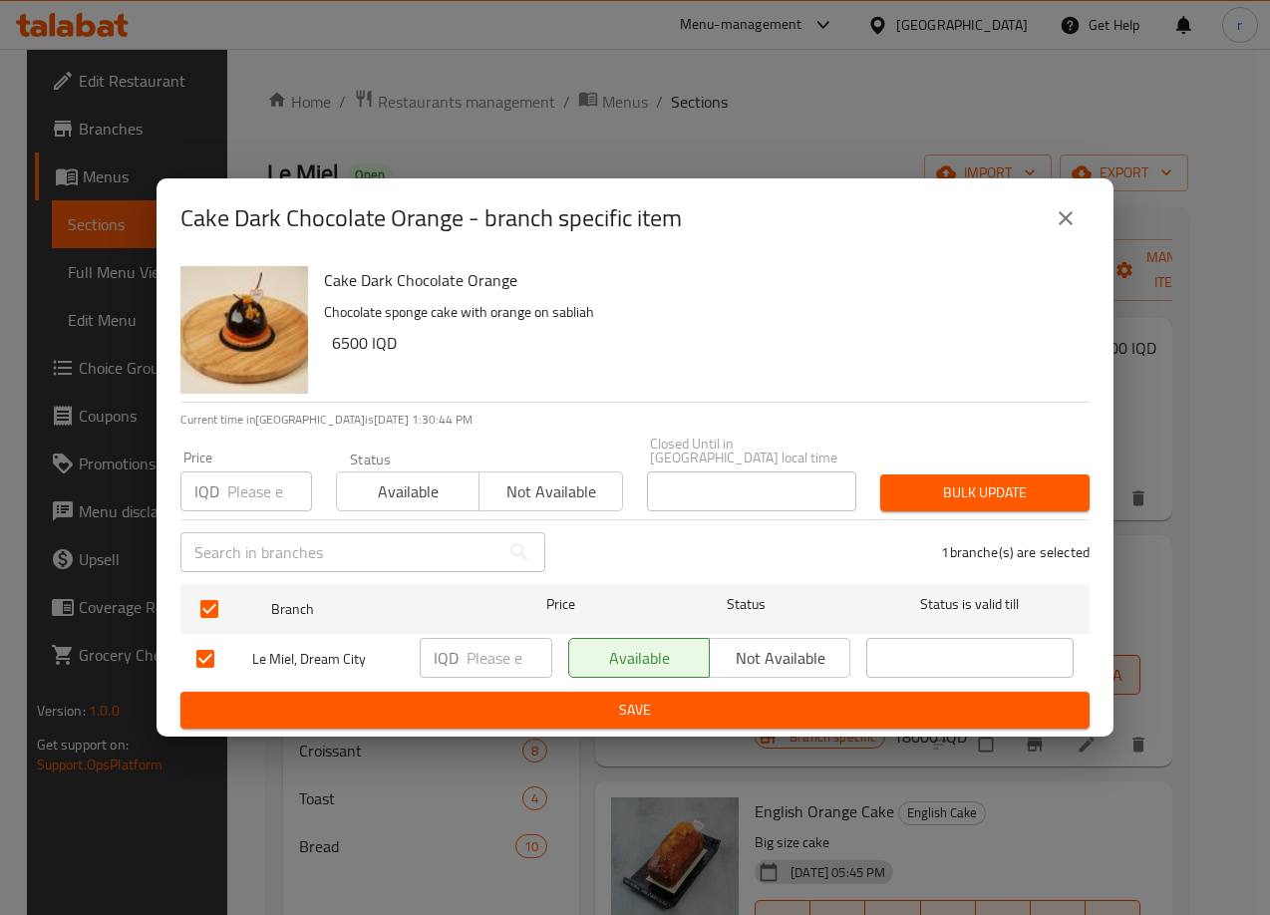
click at [488, 656] on input "number" at bounding box center [509, 658] width 86 height 40
type input "7500"
click at [531, 698] on span "Save" at bounding box center [634, 710] width 877 height 25
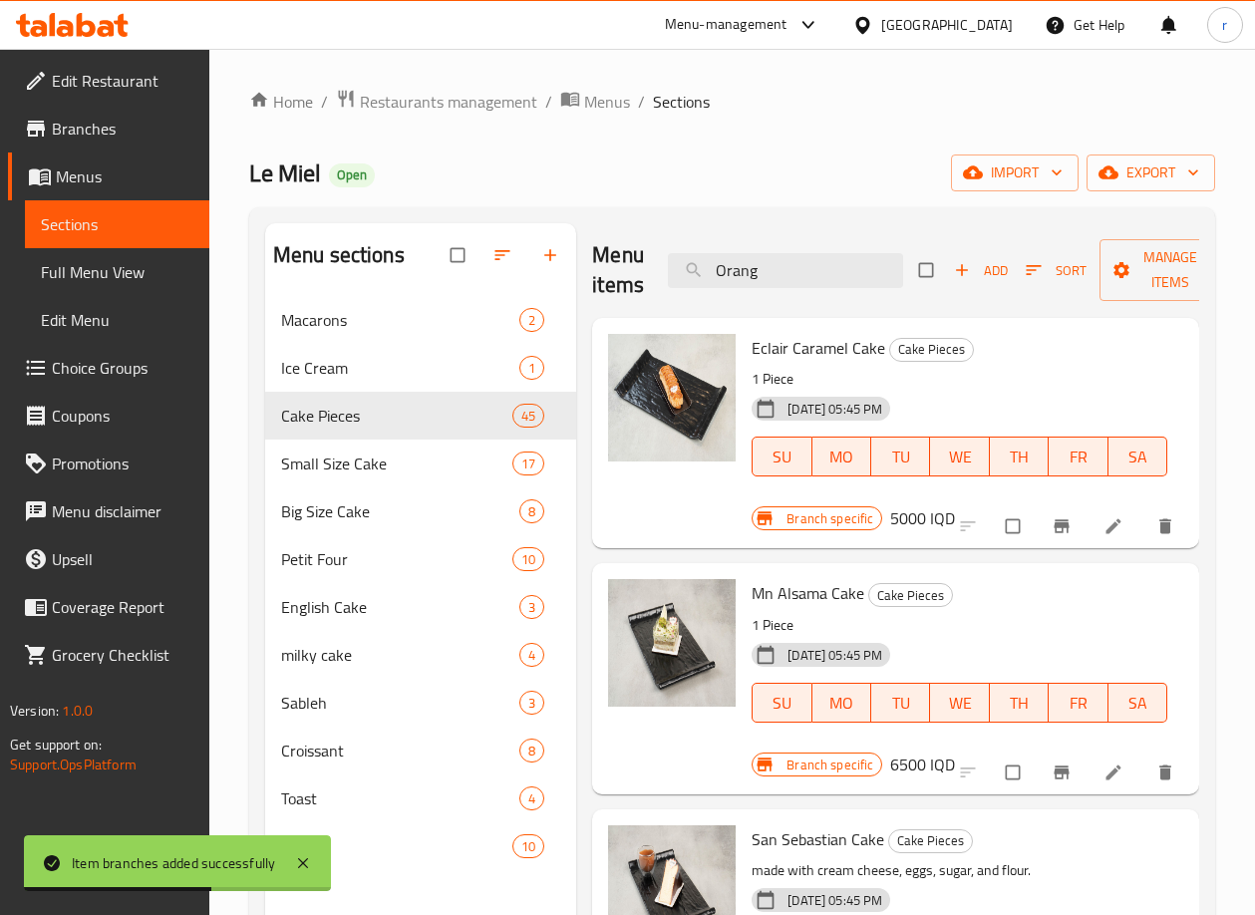
drag, startPoint x: 761, startPoint y: 264, endPoint x: 653, endPoint y: 278, distance: 109.5
click at [653, 278] on div "Menu items Orang Add Sort Manage items" at bounding box center [895, 270] width 607 height 95
paste input "DUBAI CHOCOLATE"
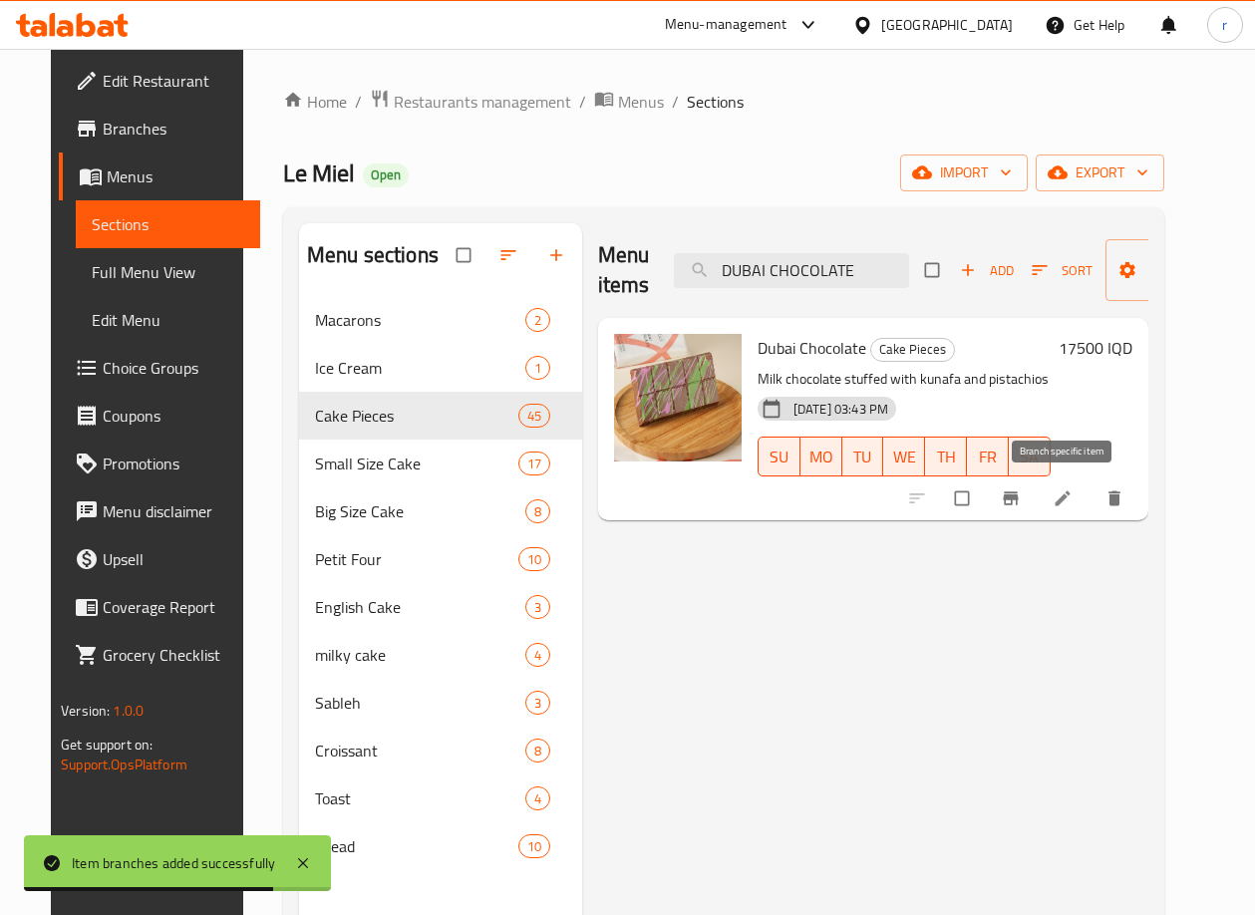
type input "DUBAI CHOCOLATE"
click at [1020, 489] on icon "Branch-specific-item" at bounding box center [1011, 498] width 20 height 20
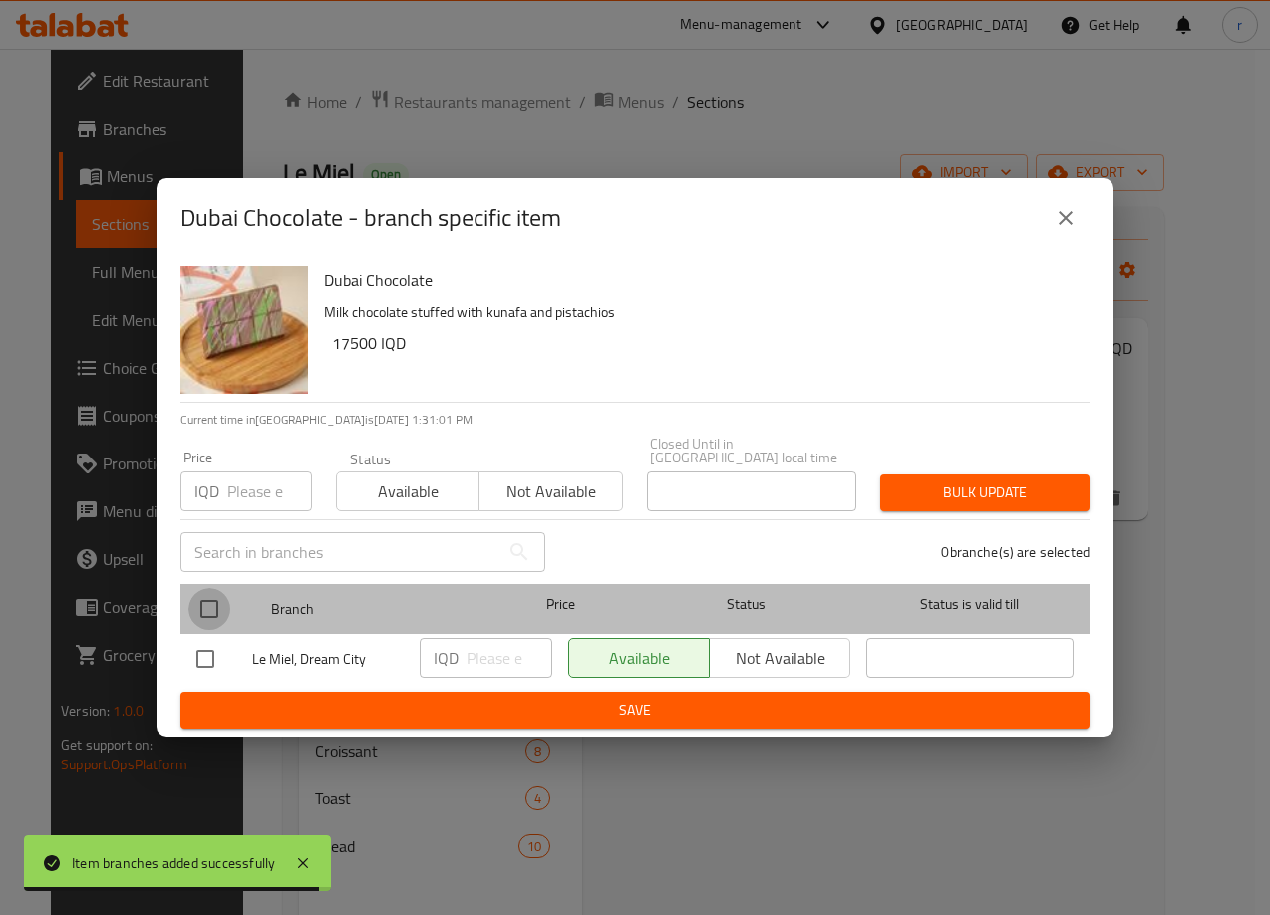
click at [199, 588] on input "checkbox" at bounding box center [209, 609] width 42 height 42
checkbox input "true"
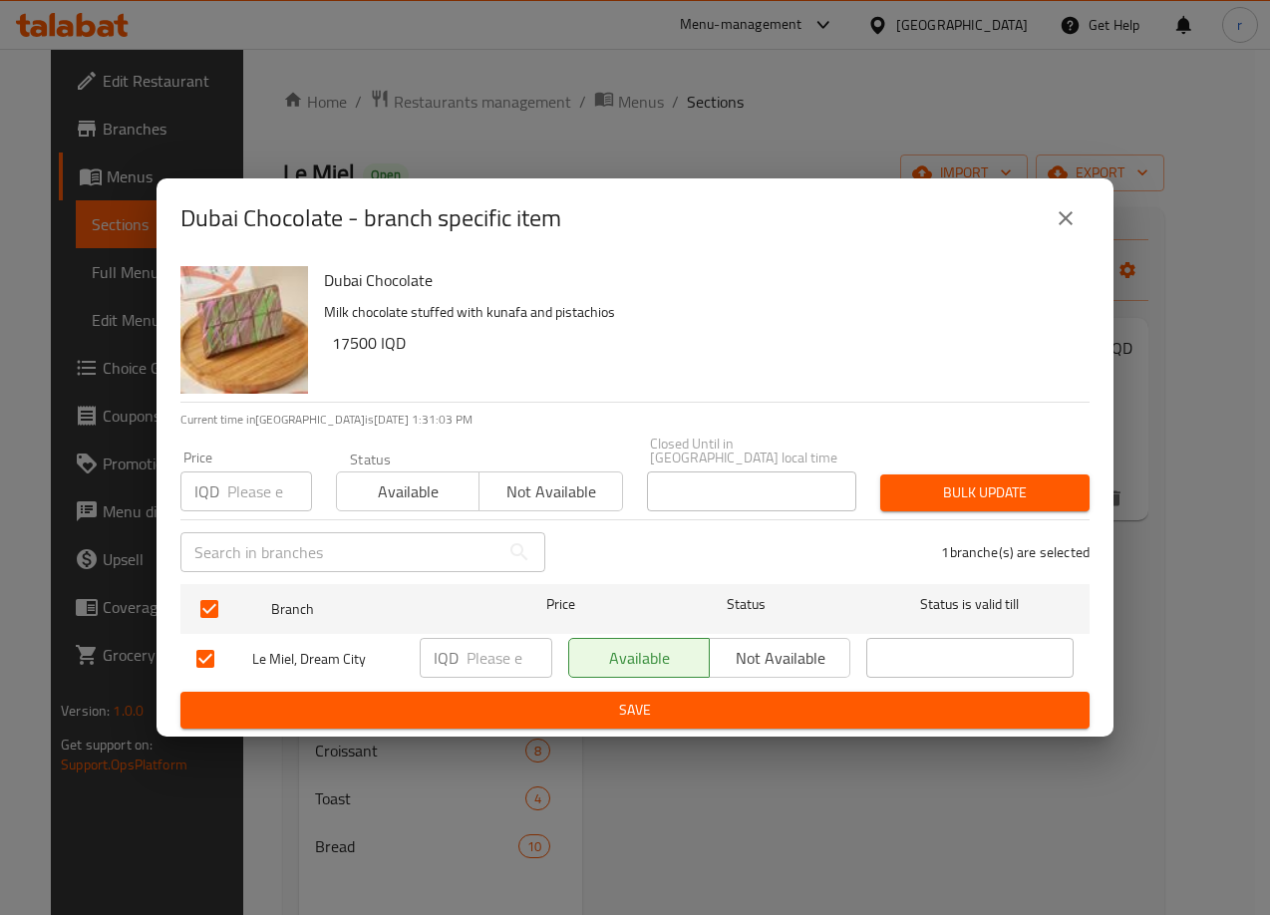
click at [484, 651] on input "number" at bounding box center [509, 658] width 86 height 40
type input "15000"
click at [552, 707] on span "Save" at bounding box center [634, 710] width 877 height 25
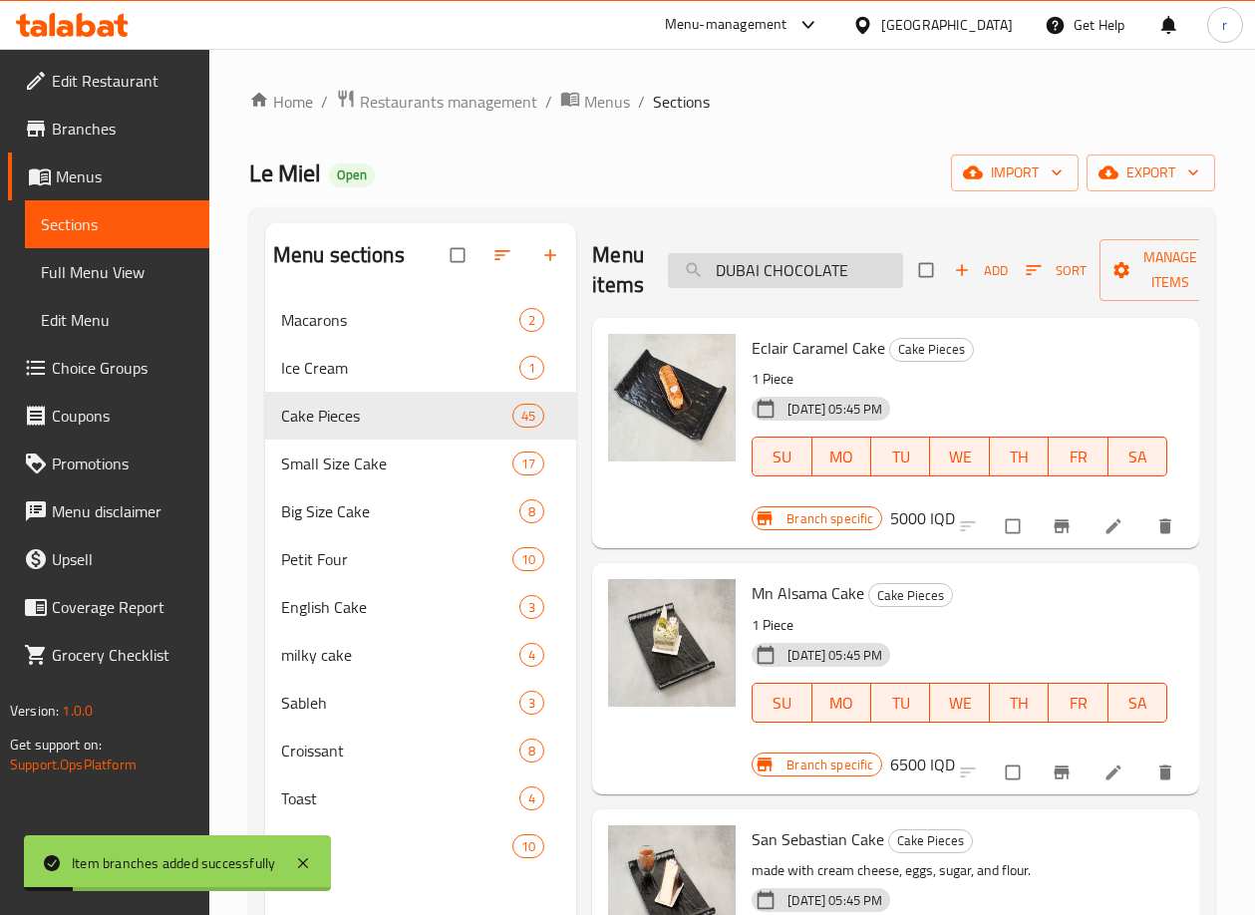
click at [854, 277] on input "DUBAI CHOCOLATE" at bounding box center [785, 270] width 235 height 35
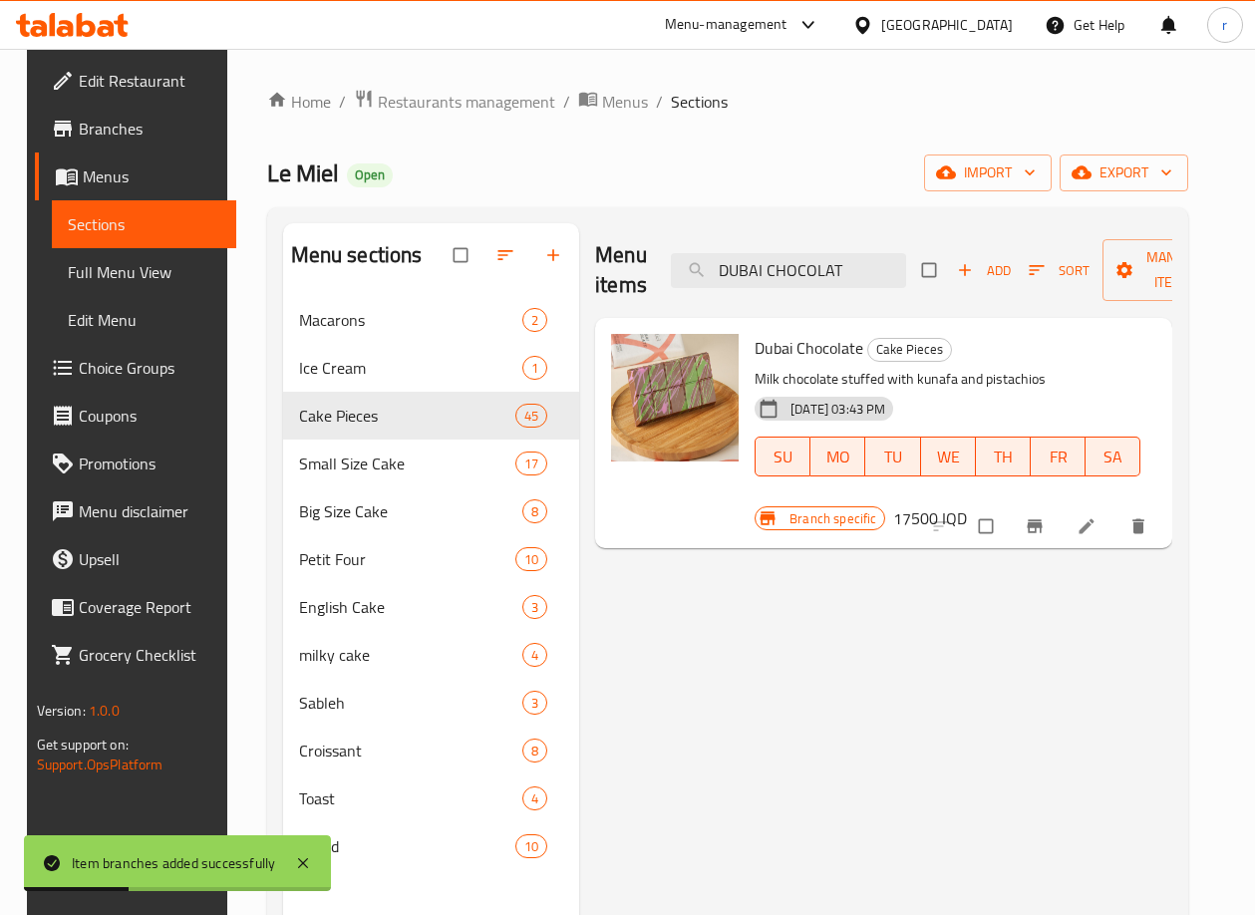
click at [1044, 522] on icon "Branch-specific-item" at bounding box center [1034, 526] width 20 height 20
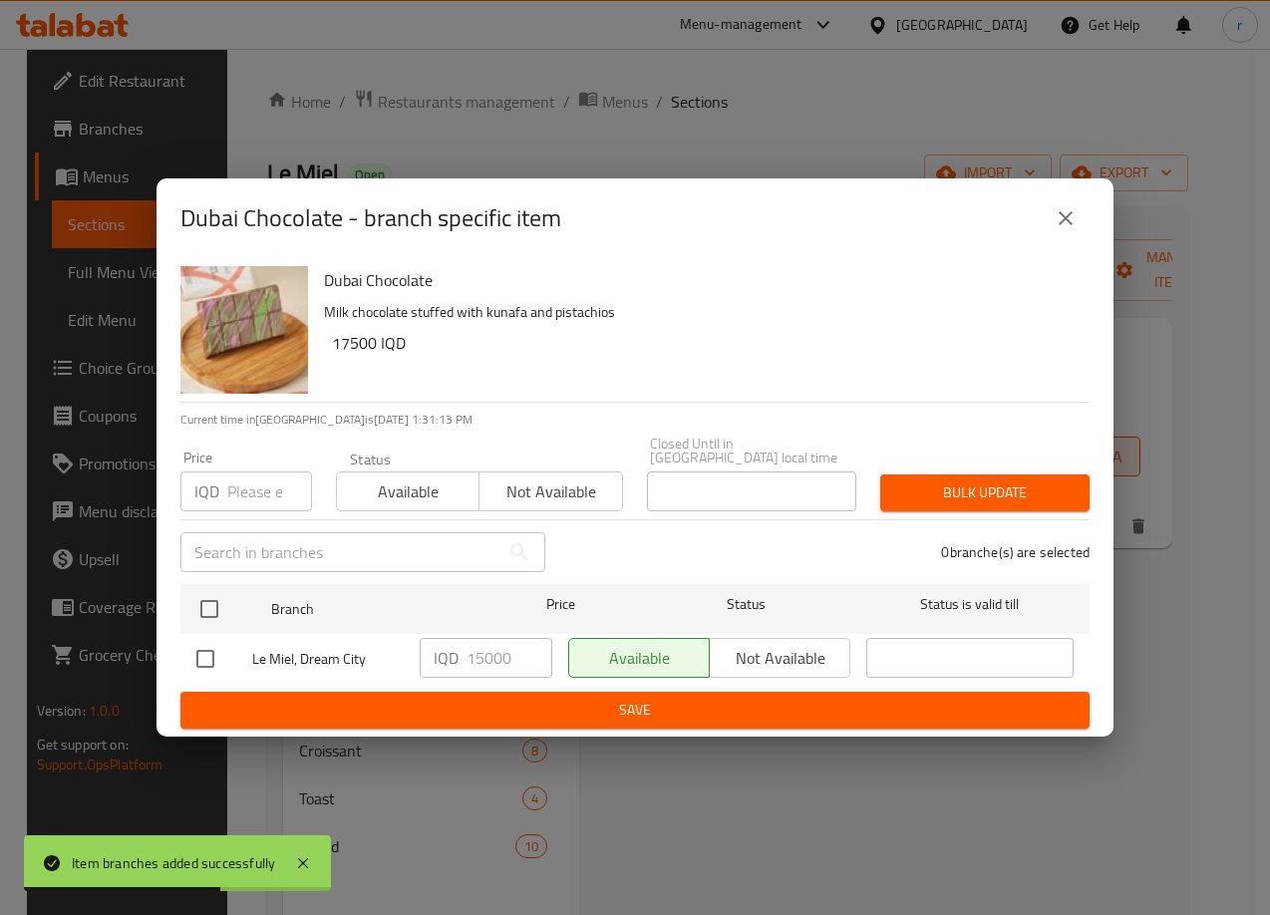
click at [1060, 223] on icon "close" at bounding box center [1065, 218] width 24 height 24
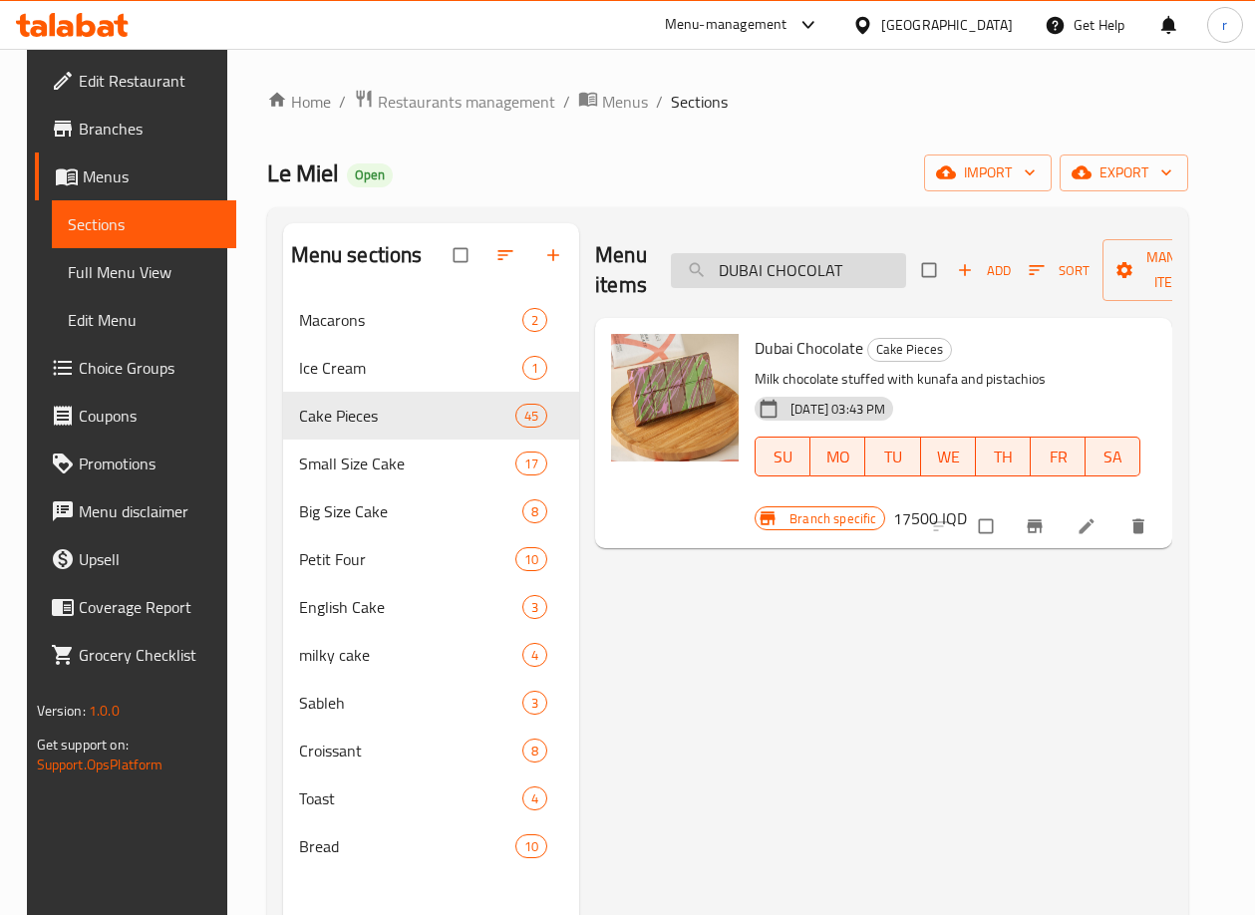
drag, startPoint x: 859, startPoint y: 277, endPoint x: 667, endPoint y: 281, distance: 192.4
click at [671, 281] on input "DUBAI CHOCOLAT" at bounding box center [788, 270] width 235 height 35
paste input "Chocolate Cherry cake"
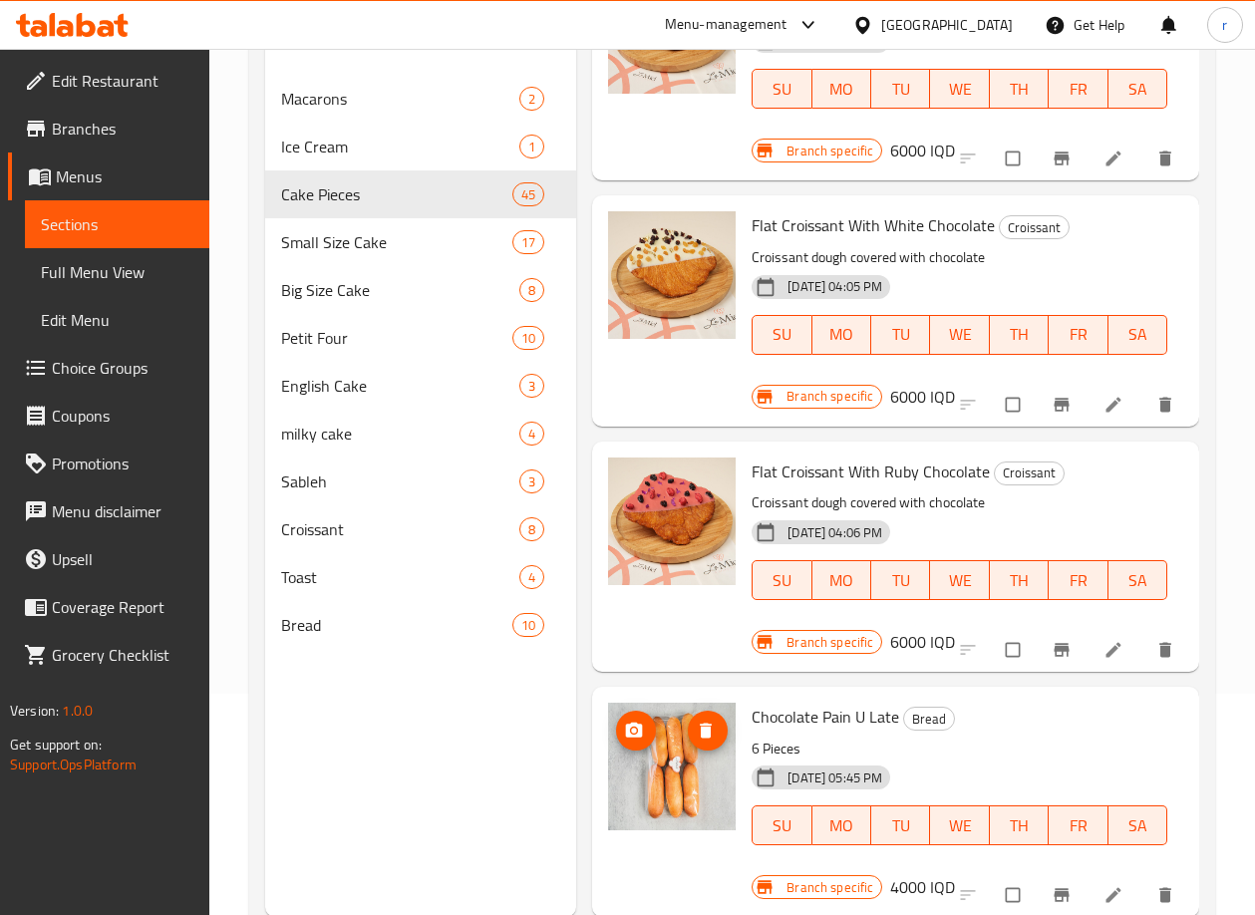
scroll to position [279, 0]
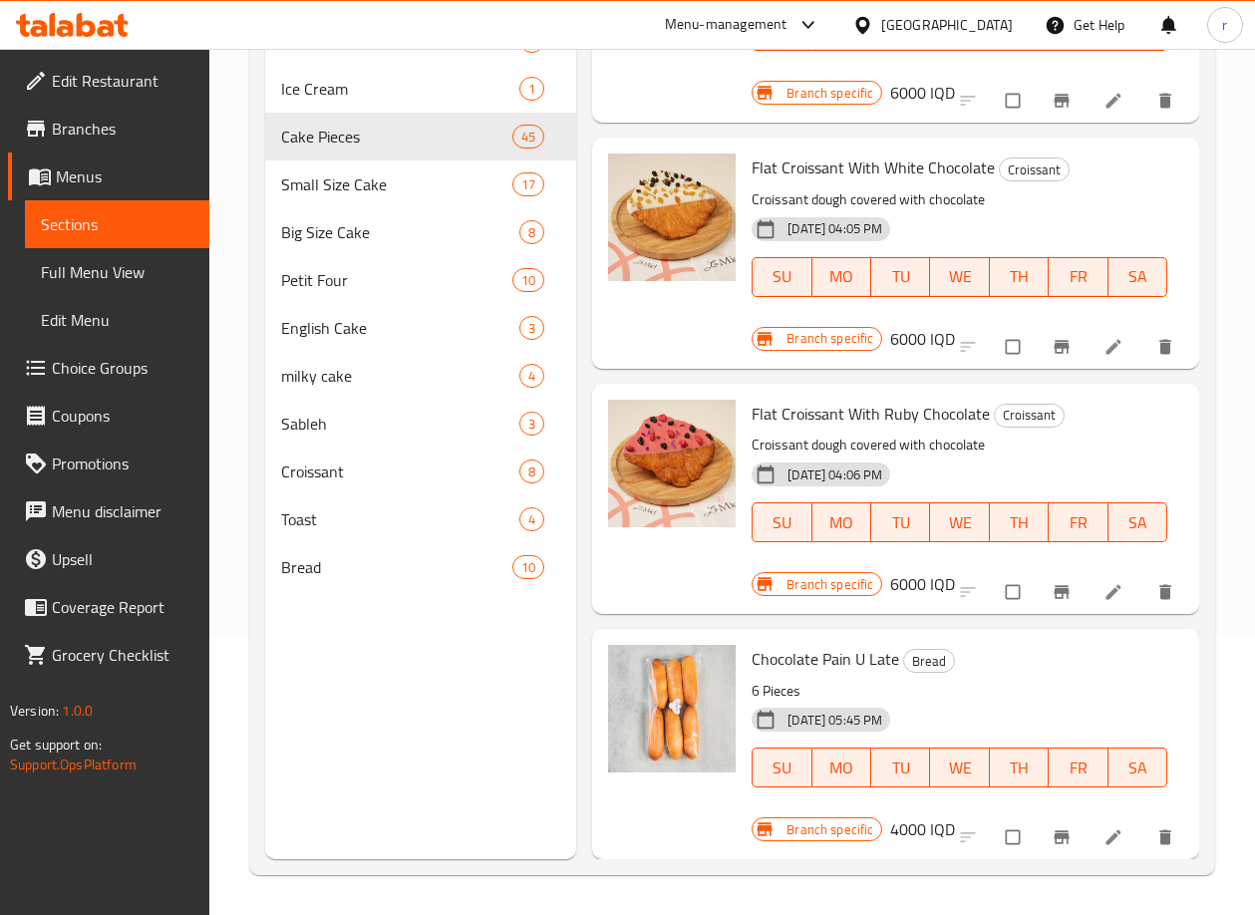
type input "Chocolate"
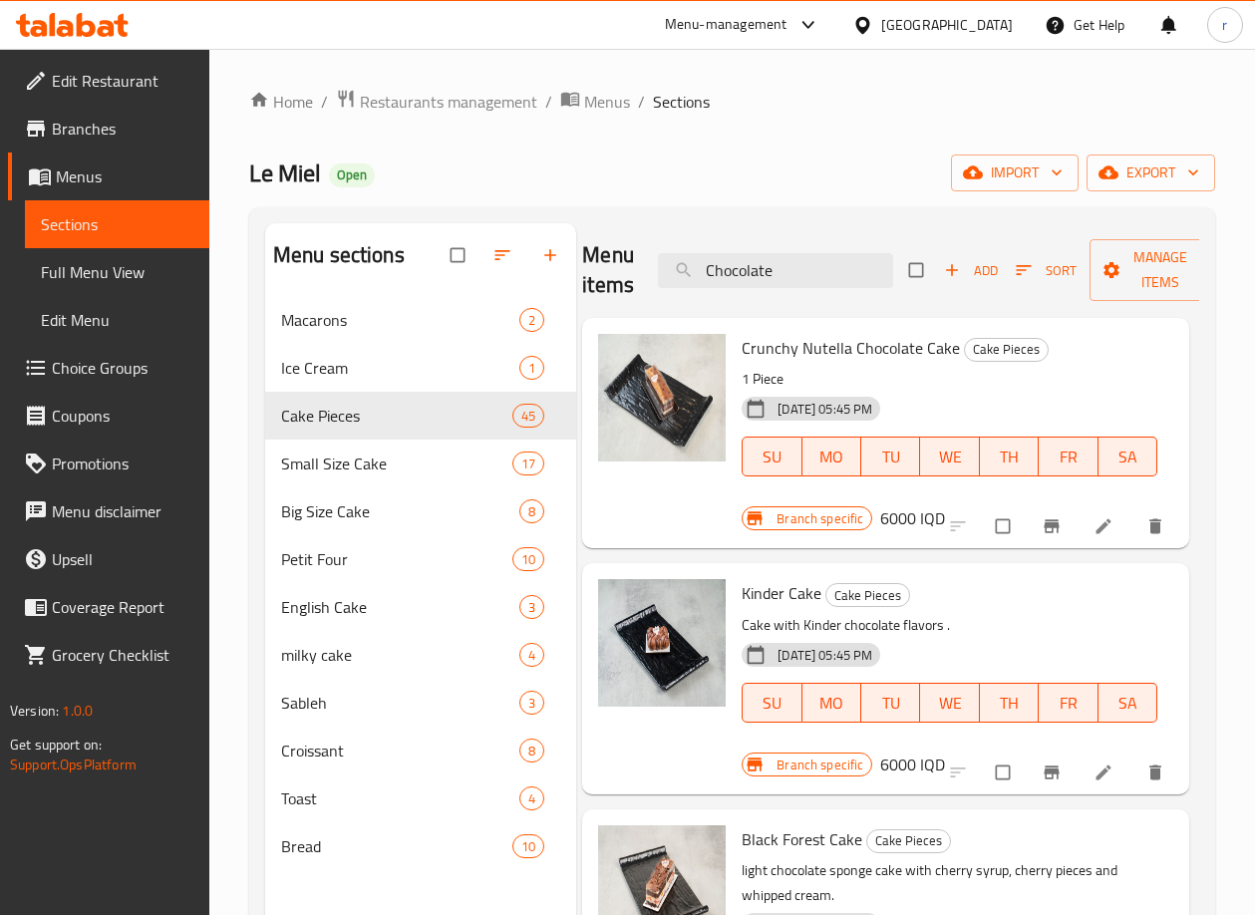
scroll to position [0, 0]
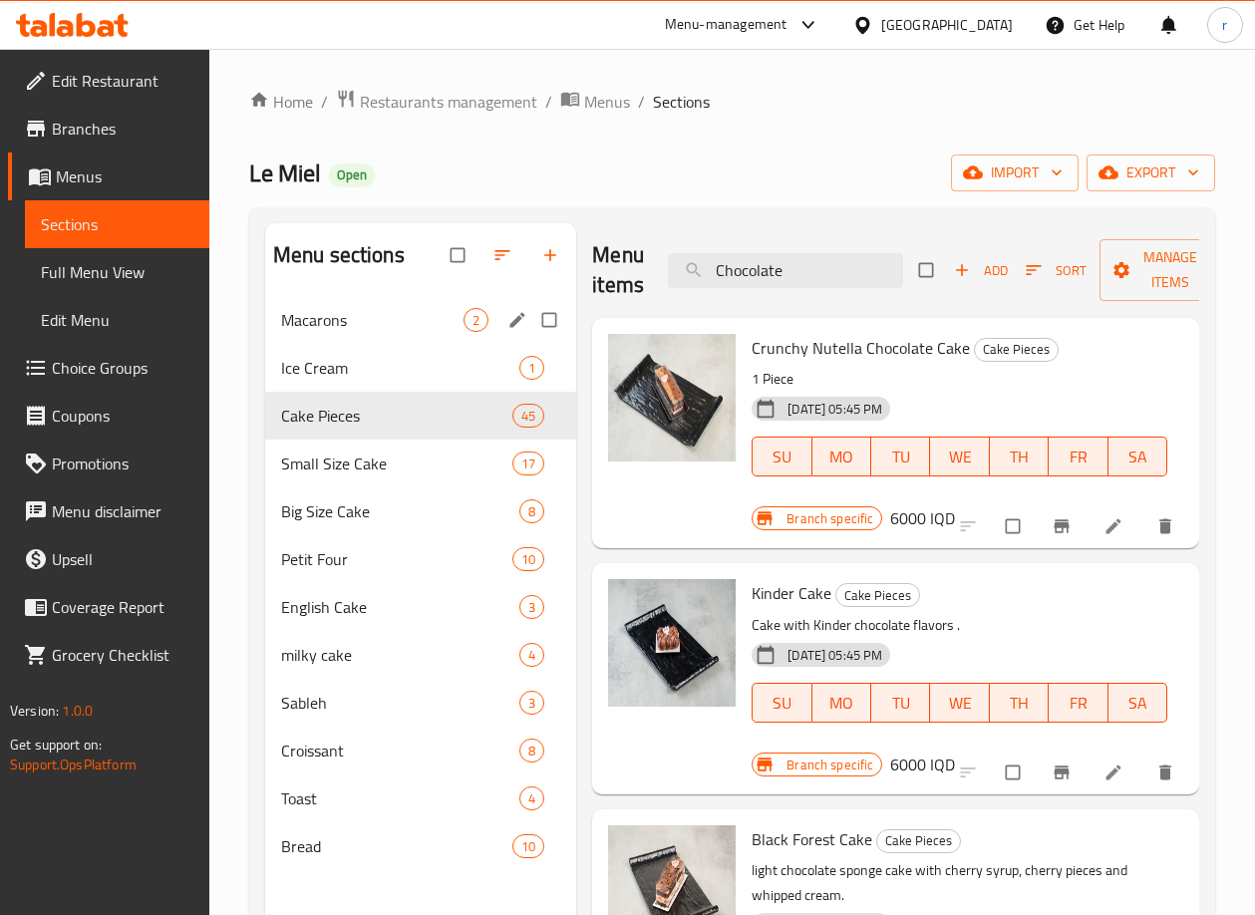
drag, startPoint x: 807, startPoint y: 282, endPoint x: 463, endPoint y: 332, distance: 347.4
click at [463, 332] on div "Menu sections Macarons 2 Ice Cream 1 Cake Pieces 45 Small Size Cake 17 Big Size…" at bounding box center [732, 680] width 934 height 915
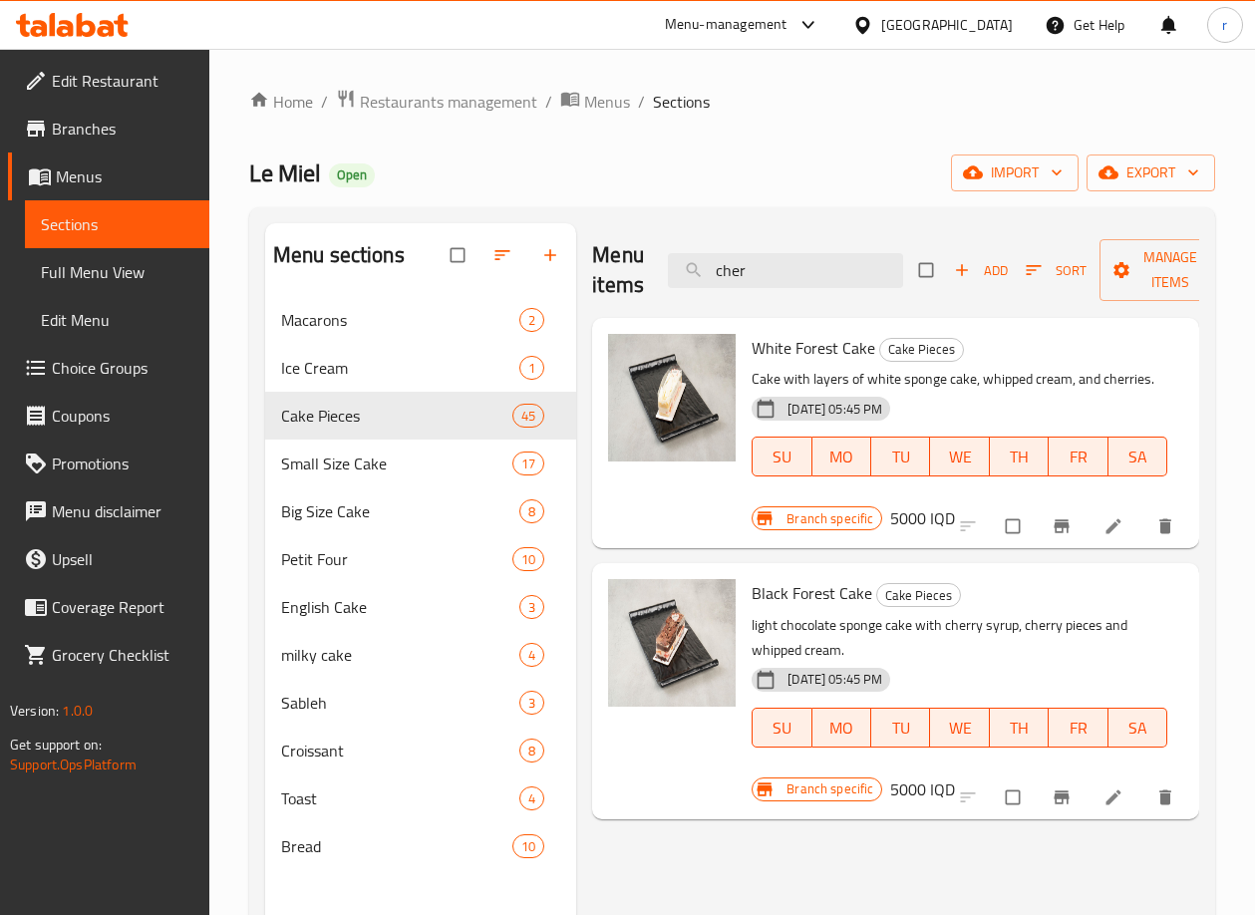
drag, startPoint x: 762, startPoint y: 269, endPoint x: 616, endPoint y: 282, distance: 147.1
click at [617, 282] on div "Menu items cher Add Sort Manage items" at bounding box center [895, 270] width 607 height 95
paste input "Eclair Pistachio"
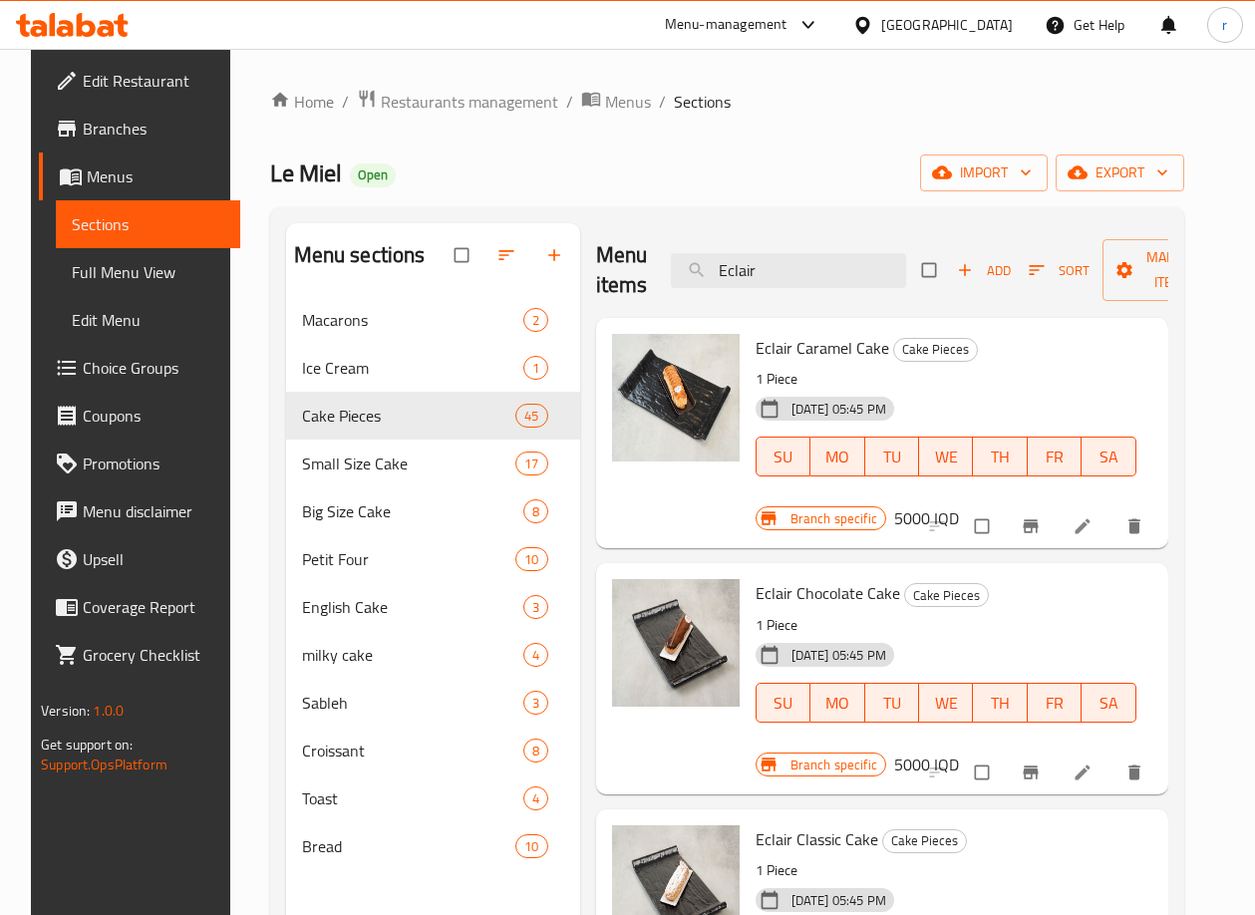
drag, startPoint x: 758, startPoint y: 263, endPoint x: 642, endPoint y: 283, distance: 118.3
click at [642, 284] on div "Menu items Eclair Add Sort Manage items" at bounding box center [882, 270] width 572 height 95
paste input "Crunchy choco"
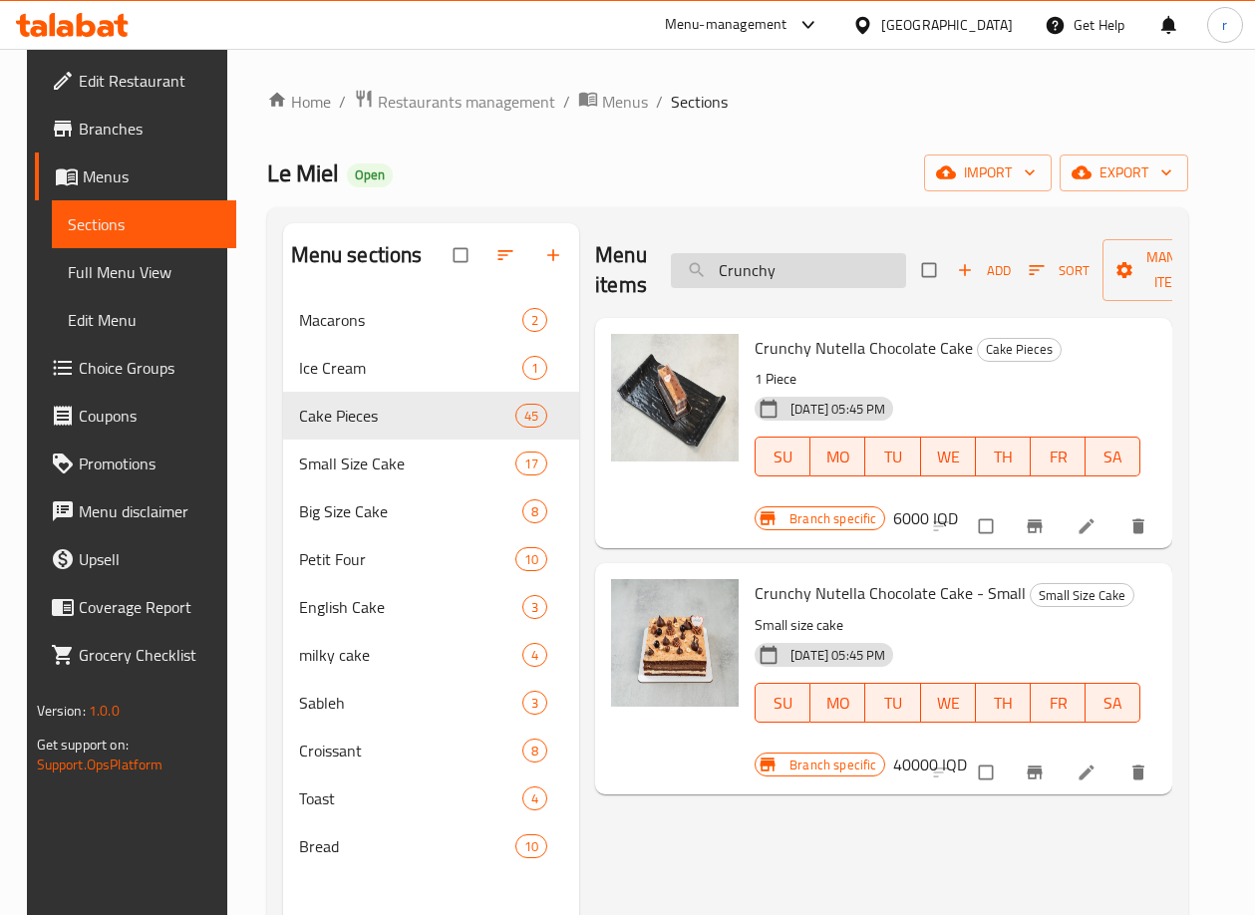
click at [805, 265] on input "Crunchy" at bounding box center [788, 270] width 235 height 35
drag, startPoint x: 805, startPoint y: 265, endPoint x: 653, endPoint y: 288, distance: 154.2
click at [653, 288] on div "Menu items Crunchy Add Sort Manage items" at bounding box center [883, 270] width 577 height 95
paste input "hocolate Cramil"
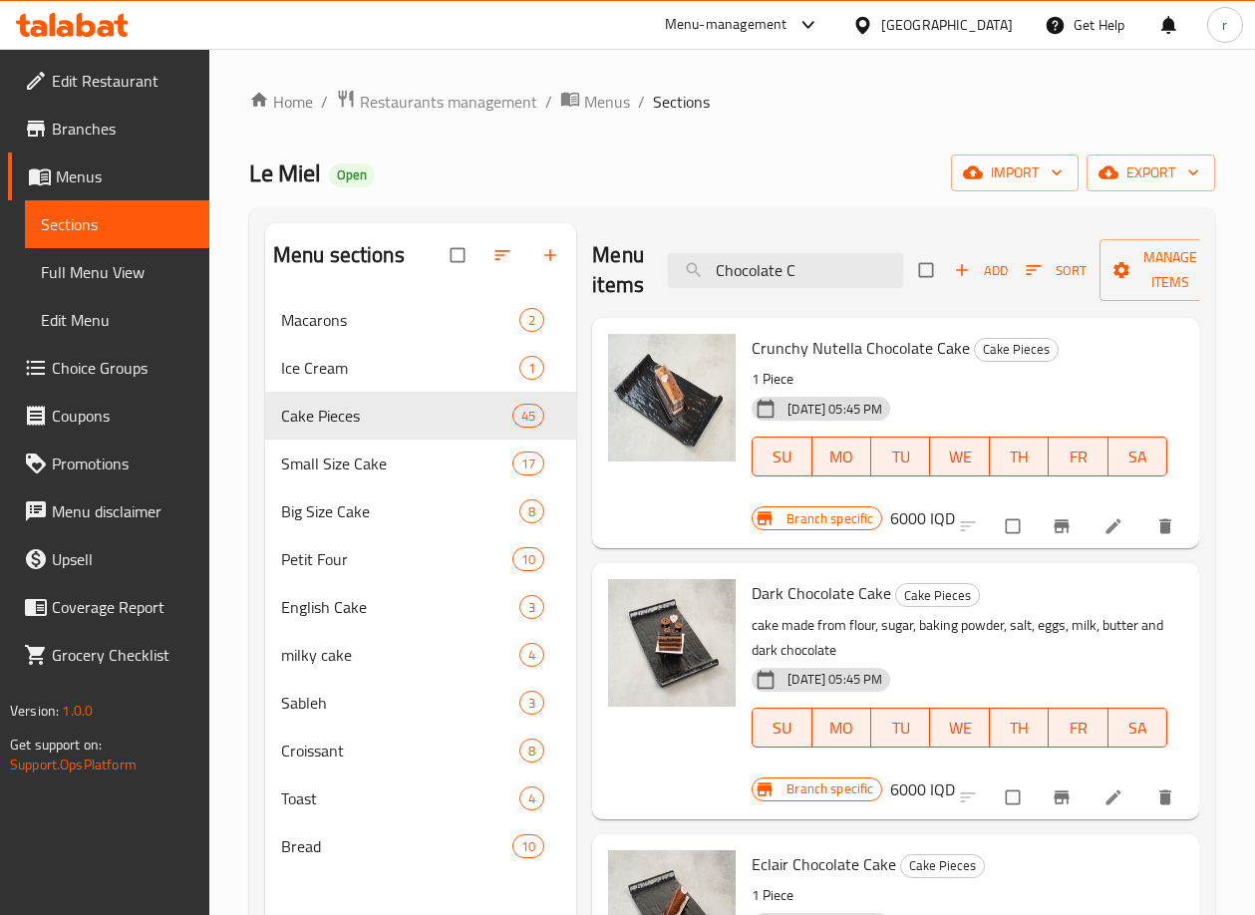
type input "Chocolate C"
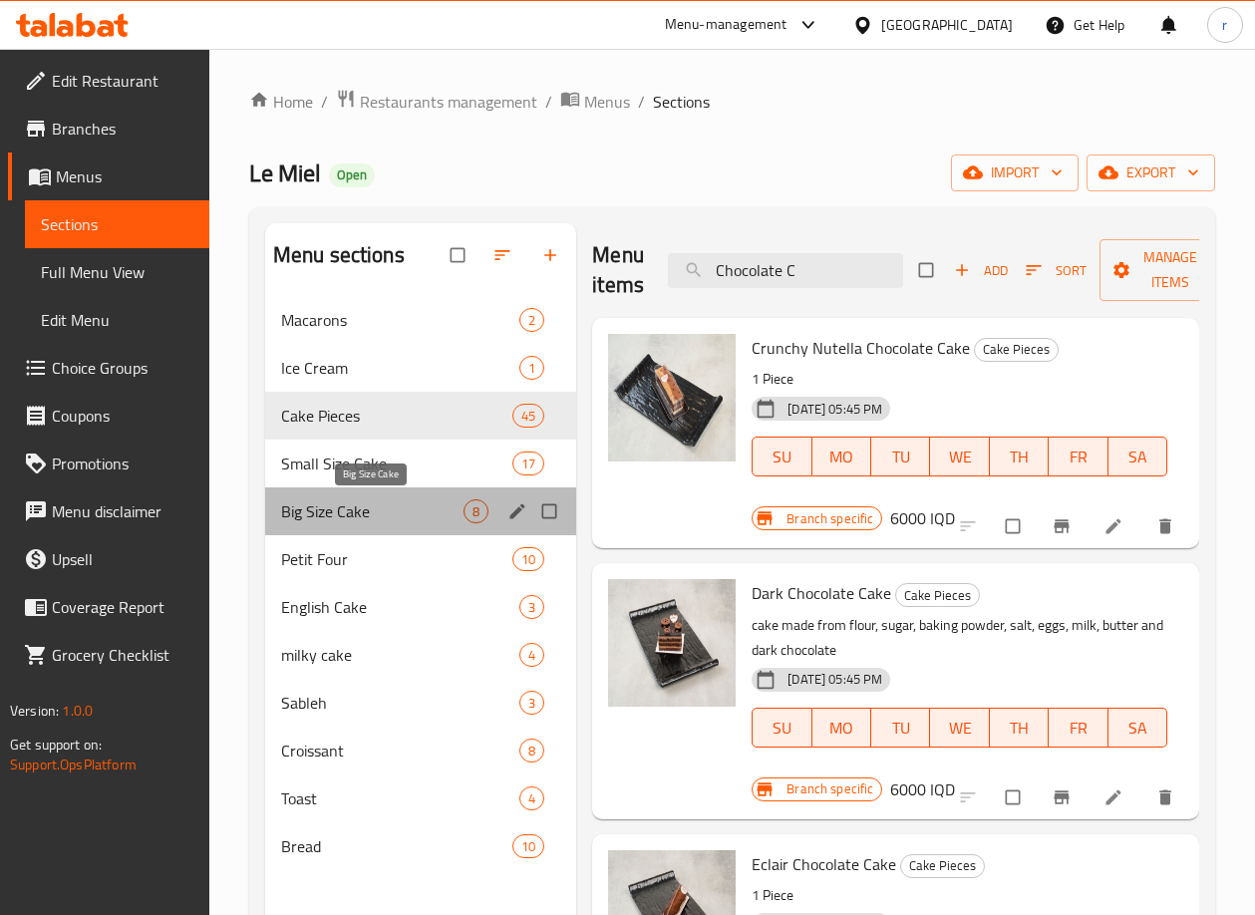
click at [308, 507] on span "Big Size Cake" at bounding box center [372, 511] width 182 height 24
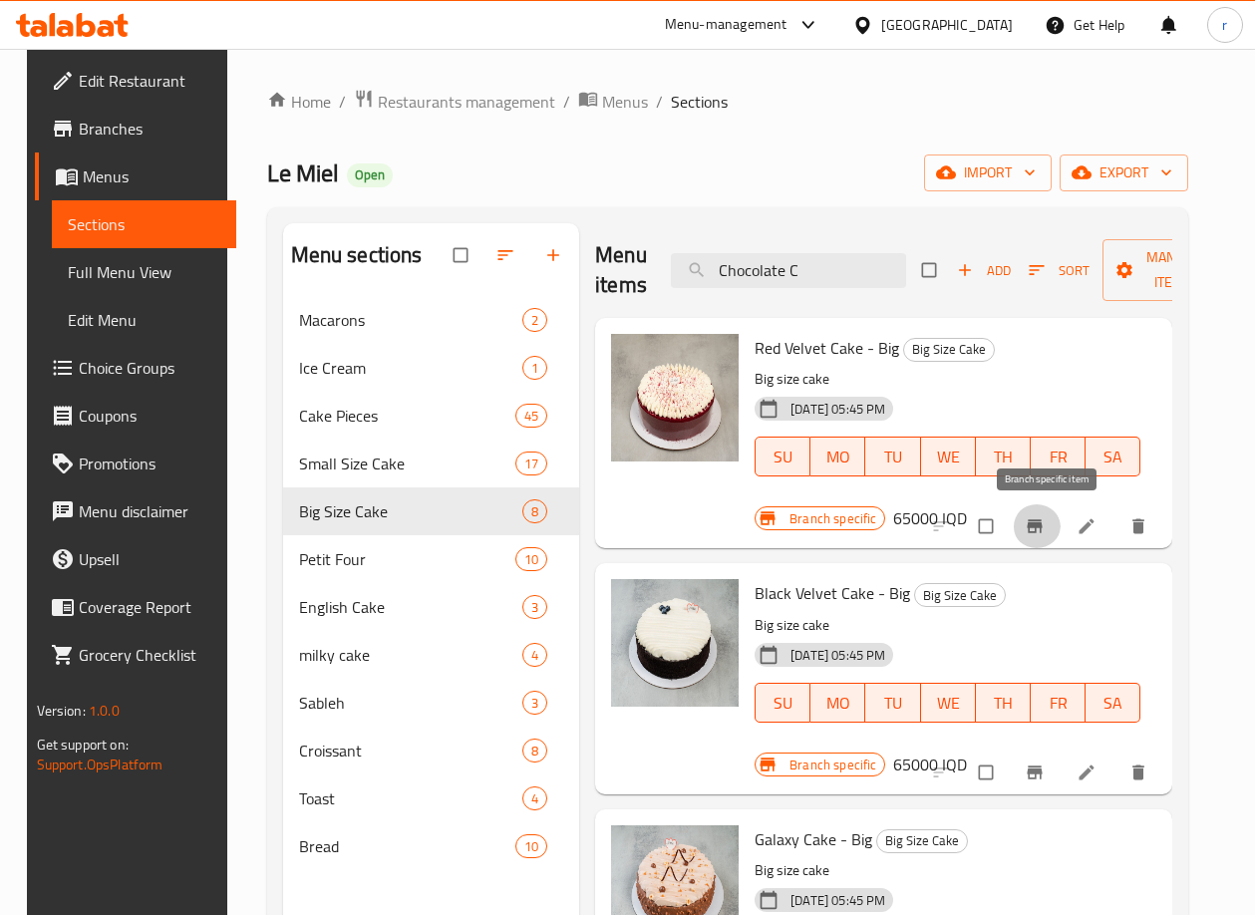
click at [1052, 509] on button "Branch-specific-item" at bounding box center [1037, 526] width 48 height 44
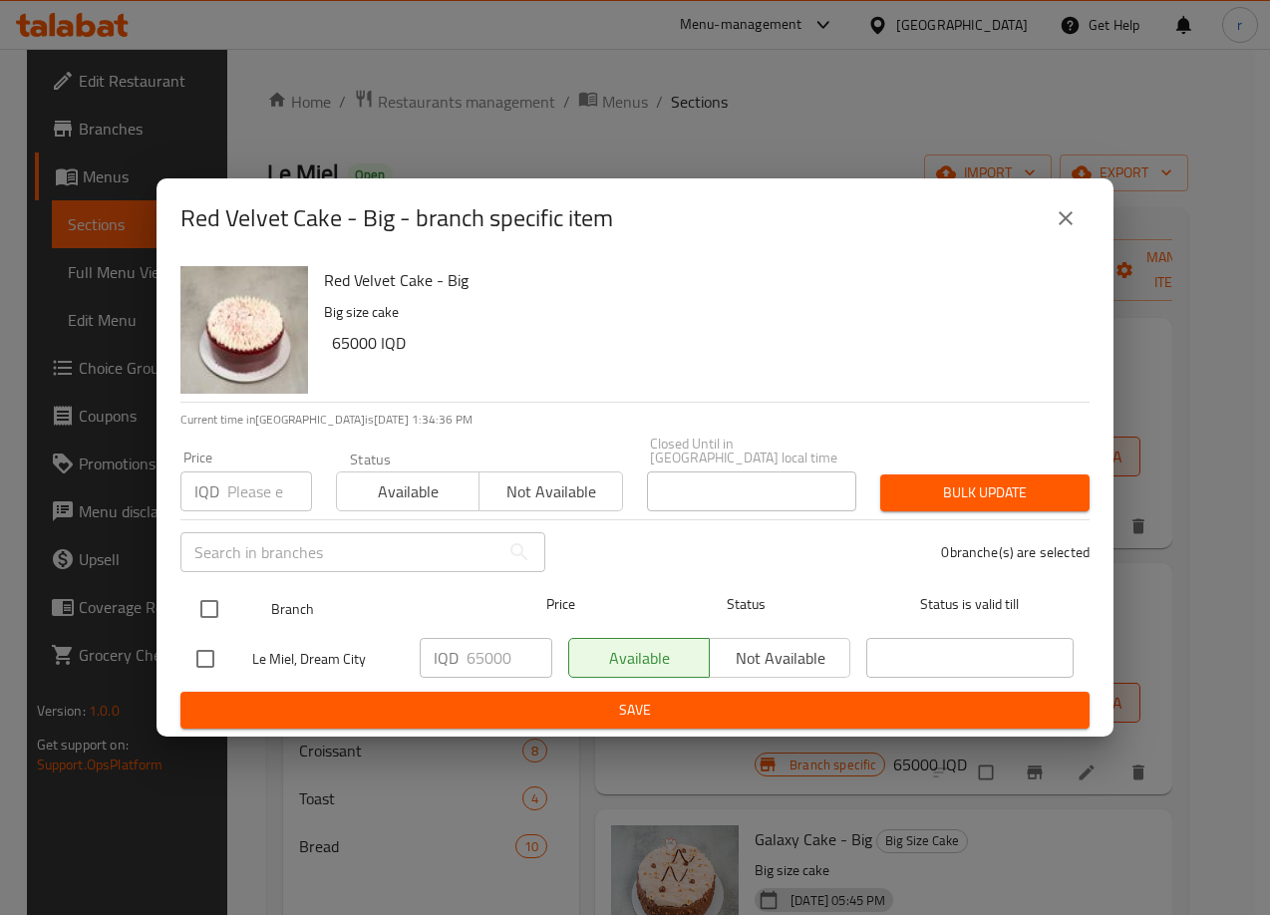
click at [194, 612] on input "checkbox" at bounding box center [209, 609] width 42 height 42
checkbox input "true"
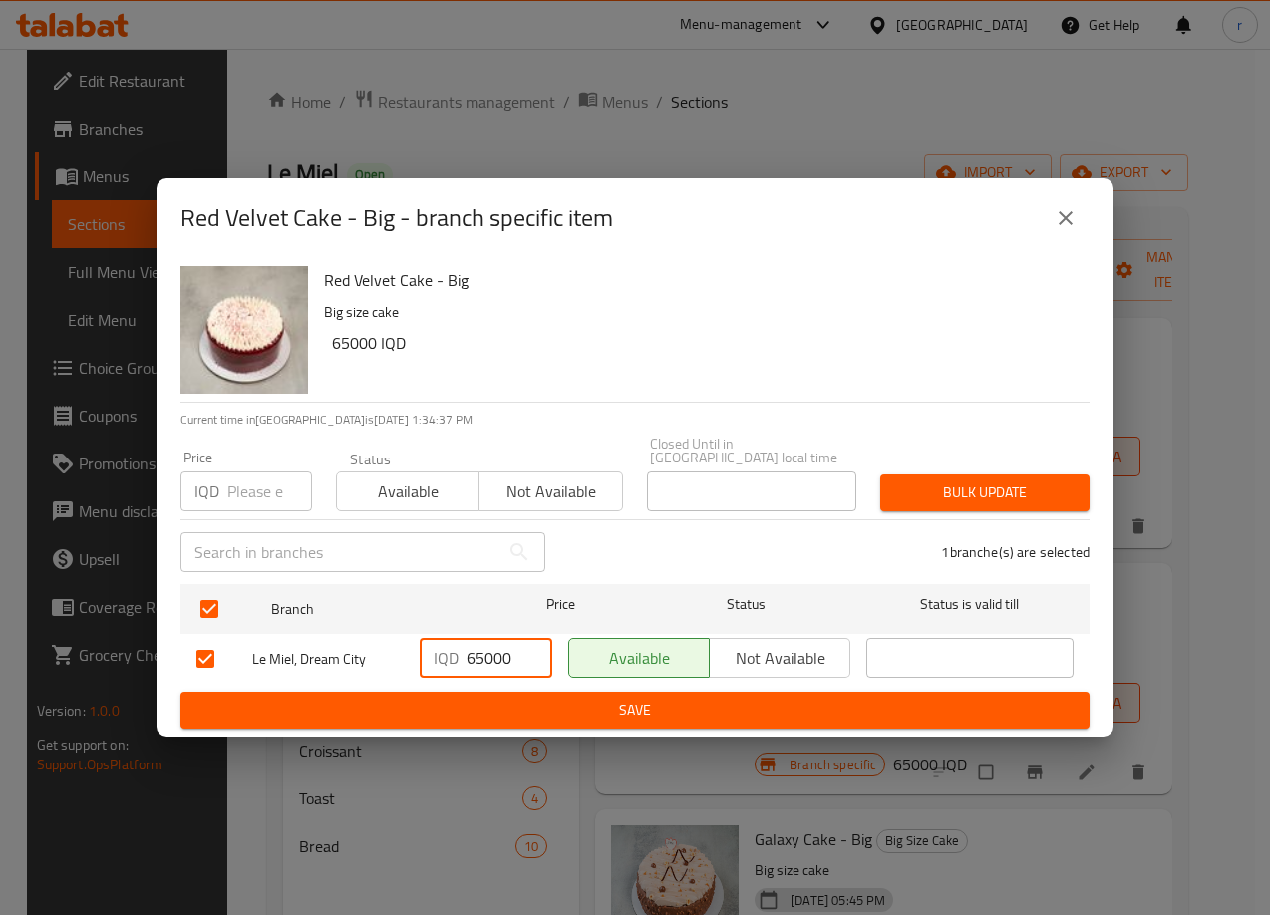
drag, startPoint x: 484, startPoint y: 659, endPoint x: 429, endPoint y: 672, distance: 57.3
click at [429, 672] on div "IQD 65000 ​" at bounding box center [486, 659] width 148 height 58
type input "80000"
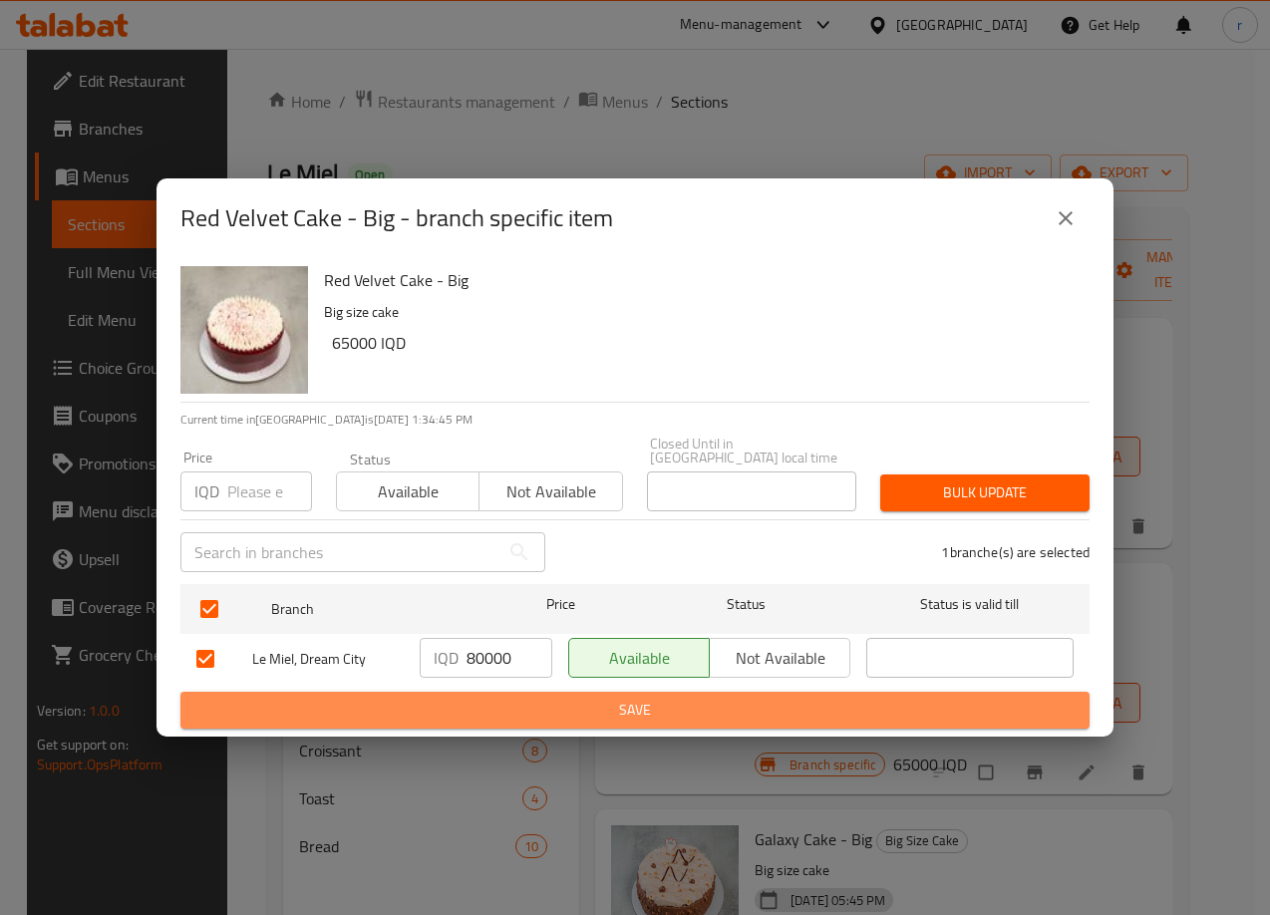
click at [500, 692] on button "Save" at bounding box center [634, 710] width 909 height 37
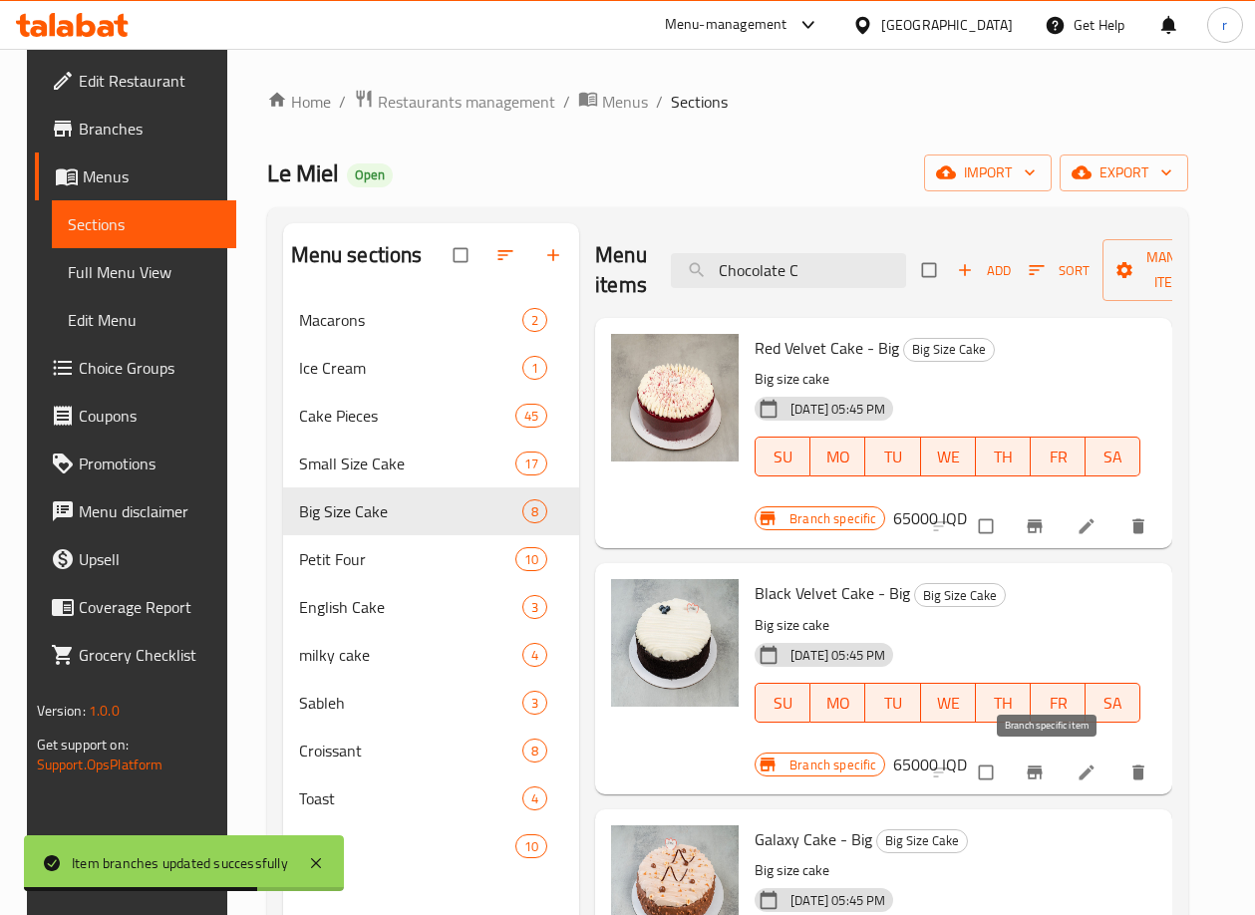
click at [1034, 767] on button "Branch-specific-item" at bounding box center [1037, 772] width 48 height 44
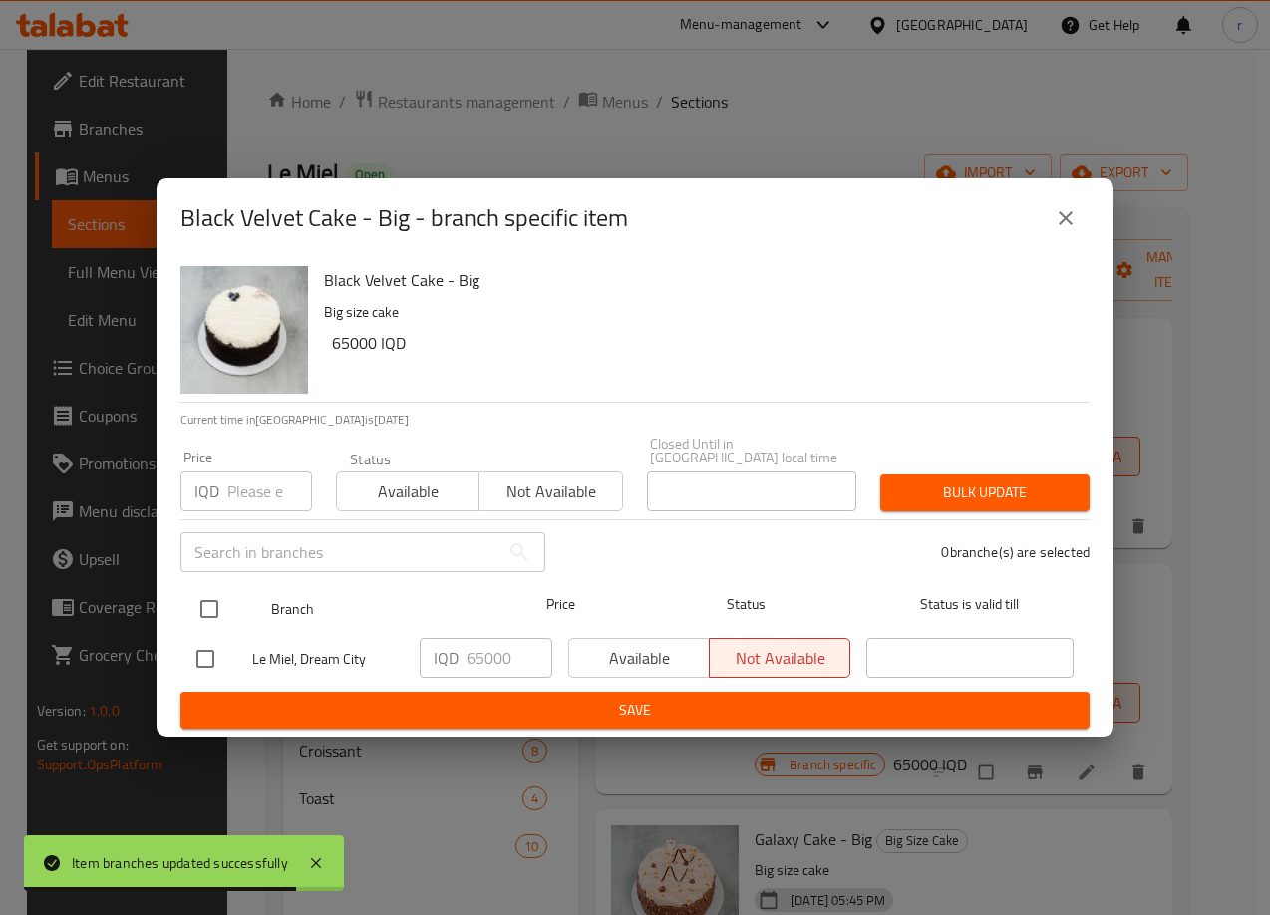
click at [222, 608] on input "checkbox" at bounding box center [209, 609] width 42 height 42
checkbox input "true"
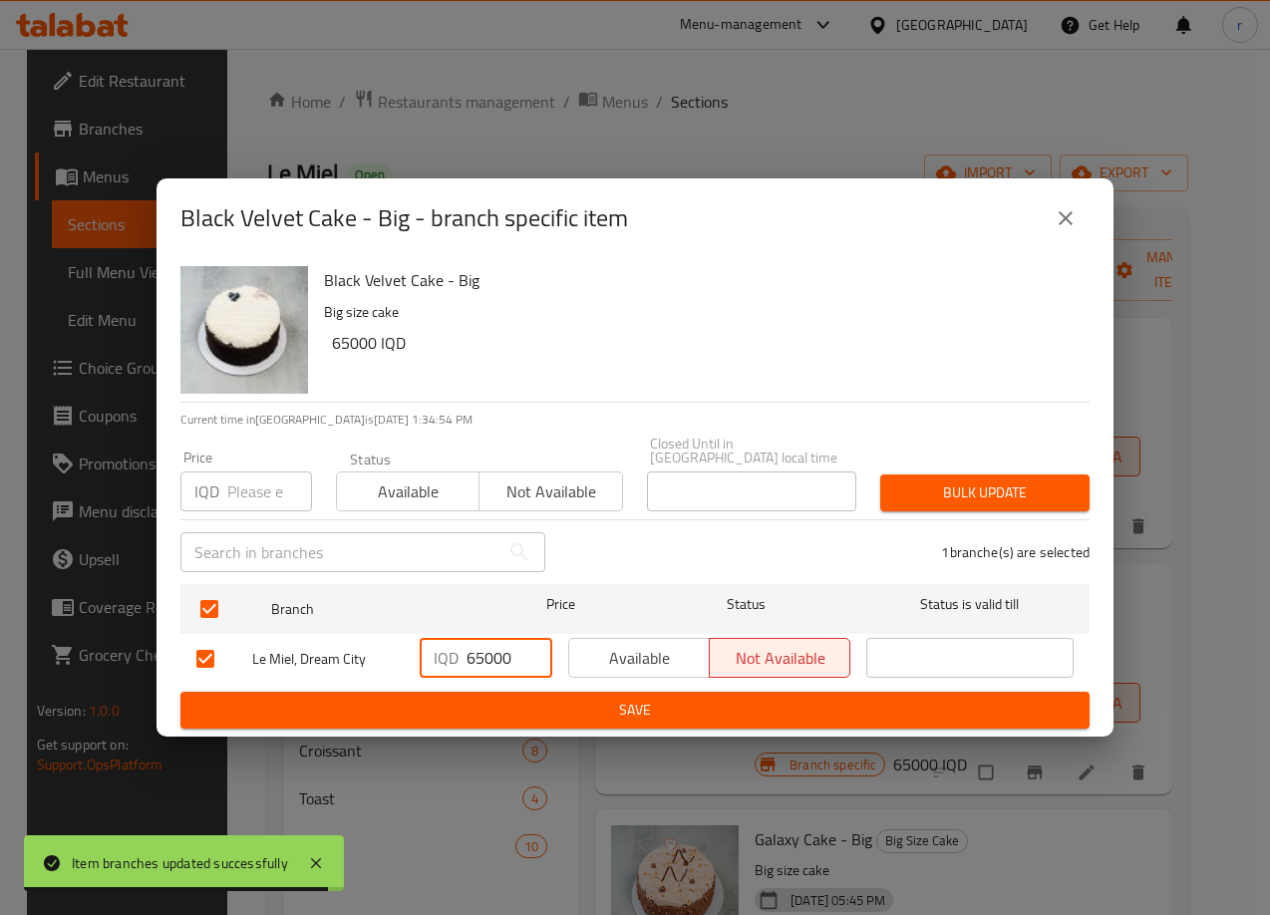
drag, startPoint x: 496, startPoint y: 650, endPoint x: 450, endPoint y: 671, distance: 50.4
click at [450, 671] on div "IQD 65000 ​" at bounding box center [486, 658] width 133 height 40
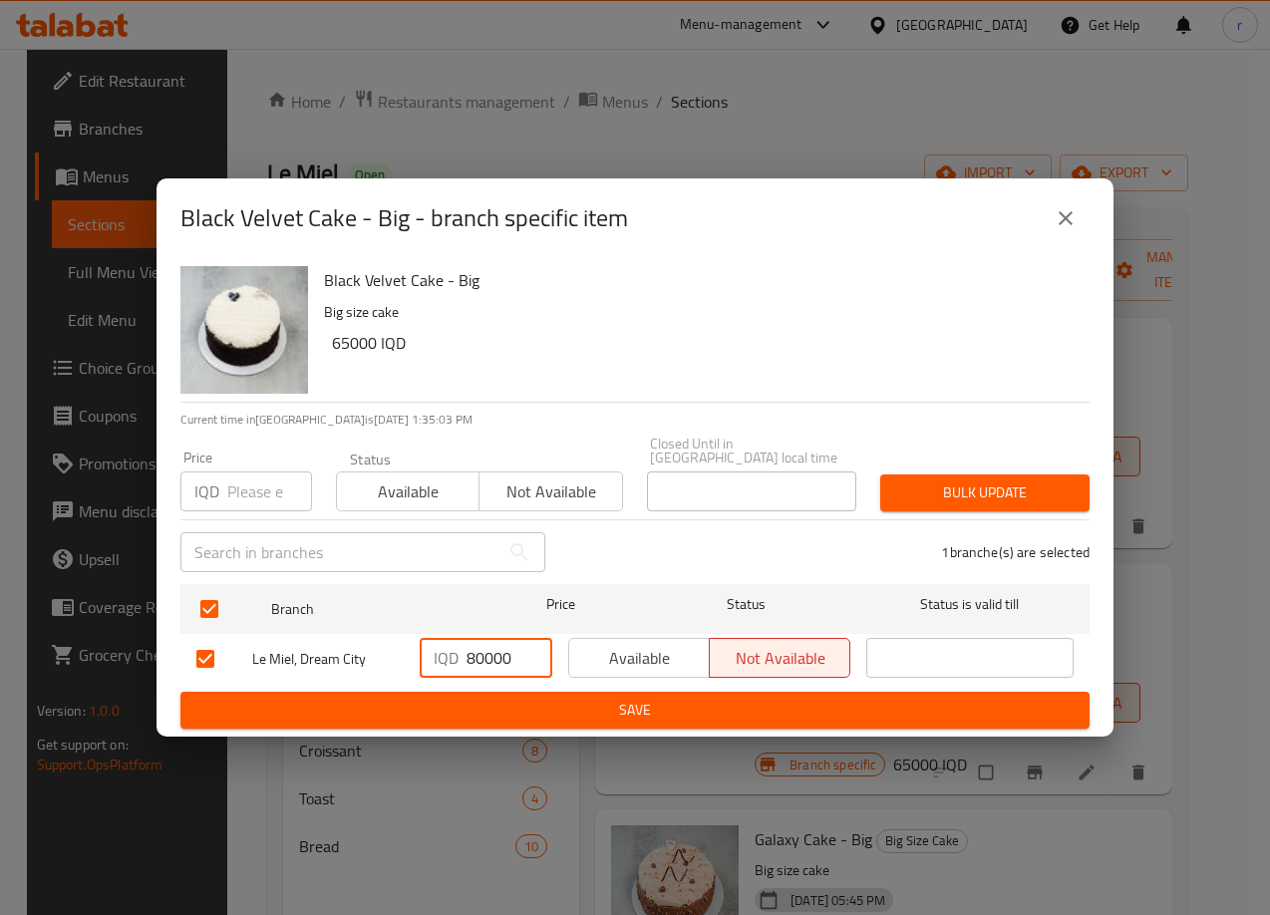
click at [482, 652] on input "80000" at bounding box center [509, 658] width 86 height 40
type input "80000"
click at [526, 703] on span "Save" at bounding box center [634, 710] width 877 height 25
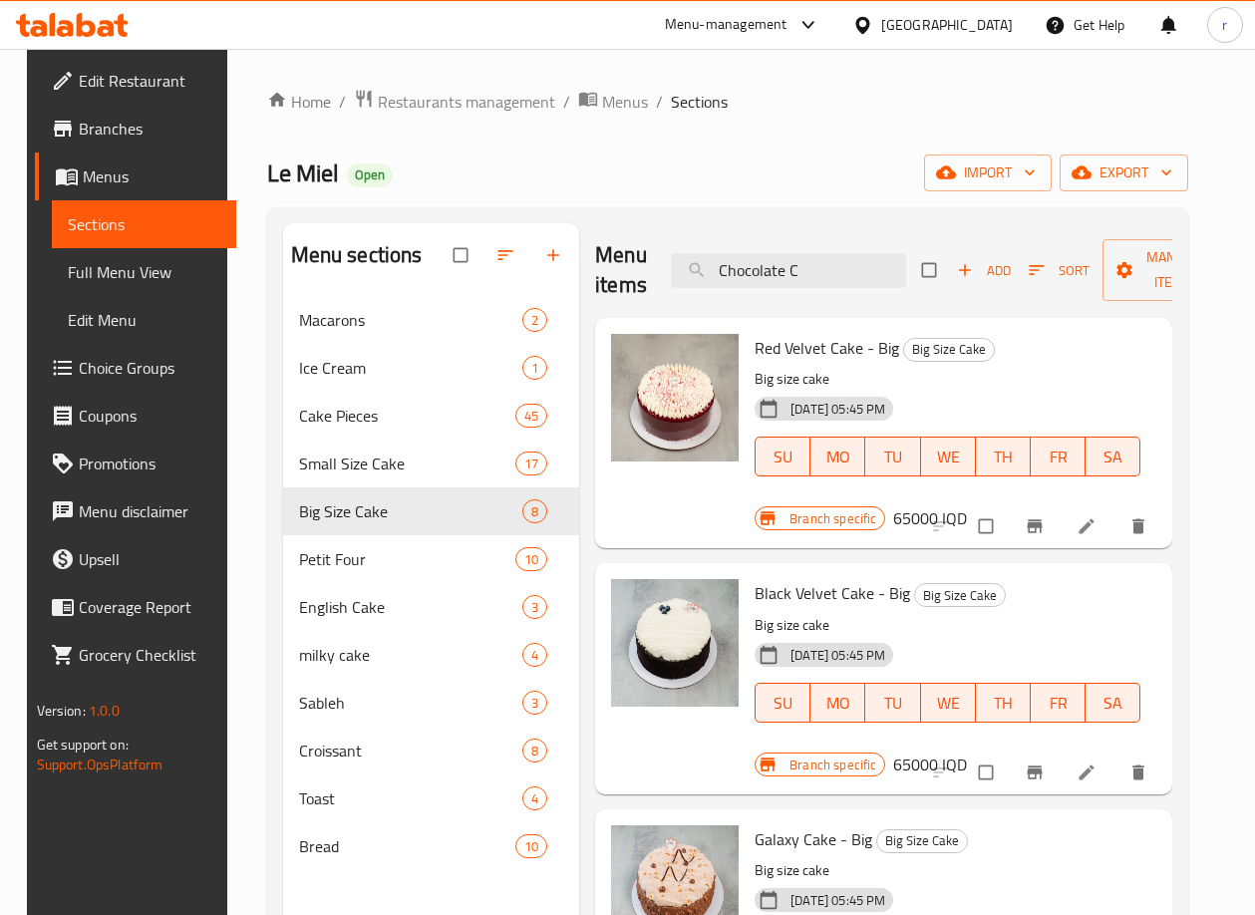
click at [1005, 604] on h6 "Black Velvet Cake - Big Big Size Cake" at bounding box center [947, 593] width 386 height 28
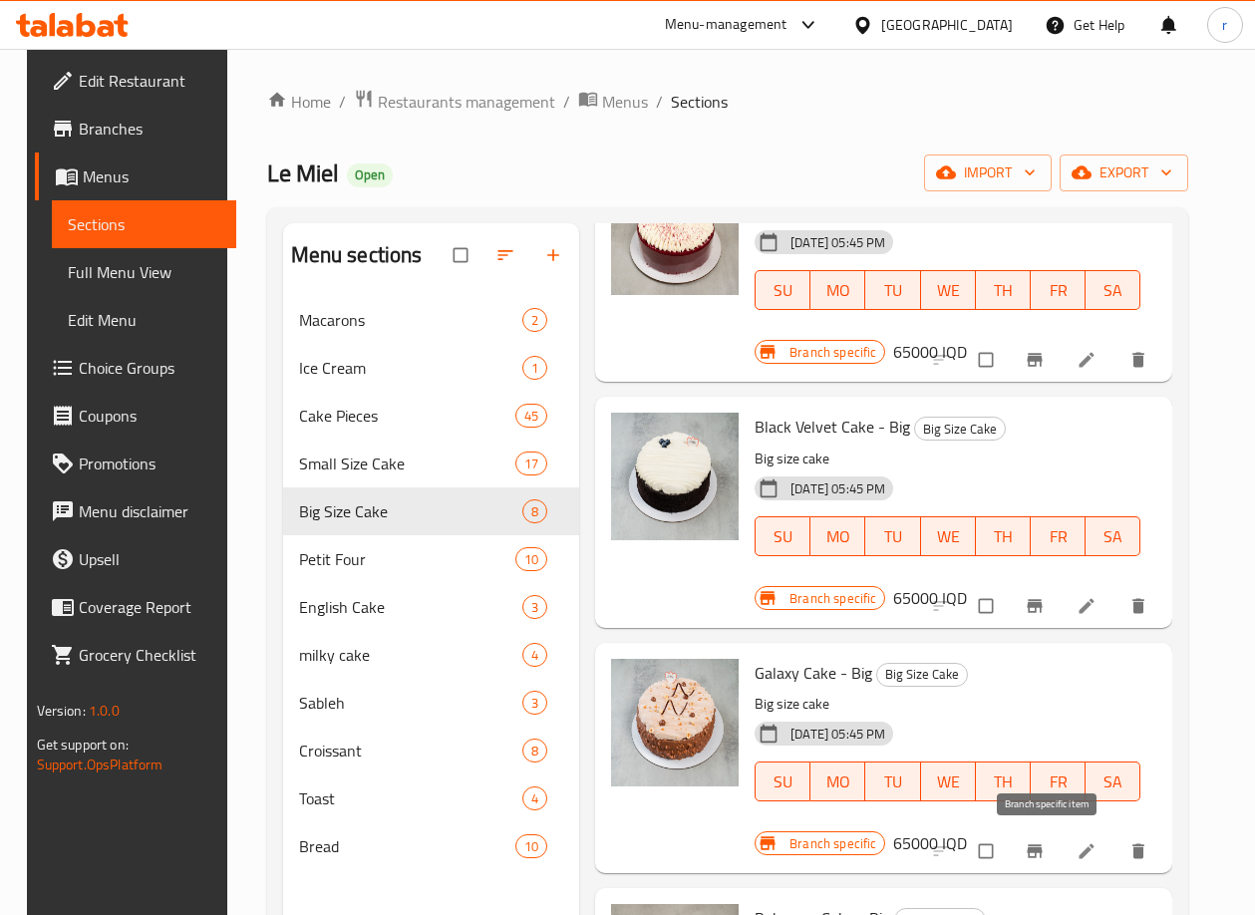
click at [1029, 851] on button "Branch-specific-item" at bounding box center [1037, 851] width 48 height 44
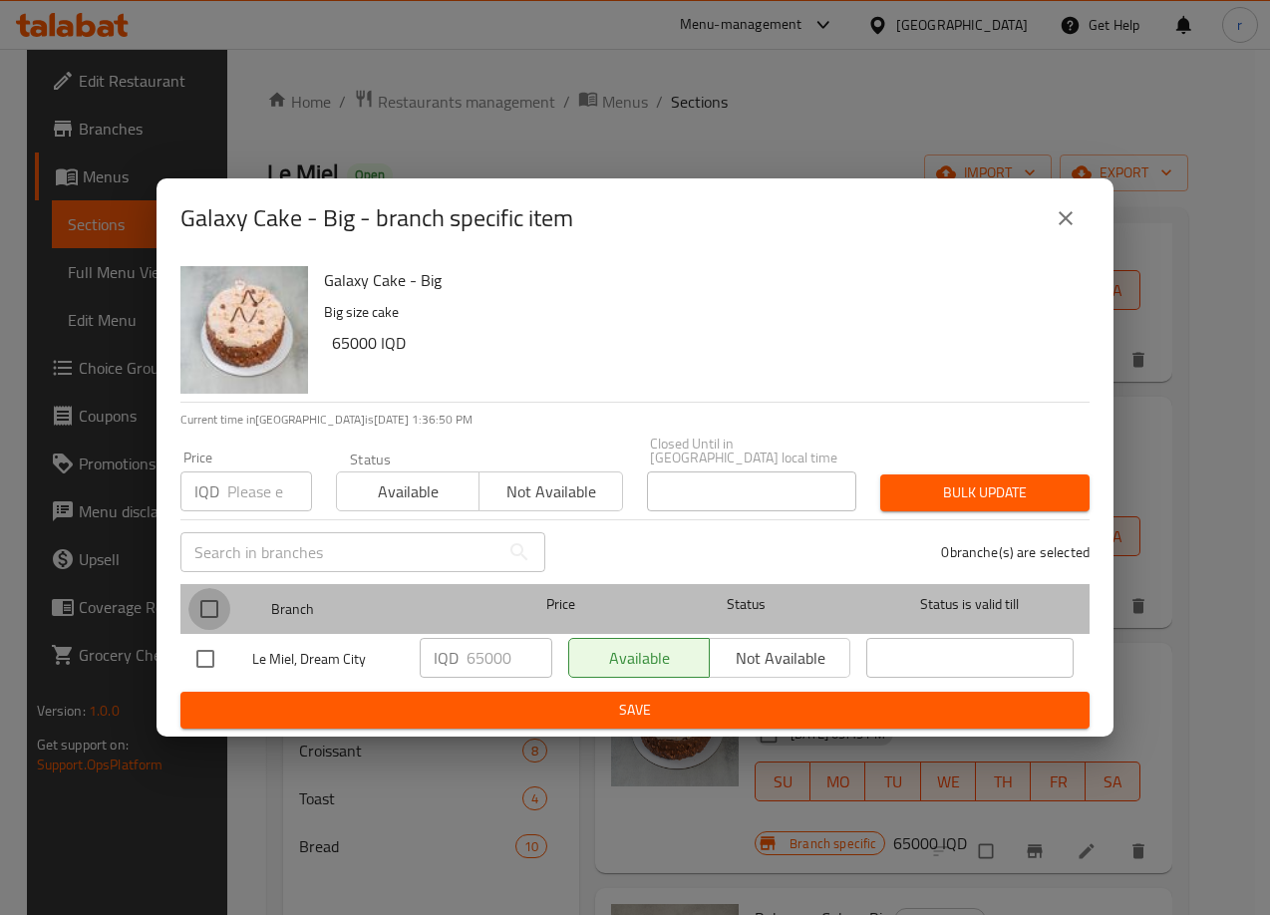
click at [200, 597] on input "checkbox" at bounding box center [209, 609] width 42 height 42
checkbox input "true"
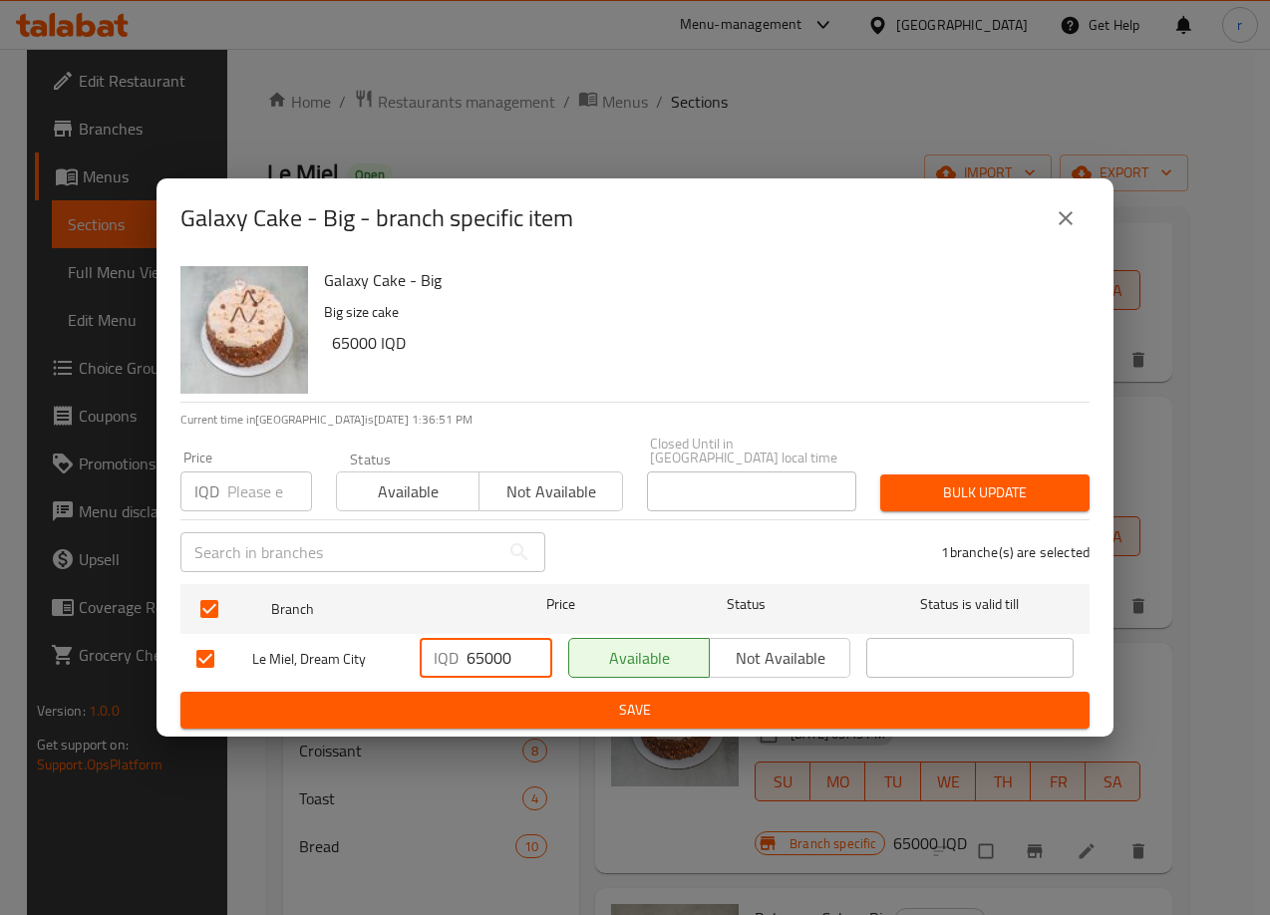
drag, startPoint x: 463, startPoint y: 655, endPoint x: 442, endPoint y: 660, distance: 21.5
click at [442, 660] on div "IQD 65000 ​" at bounding box center [486, 658] width 133 height 40
click at [473, 650] on input "65000" at bounding box center [509, 658] width 86 height 40
type input "75000"
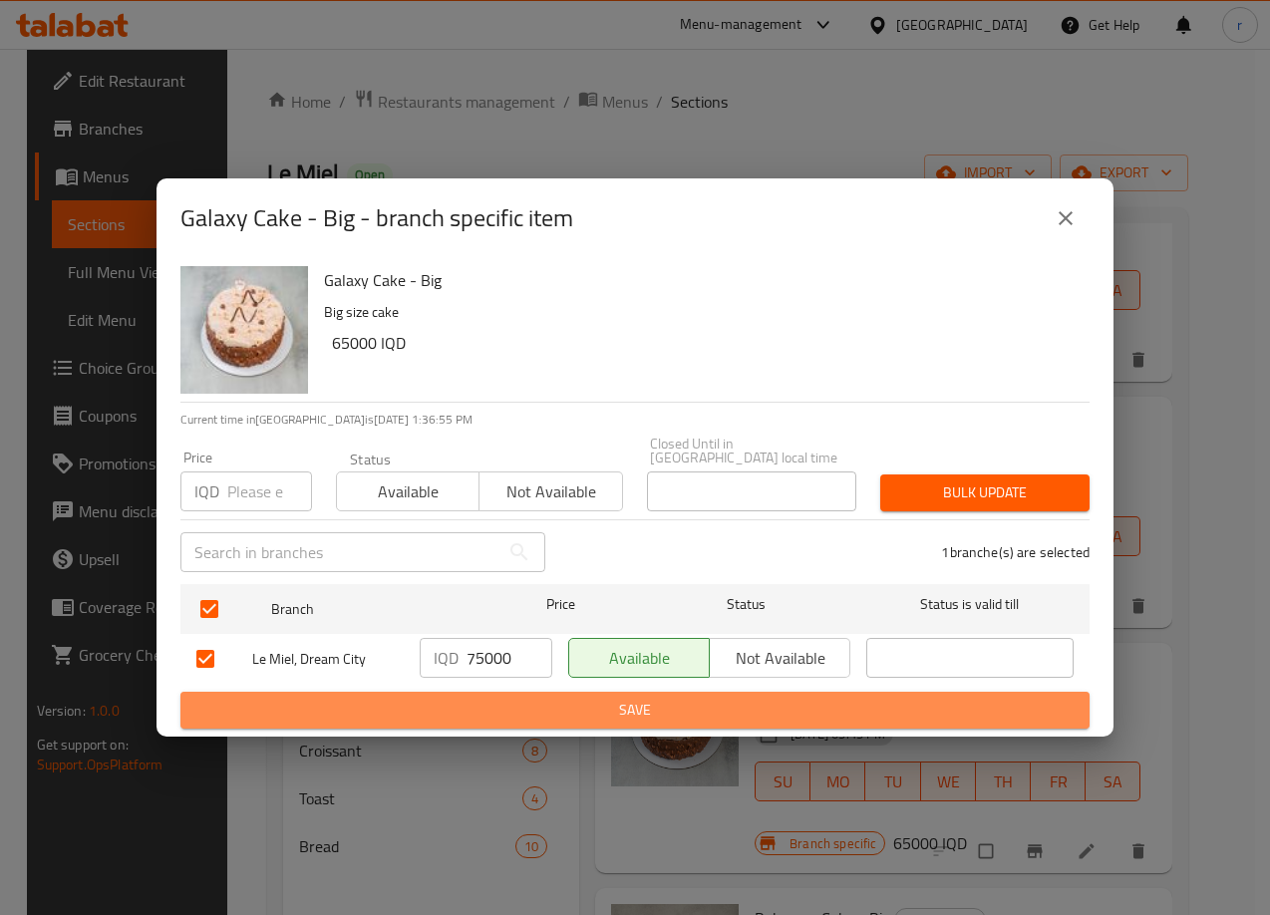
click at [553, 708] on span "Save" at bounding box center [634, 710] width 877 height 25
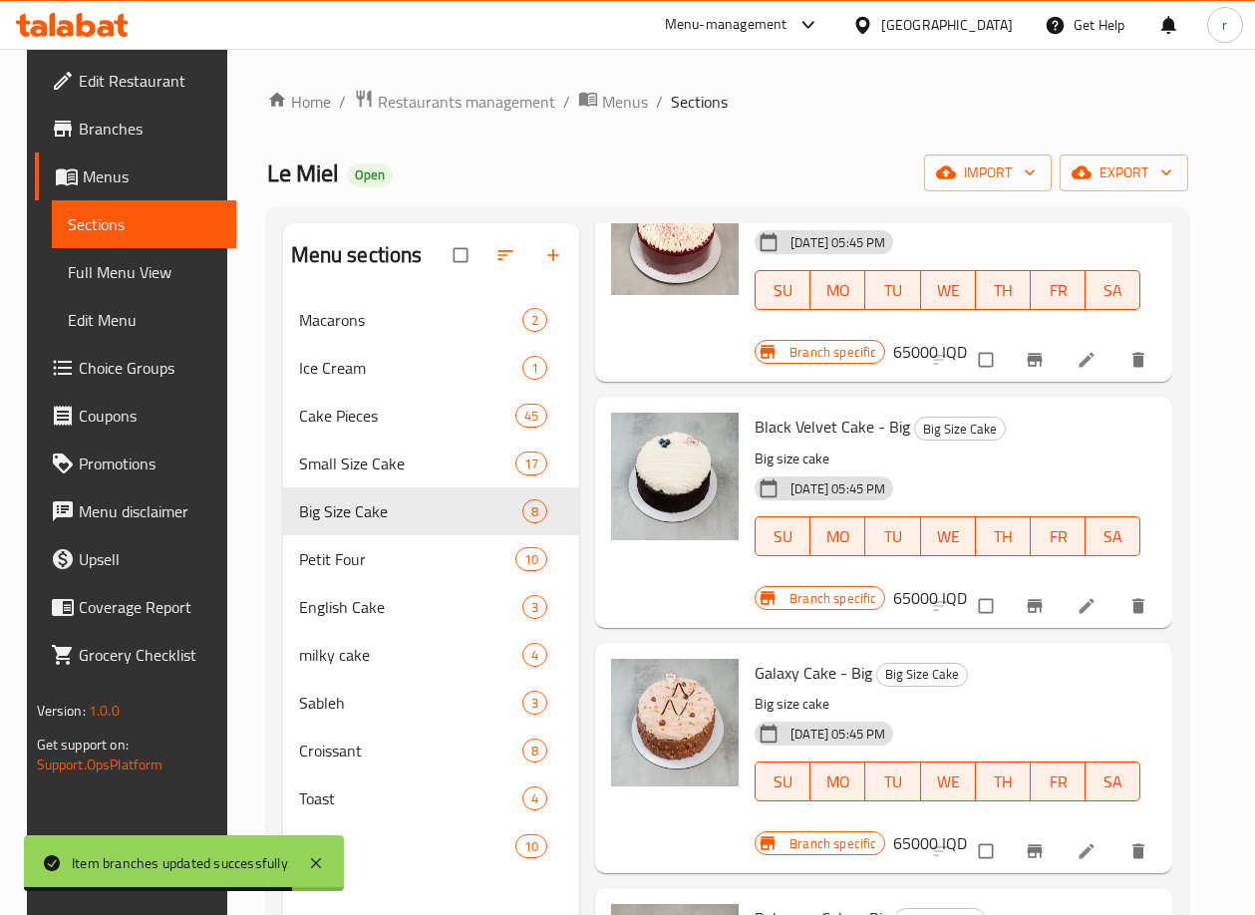
click at [1043, 415] on h6 "Black Velvet Cake - Big Big Size Cake" at bounding box center [947, 427] width 386 height 28
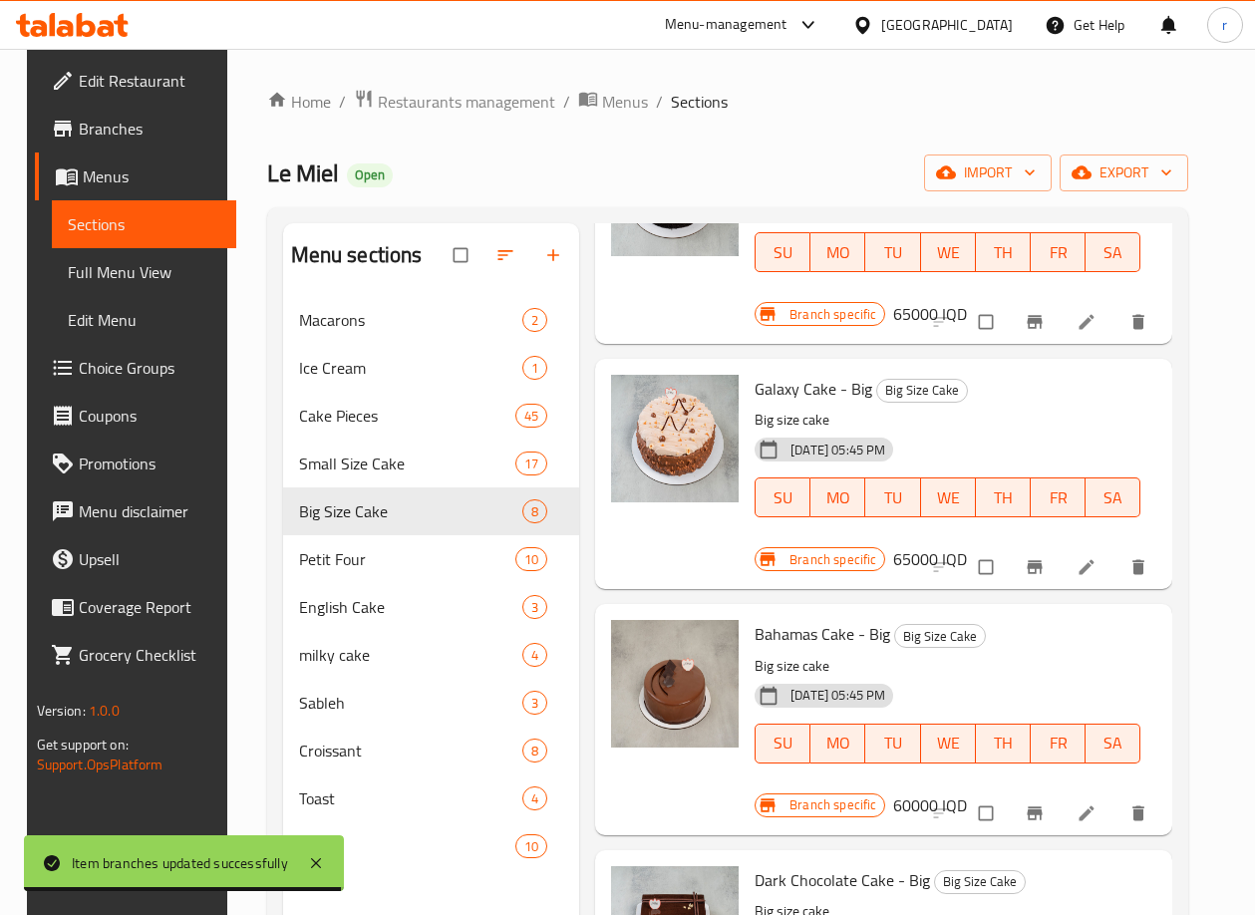
scroll to position [498, 0]
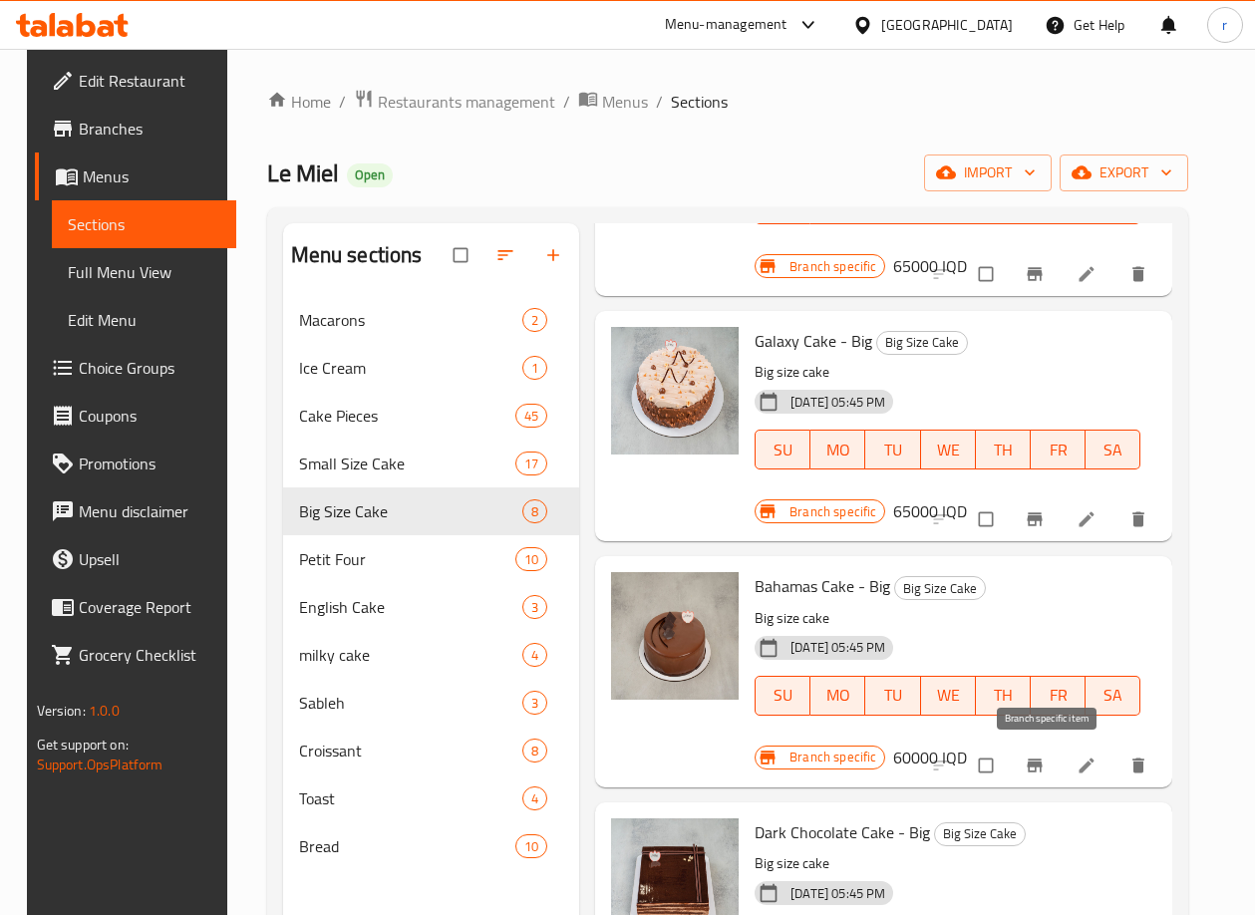
click at [1048, 756] on span "Branch-specific-item" at bounding box center [1036, 765] width 24 height 20
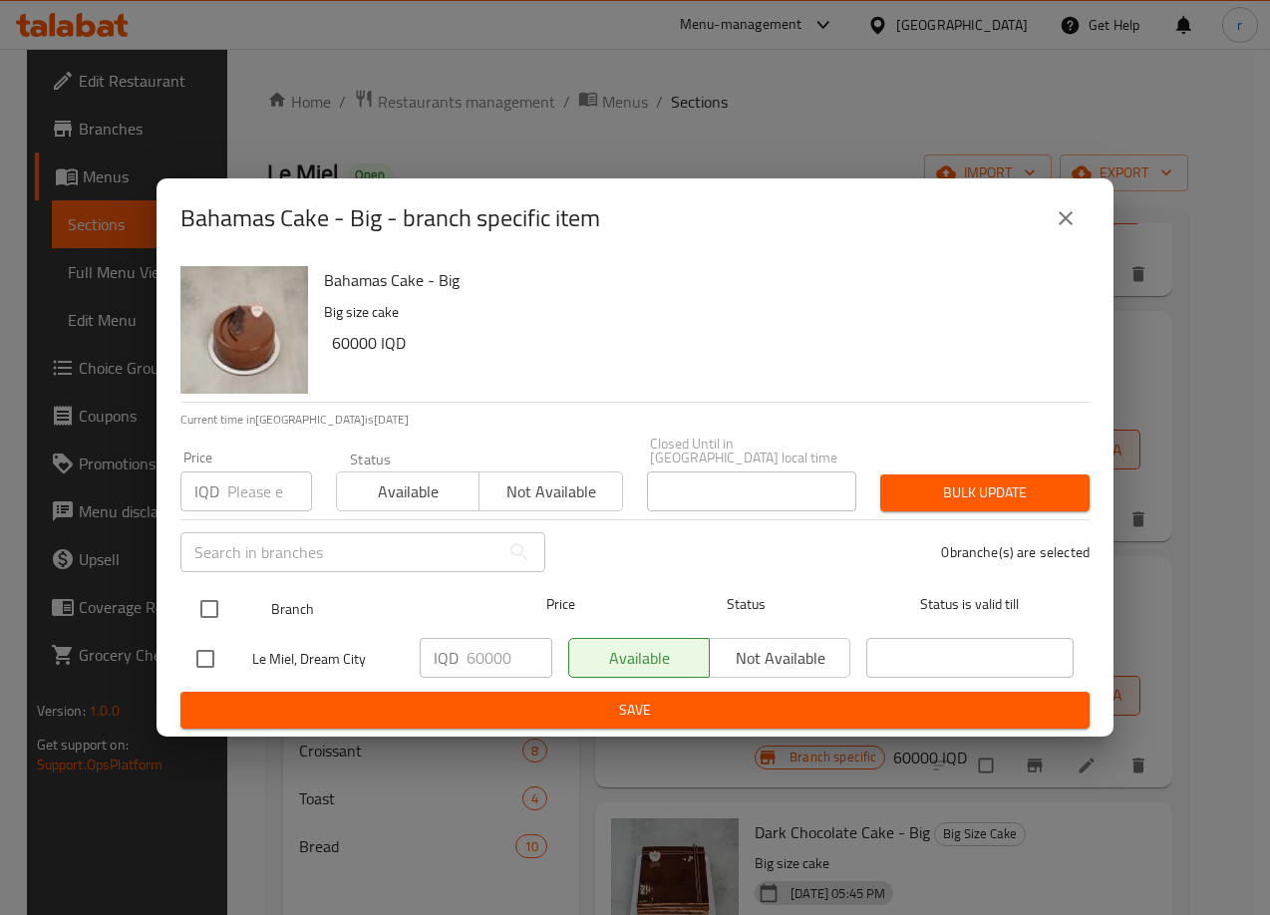
click at [215, 593] on input "checkbox" at bounding box center [209, 609] width 42 height 42
checkbox input "true"
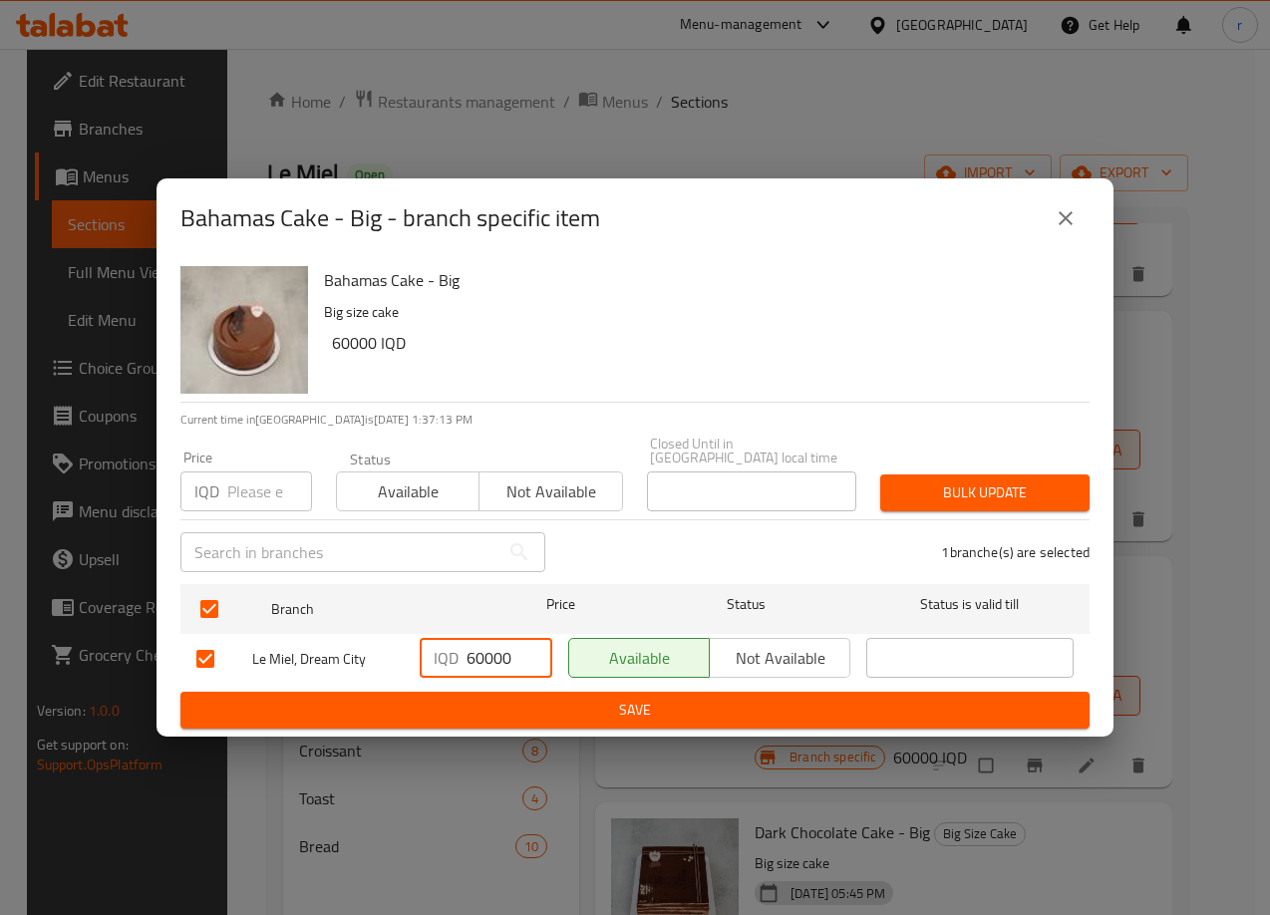
drag, startPoint x: 483, startPoint y: 651, endPoint x: 476, endPoint y: 641, distance: 12.2
click at [447, 657] on div "IQD 60000 ​" at bounding box center [486, 658] width 133 height 40
type input "75000"
click at [507, 699] on span "Save" at bounding box center [634, 710] width 877 height 25
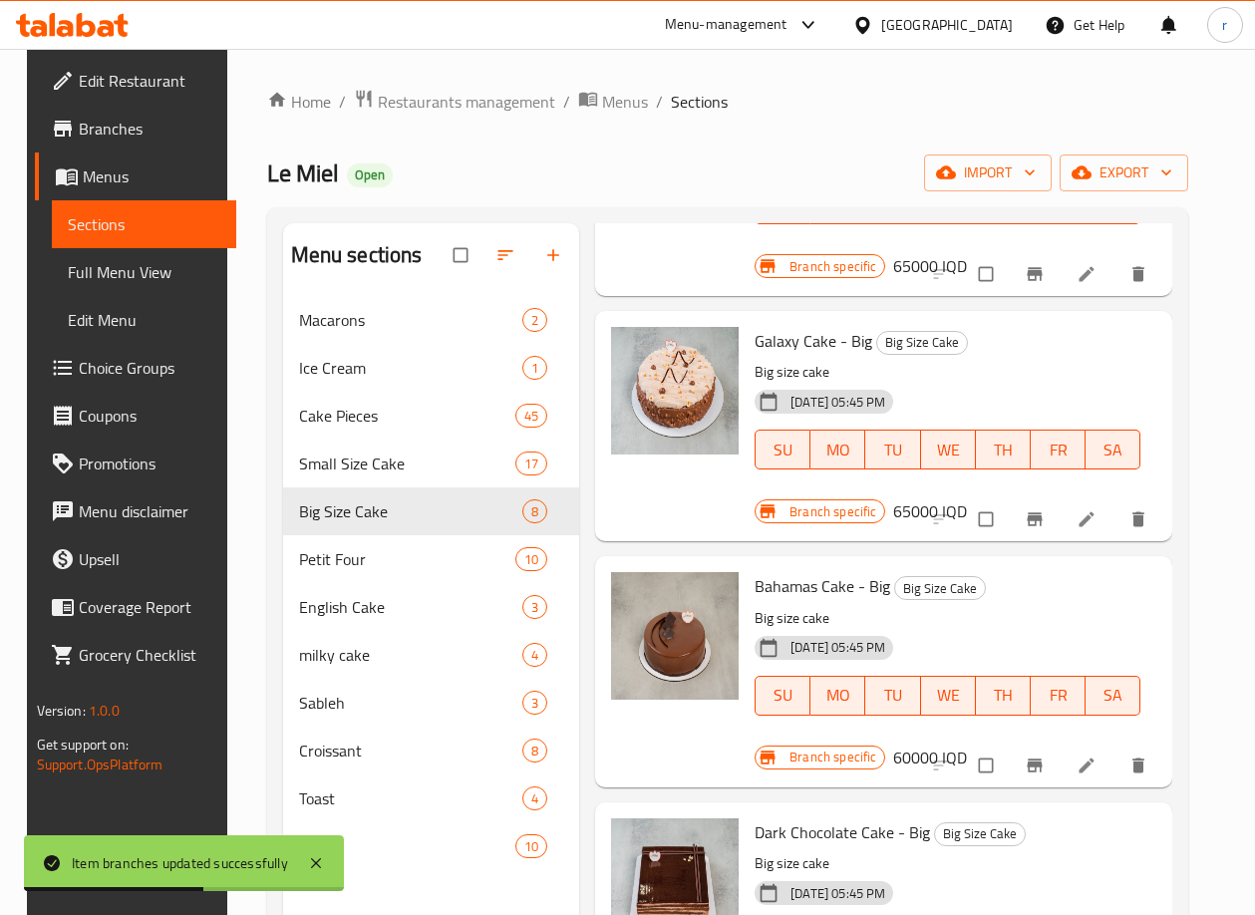
click at [1031, 568] on div "Bahamas Cake - Big Big Size Cake Big size cake 30-08-2024 05:45 PM SU MO TU WE …" at bounding box center [947, 657] width 402 height 186
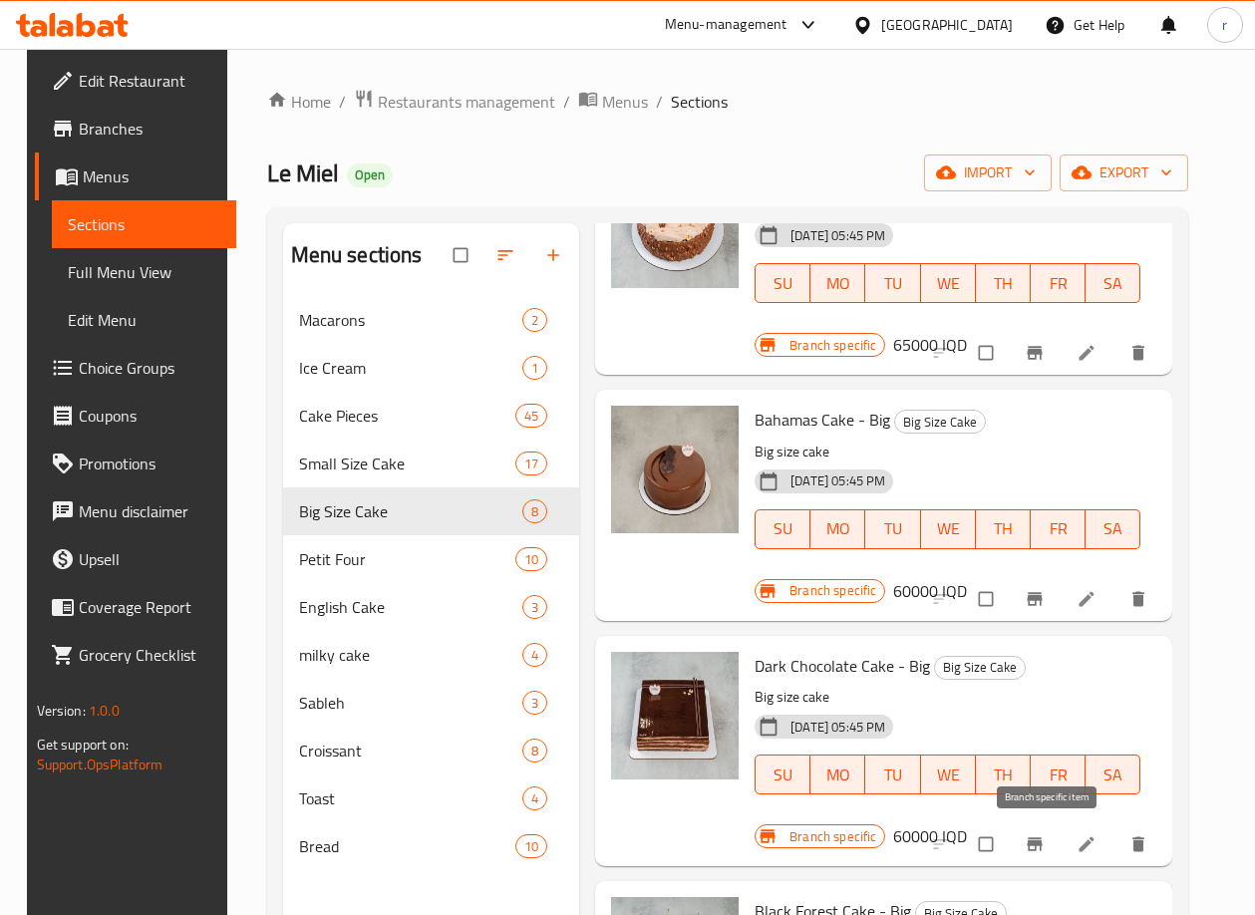
click at [1032, 842] on button "Branch-specific-item" at bounding box center [1037, 844] width 48 height 44
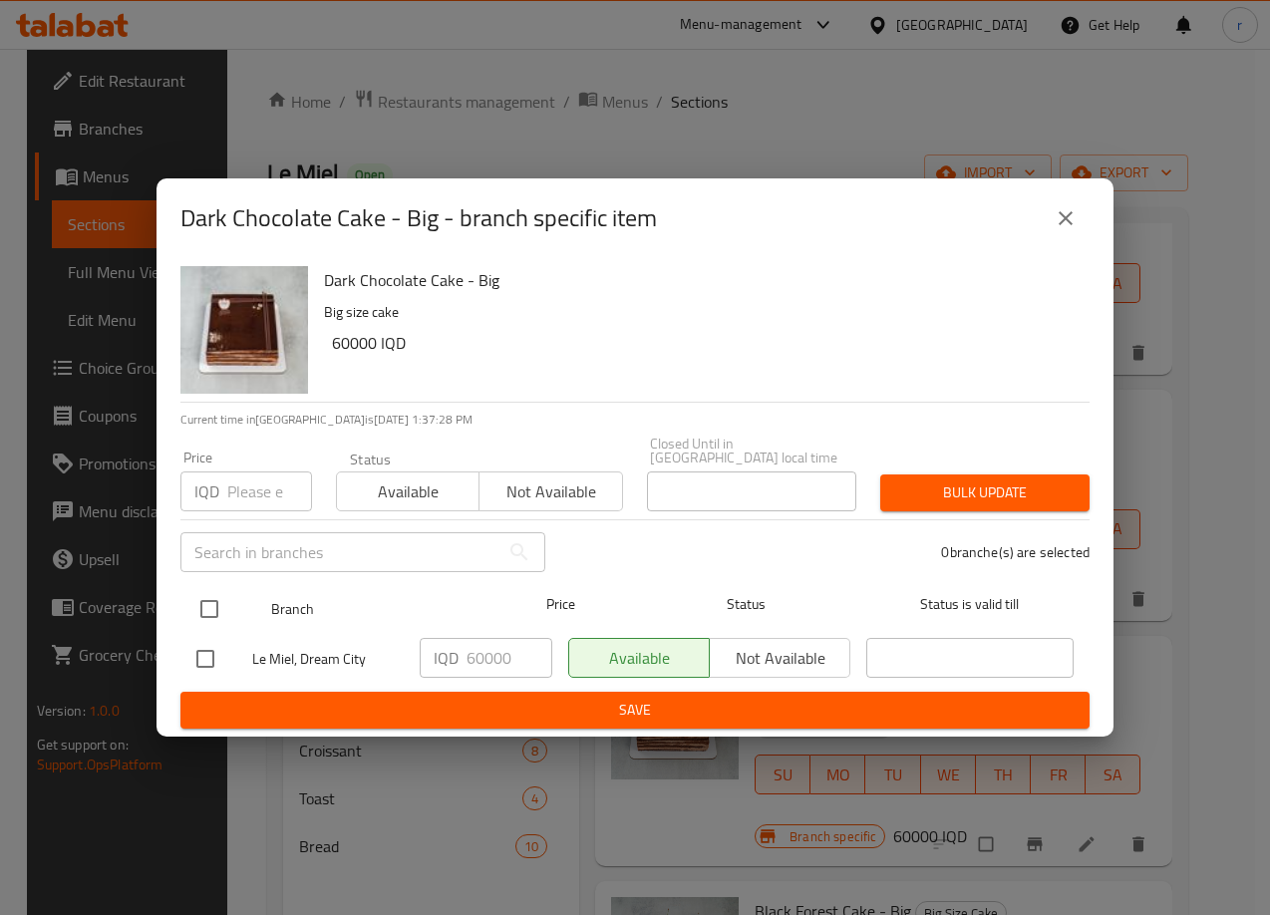
click at [221, 600] on input "checkbox" at bounding box center [209, 609] width 42 height 42
checkbox input "true"
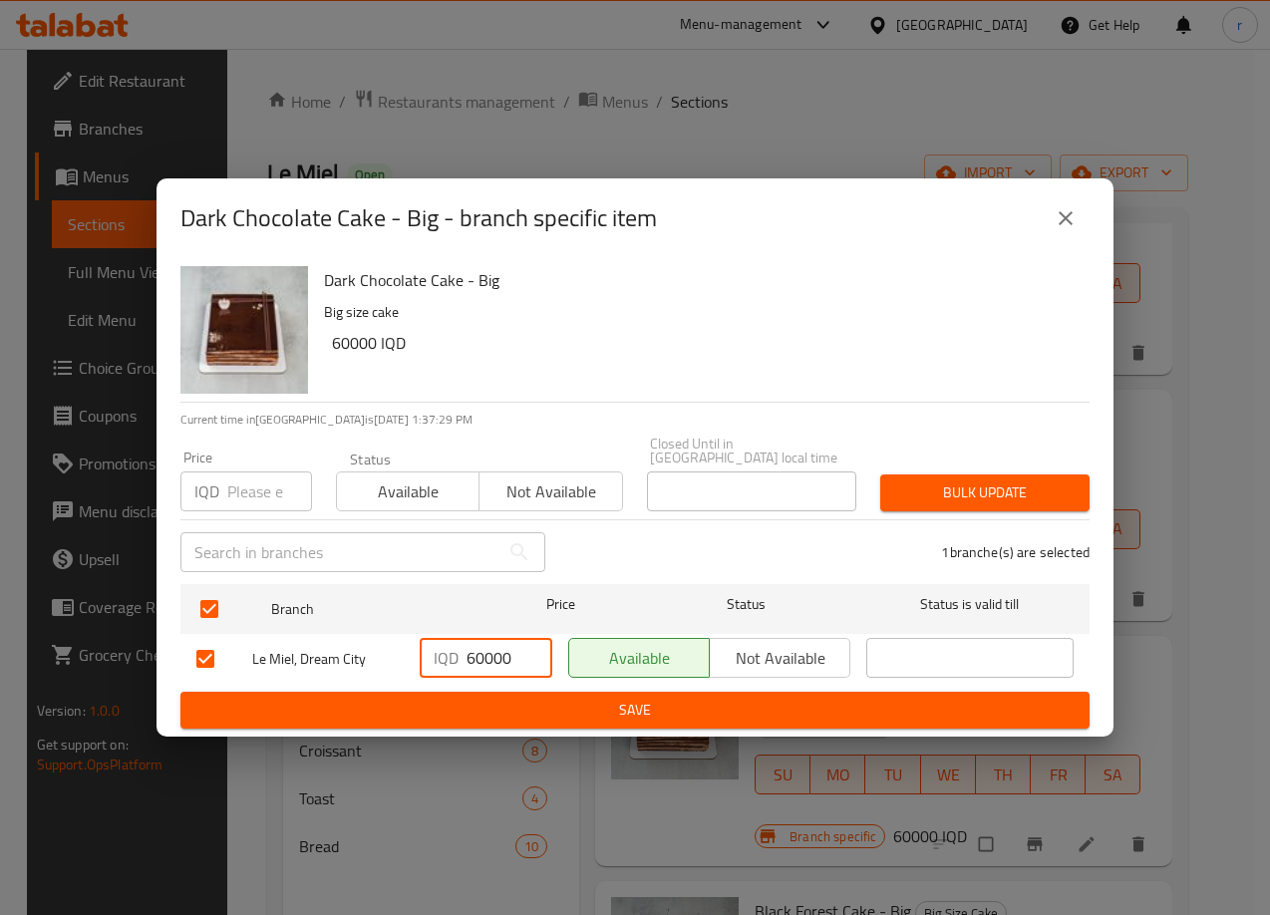
drag, startPoint x: 483, startPoint y: 651, endPoint x: 436, endPoint y: 651, distance: 46.8
click at [436, 651] on div "IQD 60000 ​" at bounding box center [486, 658] width 133 height 40
type input "55000"
click at [512, 698] on span "Save" at bounding box center [634, 710] width 877 height 25
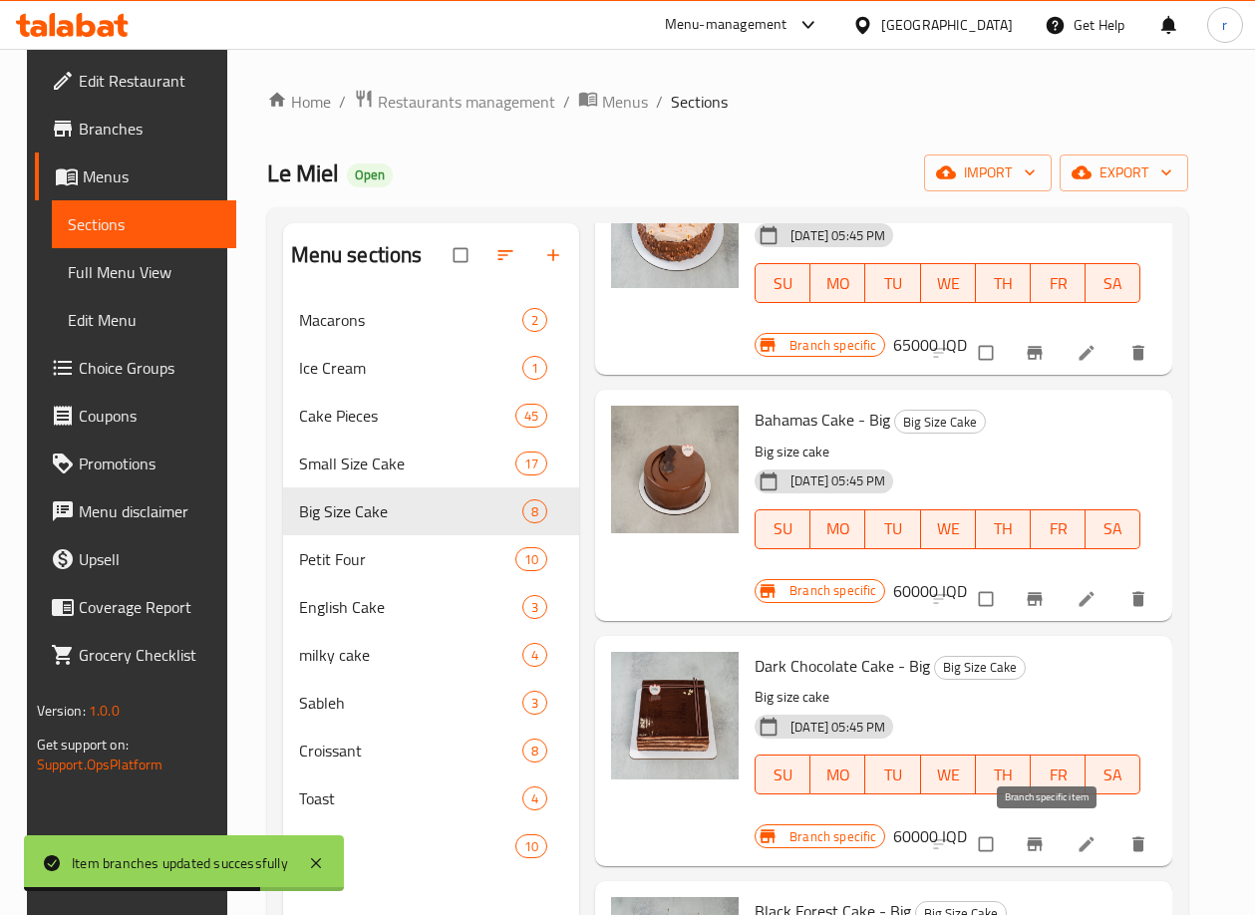
click at [1044, 834] on icon "Branch-specific-item" at bounding box center [1034, 844] width 20 height 20
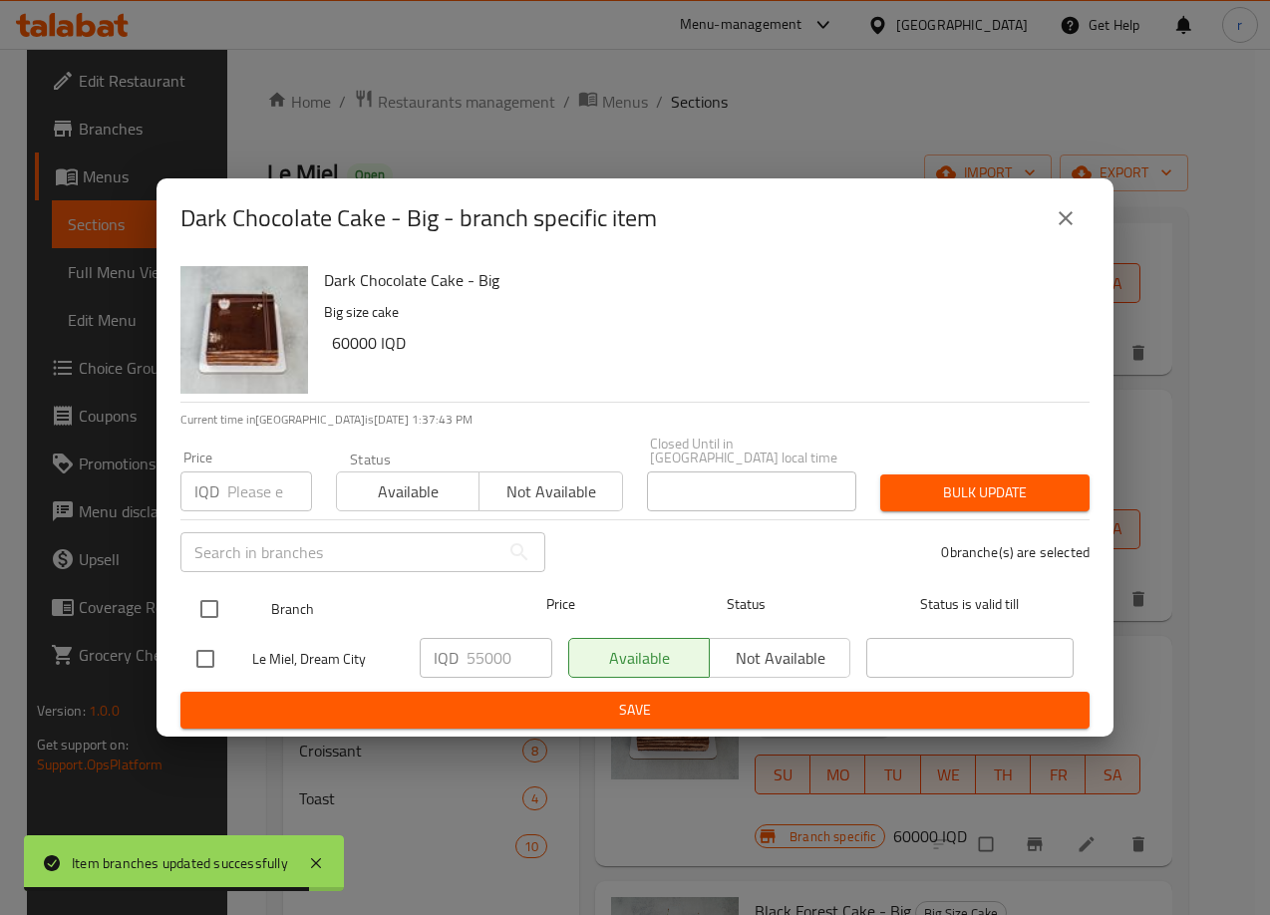
click at [215, 591] on input "checkbox" at bounding box center [209, 609] width 42 height 42
checkbox input "true"
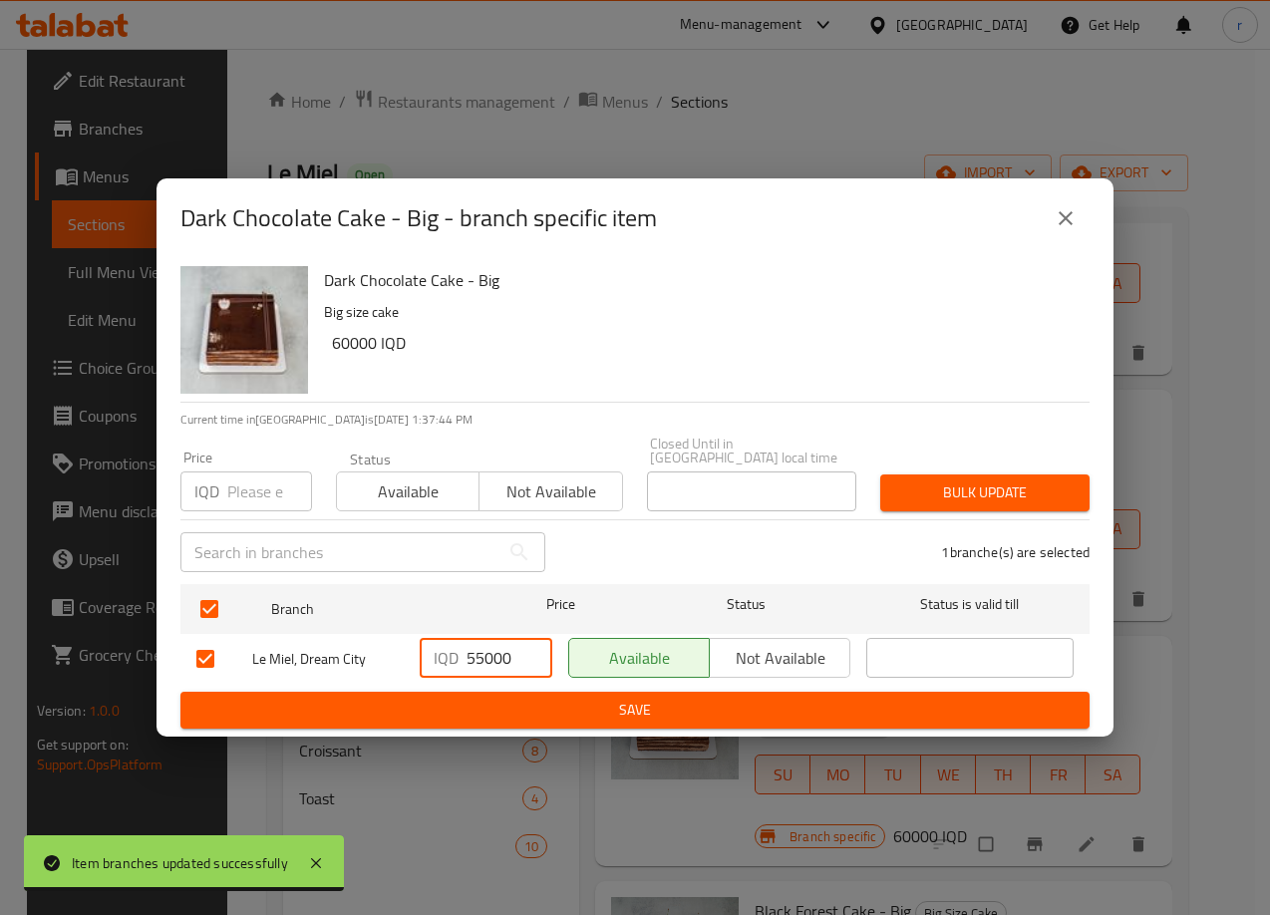
click at [446, 660] on div "IQD 55000 ​" at bounding box center [486, 658] width 133 height 40
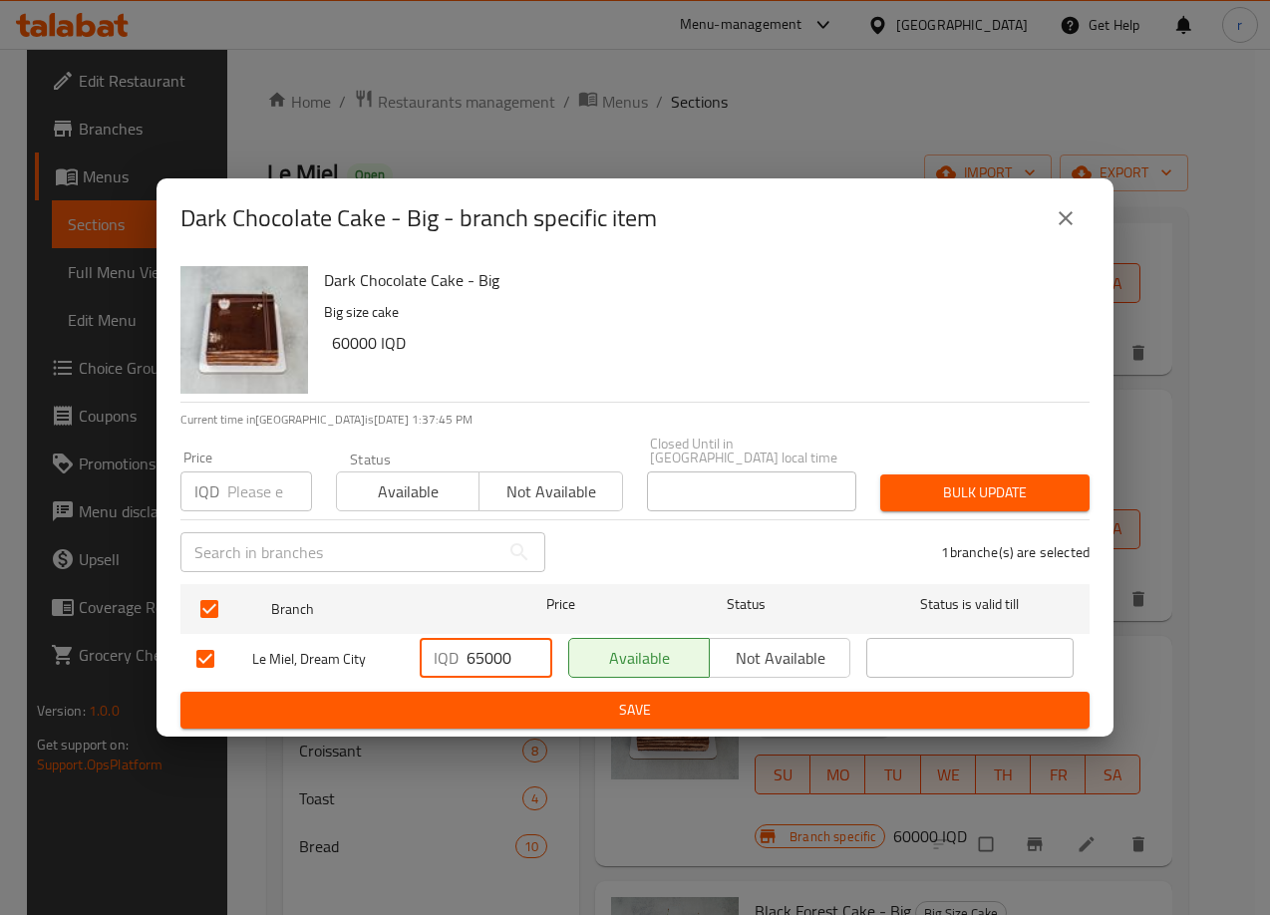
type input "65000"
click at [478, 692] on button "Save" at bounding box center [634, 710] width 909 height 37
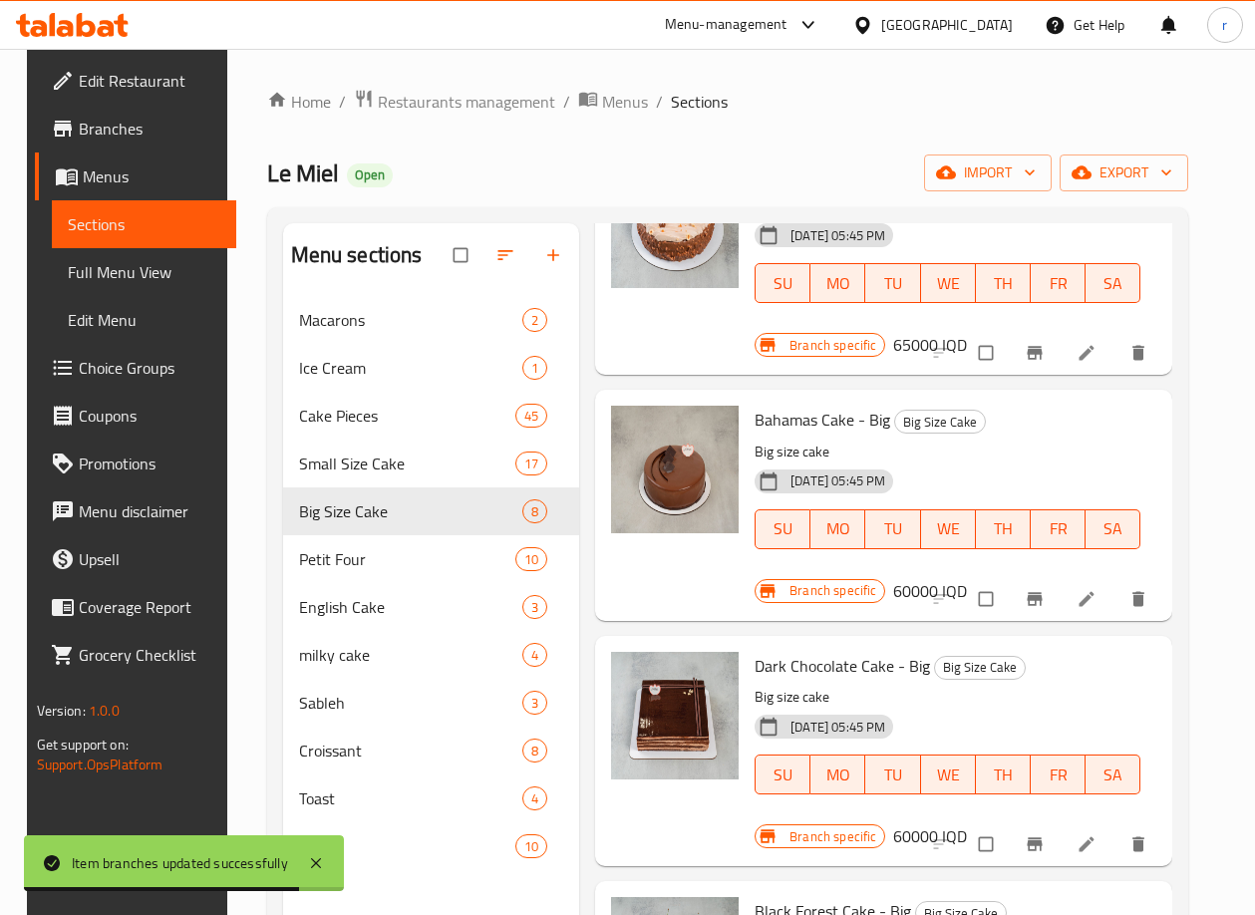
click at [1094, 451] on p "Big size cake" at bounding box center [947, 451] width 386 height 25
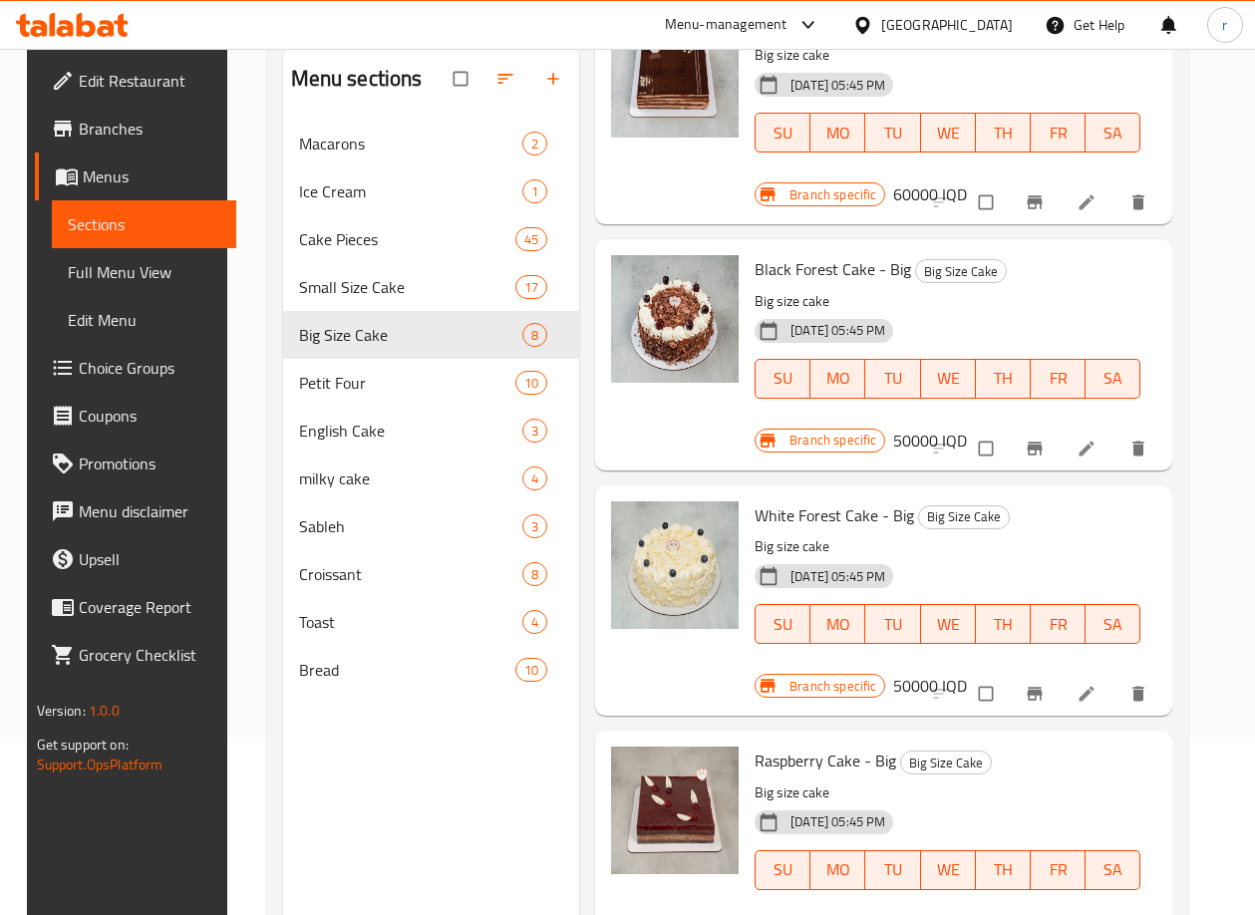
scroll to position [279, 0]
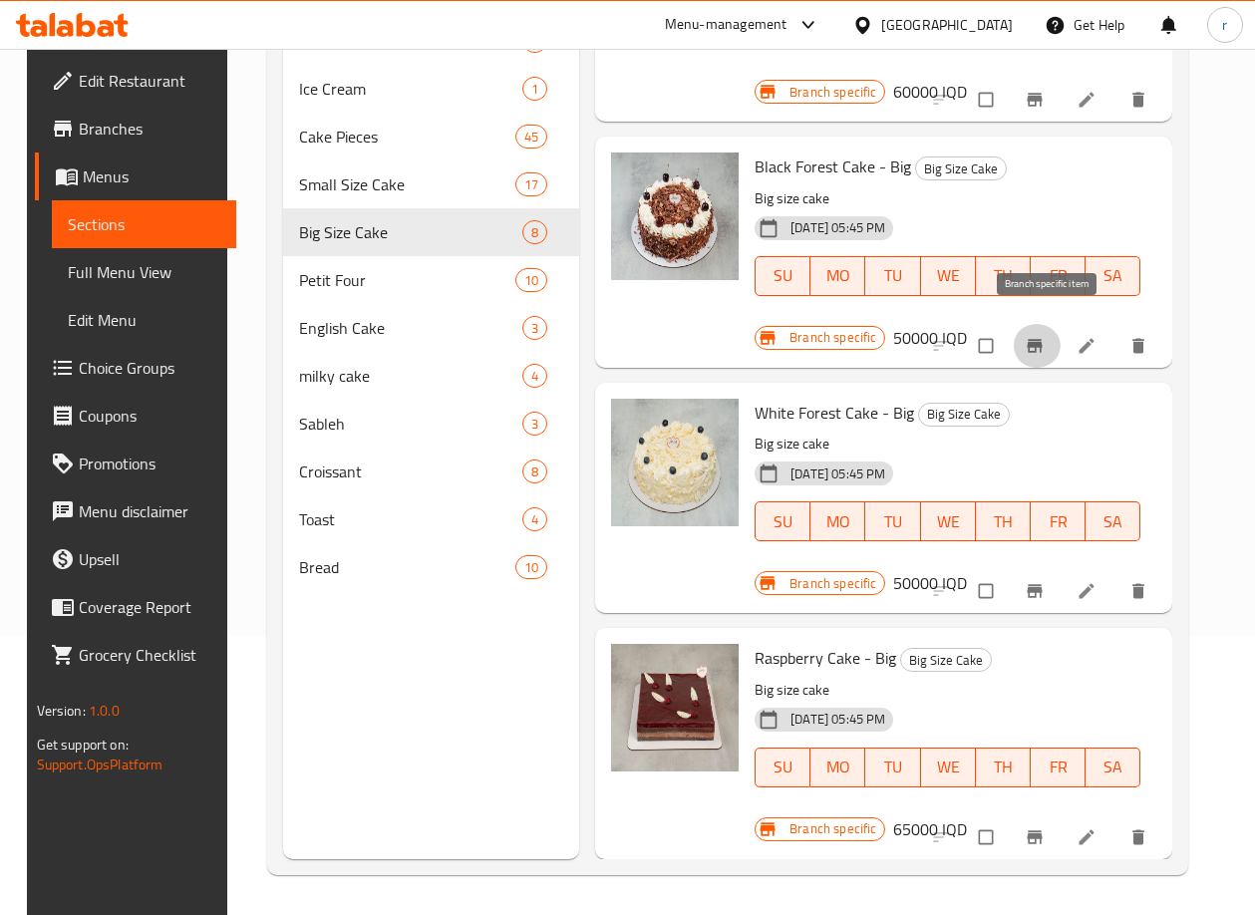
click at [1034, 324] on button "Branch-specific-item" at bounding box center [1037, 346] width 48 height 44
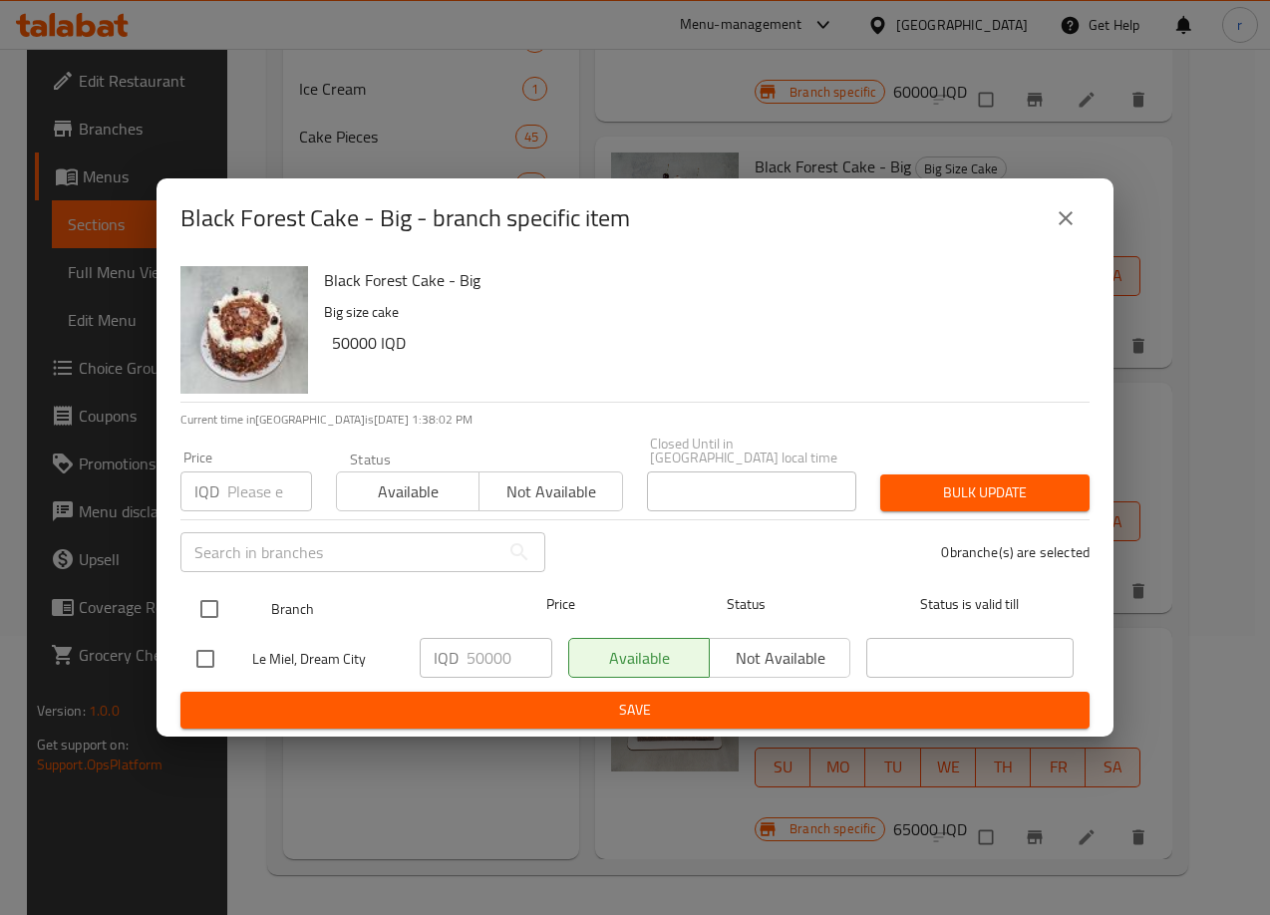
click at [216, 592] on input "checkbox" at bounding box center [209, 609] width 42 height 42
checkbox input "true"
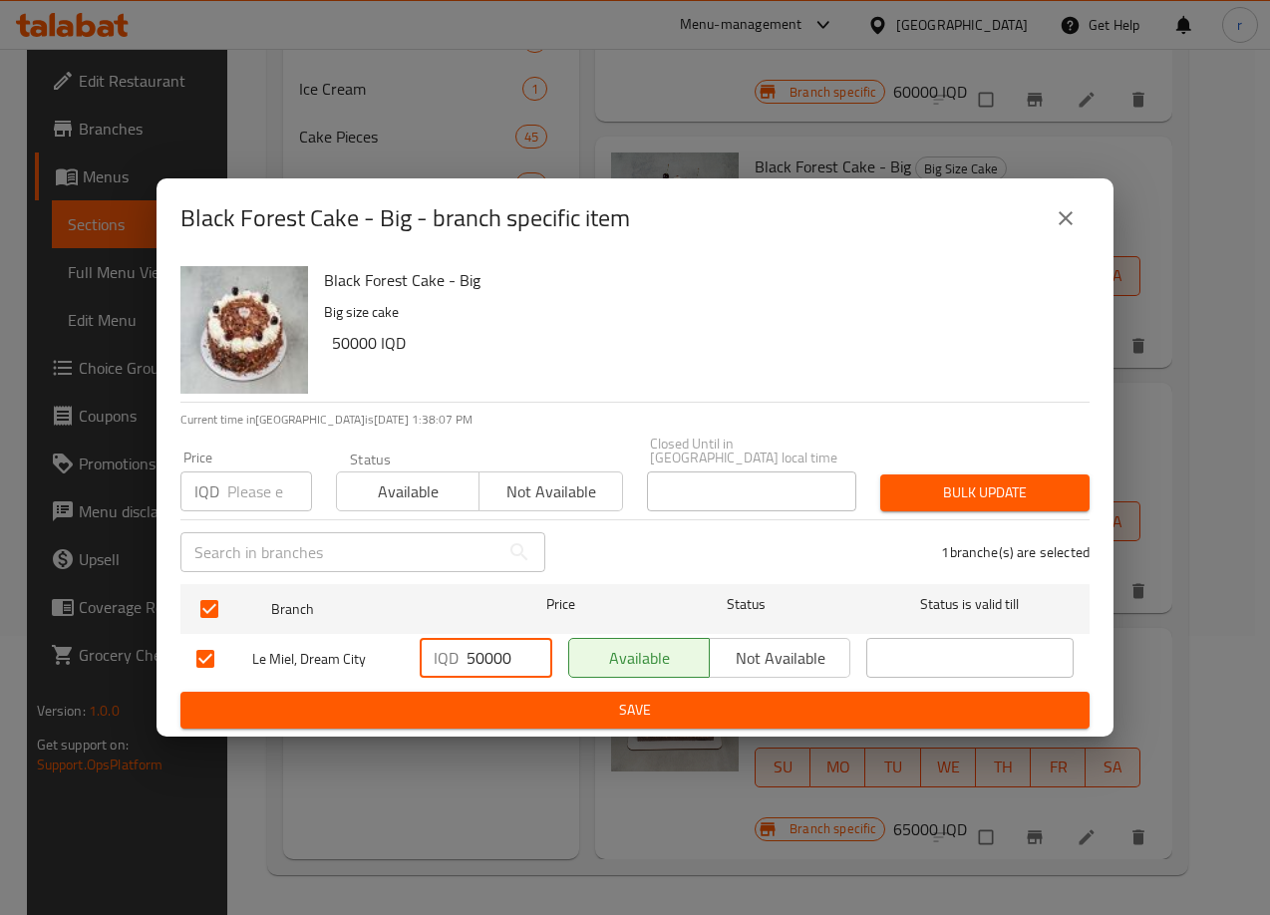
click at [481, 641] on input "50000" at bounding box center [509, 658] width 86 height 40
type input "55000"
click at [547, 698] on span "Save" at bounding box center [634, 710] width 877 height 25
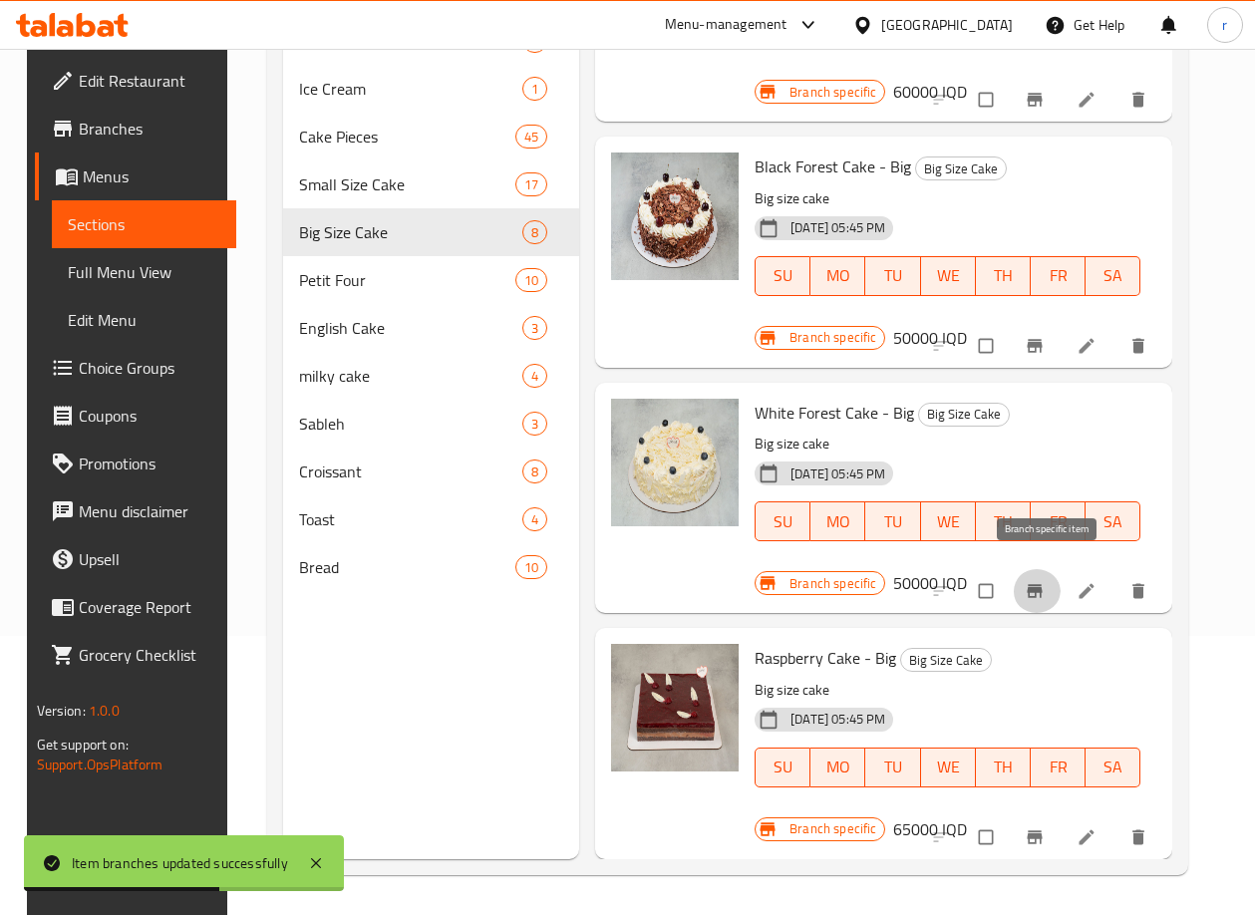
click at [1036, 581] on icon "Branch-specific-item" at bounding box center [1034, 591] width 20 height 20
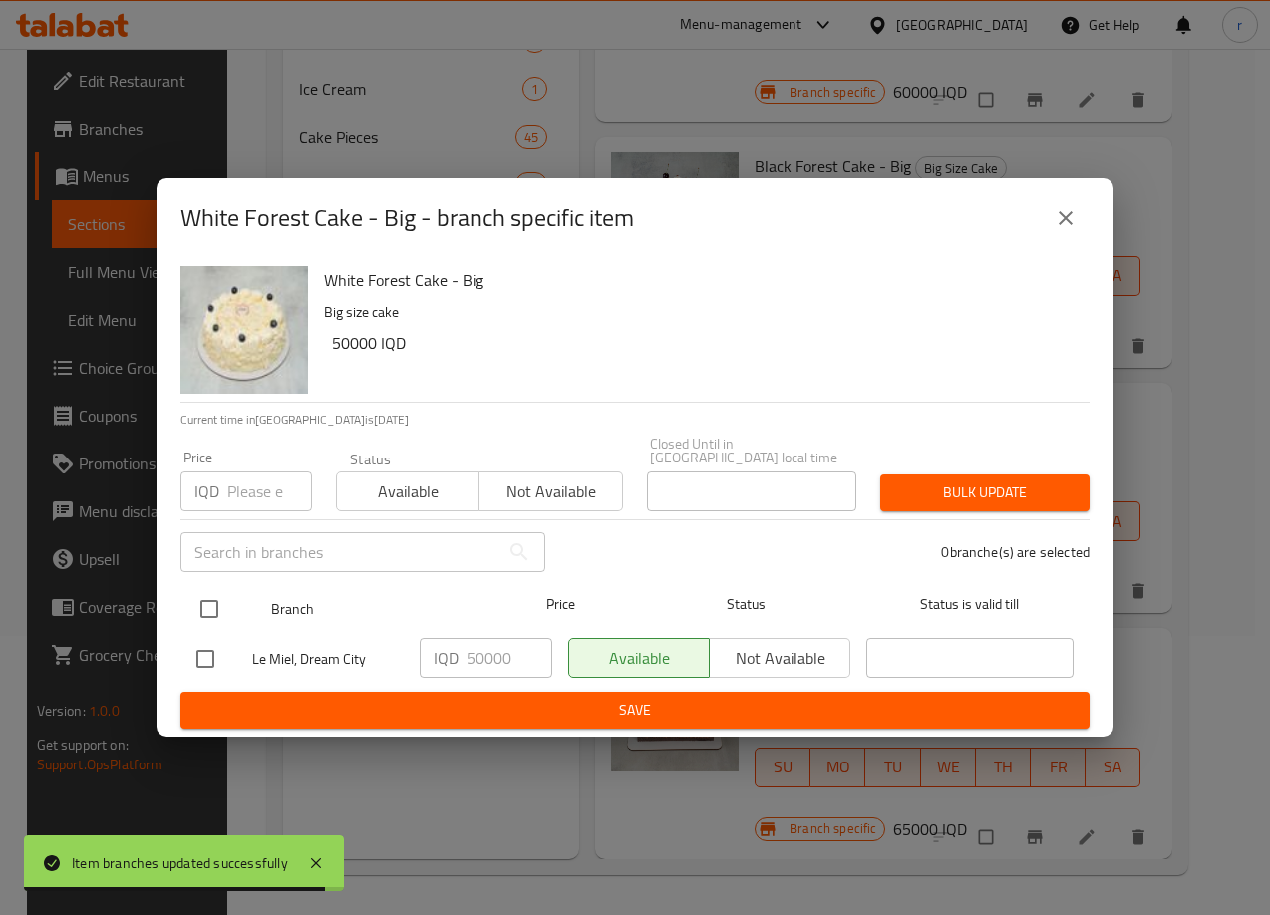
click at [213, 602] on input "checkbox" at bounding box center [209, 609] width 42 height 42
checkbox input "true"
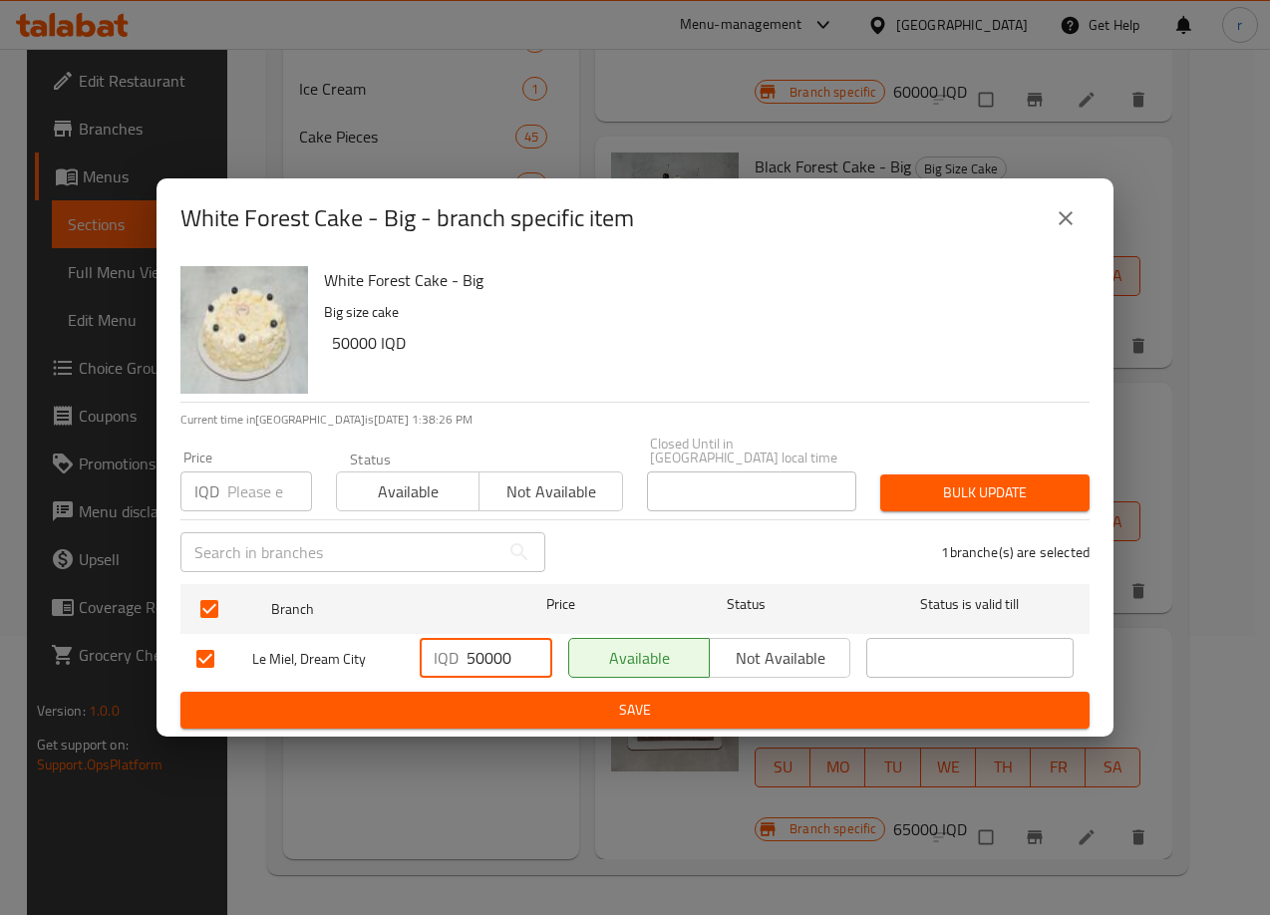
click at [471, 652] on input "50000" at bounding box center [509, 658] width 86 height 40
type input "55000"
click at [495, 692] on button "Save" at bounding box center [634, 710] width 909 height 37
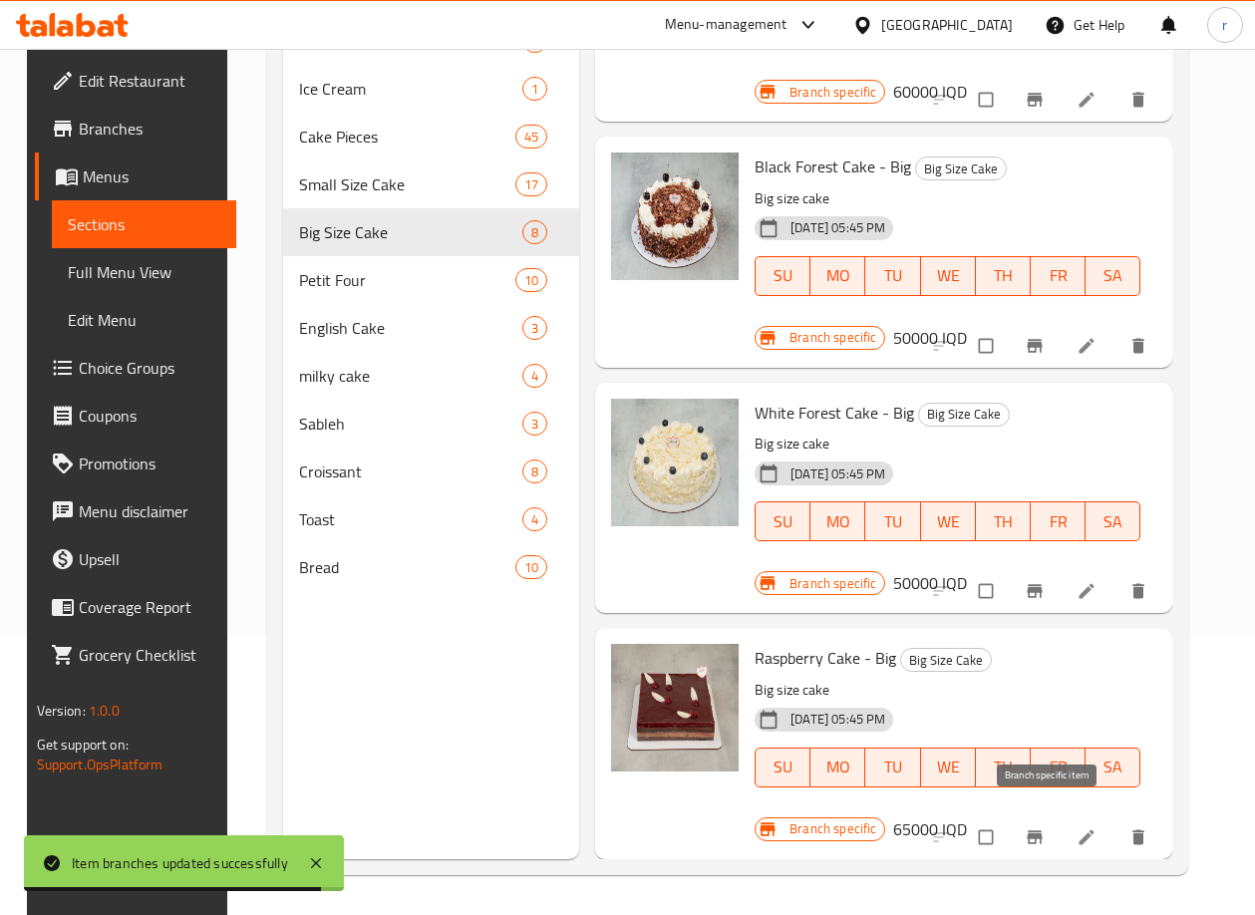
click at [1043, 827] on icon "Branch-specific-item" at bounding box center [1034, 837] width 20 height 20
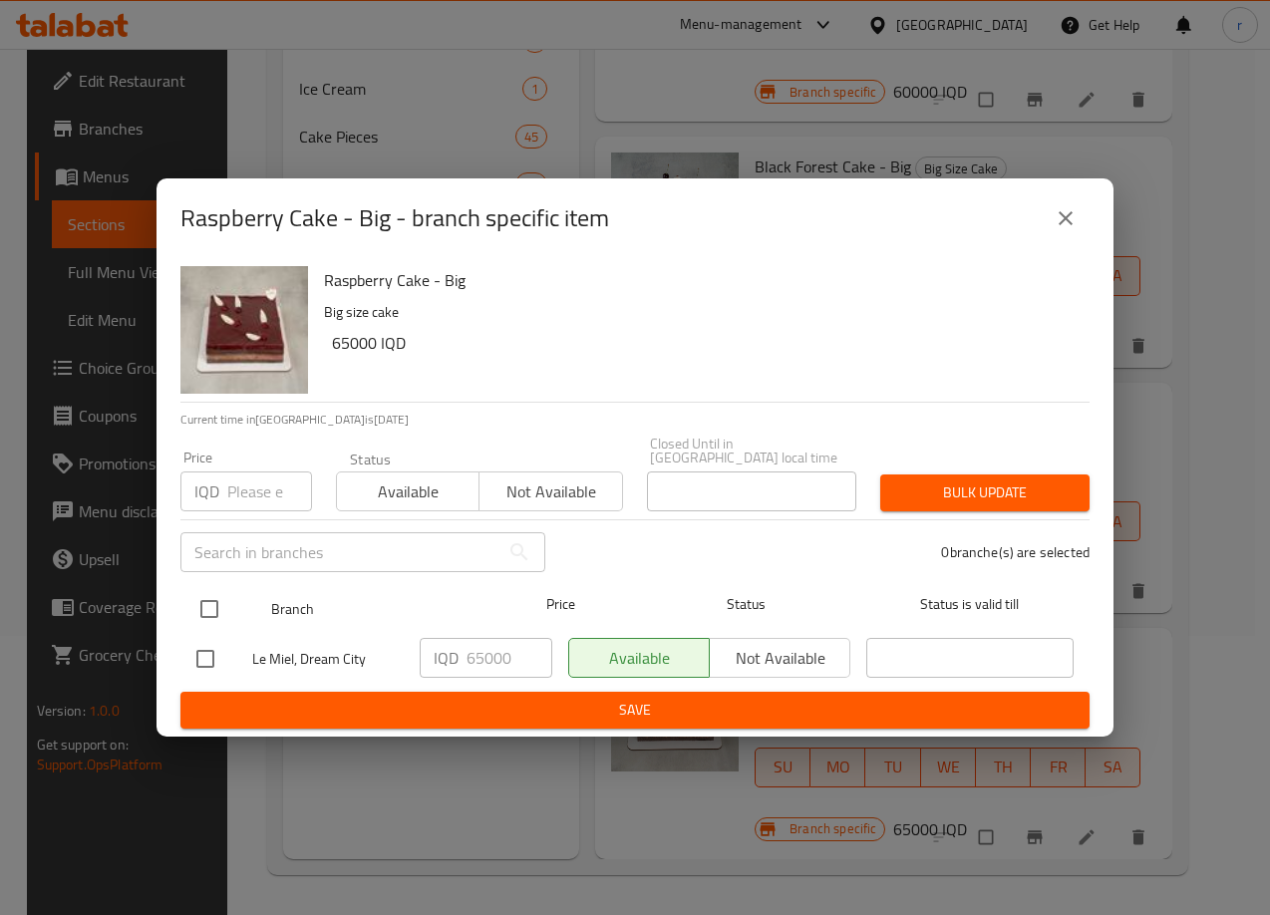
click at [217, 598] on input "checkbox" at bounding box center [209, 609] width 42 height 42
checkbox input "true"
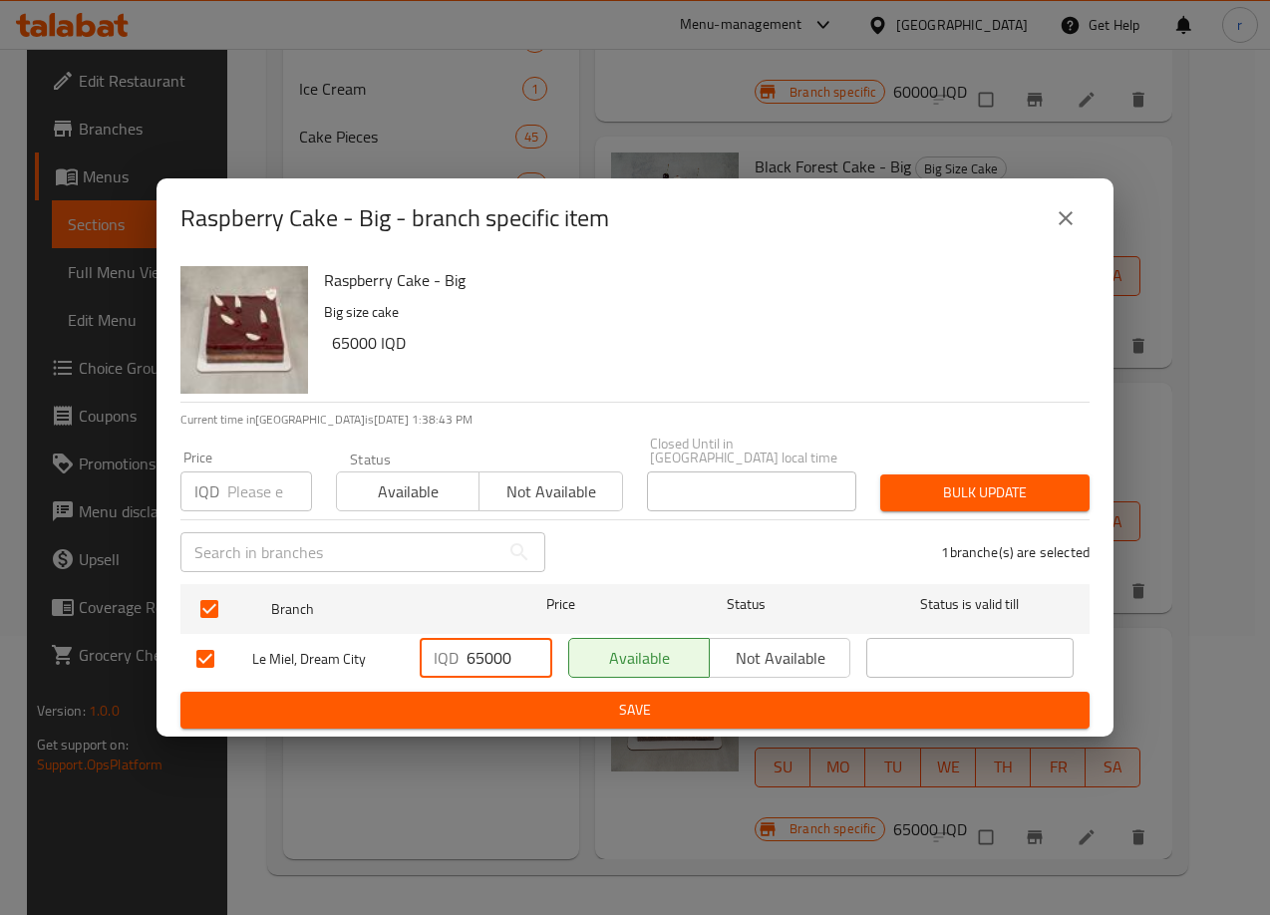
drag, startPoint x: 478, startPoint y: 647, endPoint x: 452, endPoint y: 656, distance: 27.4
click at [452, 656] on div "IQD 65000 ​" at bounding box center [486, 658] width 133 height 40
type input "75000"
click at [499, 698] on span "Save" at bounding box center [634, 710] width 877 height 25
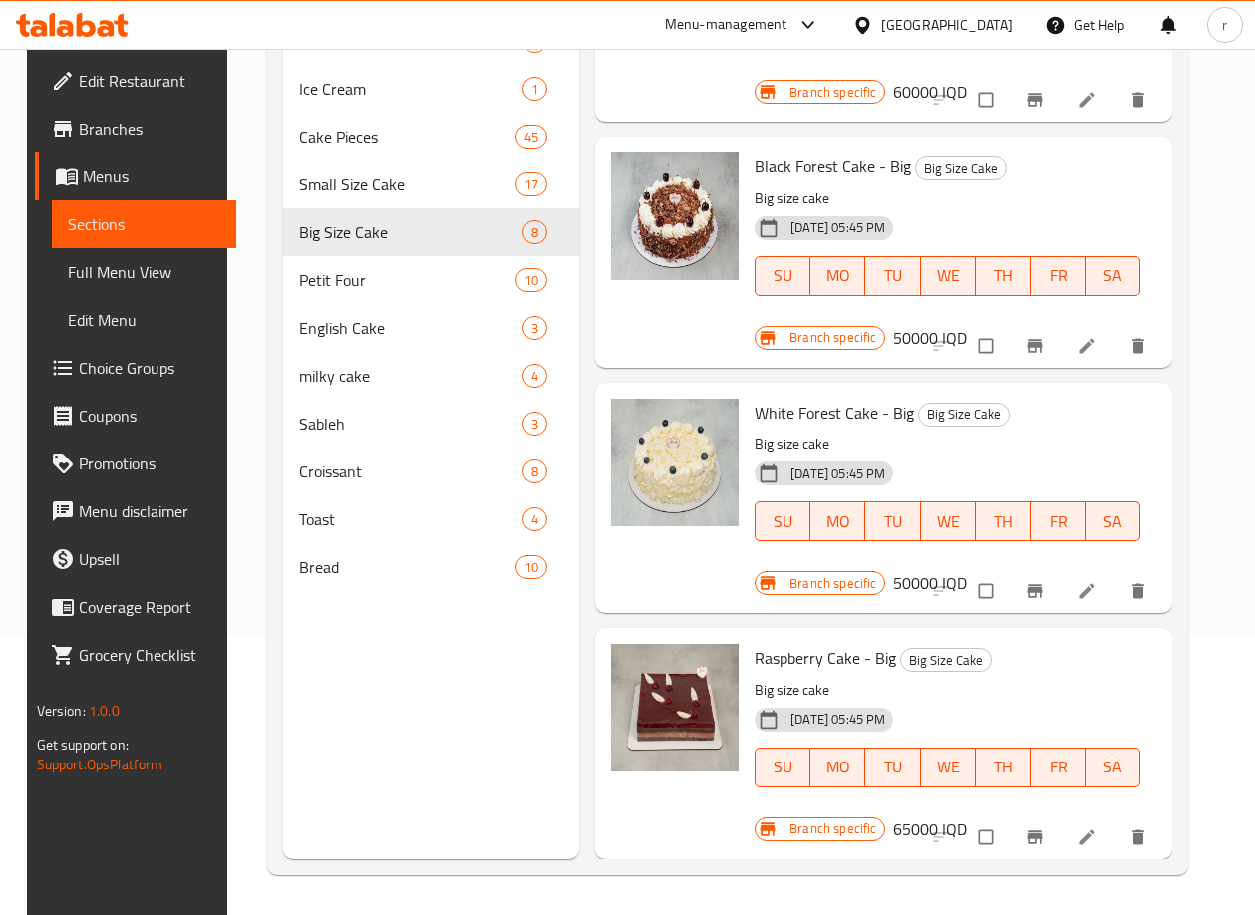
click at [1040, 432] on p "Big size cake" at bounding box center [947, 444] width 386 height 25
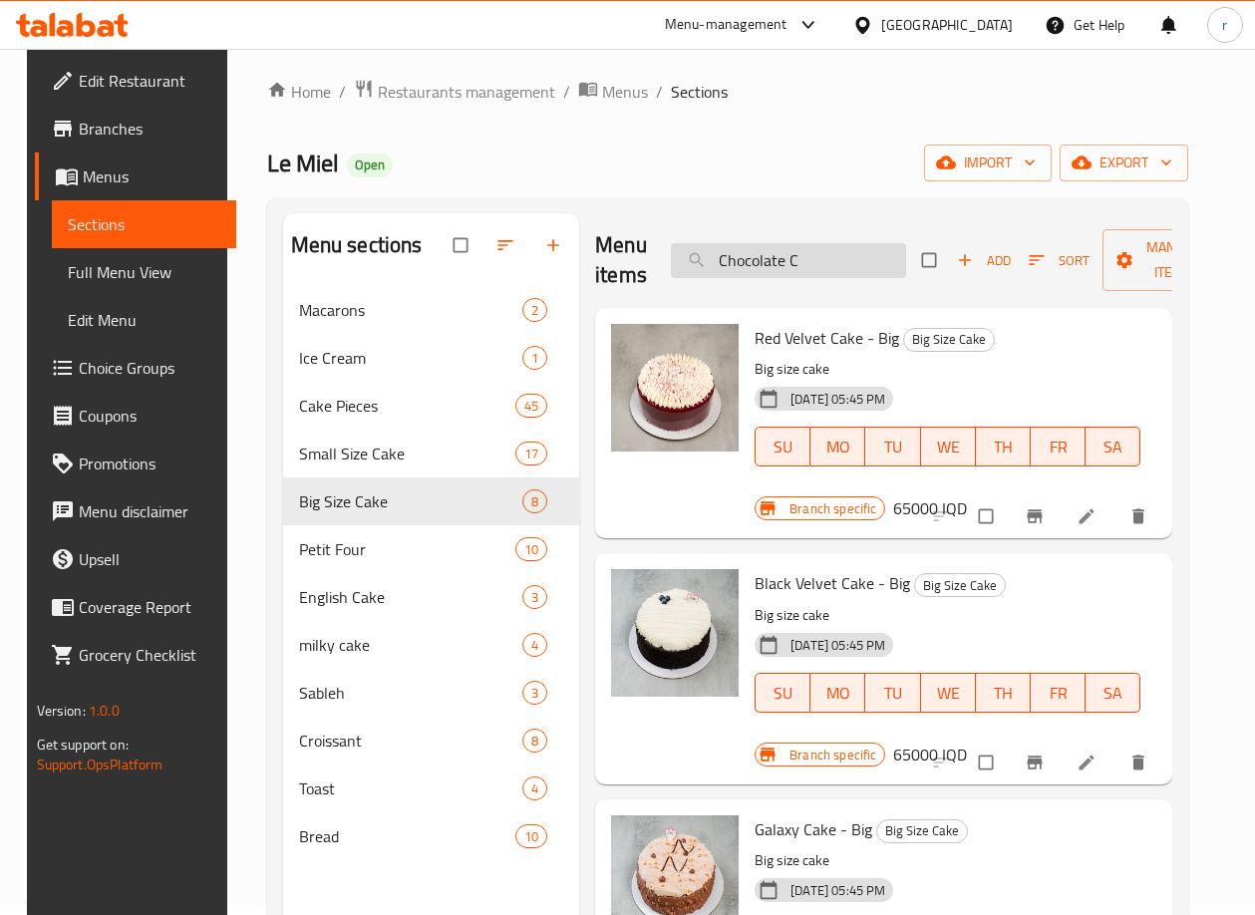
scroll to position [0, 0]
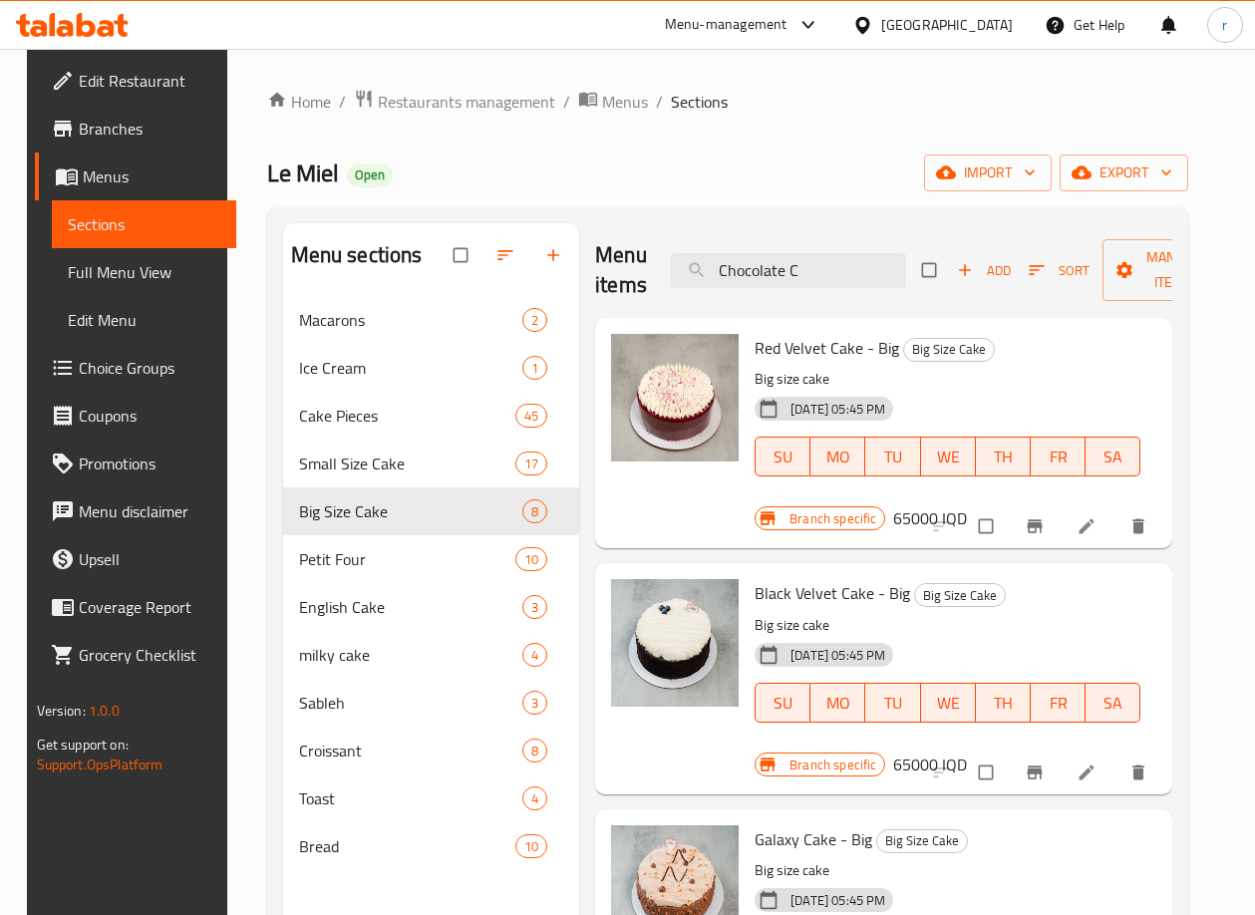
drag, startPoint x: 772, startPoint y: 304, endPoint x: 645, endPoint y: 314, distance: 127.9
click at [596, 343] on div "Menu items Chocolate C Add Sort Manage items Red Velvet Cake - Big Big Size Cak…" at bounding box center [875, 680] width 593 height 915
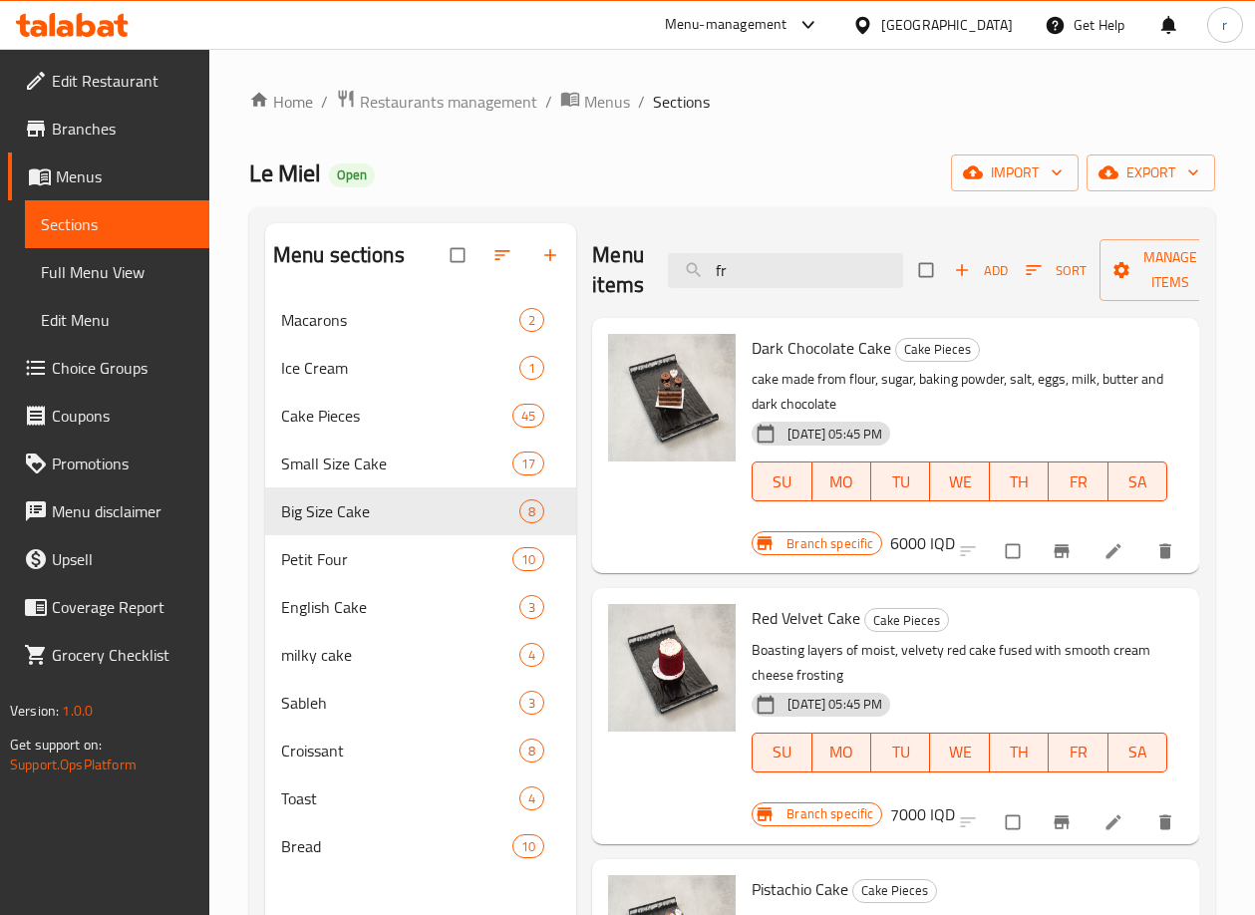
type input "f"
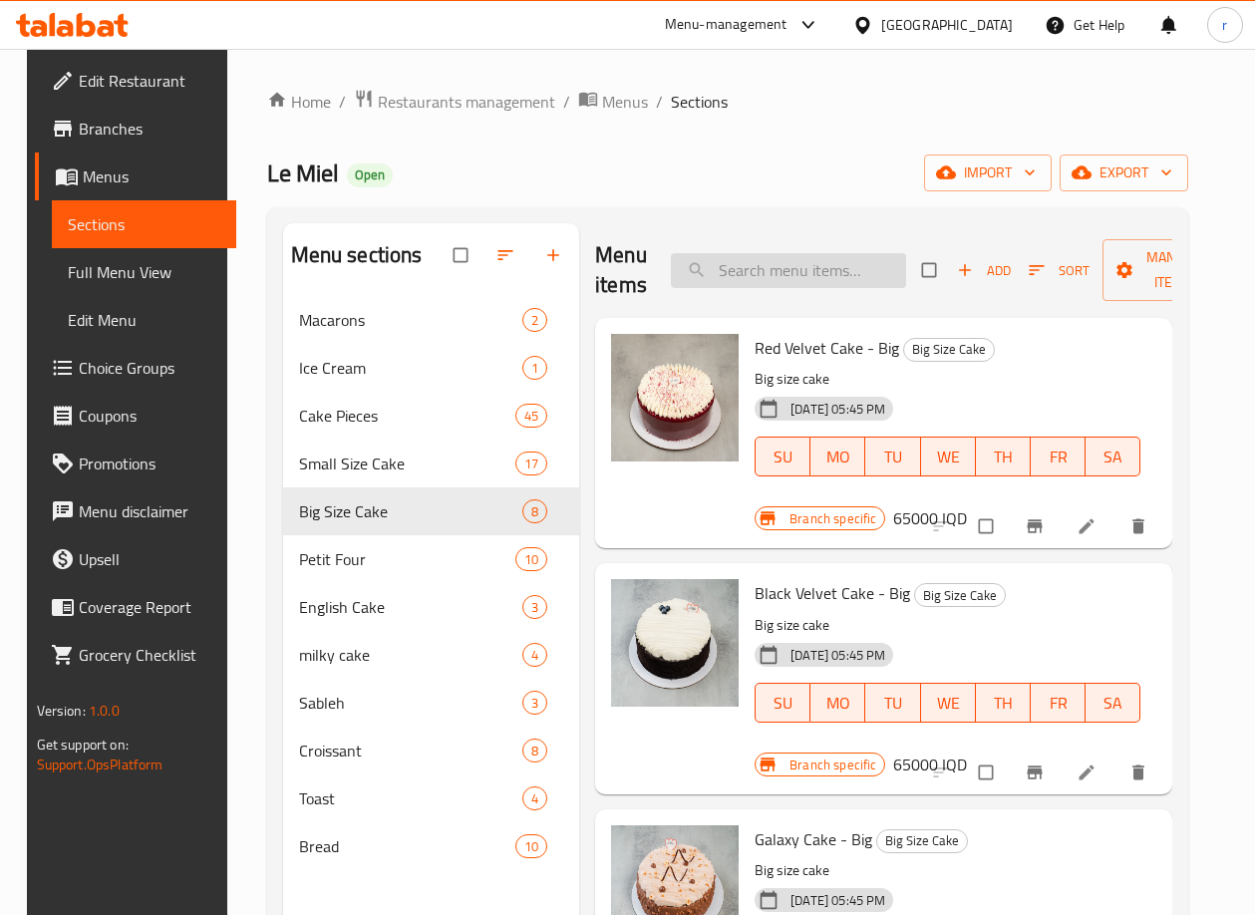
click at [808, 282] on input "search" at bounding box center [788, 270] width 235 height 35
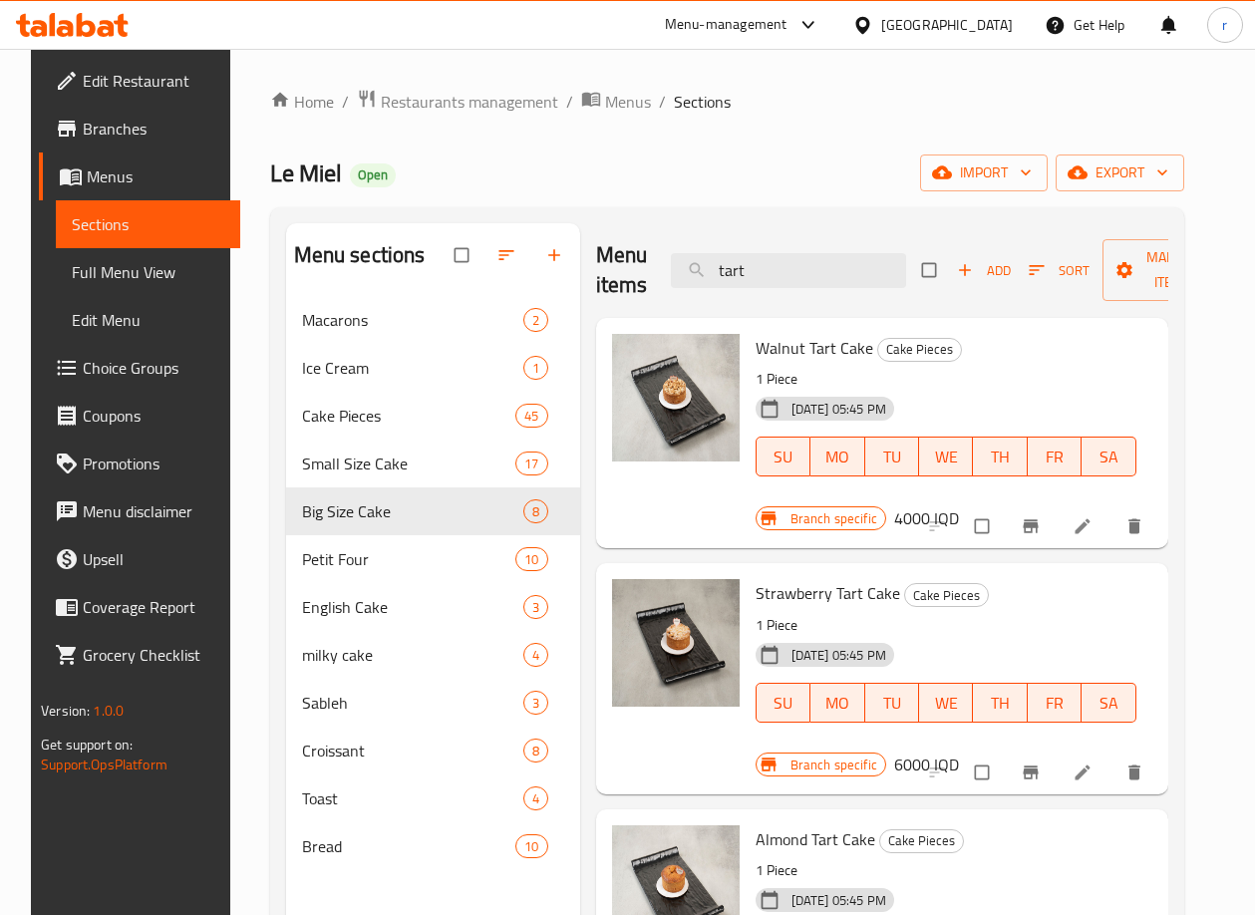
type input "tart"
click at [968, 552] on div "Menu items tart Add Sort Manage items Walnut Tart Cake Cake Pieces 1 Piece 30-0…" at bounding box center [874, 680] width 588 height 915
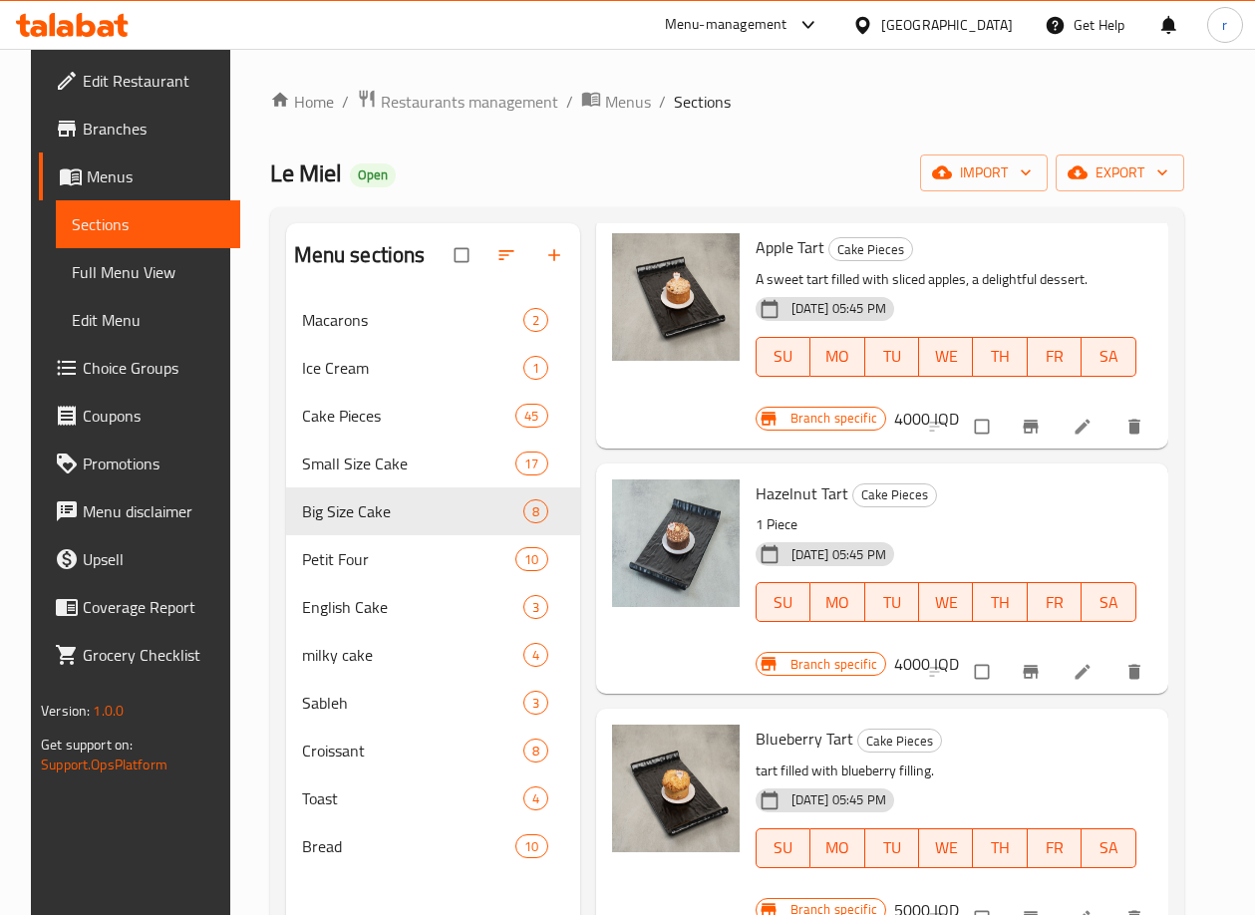
scroll to position [1390, 0]
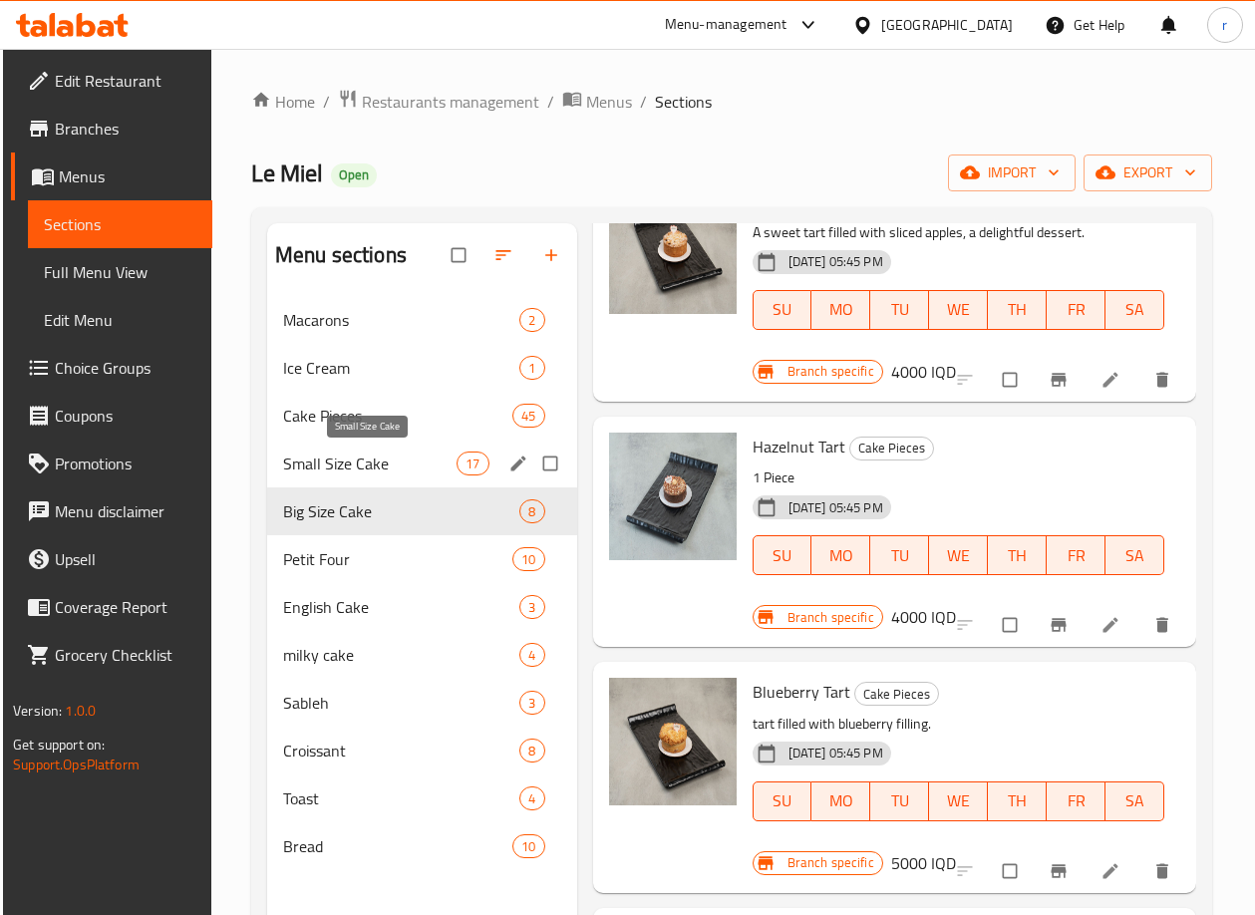
click at [362, 455] on span "Small Size Cake" at bounding box center [369, 463] width 173 height 24
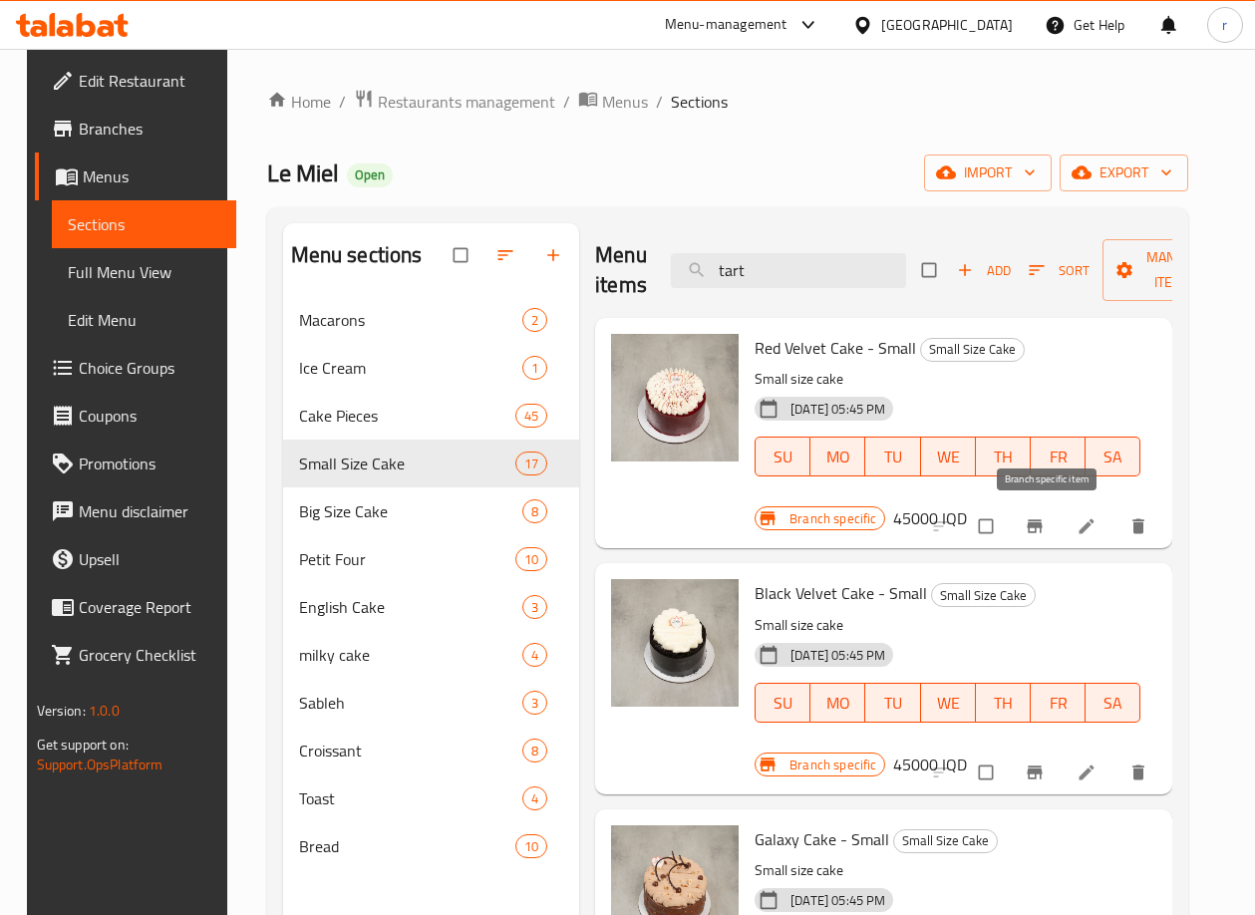
click at [1035, 521] on icon "Branch-specific-item" at bounding box center [1034, 526] width 20 height 20
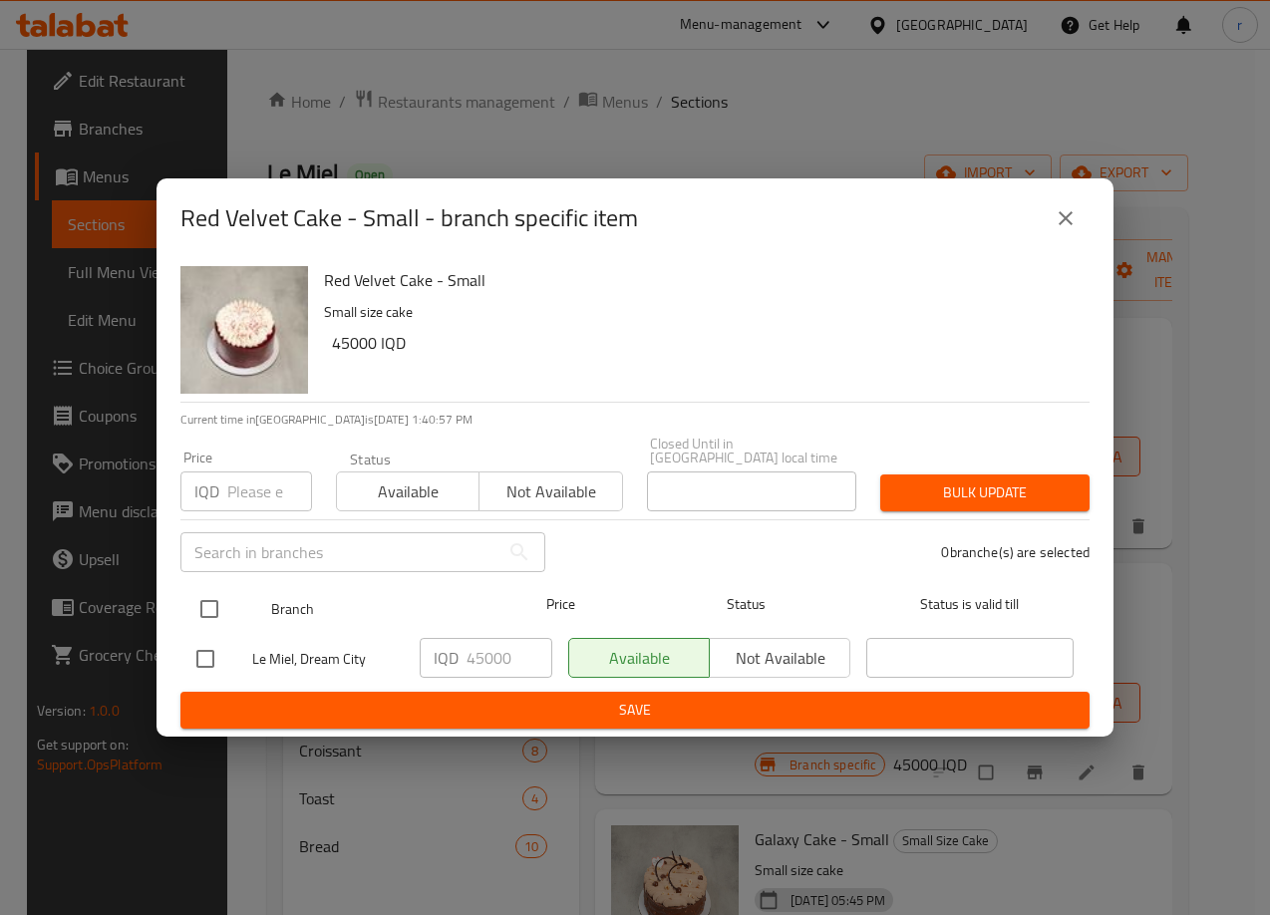
click at [221, 597] on input "checkbox" at bounding box center [209, 609] width 42 height 42
checkbox input "true"
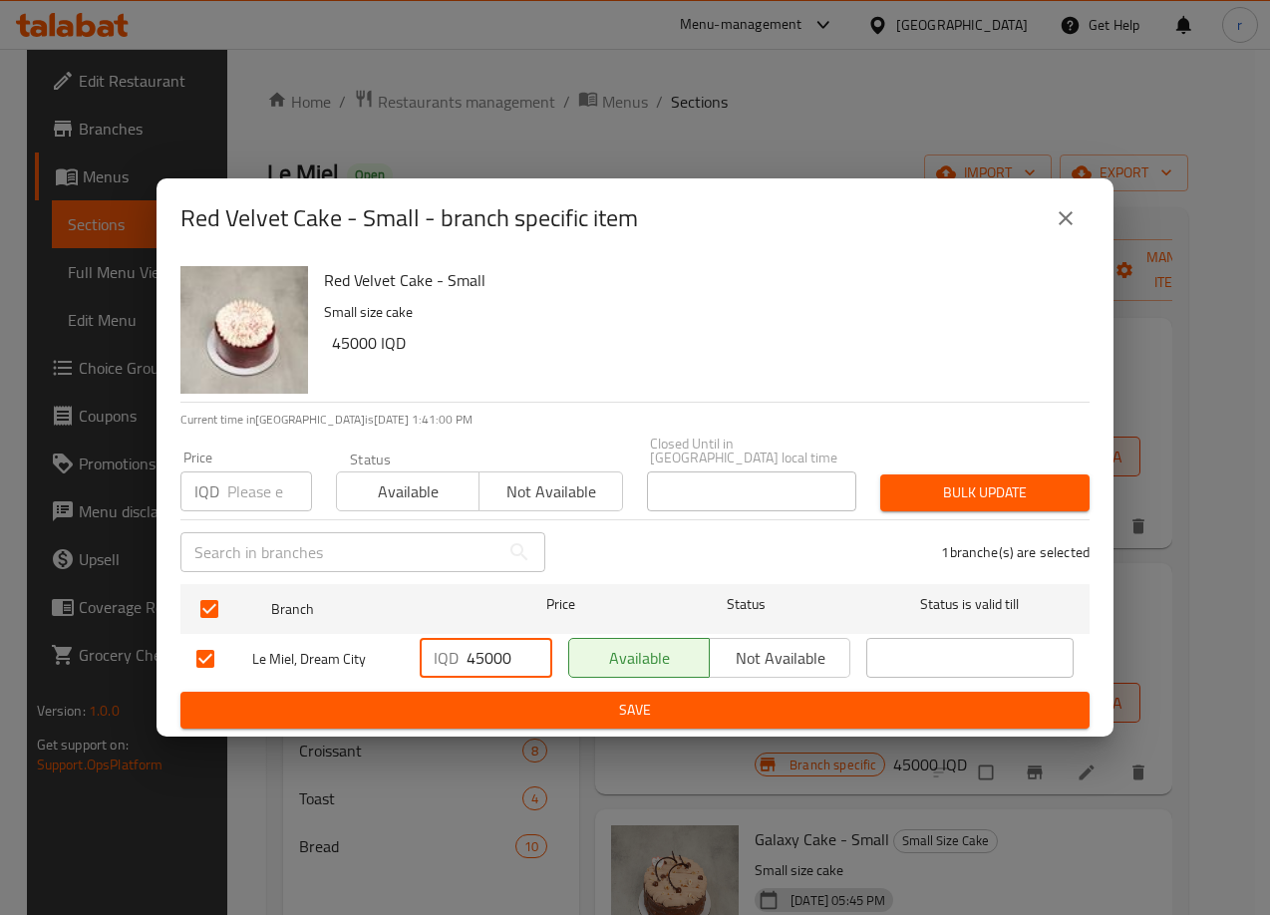
drag, startPoint x: 485, startPoint y: 650, endPoint x: 450, endPoint y: 663, distance: 37.2
click at [441, 667] on div "IQD 45000 ​" at bounding box center [486, 658] width 133 height 40
click at [484, 655] on input "50000" at bounding box center [509, 658] width 86 height 40
type input "50000"
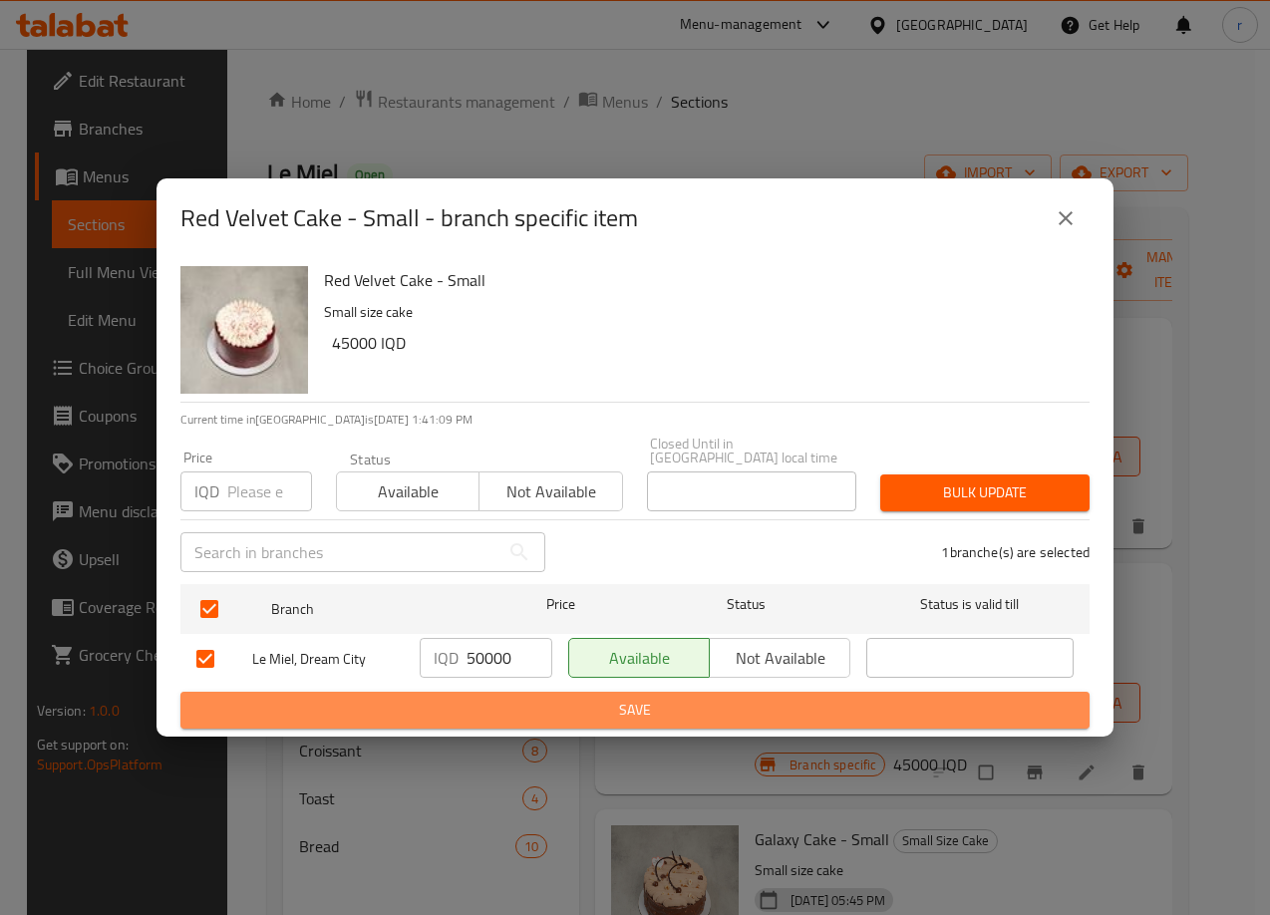
click at [517, 698] on span "Save" at bounding box center [634, 710] width 877 height 25
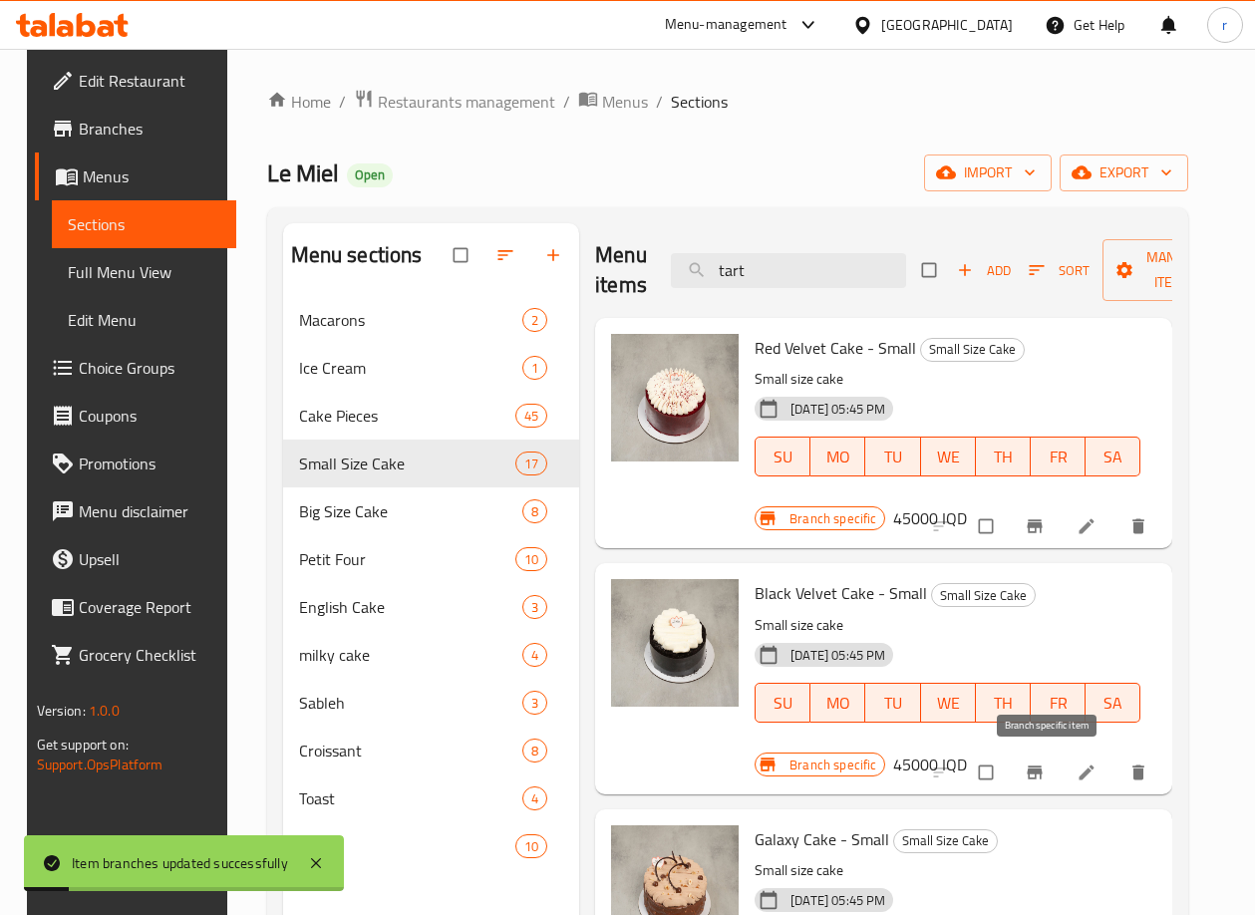
click at [1042, 770] on icon "Branch-specific-item" at bounding box center [1034, 771] width 15 height 13
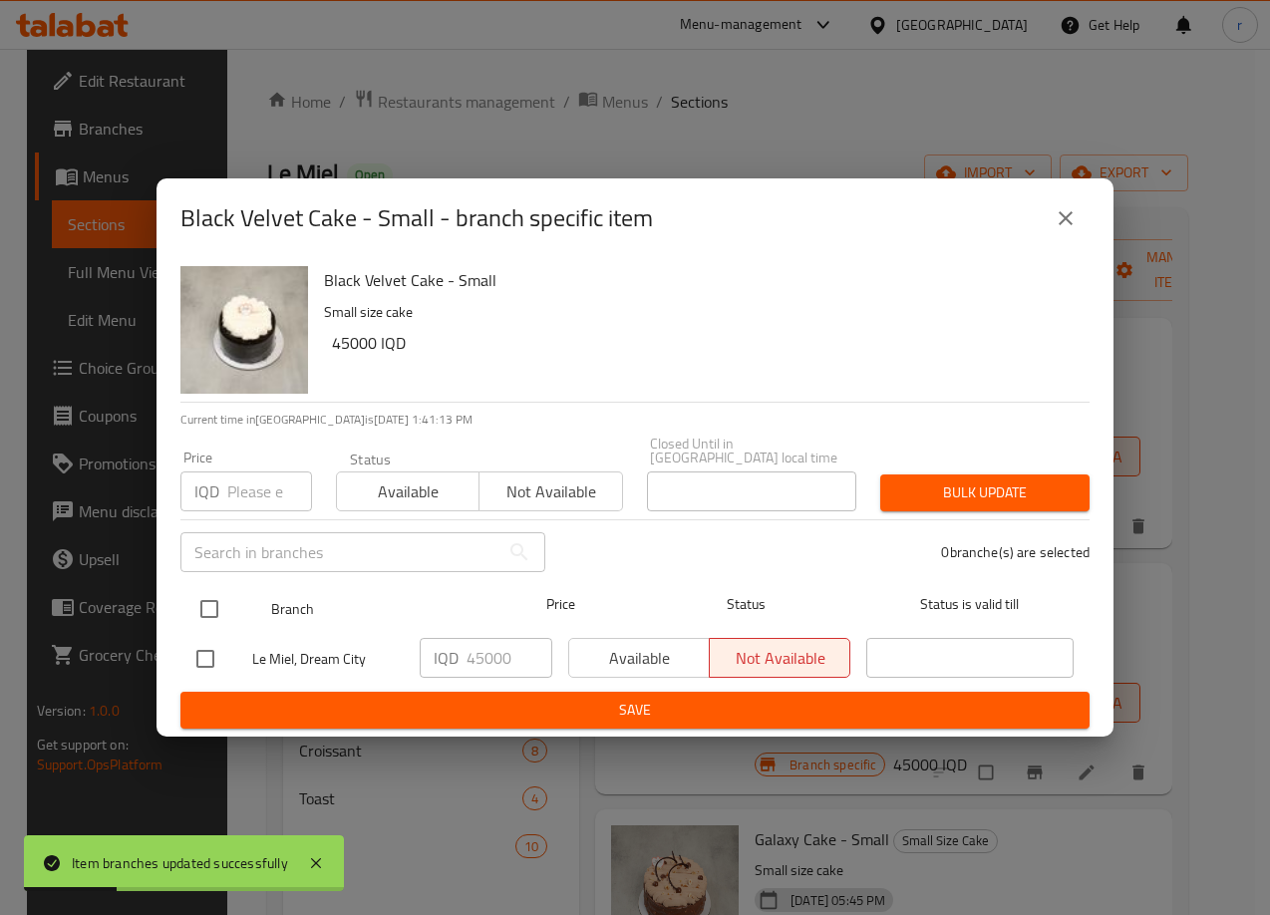
click at [212, 602] on input "checkbox" at bounding box center [209, 609] width 42 height 42
checkbox input "true"
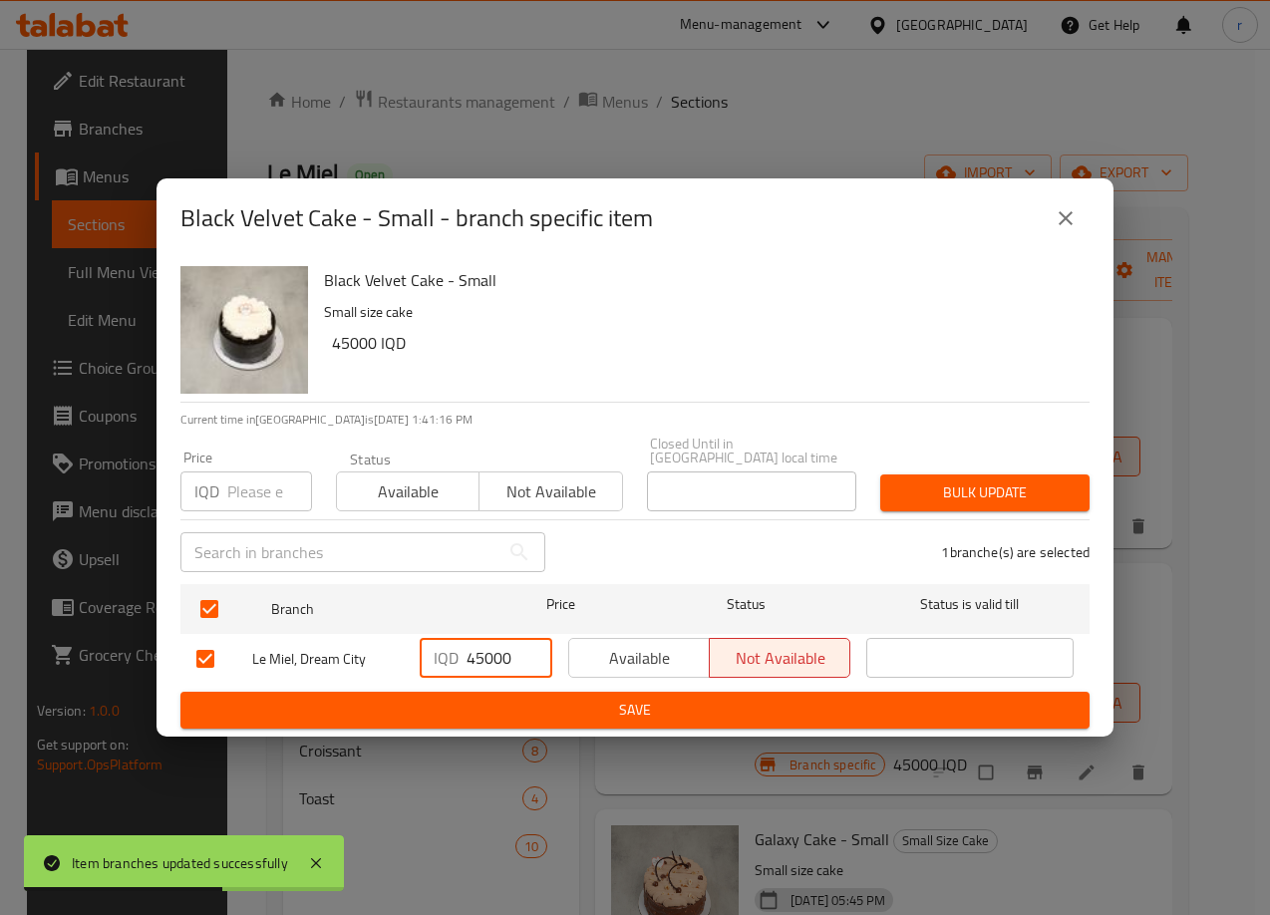
drag, startPoint x: 483, startPoint y: 650, endPoint x: 444, endPoint y: 669, distance: 43.2
click at [443, 669] on div "IQD 45000 ​" at bounding box center [486, 658] width 133 height 40
type input "50000"
click at [480, 698] on span "Save" at bounding box center [634, 710] width 877 height 25
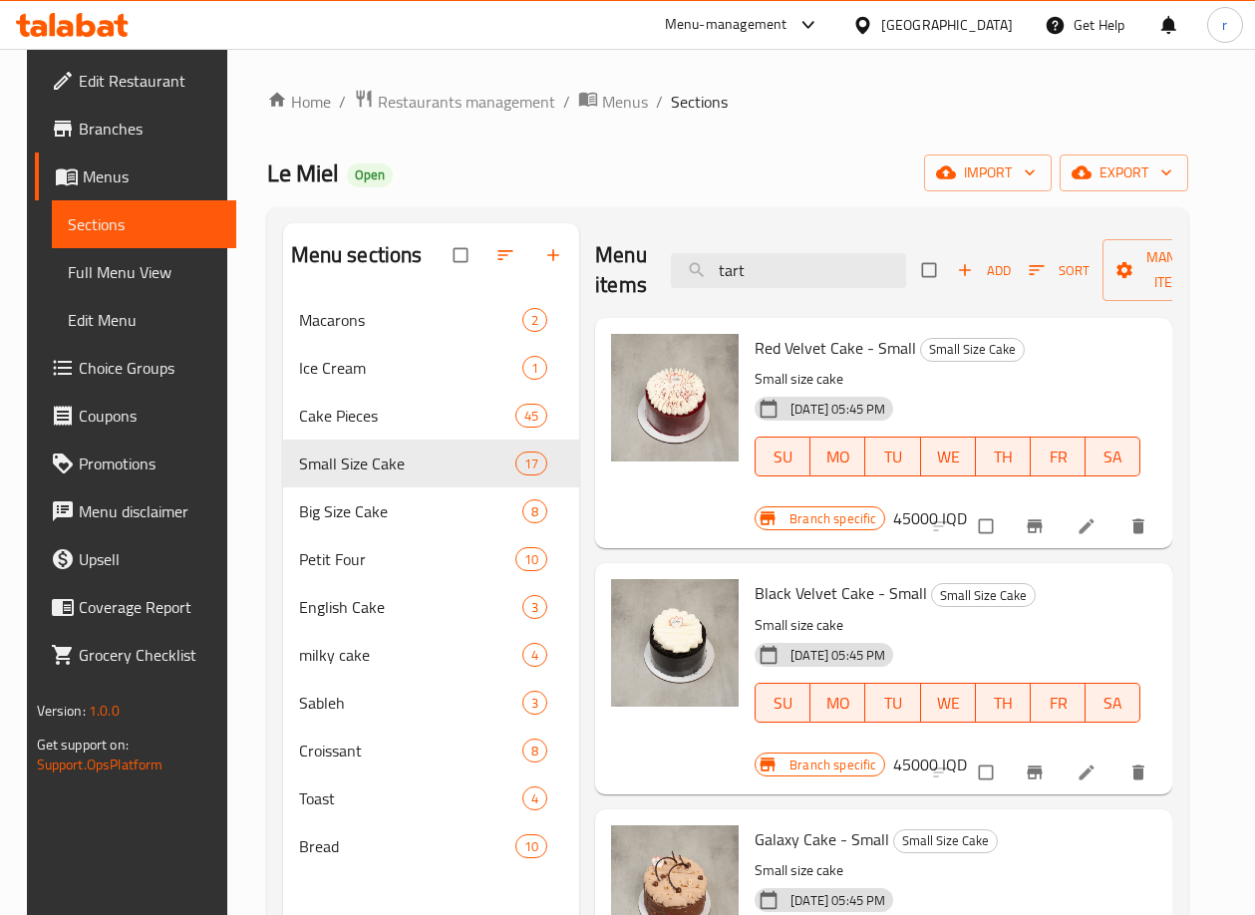
drag, startPoint x: 1035, startPoint y: 372, endPoint x: 1035, endPoint y: 398, distance: 25.9
click at [1035, 372] on p "Small size cake" at bounding box center [947, 379] width 386 height 25
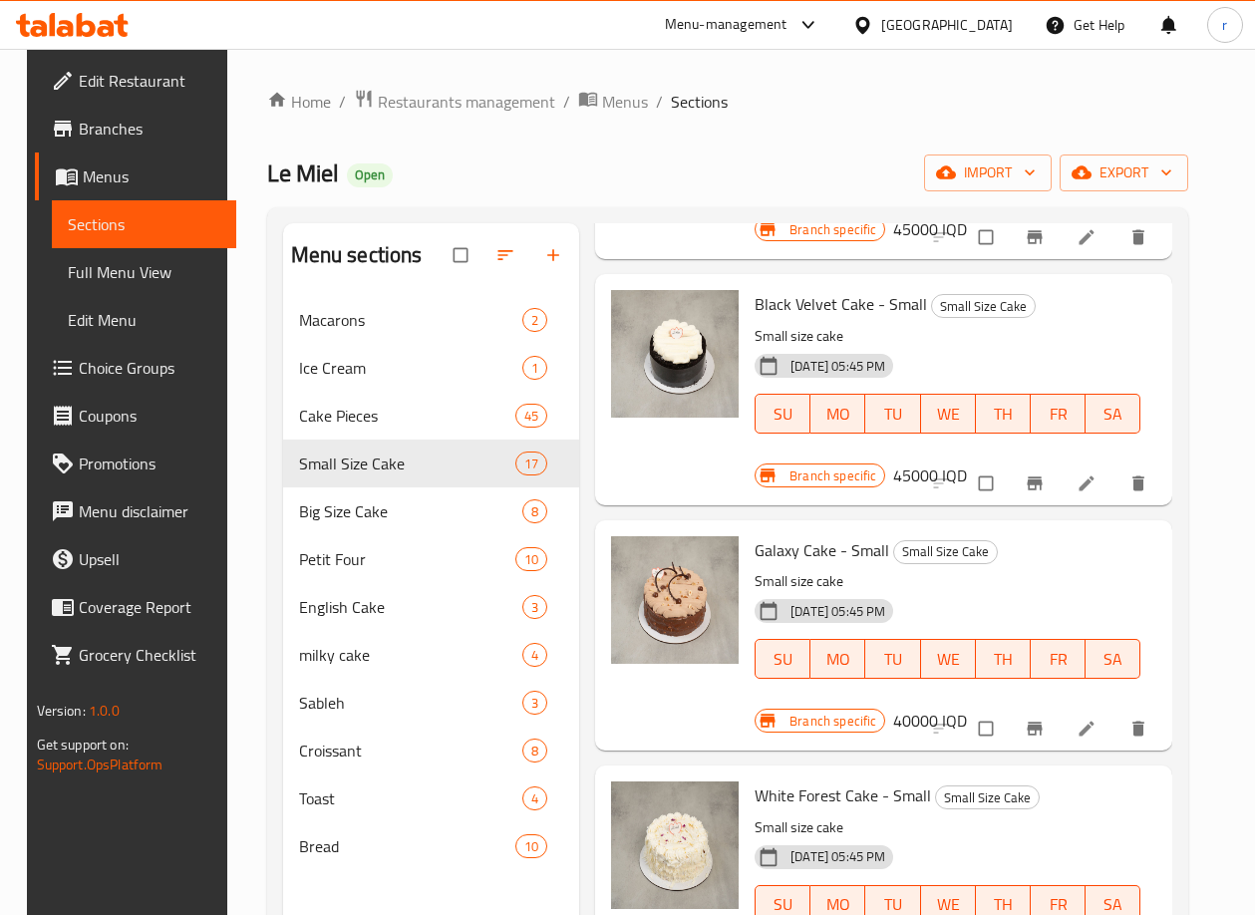
scroll to position [332, 0]
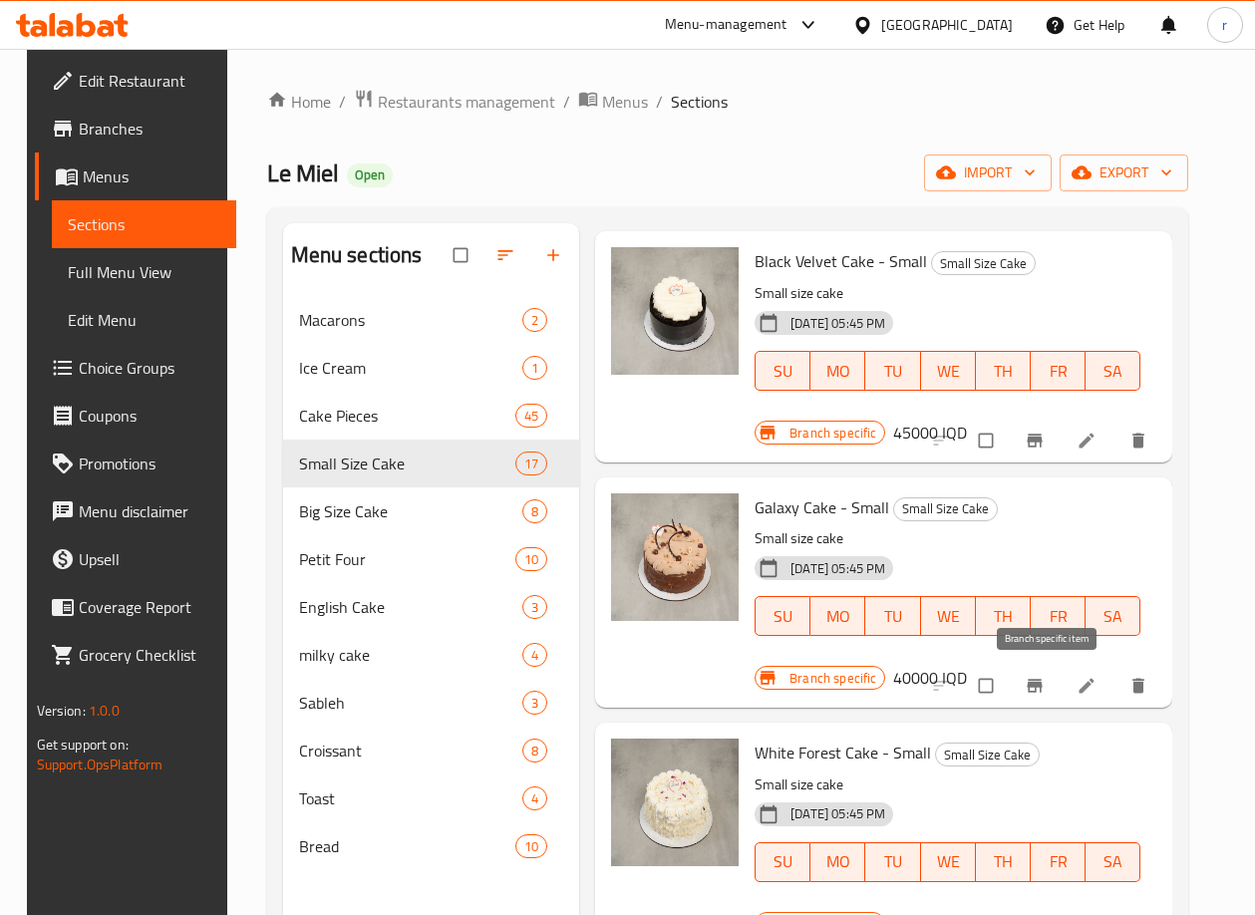
click at [1029, 684] on button "Branch-specific-item" at bounding box center [1037, 686] width 48 height 44
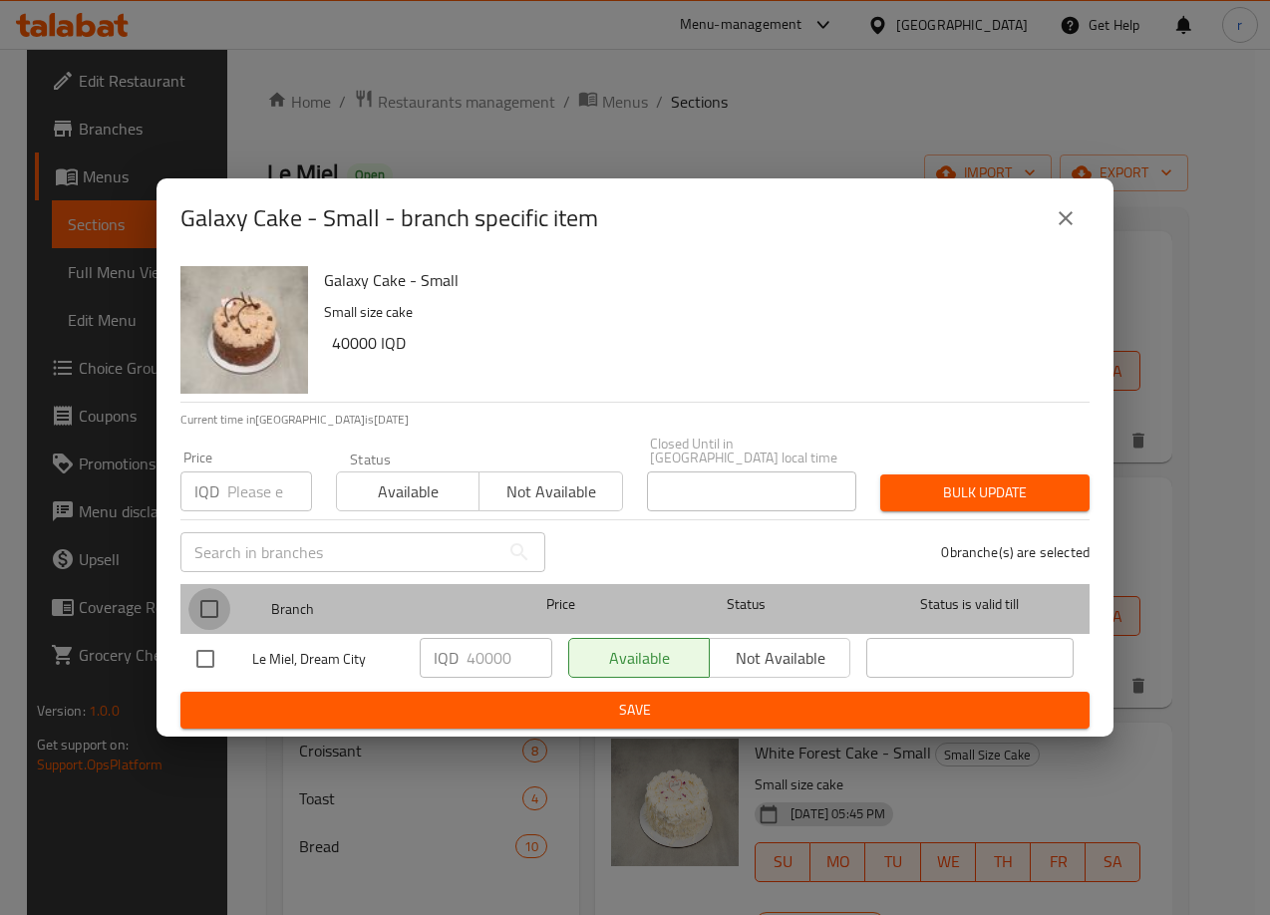
click at [215, 606] on input "checkbox" at bounding box center [209, 609] width 42 height 42
checkbox input "true"
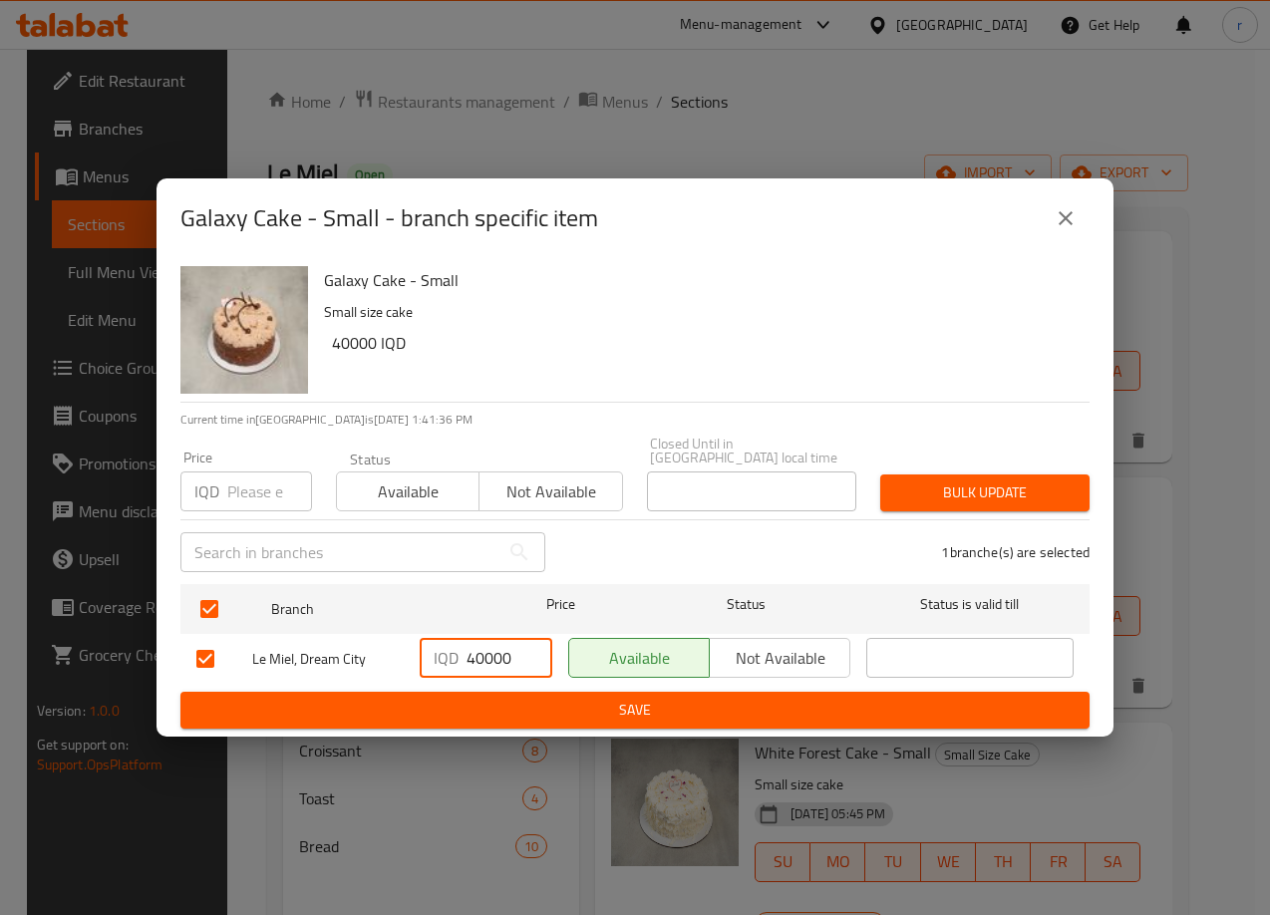
click at [473, 652] on input "40000" at bounding box center [509, 658] width 86 height 40
type input "48000"
click at [589, 698] on span "Save" at bounding box center [634, 710] width 877 height 25
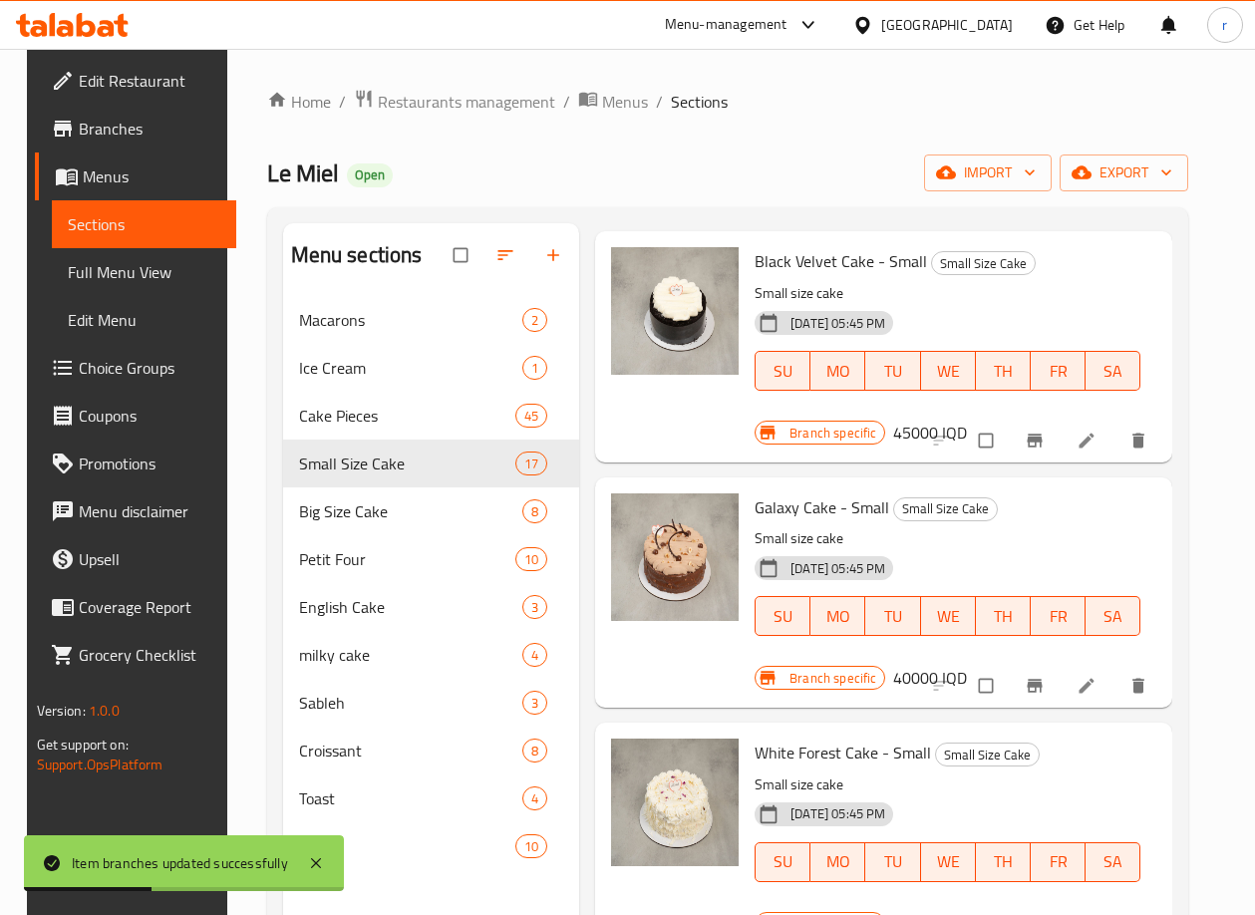
click at [1039, 556] on div "[DATE] 05:45 PM SU MO TU WE TH FR SA" at bounding box center [947, 602] width 402 height 108
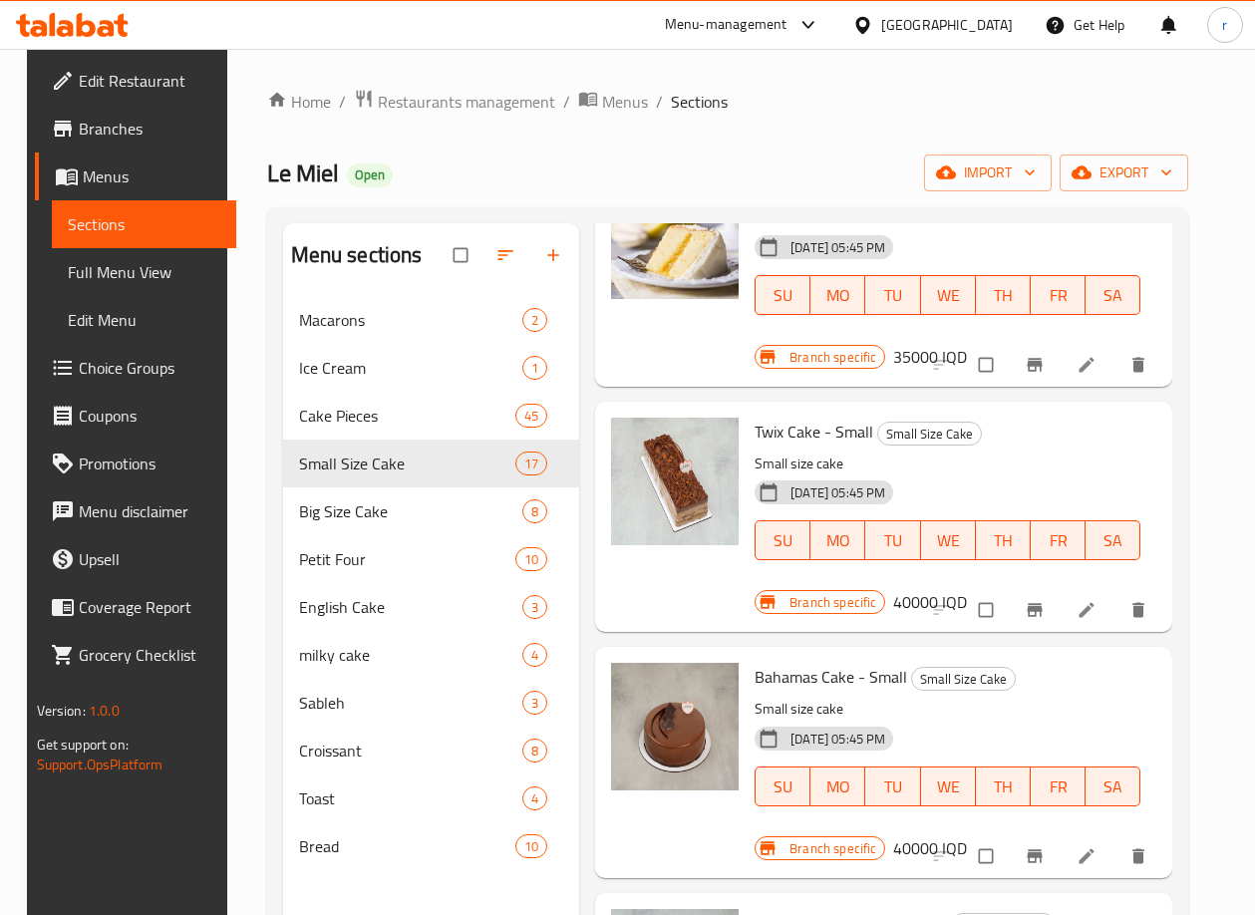
scroll to position [3156, 0]
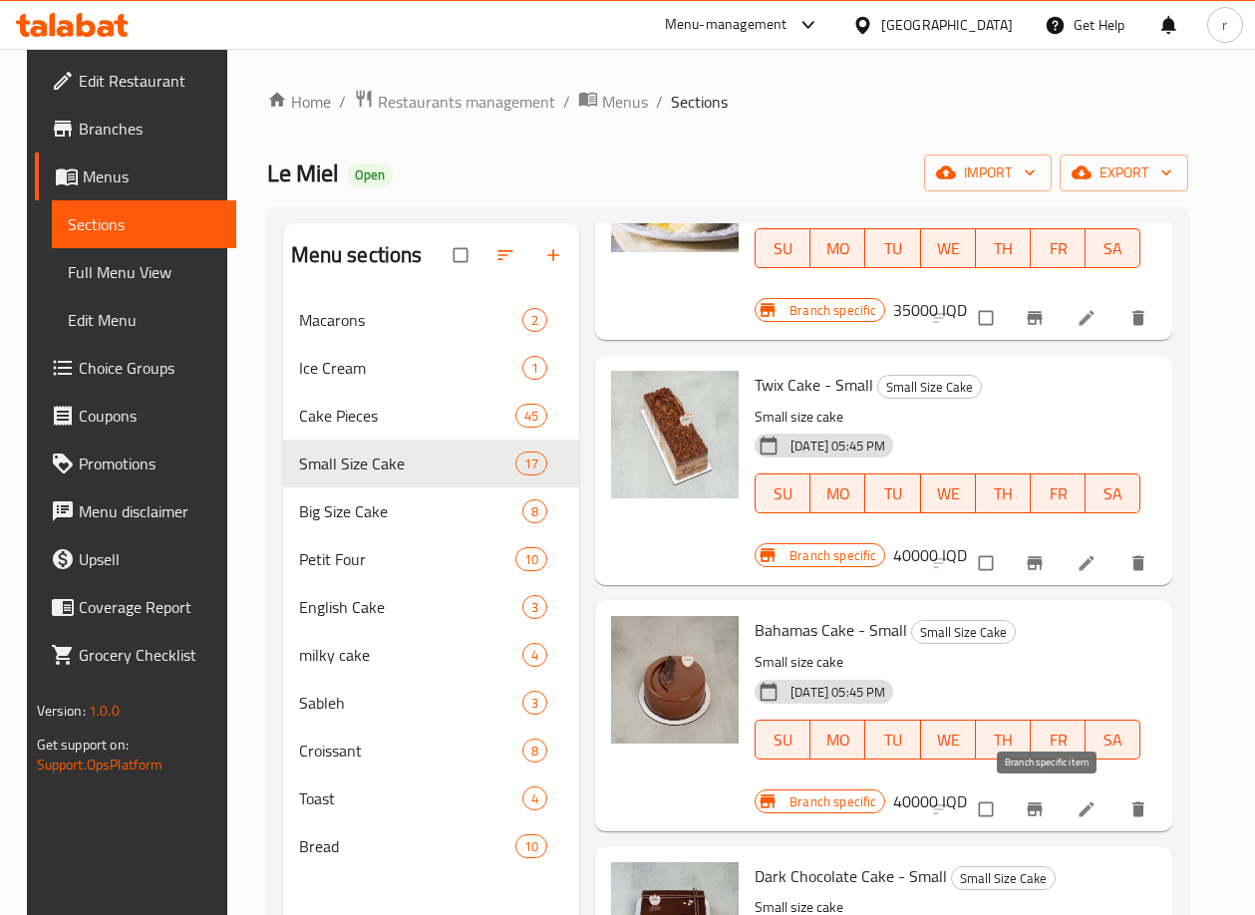
click at [1041, 790] on button "Branch-specific-item" at bounding box center [1037, 809] width 48 height 44
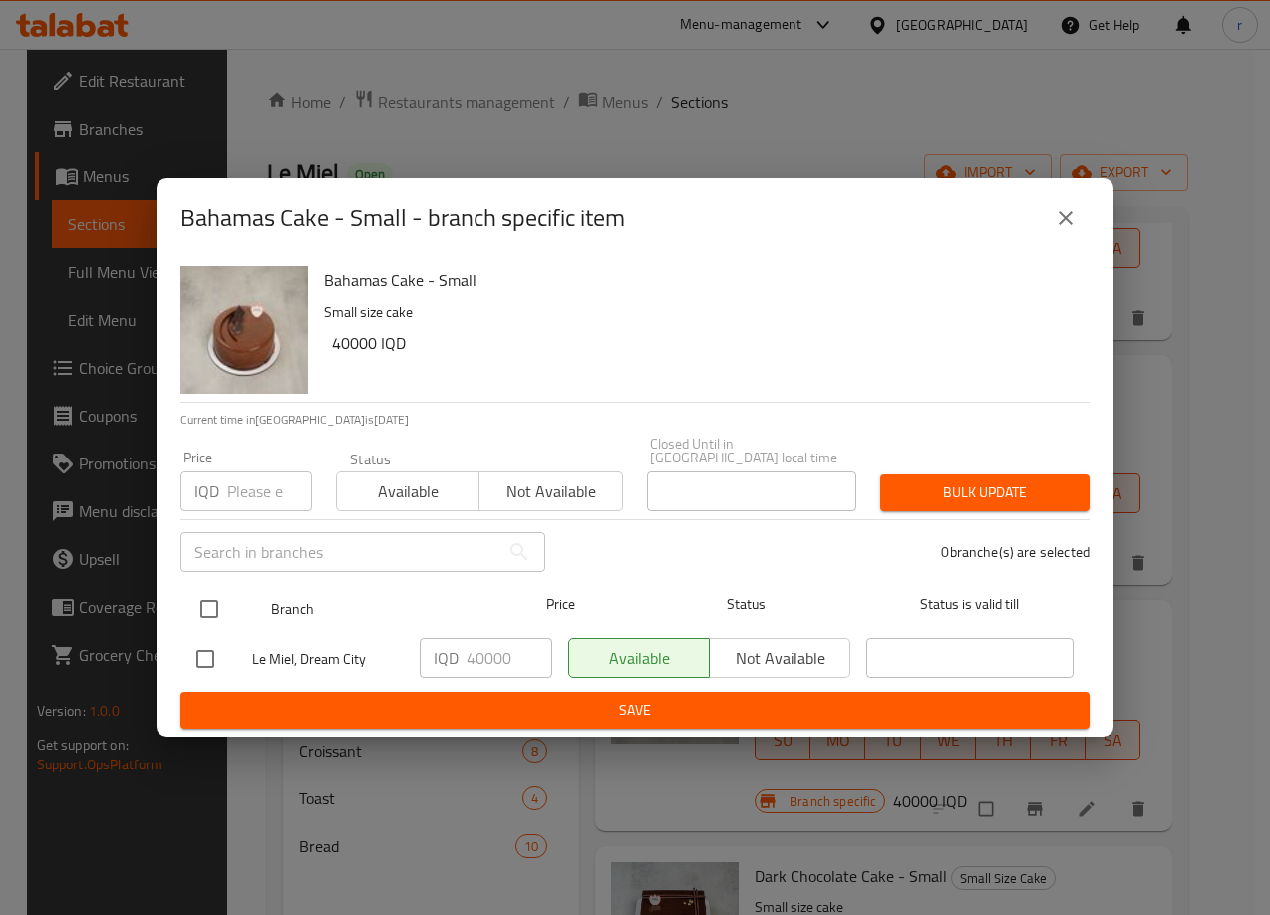
click at [218, 604] on input "checkbox" at bounding box center [209, 609] width 42 height 42
checkbox input "true"
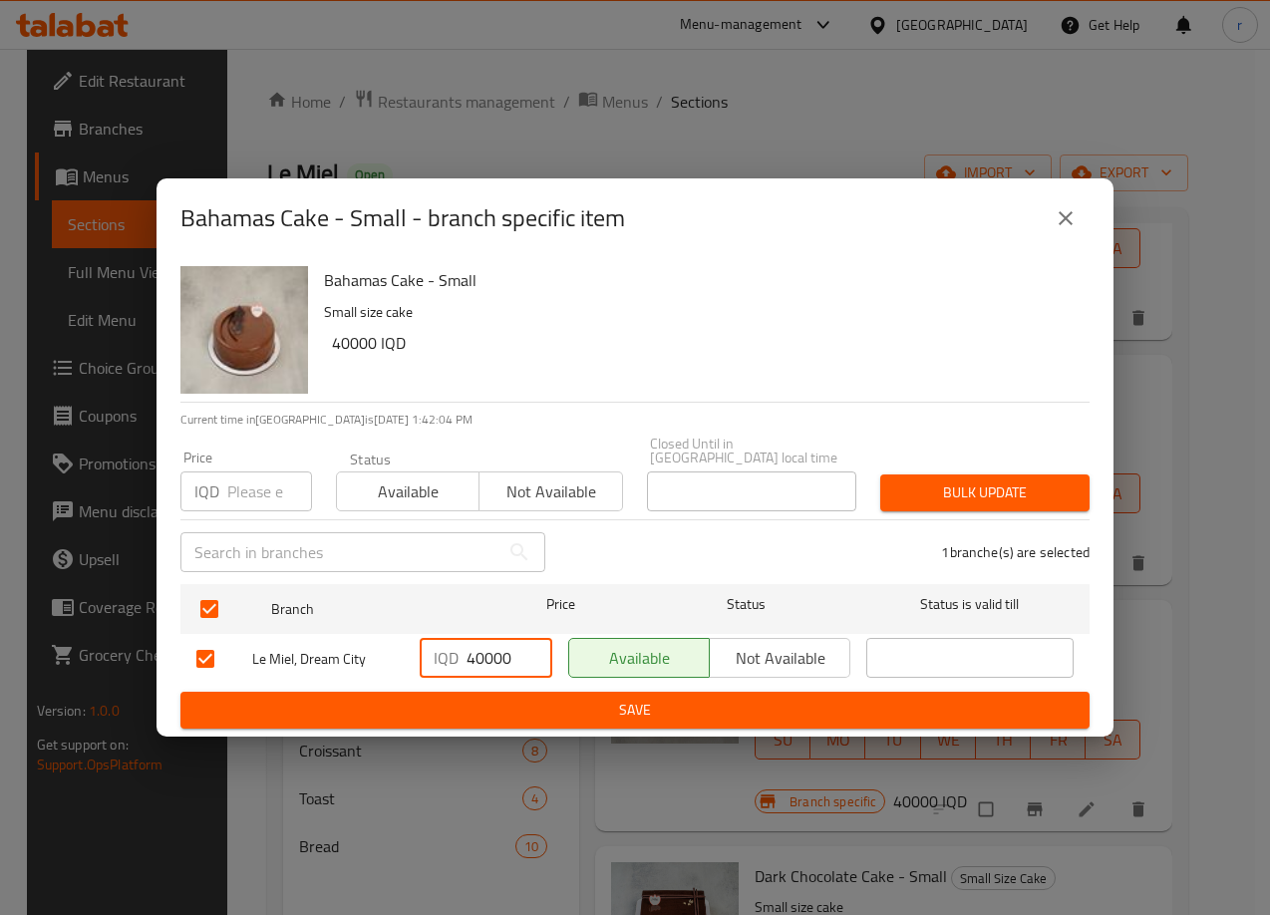
click at [478, 646] on input "40000" at bounding box center [509, 658] width 86 height 40
drag, startPoint x: 472, startPoint y: 648, endPoint x: 487, endPoint y: 647, distance: 15.0
click at [487, 647] on input "40000" at bounding box center [509, 658] width 86 height 40
type input "45000"
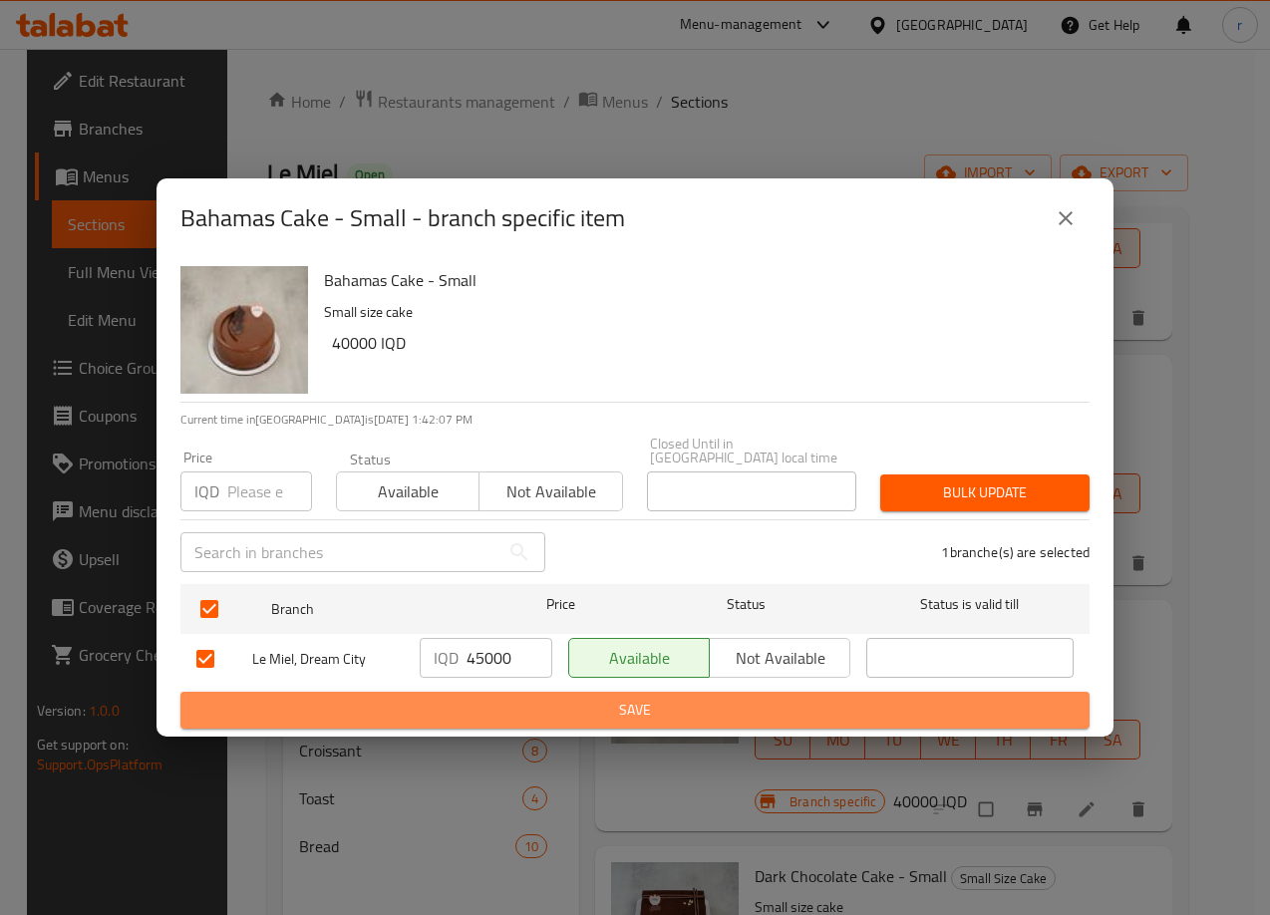
click at [523, 692] on button "Save" at bounding box center [634, 710] width 909 height 37
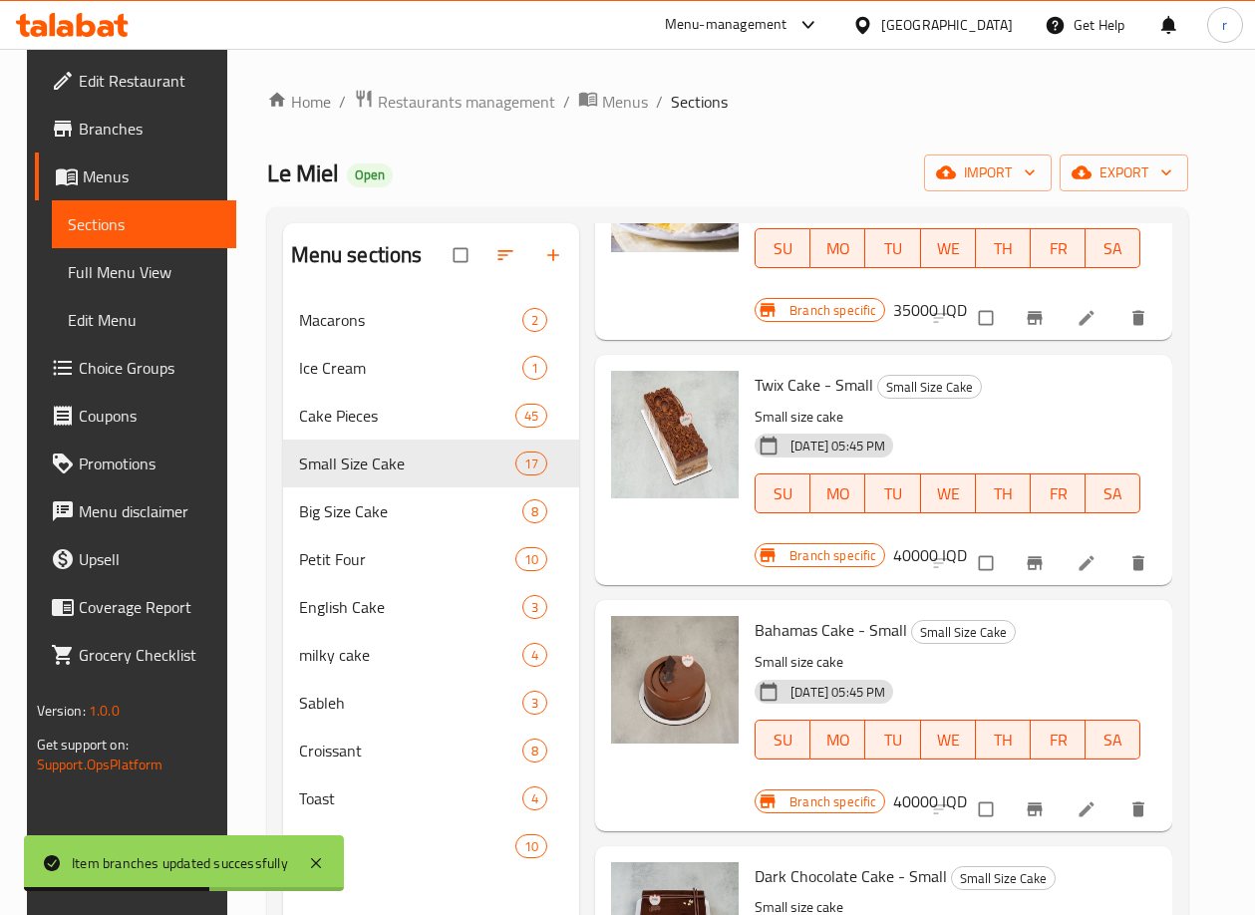
click at [999, 430] on div "[DATE] 05:45 PM SU MO TU WE TH FR SA" at bounding box center [947, 480] width 402 height 108
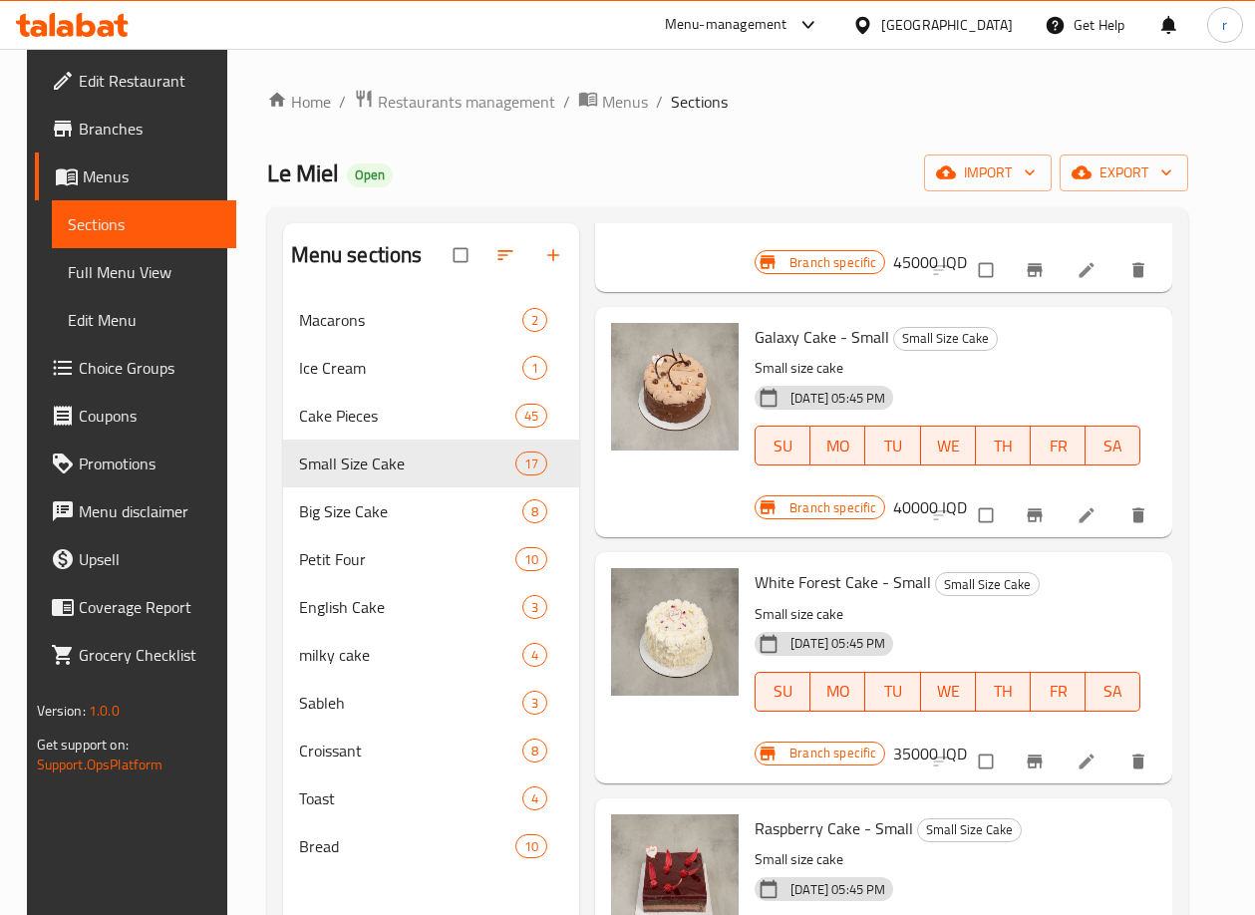
scroll to position [498, 0]
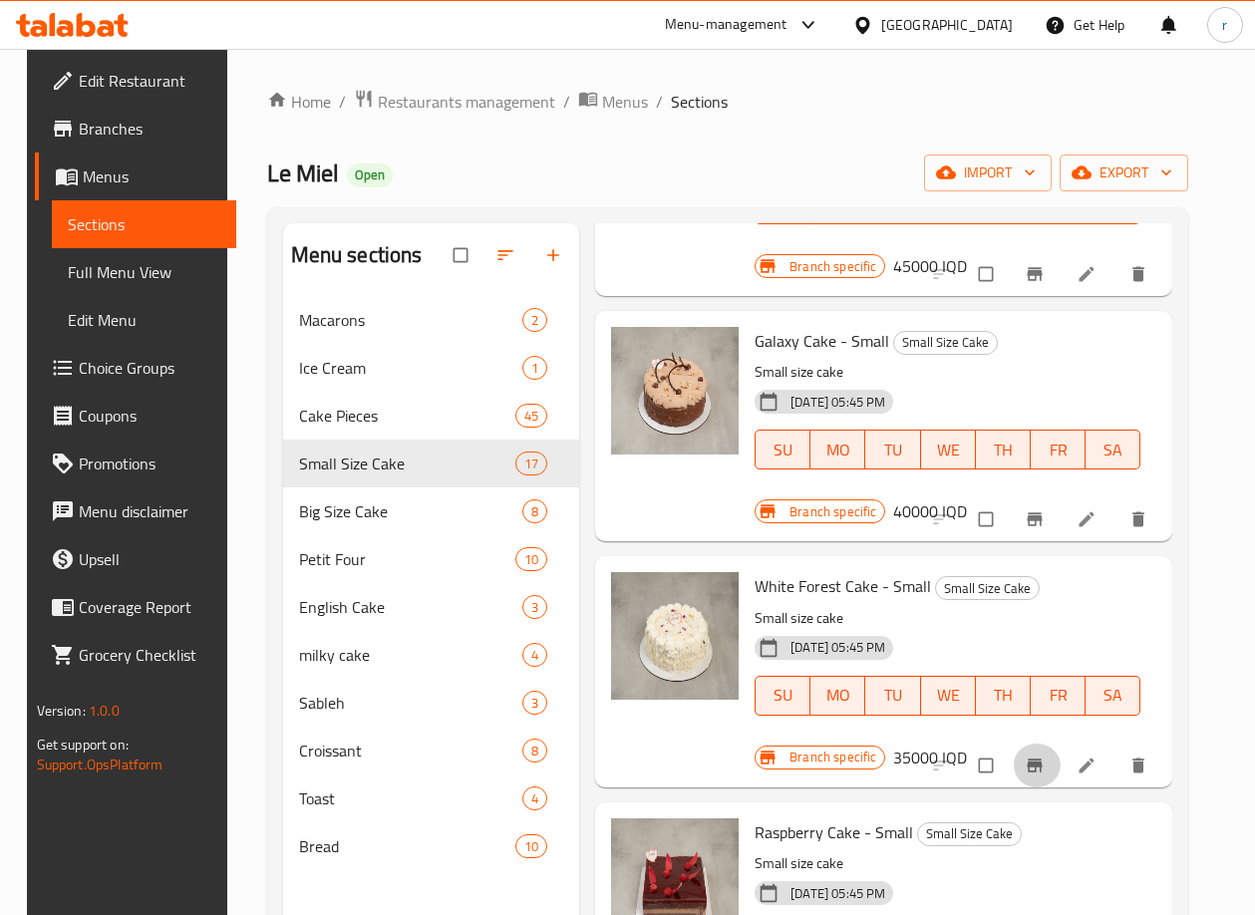
click at [1041, 759] on icon "Branch-specific-item" at bounding box center [1034, 764] width 15 height 13
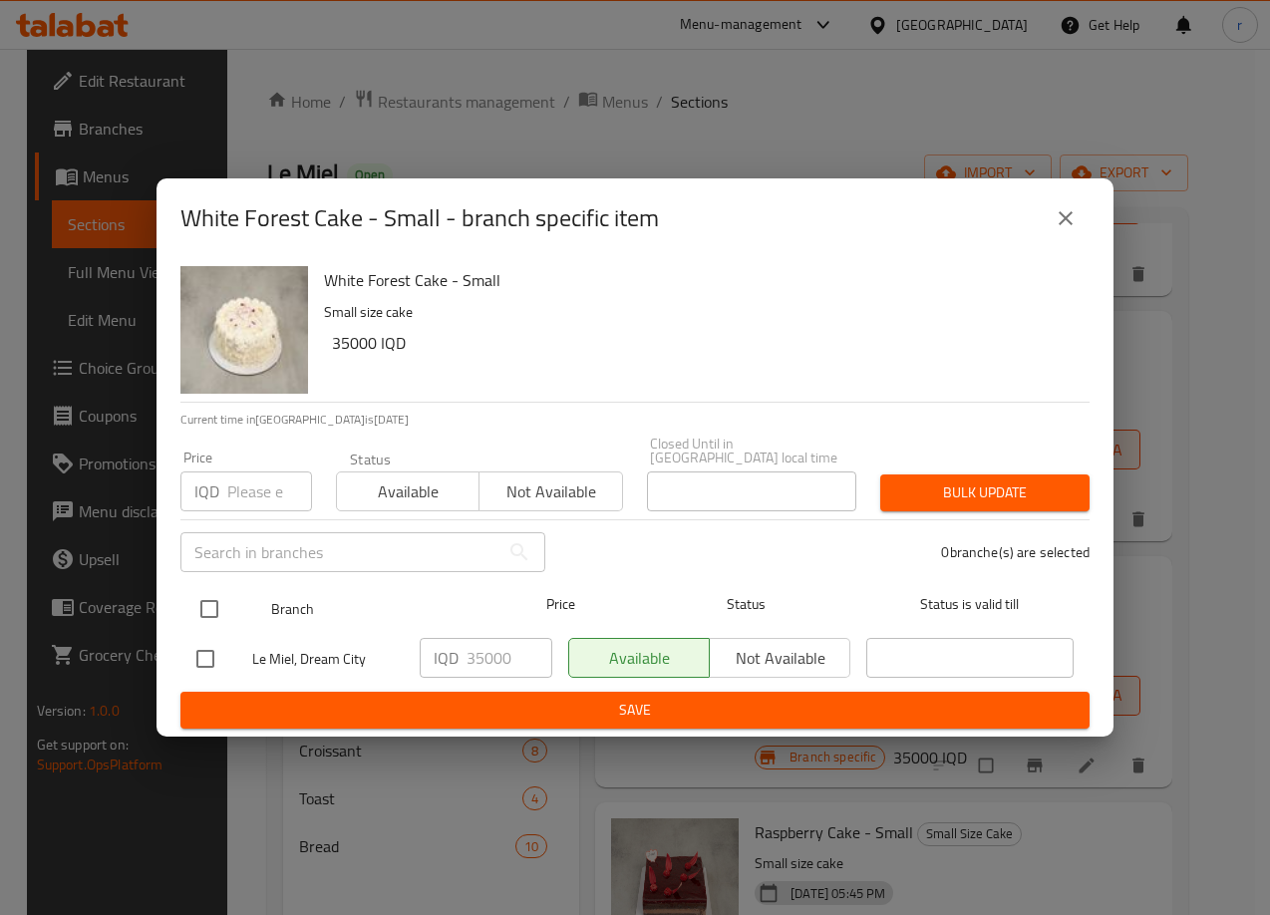
click at [205, 604] on input "checkbox" at bounding box center [209, 609] width 42 height 42
checkbox input "true"
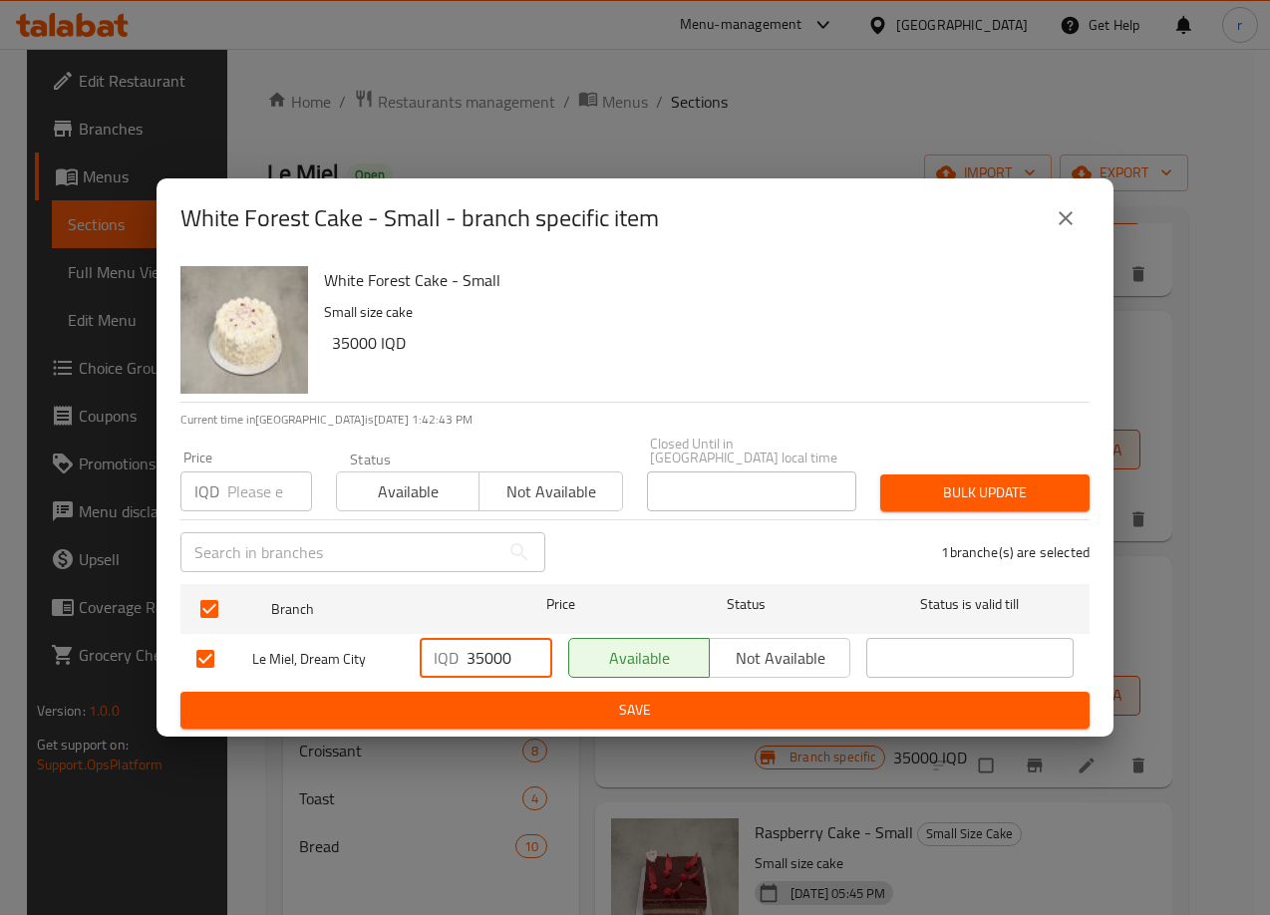
drag, startPoint x: 483, startPoint y: 649, endPoint x: 445, endPoint y: 663, distance: 40.4
click at [445, 663] on div "IQD 35000 ​" at bounding box center [486, 658] width 133 height 40
type input "40000"
click at [470, 698] on span "Save" at bounding box center [634, 710] width 877 height 25
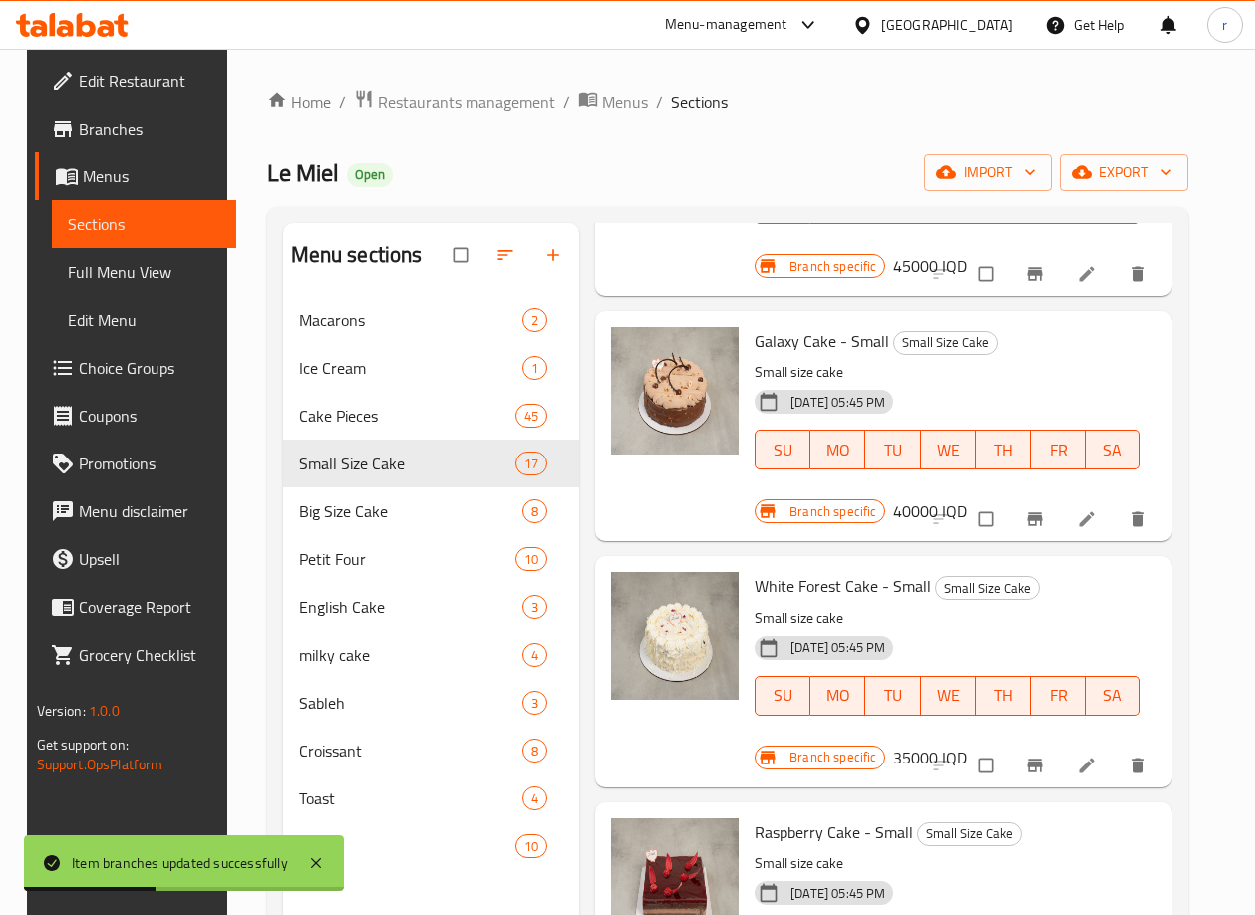
click at [993, 648] on div "[DATE] 05:45 PM SU MO TU WE TH FR SA" at bounding box center [947, 682] width 402 height 108
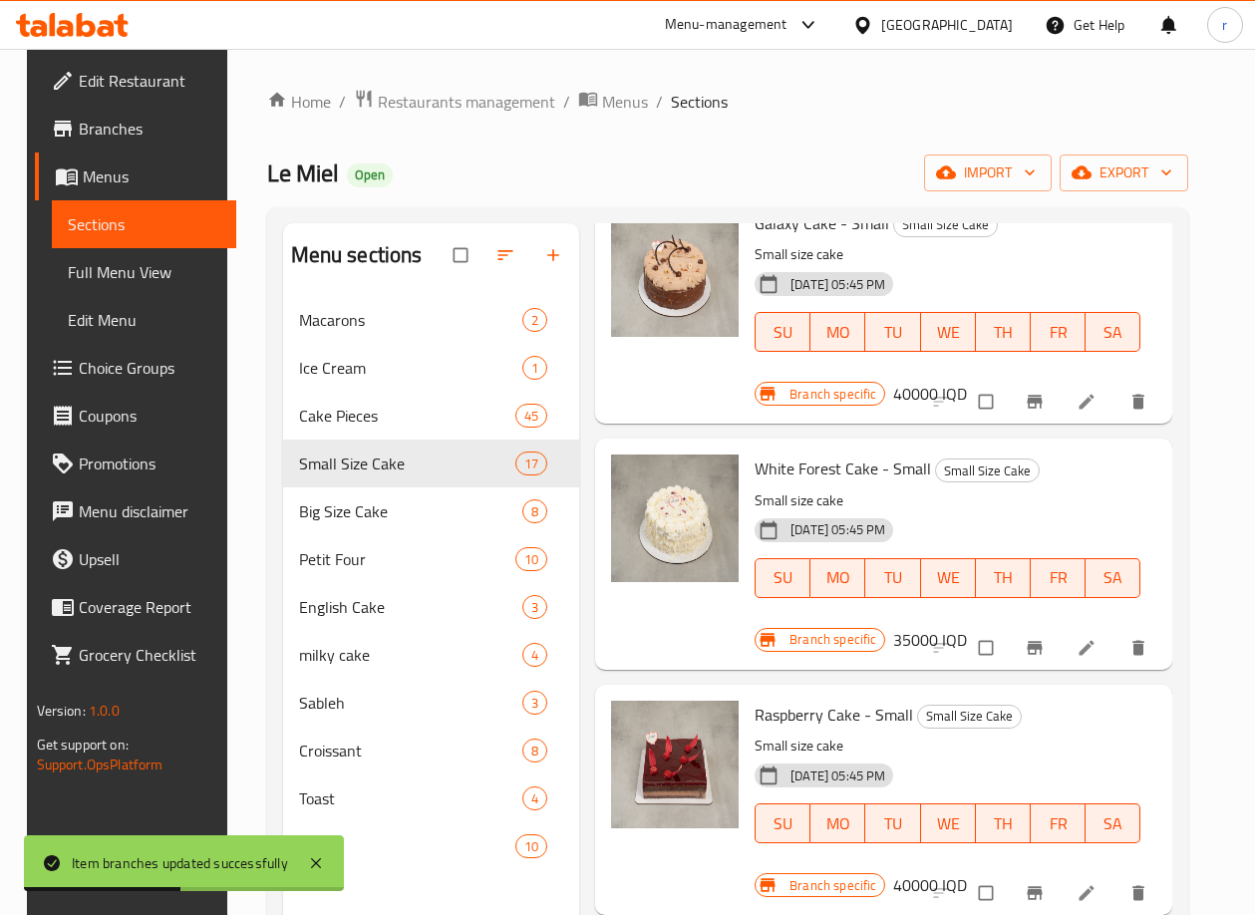
scroll to position [665, 0]
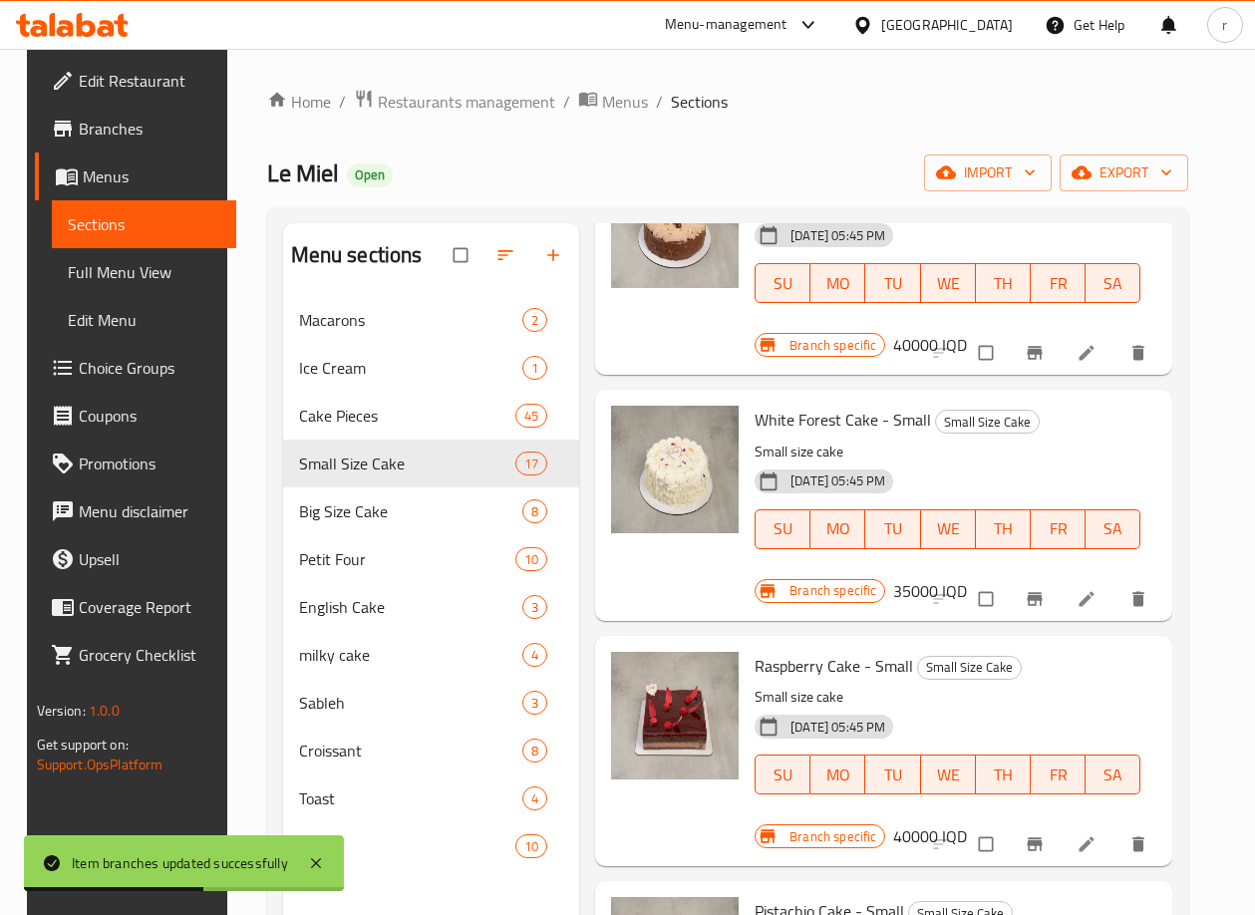
click at [1044, 848] on icon "Branch-specific-item" at bounding box center [1034, 844] width 20 height 20
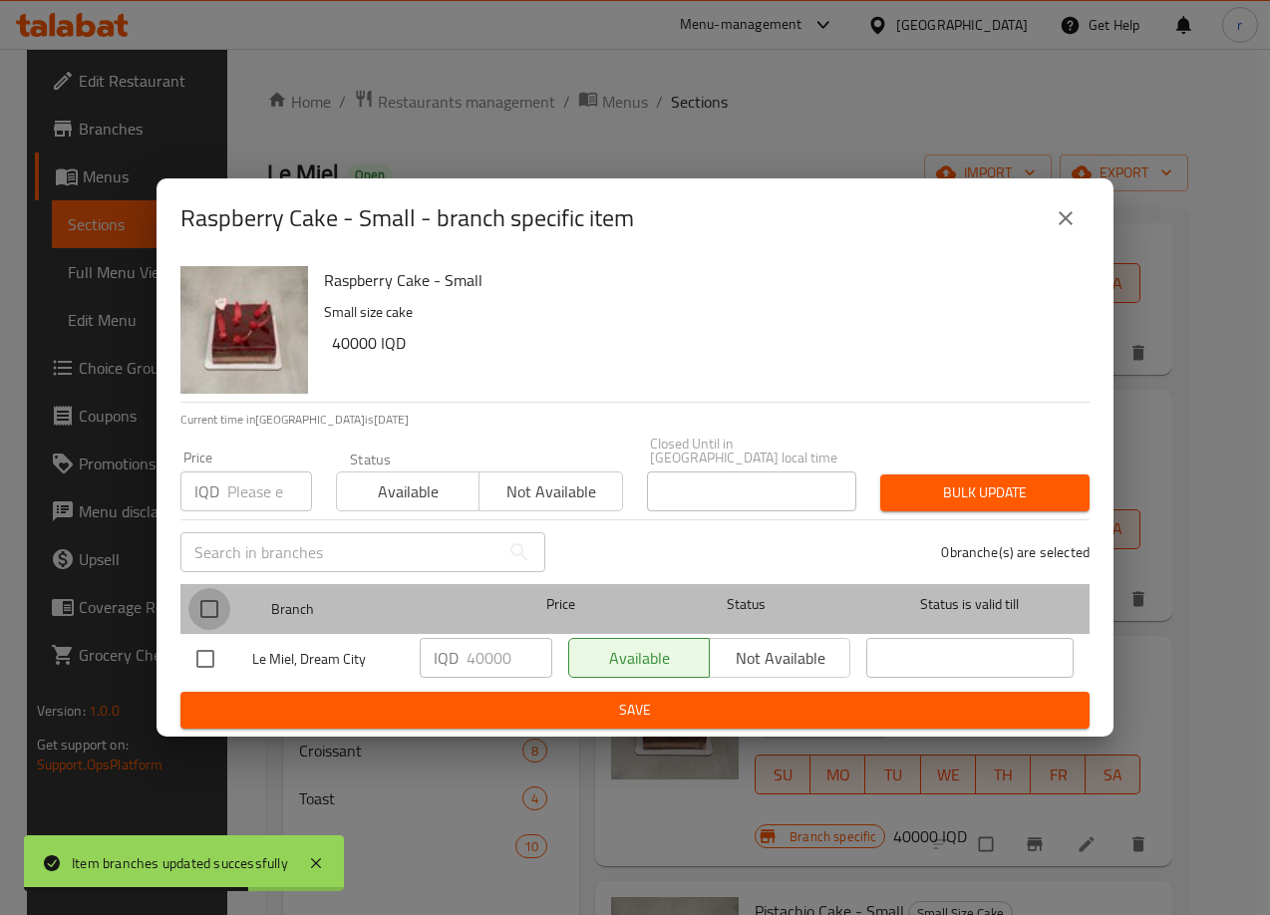
click at [209, 612] on input "checkbox" at bounding box center [209, 609] width 42 height 42
checkbox input "true"
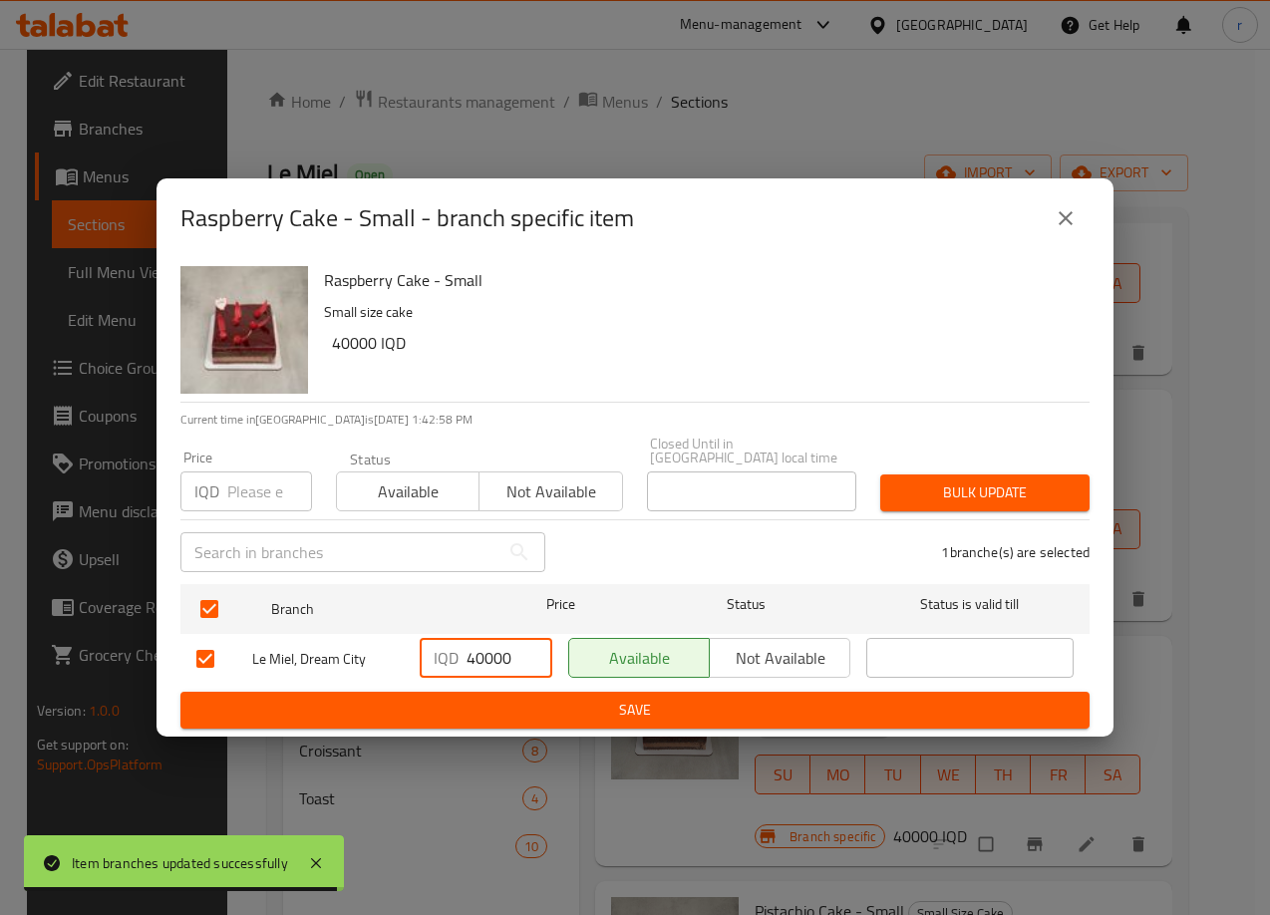
drag, startPoint x: 475, startPoint y: 645, endPoint x: 486, endPoint y: 642, distance: 11.4
click at [486, 642] on input "40000" at bounding box center [509, 658] width 86 height 40
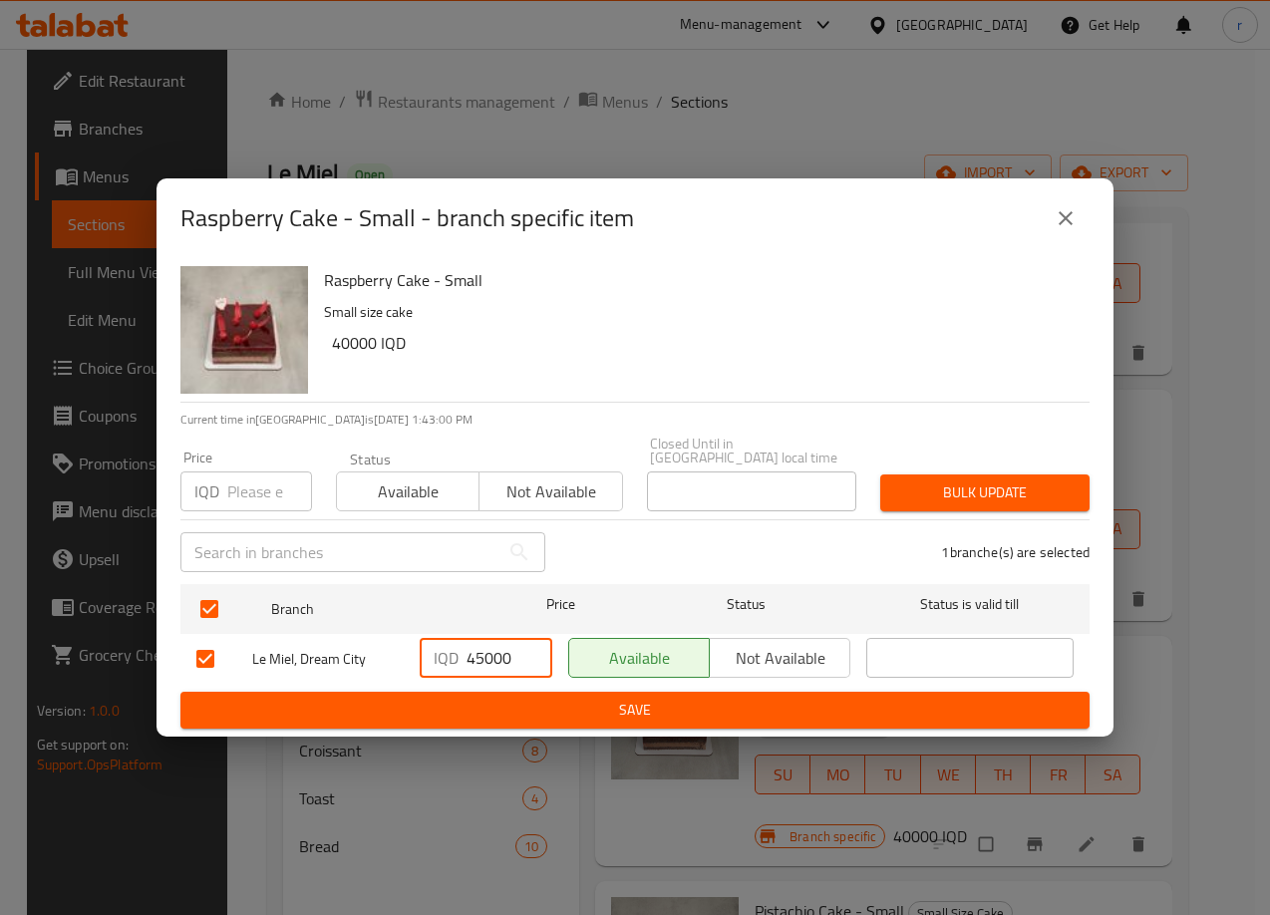
type input "45000"
click at [556, 698] on span "Save" at bounding box center [634, 710] width 877 height 25
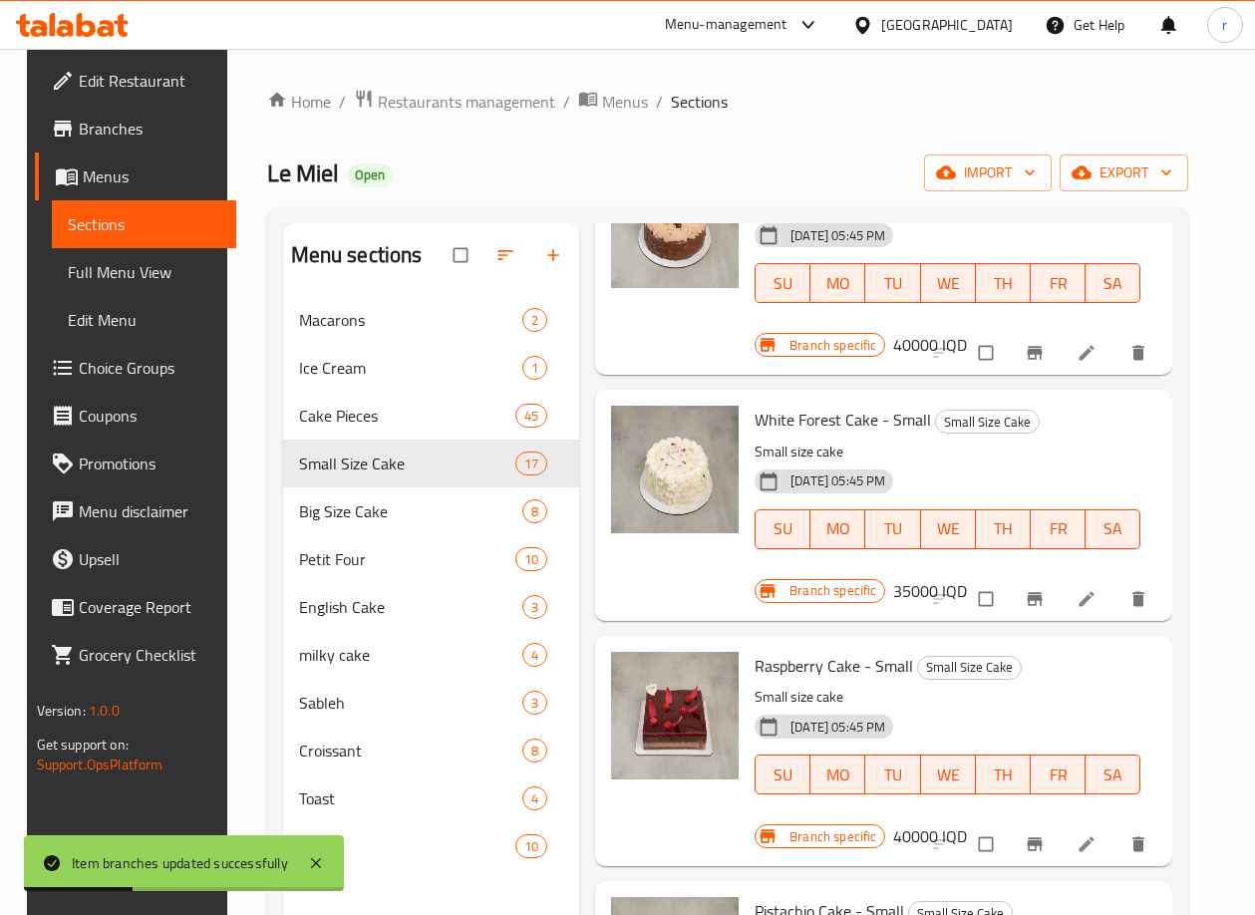
click at [878, 388] on div "Menu items tart Add Sort Manage items Red Velvet Cake - Small Small Size Cake S…" at bounding box center [875, 680] width 593 height 915
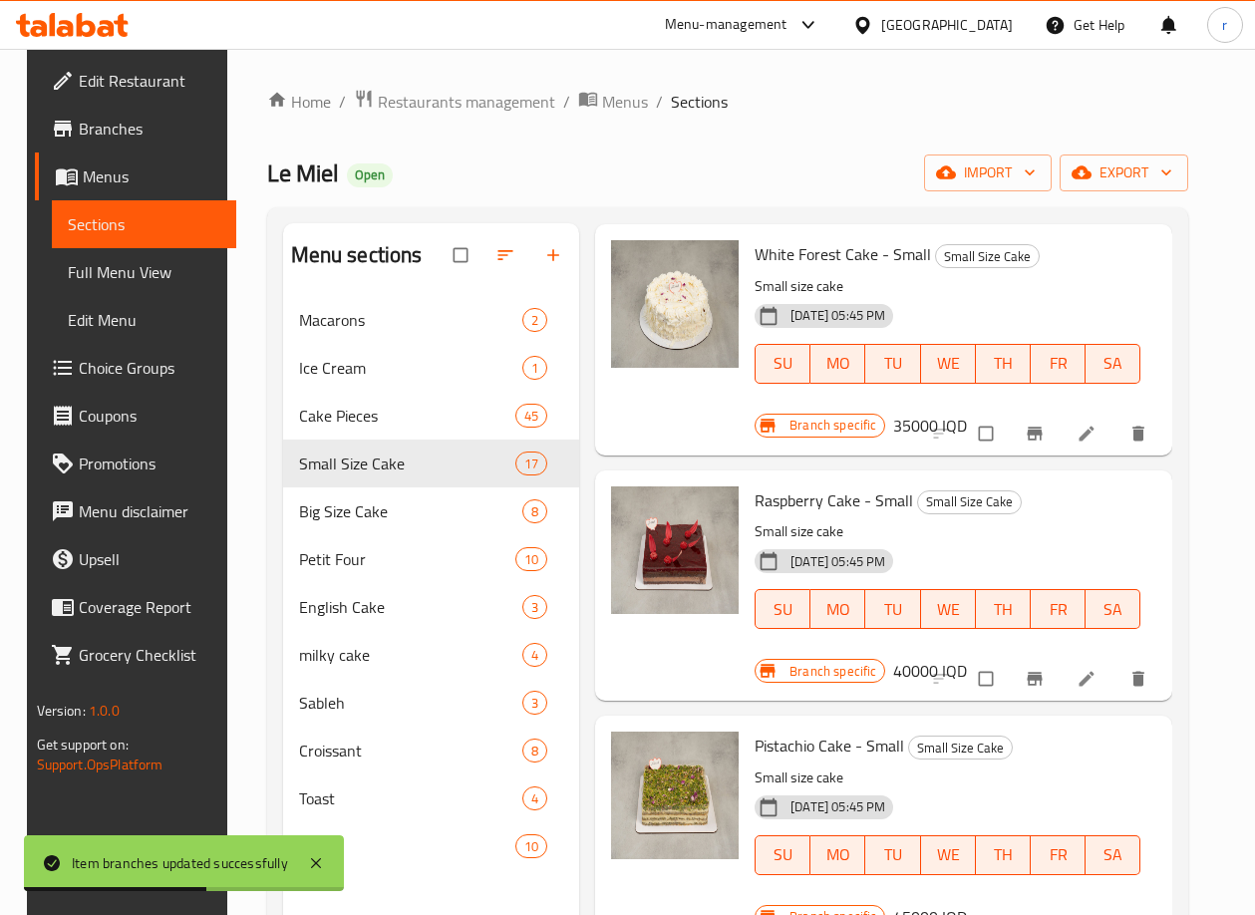
scroll to position [997, 0]
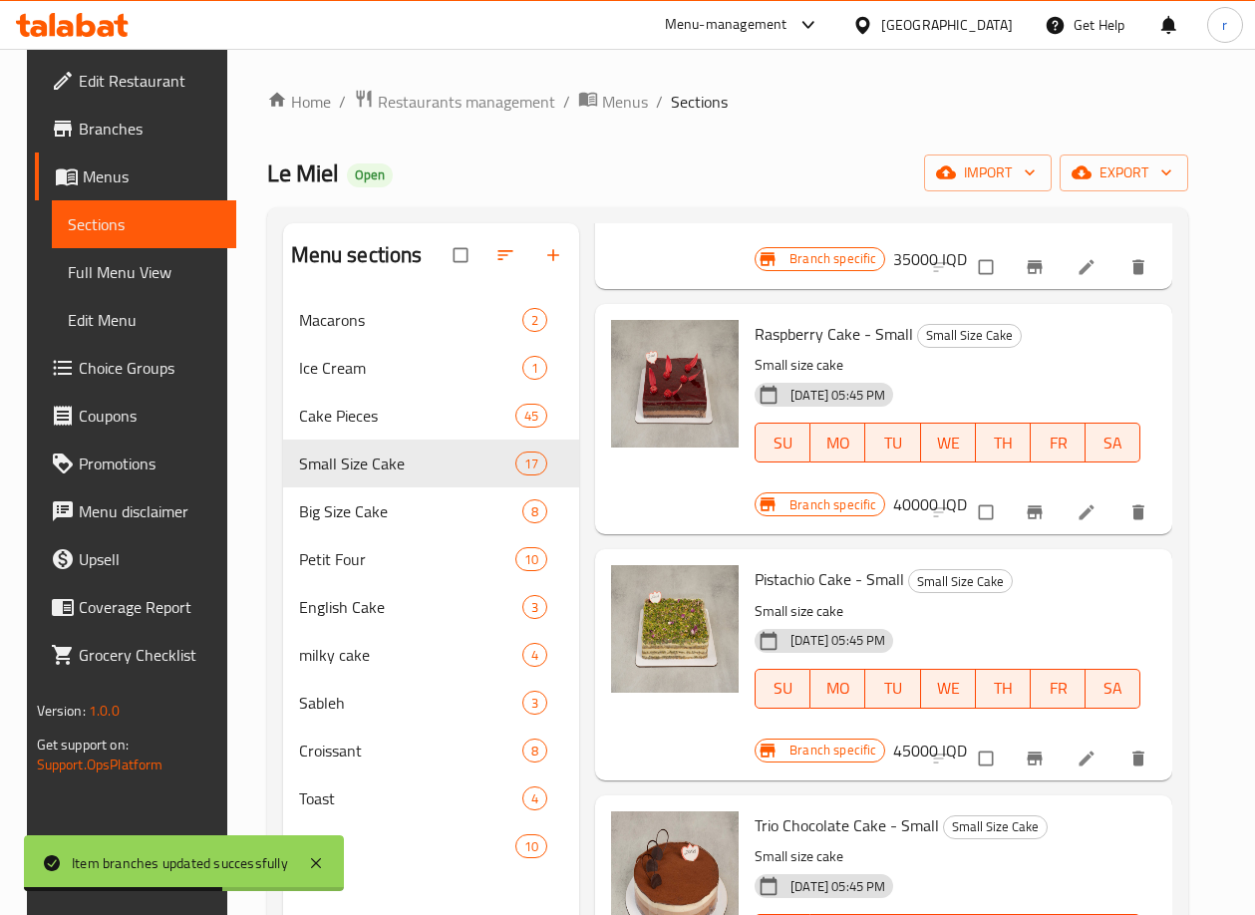
click at [1044, 762] on icon "Branch-specific-item" at bounding box center [1034, 758] width 20 height 20
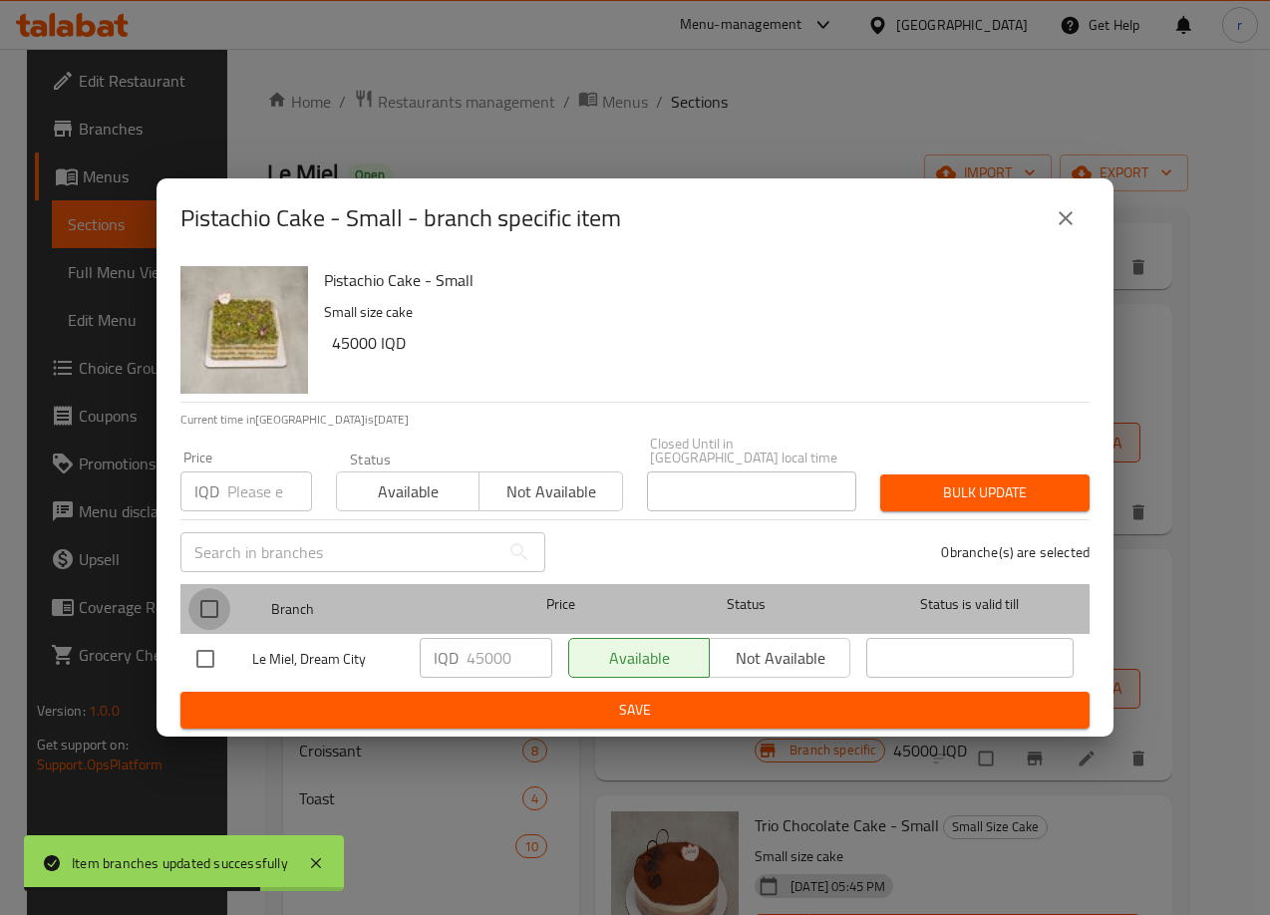
click at [204, 594] on input "checkbox" at bounding box center [209, 609] width 42 height 42
checkbox input "true"
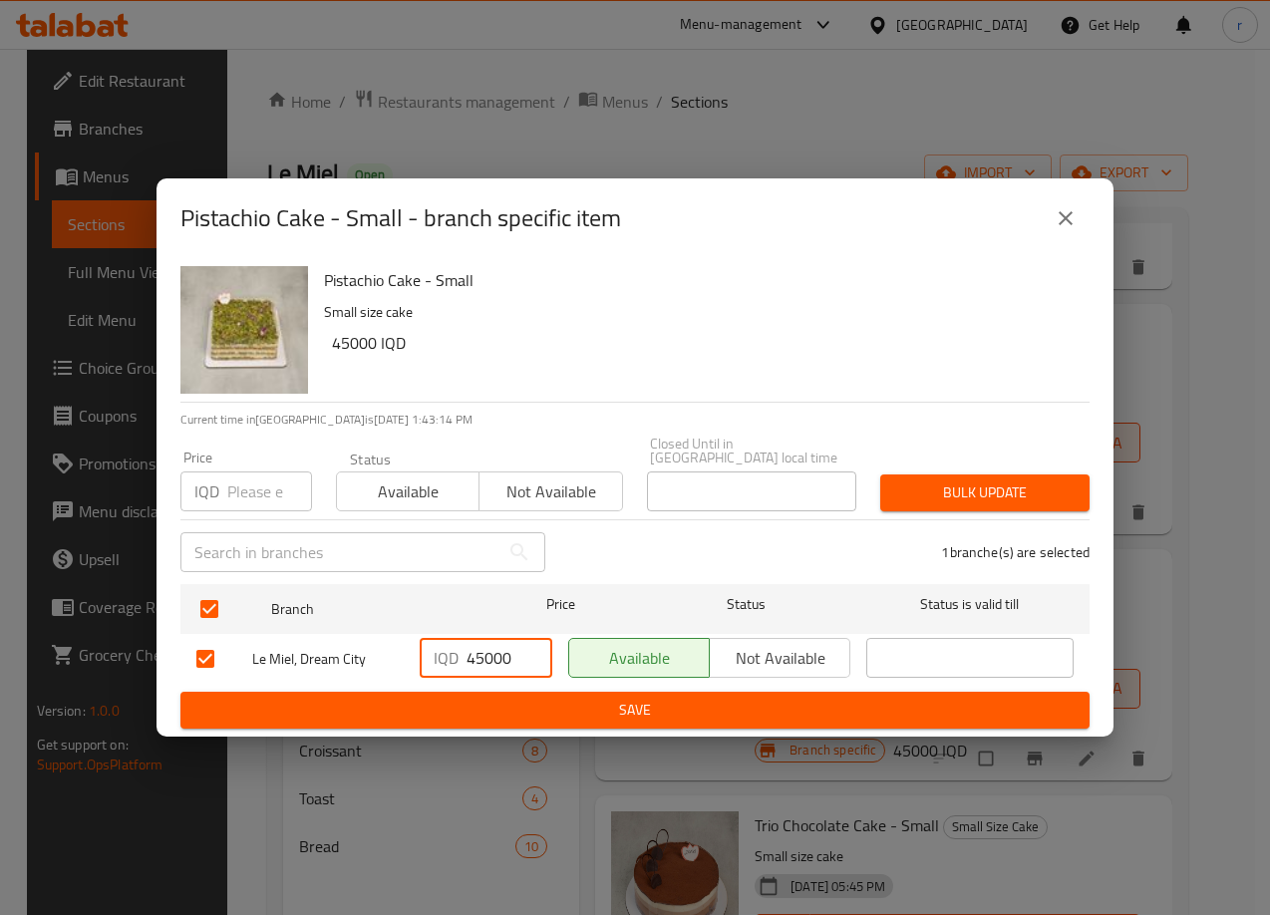
drag, startPoint x: 487, startPoint y: 649, endPoint x: 439, endPoint y: 663, distance: 49.8
click at [439, 663] on div "IQD 45000 ​" at bounding box center [486, 658] width 133 height 40
type input "58000"
click at [452, 698] on span "Save" at bounding box center [634, 710] width 877 height 25
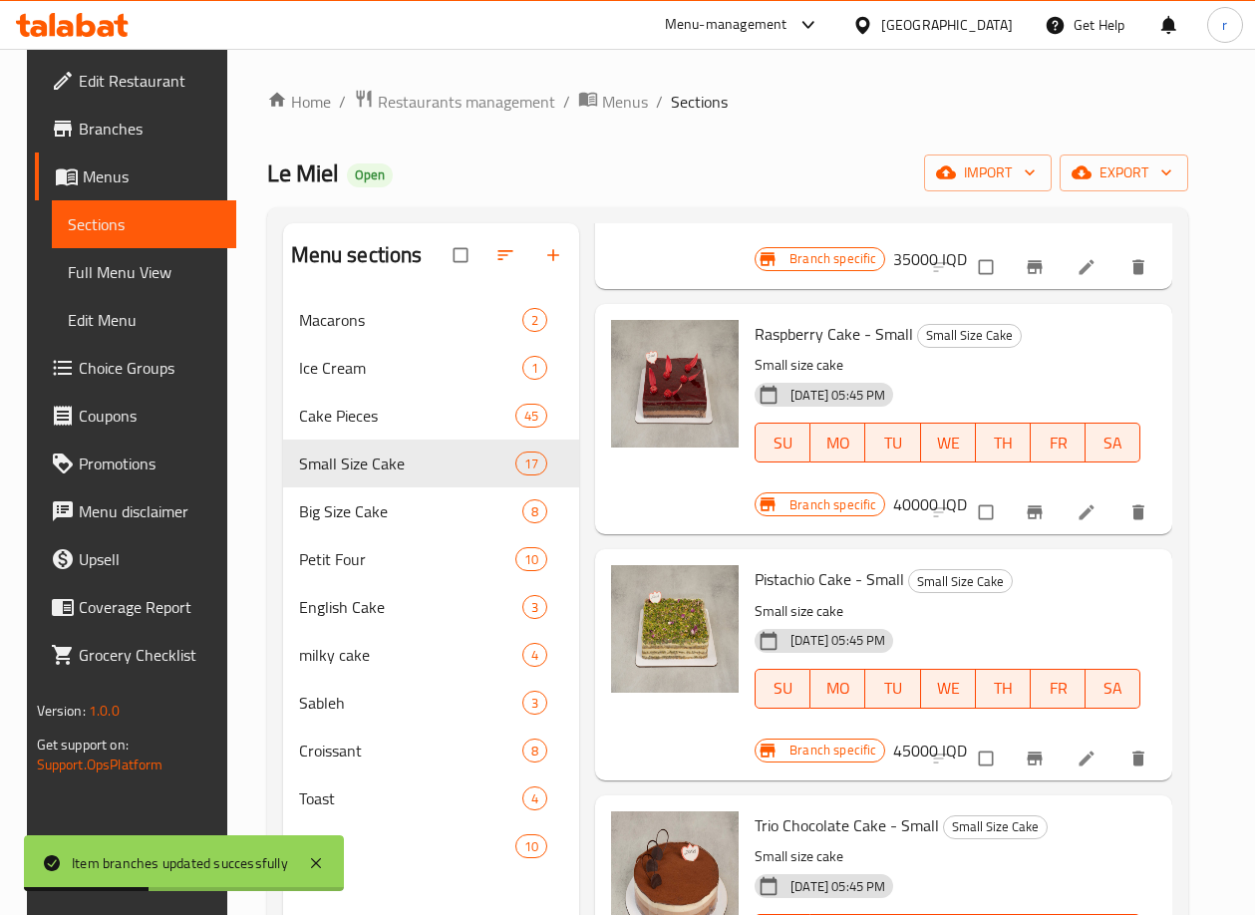
click at [1049, 576] on h6 "Pistachio Cake - Small Small Size Cake" at bounding box center [947, 579] width 386 height 28
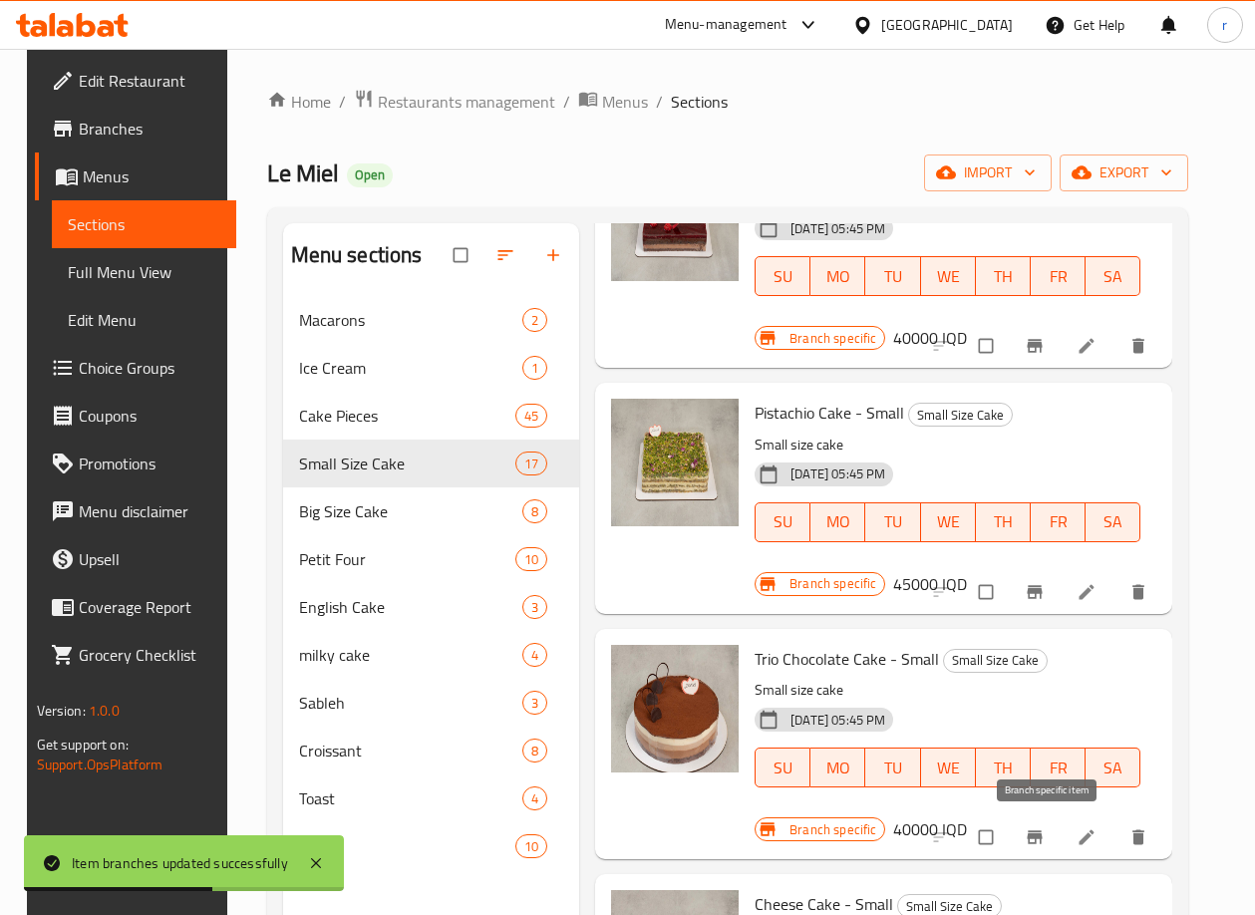
click at [1027, 835] on button "Branch-specific-item" at bounding box center [1037, 837] width 48 height 44
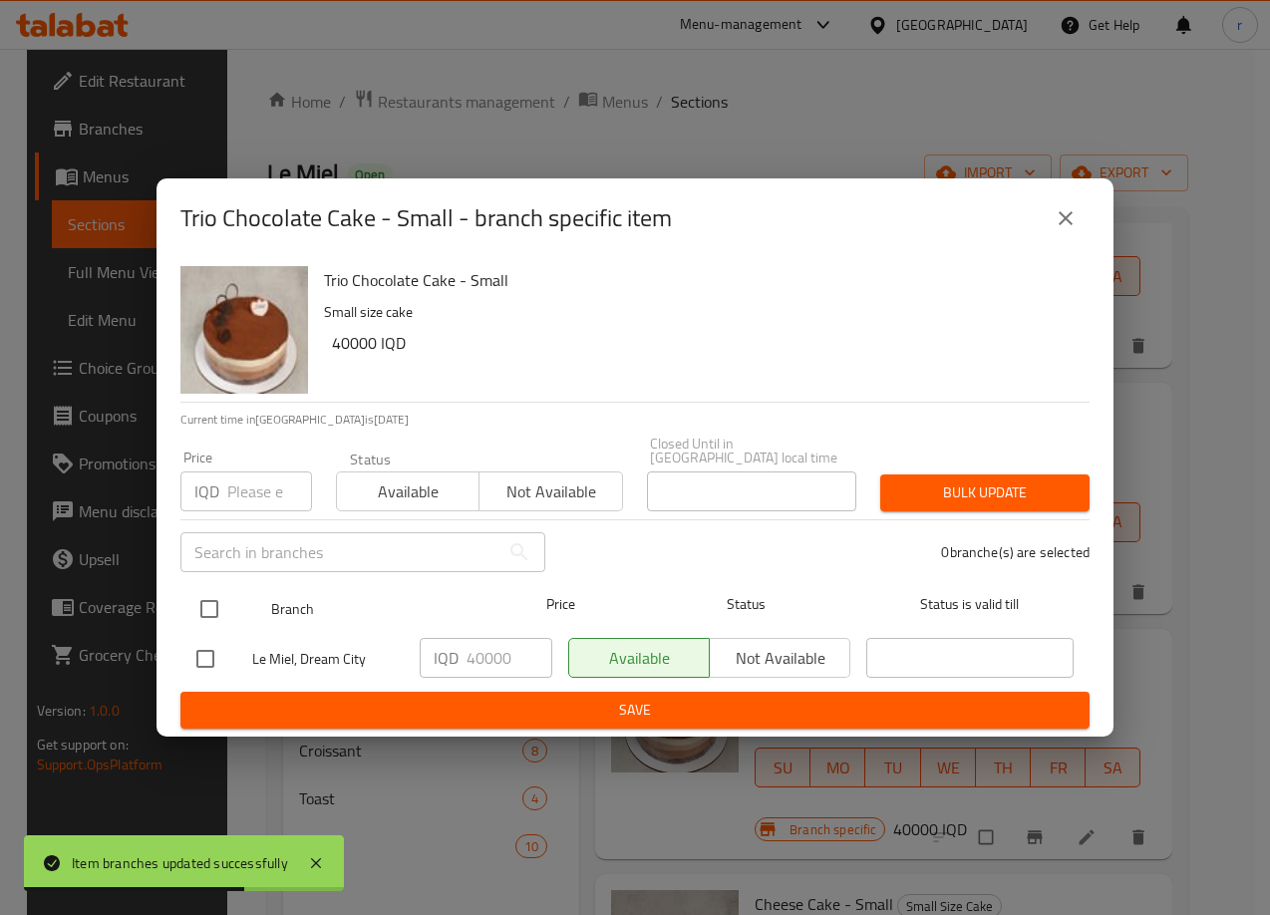
click at [204, 601] on input "checkbox" at bounding box center [209, 609] width 42 height 42
checkbox input "true"
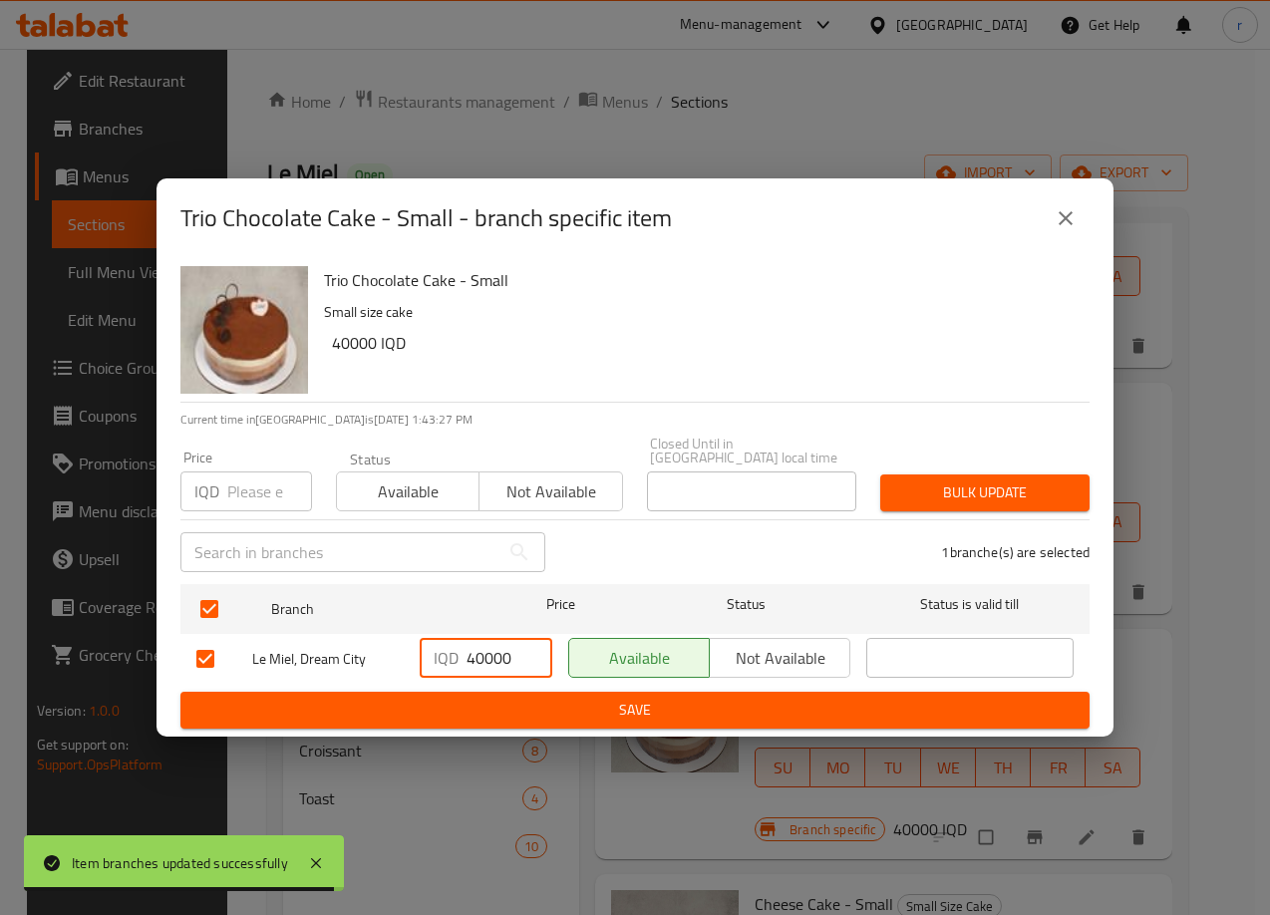
drag, startPoint x: 483, startPoint y: 645, endPoint x: 466, endPoint y: 655, distance: 19.7
click at [467, 655] on input "40000" at bounding box center [509, 658] width 86 height 40
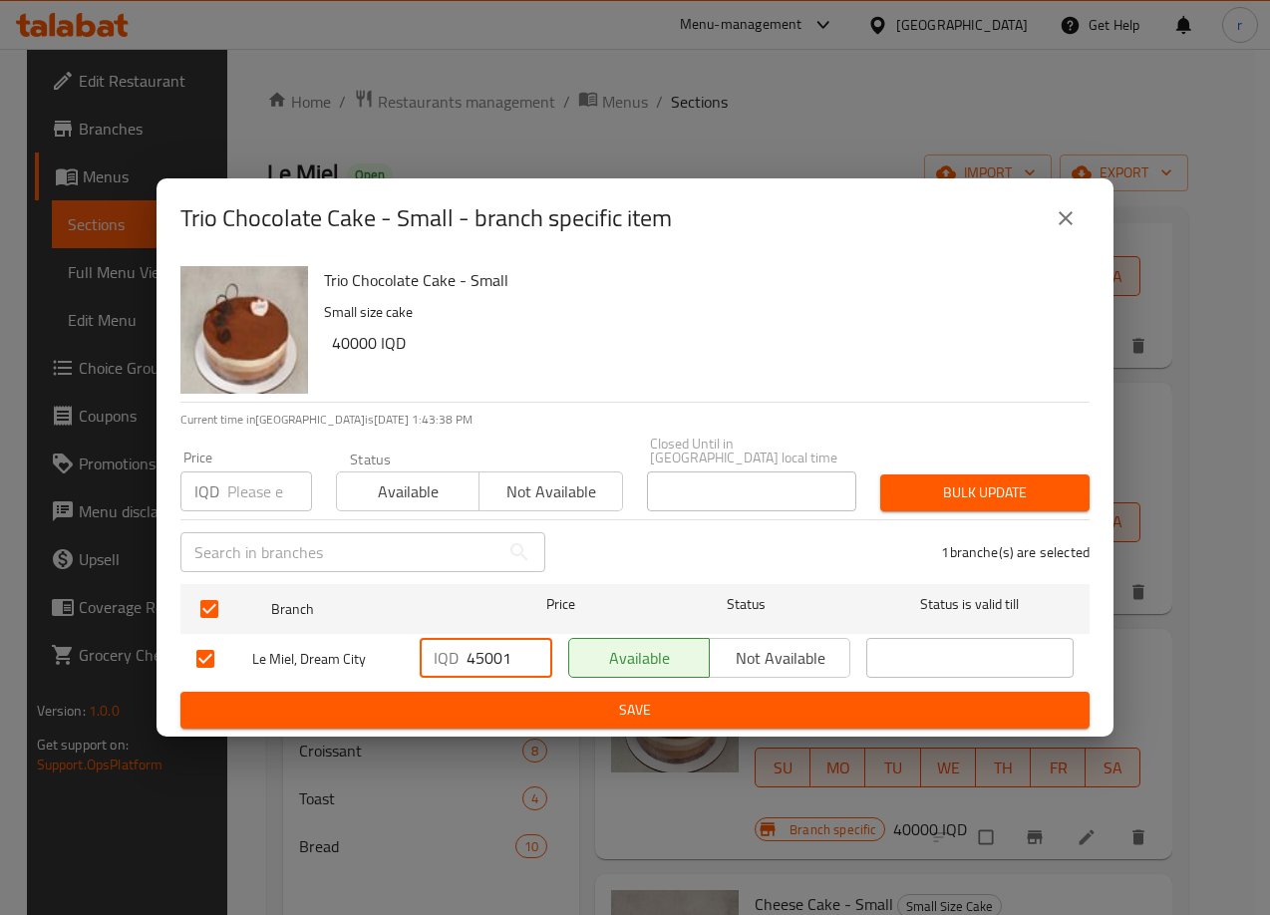
type input "45000"
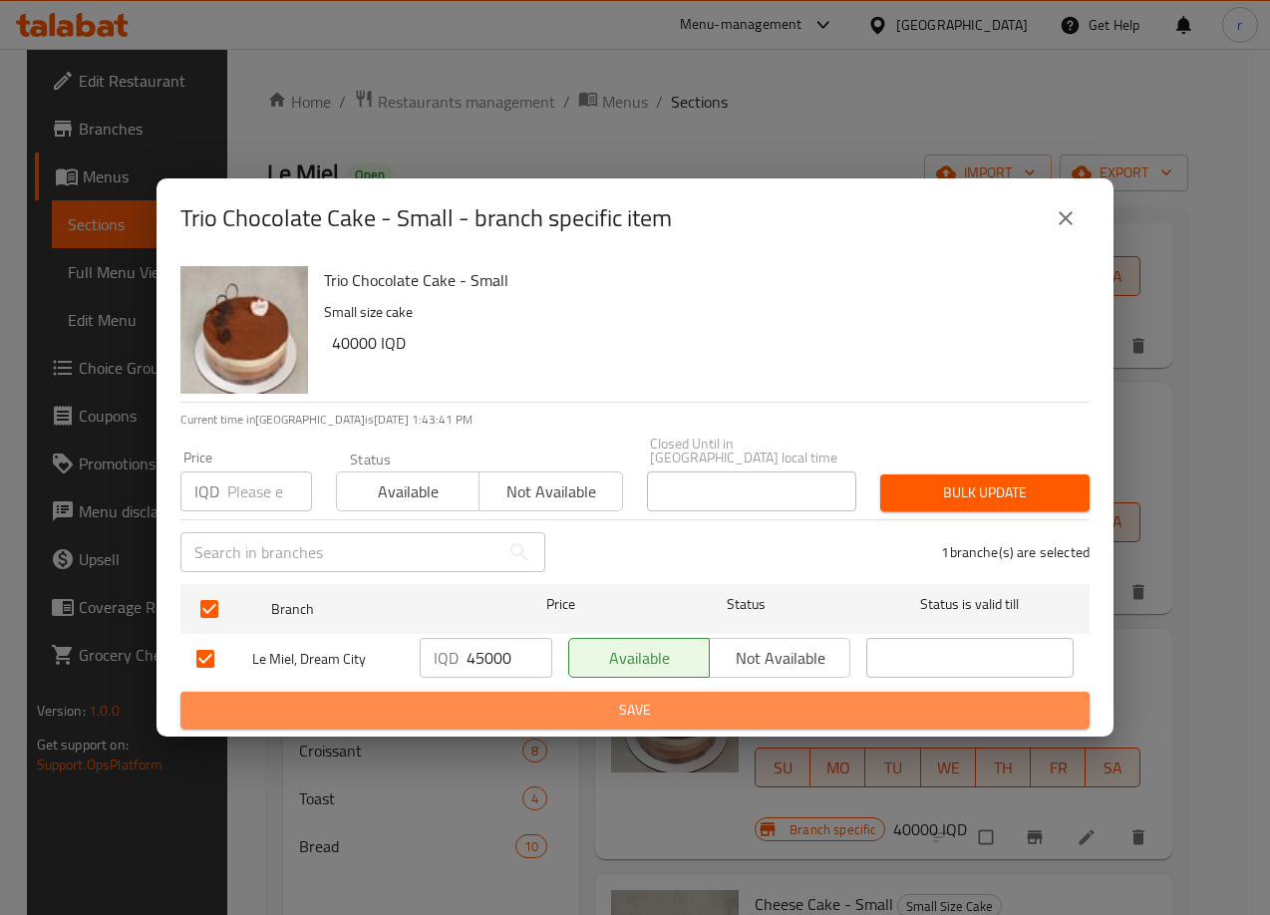
click at [522, 698] on span "Save" at bounding box center [634, 710] width 877 height 25
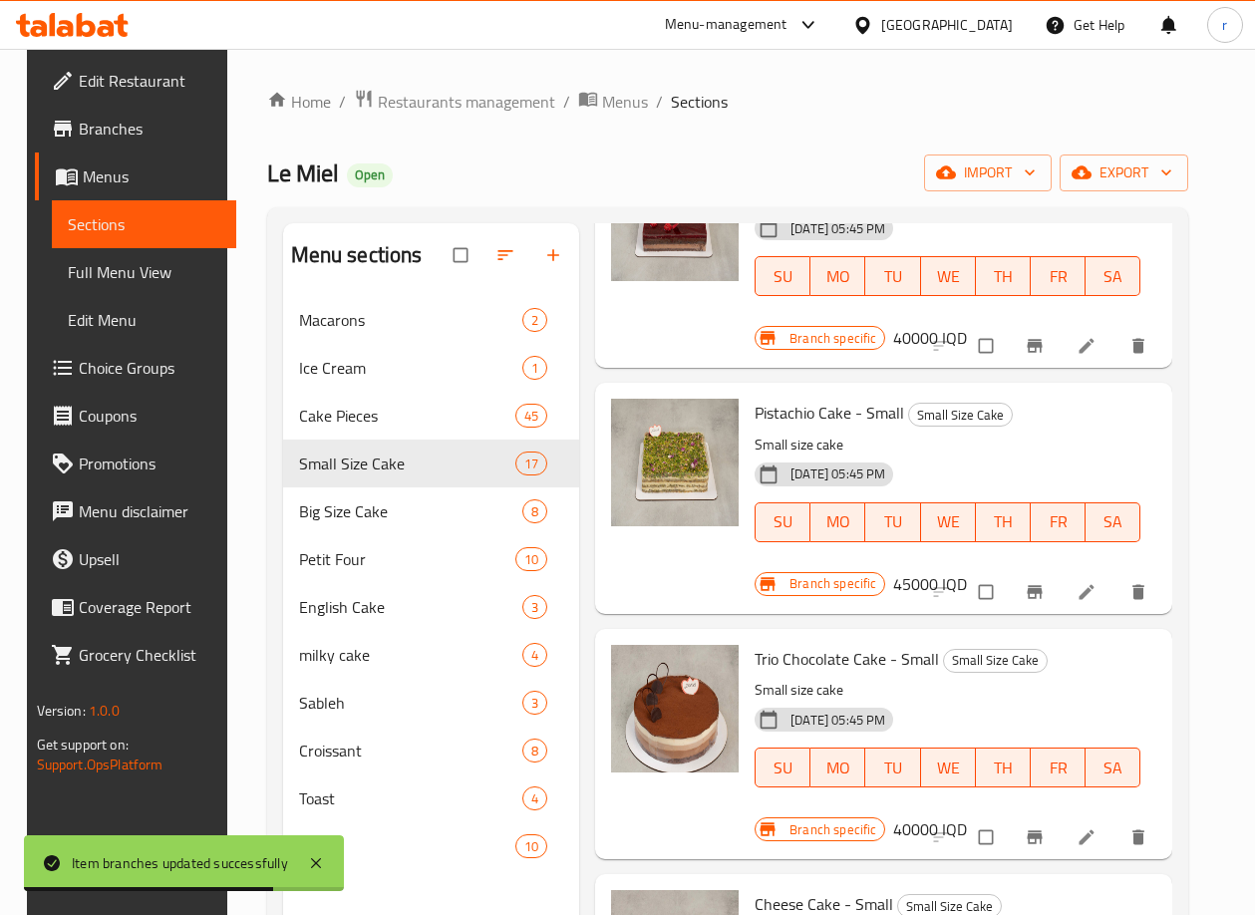
click at [1118, 667] on h6 "Trio Chocolate Cake - Small Small Size Cake" at bounding box center [947, 659] width 386 height 28
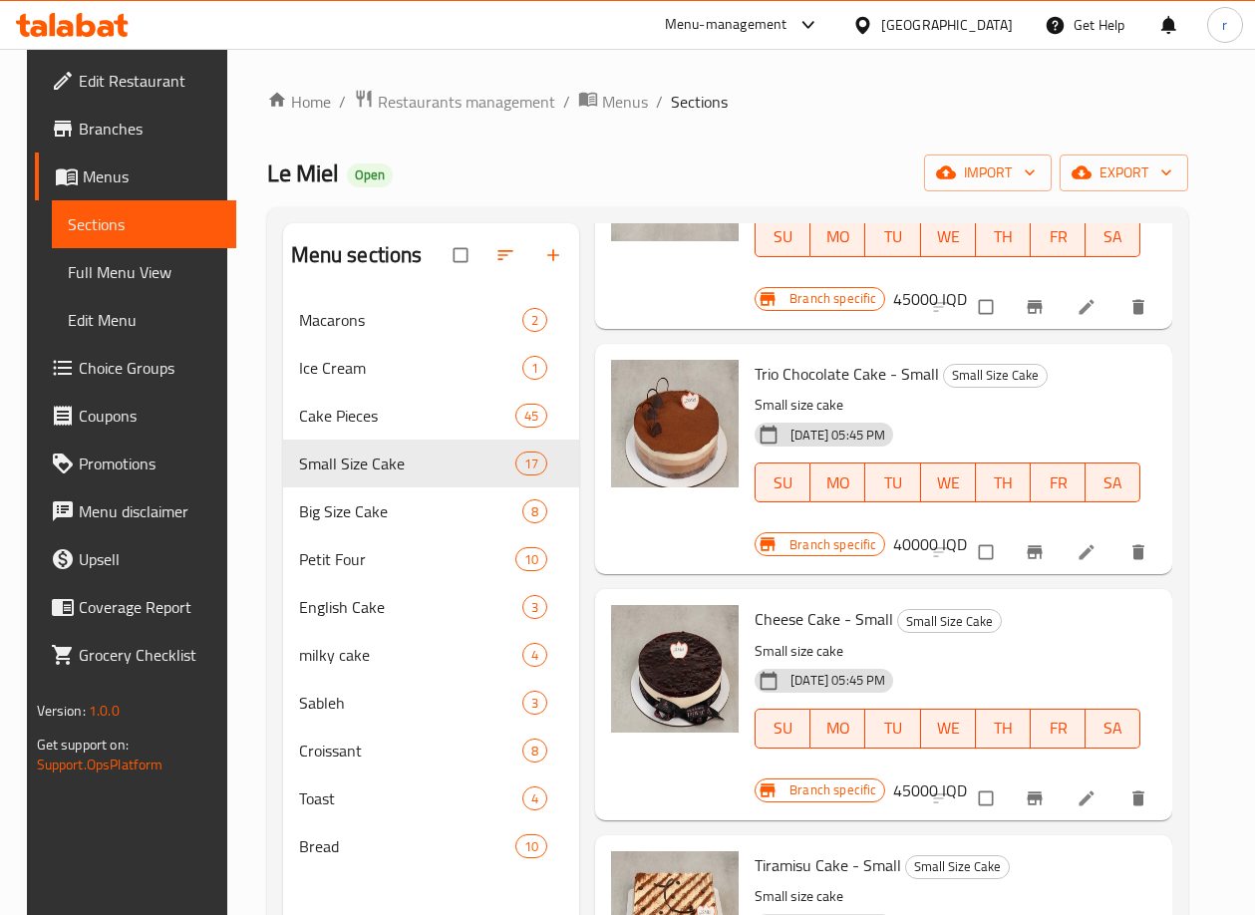
scroll to position [1495, 0]
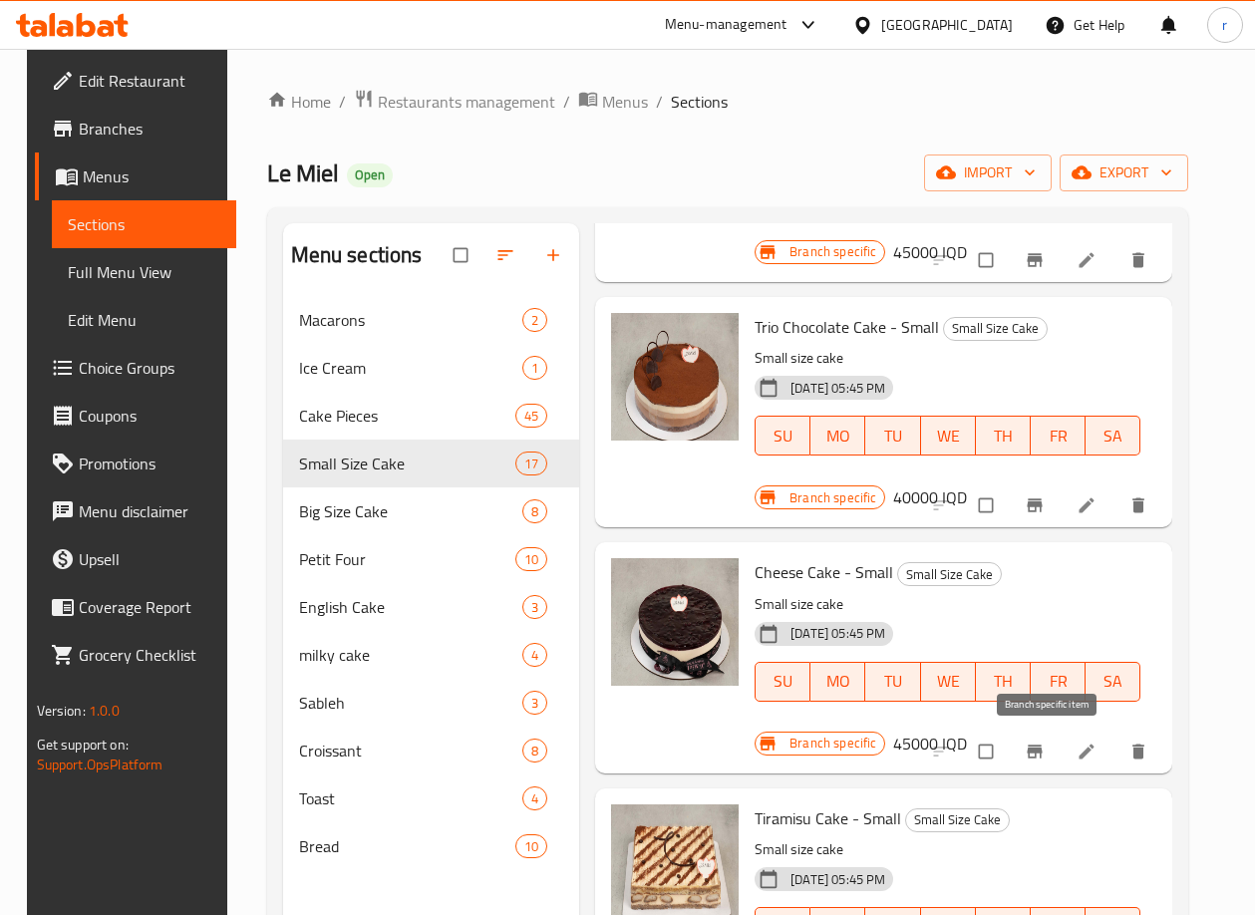
click at [1042, 748] on icon "Branch-specific-item" at bounding box center [1034, 750] width 15 height 13
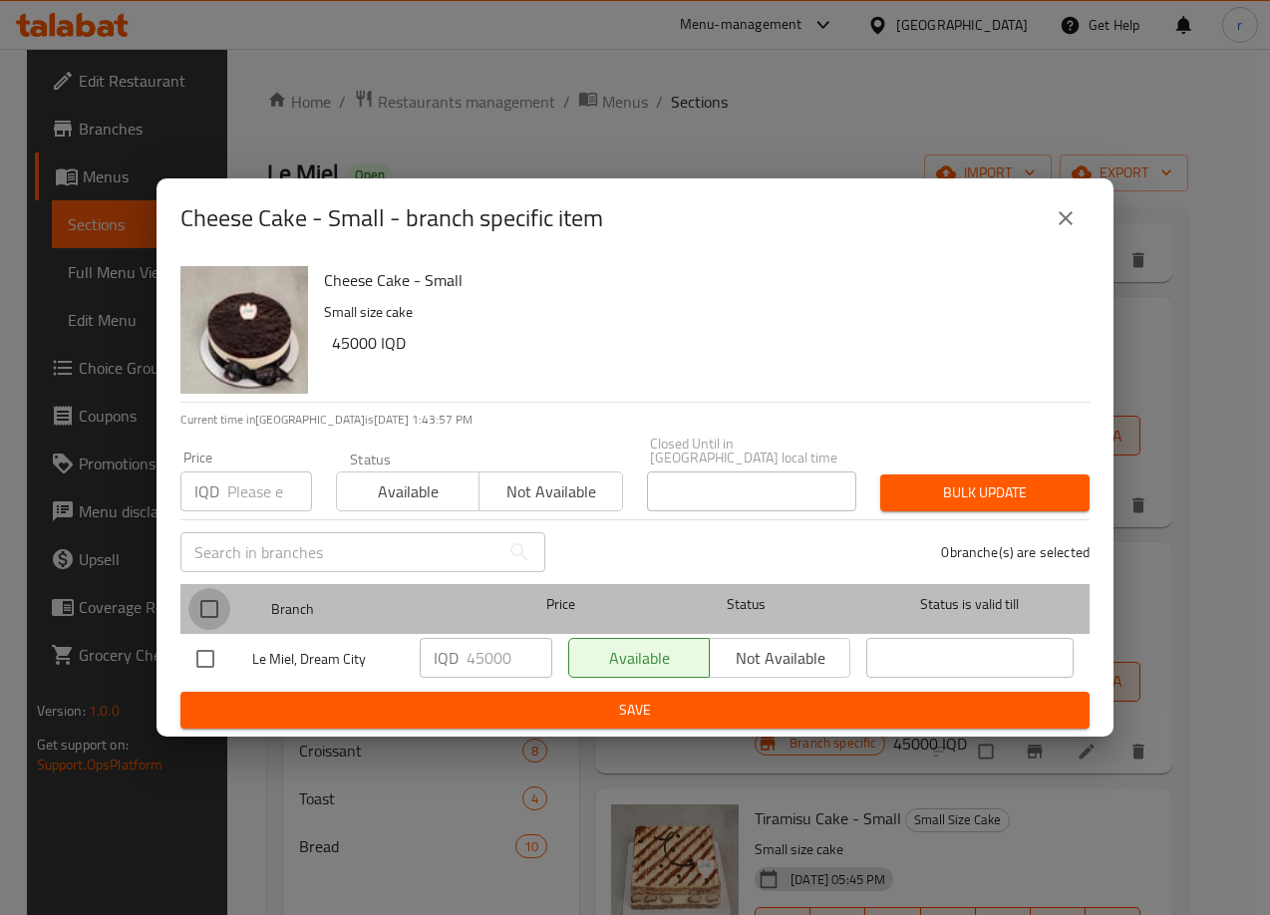
click at [206, 594] on input "checkbox" at bounding box center [209, 609] width 42 height 42
checkbox input "true"
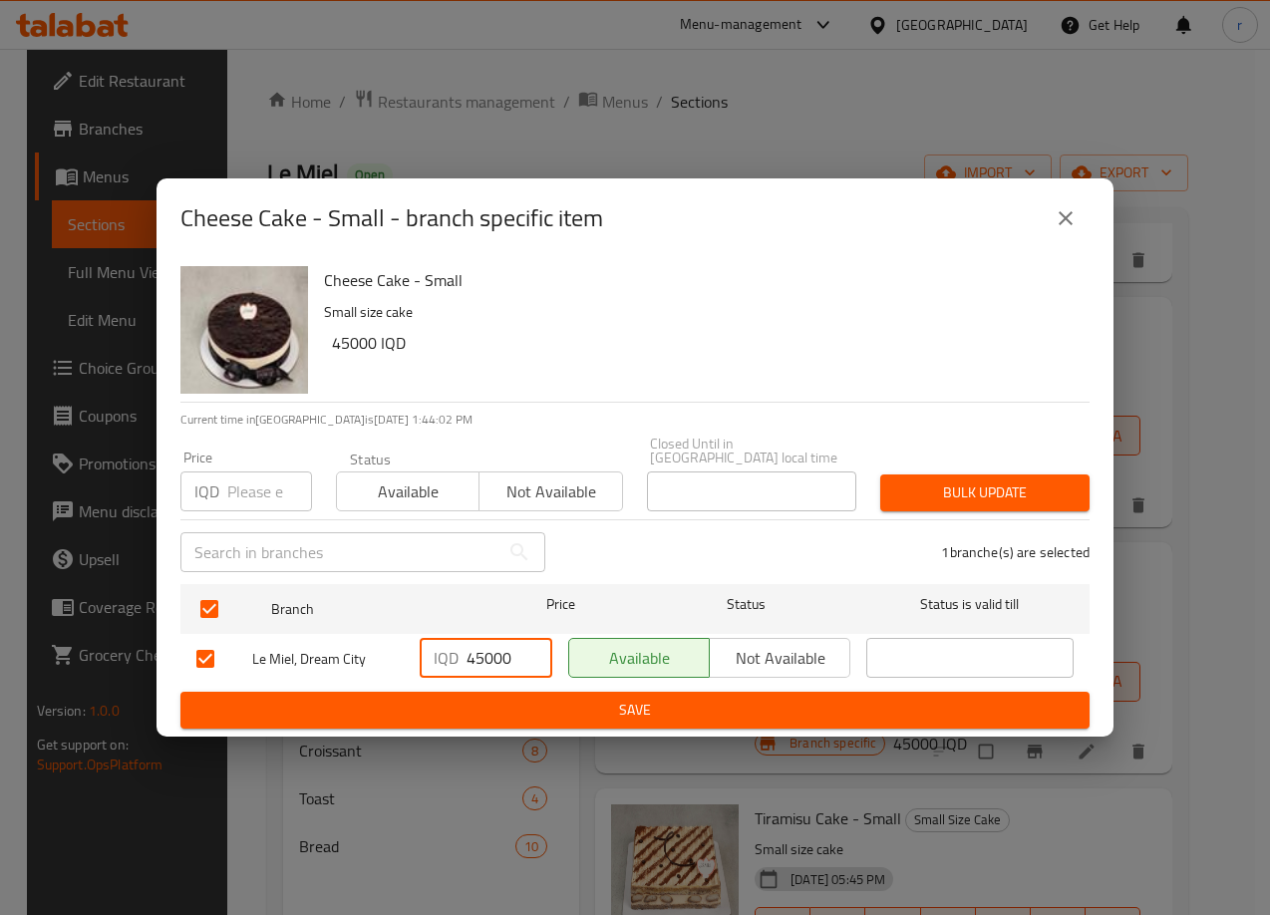
drag, startPoint x: 472, startPoint y: 657, endPoint x: 458, endPoint y: 653, distance: 14.5
click at [458, 653] on div "IQD 45000 ​" at bounding box center [486, 658] width 133 height 40
type input "55000"
click at [482, 692] on button "Save" at bounding box center [634, 710] width 909 height 37
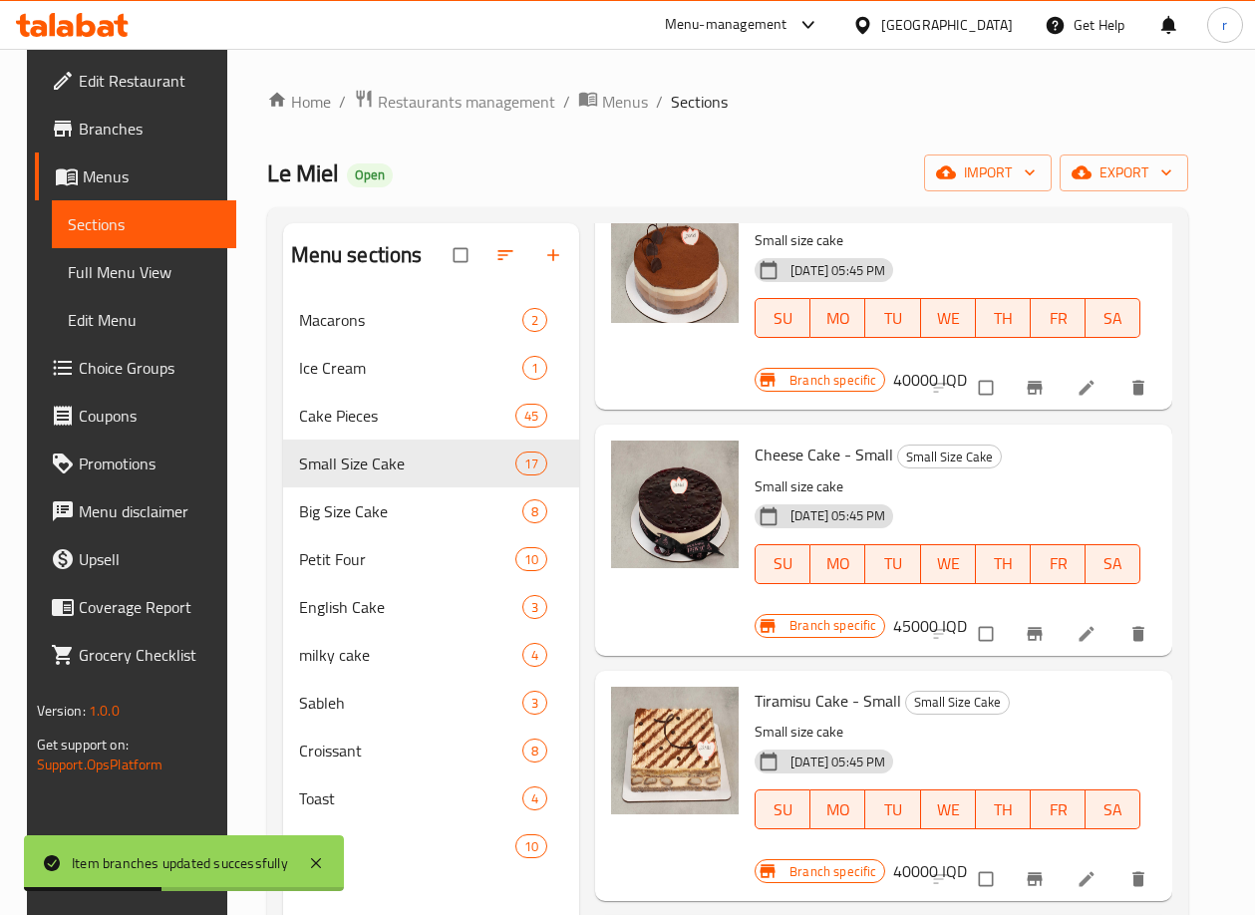
scroll to position [1661, 0]
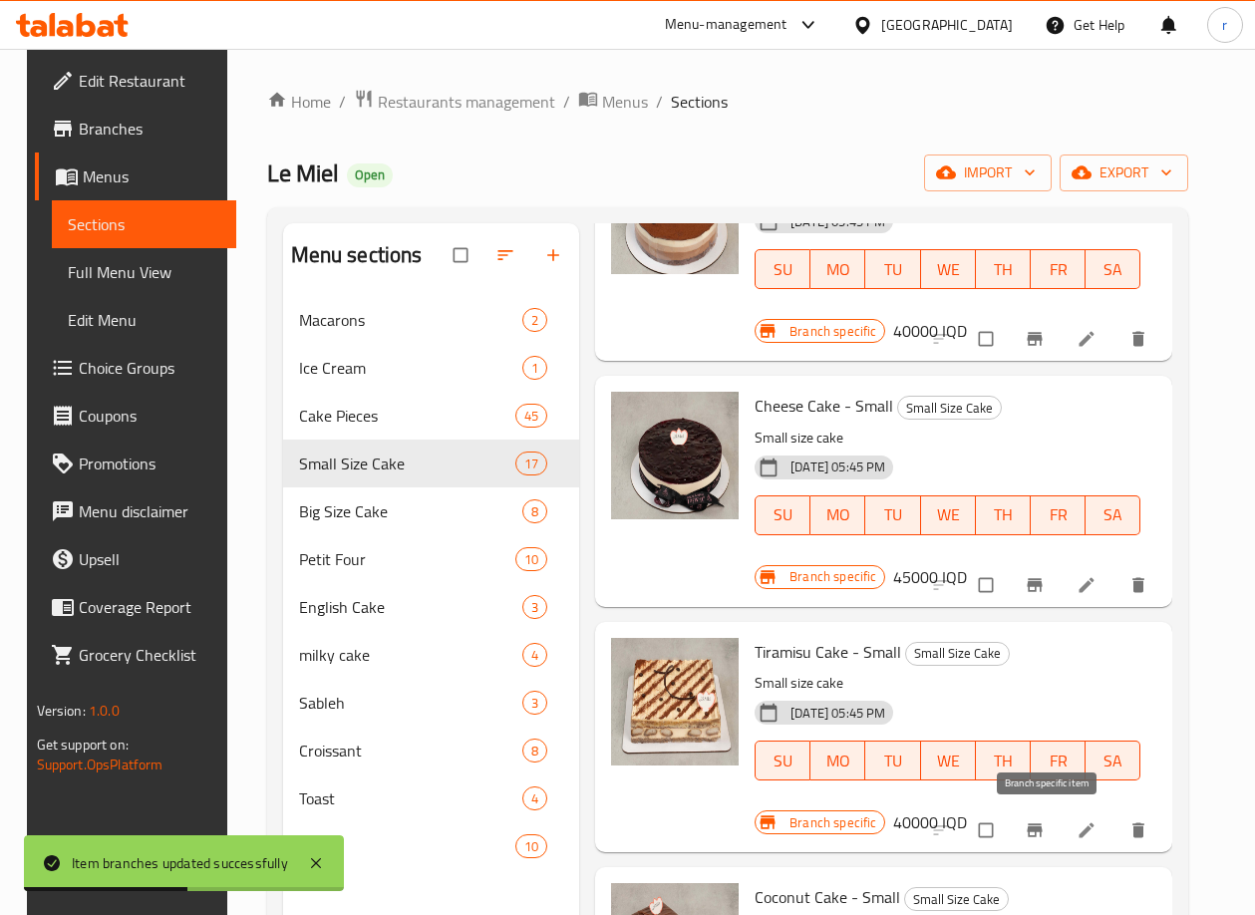
click at [1042, 815] on button "Branch-specific-item" at bounding box center [1037, 830] width 48 height 44
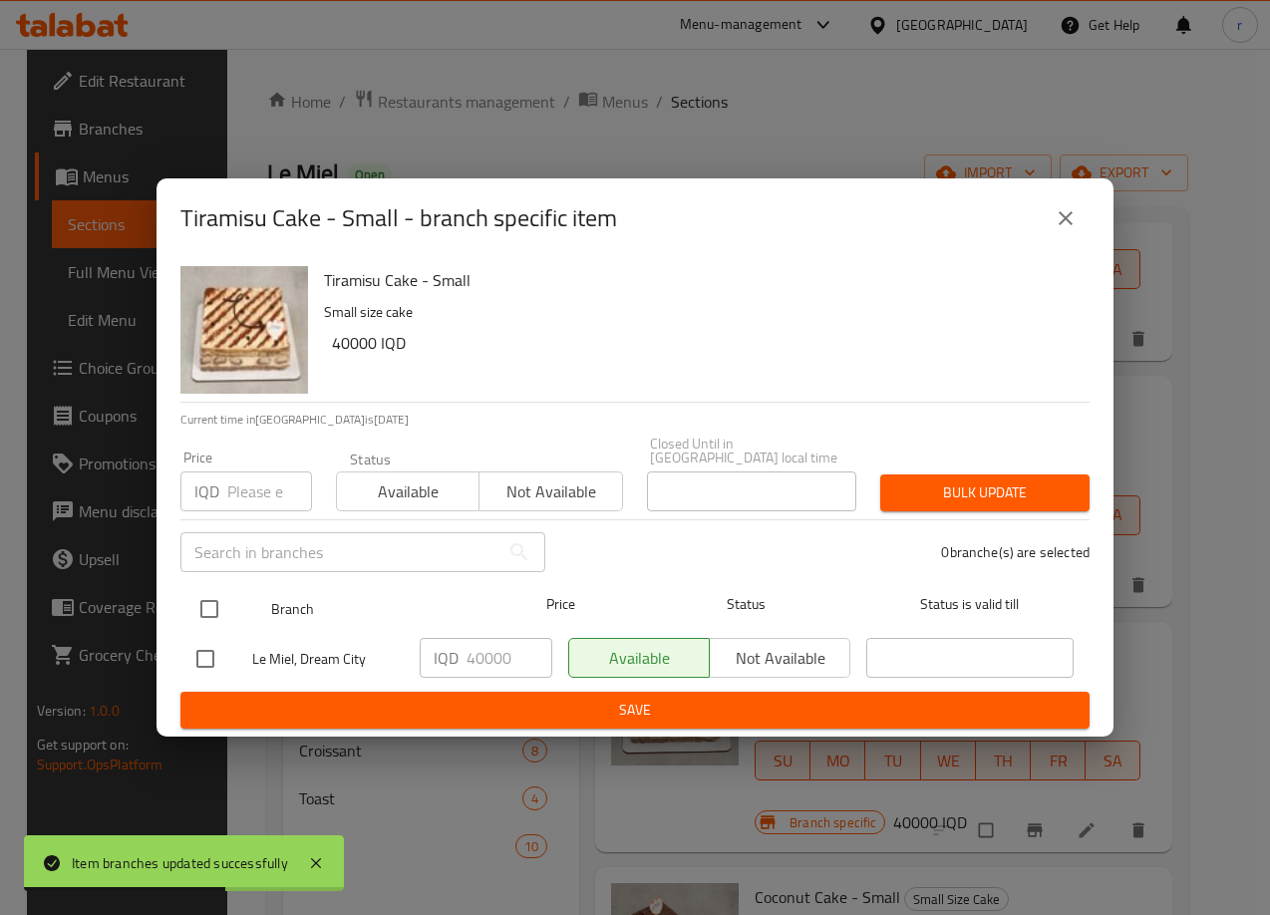
click at [195, 595] on input "checkbox" at bounding box center [209, 609] width 42 height 42
checkbox input "true"
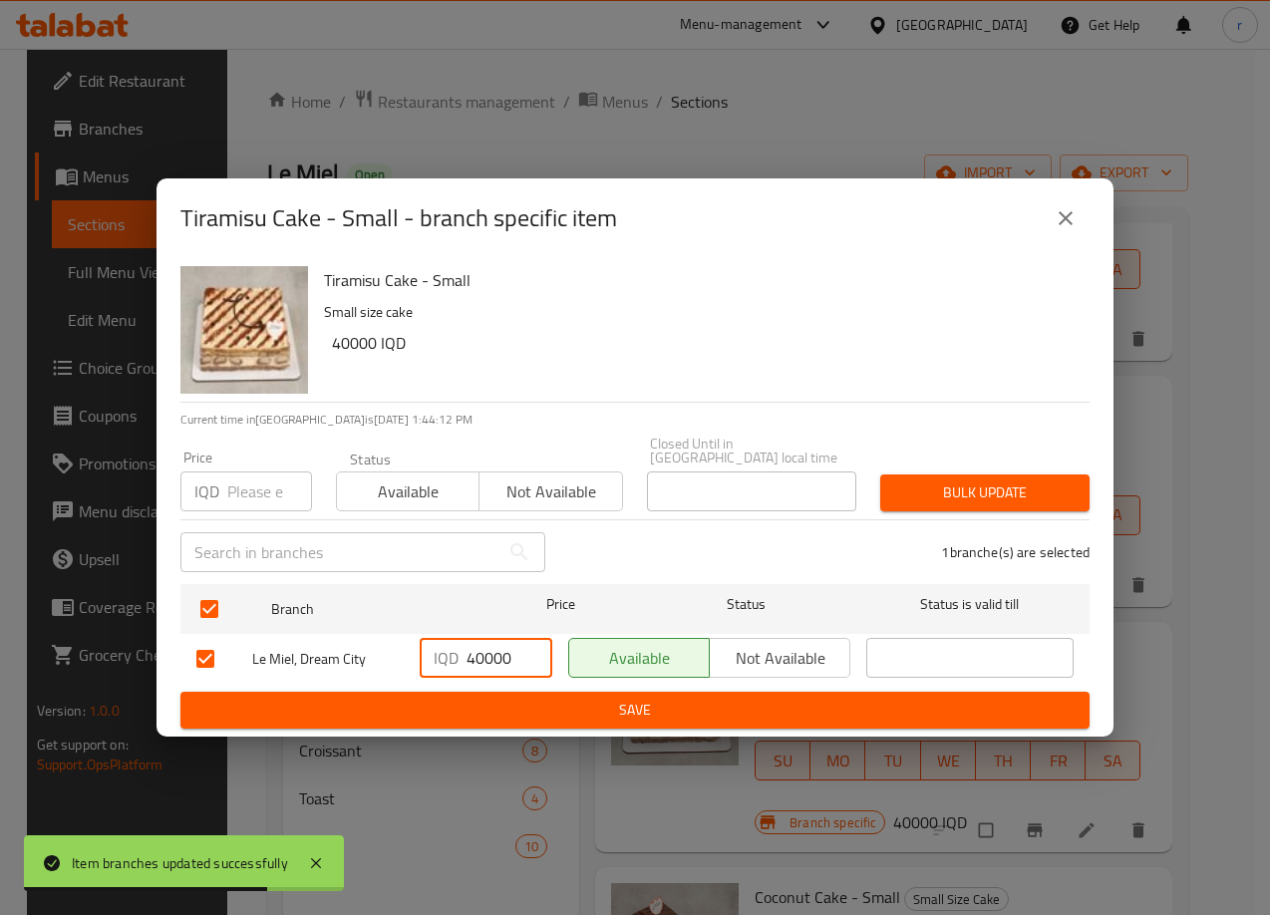
click at [463, 653] on div "IQD 40000 ​" at bounding box center [486, 658] width 133 height 40
type input "50000"
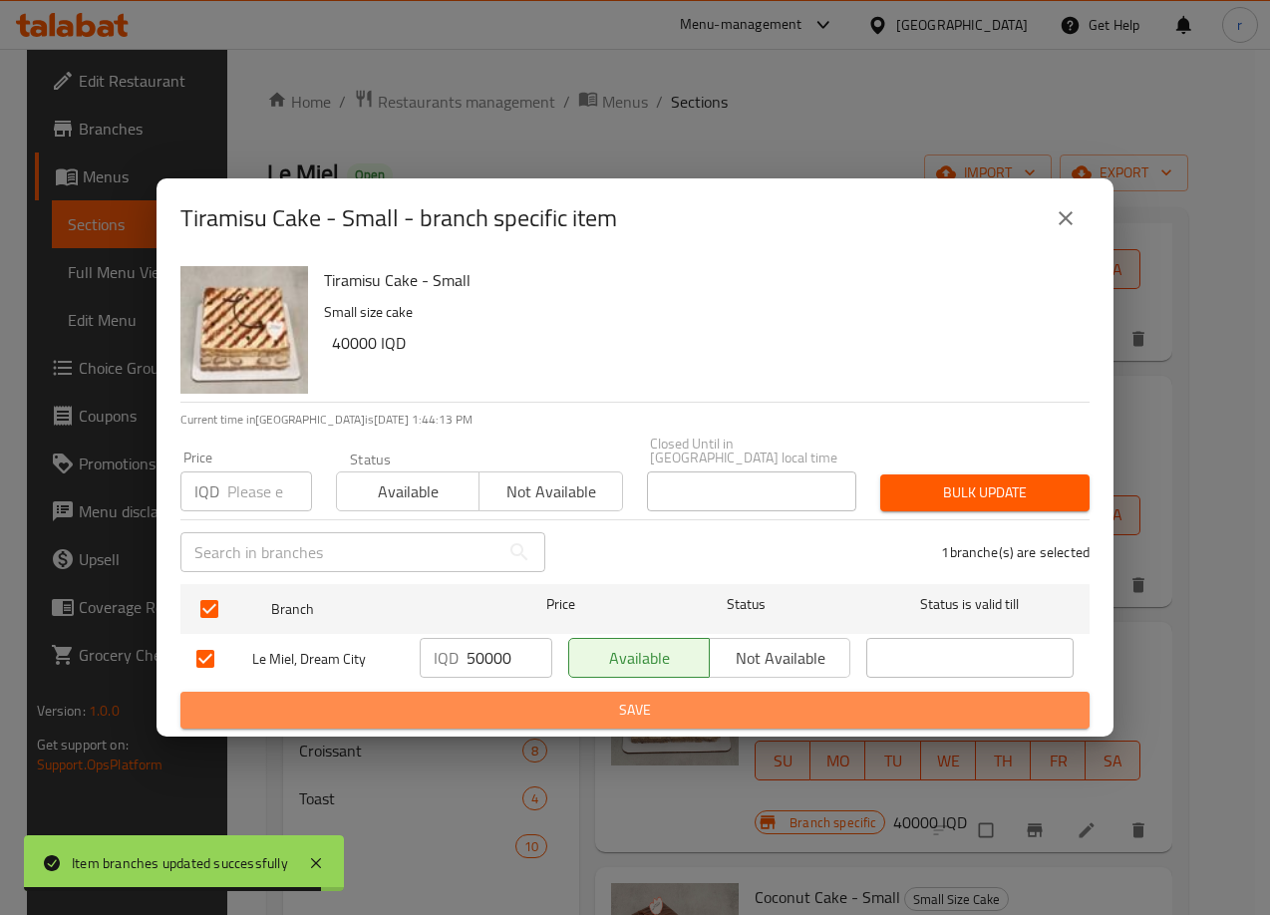
click at [505, 703] on span "Save" at bounding box center [634, 710] width 877 height 25
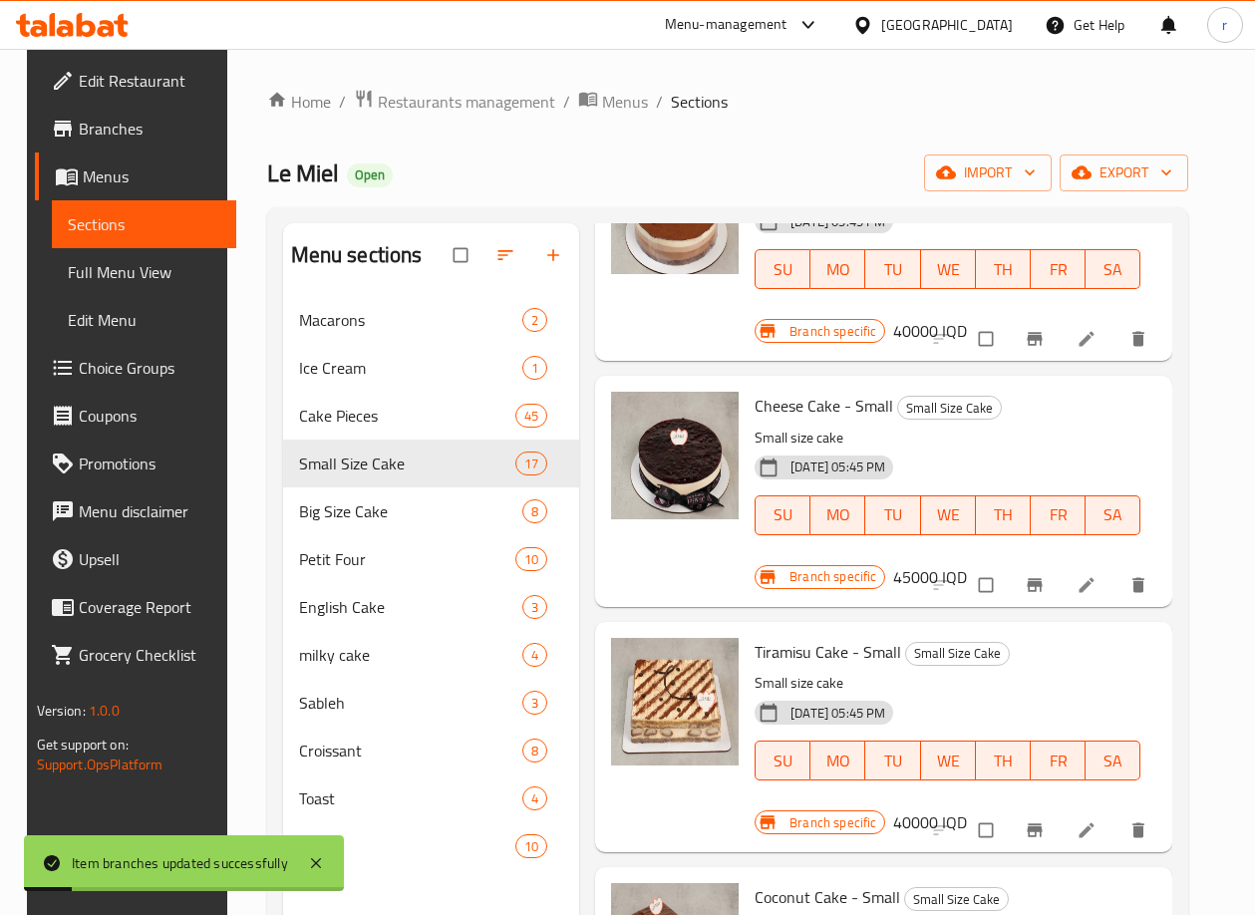
click at [1097, 681] on p "Small size cake" at bounding box center [947, 683] width 386 height 25
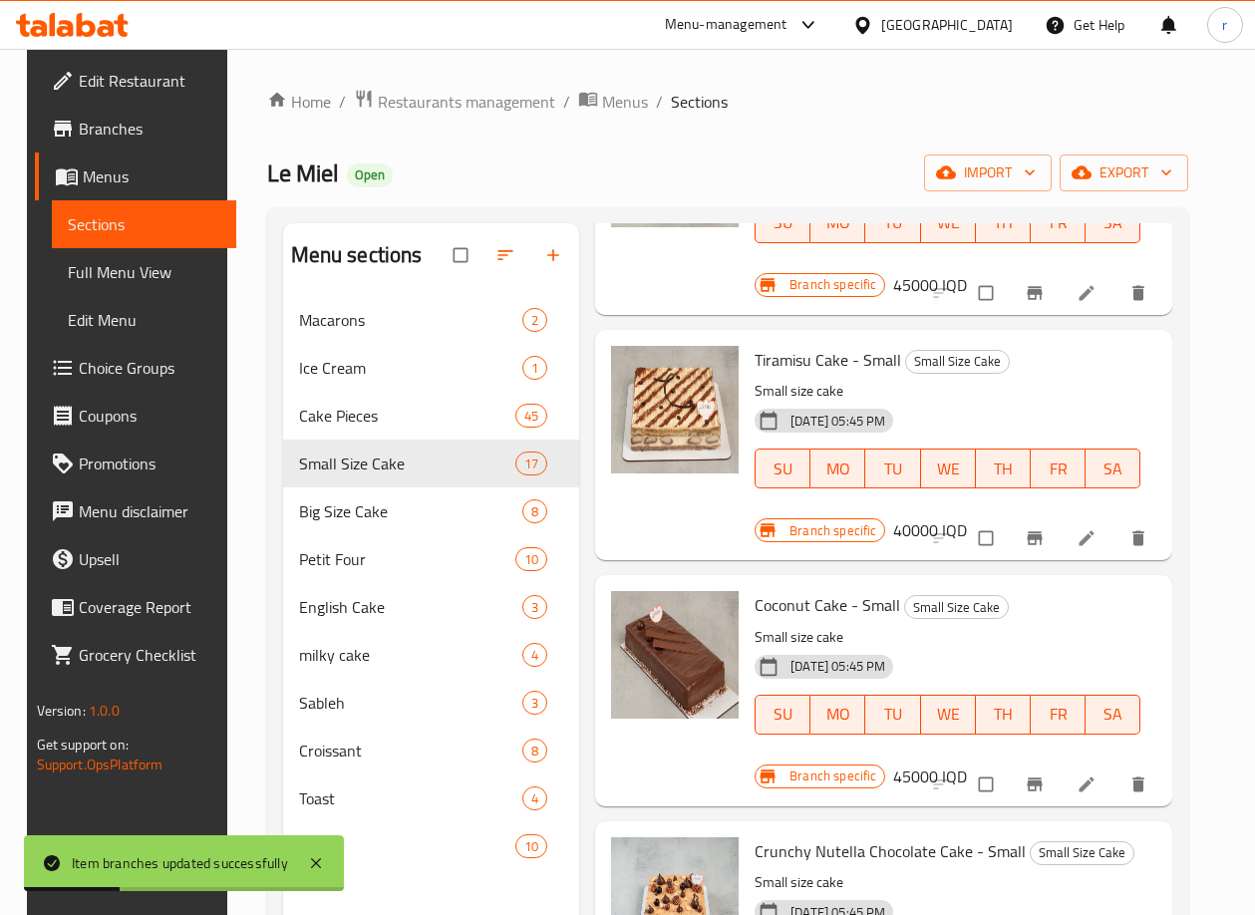
scroll to position [1993, 0]
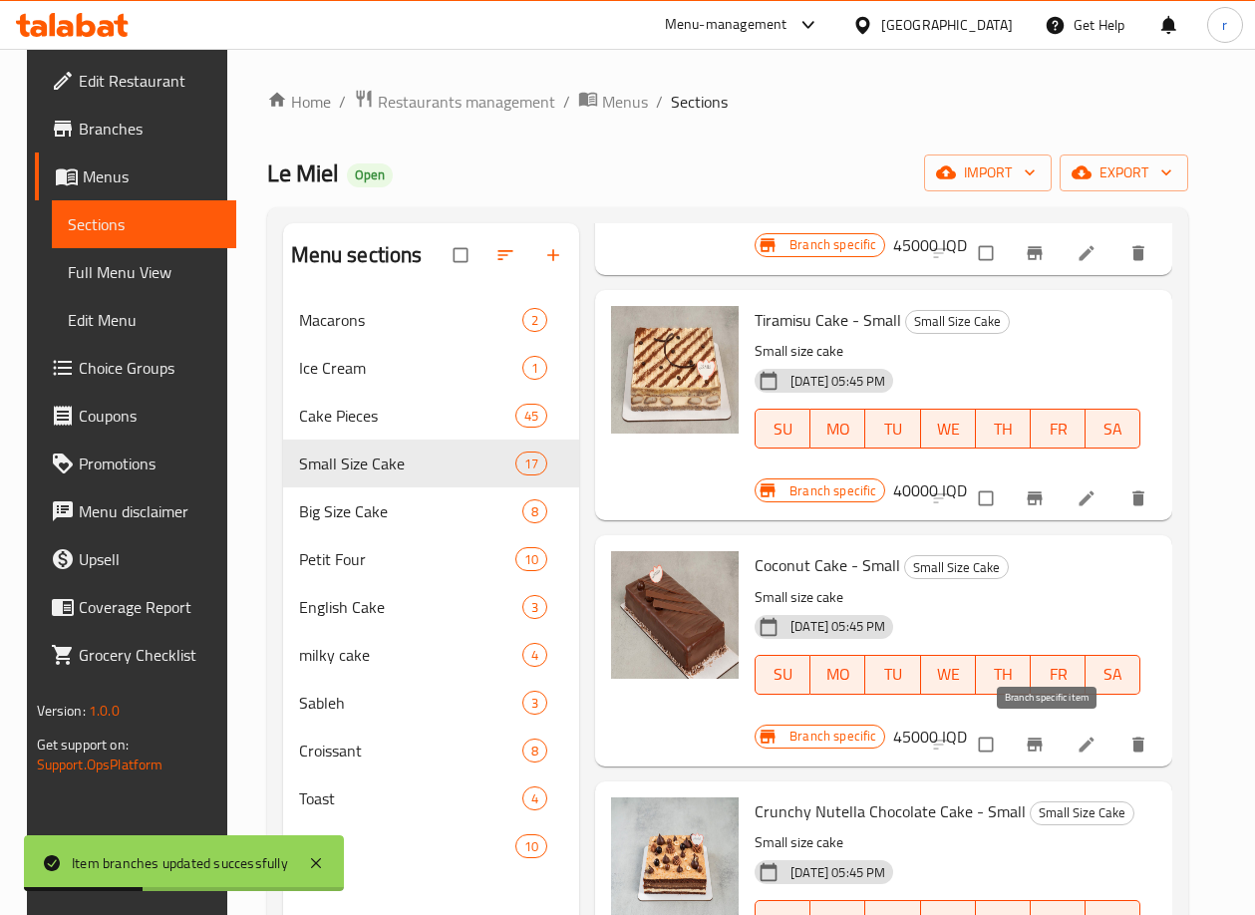
click at [1042, 737] on icon "Branch-specific-item" at bounding box center [1034, 743] width 15 height 13
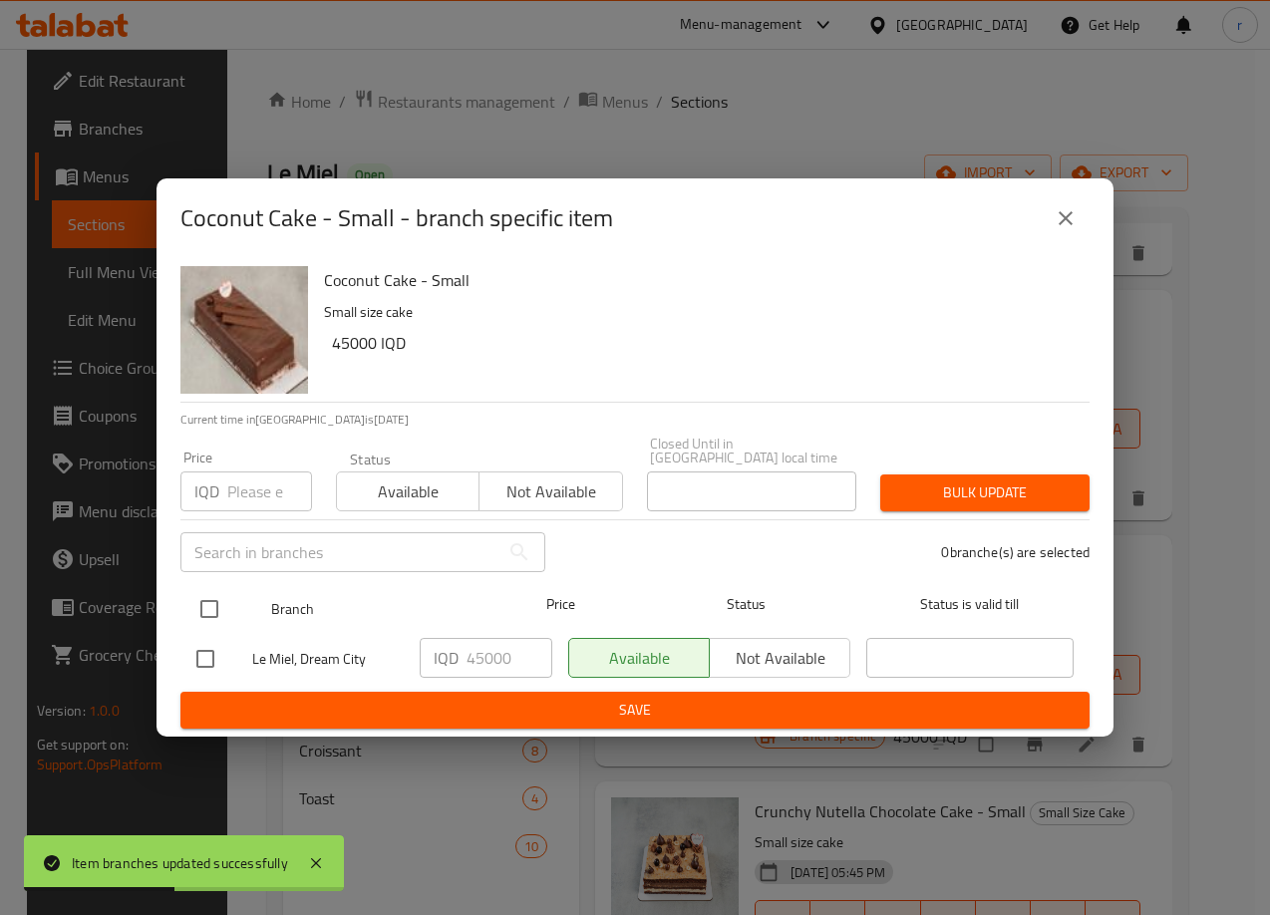
click at [211, 592] on input "checkbox" at bounding box center [209, 609] width 42 height 42
checkbox input "true"
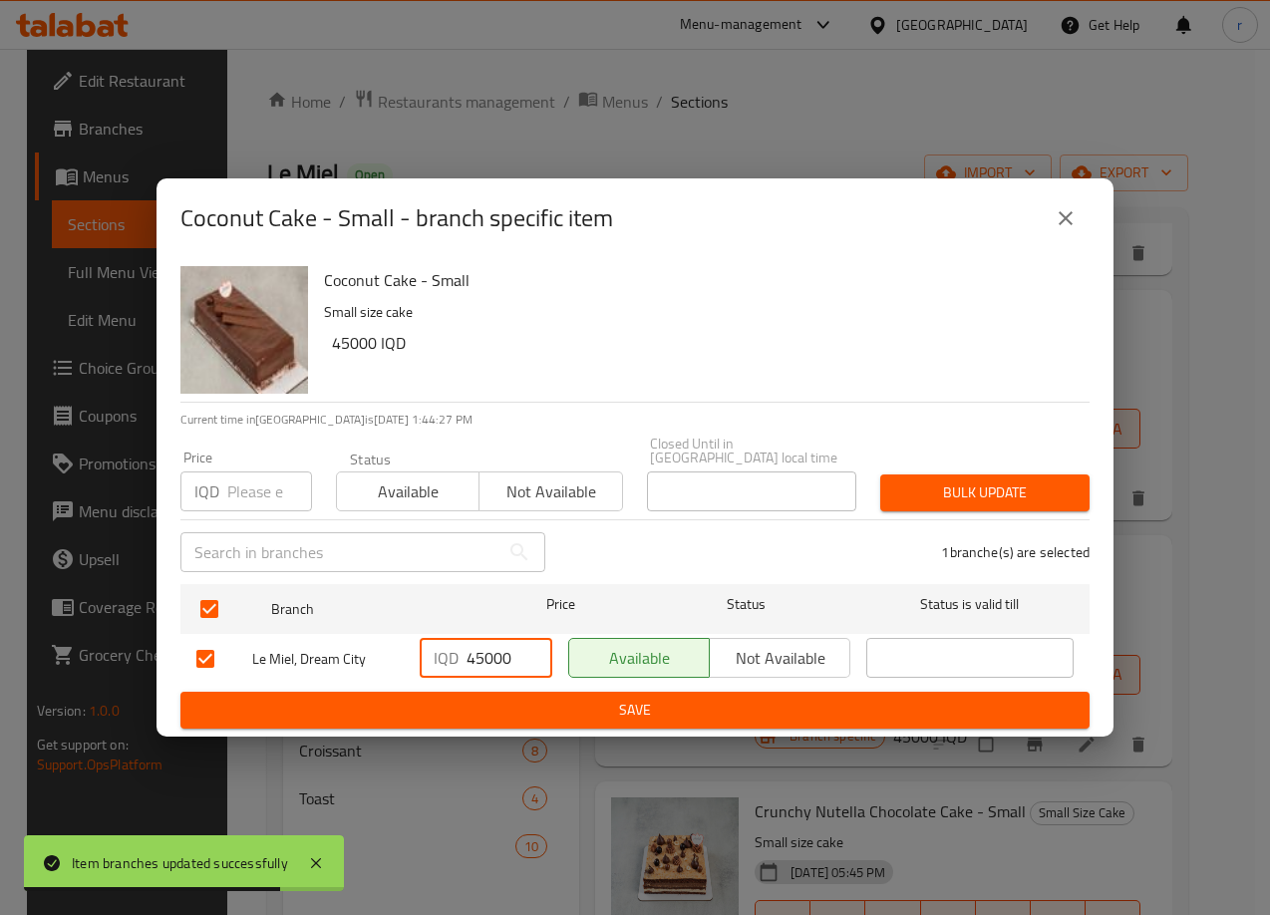
drag, startPoint x: 482, startPoint y: 650, endPoint x: 439, endPoint y: 661, distance: 44.2
click at [439, 661] on div "IQD 45000 ​" at bounding box center [486, 658] width 133 height 40
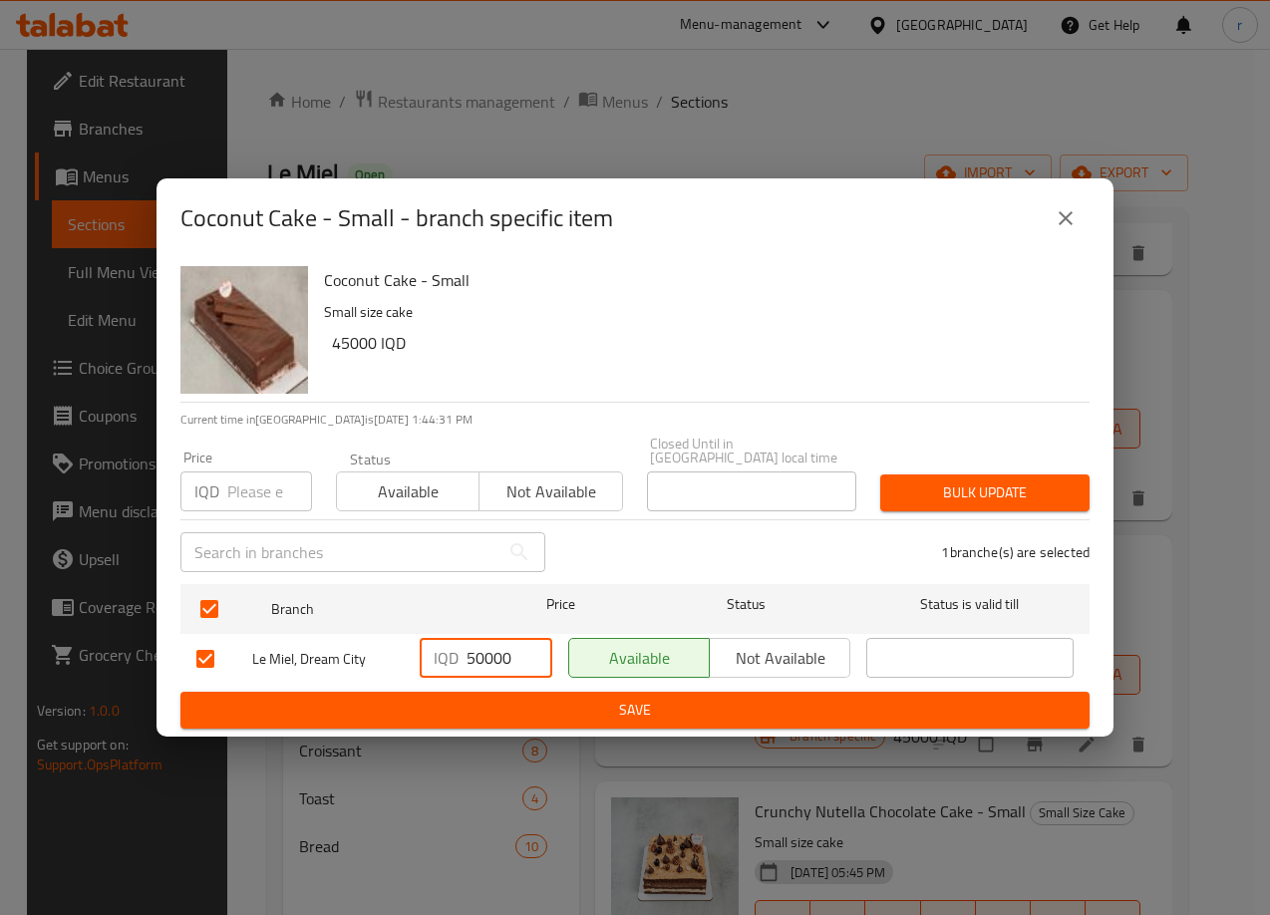
type input "50000"
click at [434, 698] on span "Save" at bounding box center [634, 710] width 877 height 25
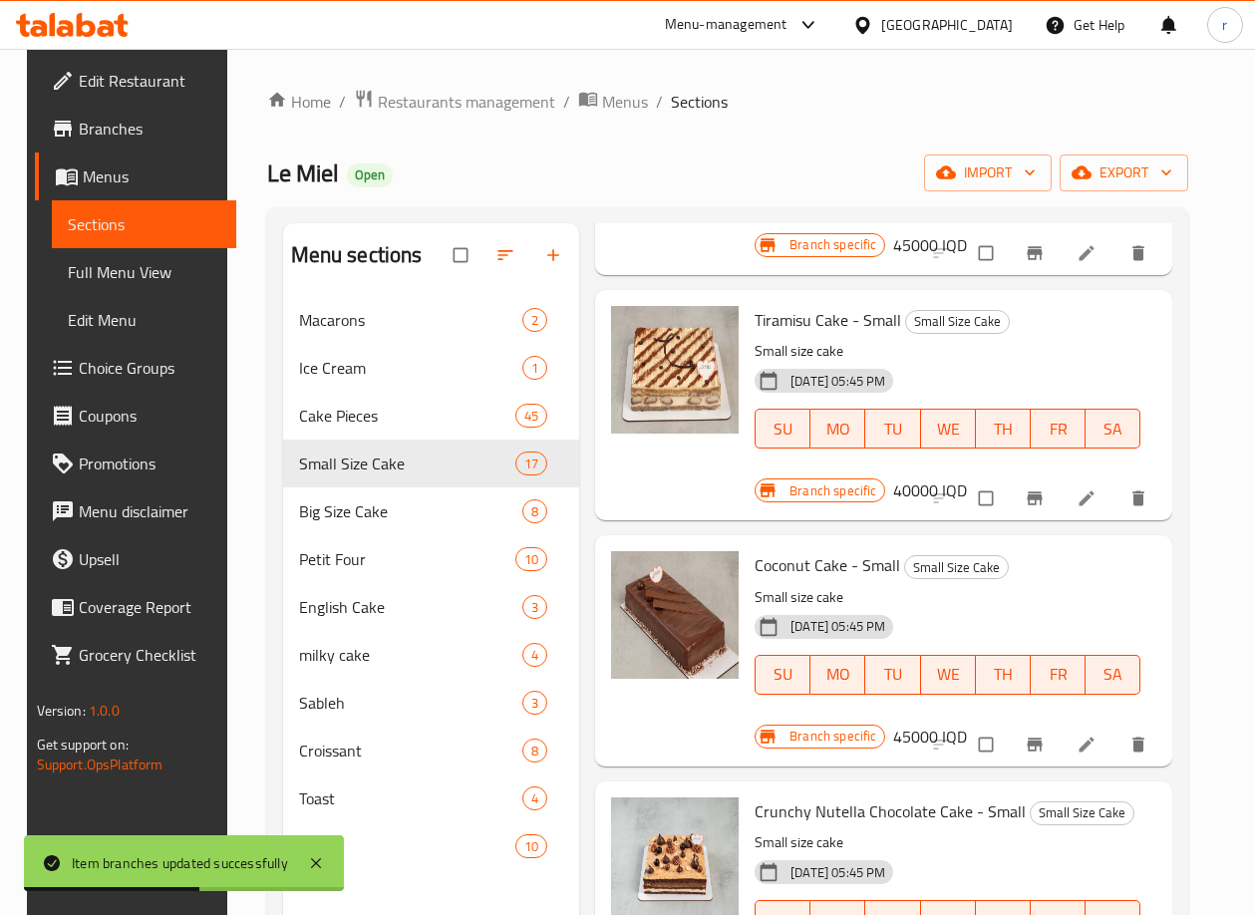
click at [1107, 619] on div "[DATE] 05:45 PM SU MO TU WE TH FR SA" at bounding box center [947, 661] width 402 height 108
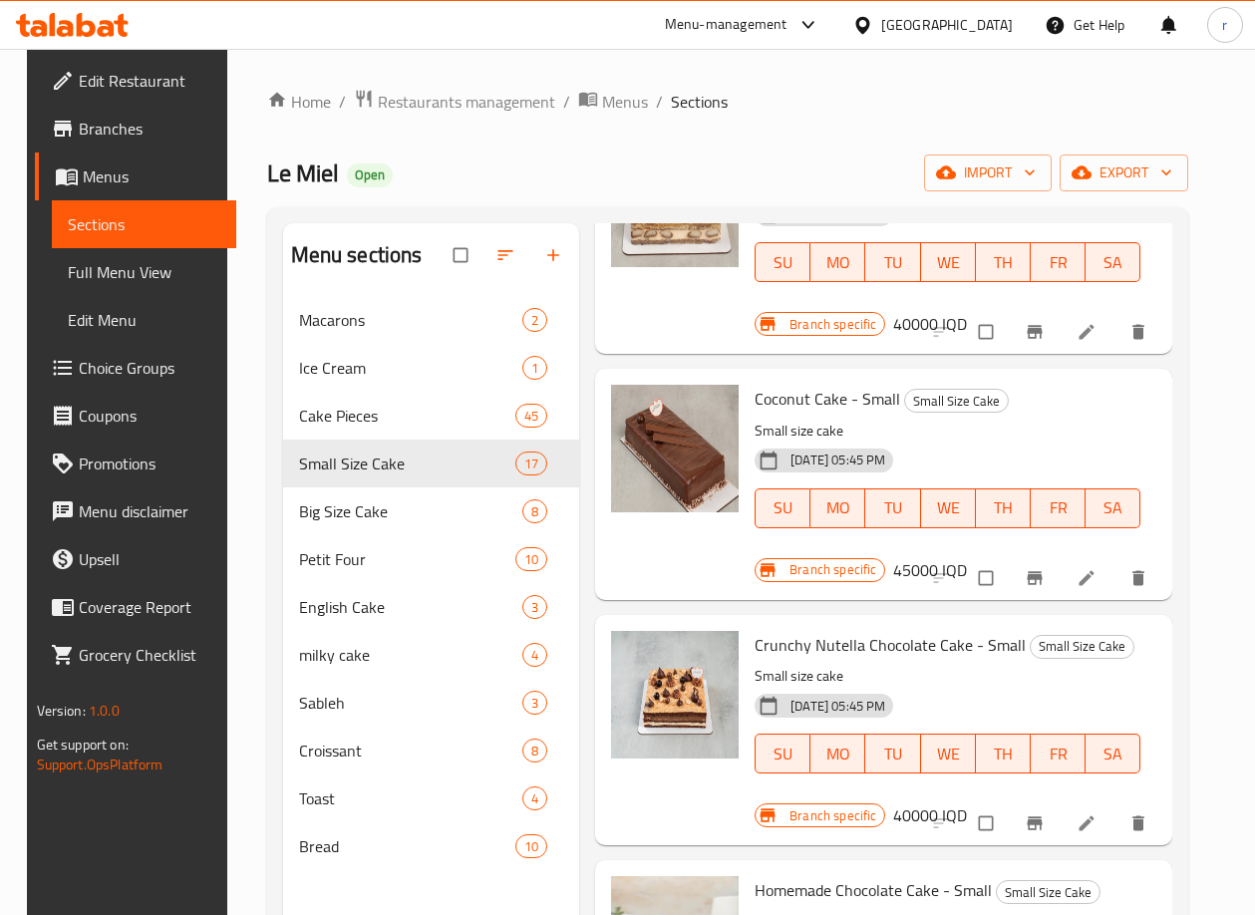
scroll to position [2325, 0]
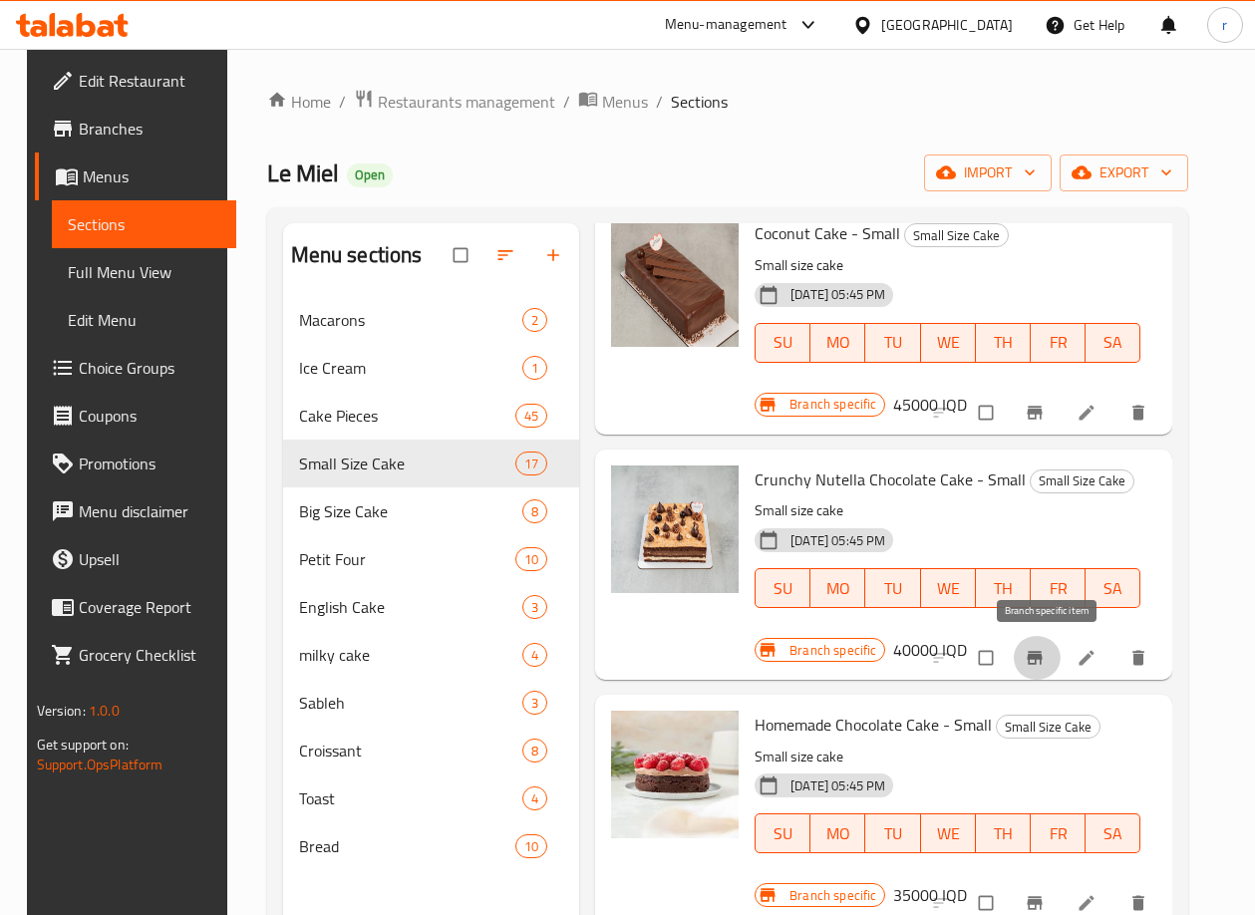
click at [1037, 652] on icon "Branch-specific-item" at bounding box center [1034, 658] width 20 height 20
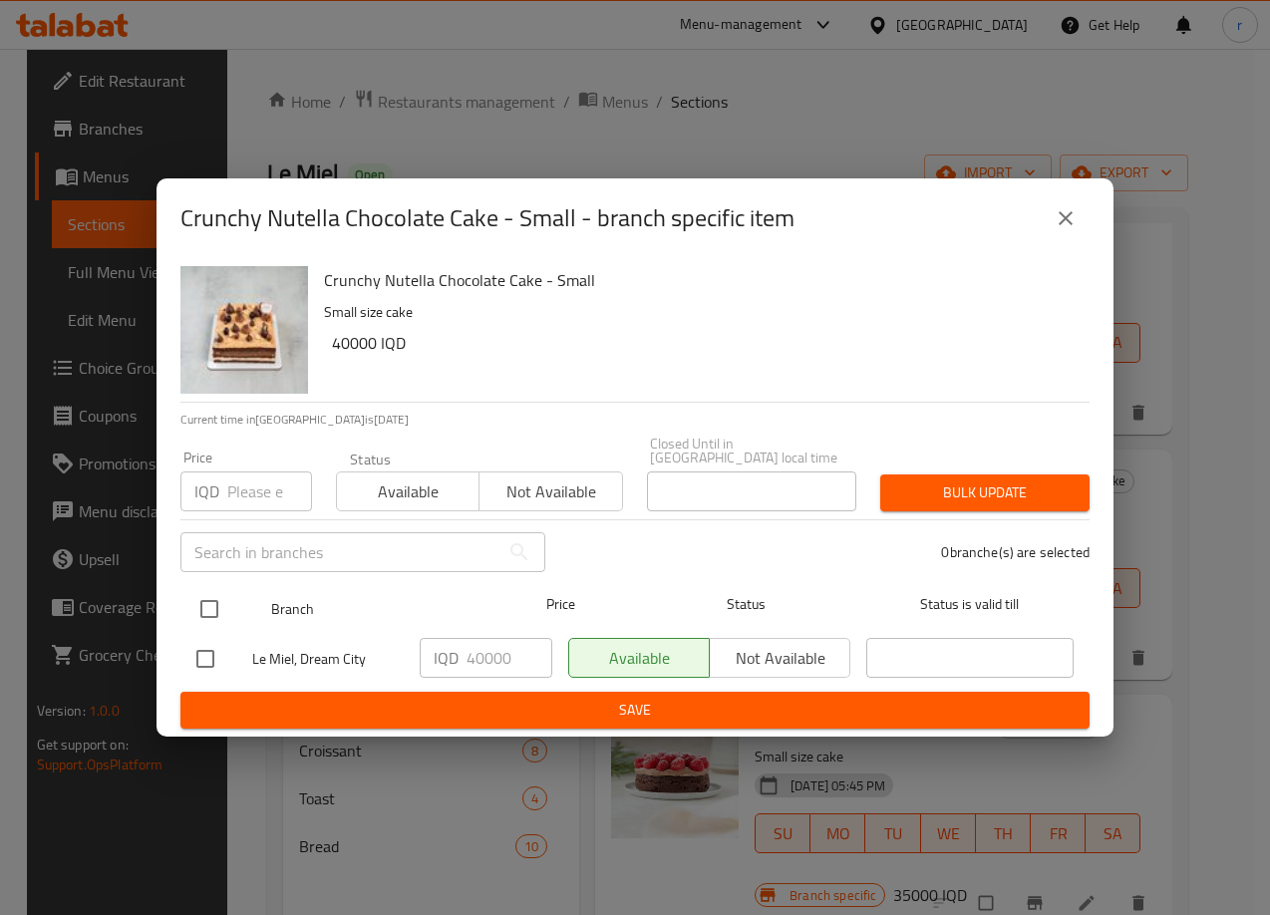
click at [222, 604] on input "checkbox" at bounding box center [209, 609] width 42 height 42
checkbox input "true"
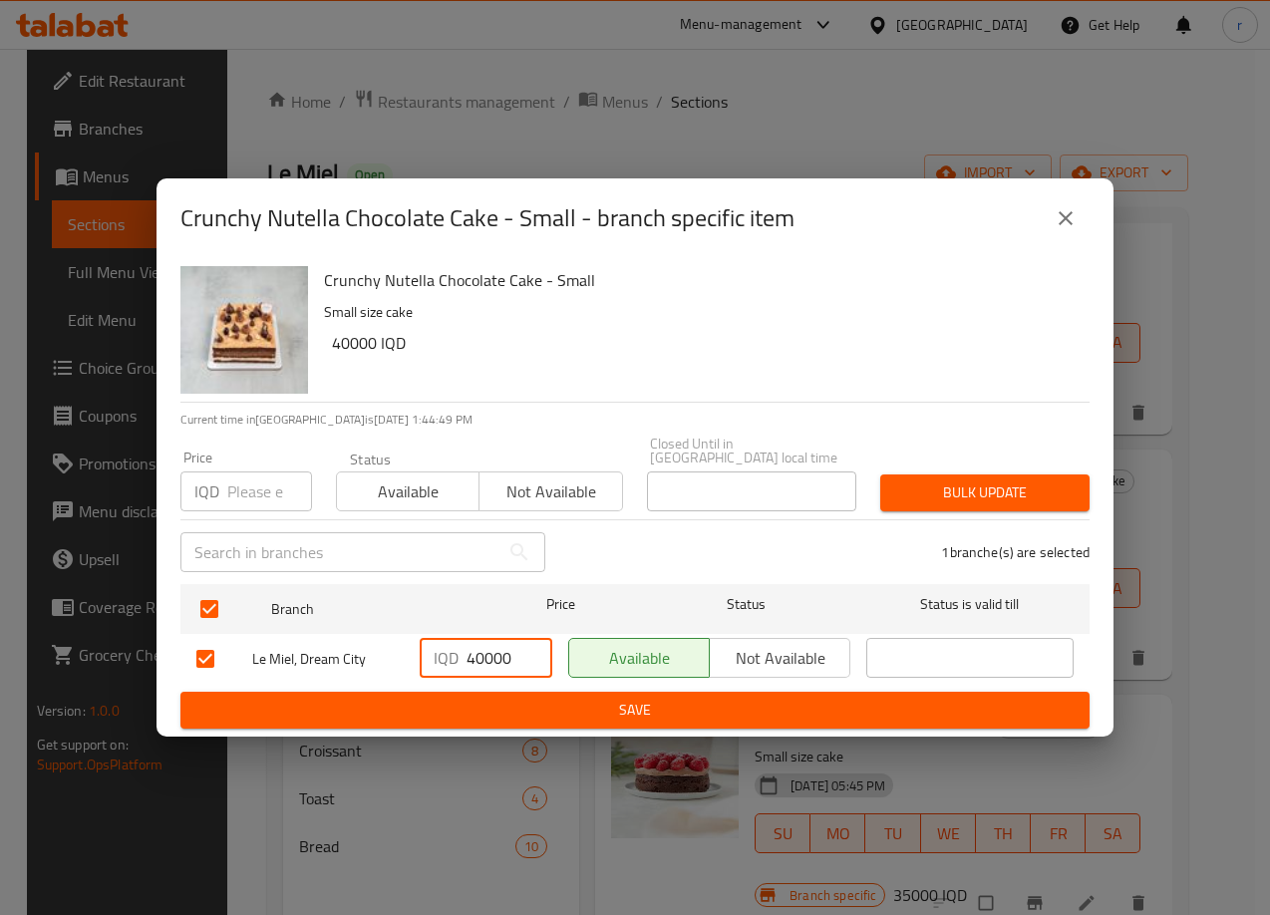
click at [475, 650] on input "40000" at bounding box center [509, 658] width 86 height 40
type input "50000"
click at [559, 700] on span "Save" at bounding box center [634, 710] width 877 height 25
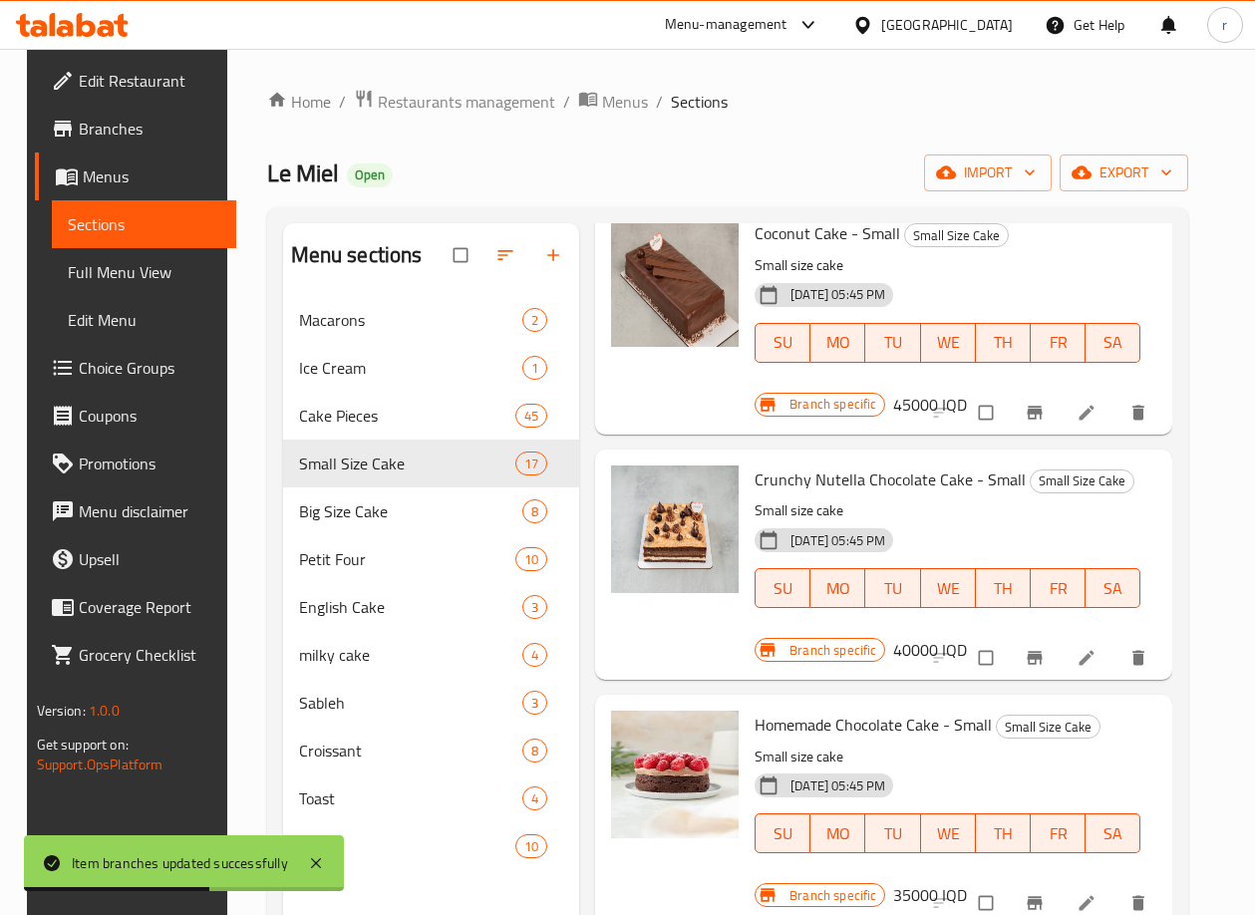
click at [1112, 529] on div "[DATE] 05:45 PM SU MO TU WE TH FR SA" at bounding box center [947, 574] width 402 height 108
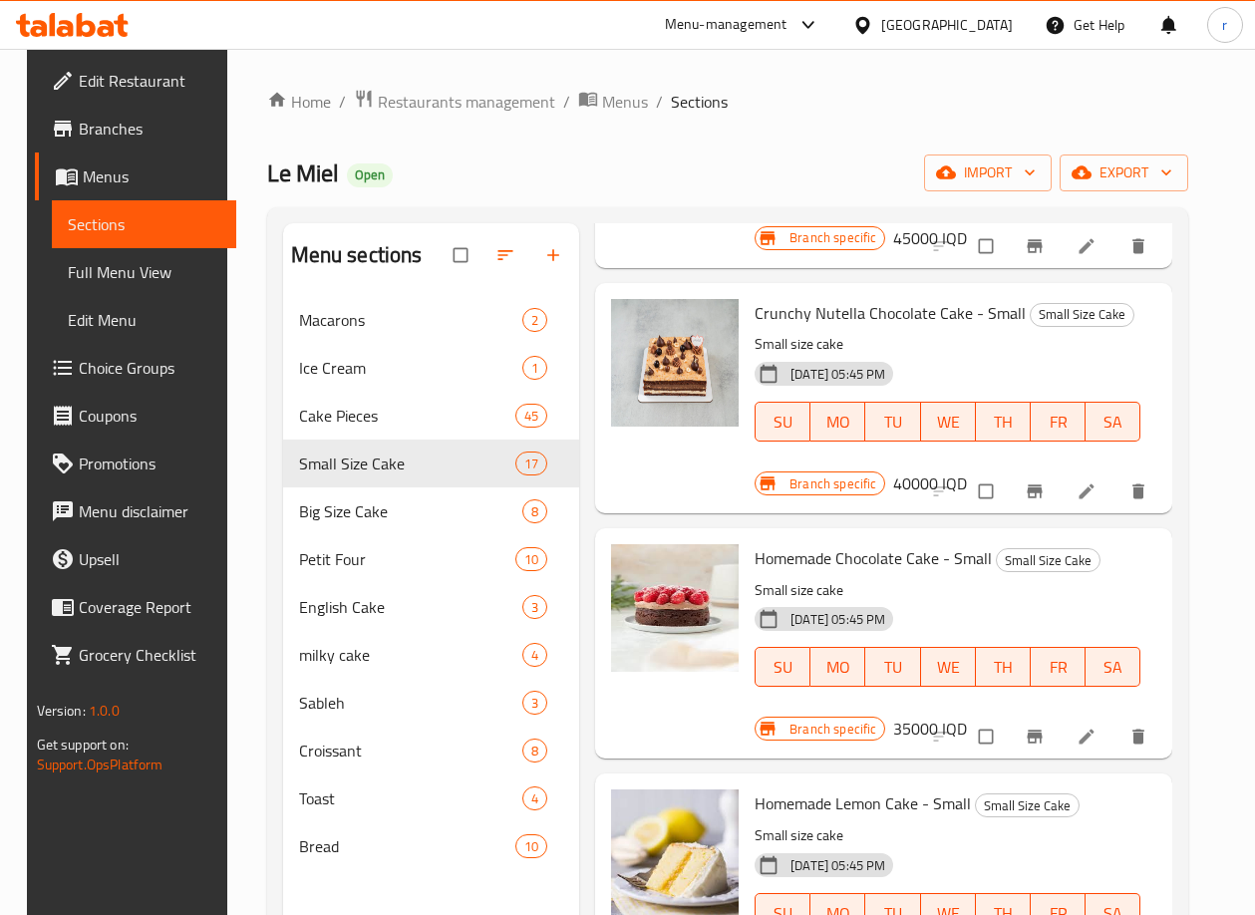
click at [1040, 730] on icon "Branch-specific-item" at bounding box center [1034, 736] width 15 height 13
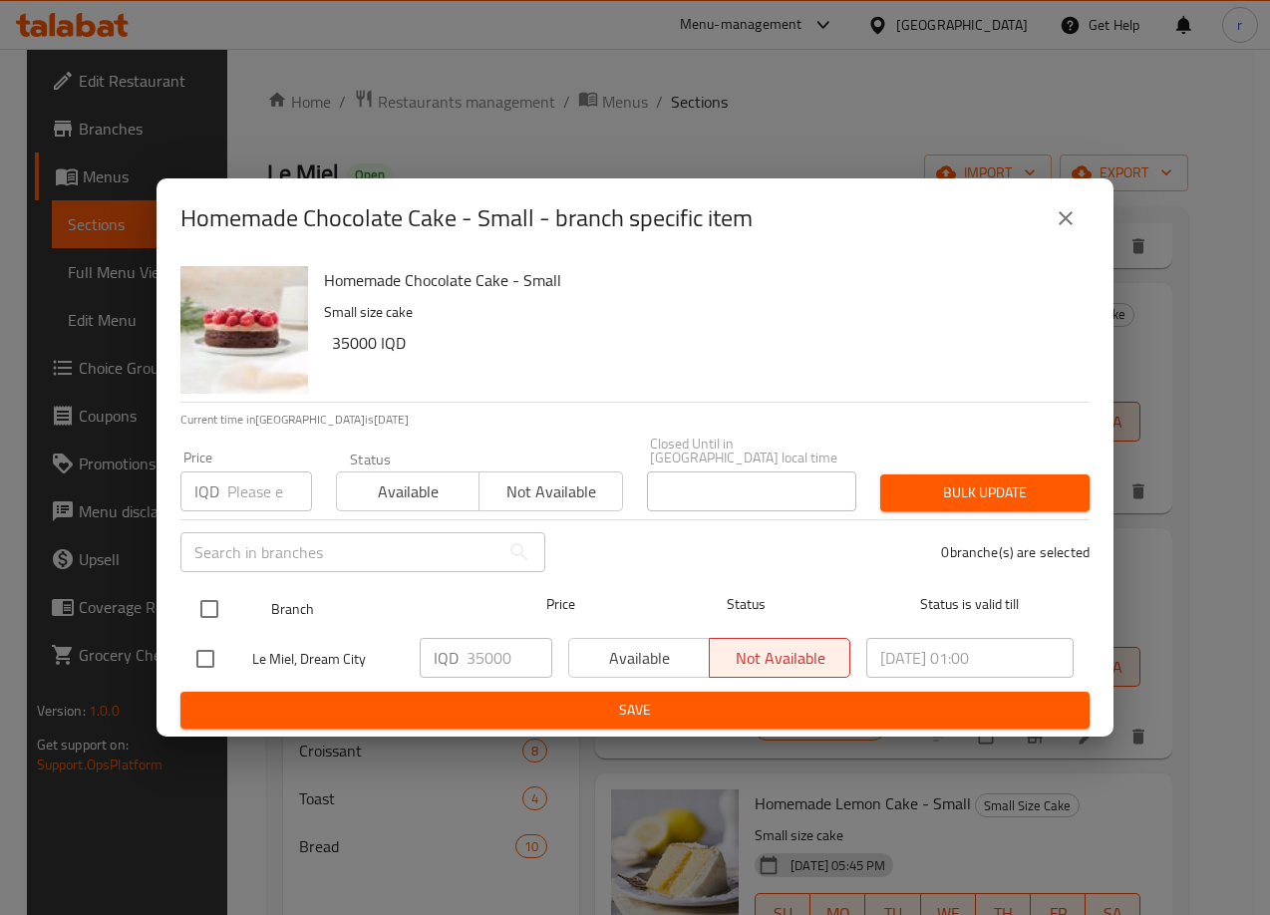
click at [221, 616] on input "checkbox" at bounding box center [209, 609] width 42 height 42
checkbox input "true"
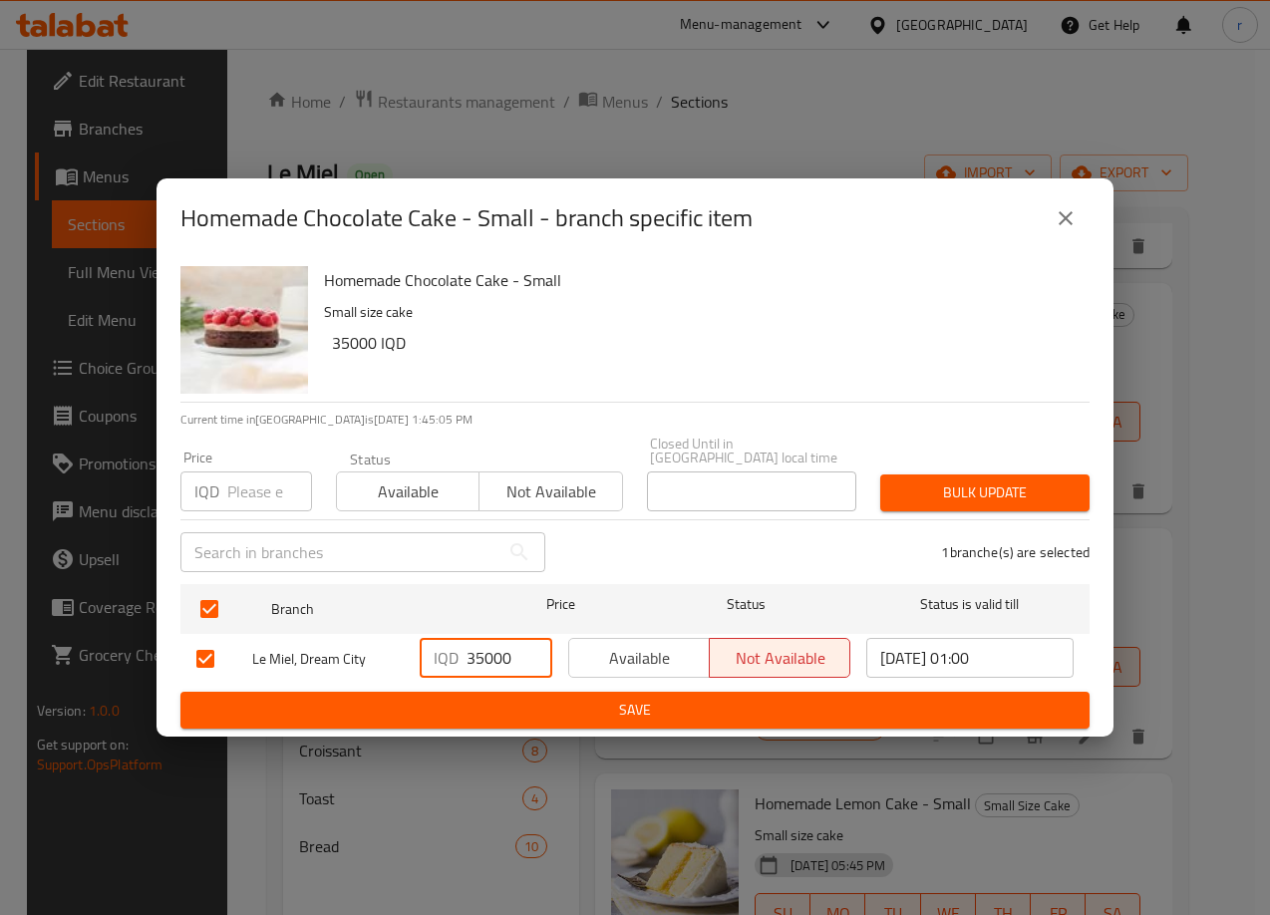
drag, startPoint x: 483, startPoint y: 655, endPoint x: 444, endPoint y: 664, distance: 39.9
click at [444, 664] on div "IQD 35000 ​" at bounding box center [486, 658] width 133 height 40
type input "40000"
click at [472, 698] on span "Save" at bounding box center [634, 710] width 877 height 25
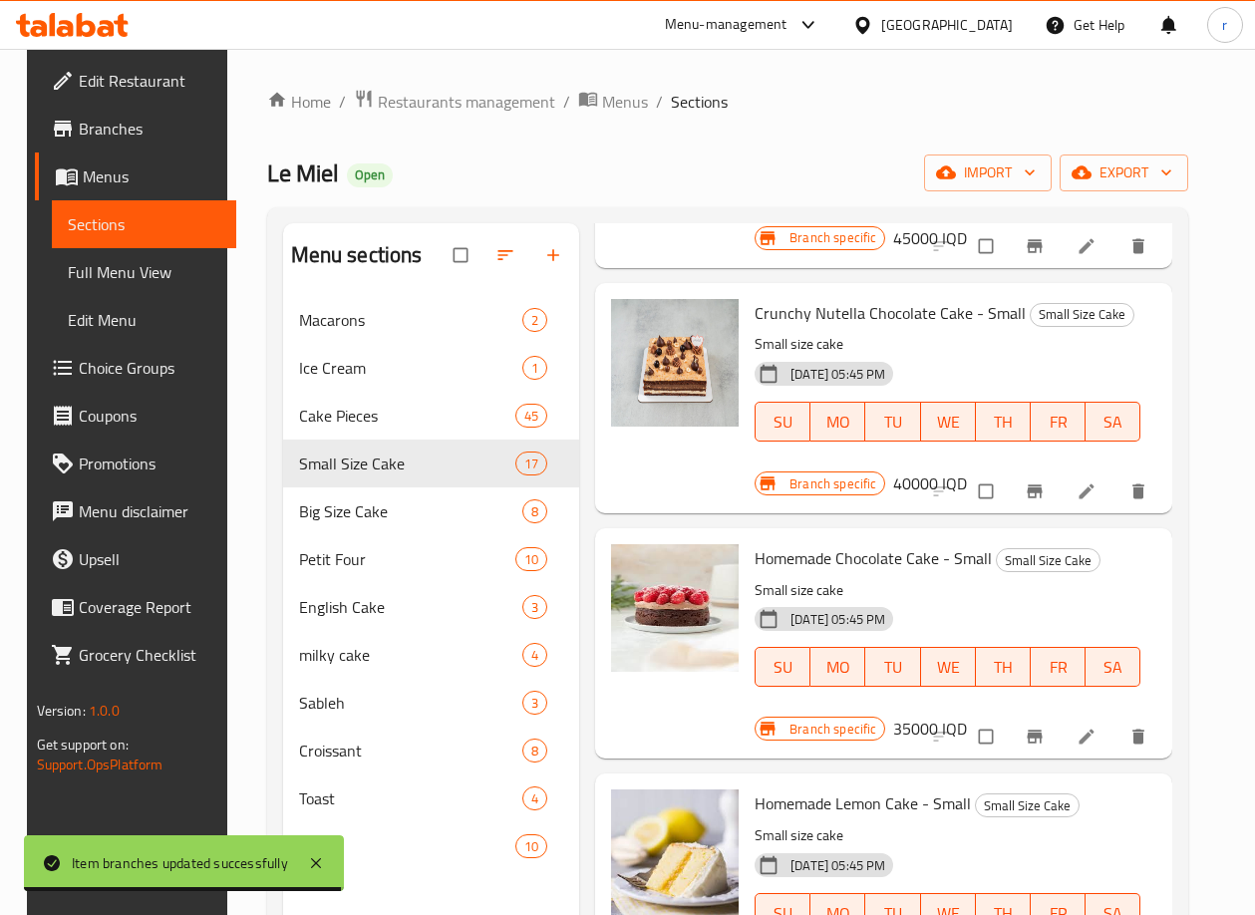
click at [1138, 619] on div "[DATE] 05:45 PM SU MO TU WE TH FR SA" at bounding box center [947, 653] width 402 height 108
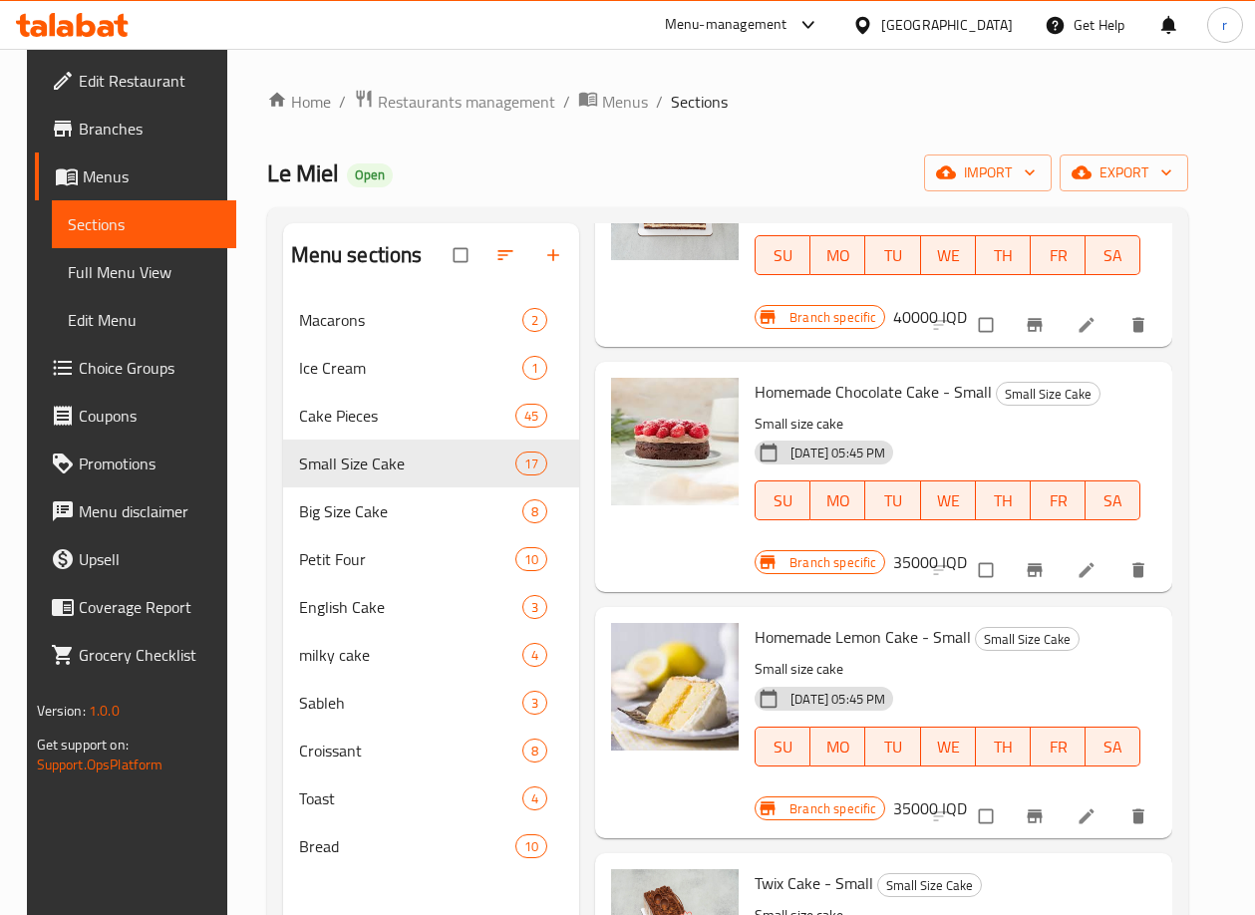
scroll to position [2823, 0]
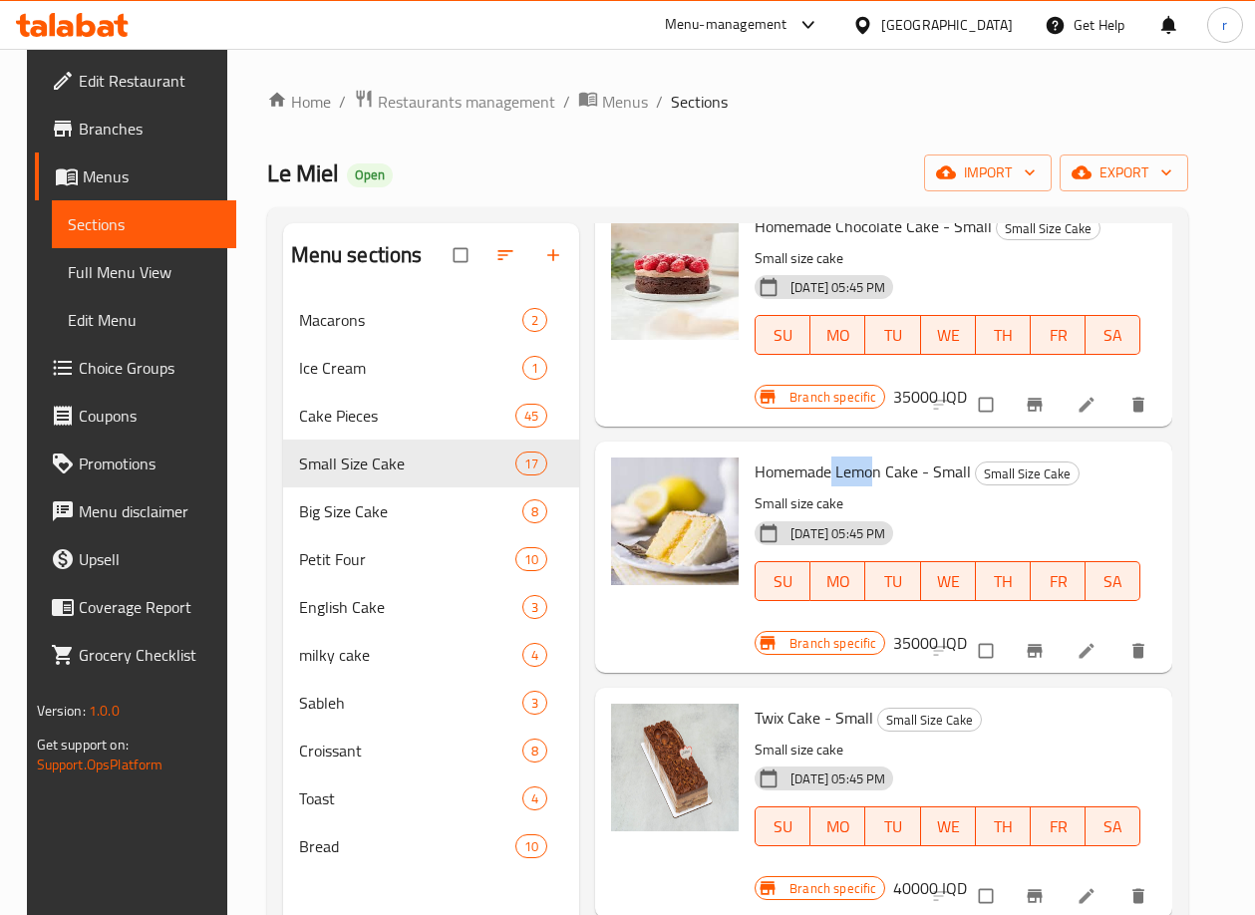
drag, startPoint x: 831, startPoint y: 472, endPoint x: 874, endPoint y: 460, distance: 44.5
click at [874, 460] on span "Homemade Lemon Cake - Small" at bounding box center [862, 471] width 216 height 30
click at [866, 469] on span "Homemade Lemon Cake - Small" at bounding box center [862, 471] width 216 height 30
drag, startPoint x: 835, startPoint y: 475, endPoint x: 878, endPoint y: 474, distance: 42.9
click at [878, 474] on span "Homemade Lemon Cake - Small" at bounding box center [862, 471] width 216 height 30
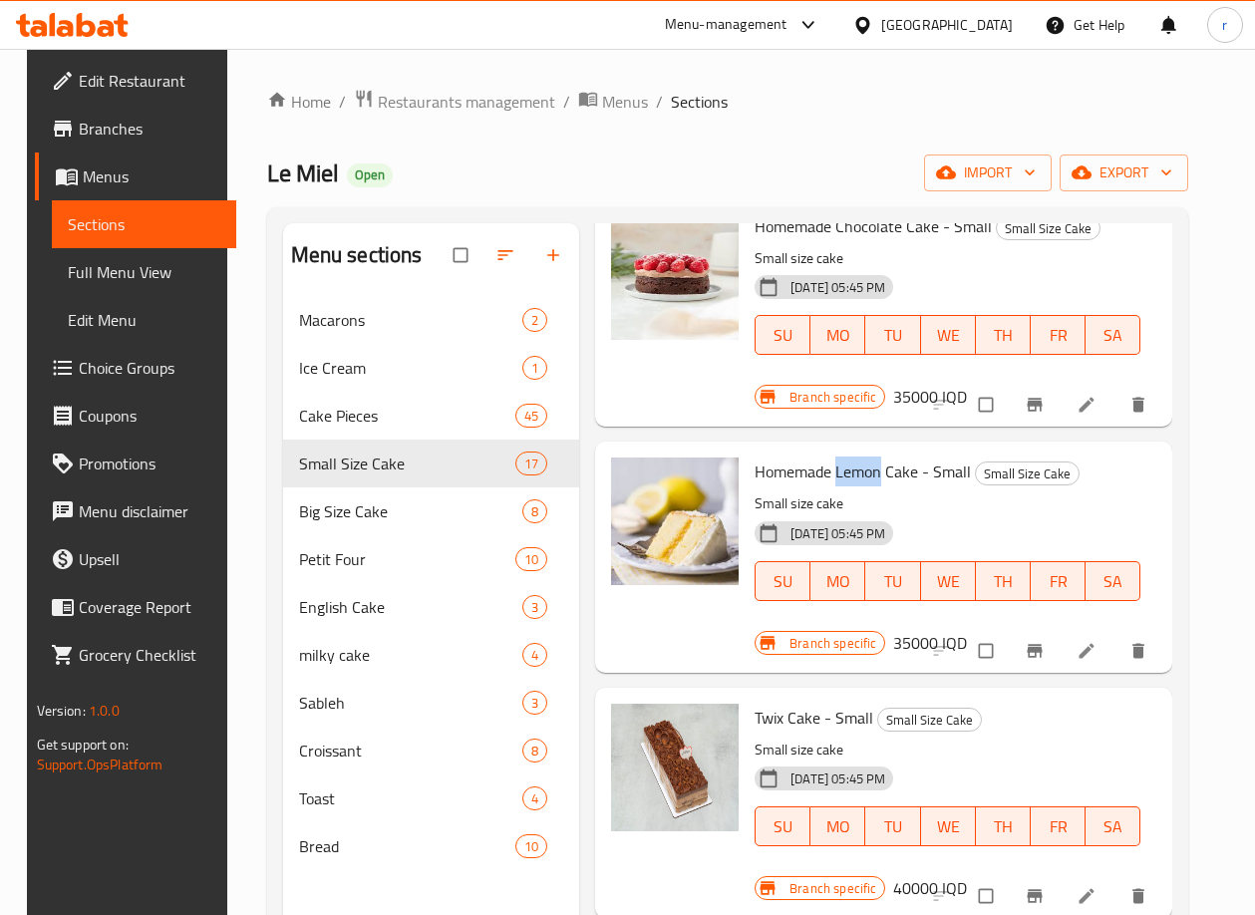
copy span "Lemon"
click at [929, 535] on div "[DATE] 05:45 PM SU MO TU WE TH FR SA" at bounding box center [947, 567] width 402 height 108
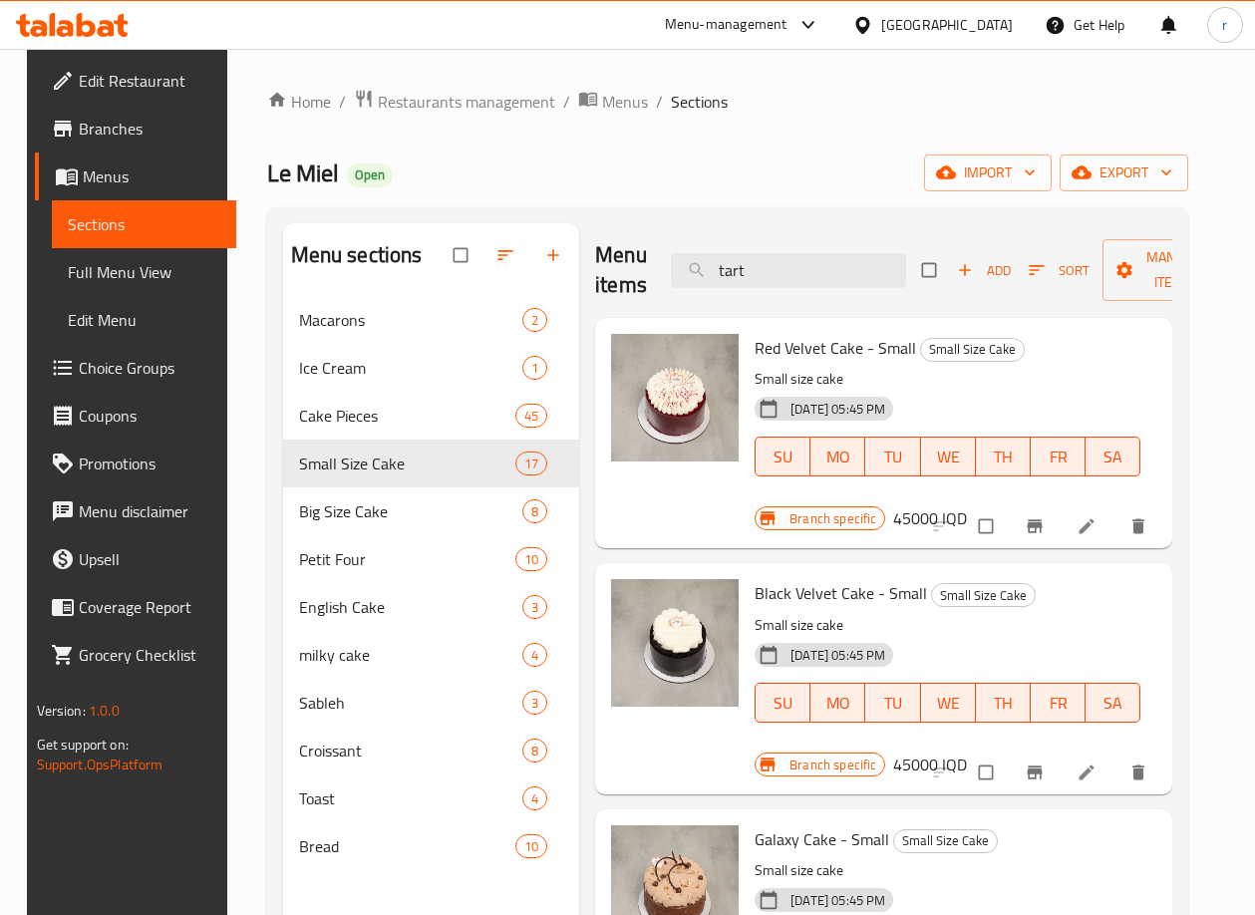
scroll to position [0, 0]
drag, startPoint x: 803, startPoint y: 279, endPoint x: 641, endPoint y: 297, distance: 163.4
click at [641, 297] on div "Menu items tart Add Sort Manage items" at bounding box center [883, 270] width 577 height 95
paste input "Lemon"
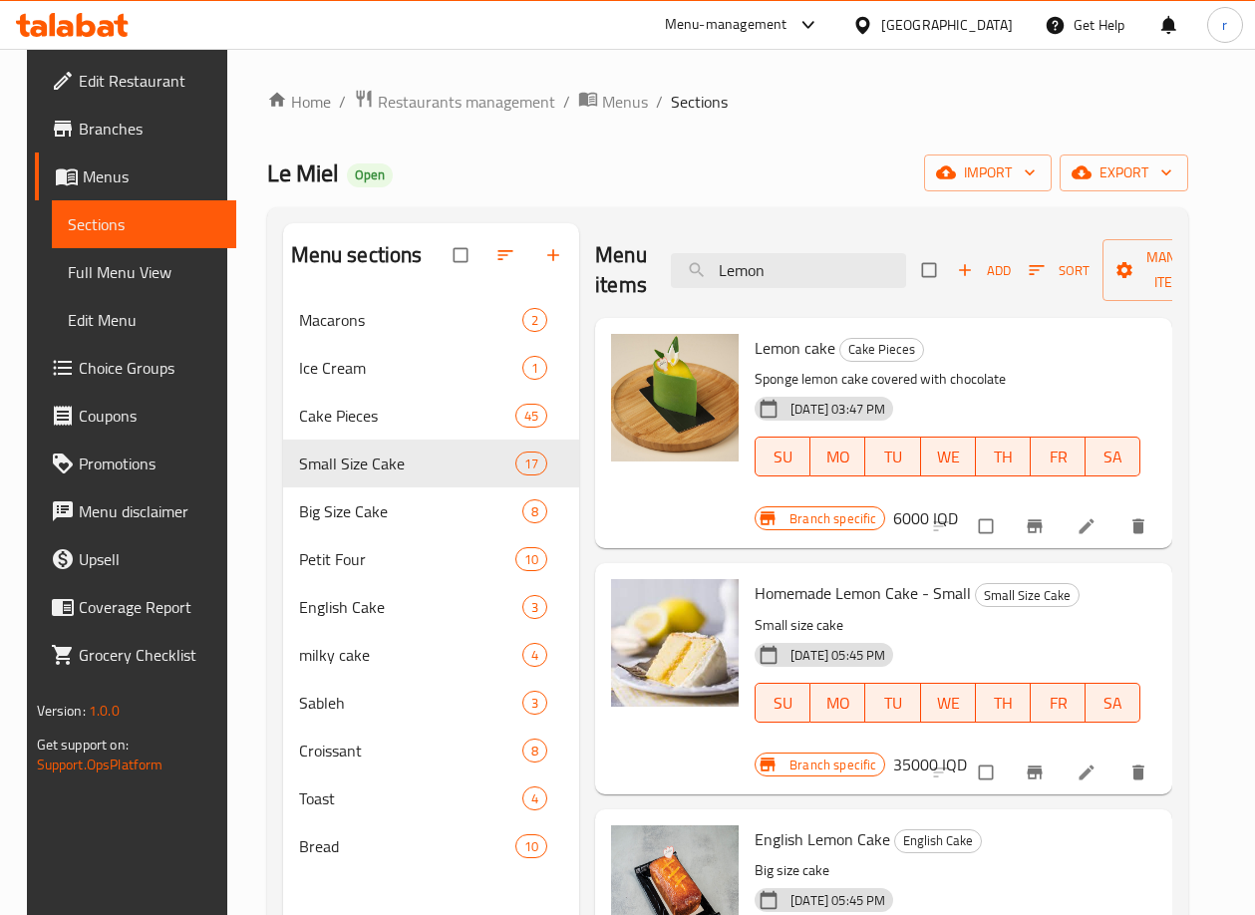
type input "Lemon"
click at [1046, 525] on button "Branch-specific-item" at bounding box center [1037, 526] width 48 height 44
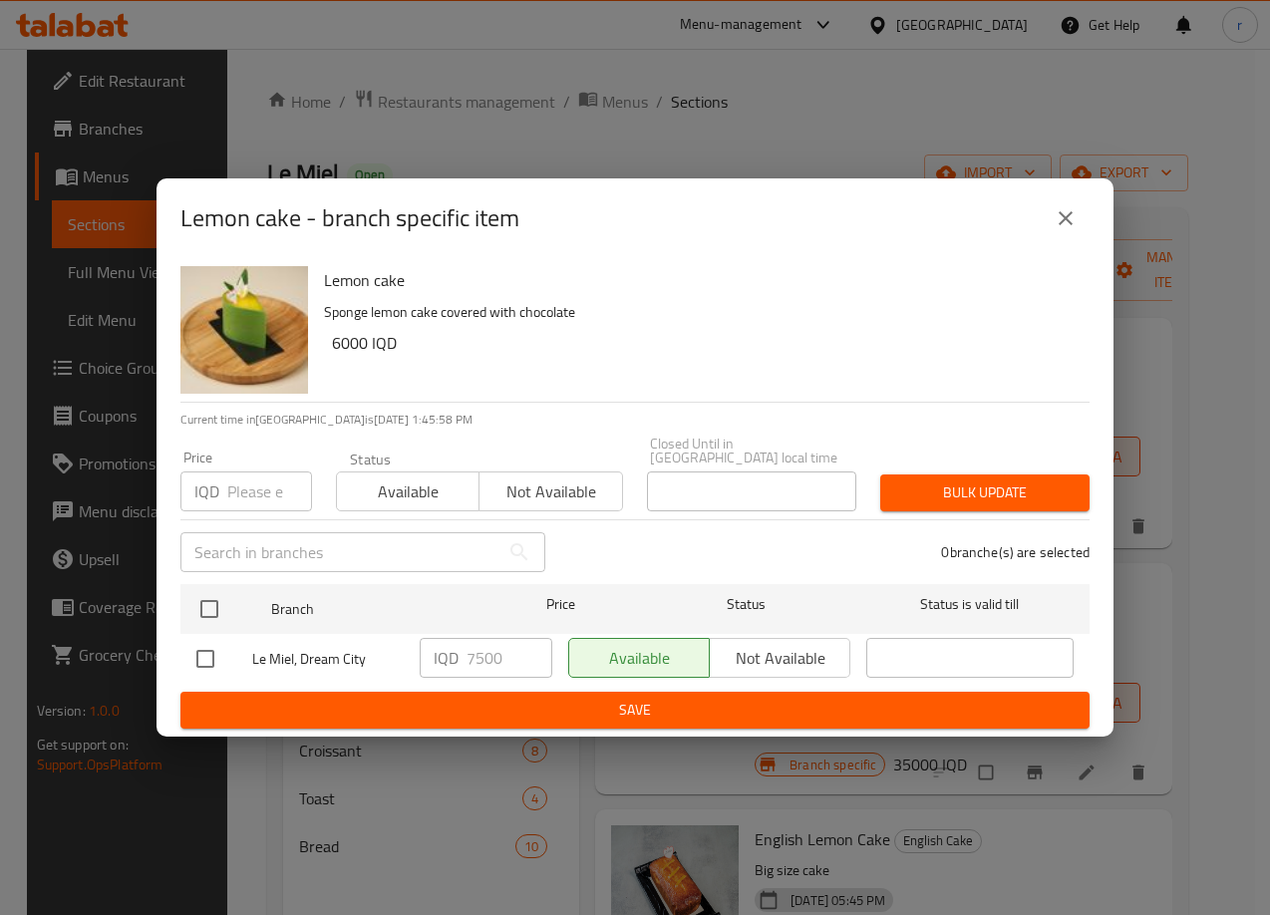
click at [1047, 218] on button "close" at bounding box center [1065, 218] width 48 height 48
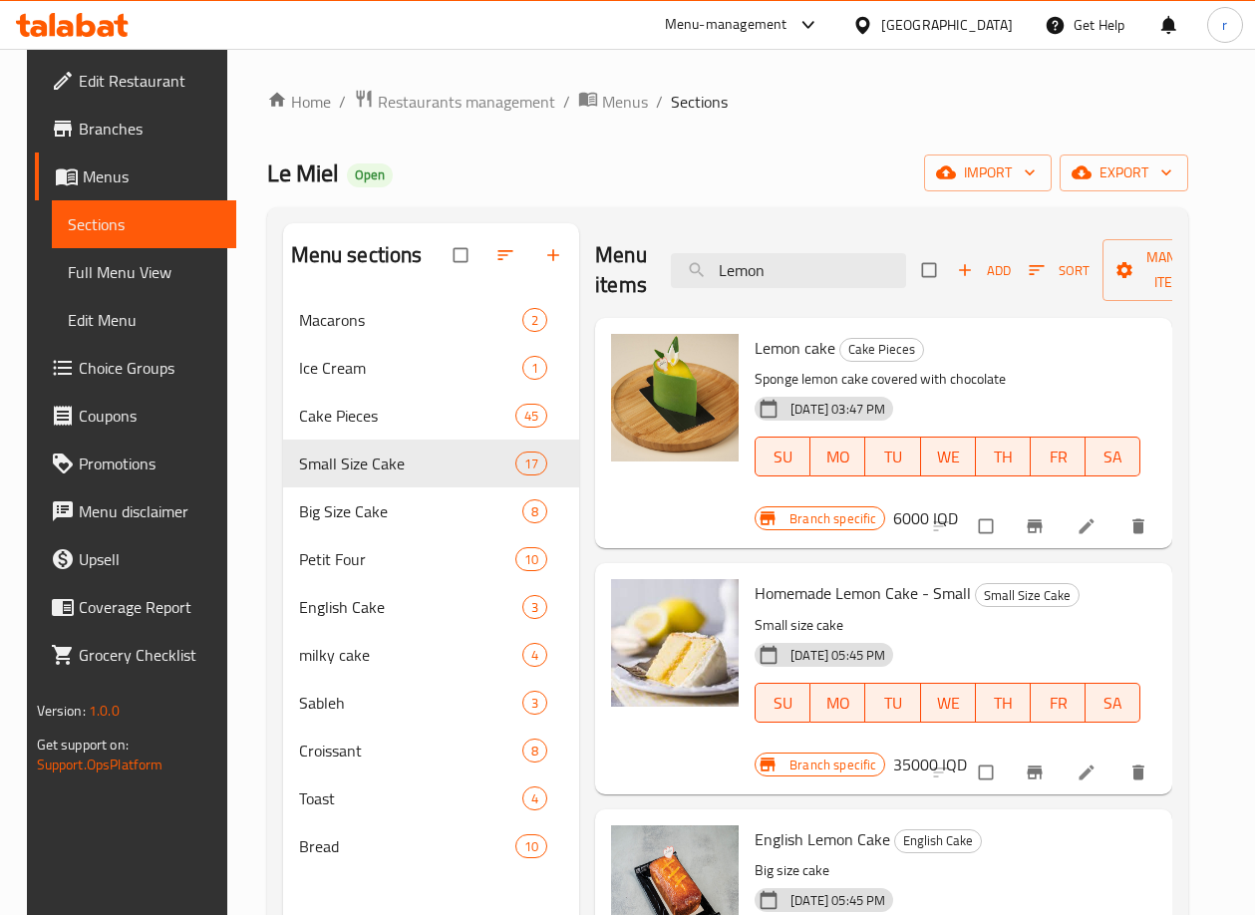
drag, startPoint x: 773, startPoint y: 271, endPoint x: 627, endPoint y: 296, distance: 148.6
click at [627, 296] on div "Menu items Lemon Add Sort Manage items" at bounding box center [883, 270] width 577 height 95
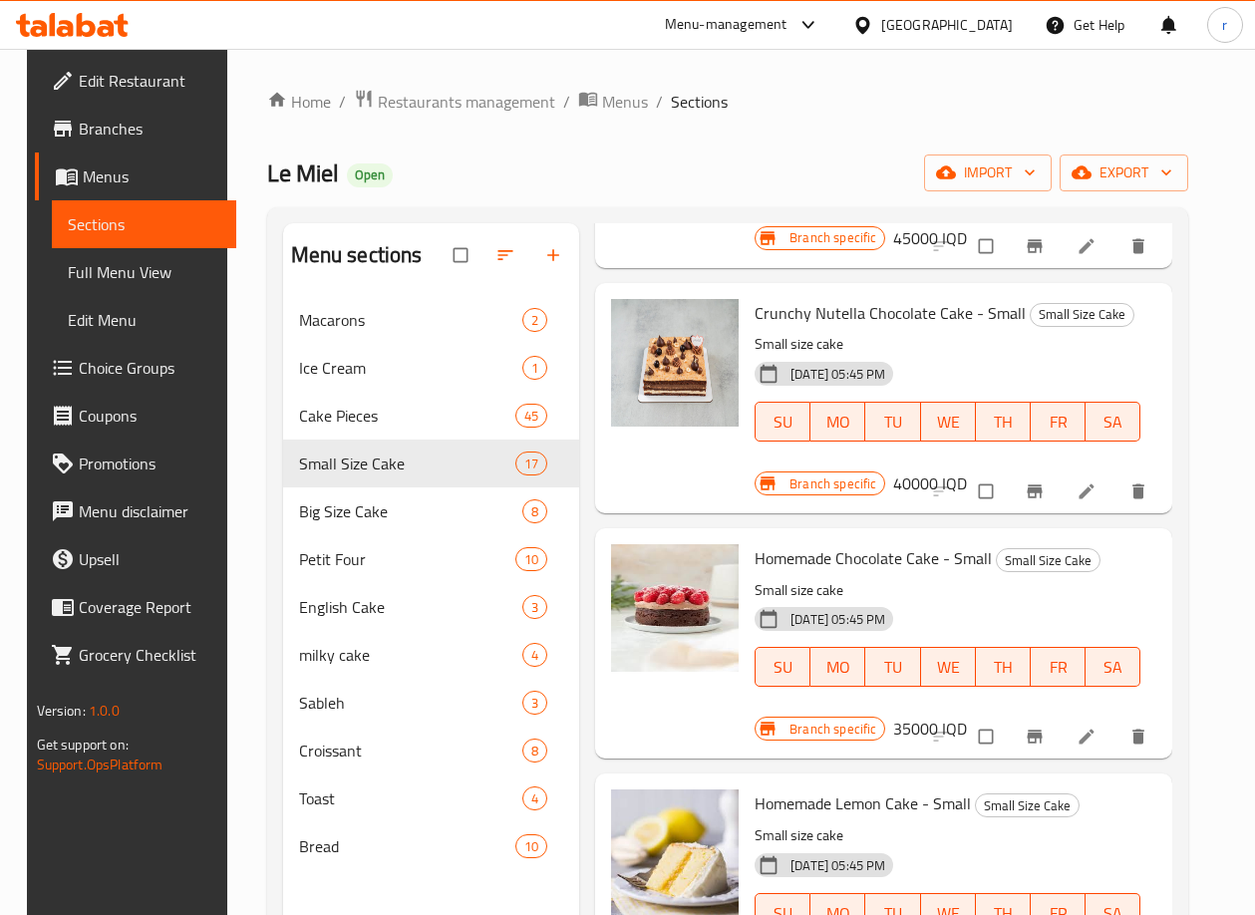
scroll to position [2658, 0]
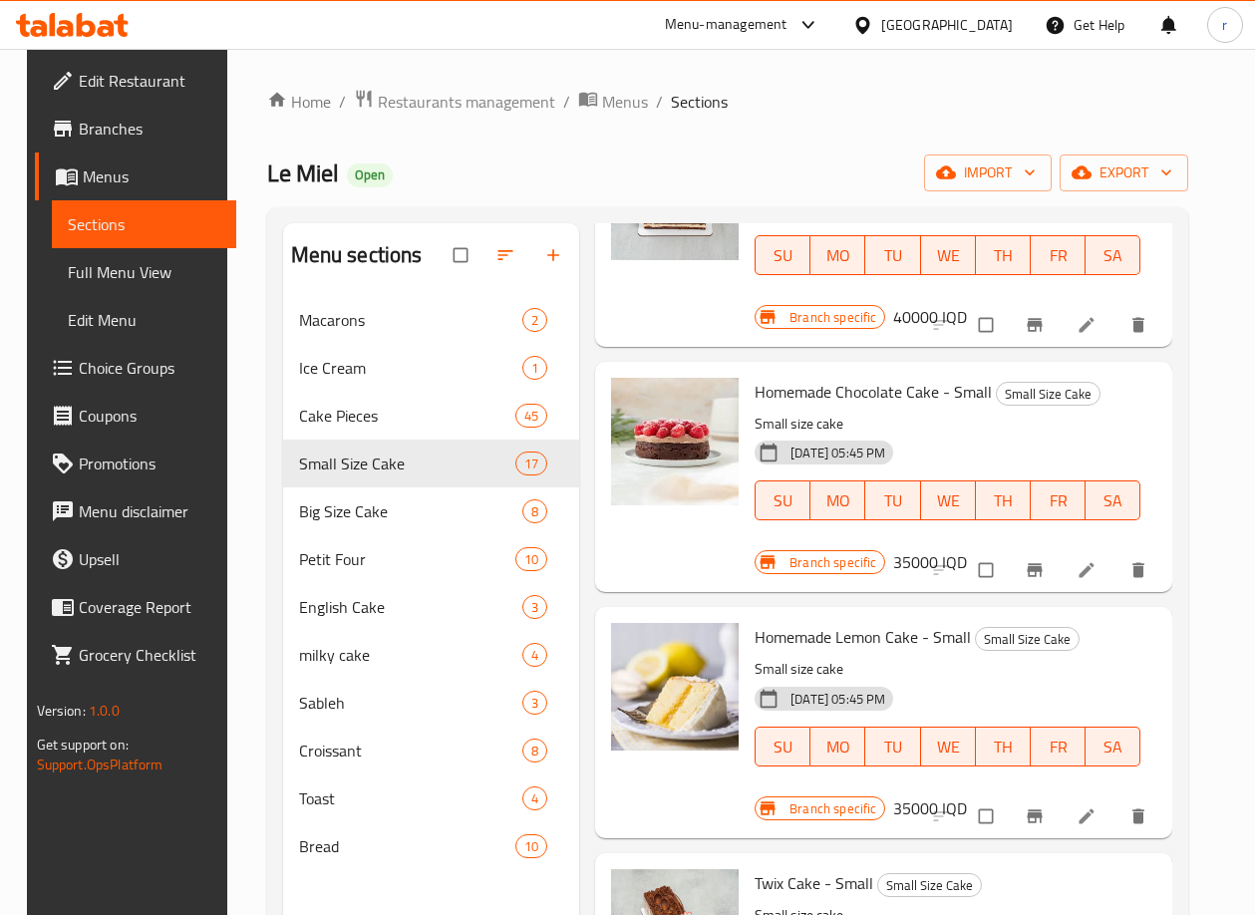
click at [959, 674] on p "Small size cake" at bounding box center [947, 669] width 386 height 25
click at [1031, 804] on button "Branch-specific-item" at bounding box center [1037, 816] width 48 height 44
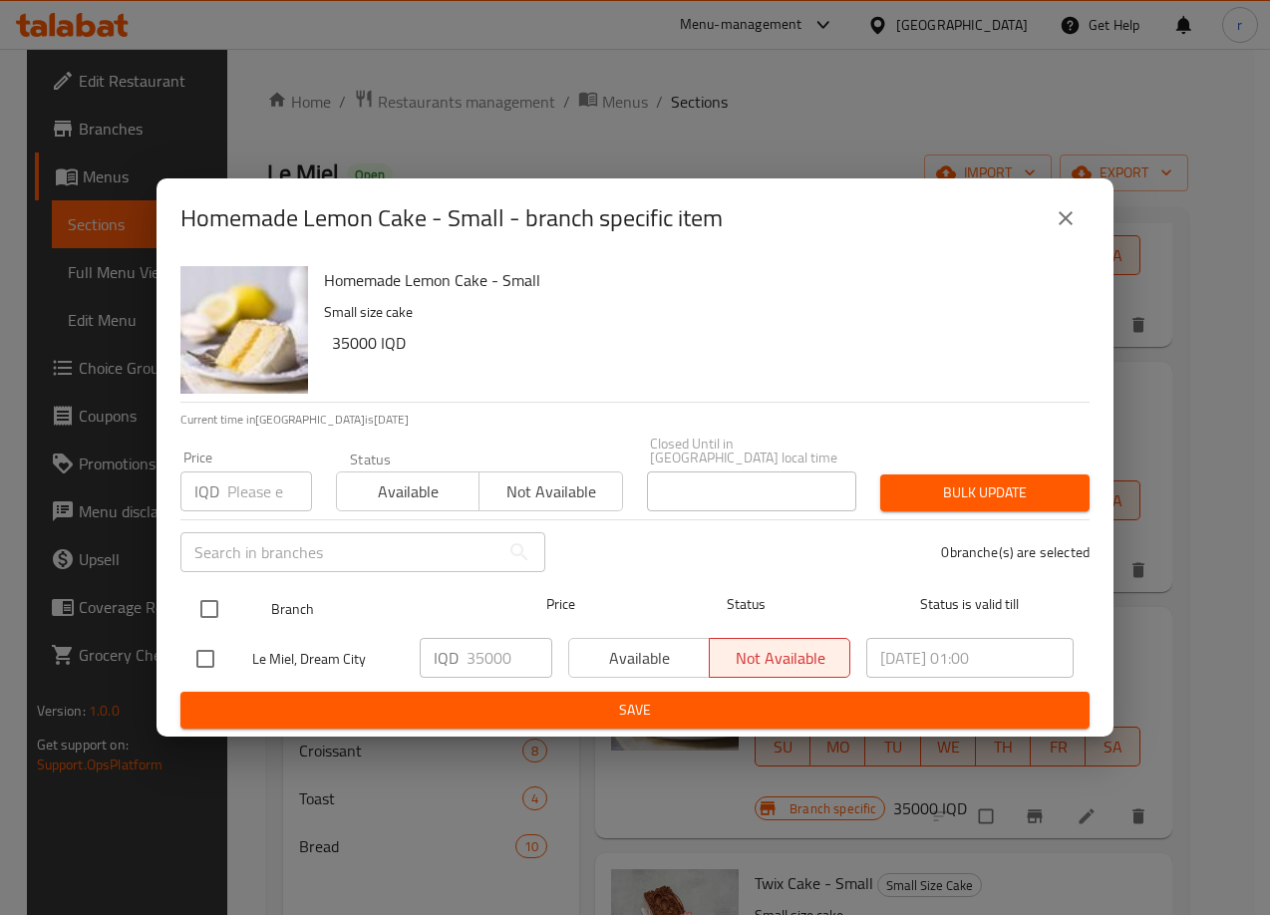
click at [222, 591] on input "checkbox" at bounding box center [209, 609] width 42 height 42
checkbox input "true"
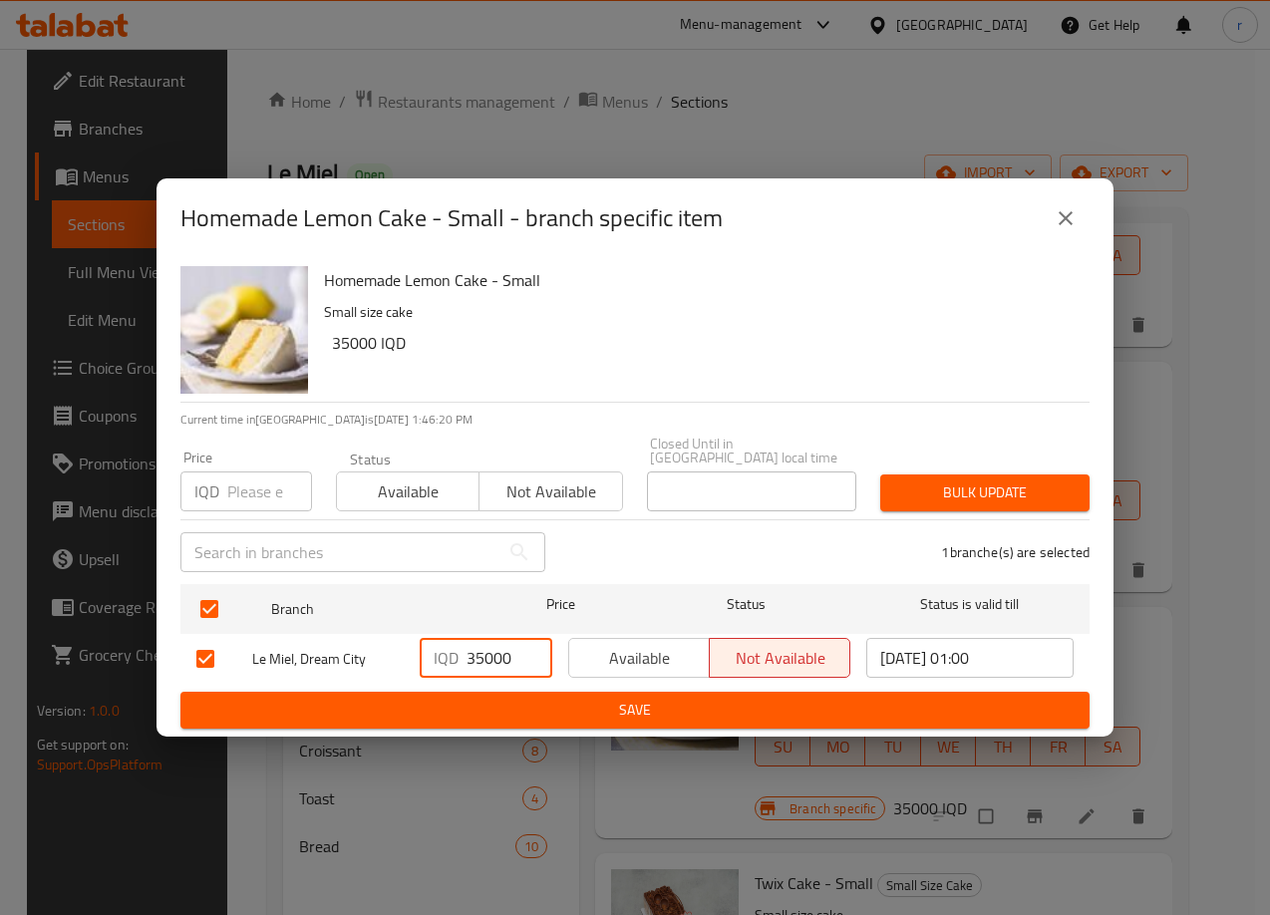
drag, startPoint x: 484, startPoint y: 650, endPoint x: 439, endPoint y: 672, distance: 49.9
click at [439, 672] on div "IQD 35000 ​" at bounding box center [486, 659] width 148 height 58
type input "40000"
click at [557, 717] on button "Save" at bounding box center [634, 710] width 909 height 37
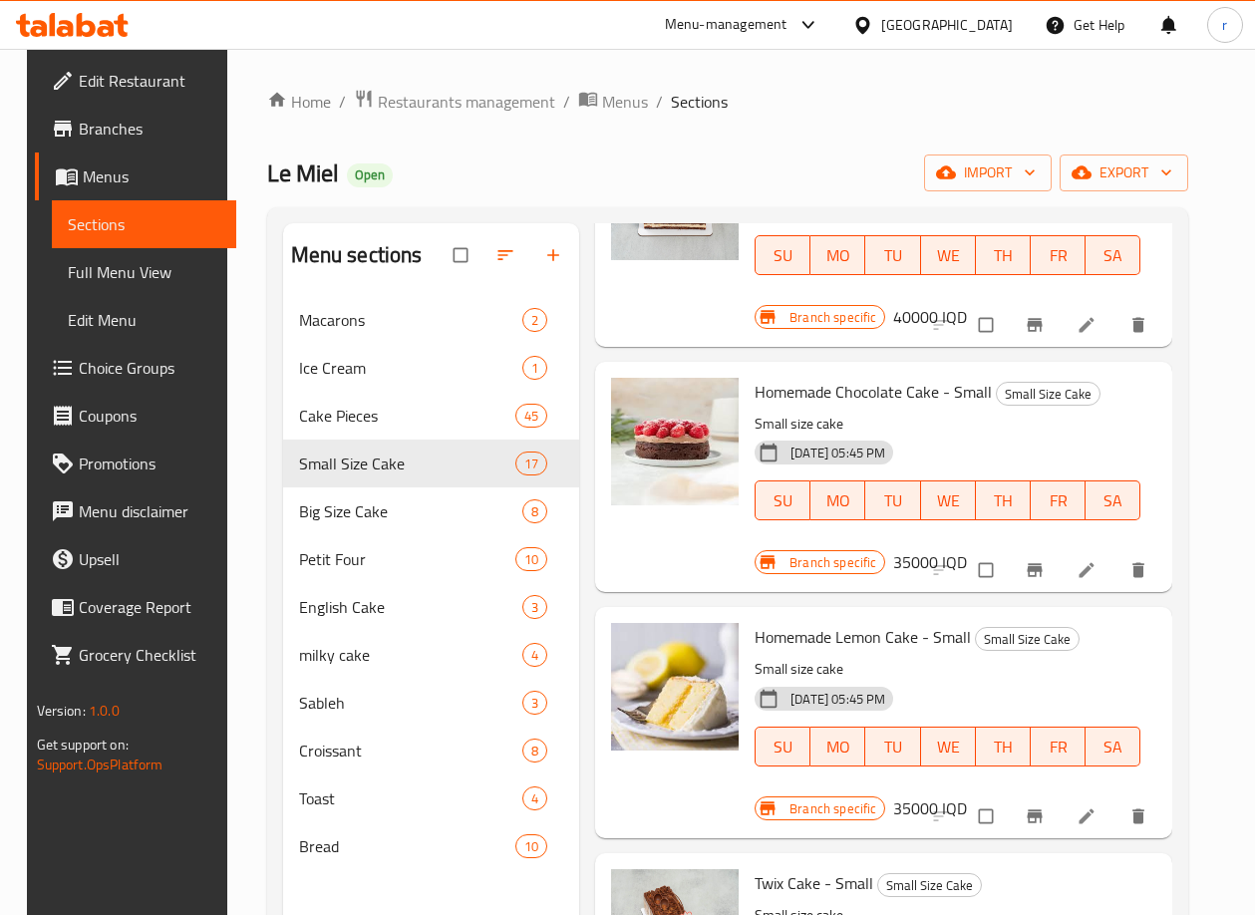
click at [1113, 654] on div "Homemade Lemon Cake - Small Small Size Cake Small size cake 30-08-2024 05:45 PM…" at bounding box center [947, 708] width 402 height 186
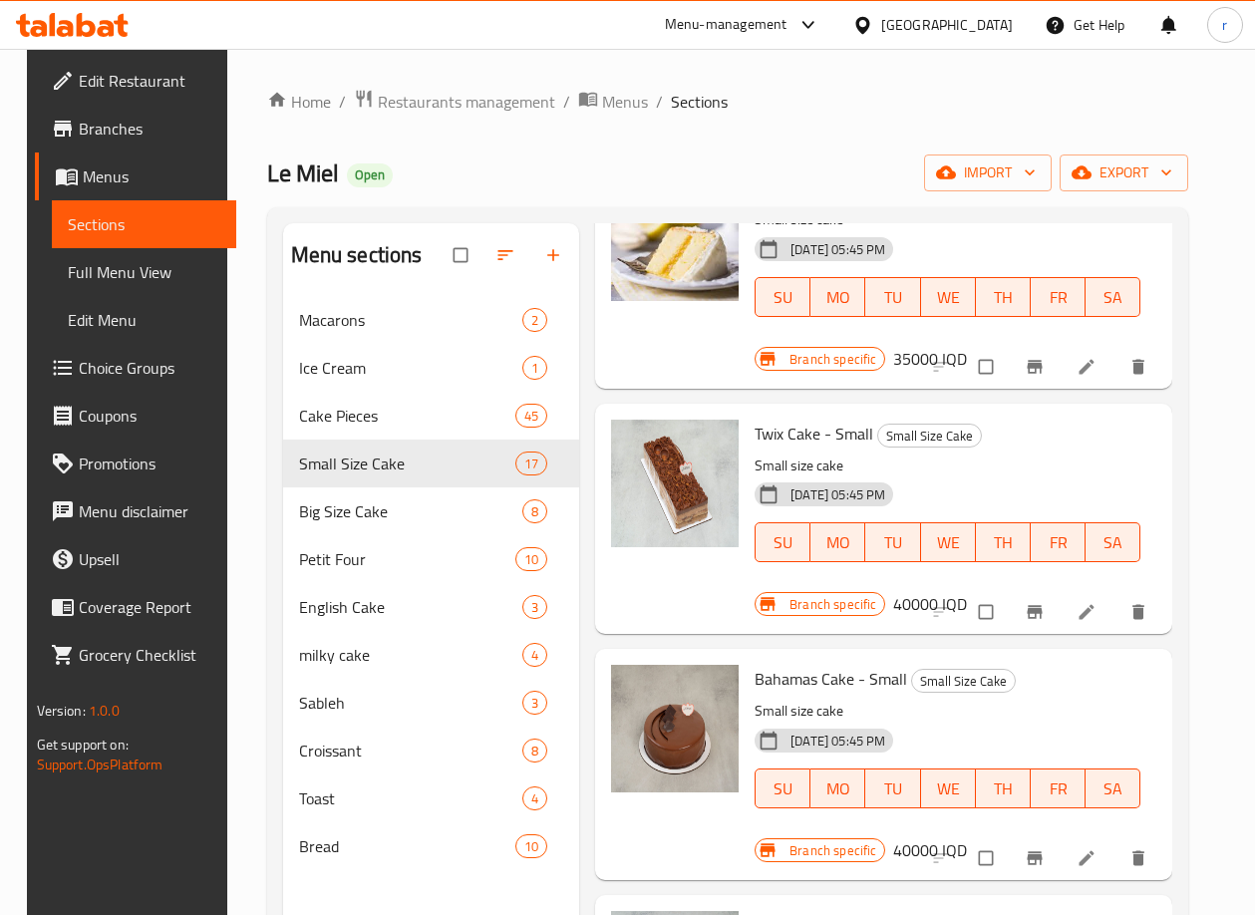
scroll to position [3156, 0]
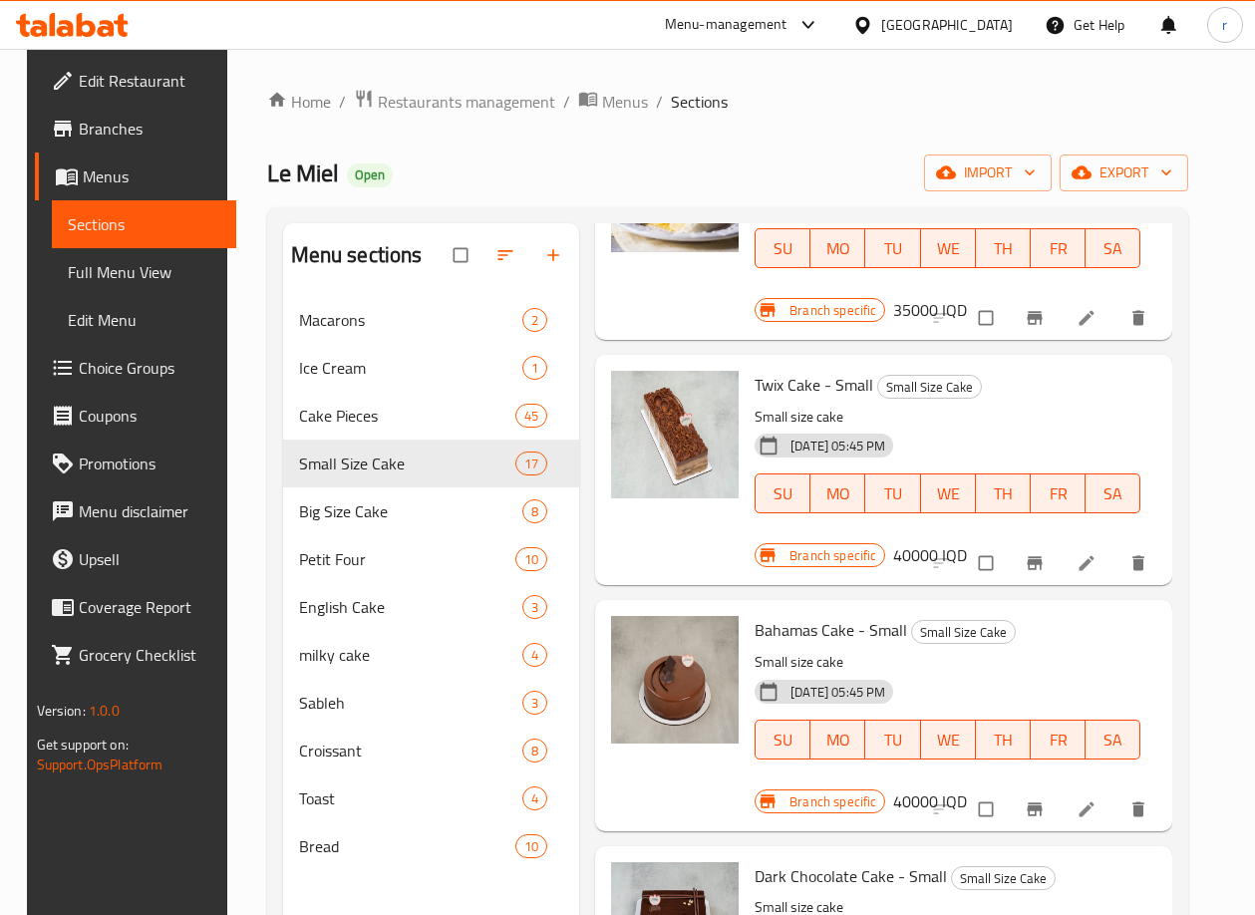
click at [1042, 563] on icon "Branch-specific-item" at bounding box center [1034, 563] width 15 height 13
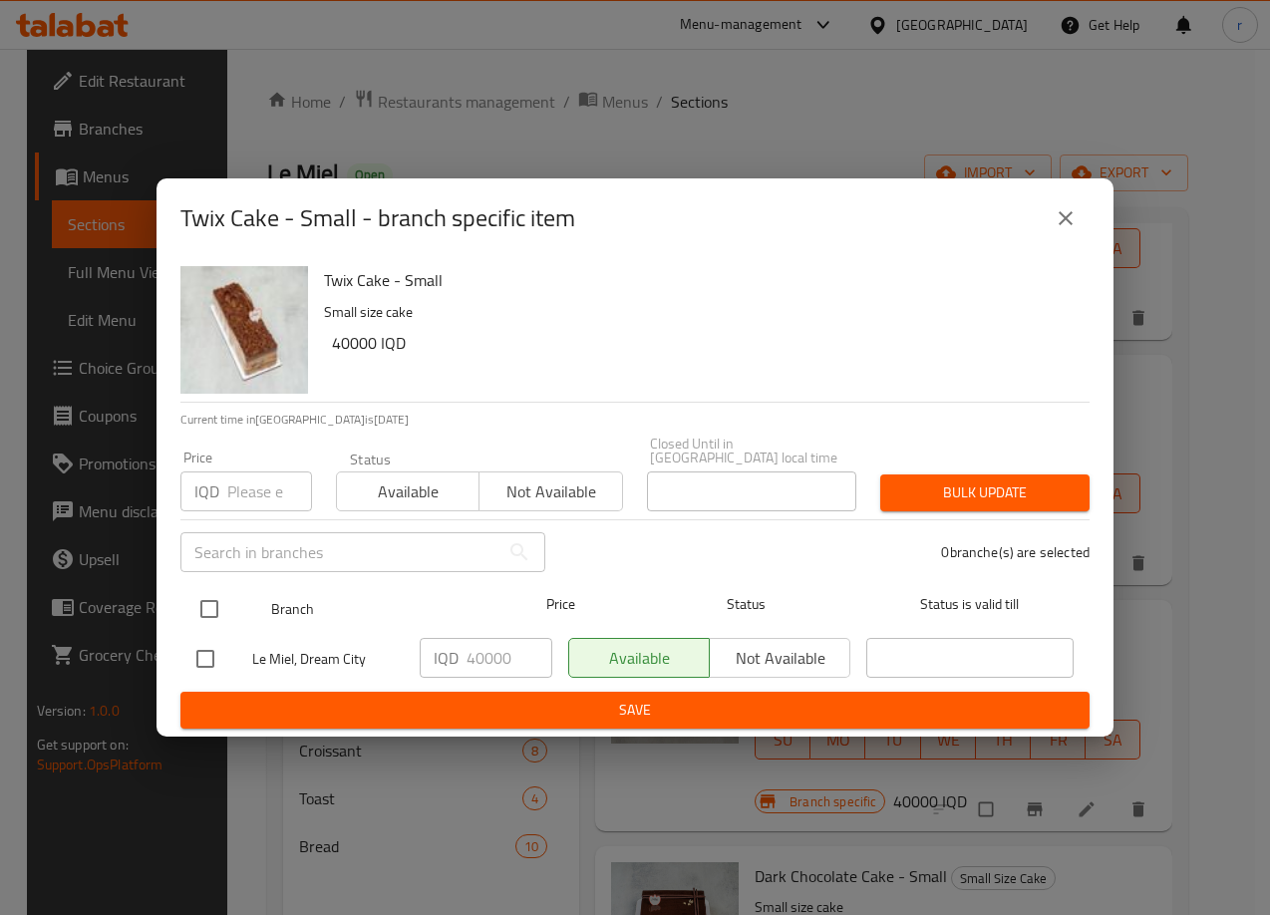
click at [216, 595] on input "checkbox" at bounding box center [209, 609] width 42 height 42
checkbox input "true"
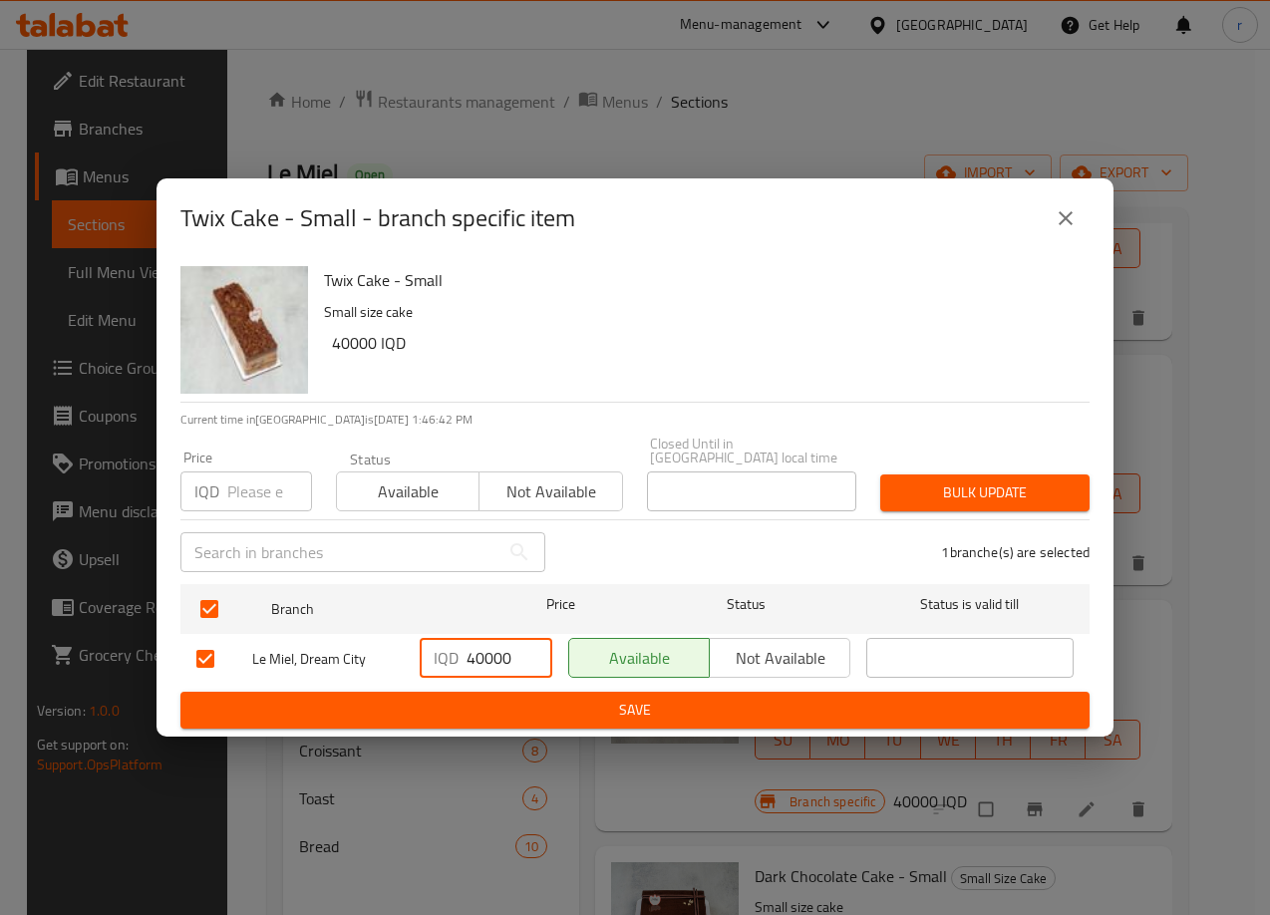
click at [466, 662] on input "40000" at bounding box center [509, 658] width 86 height 40
type input "50000"
click at [487, 698] on span "Save" at bounding box center [634, 710] width 877 height 25
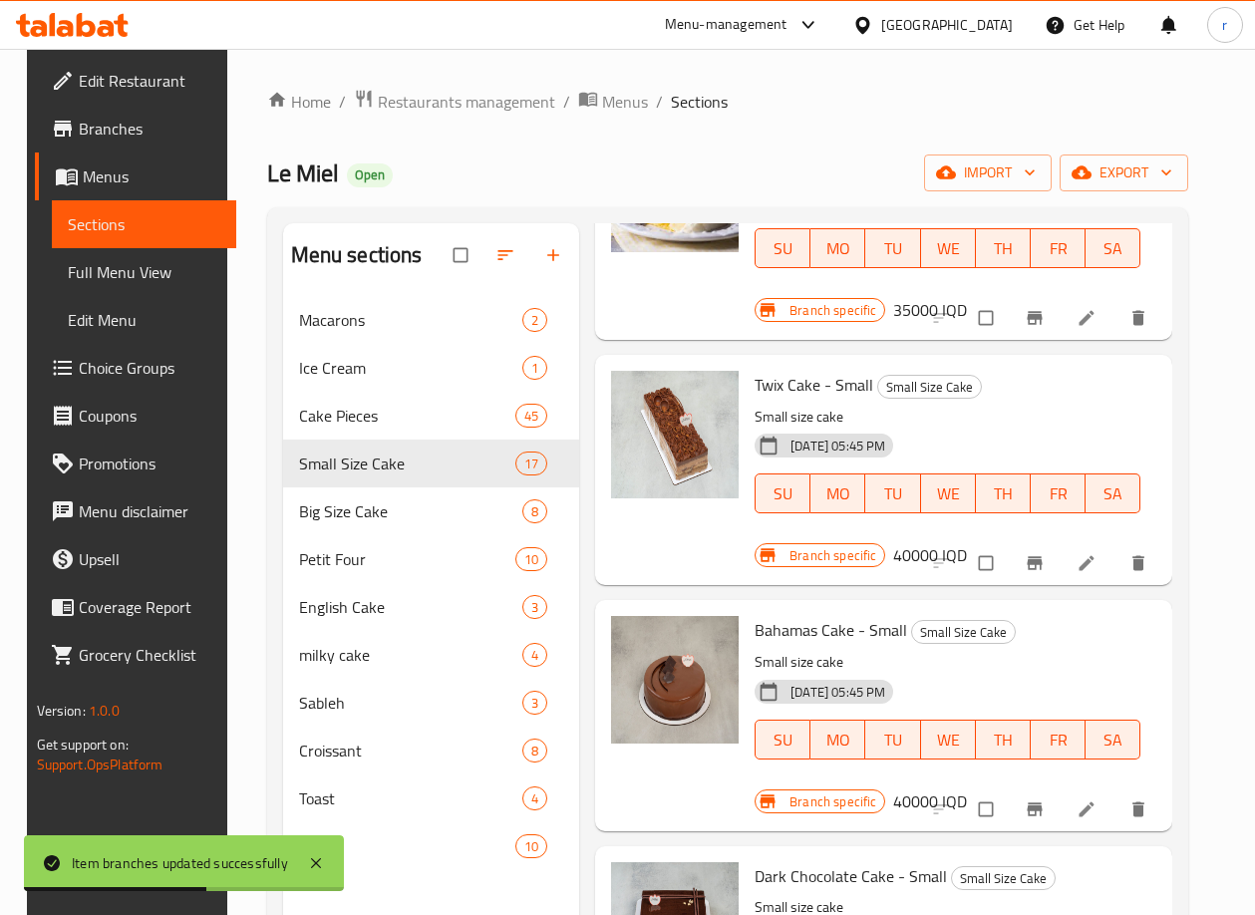
click at [1063, 679] on div "[DATE] 05:45 PM SU MO TU WE TH FR SA" at bounding box center [947, 726] width 402 height 108
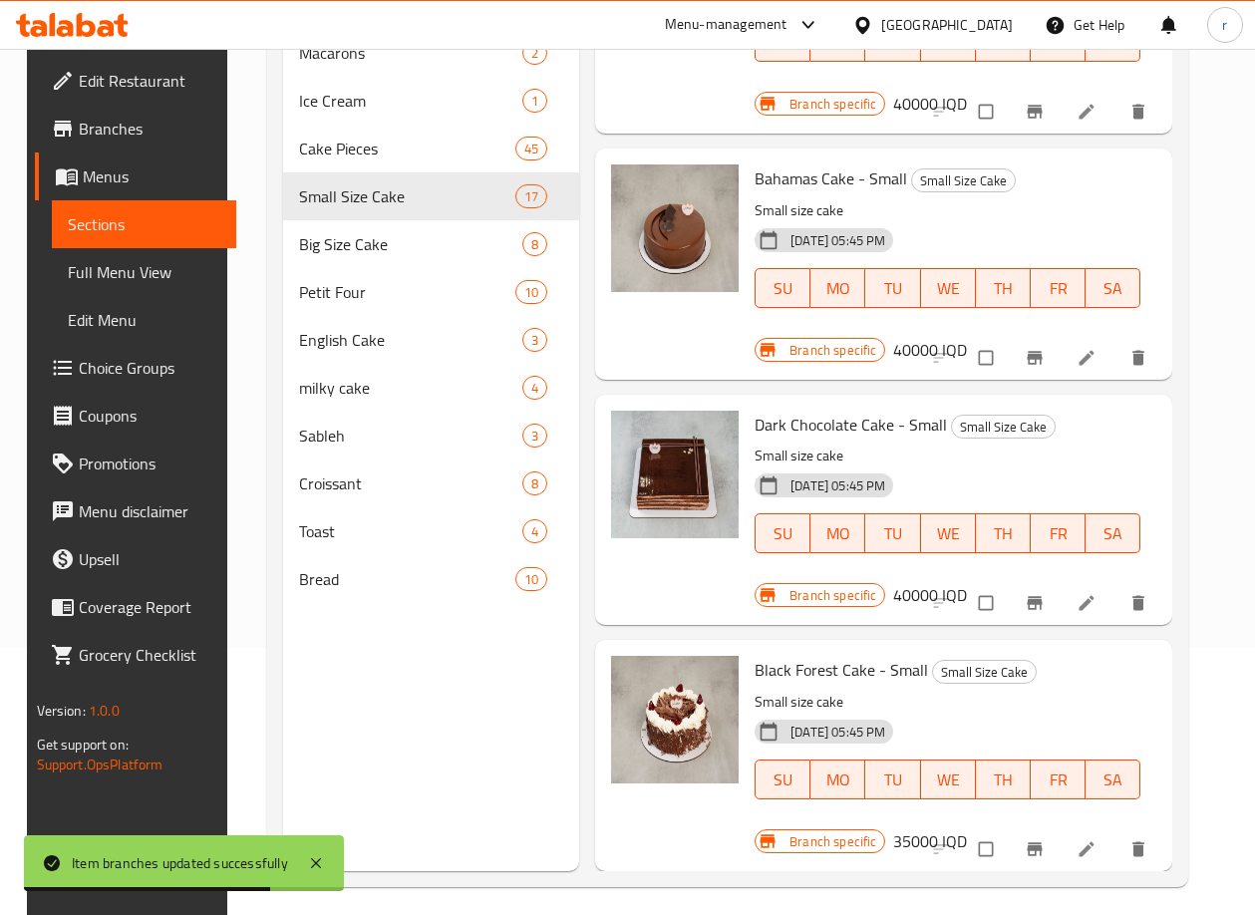
scroll to position [279, 0]
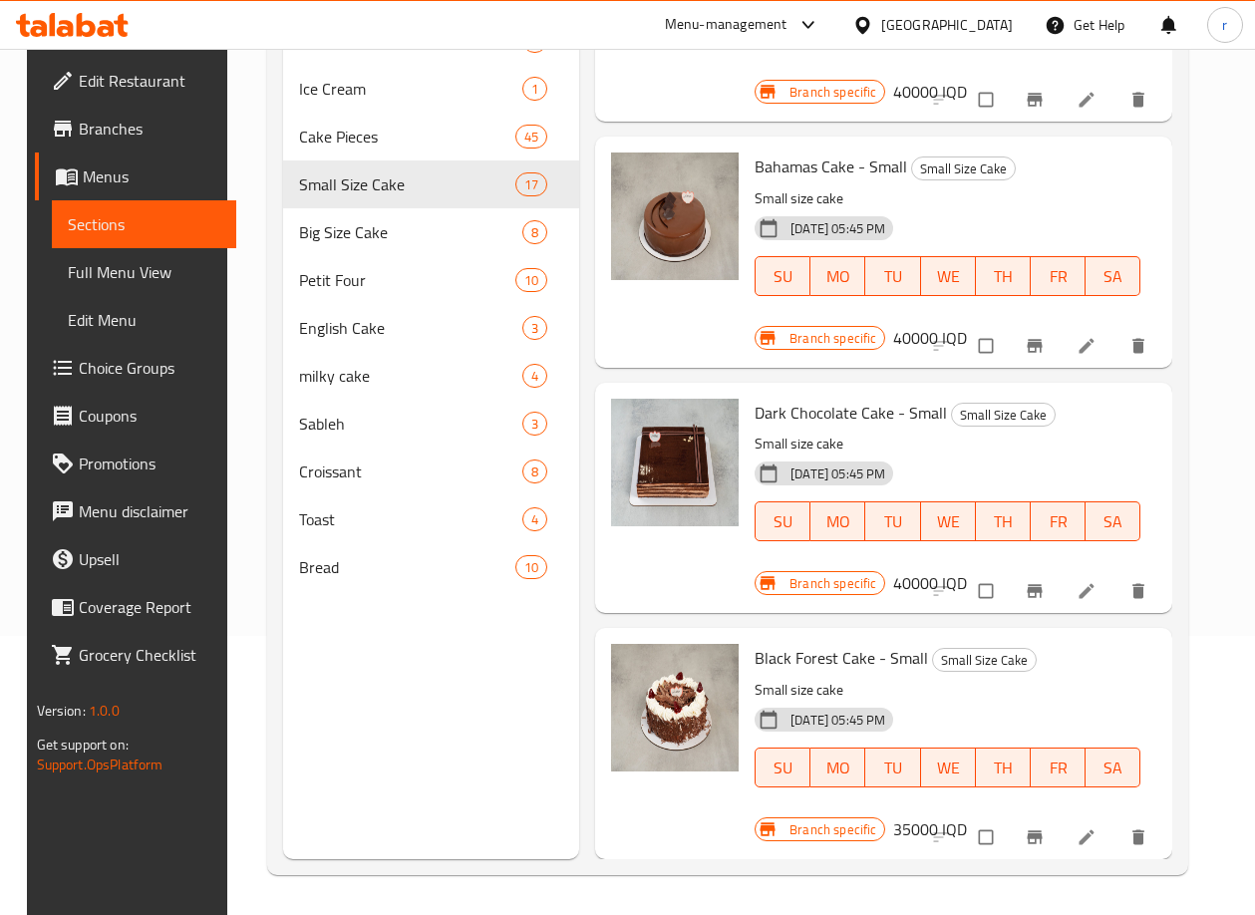
click at [1078, 458] on div "[DATE] 05:45 PM SU MO TU WE TH FR SA" at bounding box center [947, 507] width 402 height 108
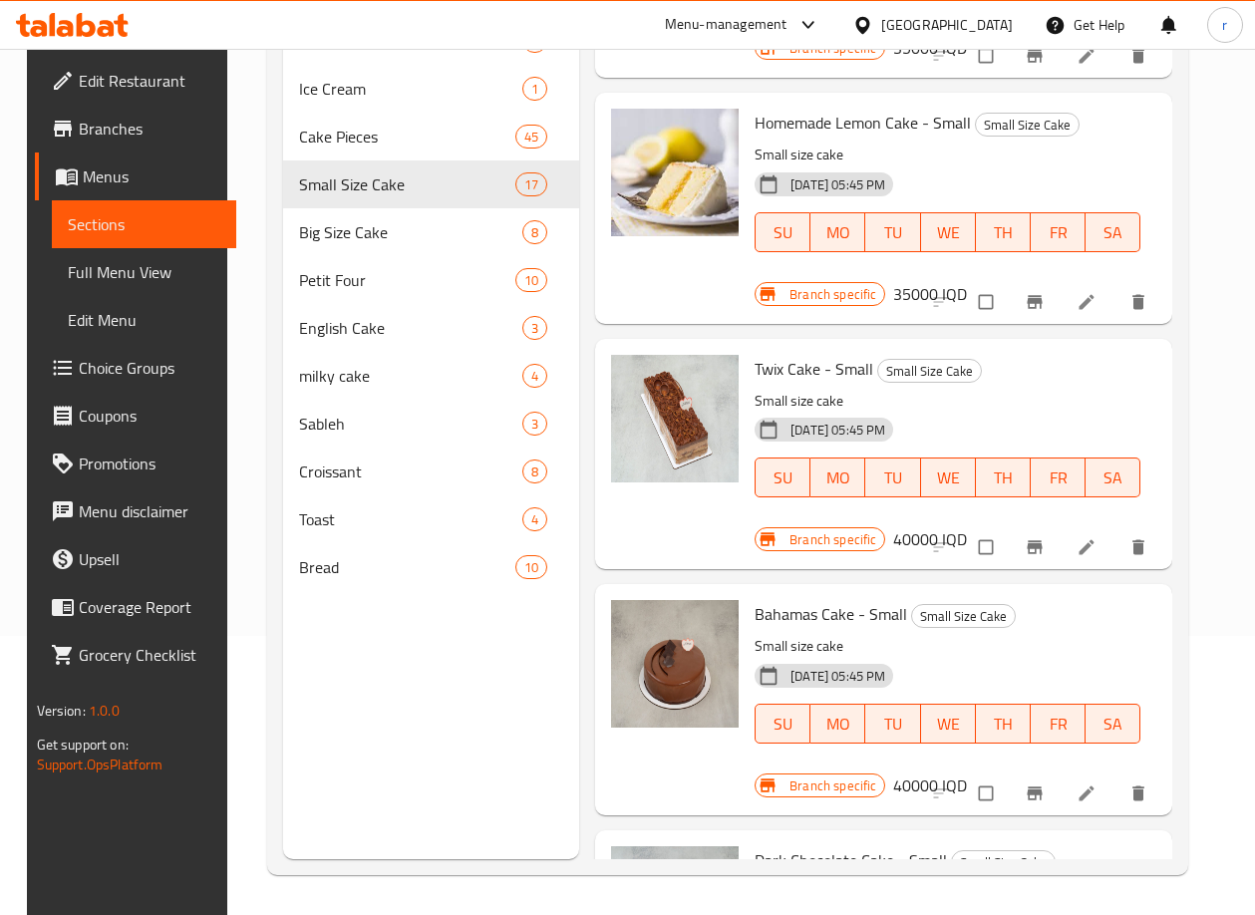
scroll to position [2691, 0]
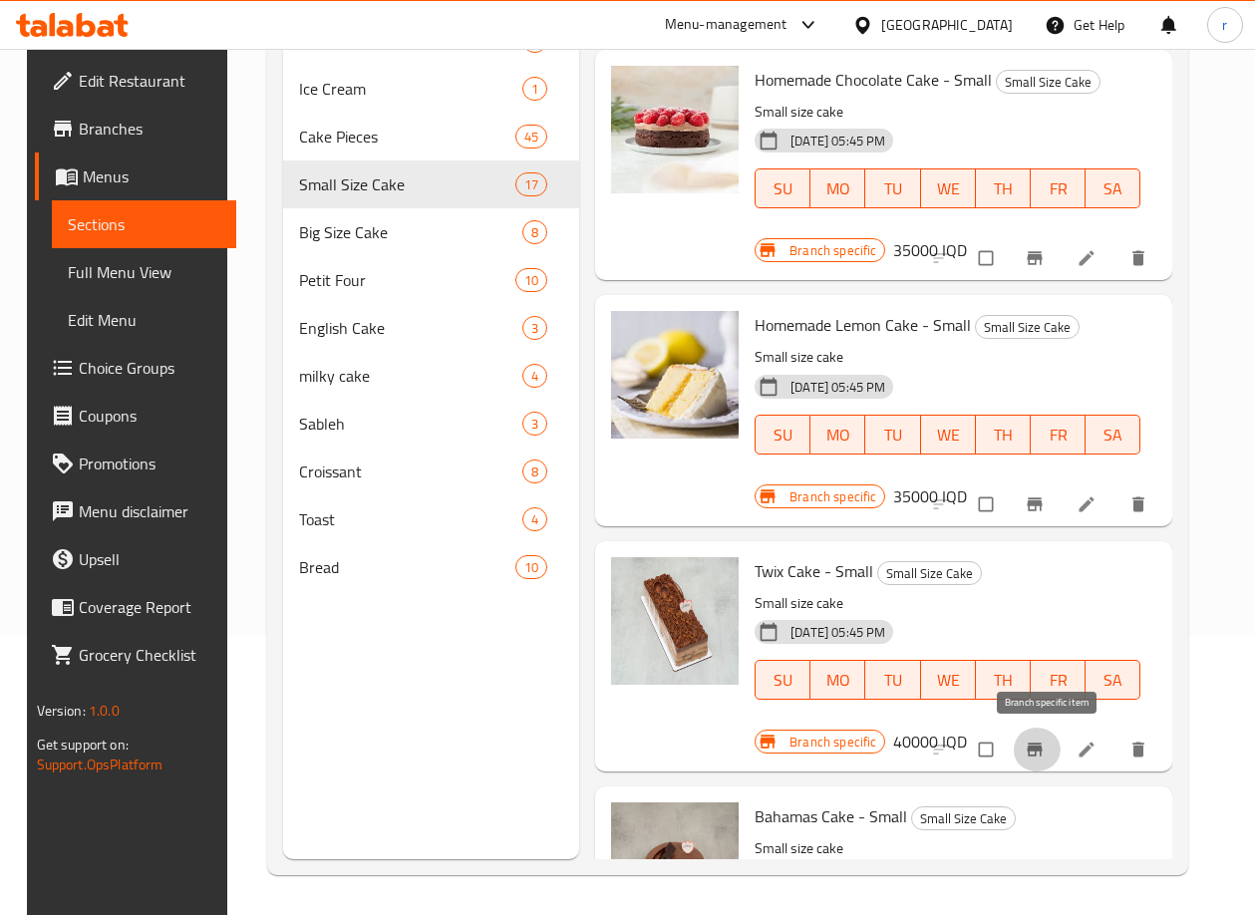
click at [1043, 730] on button "Branch-specific-item" at bounding box center [1037, 749] width 48 height 44
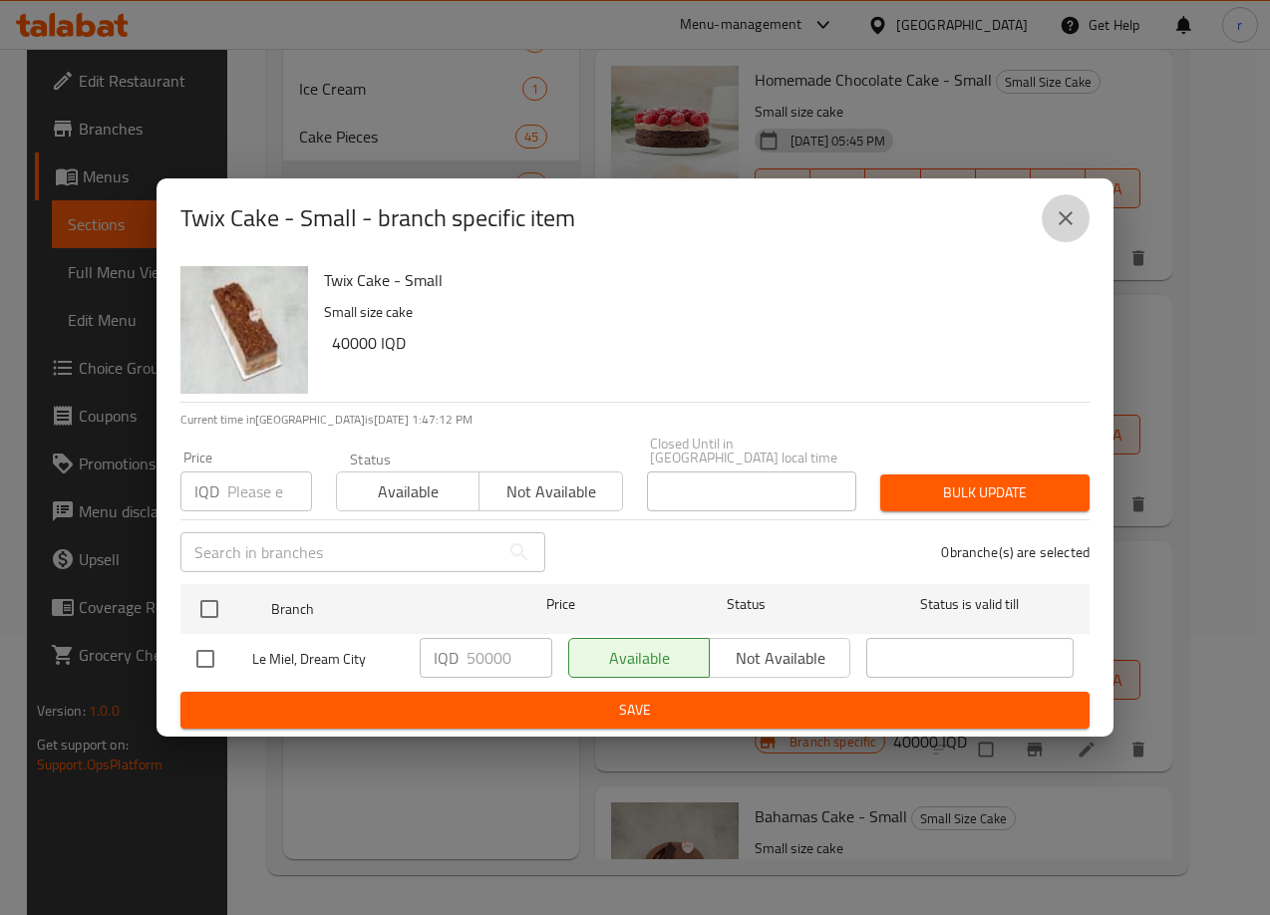
click at [1056, 241] on button "close" at bounding box center [1065, 218] width 48 height 48
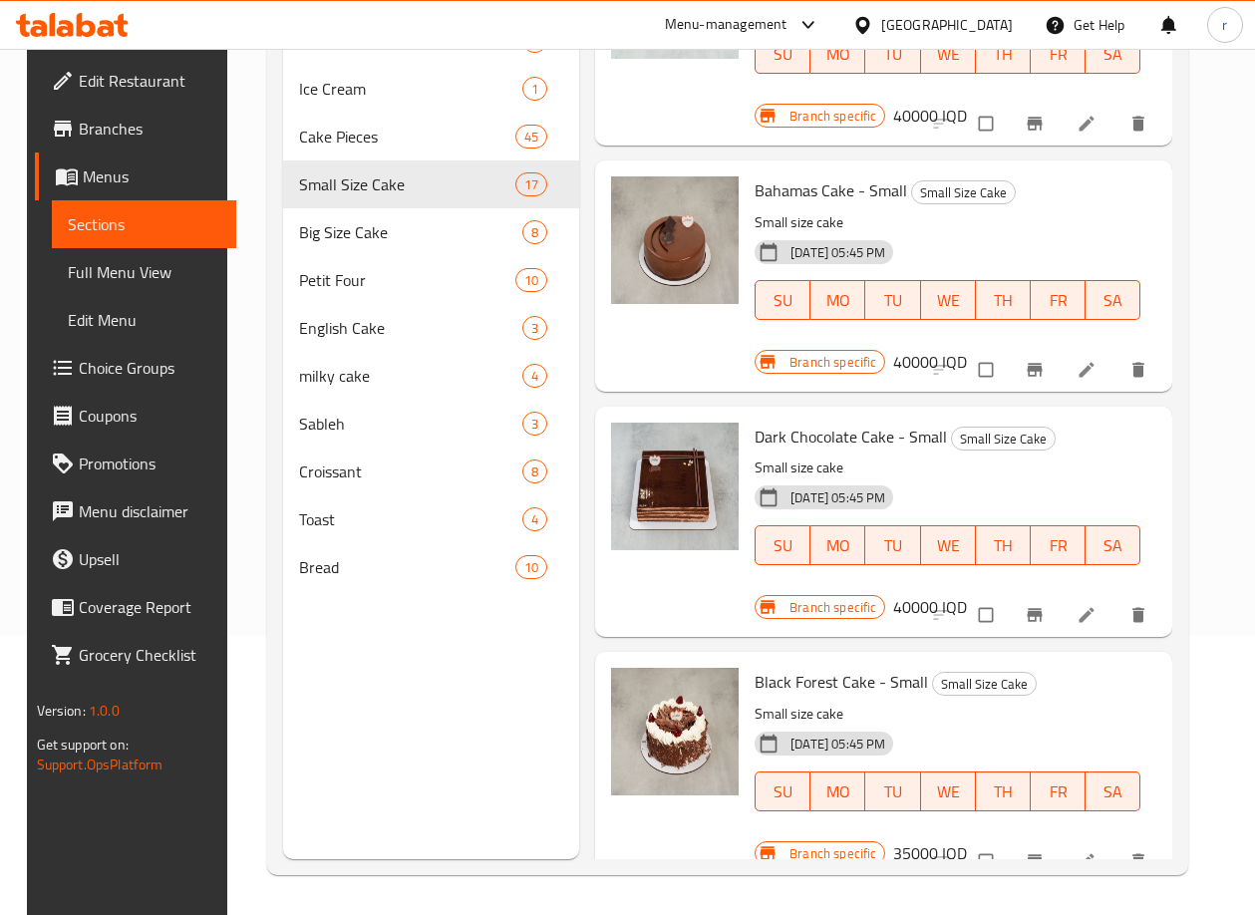
scroll to position [3355, 0]
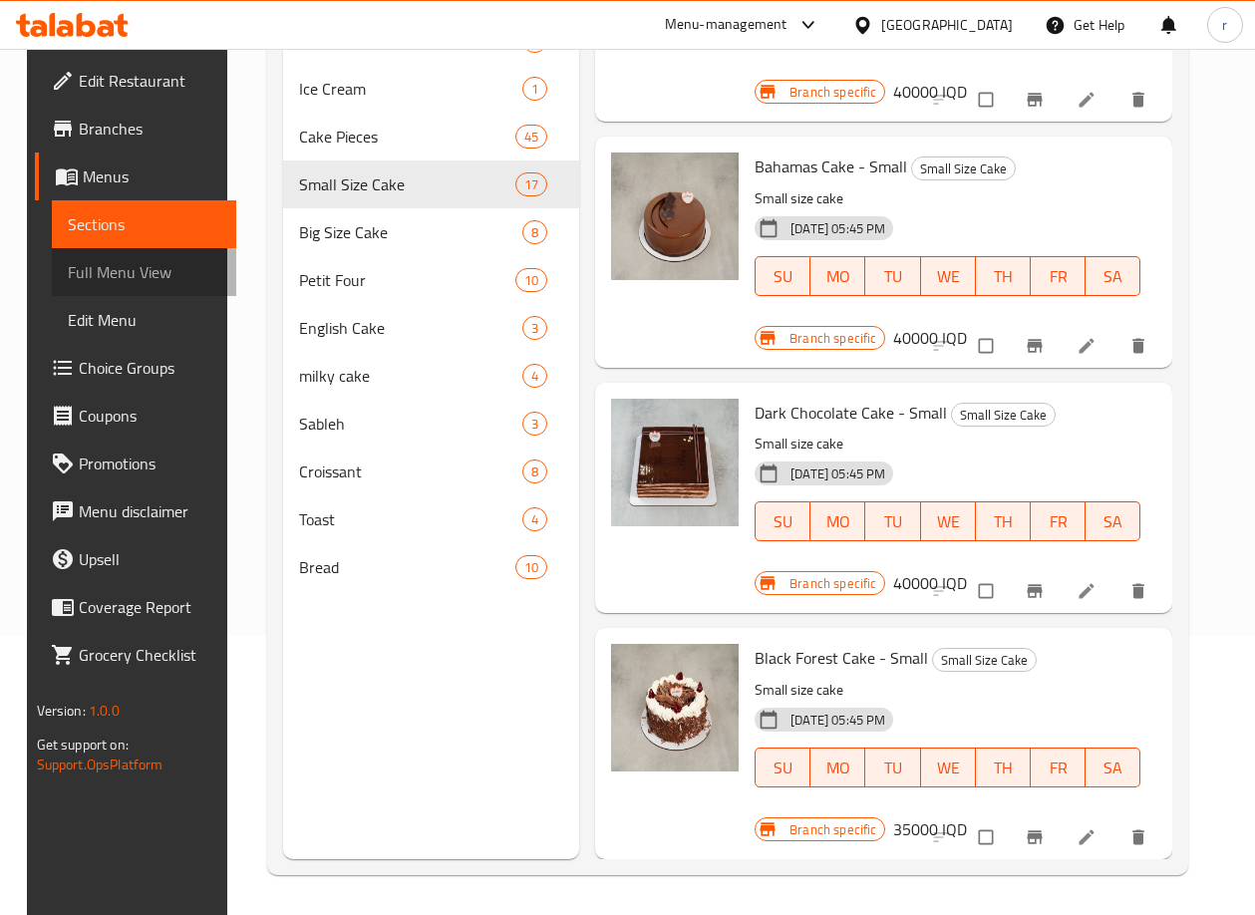
click at [108, 264] on span "Full Menu View" at bounding box center [144, 272] width 152 height 24
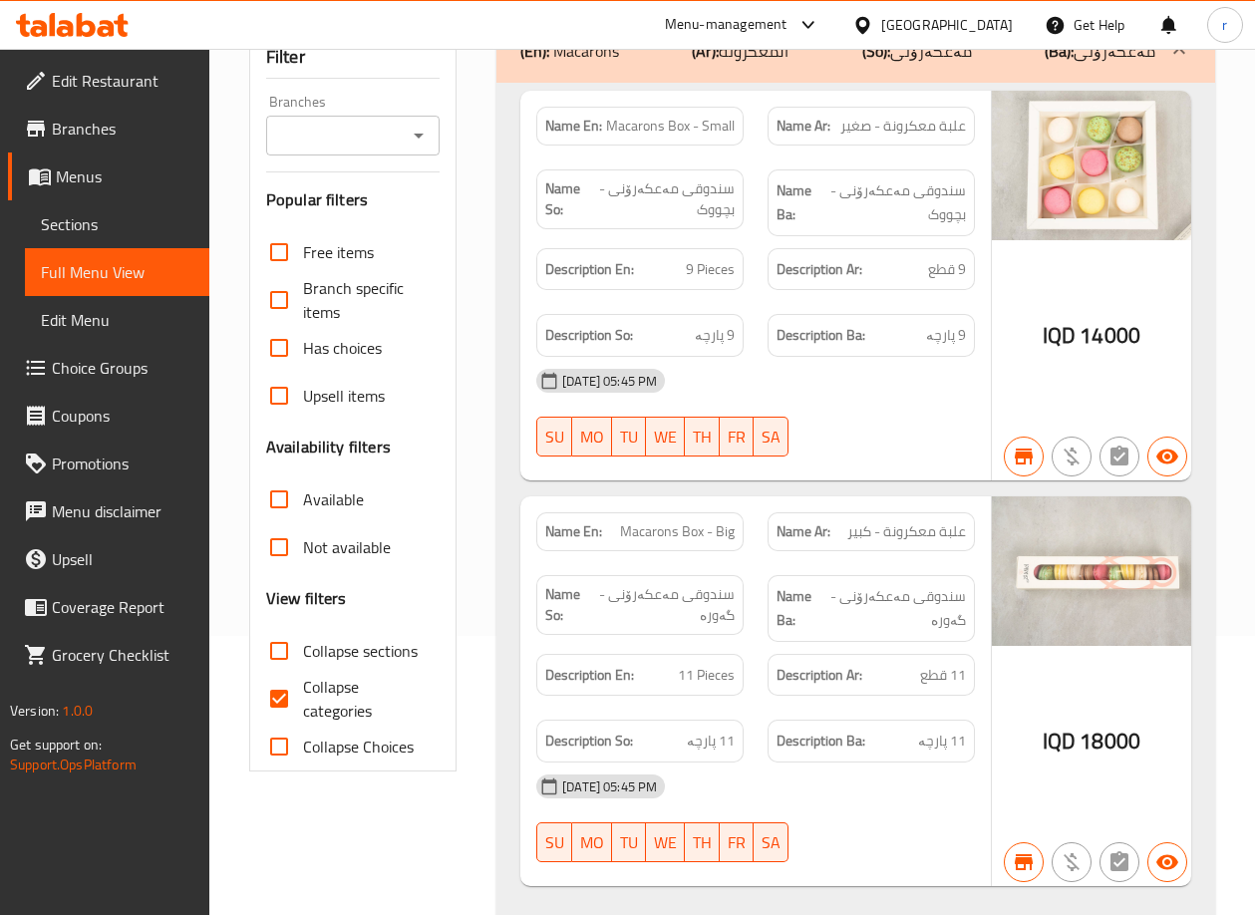
click at [310, 702] on span "Collapse categories" at bounding box center [363, 699] width 121 height 48
click at [303, 702] on input "Collapse categories" at bounding box center [279, 699] width 48 height 48
checkbox input "false"
click at [318, 135] on input "Branches" at bounding box center [336, 136] width 129 height 28
click at [321, 223] on span "Le Miel, Dream City" at bounding box center [347, 221] width 131 height 24
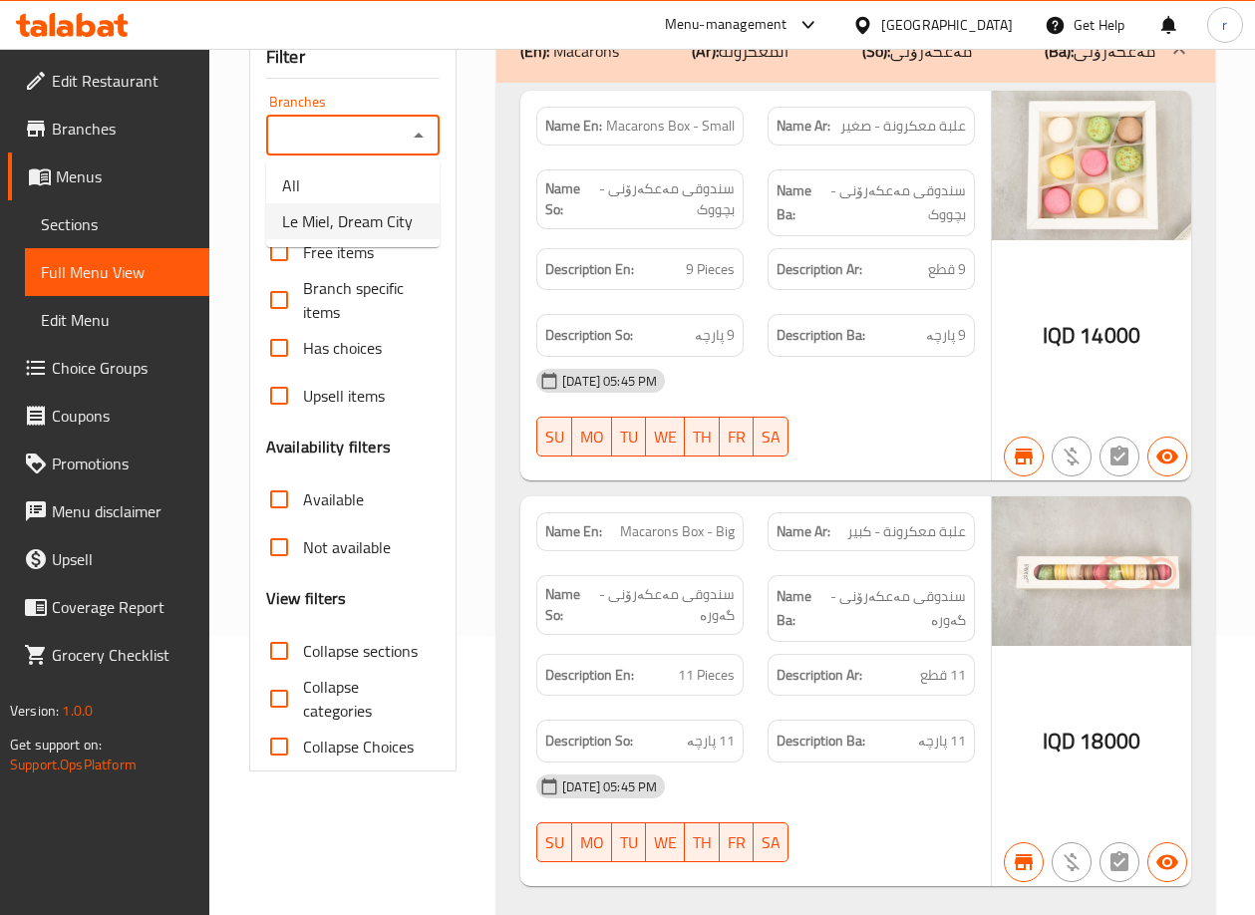
type input "Le Miel, Dream City"
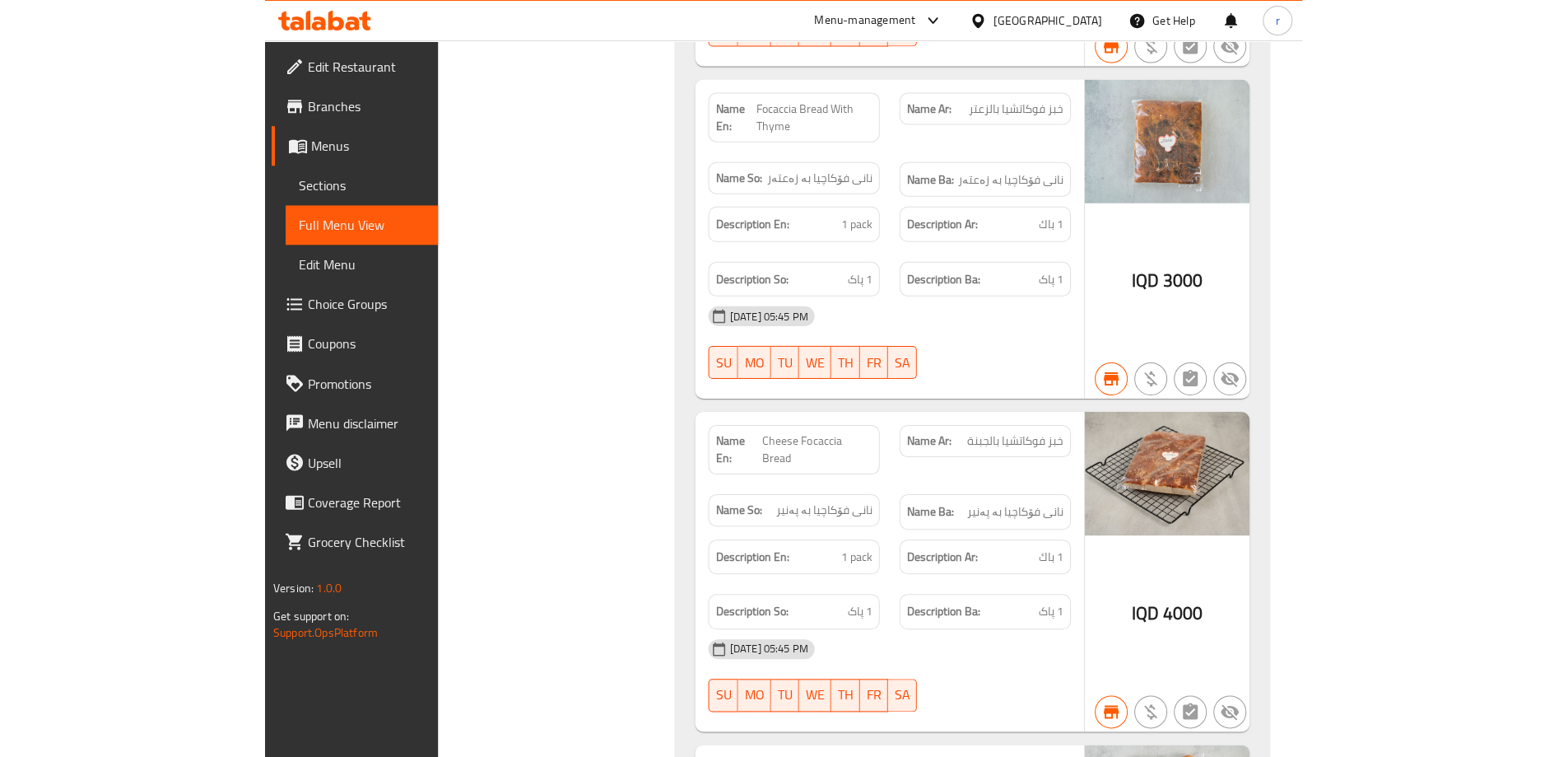
scroll to position [39101, 0]
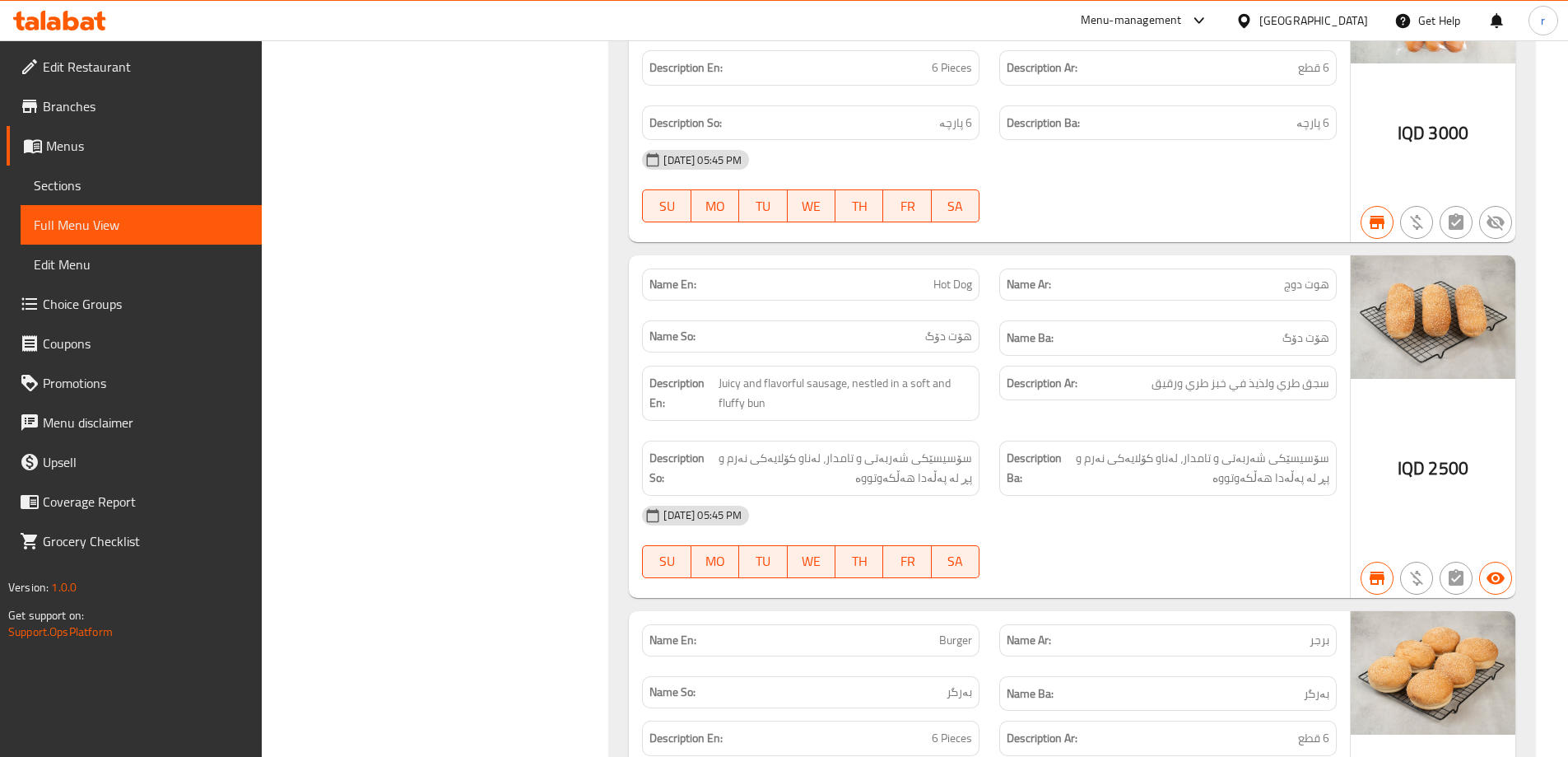
click at [68, 22] on icon at bounding box center [71, 21] width 16 height 20
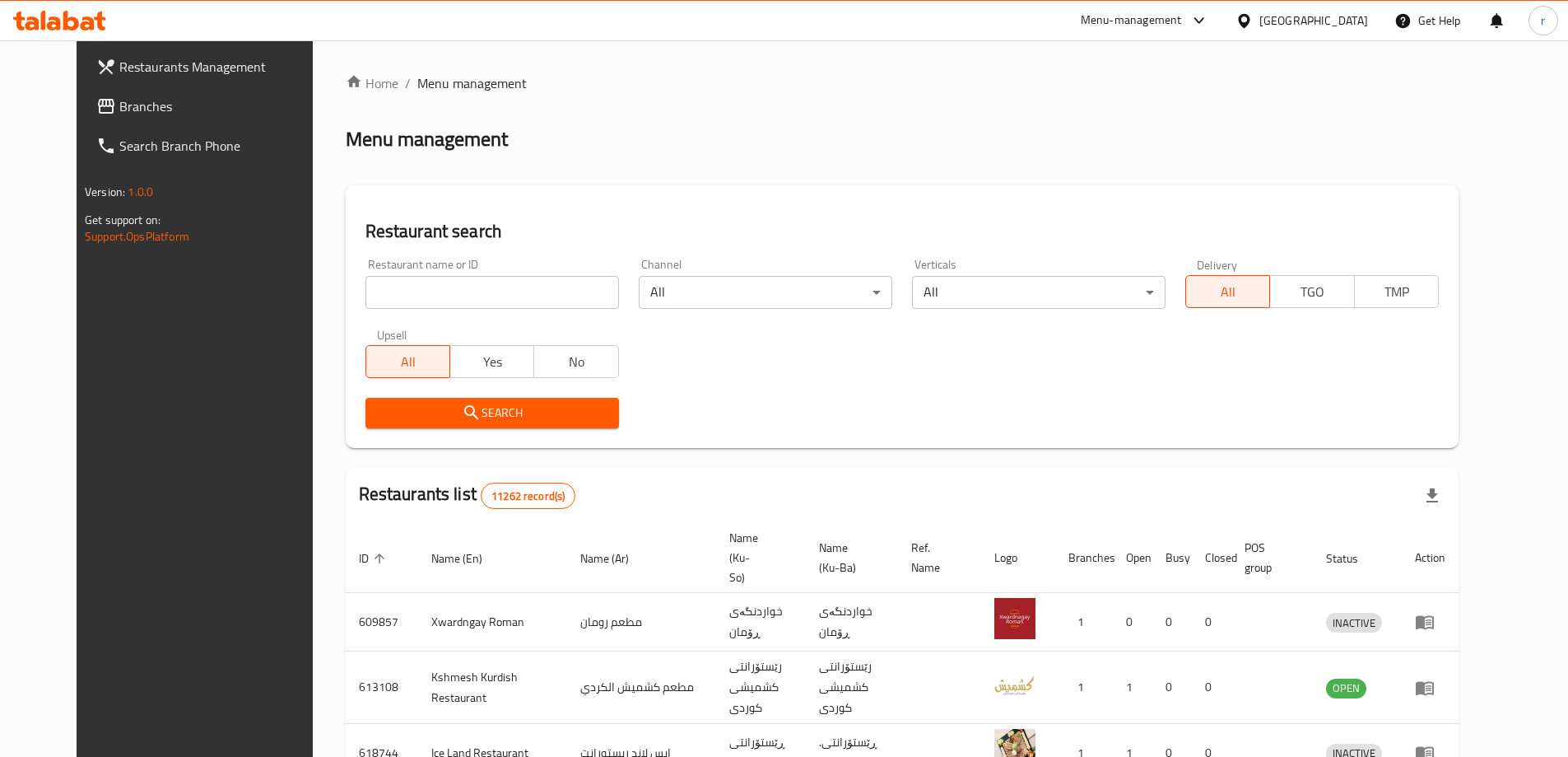
click at [370, 297] on input "search" at bounding box center [492, 293] width 254 height 33
paste input "695778"
type input "695778"
click at [382, 422] on span "Search" at bounding box center [492, 412] width 227 height 21
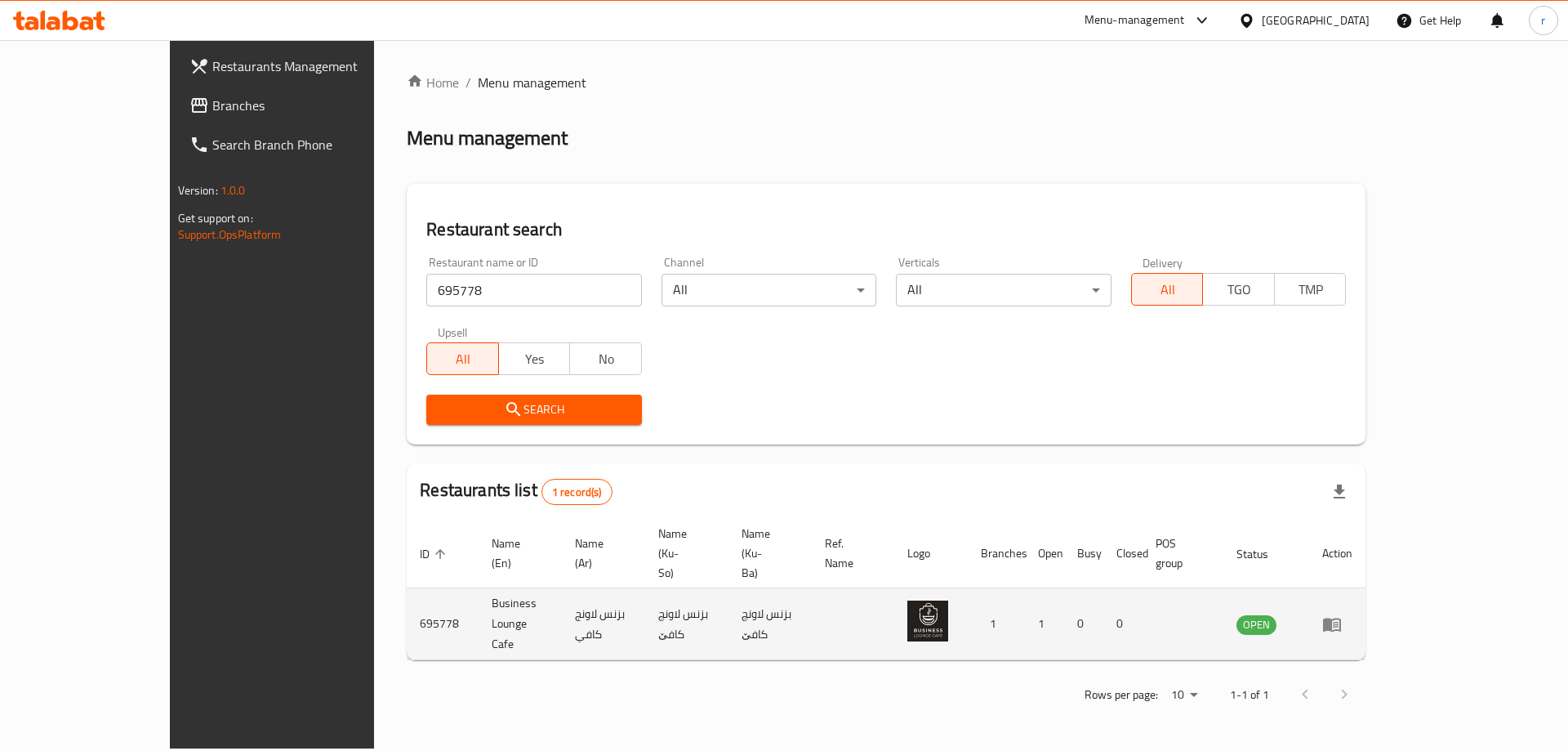
click at [1341, 617] on icon "enhanced table" at bounding box center [1332, 624] width 18 height 14
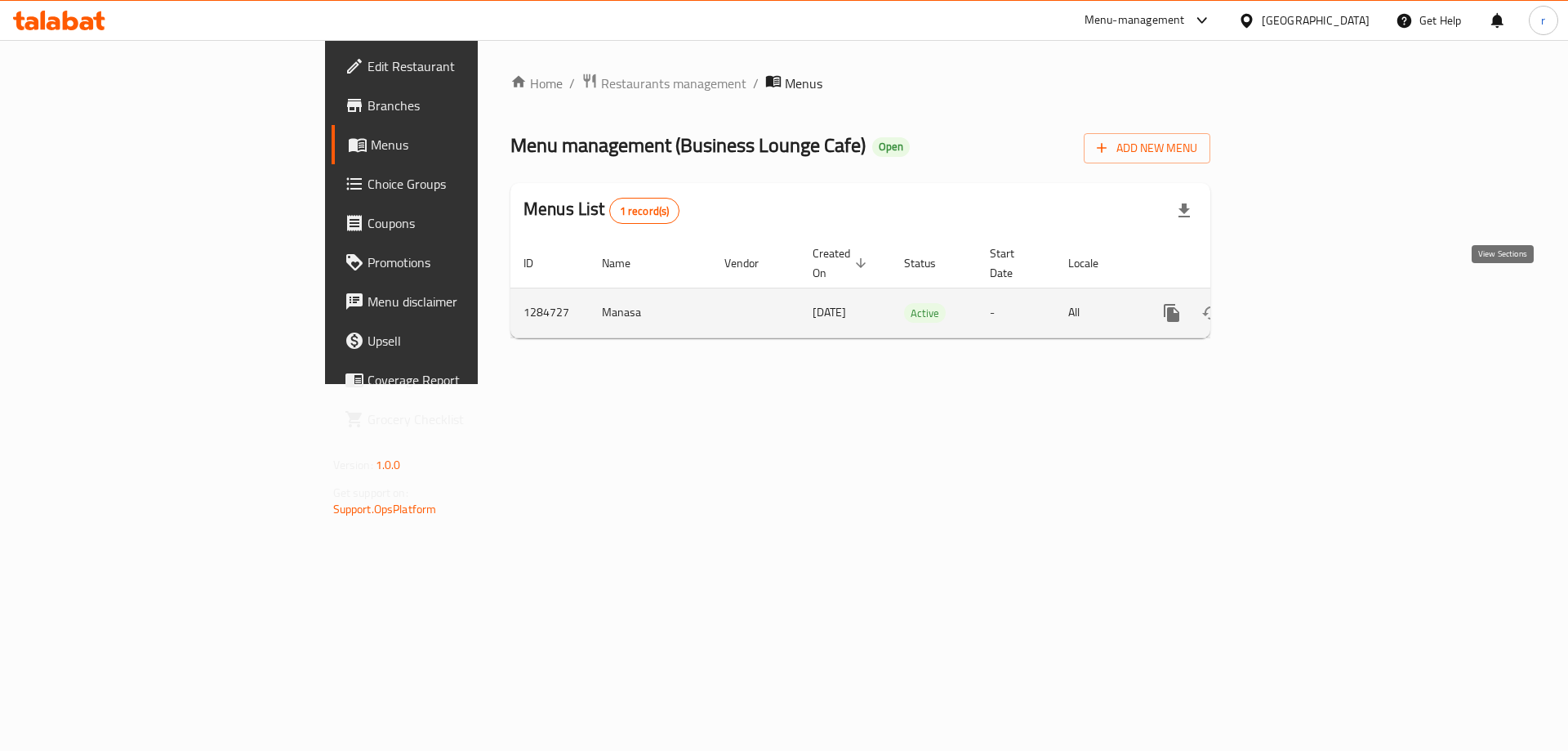
click at [1300, 303] on icon "enhanced table" at bounding box center [1290, 313] width 20 height 20
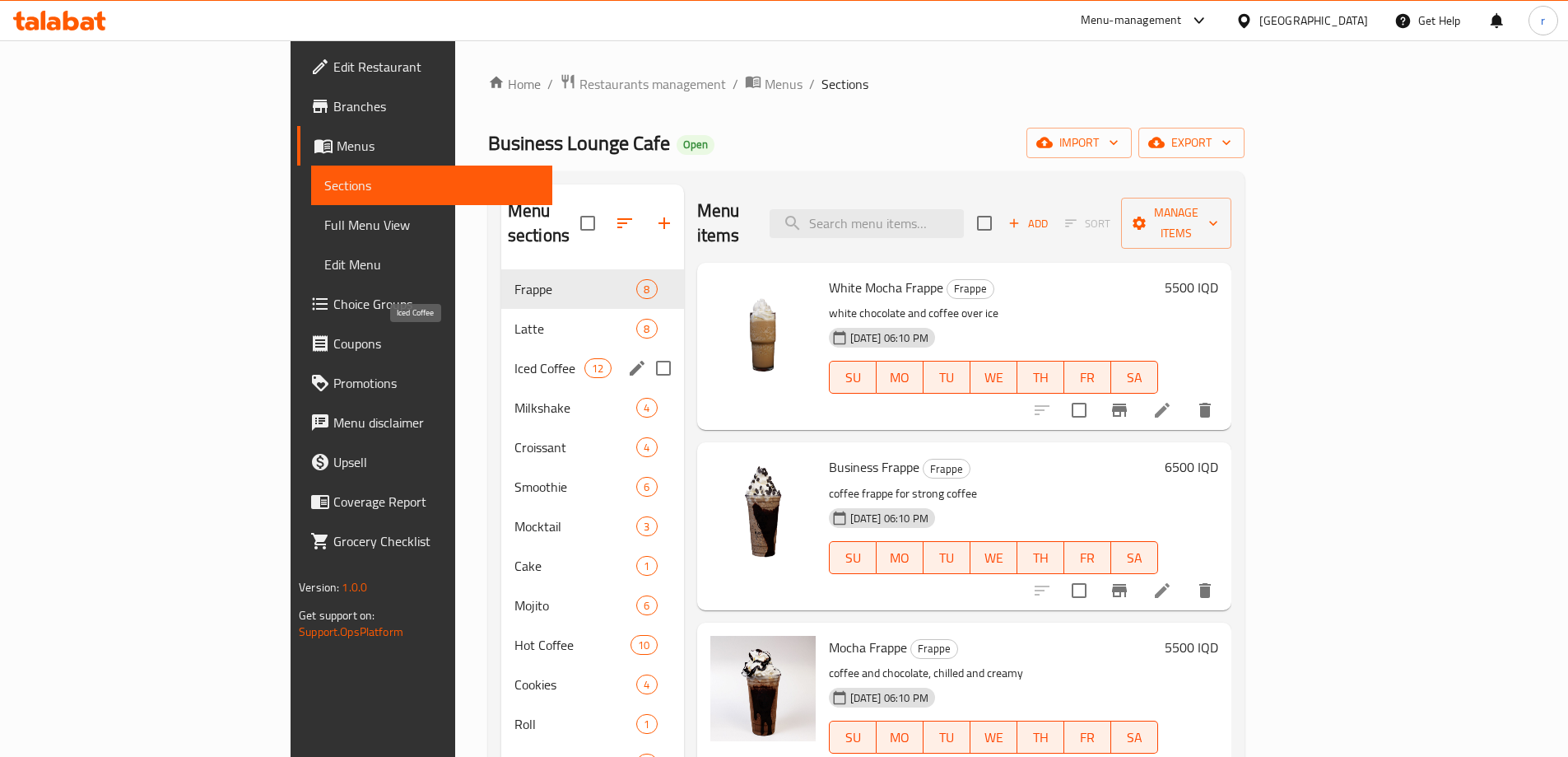
click at [515, 359] on span "Iced Coffee" at bounding box center [549, 369] width 70 height 20
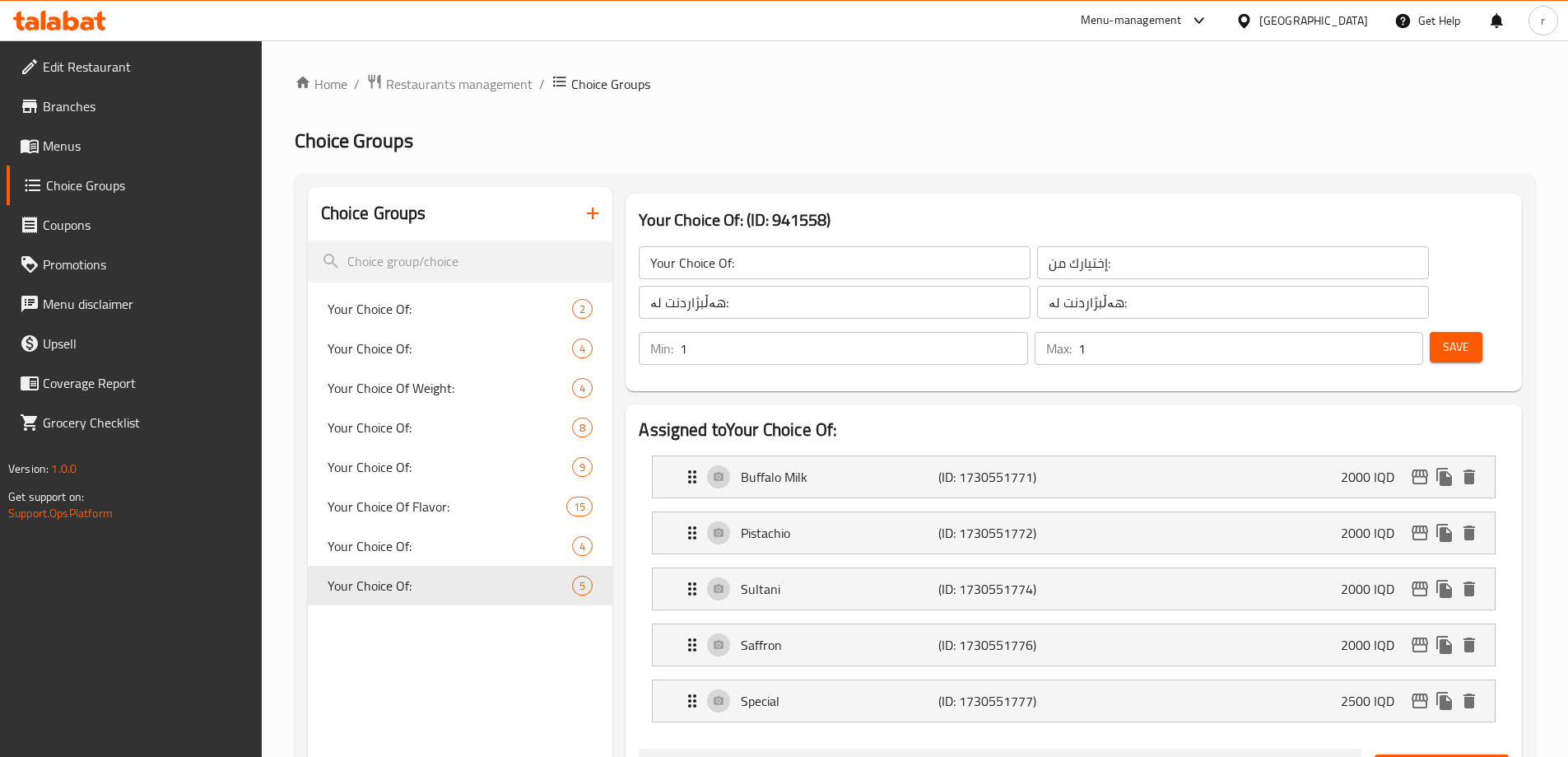
click at [94, 19] on icon at bounding box center [59, 21] width 93 height 20
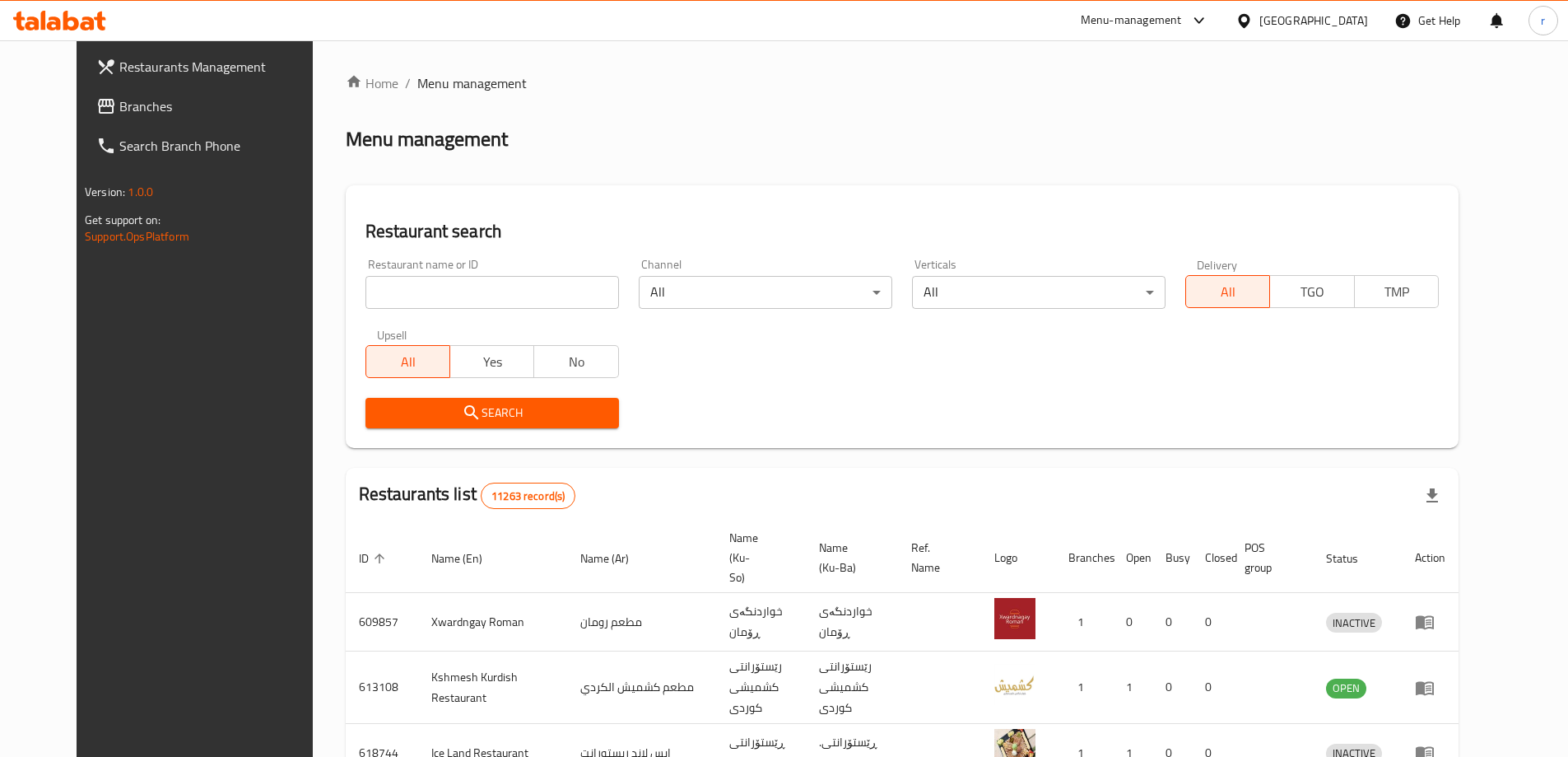
click at [370, 293] on input "search" at bounding box center [492, 293] width 254 height 33
paste input "773379"
type input "773379"
click at [394, 421] on span "Search" at bounding box center [492, 412] width 227 height 21
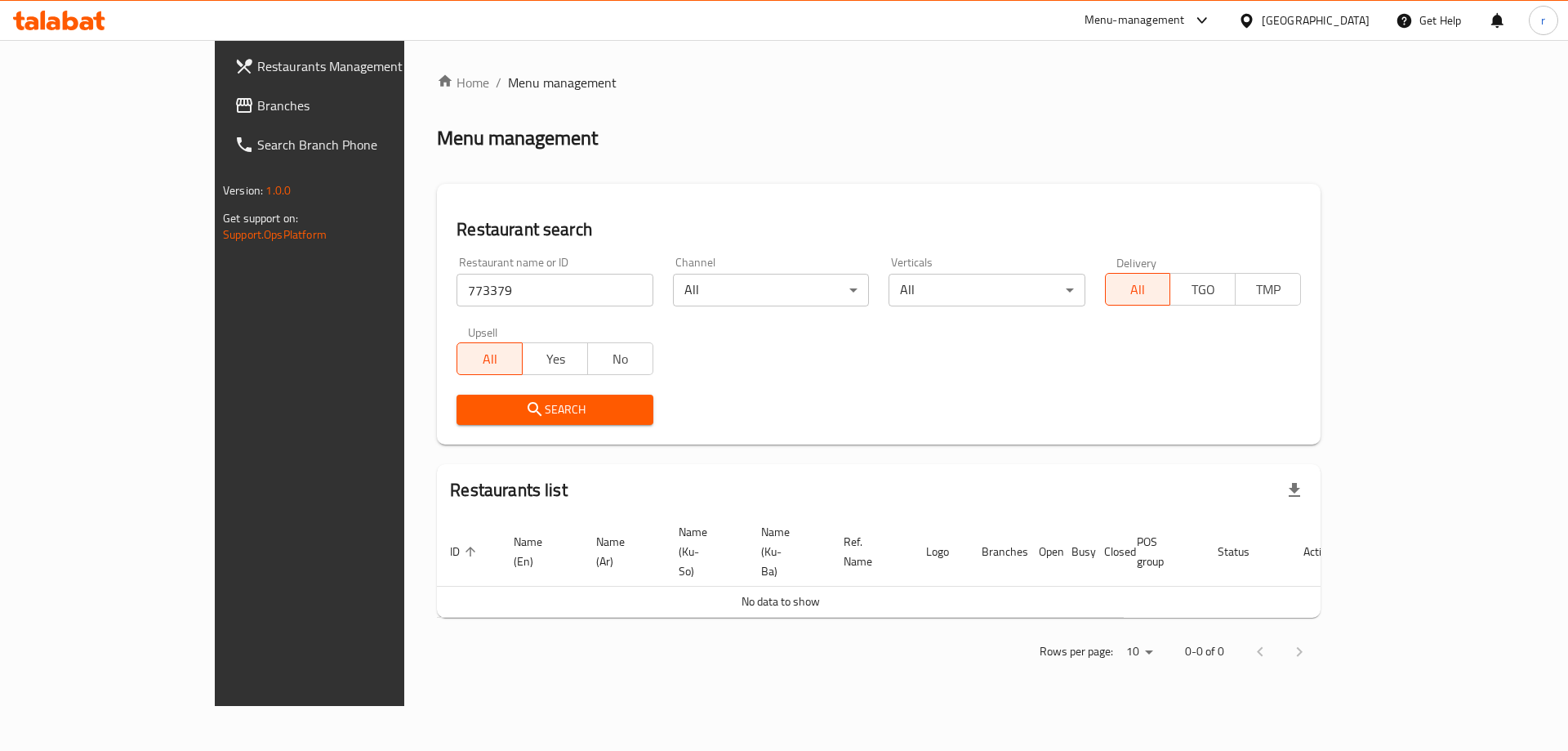
drag, startPoint x: 110, startPoint y: 102, endPoint x: 102, endPoint y: 107, distance: 9.4
click at [257, 102] on span "Branches" at bounding box center [361, 106] width 207 height 20
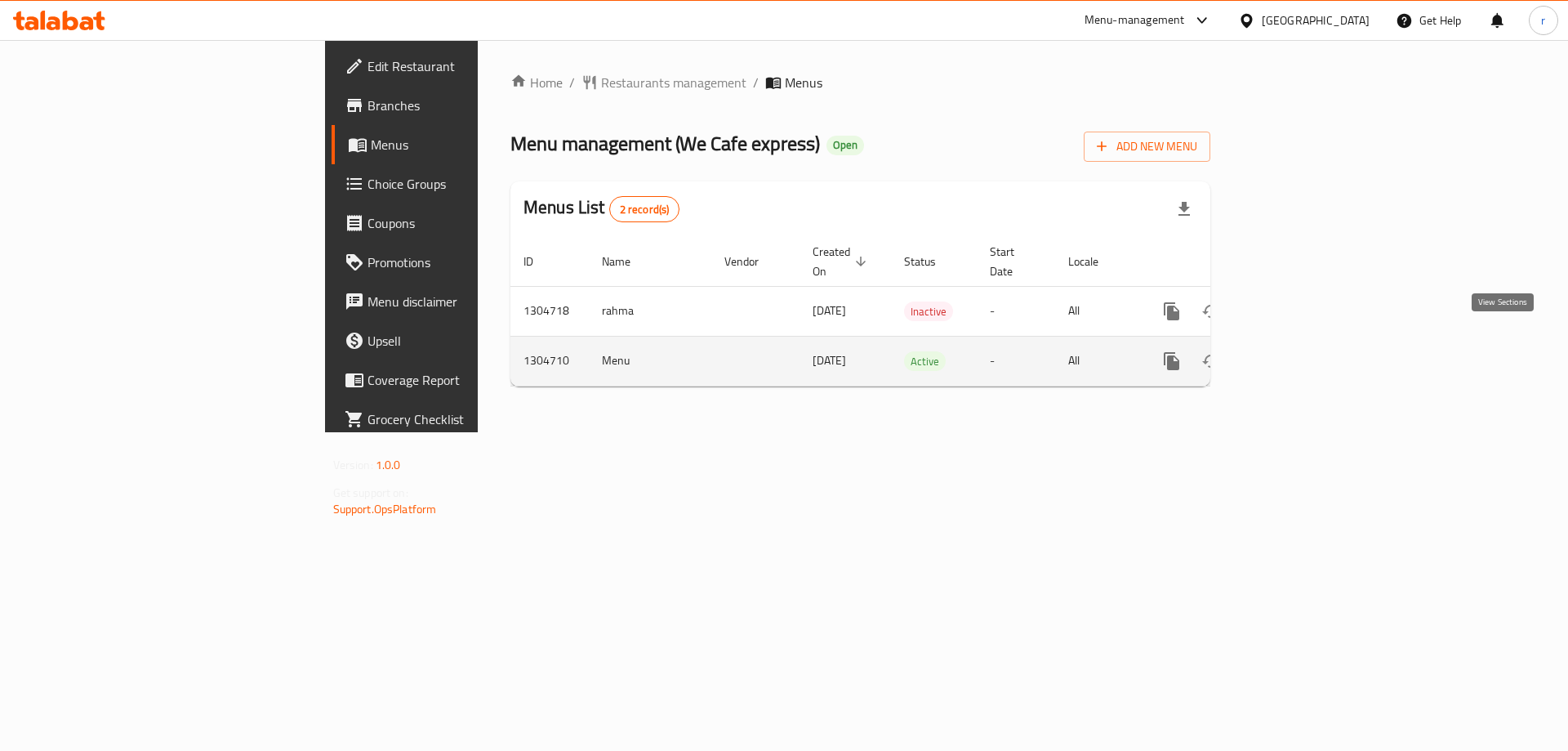
click at [1300, 352] on icon "enhanced table" at bounding box center [1290, 362] width 20 height 20
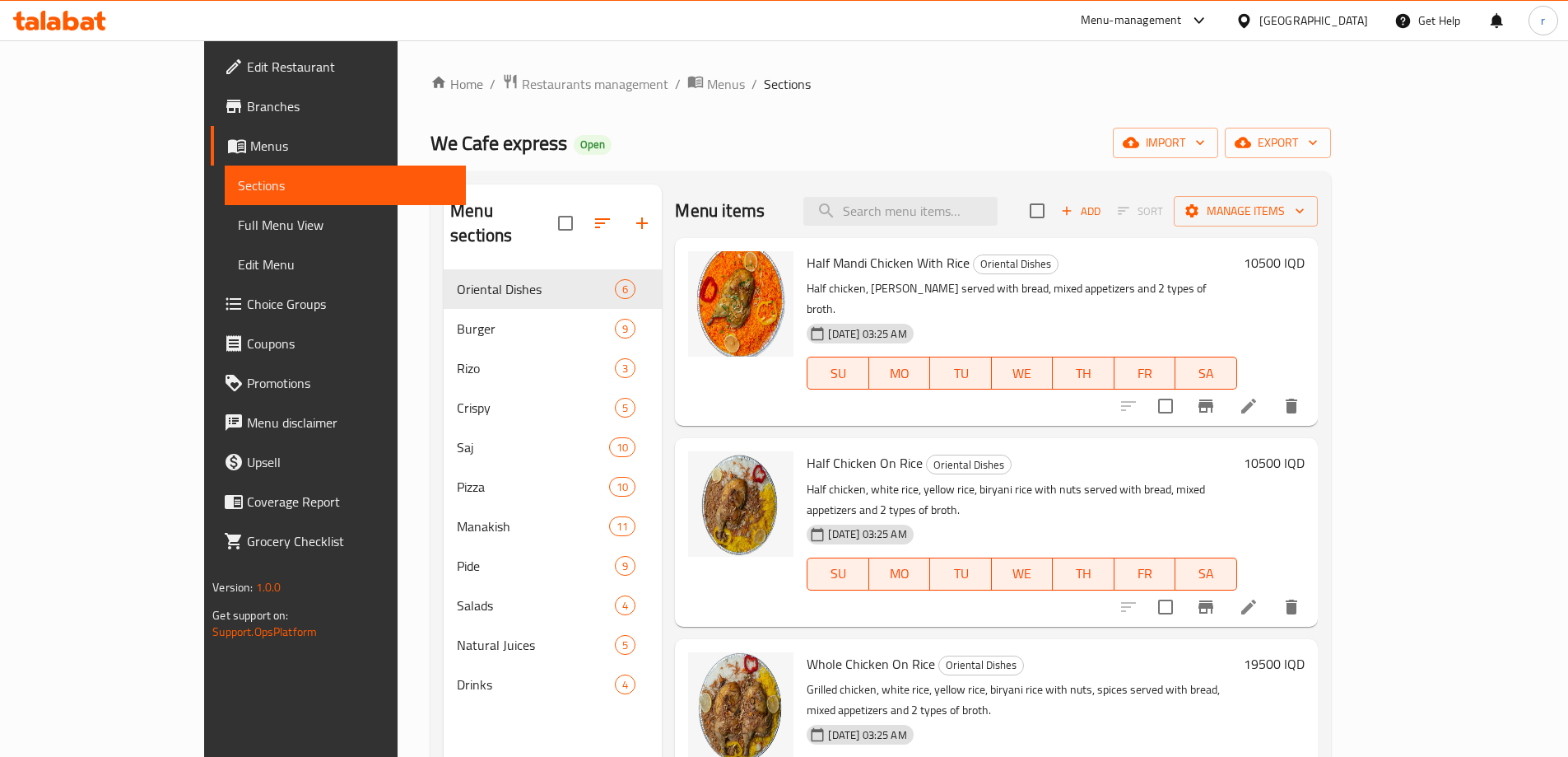
click at [247, 107] on span "Branches" at bounding box center [349, 107] width 206 height 20
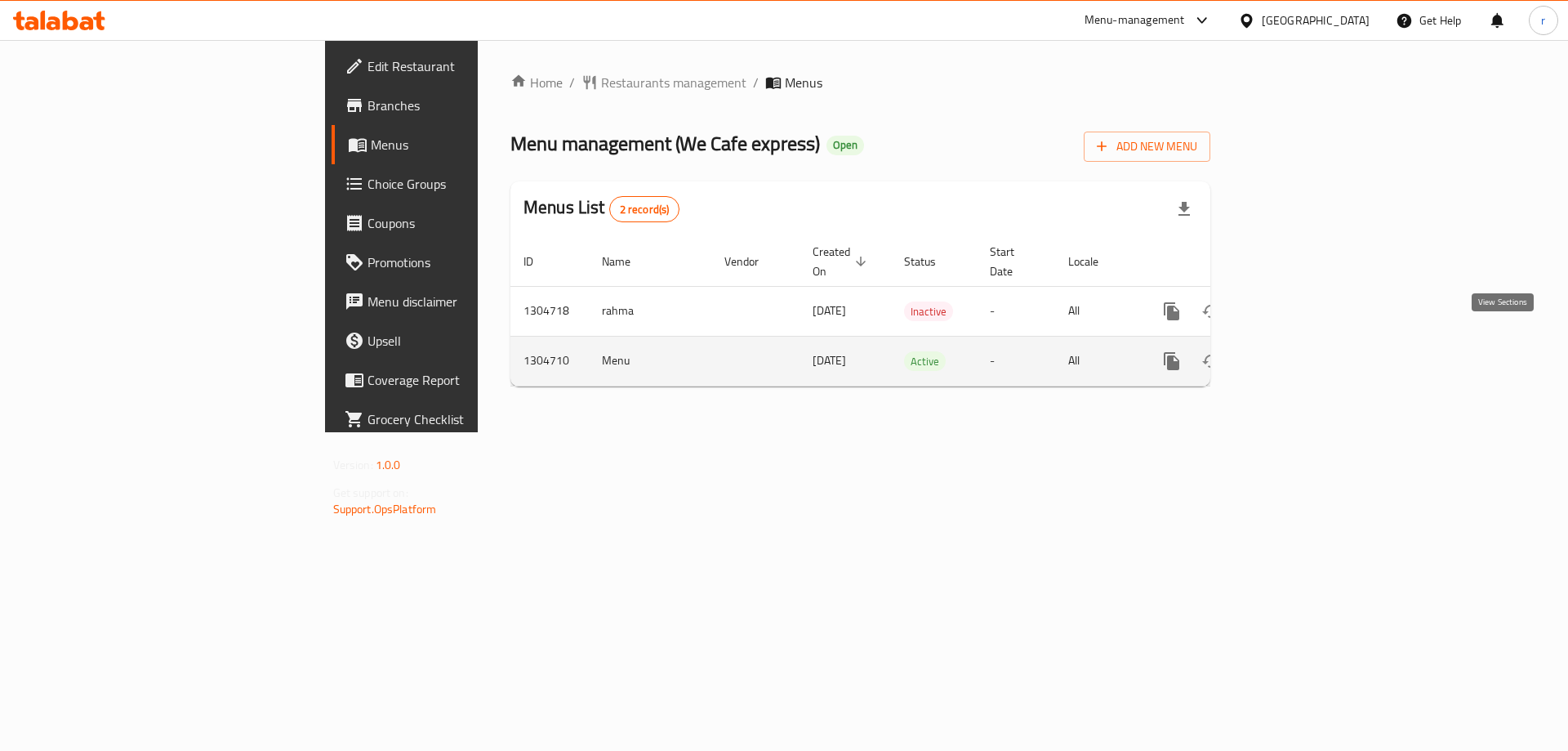
click at [1310, 344] on link "enhanced table" at bounding box center [1290, 362] width 39 height 39
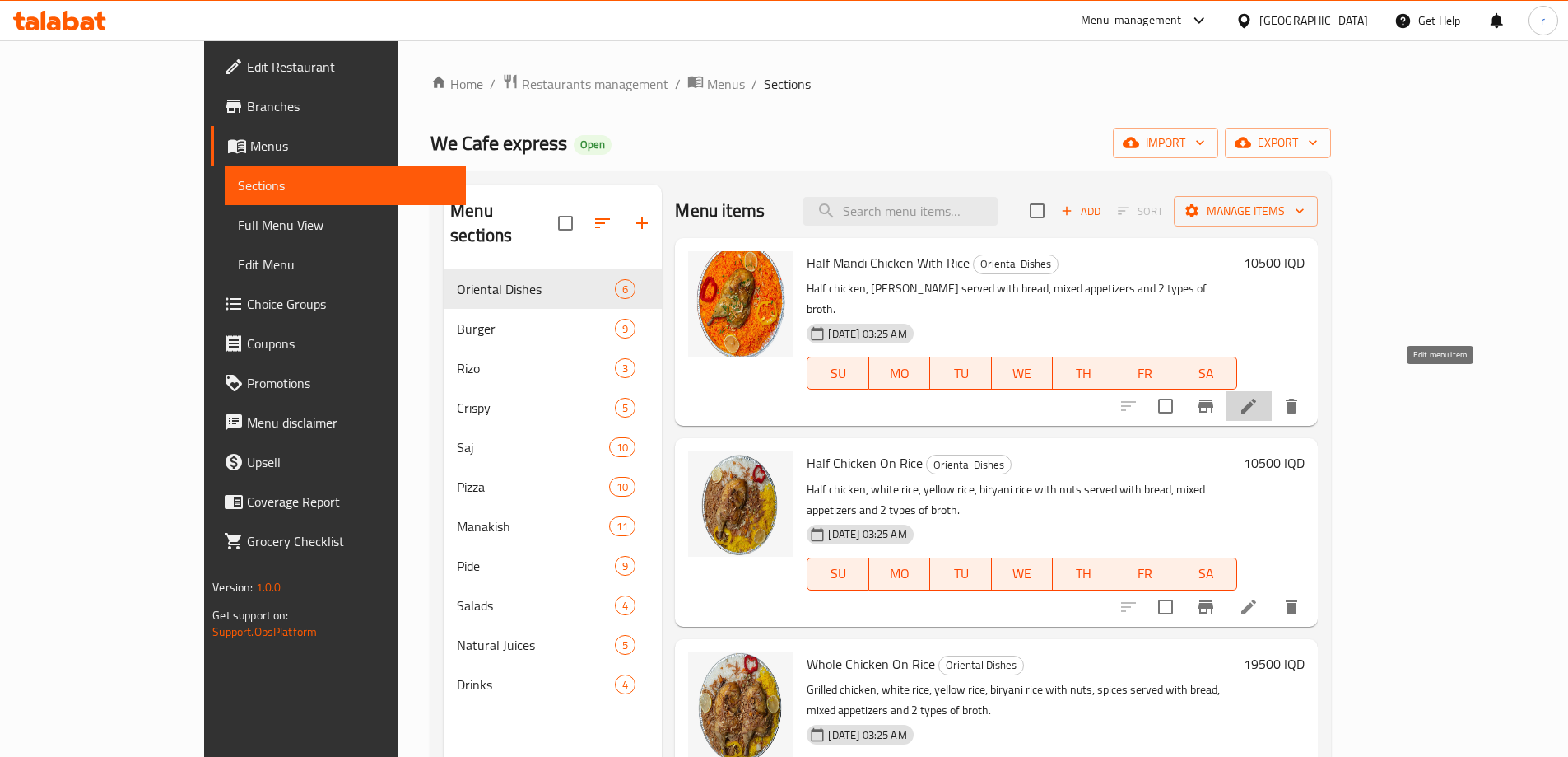
click at [1259, 396] on icon at bounding box center [1249, 406] width 20 height 20
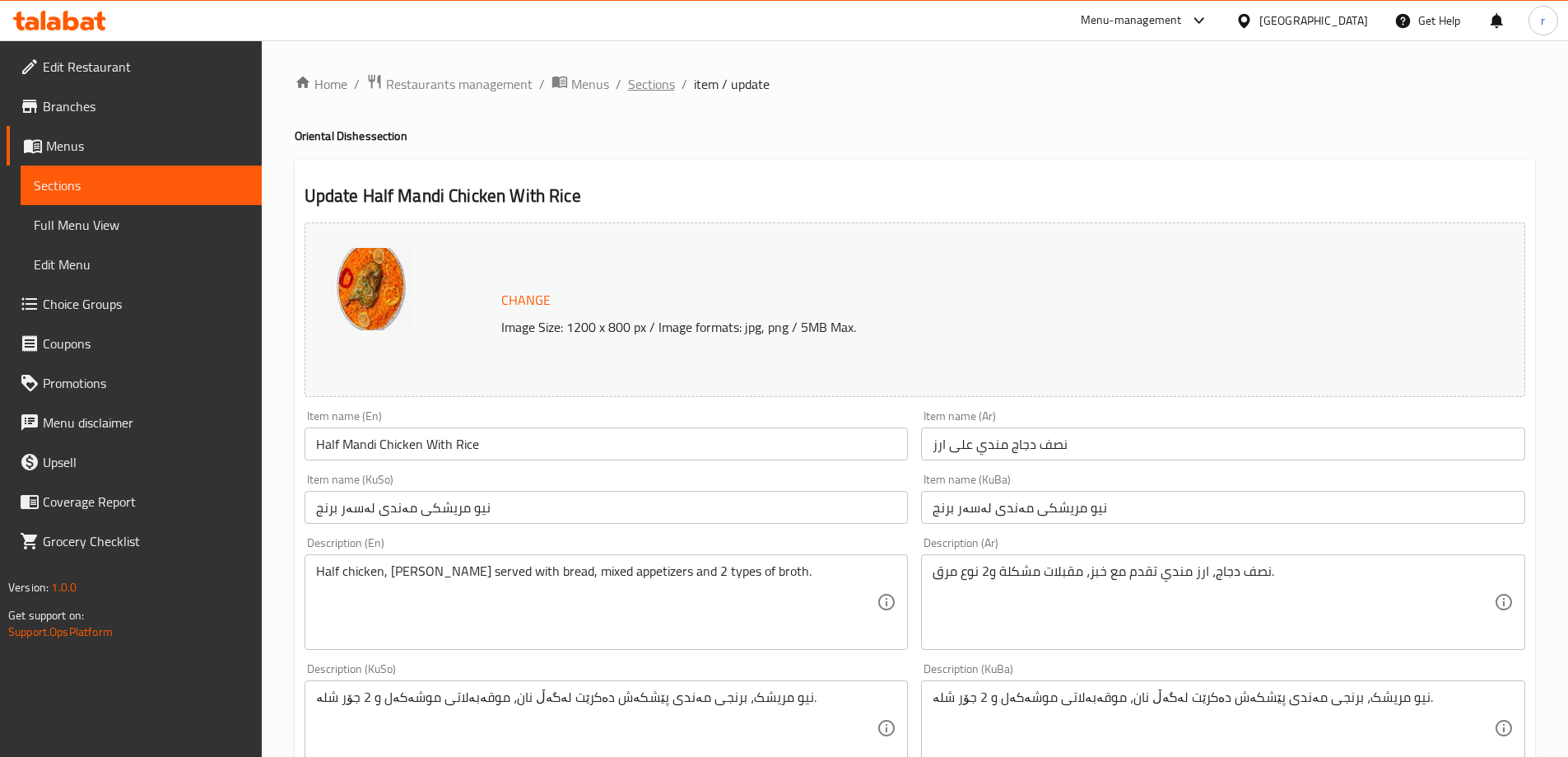
click at [661, 91] on span "Sections" at bounding box center [651, 84] width 47 height 20
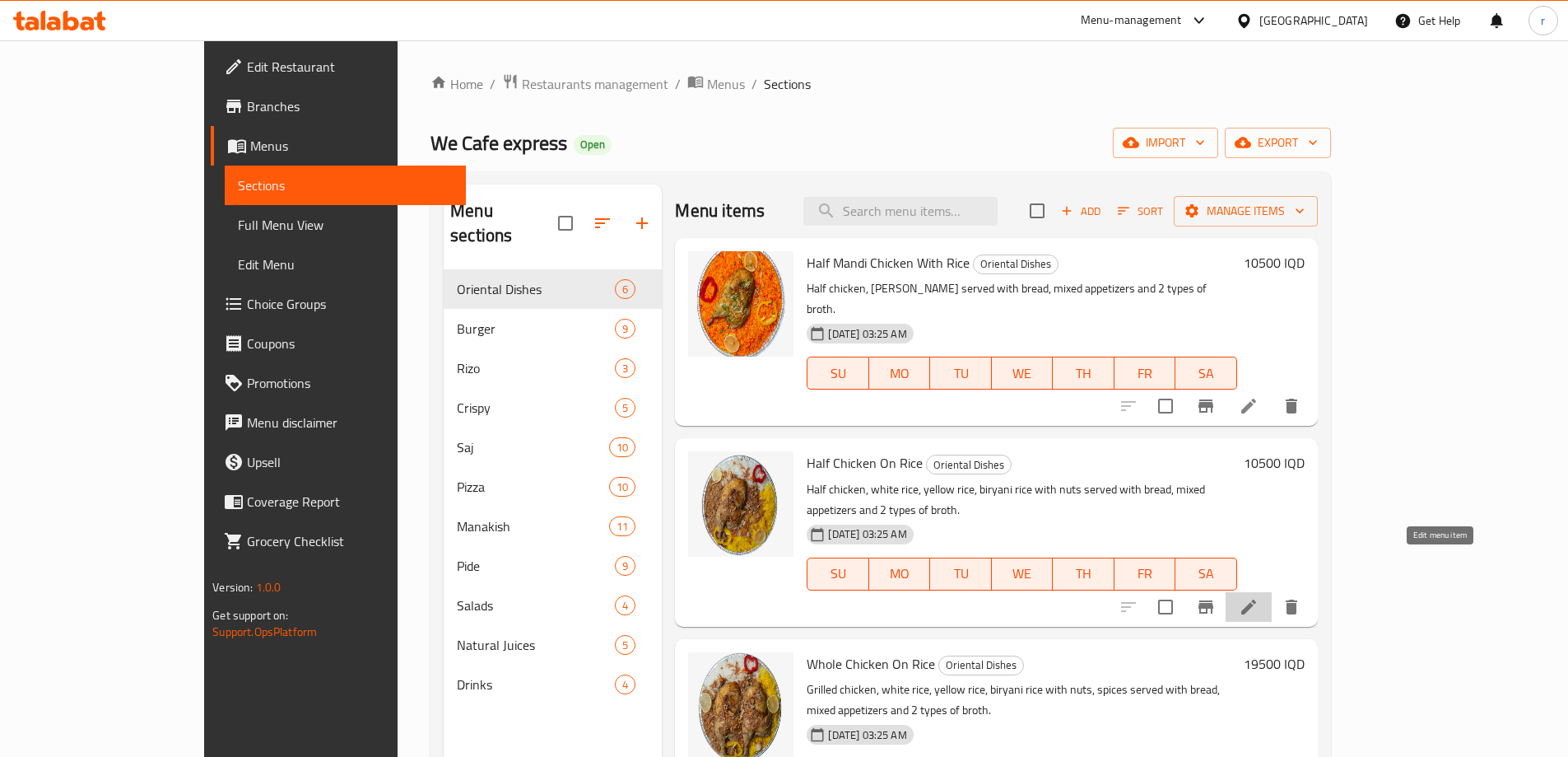
click at [1259, 598] on icon at bounding box center [1249, 607] width 20 height 20
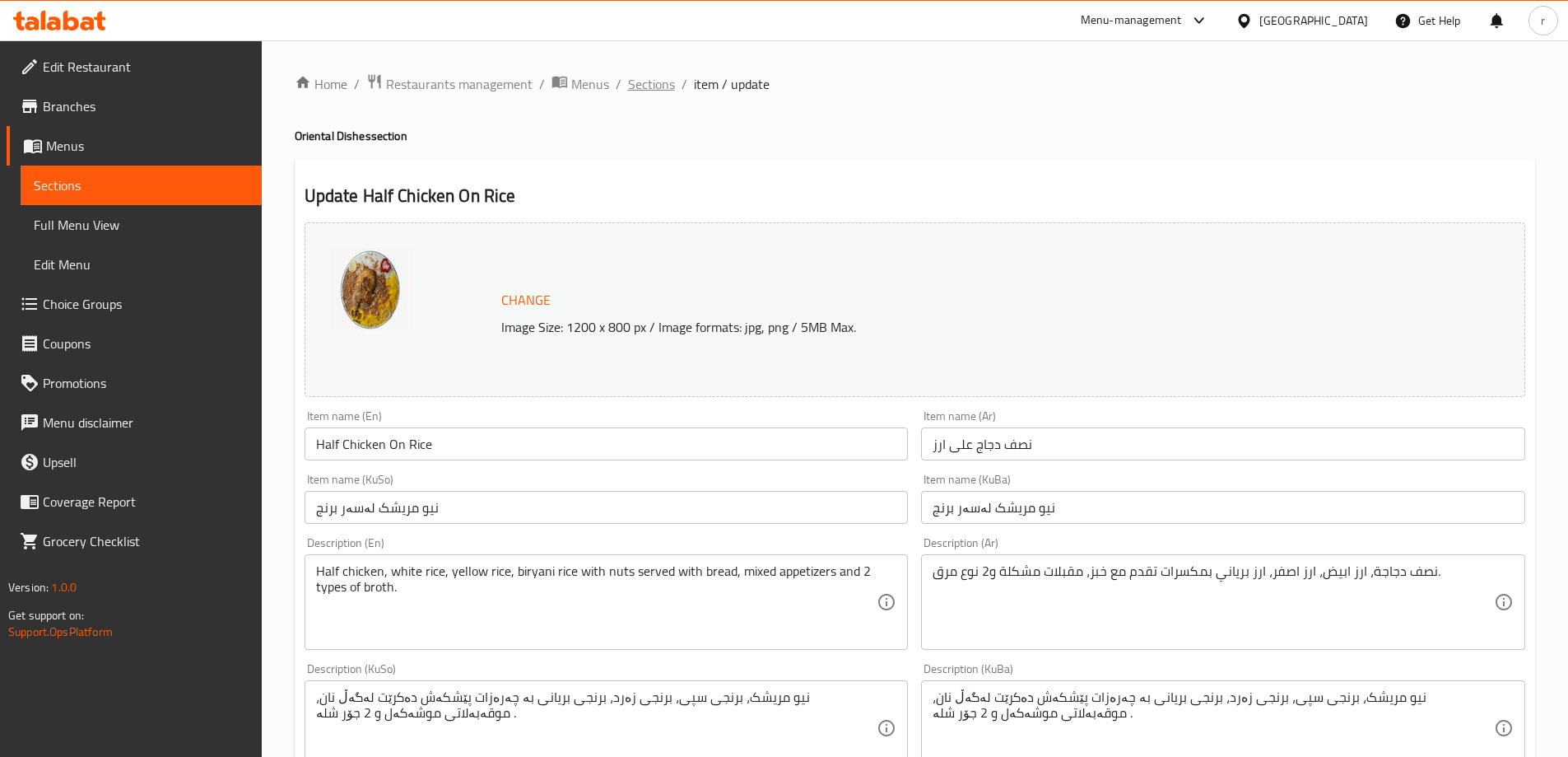
click at [668, 92] on span "Sections" at bounding box center [651, 84] width 47 height 20
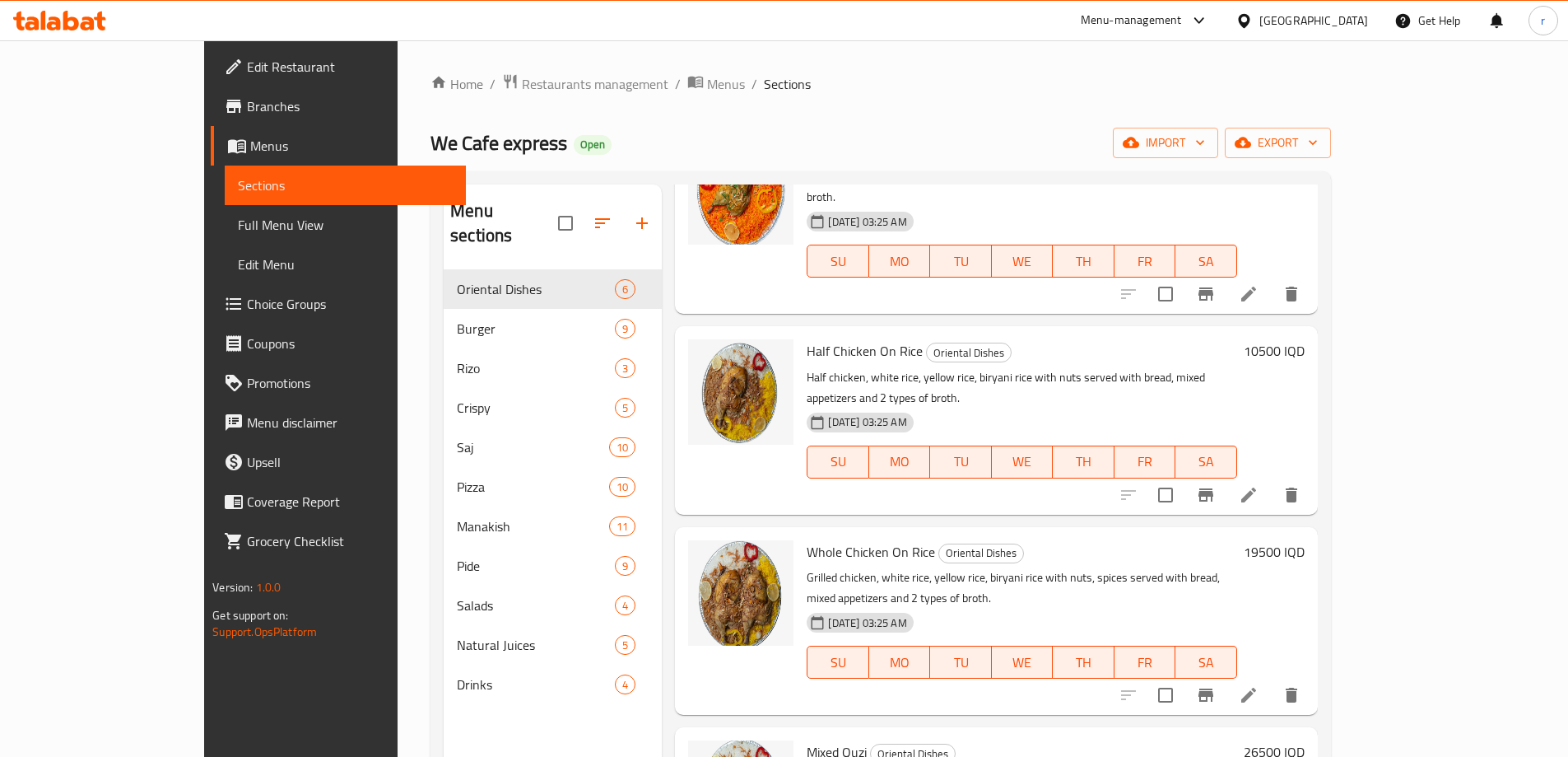
scroll to position [131, 0]
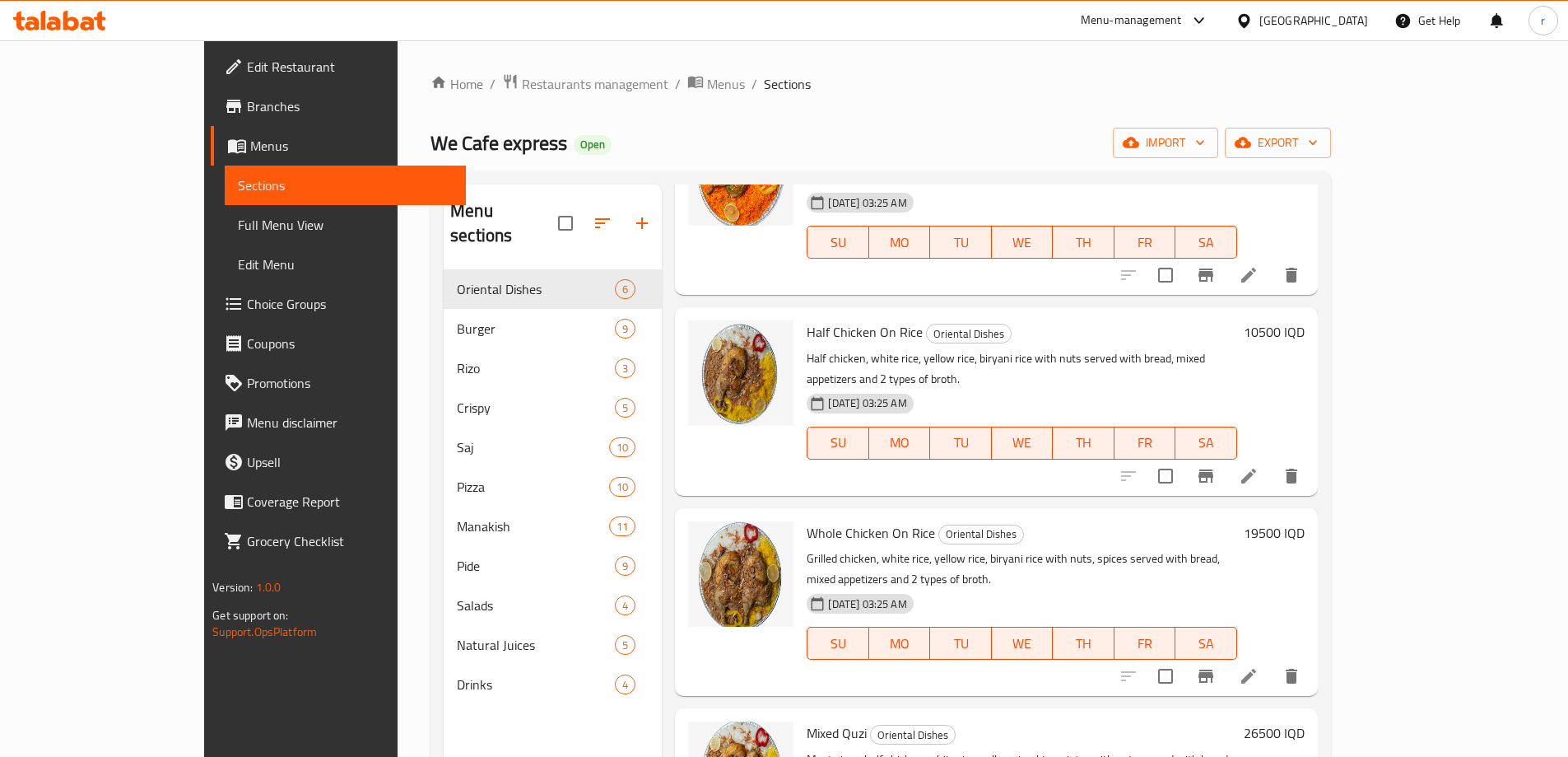
click at [1257, 669] on icon at bounding box center [1249, 676] width 15 height 15
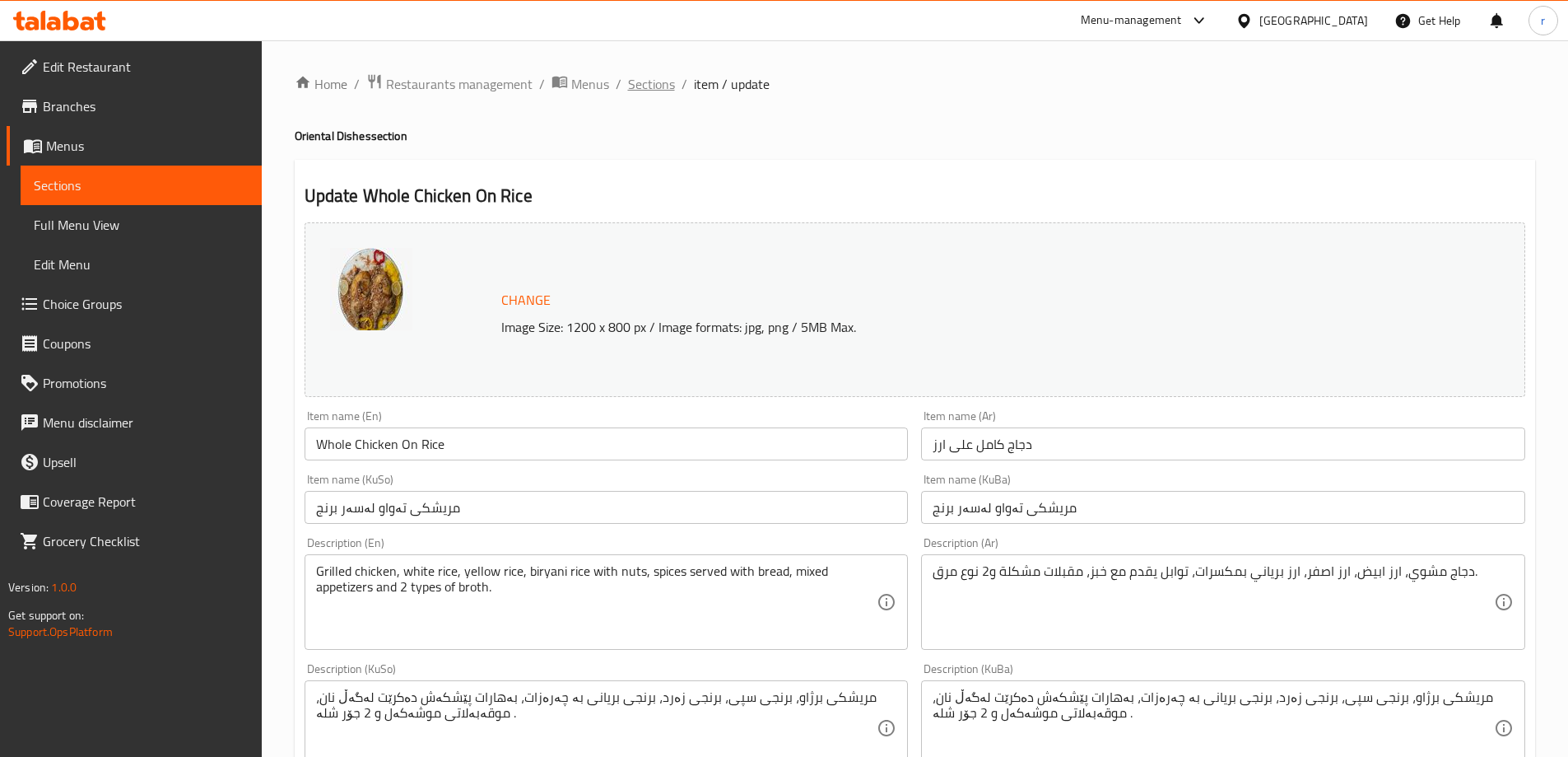
click at [657, 88] on span "Sections" at bounding box center [651, 84] width 47 height 20
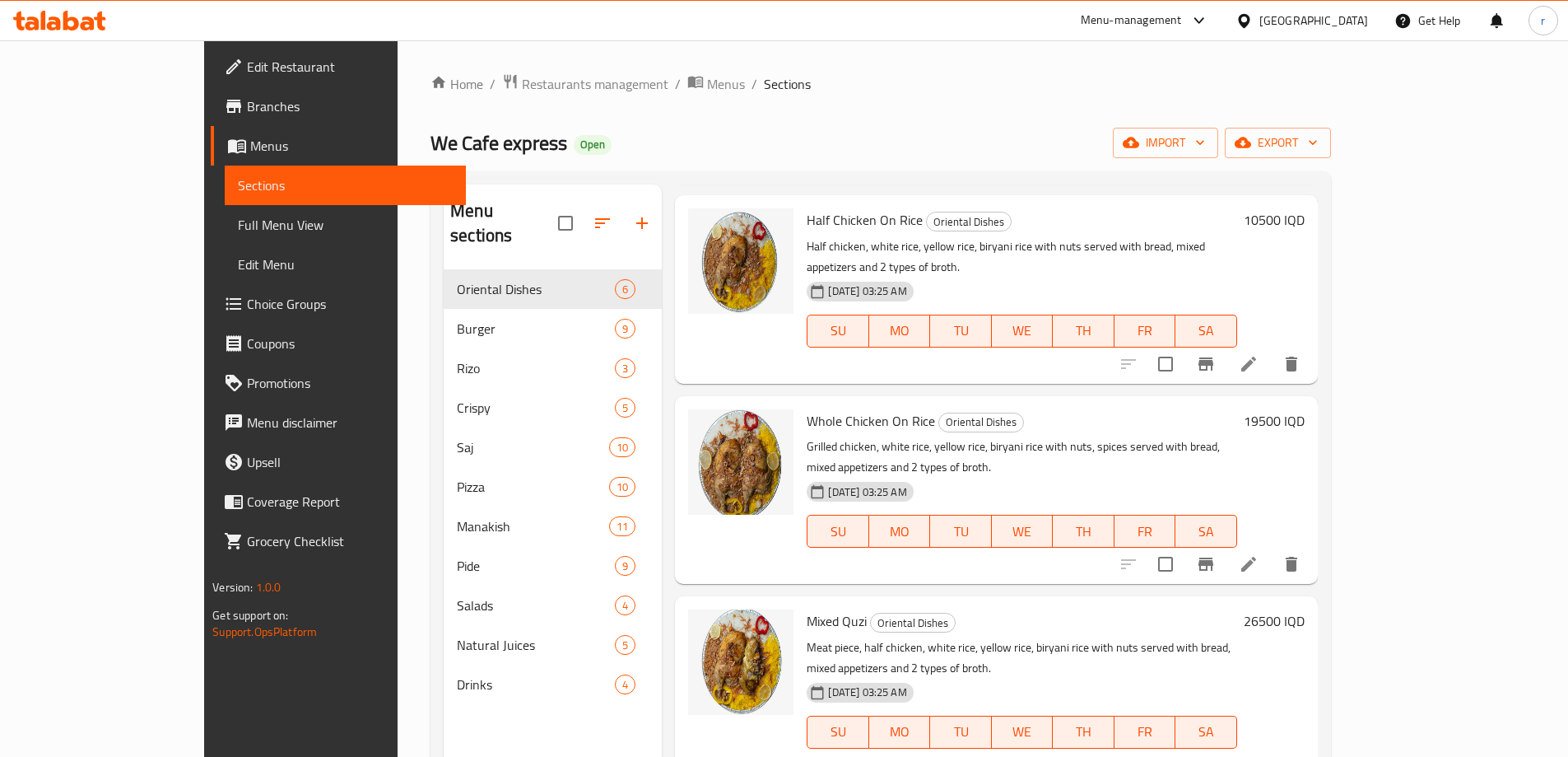
scroll to position [274, 0]
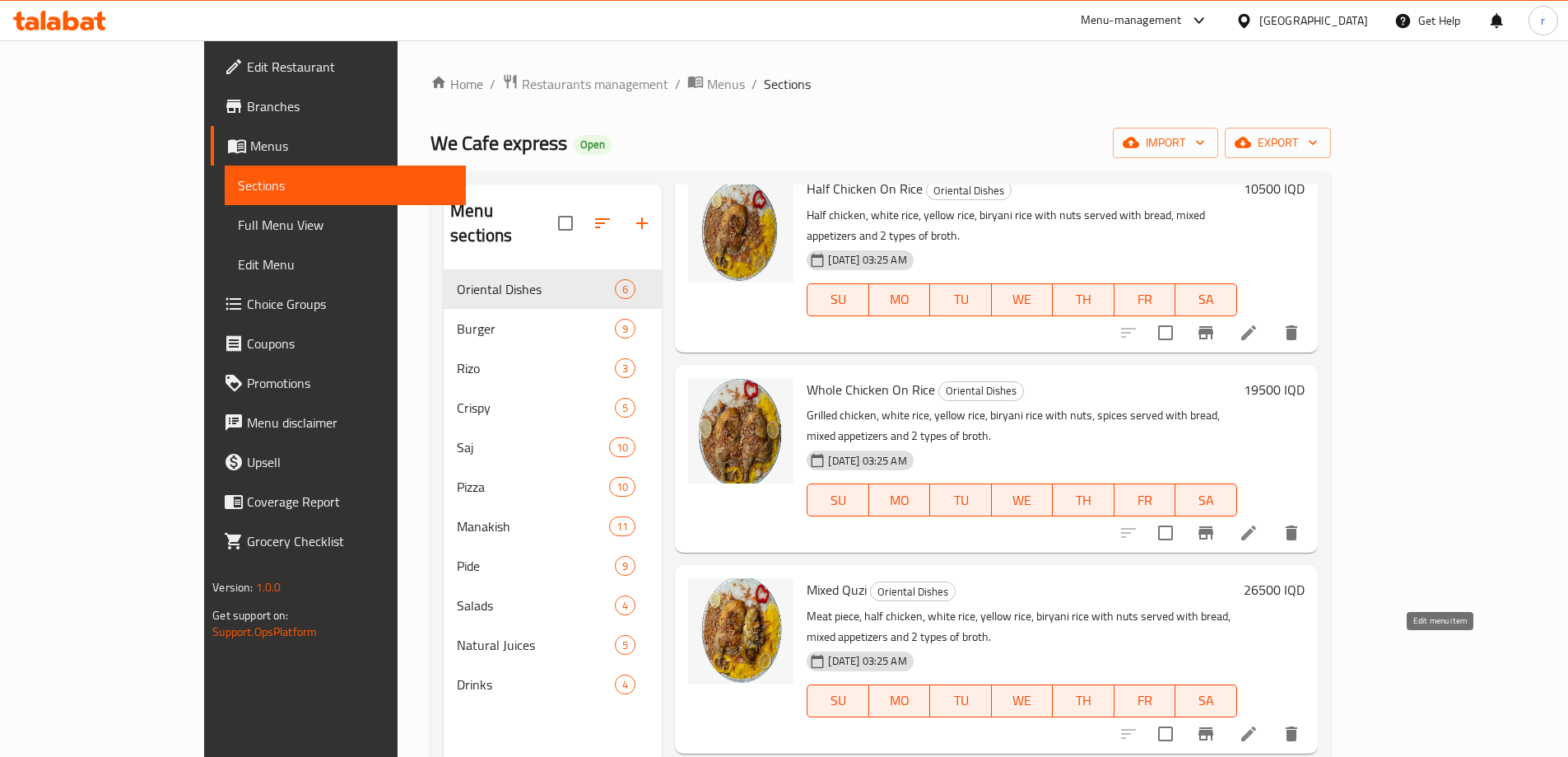
click at [1259, 724] on icon at bounding box center [1249, 734] width 20 height 20
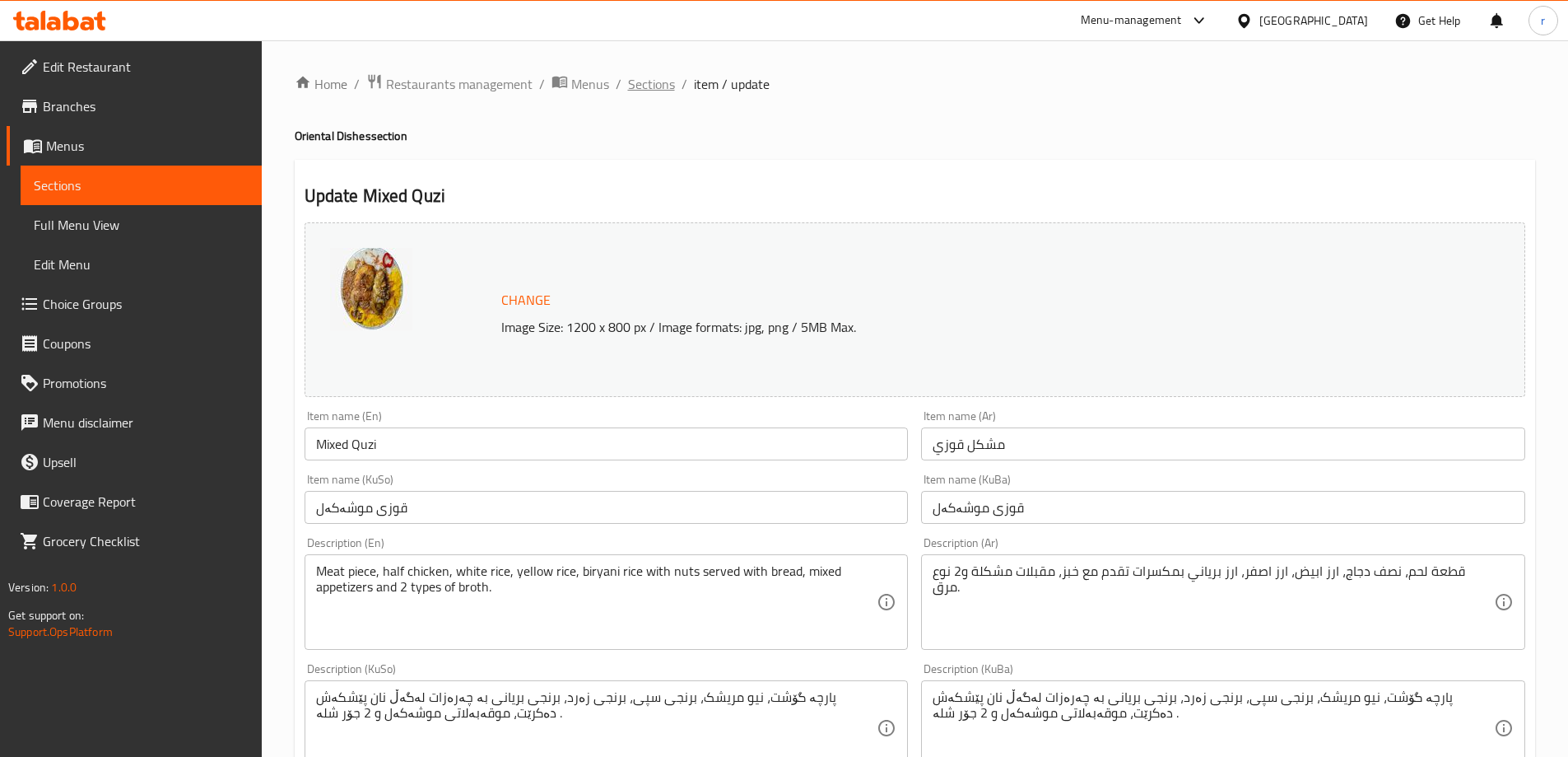
click at [652, 93] on span "Sections" at bounding box center [651, 84] width 47 height 20
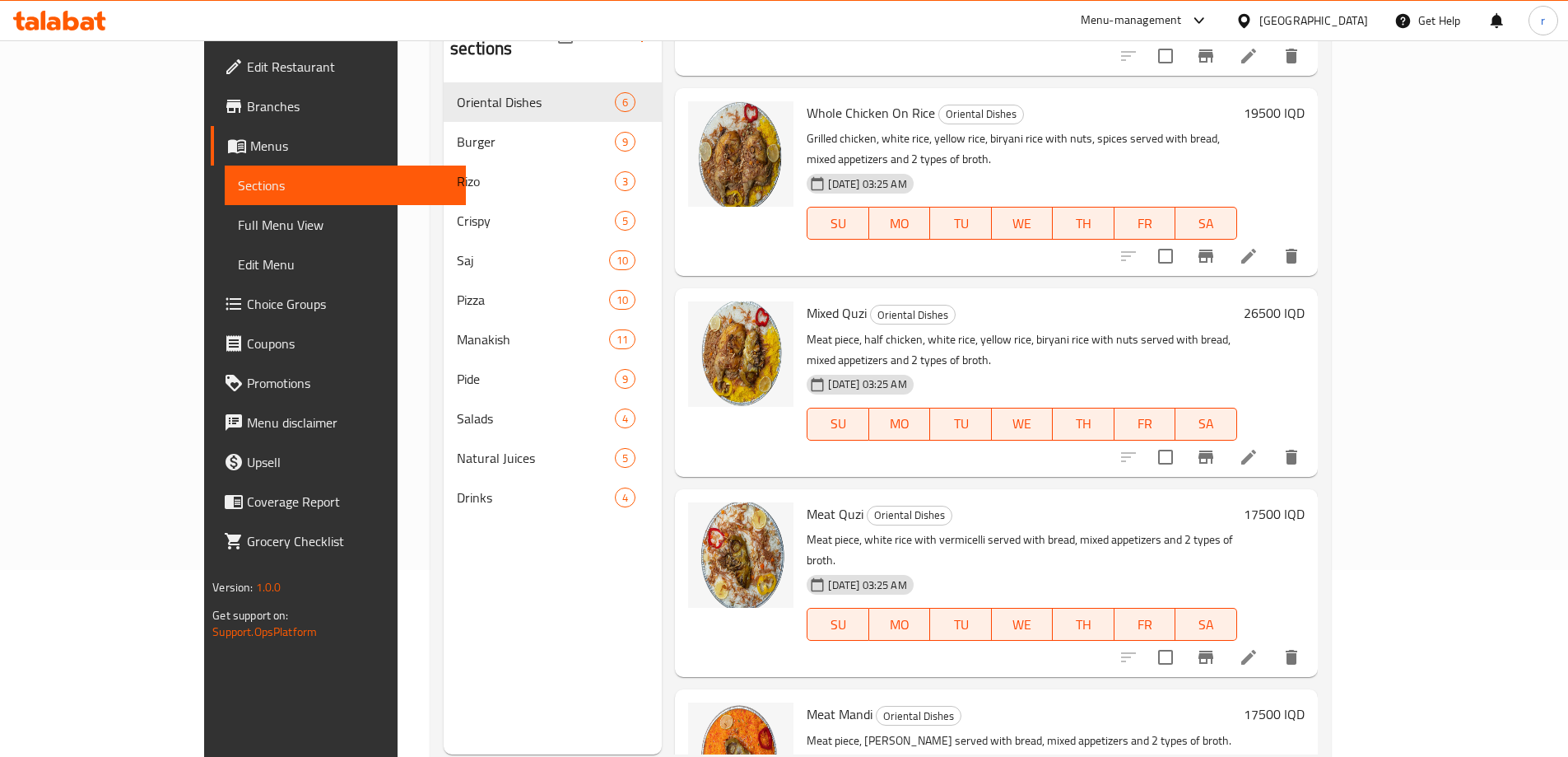
scroll to position [231, 0]
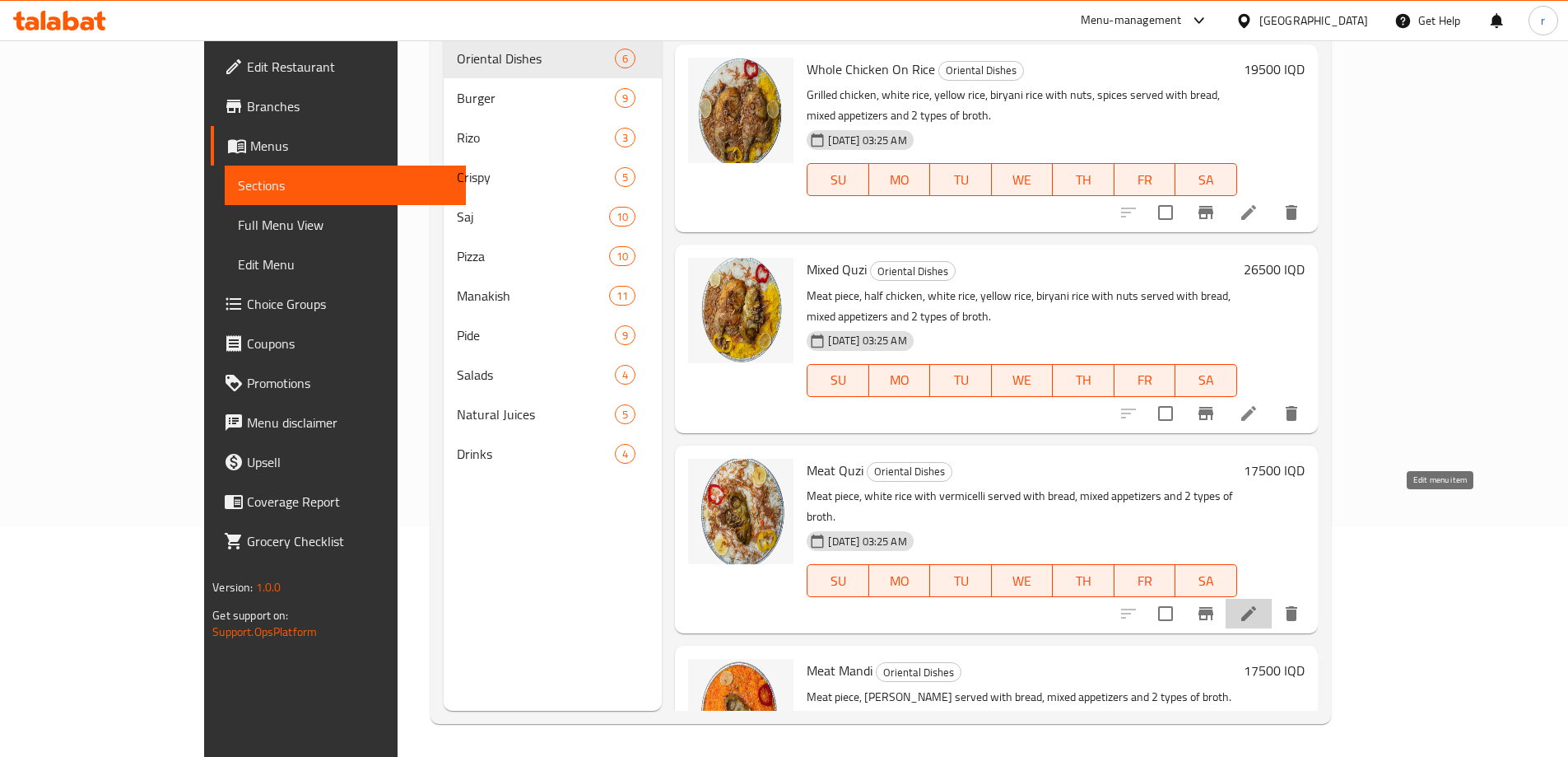
click at [1259, 603] on icon at bounding box center [1249, 613] width 20 height 20
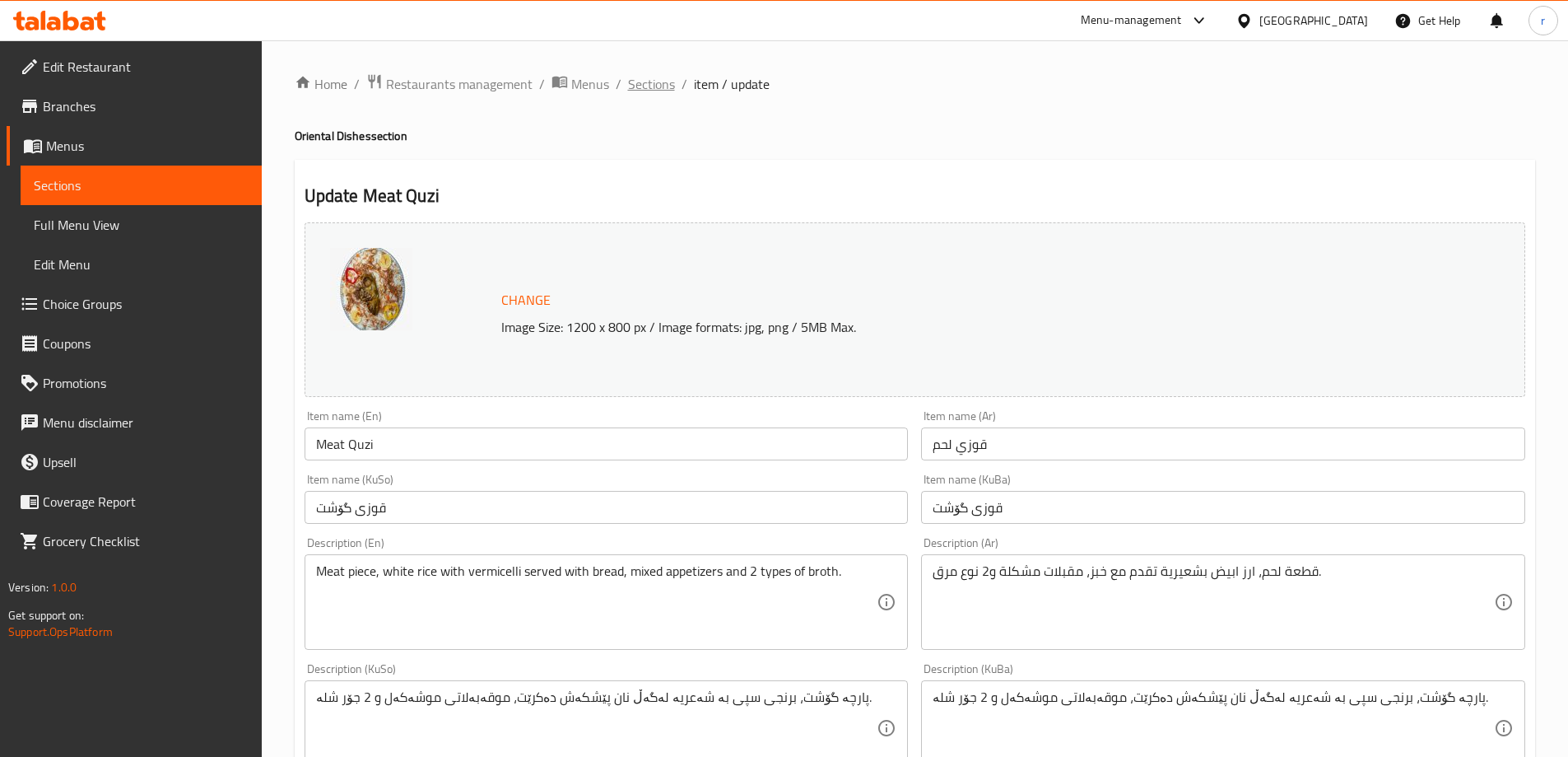
click at [652, 93] on span "Sections" at bounding box center [651, 84] width 47 height 20
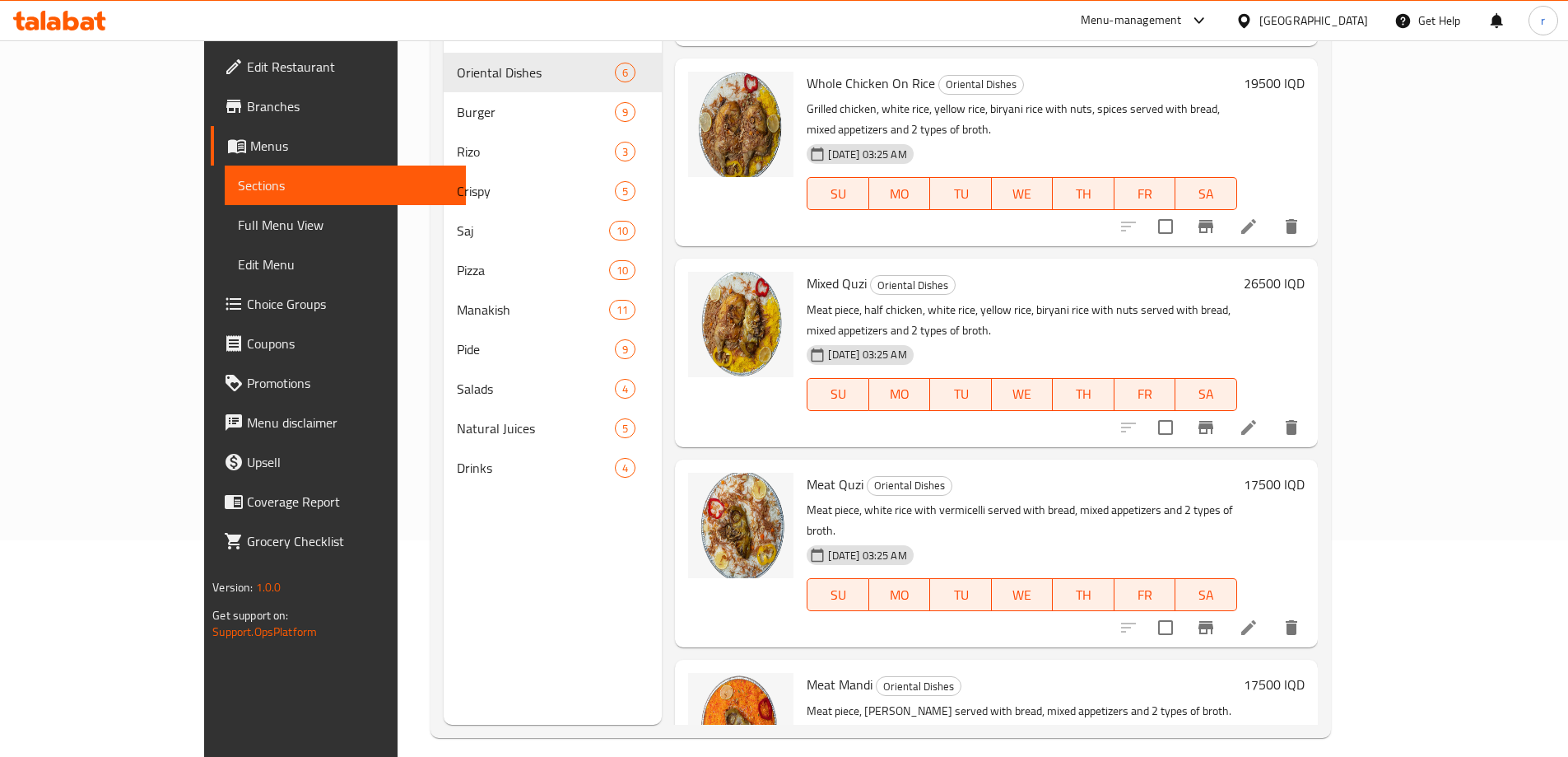
scroll to position [231, 0]
